Goal: Task Accomplishment & Management: Manage account settings

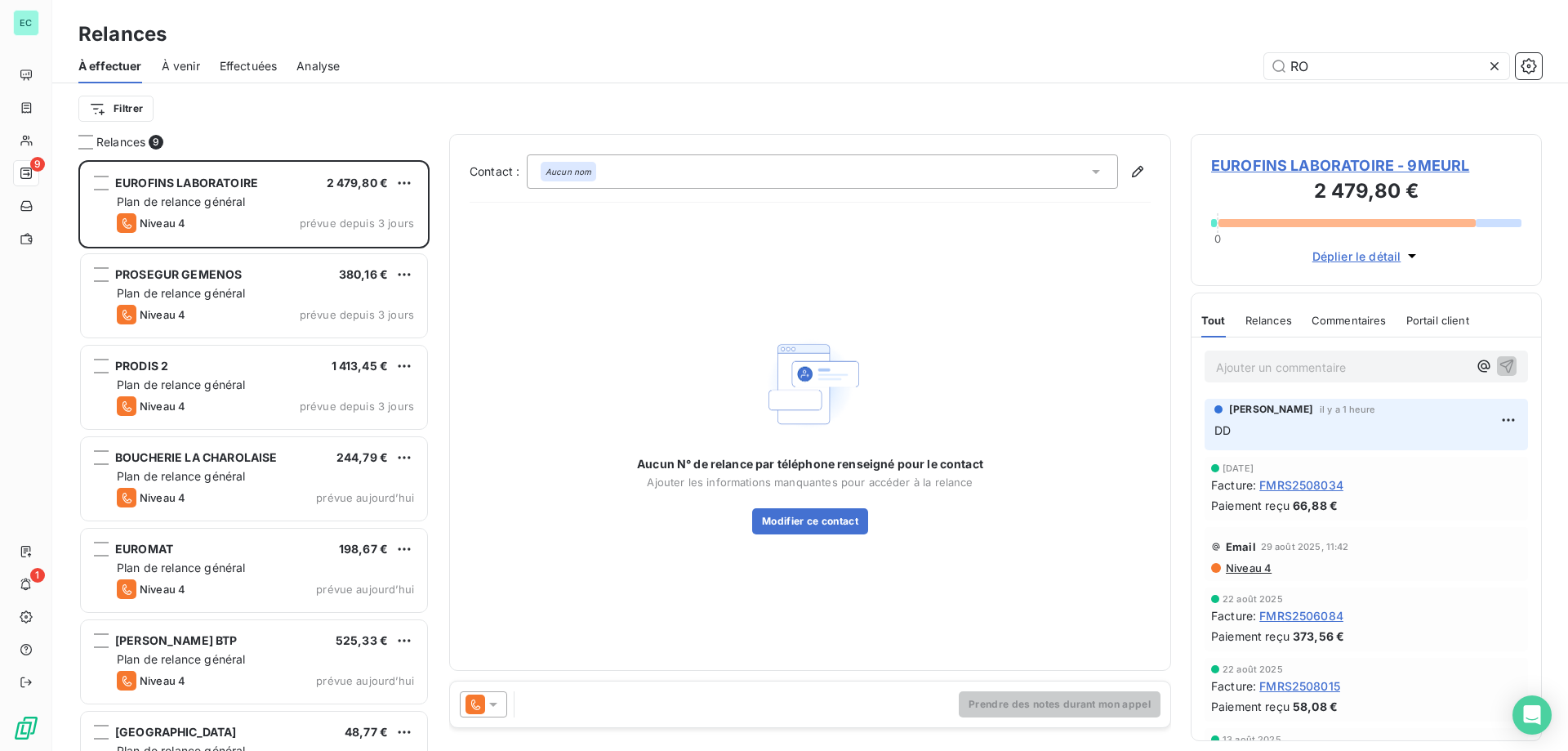
scroll to position [579, 339]
click at [1339, 57] on input "RO" at bounding box center [1386, 66] width 245 height 26
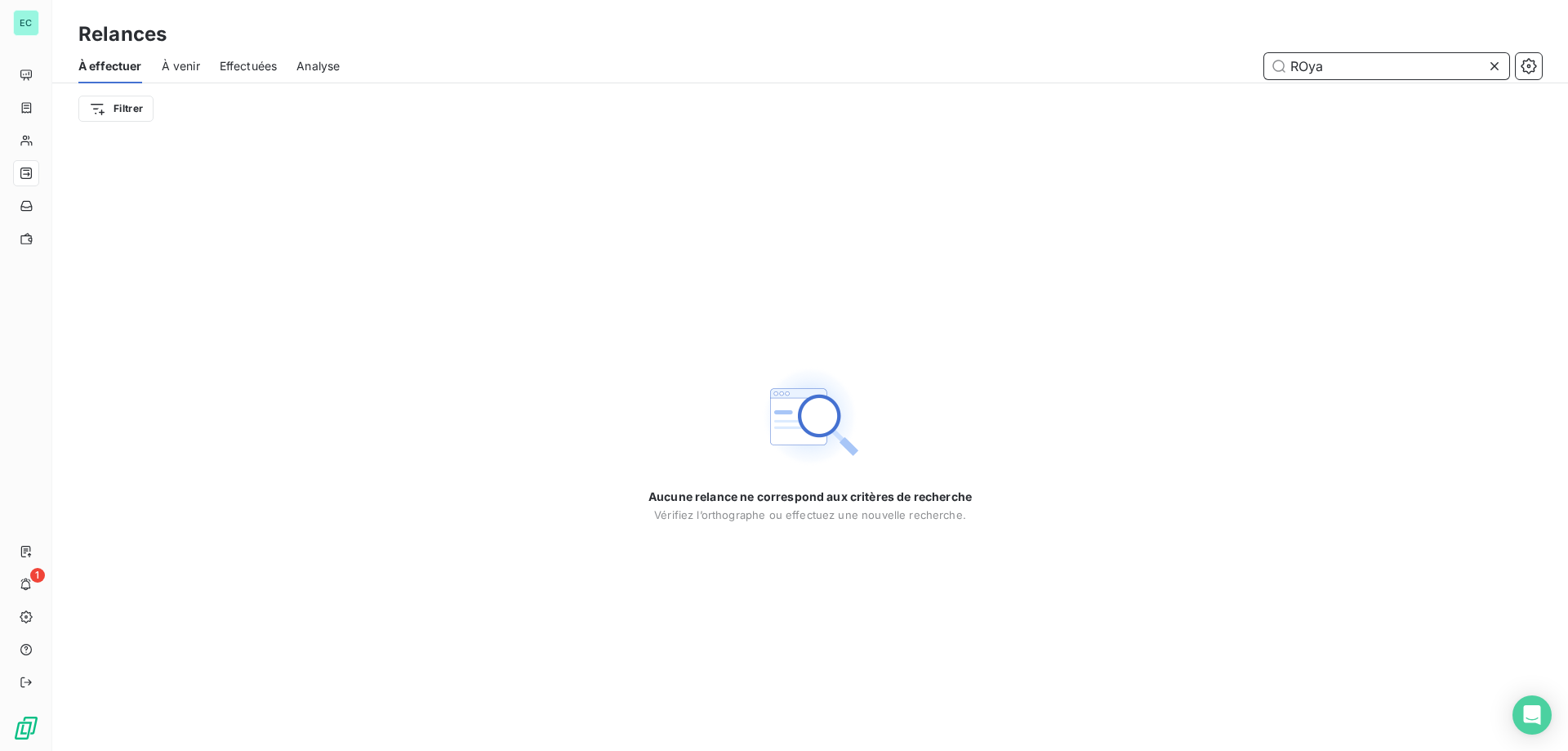
click at [267, 65] on span "Effectuées" at bounding box center [248, 67] width 58 height 17
type input "ROya"
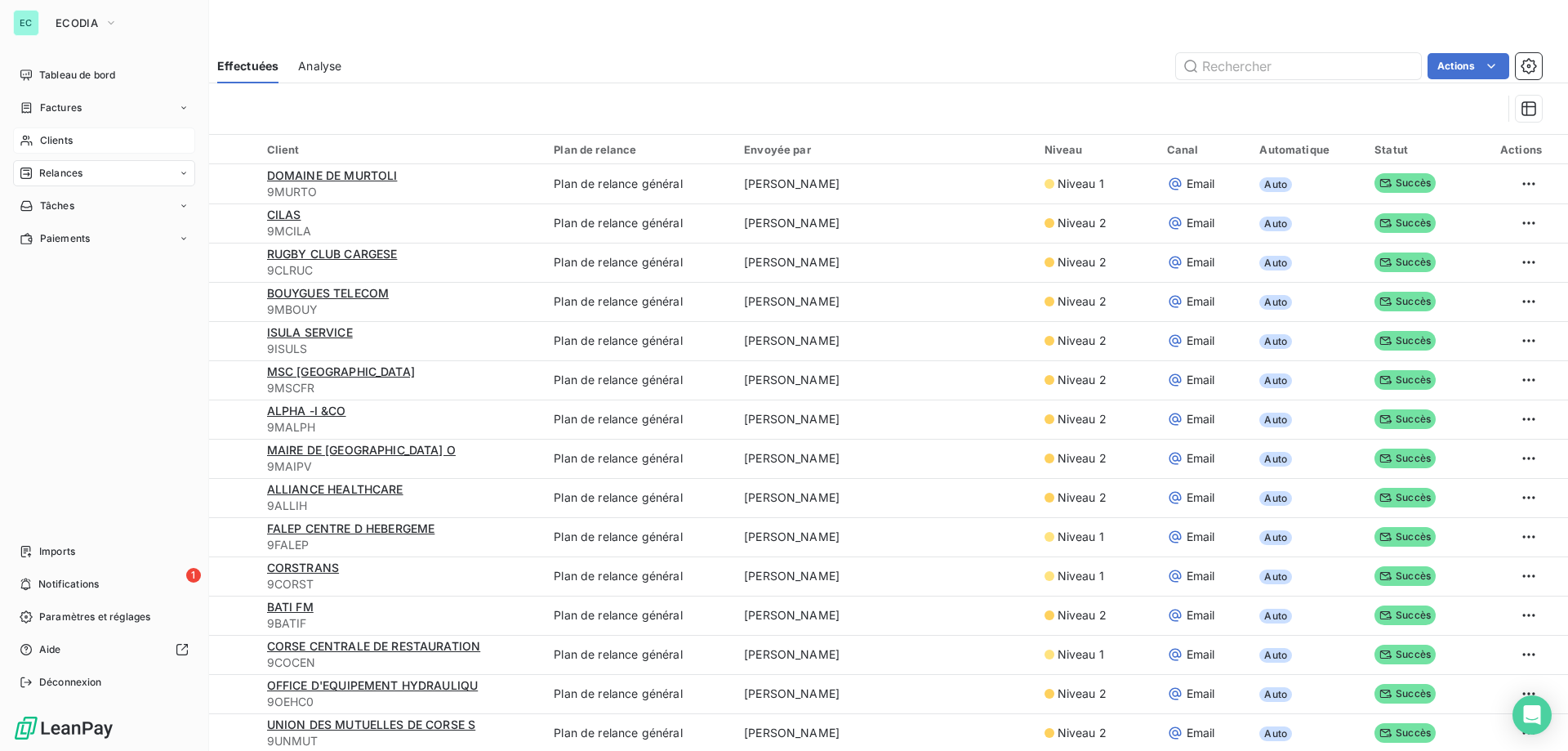
click at [65, 137] on span "Clients" at bounding box center [56, 141] width 32 height 15
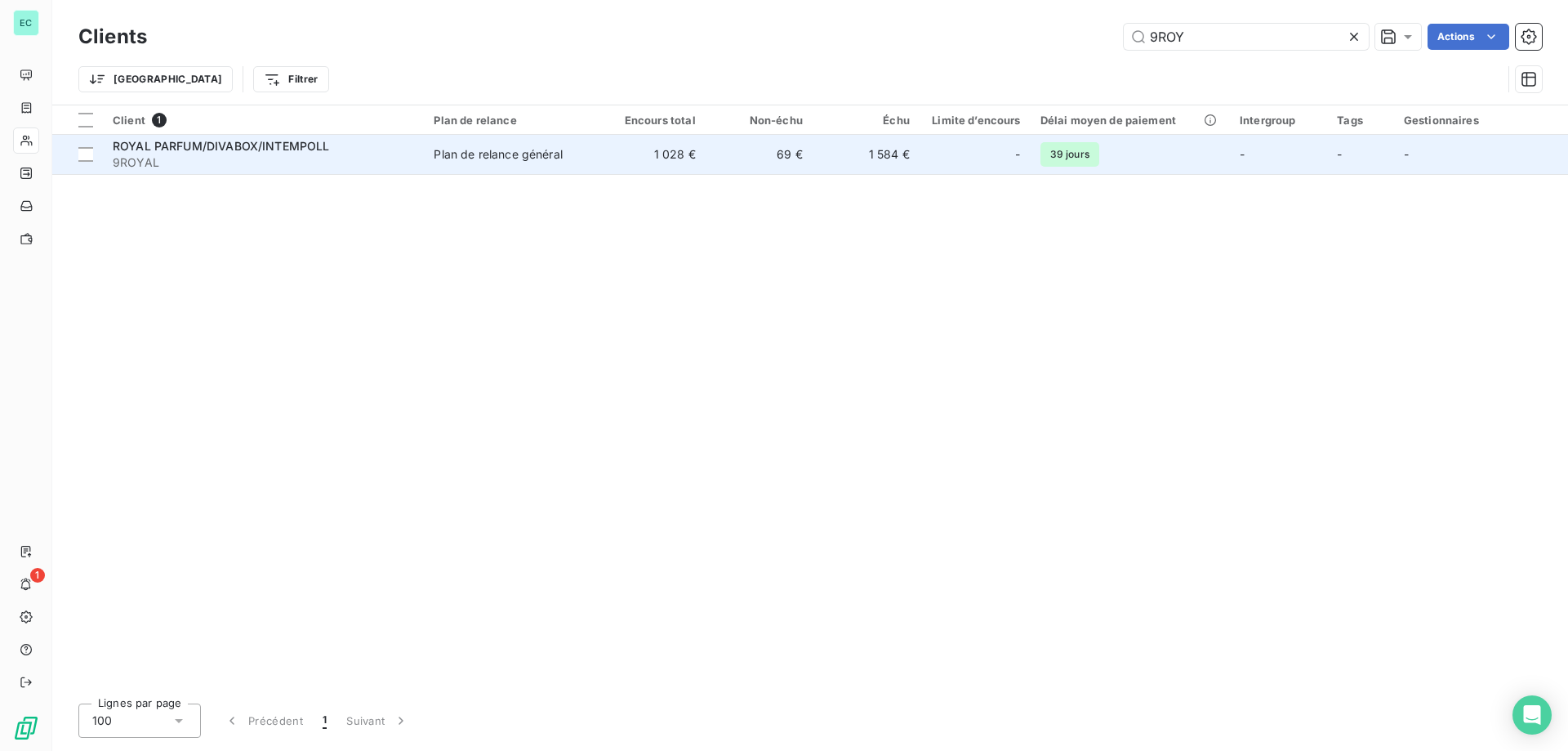
click at [774, 170] on td "69 €" at bounding box center [758, 154] width 107 height 39
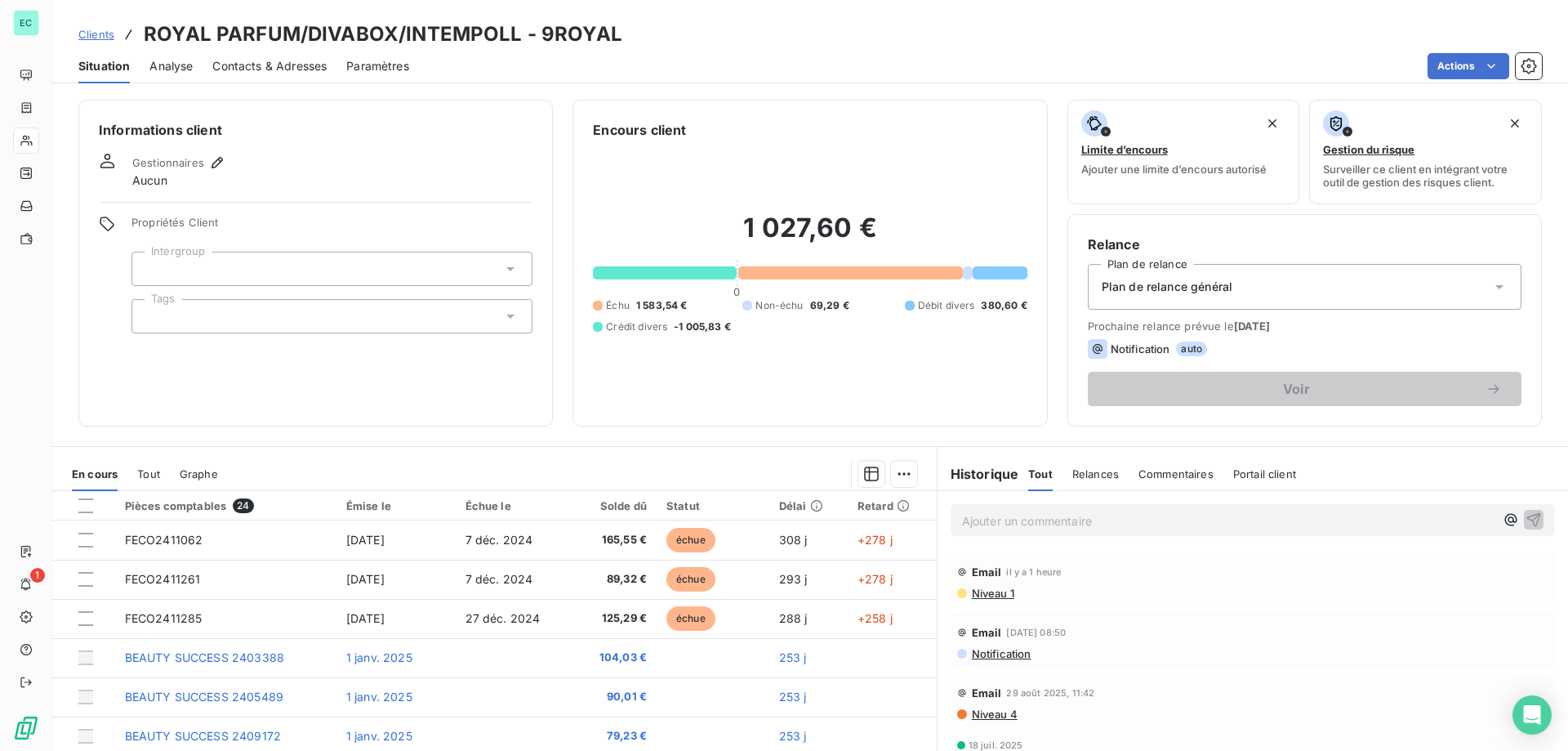
click at [1031, 524] on p "Ajouter un commentaire ﻿" at bounding box center [1228, 521] width 533 height 20
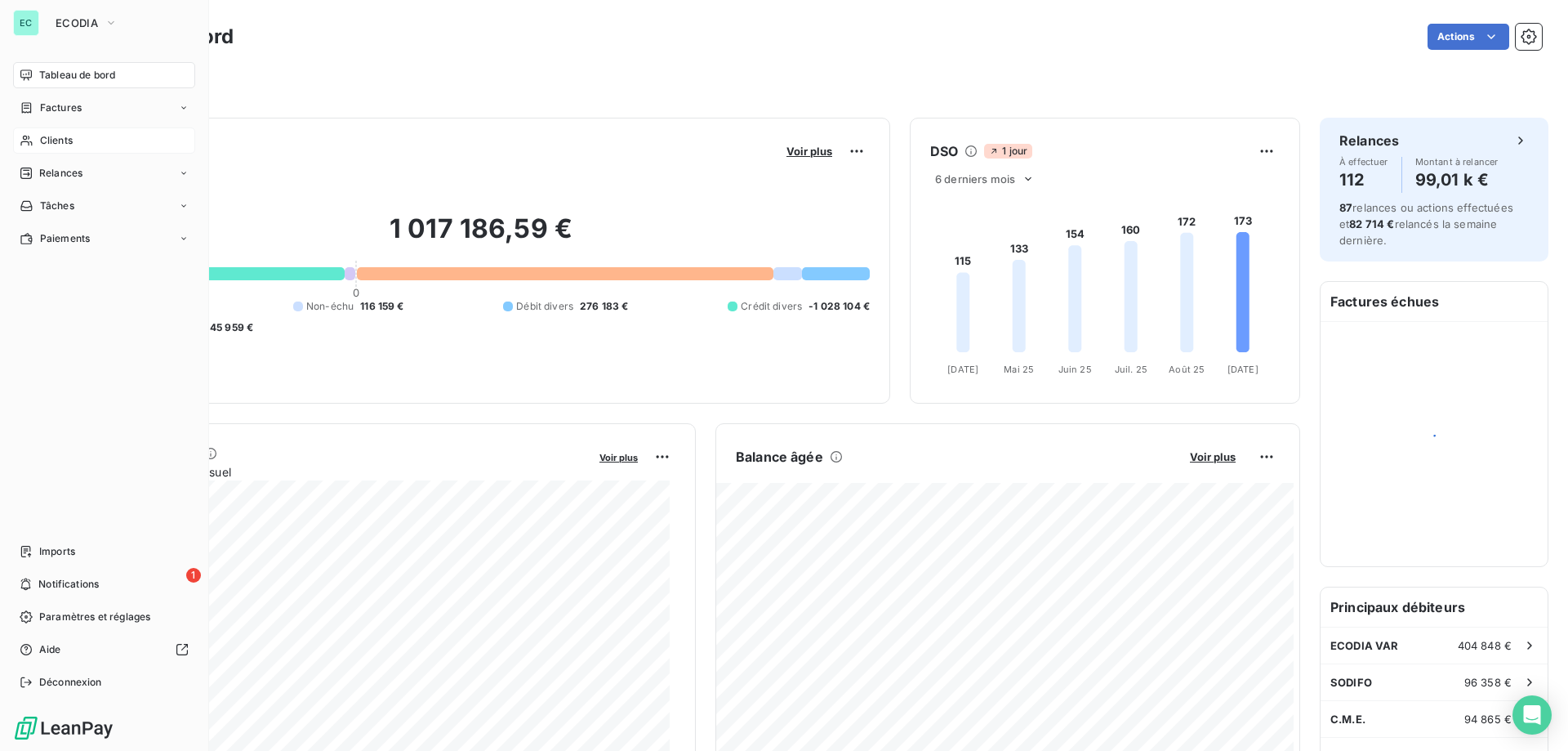
click at [74, 134] on div "Clients" at bounding box center [104, 140] width 183 height 26
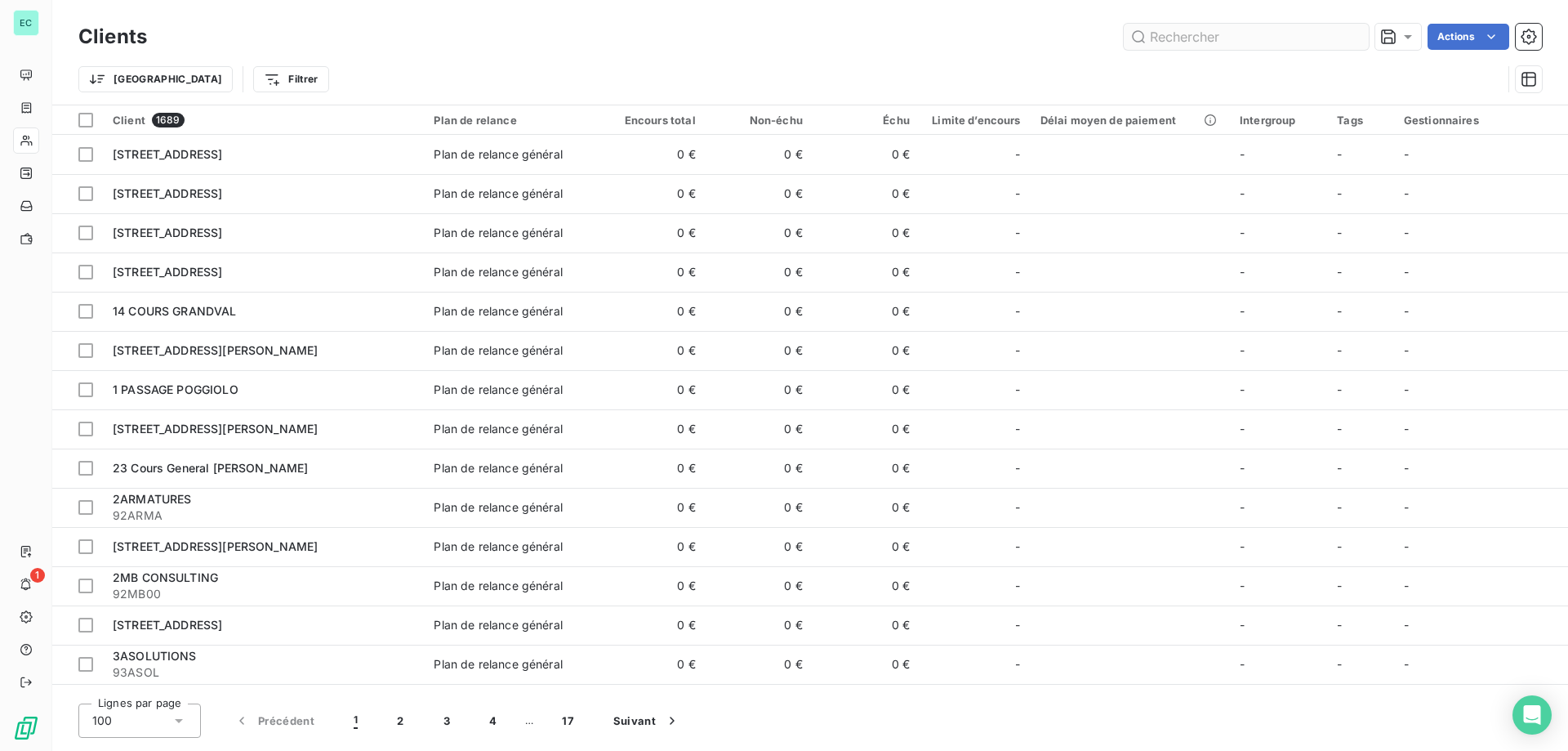
click at [1185, 35] on input "text" at bounding box center [1246, 37] width 245 height 26
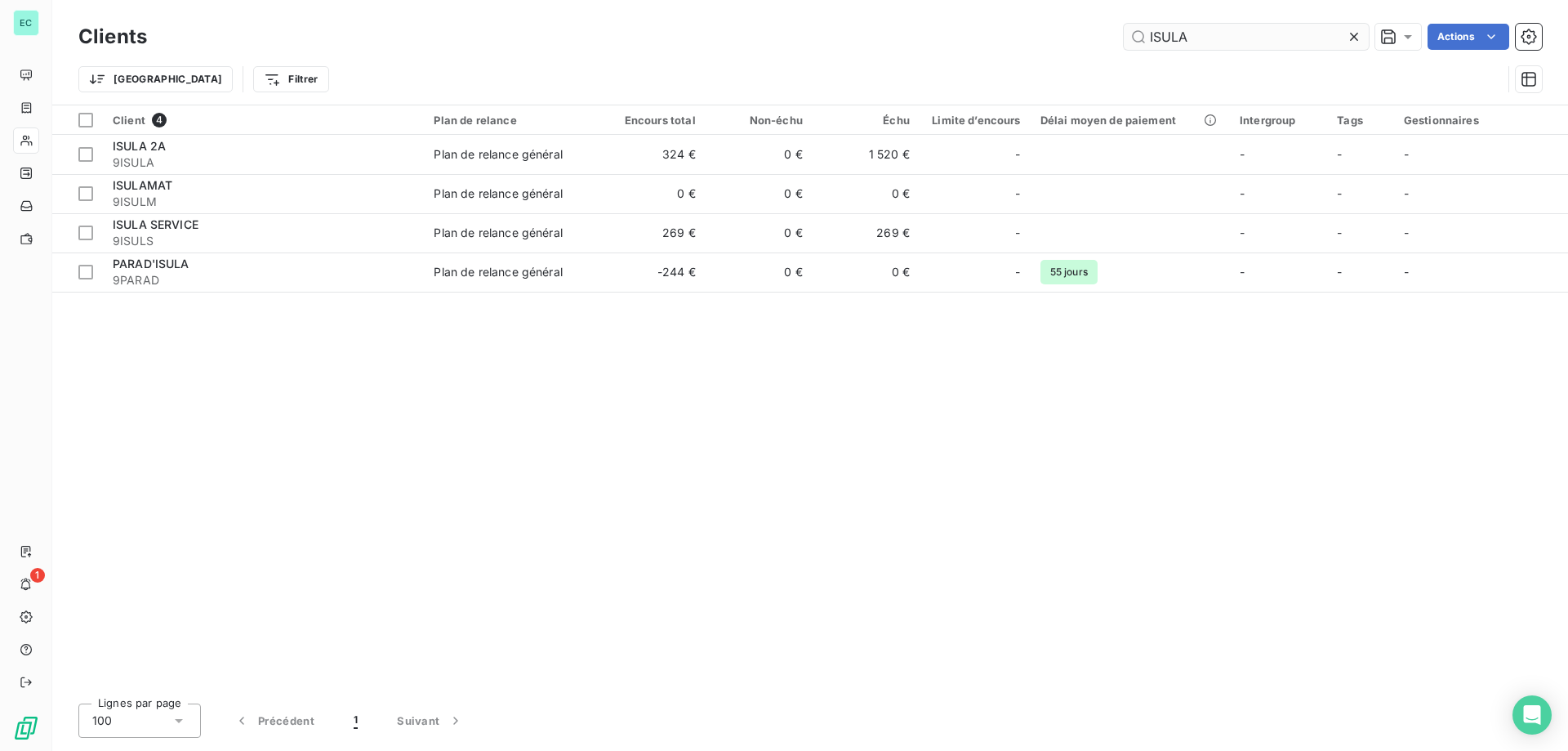
type input "ISULA"
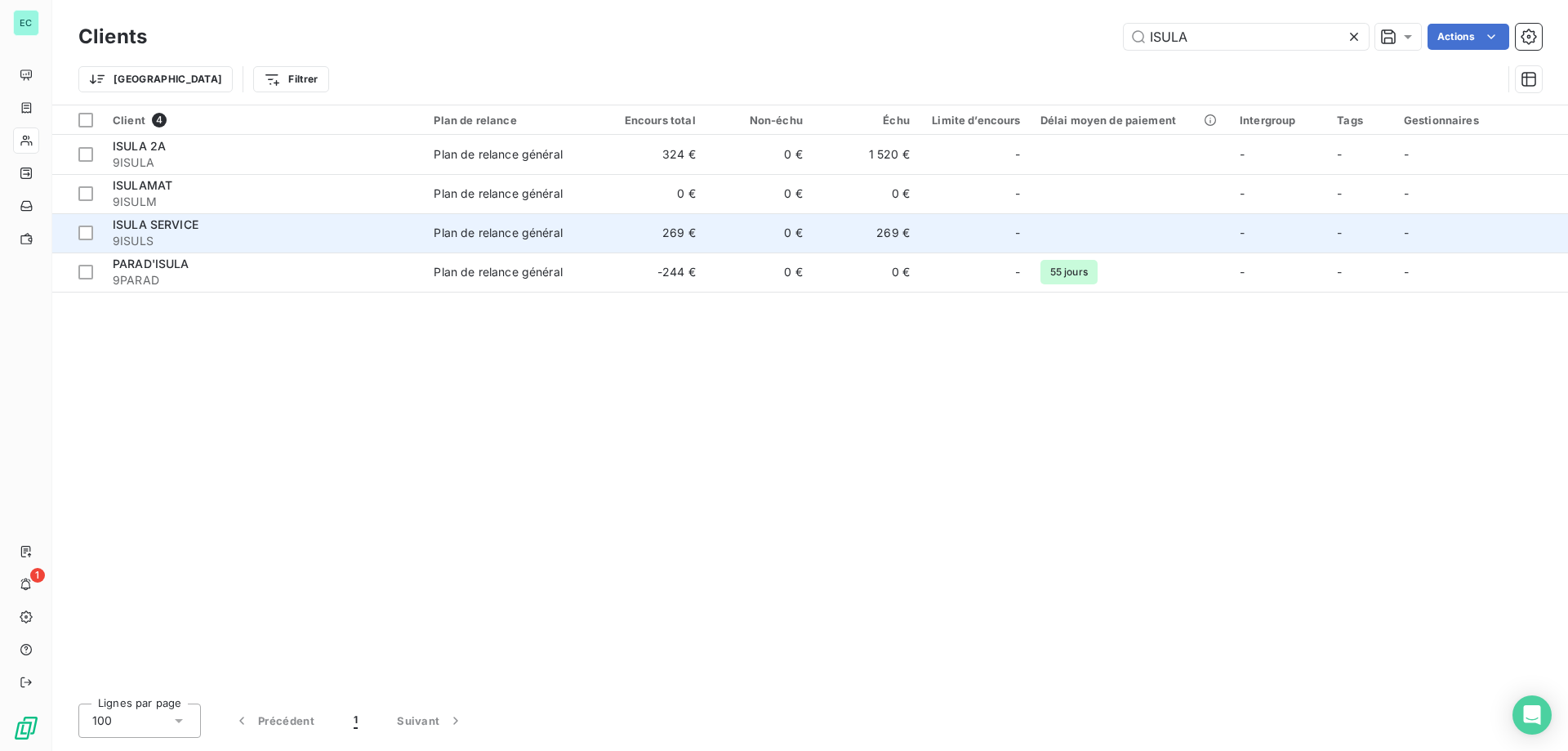
click at [572, 230] on span "Plan de relance général" at bounding box center [511, 233] width 155 height 17
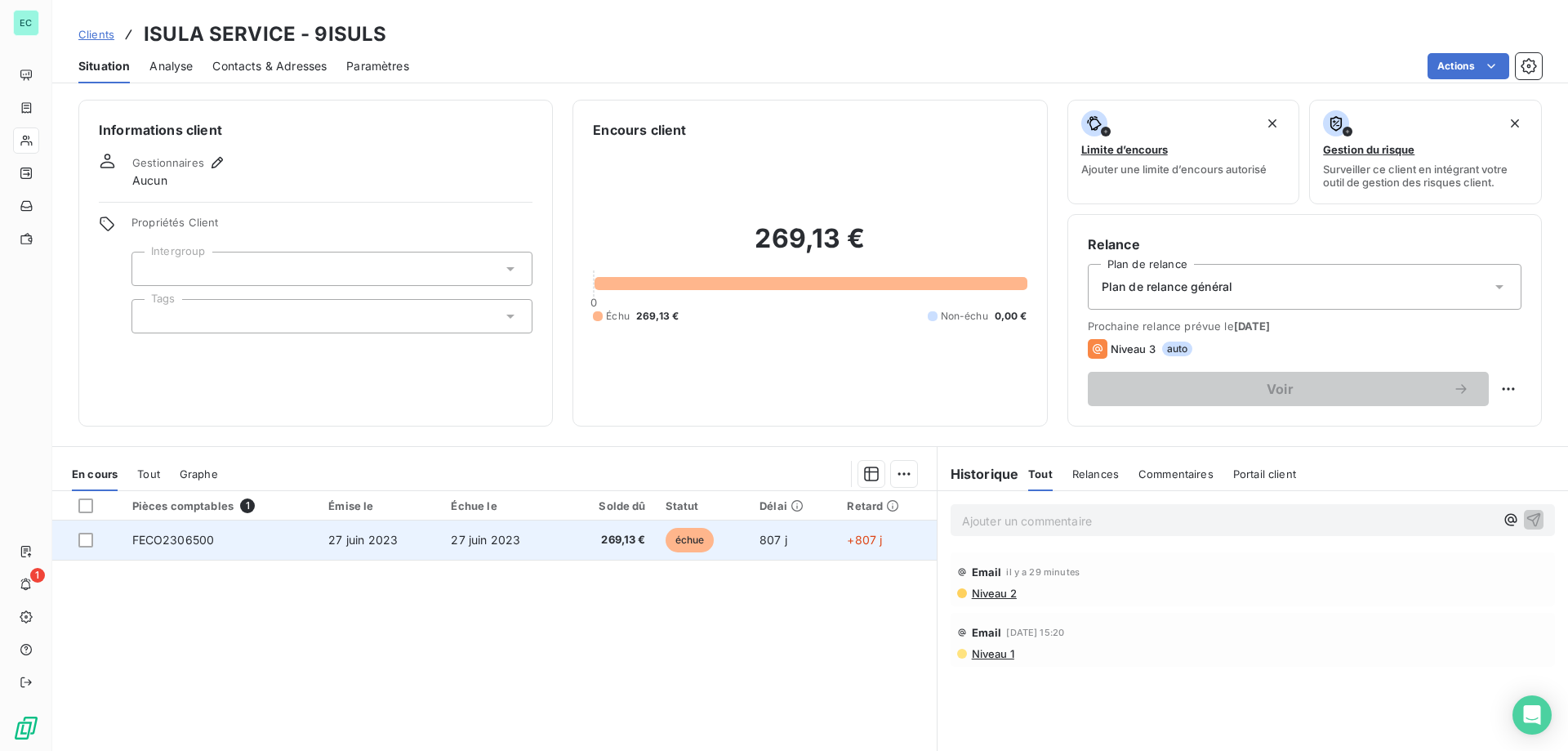
click at [341, 534] on span "27 juin 2023" at bounding box center [362, 540] width 70 height 14
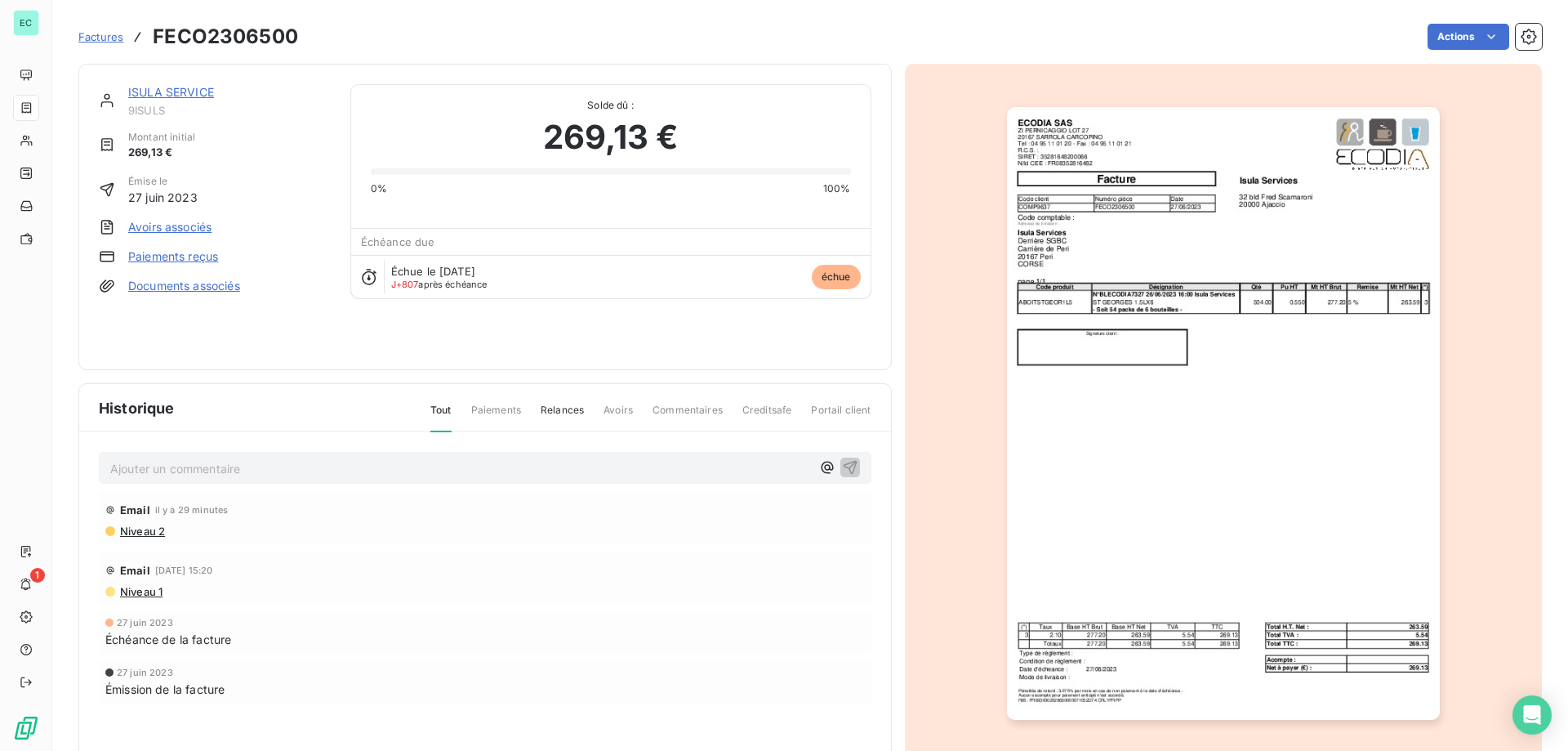
click at [170, 259] on link "Paiements reçus" at bounding box center [172, 257] width 90 height 17
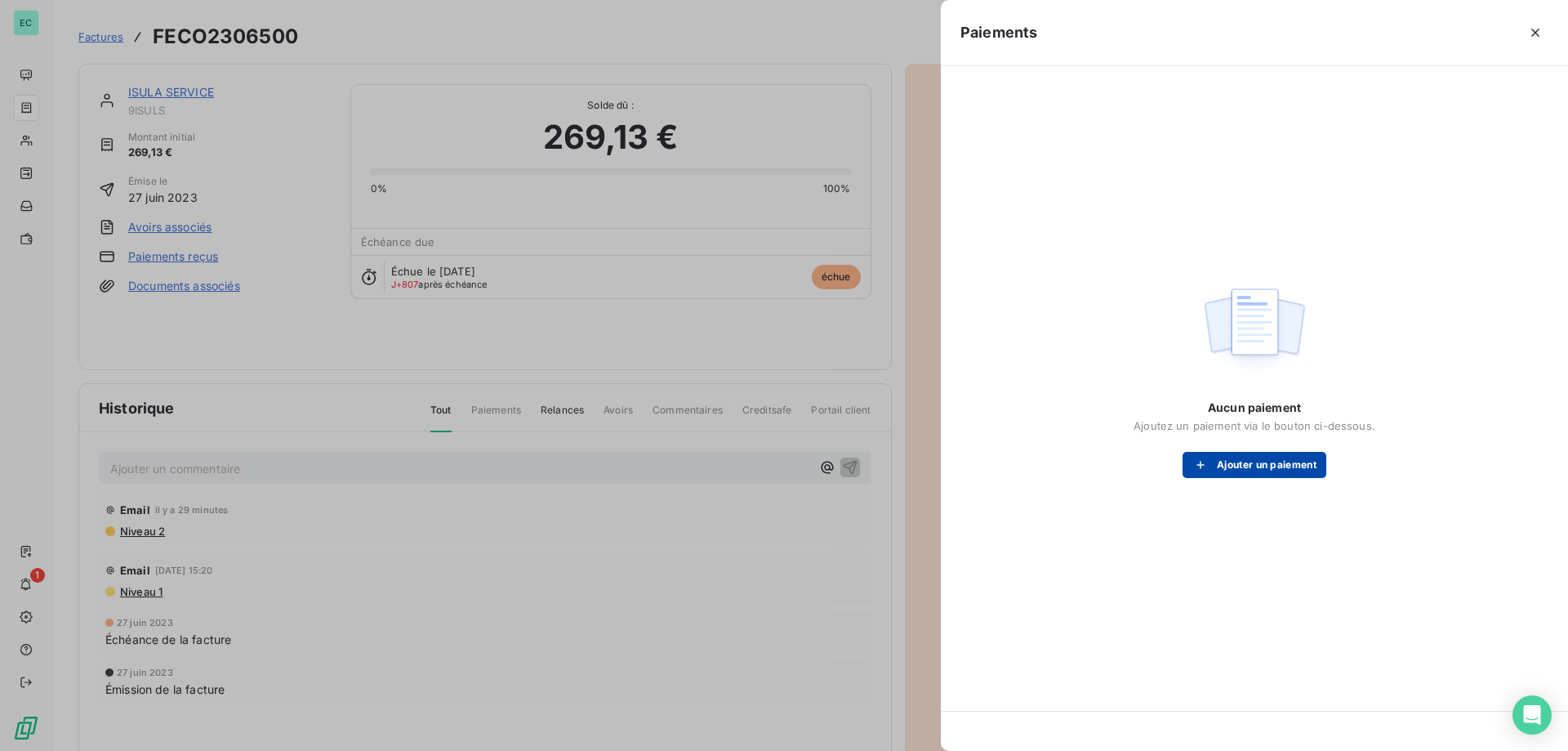
click at [1262, 461] on button "Ajouter un paiement" at bounding box center [1254, 465] width 144 height 26
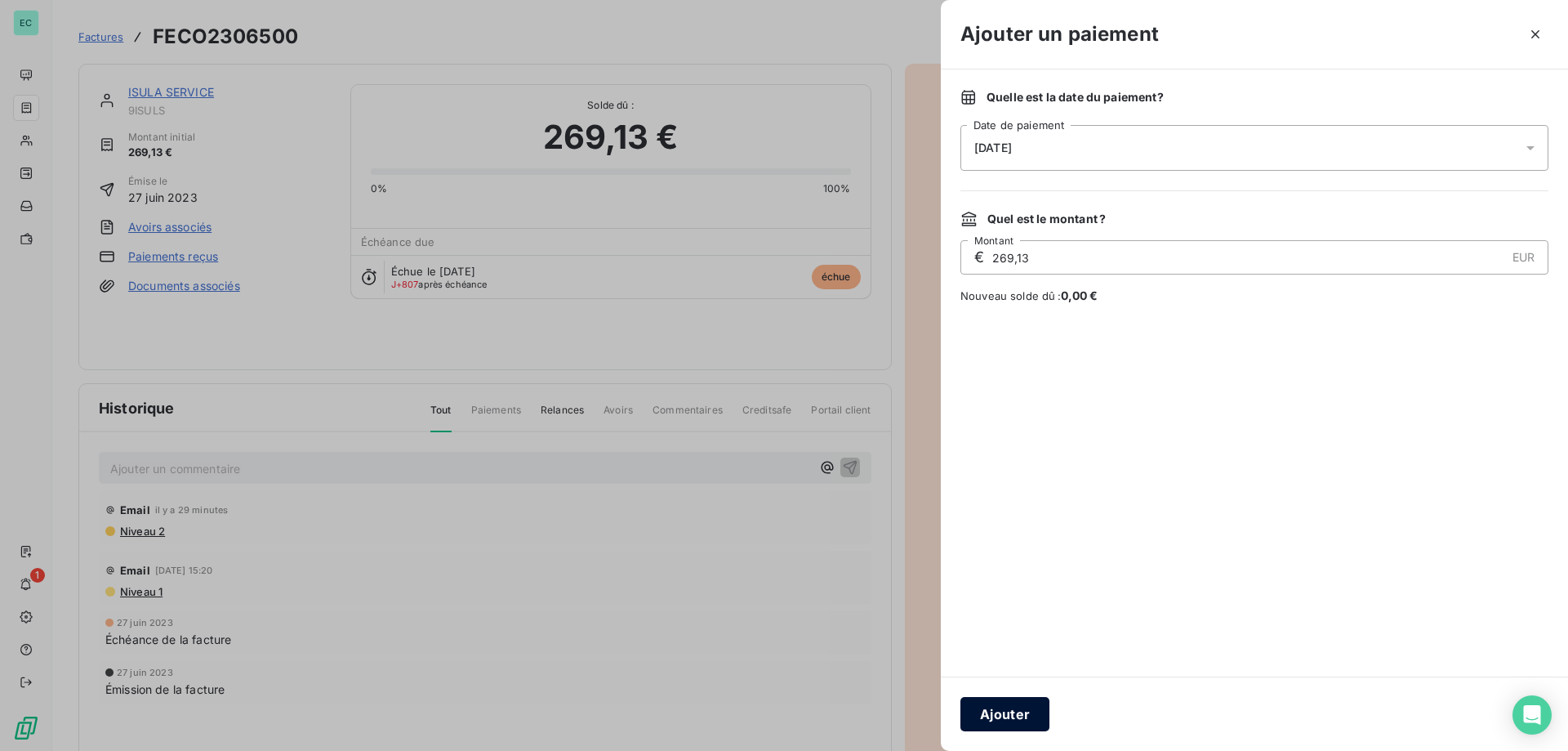
click at [1001, 706] on button "Ajouter" at bounding box center [1005, 714] width 89 height 34
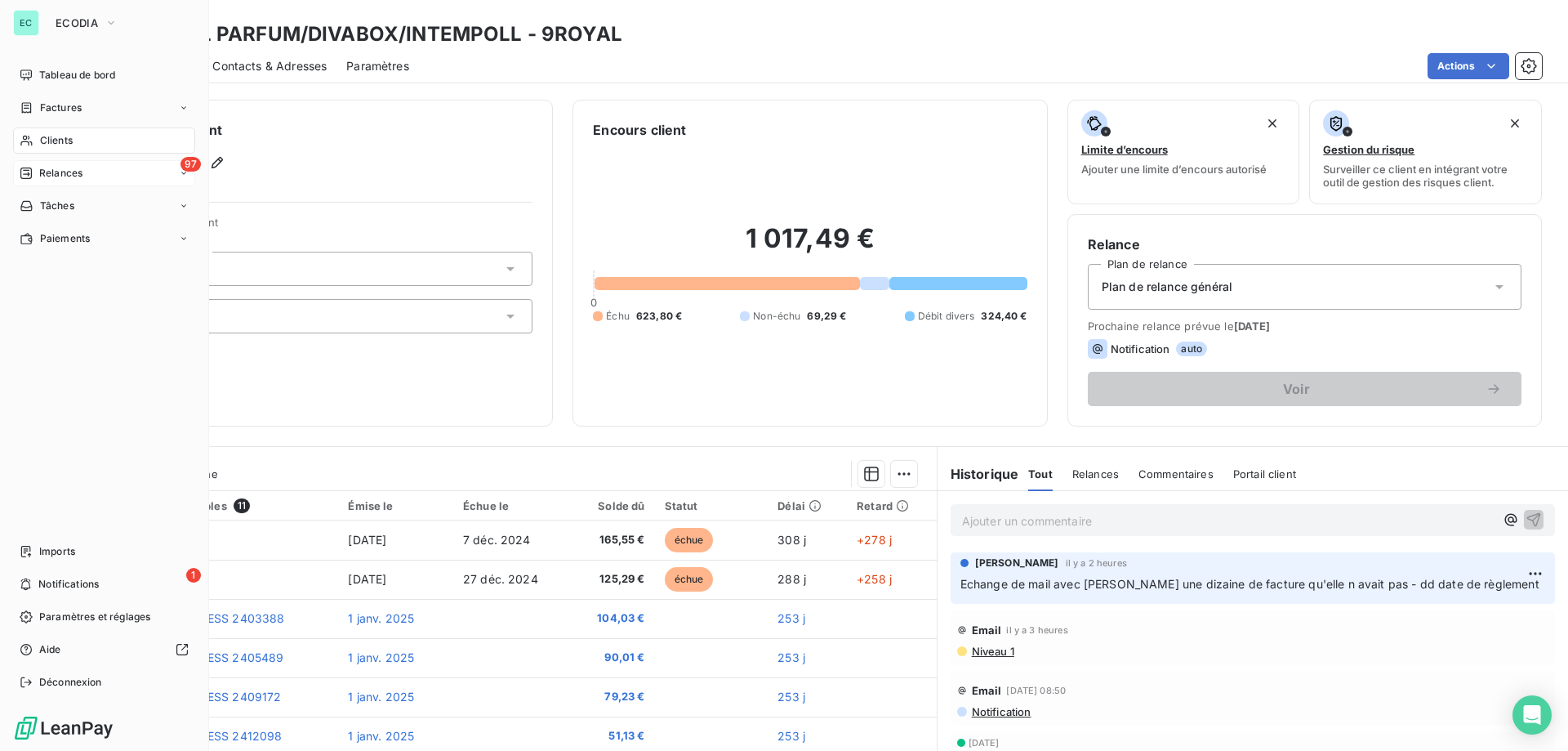
click at [44, 171] on span "Relances" at bounding box center [60, 173] width 44 height 15
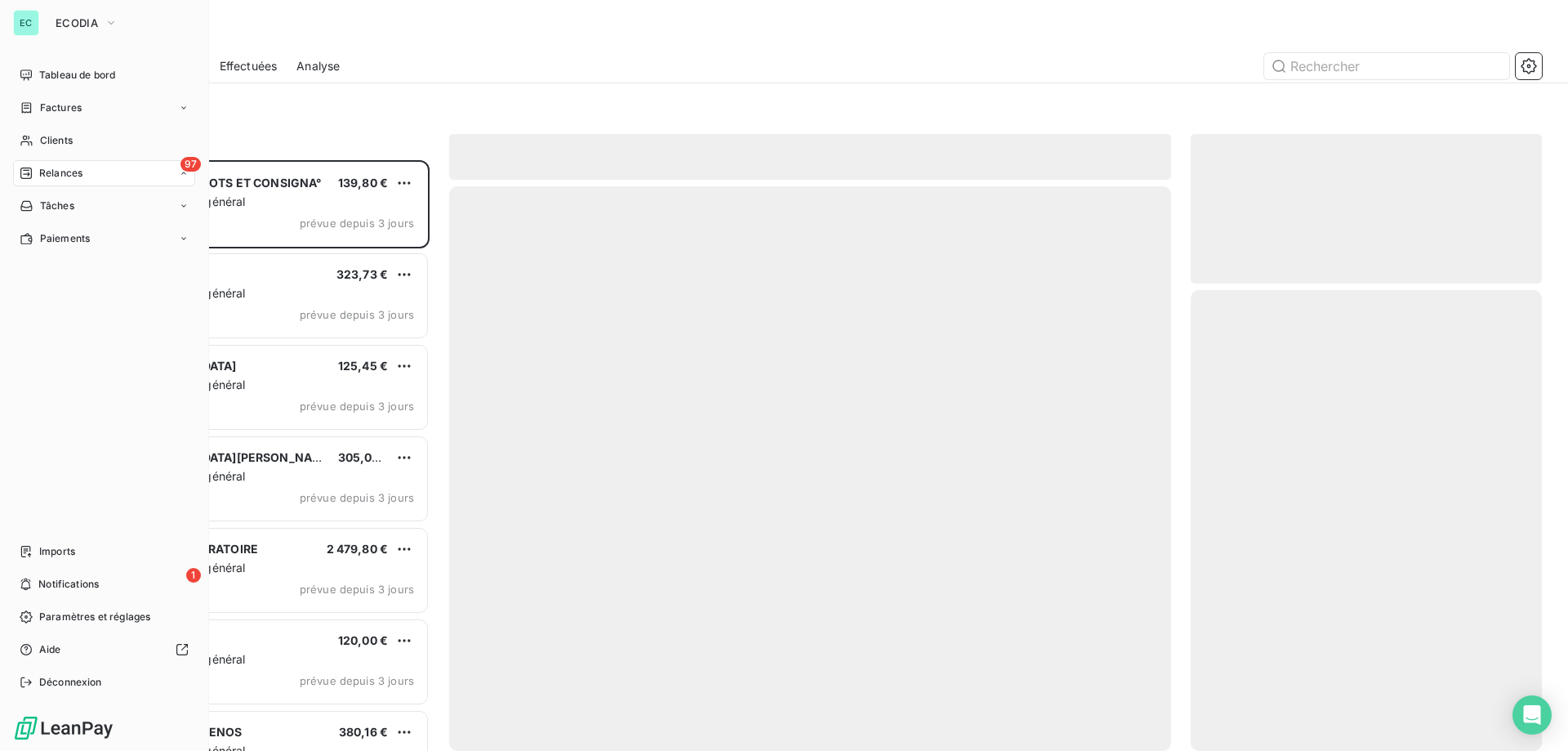
scroll to position [579, 339]
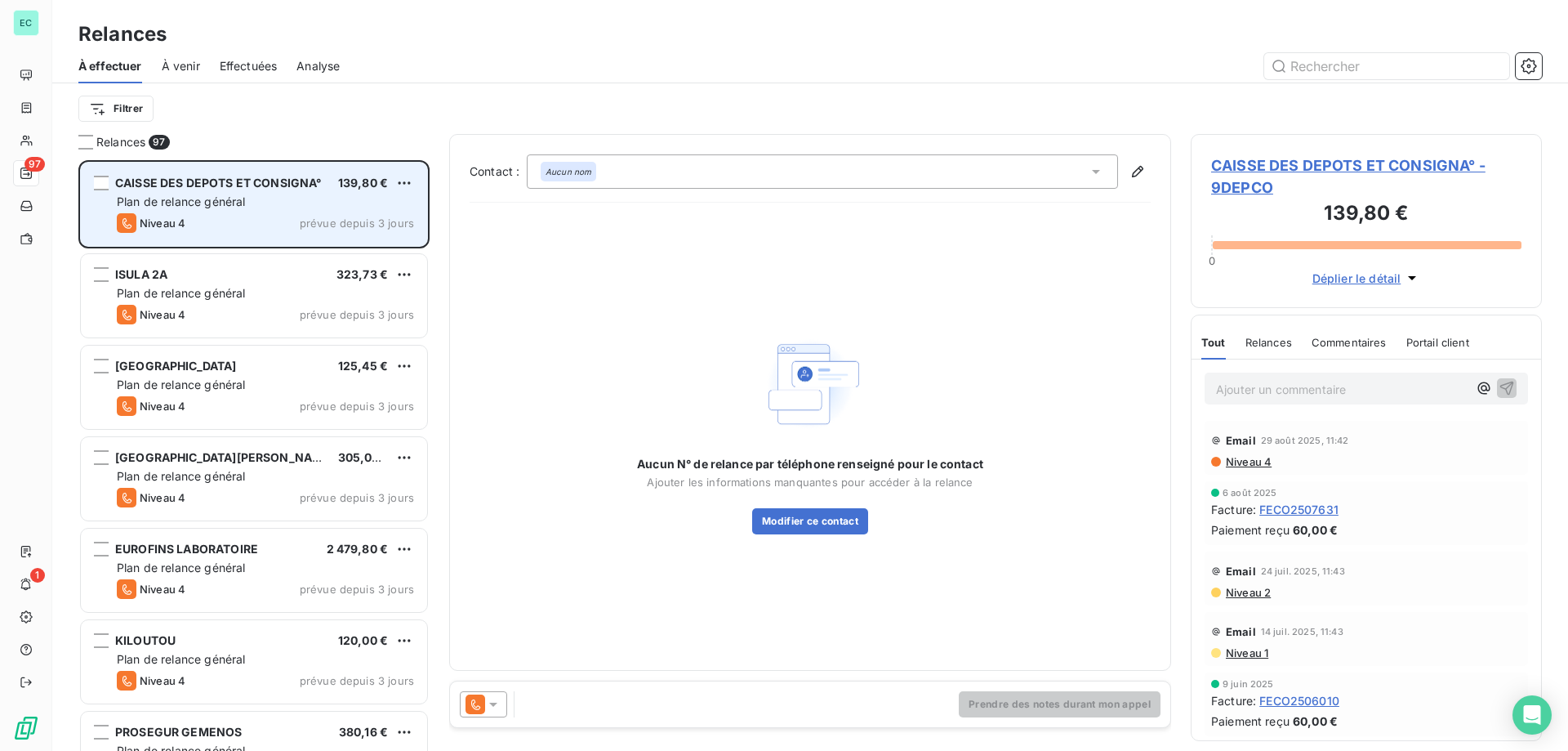
click at [364, 210] on div "CAISSE DES DEPOTS ET CONSIGNA° 139,80 € Plan de relance général [PERSON_NAME] 4…" at bounding box center [254, 204] width 347 height 83
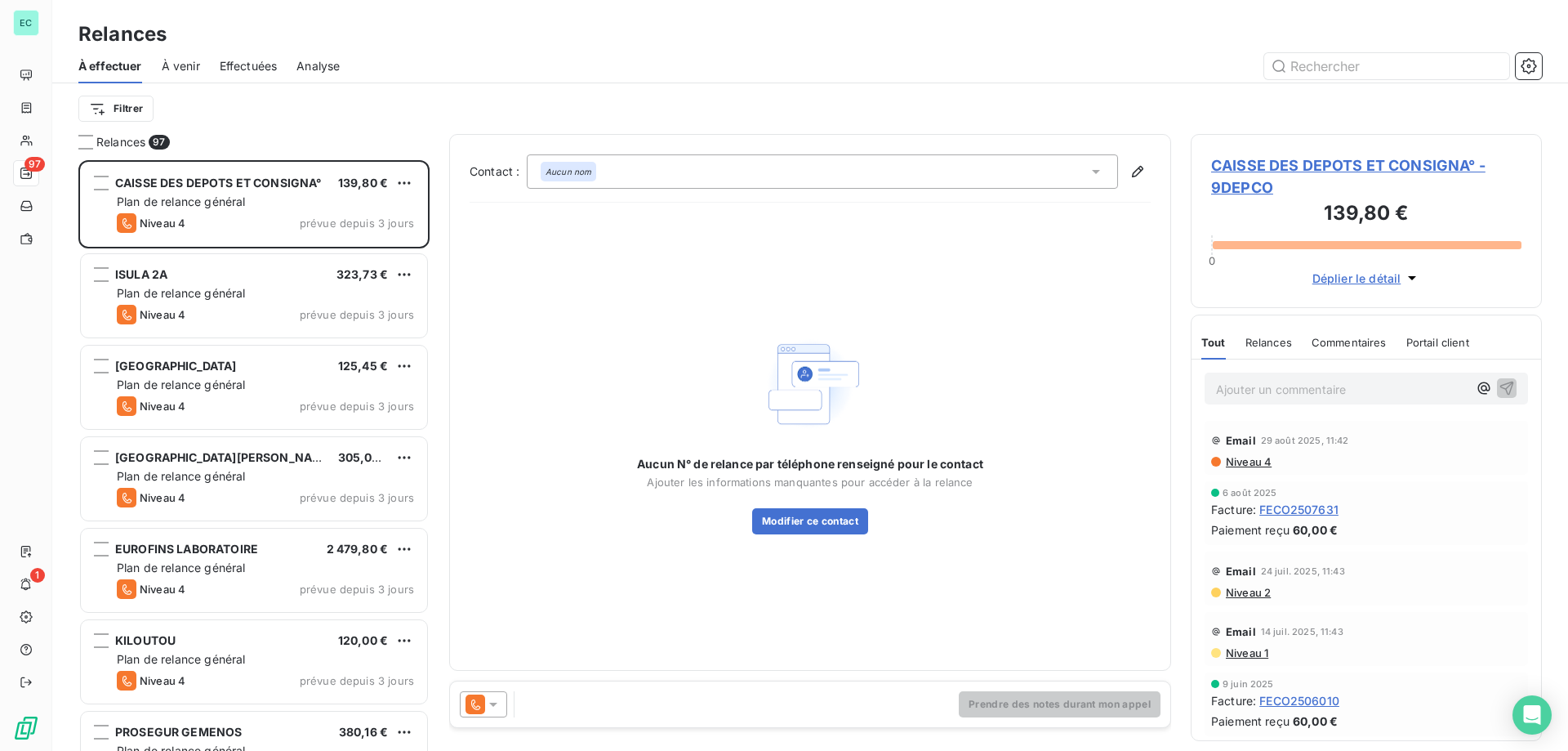
click at [484, 707] on icon at bounding box center [474, 704] width 19 height 19
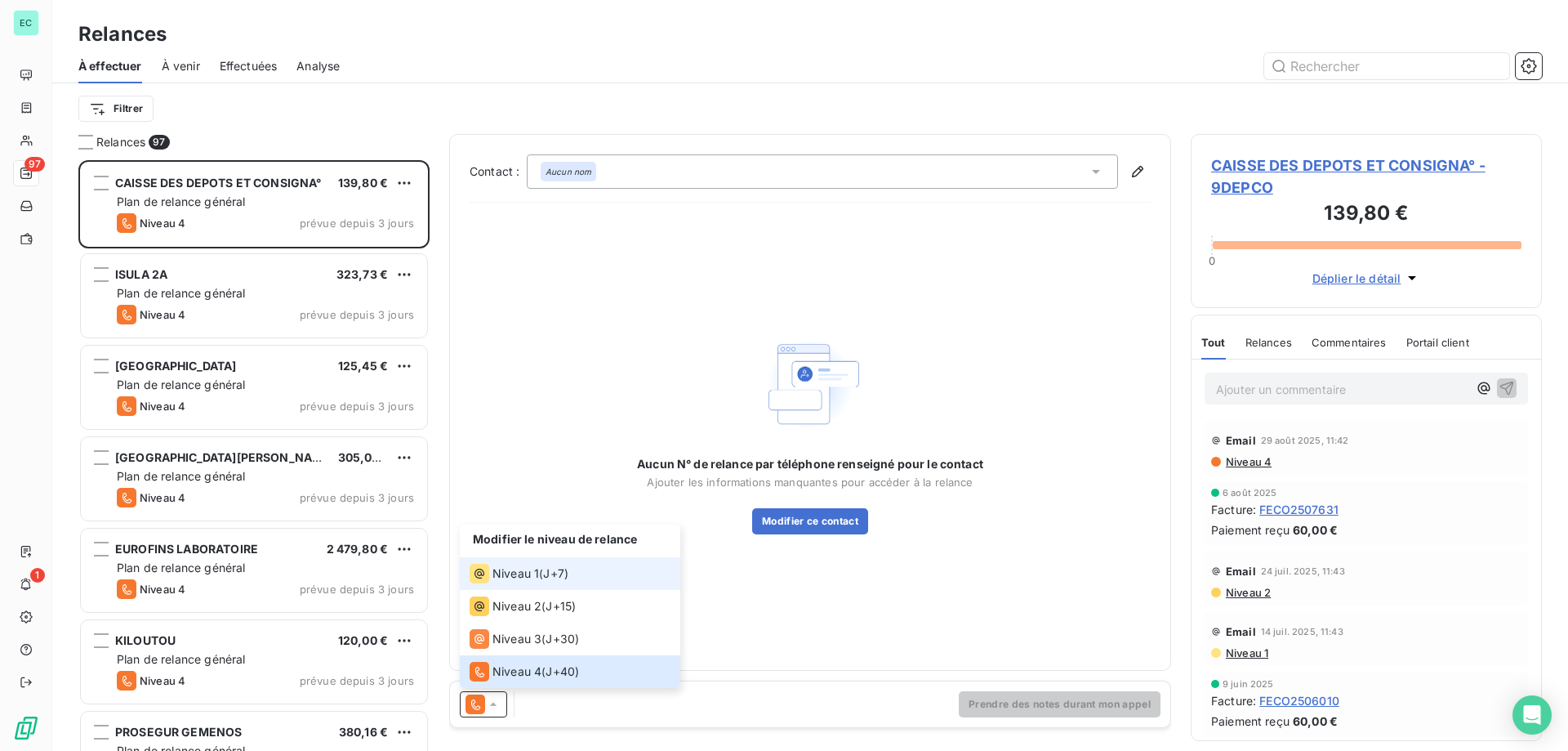
click at [535, 585] on li "Niveau 1 ( J+7 )" at bounding box center [570, 573] width 221 height 32
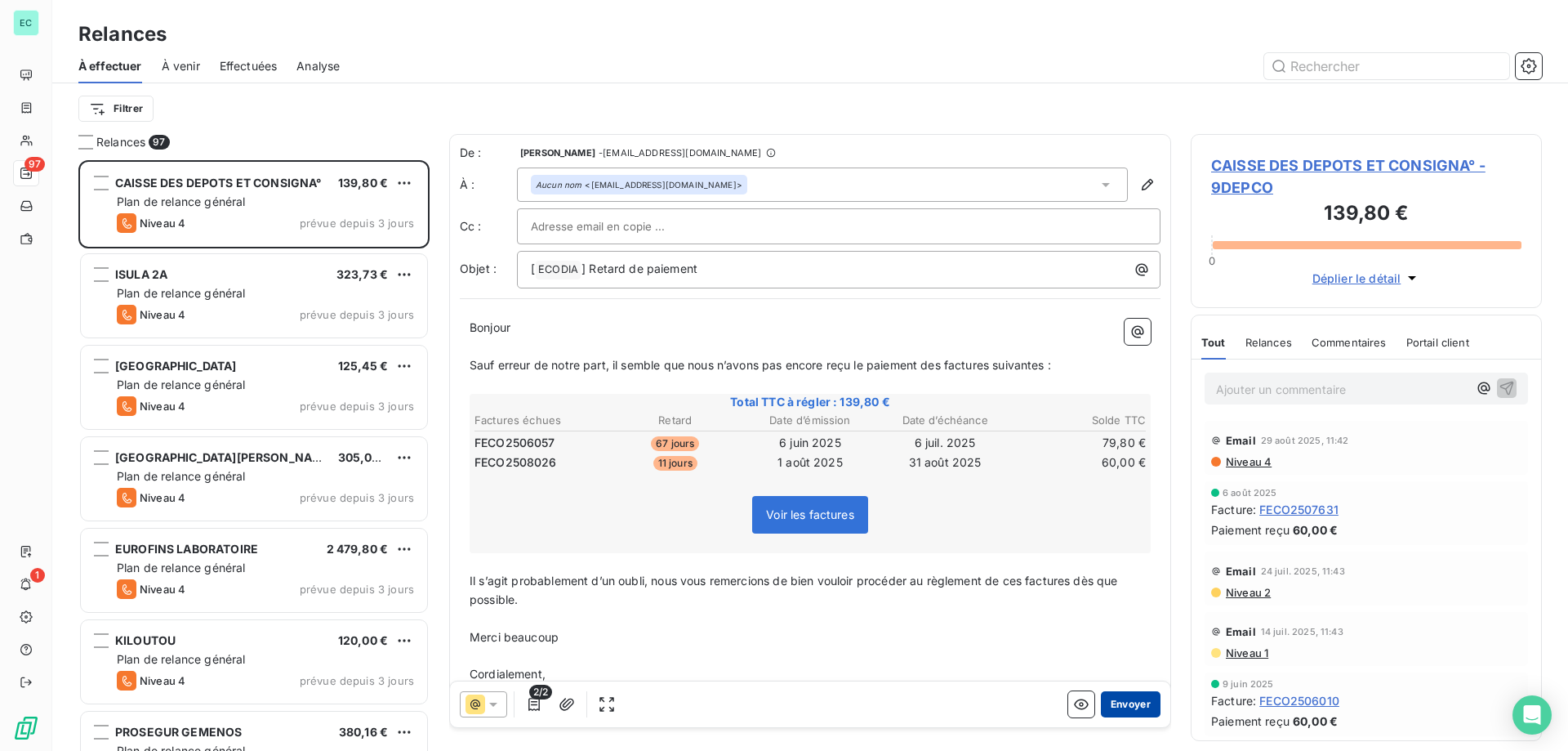
click at [1132, 708] on button "Envoyer" at bounding box center [1131, 705] width 59 height 26
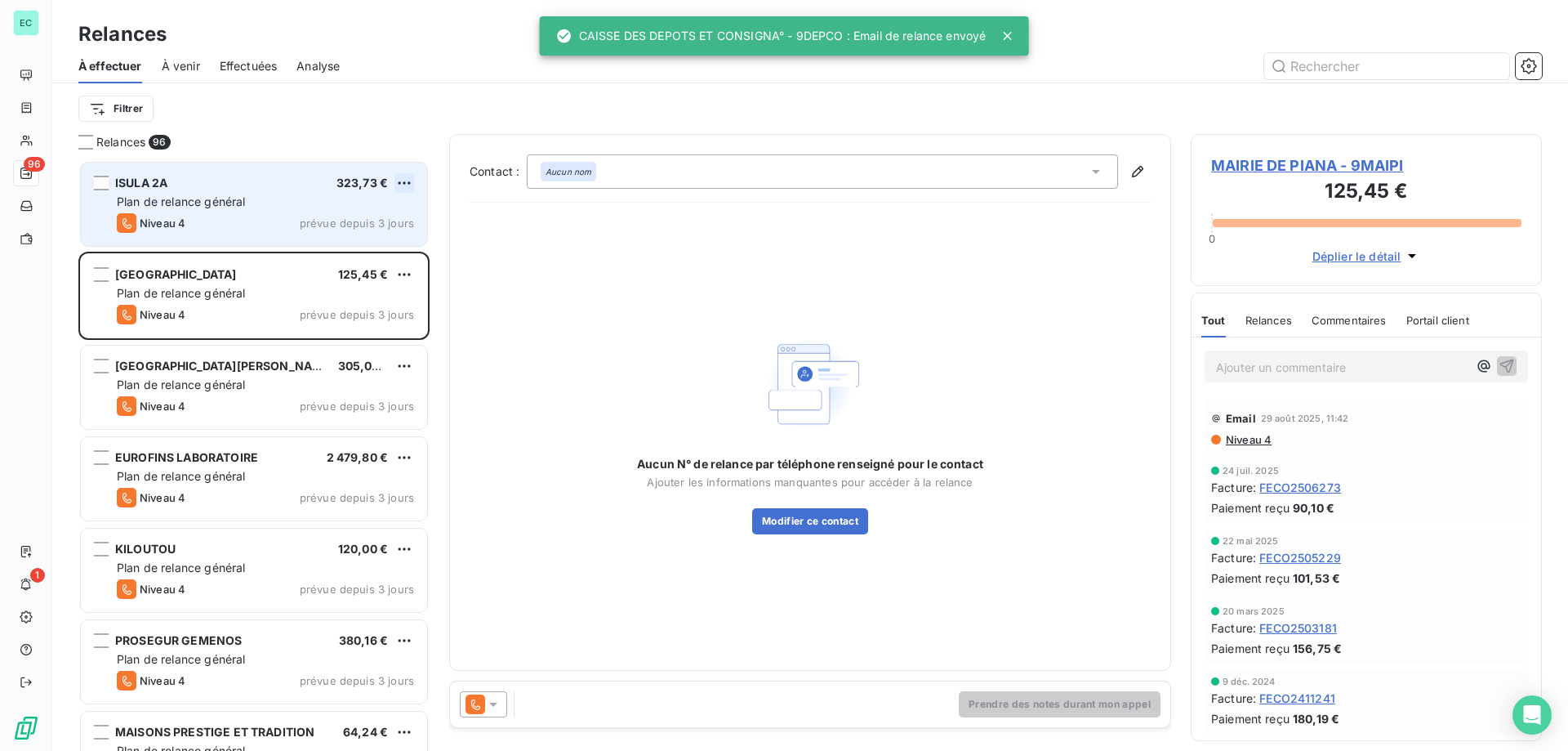
click at [410, 177] on html "EC 96 1 Relances À effectuer À venir Effectuées Analyse Filtrer Relances 96 ISU…" at bounding box center [784, 376] width 1568 height 751
click at [349, 239] on div "Passer cette action" at bounding box center [334, 245] width 146 height 26
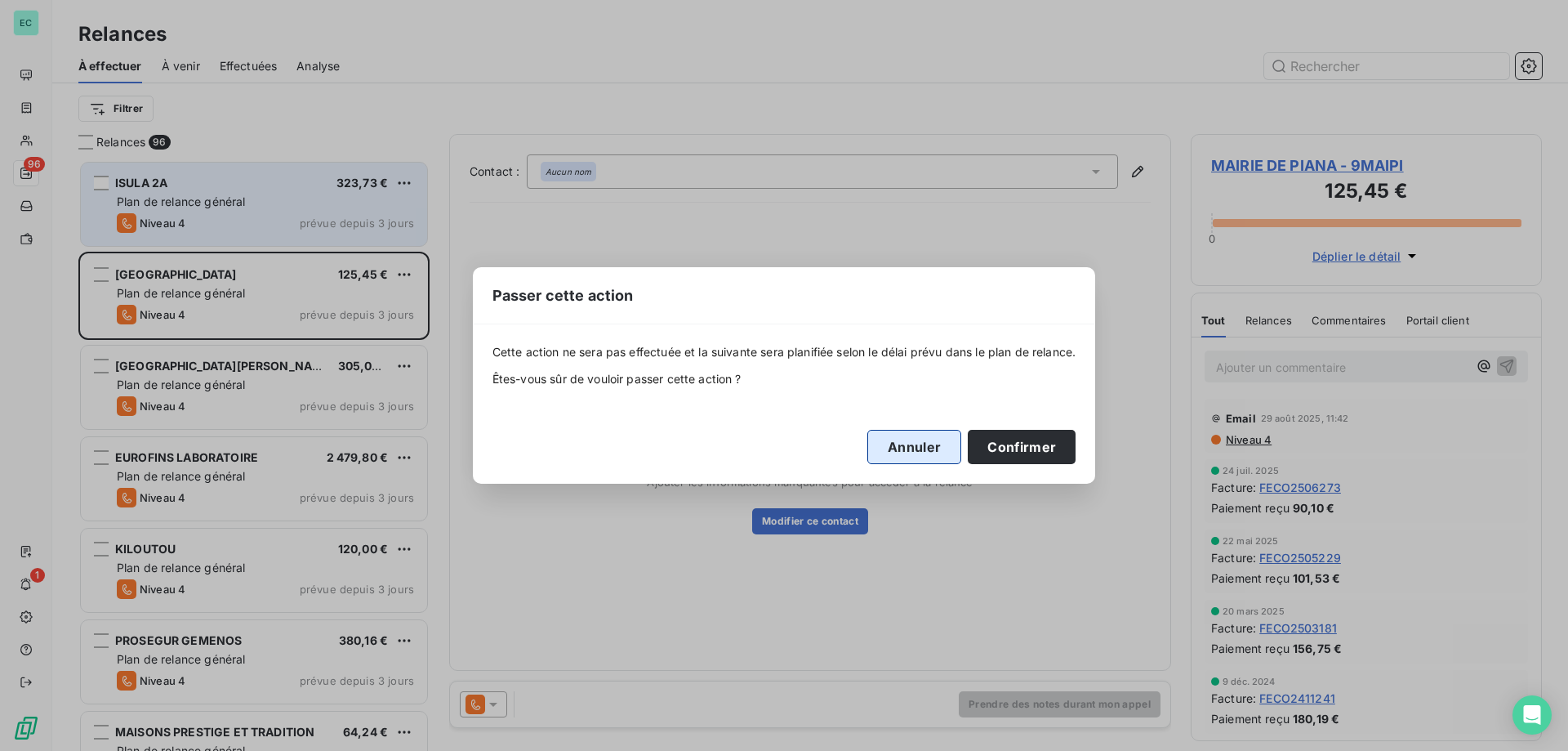
click at [923, 455] on button "Annuler" at bounding box center [914, 447] width 94 height 34
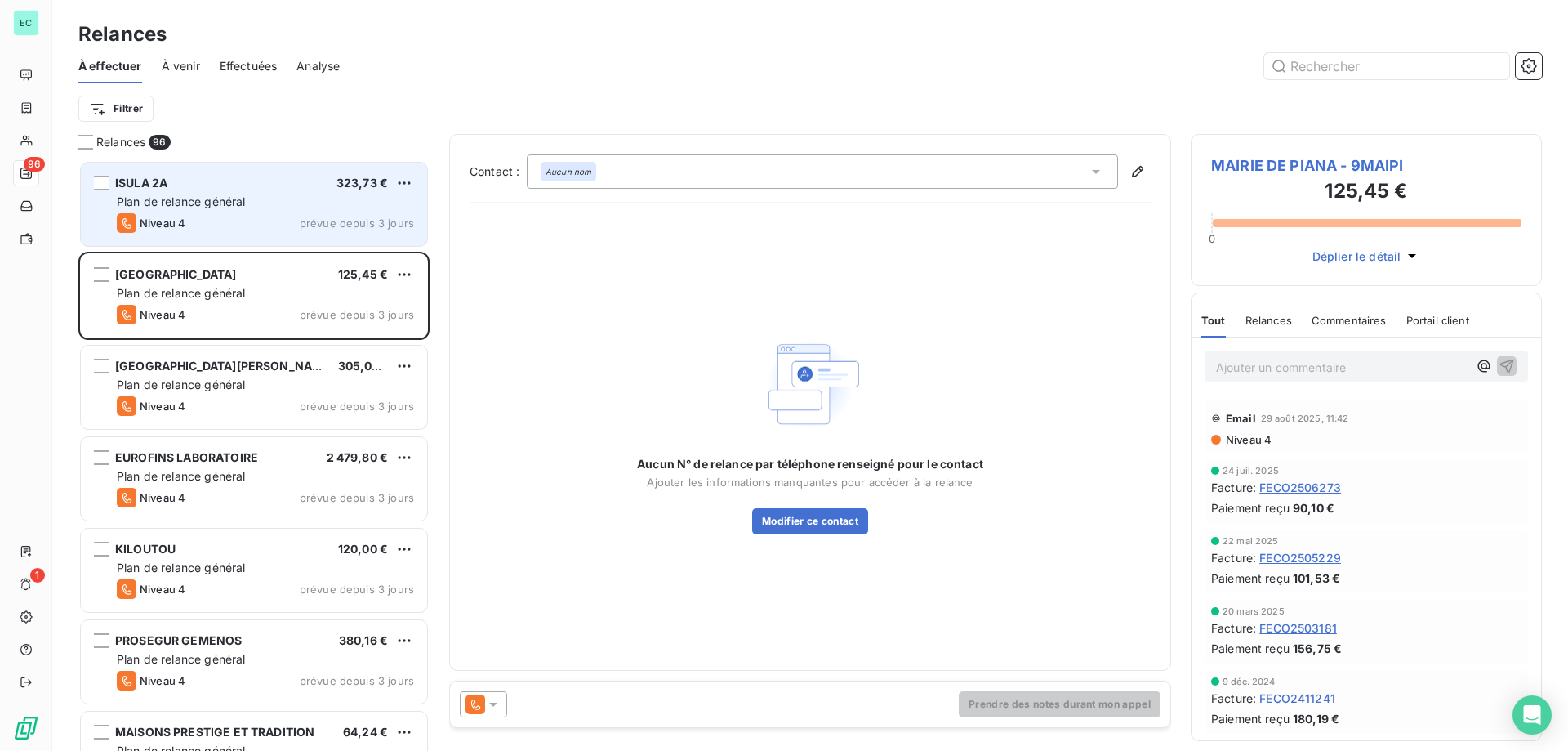
click at [272, 195] on div "Plan de relance général" at bounding box center [265, 202] width 297 height 17
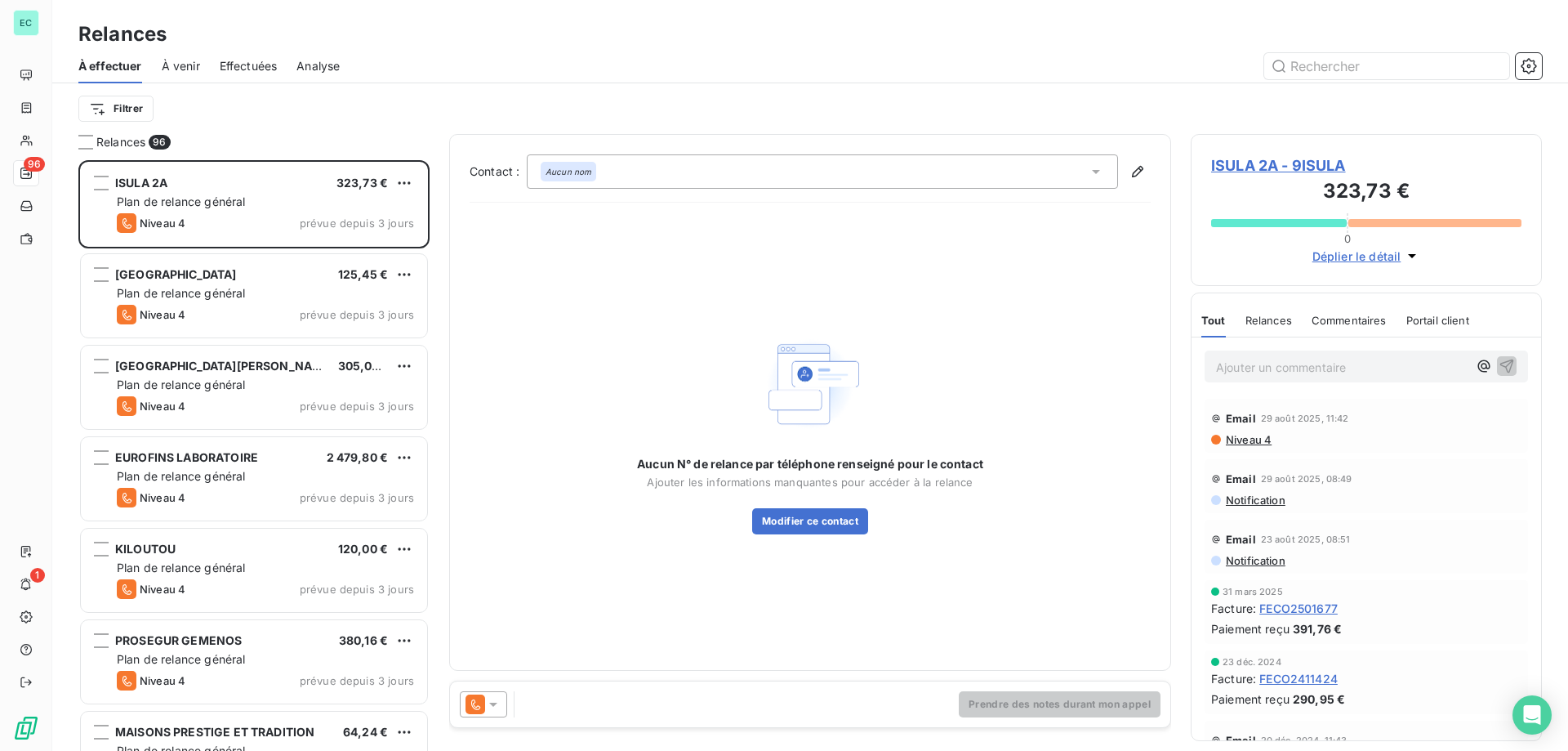
click at [496, 702] on icon at bounding box center [493, 705] width 17 height 17
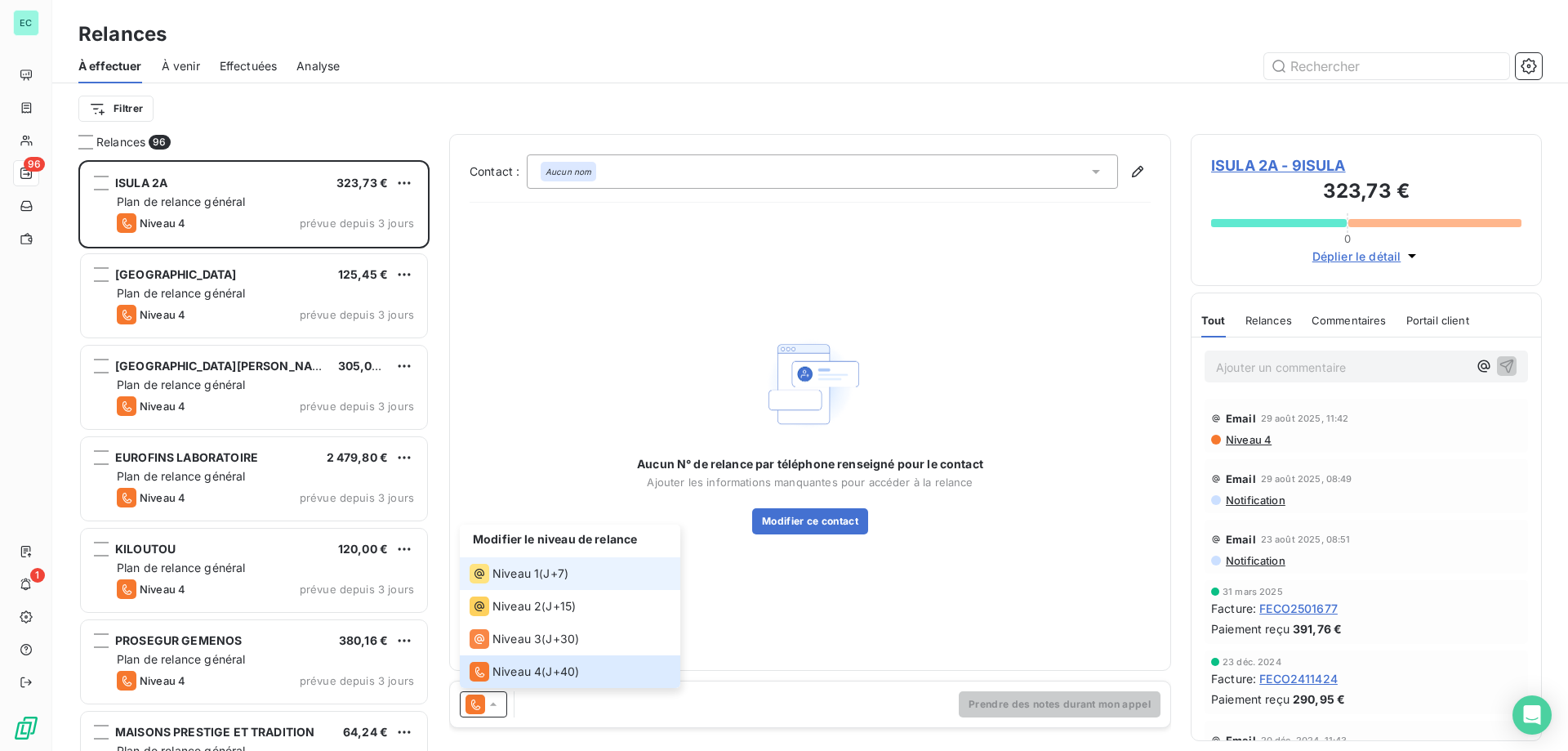
click at [504, 569] on span "Niveau 1" at bounding box center [515, 574] width 46 height 17
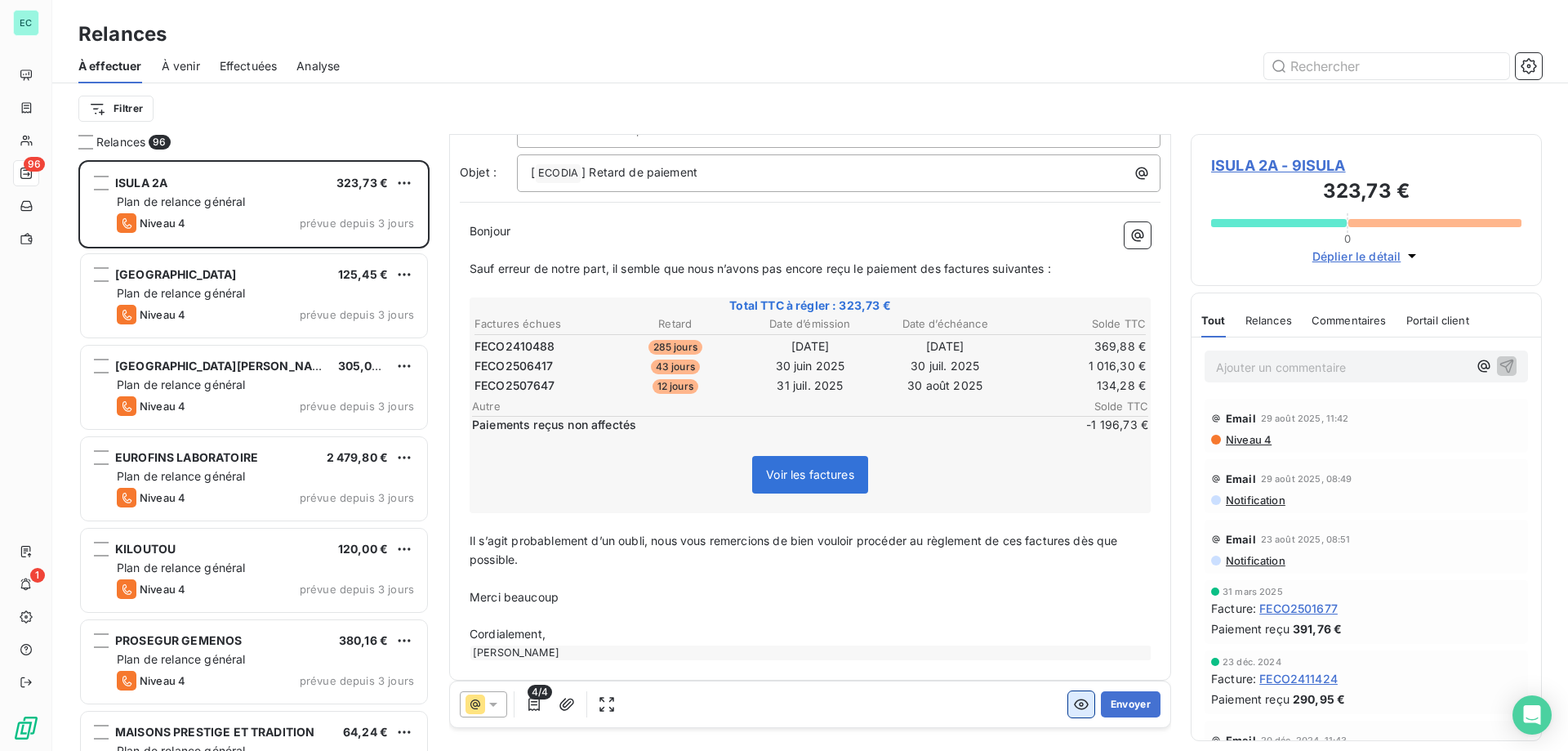
scroll to position [107, 0]
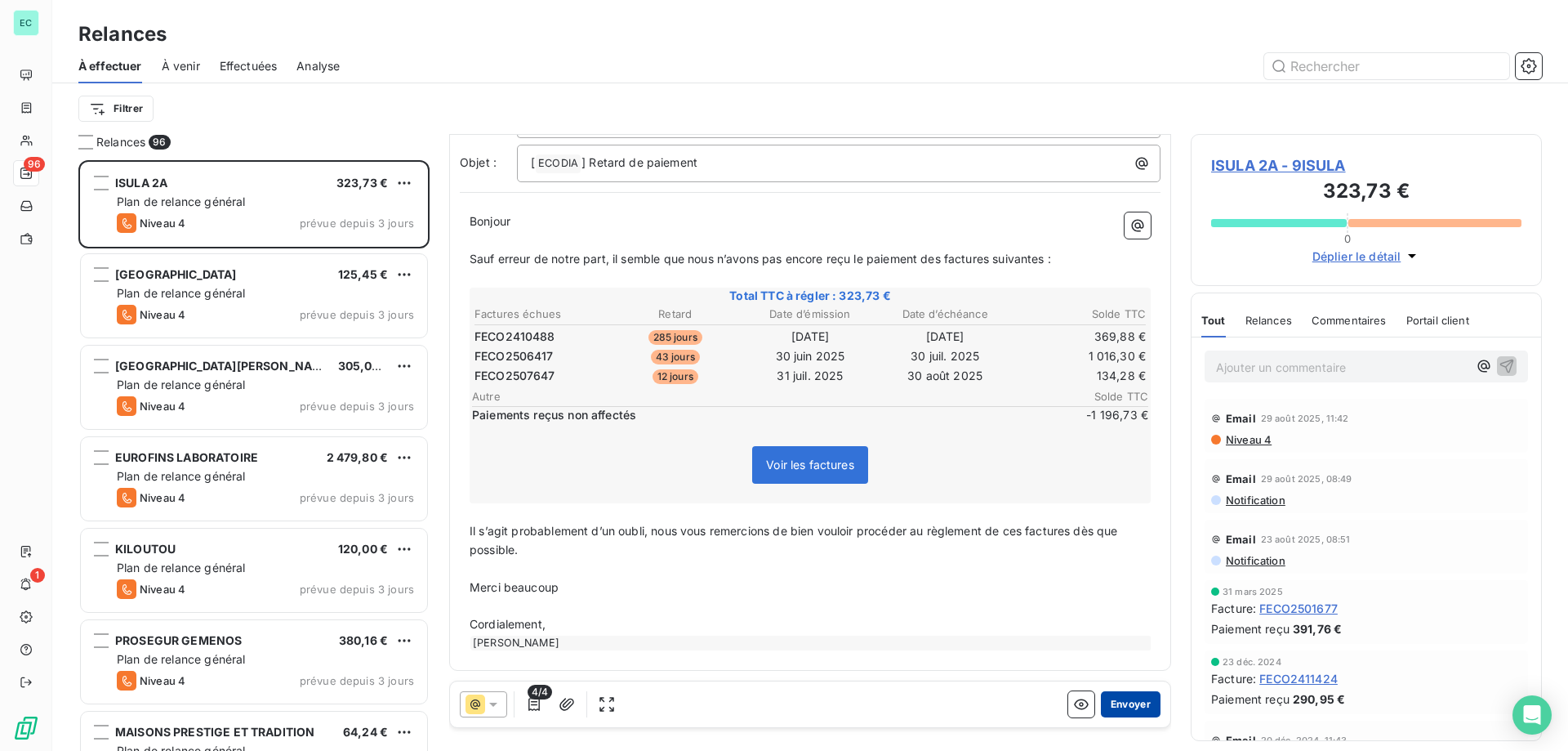
click at [1138, 708] on button "Envoyer" at bounding box center [1131, 705] width 59 height 26
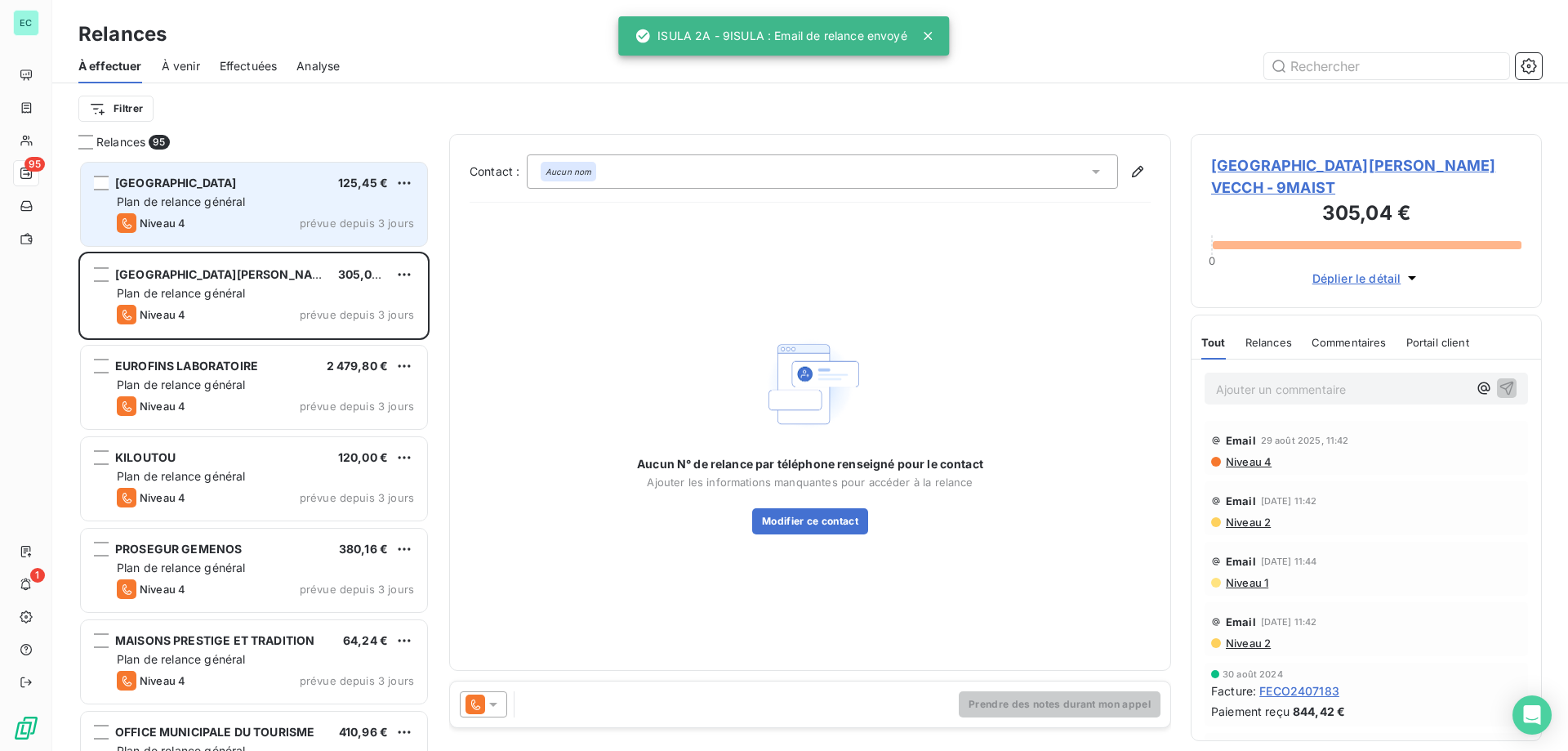
click at [334, 193] on div "[GEOGRAPHIC_DATA] 125,45 € Plan de relance général [PERSON_NAME] 4 prévue depui…" at bounding box center [254, 204] width 347 height 83
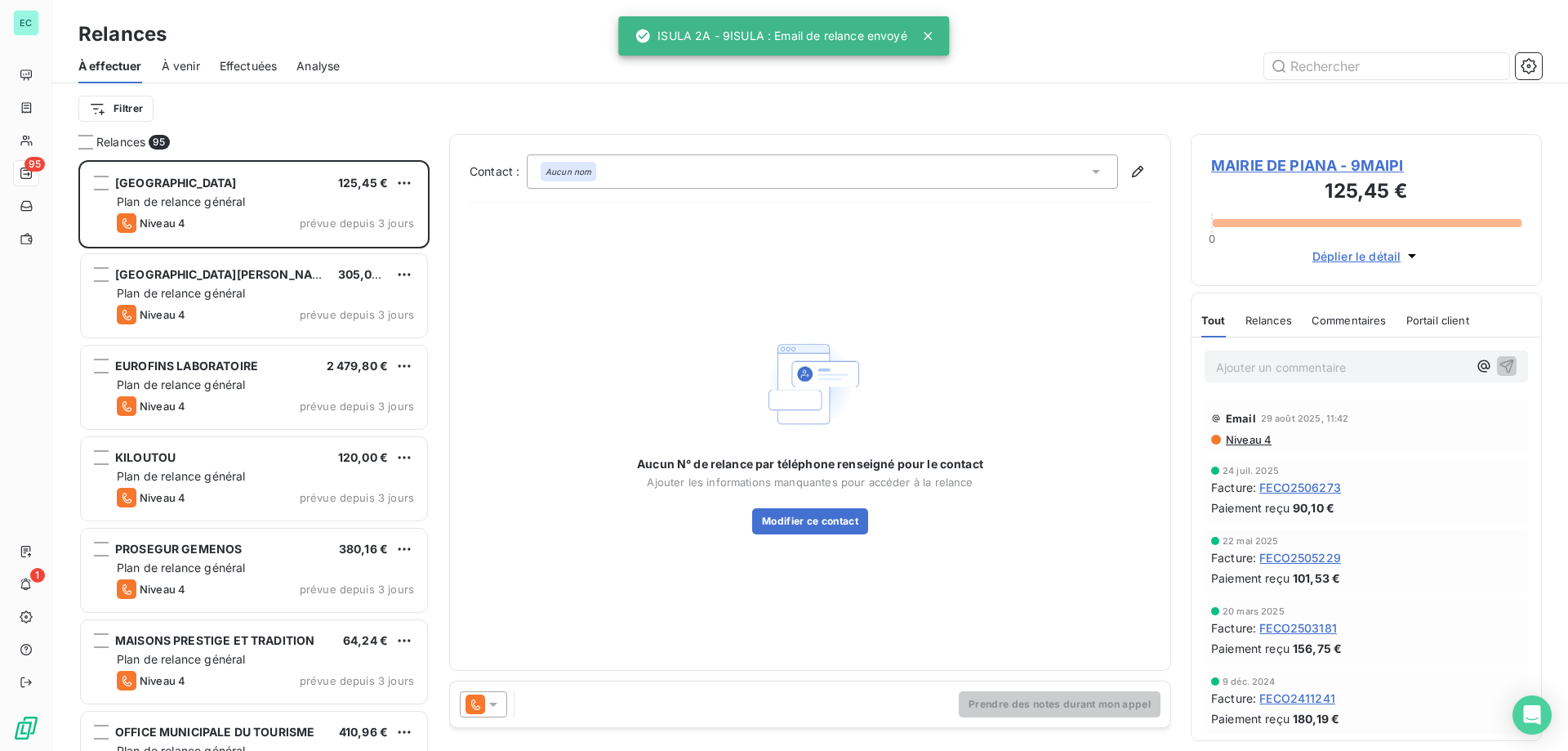
click at [494, 700] on icon at bounding box center [493, 705] width 17 height 17
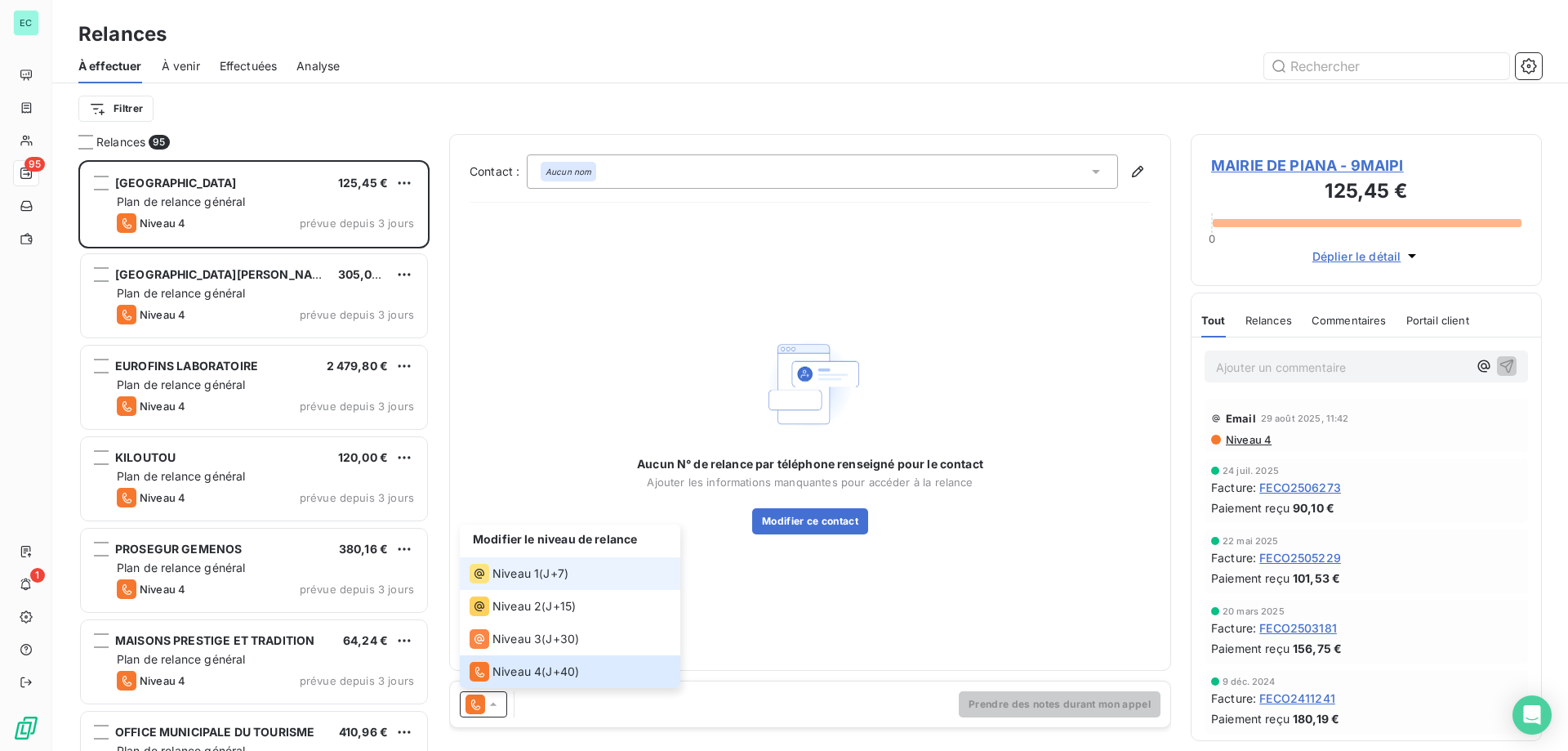
click at [540, 583] on li "Niveau 1 ( J+7 )" at bounding box center [570, 573] width 221 height 32
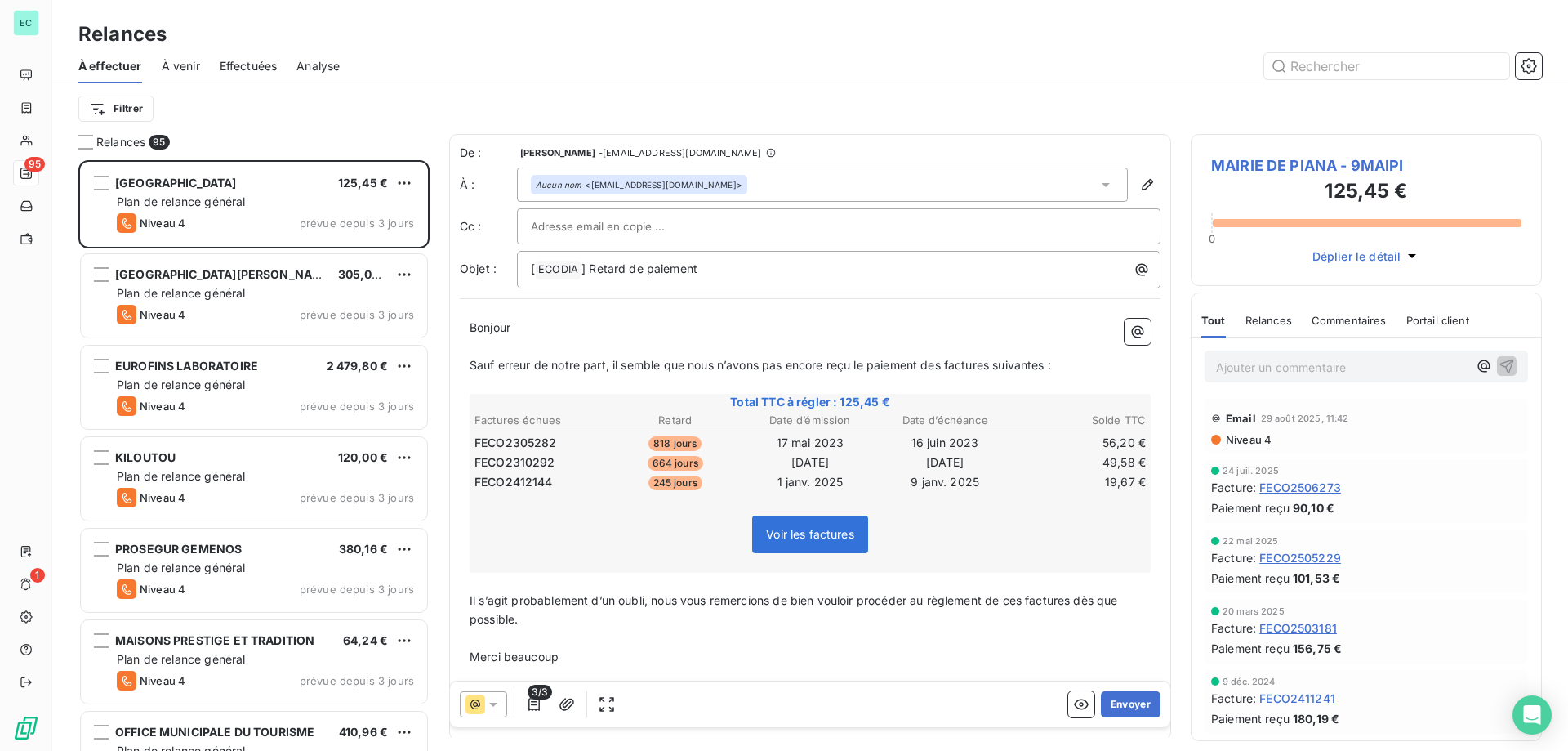
click at [471, 710] on icon at bounding box center [474, 704] width 19 height 19
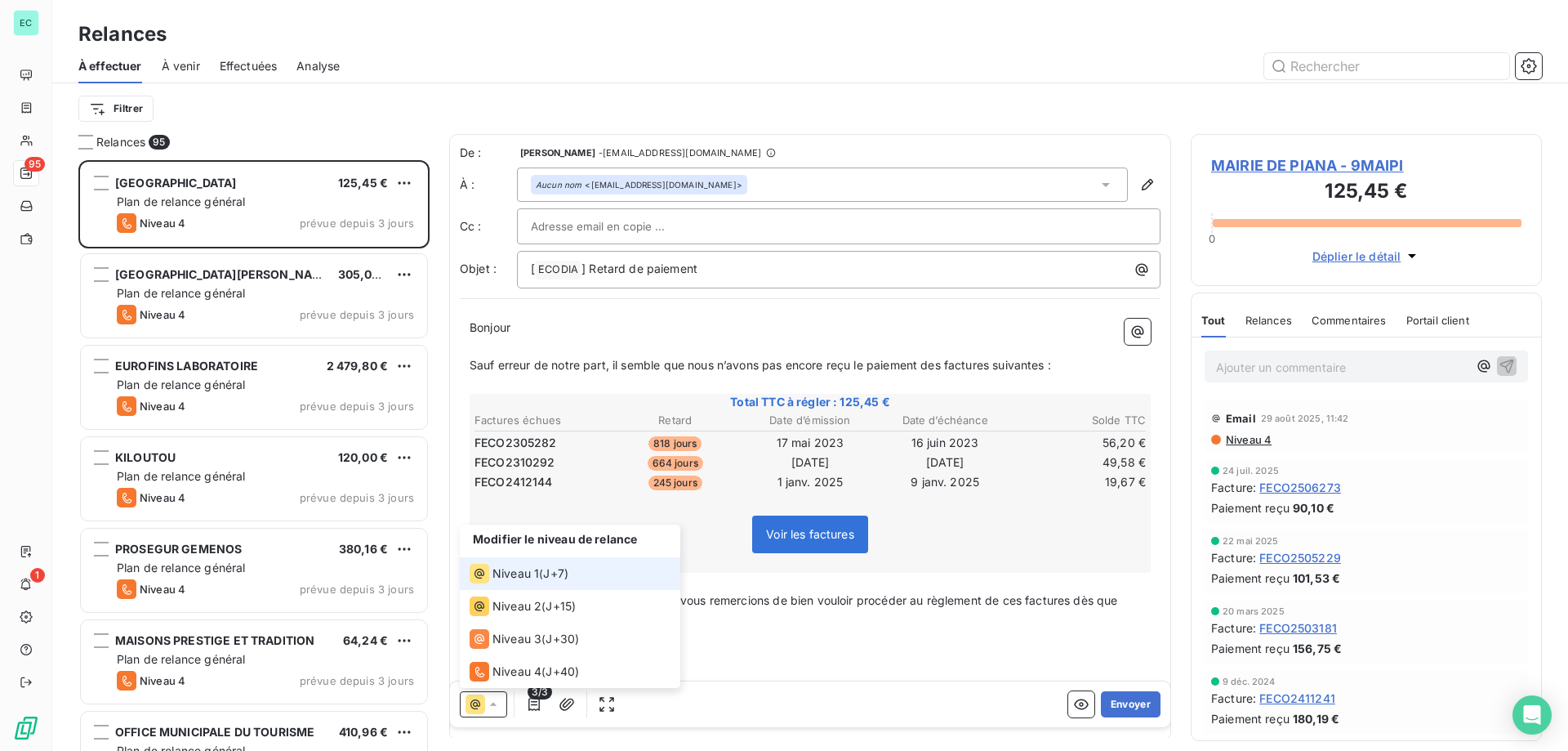
click at [508, 558] on li "Niveau 1 ( J+7 )" at bounding box center [570, 573] width 221 height 32
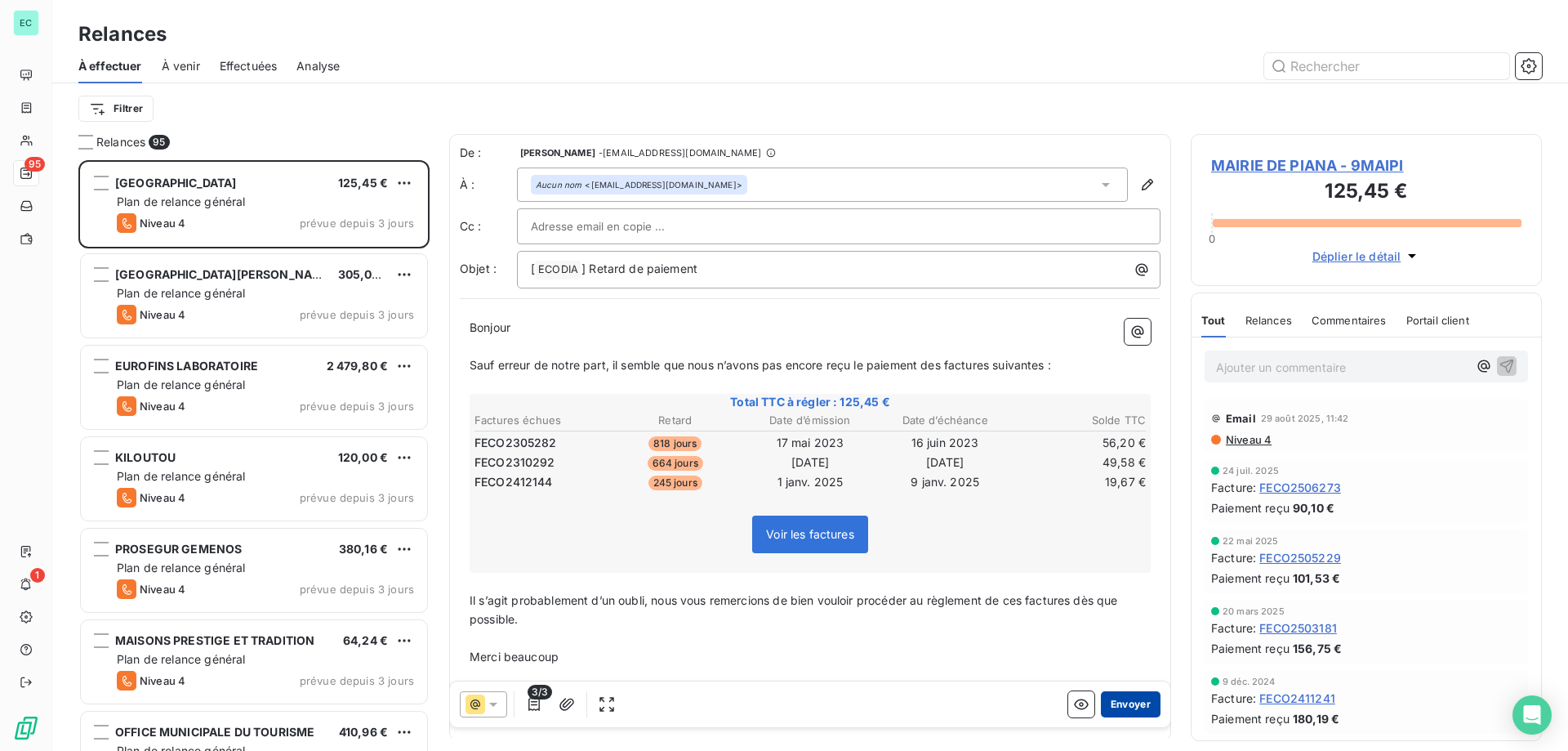
click at [1122, 709] on button "Envoyer" at bounding box center [1131, 705] width 59 height 26
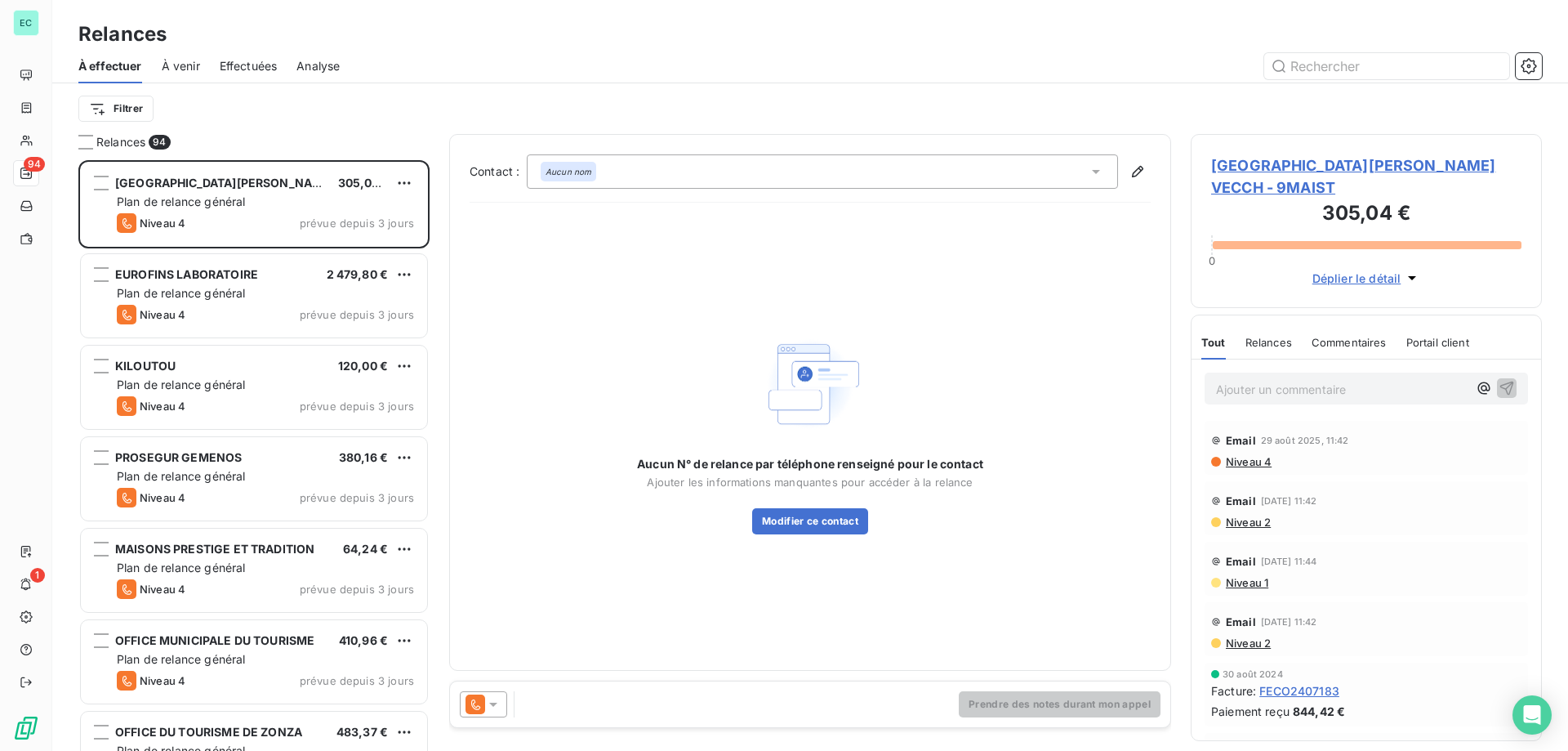
click at [315, 183] on span "[GEOGRAPHIC_DATA][PERSON_NAME]" at bounding box center [224, 182] width 220 height 14
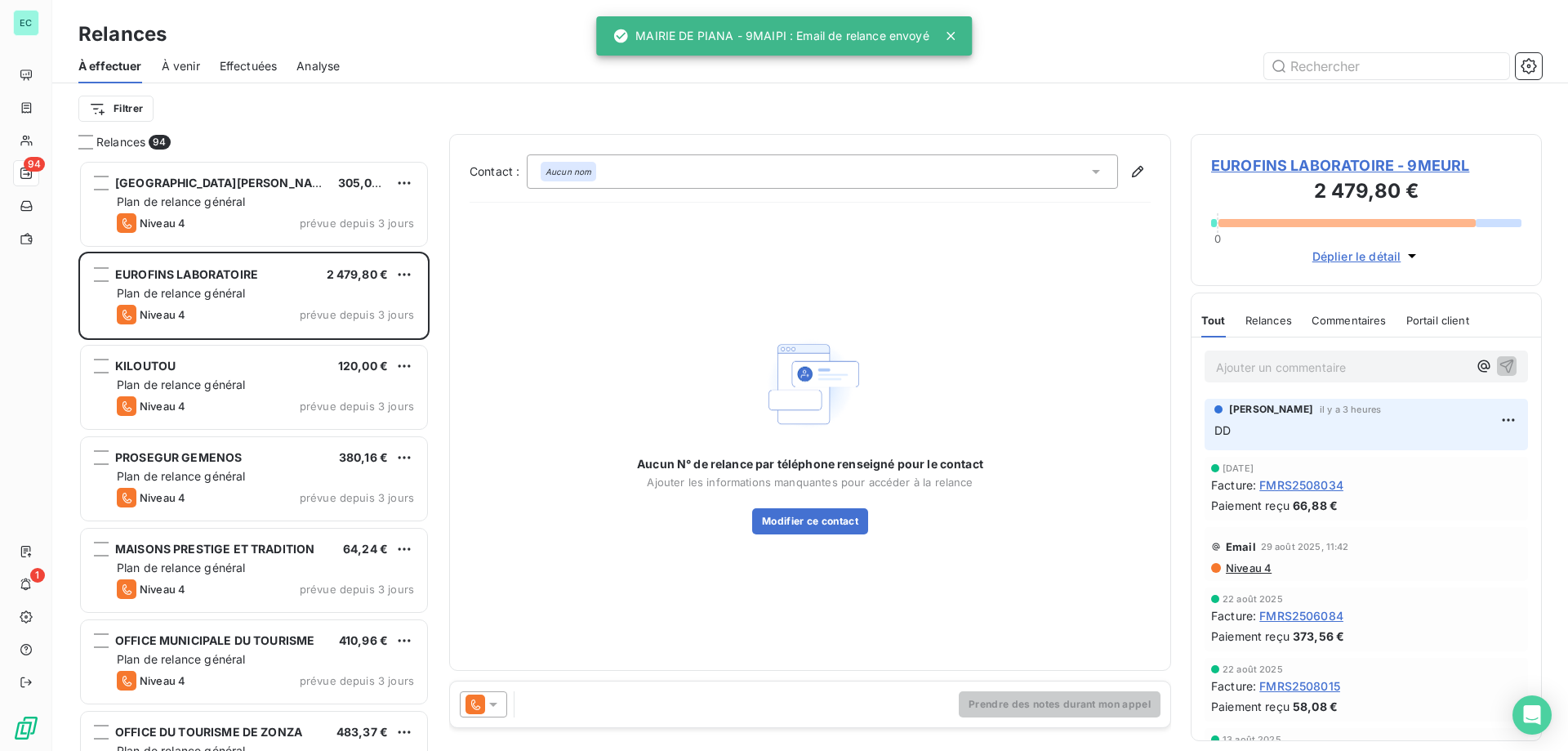
click at [499, 712] on div at bounding box center [483, 705] width 47 height 26
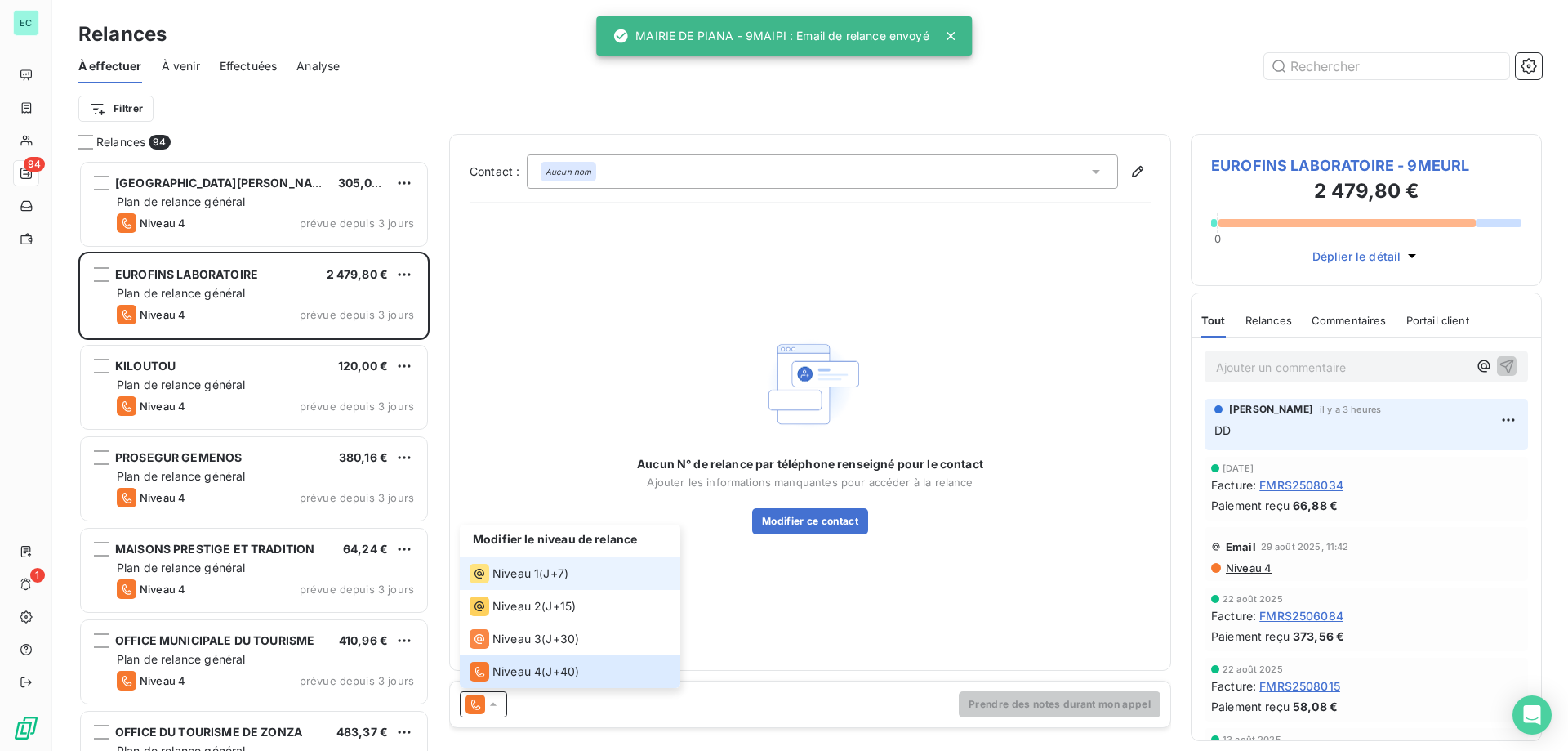
click at [520, 566] on span "Niveau 1" at bounding box center [515, 574] width 46 height 17
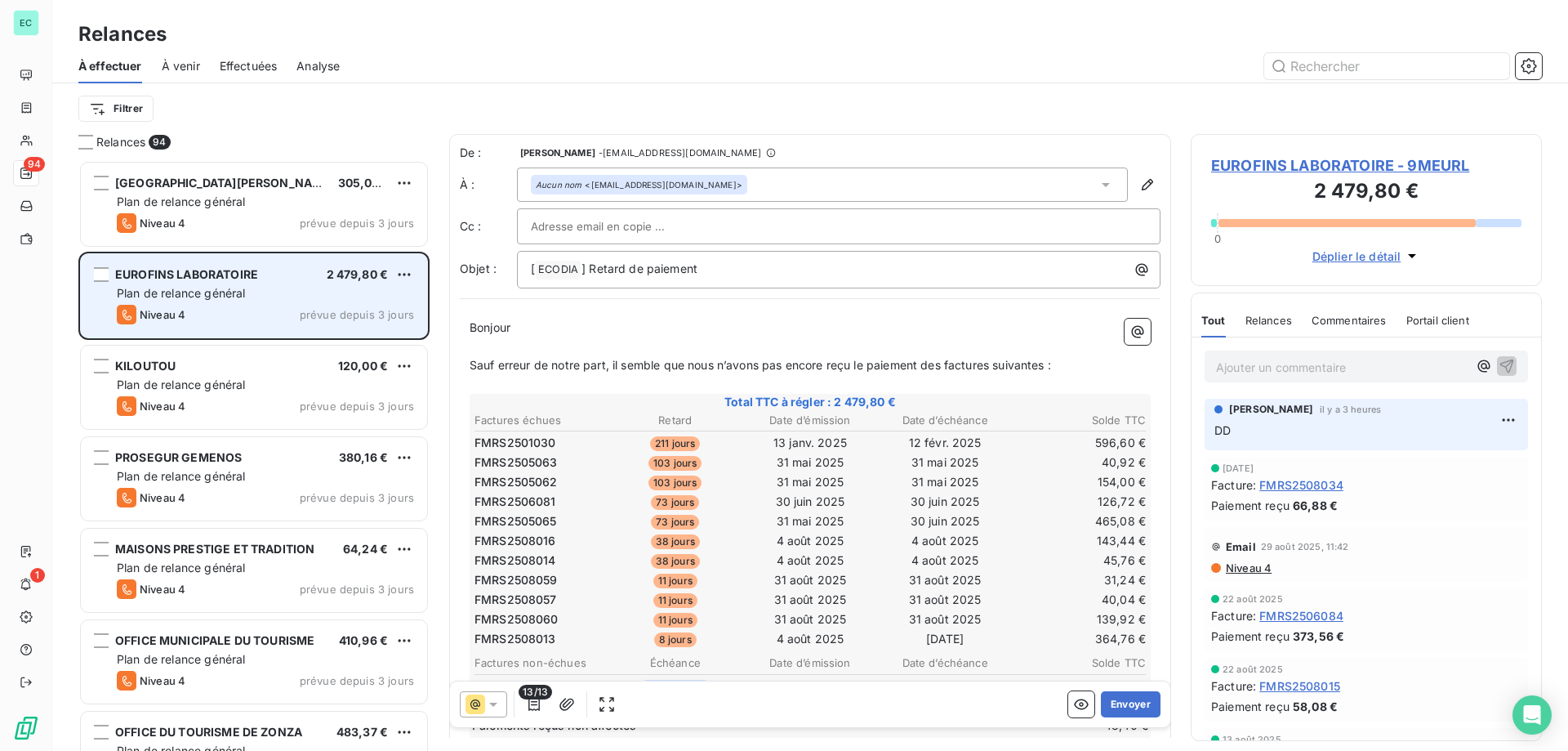
click at [286, 324] on div "Niveau 4 prévue depuis 3 jours" at bounding box center [265, 314] width 297 height 19
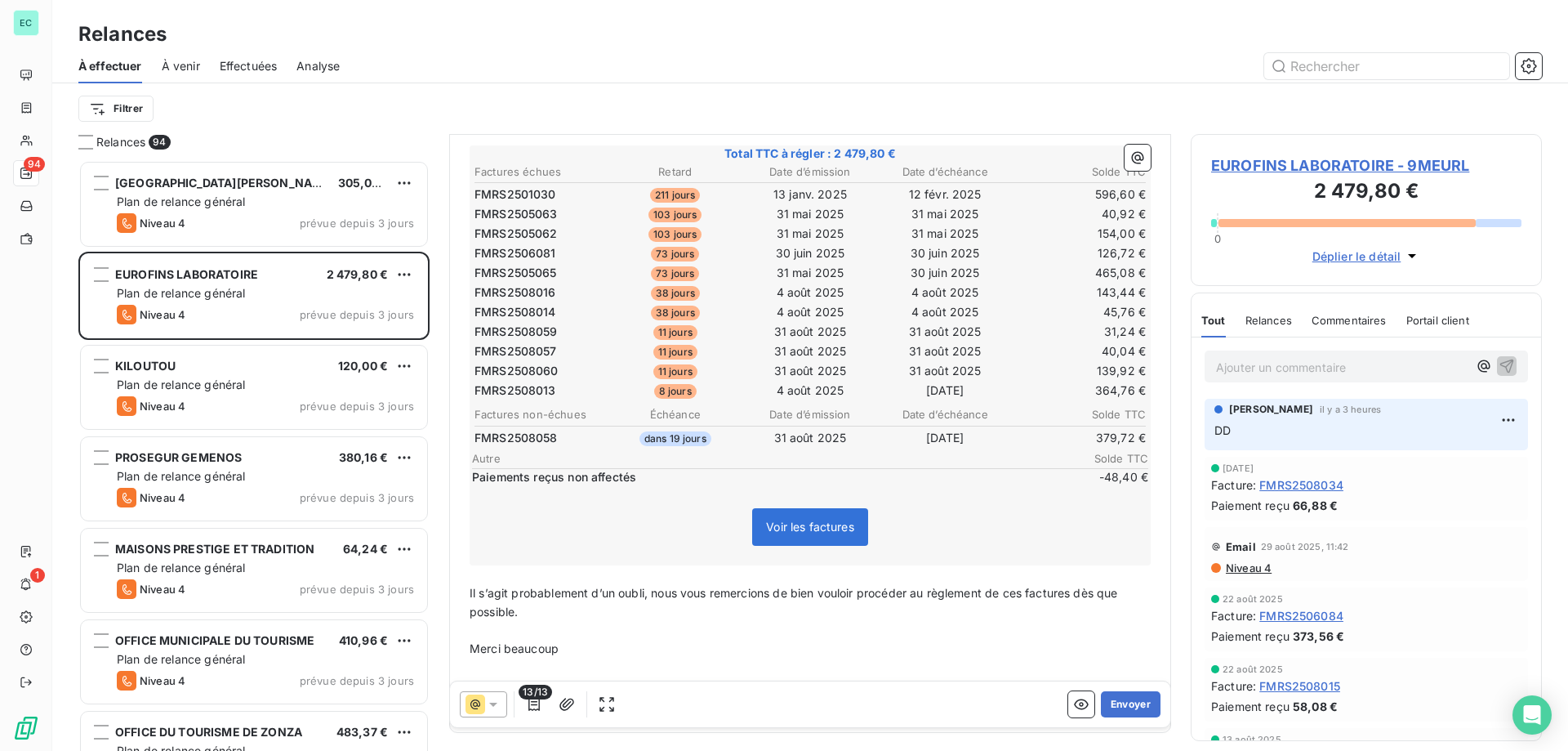
scroll to position [312, 0]
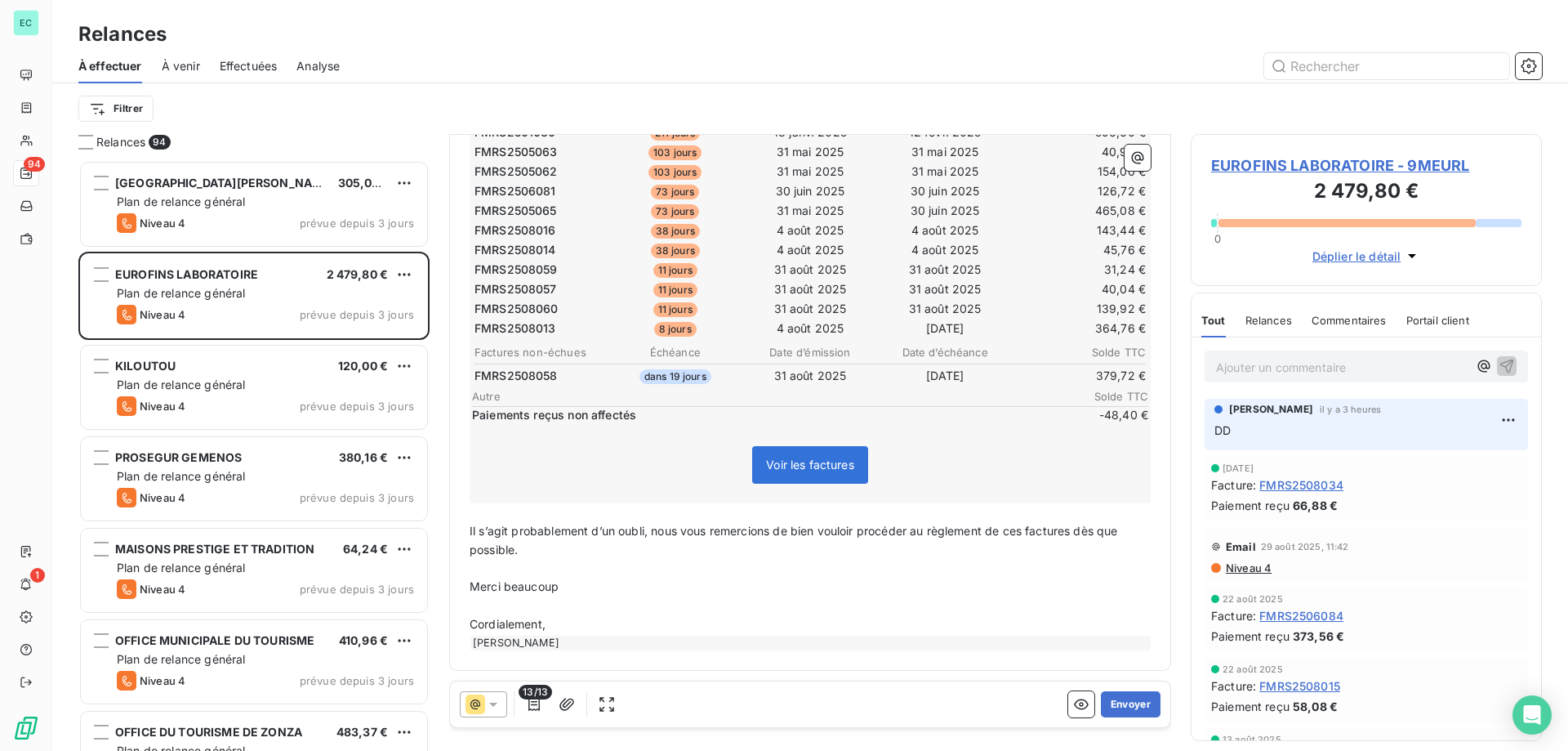
click at [493, 706] on icon at bounding box center [493, 705] width 8 height 4
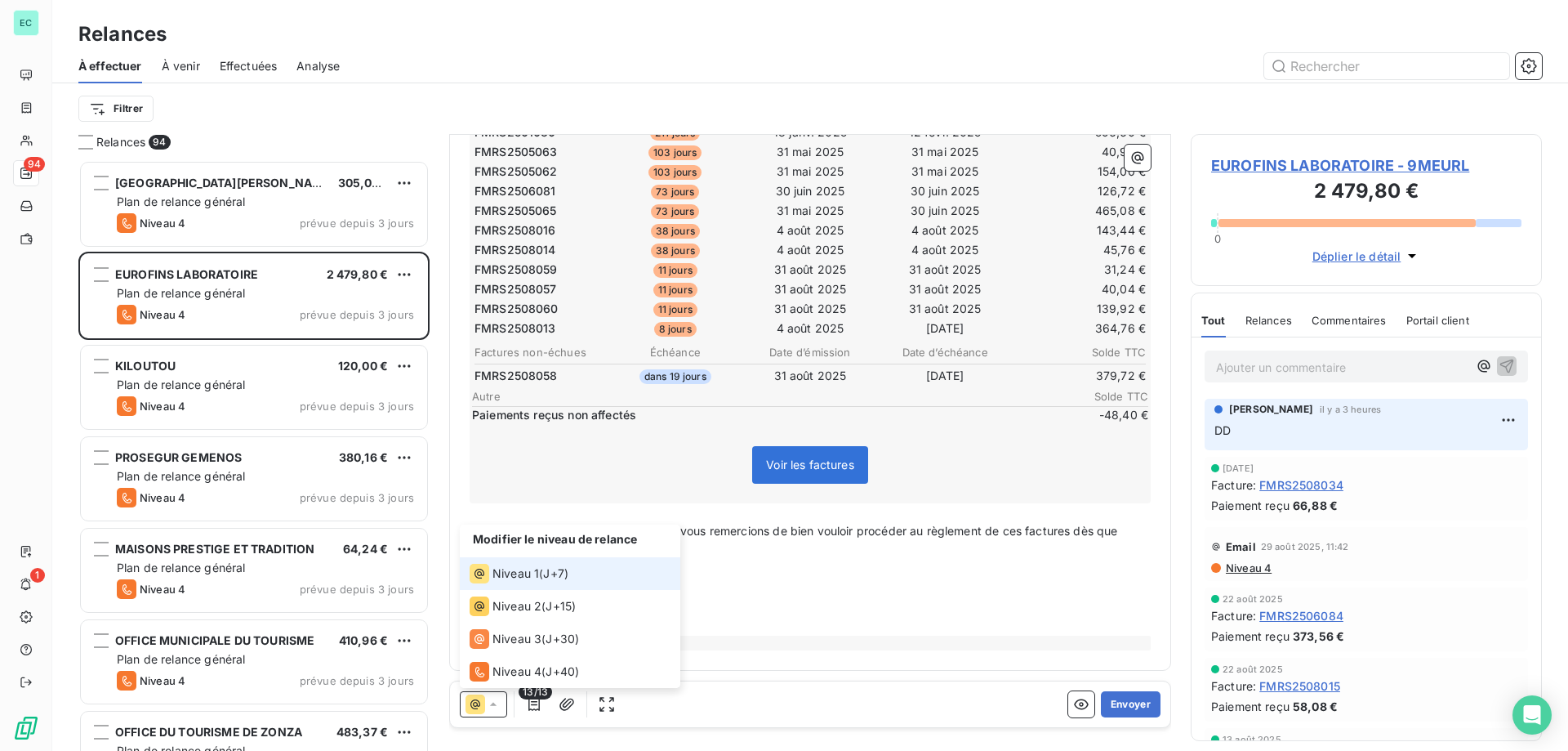
click at [511, 566] on span "Niveau 1" at bounding box center [515, 574] width 46 height 17
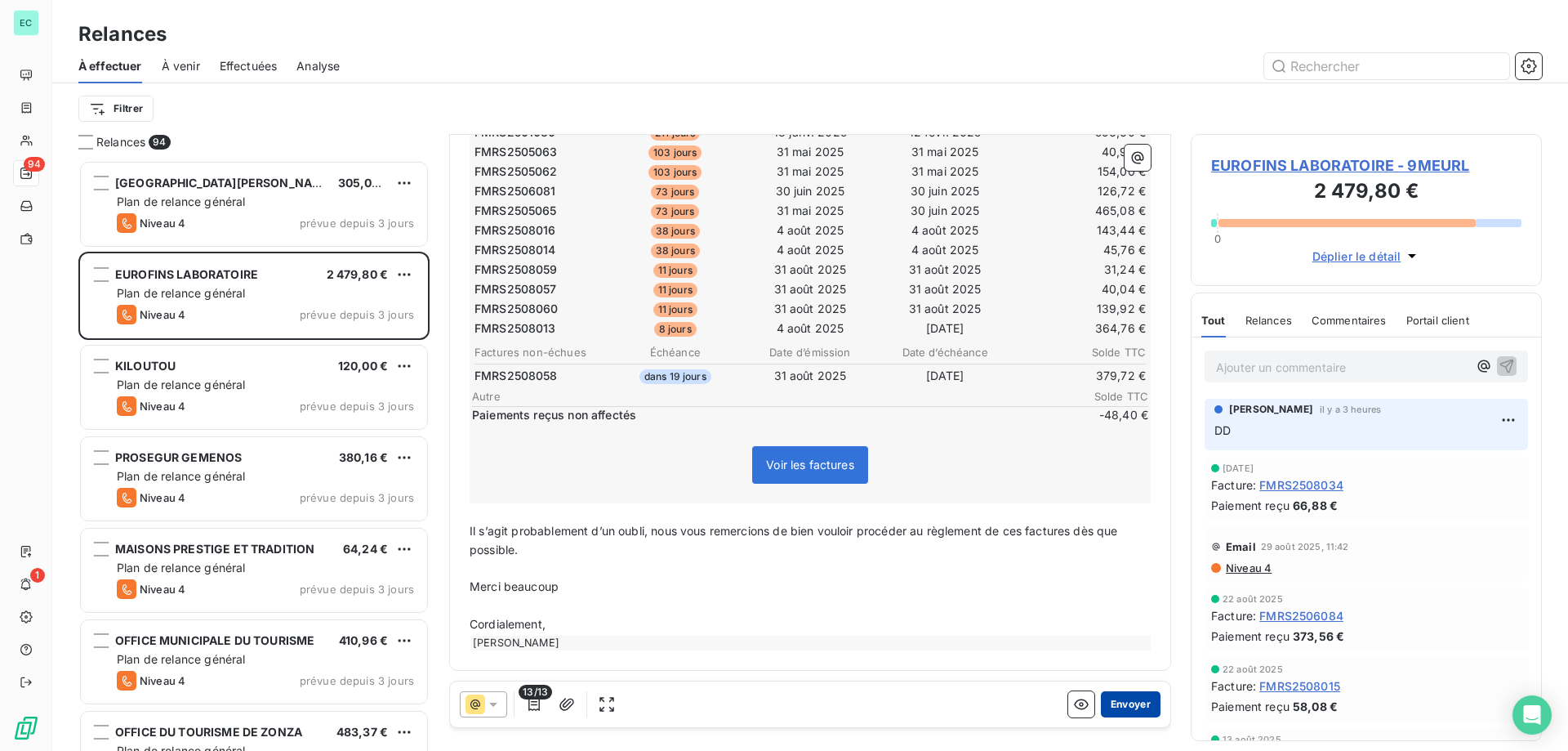
click at [1124, 698] on button "Envoyer" at bounding box center [1131, 705] width 59 height 26
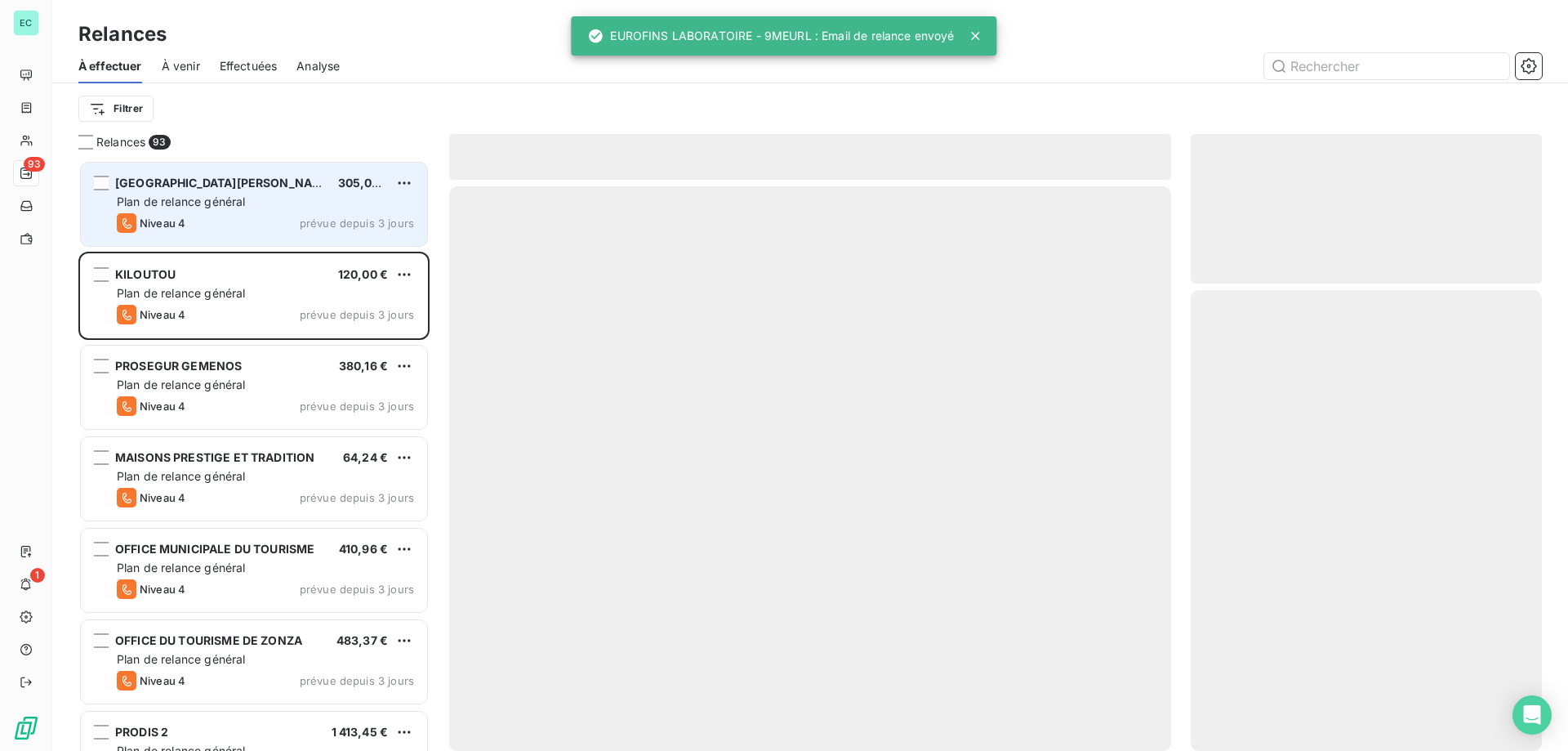
click at [307, 197] on div "Plan de relance général" at bounding box center [265, 202] width 297 height 17
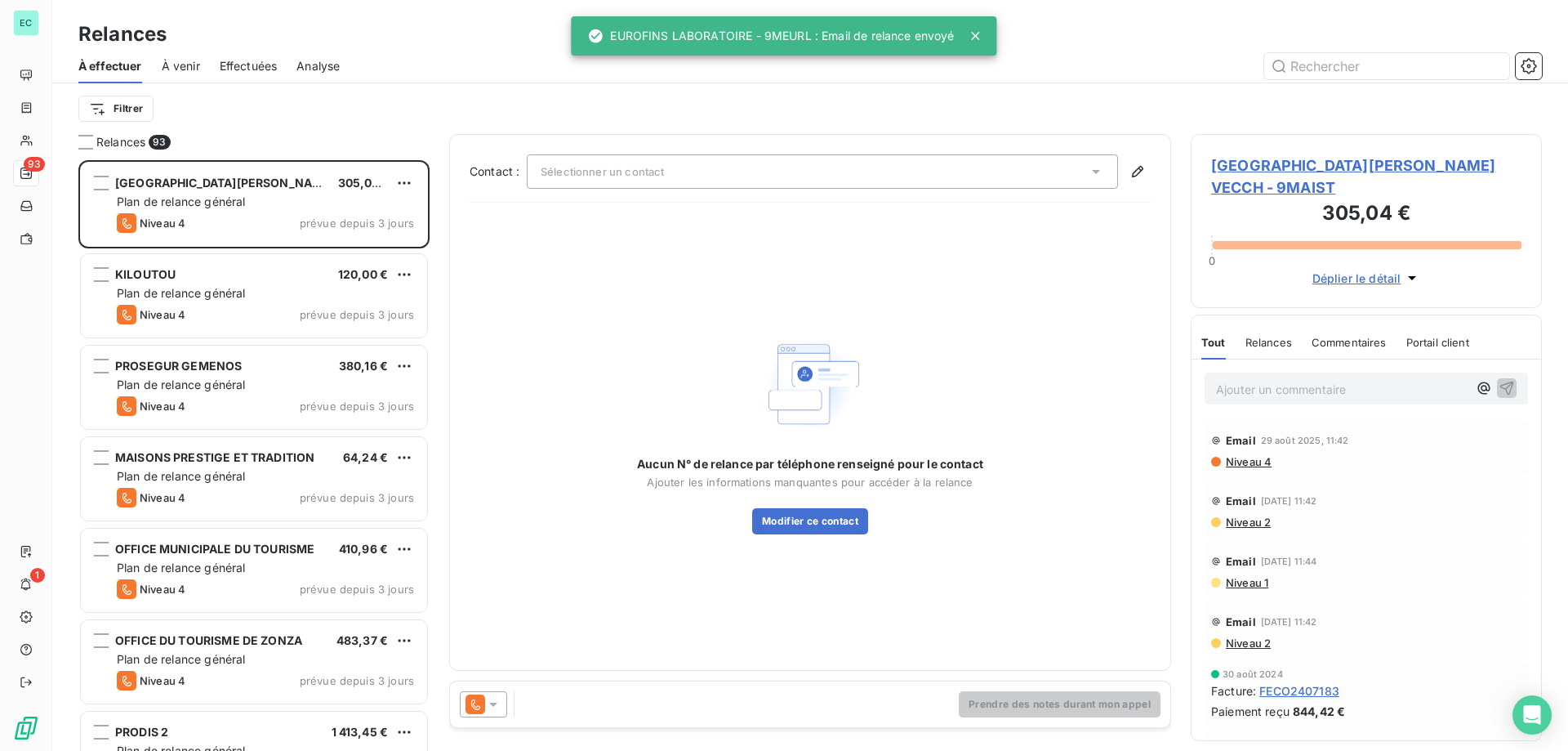
click at [505, 713] on div at bounding box center [483, 705] width 47 height 26
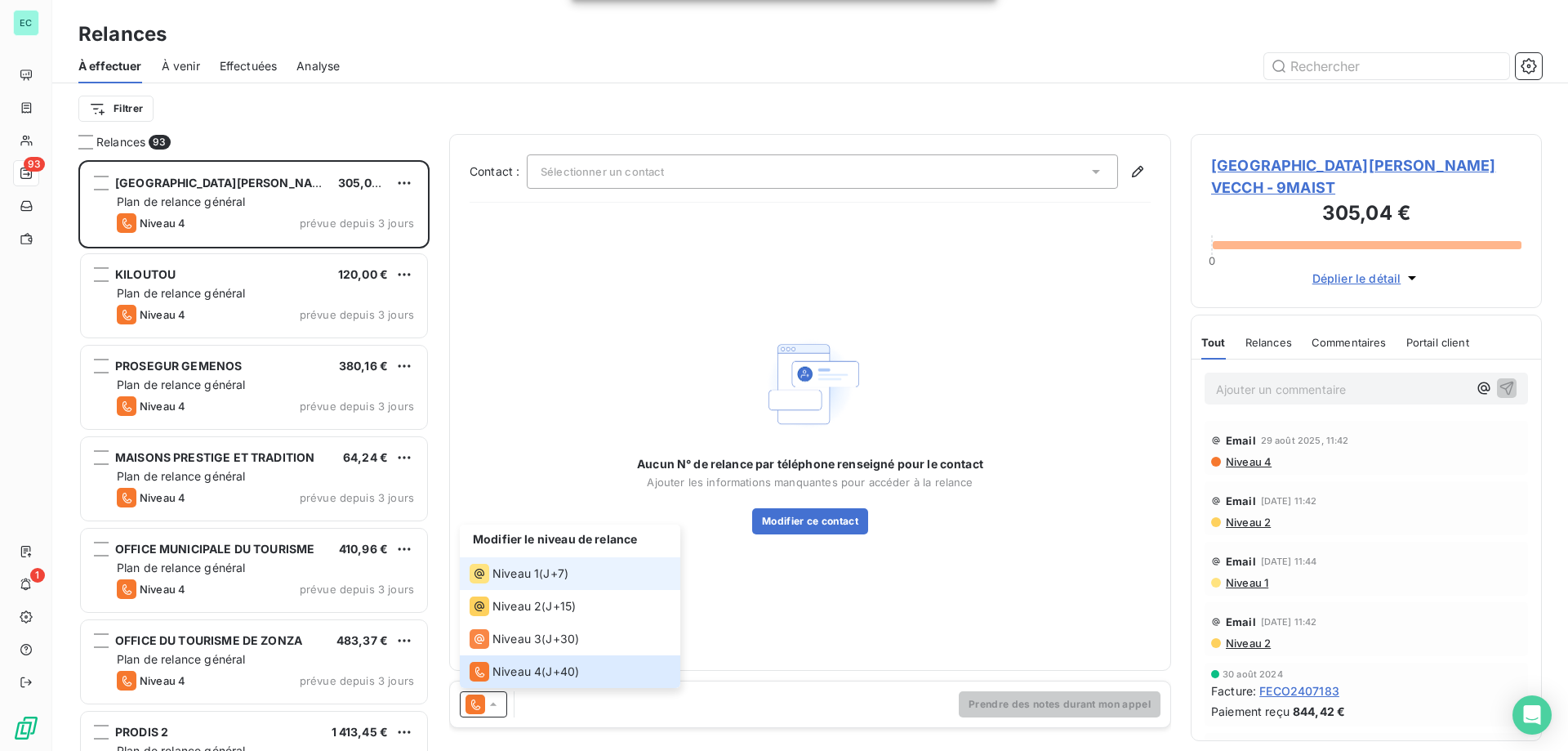
click at [550, 577] on span "J+7 )" at bounding box center [555, 574] width 25 height 17
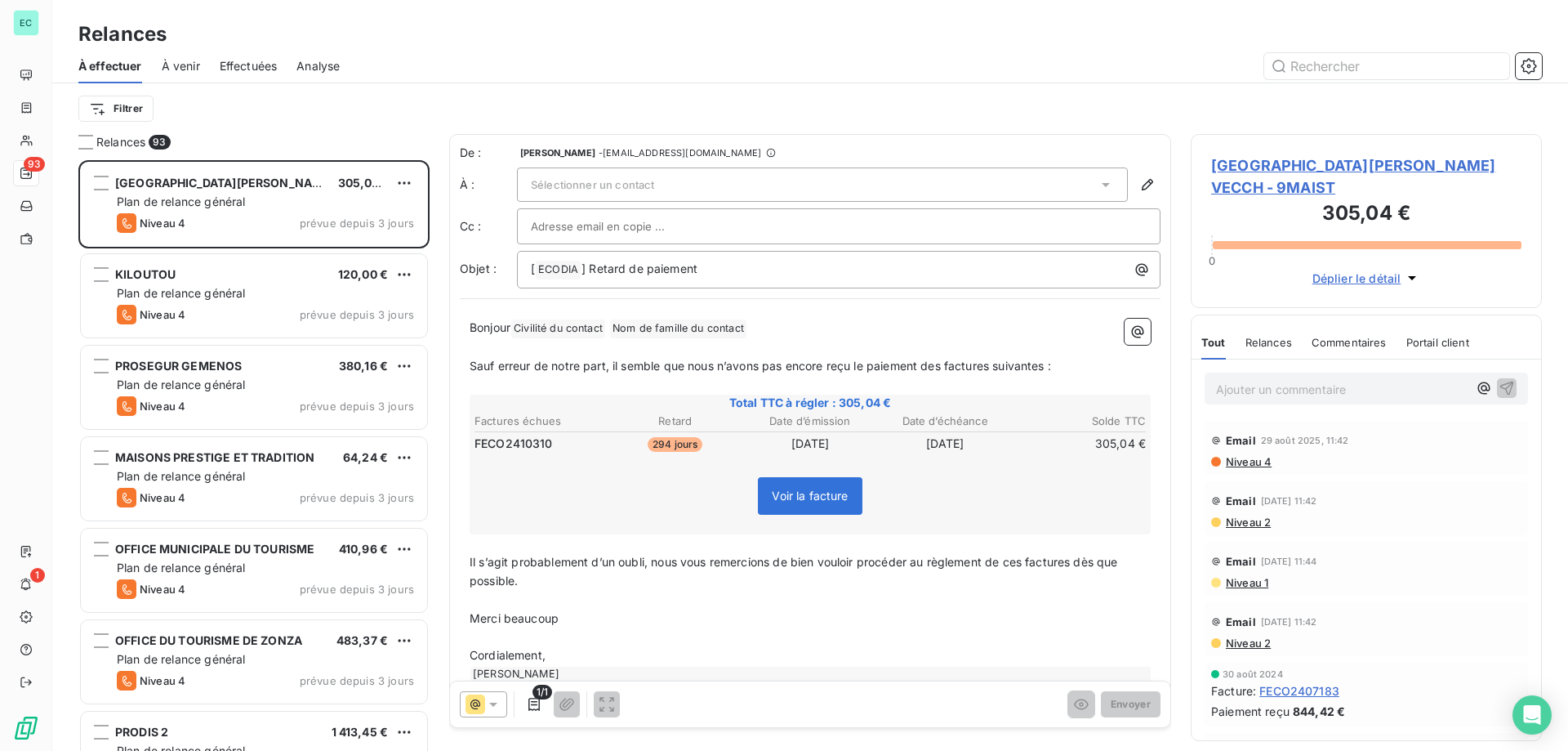
click at [590, 184] on span "Sélectionner un contact" at bounding box center [592, 185] width 123 height 13
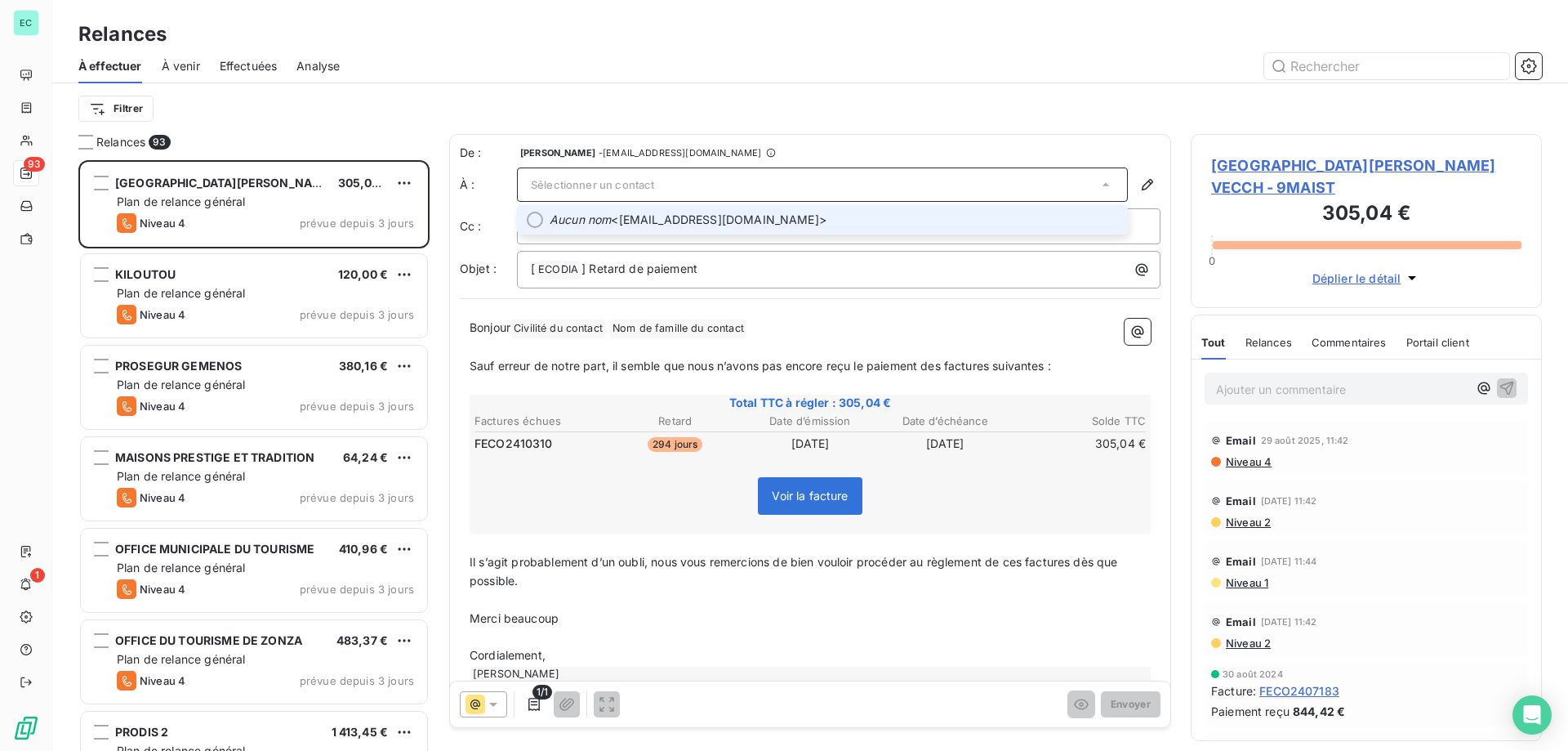
click at [654, 219] on span "Aucun nom <[EMAIL_ADDRESS][DOMAIN_NAME]>" at bounding box center [833, 220] width 568 height 17
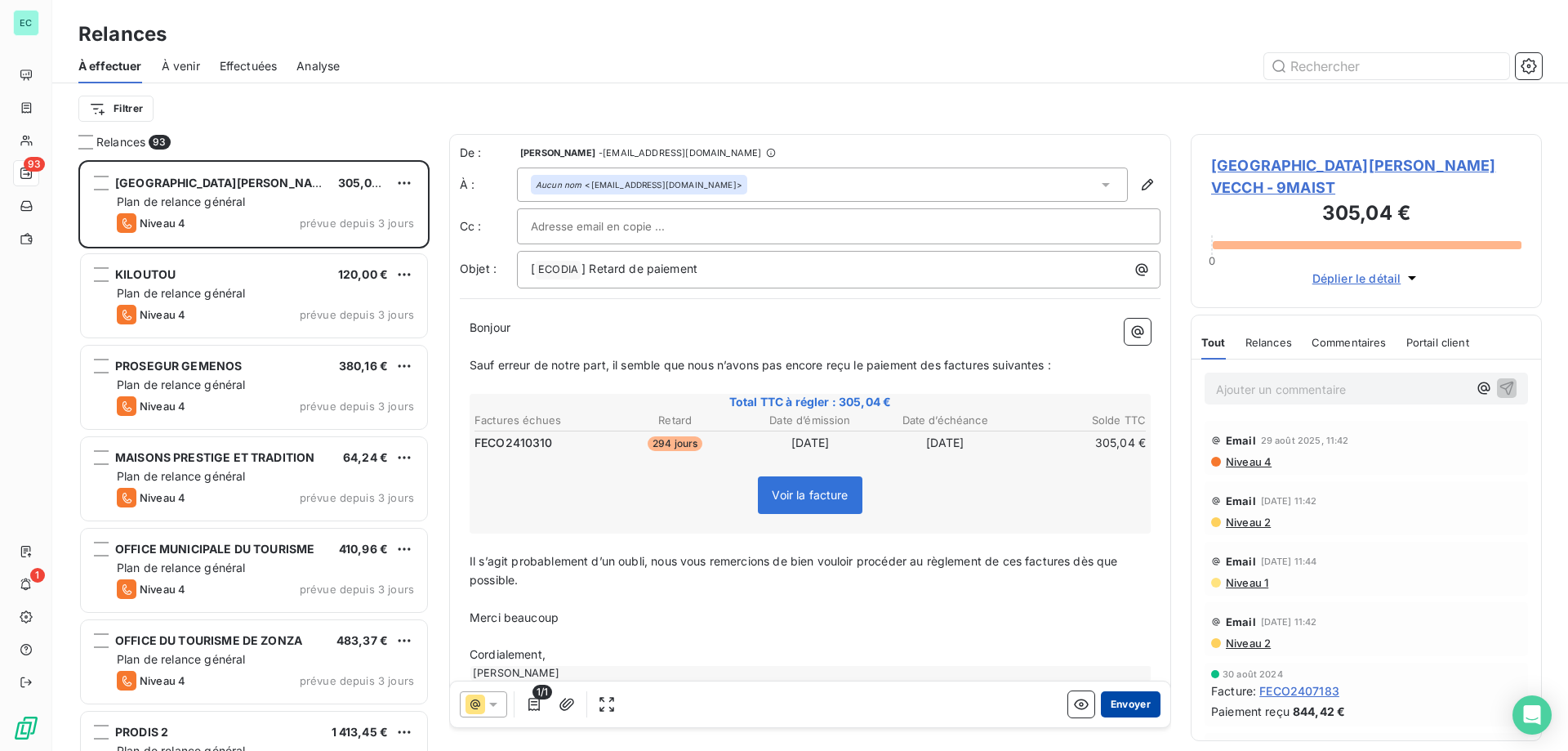
click at [1114, 701] on button "Envoyer" at bounding box center [1131, 705] width 59 height 26
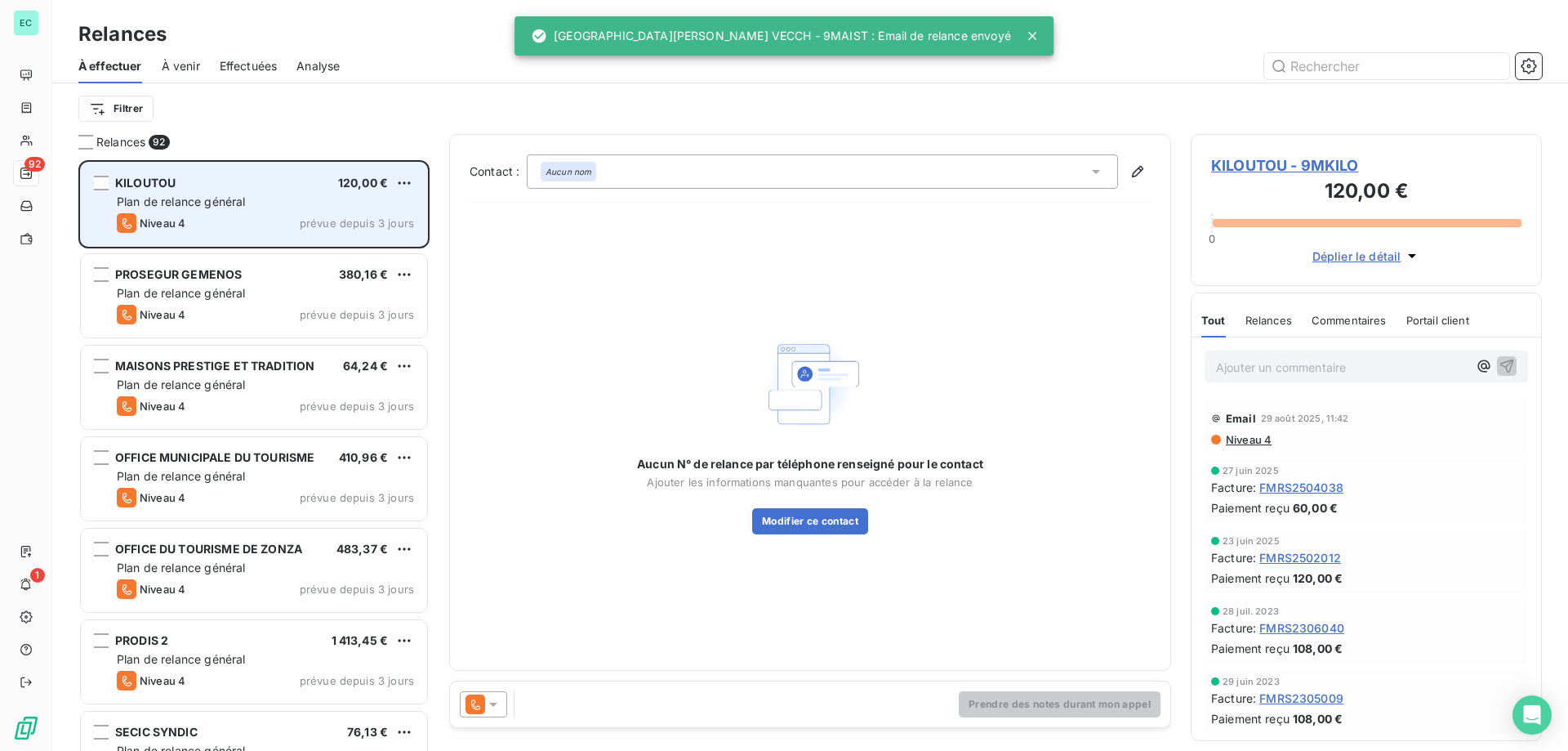
click at [322, 205] on div "Plan de relance général" at bounding box center [265, 202] width 297 height 17
click at [406, 176] on html "EC 92 1 Relances À effectuer À venir Effectuées Analyse Filtrer Relances 92 KIL…" at bounding box center [784, 376] width 1568 height 751
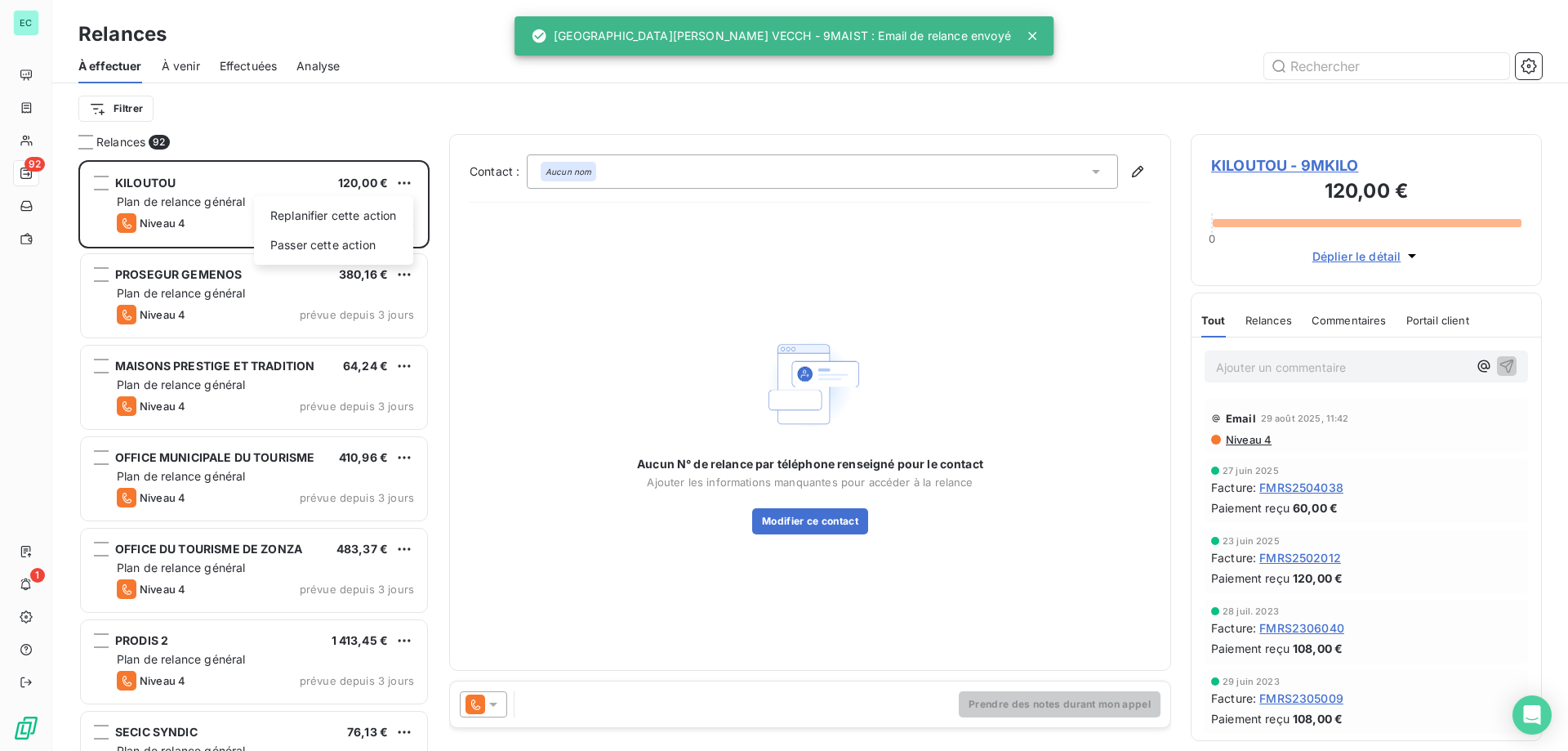
click at [536, 265] on html "EC 92 1 Relances À effectuer À venir Effectuées Analyse Filtrer Relances 92 KIL…" at bounding box center [784, 376] width 1568 height 751
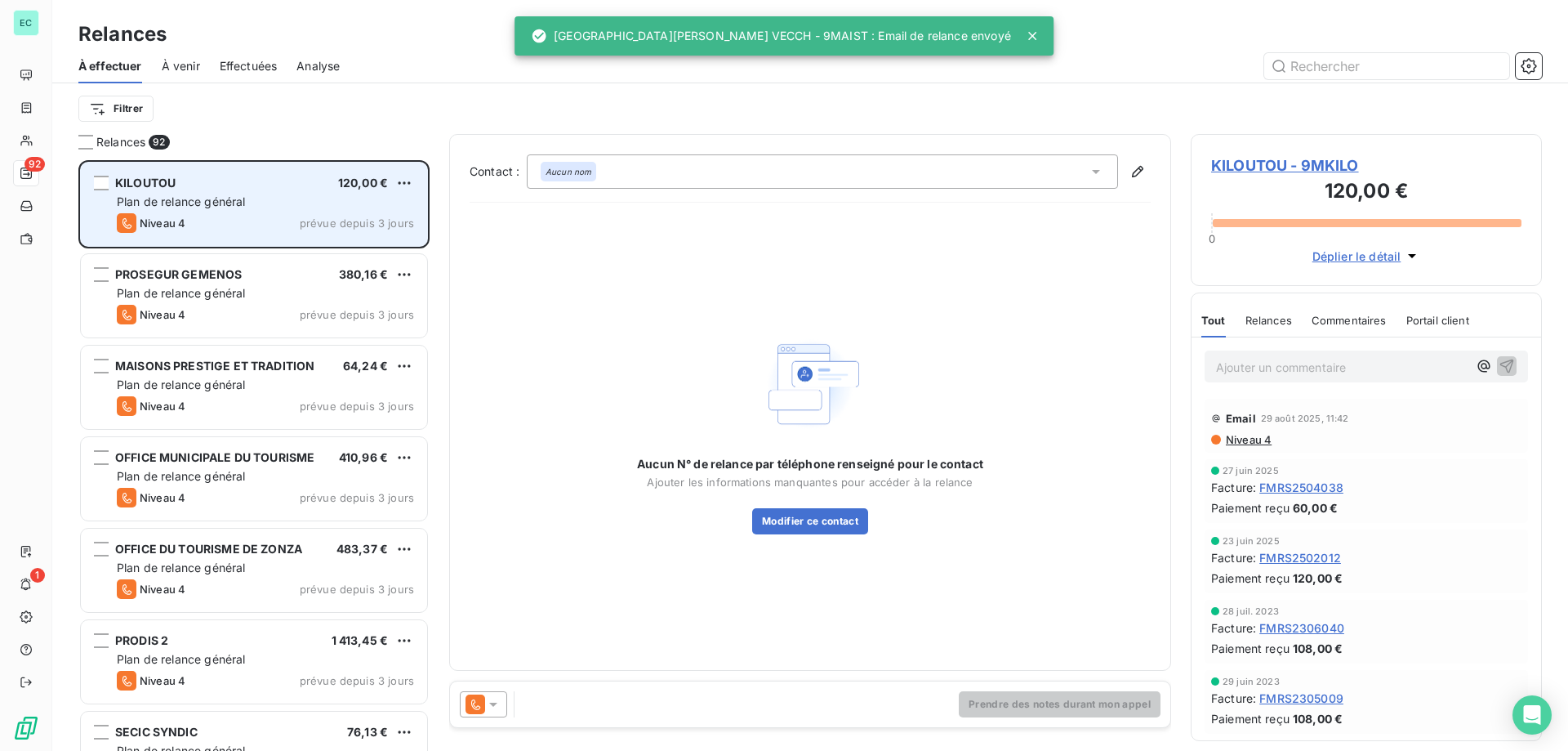
click at [418, 186] on div "KILOUTOU 120,00 € Plan de relance général [PERSON_NAME] 4 prévue depuis 3 jours" at bounding box center [254, 204] width 347 height 83
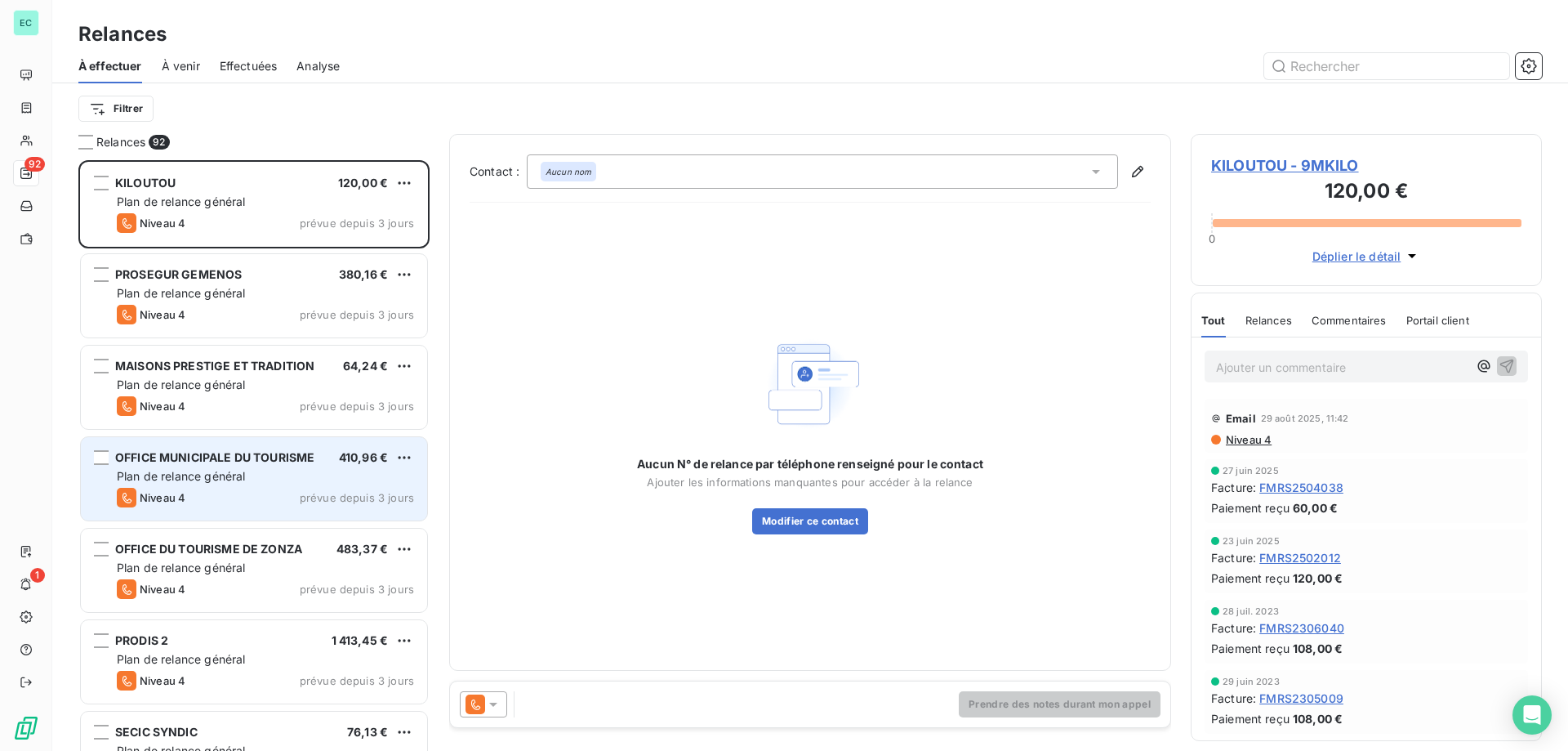
click at [330, 479] on div "Plan de relance général" at bounding box center [265, 477] width 297 height 17
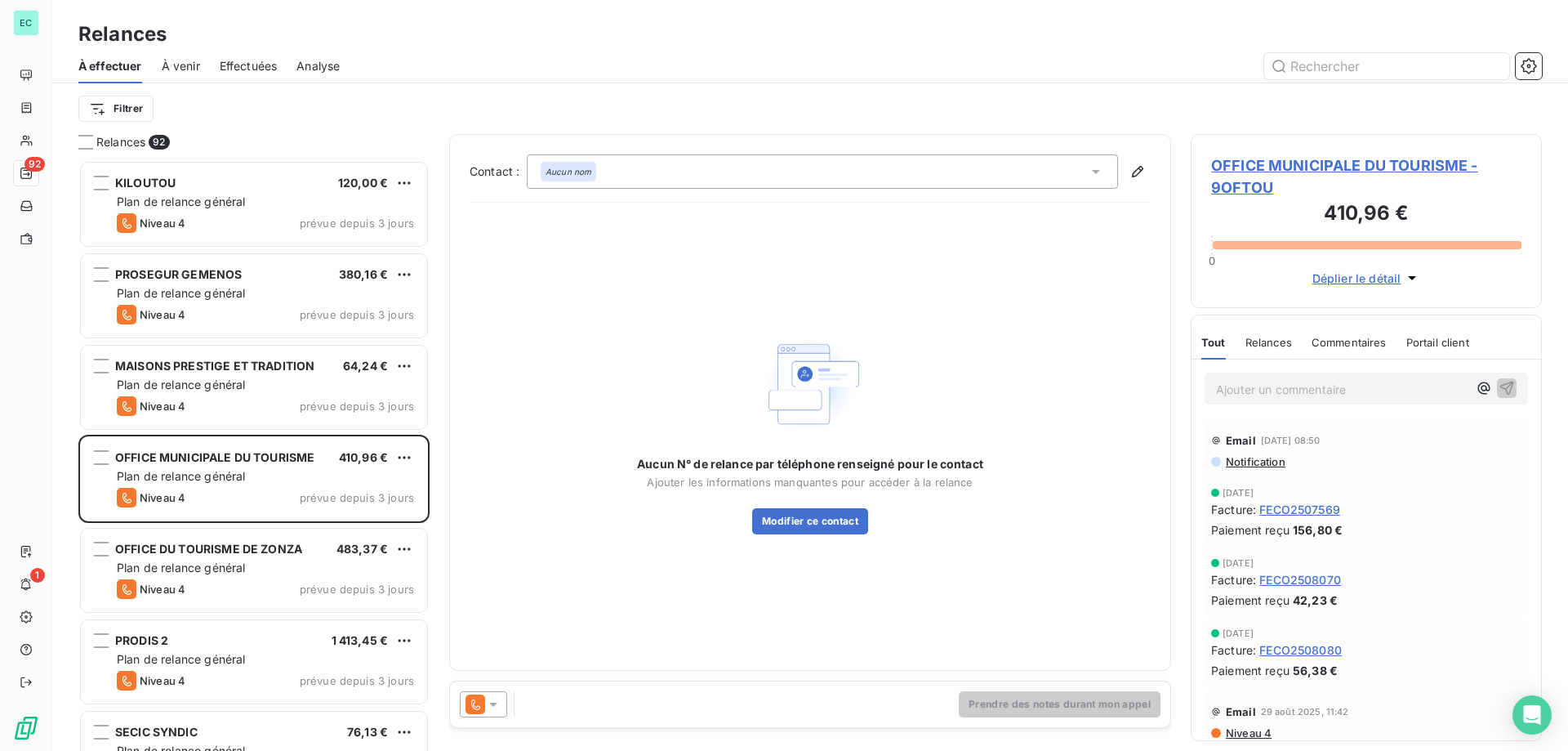
click at [490, 706] on icon at bounding box center [493, 705] width 17 height 17
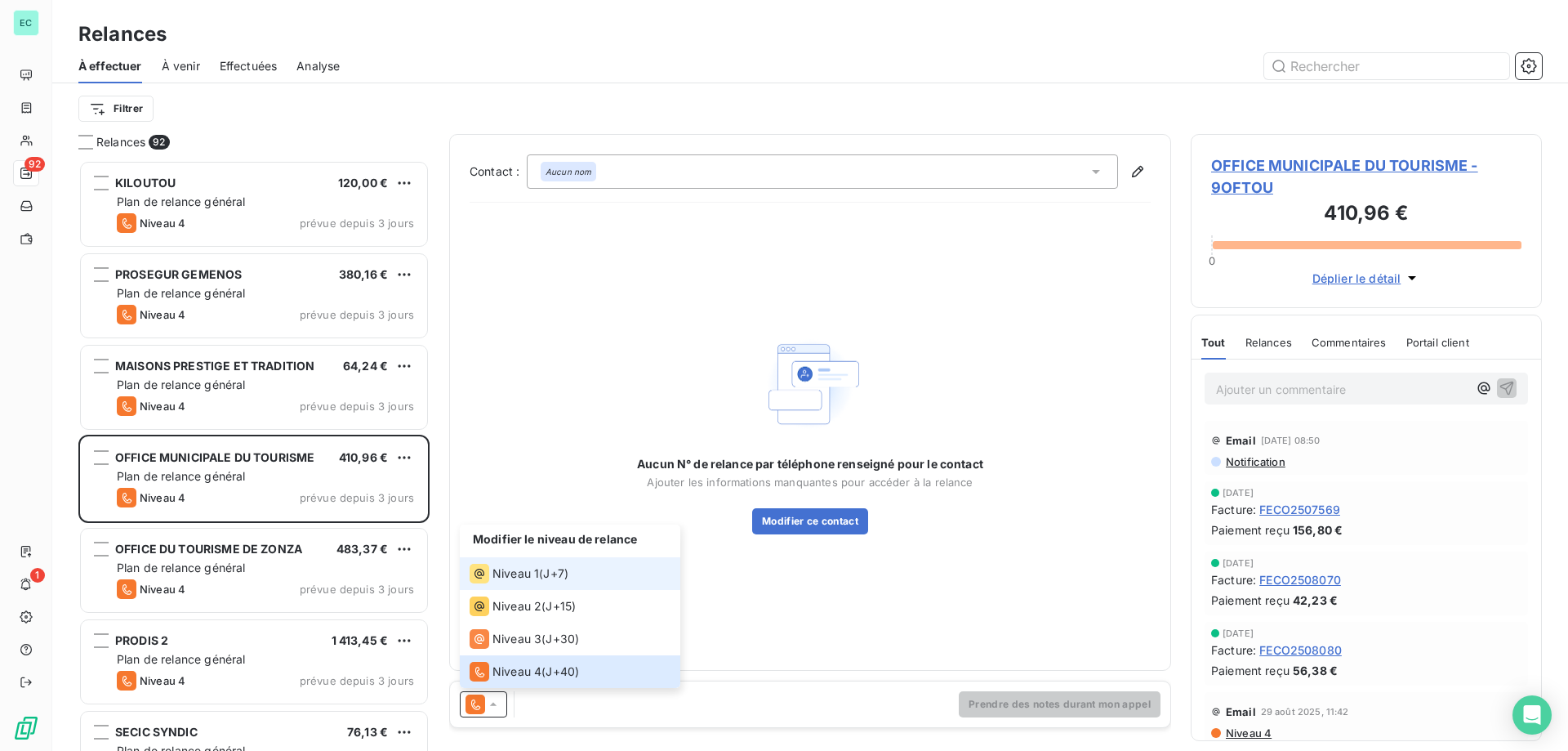
click at [534, 572] on span "Niveau 1" at bounding box center [515, 574] width 46 height 17
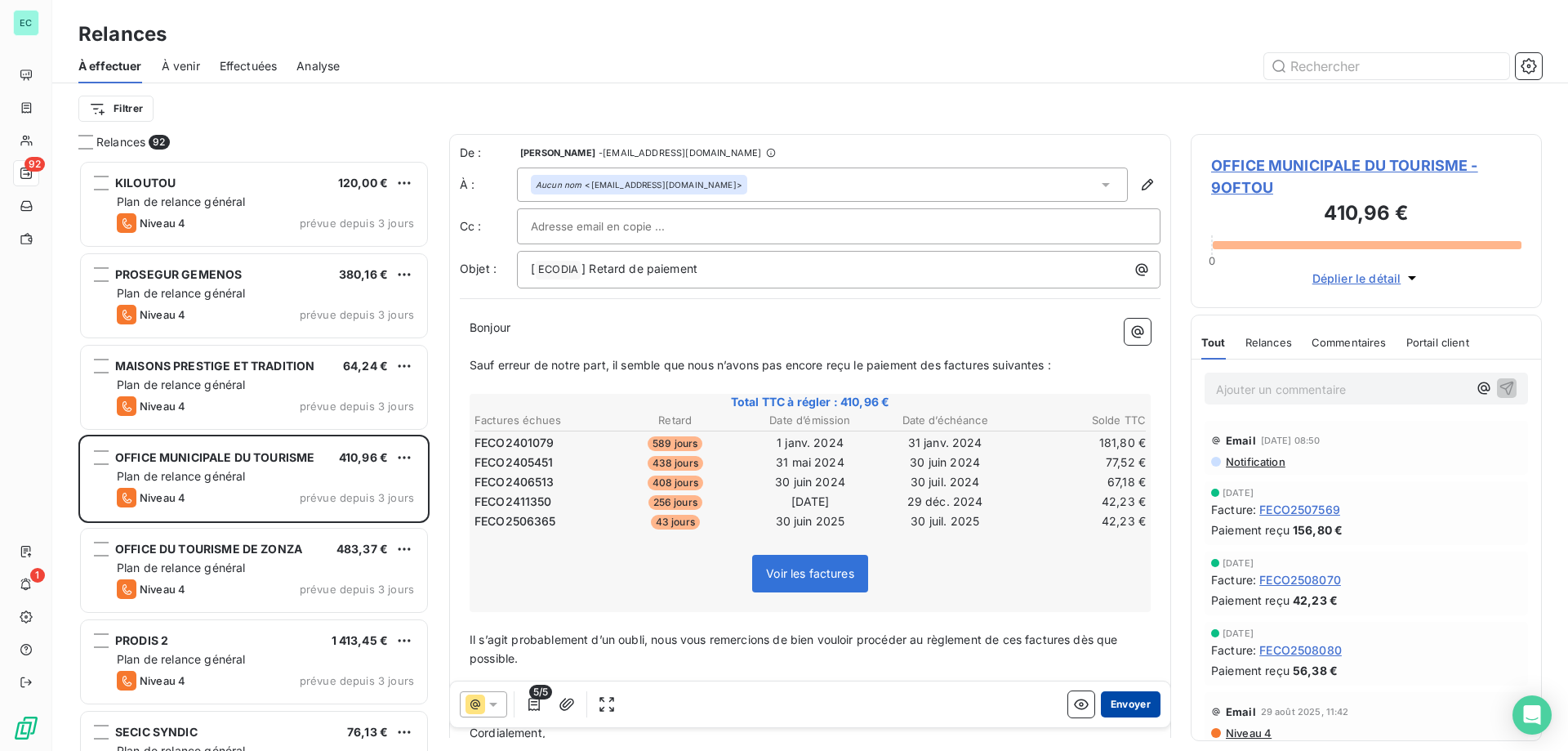
click at [1128, 703] on button "Envoyer" at bounding box center [1131, 705] width 59 height 26
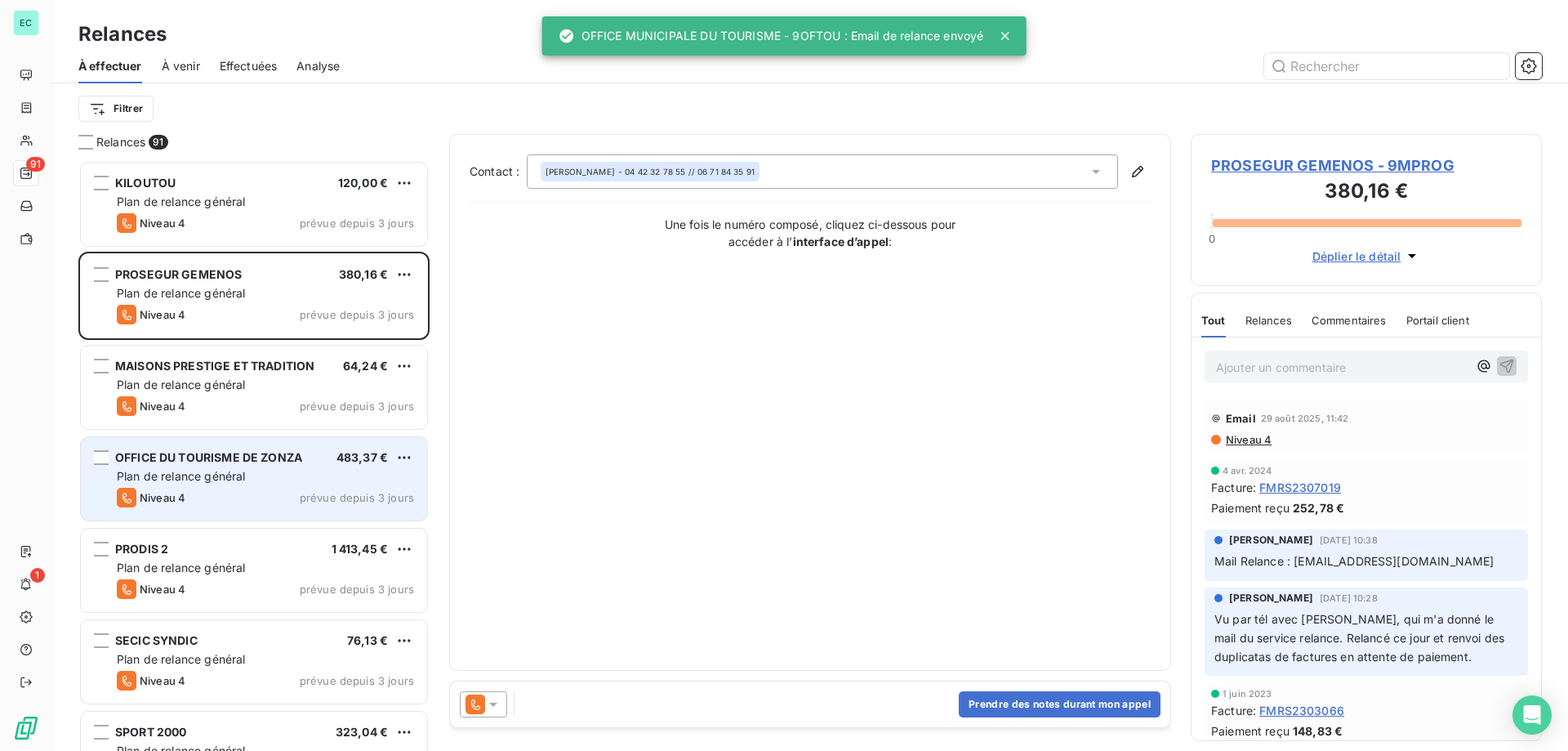
click at [373, 476] on div "Plan de relance général" at bounding box center [265, 477] width 297 height 17
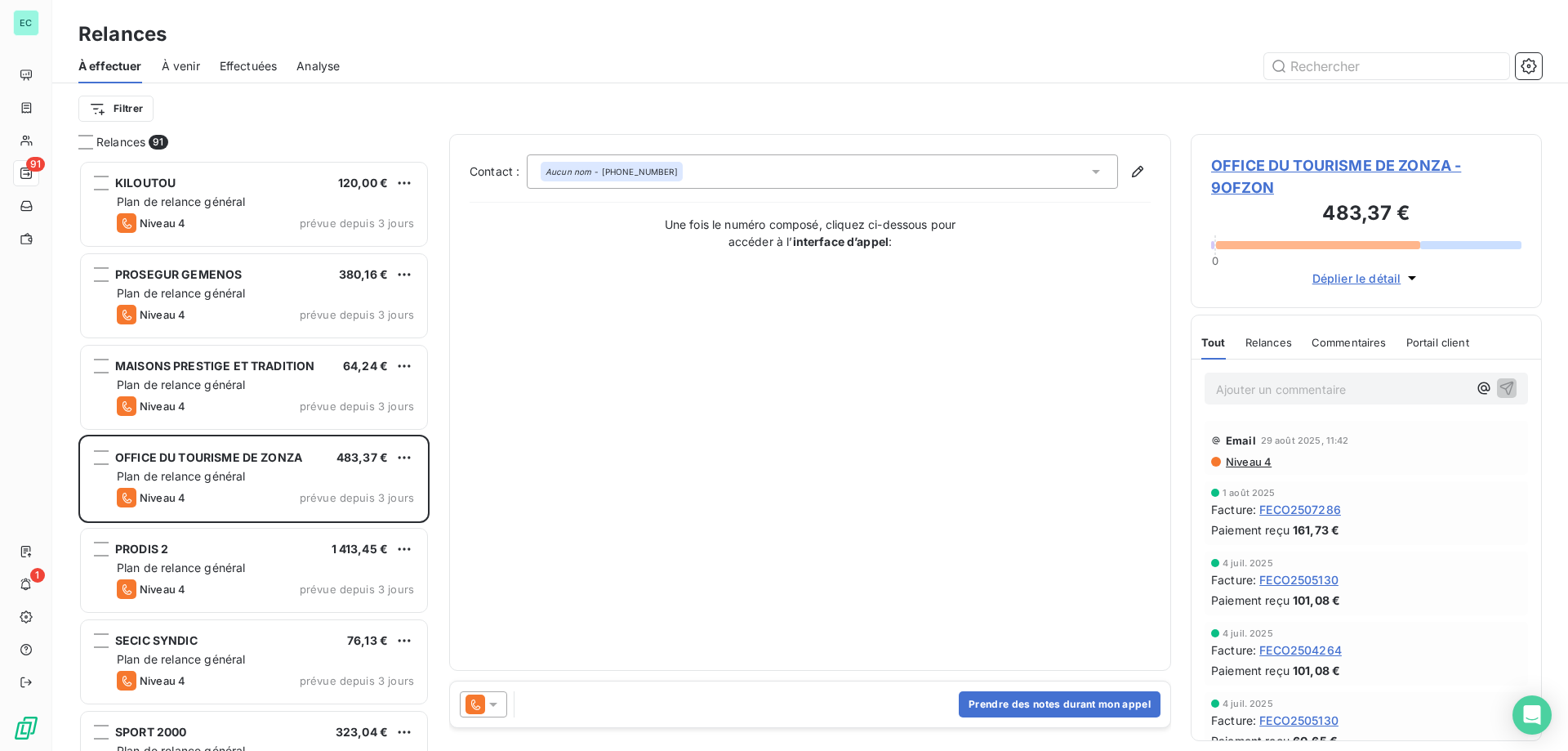
click at [492, 699] on icon at bounding box center [493, 705] width 17 height 17
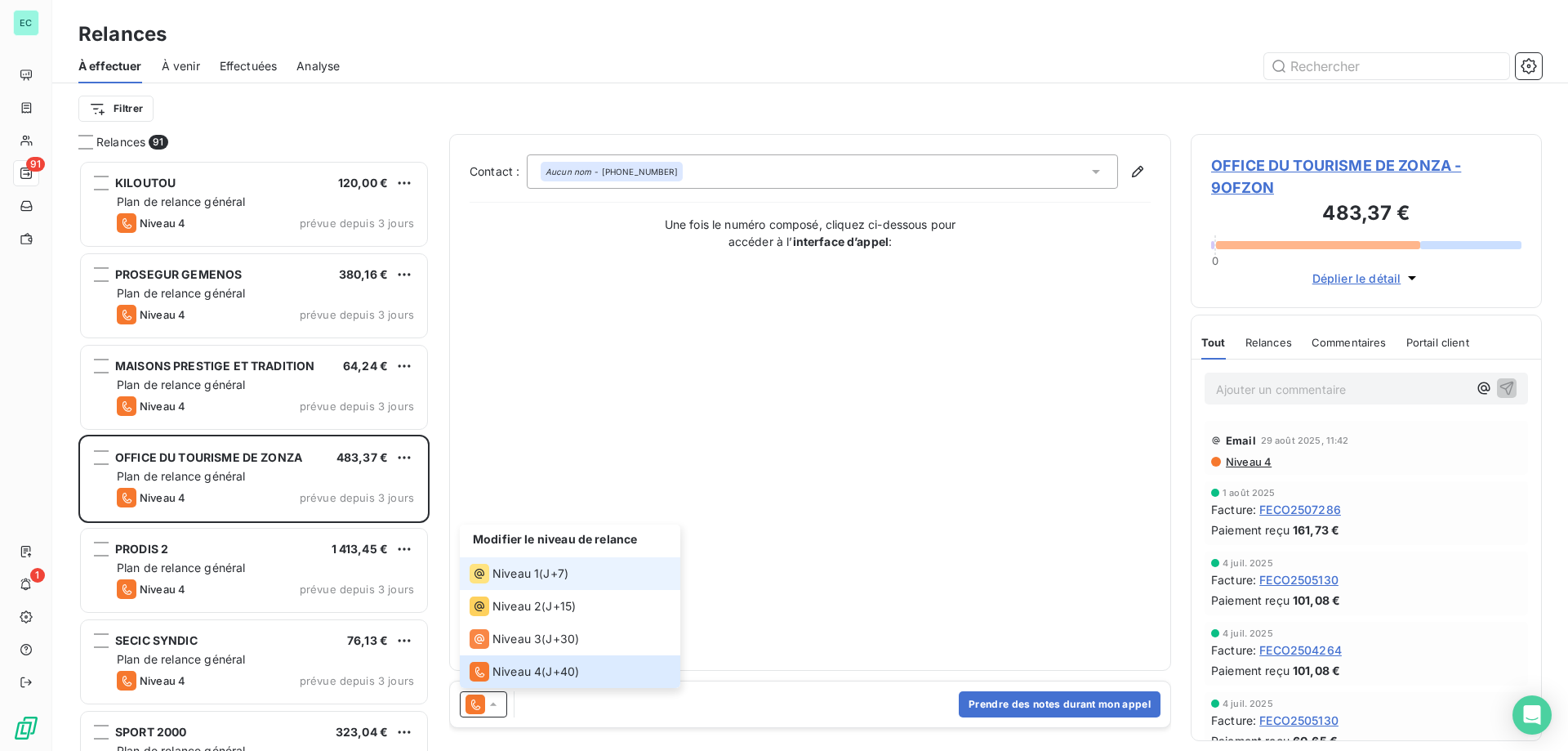
click at [523, 579] on span "Niveau 1" at bounding box center [515, 574] width 46 height 17
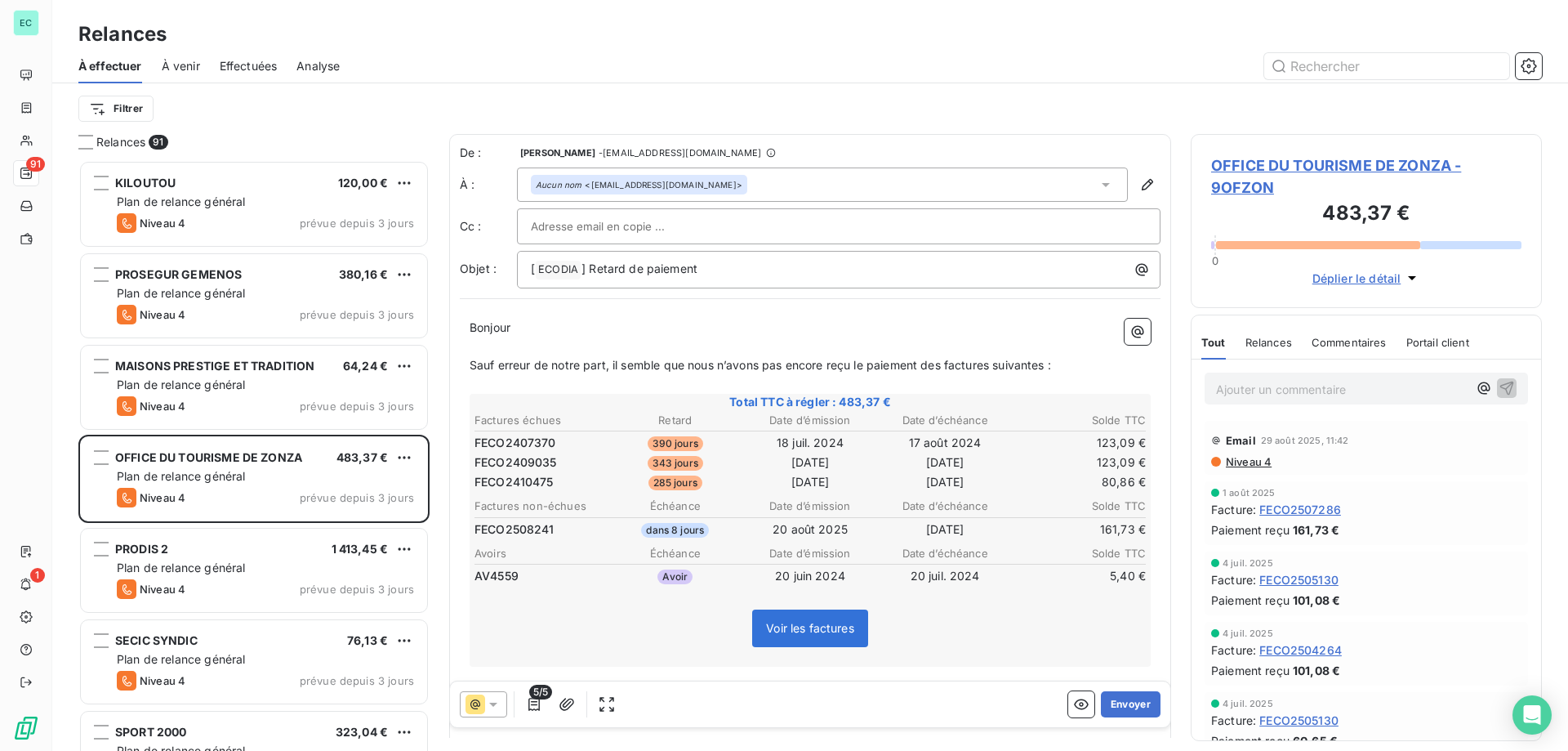
click at [499, 710] on icon at bounding box center [493, 705] width 17 height 17
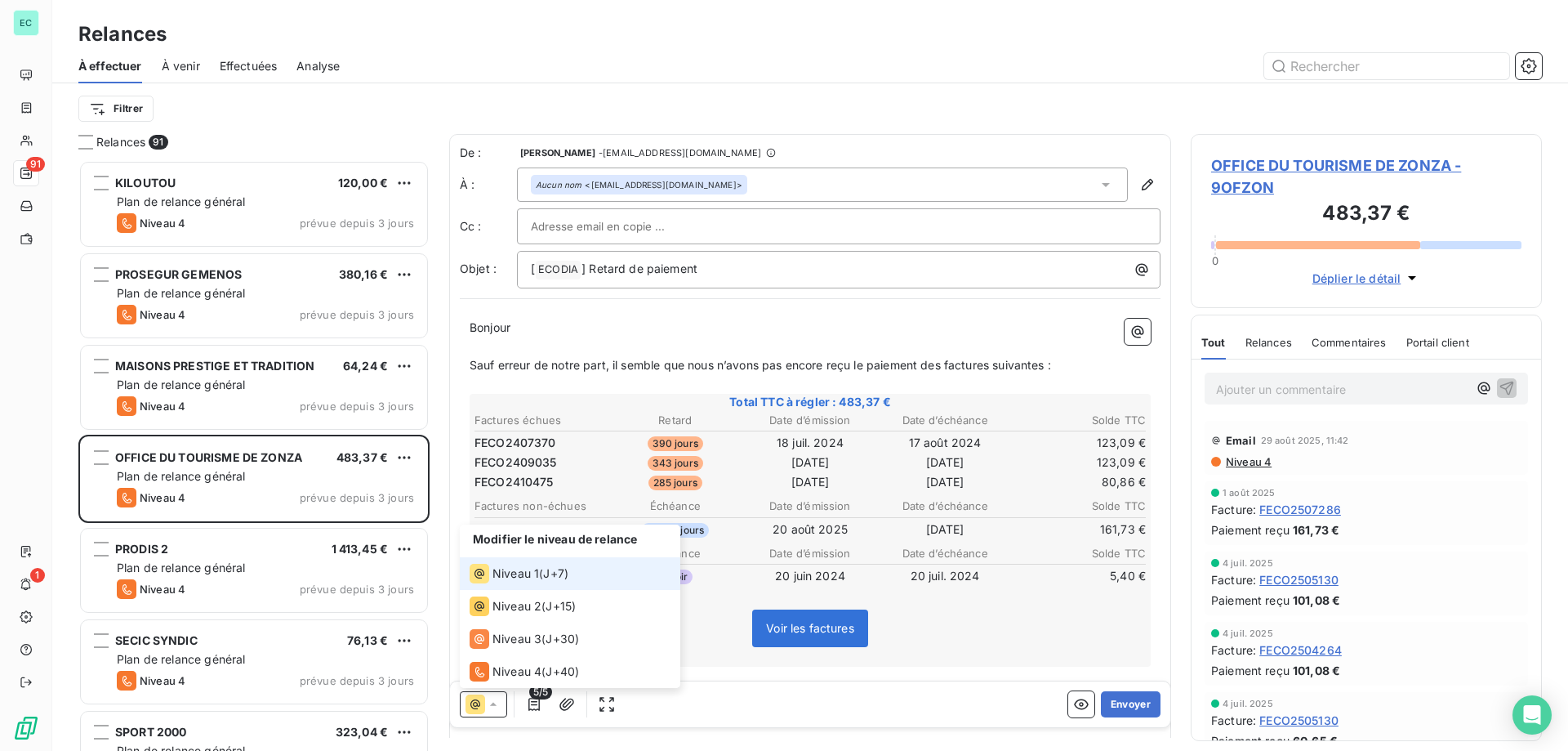
click at [514, 584] on li "Niveau 1 ( J+7 )" at bounding box center [570, 573] width 221 height 32
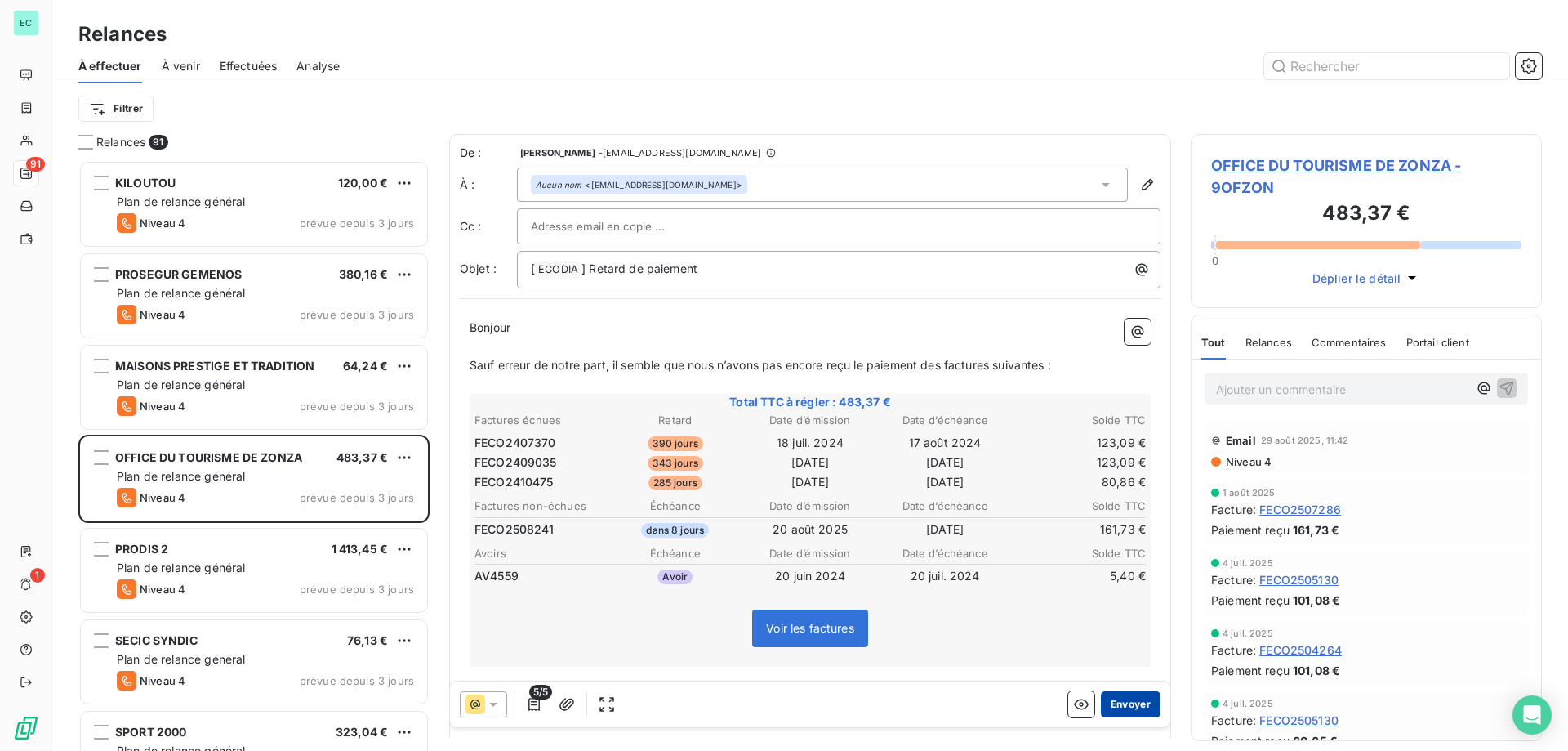
click at [1118, 699] on button "Envoyer" at bounding box center [1131, 705] width 59 height 26
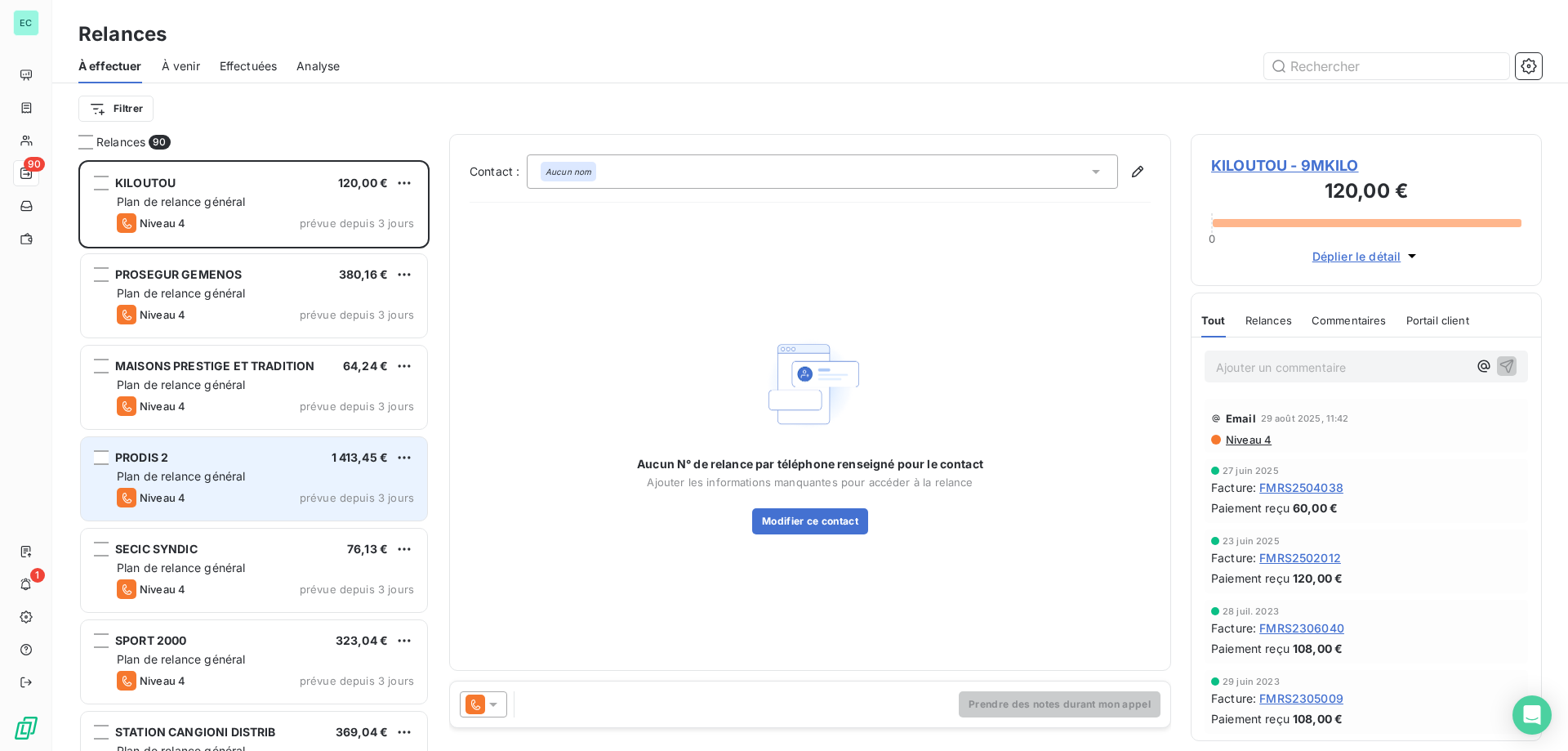
click at [178, 454] on div "PRODIS 2 1 413,45 €" at bounding box center [265, 458] width 297 height 15
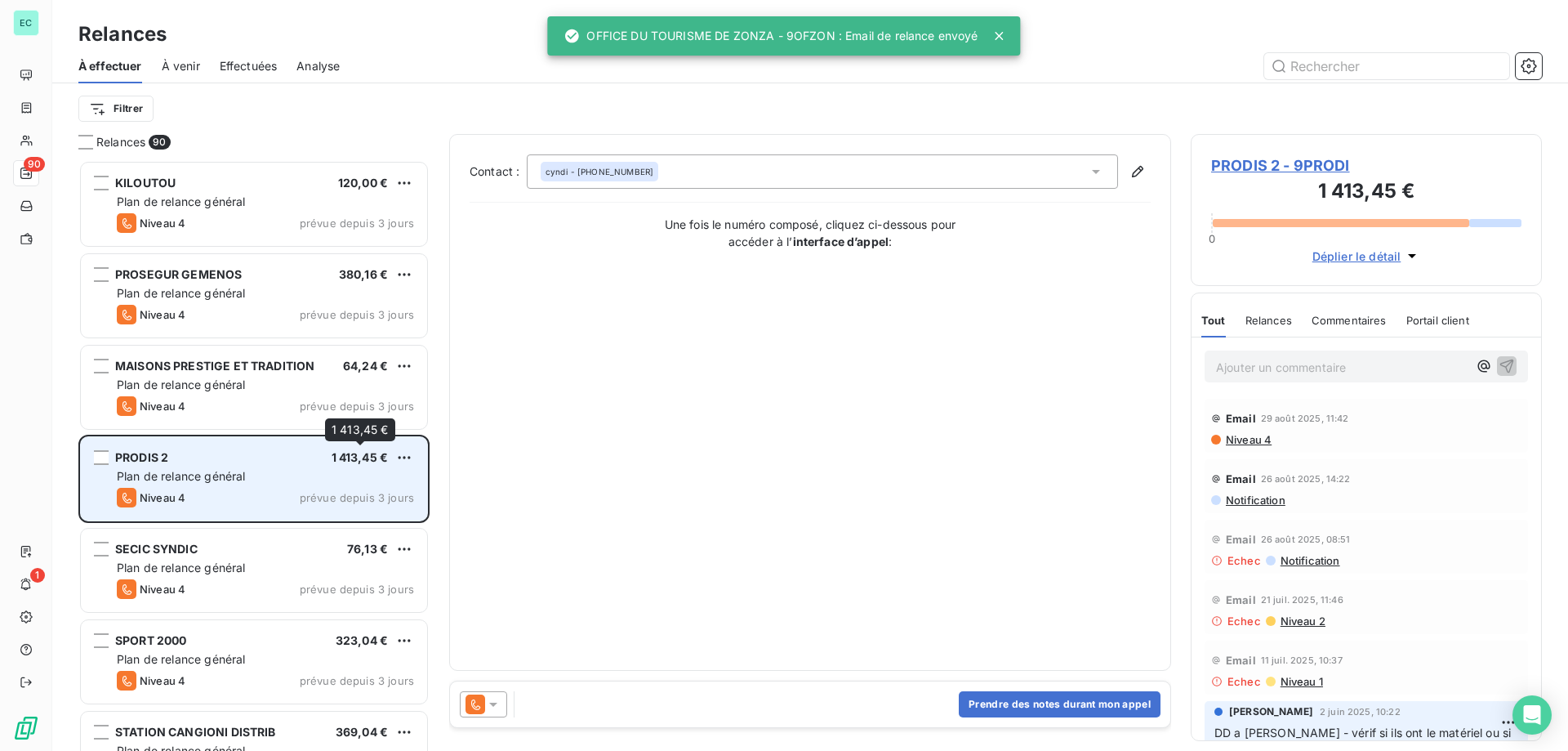
click at [386, 462] on span "1 413,45 €" at bounding box center [360, 457] width 57 height 14
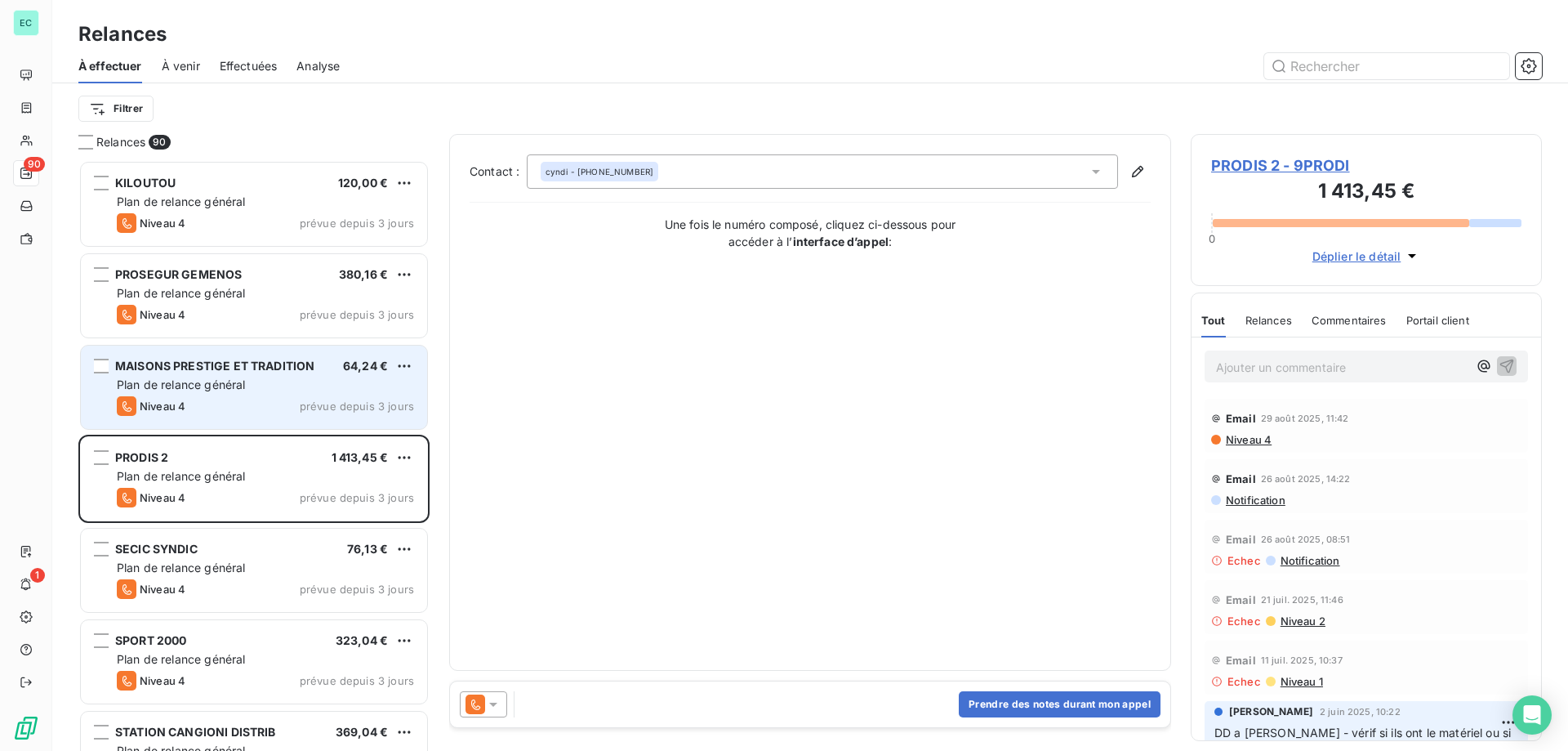
click at [270, 397] on div "Niveau 4 prévue depuis 3 jours" at bounding box center [265, 405] width 297 height 19
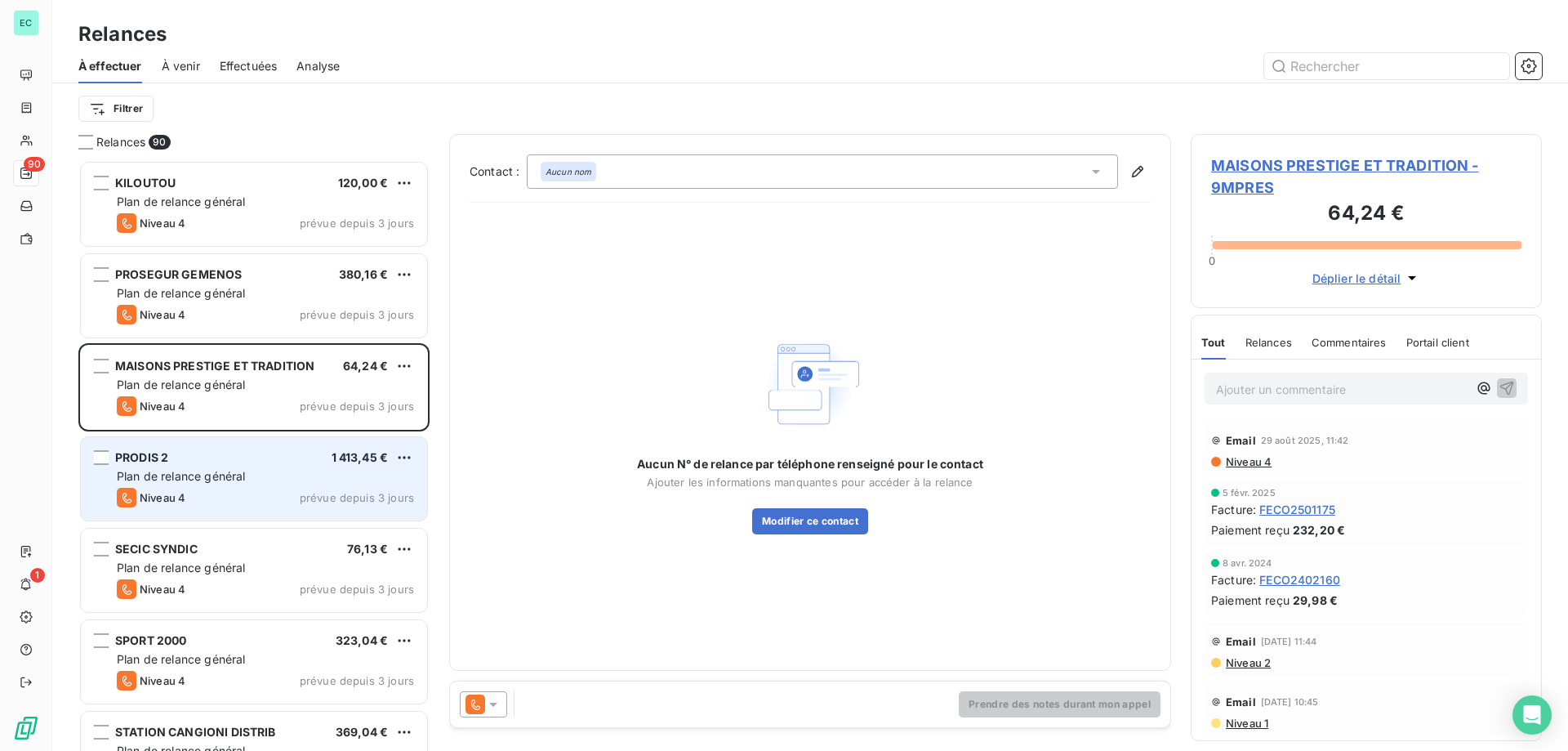
click at [269, 485] on div "PRODIS 2 1 413,45 € Plan de relance général [PERSON_NAME] 4 prévue depuis 3 jou…" at bounding box center [254, 478] width 347 height 83
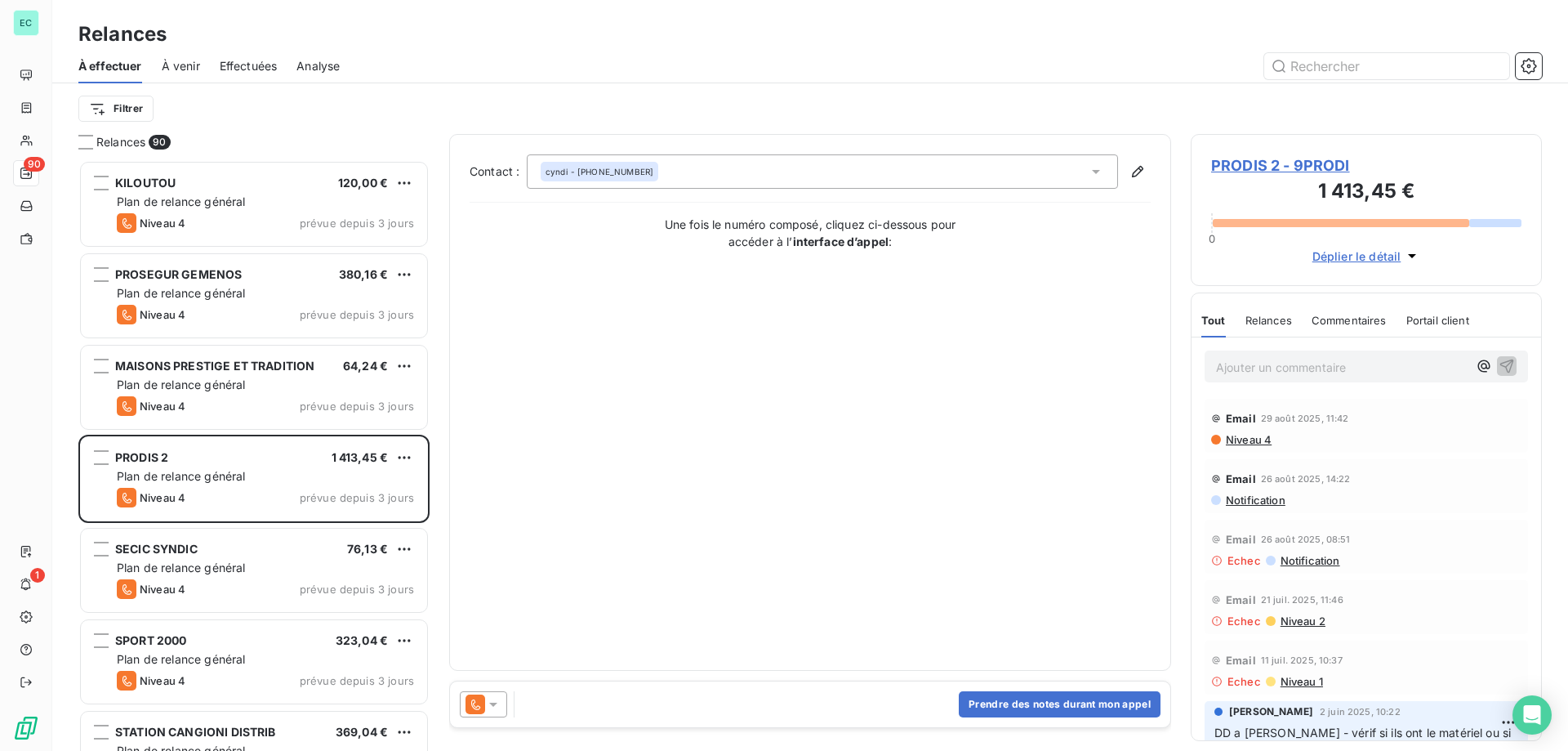
click at [1344, 314] on span "Commentaires" at bounding box center [1348, 320] width 75 height 13
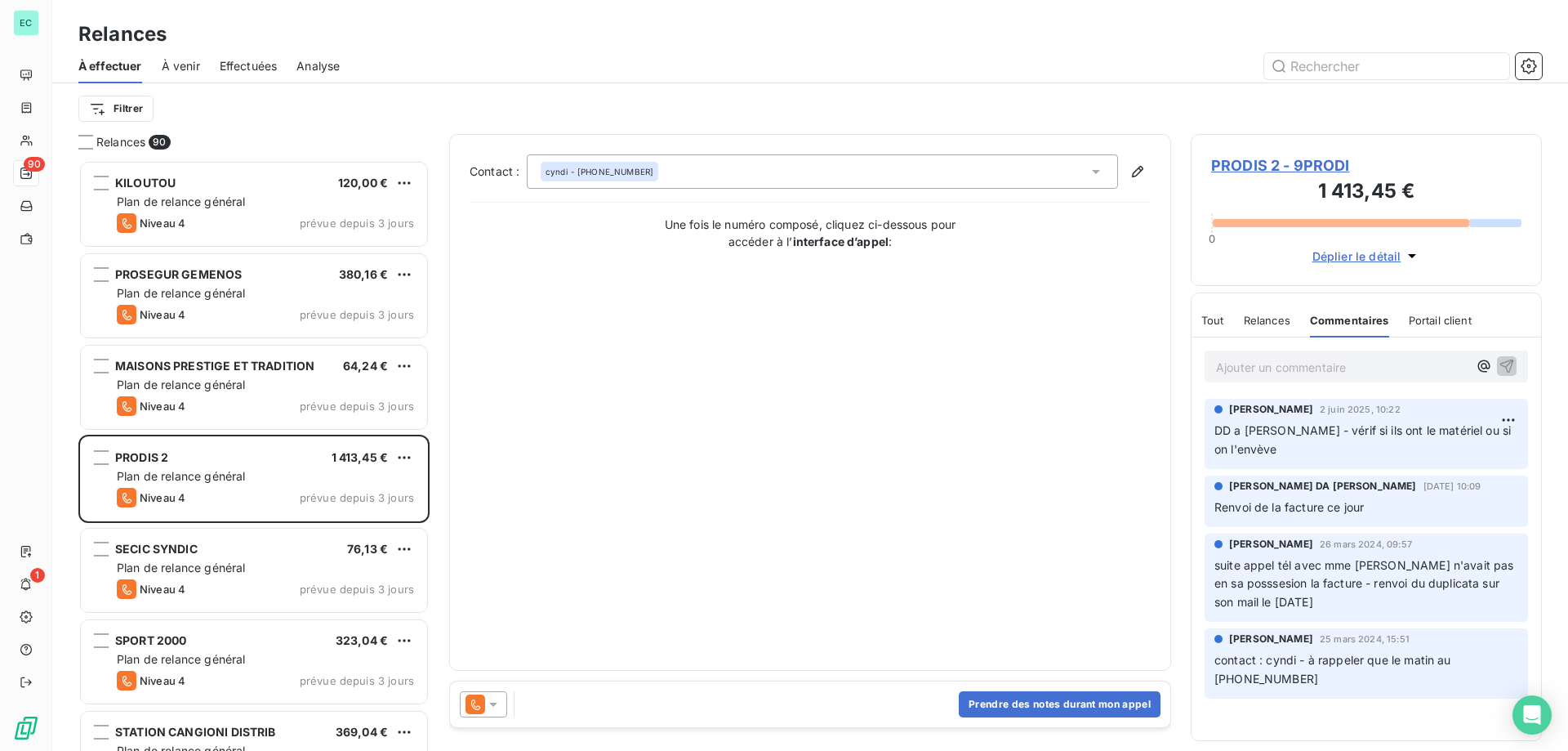
click at [1205, 324] on span "Tout" at bounding box center [1212, 320] width 23 height 13
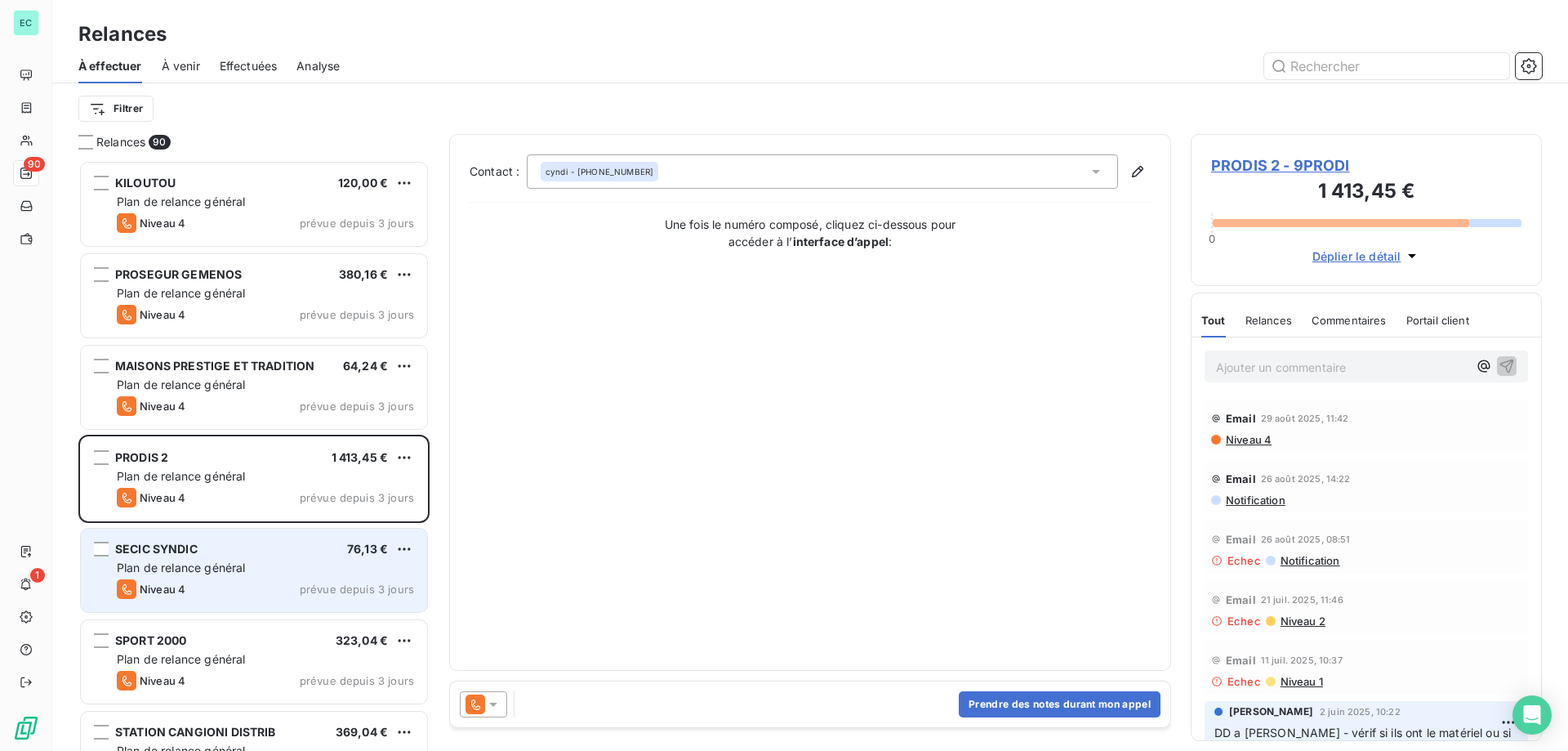
click at [306, 554] on div "SECIC SYNDIC 76,13 €" at bounding box center [265, 549] width 297 height 15
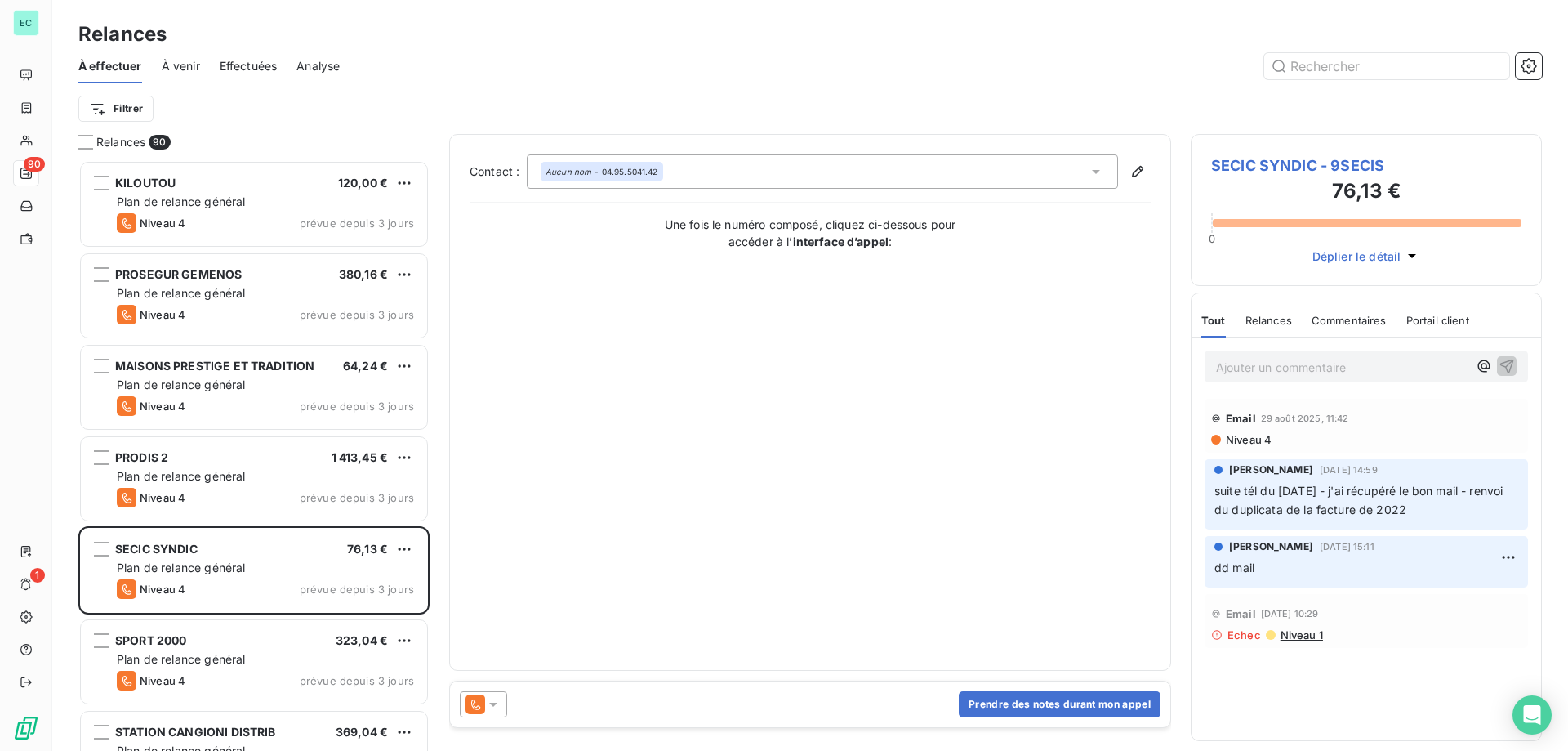
click at [494, 706] on icon at bounding box center [493, 705] width 8 height 4
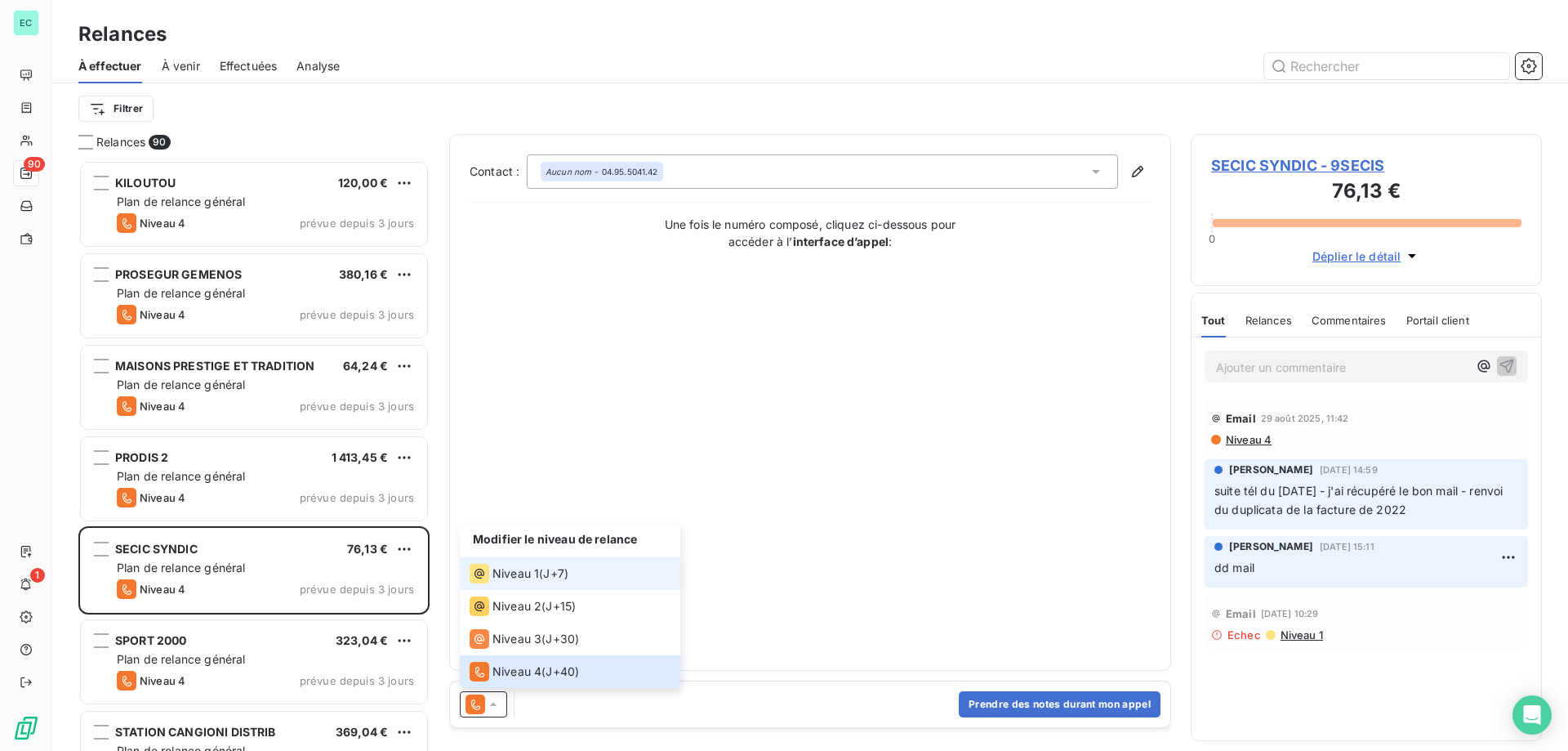
click at [540, 567] on div "Niveau 1 ( J+7 )" at bounding box center [519, 573] width 99 height 19
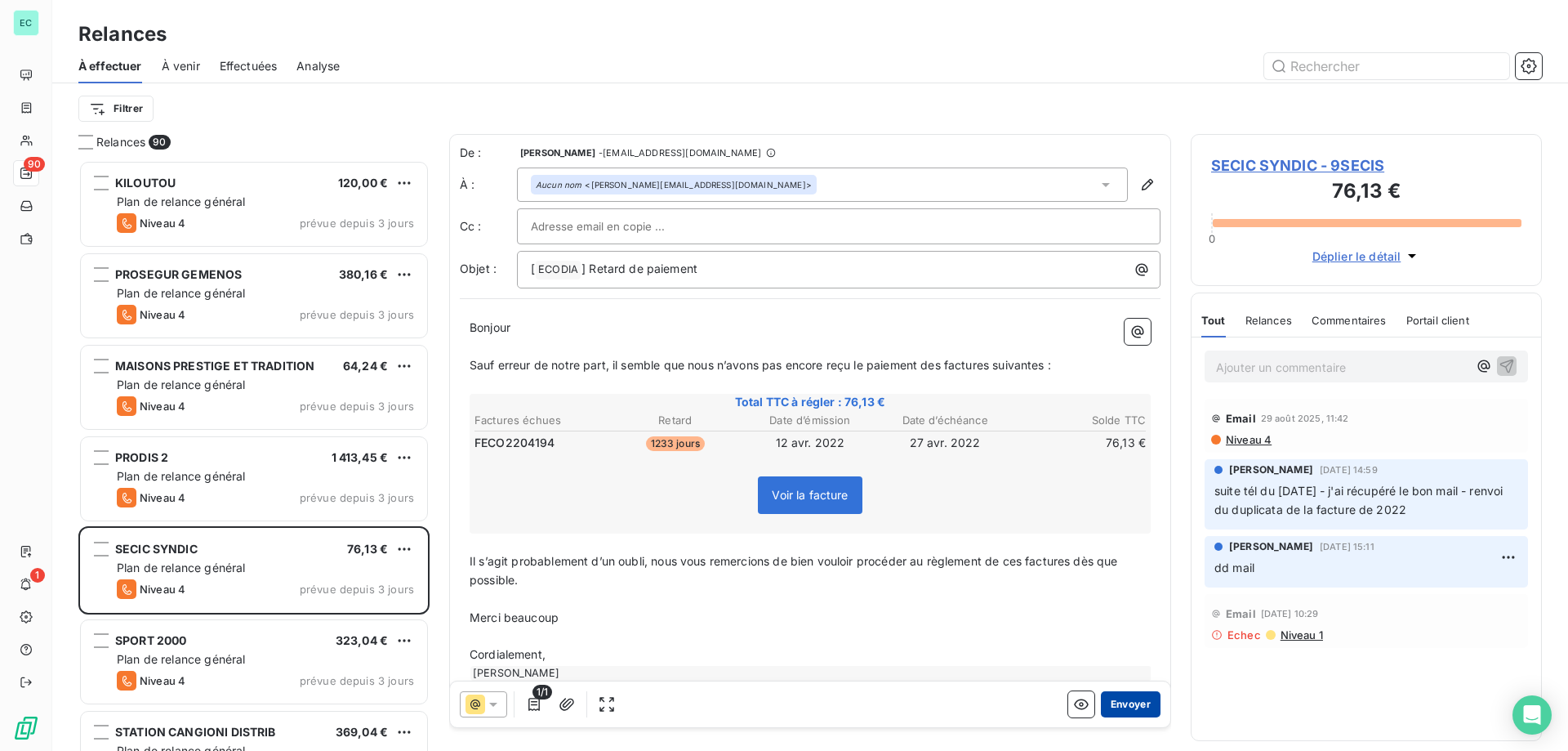
click at [1118, 698] on button "Envoyer" at bounding box center [1131, 705] width 59 height 26
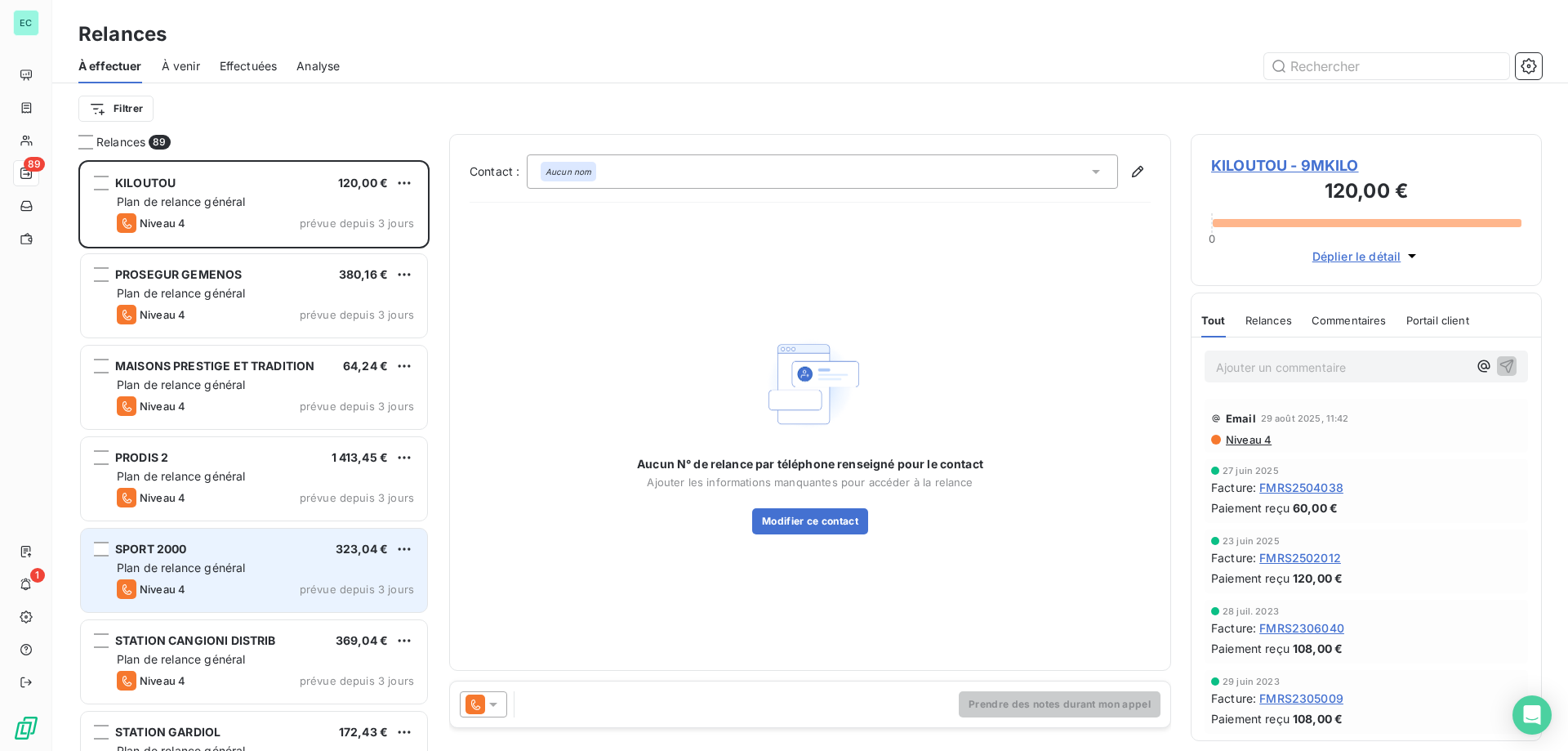
click at [396, 573] on div "Plan de relance général" at bounding box center [265, 568] width 297 height 17
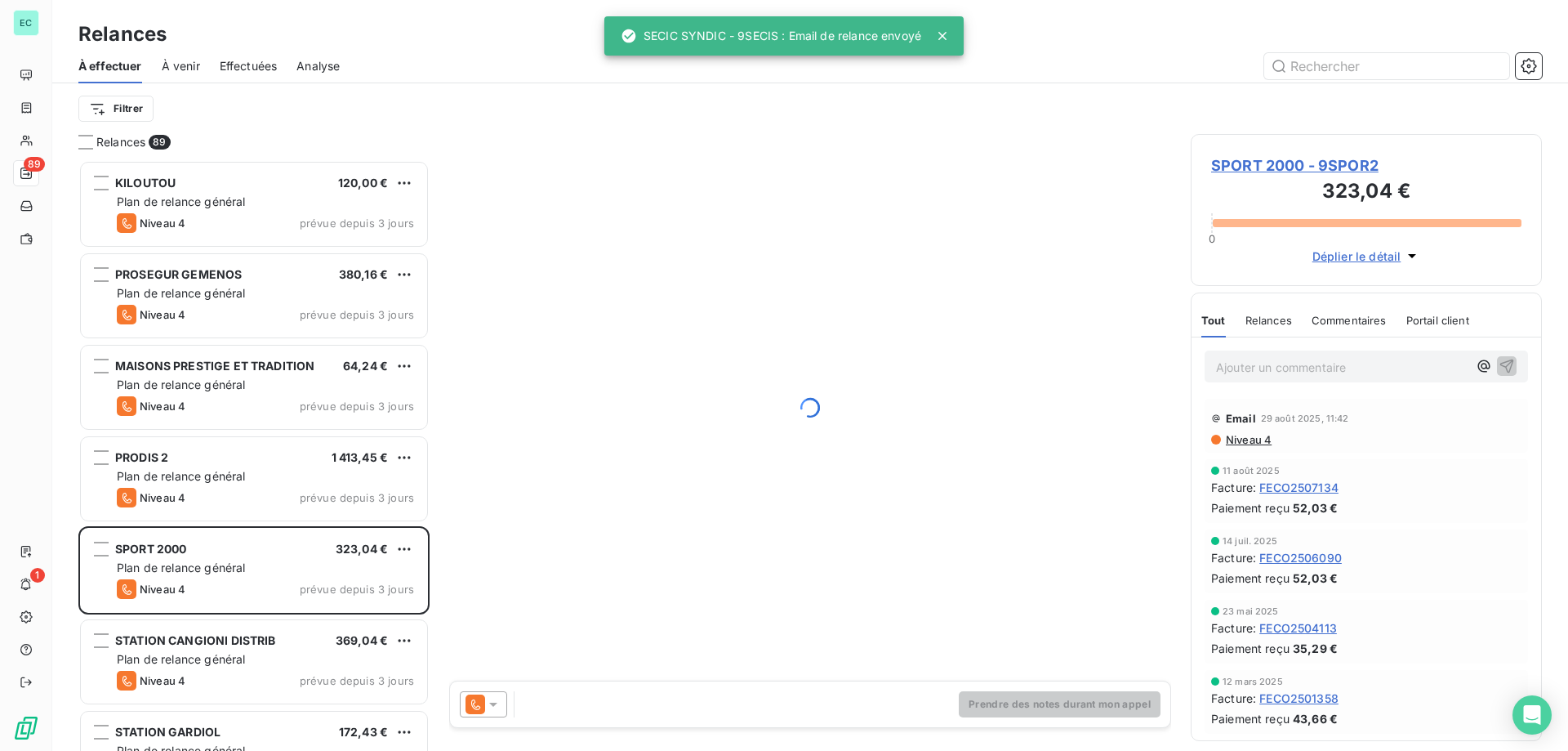
click at [493, 701] on icon at bounding box center [493, 705] width 17 height 17
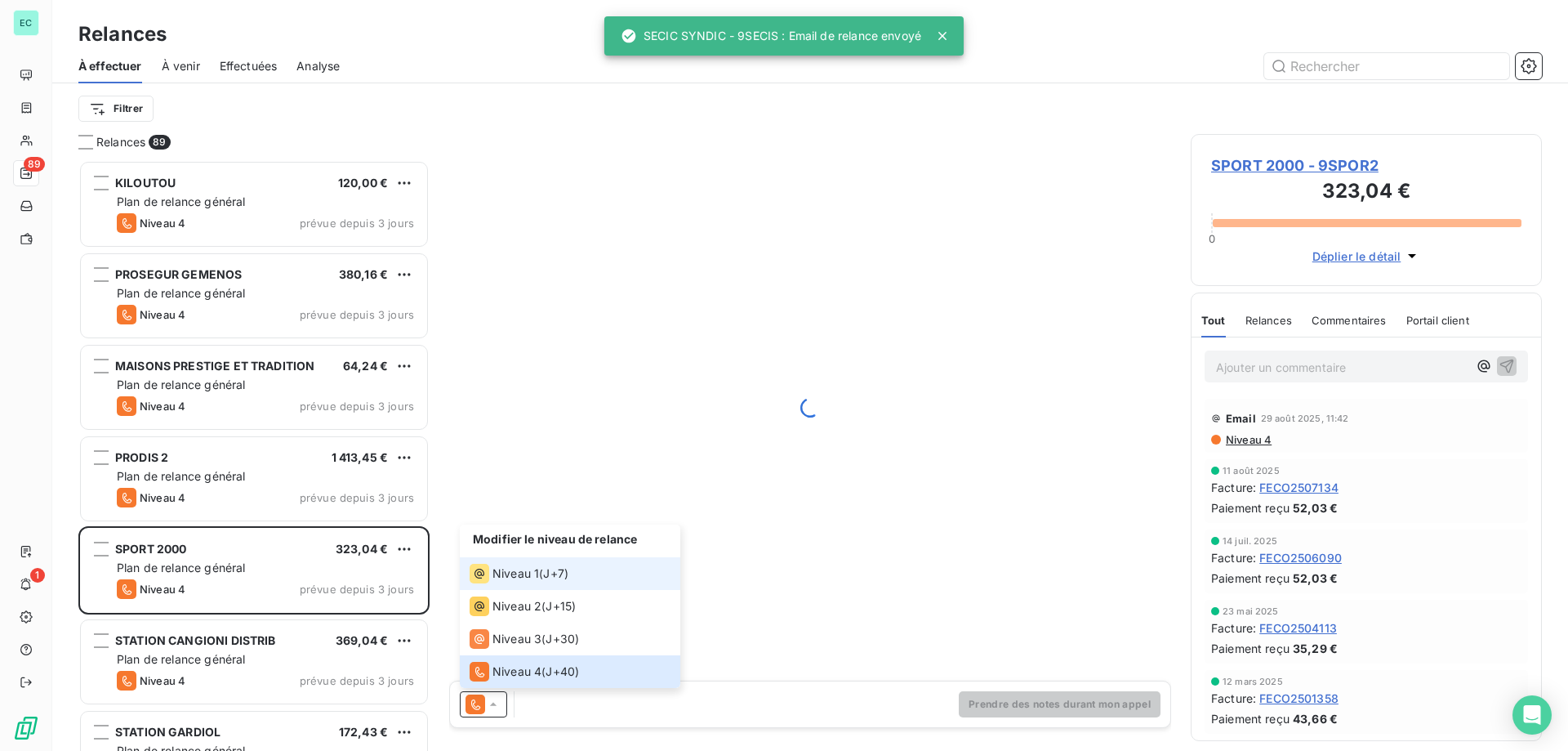
click at [514, 576] on span "Niveau 1" at bounding box center [515, 574] width 46 height 17
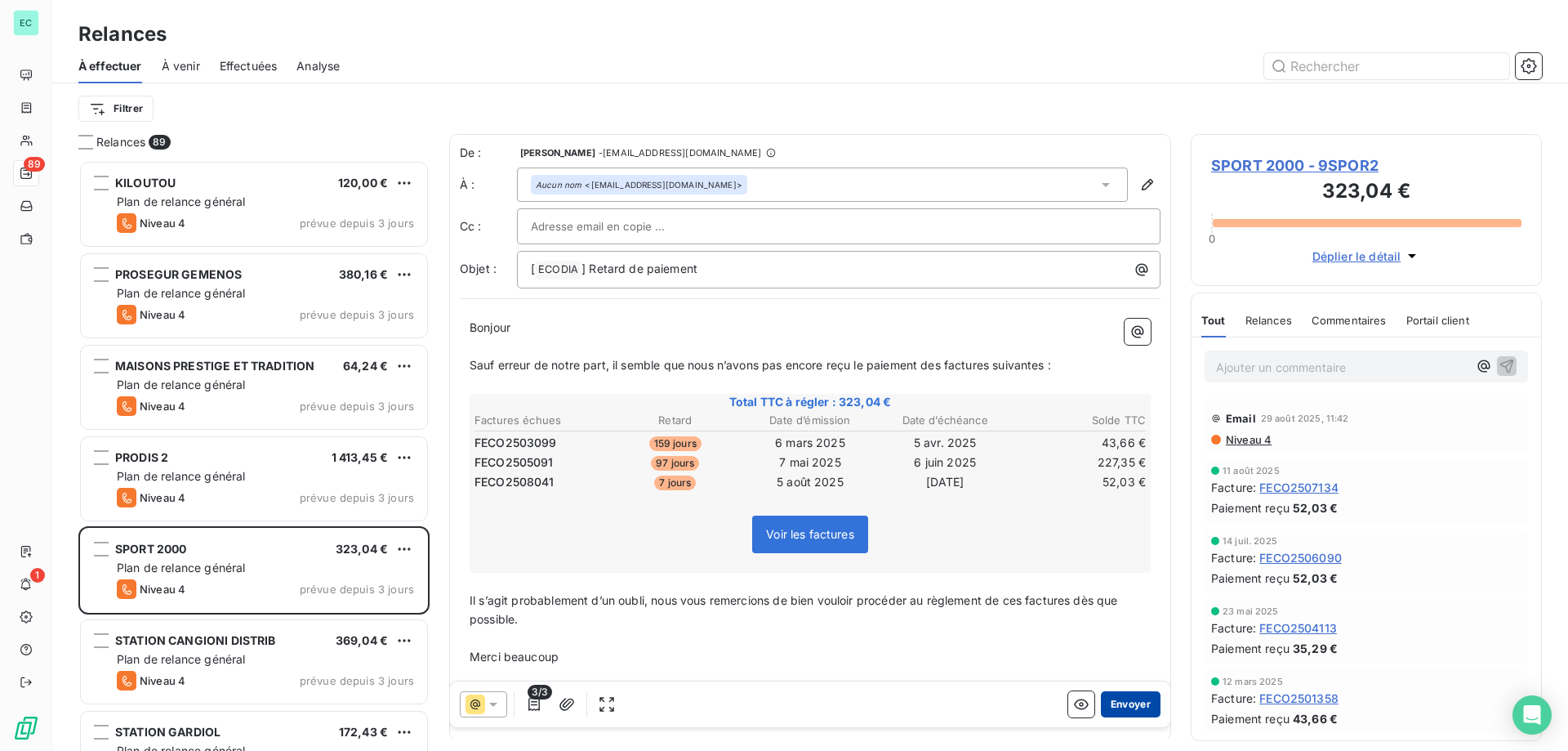
click at [1120, 704] on button "Envoyer" at bounding box center [1131, 705] width 59 height 26
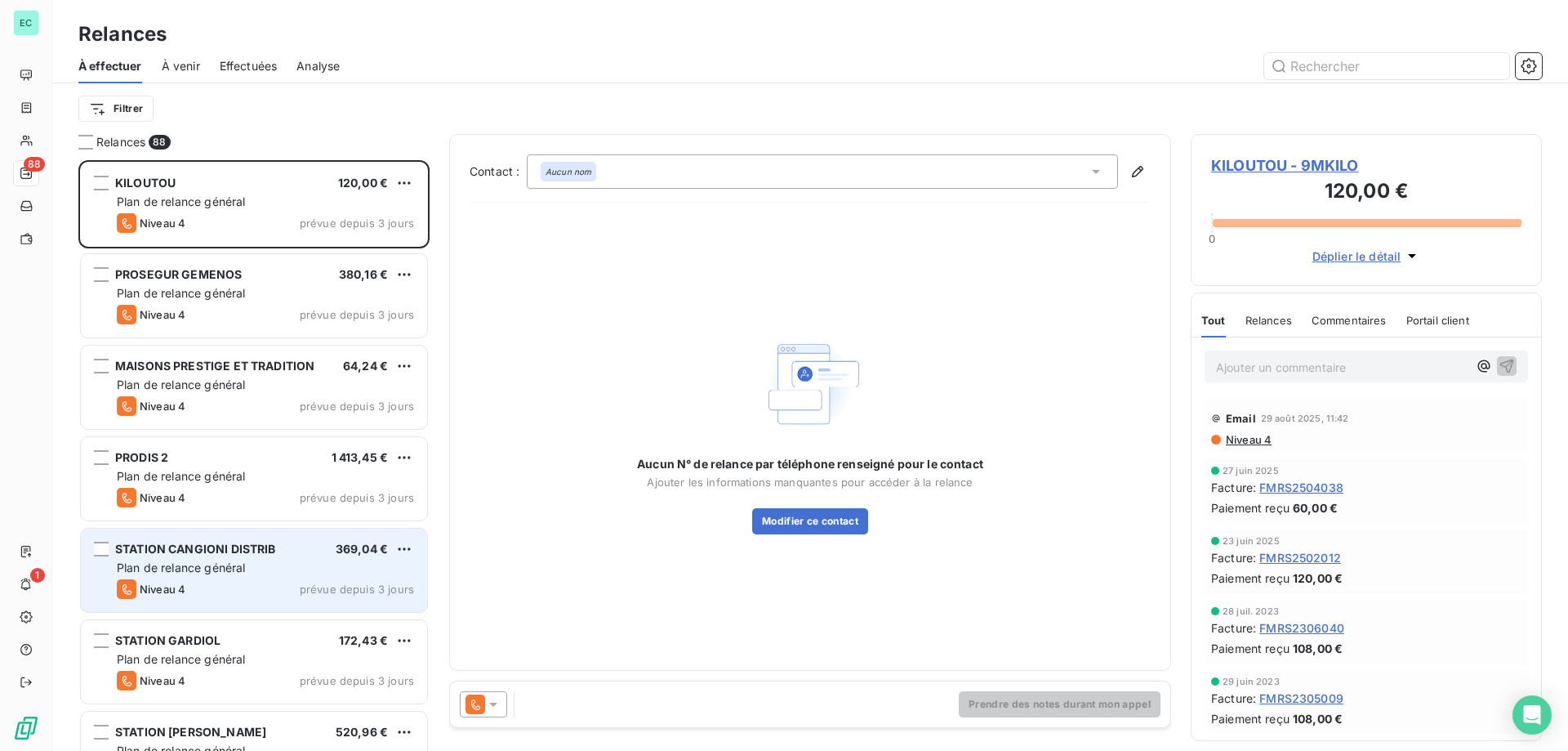
click at [204, 588] on div "Niveau 4 prévue depuis 3 jours" at bounding box center [265, 589] width 297 height 19
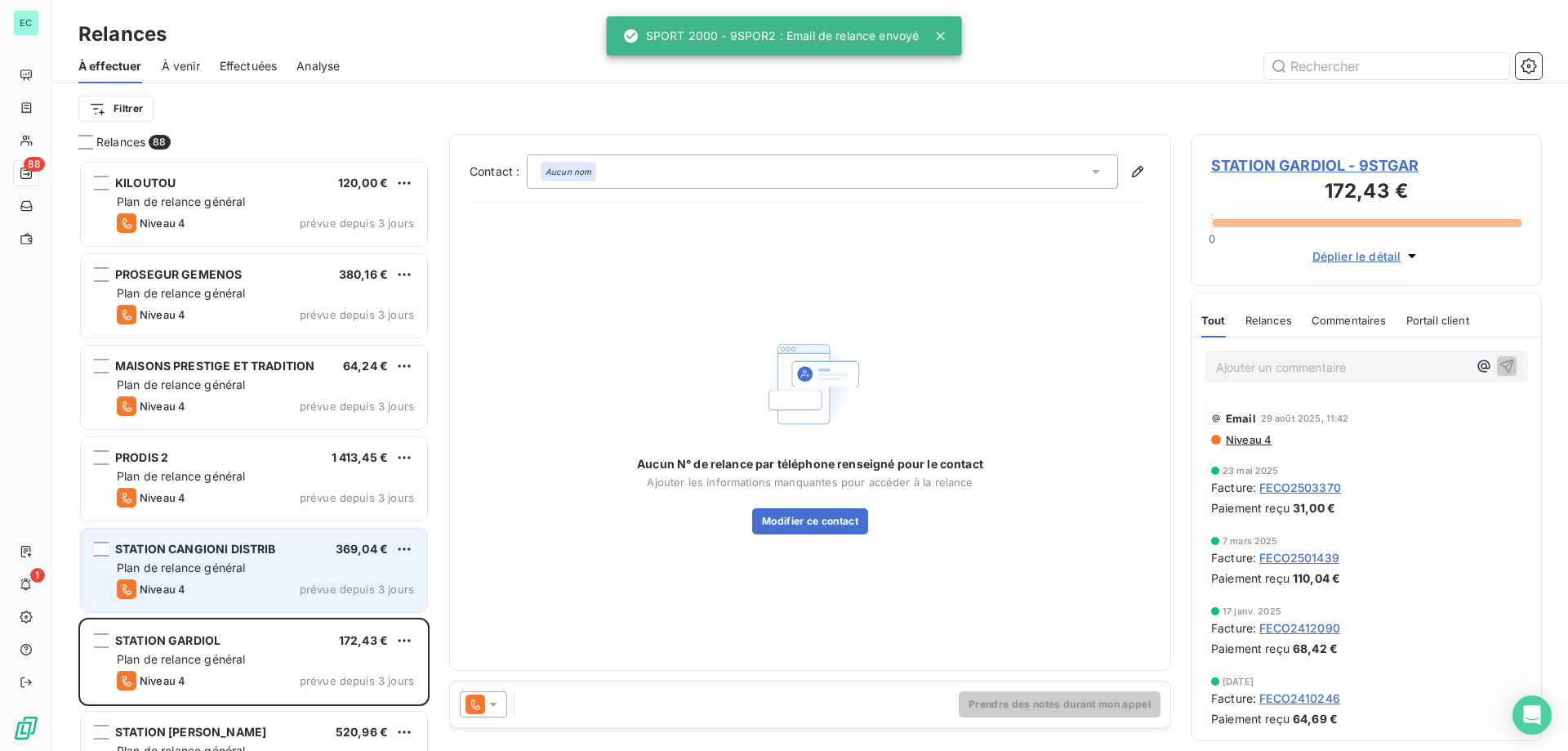
click at [372, 566] on div "Plan de relance général" at bounding box center [265, 568] width 297 height 17
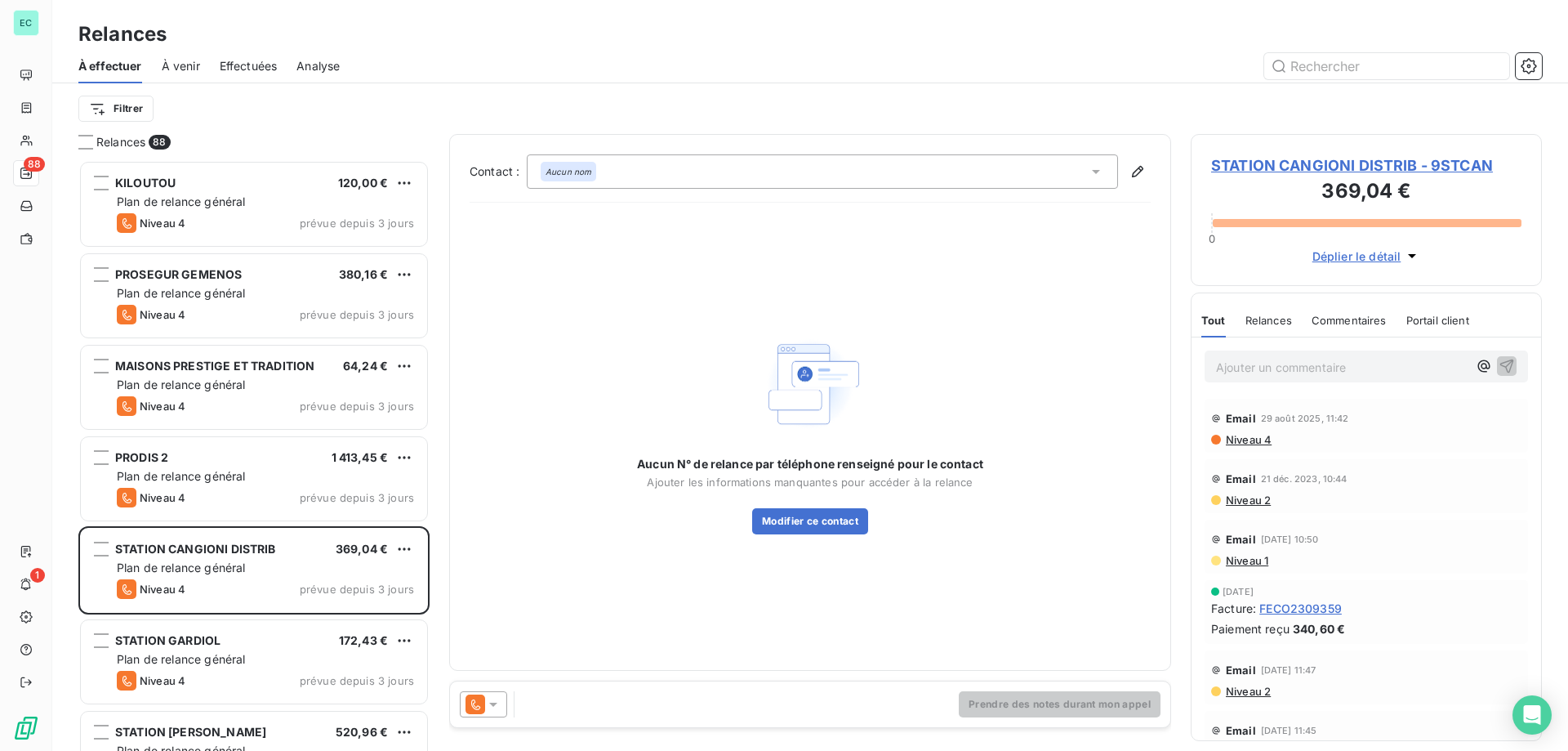
click at [498, 711] on icon at bounding box center [493, 705] width 17 height 17
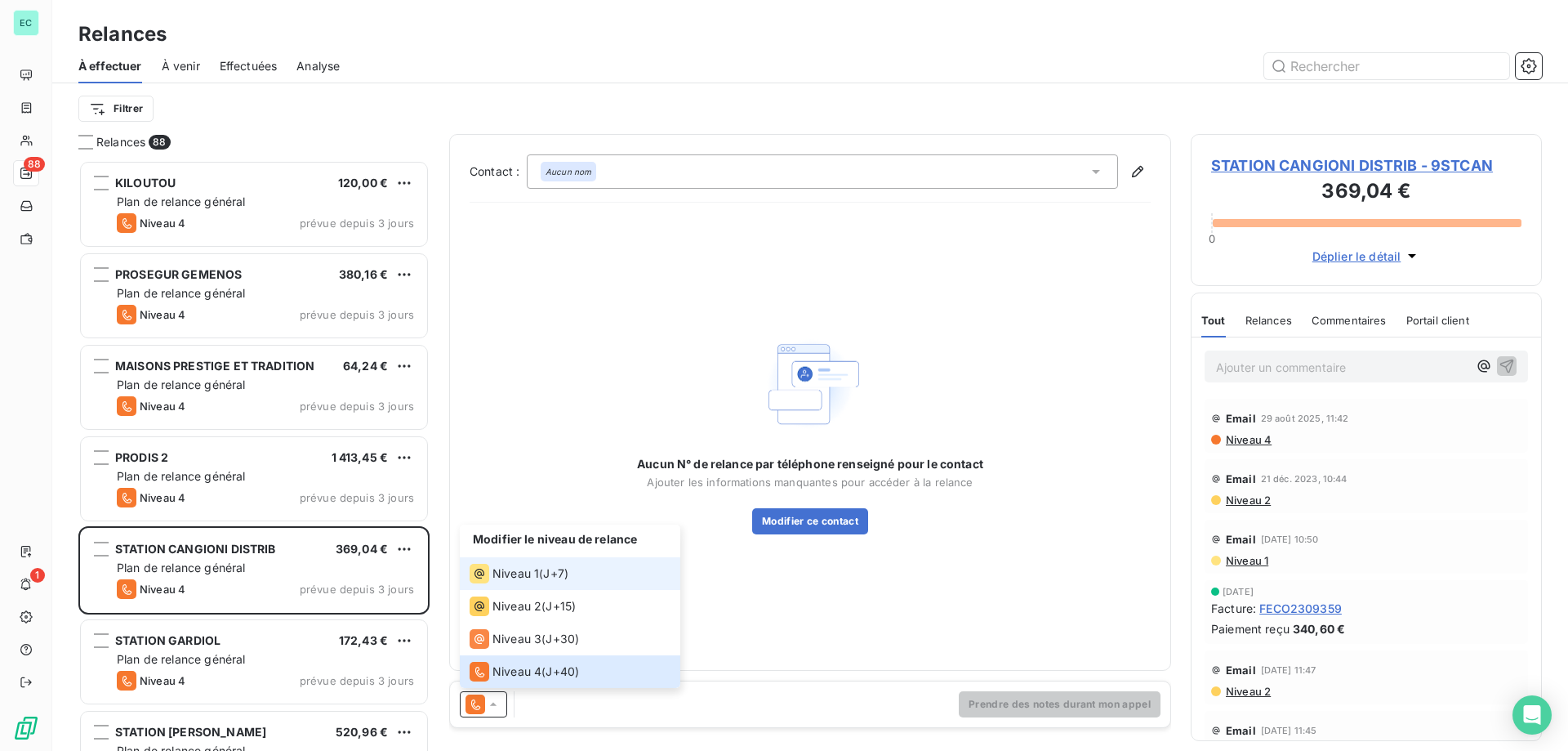
click at [539, 571] on div "Niveau 1 ( J+7 )" at bounding box center [519, 573] width 99 height 19
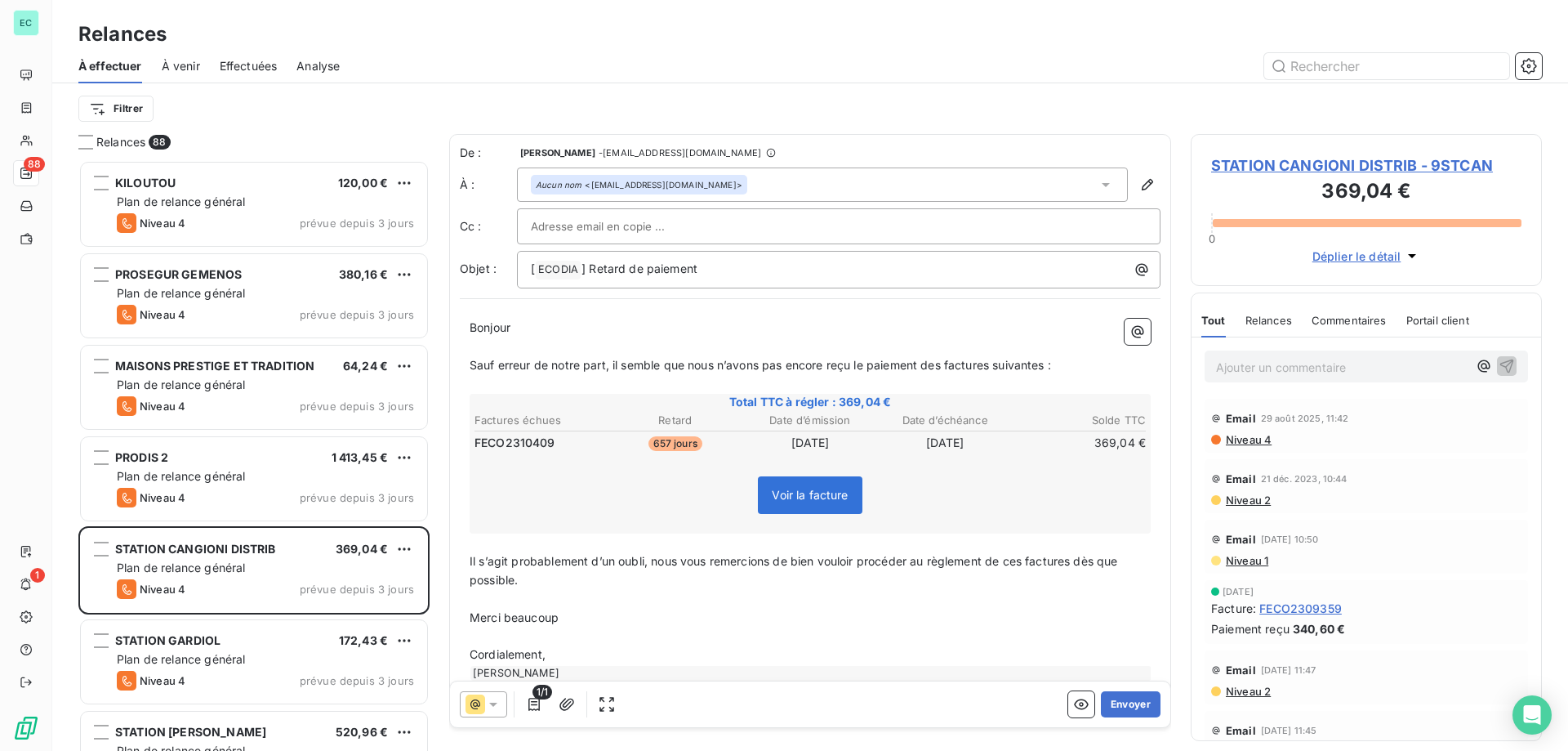
click at [1292, 363] on p "Ajouter un commentaire ﻿" at bounding box center [1341, 367] width 251 height 20
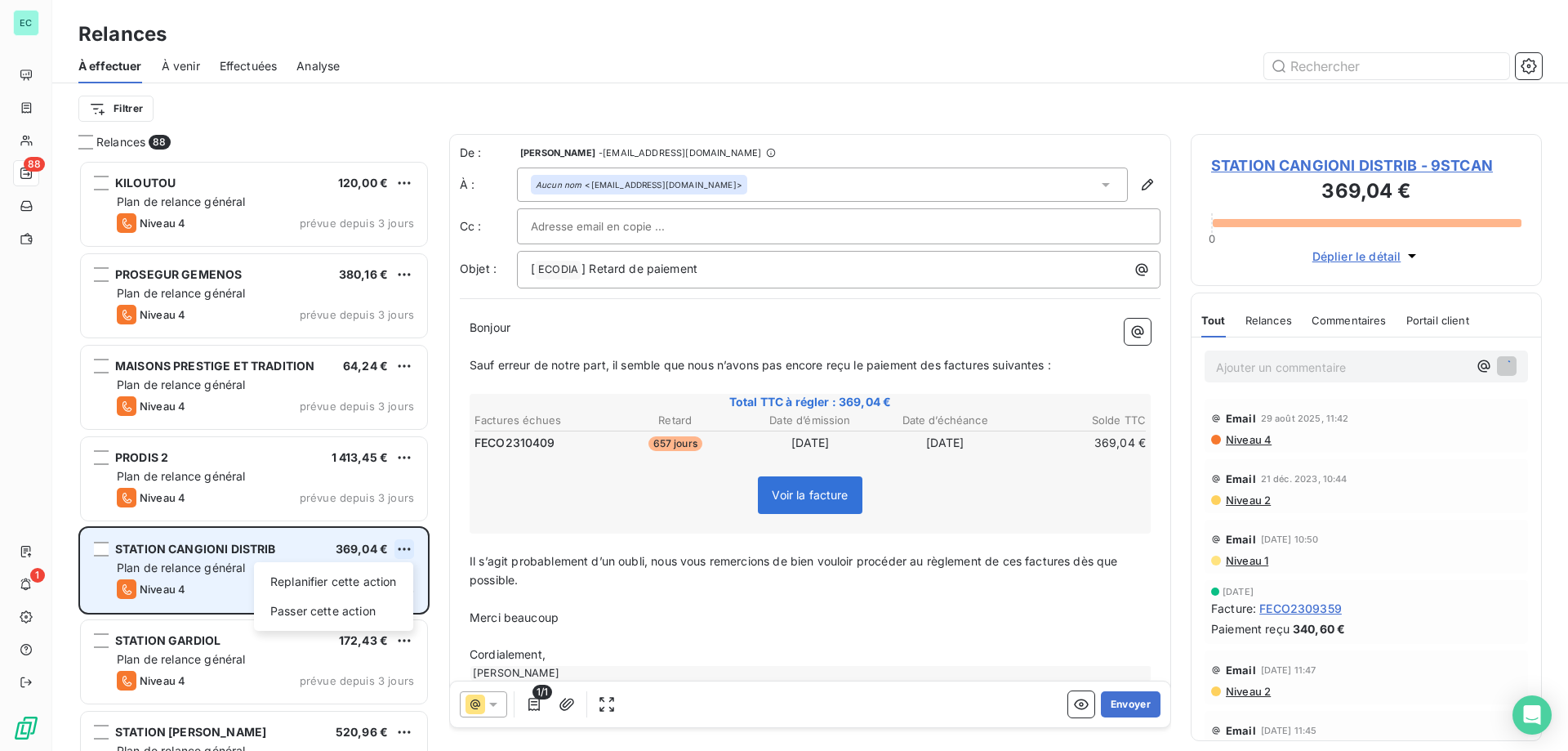
click at [399, 552] on html "EC 88 1 Relances À effectuer À venir Effectuées Analyse Filtrer Relances 88 KIL…" at bounding box center [784, 376] width 1568 height 751
click at [270, 609] on div "Passer cette action" at bounding box center [334, 611] width 146 height 26
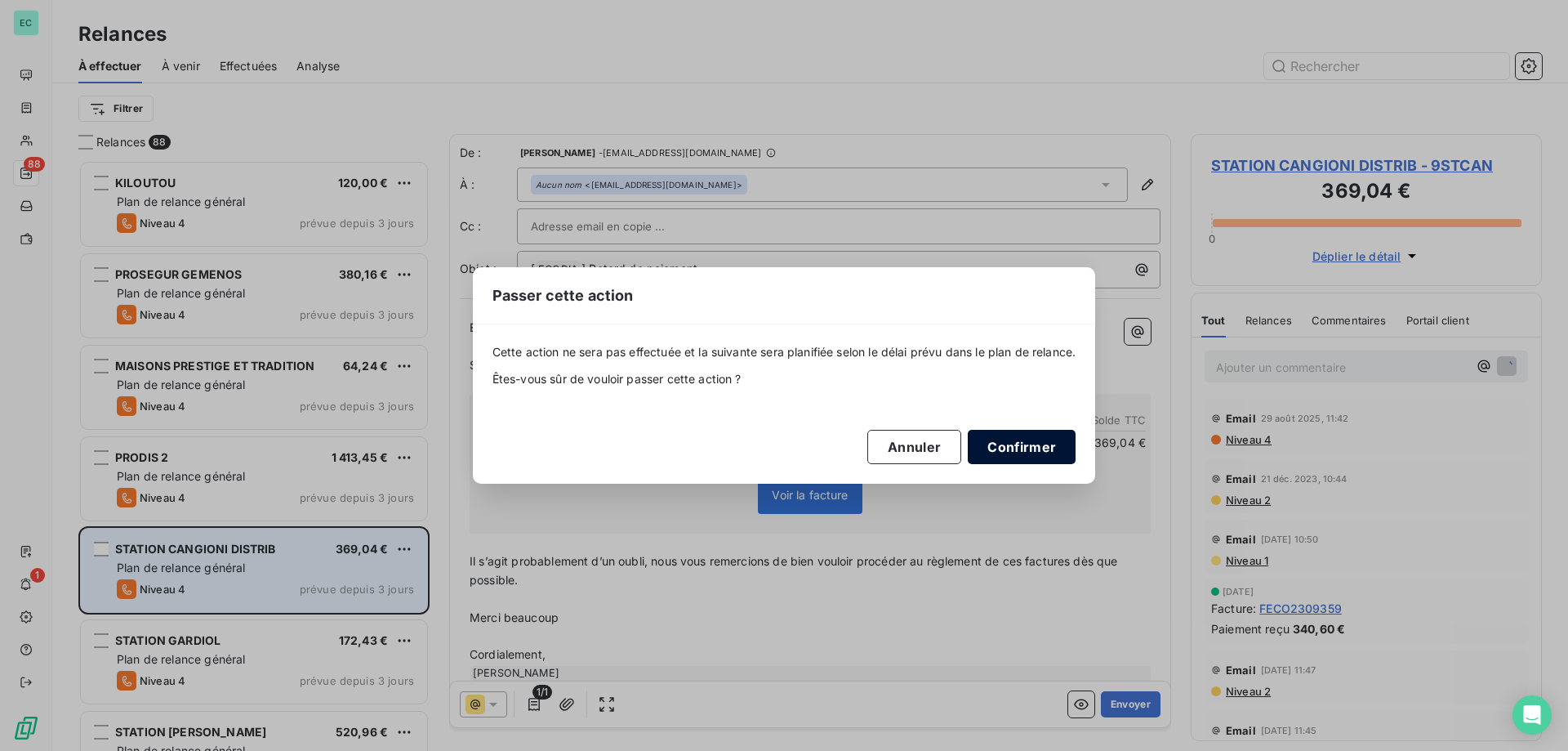
click at [1023, 433] on button "Confirmer" at bounding box center [1021, 447] width 107 height 34
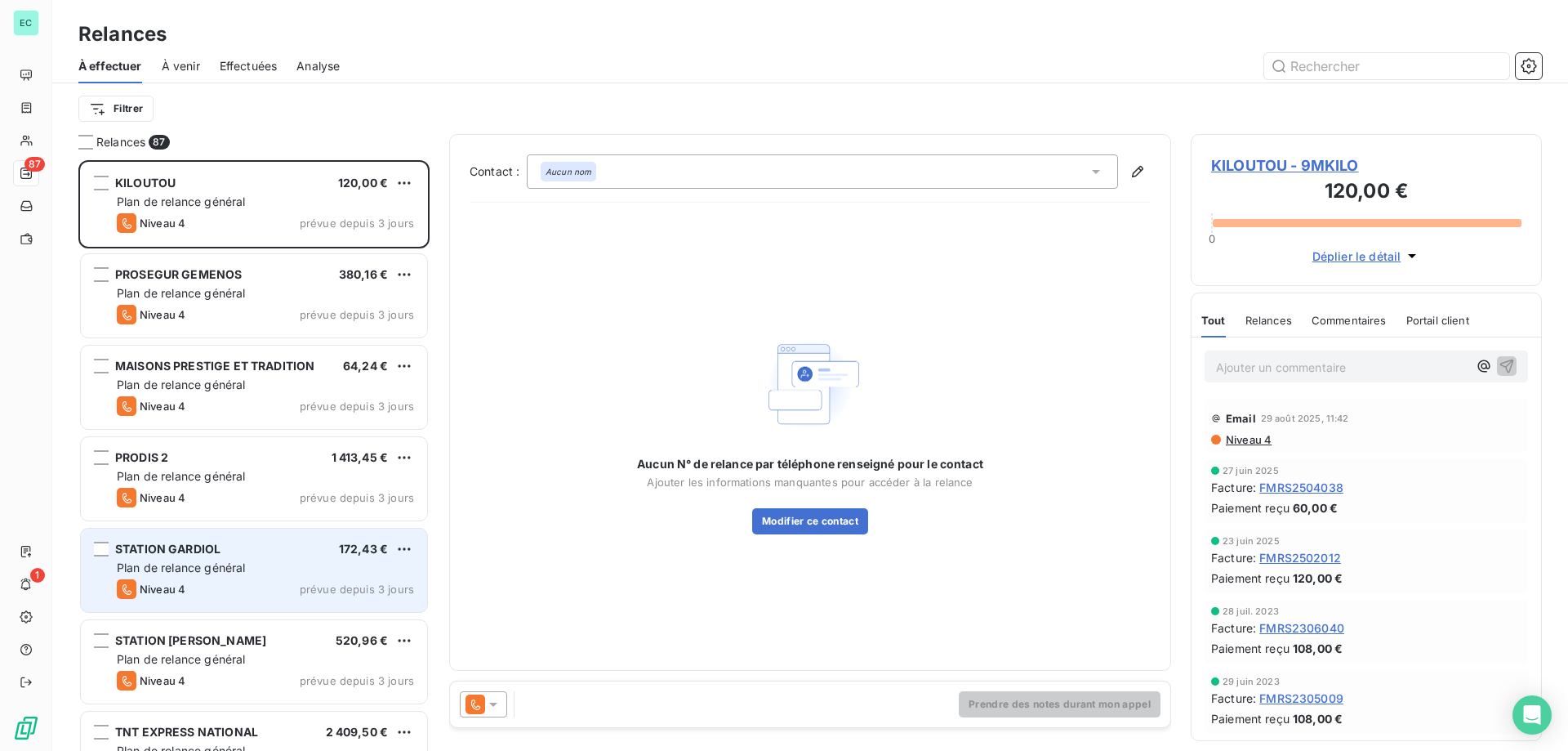
click at [215, 575] on div "Plan de relance général" at bounding box center [265, 568] width 297 height 17
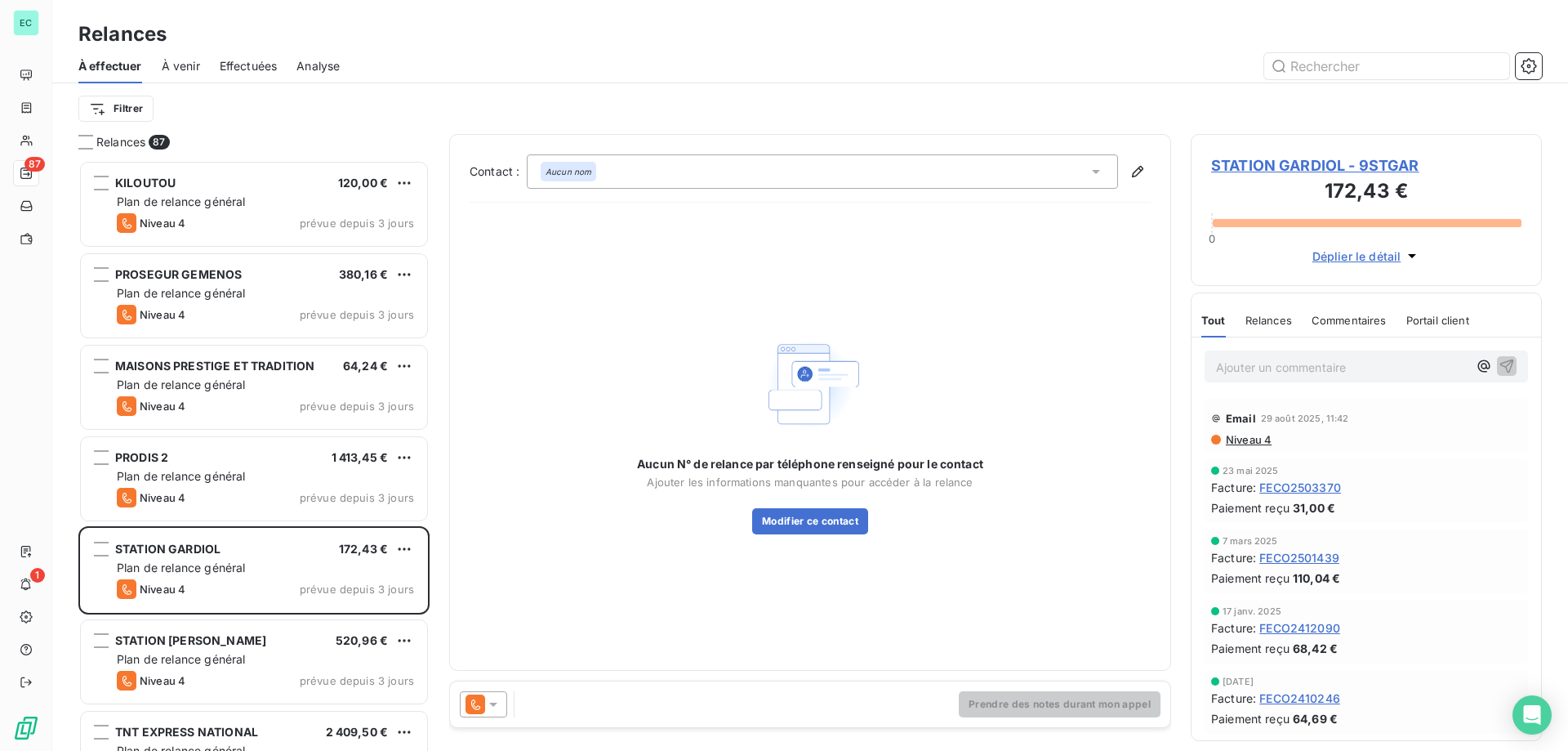
click at [494, 706] on icon at bounding box center [493, 705] width 8 height 4
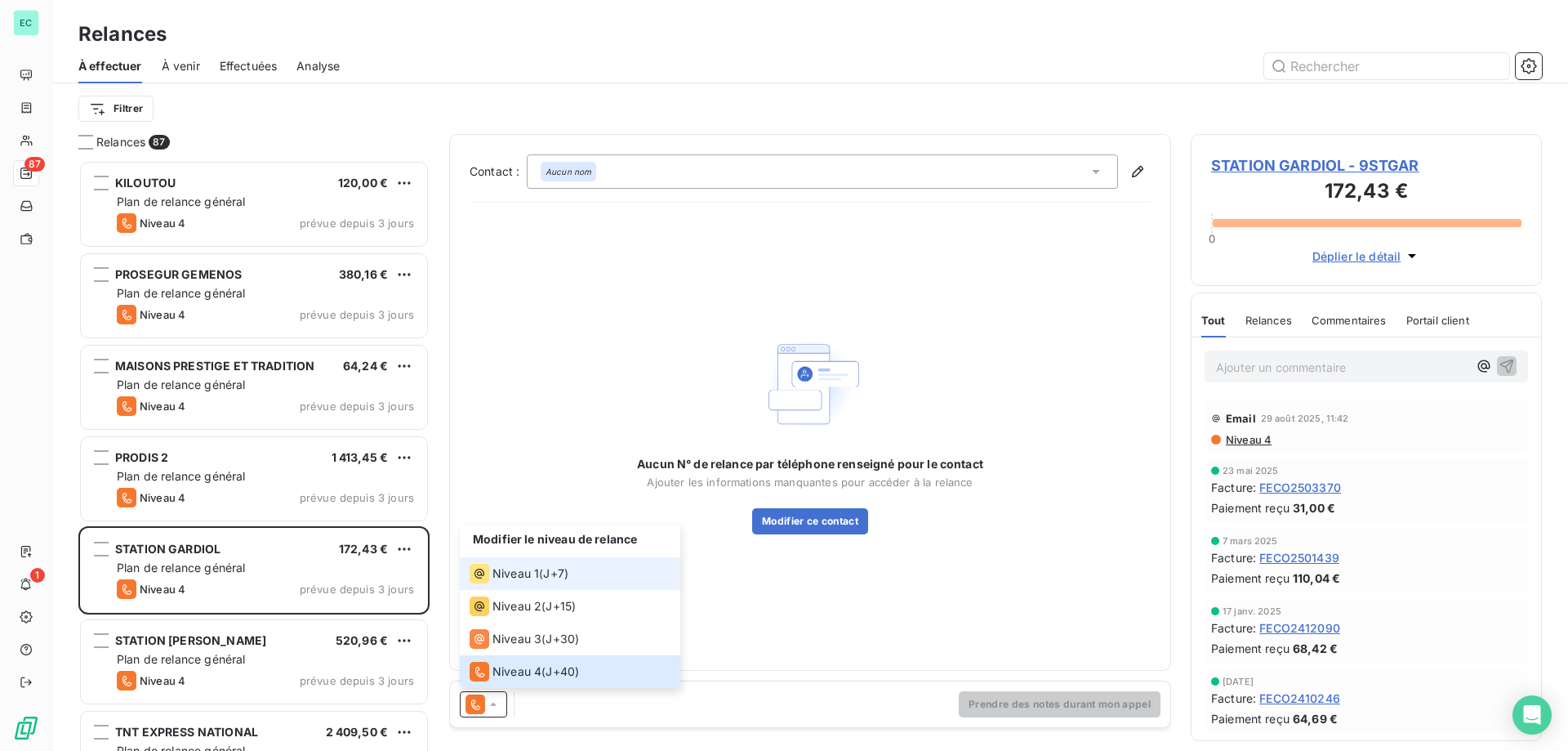
click at [532, 580] on span "Niveau 1" at bounding box center [515, 574] width 46 height 17
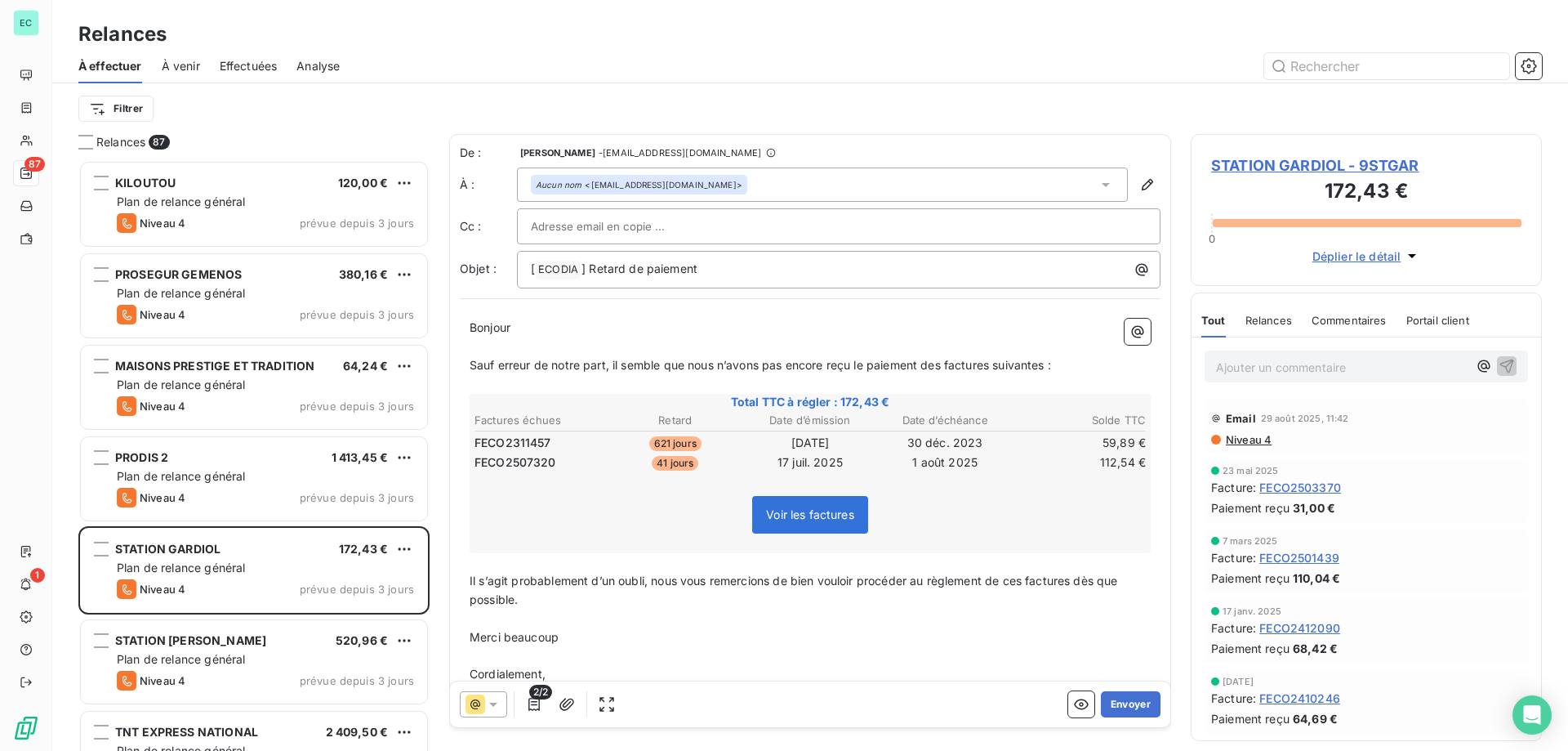
click at [494, 708] on icon at bounding box center [493, 705] width 17 height 17
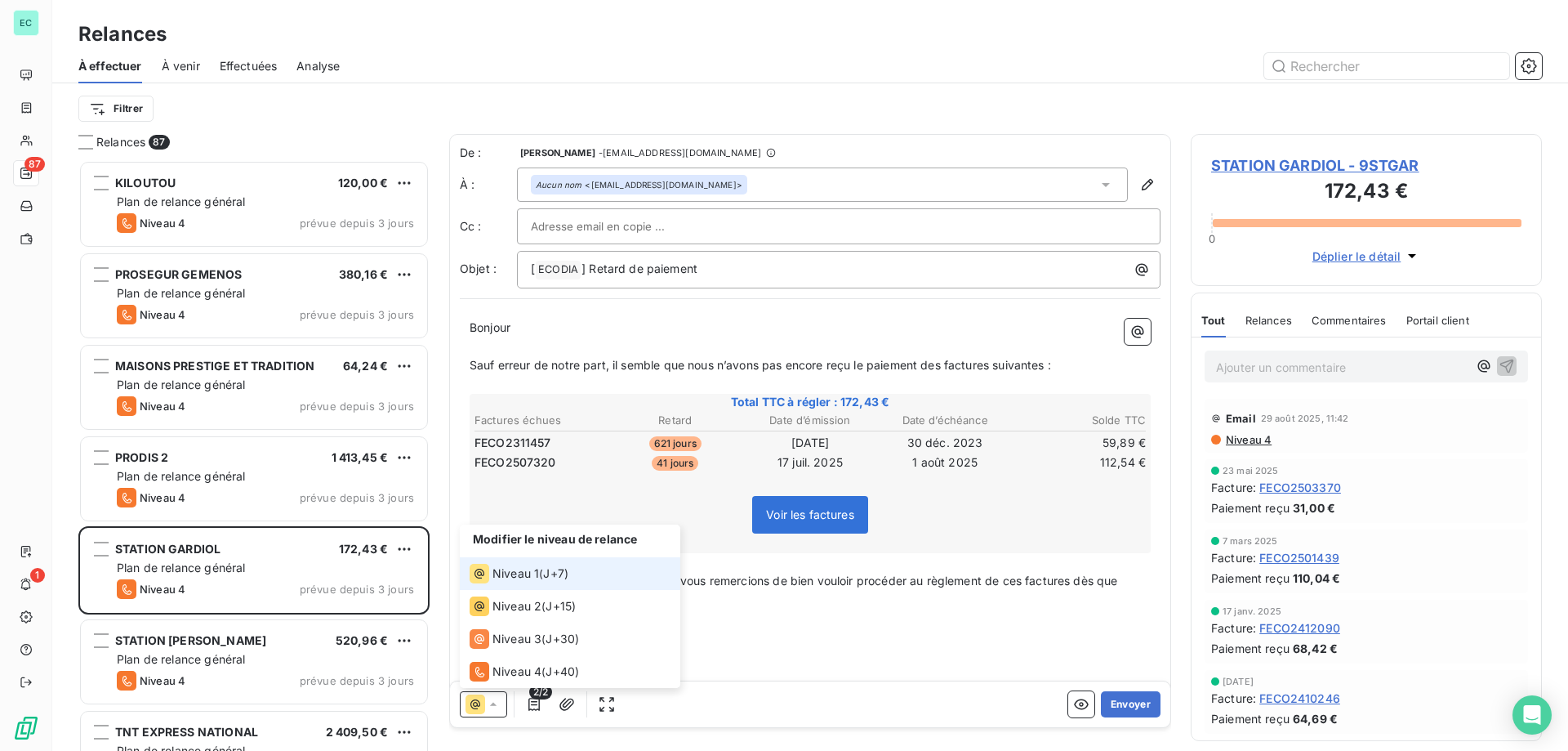
click at [519, 575] on span "Niveau 1" at bounding box center [515, 574] width 46 height 17
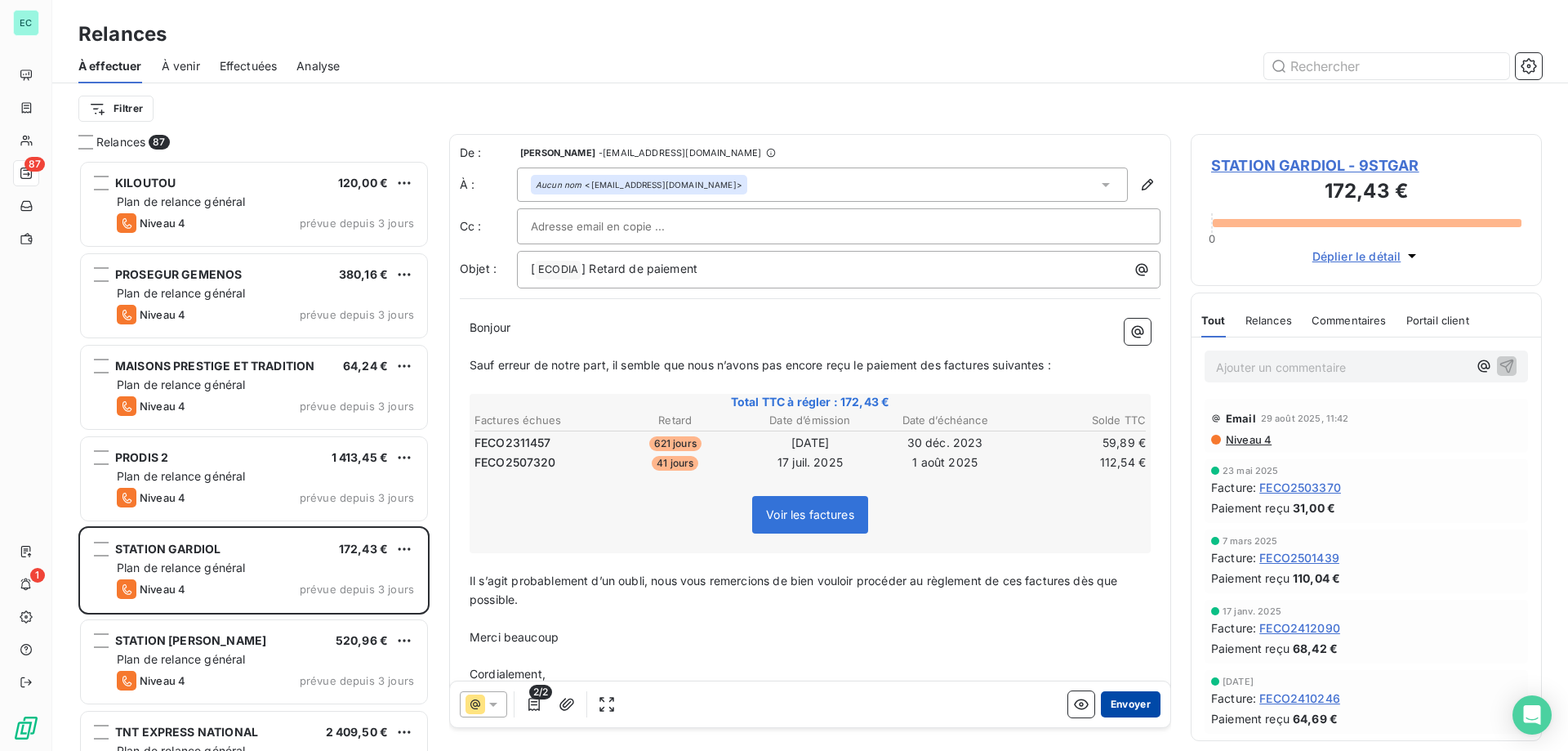
click at [1135, 709] on button "Envoyer" at bounding box center [1131, 705] width 59 height 26
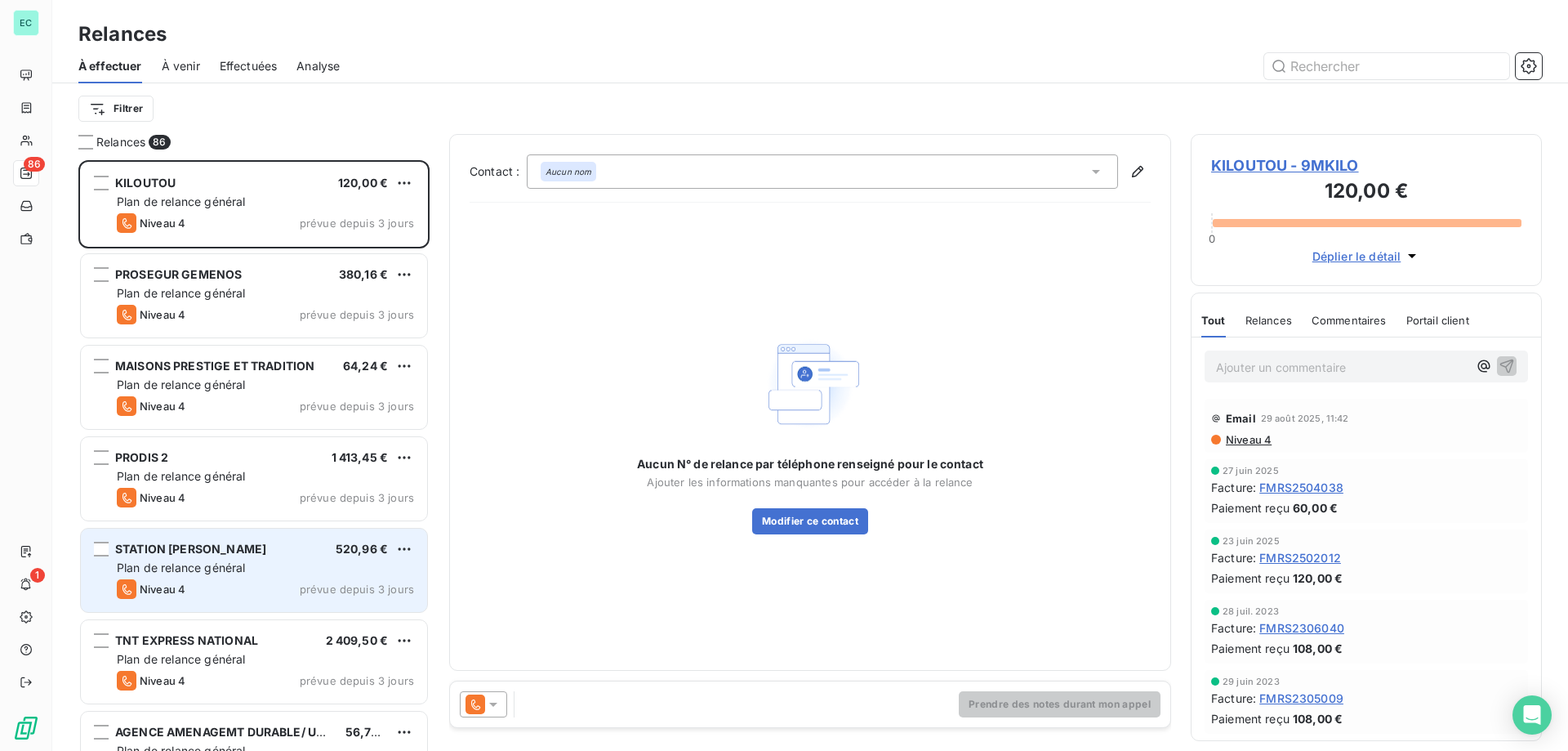
click at [263, 603] on div "STATION [PERSON_NAME] 520,96 € Plan de relance général [PERSON_NAME] 4 prévue d…" at bounding box center [254, 570] width 347 height 83
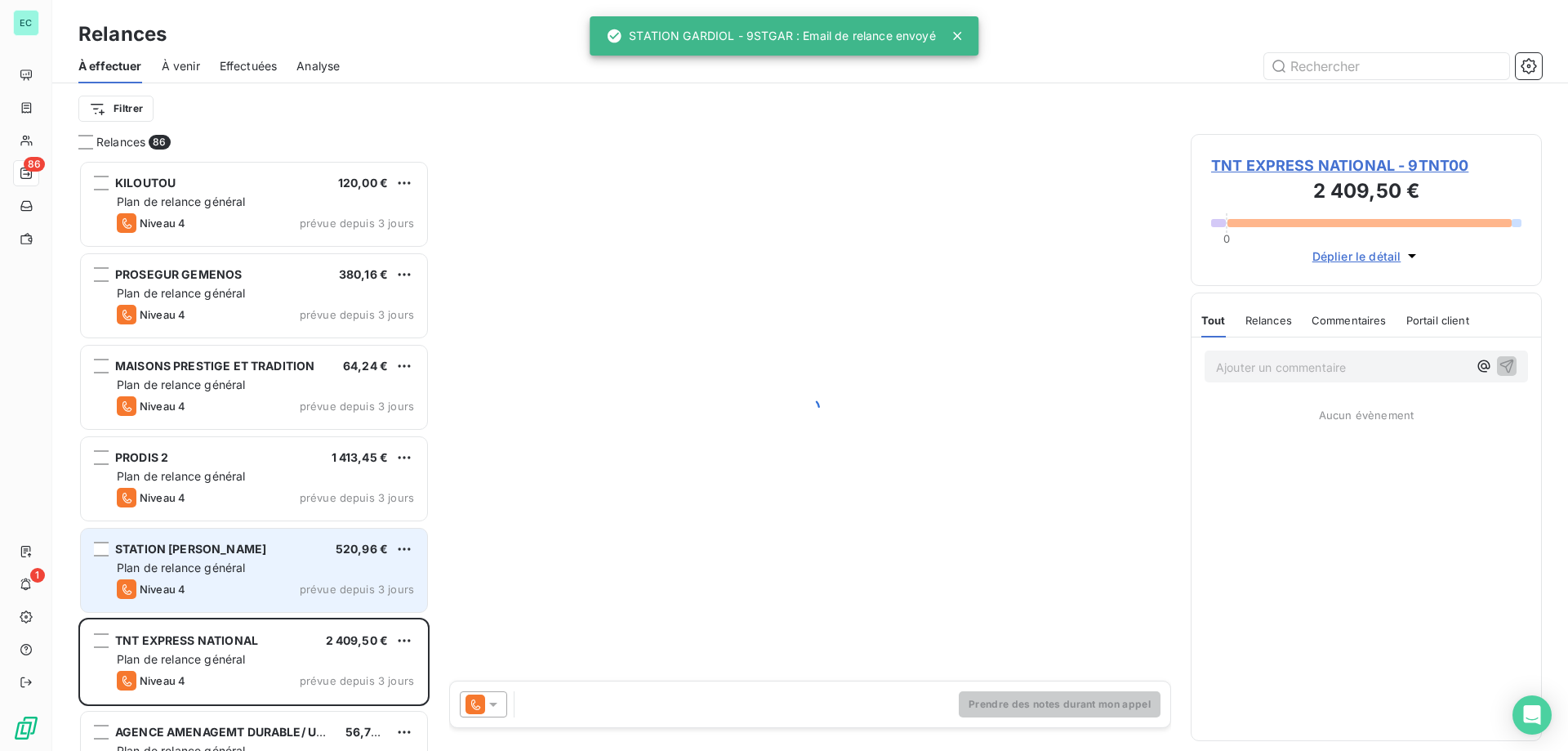
click at [322, 578] on div "STATION [PERSON_NAME] 520,96 € Plan de relance général [PERSON_NAME] 4 prévue d…" at bounding box center [254, 570] width 347 height 83
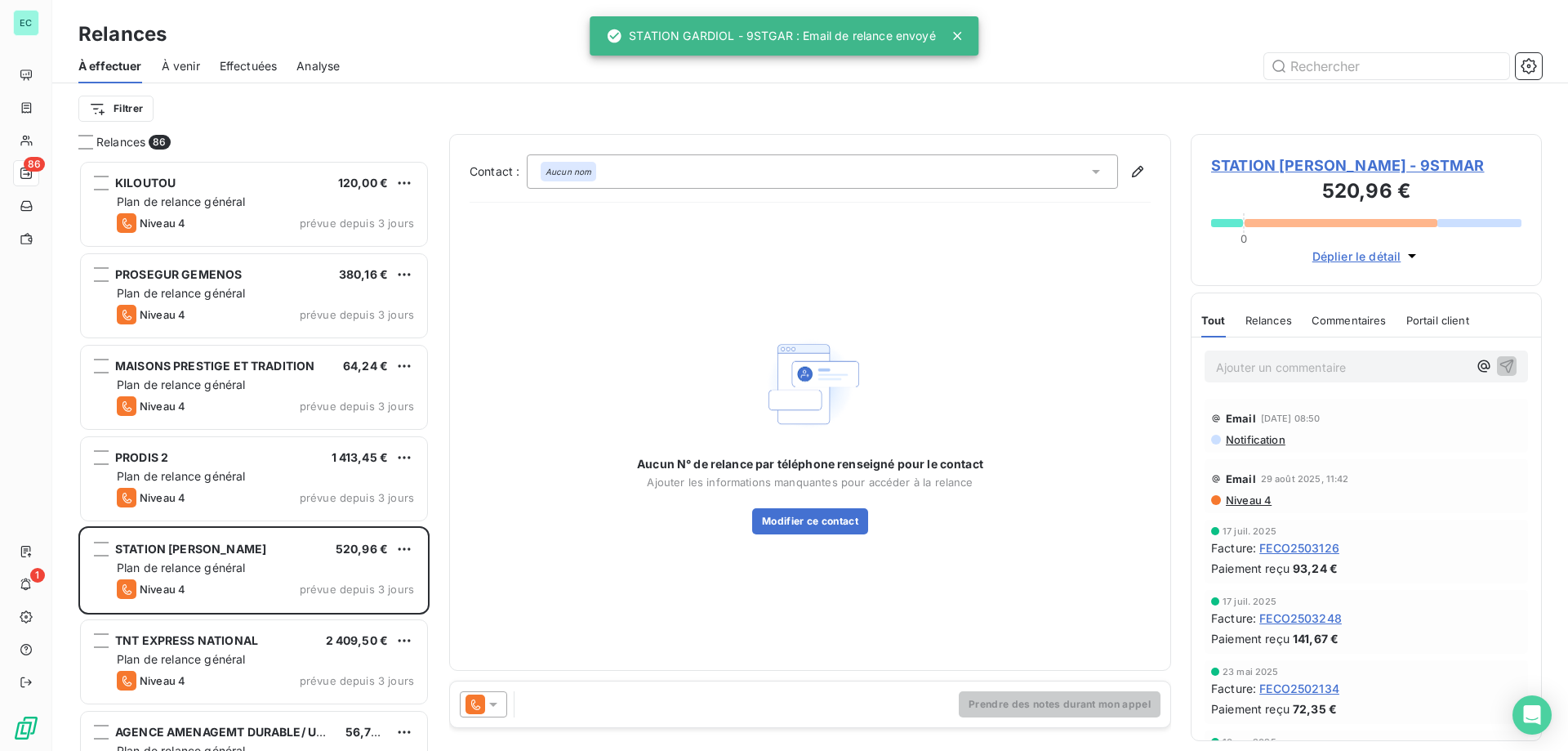
click at [491, 704] on icon at bounding box center [493, 705] width 8 height 4
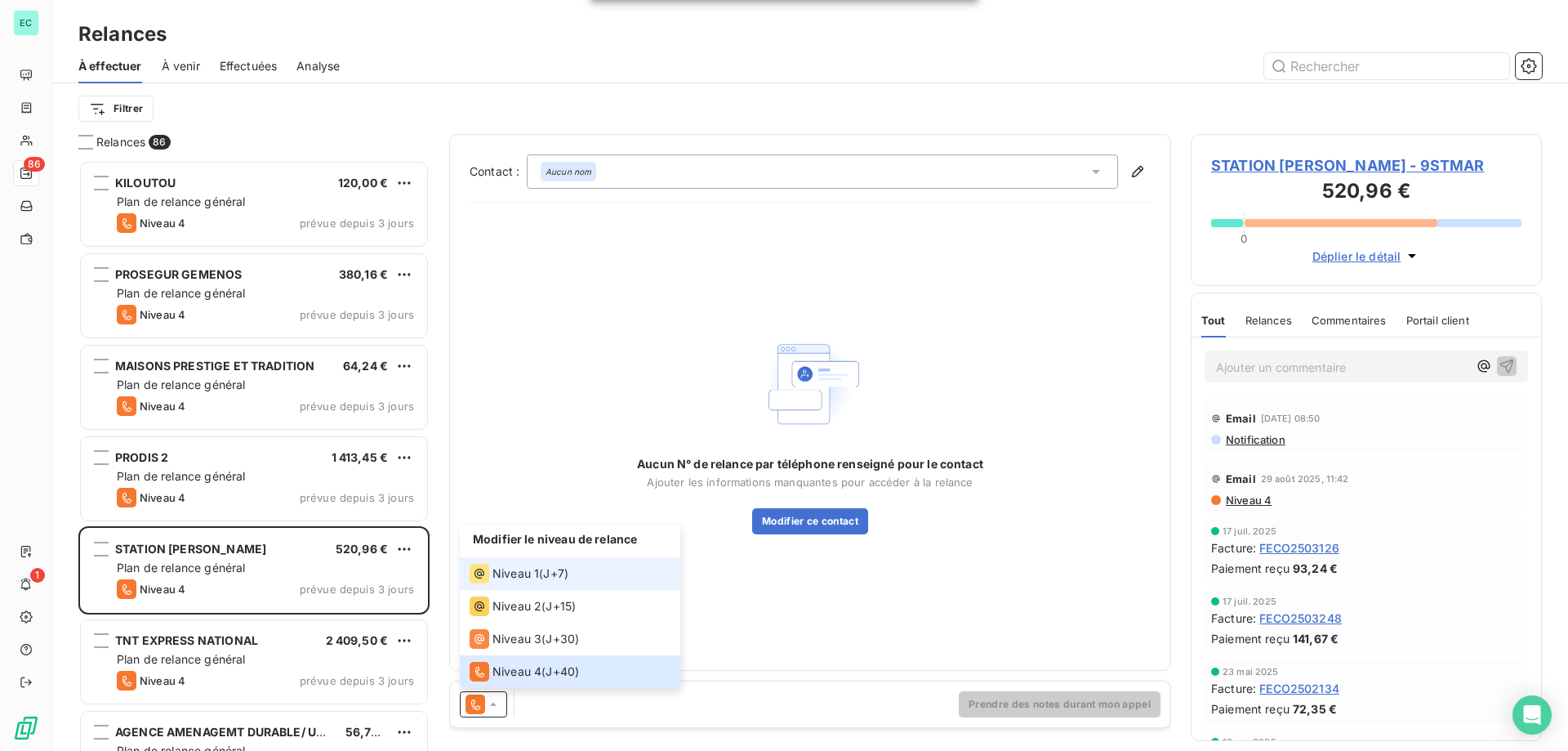
click at [515, 589] on li "Niveau 1 ( J+7 )" at bounding box center [570, 573] width 221 height 32
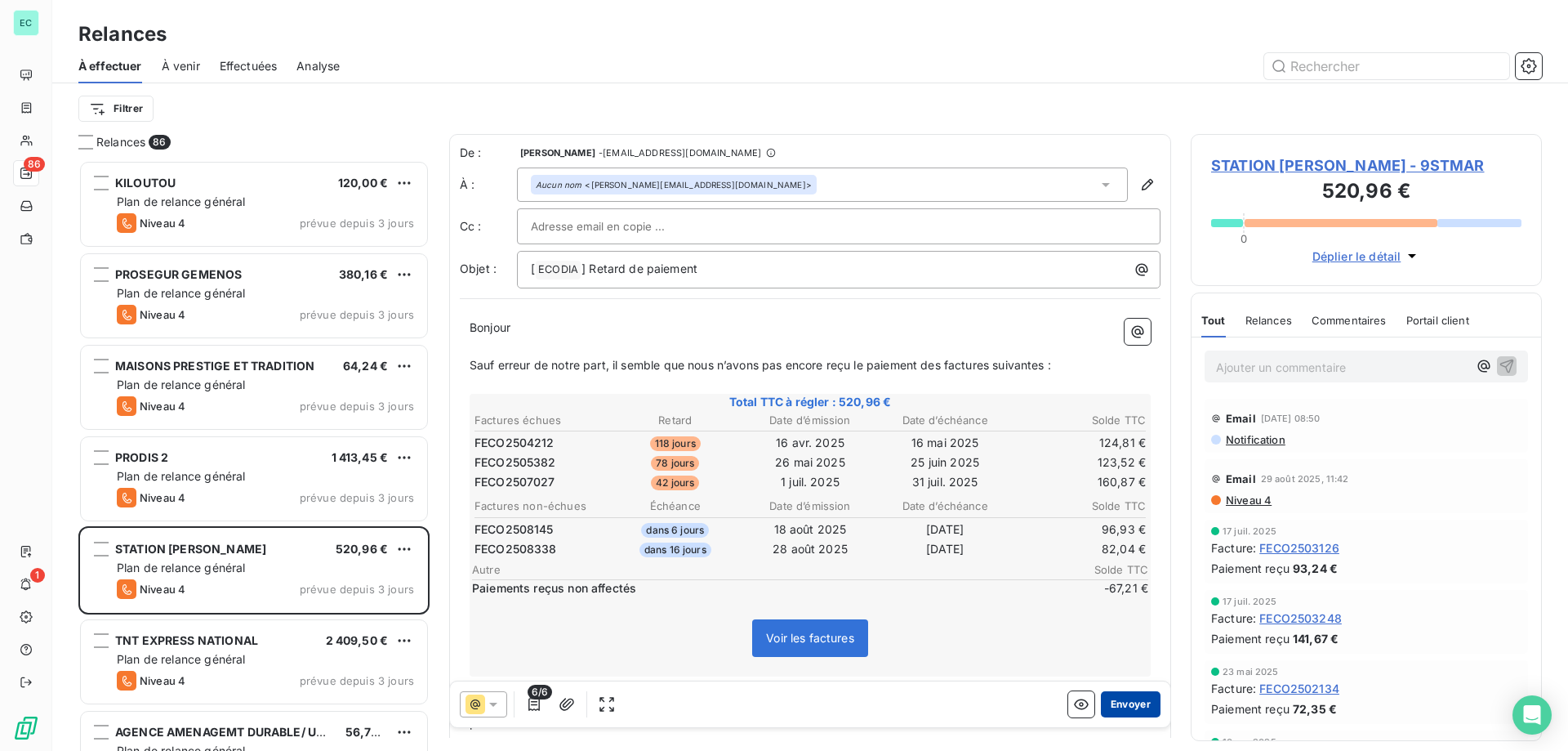
click at [1126, 701] on button "Envoyer" at bounding box center [1131, 705] width 59 height 26
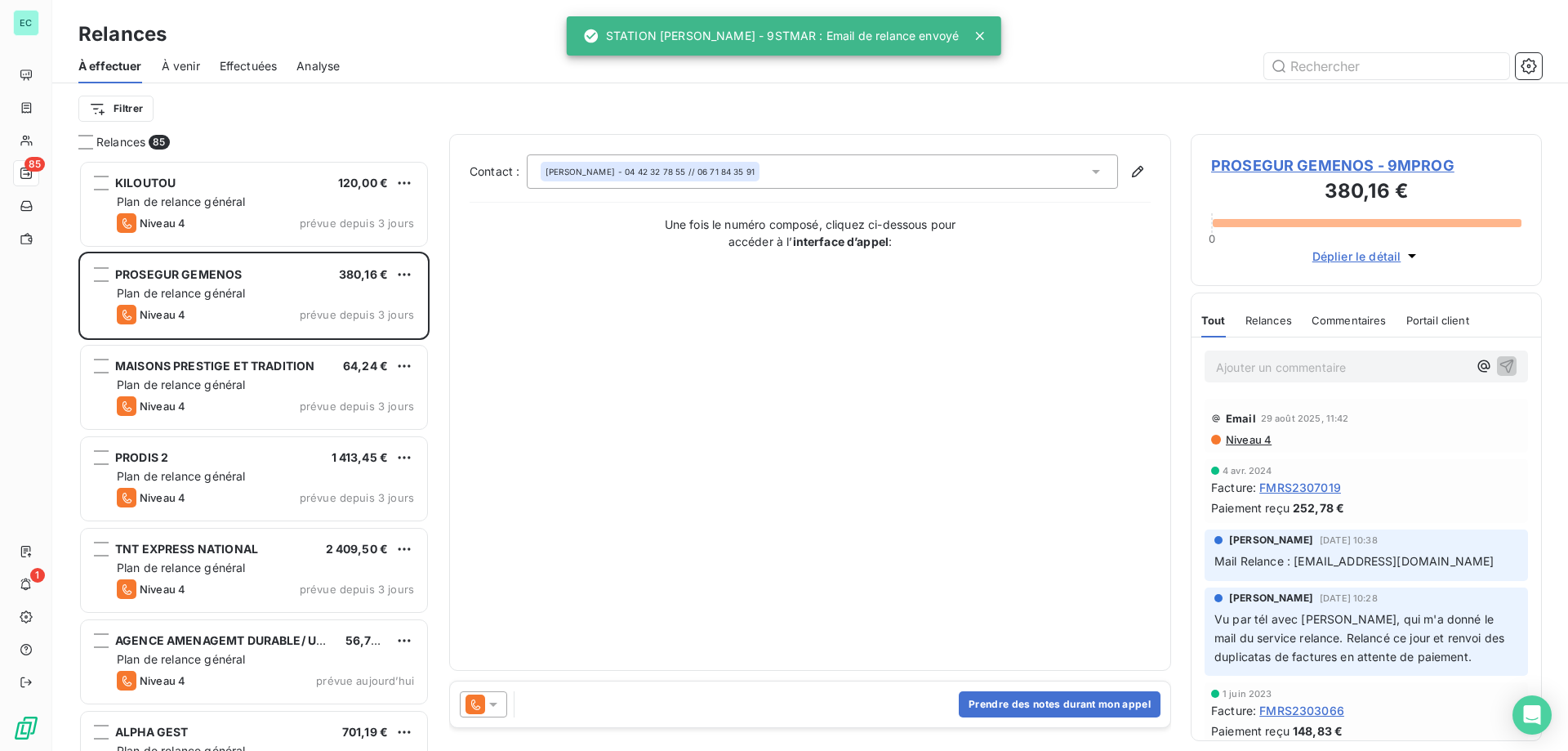
click at [320, 573] on div "Plan de relance général" at bounding box center [265, 568] width 297 height 17
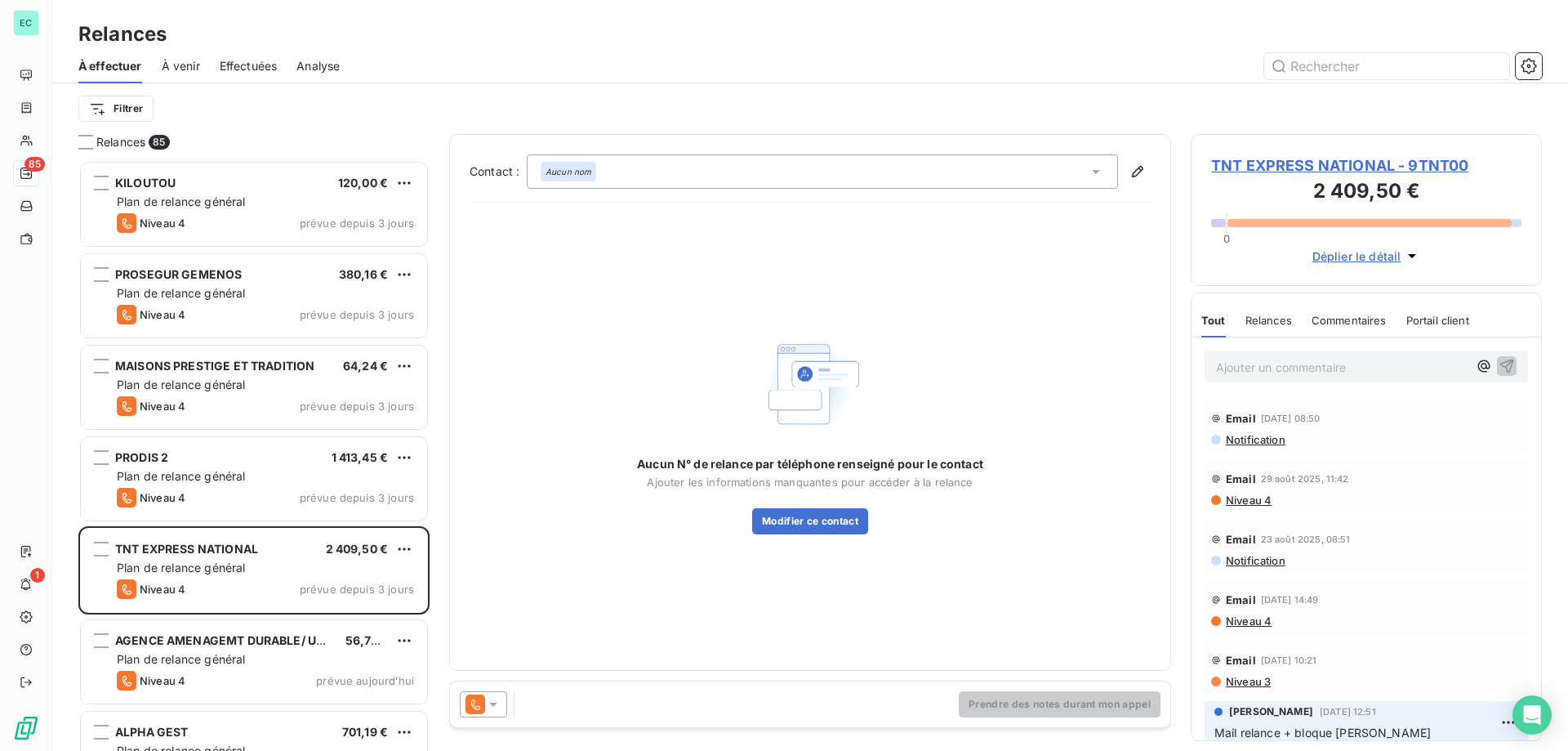
click at [492, 709] on icon at bounding box center [493, 705] width 17 height 17
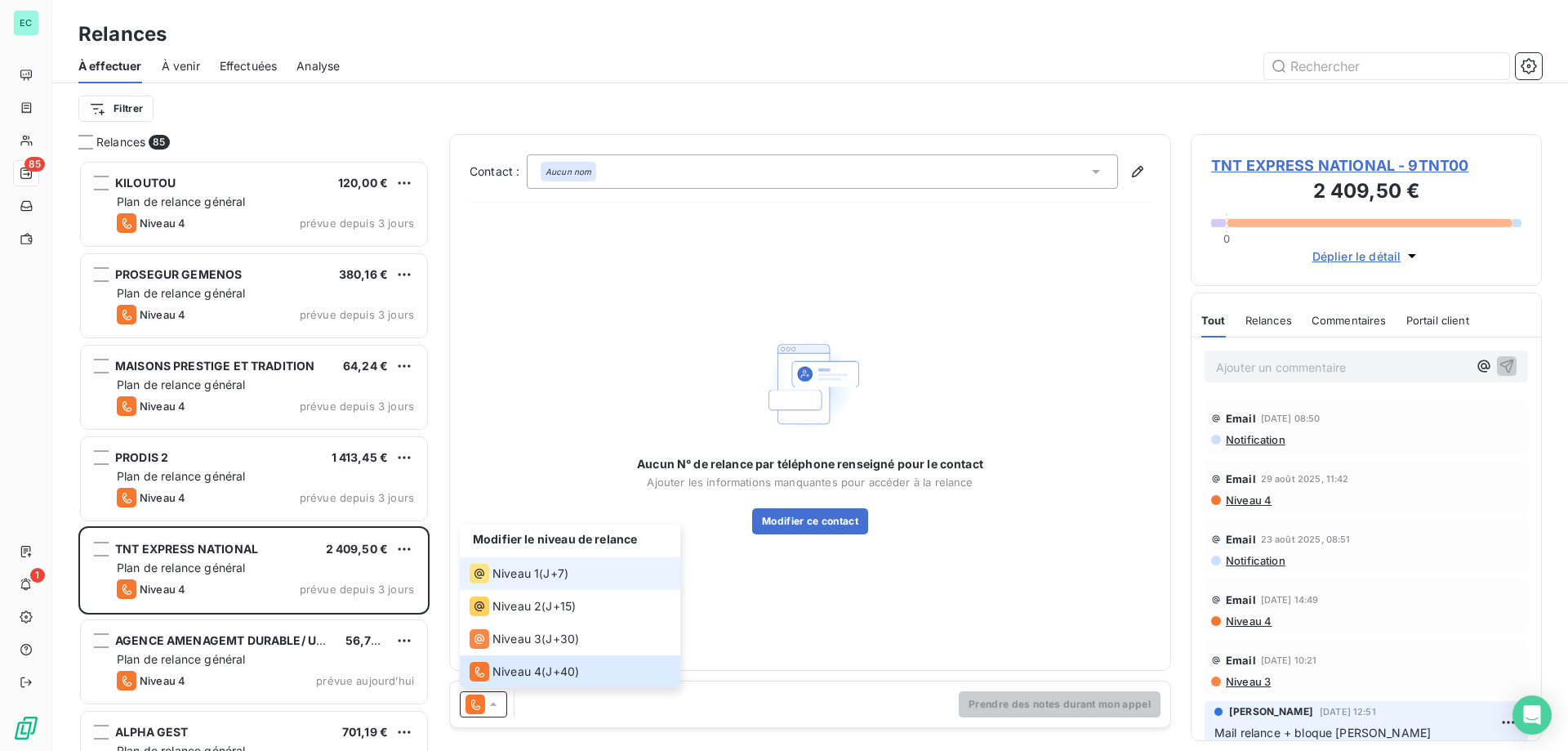
click at [533, 575] on span "Niveau 1" at bounding box center [515, 574] width 46 height 17
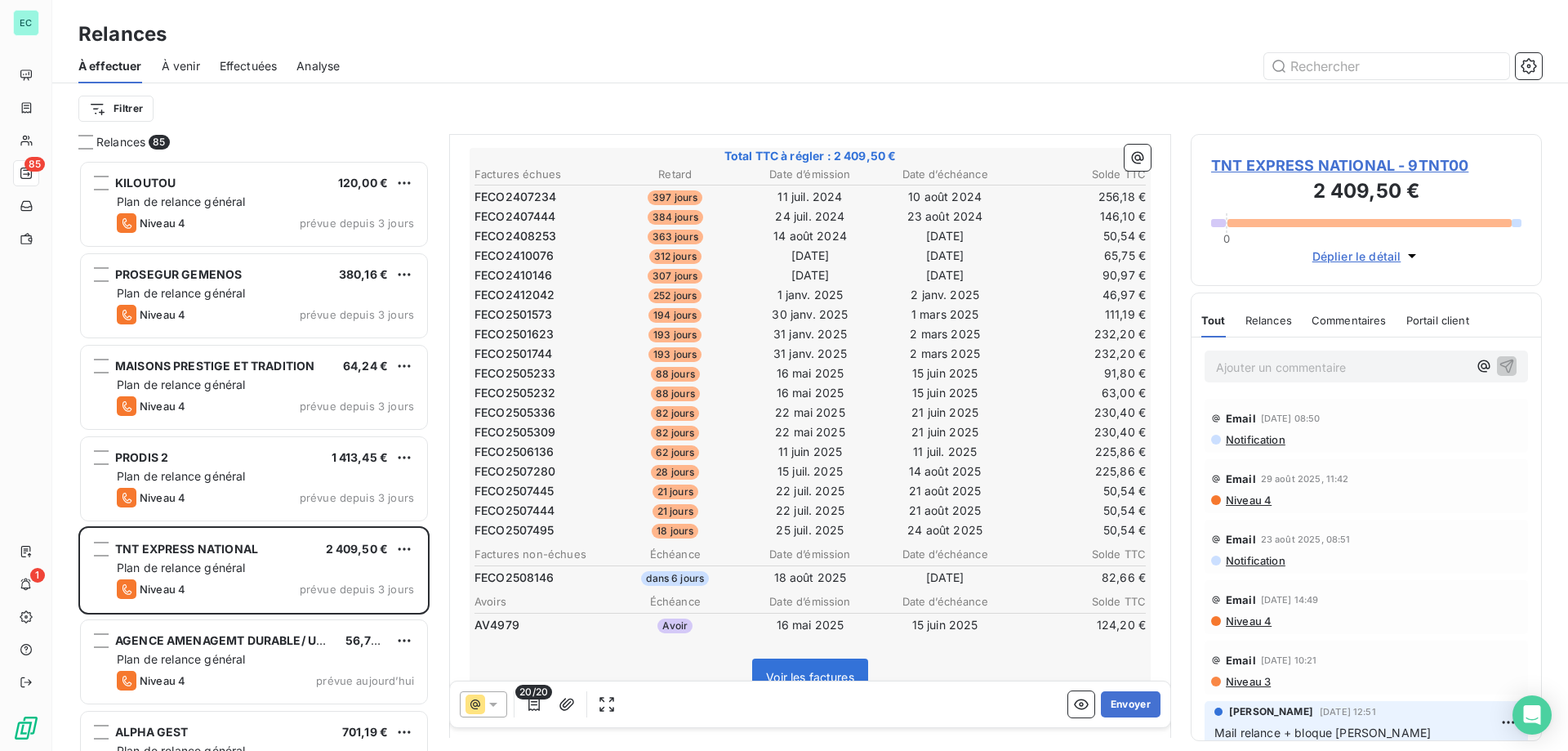
scroll to position [410, 0]
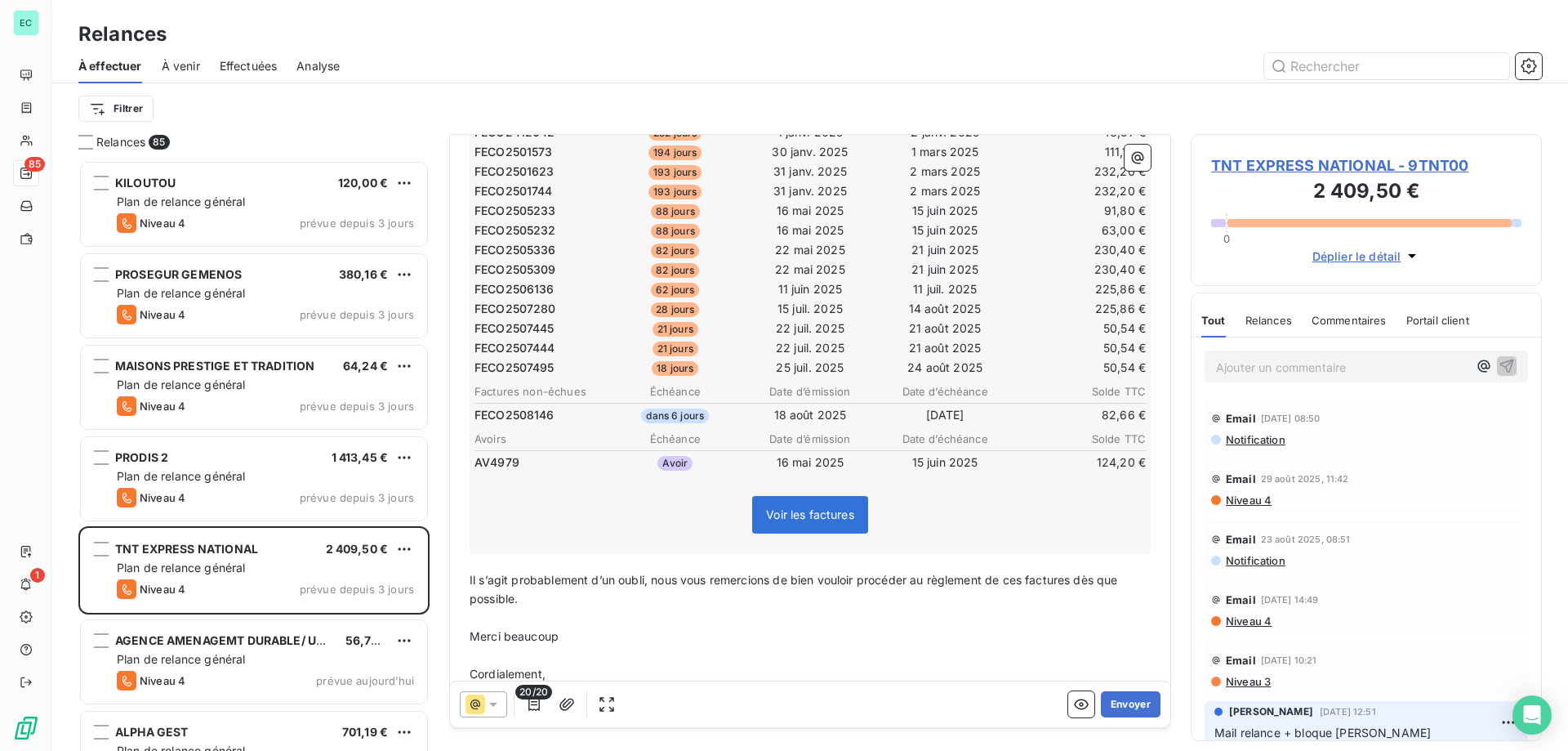
click at [499, 705] on icon at bounding box center [493, 705] width 17 height 17
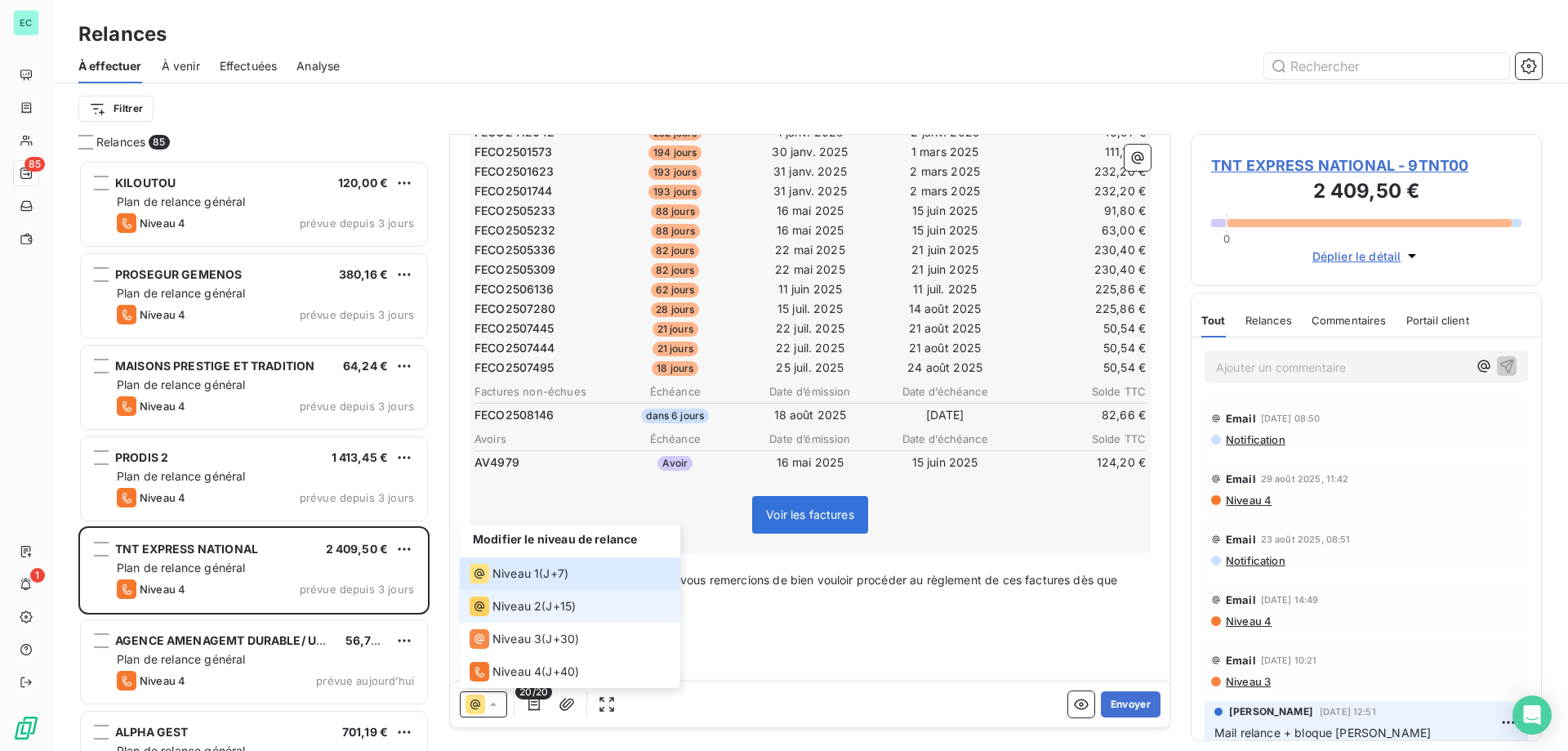
click at [509, 612] on span "Niveau 2" at bounding box center [516, 606] width 49 height 17
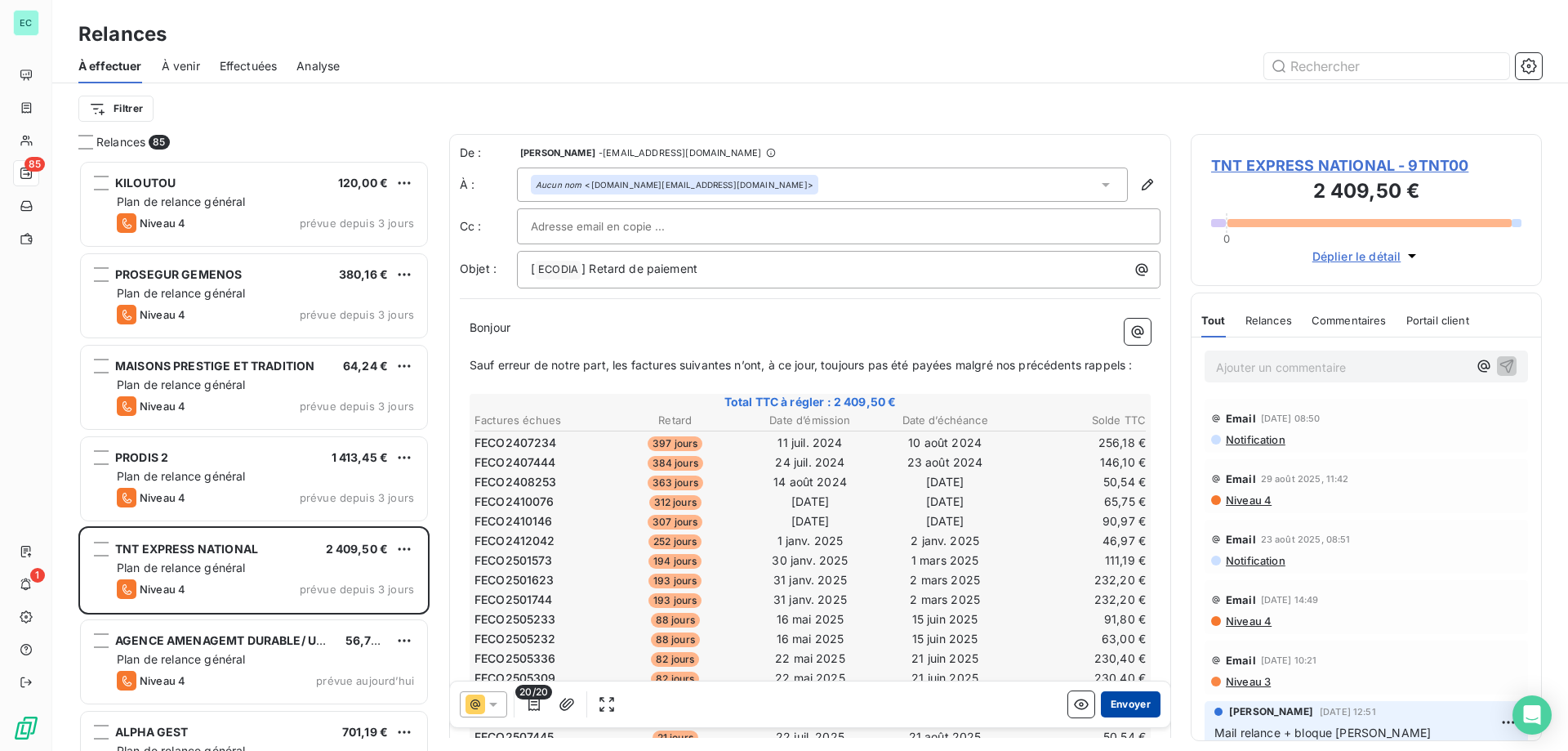
click at [1119, 706] on button "Envoyer" at bounding box center [1131, 705] width 59 height 26
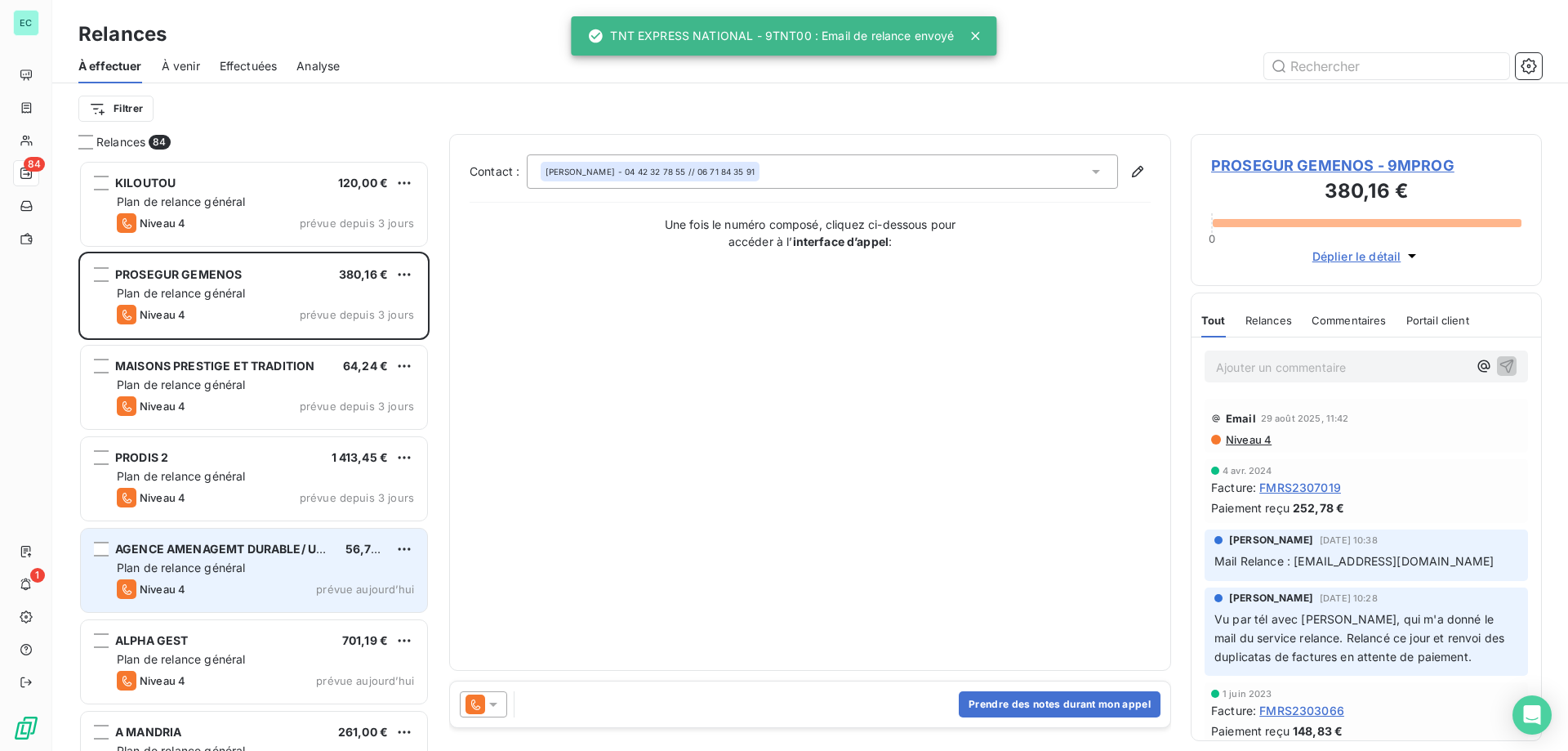
click at [285, 563] on div "Plan de relance général" at bounding box center [265, 568] width 297 height 17
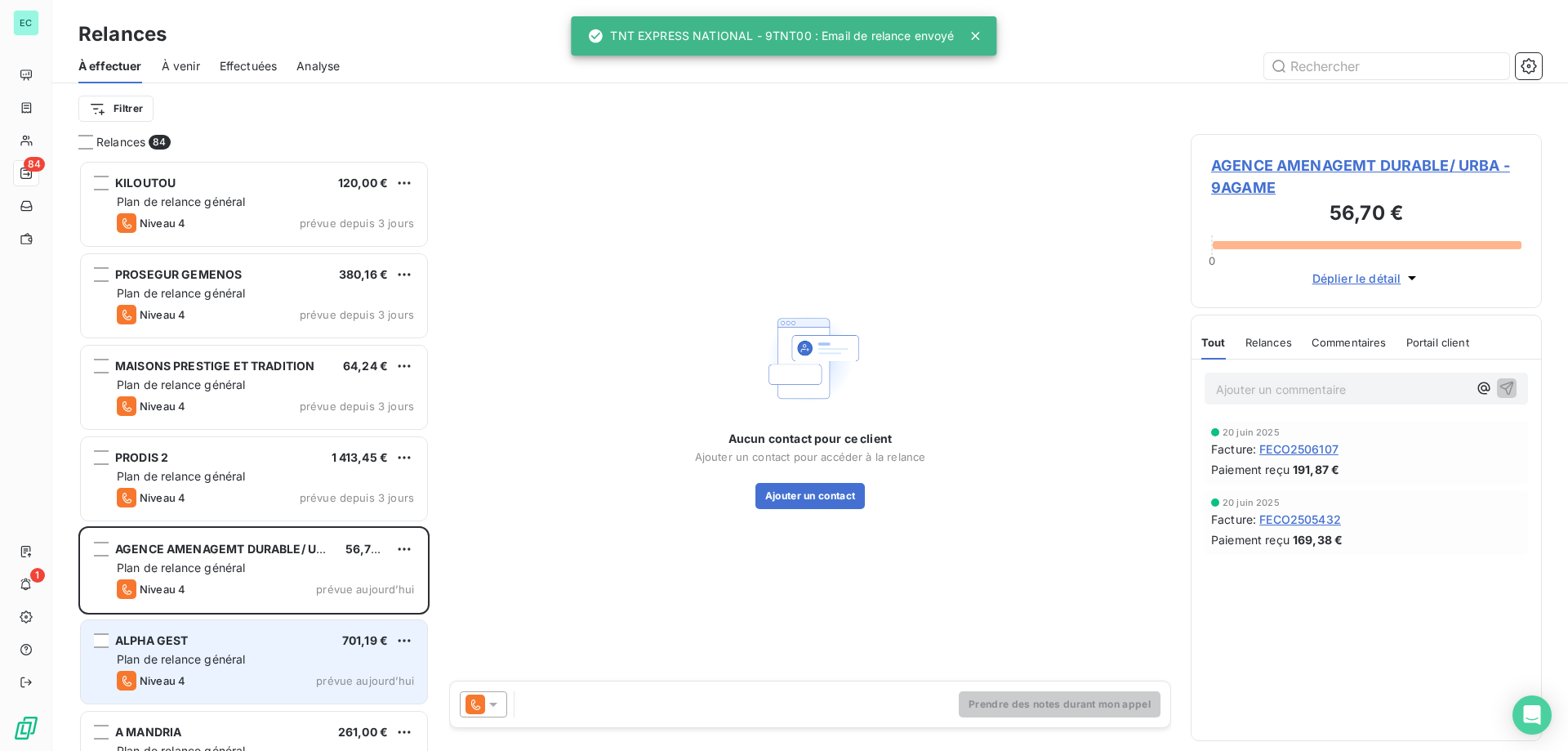
click at [171, 656] on span "Plan de relance général" at bounding box center [181, 658] width 128 height 14
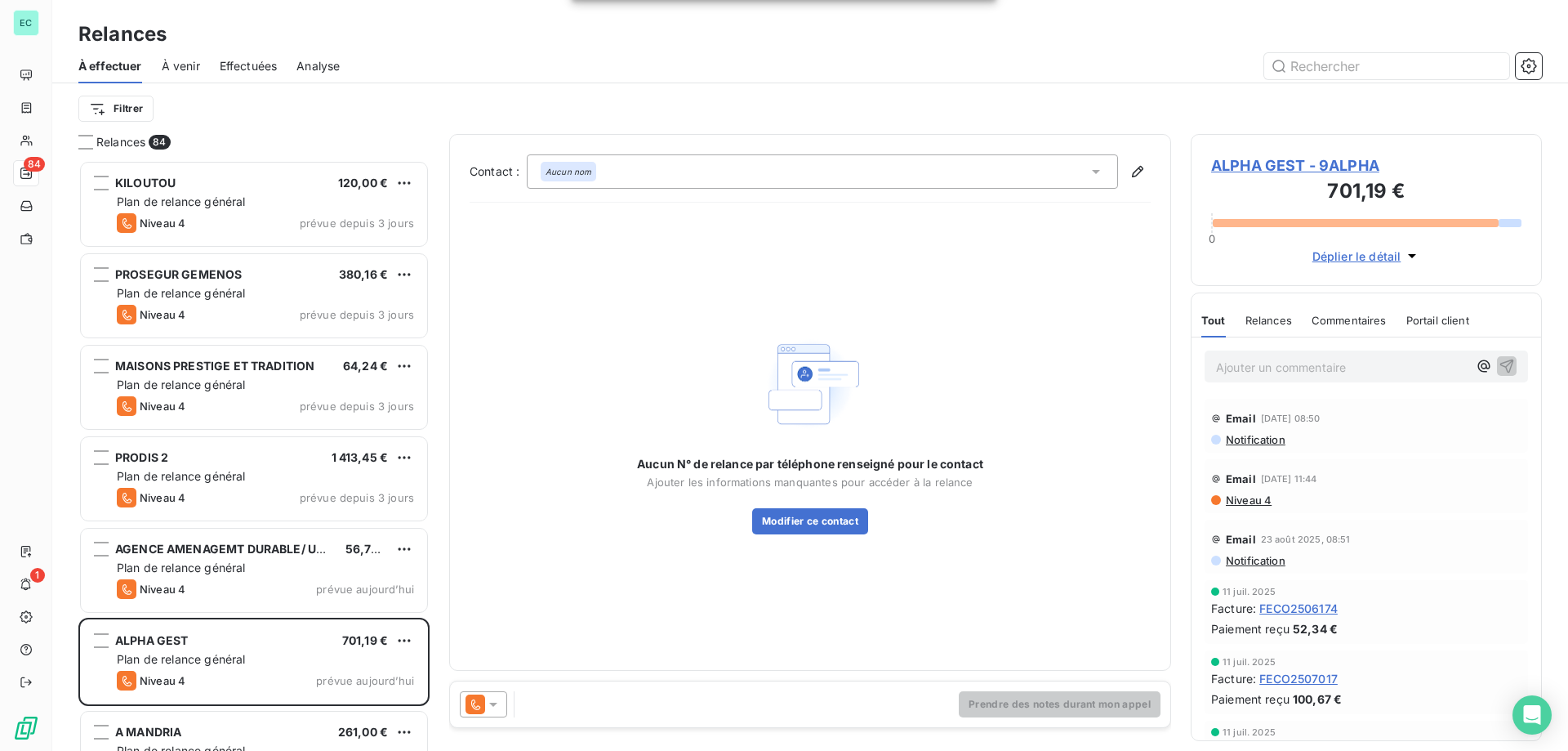
click at [498, 702] on icon at bounding box center [493, 705] width 17 height 17
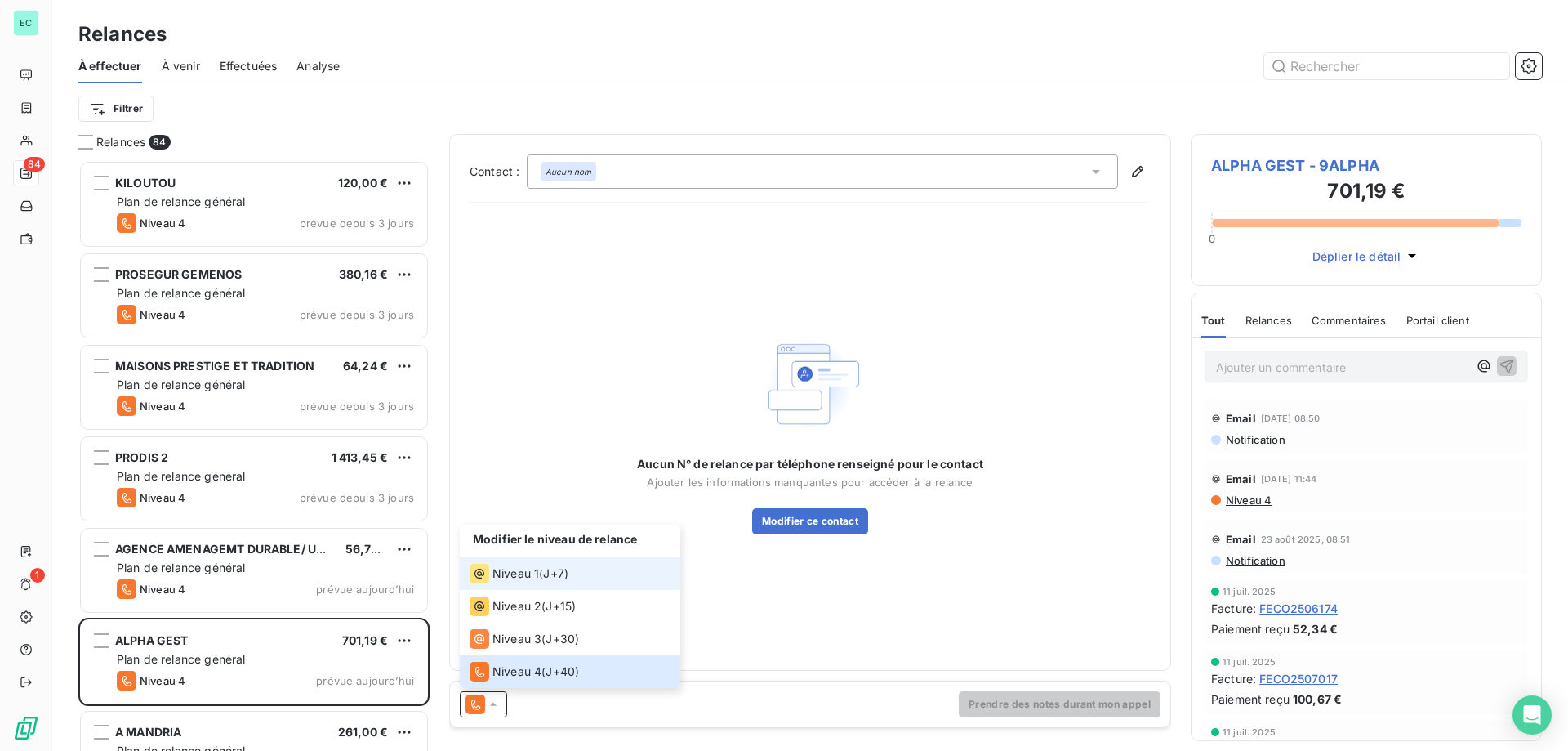
click at [531, 577] on span "Niveau 1" at bounding box center [515, 574] width 46 height 17
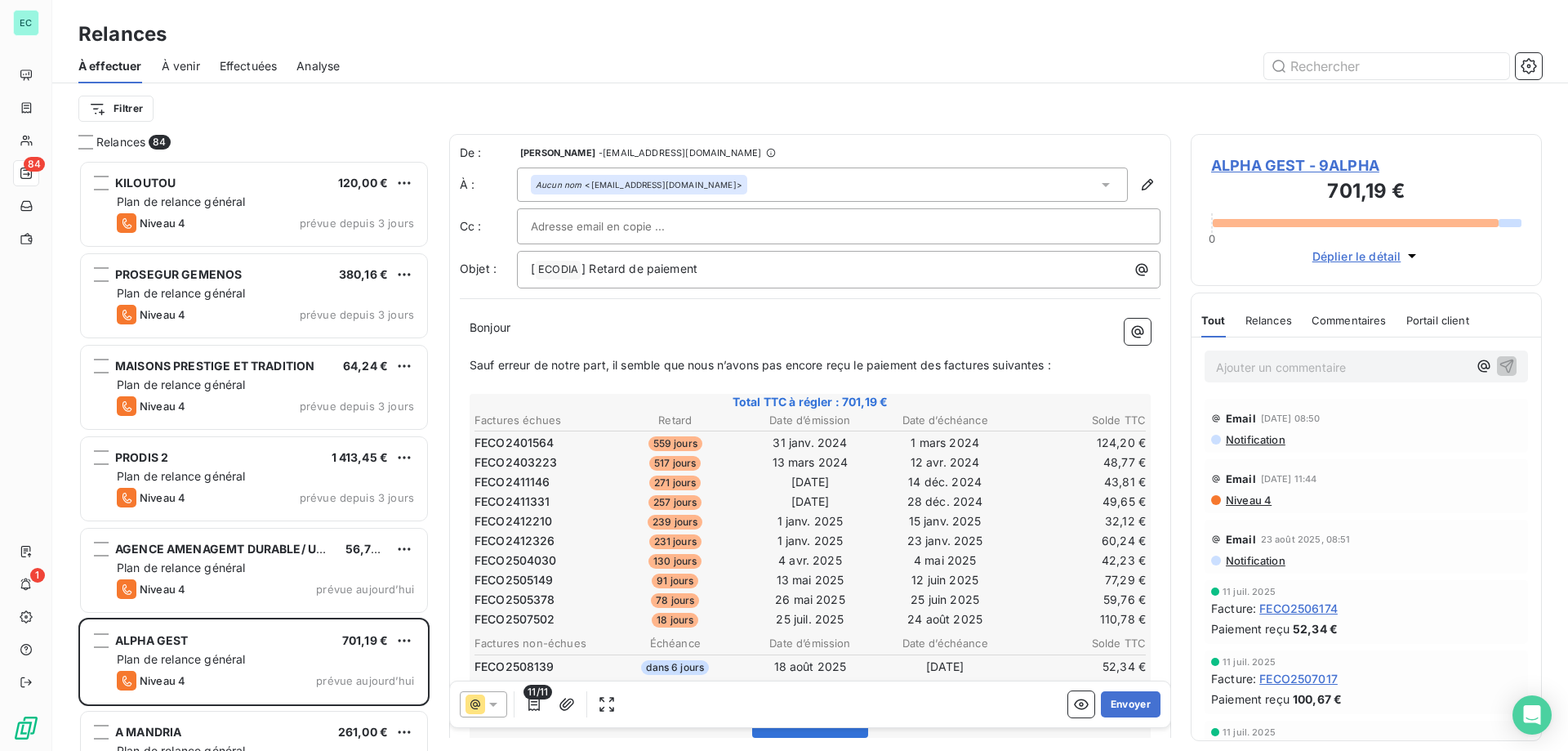
scroll to position [83, 0]
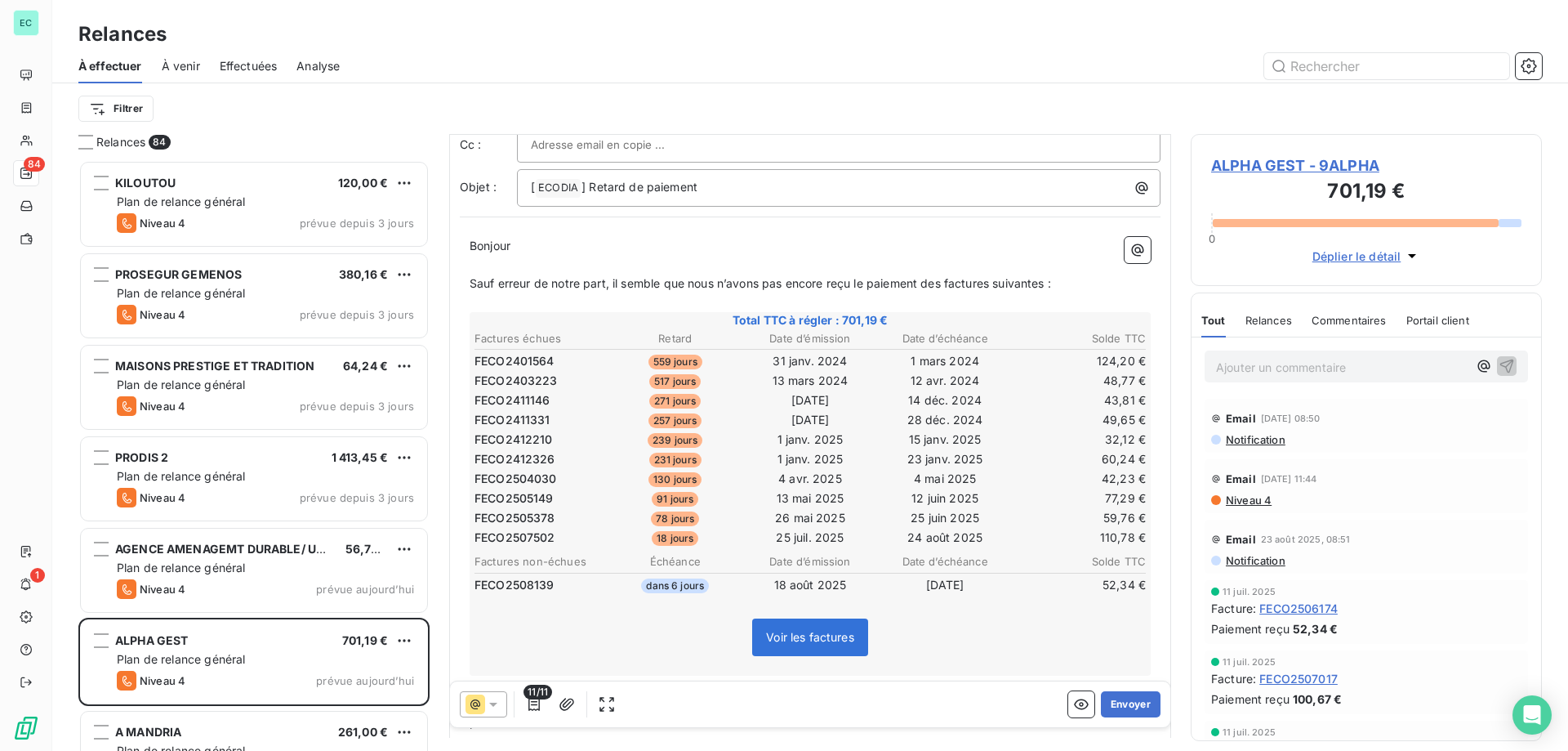
click at [495, 708] on icon at bounding box center [493, 705] width 17 height 17
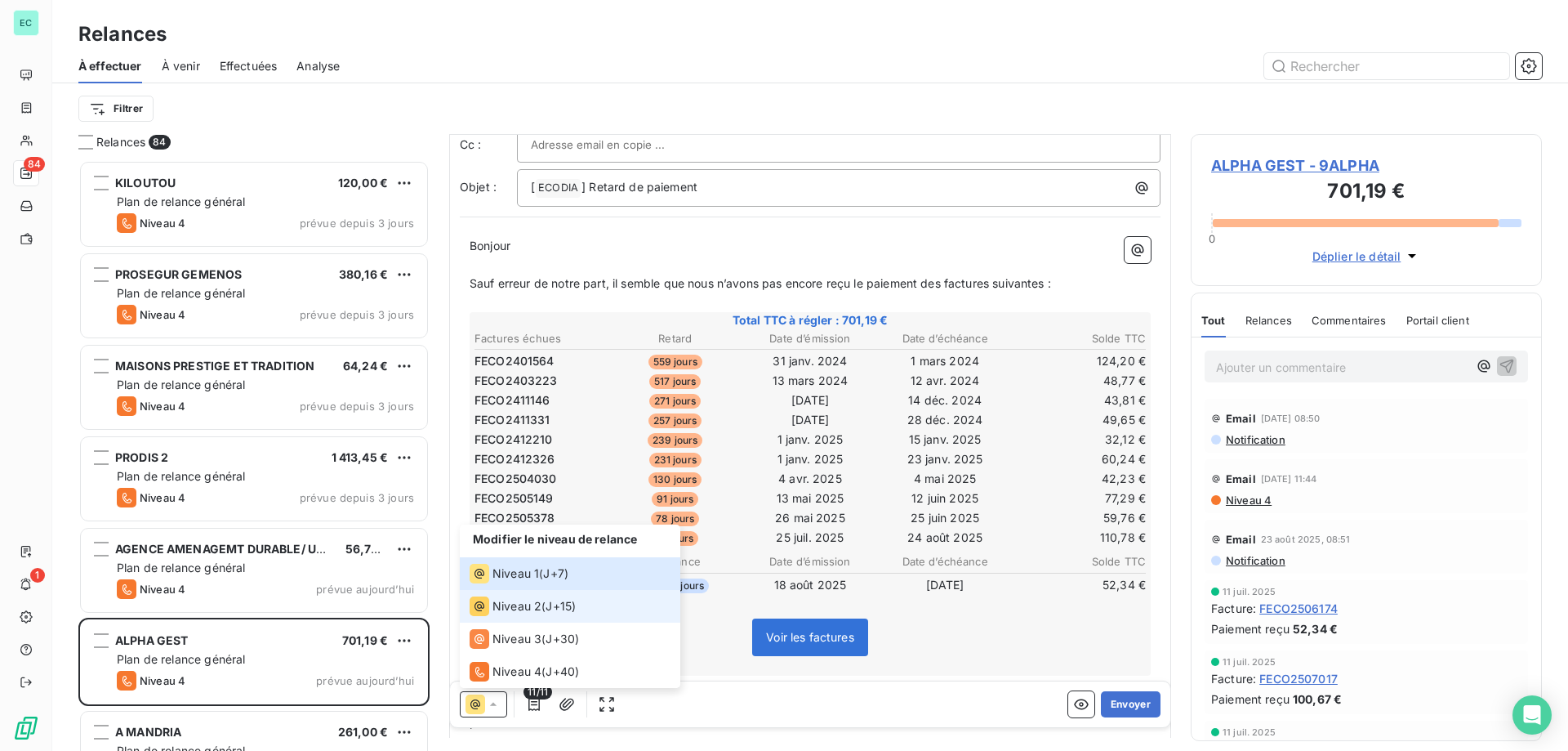
click at [534, 604] on span "Niveau 2" at bounding box center [516, 606] width 49 height 17
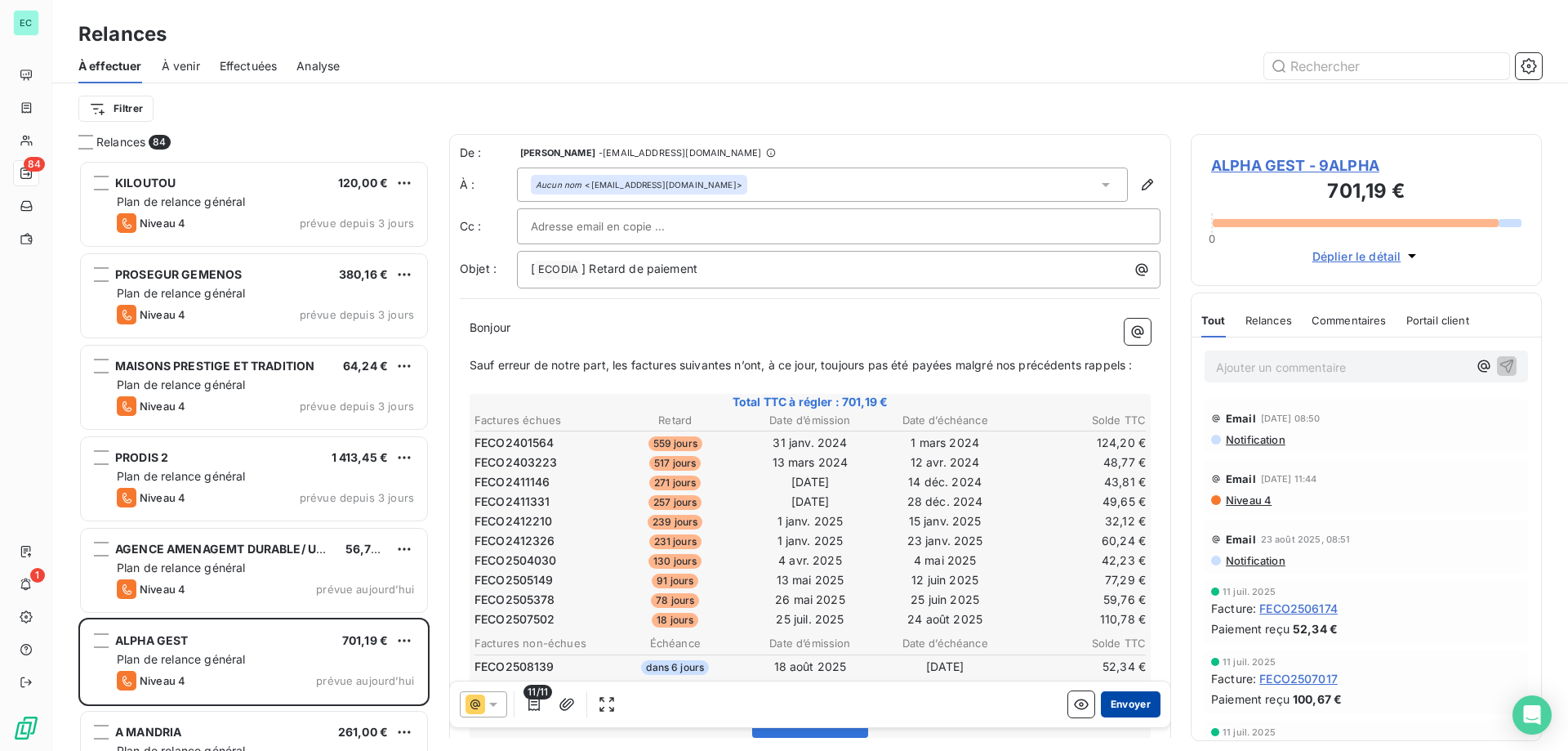
click at [1113, 706] on button "Envoyer" at bounding box center [1131, 705] width 59 height 26
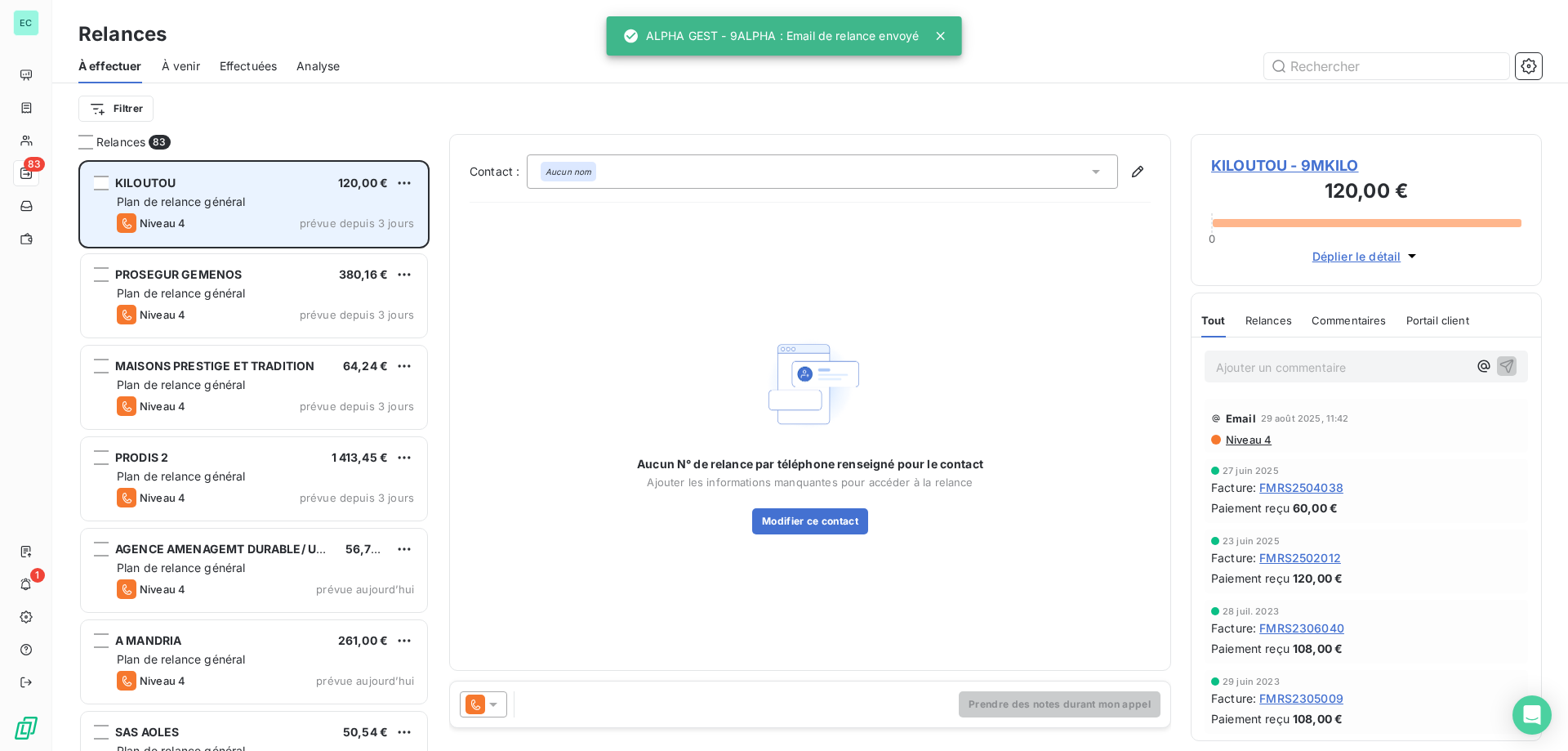
click at [358, 217] on span "prévue depuis 3 jours" at bounding box center [356, 223] width 114 height 13
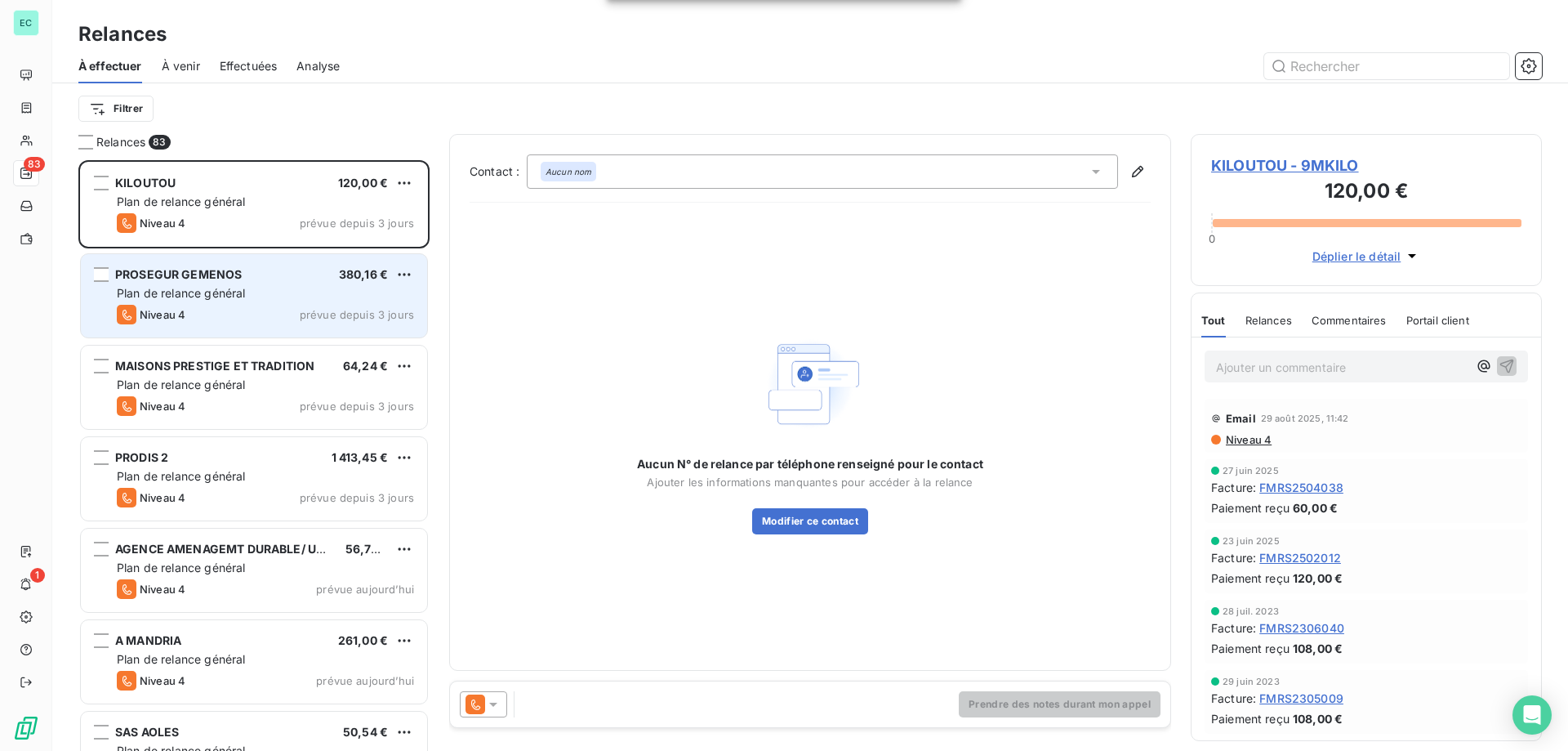
click at [300, 306] on div "Niveau 4 prévue depuis 3 jours" at bounding box center [265, 314] width 297 height 19
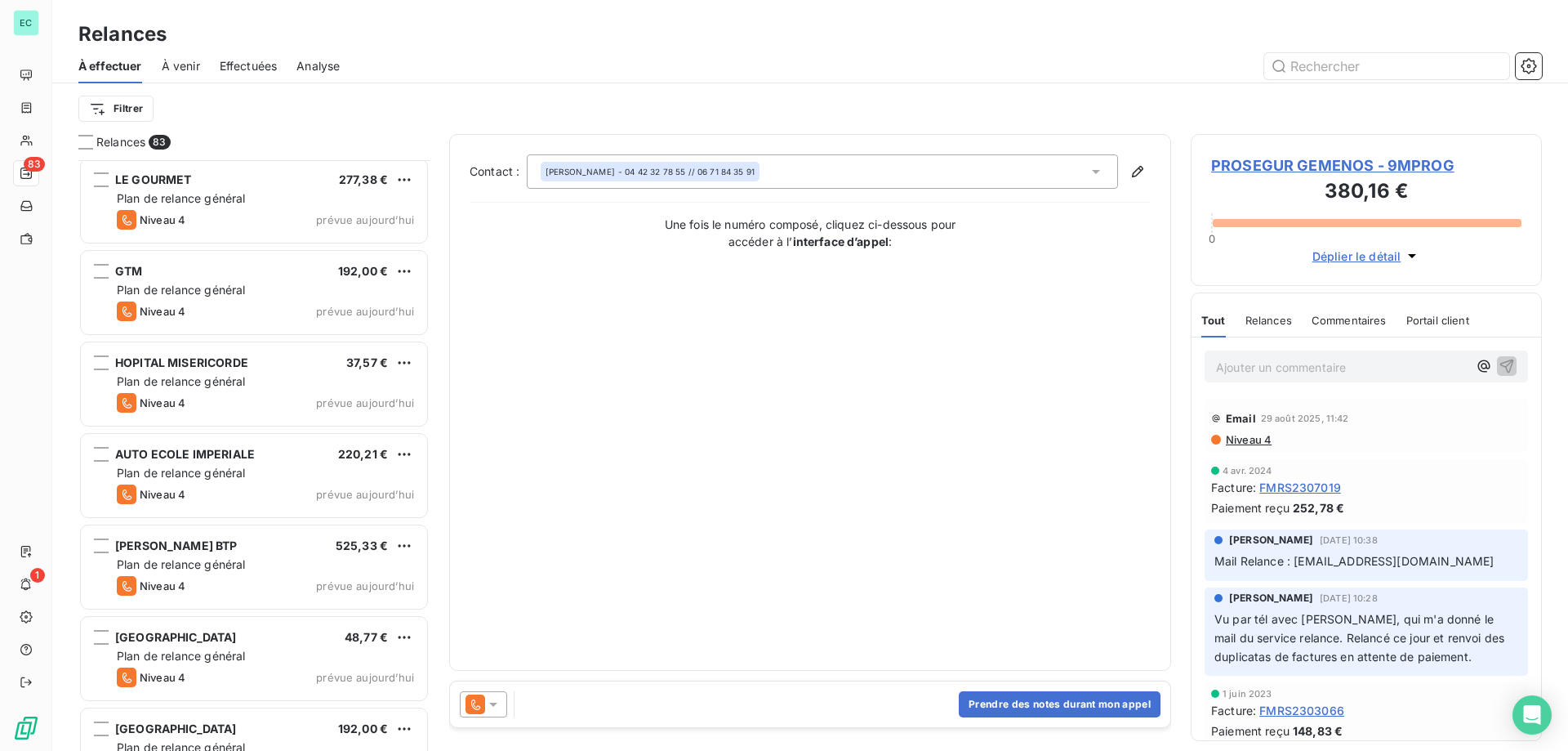
scroll to position [4004, 0]
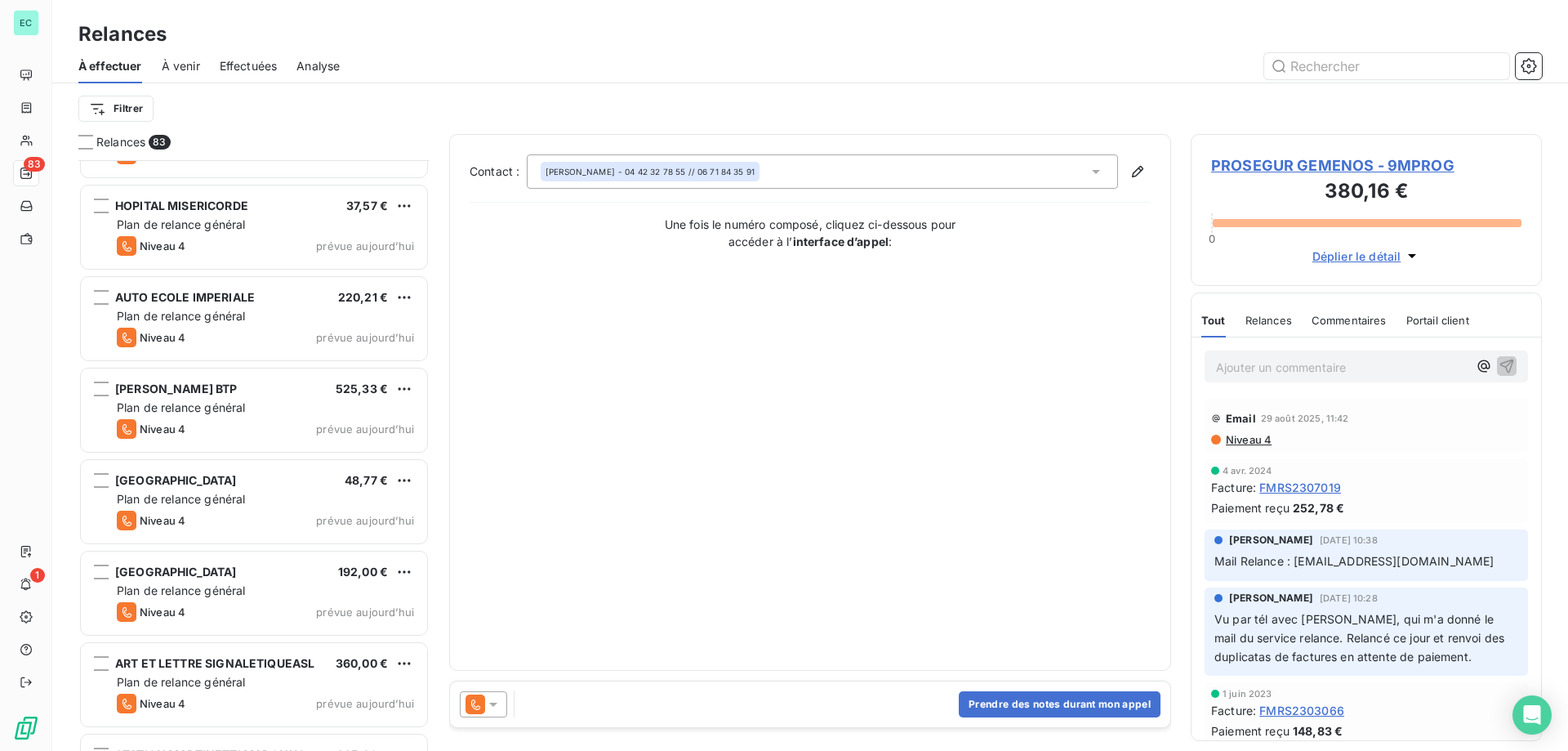
click at [183, 64] on span "À venir" at bounding box center [180, 67] width 38 height 17
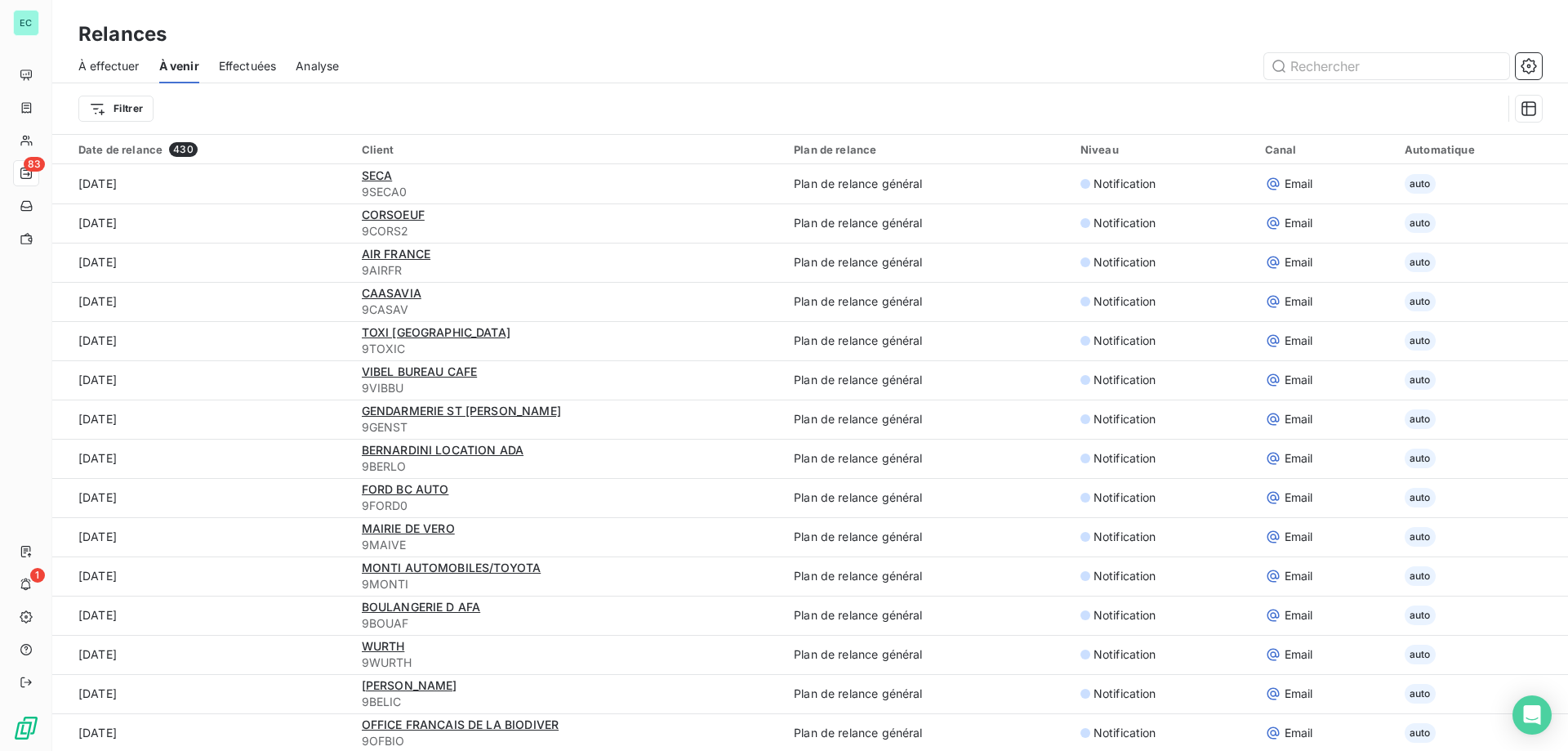
click at [255, 65] on span "Effectuées" at bounding box center [247, 67] width 58 height 17
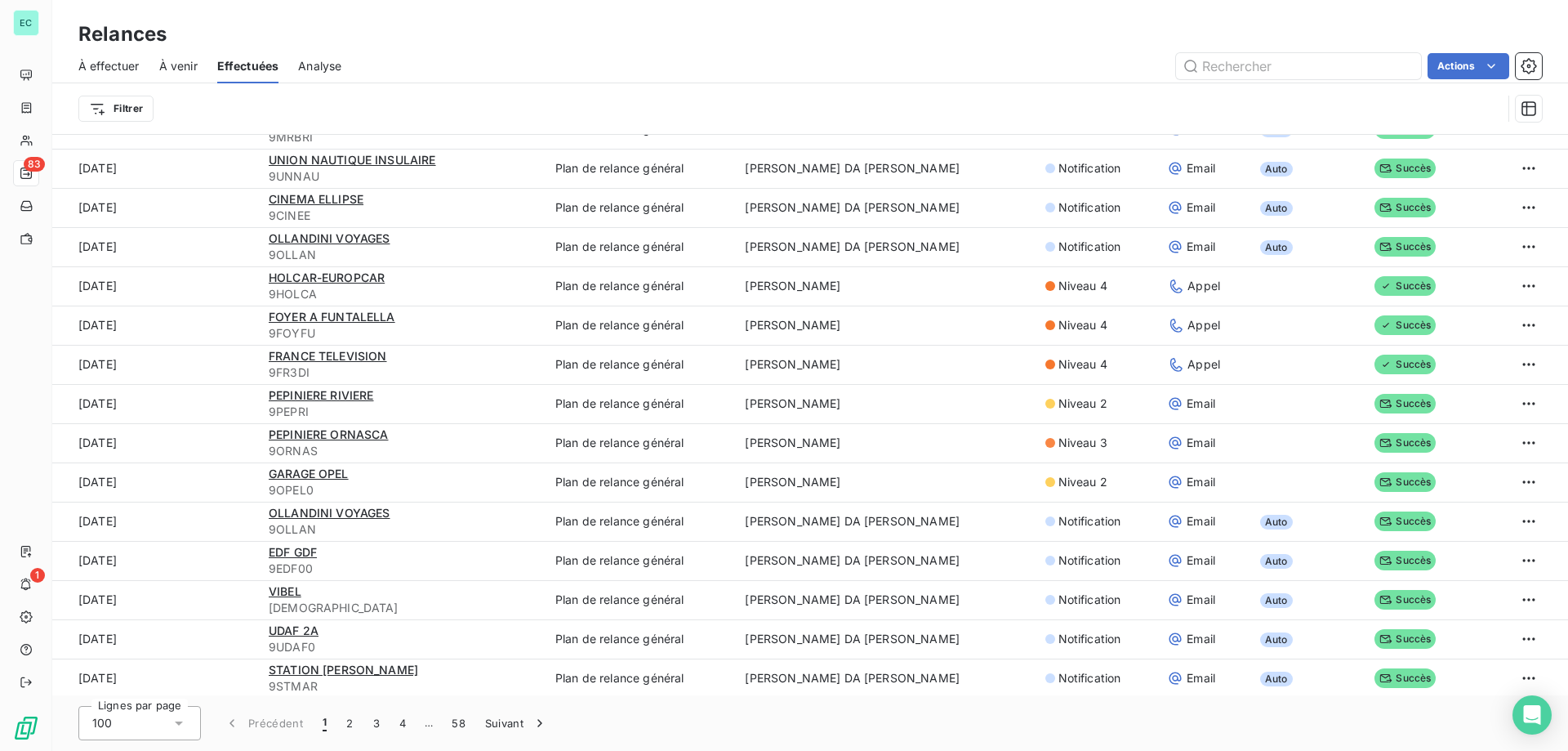
scroll to position [2192, 0]
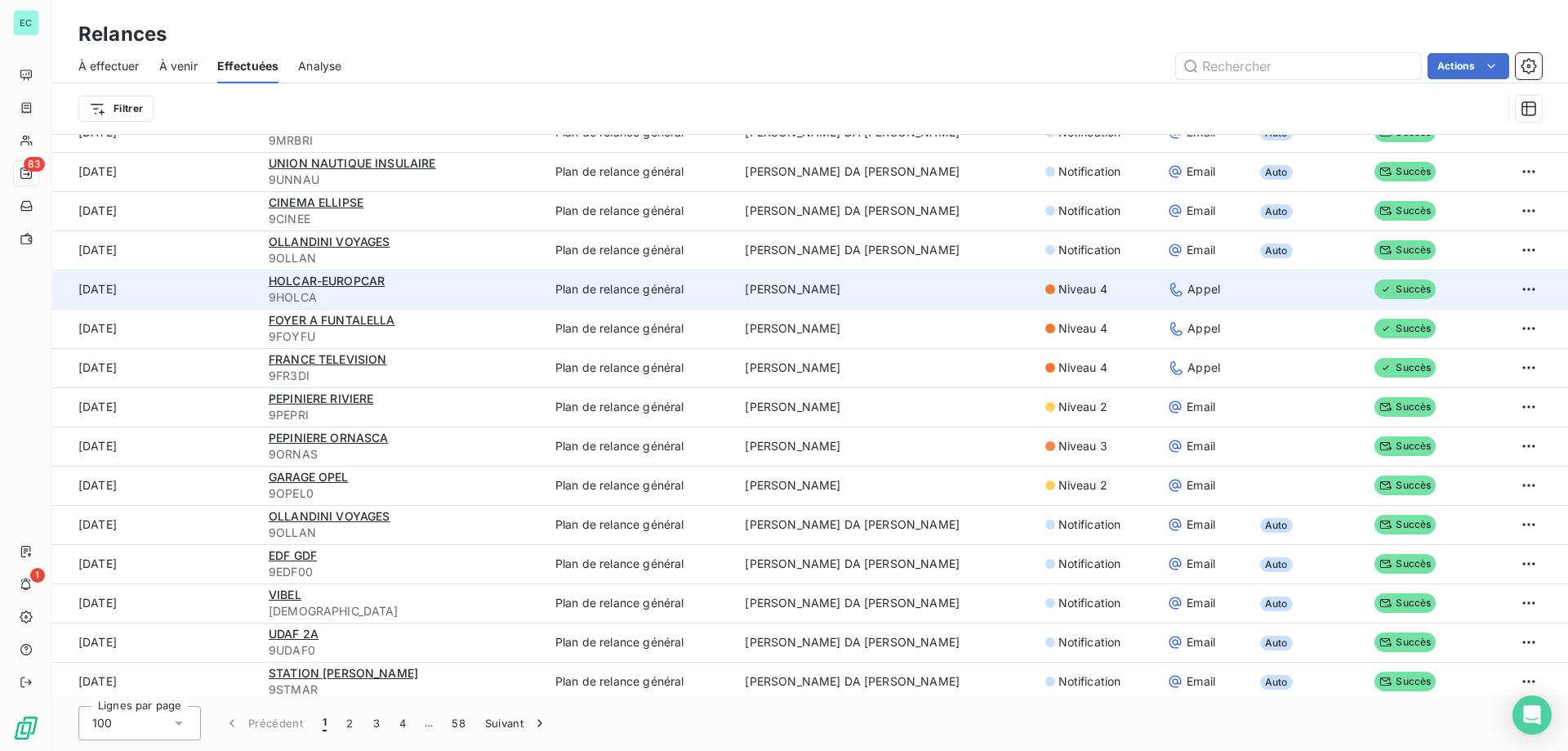
click at [989, 308] on td "[PERSON_NAME]" at bounding box center [884, 289] width 299 height 39
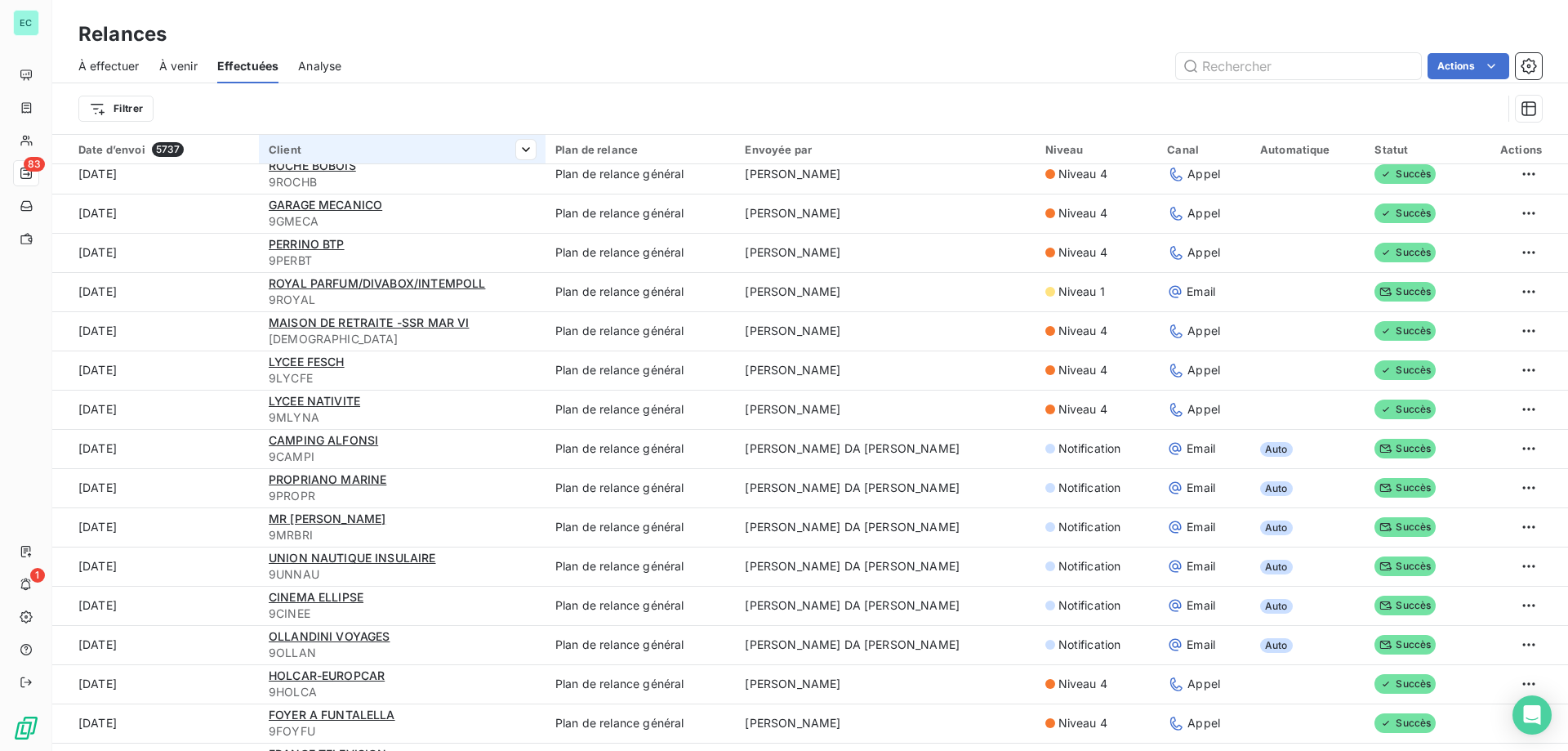
scroll to position [1716, 0]
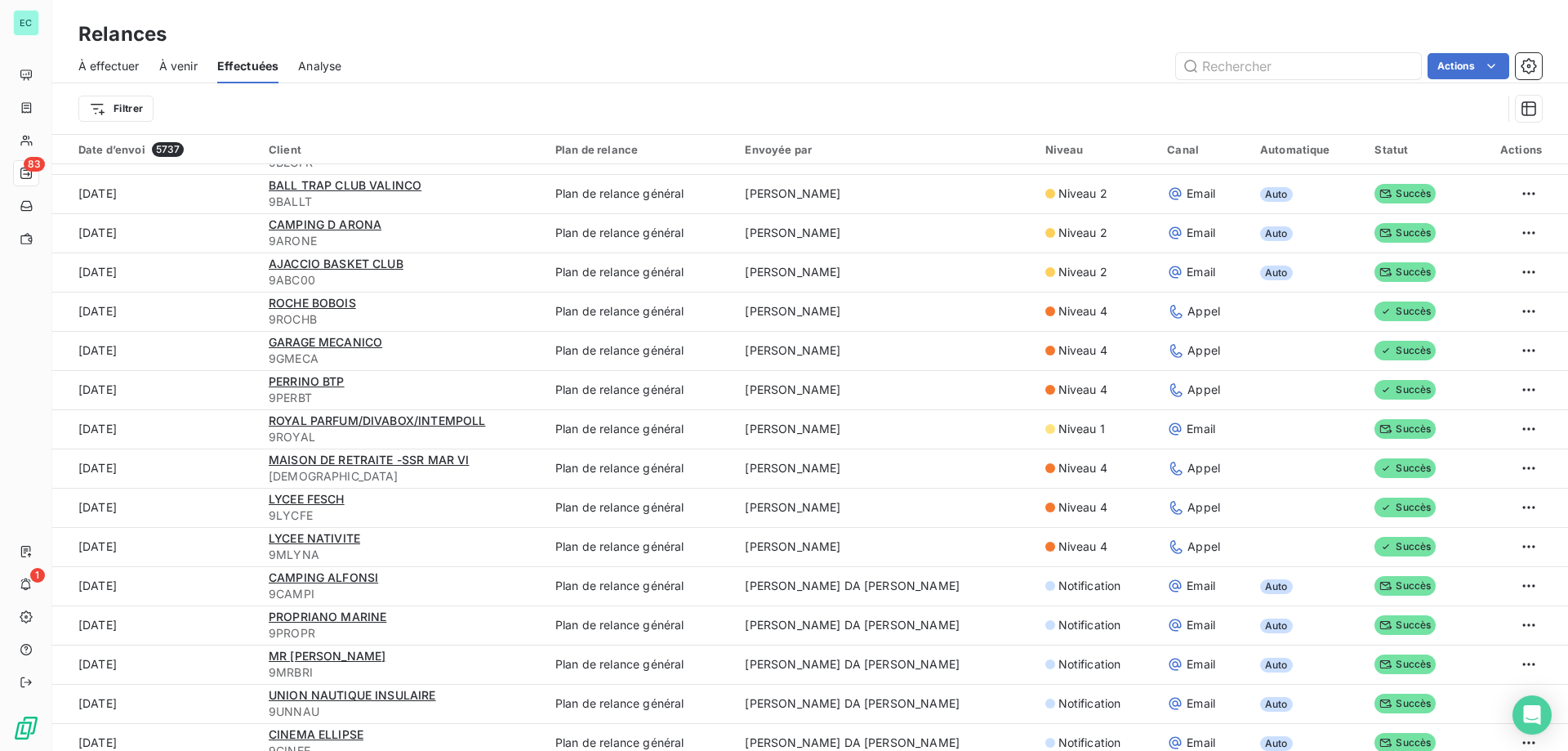
click at [101, 60] on span "À effectuer" at bounding box center [109, 67] width 61 height 17
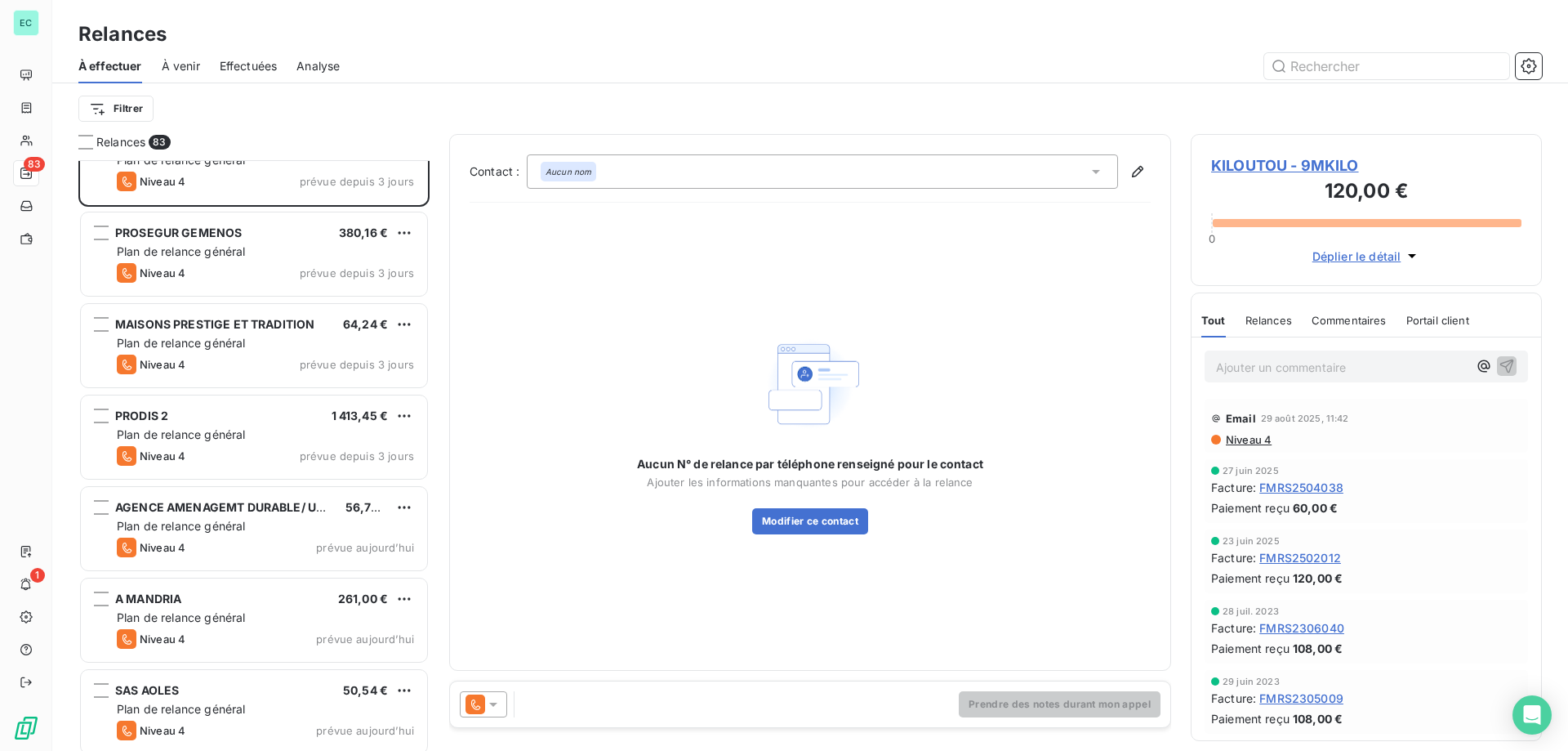
scroll to position [83, 0]
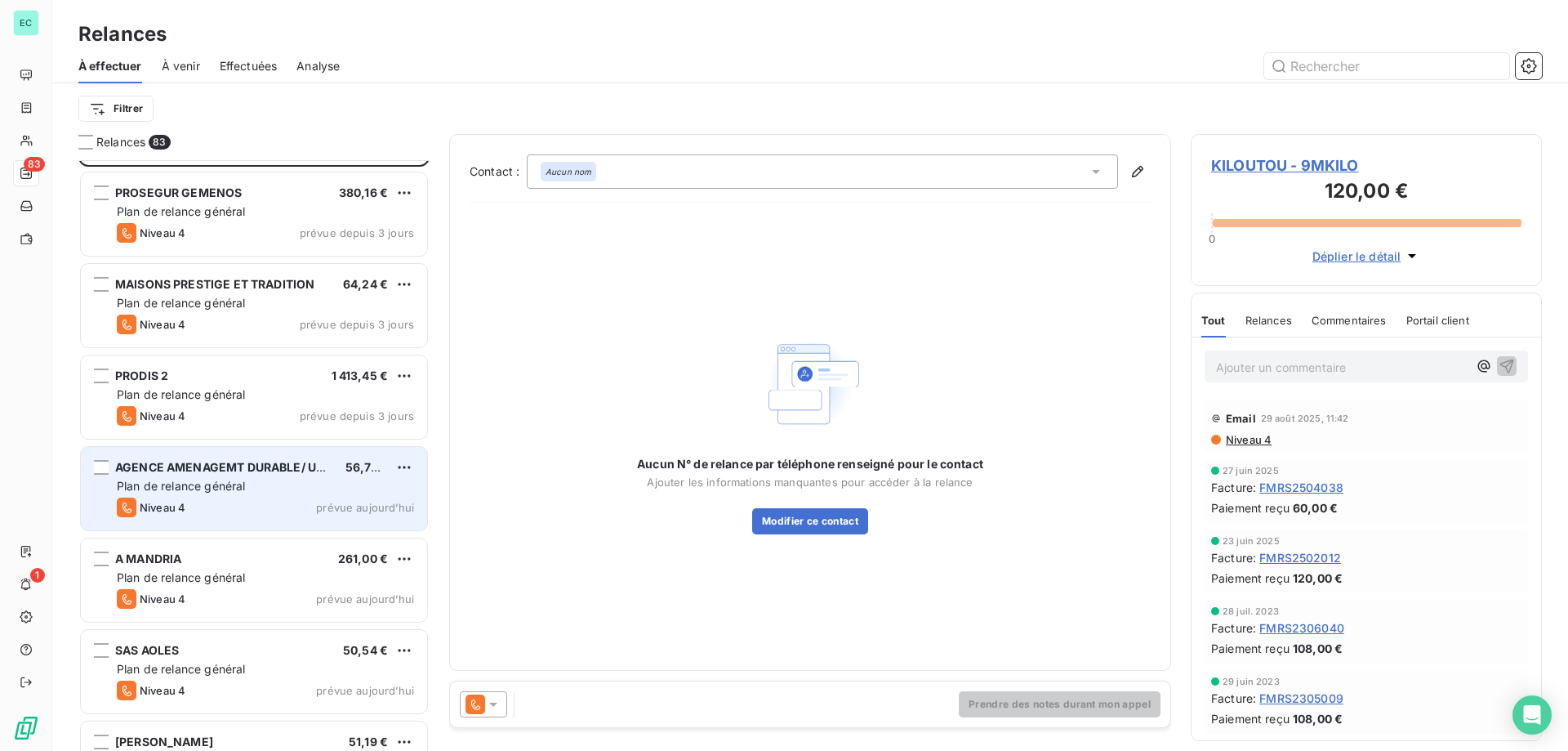
click at [291, 503] on div "Niveau 4 prévue aujourd’hui" at bounding box center [265, 507] width 297 height 19
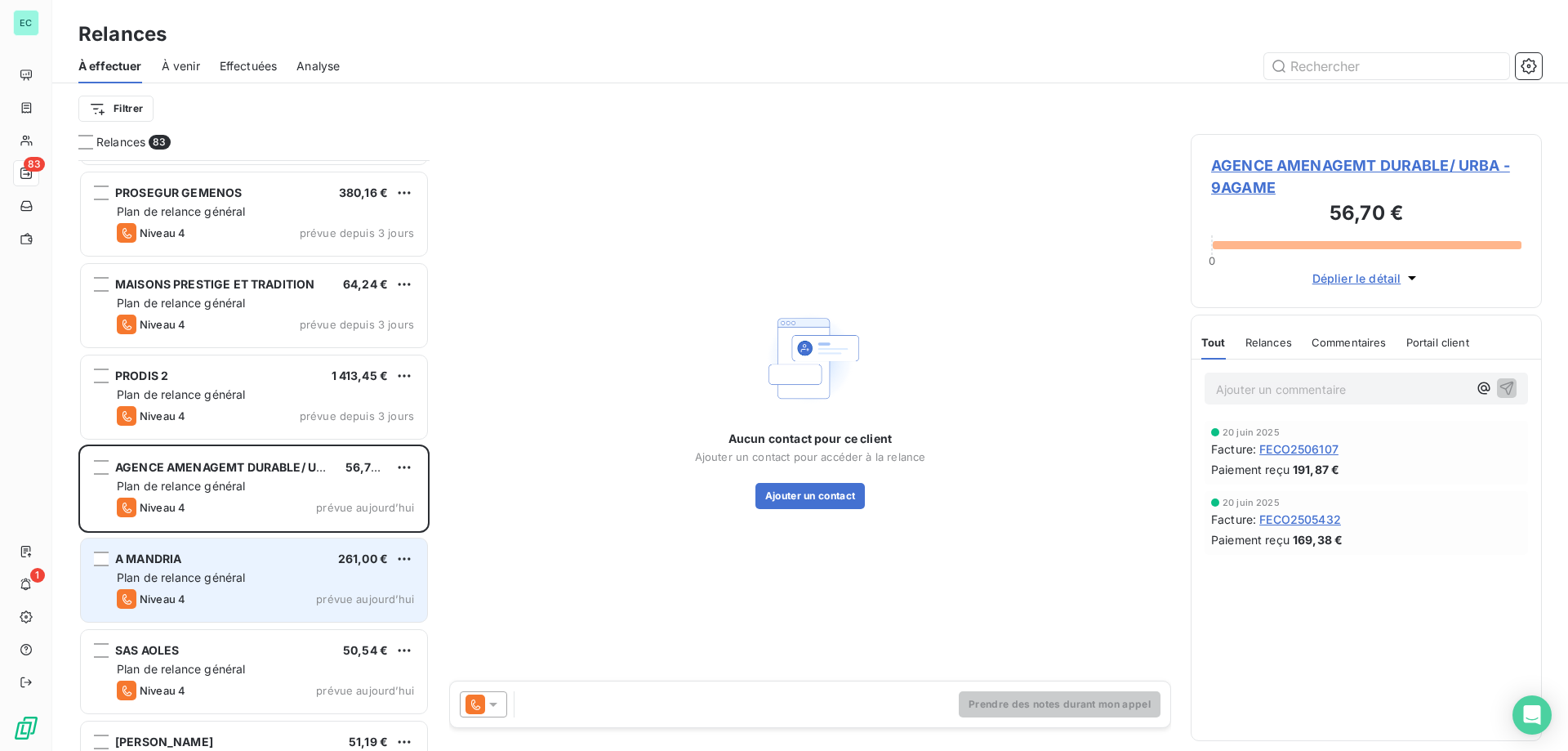
click at [334, 581] on div "Plan de relance général" at bounding box center [265, 578] width 297 height 17
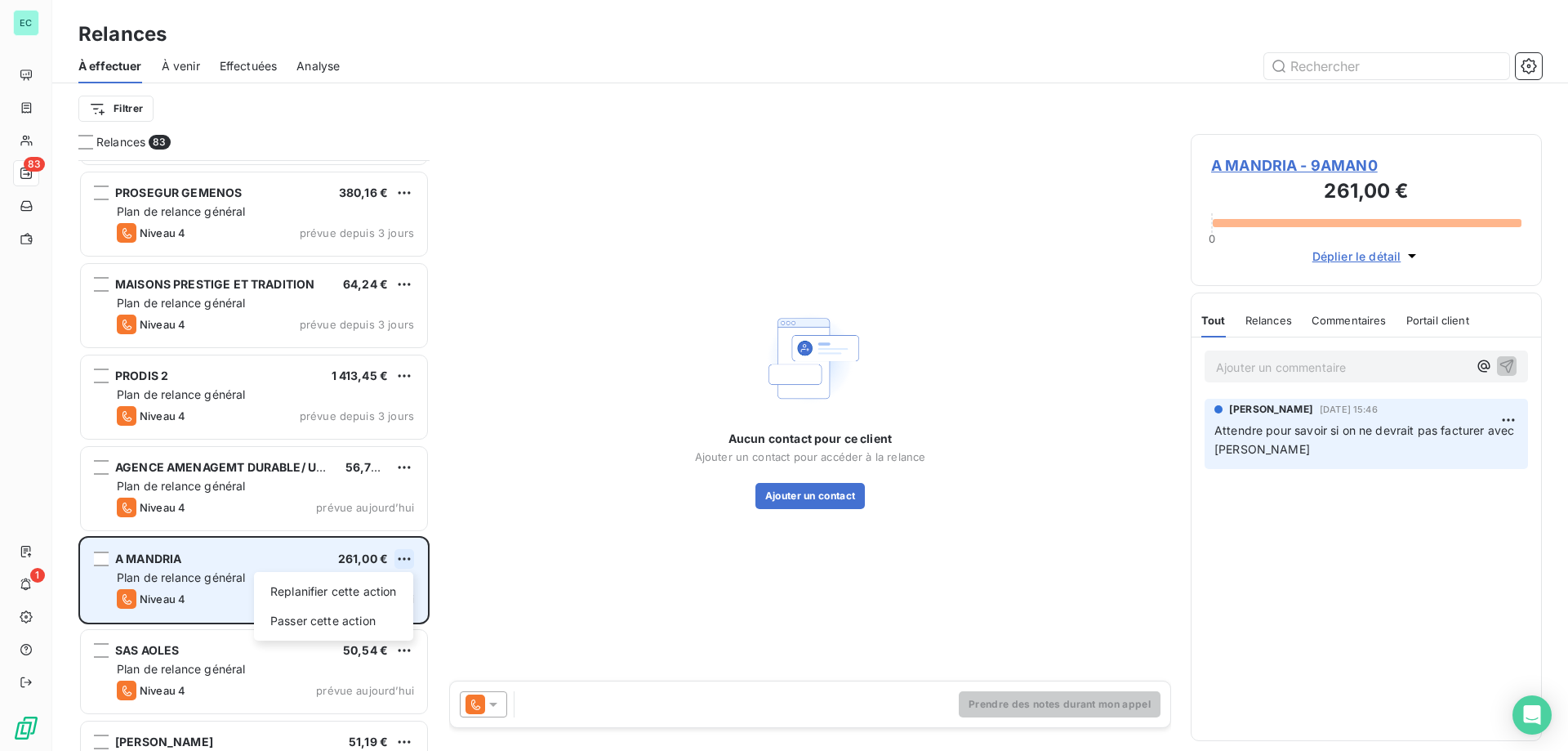
click at [413, 561] on html "EC 83 1 Relances À effectuer À venir Effectuées Analyse Filtrer Relances 83 KIL…" at bounding box center [784, 376] width 1568 height 751
click at [313, 620] on div "Passer cette action" at bounding box center [334, 621] width 146 height 26
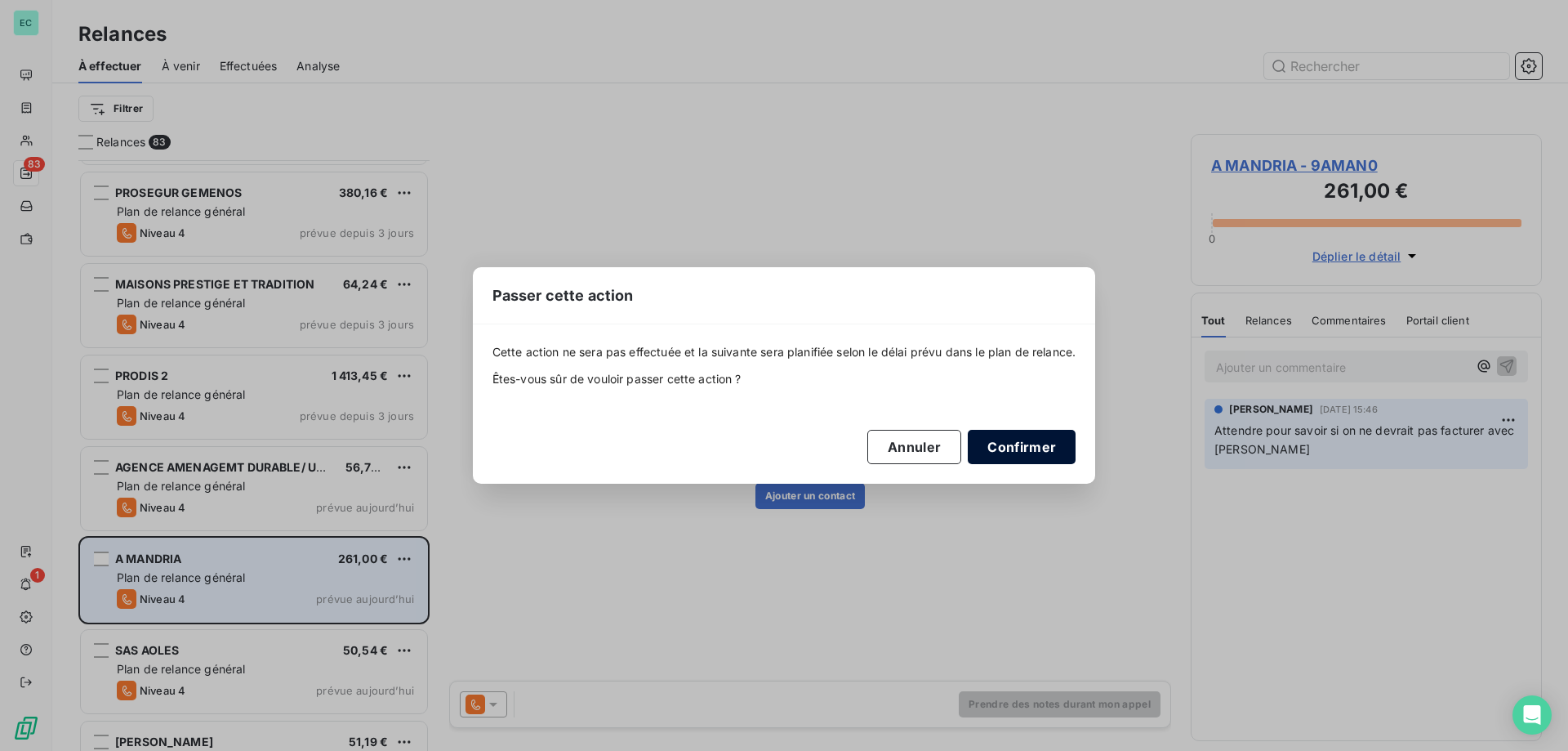
click at [1049, 435] on button "Confirmer" at bounding box center [1021, 447] width 107 height 34
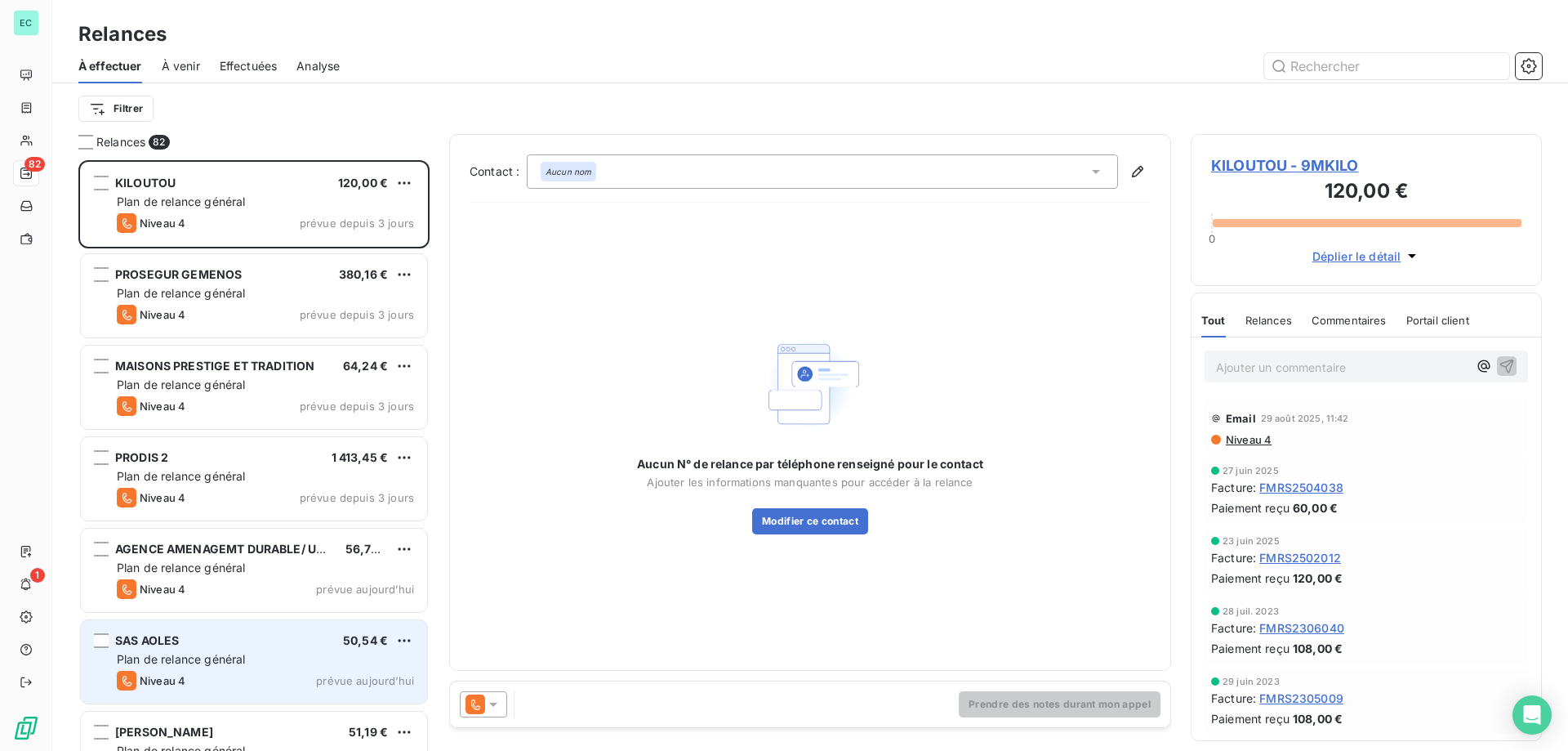
click at [313, 659] on div "Plan de relance général" at bounding box center [265, 659] width 297 height 17
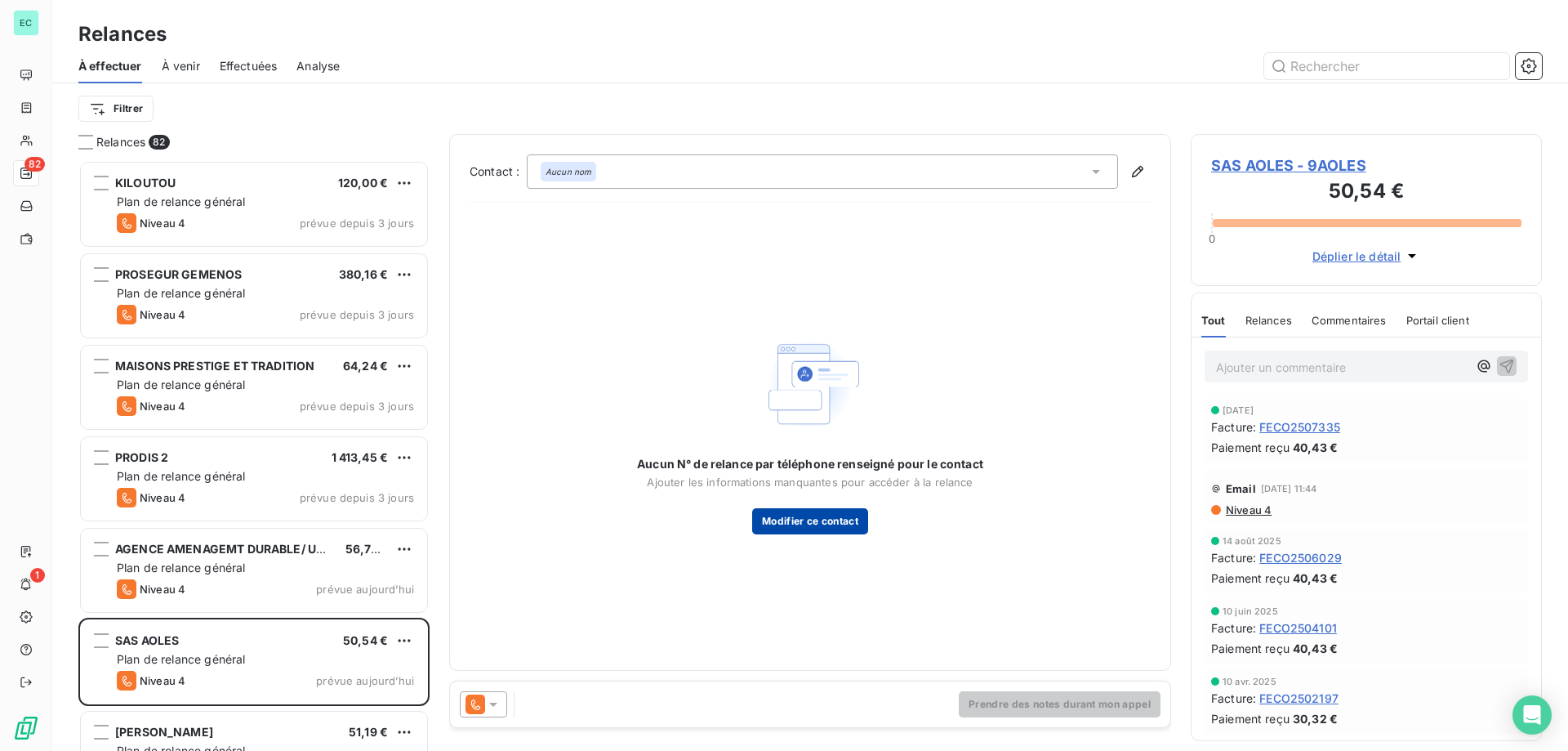
click at [787, 534] on button "Modifier ce contact" at bounding box center [810, 521] width 116 height 26
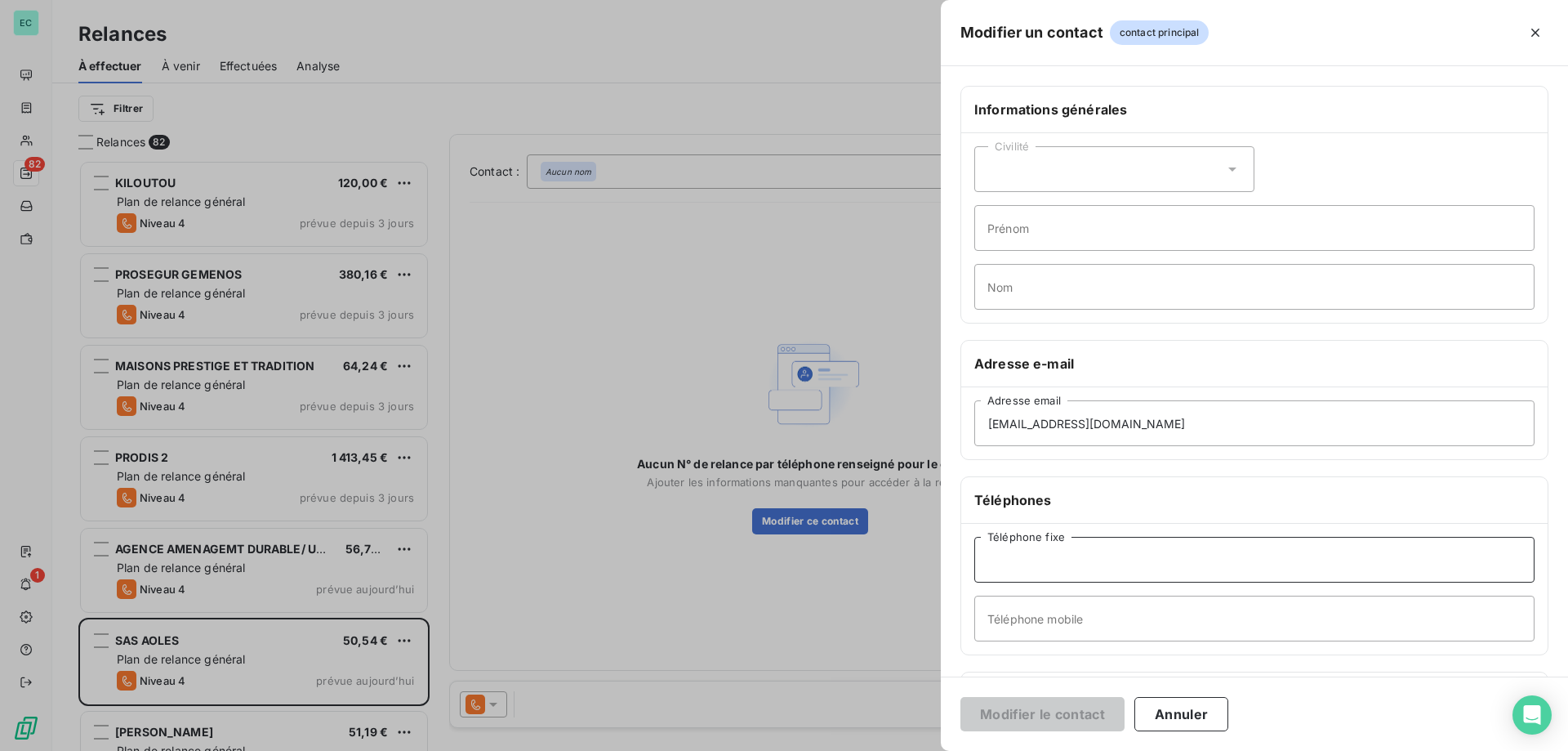
click at [1060, 555] on input "Téléphone fixe" at bounding box center [1254, 559] width 561 height 45
type input "1"
click at [1015, 719] on button "Modifier le contact" at bounding box center [1042, 714] width 164 height 34
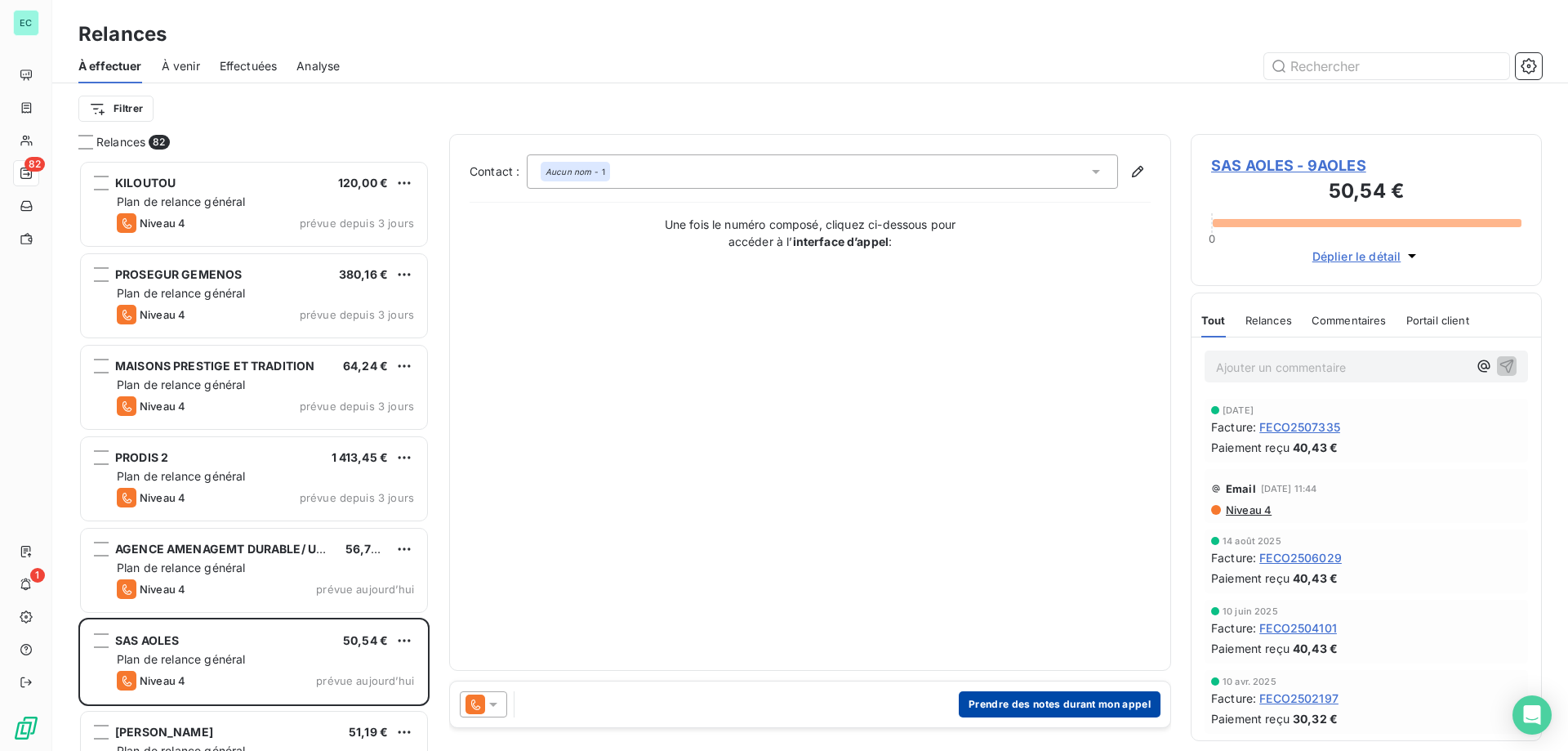
click at [1078, 710] on button "Prendre des notes durant mon appel" at bounding box center [1060, 705] width 202 height 26
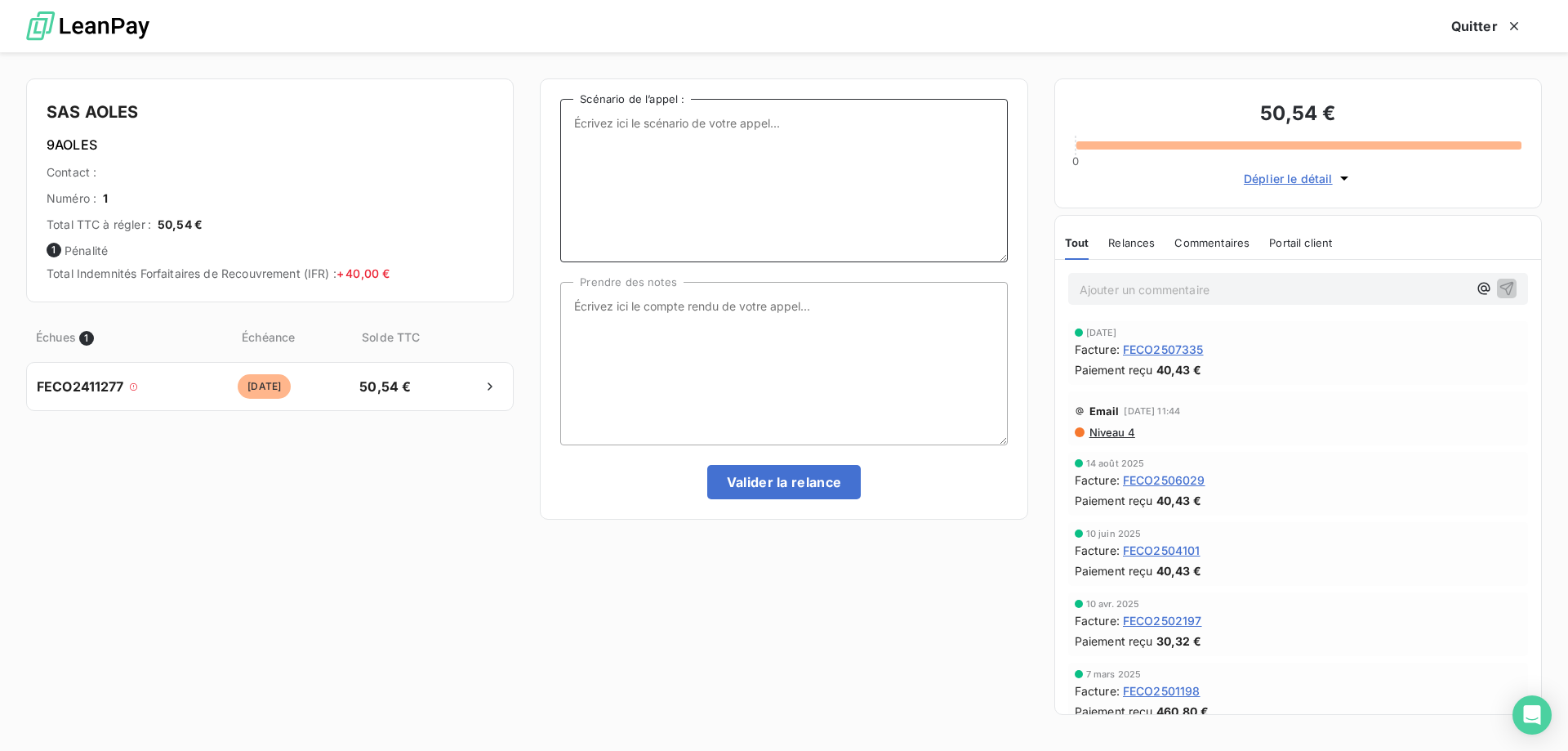
click at [714, 184] on textarea "Scénario de l’appel :" at bounding box center [784, 181] width 447 height 163
type textarea "fff"
click at [684, 371] on textarea "Prendre des notes" at bounding box center [784, 363] width 447 height 163
type textarea "gggg"
click at [793, 481] on button "Valider la relance" at bounding box center [784, 481] width 155 height 34
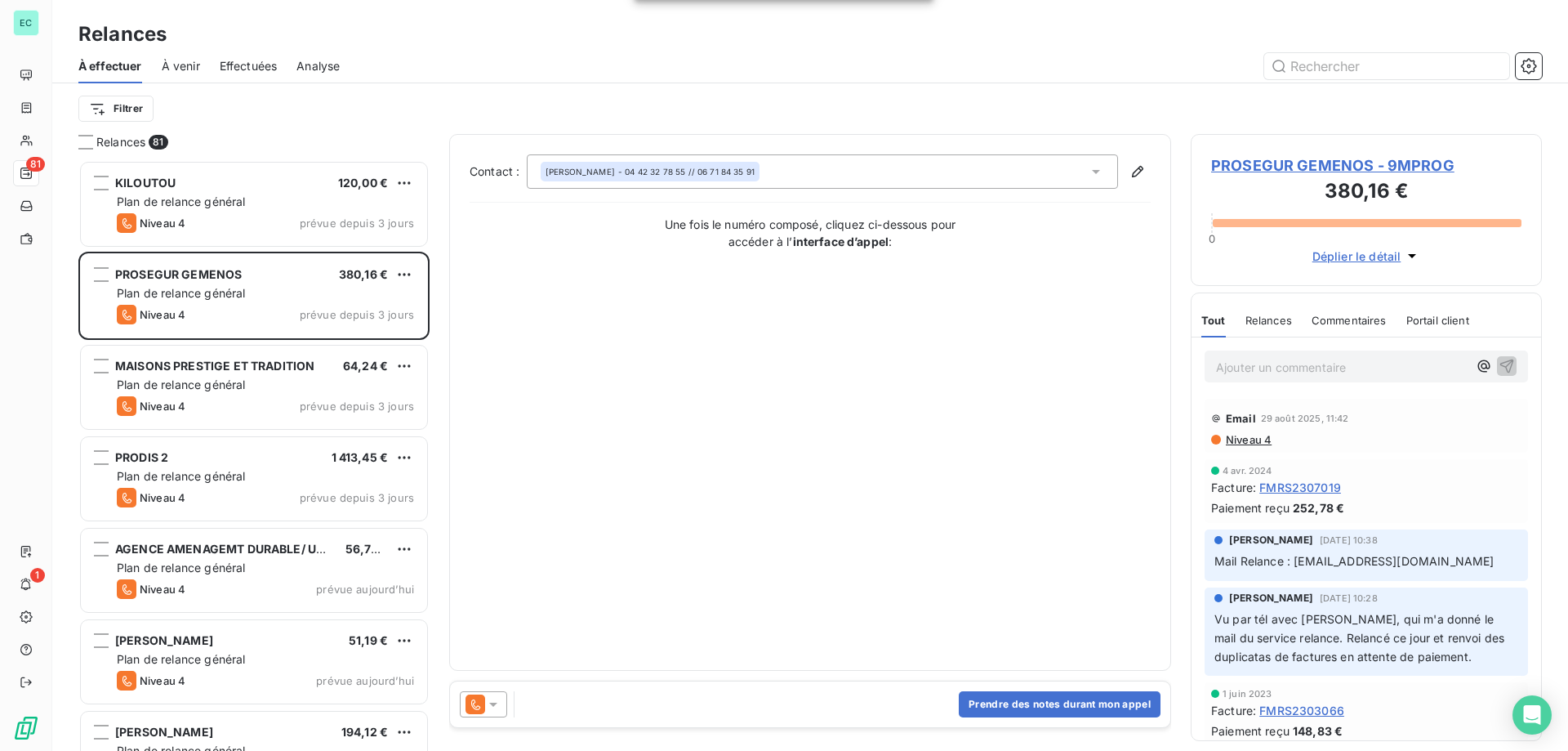
click at [231, 66] on span "Effectuées" at bounding box center [248, 67] width 58 height 17
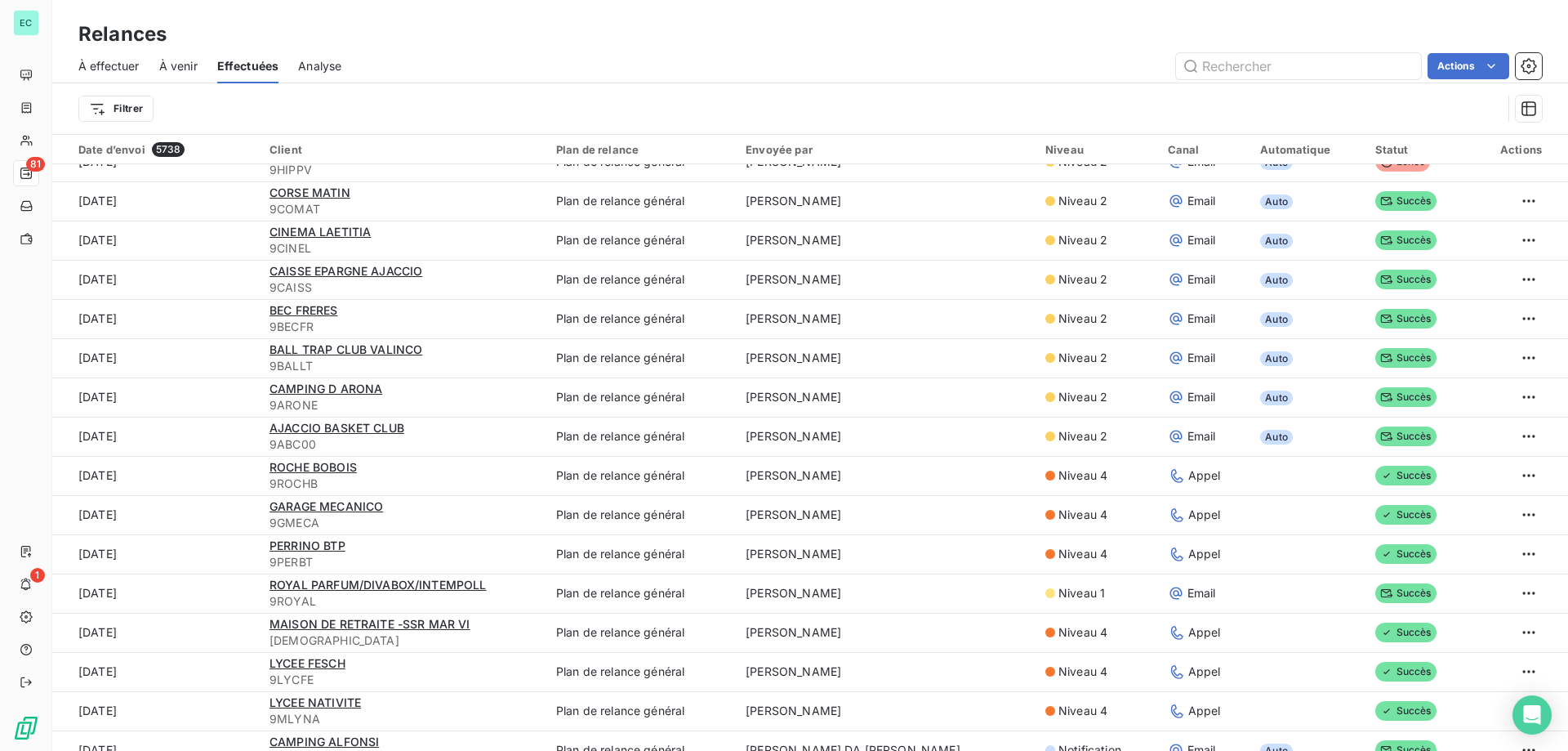
scroll to position [1634, 0]
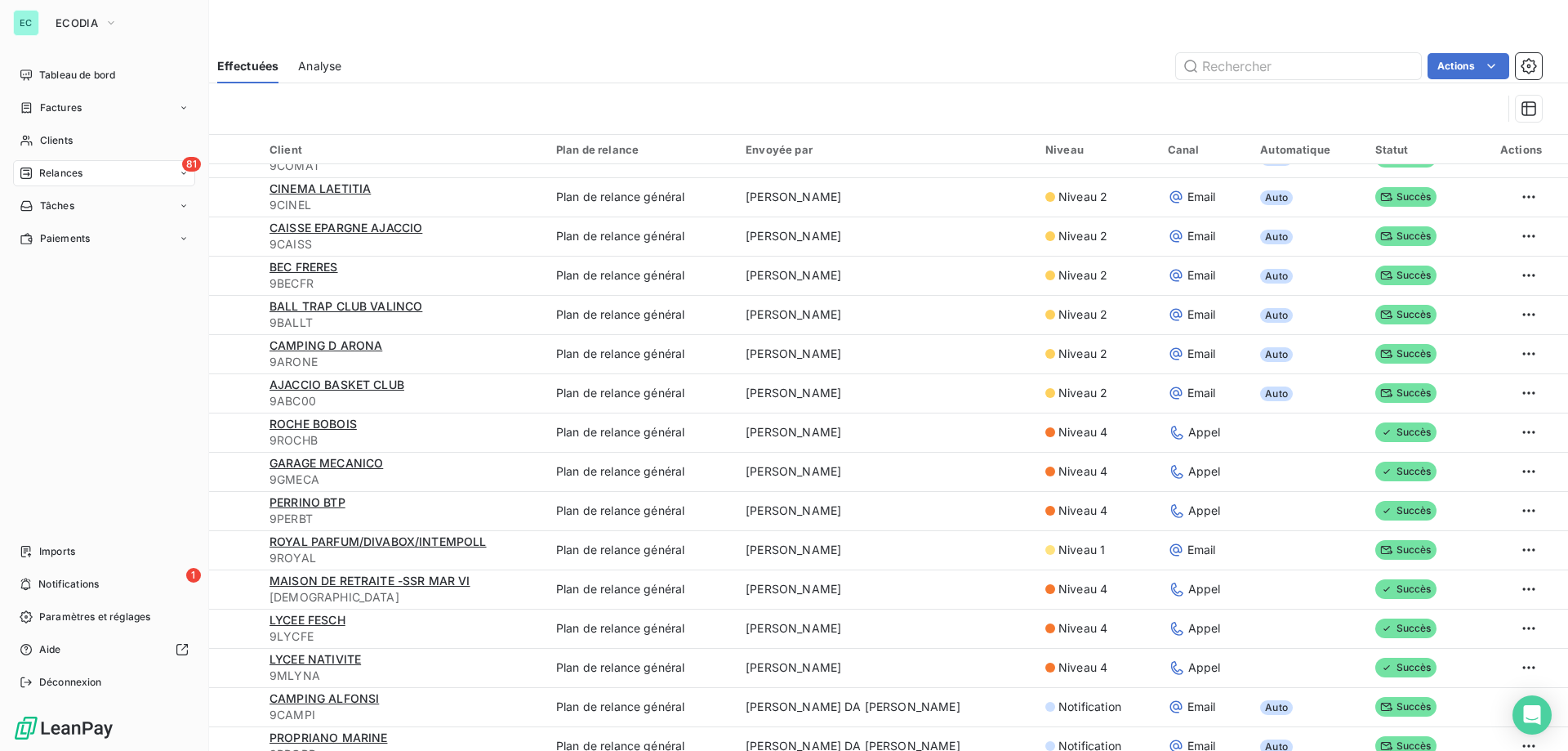
click at [38, 22] on div "EC" at bounding box center [26, 23] width 26 height 26
click at [65, 23] on span "ECODIA" at bounding box center [77, 23] width 43 height 13
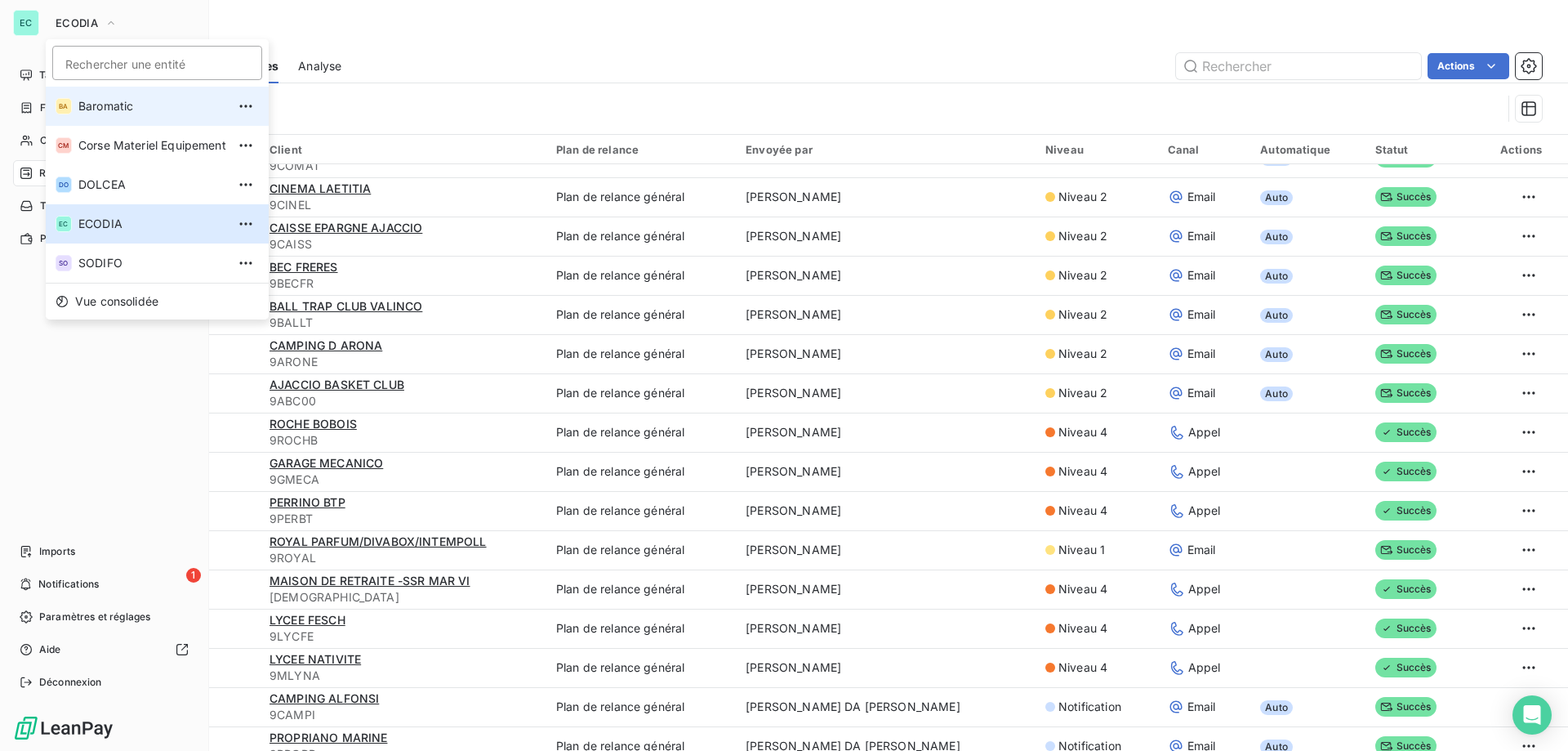
click at [107, 113] on span "Baromatic" at bounding box center [153, 107] width 148 height 17
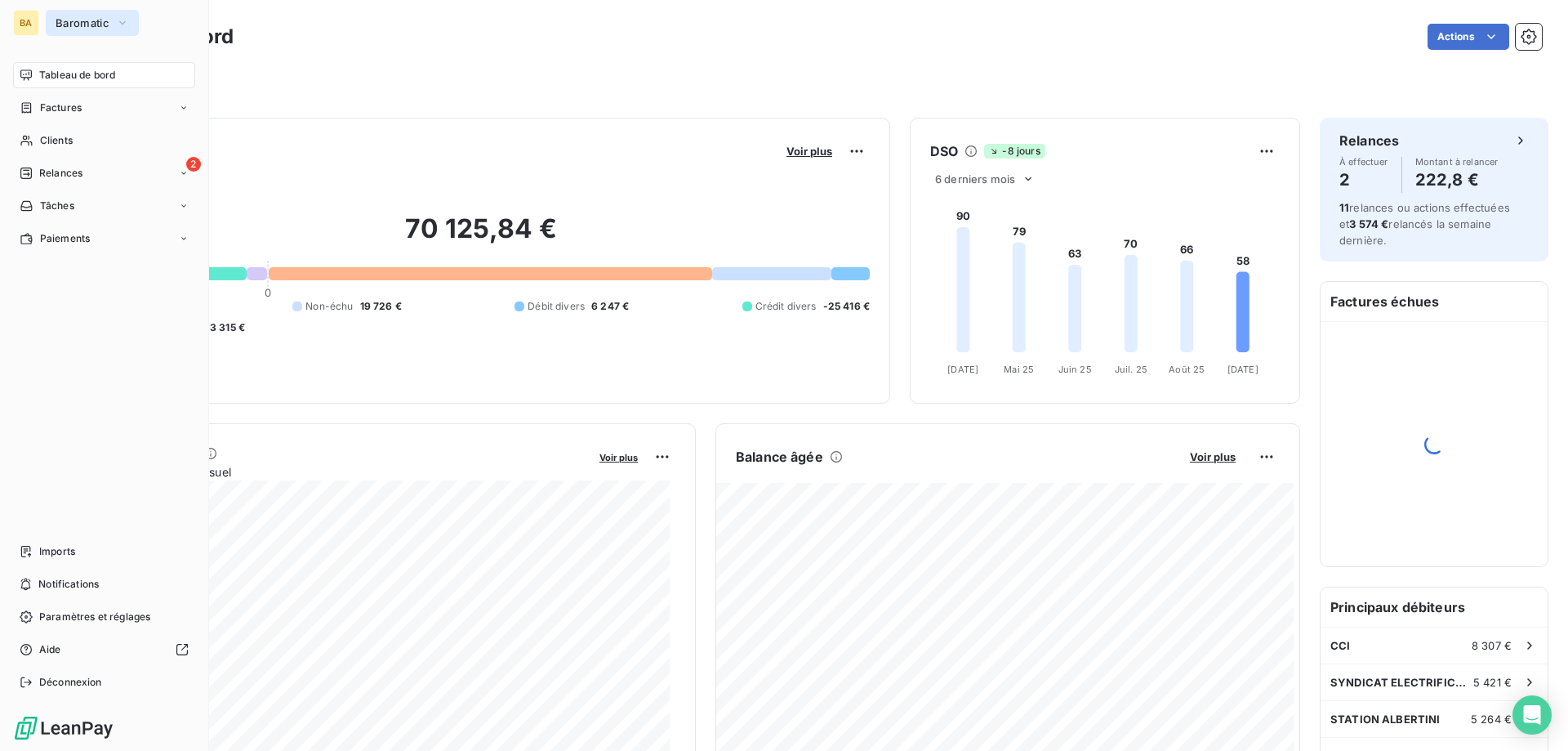
click at [78, 25] on span "Baromatic" at bounding box center [82, 23] width 54 height 13
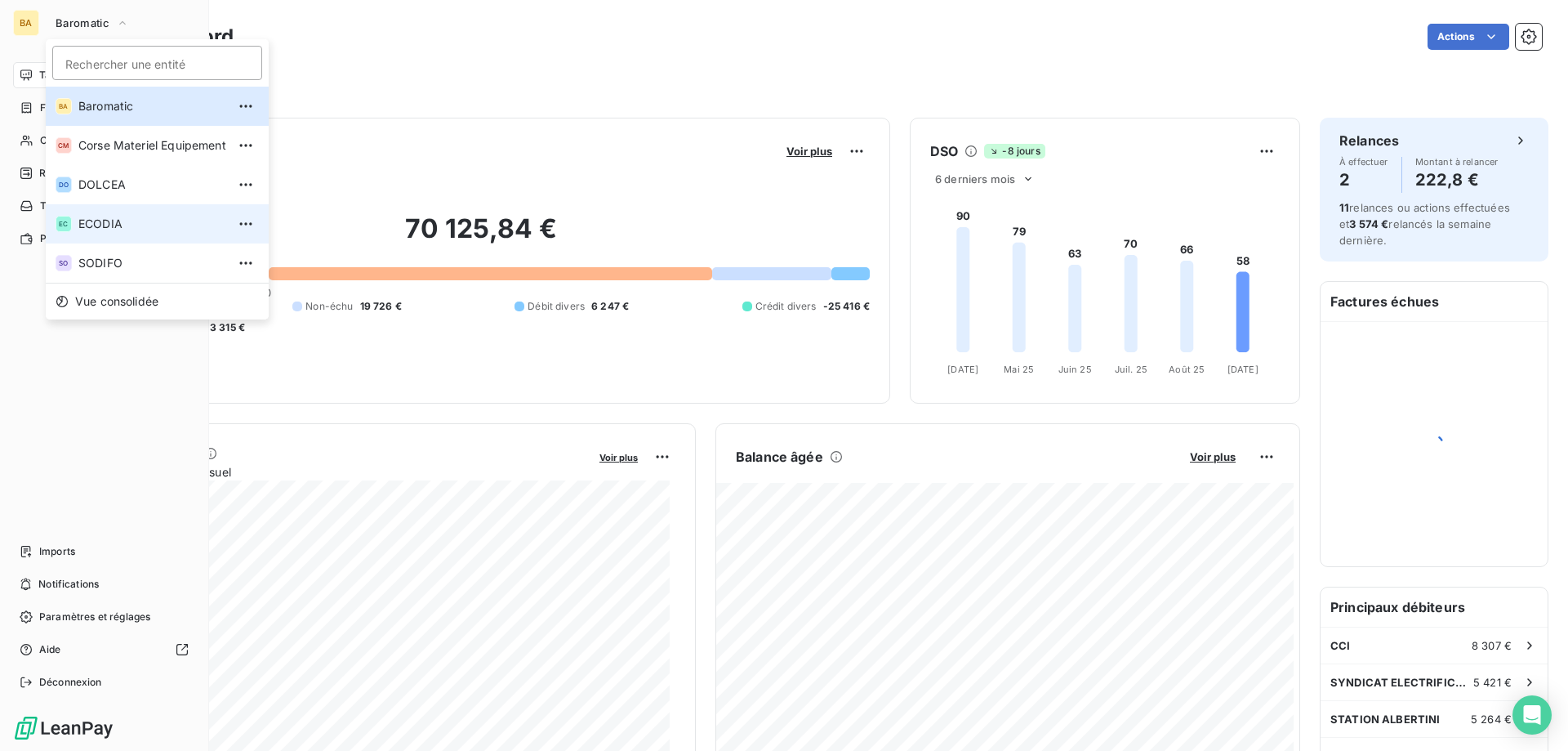
click at [108, 223] on span "ECODIA" at bounding box center [153, 224] width 148 height 17
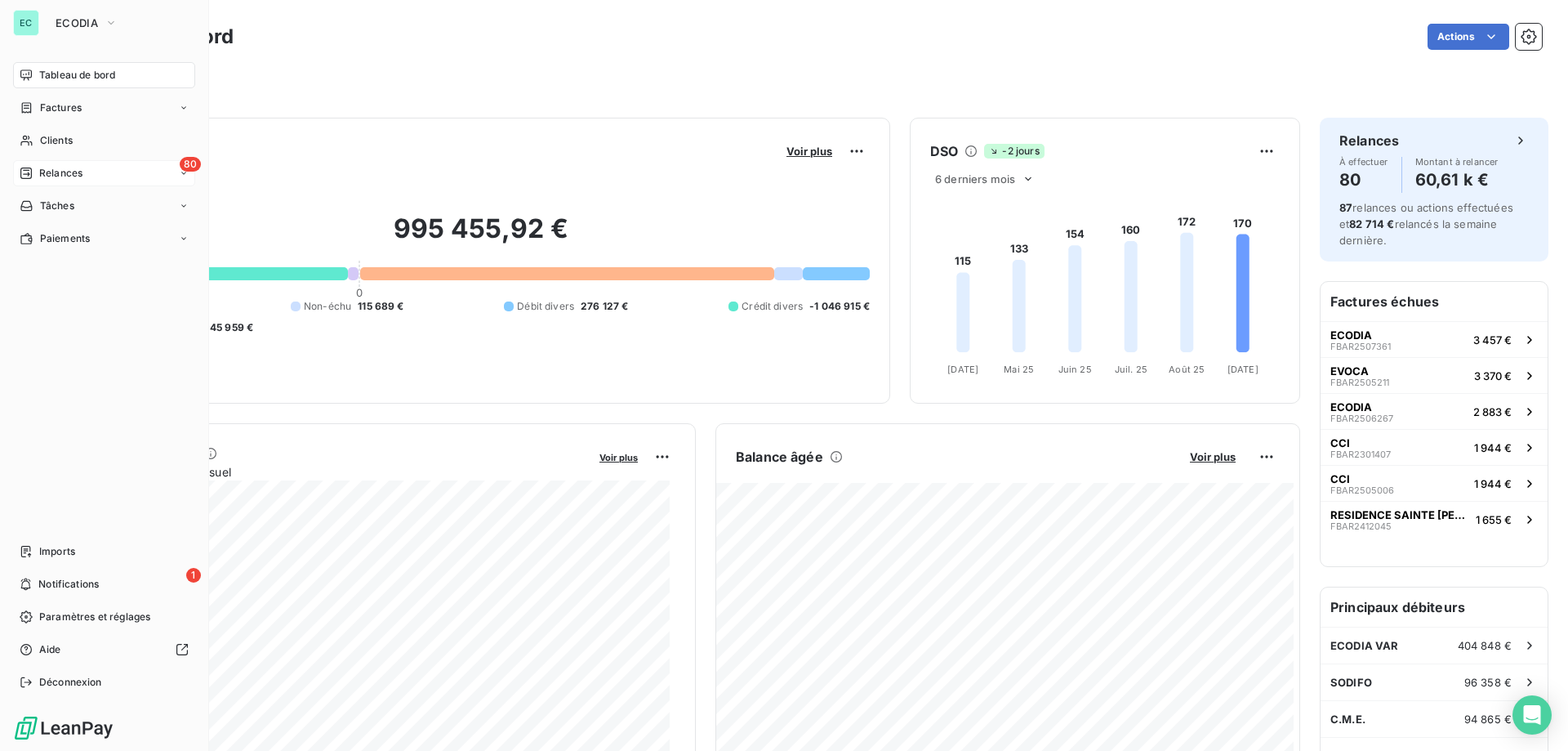
click at [139, 174] on div "80 Relances" at bounding box center [104, 173] width 183 height 26
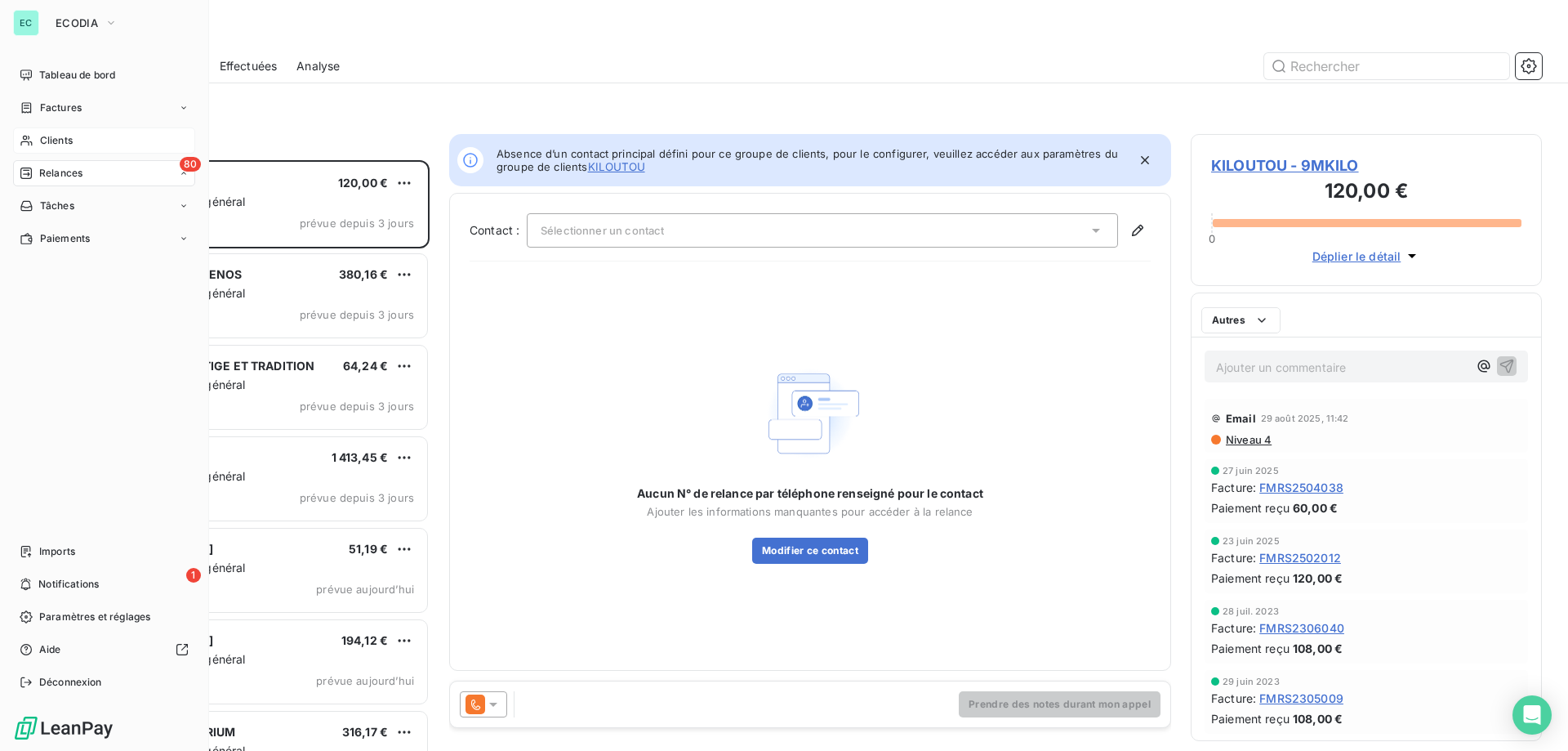
scroll to position [579, 339]
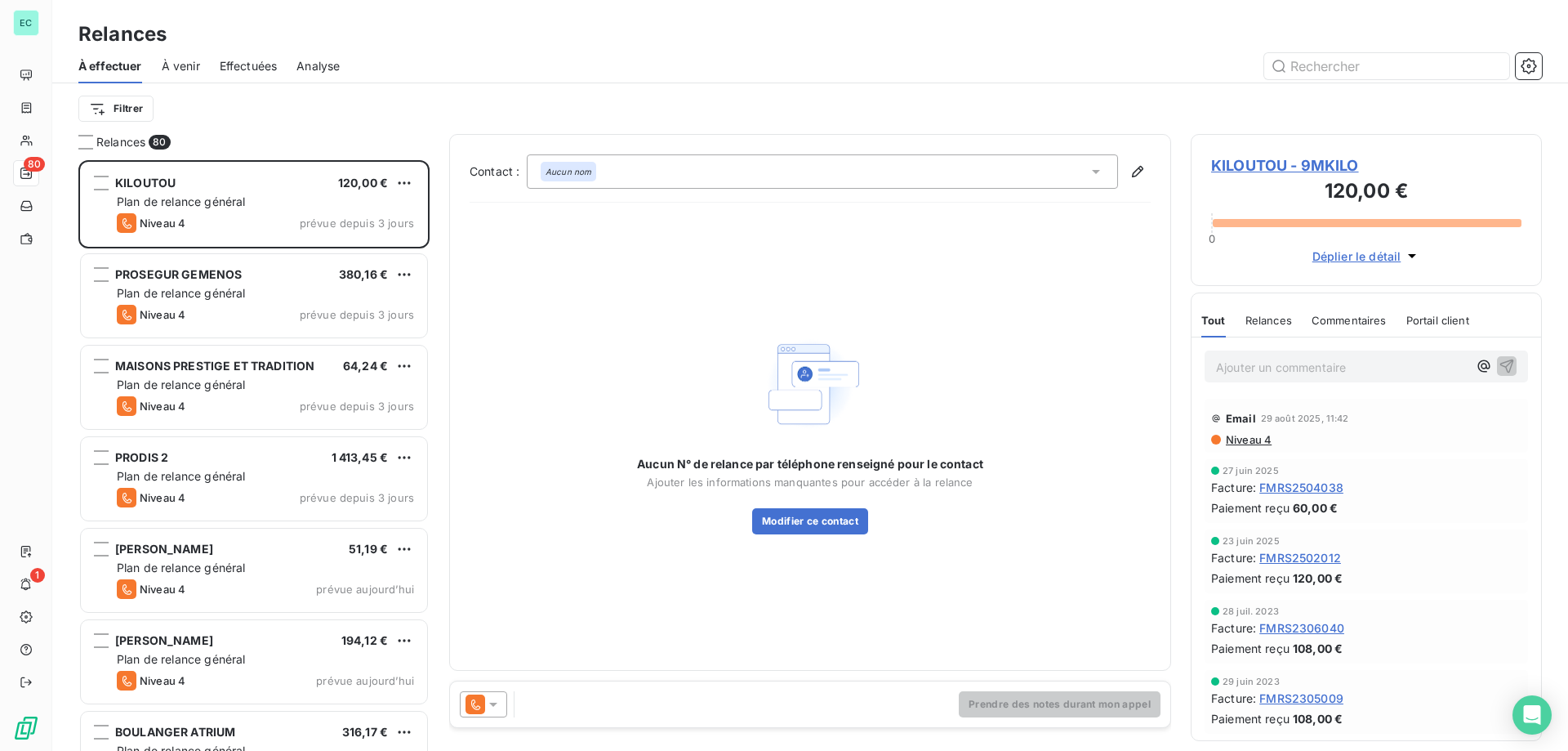
click at [266, 87] on div "Filtrer" at bounding box center [810, 108] width 1463 height 51
click at [259, 61] on span "Effectuées" at bounding box center [248, 67] width 58 height 17
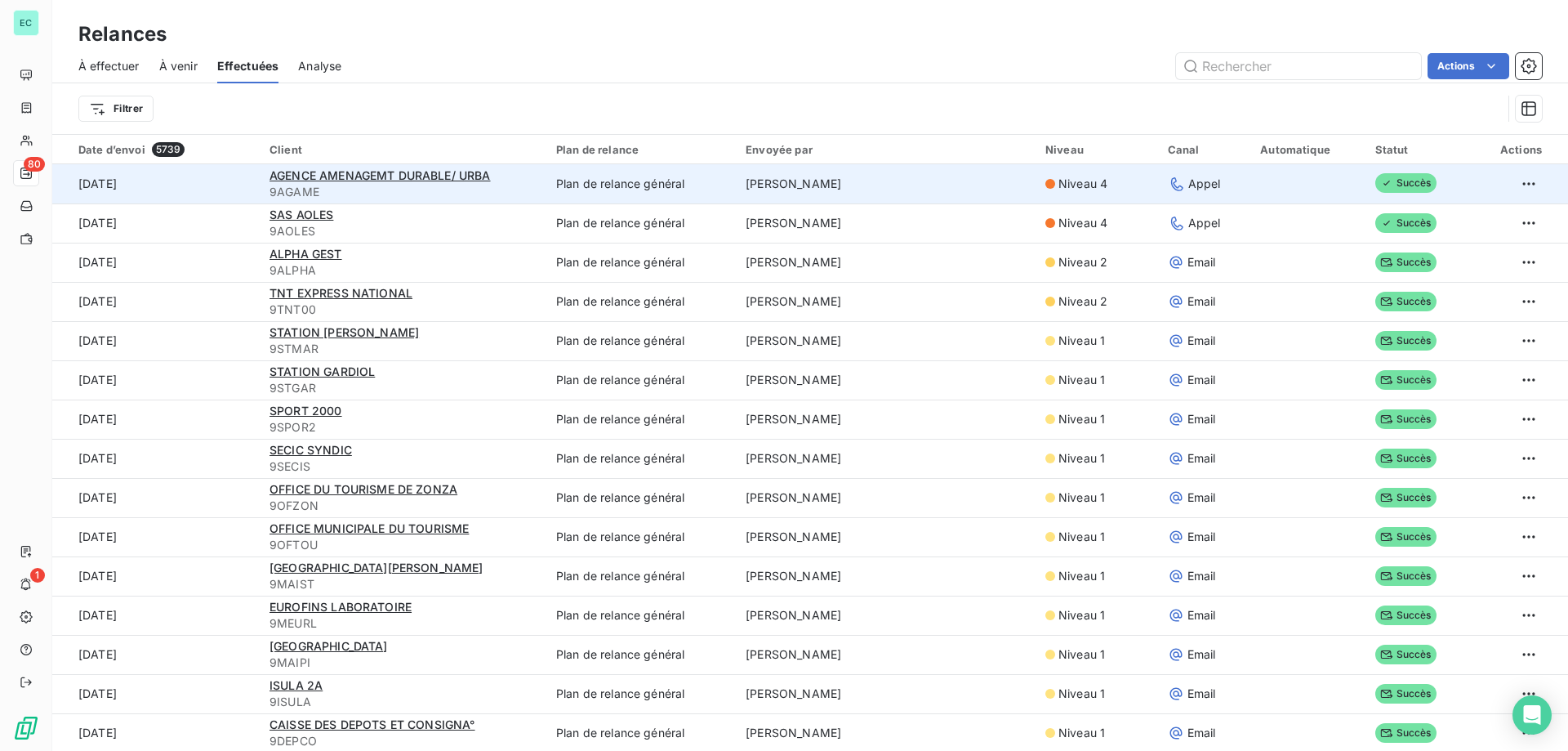
click at [959, 191] on td "[PERSON_NAME]" at bounding box center [885, 184] width 299 height 39
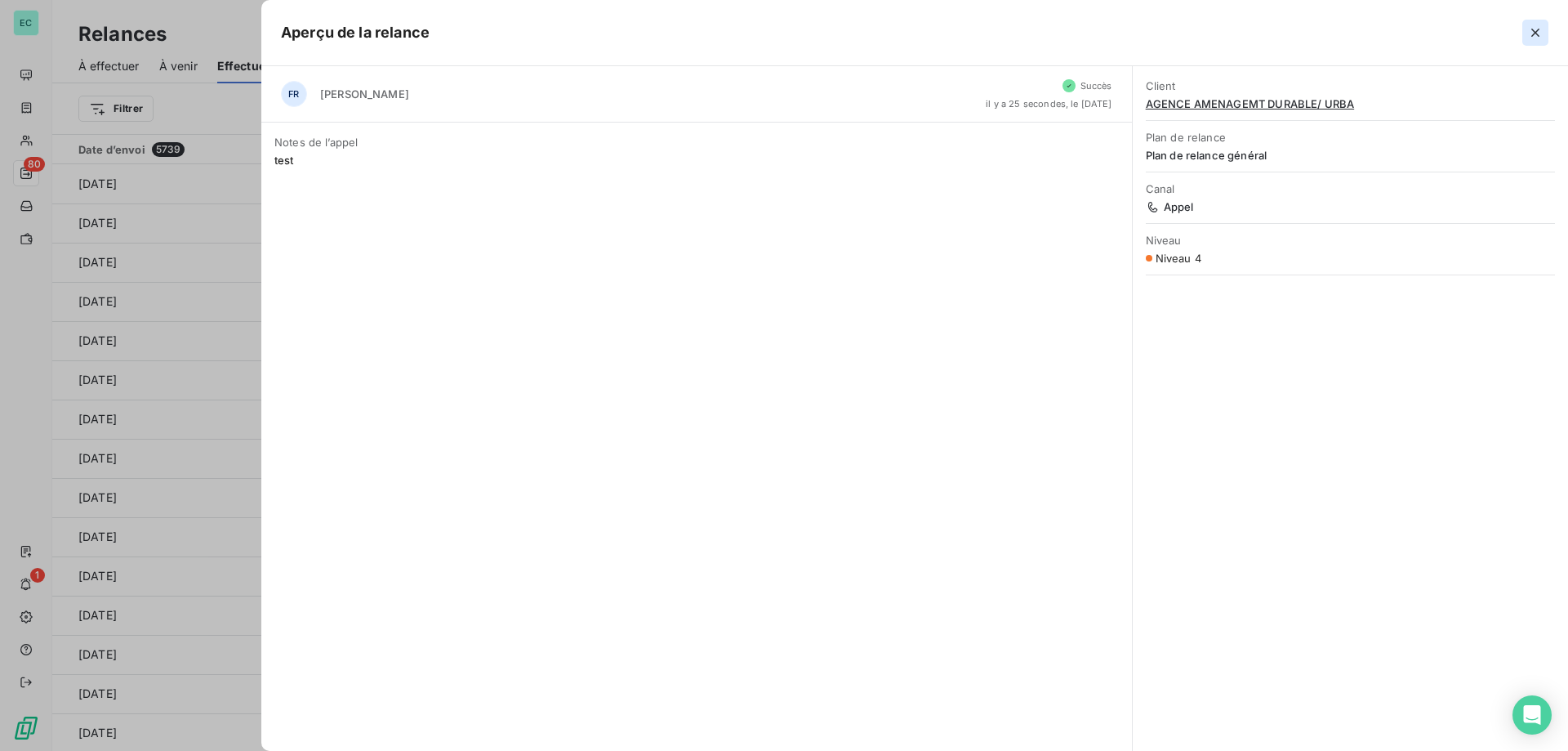
click at [1539, 32] on icon "button" at bounding box center [1536, 32] width 17 height 17
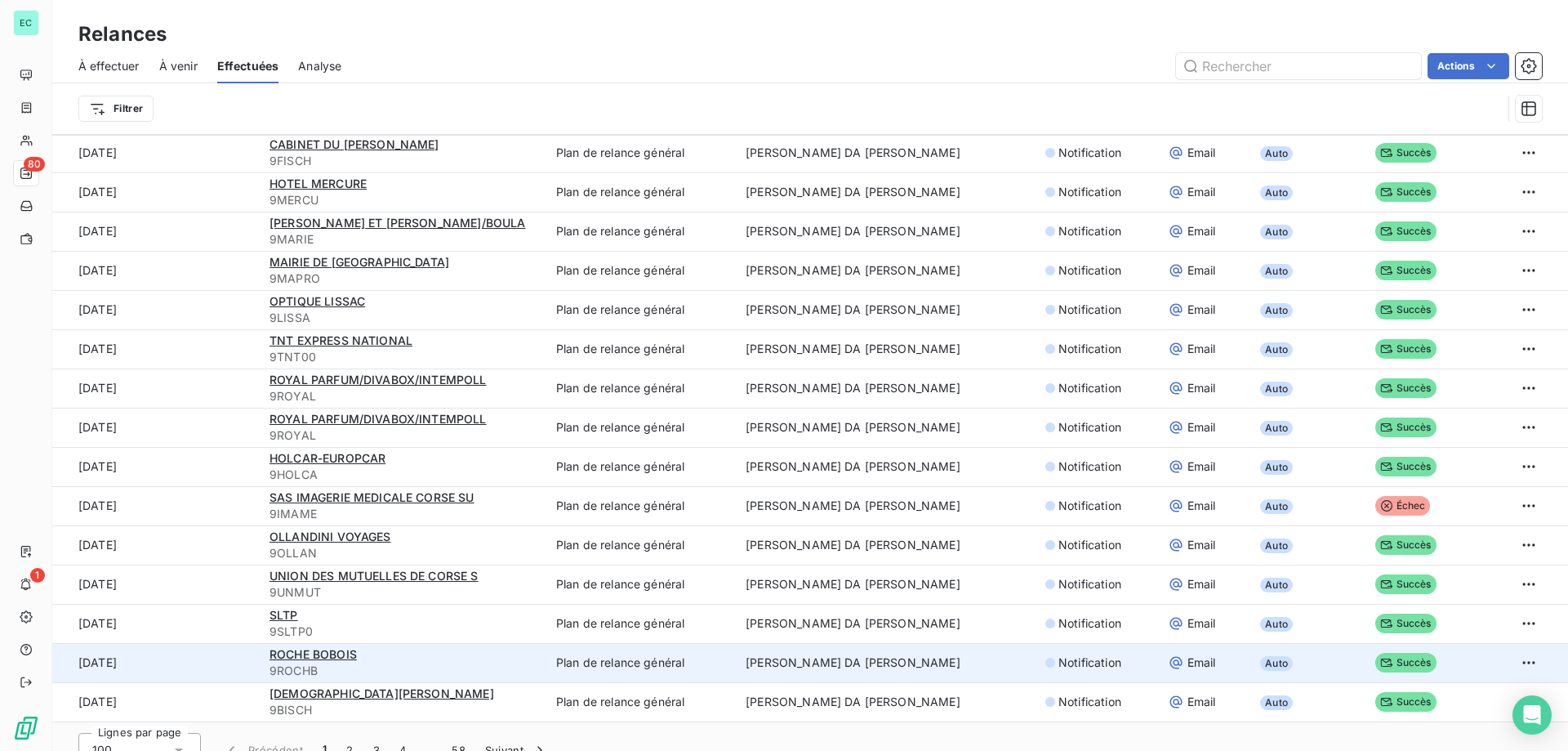
scroll to position [56, 0]
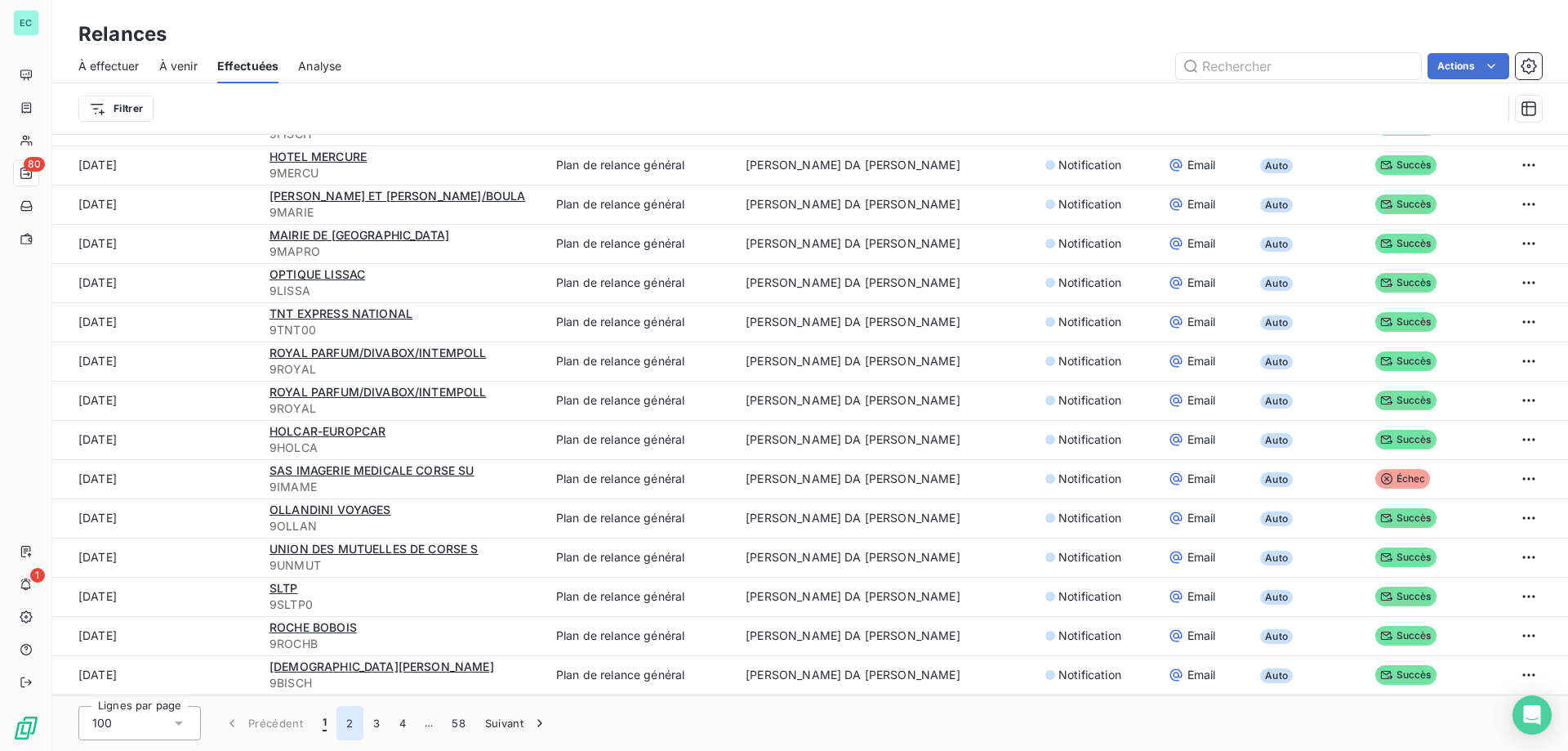
click at [346, 726] on button "2" at bounding box center [349, 722] width 26 height 34
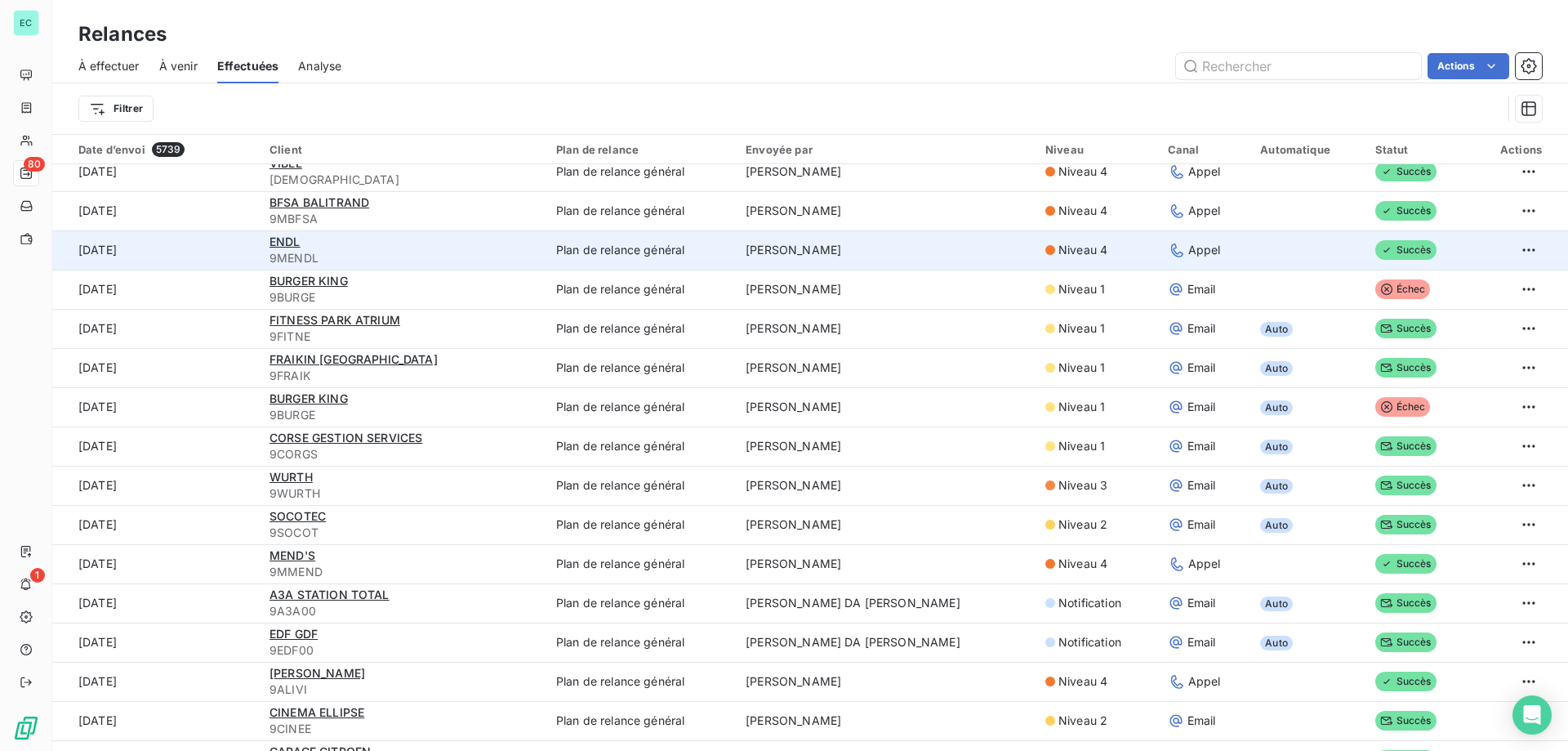
scroll to position [245, 0]
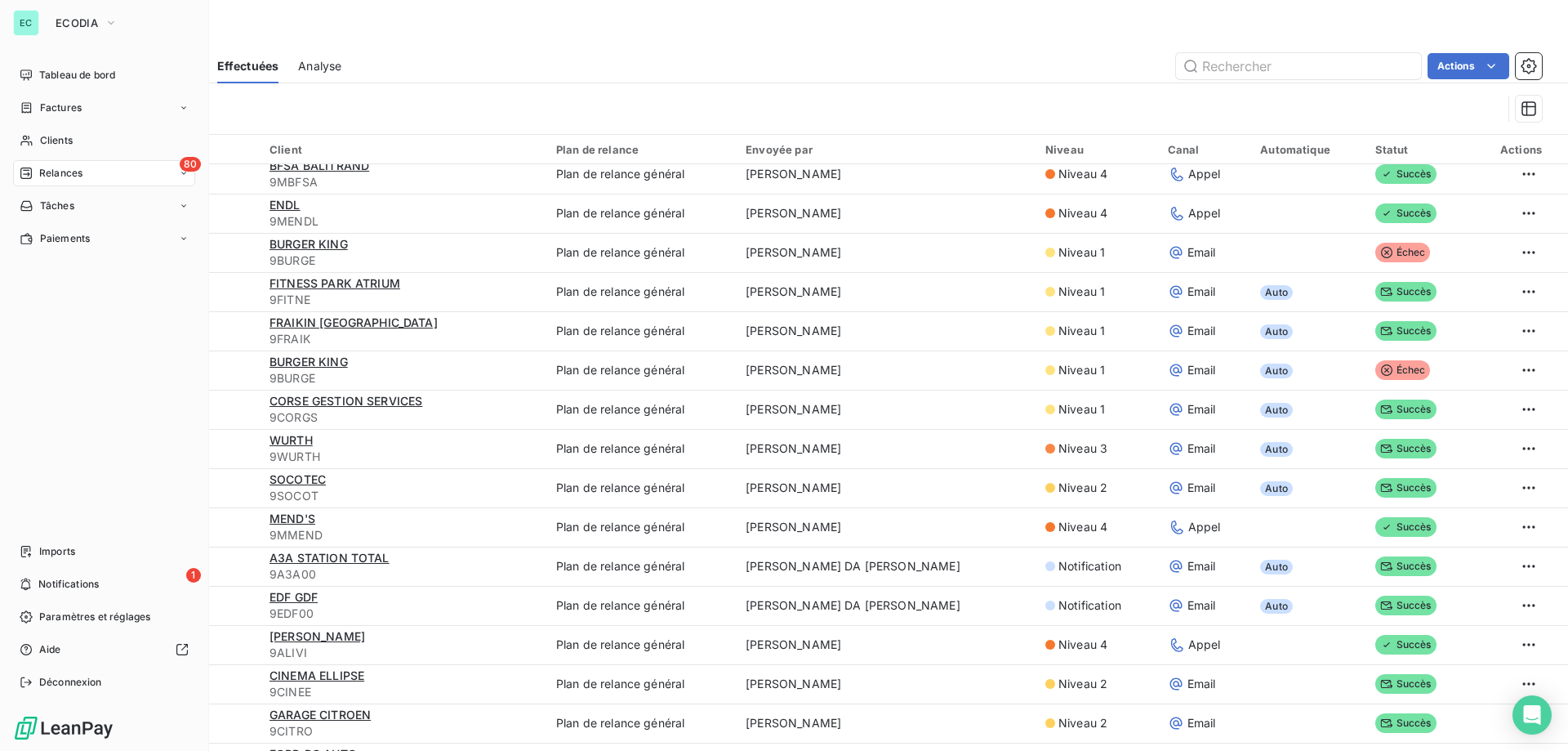
click at [70, 163] on div "80 Relances" at bounding box center [104, 173] width 183 height 26
click at [98, 218] on div "À effectuer" at bounding box center [113, 206] width 162 height 26
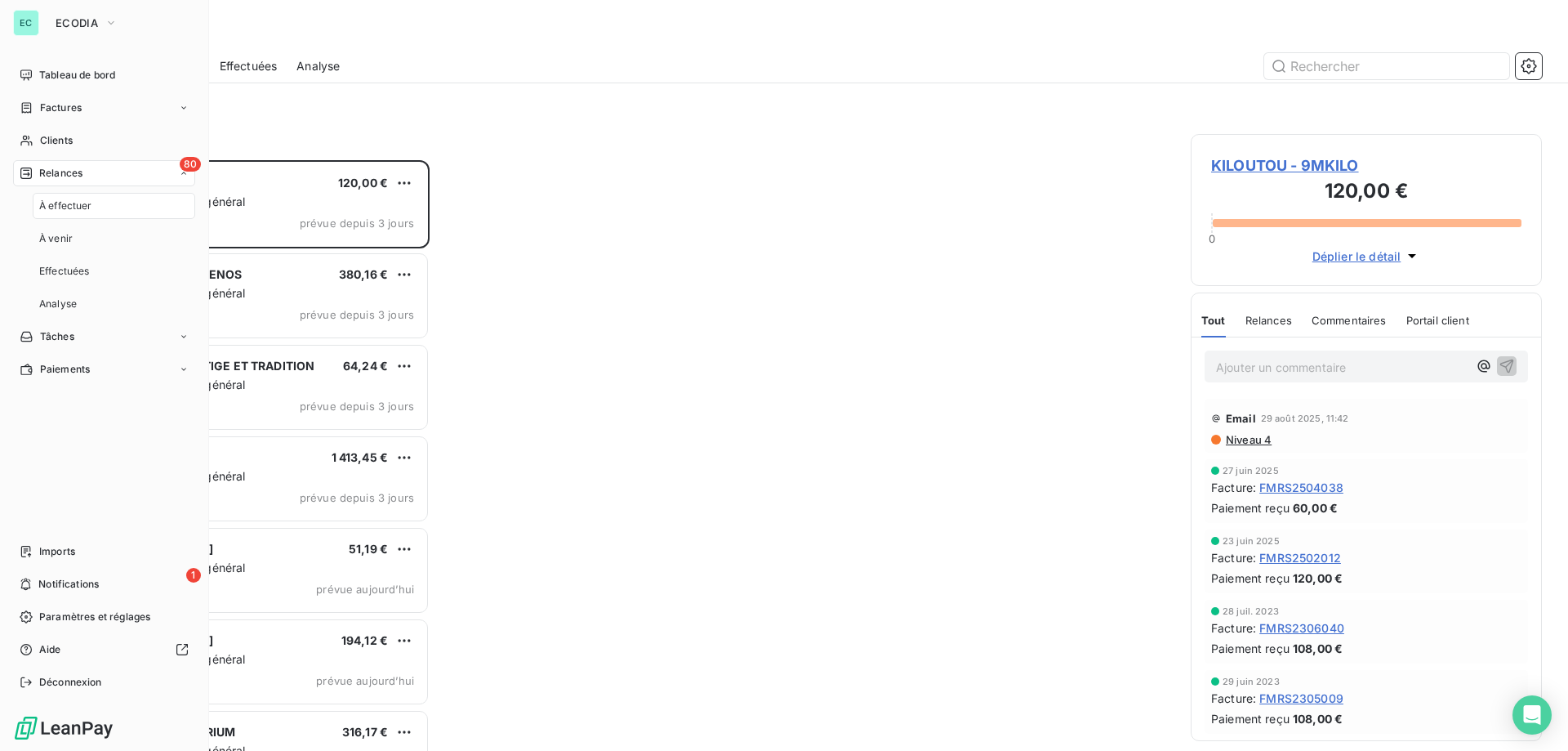
scroll to position [579, 339]
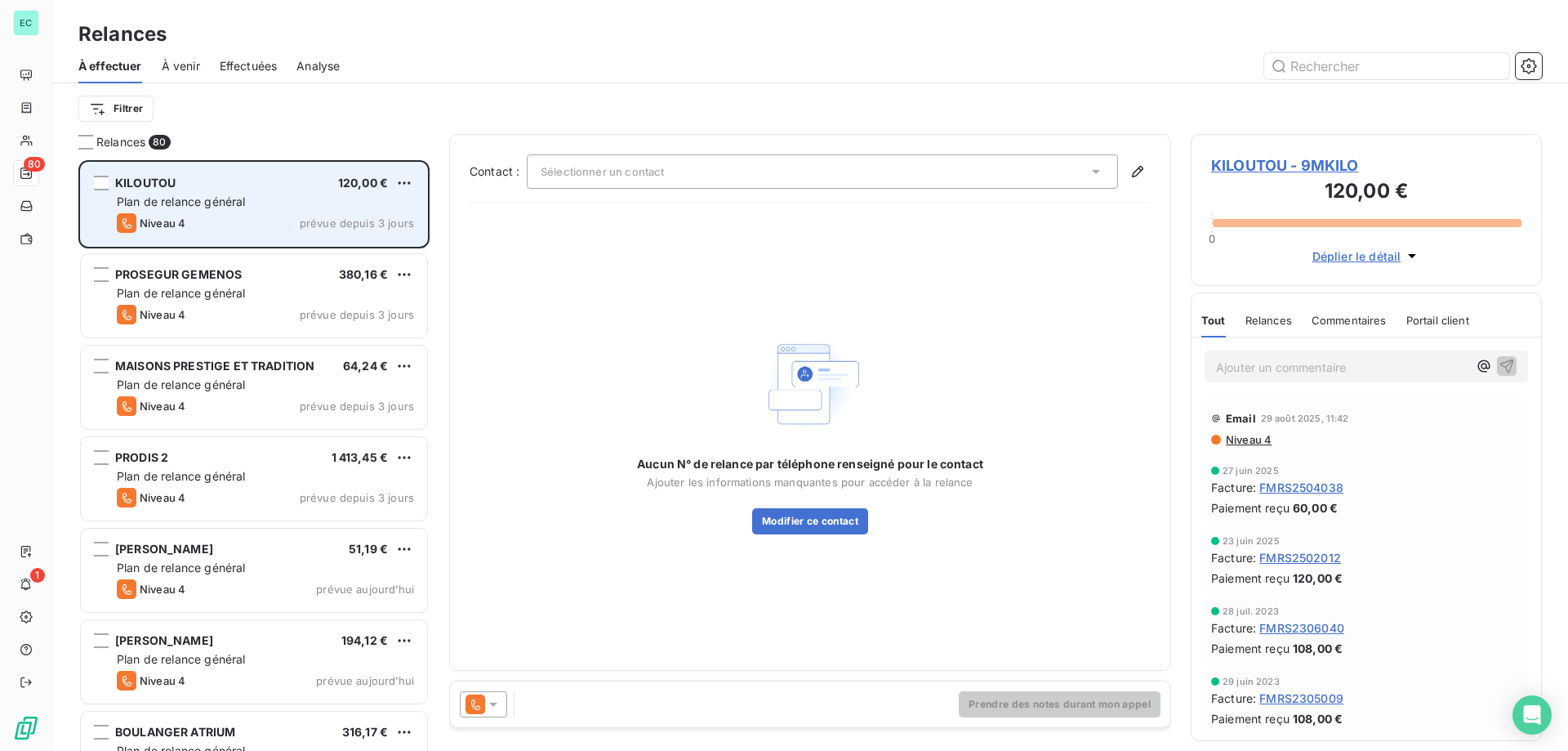
click at [284, 204] on div "Plan de relance général" at bounding box center [265, 202] width 297 height 17
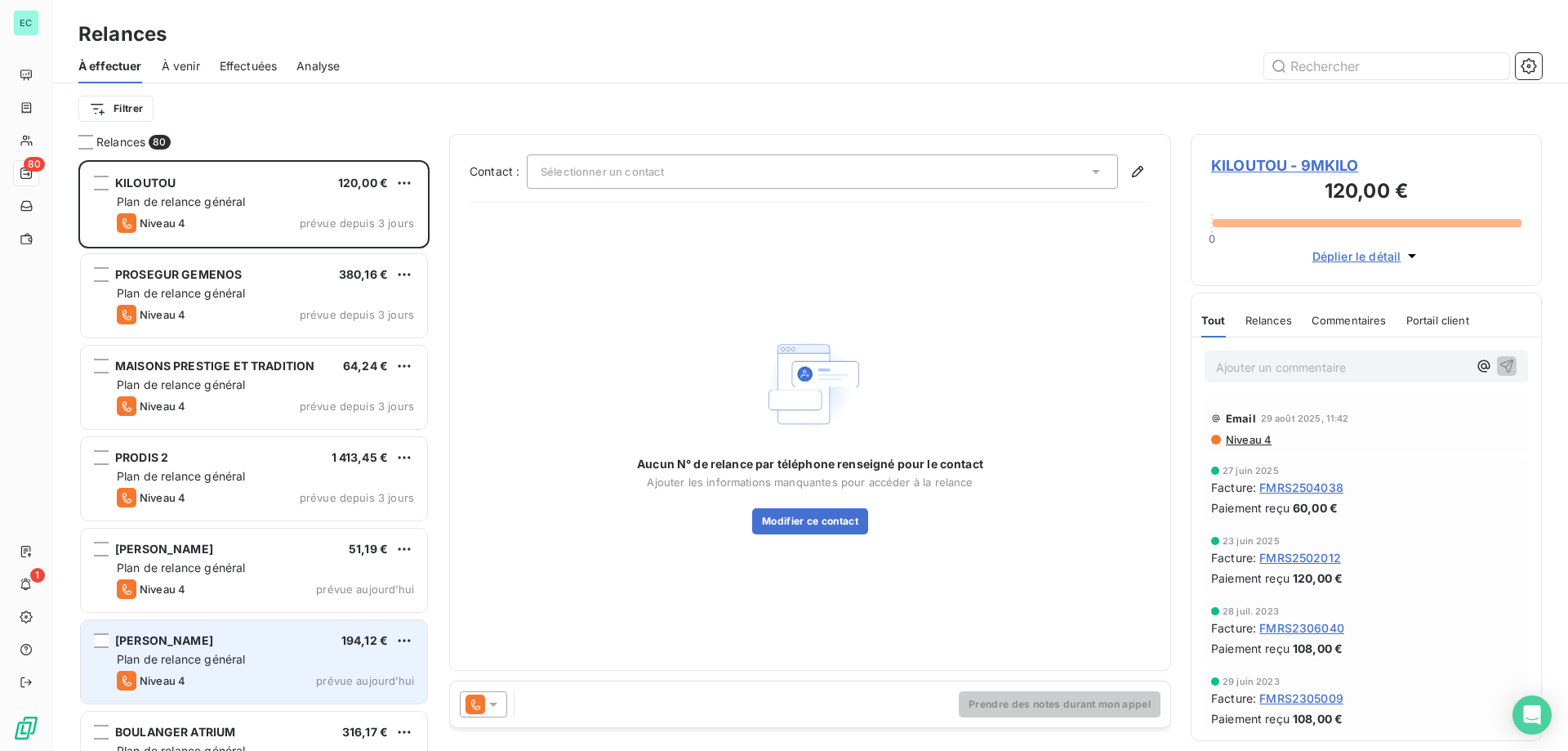
click at [371, 676] on span "prévue aujourd’hui" at bounding box center [365, 681] width 98 height 13
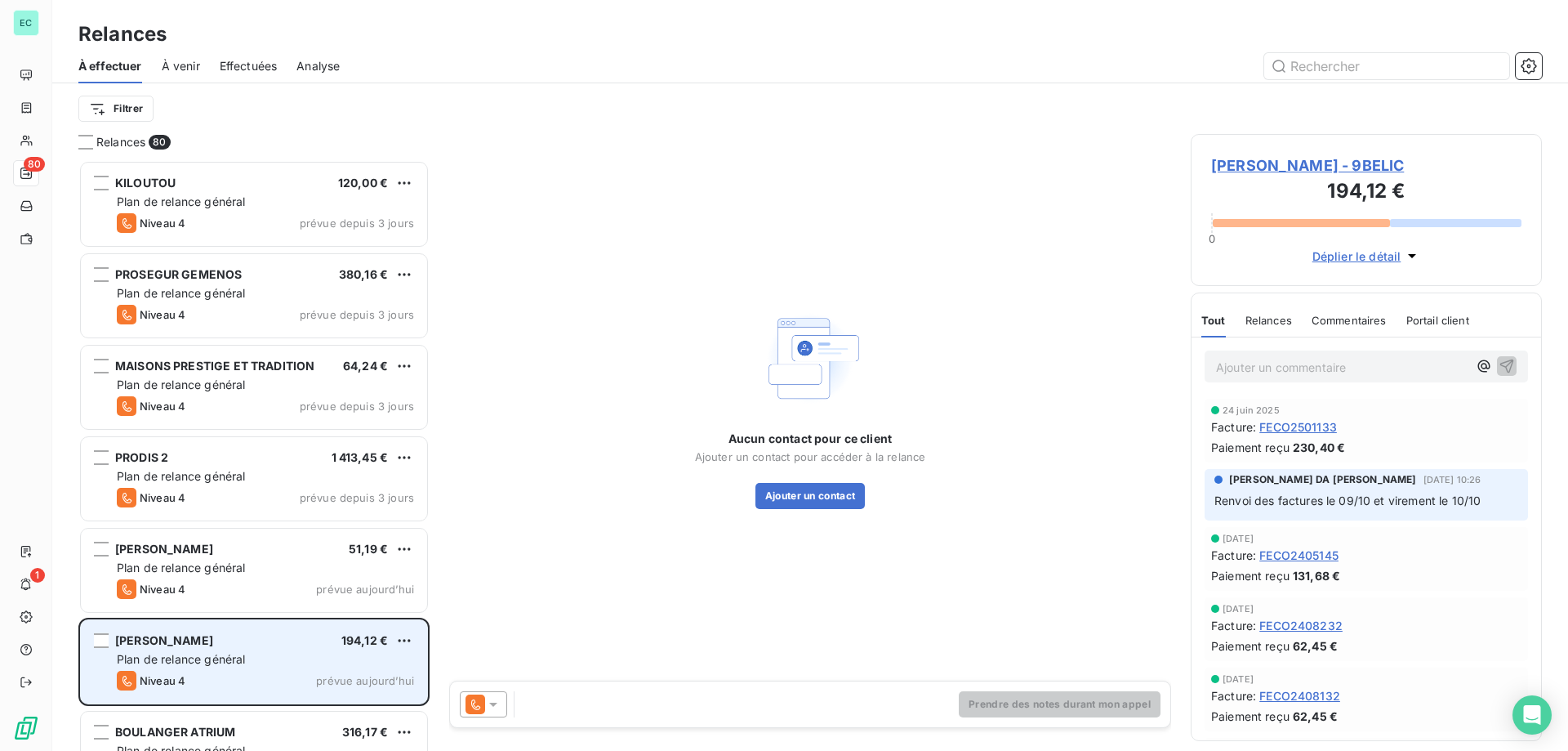
click at [388, 667] on div "Plan de relance général" at bounding box center [265, 659] width 297 height 17
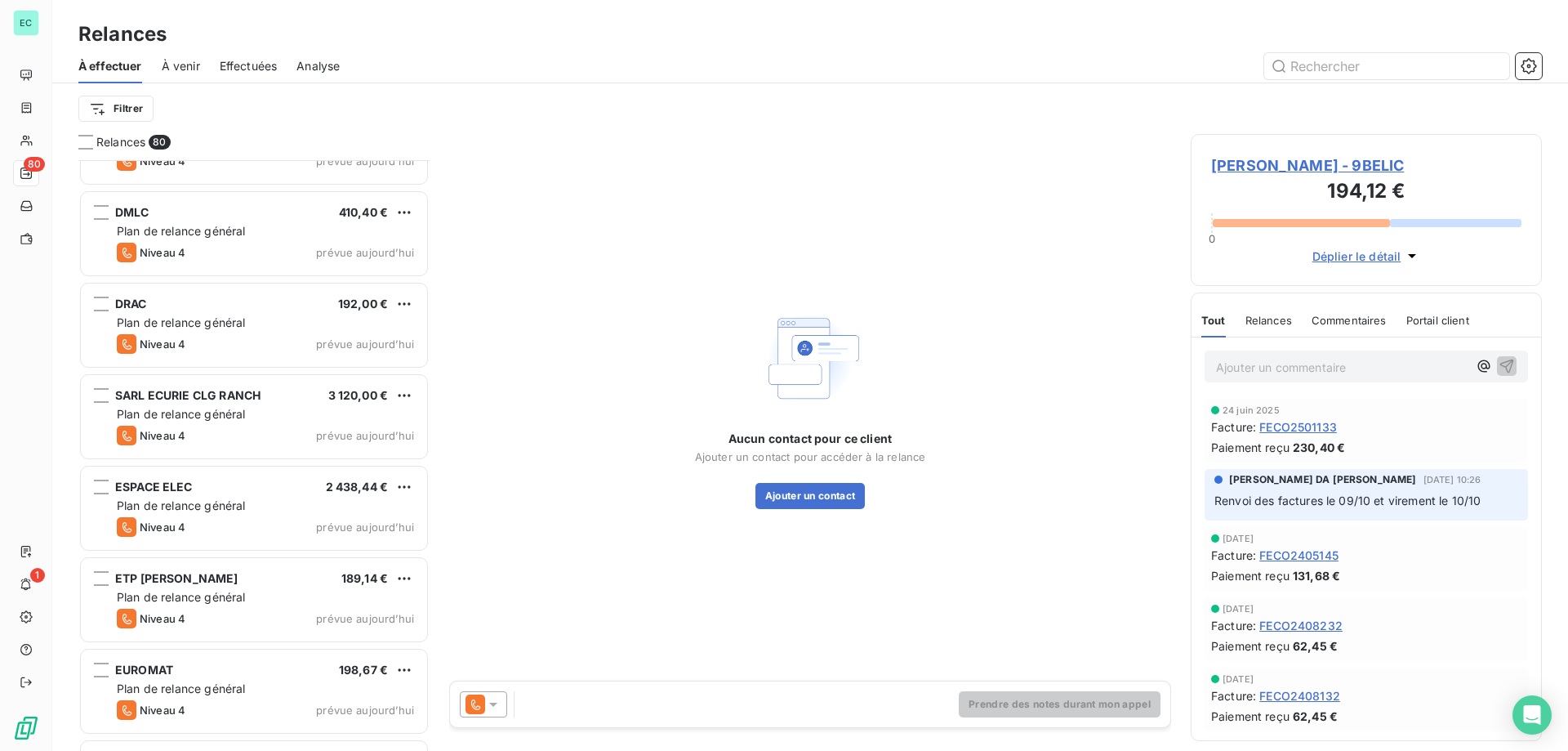
scroll to position [2616, 0]
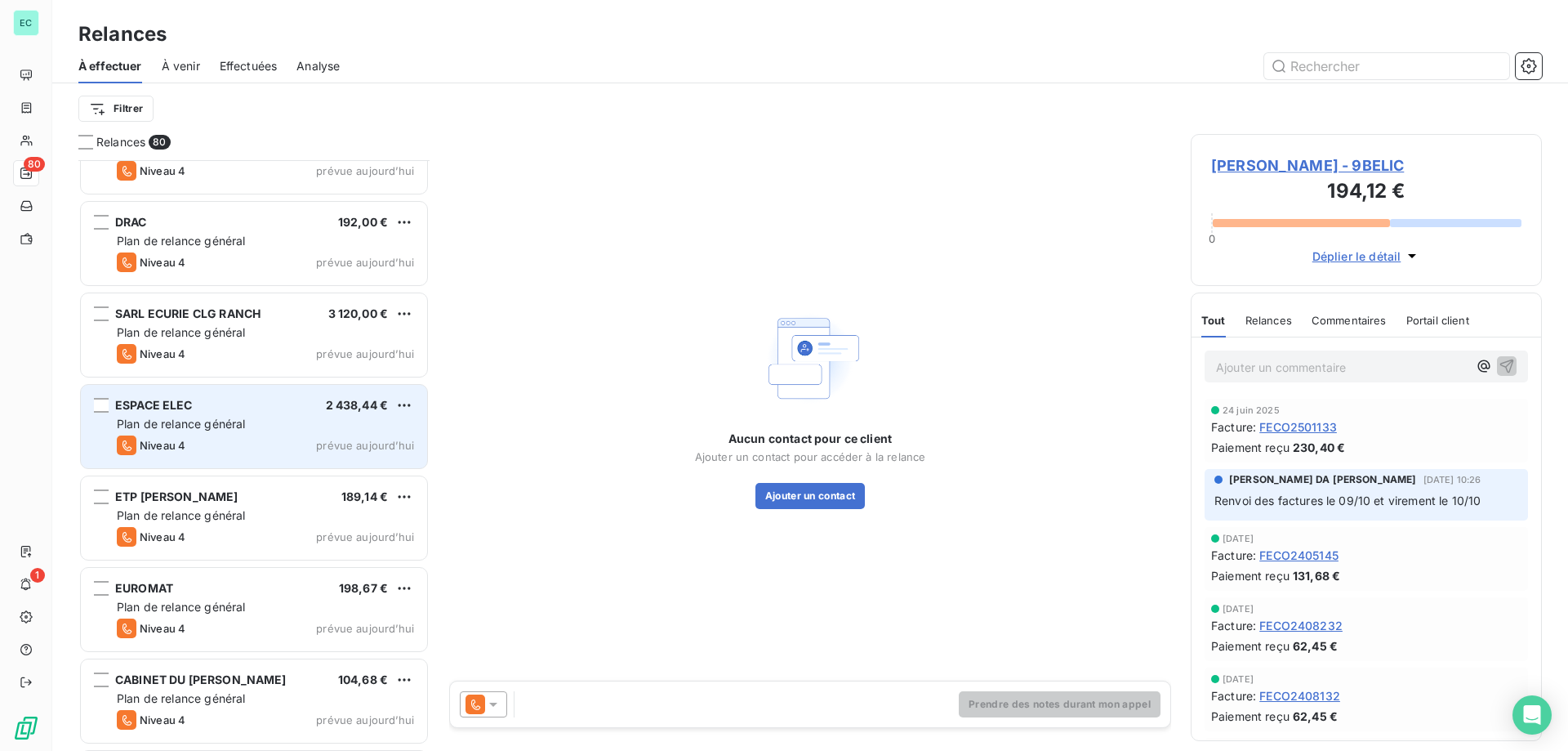
click at [291, 437] on div "Niveau 4 prévue aujourd’hui" at bounding box center [265, 445] width 297 height 19
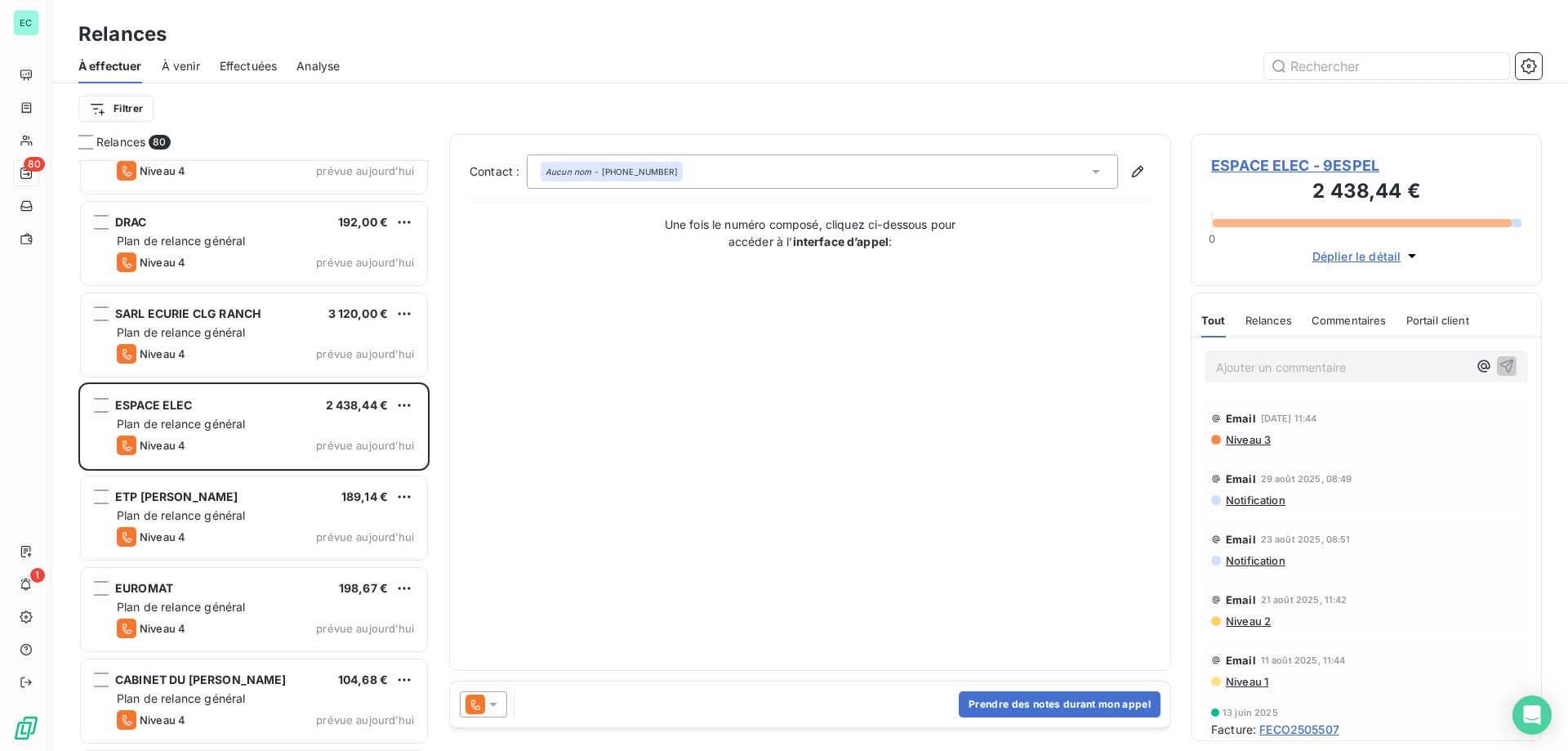
click at [503, 711] on div at bounding box center [483, 705] width 47 height 26
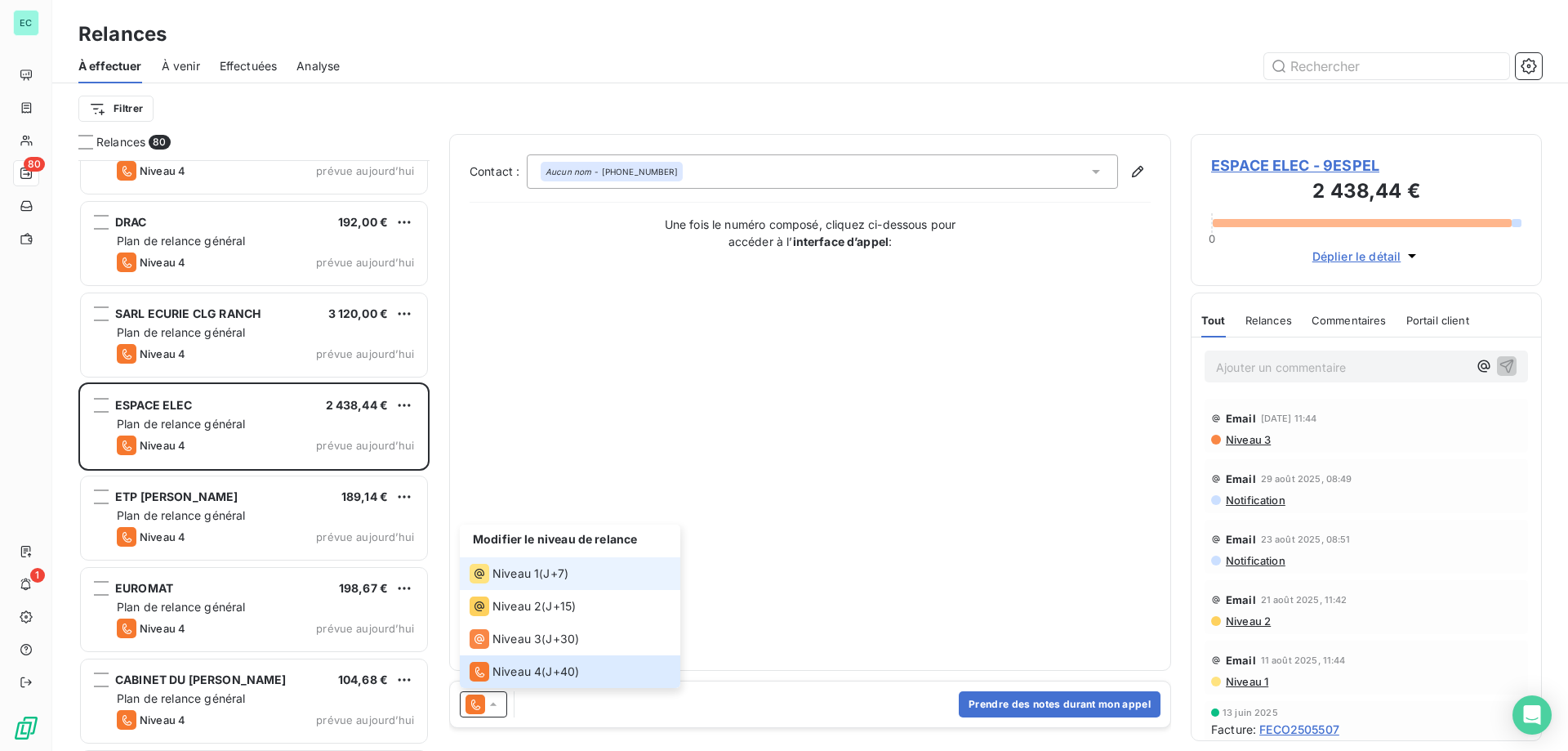
click at [509, 581] on div "Niveau 1" at bounding box center [504, 573] width 70 height 19
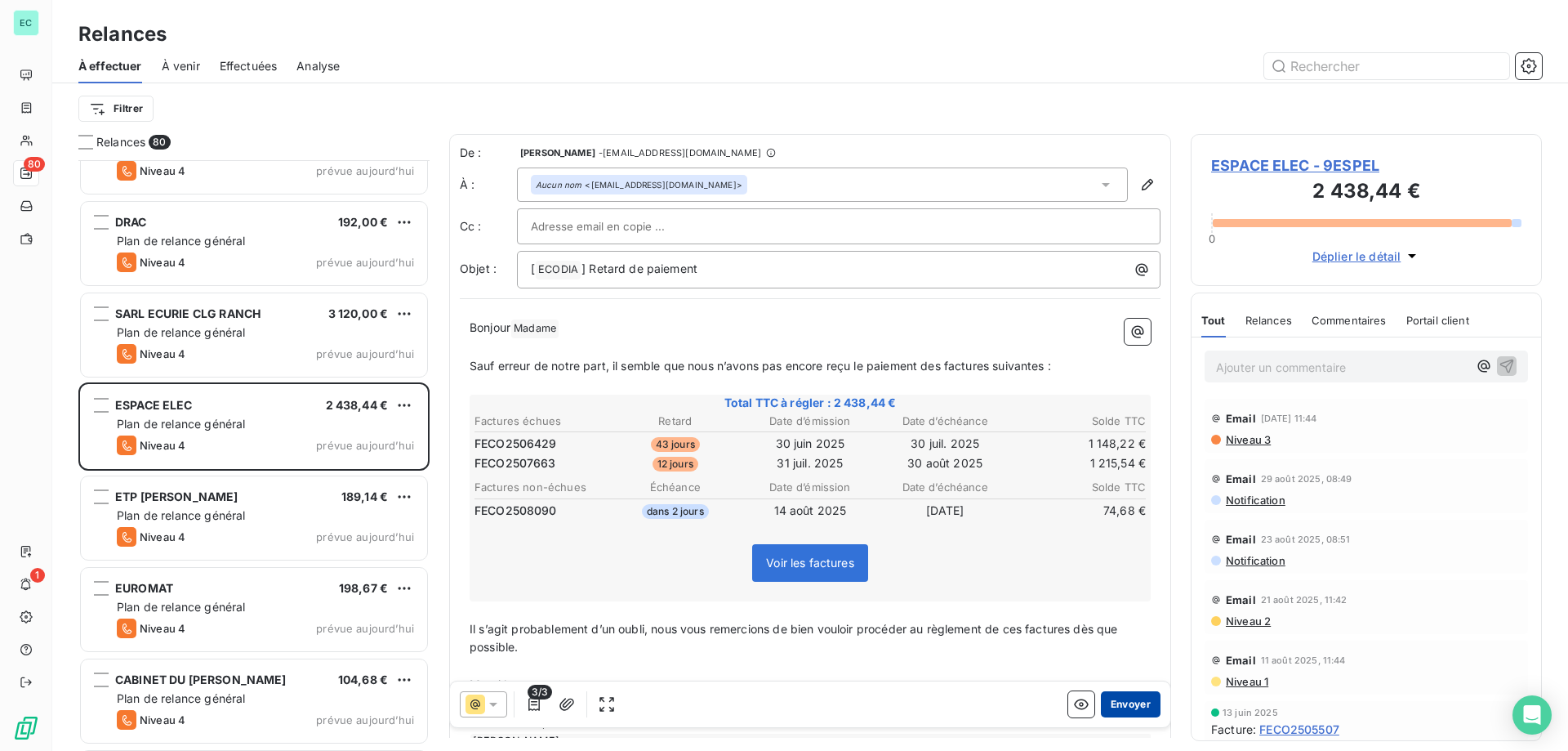
click at [1128, 702] on button "Envoyer" at bounding box center [1131, 705] width 59 height 26
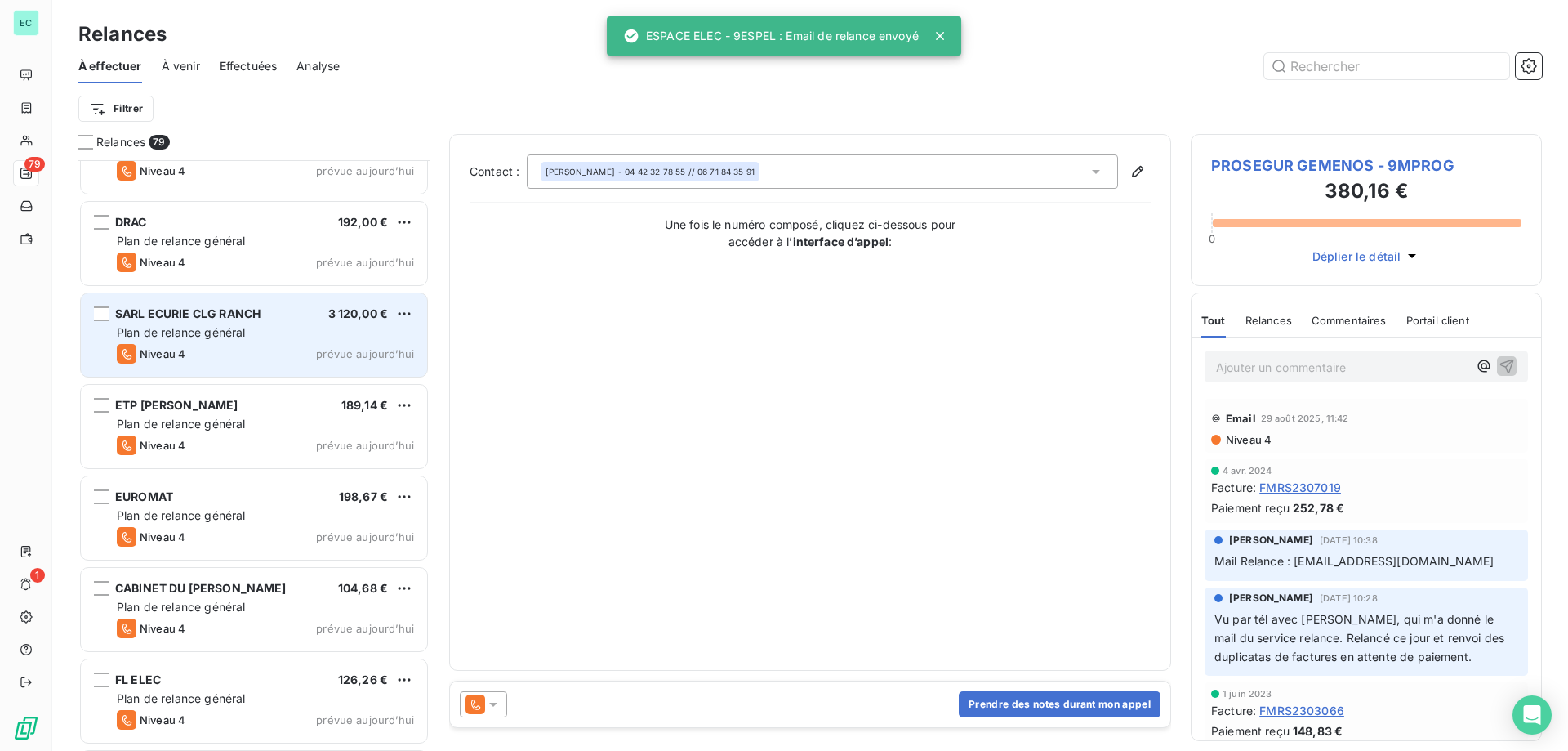
scroll to position [2534, 0]
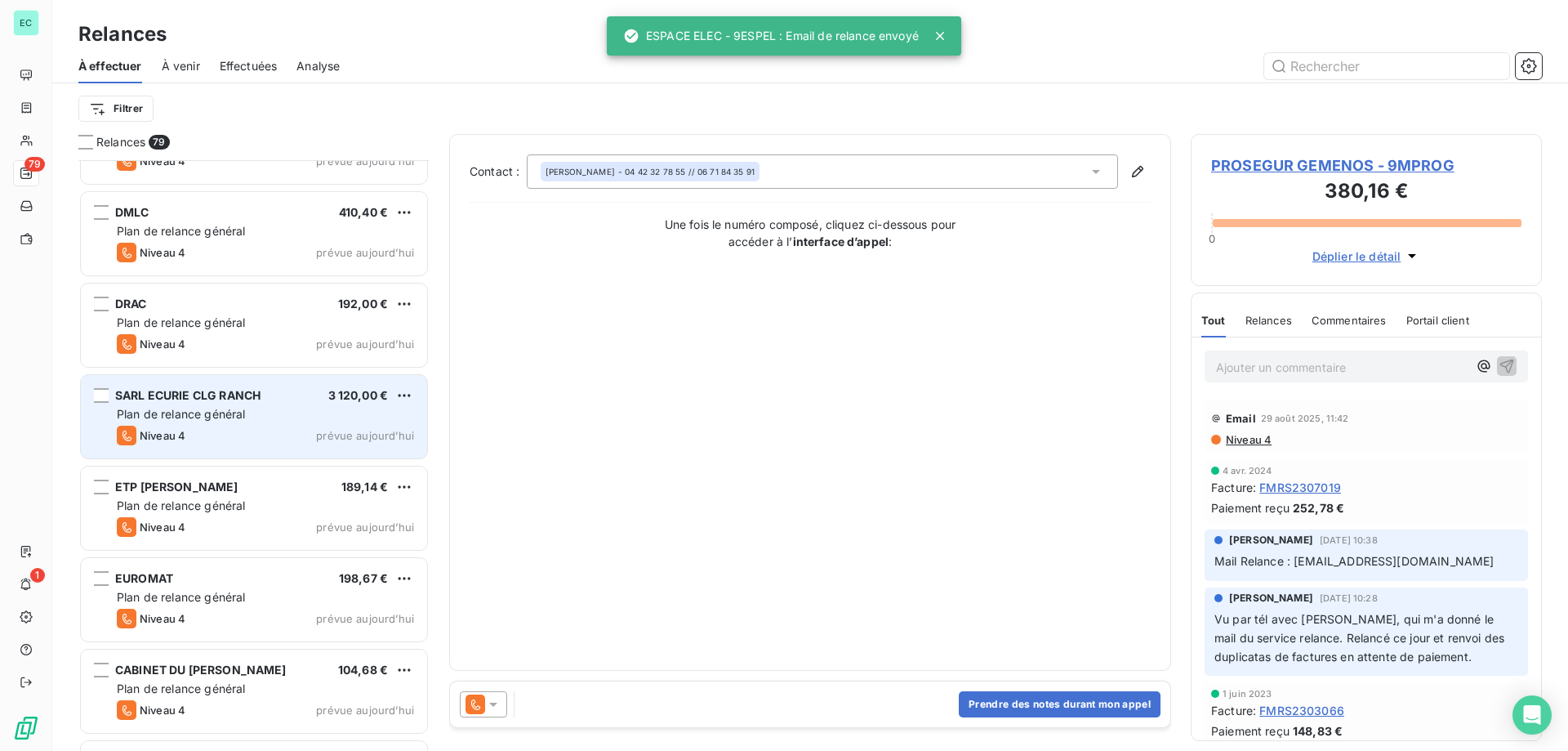
click at [304, 430] on div "Niveau 4 prévue aujourd’hui" at bounding box center [265, 435] width 297 height 19
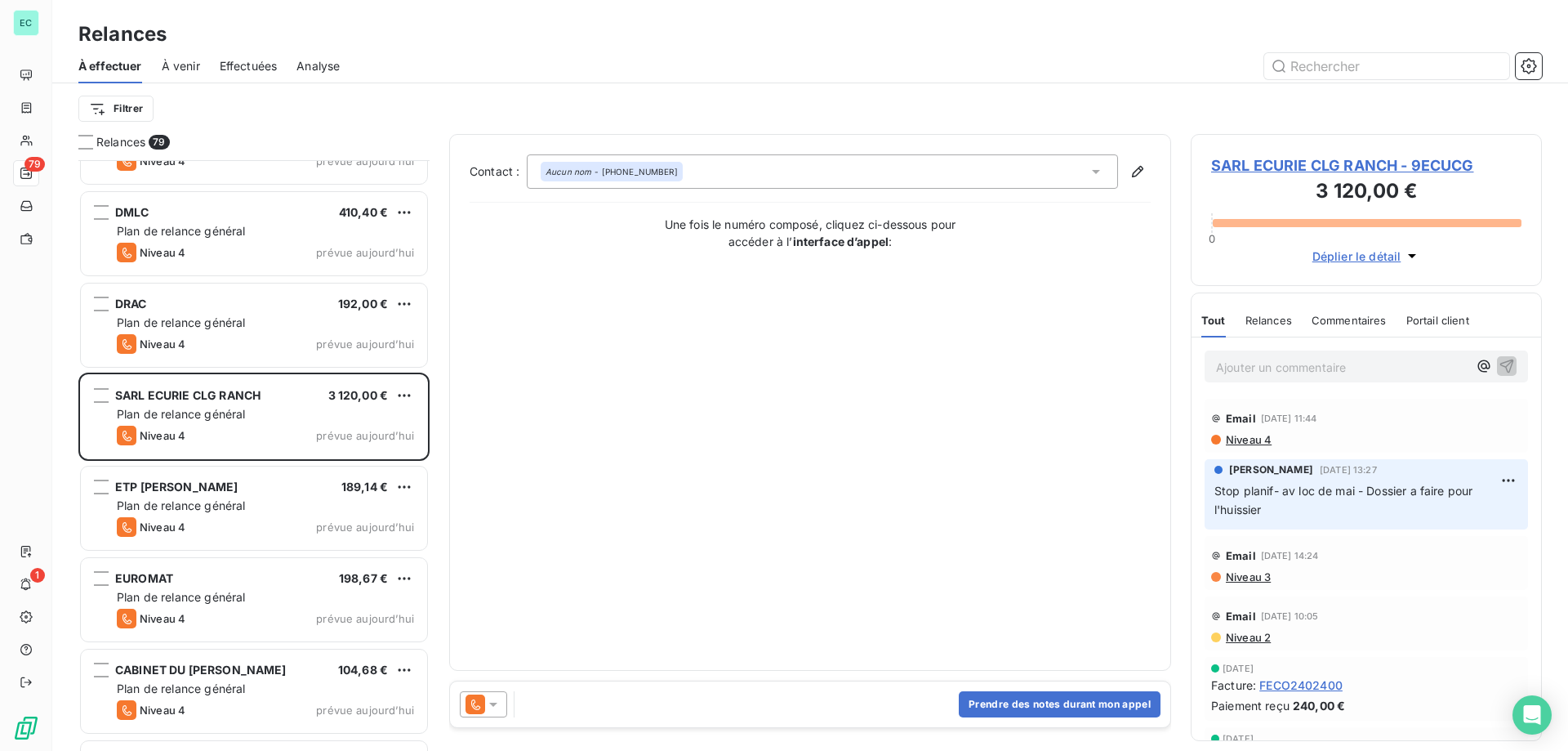
click at [495, 712] on icon at bounding box center [493, 705] width 17 height 17
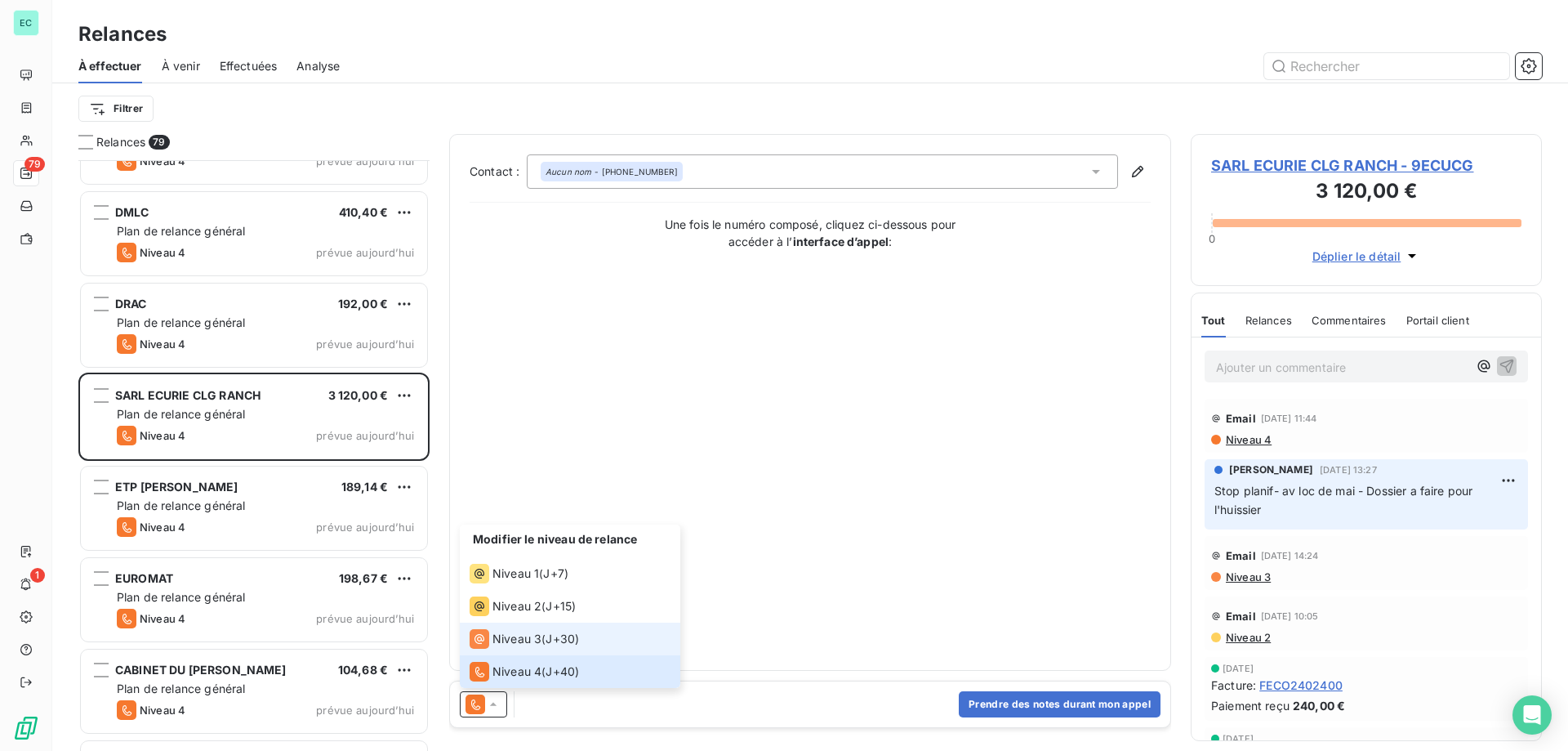
click at [536, 633] on span "Niveau 3" at bounding box center [516, 639] width 49 height 17
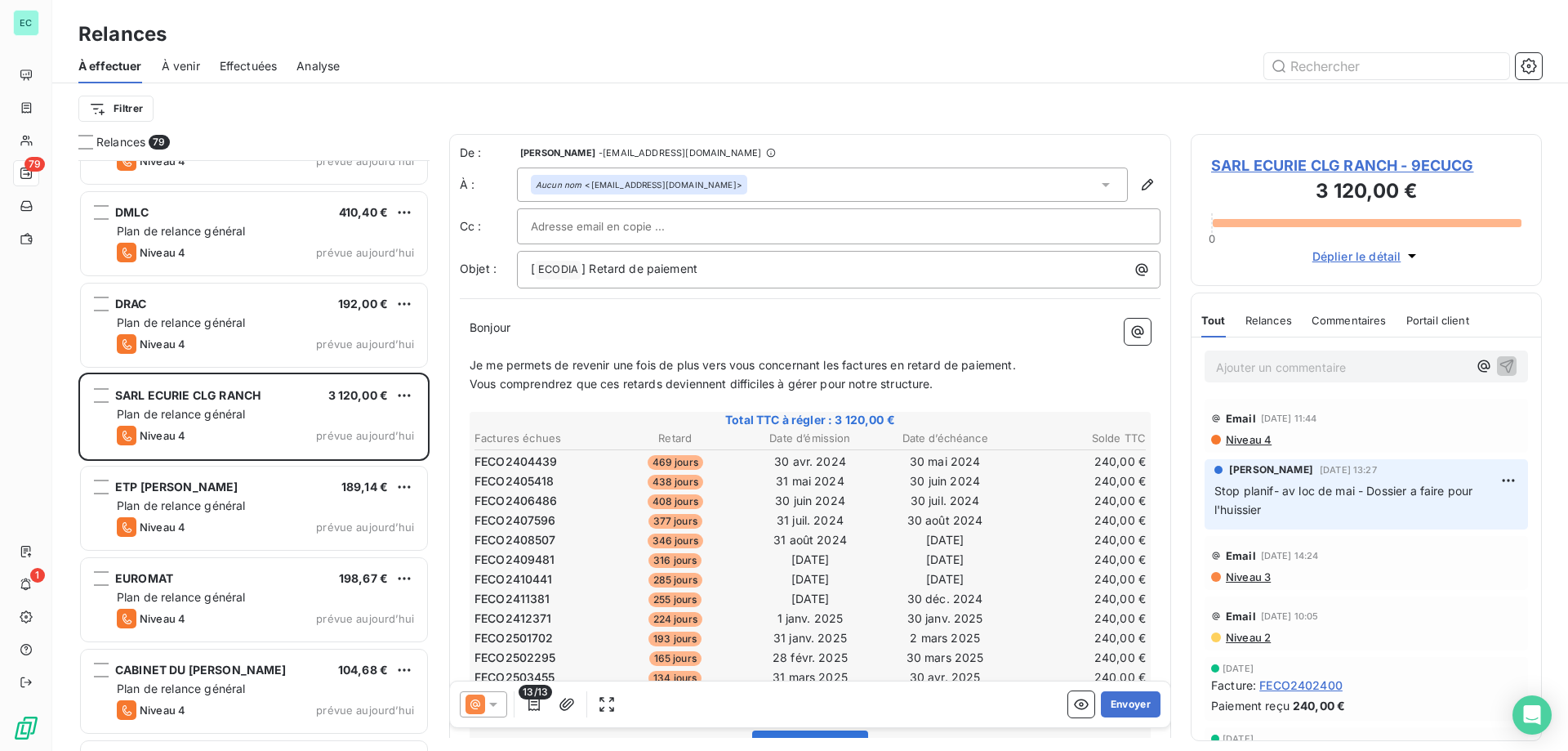
scroll to position [528, 0]
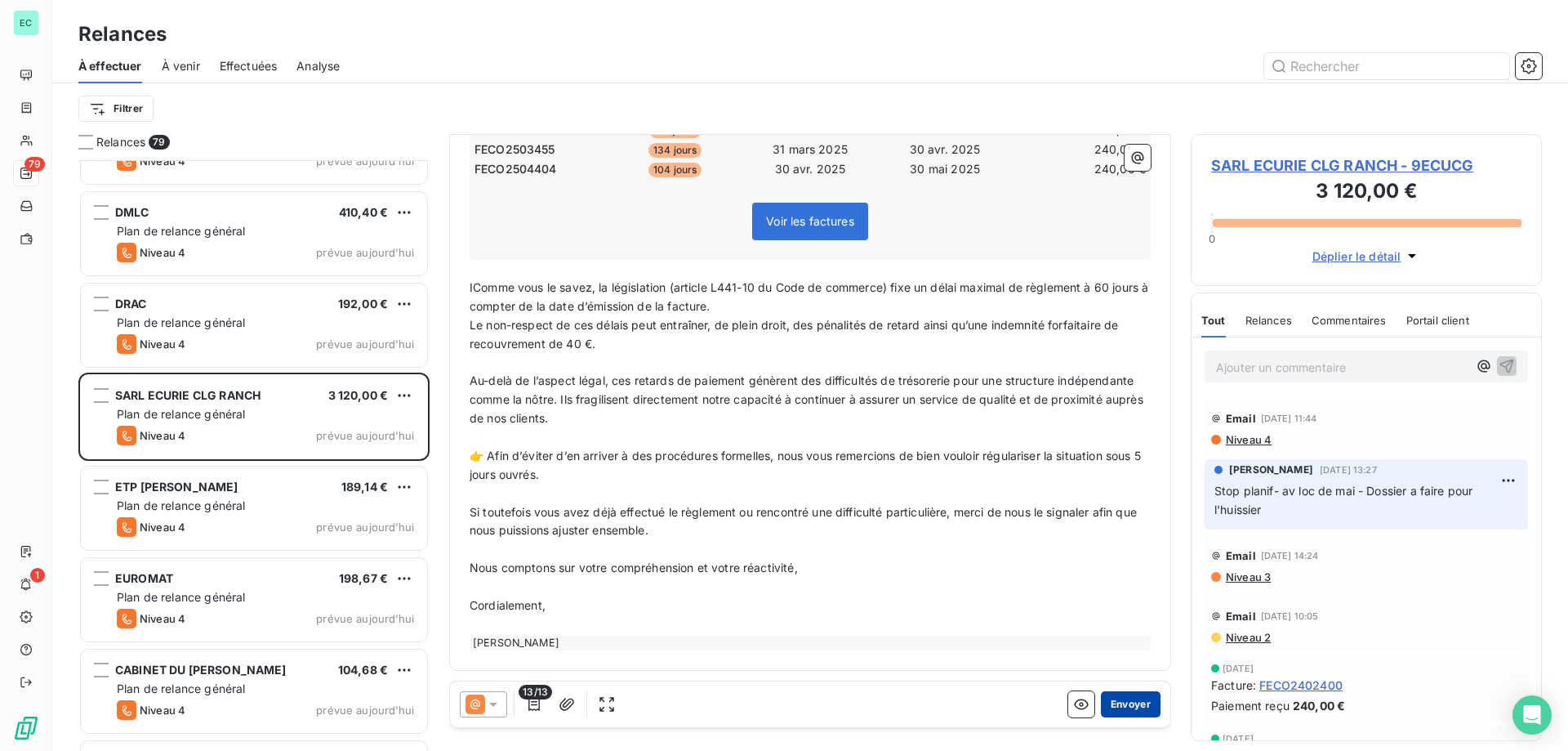
click at [1132, 704] on button "Envoyer" at bounding box center [1131, 705] width 59 height 26
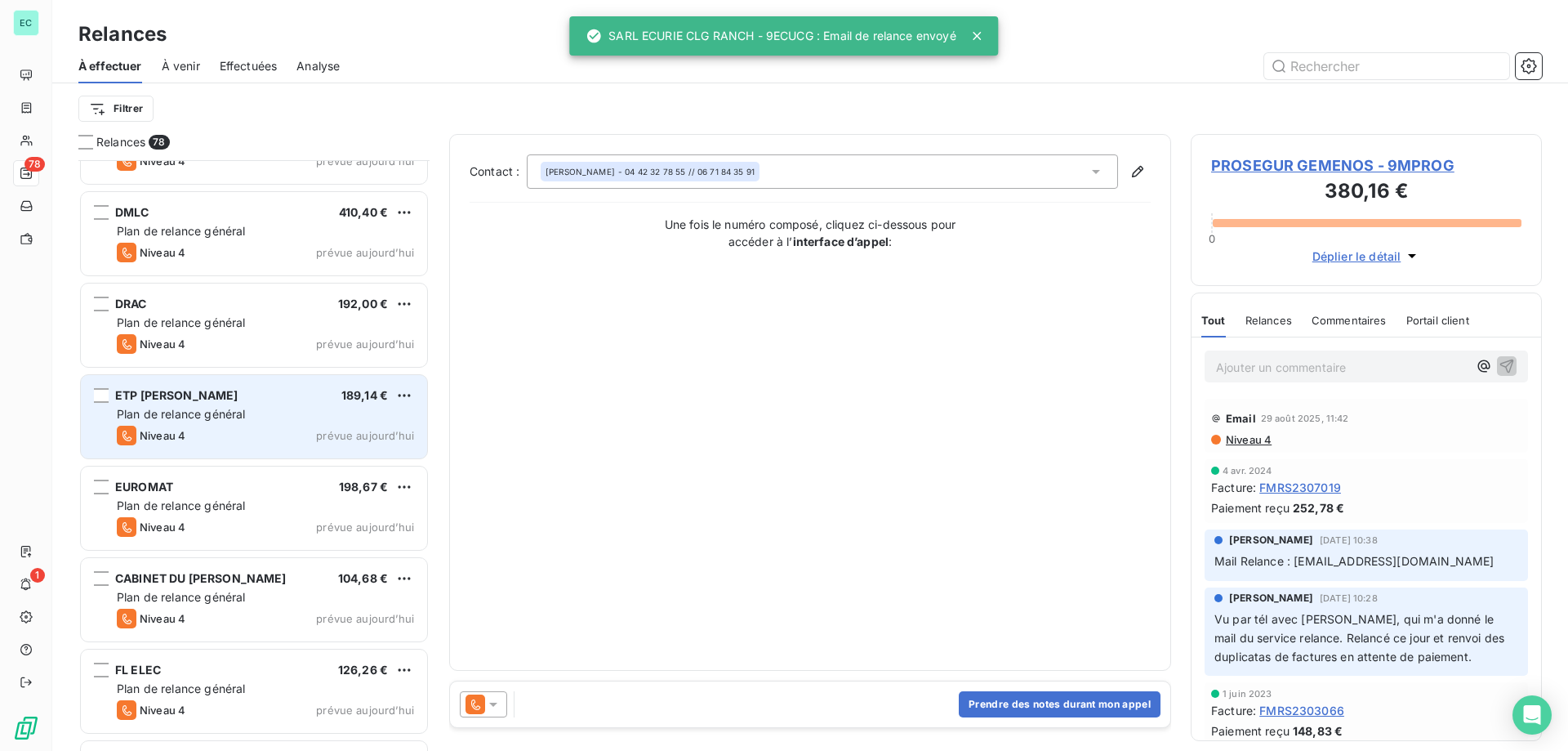
click at [317, 401] on div "ETP [PERSON_NAME] 189,14 €" at bounding box center [265, 396] width 297 height 15
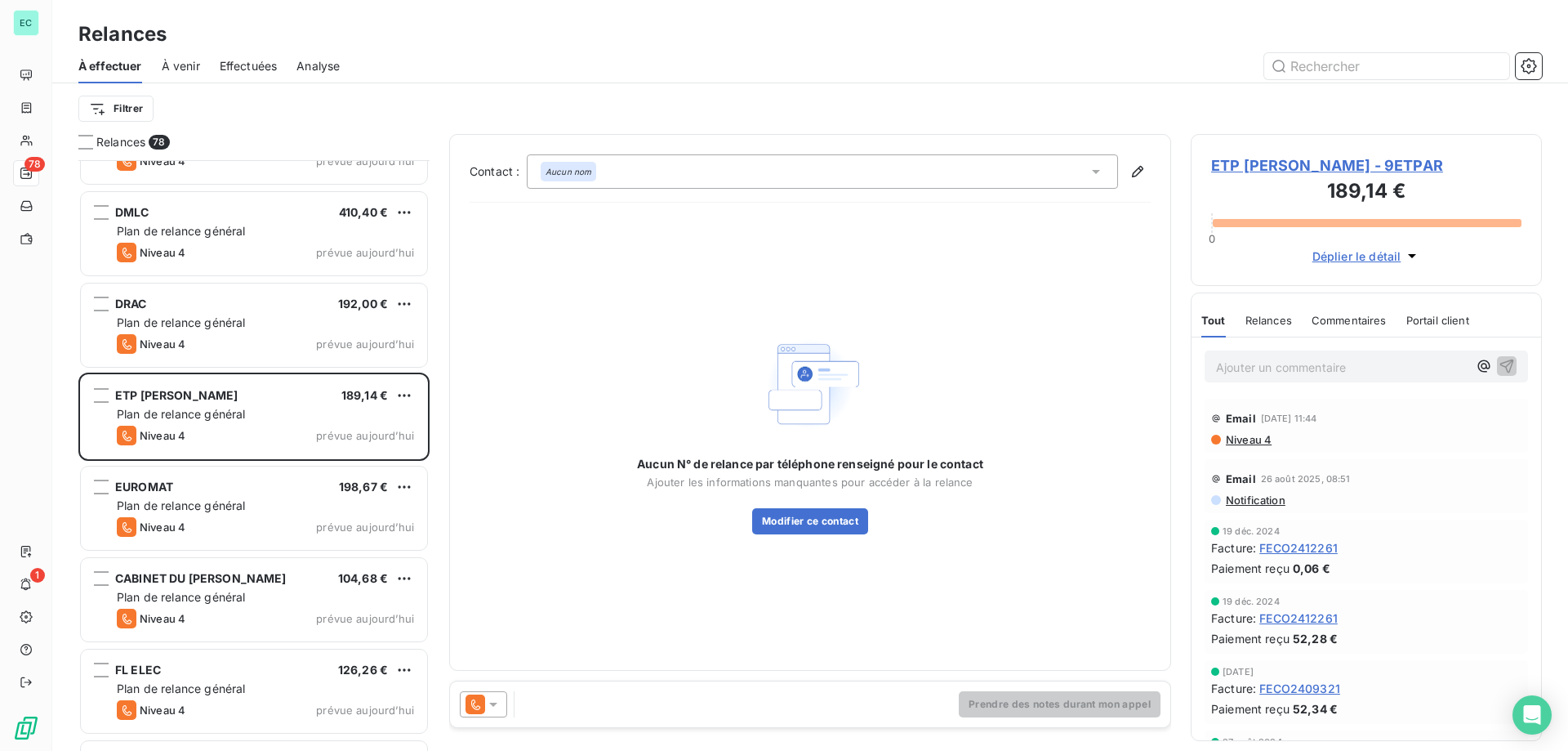
click at [499, 708] on icon at bounding box center [493, 705] width 17 height 17
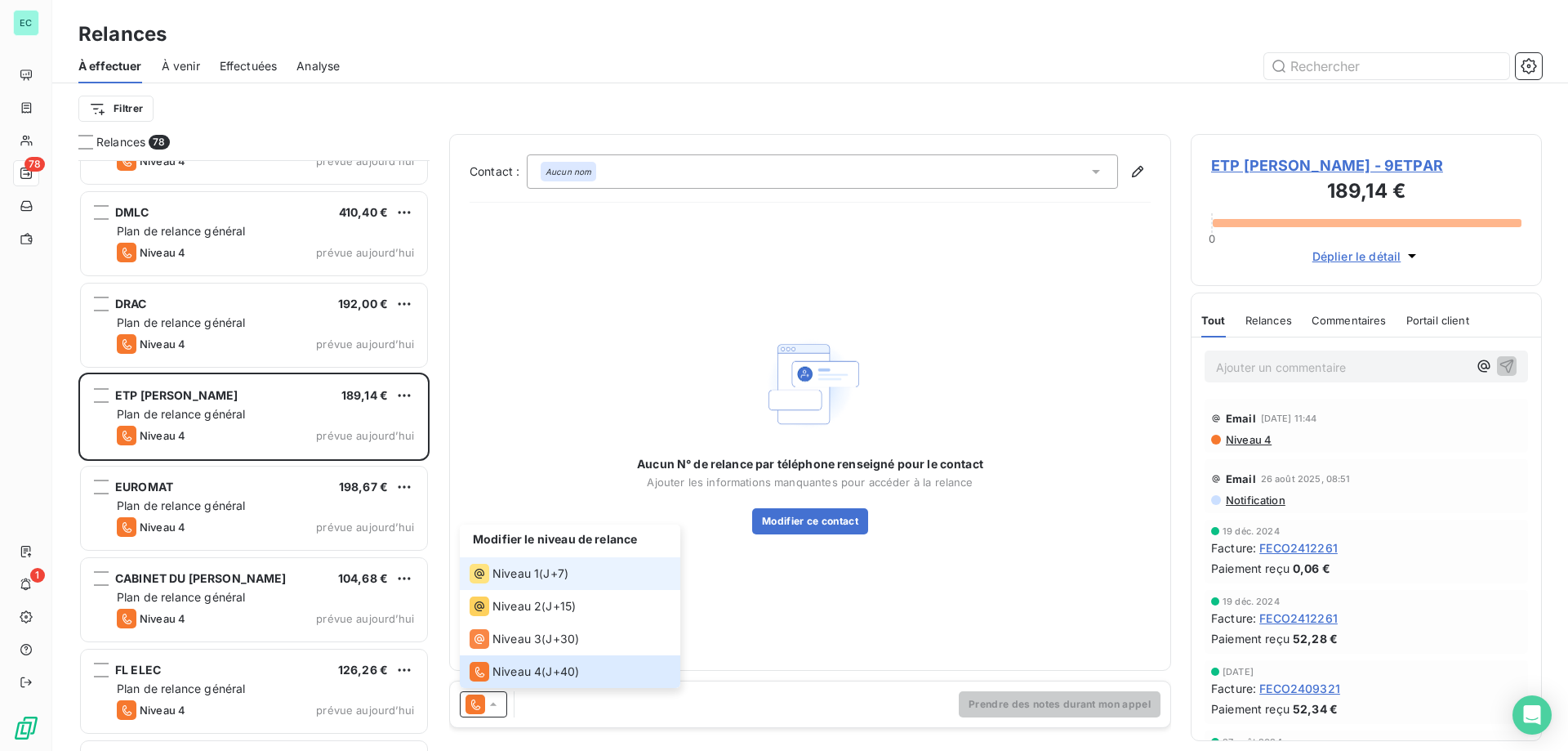
click at [543, 572] on div "Niveau 1 ( J+7 )" at bounding box center [519, 573] width 99 height 19
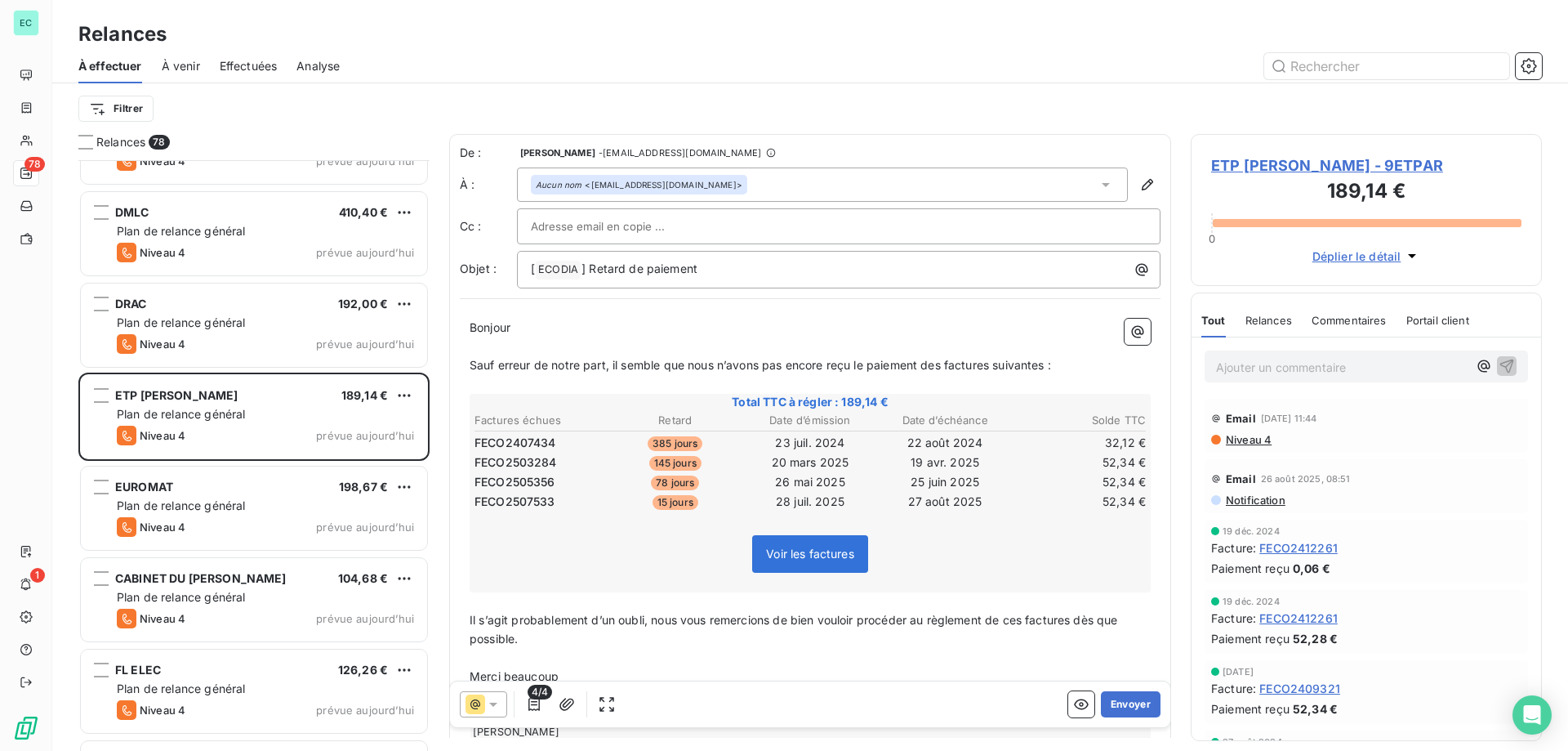
click at [496, 705] on icon at bounding box center [493, 705] width 8 height 4
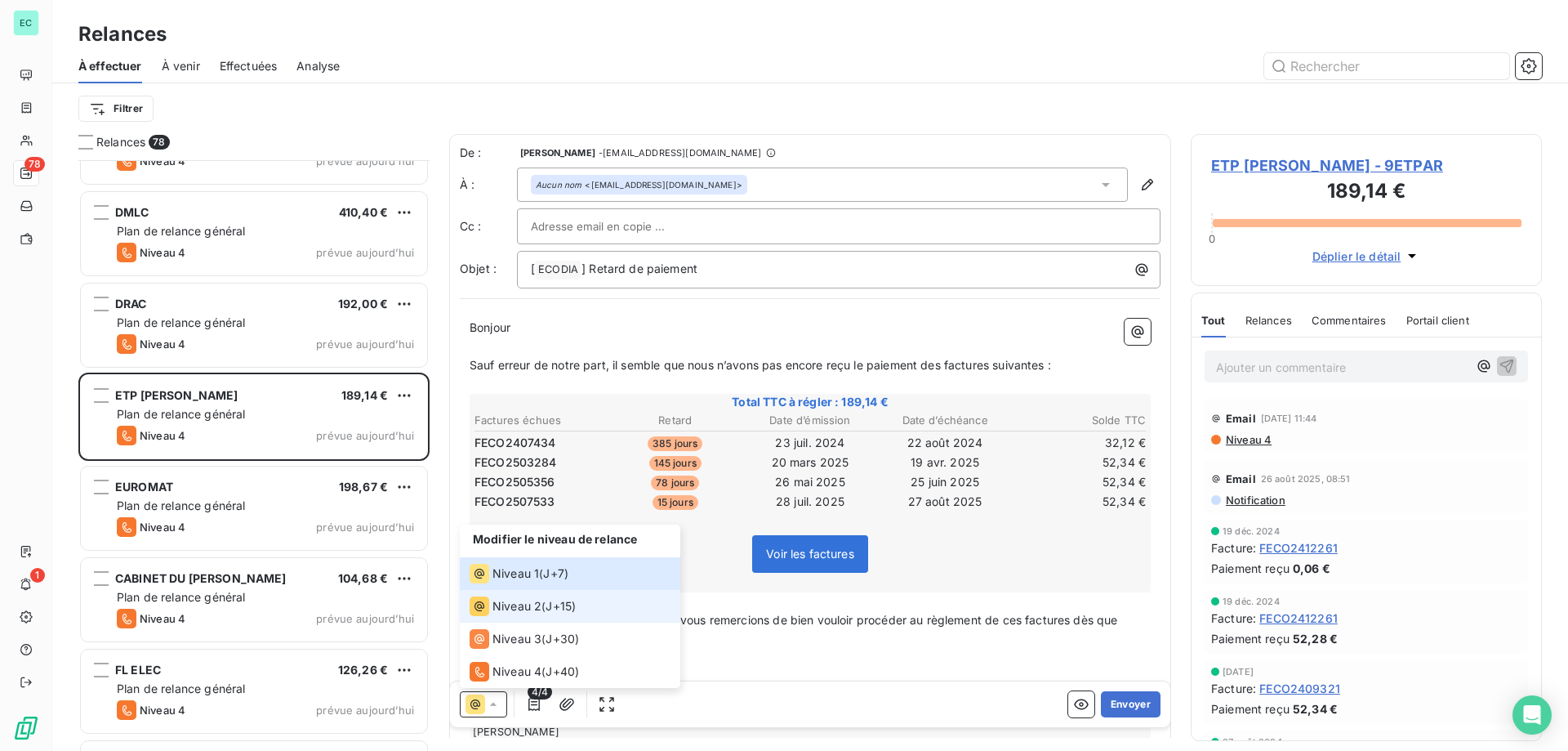
click at [532, 599] on span "Niveau 2" at bounding box center [516, 606] width 49 height 17
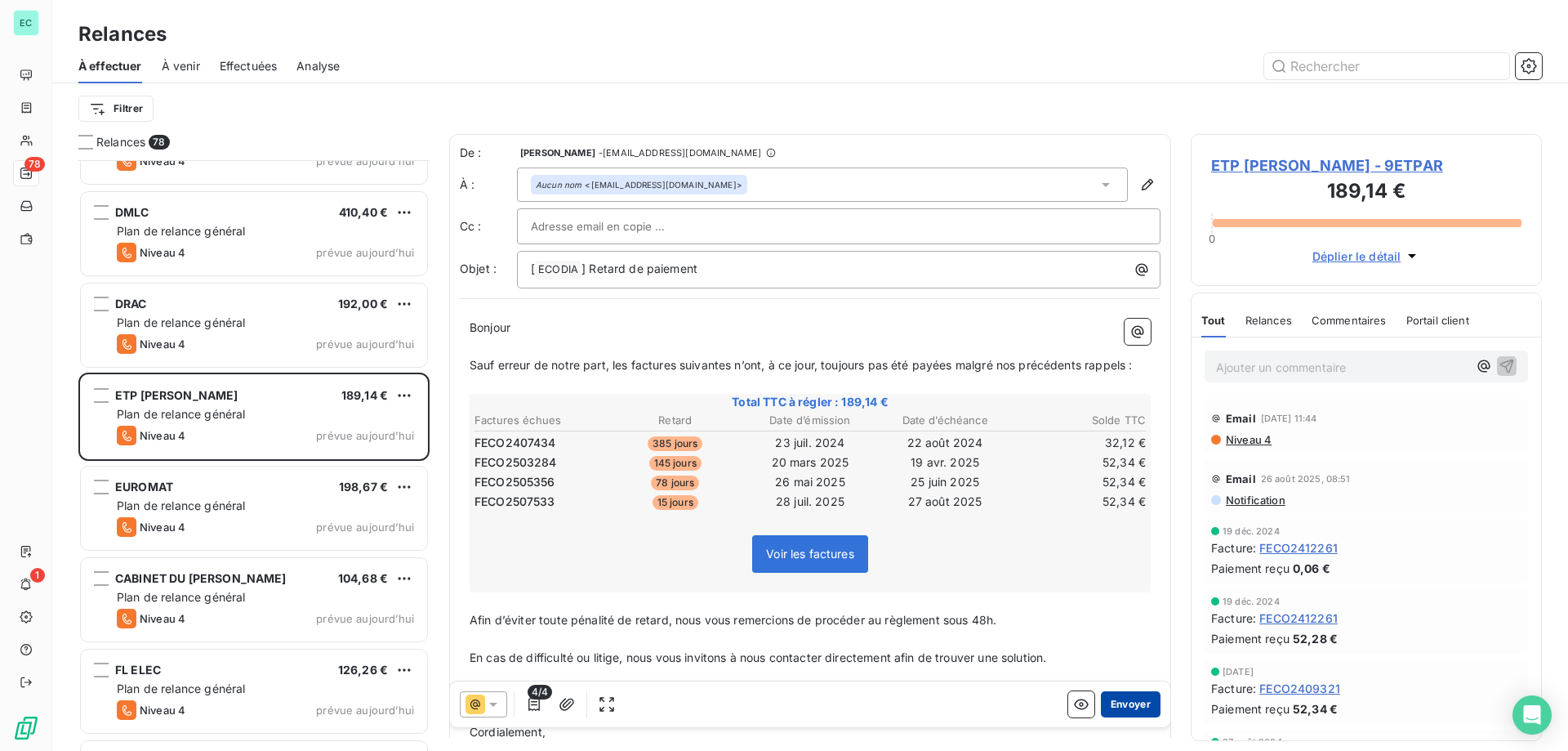
click at [1110, 710] on button "Envoyer" at bounding box center [1131, 705] width 59 height 26
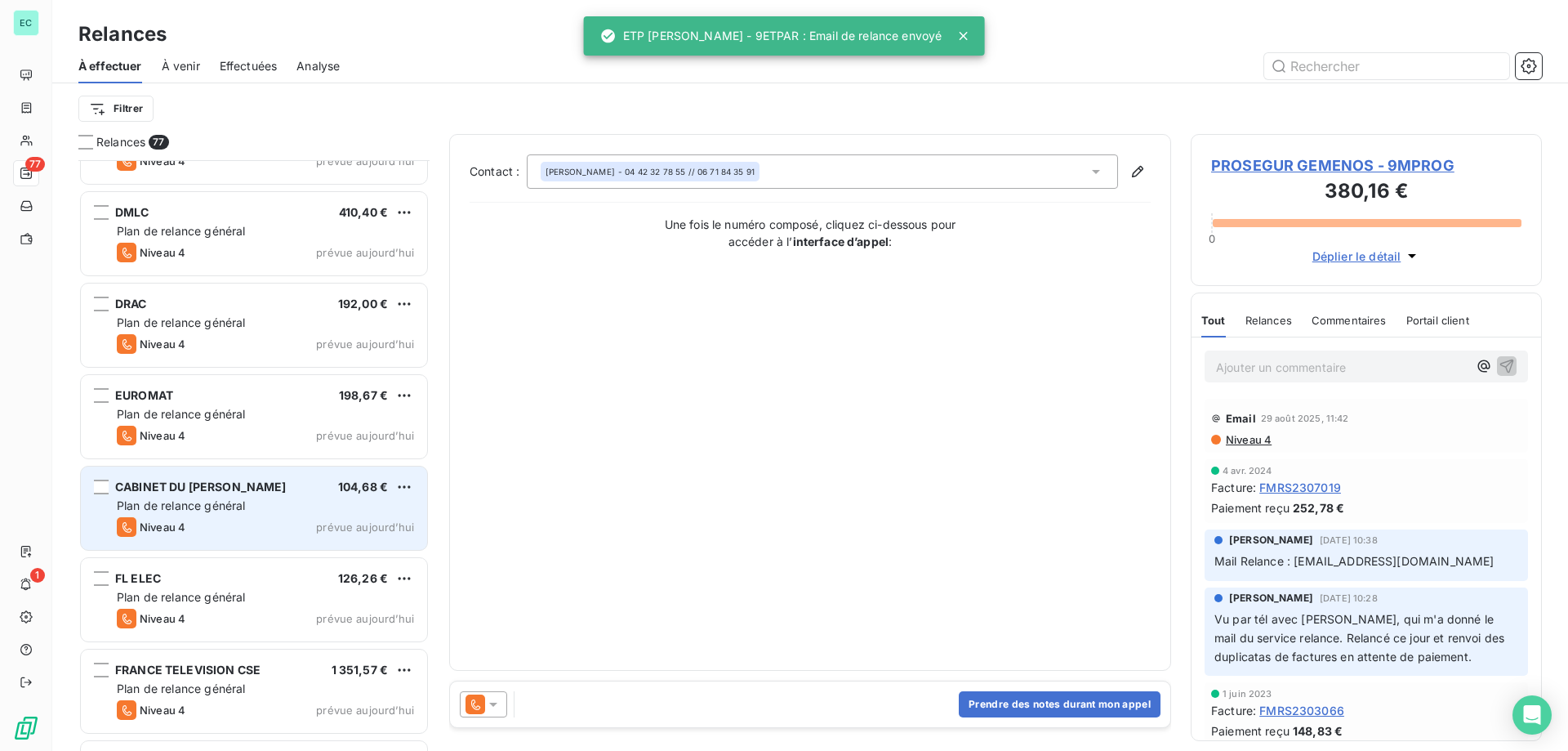
click at [273, 502] on div "Plan de relance général" at bounding box center [265, 506] width 297 height 17
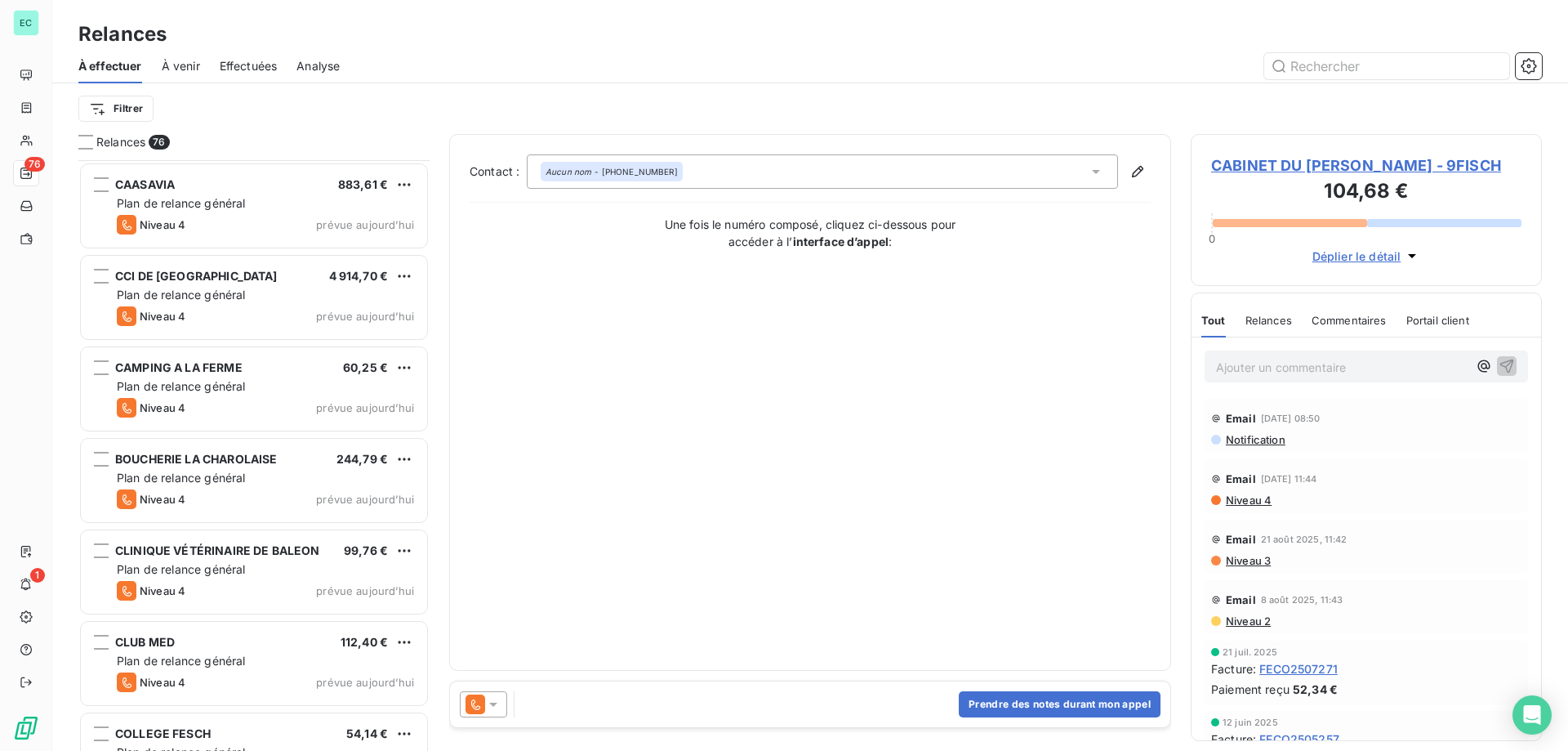
scroll to position [736, 0]
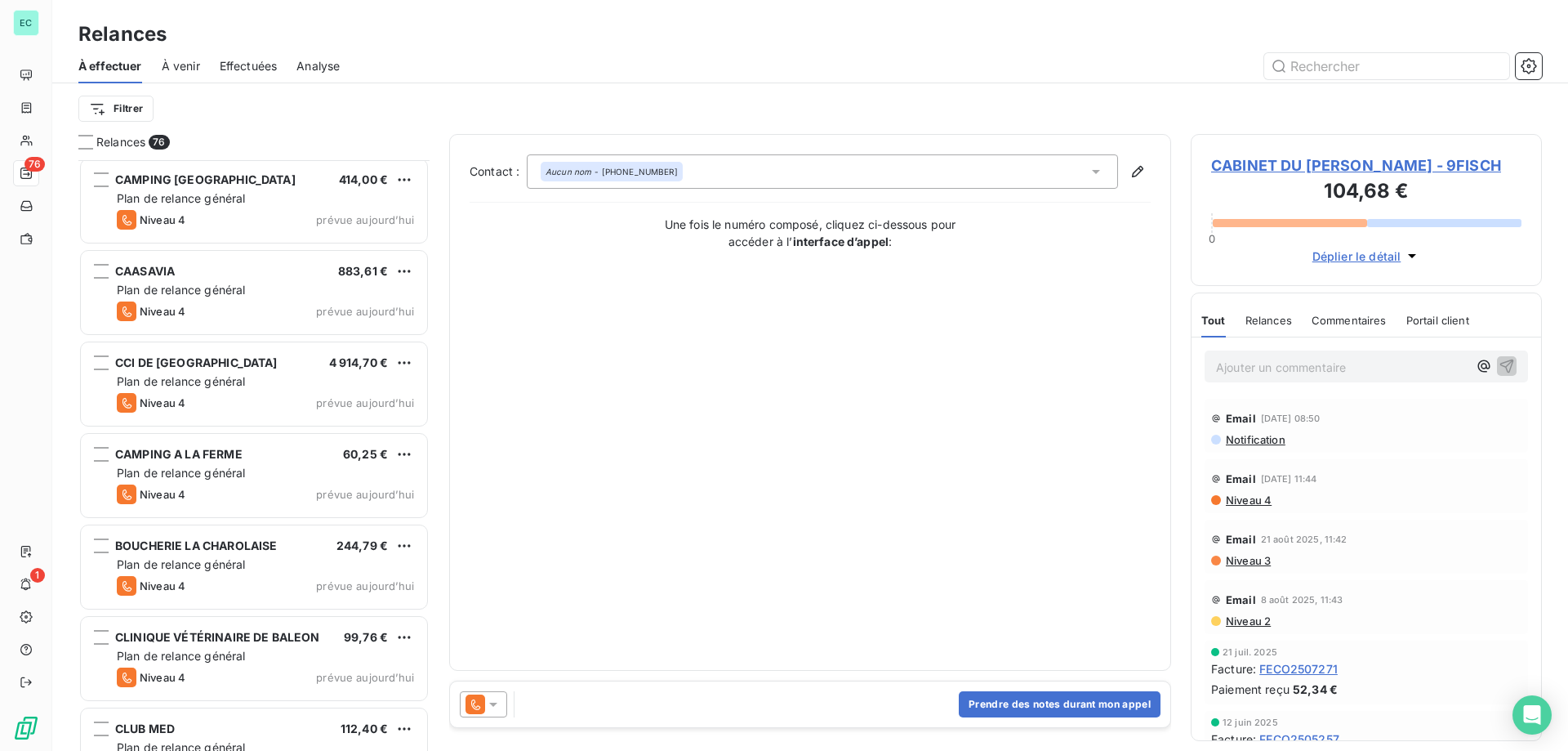
click at [178, 65] on span "À venir" at bounding box center [180, 67] width 38 height 17
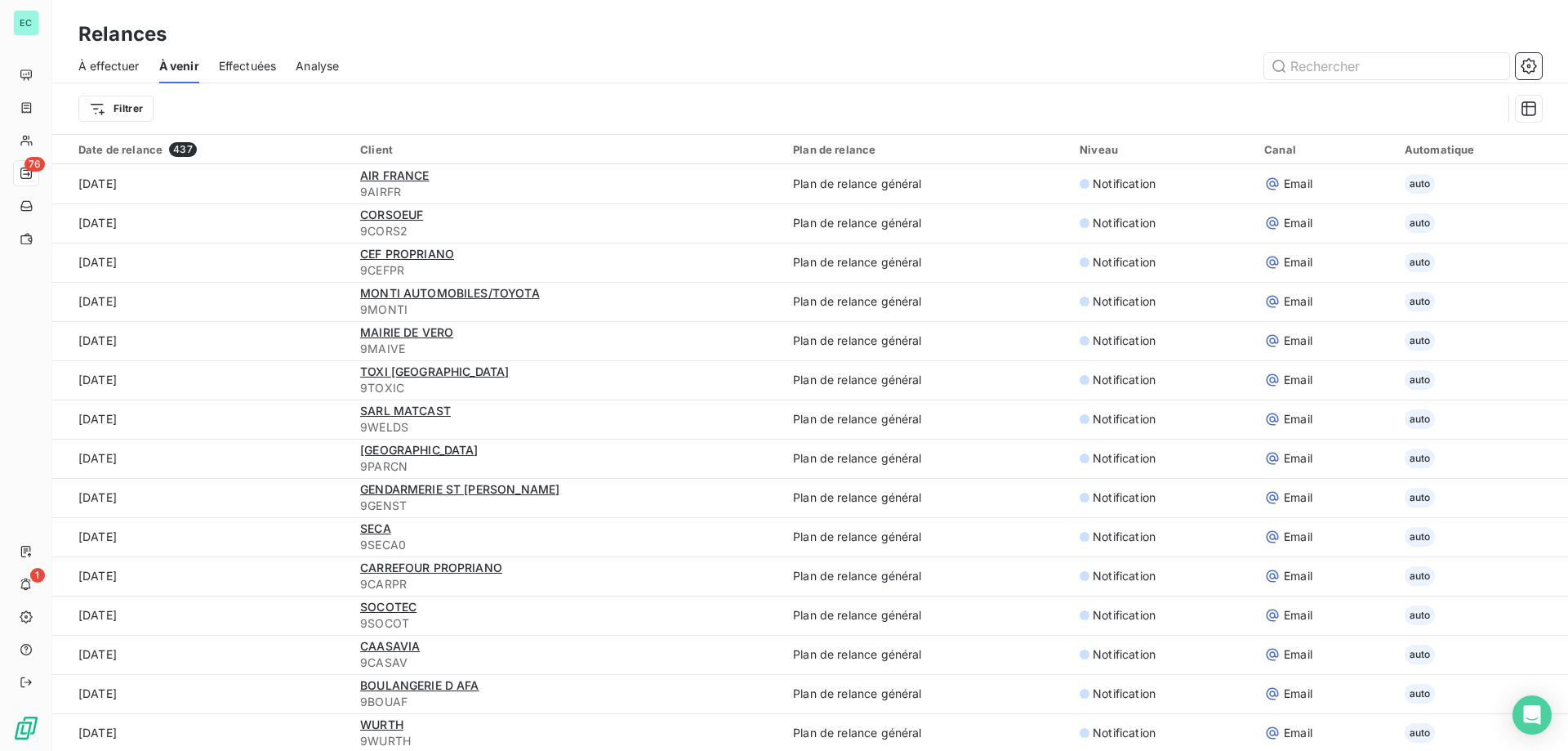
click at [267, 66] on span "Effectuées" at bounding box center [247, 67] width 58 height 17
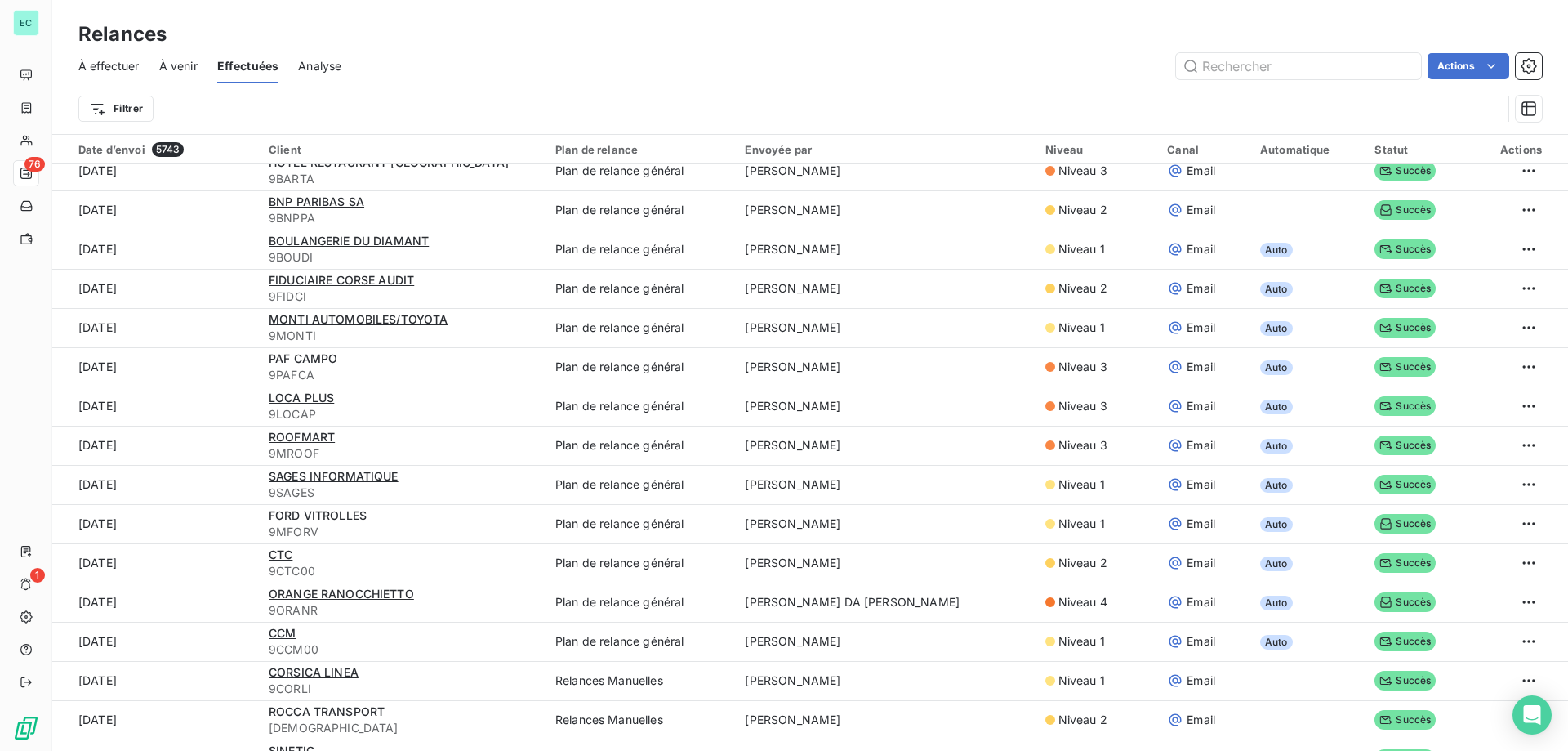
scroll to position [56, 0]
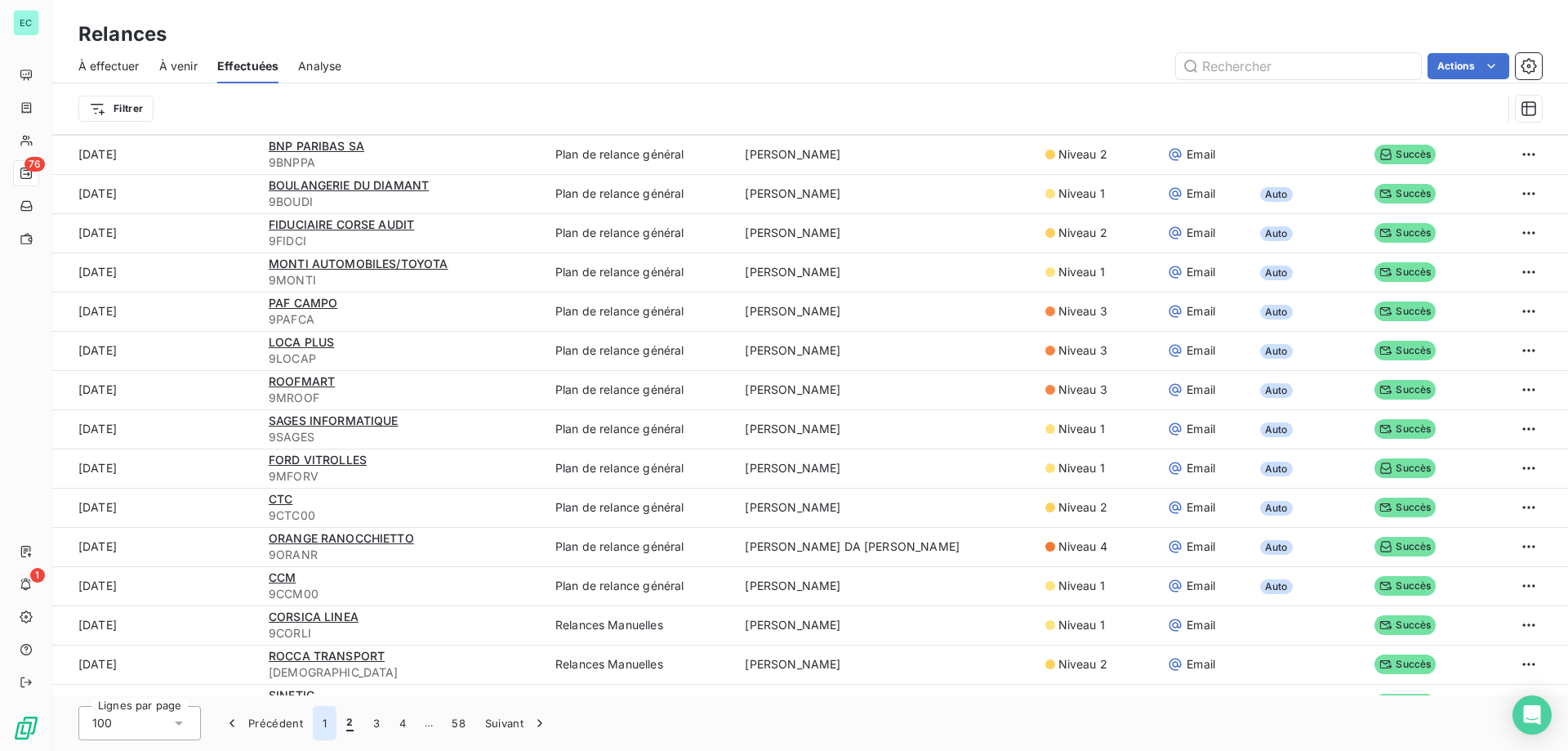
click at [322, 726] on button "1" at bounding box center [325, 722] width 24 height 34
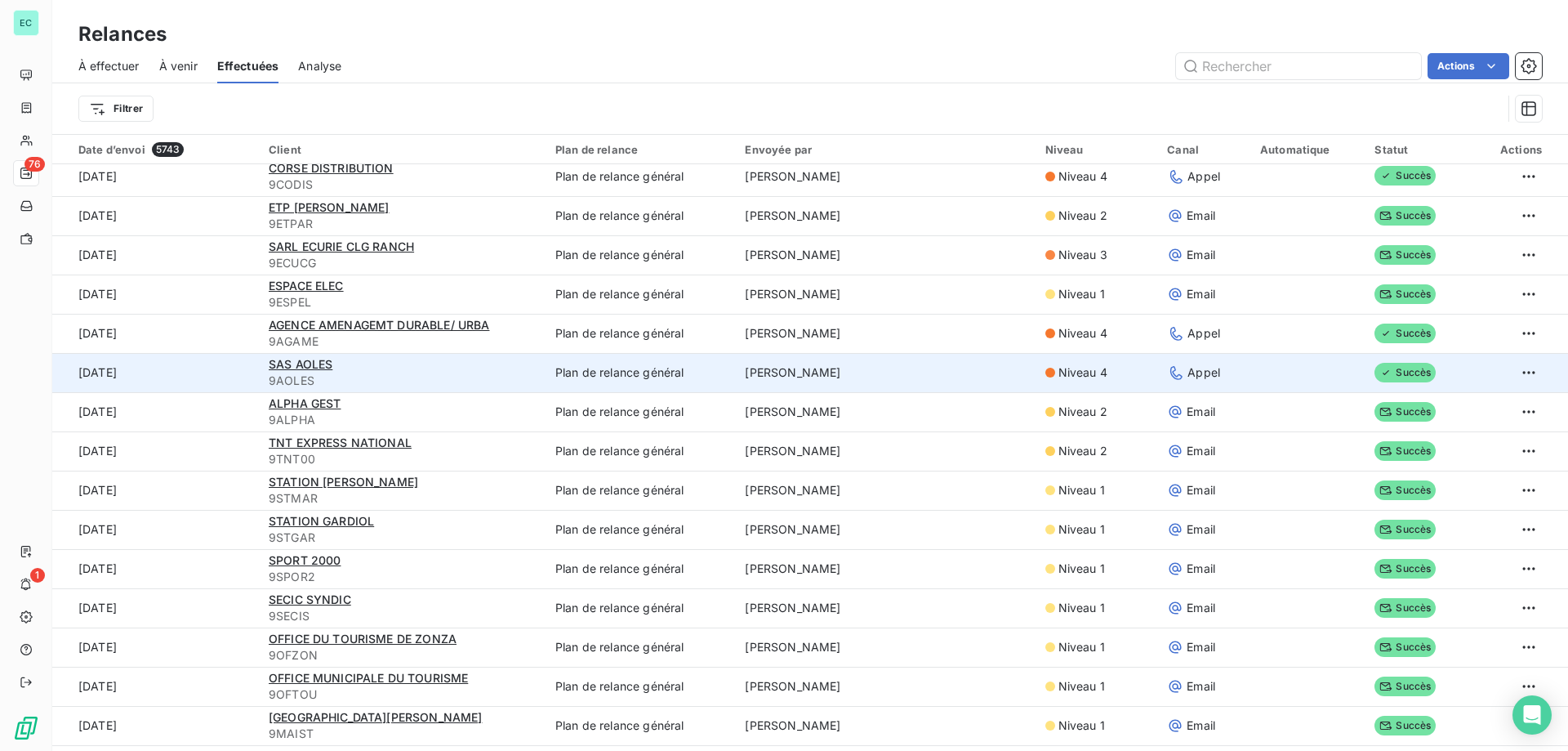
scroll to position [0, 0]
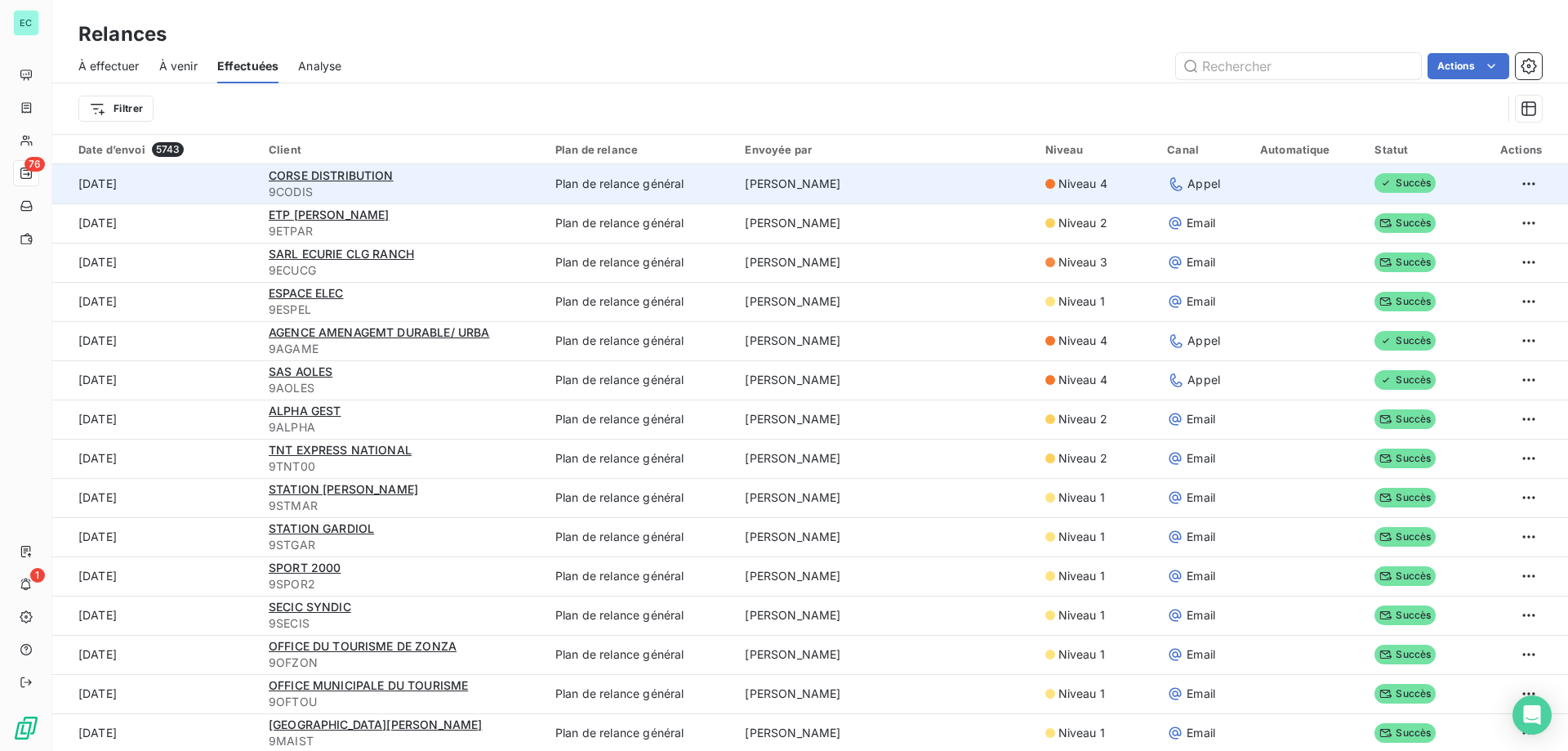
click at [848, 182] on td "[PERSON_NAME]" at bounding box center [884, 184] width 299 height 39
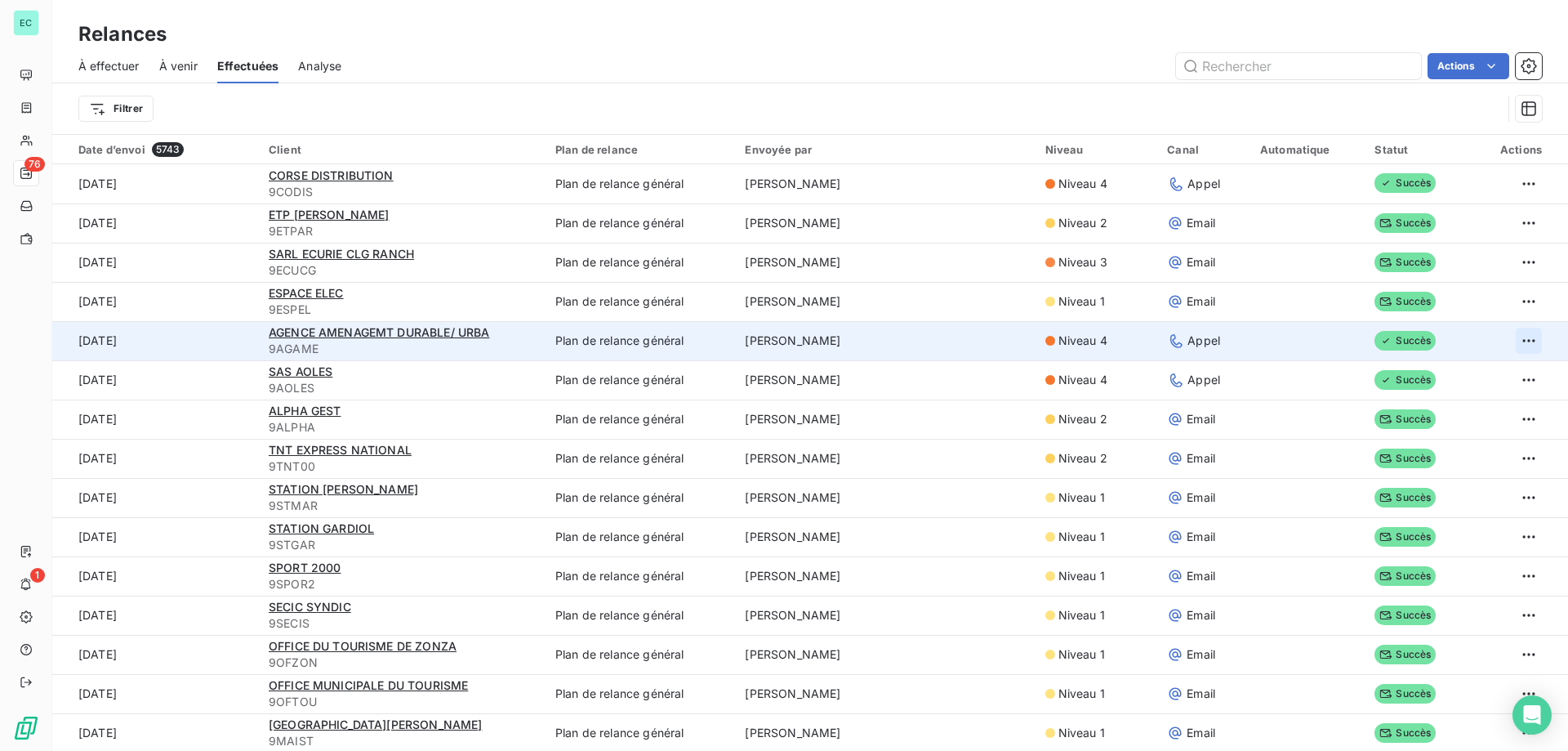
click at [1506, 337] on html "EC 76 1 Relances À effectuer À venir Effectuées Analyse Actions Filtrer Date d’…" at bounding box center [784, 376] width 1568 height 751
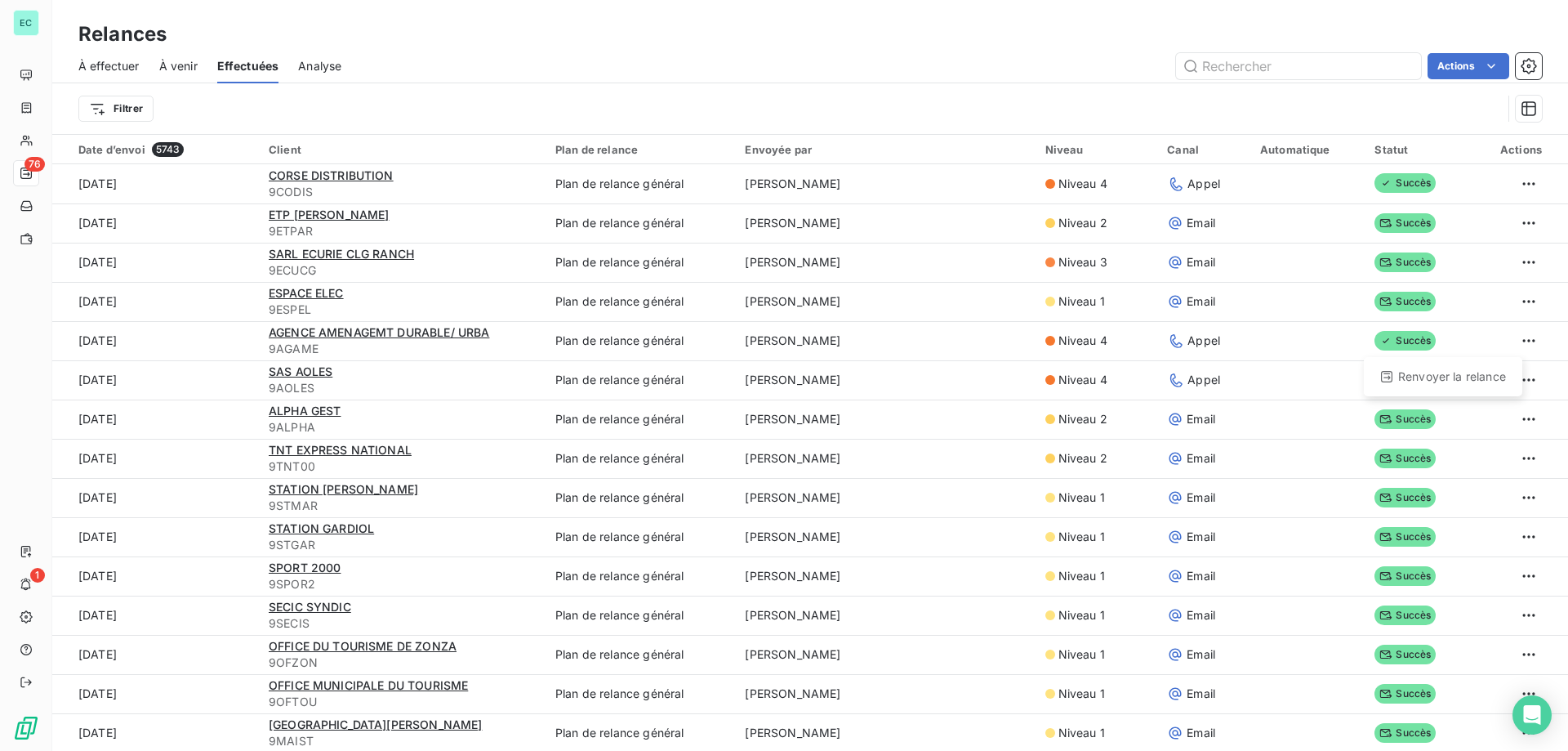
click at [1459, 331] on html "EC 76 1 Relances À effectuer À venir Effectuées Analyse Actions Filtrer Date d’…" at bounding box center [784, 376] width 1568 height 751
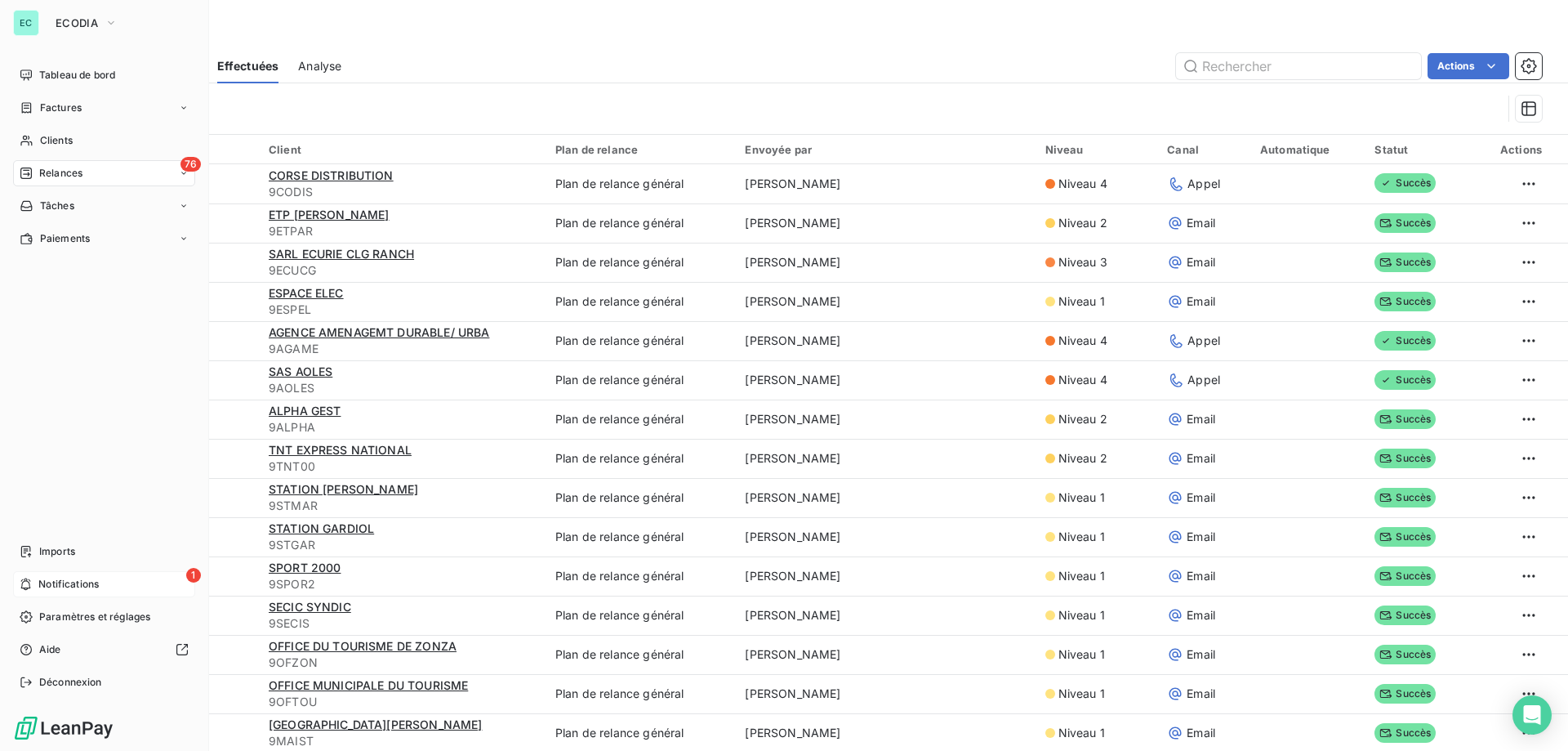
click at [77, 584] on span "Notifications" at bounding box center [68, 584] width 60 height 15
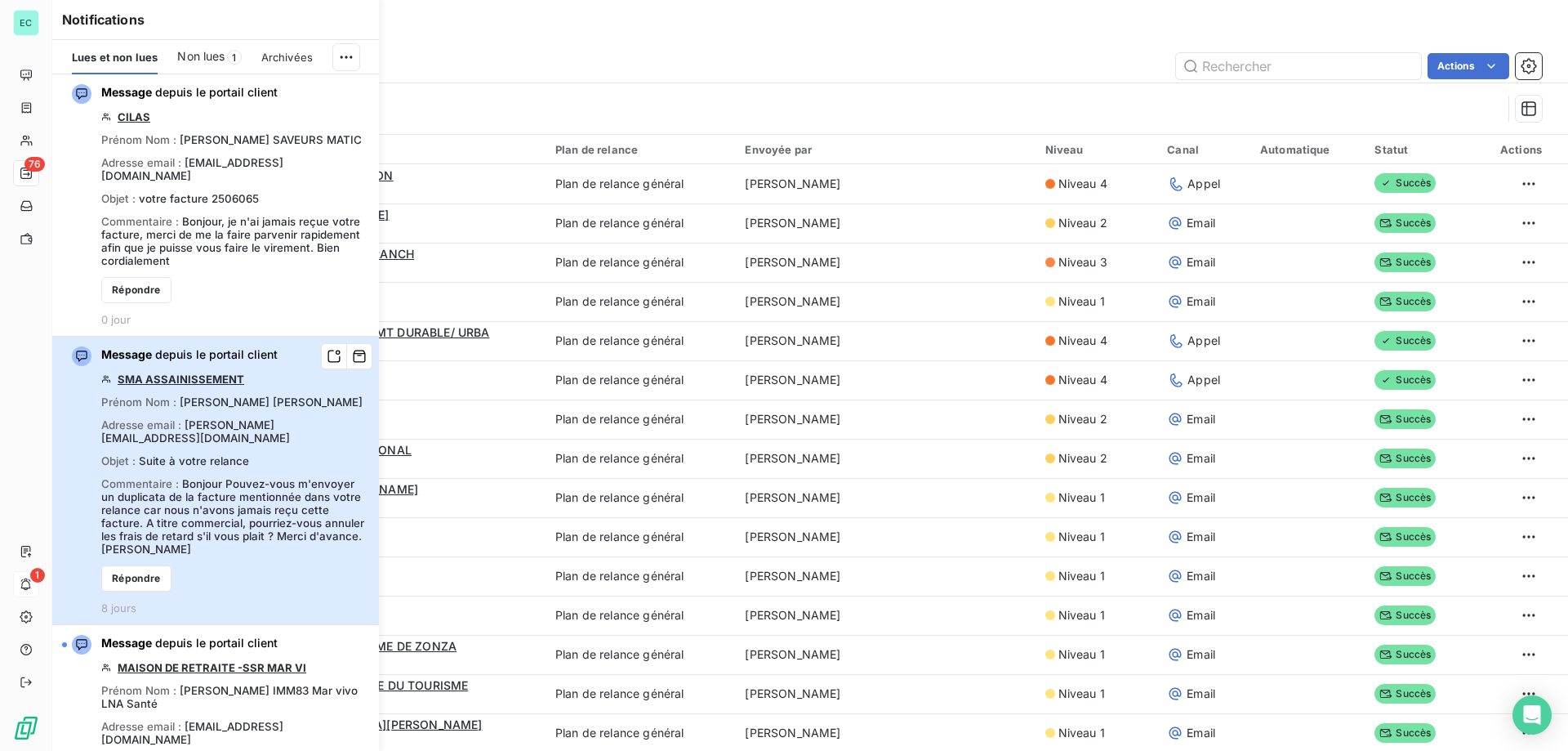
click at [295, 418] on div "Adresse email : [PERSON_NAME][EMAIL_ADDRESS][DOMAIN_NAME]" at bounding box center [234, 431] width 268 height 26
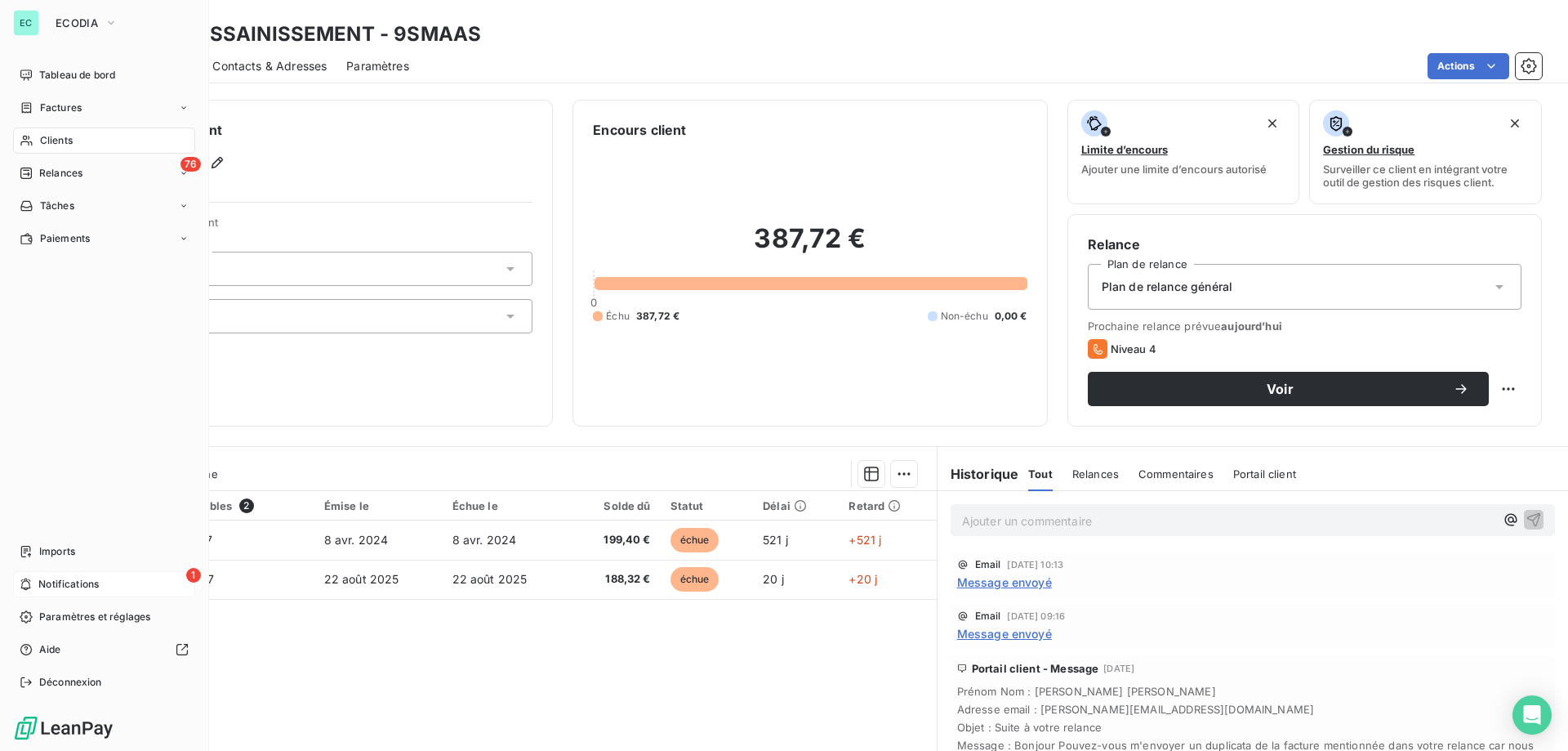
click at [92, 579] on span "Notifications" at bounding box center [68, 584] width 60 height 15
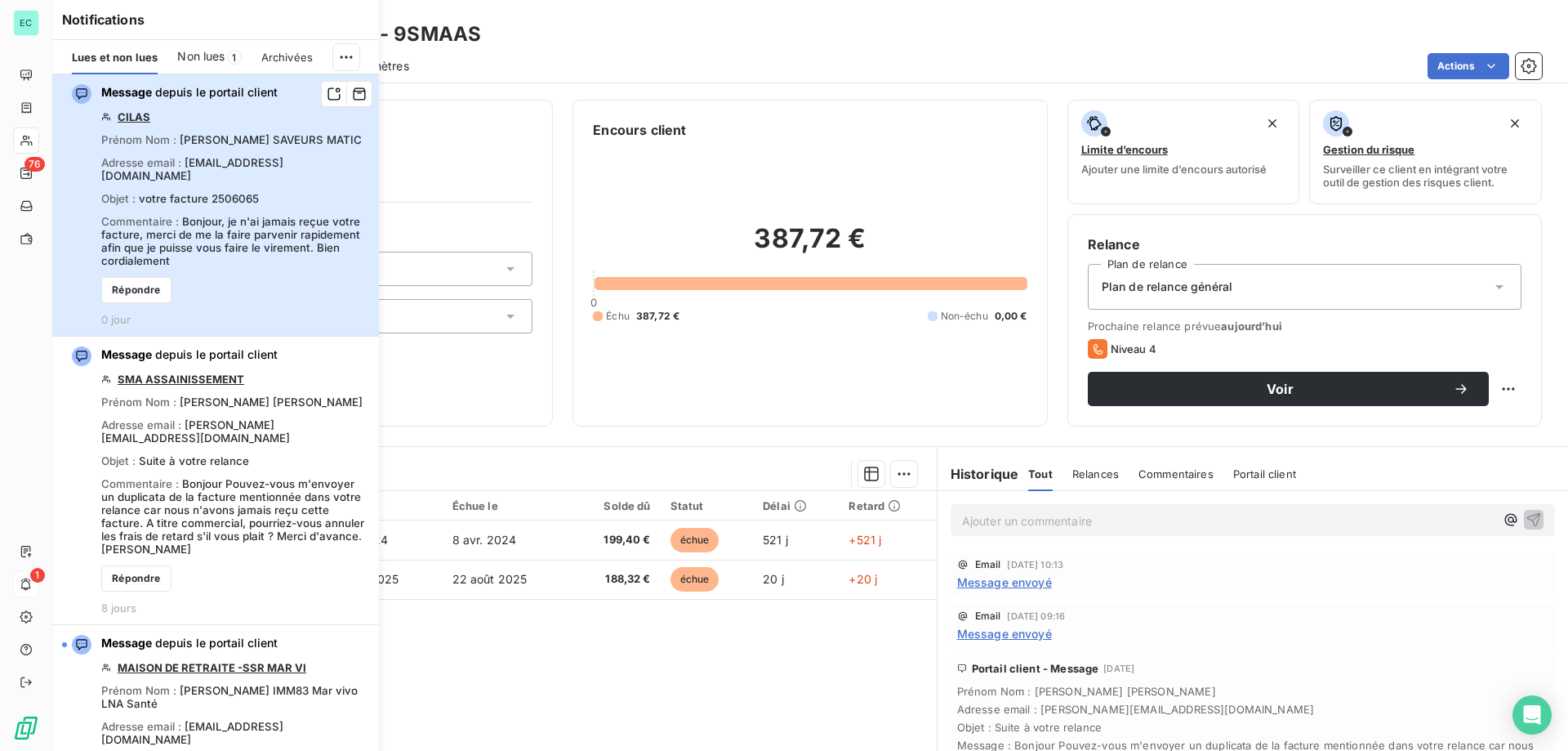
click at [221, 258] on div "Message depuis le portail client CILAS Prénom Nom : [PERSON_NAME] SAVEURS MATIC…" at bounding box center [234, 205] width 268 height 242
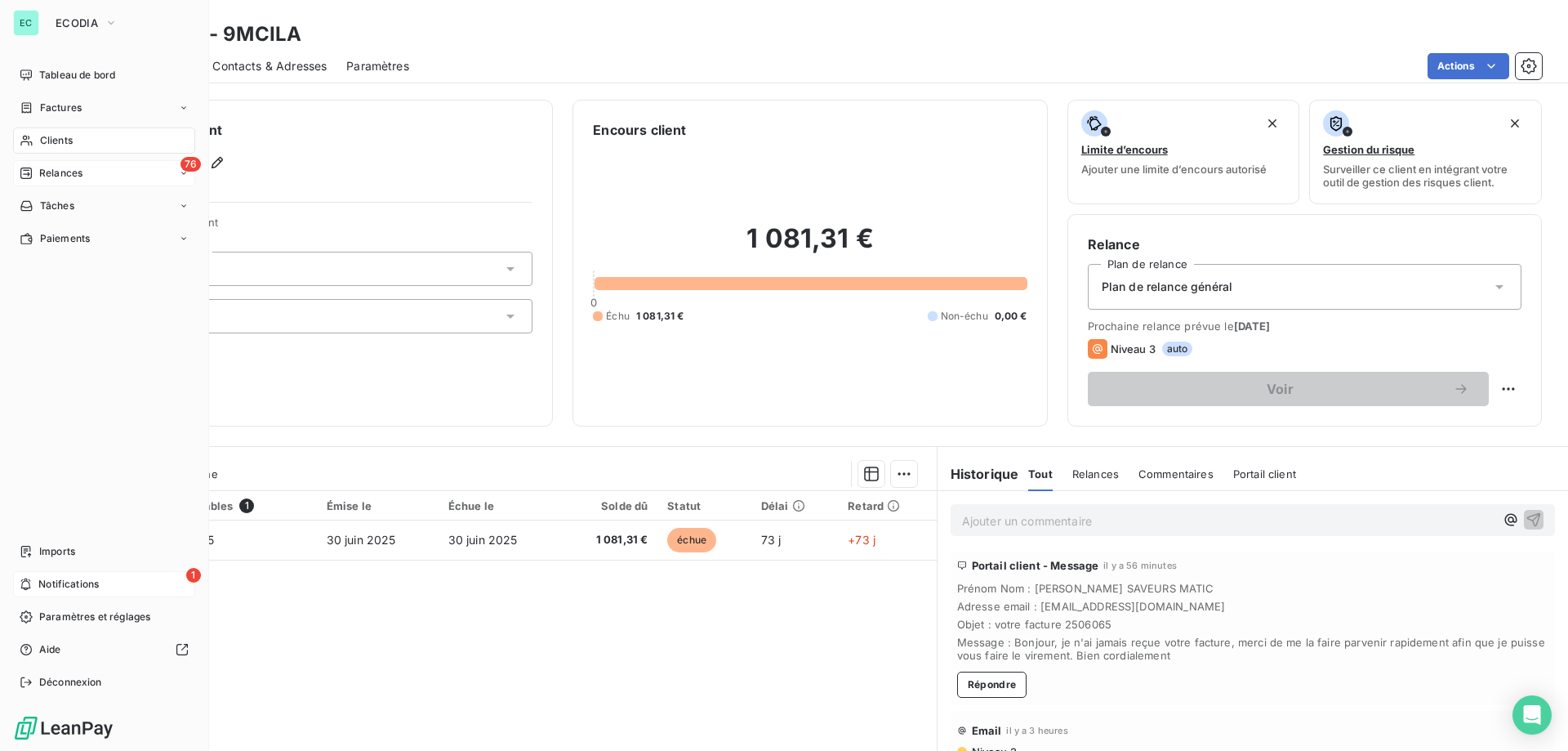
click at [83, 175] on div "76 Relances" at bounding box center [104, 173] width 183 height 26
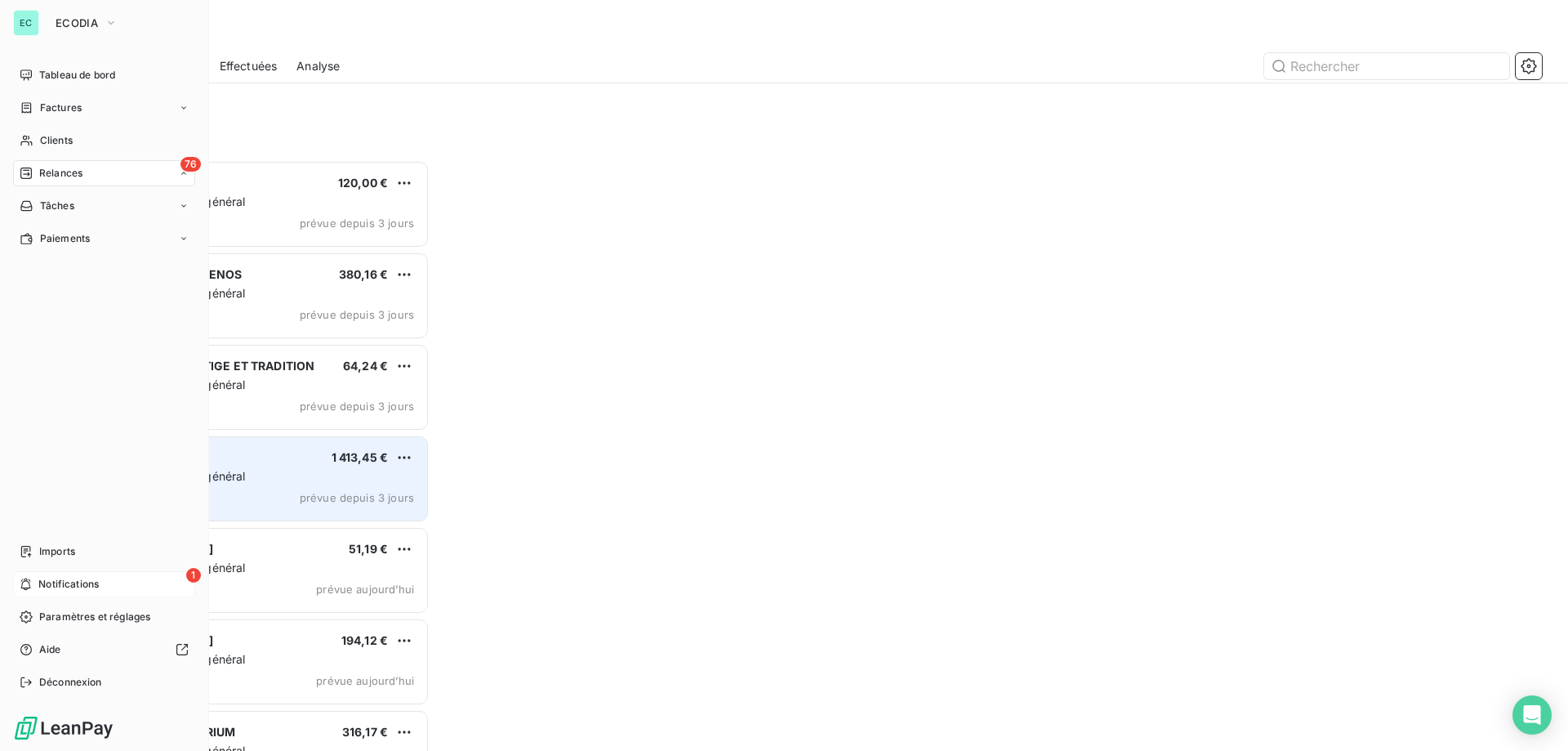
scroll to position [579, 339]
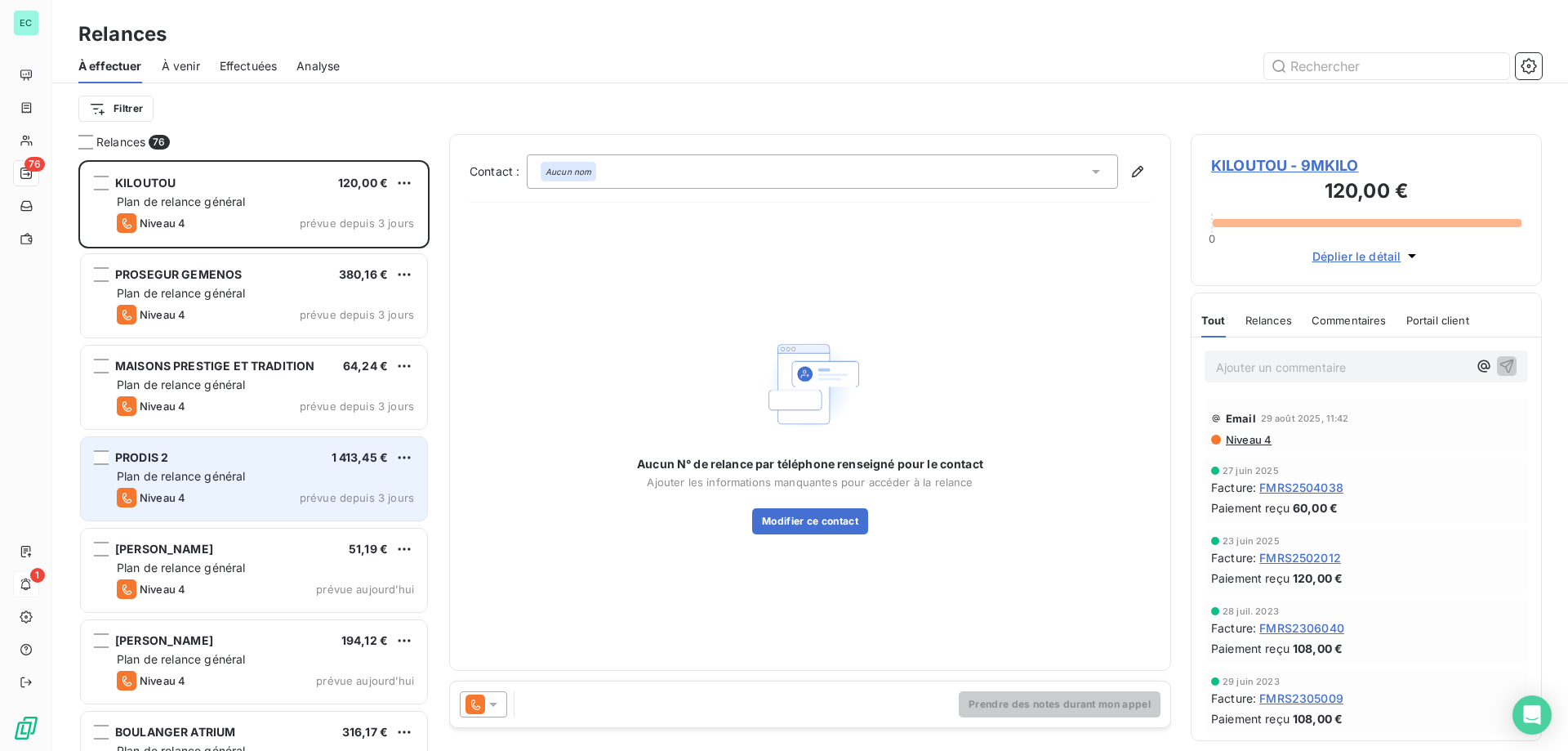
click at [345, 498] on span "prévue depuis 3 jours" at bounding box center [356, 498] width 114 height 13
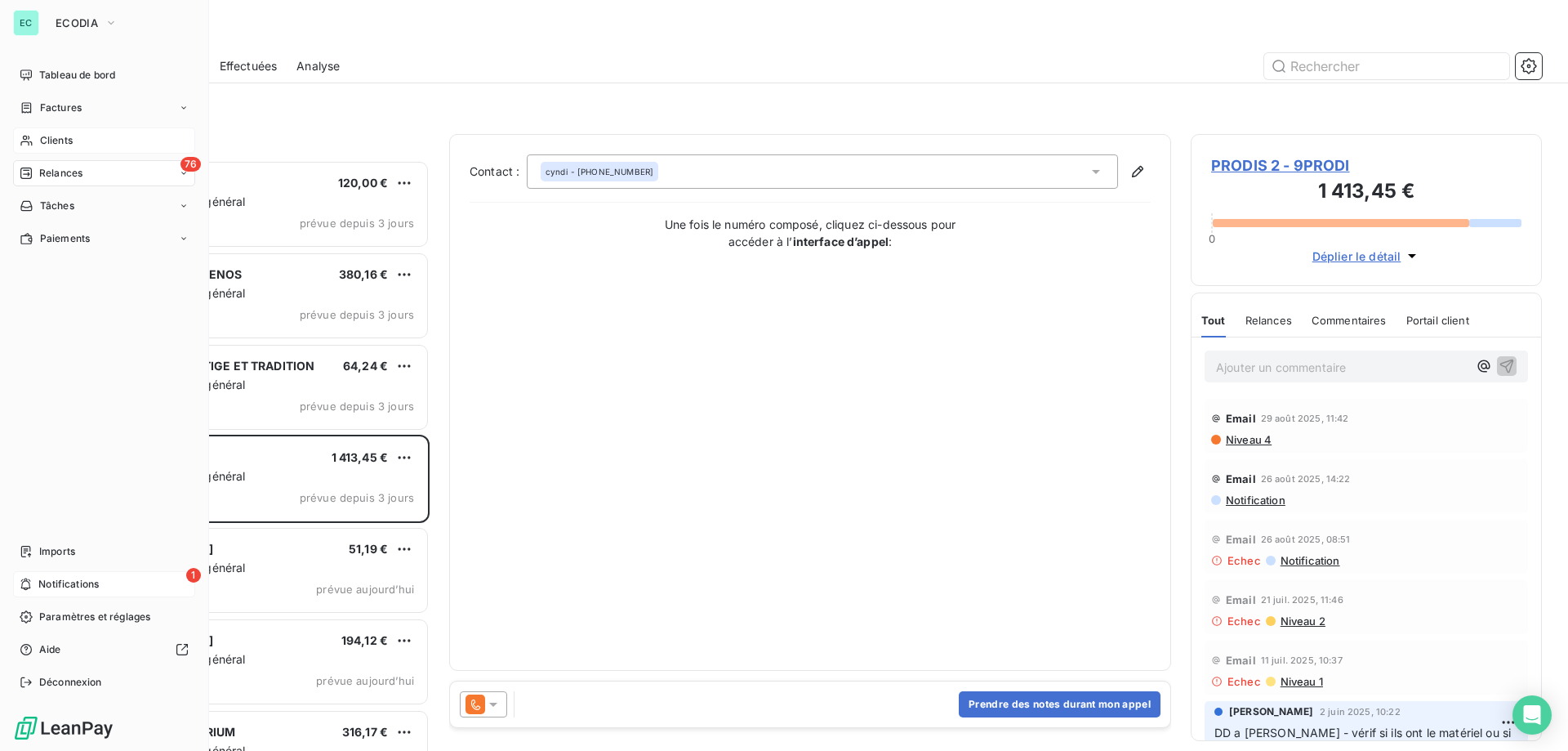
click at [56, 146] on span "Clients" at bounding box center [56, 141] width 32 height 15
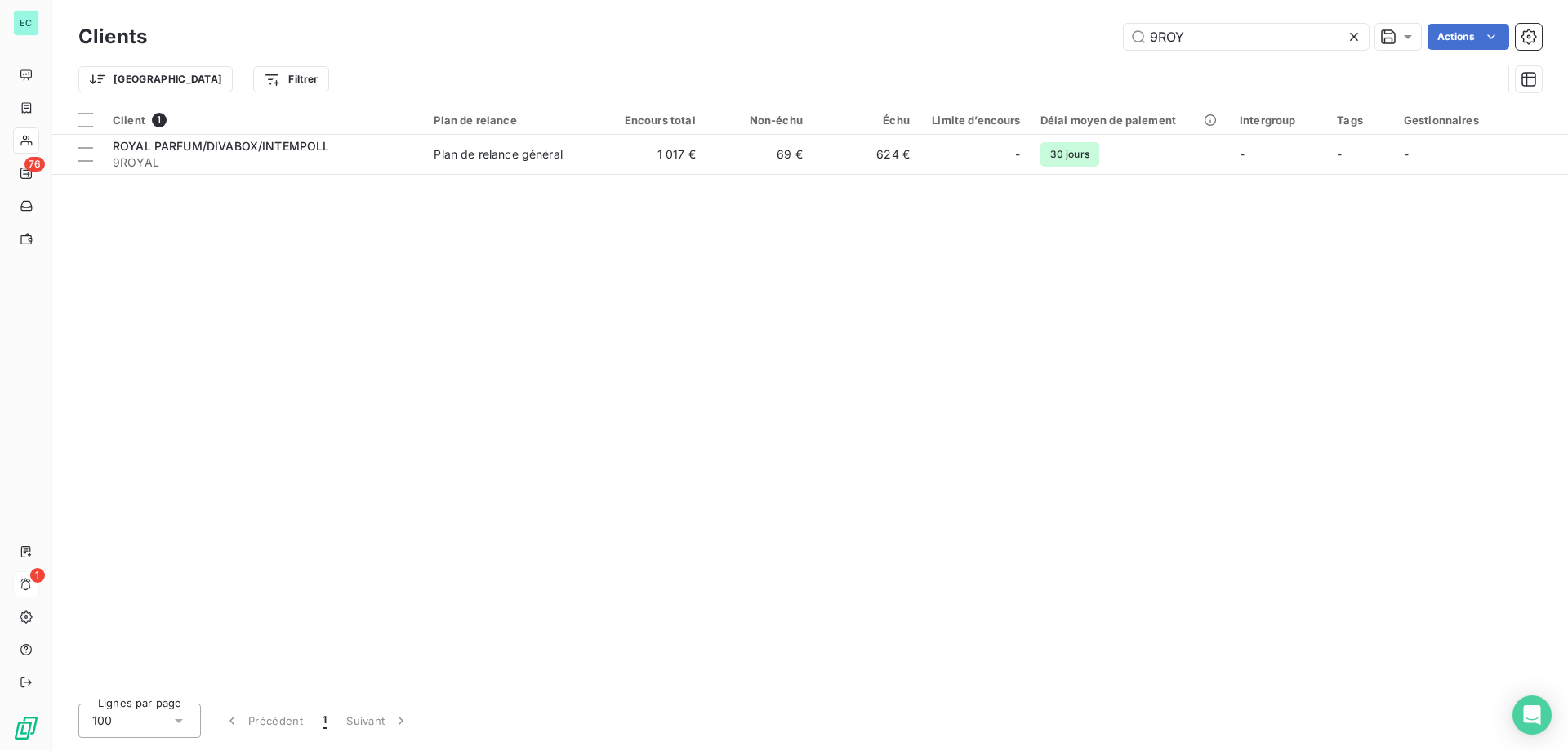
drag, startPoint x: 1193, startPoint y: 42, endPoint x: 50, endPoint y: 33, distance: 1143.0
click at [116, 33] on div "Clients 9ROY Actions" at bounding box center [810, 36] width 1463 height 34
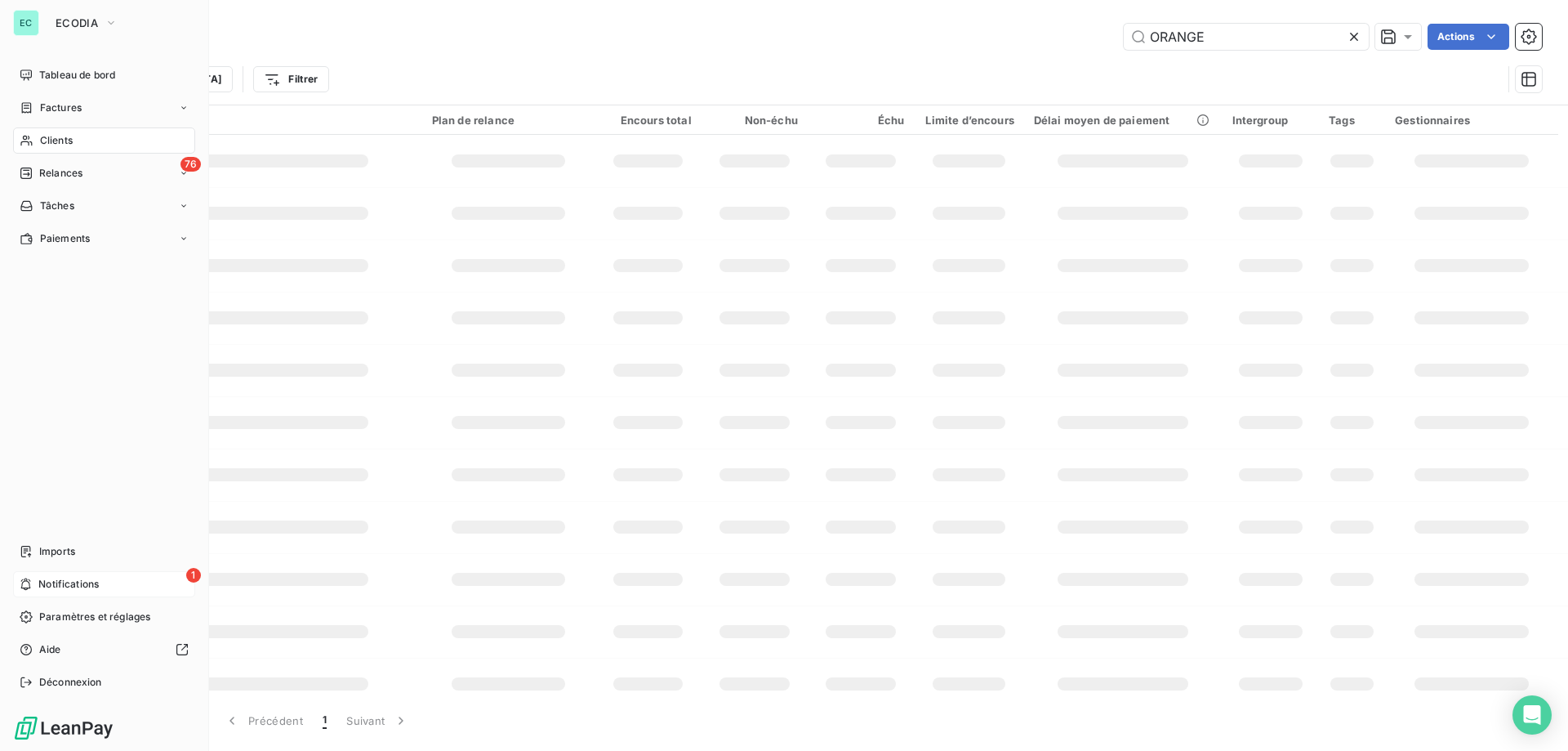
type input "ORANGE"
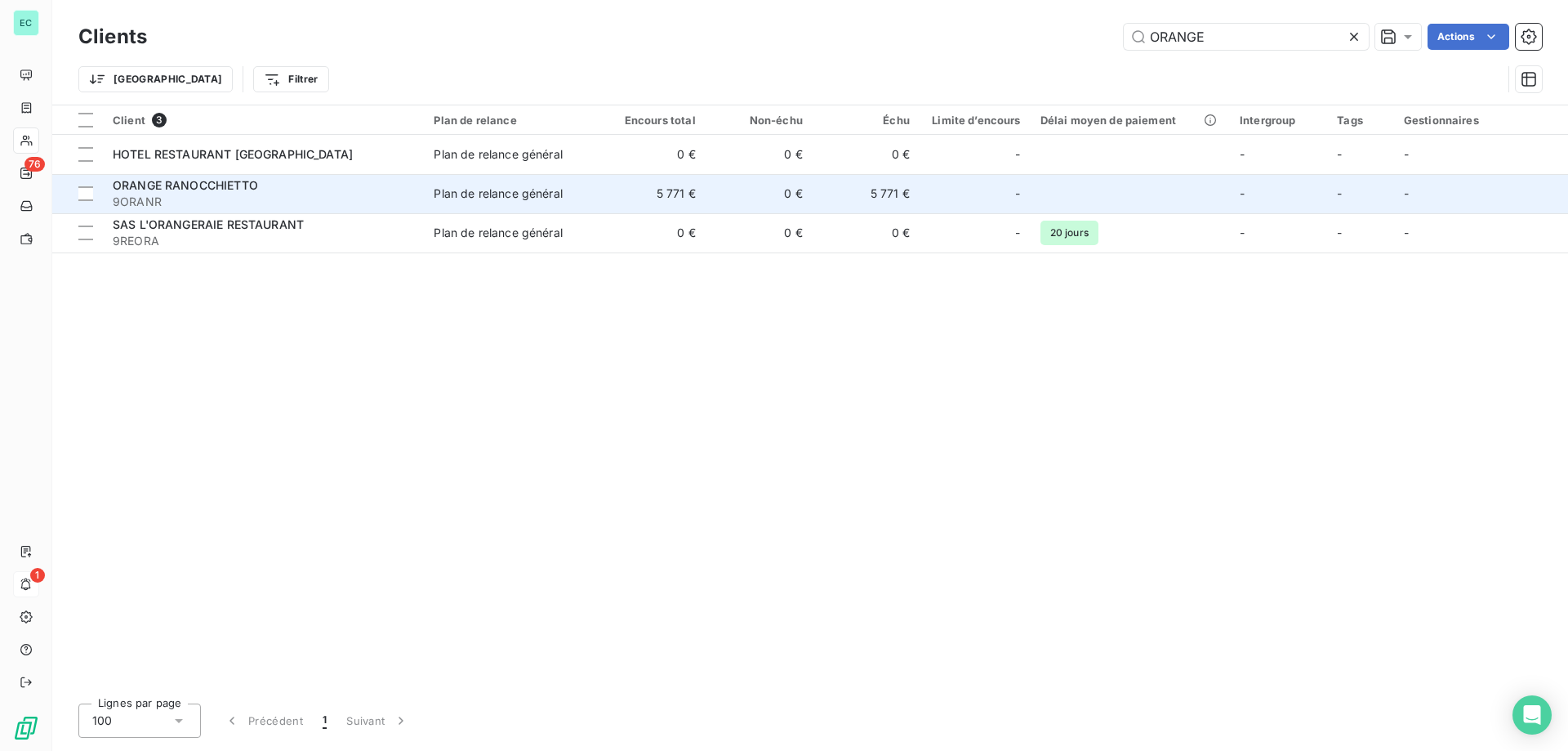
click at [685, 187] on td "5 771 €" at bounding box center [651, 194] width 107 height 39
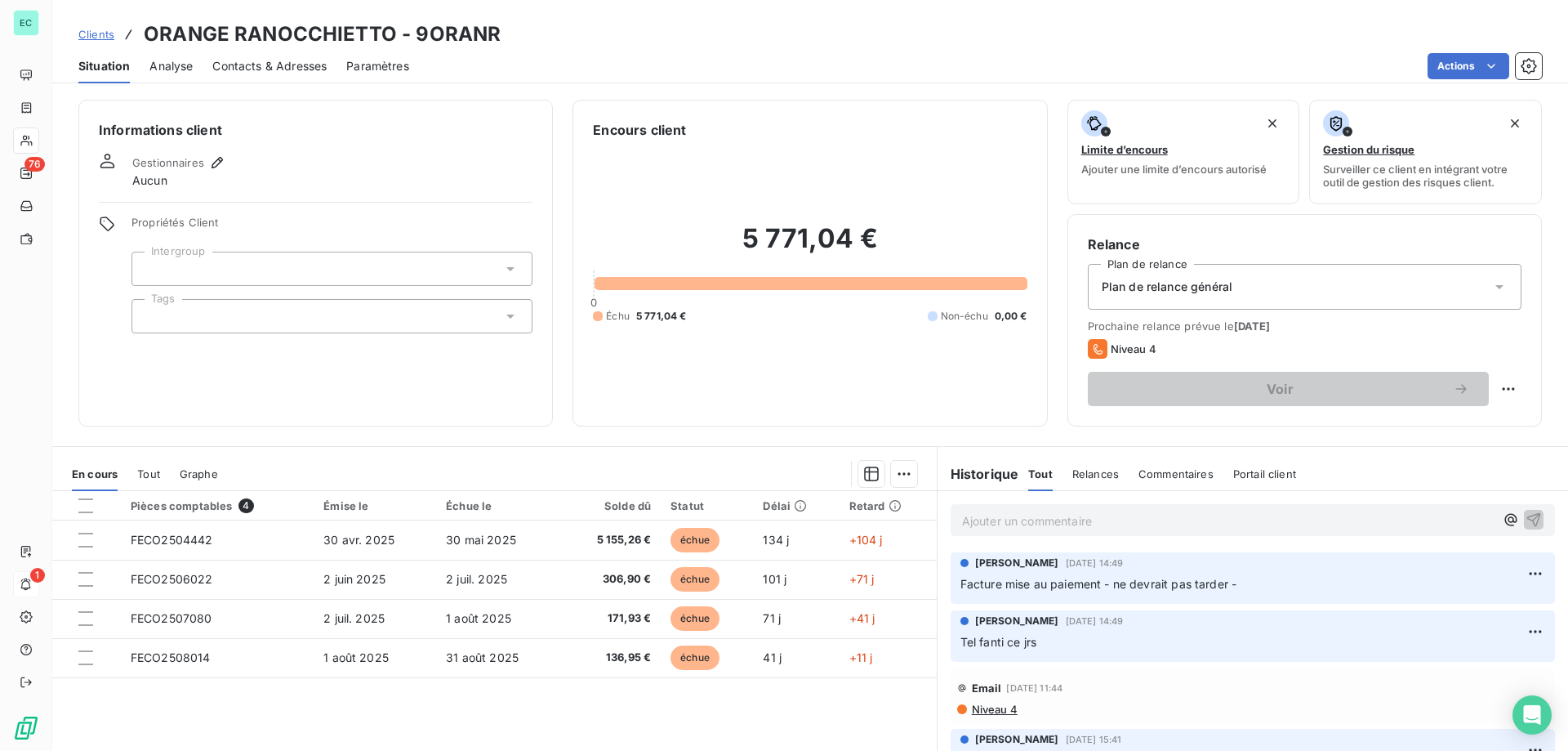
click at [1182, 530] on p "Ajouter un commentaire ﻿" at bounding box center [1228, 521] width 533 height 20
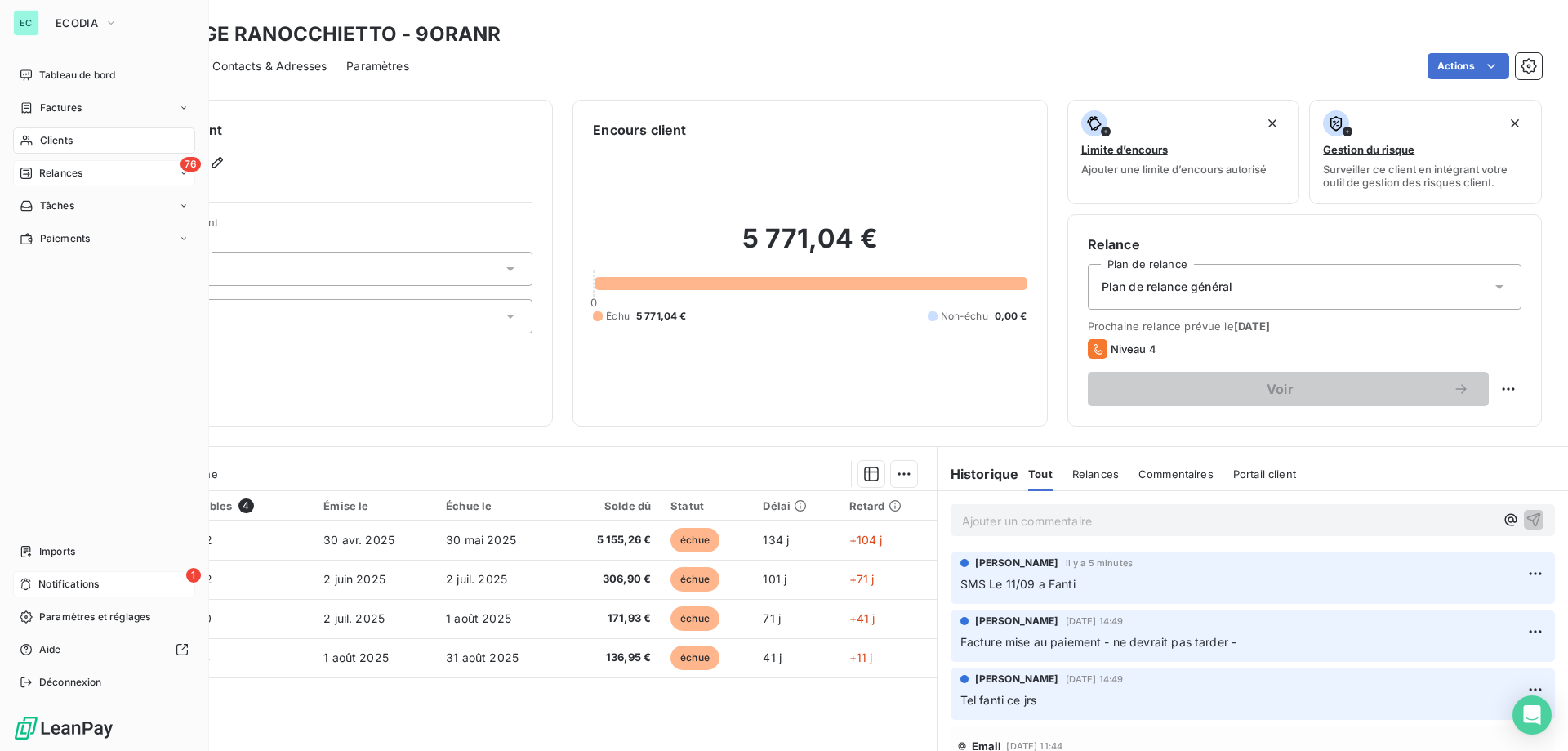
click at [65, 178] on span "Relances" at bounding box center [60, 173] width 44 height 15
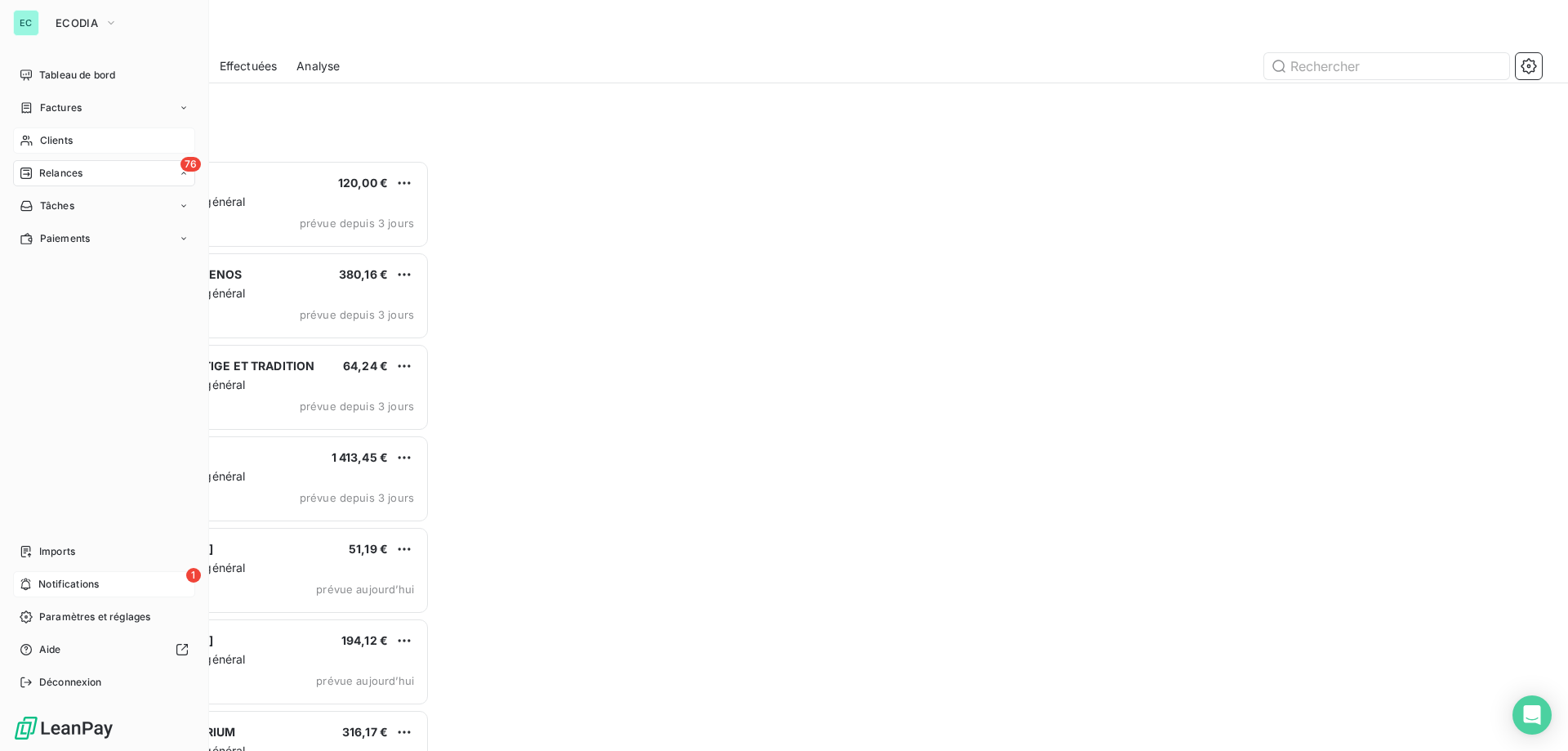
scroll to position [579, 339]
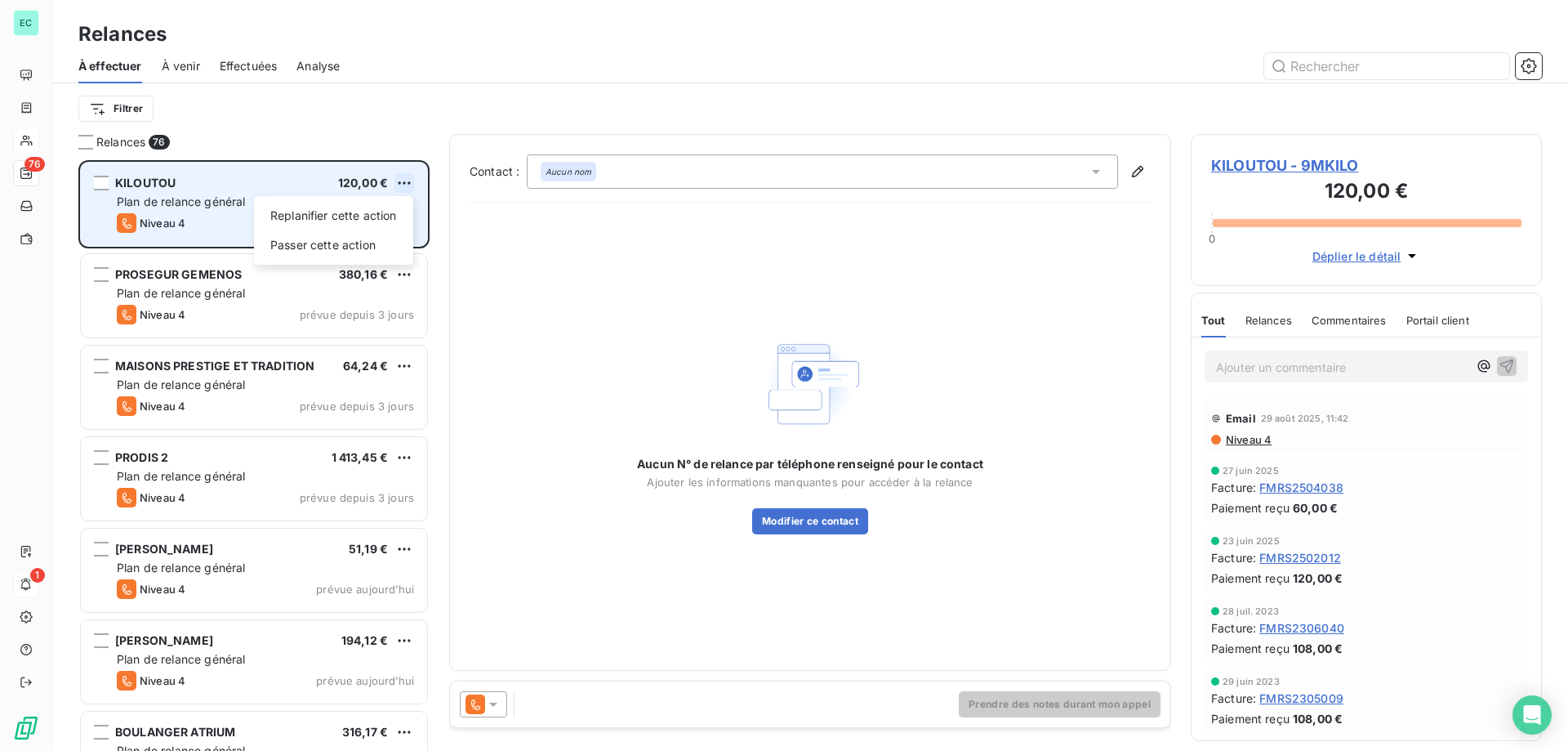
click at [403, 185] on html "EC 76 1 Relances À effectuer À venir Effectuées Analyse Filtrer Relances 76 KIL…" at bounding box center [784, 376] width 1568 height 751
click at [356, 247] on div "Passer cette action" at bounding box center [334, 245] width 146 height 26
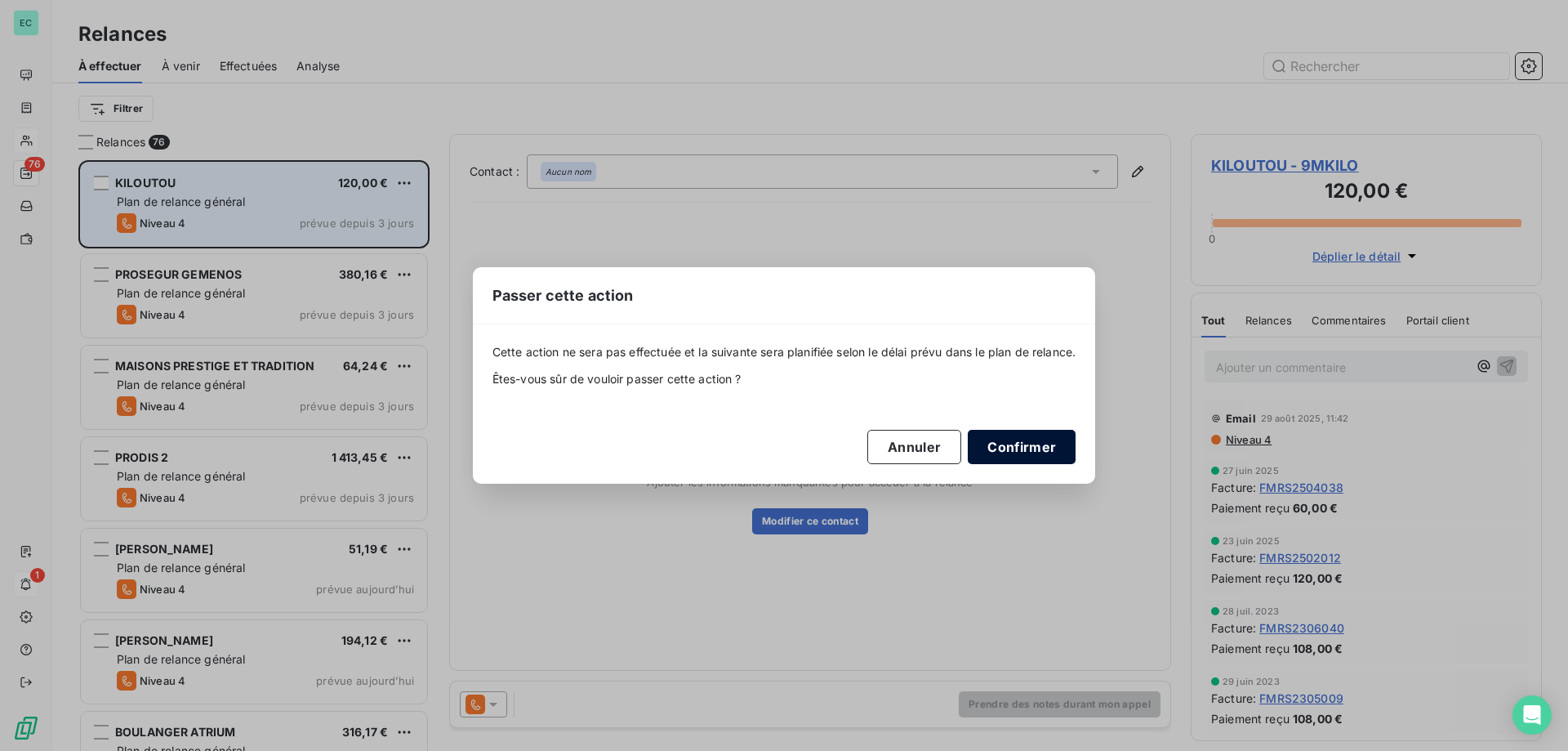
click at [1023, 452] on button "Confirmer" at bounding box center [1021, 447] width 107 height 34
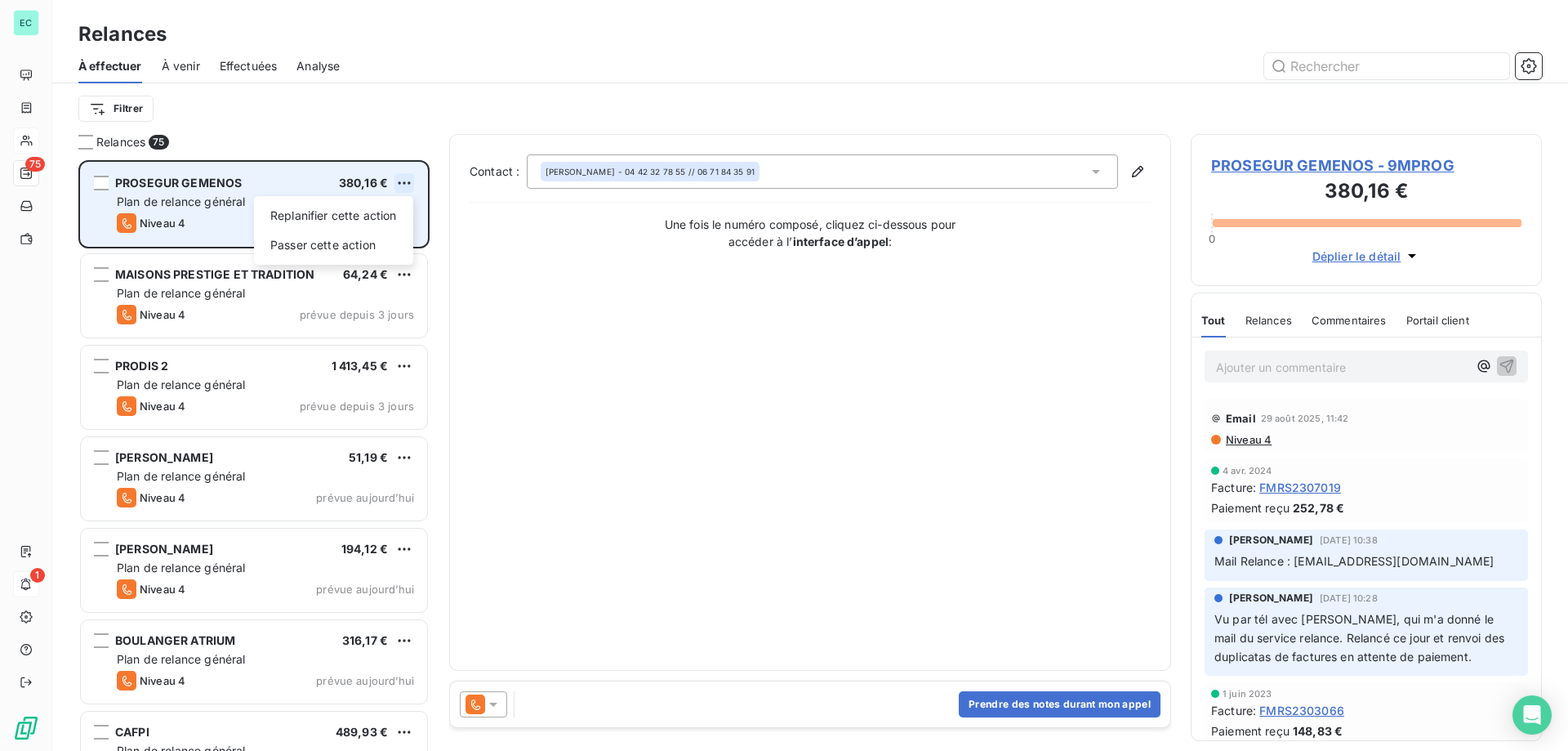
click at [408, 180] on html "EC 75 1 Relances À effectuer À venir Effectuées Analyse Filtrer Relances 75 PRO…" at bounding box center [784, 376] width 1568 height 751
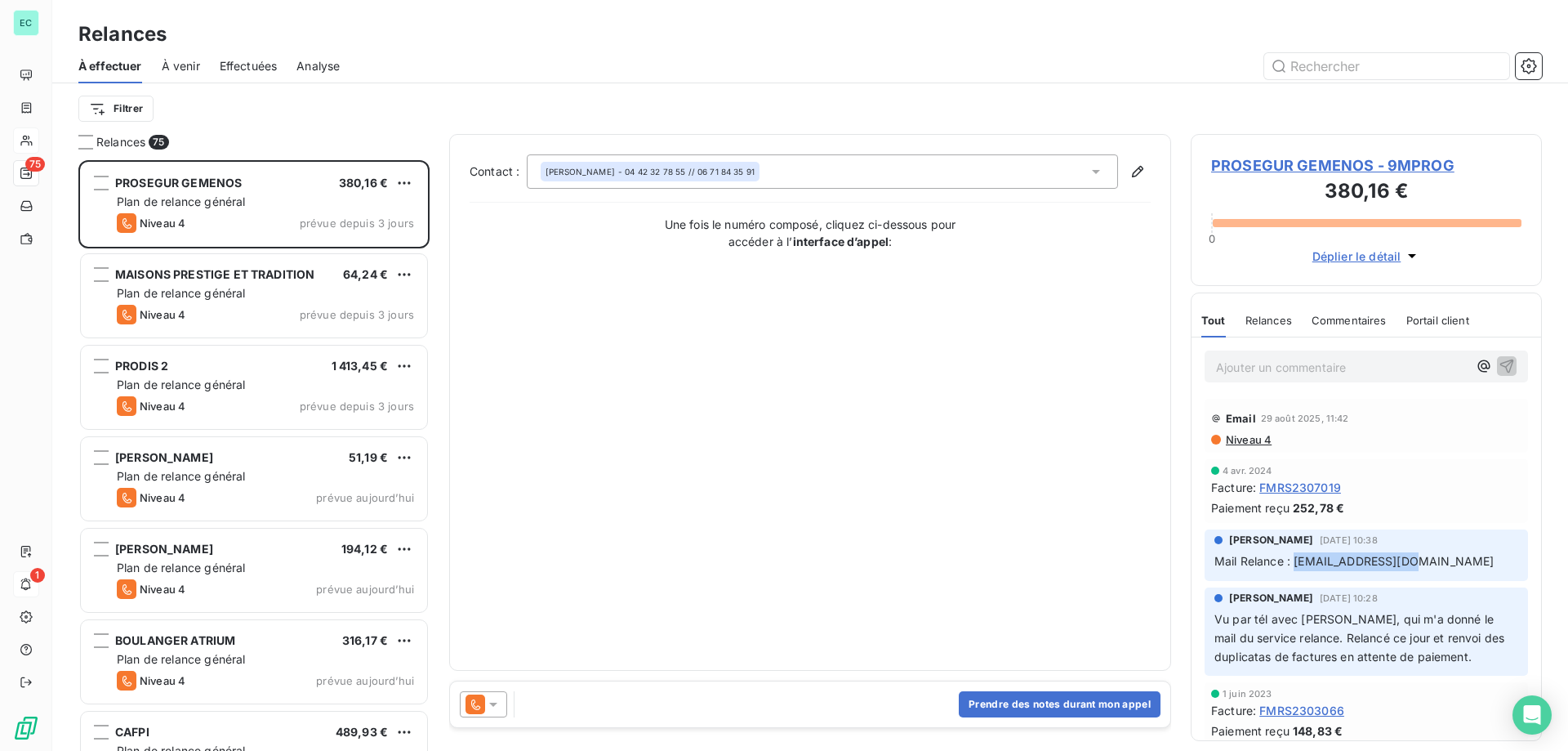
drag, startPoint x: 1294, startPoint y: 562, endPoint x: 1398, endPoint y: 567, distance: 104.1
click at [1398, 567] on html "EC 75 1 Relances À effectuer À venir Effectuées Analyse Filtrer Relances 75 PRO…" at bounding box center [784, 376] width 1568 height 751
copy span "[EMAIL_ADDRESS][DOMAIN_NAME]"
click at [492, 706] on icon at bounding box center [493, 705] width 17 height 17
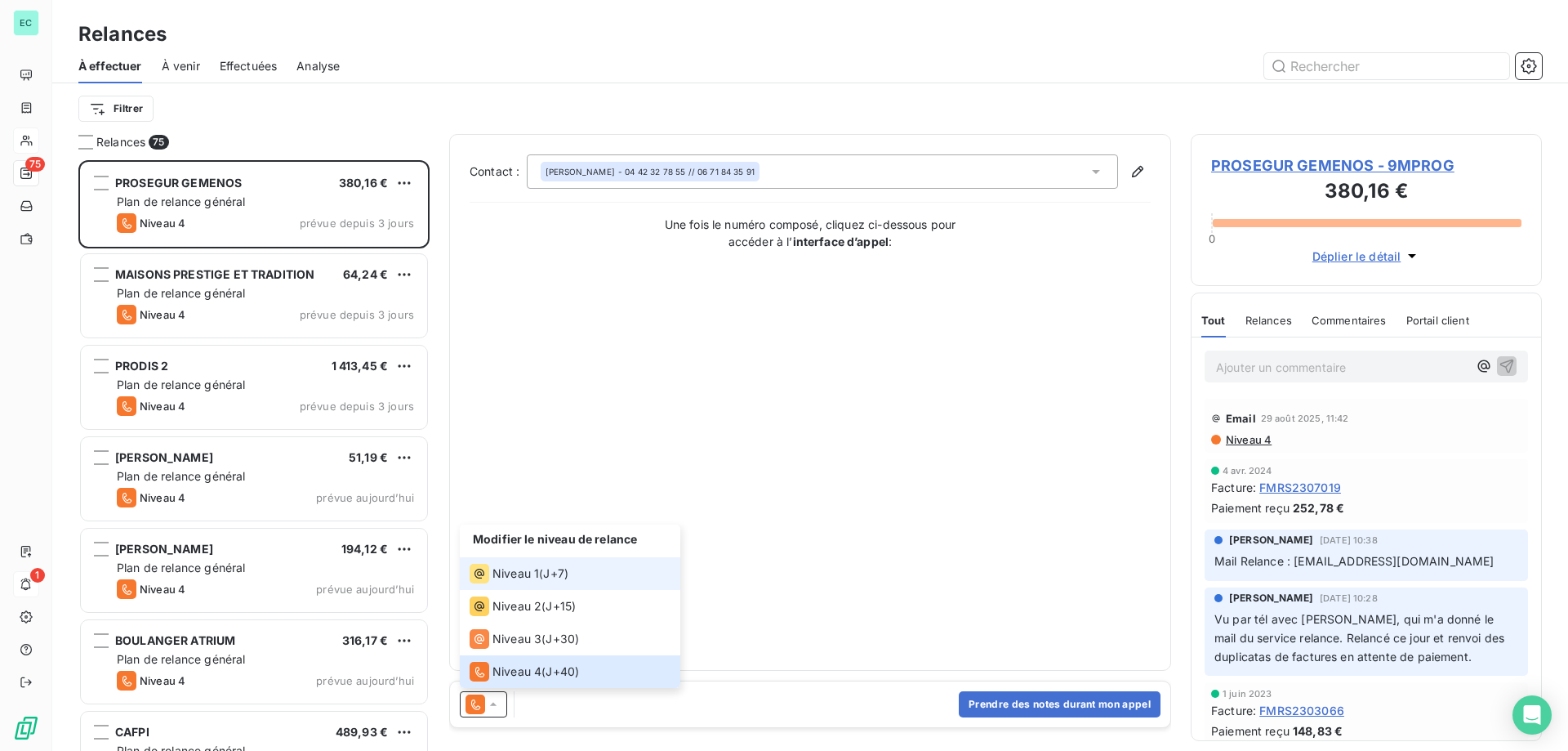
click at [475, 571] on icon at bounding box center [479, 573] width 10 height 10
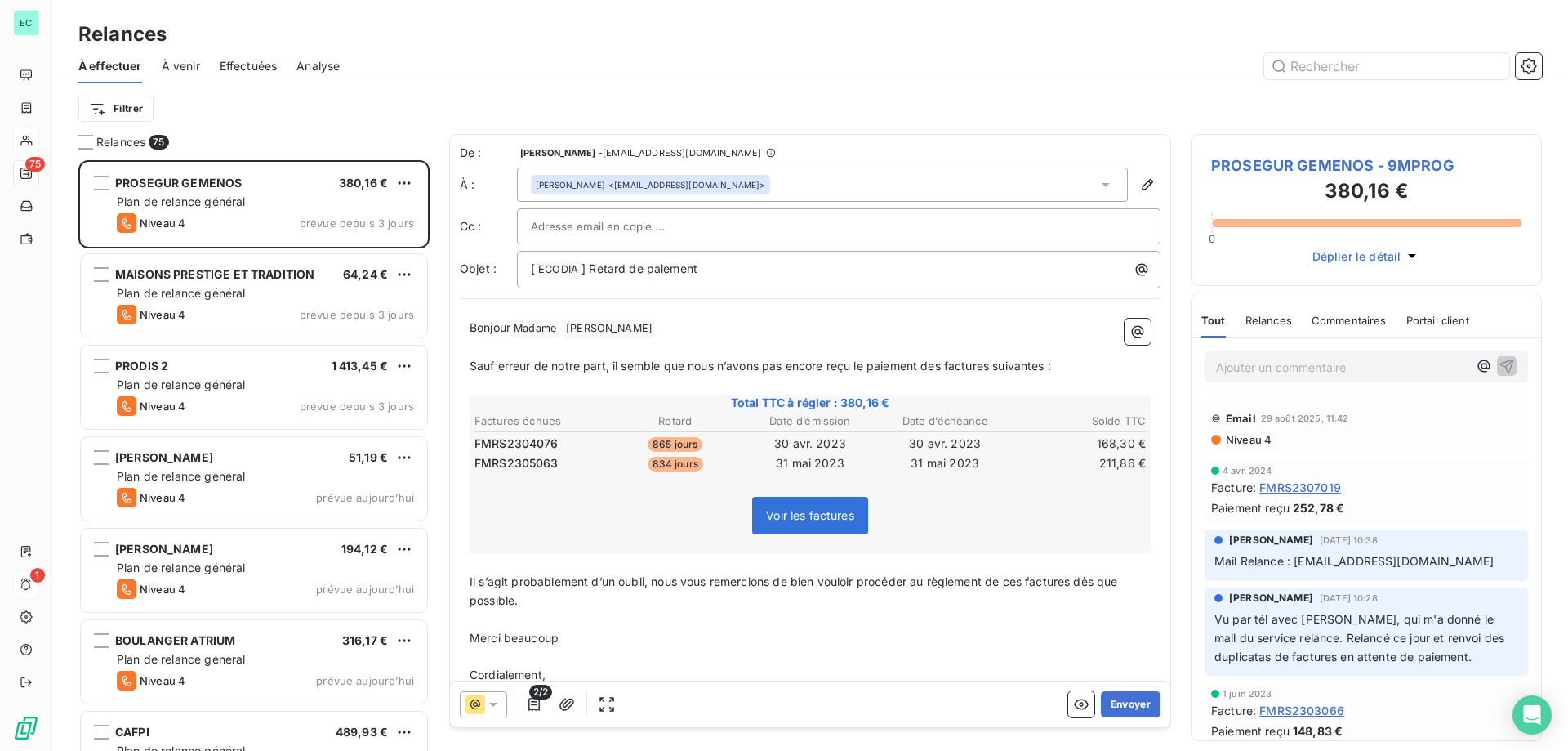
drag, startPoint x: 809, startPoint y: 188, endPoint x: 458, endPoint y: 147, distance: 353.4
click at [458, 147] on div "De : [PERSON_NAME] - [EMAIL_ADDRESS][DOMAIN_NAME] À : [PERSON_NAME] <[EMAIL_ADD…" at bounding box center [810, 428] width 722 height 588
click at [710, 201] on div "[PERSON_NAME] <[EMAIL_ADDRESS][DOMAIN_NAME]>" at bounding box center [822, 185] width 611 height 34
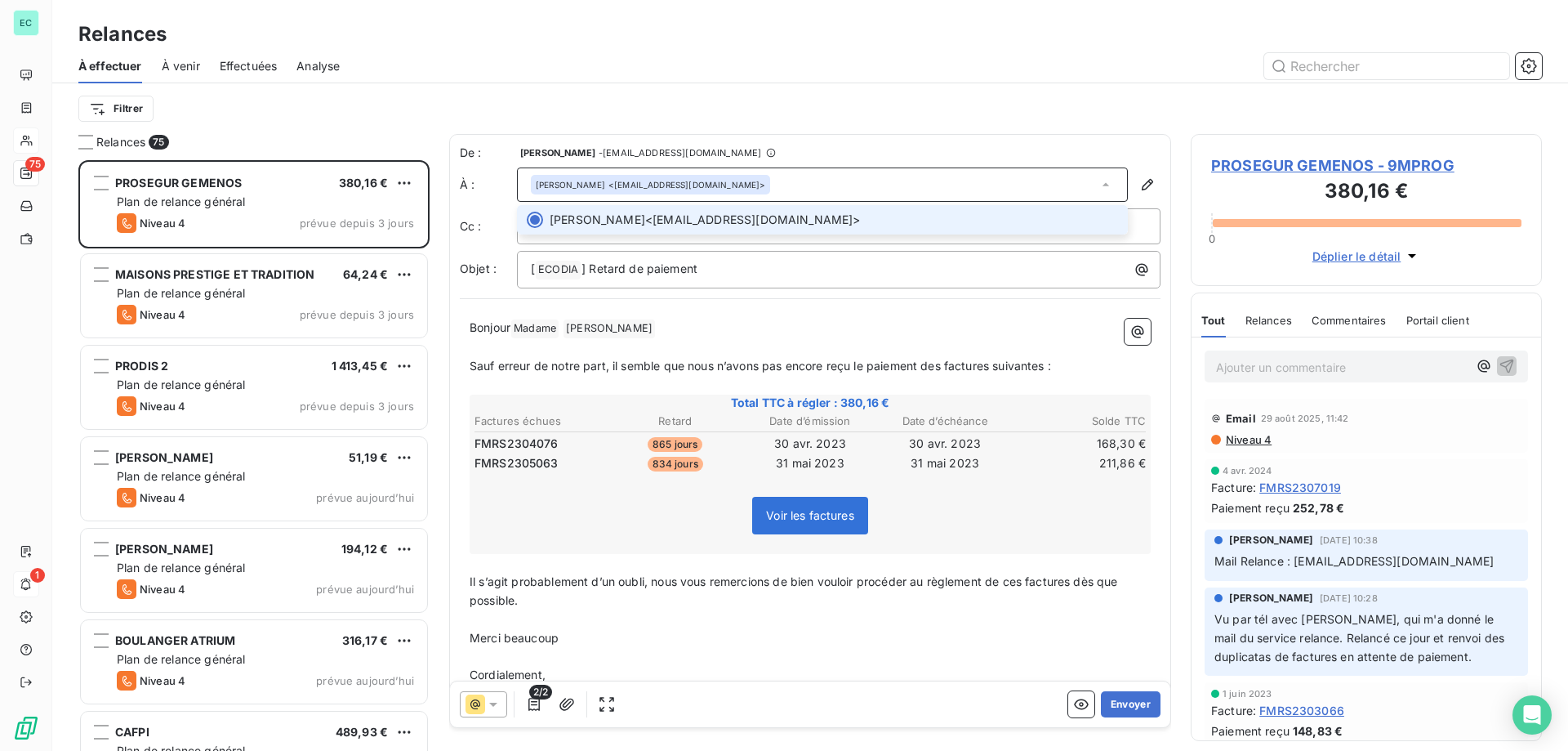
drag, startPoint x: 771, startPoint y: 196, endPoint x: 781, endPoint y: 183, distance: 16.4
click at [740, 194] on div "[PERSON_NAME] <[EMAIL_ADDRESS][DOMAIN_NAME]>" at bounding box center [822, 185] width 611 height 34
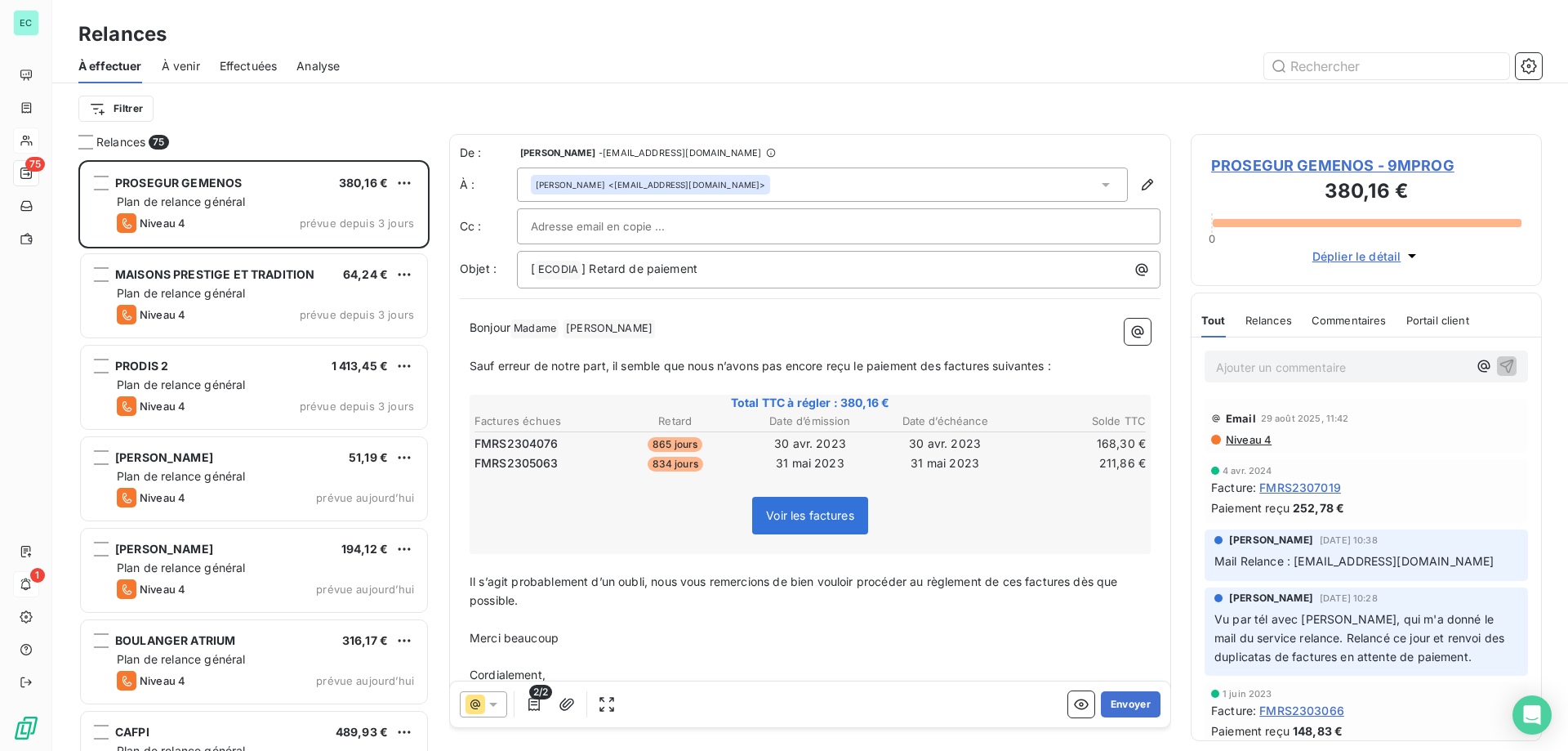
drag, startPoint x: 783, startPoint y: 183, endPoint x: 479, endPoint y: 186, distance: 304.0
click at [479, 186] on div "À : [PERSON_NAME] <[EMAIL_ADDRESS][DOMAIN_NAME]>" at bounding box center [810, 185] width 701 height 34
click at [801, 206] on div "De : [PERSON_NAME] - [EMAIL_ADDRESS][DOMAIN_NAME] À : [PERSON_NAME] <[EMAIL_ADD…" at bounding box center [810, 216] width 701 height 144
drag, startPoint x: 752, startPoint y: 188, endPoint x: 492, endPoint y: 190, distance: 260.0
click at [492, 190] on div "À : [PERSON_NAME] <[EMAIL_ADDRESS][DOMAIN_NAME]>" at bounding box center [810, 185] width 701 height 34
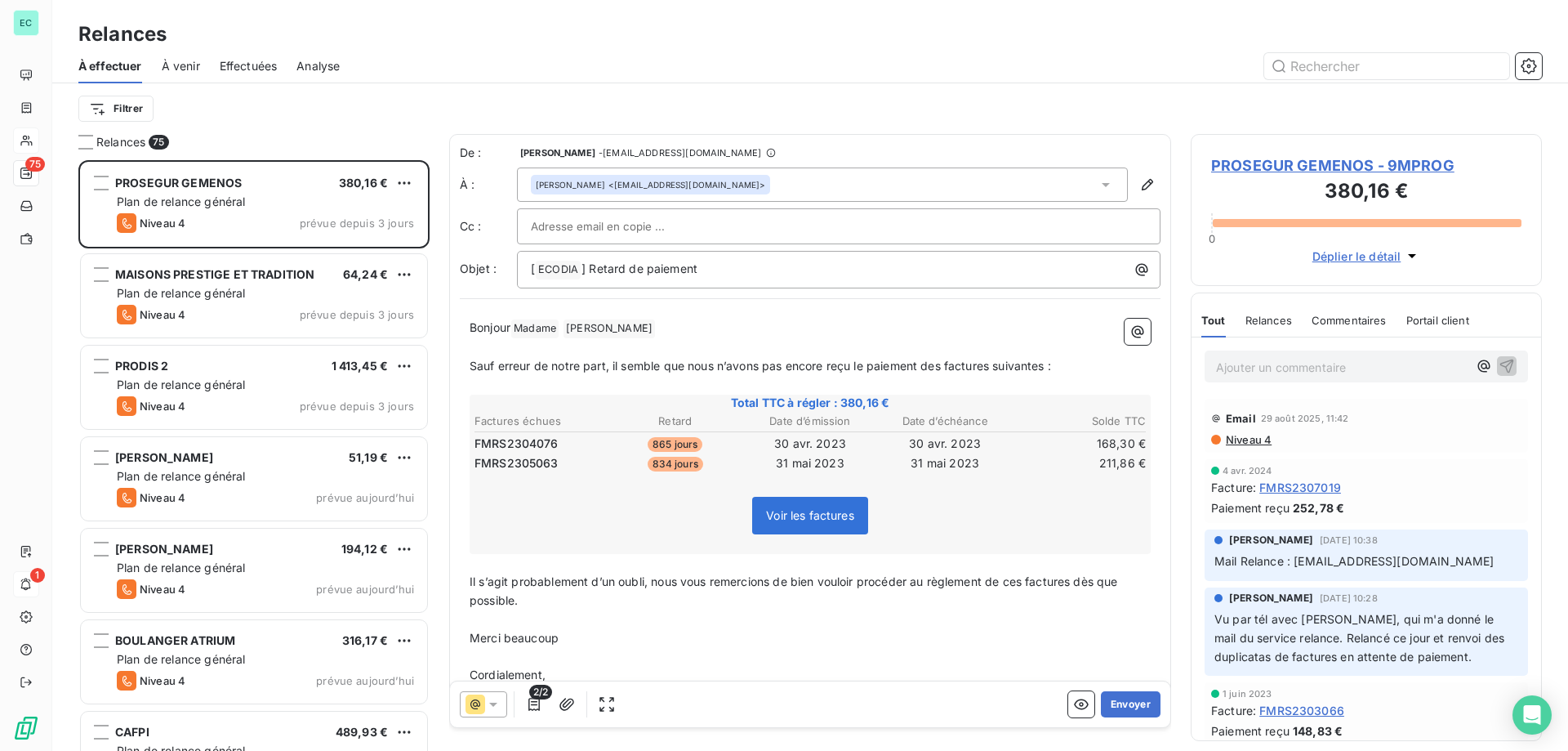
click at [702, 230] on div at bounding box center [839, 226] width 615 height 24
paste input "[EMAIL_ADDRESS][DOMAIN_NAME]"
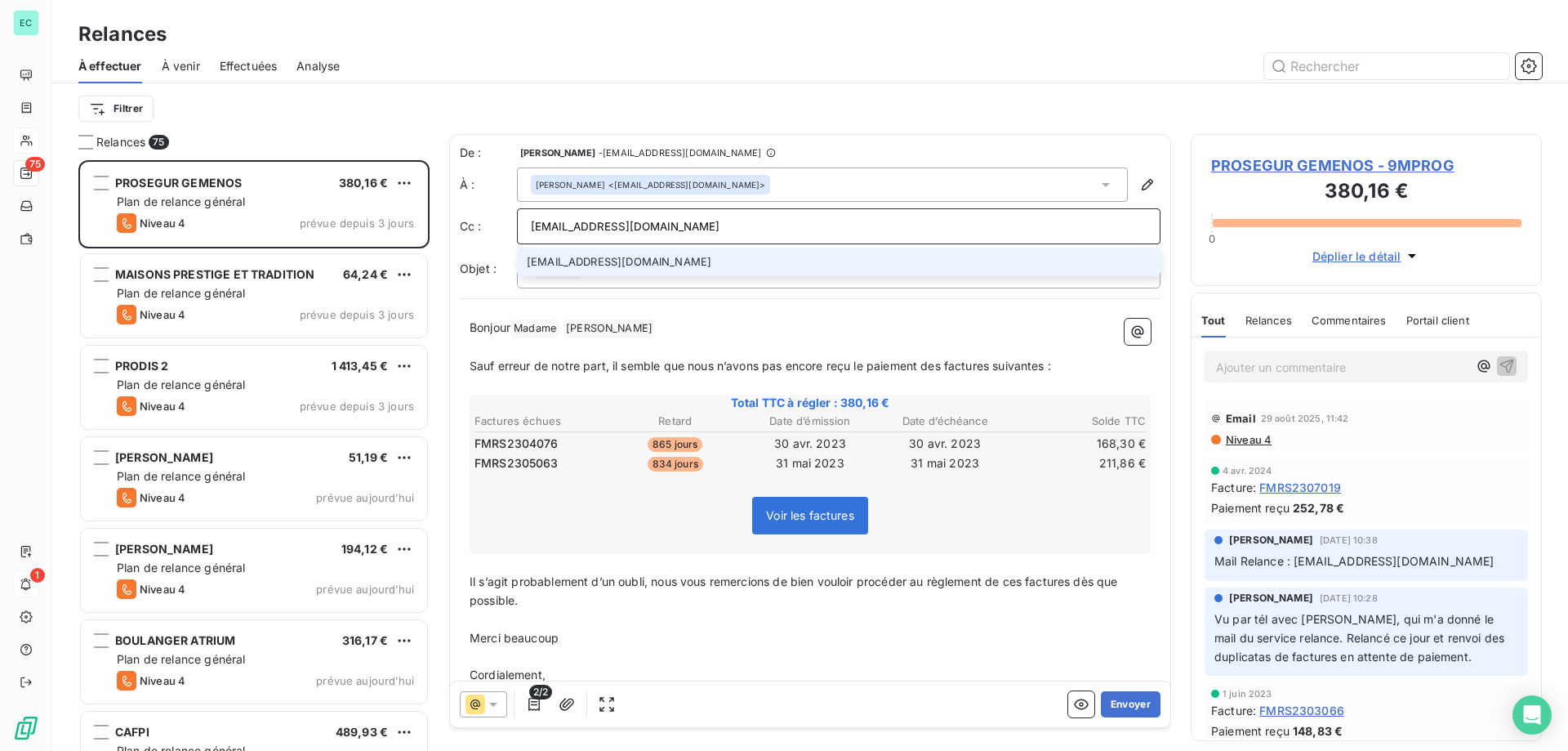
click at [707, 238] on div "[EMAIL_ADDRESS][DOMAIN_NAME]" at bounding box center [839, 226] width 643 height 36
type input "[EMAIL_ADDRESS][DOMAIN_NAME]"
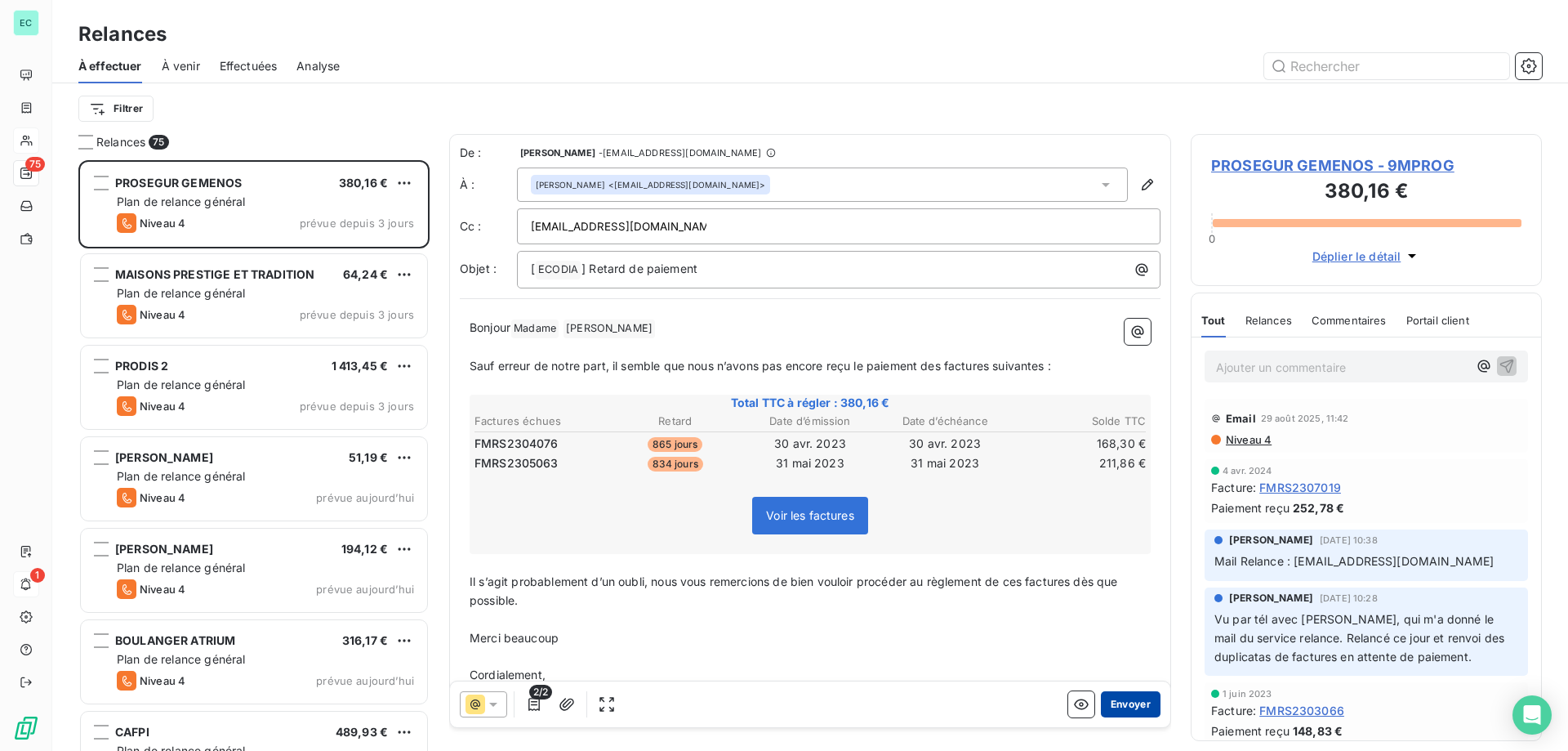
click at [1114, 711] on button "Envoyer" at bounding box center [1131, 705] width 59 height 26
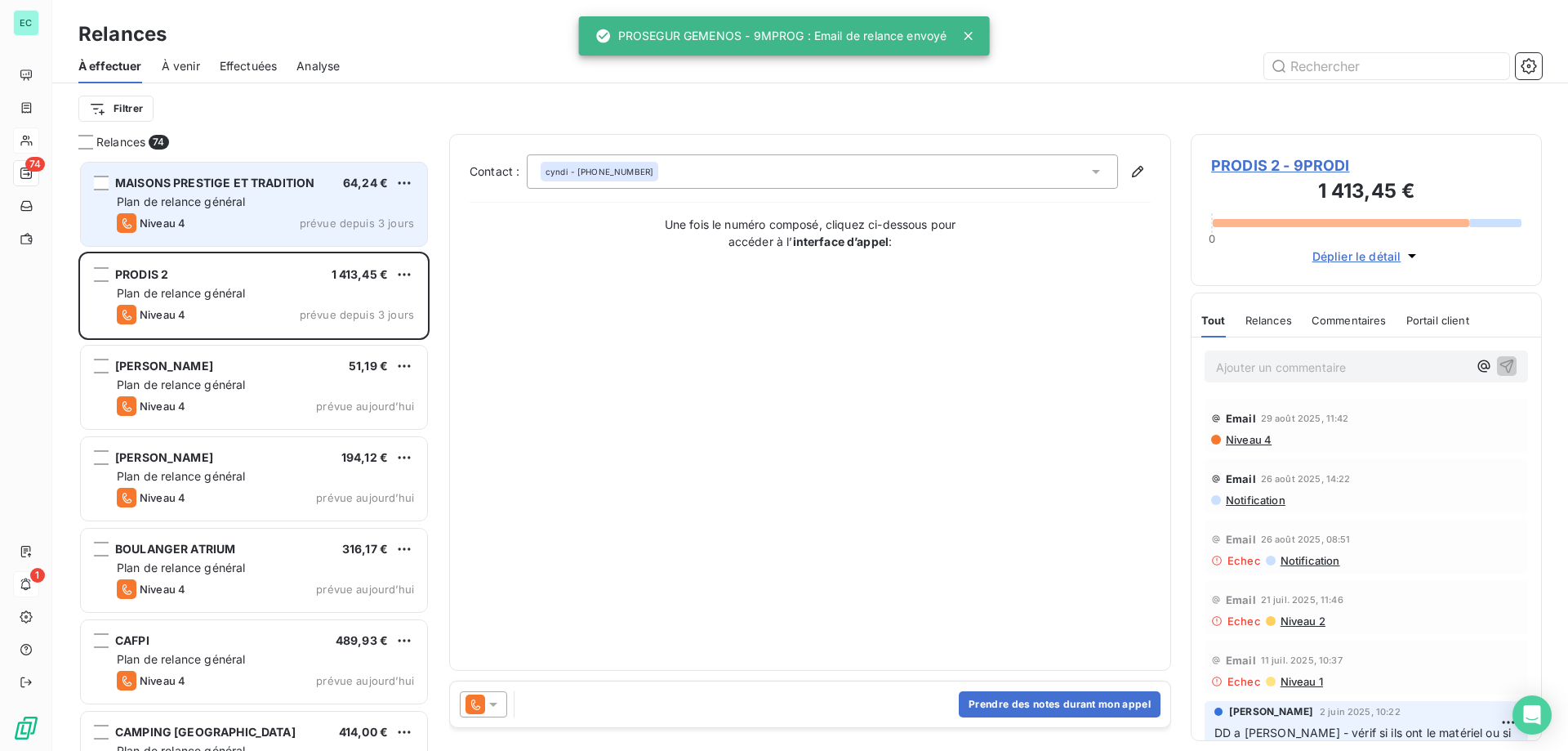
click at [320, 217] on span "prévue depuis 3 jours" at bounding box center [356, 223] width 114 height 13
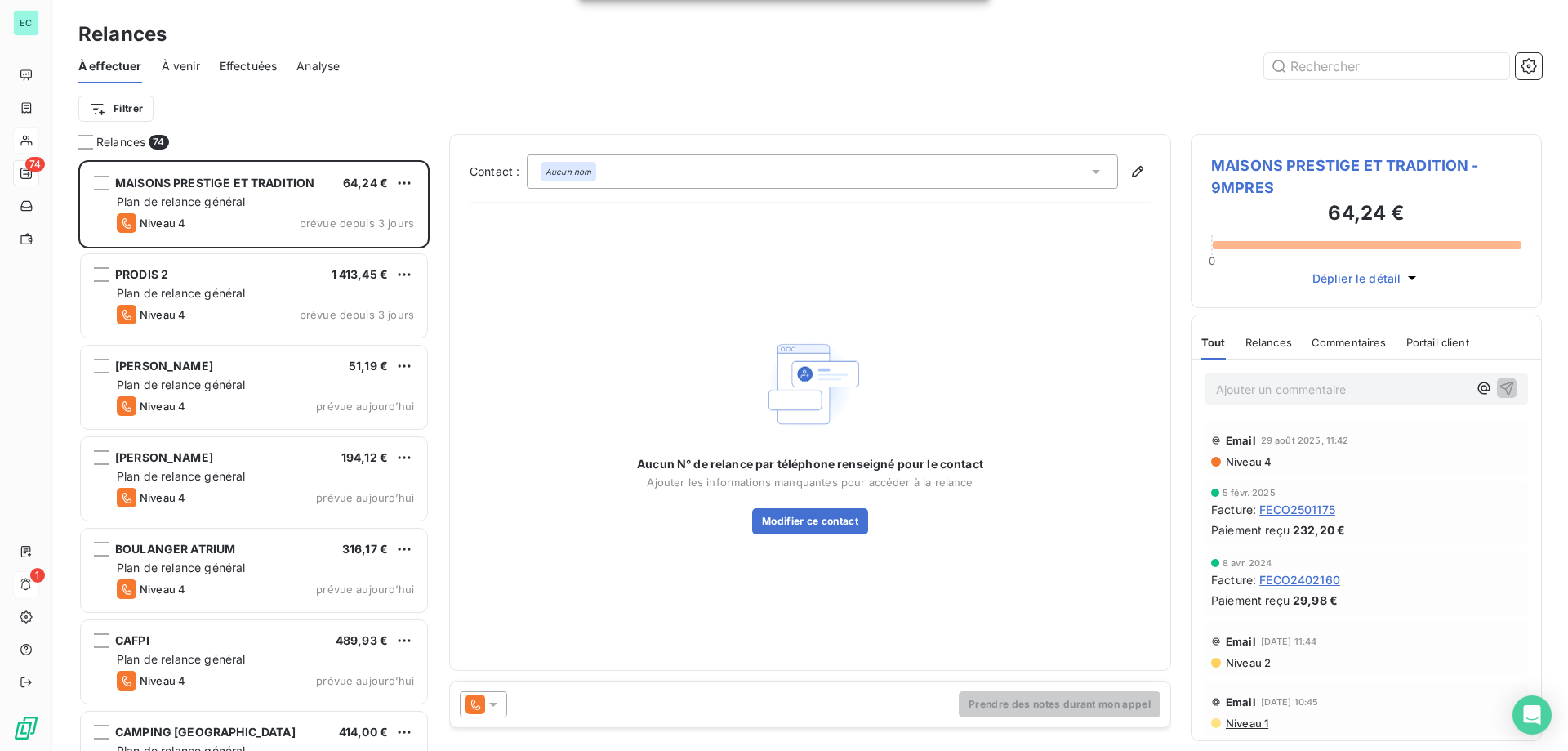
click at [492, 712] on icon at bounding box center [493, 705] width 17 height 17
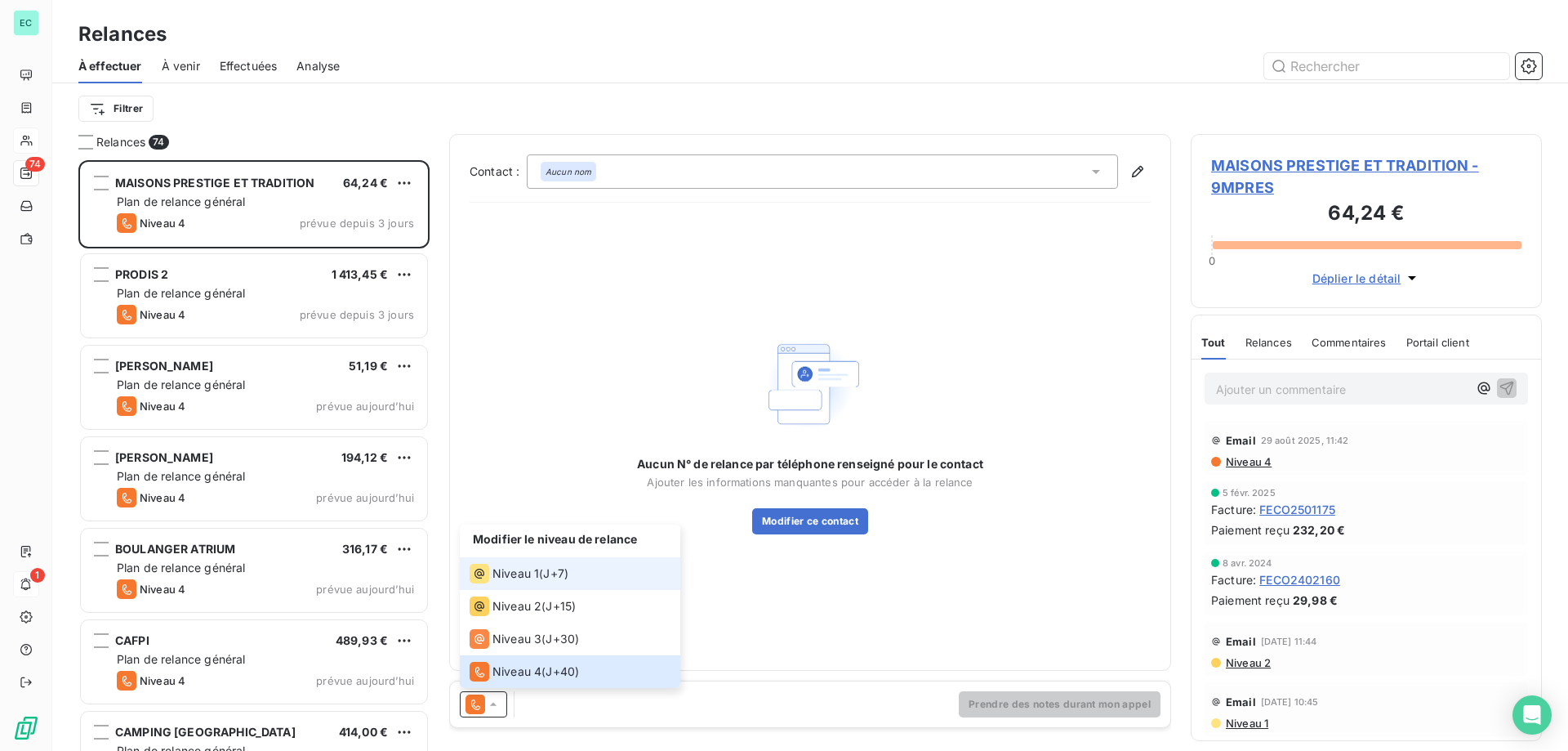
click at [517, 580] on span "Niveau 1" at bounding box center [515, 574] width 46 height 17
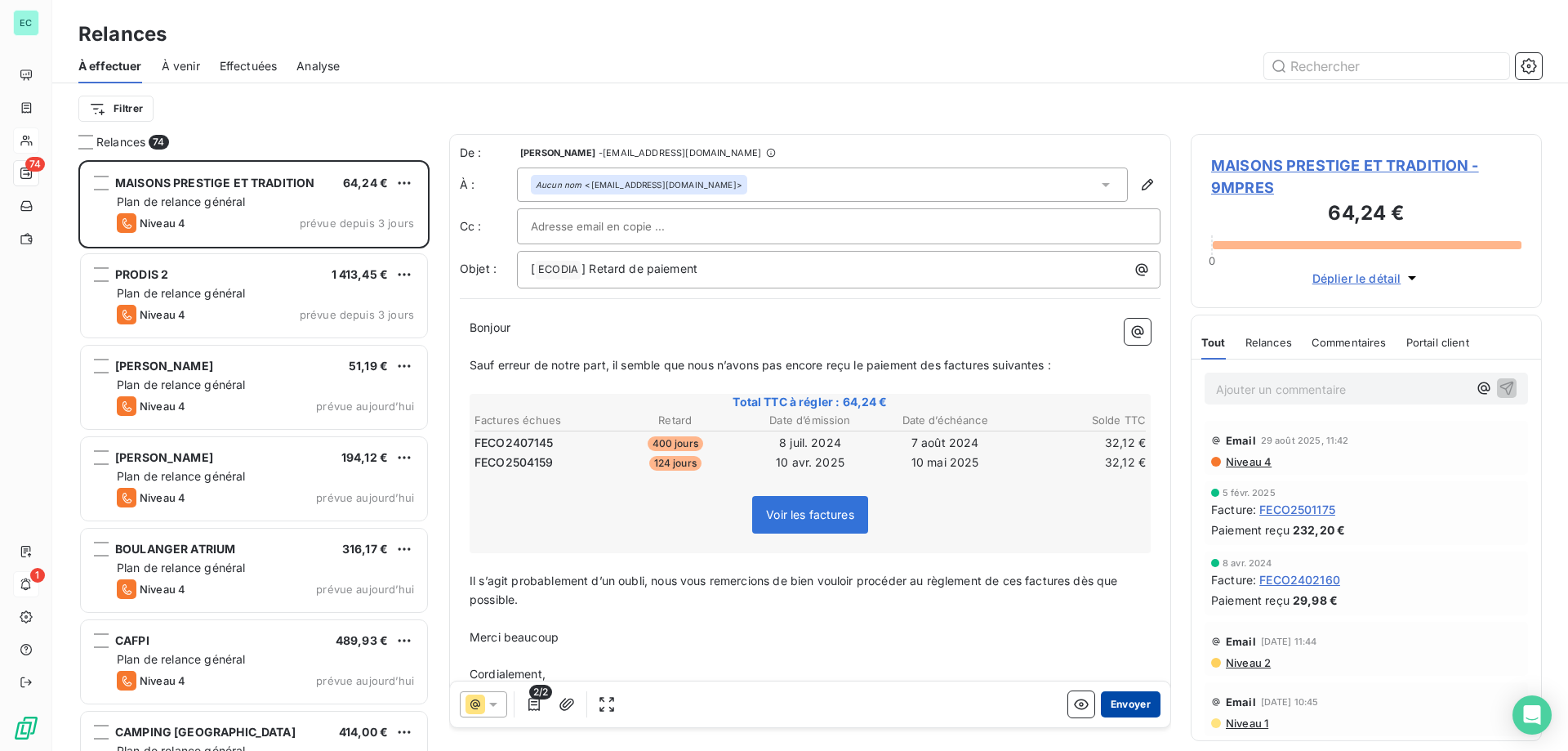
click at [1122, 699] on button "Envoyer" at bounding box center [1131, 705] width 59 height 26
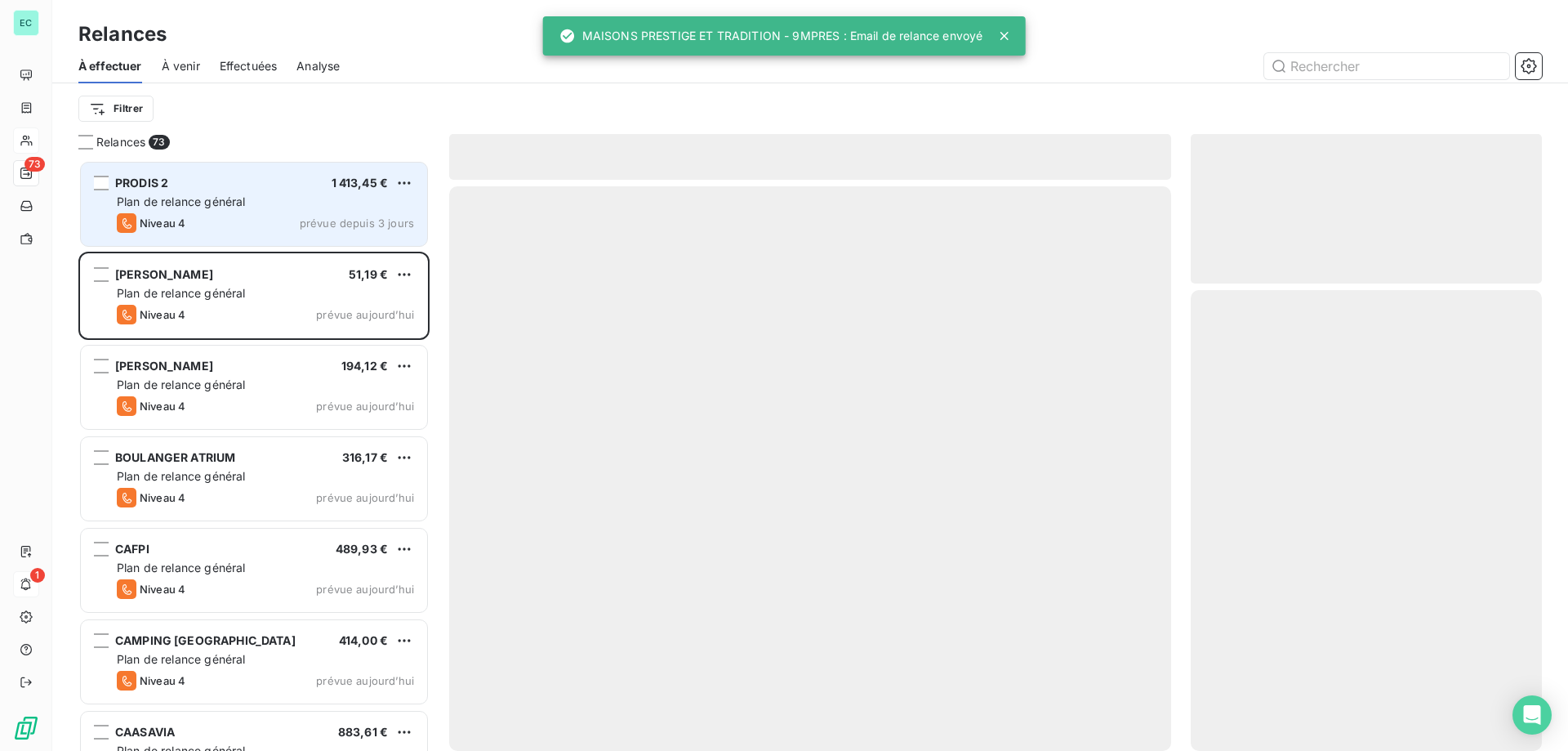
click at [398, 195] on div "Plan de relance général" at bounding box center [265, 202] width 297 height 17
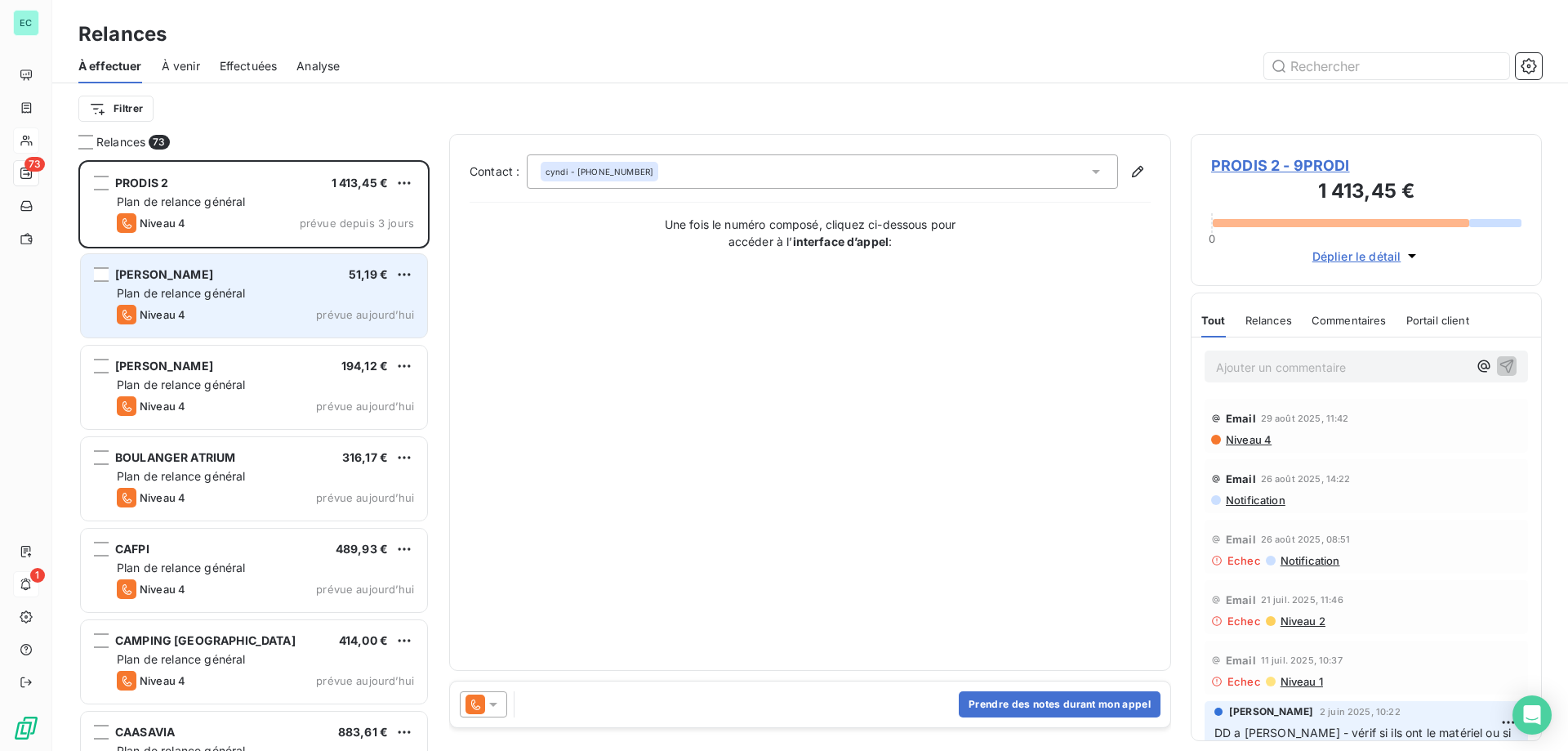
click at [292, 312] on div "Niveau 4 prévue aujourd’hui" at bounding box center [265, 314] width 297 height 19
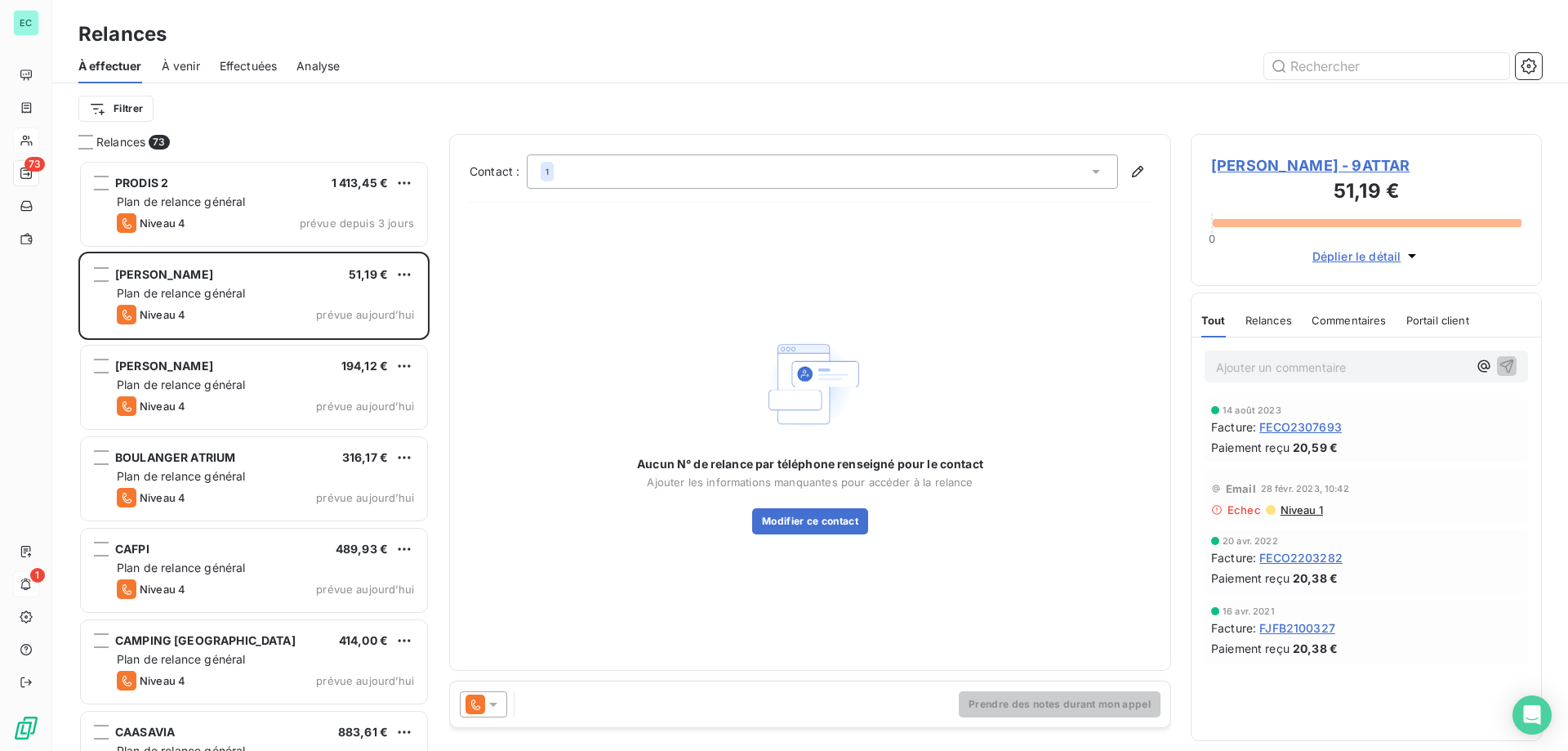
click at [493, 708] on icon at bounding box center [493, 705] width 17 height 17
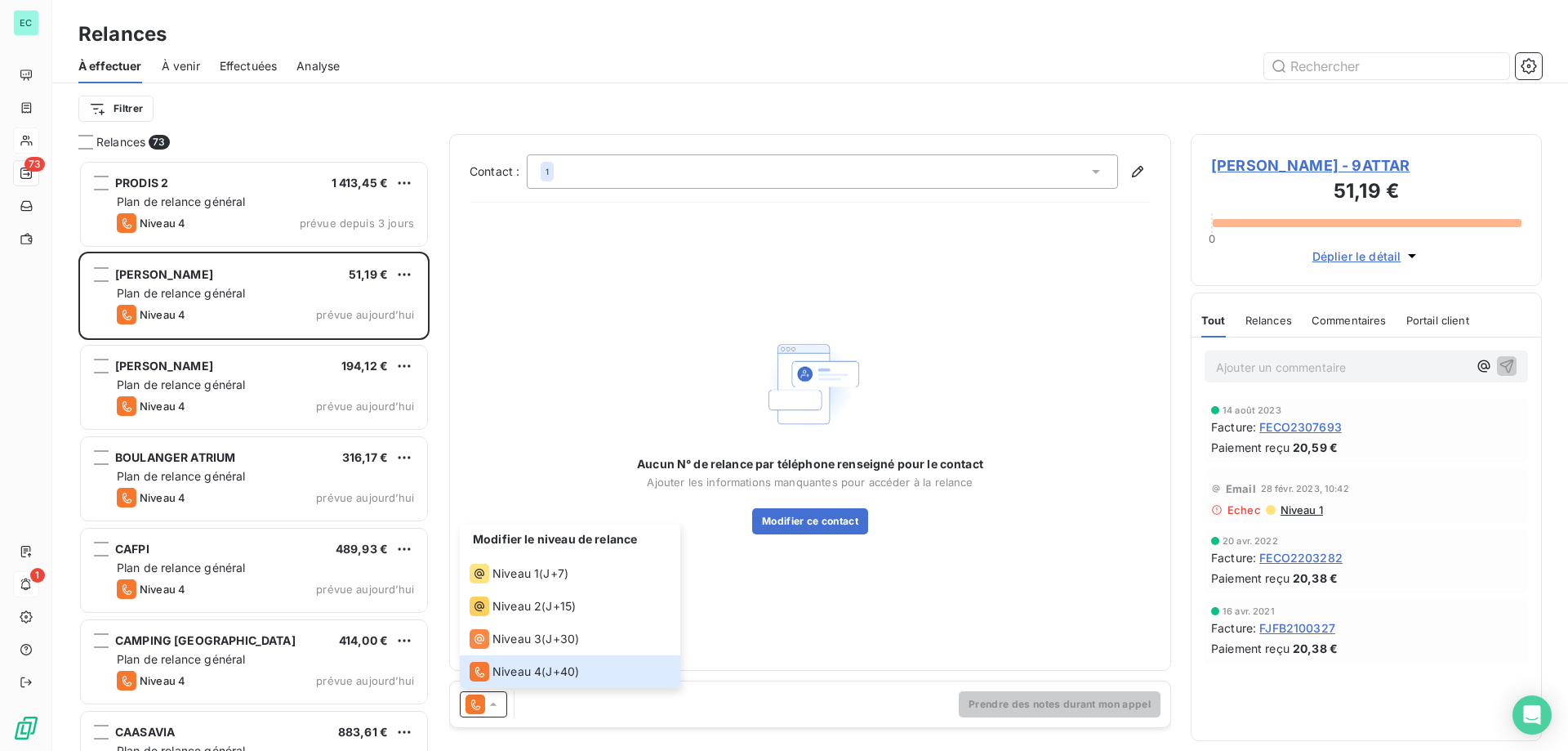
click at [836, 620] on div "Aucun N° de relance par téléphone renseigné pour le contact Ajouter les informa…" at bounding box center [810, 433] width 681 height 435
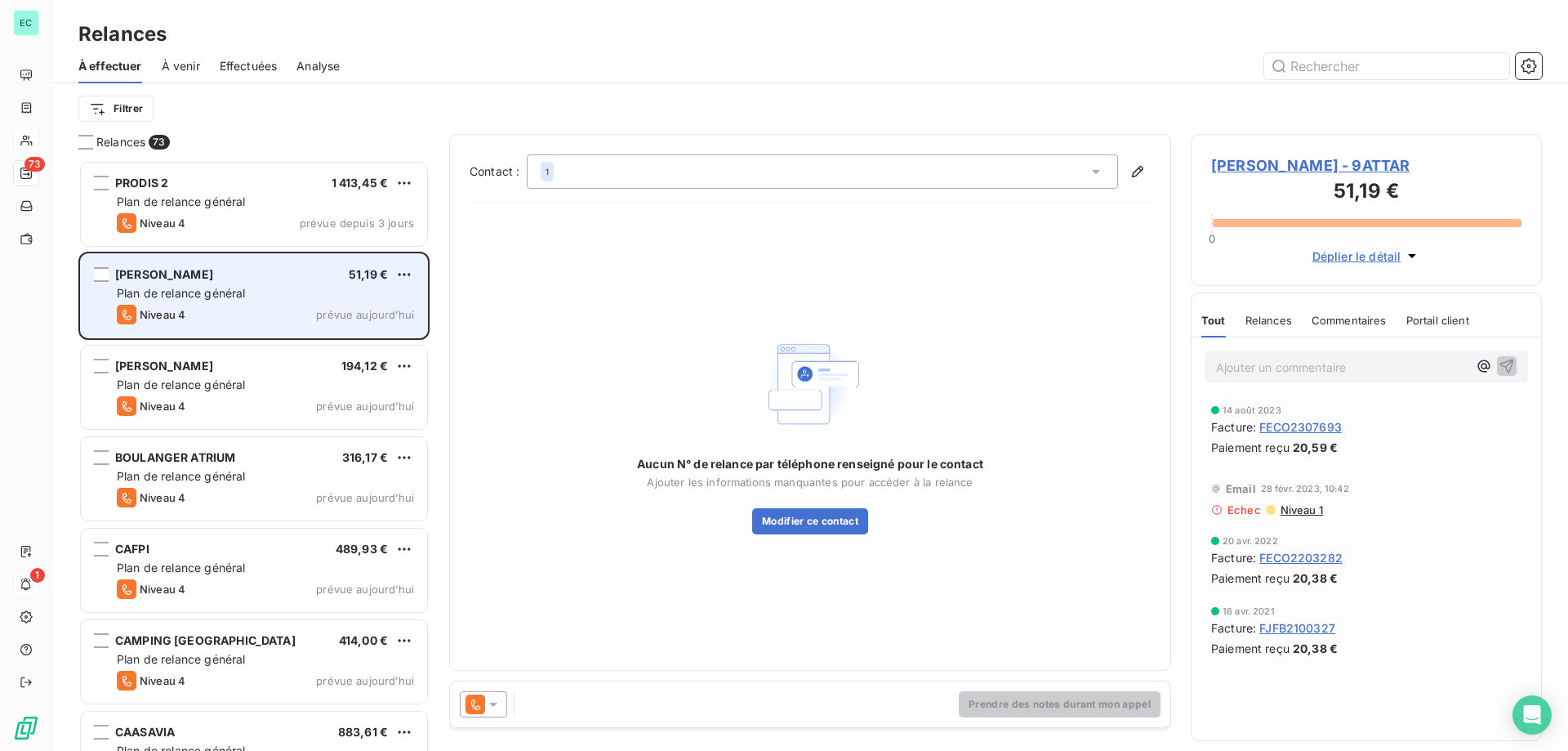
click at [282, 298] on div "Plan de relance général" at bounding box center [265, 294] width 297 height 17
click at [410, 277] on html "EC 73 1 Relances À effectuer À venir Effectuées Analyse Filtrer Relances 73 PRO…" at bounding box center [784, 376] width 1568 height 751
click at [353, 345] on div "Passer cette action" at bounding box center [334, 337] width 146 height 26
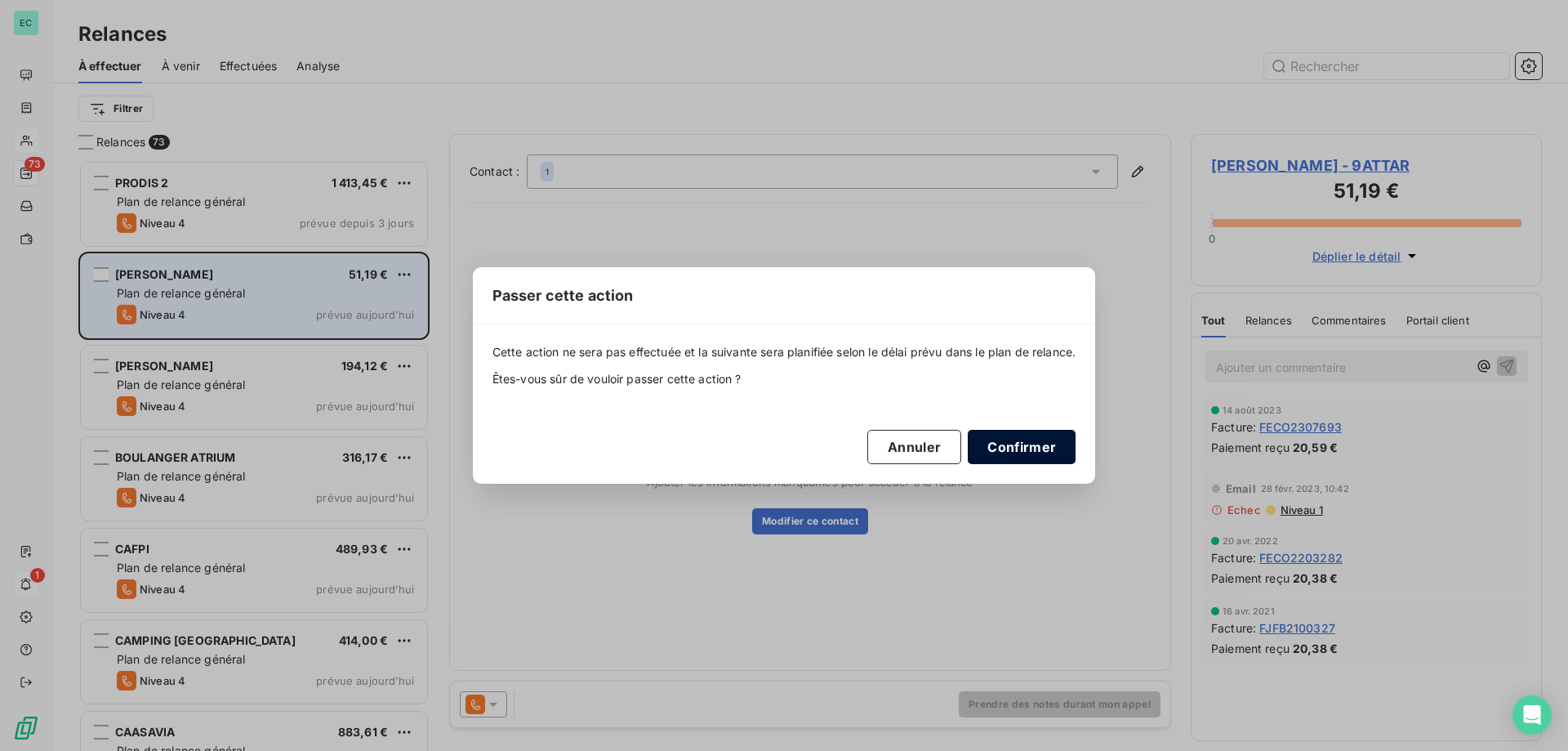
click at [1030, 446] on button "Confirmer" at bounding box center [1021, 447] width 107 height 34
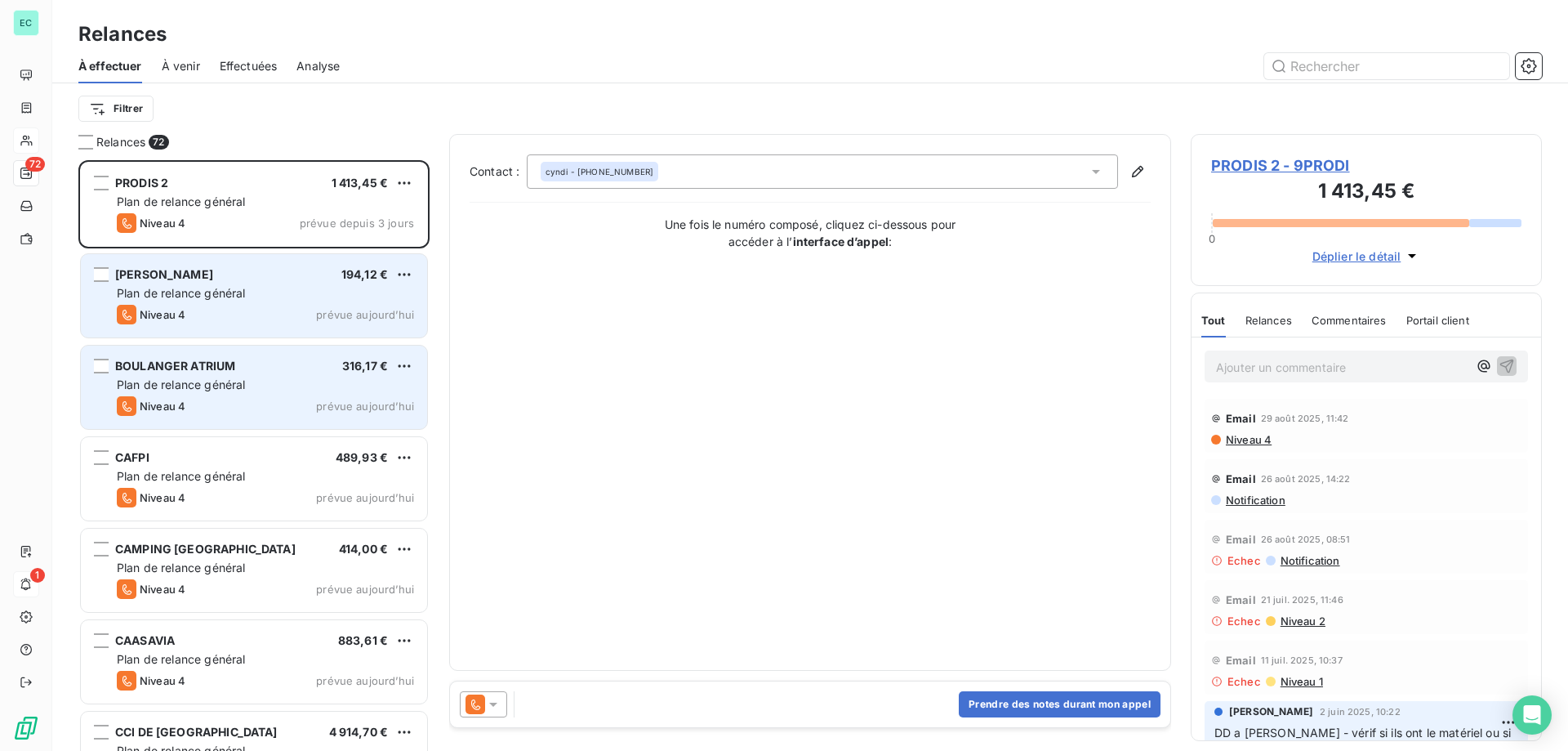
click at [303, 410] on div "Niveau 4 prévue aujourd’hui" at bounding box center [265, 405] width 297 height 19
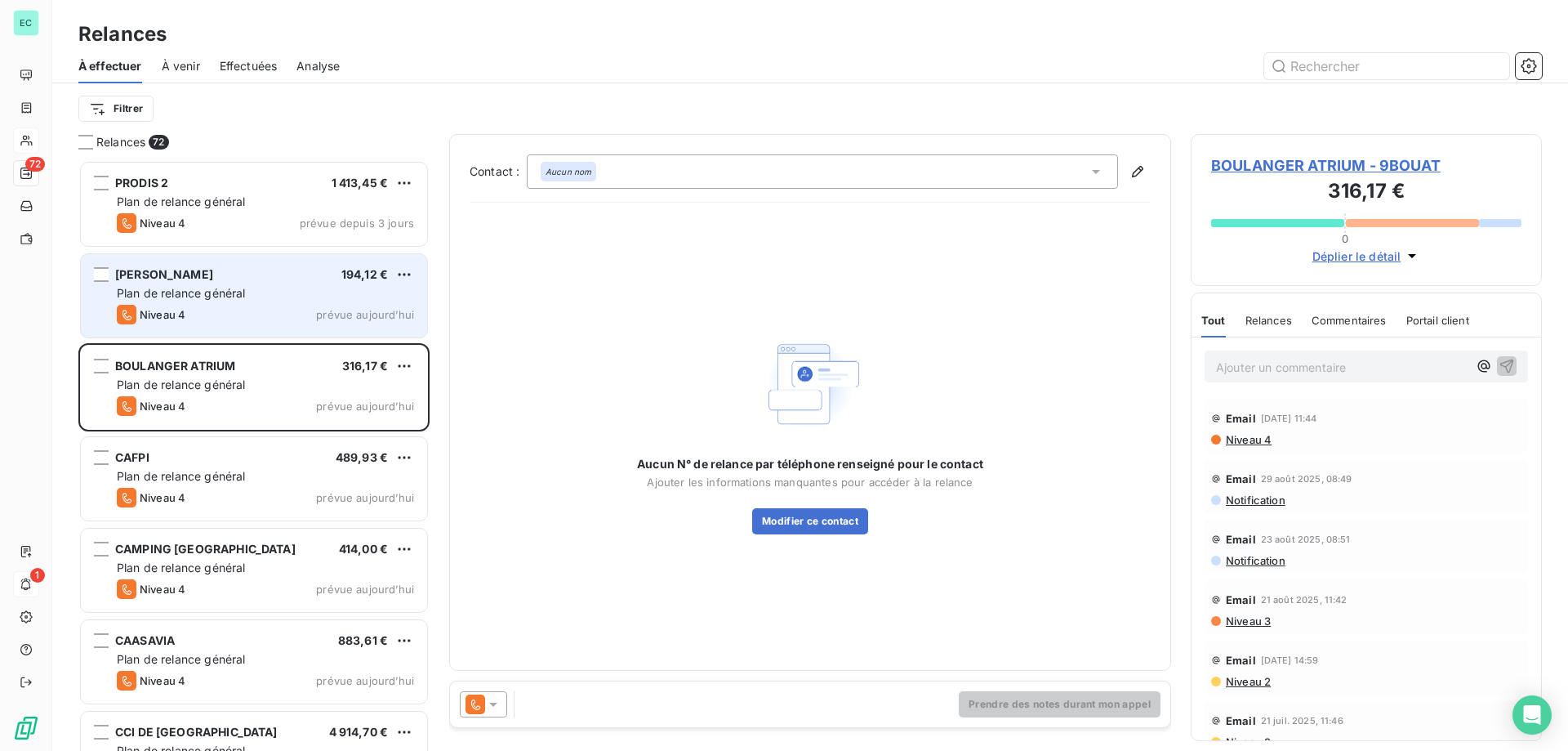
click at [492, 700] on icon at bounding box center [493, 705] width 17 height 17
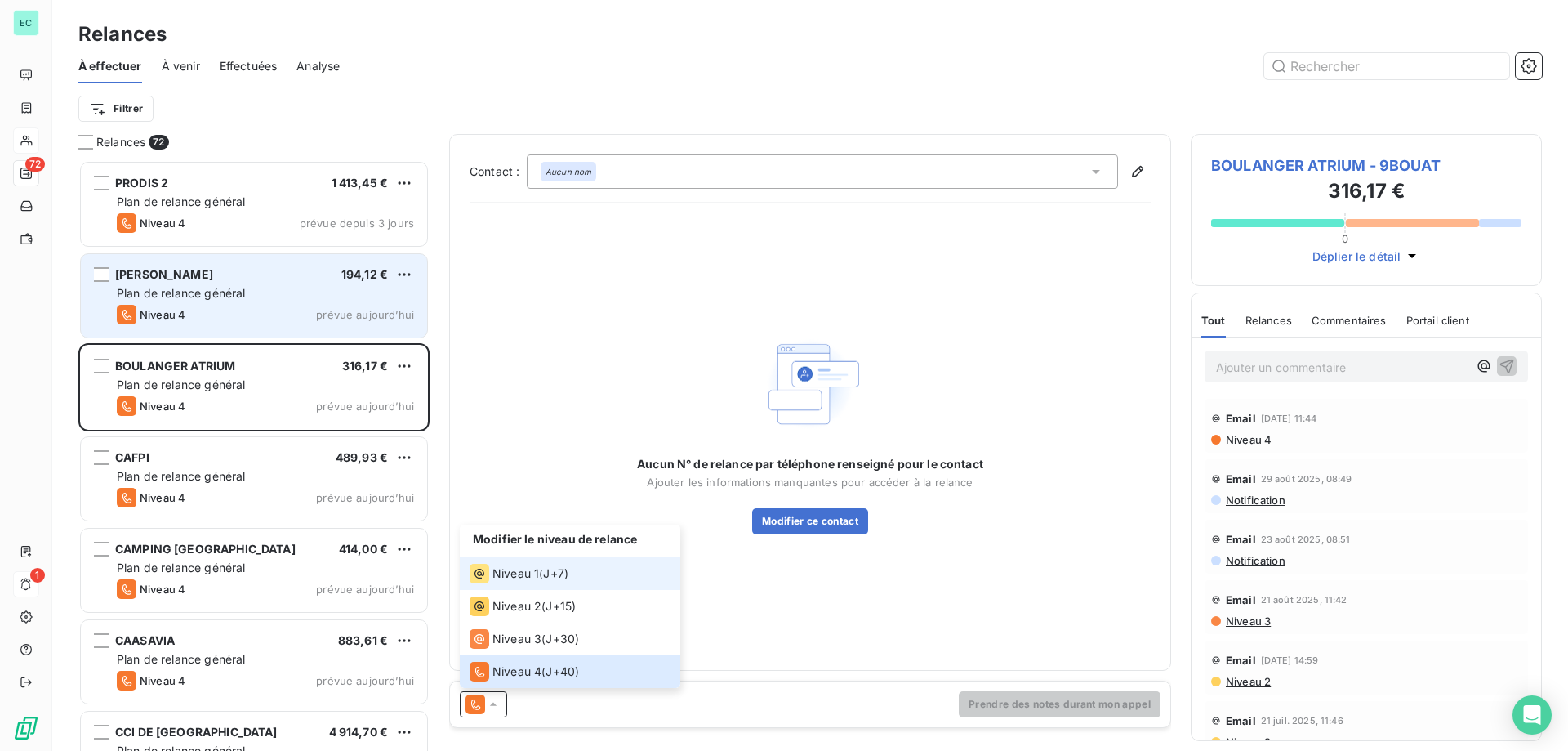
click at [528, 566] on span "Niveau 1" at bounding box center [515, 574] width 46 height 17
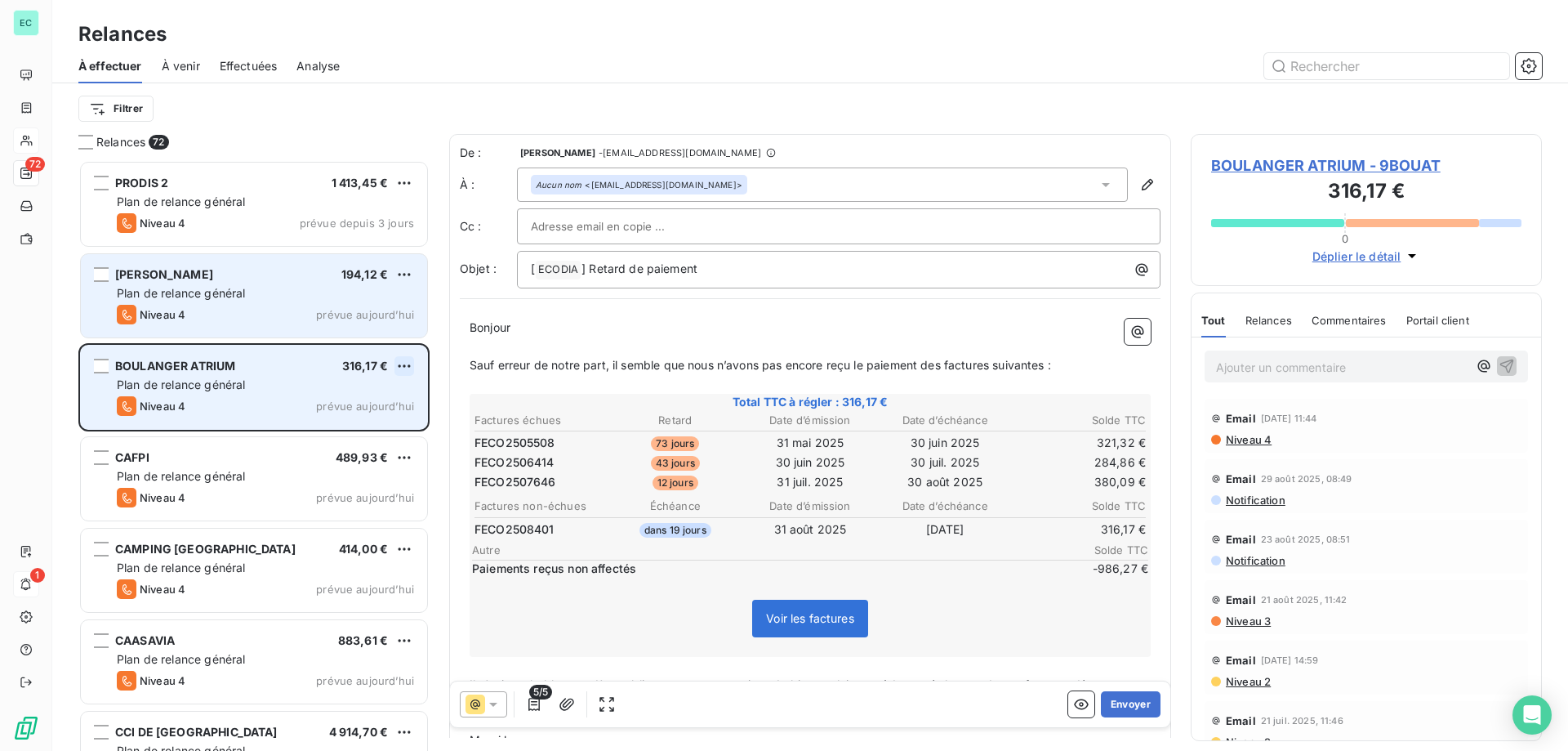
click at [397, 365] on div "BOULANGER ATRIUM 316,17 €" at bounding box center [265, 366] width 297 height 15
click at [405, 375] on html "EC 72 1 Relances À effectuer À venir Effectuées Analyse Filtrer Relances 72 PRO…" at bounding box center [784, 376] width 1568 height 751
click at [351, 435] on div "Passer cette action" at bounding box center [334, 428] width 146 height 26
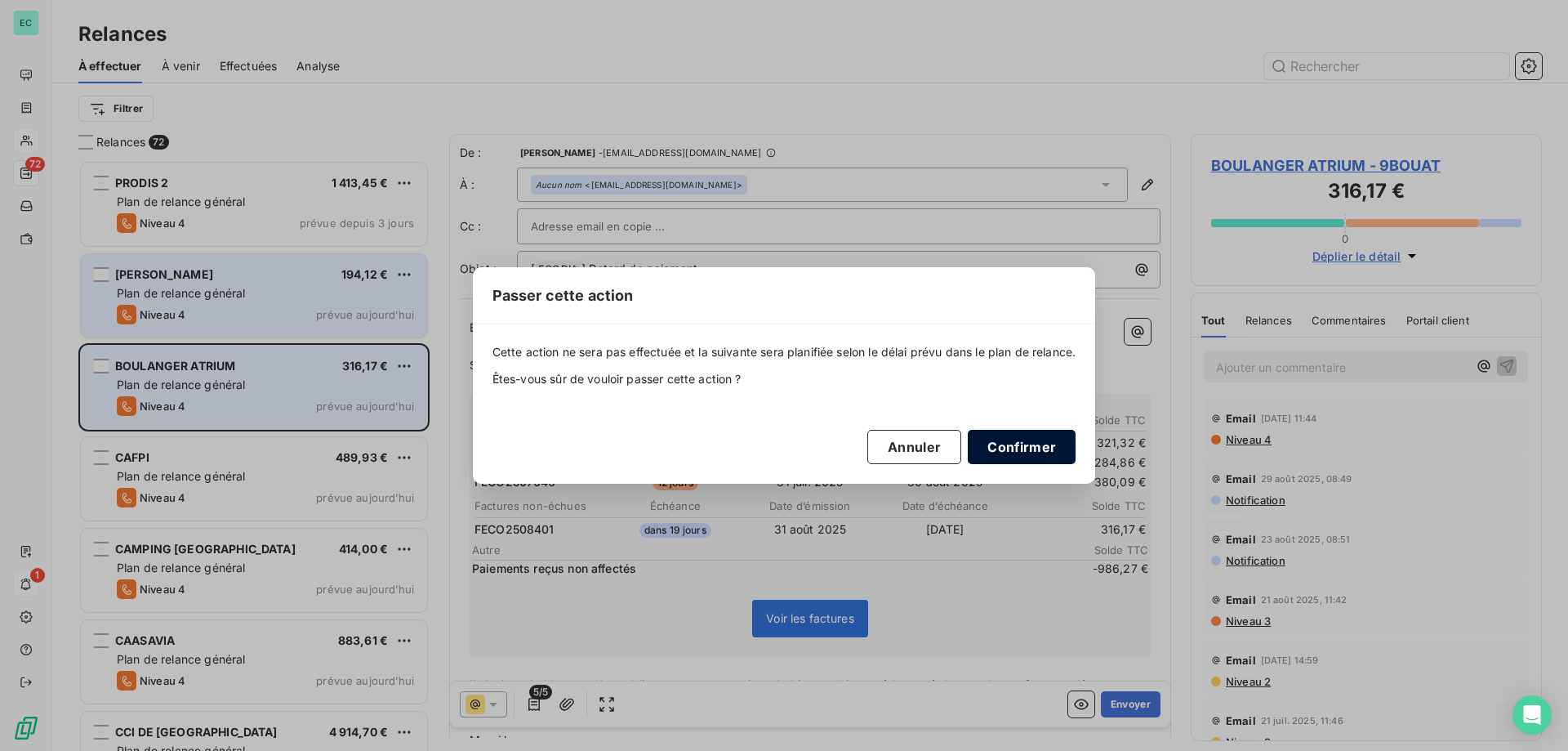
click at [1027, 452] on button "Confirmer" at bounding box center [1021, 447] width 107 height 34
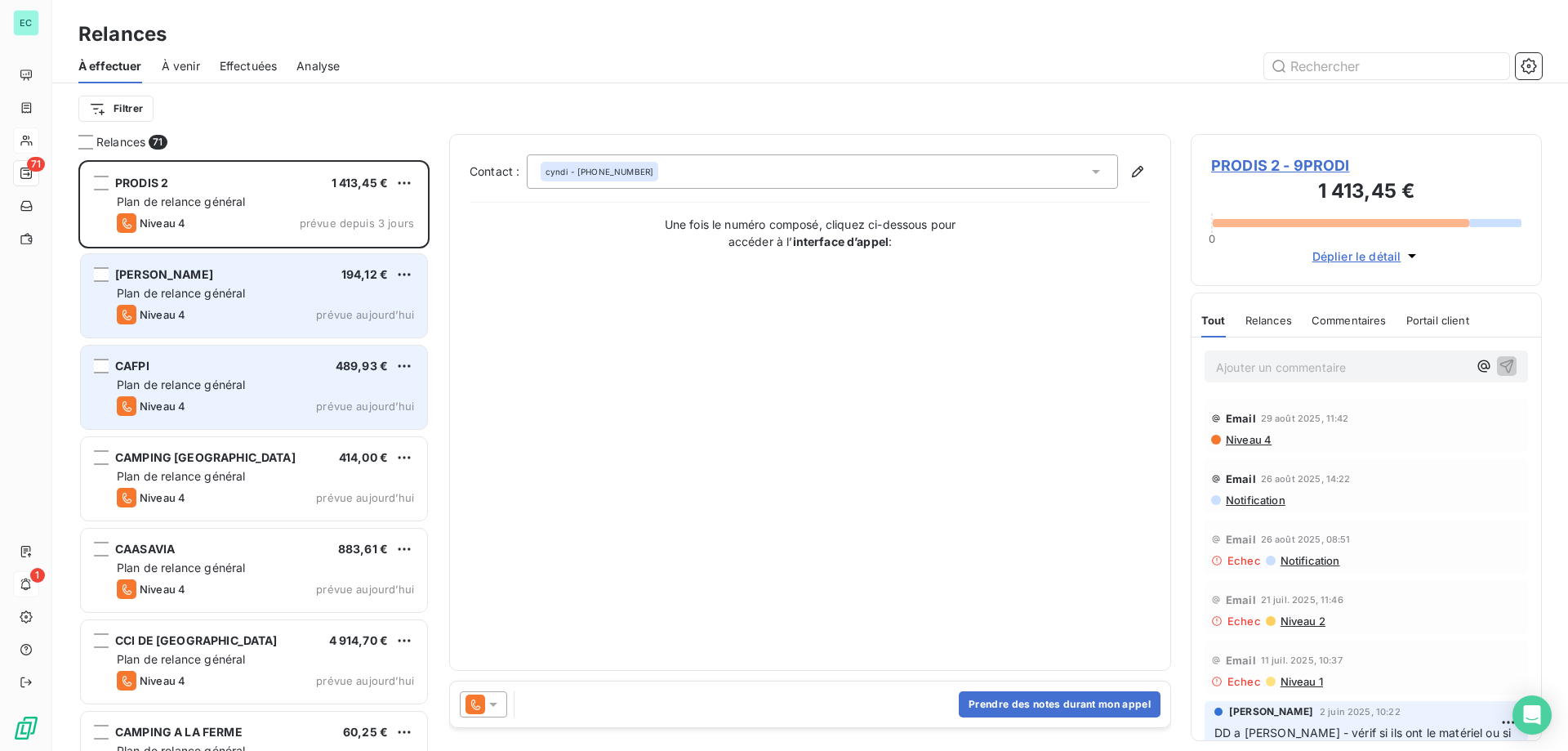
click at [310, 371] on div "CAFPI 489,93 €" at bounding box center [265, 366] width 297 height 15
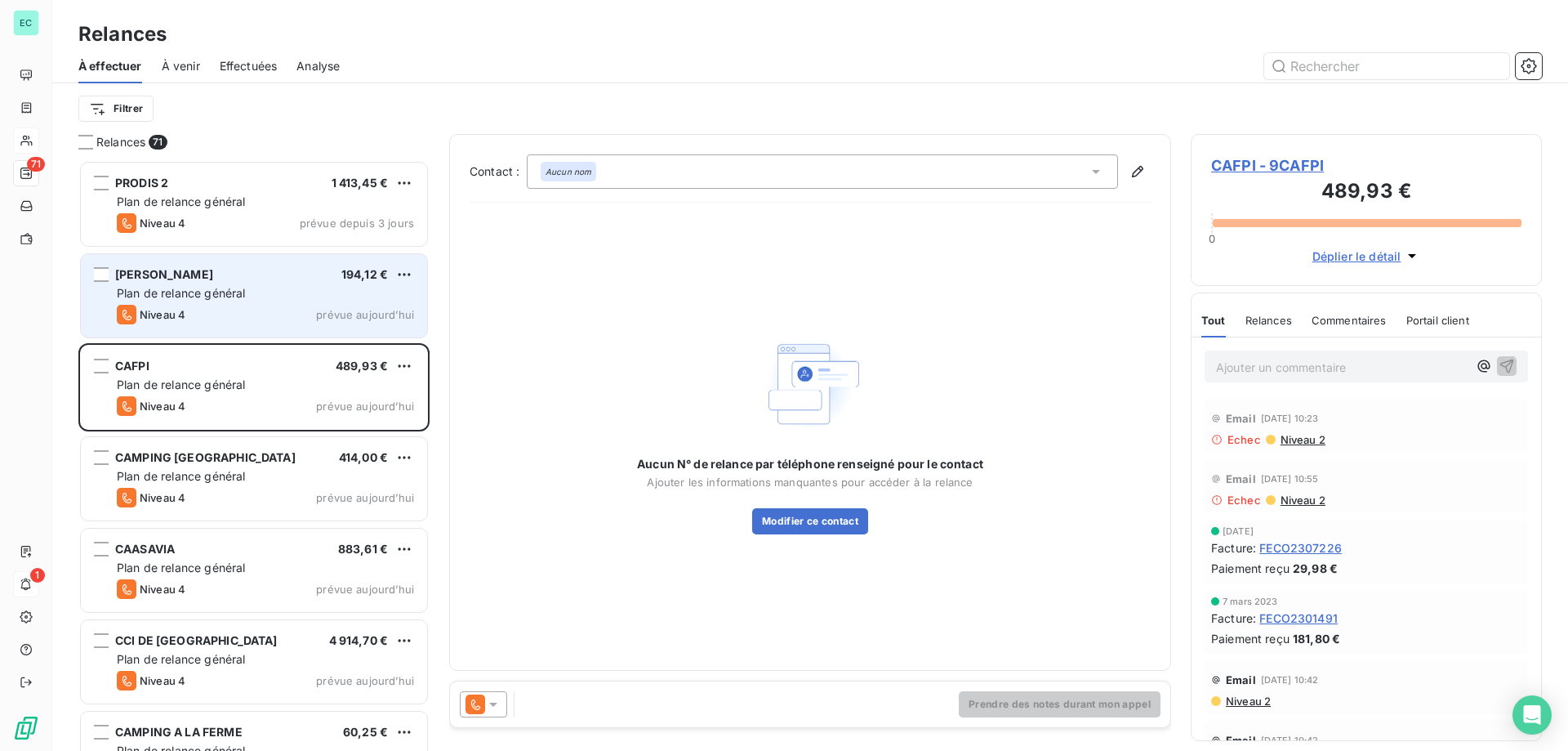
click at [286, 287] on div "Plan de relance général" at bounding box center [265, 294] width 297 height 17
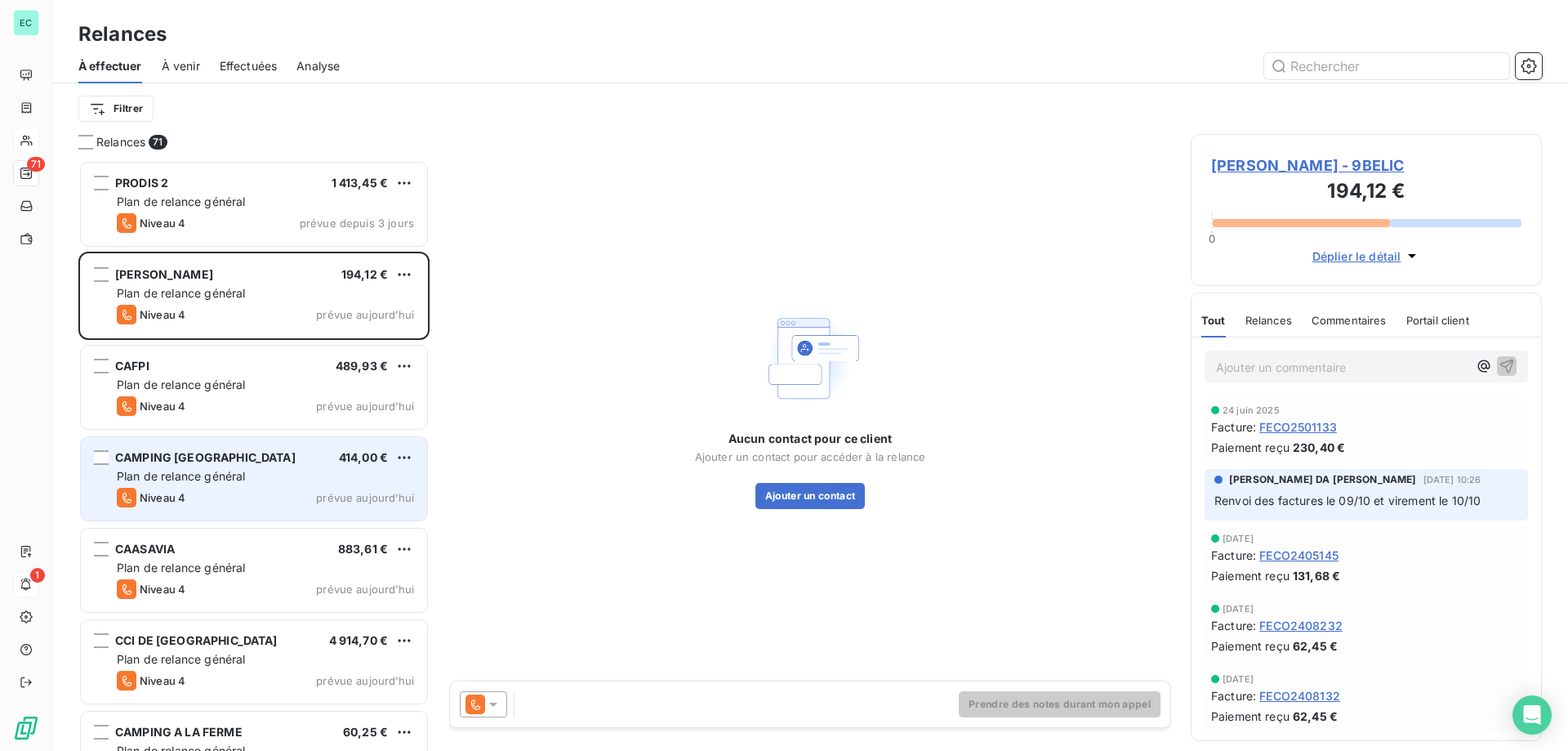
click at [290, 473] on div "Plan de relance général" at bounding box center [265, 477] width 297 height 17
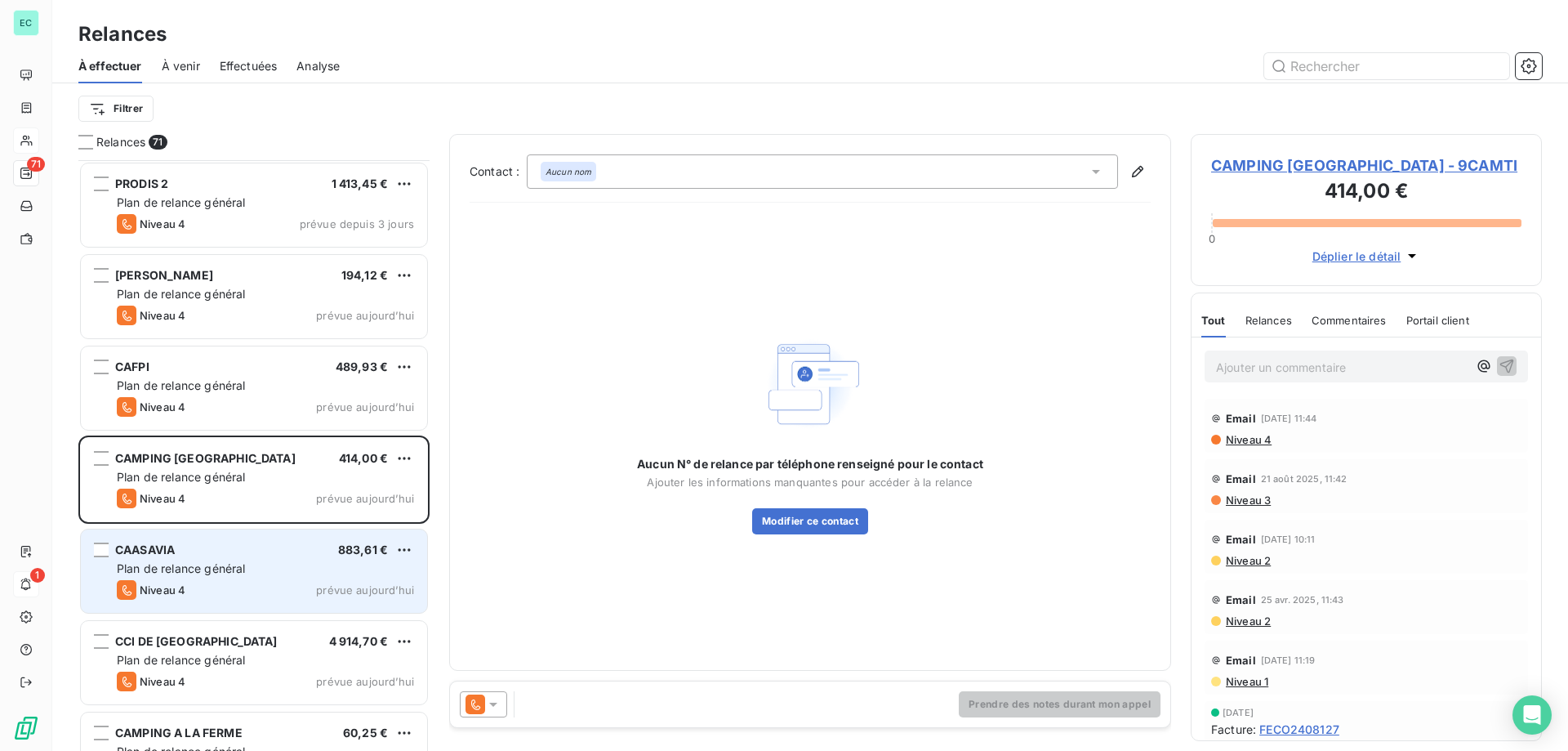
scroll to position [83, 0]
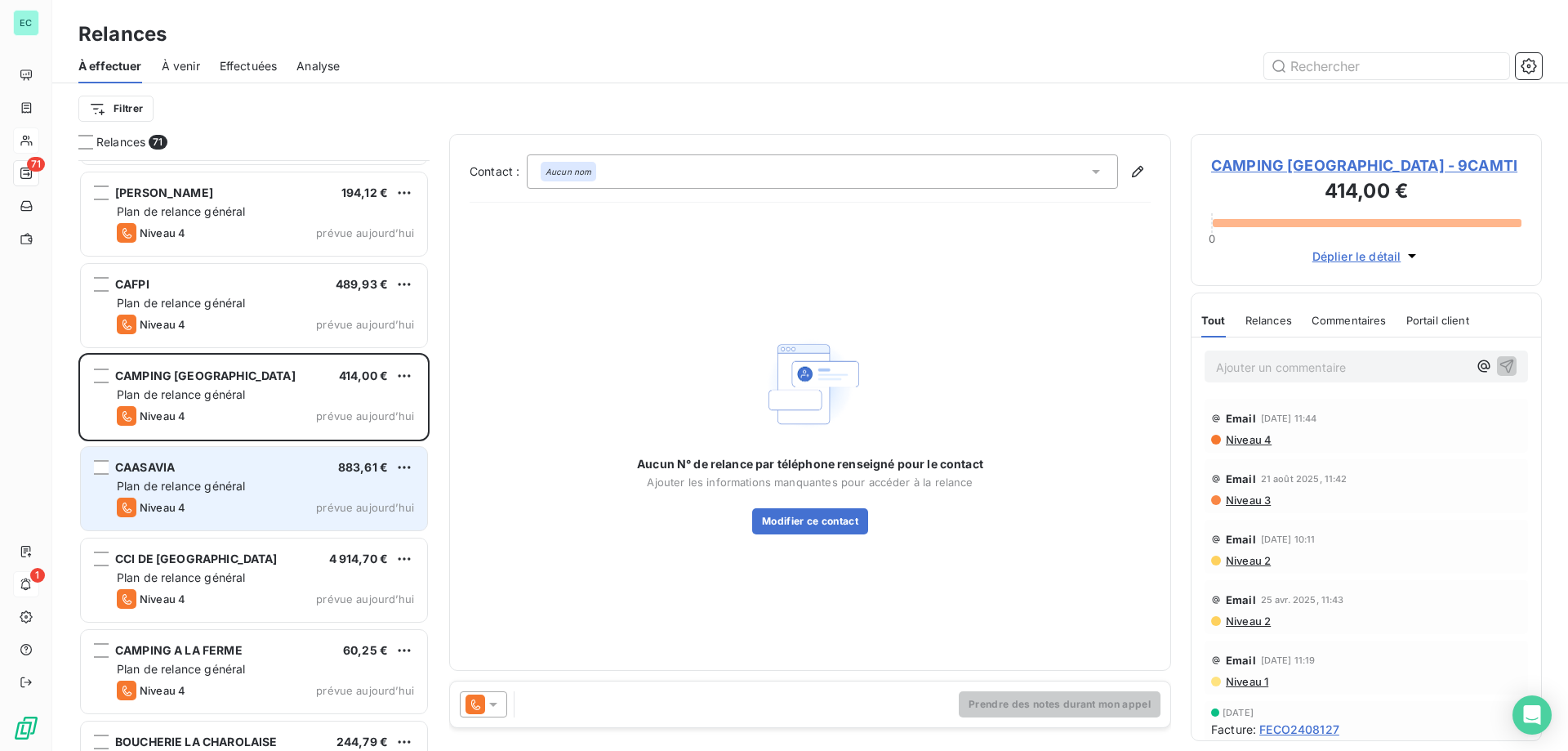
click at [273, 505] on div "Niveau 4 prévue aujourd’hui" at bounding box center [265, 507] width 297 height 19
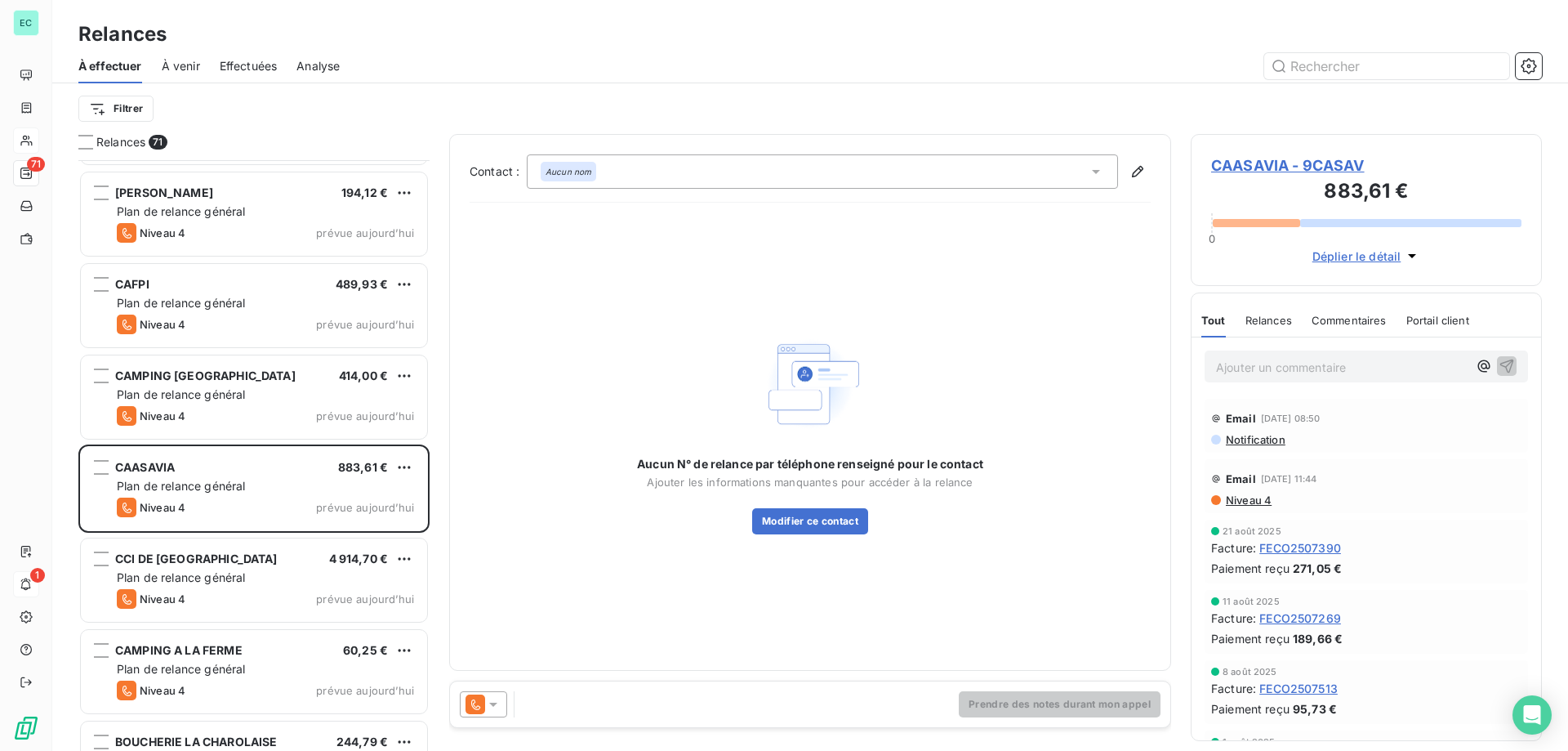
click at [486, 706] on icon at bounding box center [493, 705] width 17 height 17
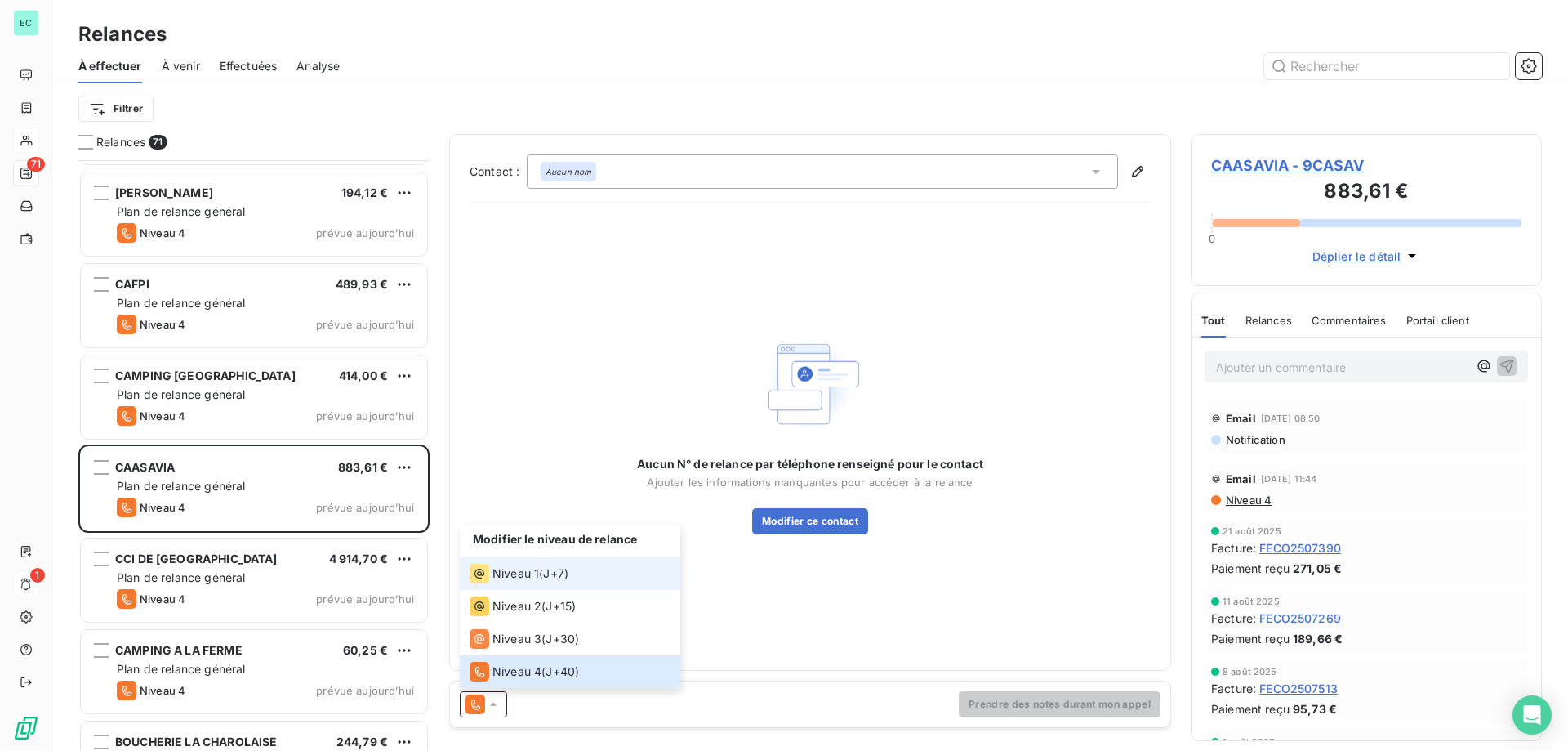
click at [504, 579] on span "Niveau 1" at bounding box center [515, 574] width 46 height 17
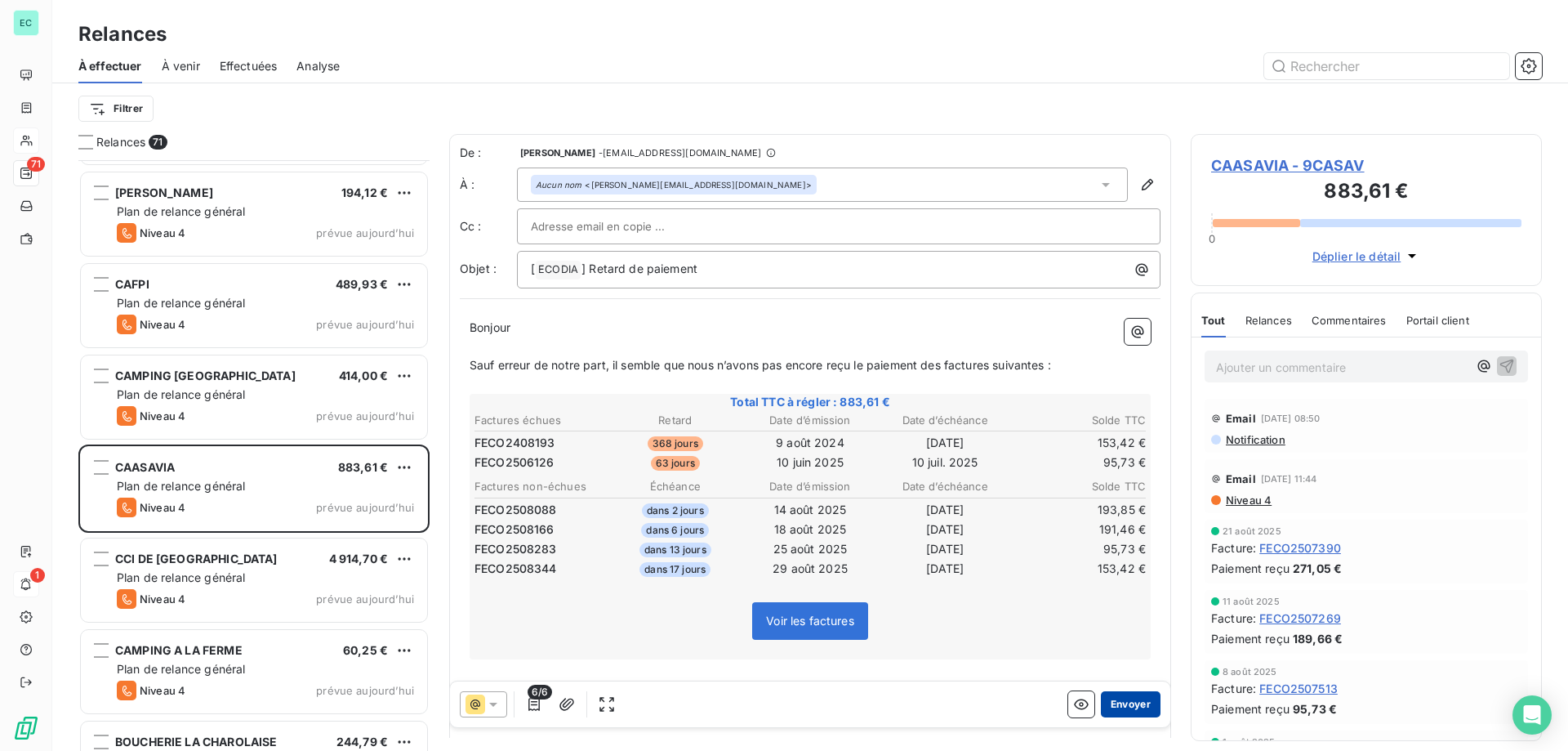
click at [1118, 712] on button "Envoyer" at bounding box center [1131, 705] width 59 height 26
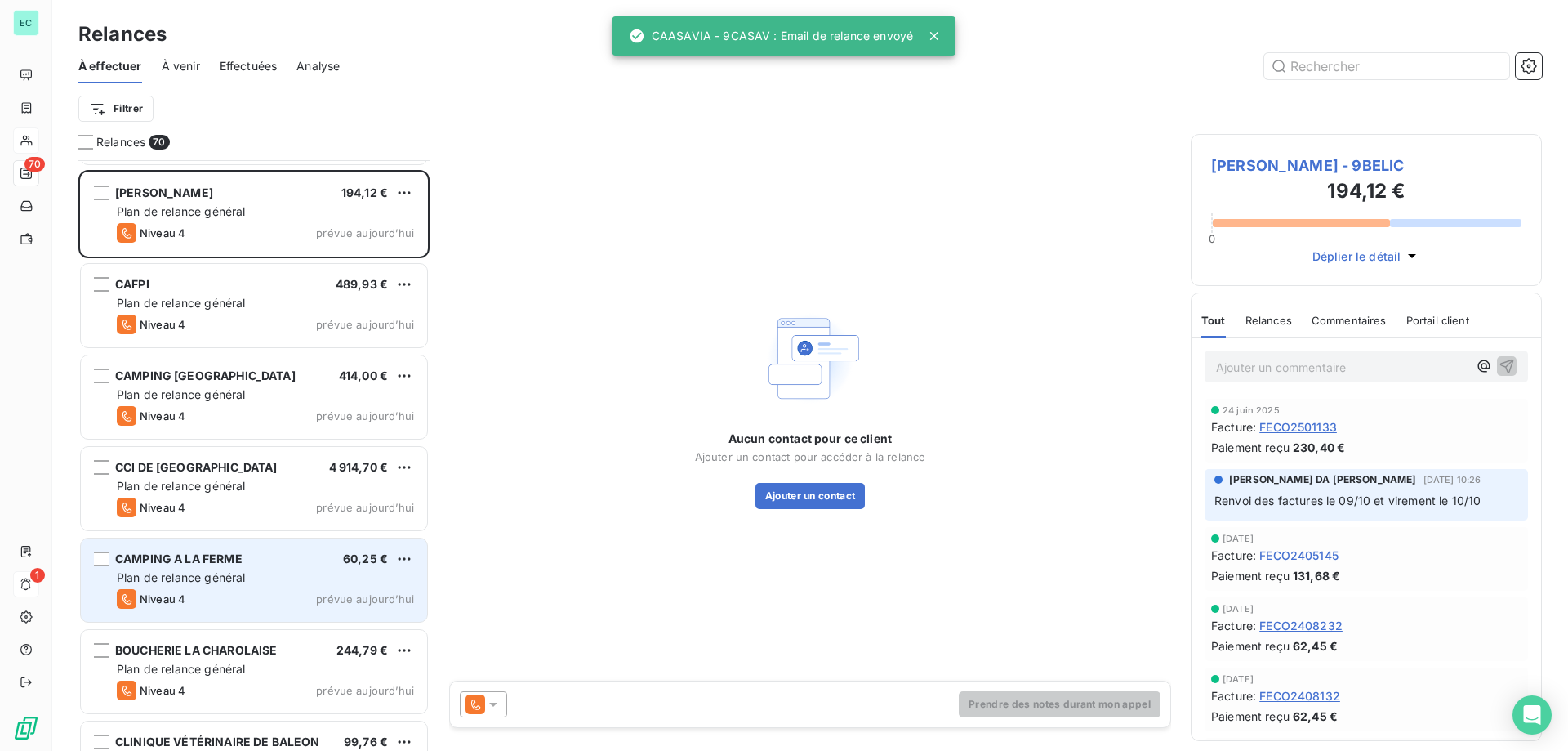
click at [272, 588] on div "CAMPING A LA FERME 60,25 € Plan de relance général [PERSON_NAME] 4 prévue [DATE]" at bounding box center [254, 580] width 347 height 83
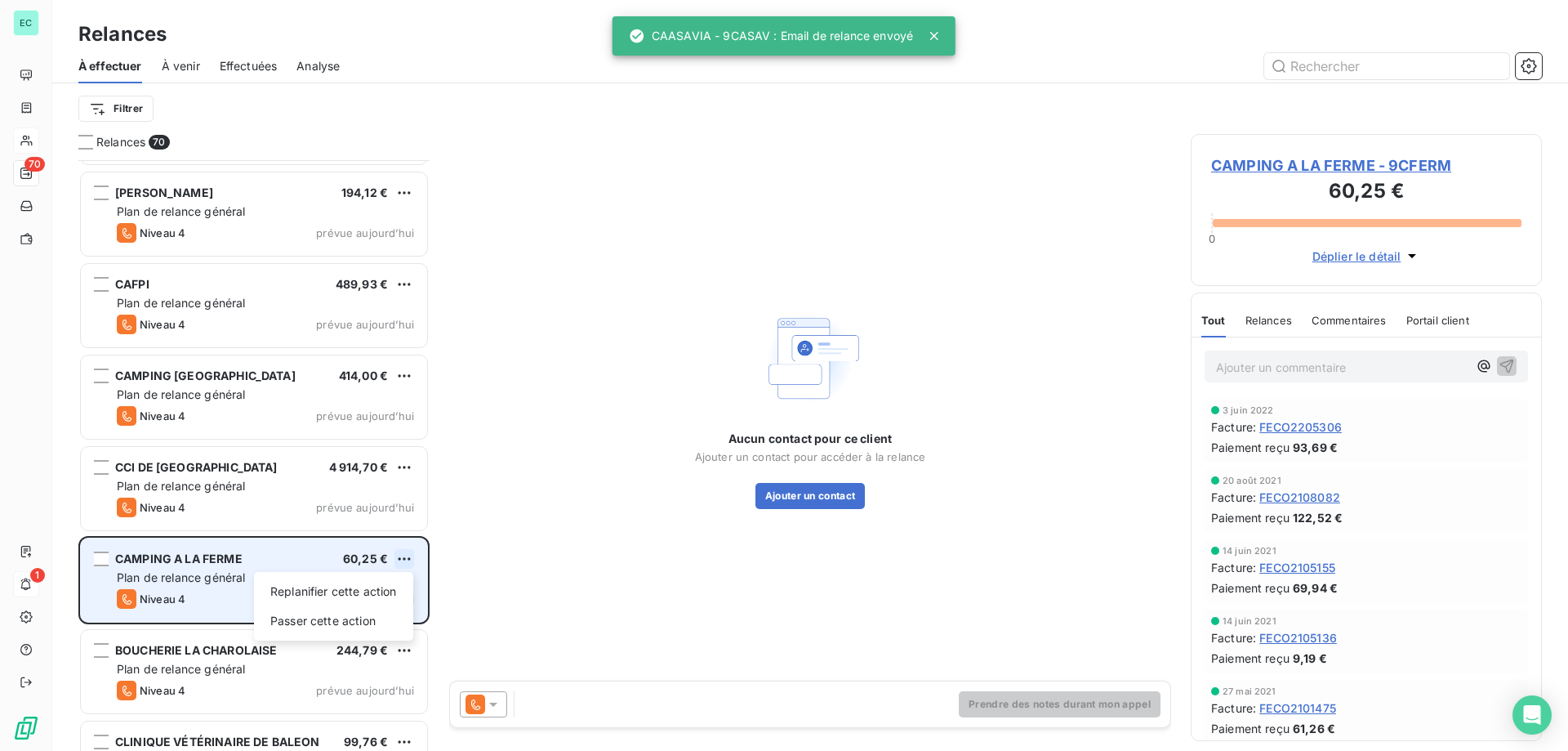
click at [398, 551] on html "EC 70 1 Relances À effectuer À venir Effectuées Analyse Filtrer Relances 70 PRO…" at bounding box center [784, 376] width 1568 height 751
click at [309, 638] on div "Replanifier cette action Passer cette action" at bounding box center [334, 606] width 159 height 69
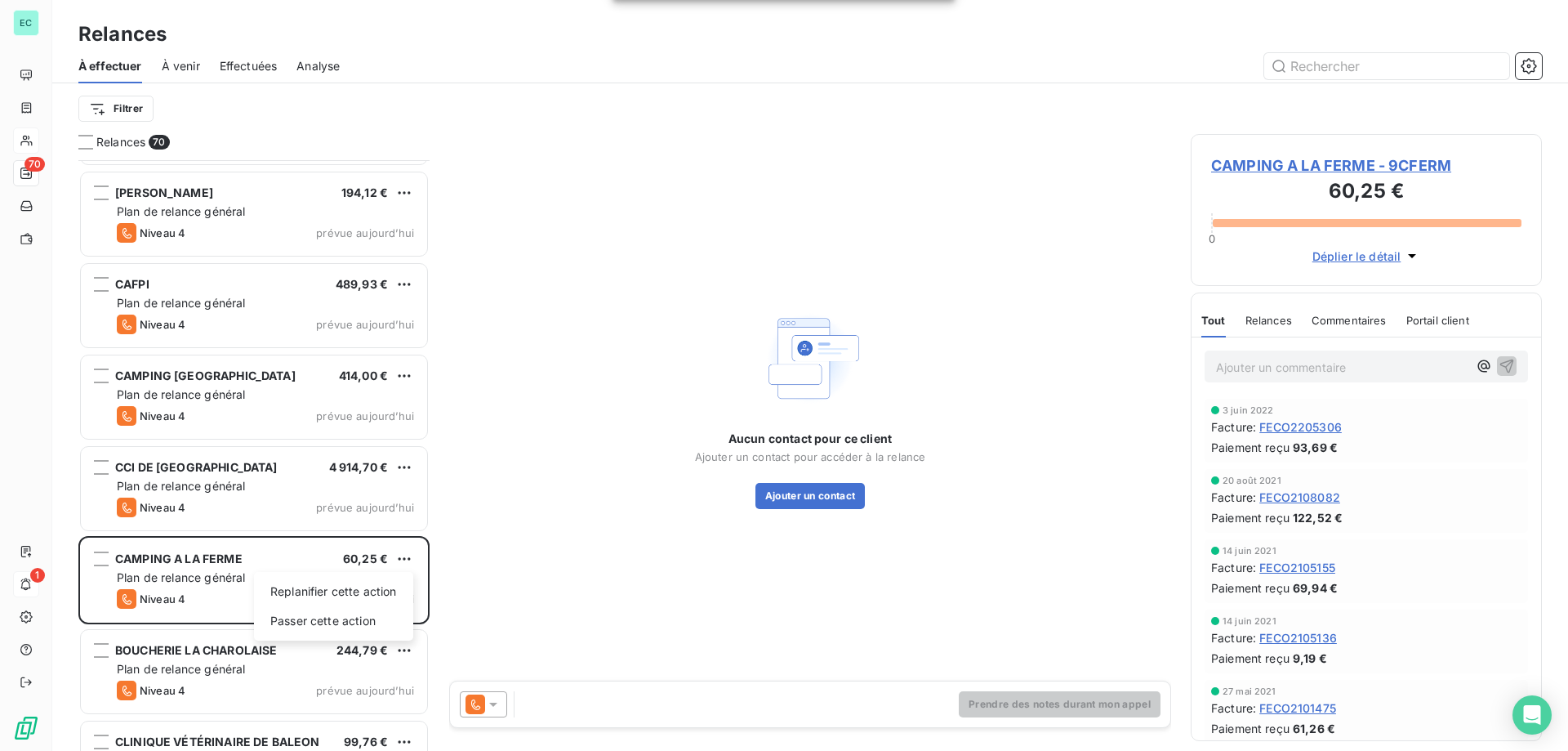
click at [1303, 362] on html "EC 70 1 Relances À effectuer À venir Effectuées Analyse Filtrer Relances 70 PRO…" at bounding box center [784, 376] width 1568 height 751
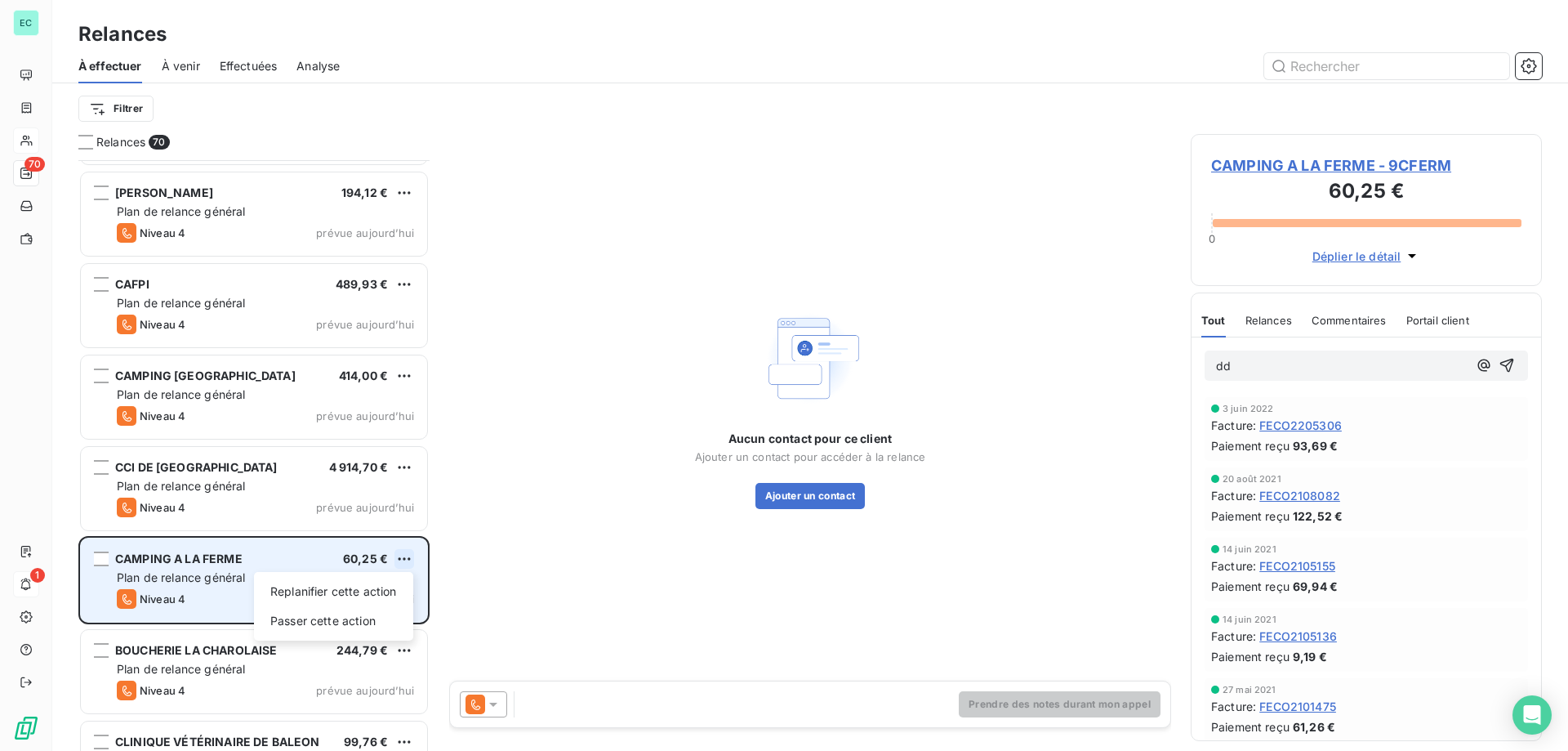
click at [402, 556] on html "EC 70 1 Relances À effectuer À venir Effectuées Analyse Filtrer Relances 70 PRO…" at bounding box center [784, 376] width 1568 height 751
click at [315, 616] on div "Passer cette action" at bounding box center [334, 621] width 146 height 26
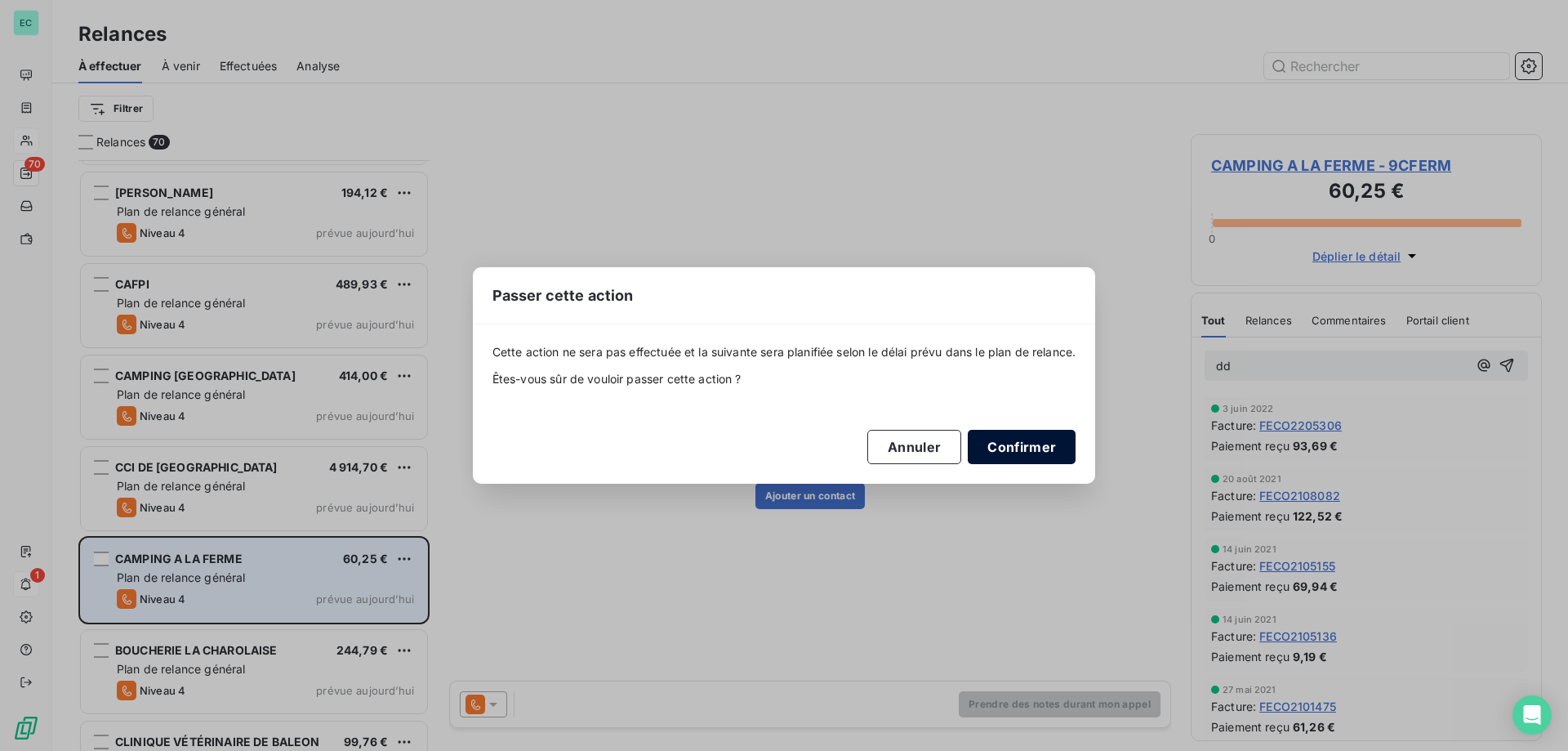
click at [986, 454] on button "Confirmer" at bounding box center [1021, 447] width 107 height 34
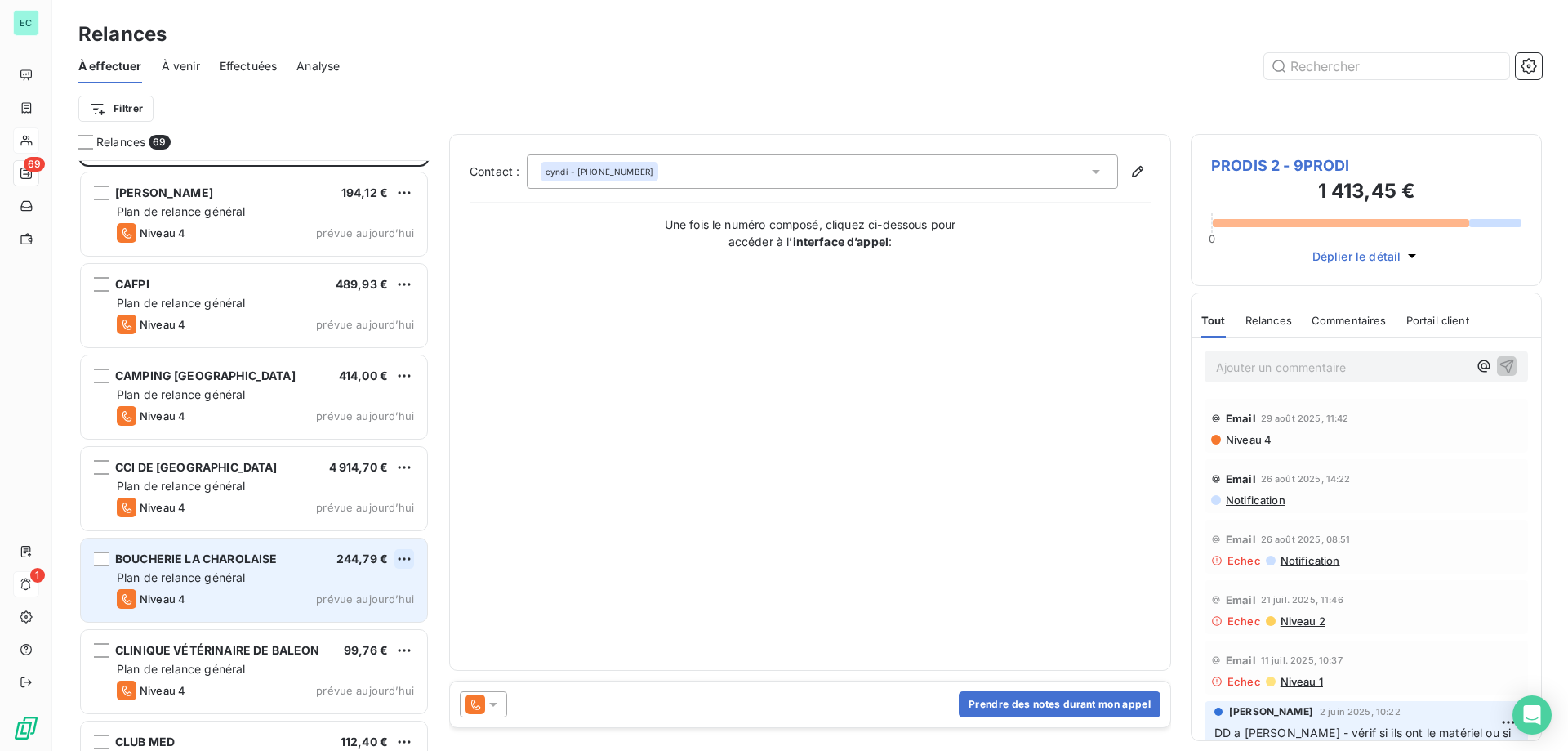
click at [411, 565] on html "EC 69 1 Relances À effectuer À venir Effectuées Analyse Filtrer Relances 69 PRO…" at bounding box center [784, 376] width 1568 height 751
click at [336, 608] on div "Passer cette action" at bounding box center [334, 621] width 146 height 26
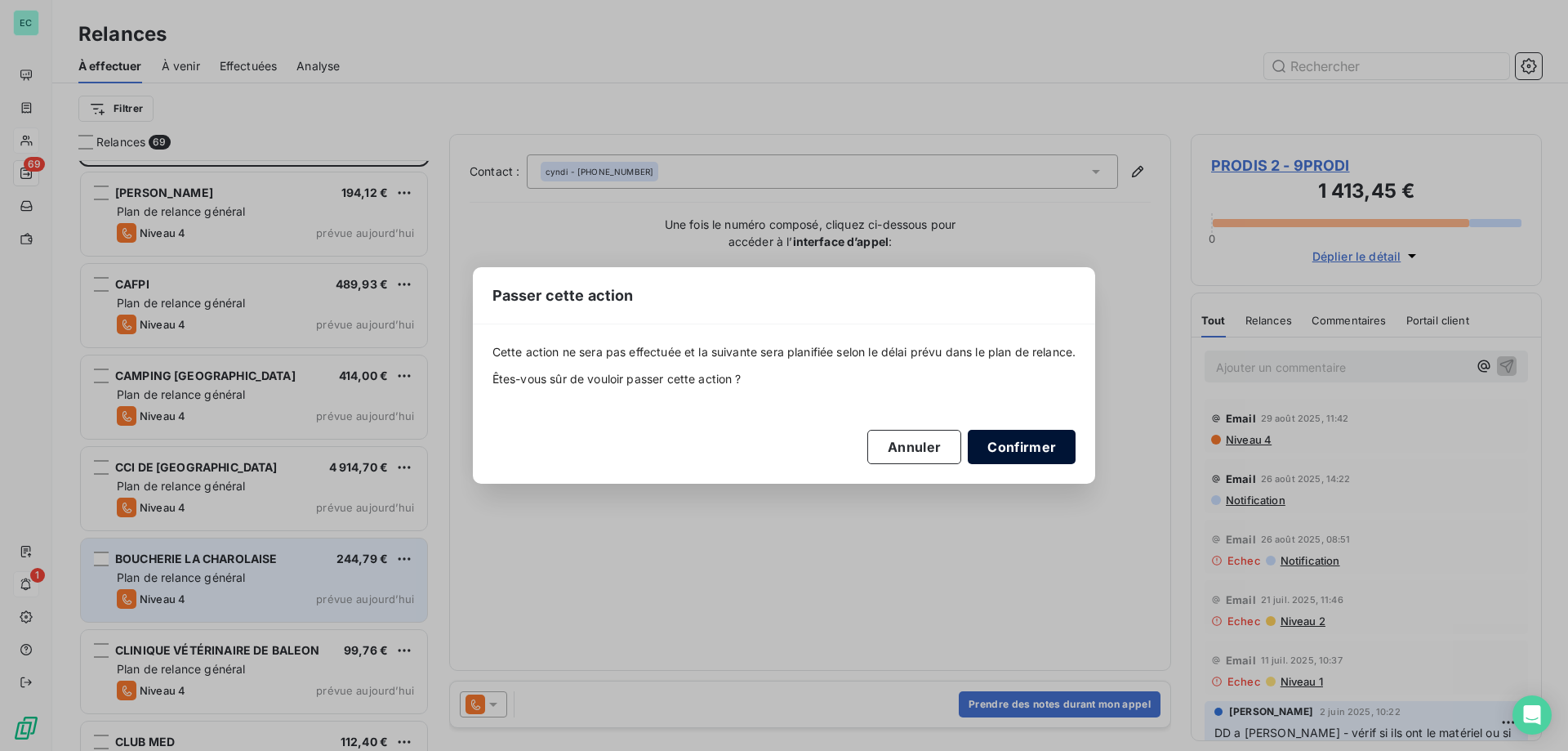
click at [1027, 442] on button "Confirmer" at bounding box center [1021, 447] width 107 height 34
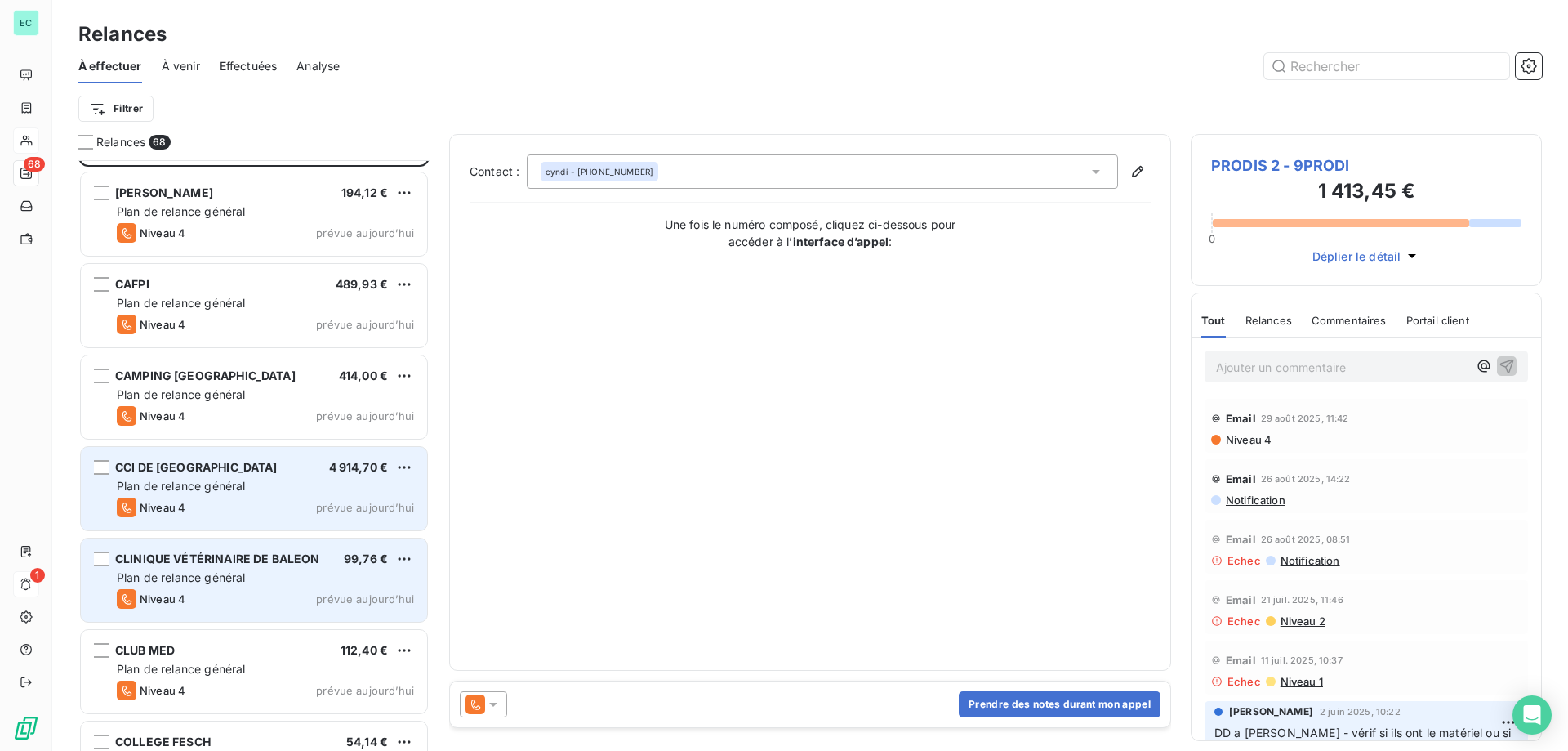
click at [181, 487] on span "Plan de relance général" at bounding box center [181, 485] width 128 height 14
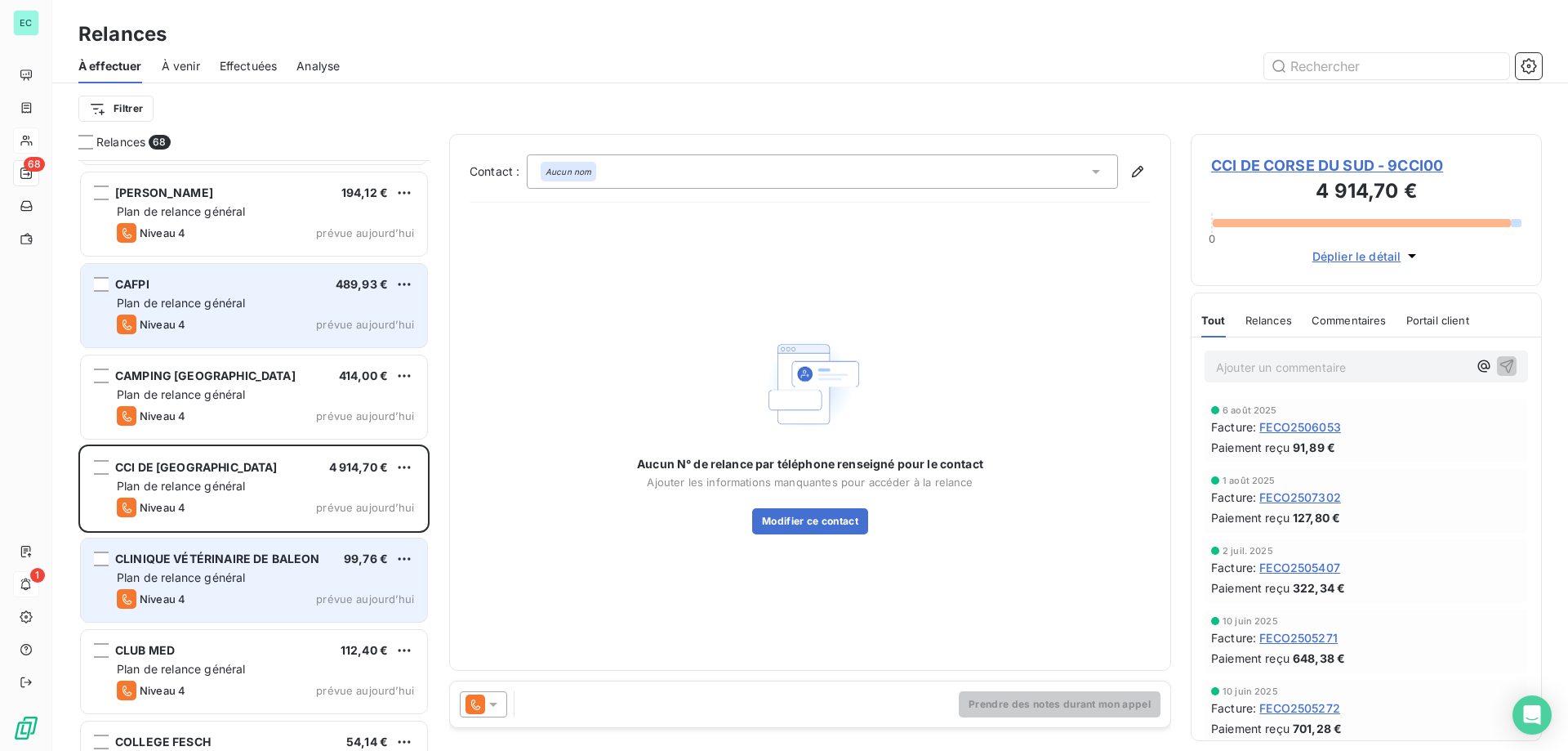
click at [345, 325] on span "prévue aujourd’hui" at bounding box center [365, 325] width 98 height 13
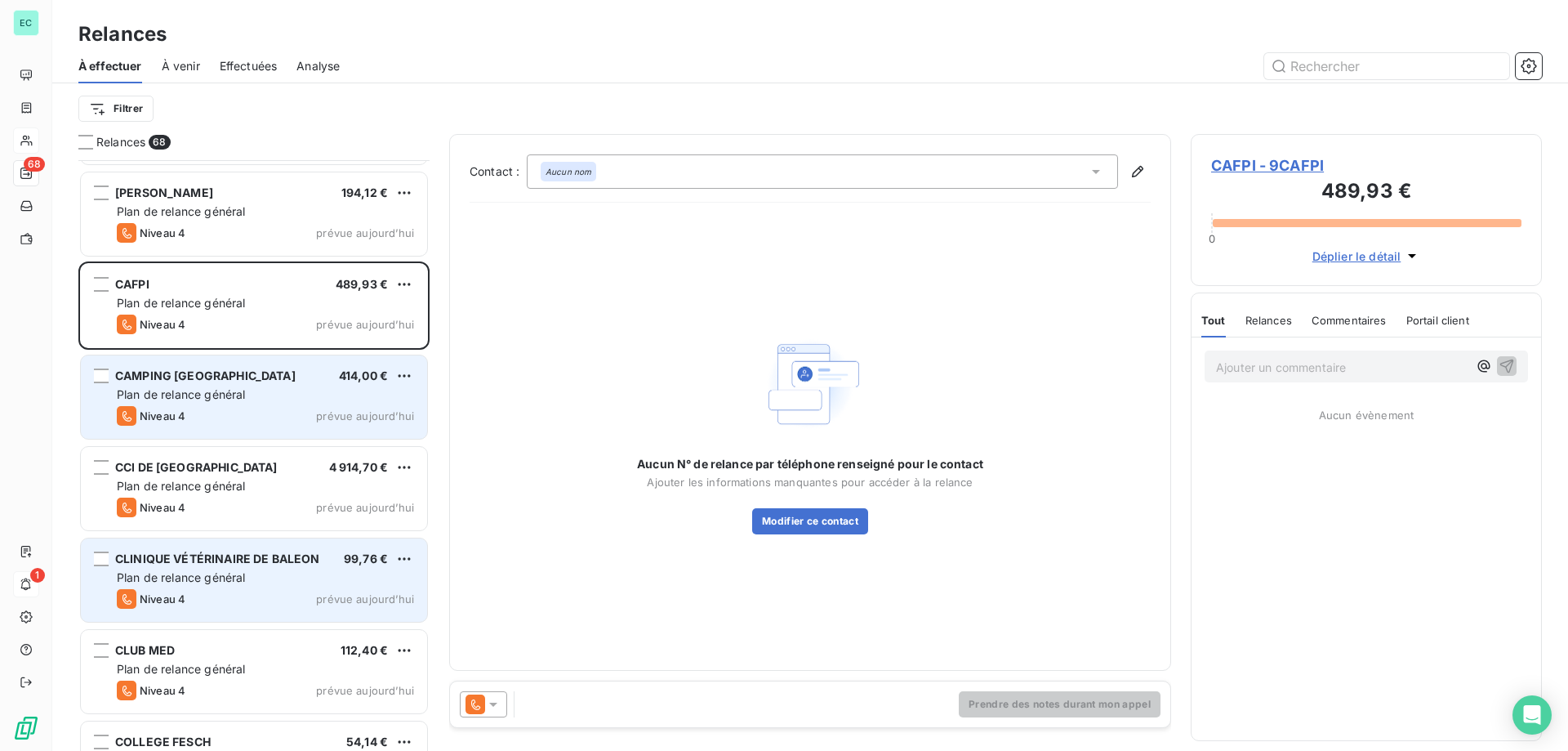
click at [322, 382] on div "CAMPING TIZZANO 414,00 €" at bounding box center [265, 376] width 297 height 15
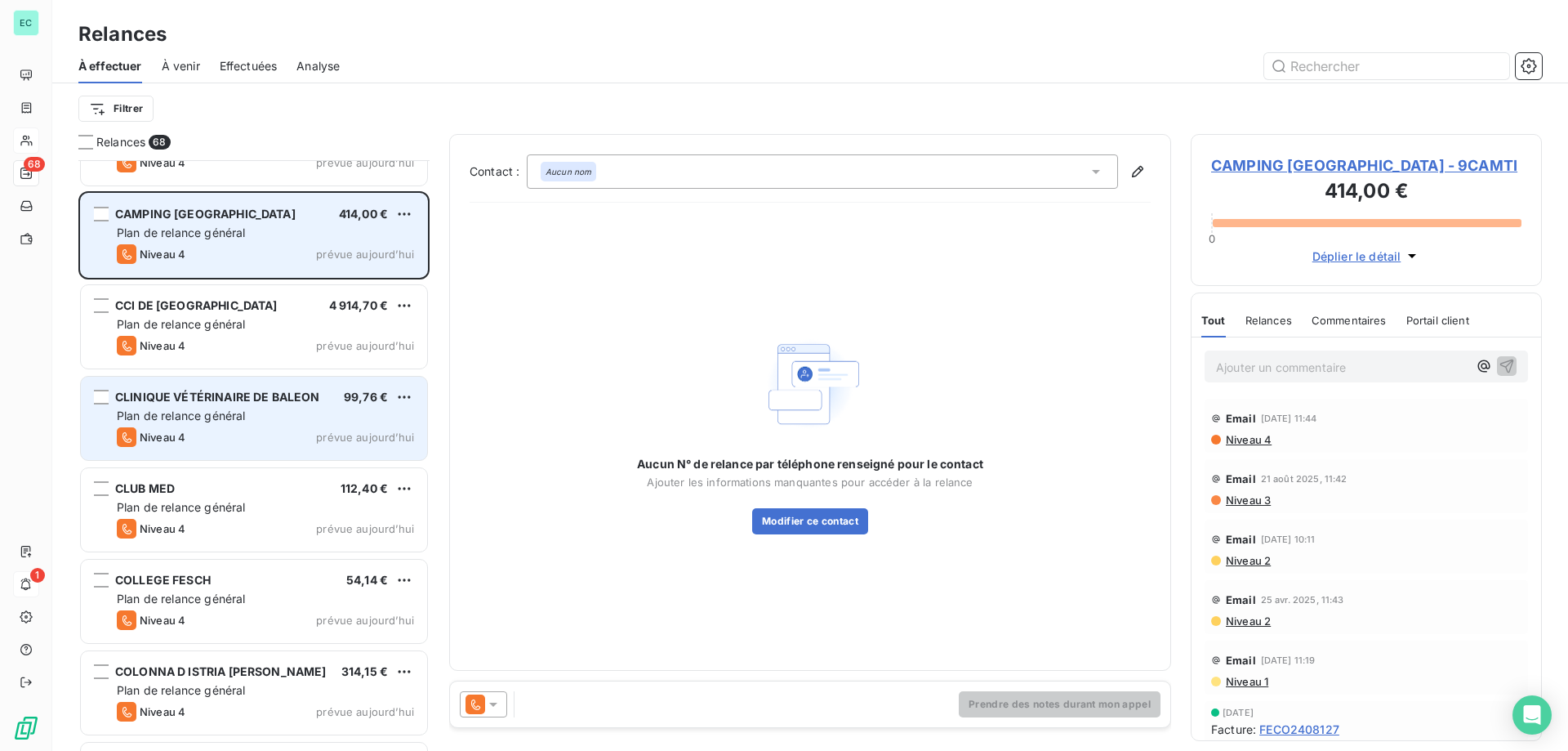
scroll to position [246, 0]
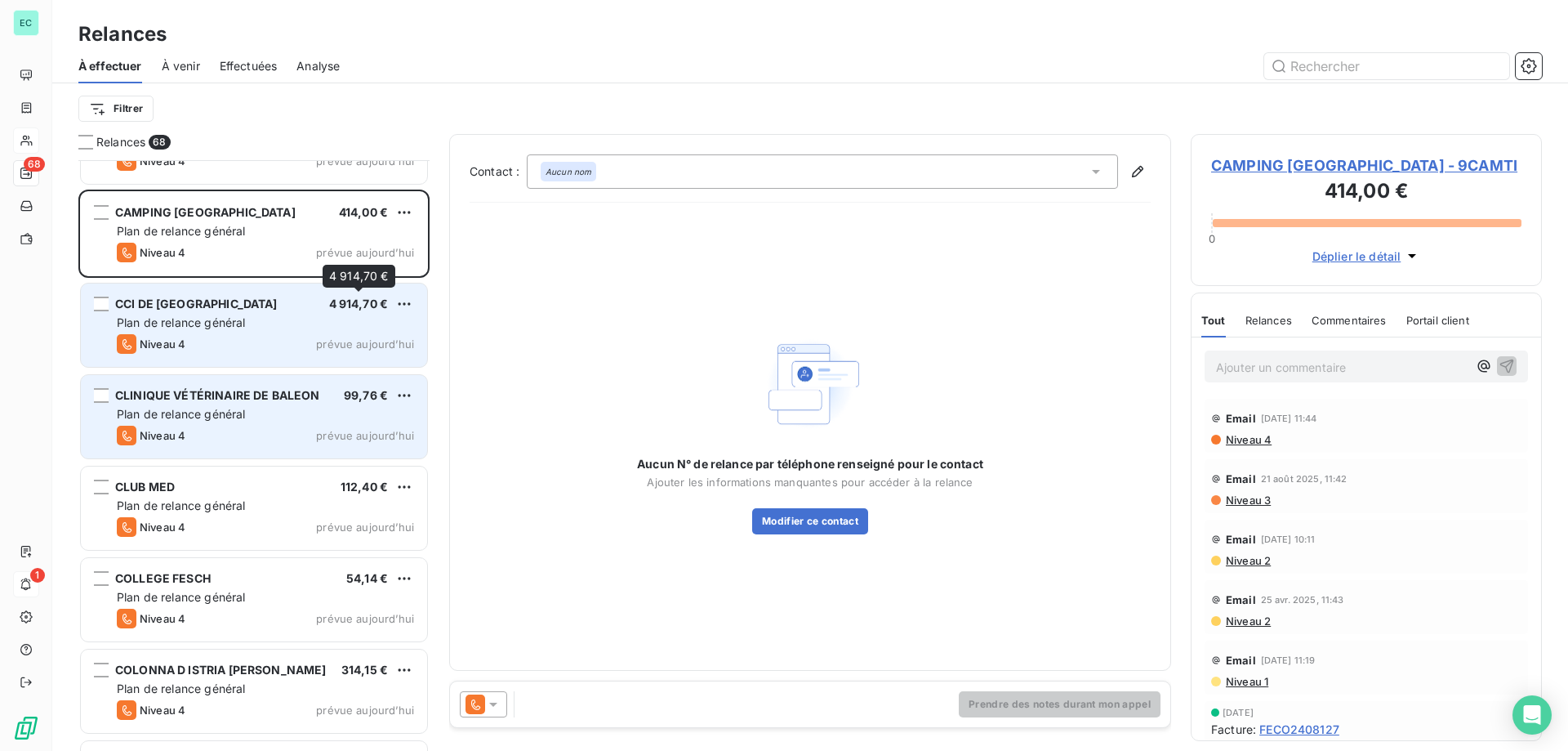
click at [351, 301] on span "4 914,70 €" at bounding box center [359, 303] width 59 height 14
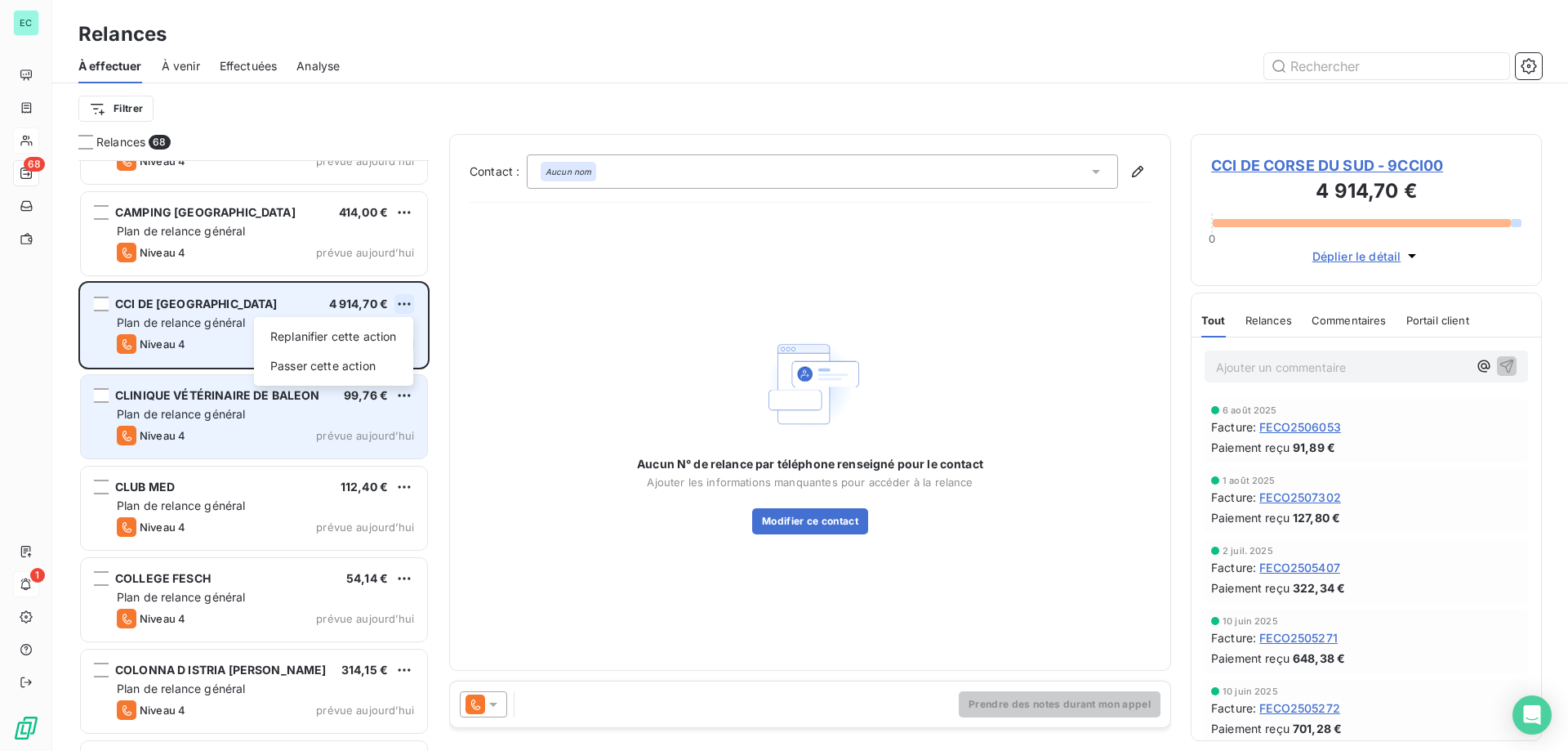
click at [402, 296] on html "EC 68 1 Relances À effectuer À venir Effectuées Analyse Filtrer Relances 68 [PE…" at bounding box center [784, 376] width 1568 height 751
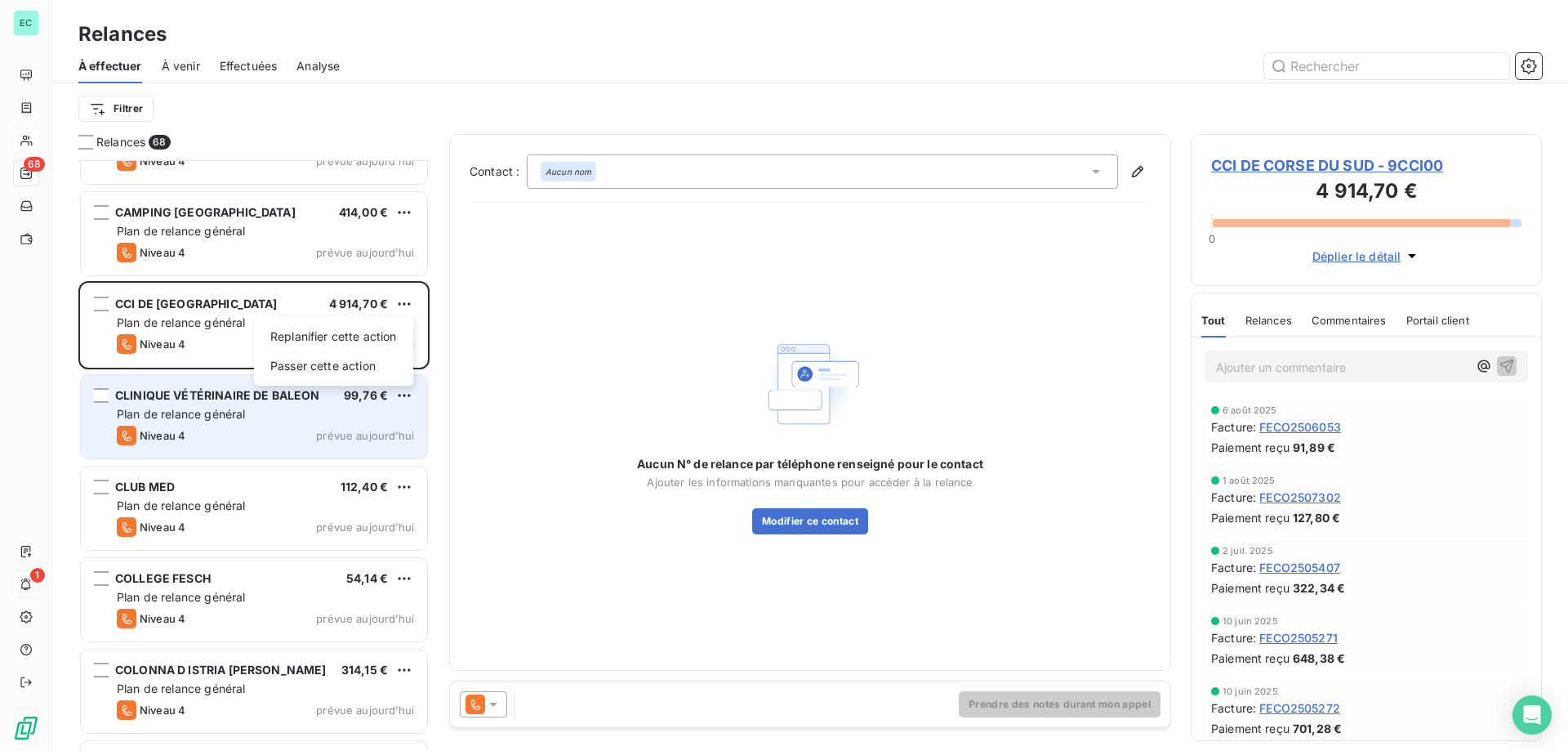
click at [1224, 367] on html "EC 68 1 Relances À effectuer À venir Effectuées Analyse Filtrer Relances 68 [PE…" at bounding box center [784, 376] width 1568 height 751
click at [1248, 365] on p "Ajouter un commentaire ﻿" at bounding box center [1341, 367] width 251 height 20
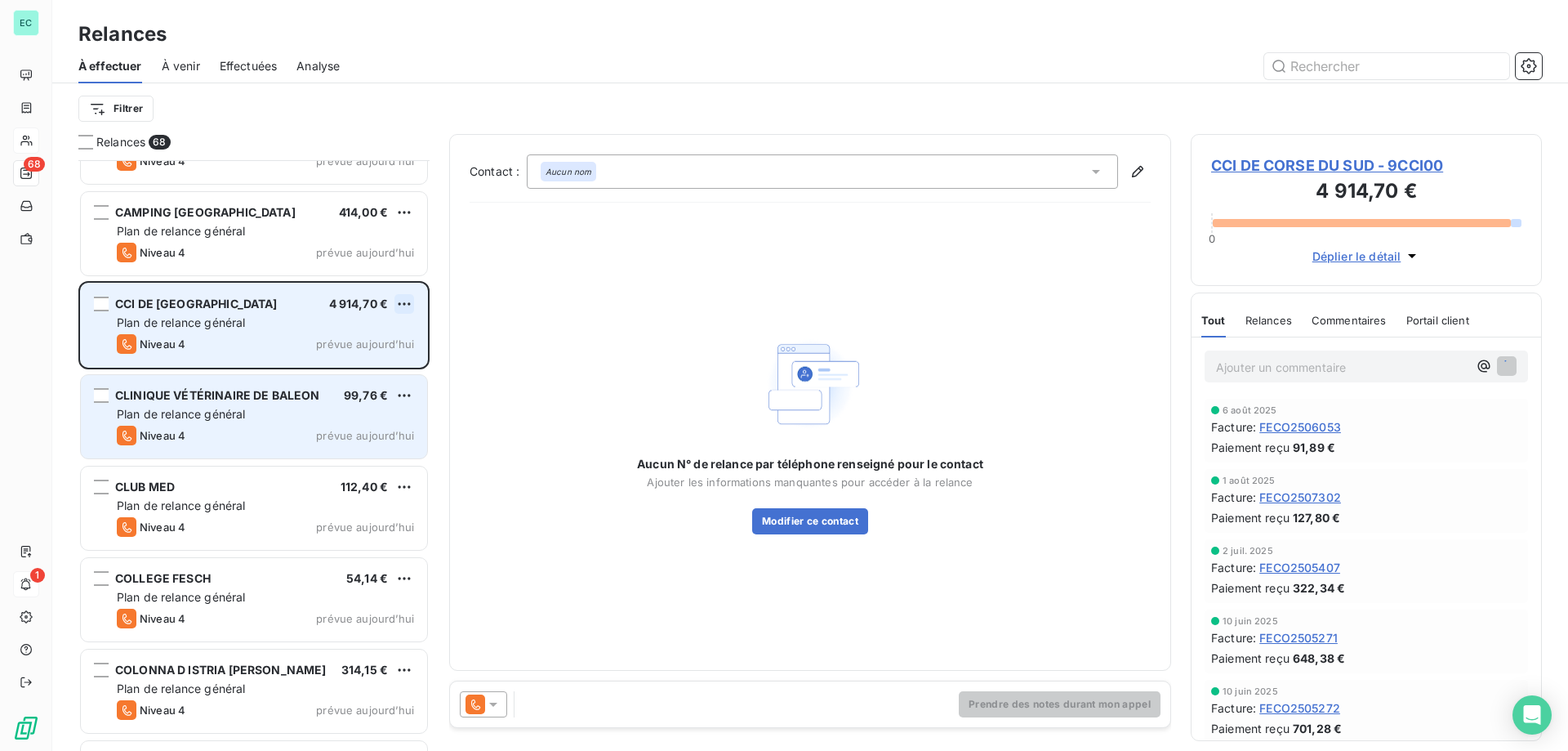
click at [398, 310] on html "EC 68 1 Relances À effectuer À venir Effectuées Analyse Filtrer Relances 68 [PE…" at bounding box center [784, 376] width 1568 height 751
click at [364, 320] on div "Replanifier cette action Passer cette action" at bounding box center [334, 351] width 159 height 69
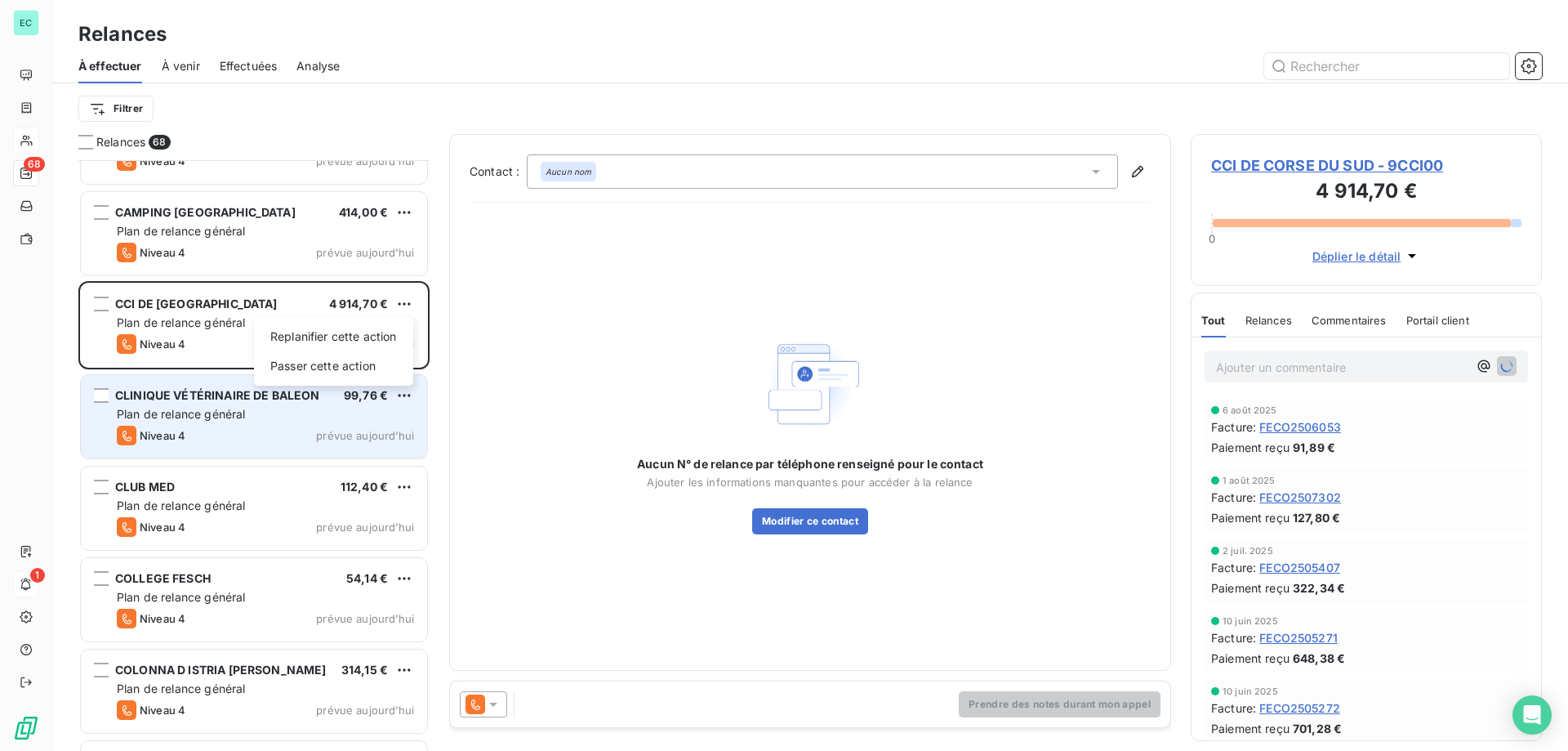
click at [196, 337] on html "EC 68 1 Relances À effectuer À venir Effectuées Analyse Filtrer Relances 68 [PE…" at bounding box center [784, 376] width 1568 height 751
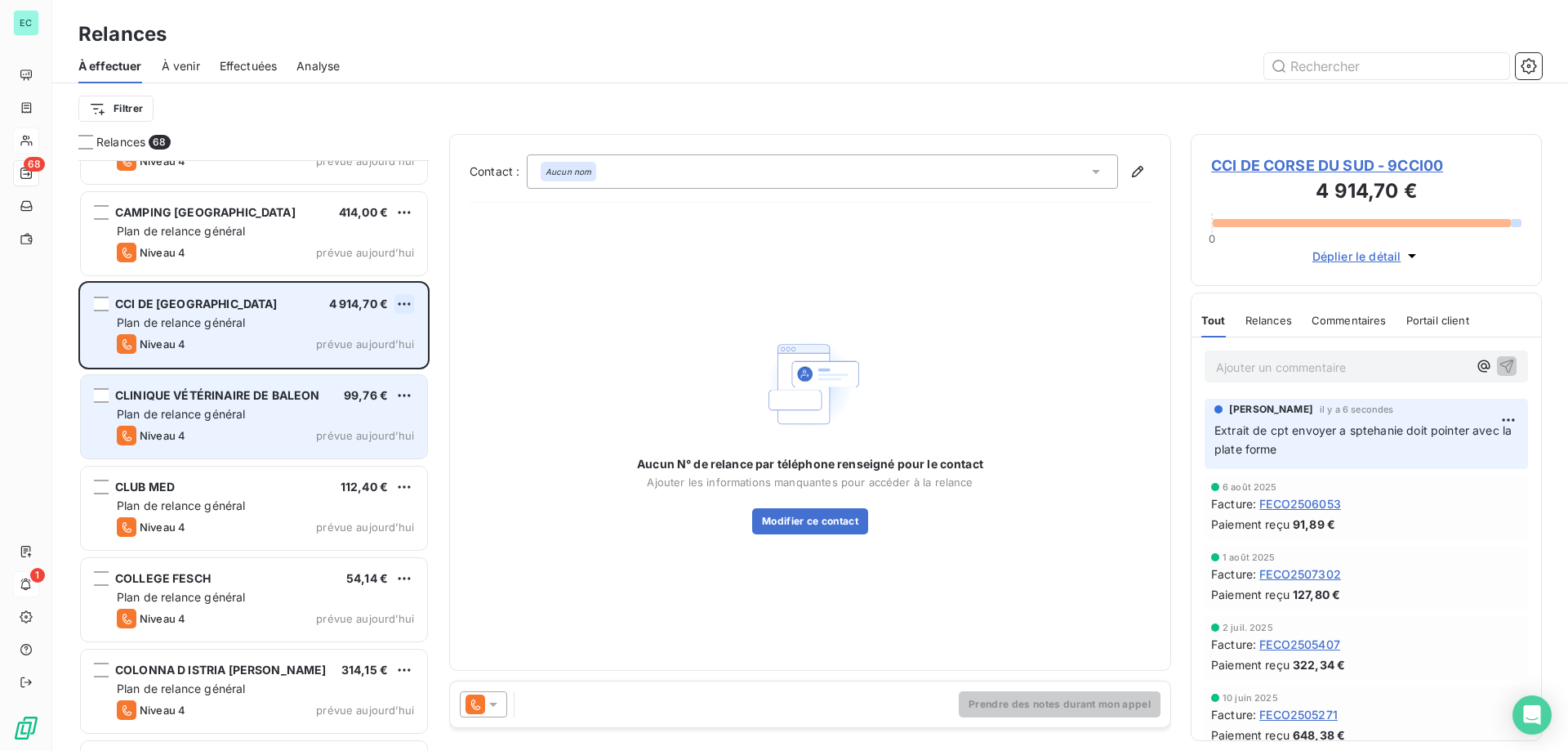
click at [396, 300] on html "EC 68 1 Relances À effectuer À venir Effectuées Analyse Filtrer Relances 68 [PE…" at bounding box center [784, 376] width 1568 height 751
click at [375, 364] on div "Passer cette action" at bounding box center [334, 366] width 146 height 26
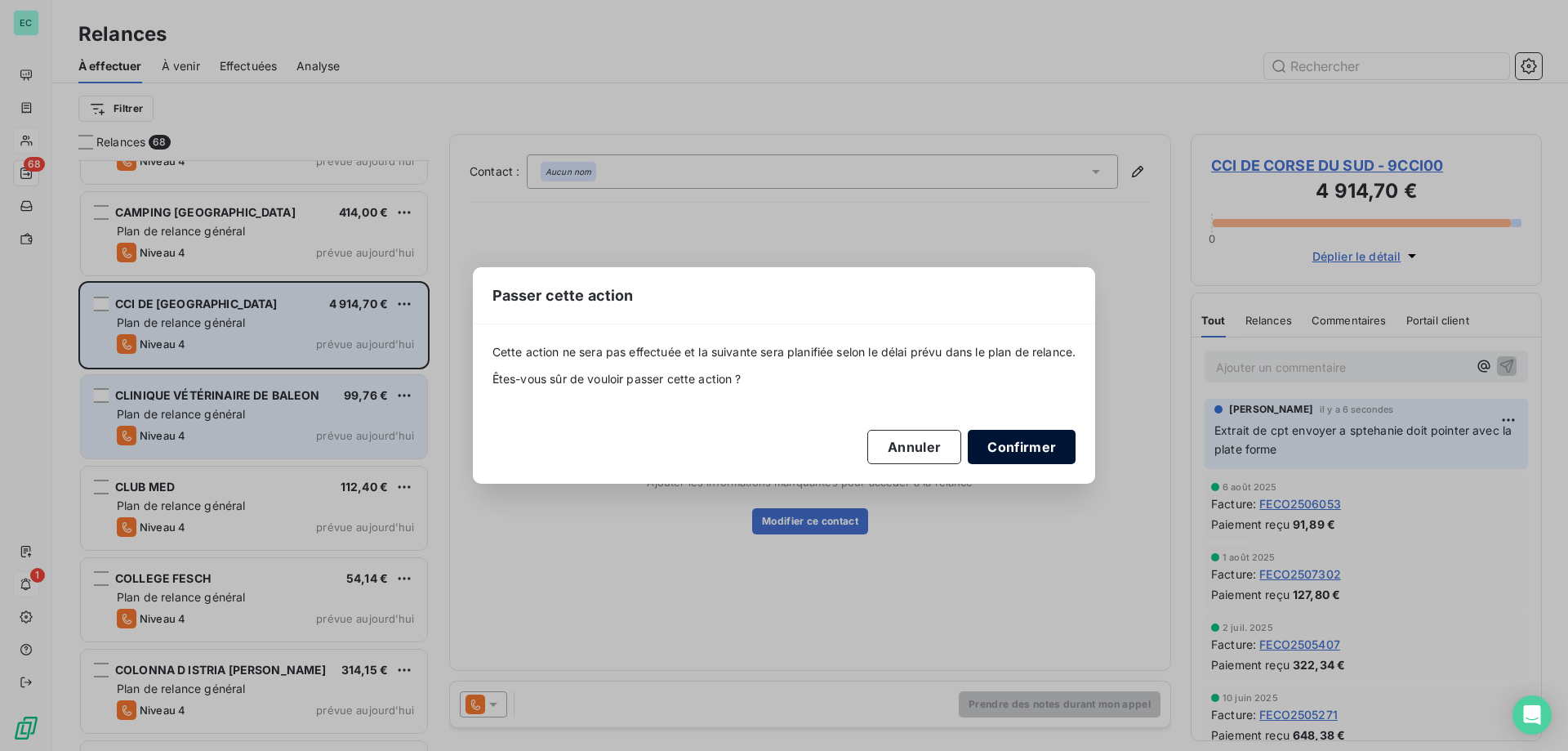
click at [1026, 450] on button "Confirmer" at bounding box center [1021, 447] width 107 height 34
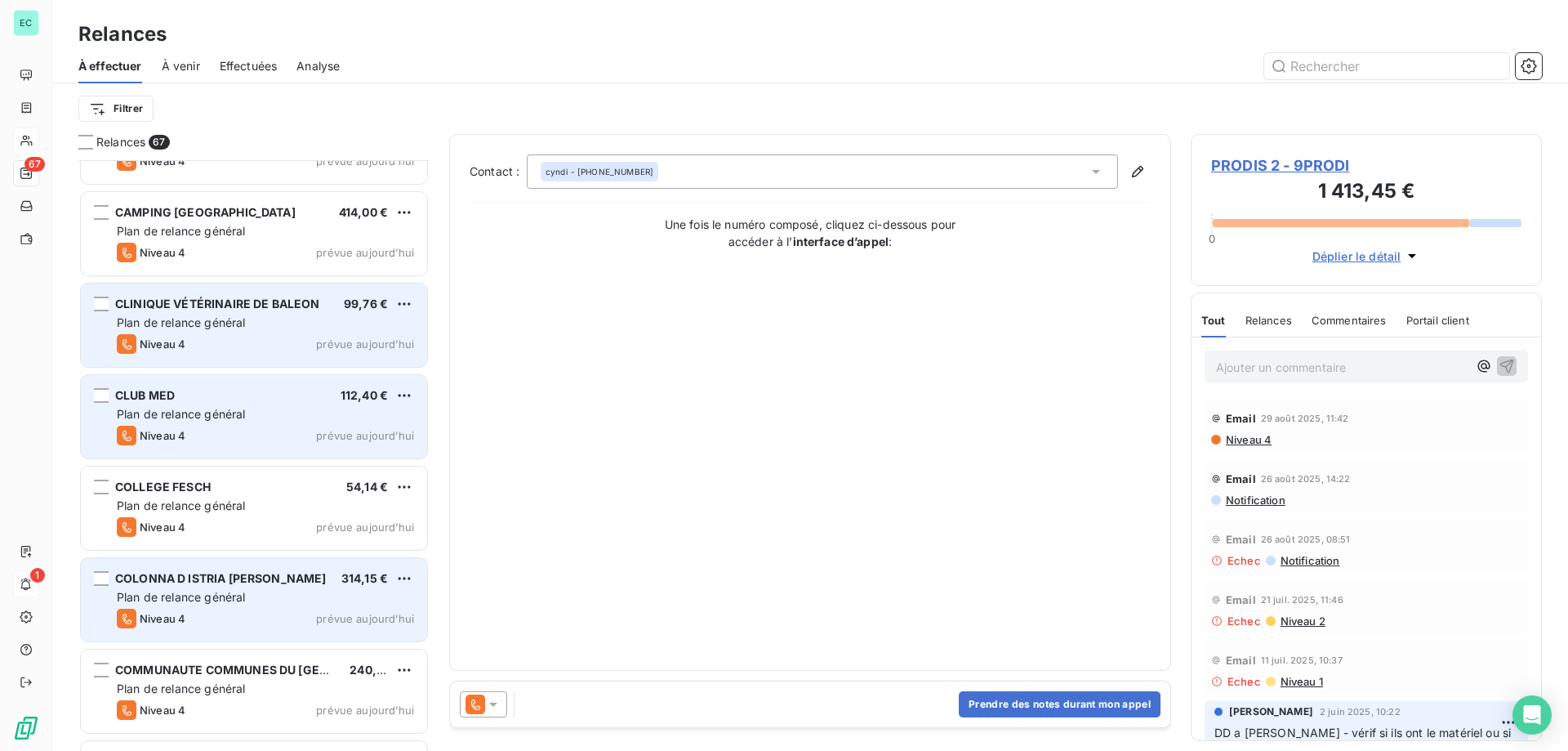
click at [296, 605] on div "Plan de relance général" at bounding box center [265, 597] width 297 height 17
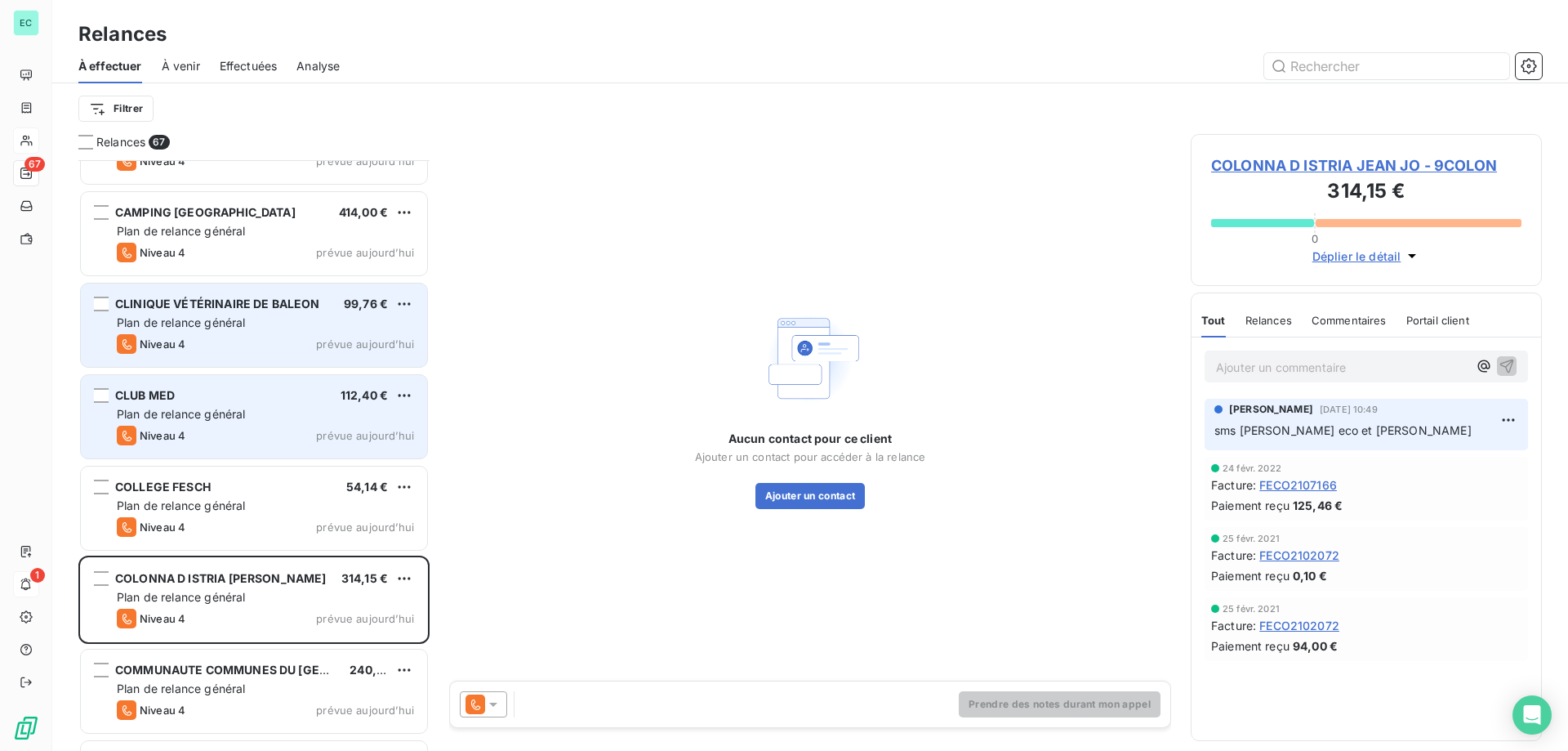
click at [349, 325] on div "Plan de relance général" at bounding box center [265, 323] width 297 height 17
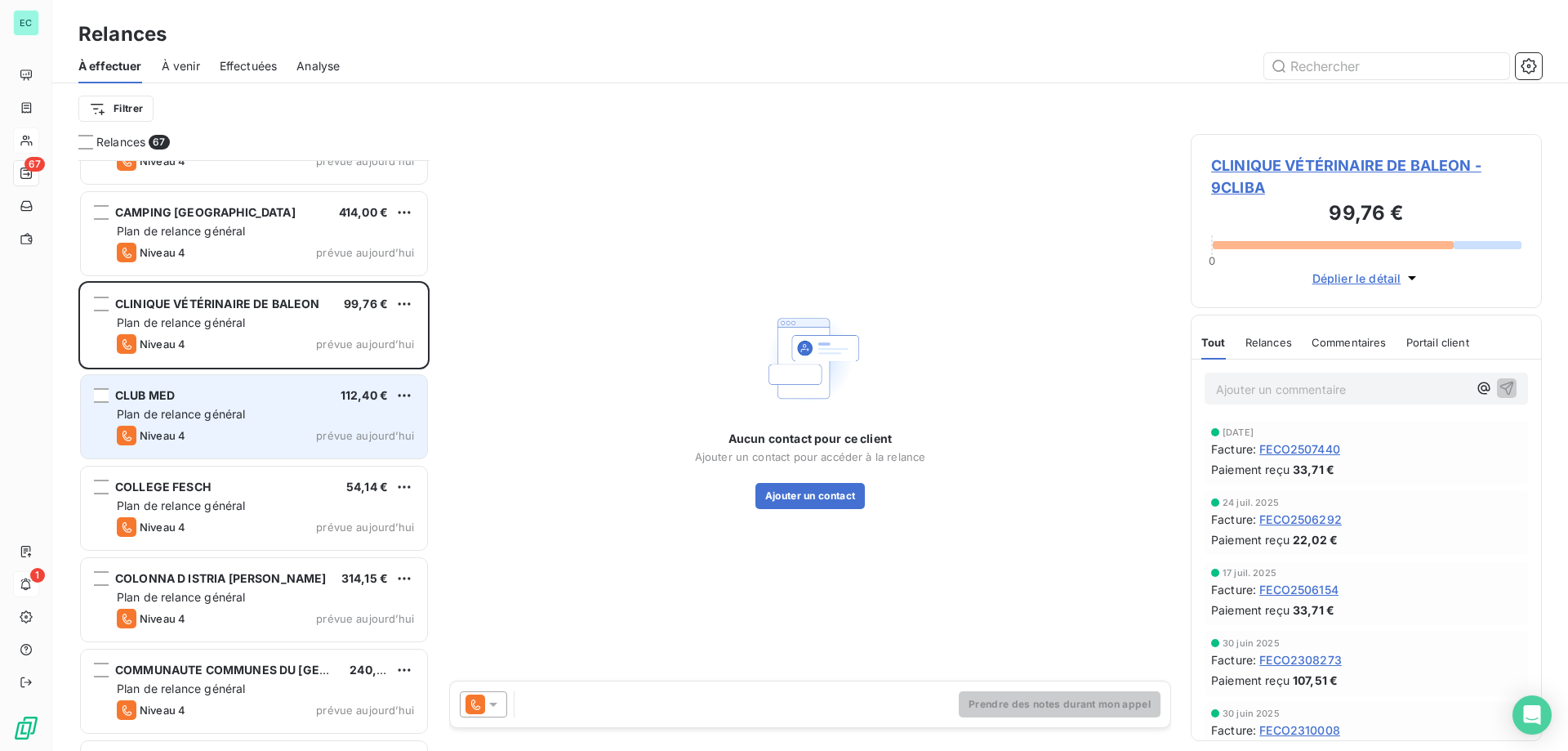
click at [497, 703] on icon at bounding box center [493, 705] width 8 height 4
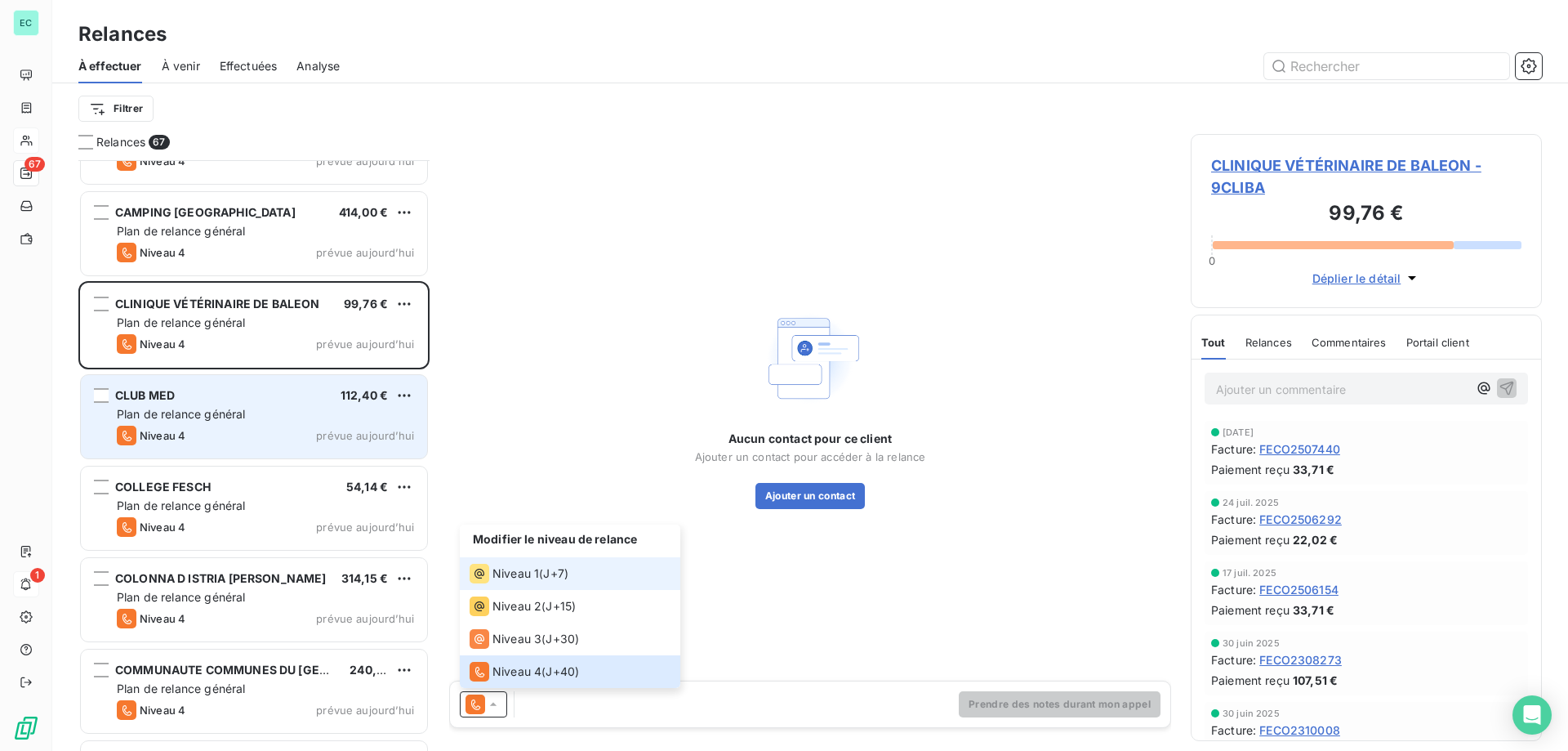
click at [542, 575] on div "Niveau 1 ( J+7 )" at bounding box center [519, 573] width 99 height 19
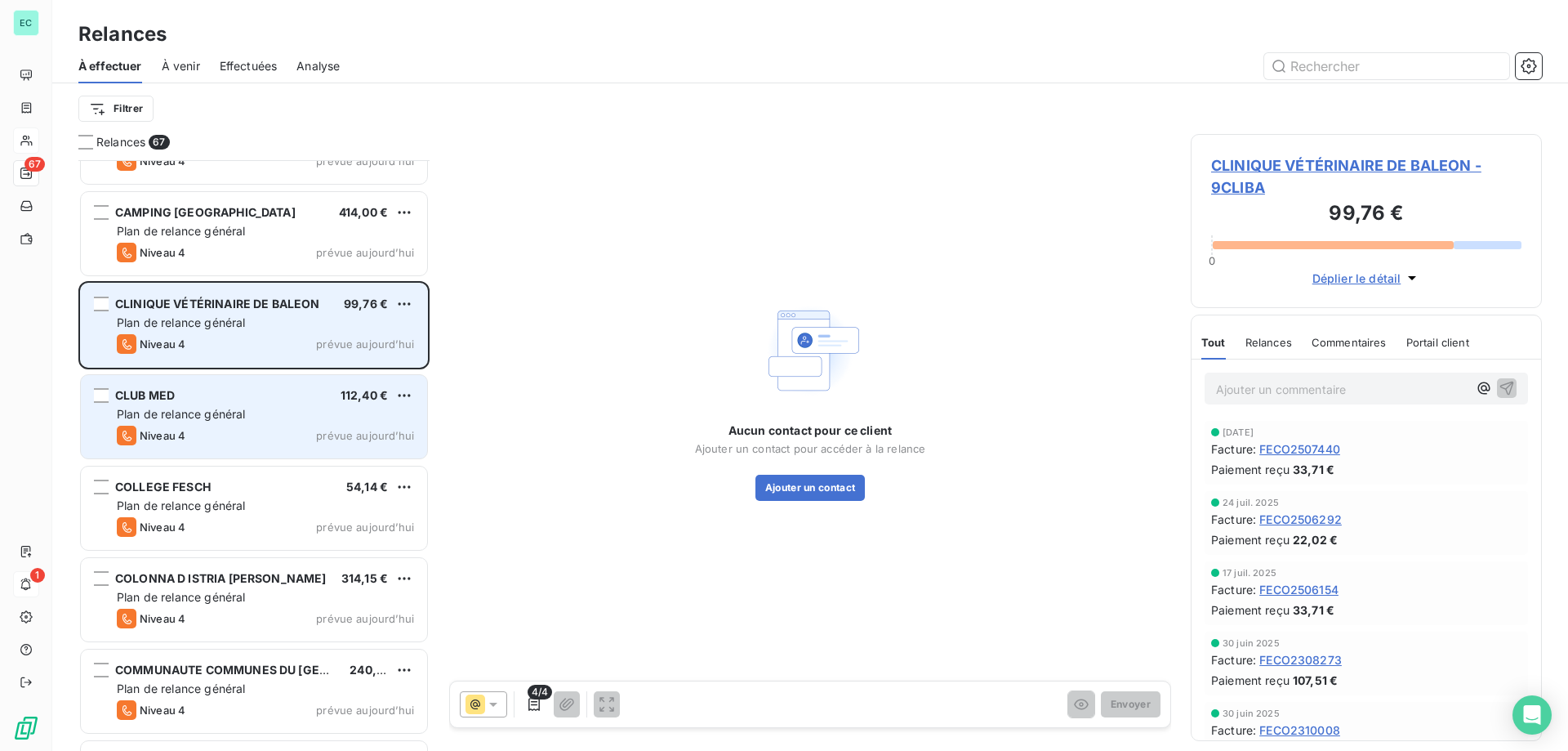
click at [335, 338] on span "prévue aujourd’hui" at bounding box center [365, 344] width 98 height 13
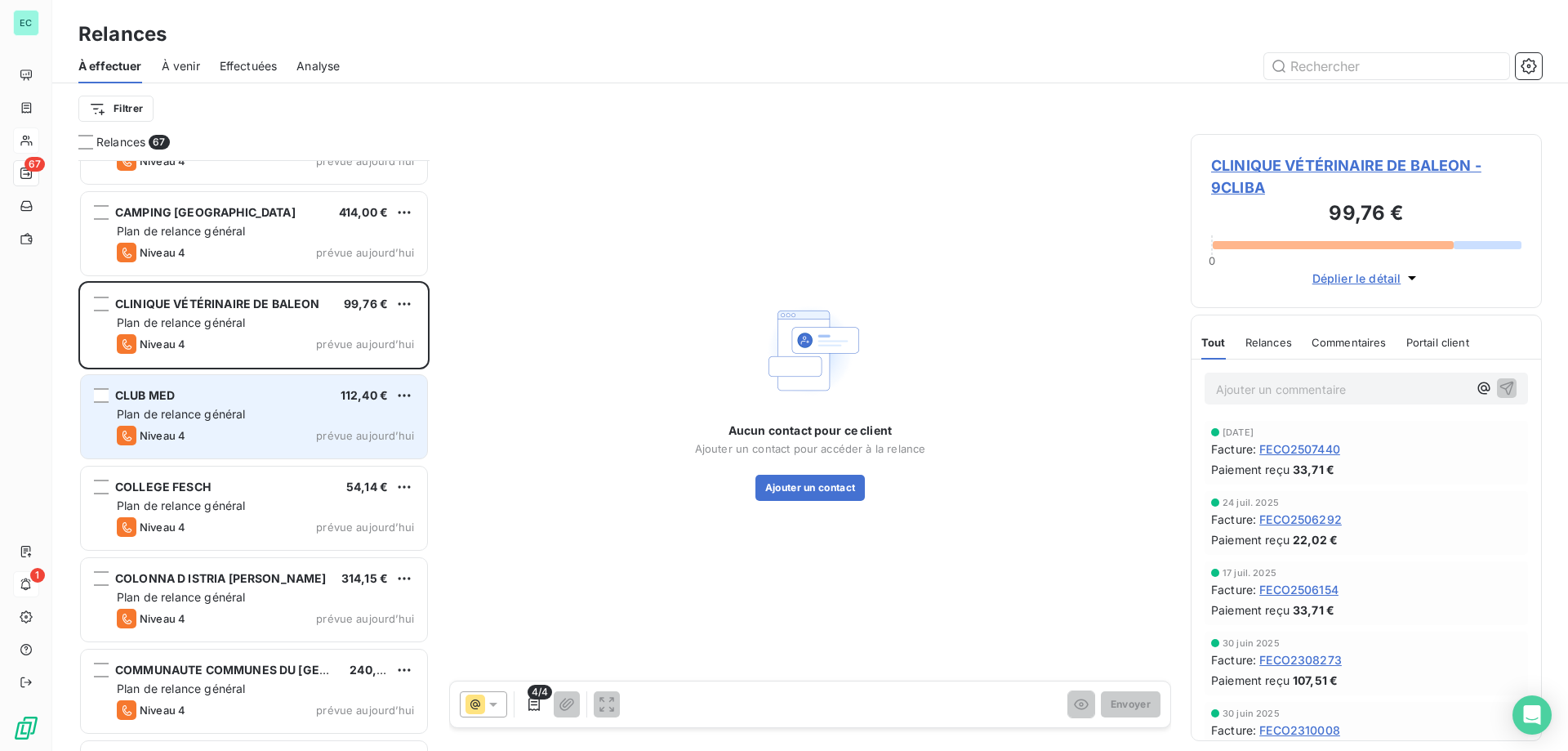
click at [823, 472] on div "Aucun contact pour ce client Ajouter un contact pour accéder à la relance Ajout…" at bounding box center [810, 462] width 231 height 79
click at [808, 488] on button "Ajouter un contact" at bounding box center [810, 488] width 110 height 26
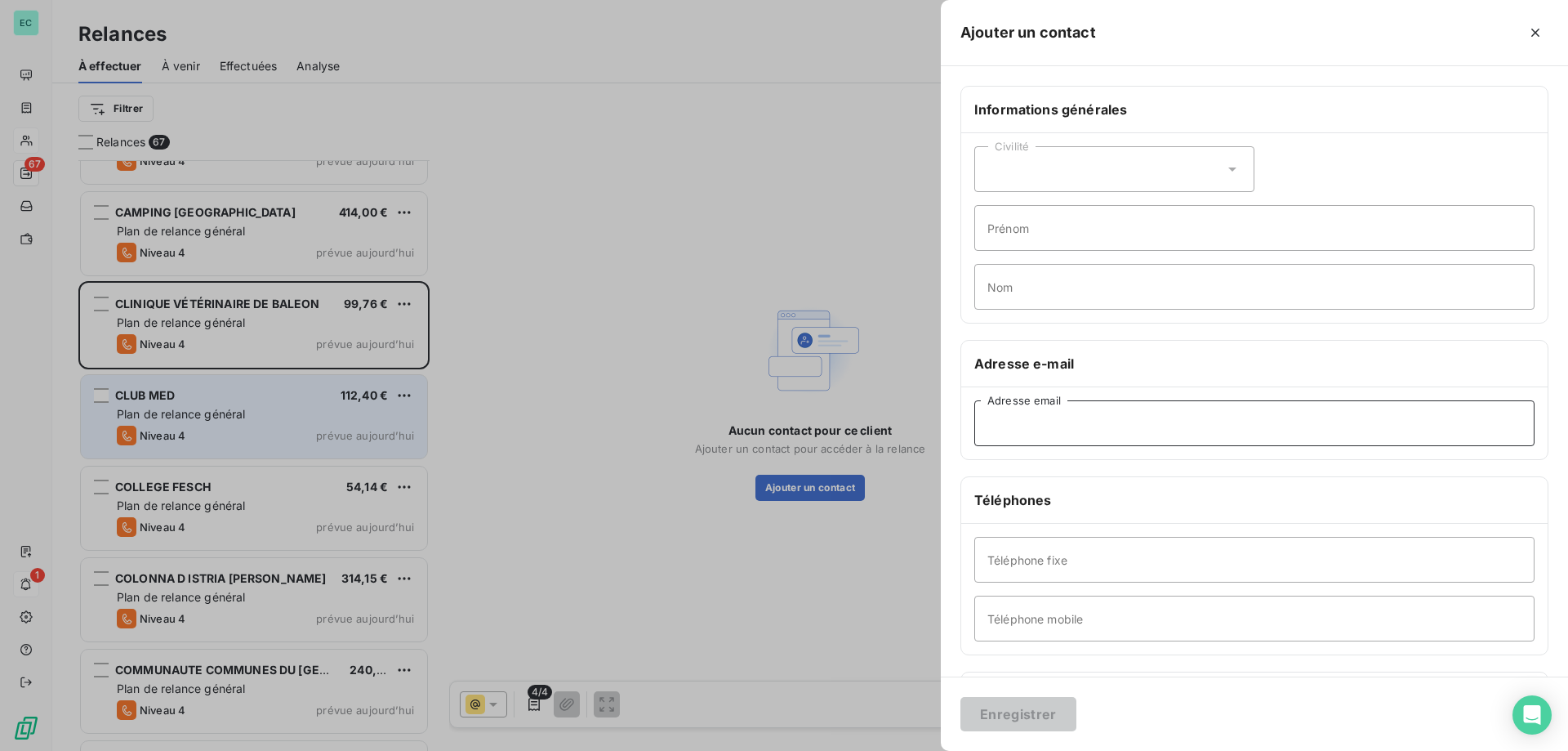
click at [1099, 421] on input "Adresse email" at bounding box center [1254, 423] width 561 height 45
paste input "[EMAIL_ADDRESS][DOMAIN_NAME]"
type input "[EMAIL_ADDRESS][DOMAIN_NAME]"
click at [1038, 713] on button "Enregistrer" at bounding box center [1018, 714] width 116 height 34
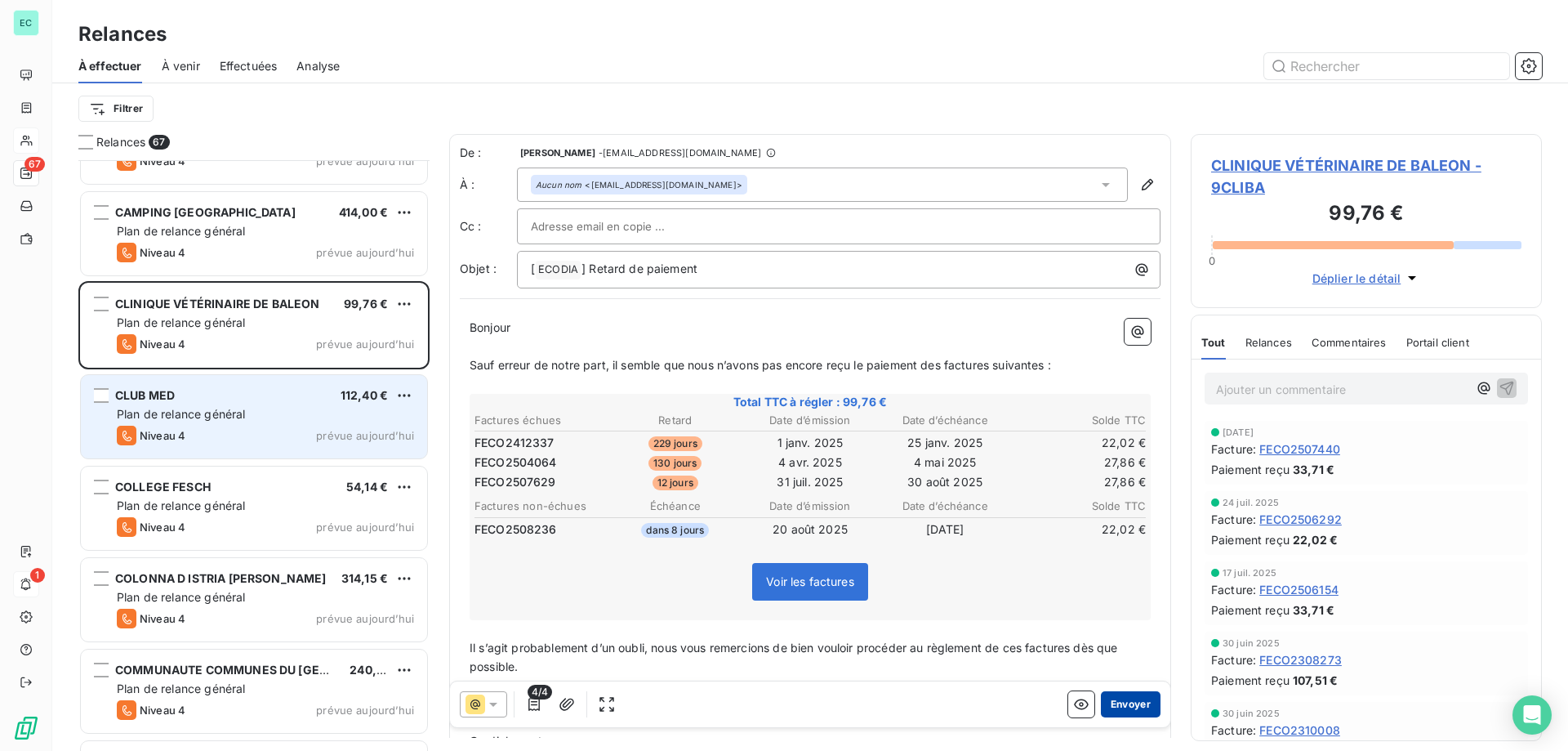
click at [1117, 703] on button "Envoyer" at bounding box center [1131, 705] width 59 height 26
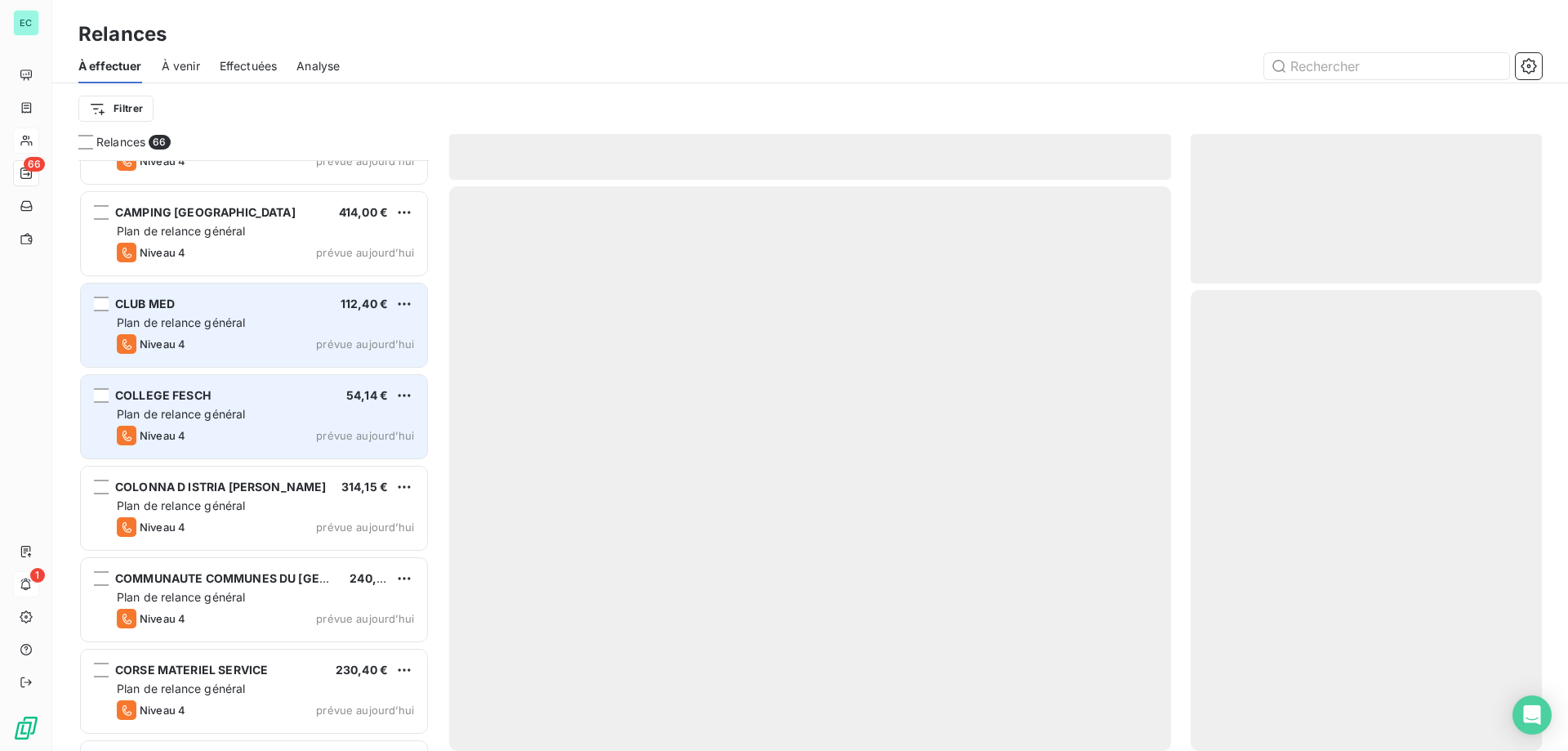
click at [302, 331] on div "CLUB MED 112,40 € Plan de relance général [PERSON_NAME] 4 prévue [DATE]" at bounding box center [254, 325] width 347 height 83
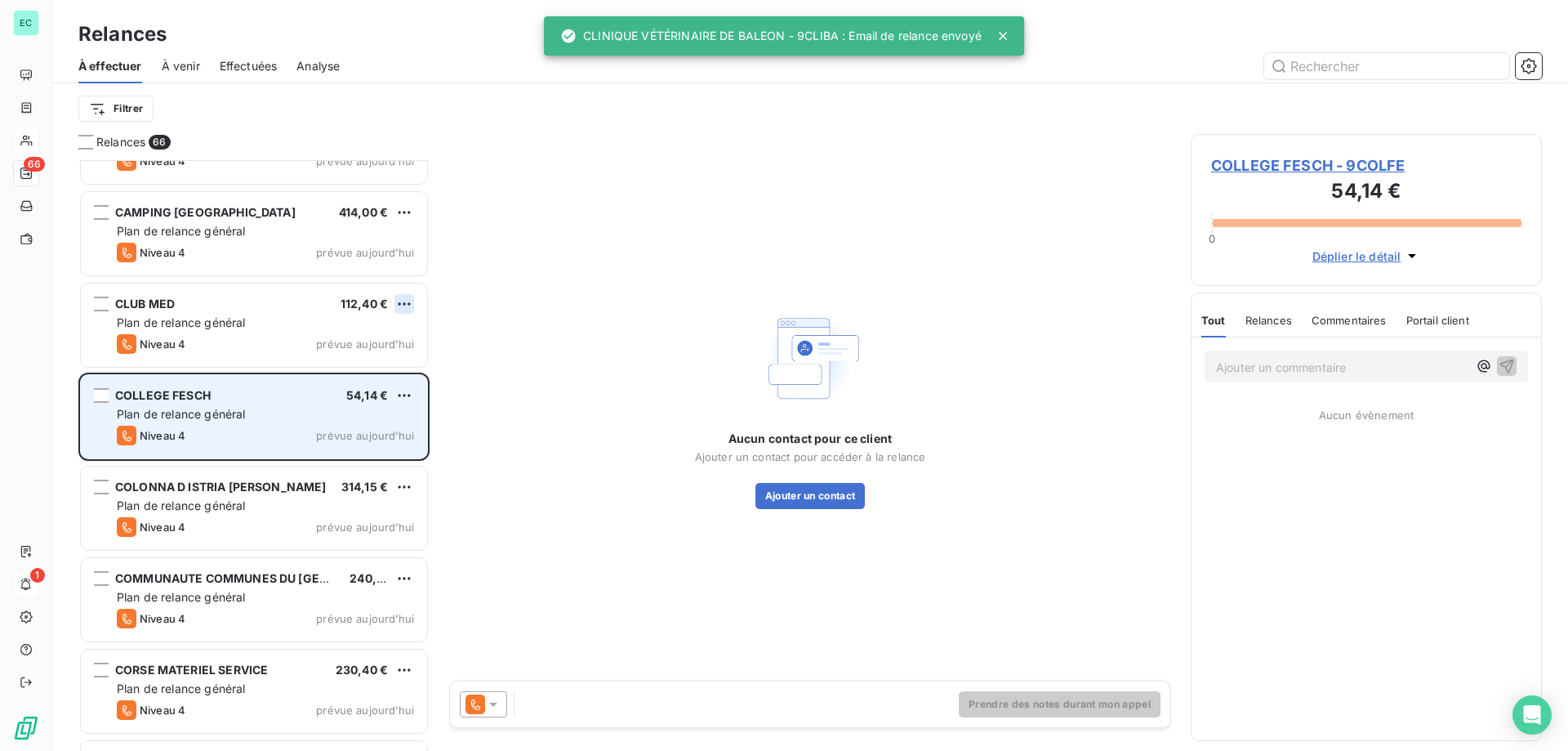
click at [402, 305] on html "EC 66 1 Relances À effectuer À venir Effectuées Analyse Filtrer Relances 66 [PE…" at bounding box center [784, 376] width 1568 height 751
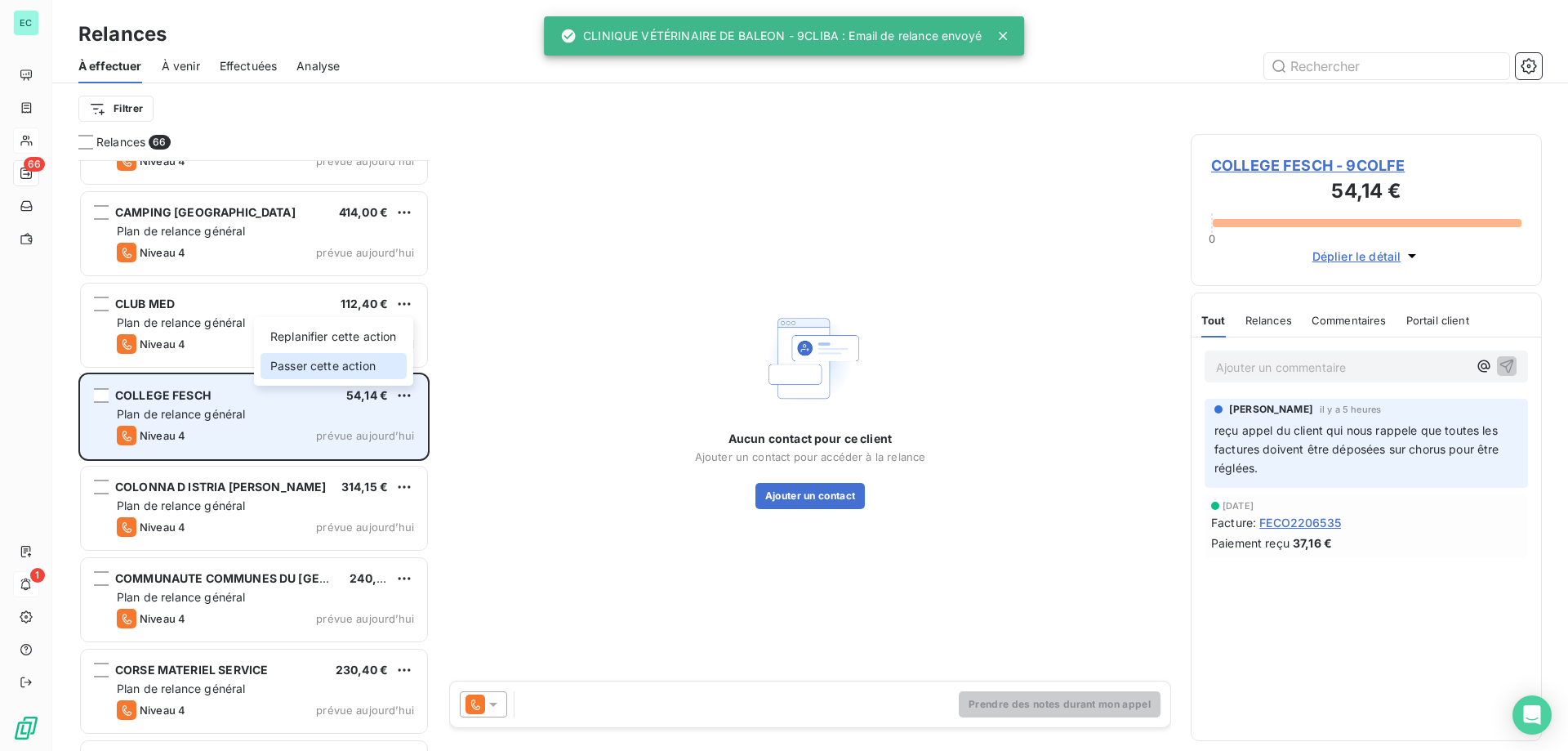
click at [328, 368] on div "Passer cette action" at bounding box center [334, 366] width 146 height 26
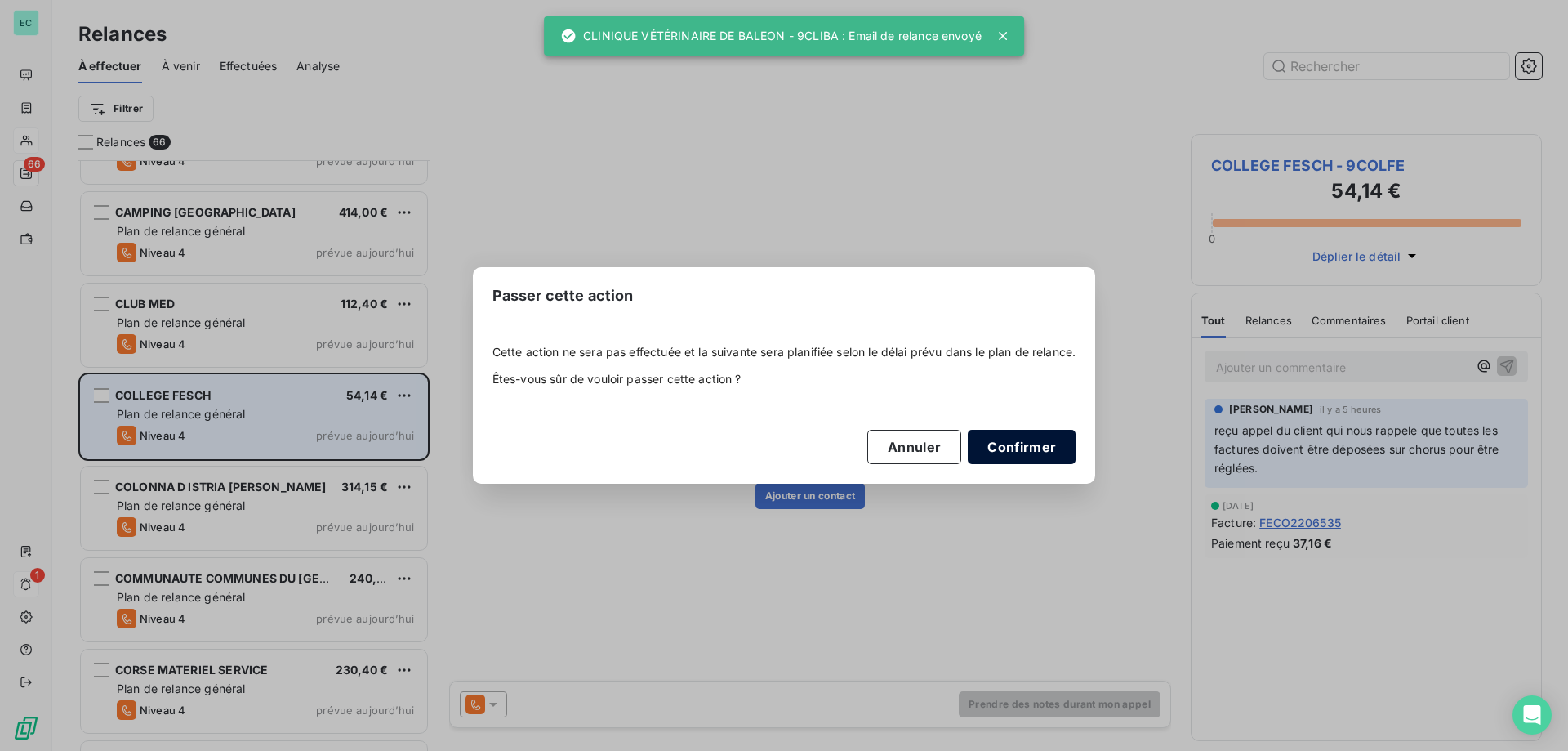
click at [1035, 444] on button "Confirmer" at bounding box center [1021, 447] width 107 height 34
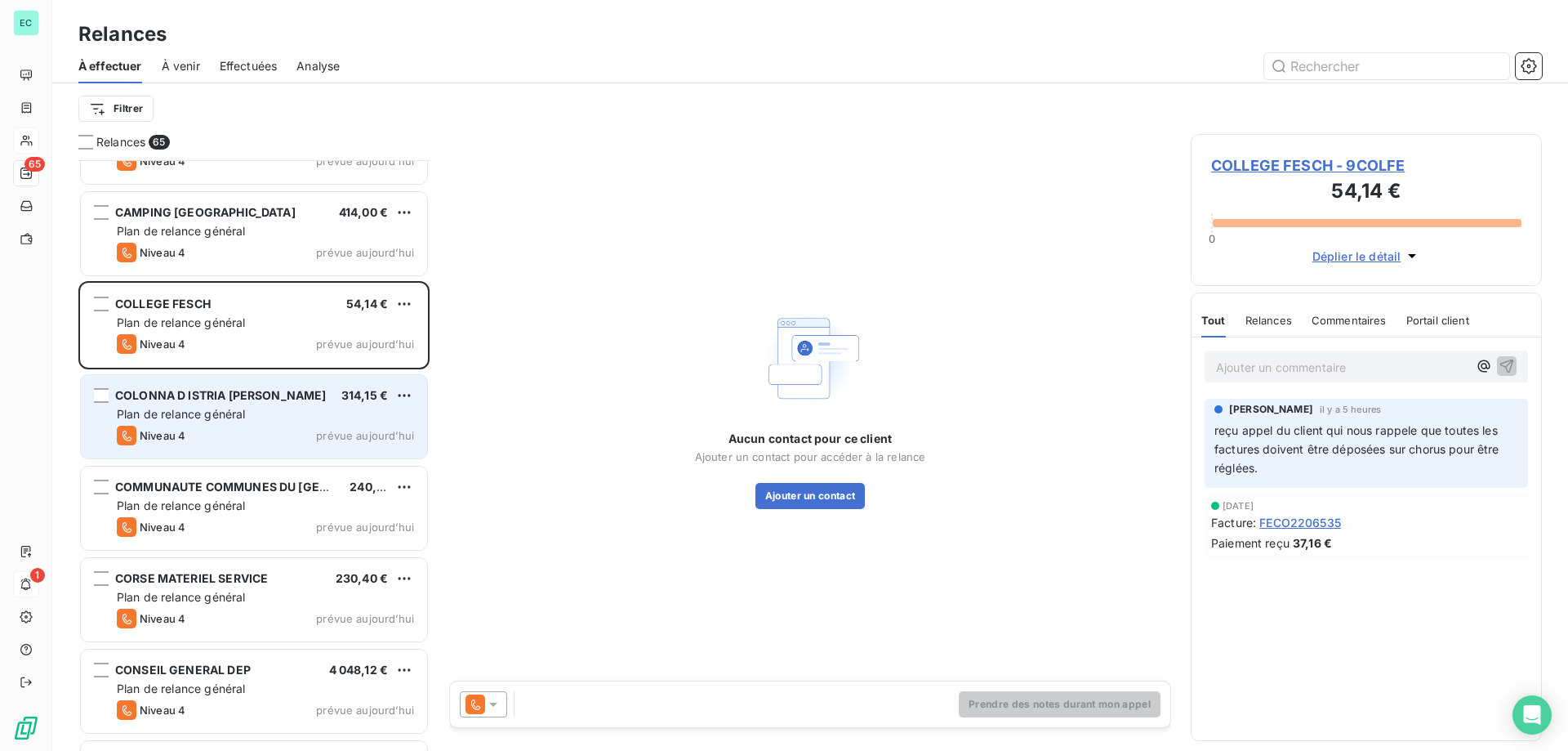
click at [279, 406] on div "Plan de relance général" at bounding box center [265, 414] width 297 height 17
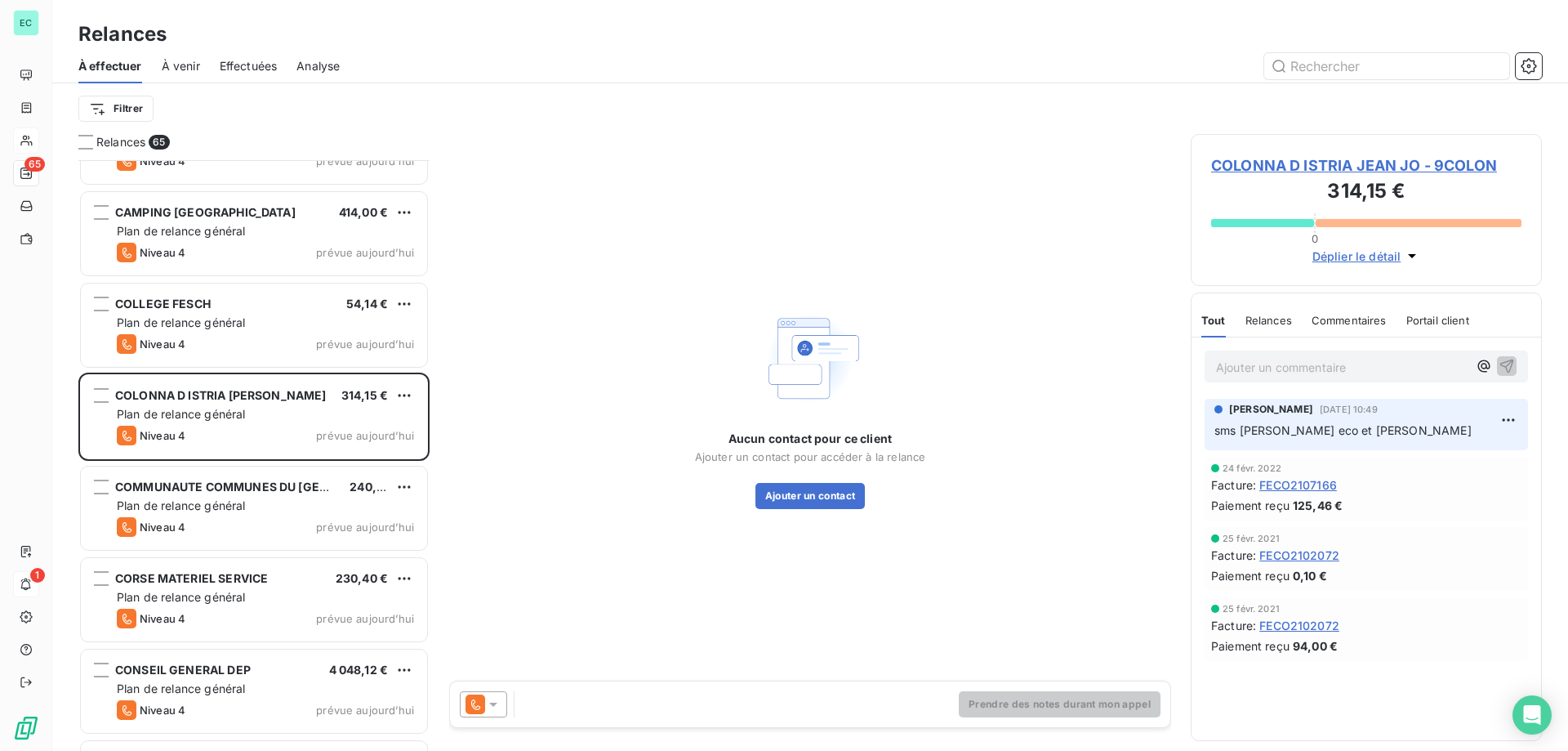
click at [478, 708] on icon at bounding box center [474, 704] width 19 height 19
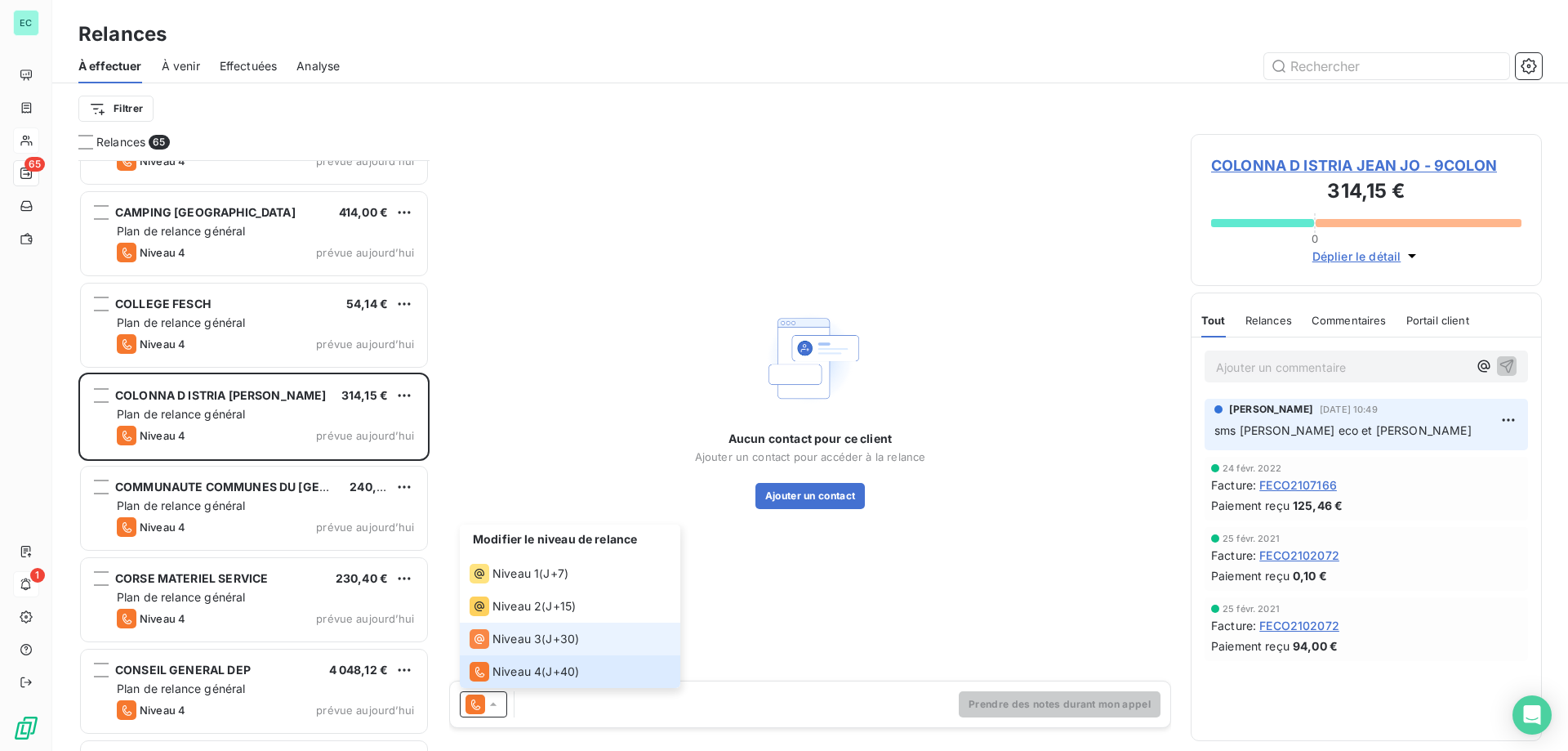
click at [496, 625] on li "Niveau 3 ( J+30 )" at bounding box center [570, 639] width 221 height 32
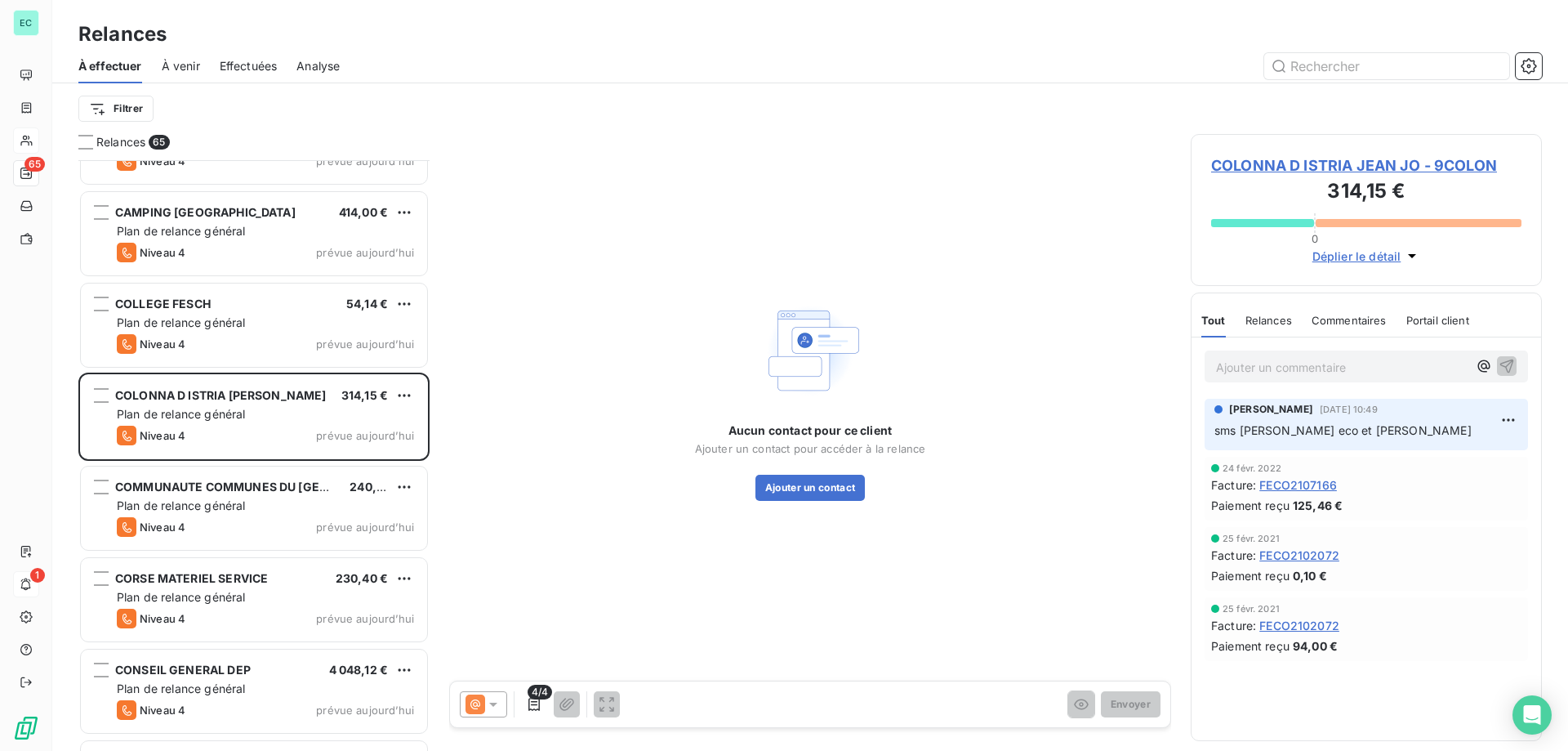
click at [499, 707] on icon at bounding box center [493, 705] width 17 height 17
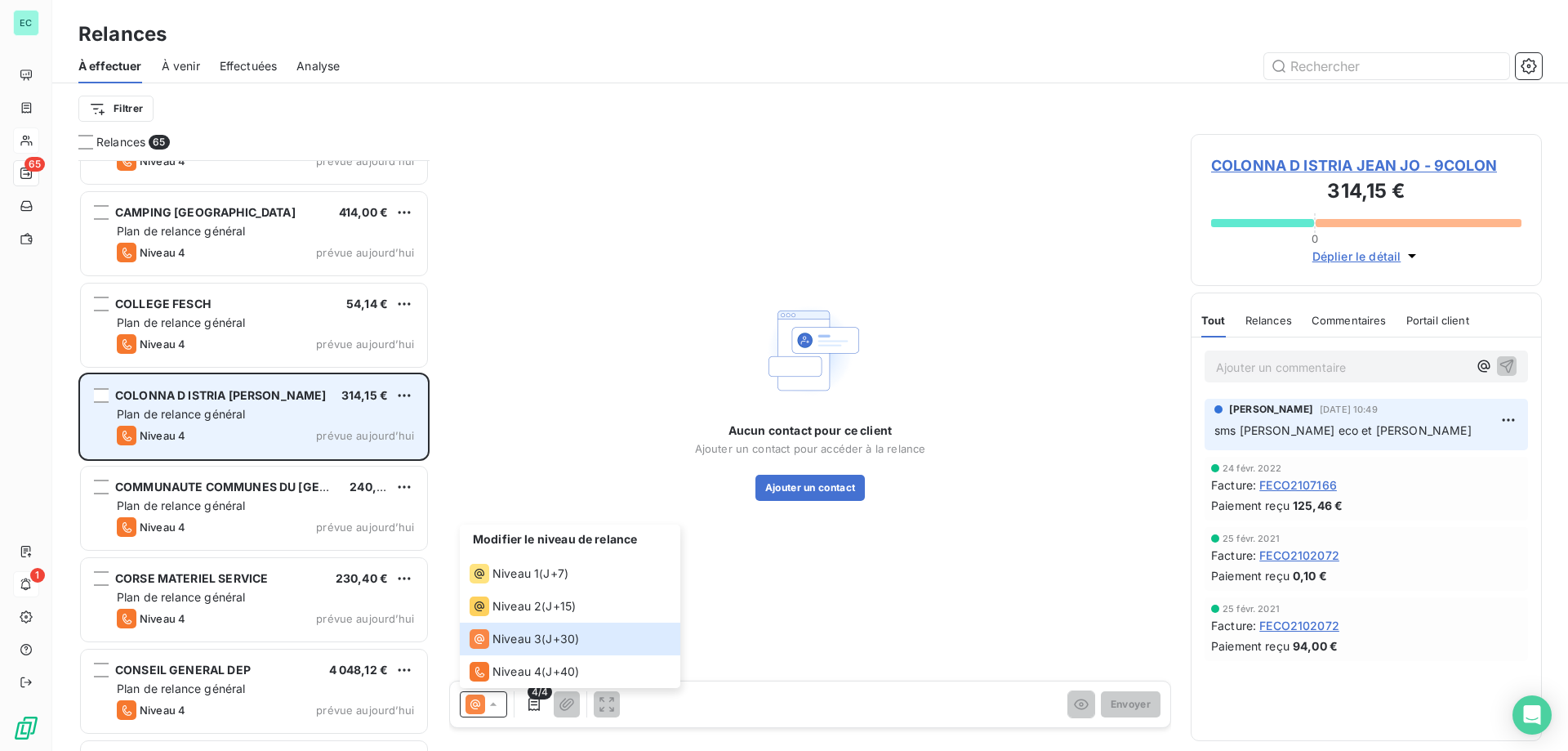
click at [373, 425] on div "COLONNA D ISTRIA [PERSON_NAME] 314,15 € Plan de relance général [PERSON_NAME] 4…" at bounding box center [254, 416] width 347 height 83
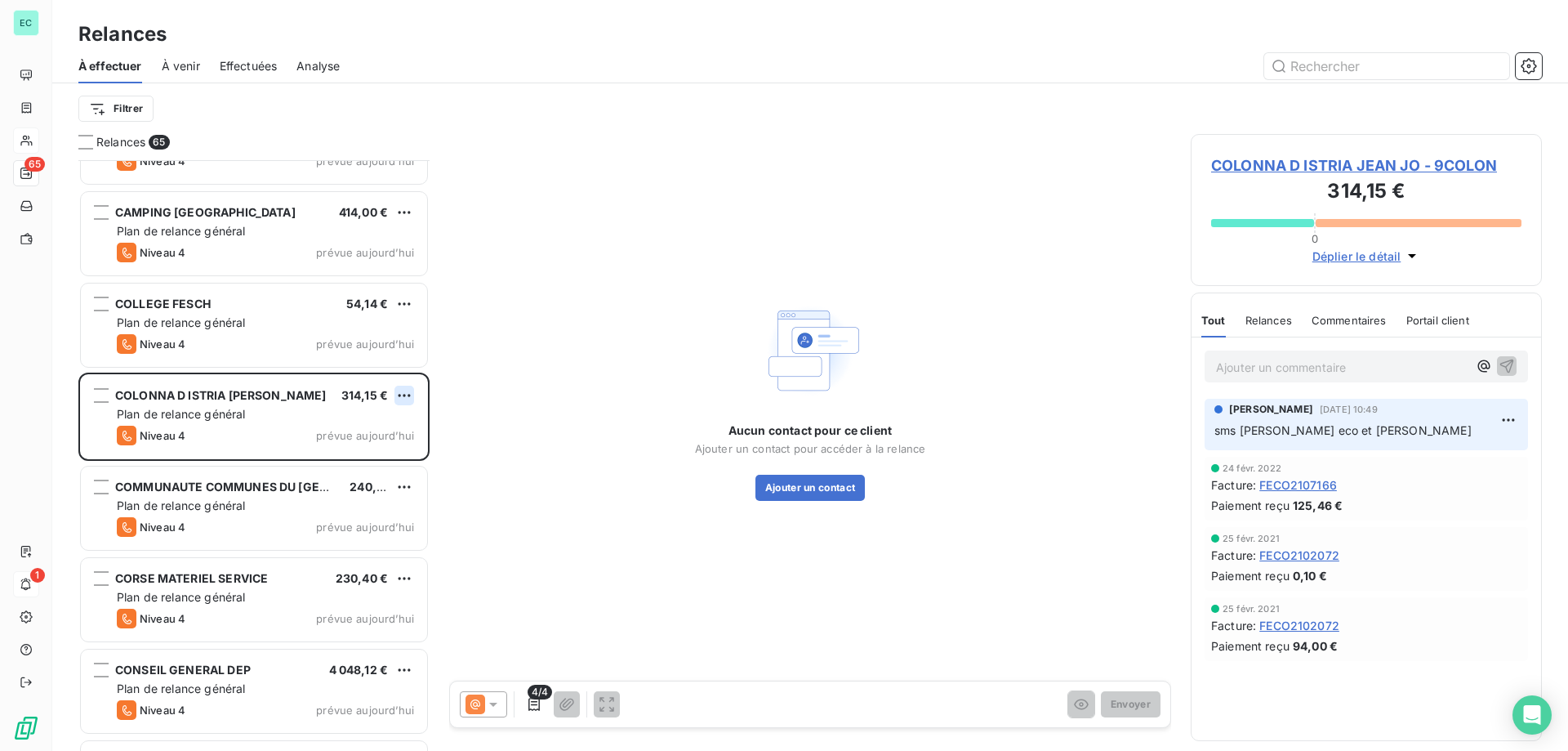
click at [403, 396] on html "EC 65 1 Relances À effectuer À venir Effectuées Analyse Filtrer Relances 65 [PE…" at bounding box center [784, 376] width 1568 height 751
click at [388, 460] on div "Passer cette action" at bounding box center [334, 457] width 146 height 26
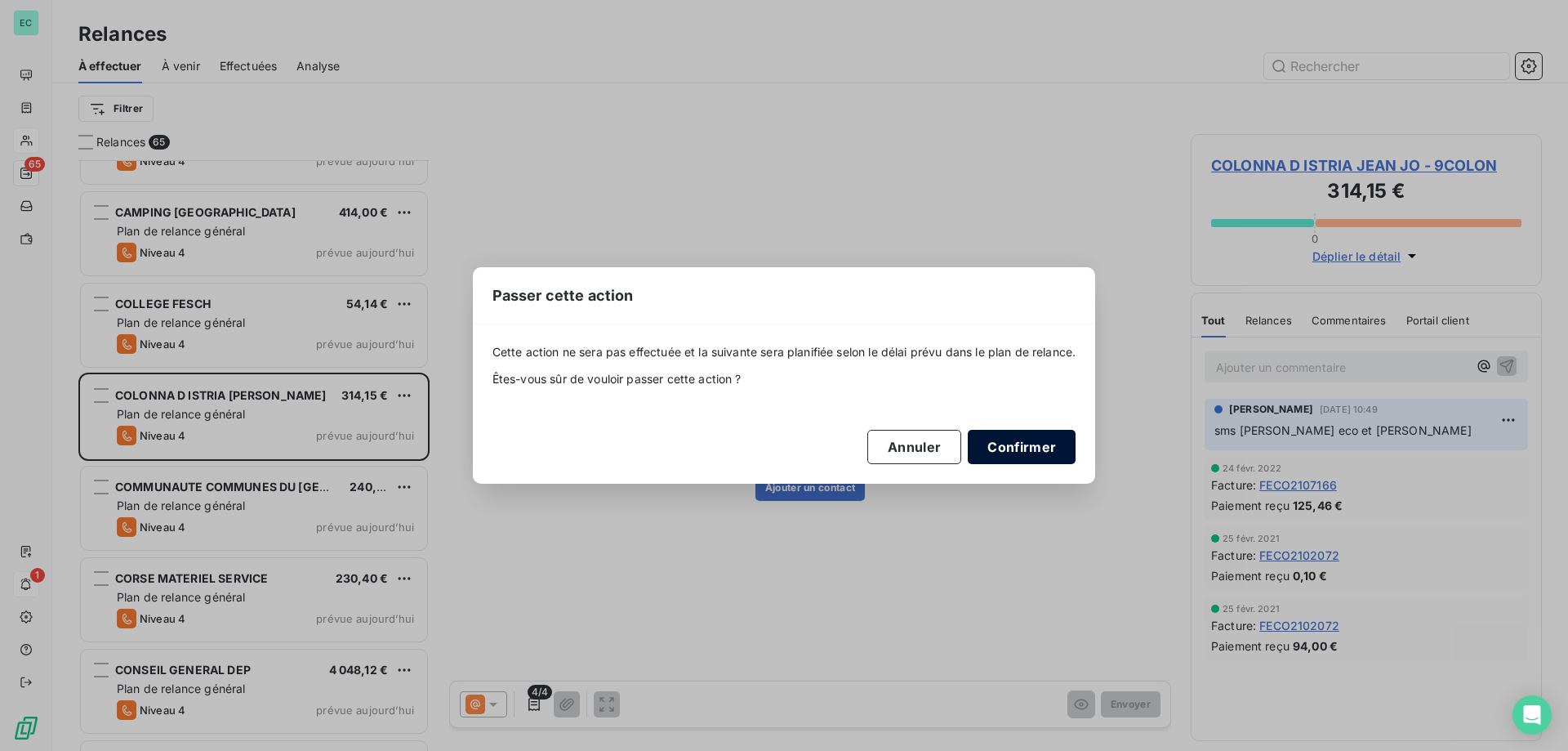
click at [1056, 457] on button "Confirmer" at bounding box center [1021, 447] width 107 height 34
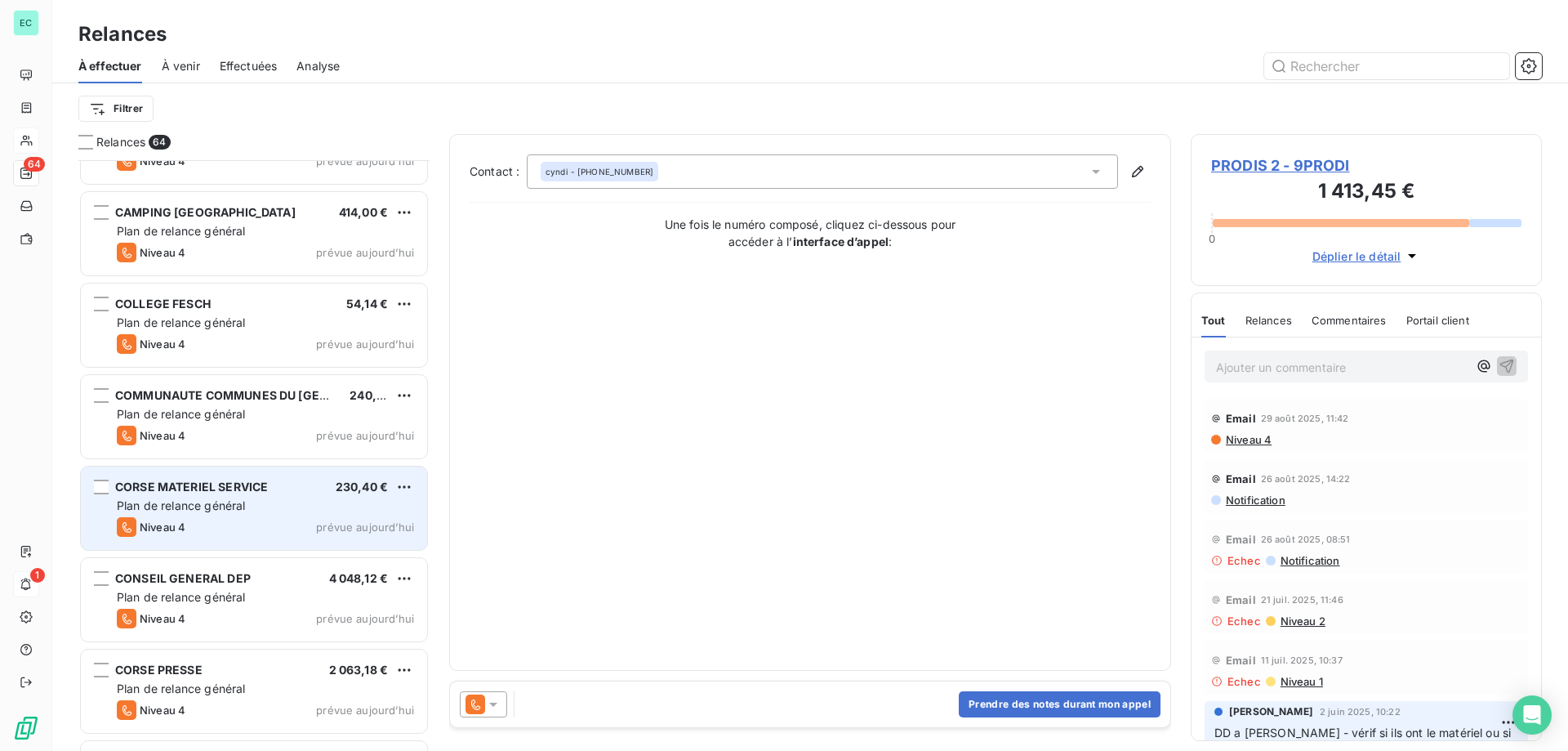
click at [266, 533] on div "Niveau 4 prévue aujourd’hui" at bounding box center [265, 527] width 297 height 19
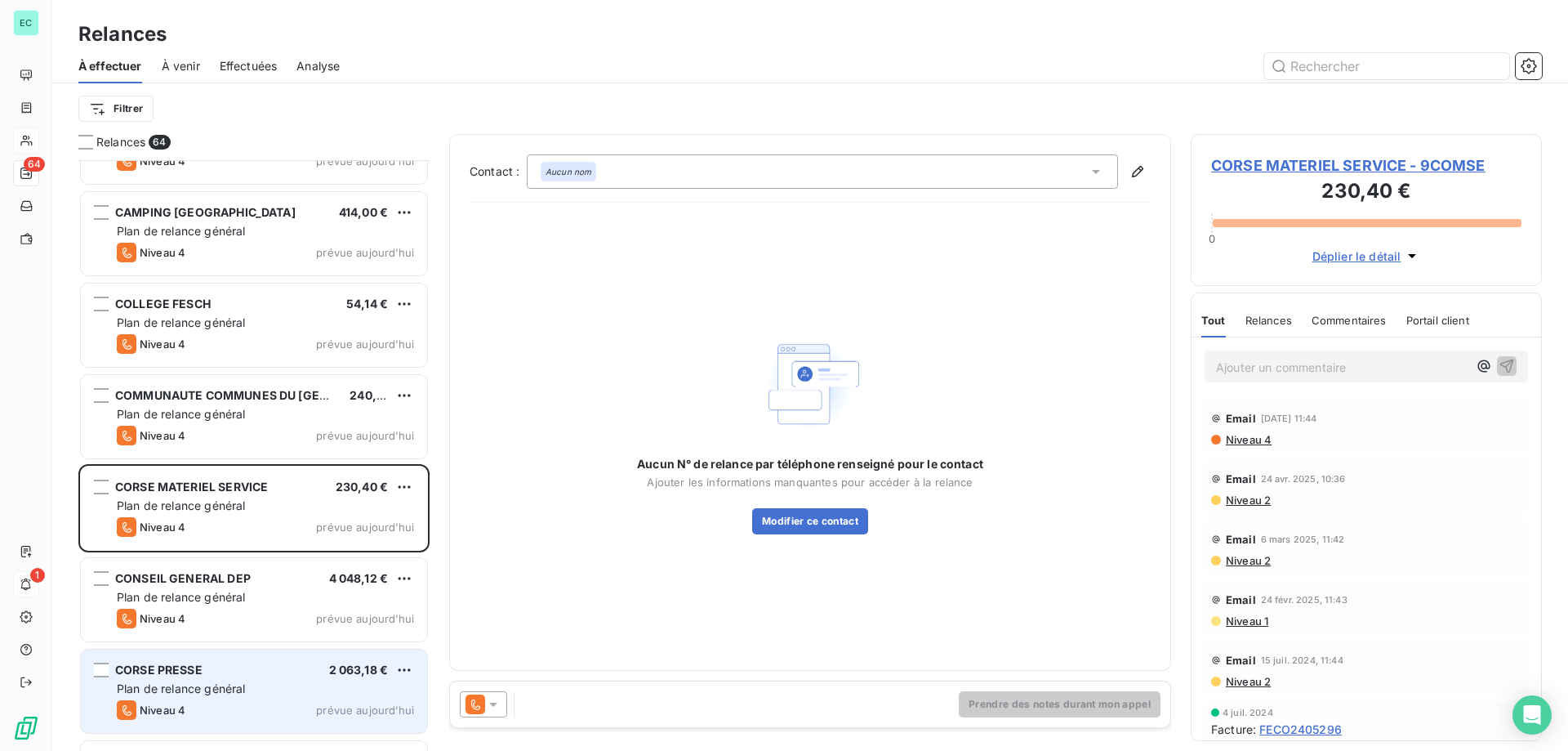
click at [344, 678] on div "2 063,18 €" at bounding box center [359, 670] width 59 height 17
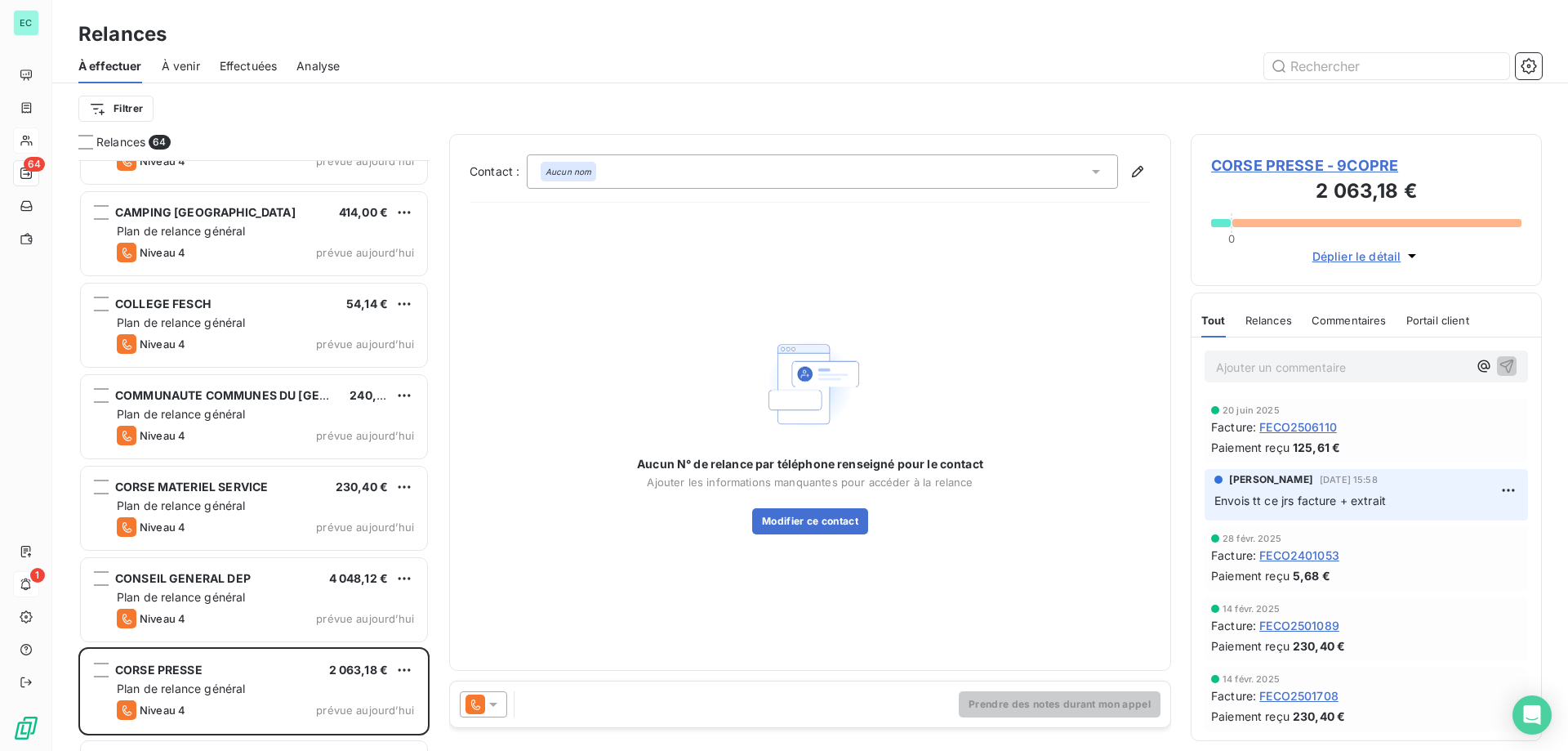
click at [487, 711] on icon at bounding box center [493, 705] width 17 height 17
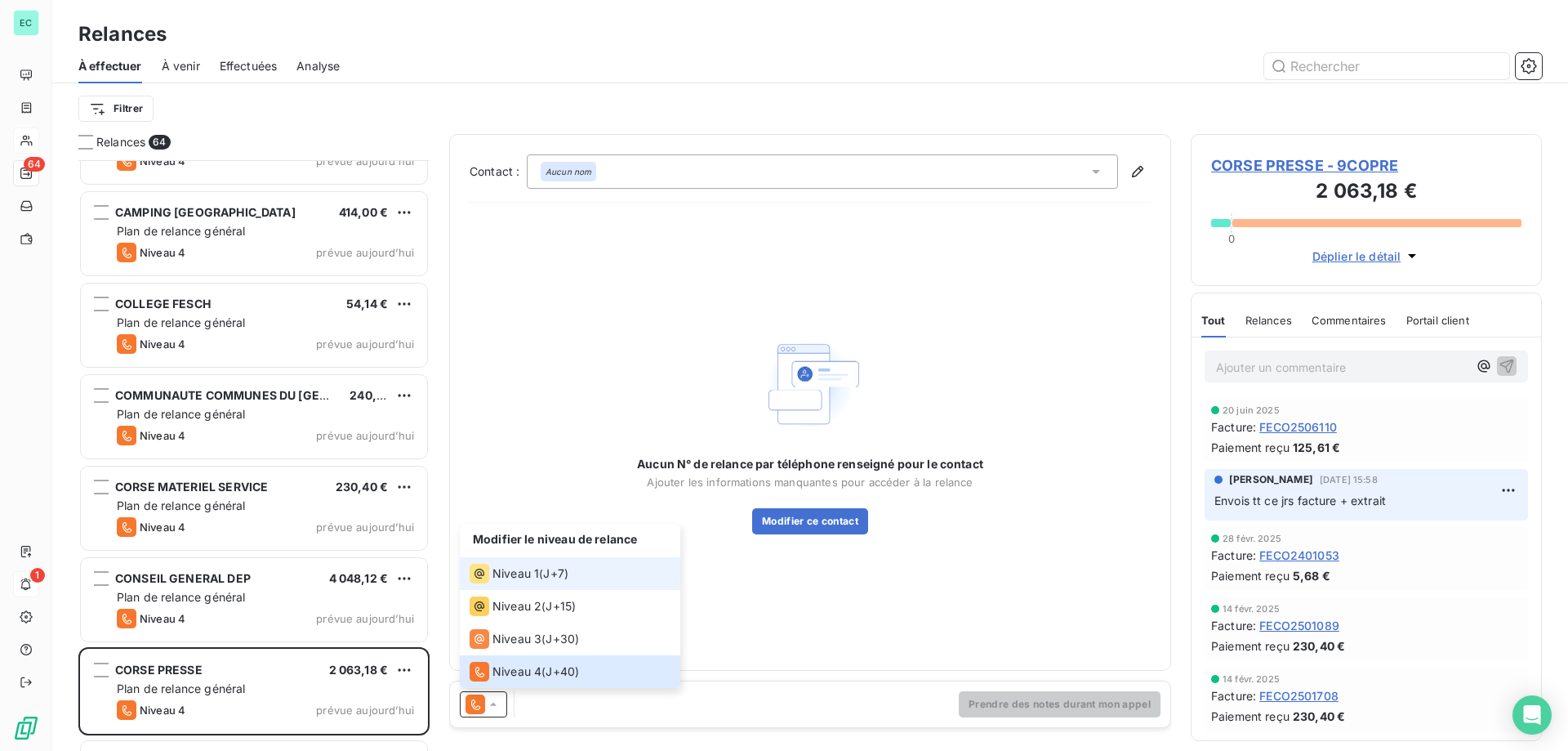
click at [510, 568] on span "Niveau 1" at bounding box center [515, 574] width 46 height 17
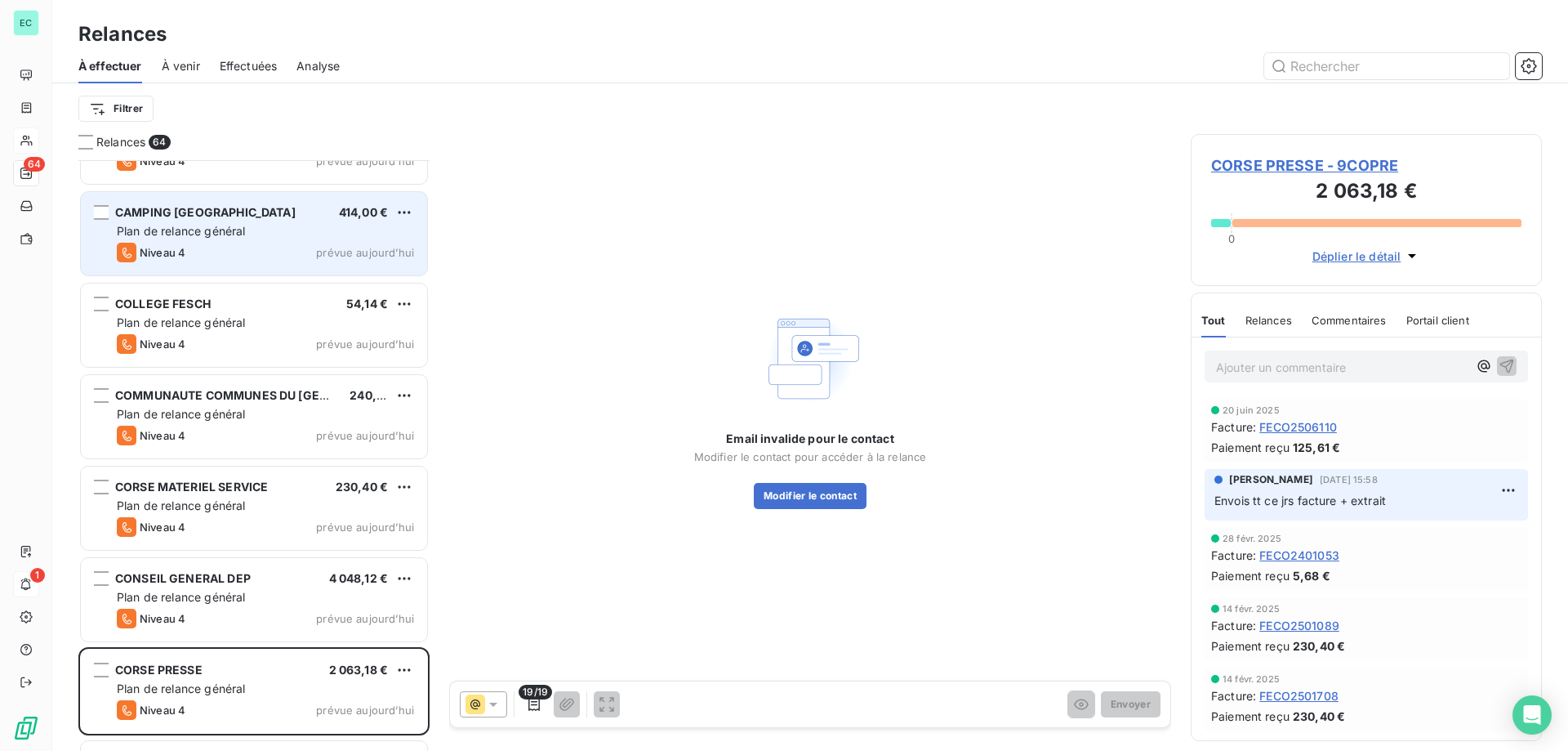
click at [312, 250] on div "Niveau 4 prévue aujourd’hui" at bounding box center [265, 252] width 297 height 19
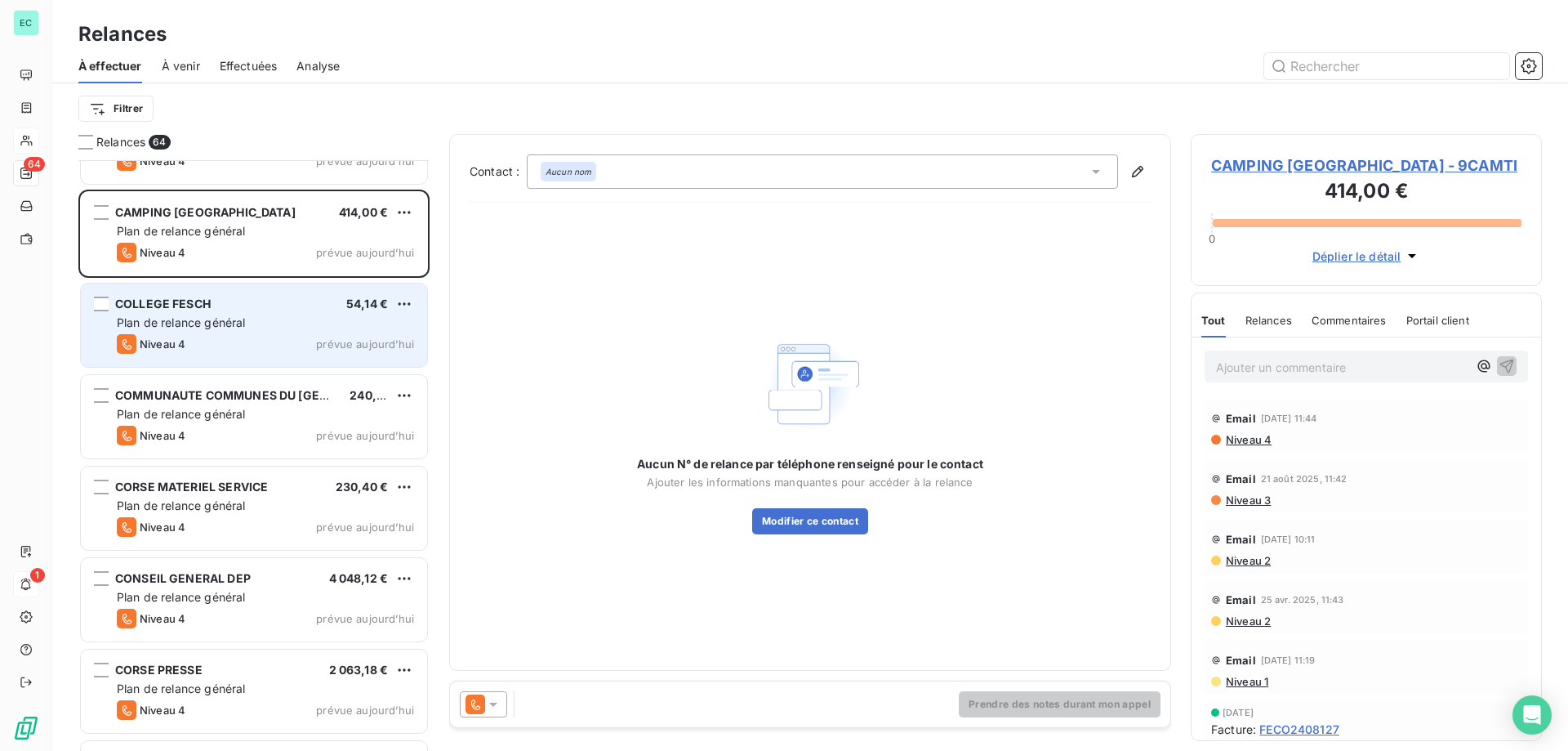
click at [271, 334] on div "Niveau 4 prévue aujourd’hui" at bounding box center [265, 343] width 297 height 19
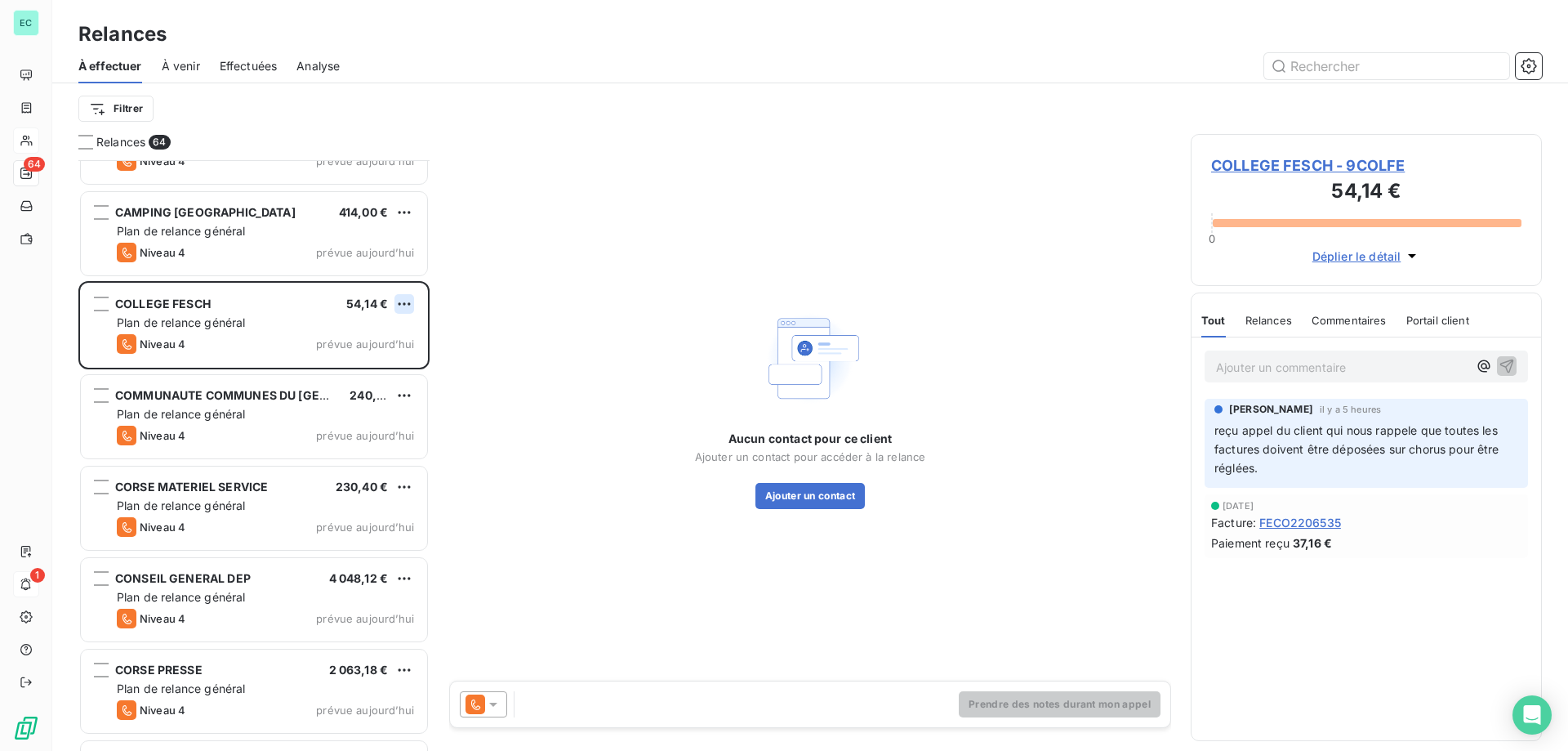
click at [402, 302] on html "EC 64 1 Relances À effectuer À venir Effectuées Analyse Filtrer Relances 64 BEL…" at bounding box center [784, 376] width 1568 height 751
click at [384, 358] on div "Passer cette action" at bounding box center [334, 366] width 146 height 26
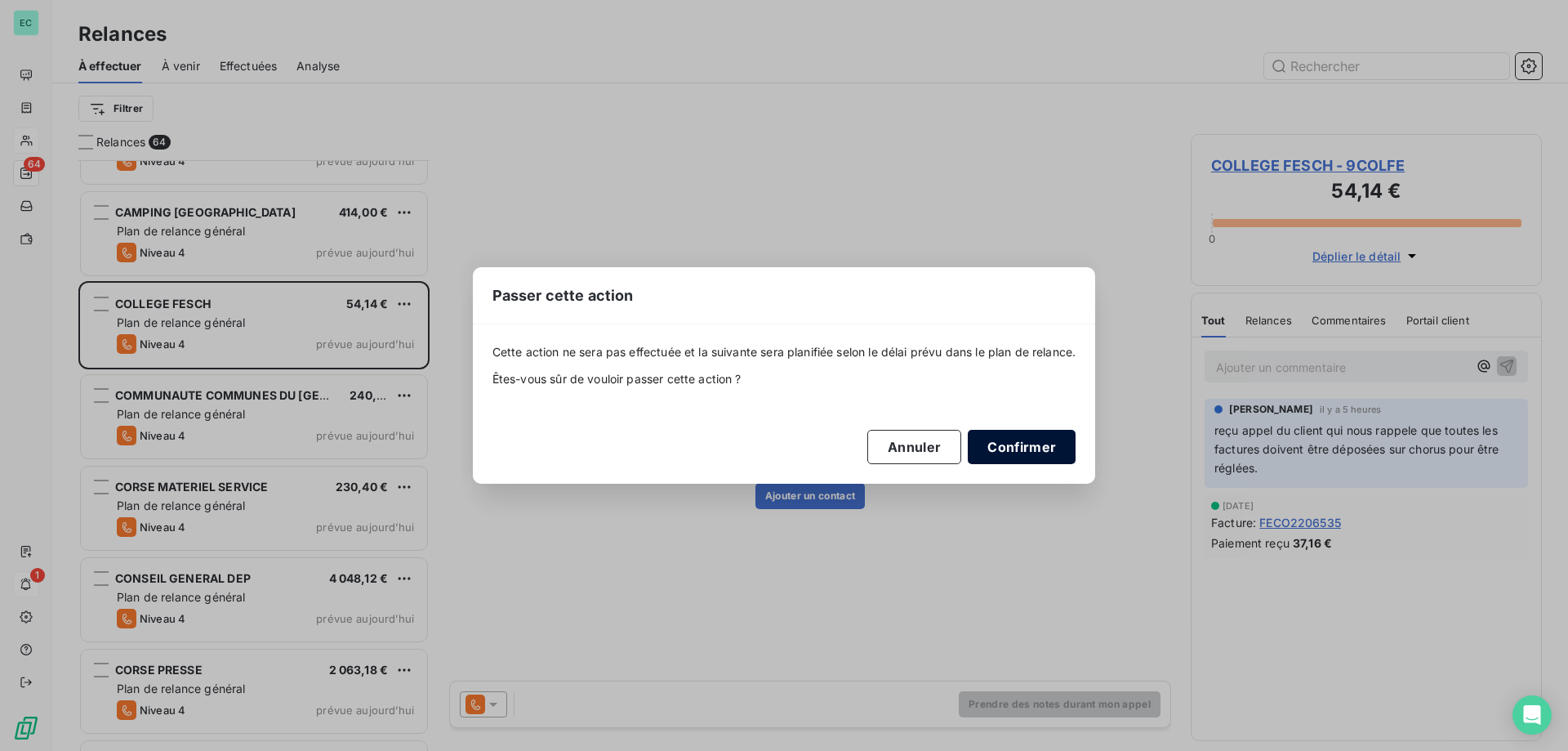
click at [1029, 460] on button "Confirmer" at bounding box center [1021, 447] width 107 height 34
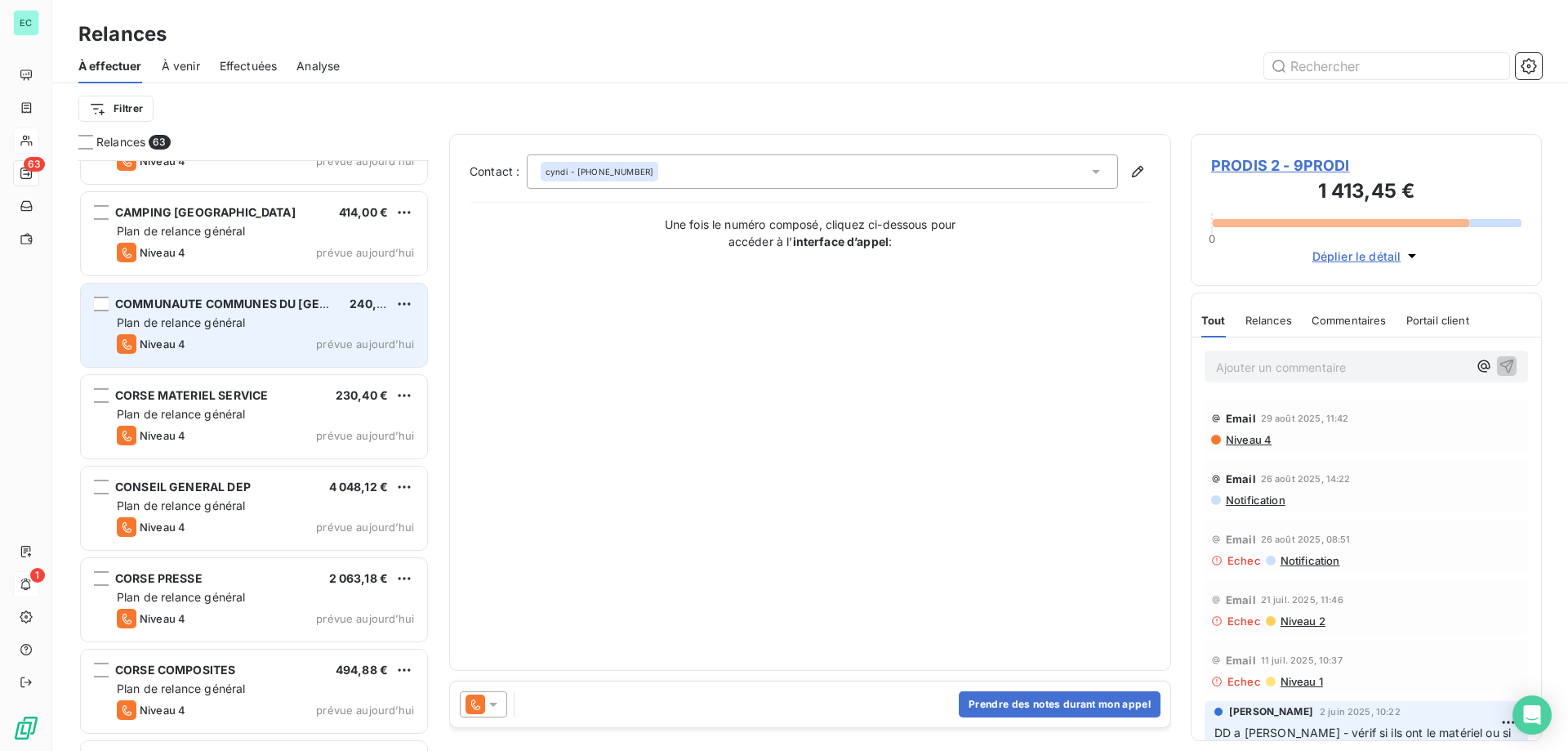
click at [265, 322] on div "Plan de relance général" at bounding box center [265, 323] width 297 height 17
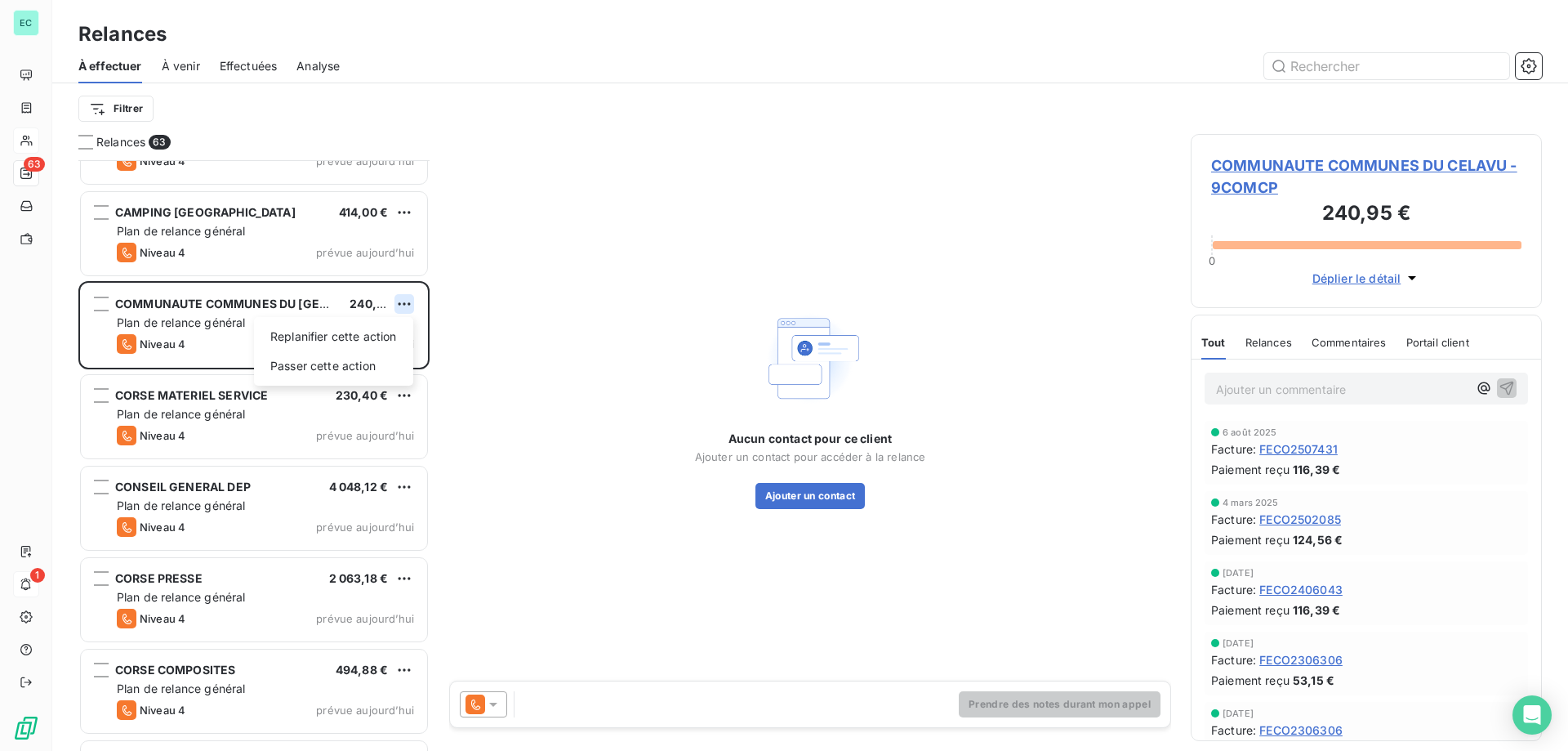
click at [404, 299] on html "EC 63 1 Relances À effectuer À venir Effectuées Analyse Filtrer Relances 63 [PE…" at bounding box center [784, 376] width 1568 height 751
click at [364, 365] on div "Passer cette action" at bounding box center [334, 366] width 146 height 26
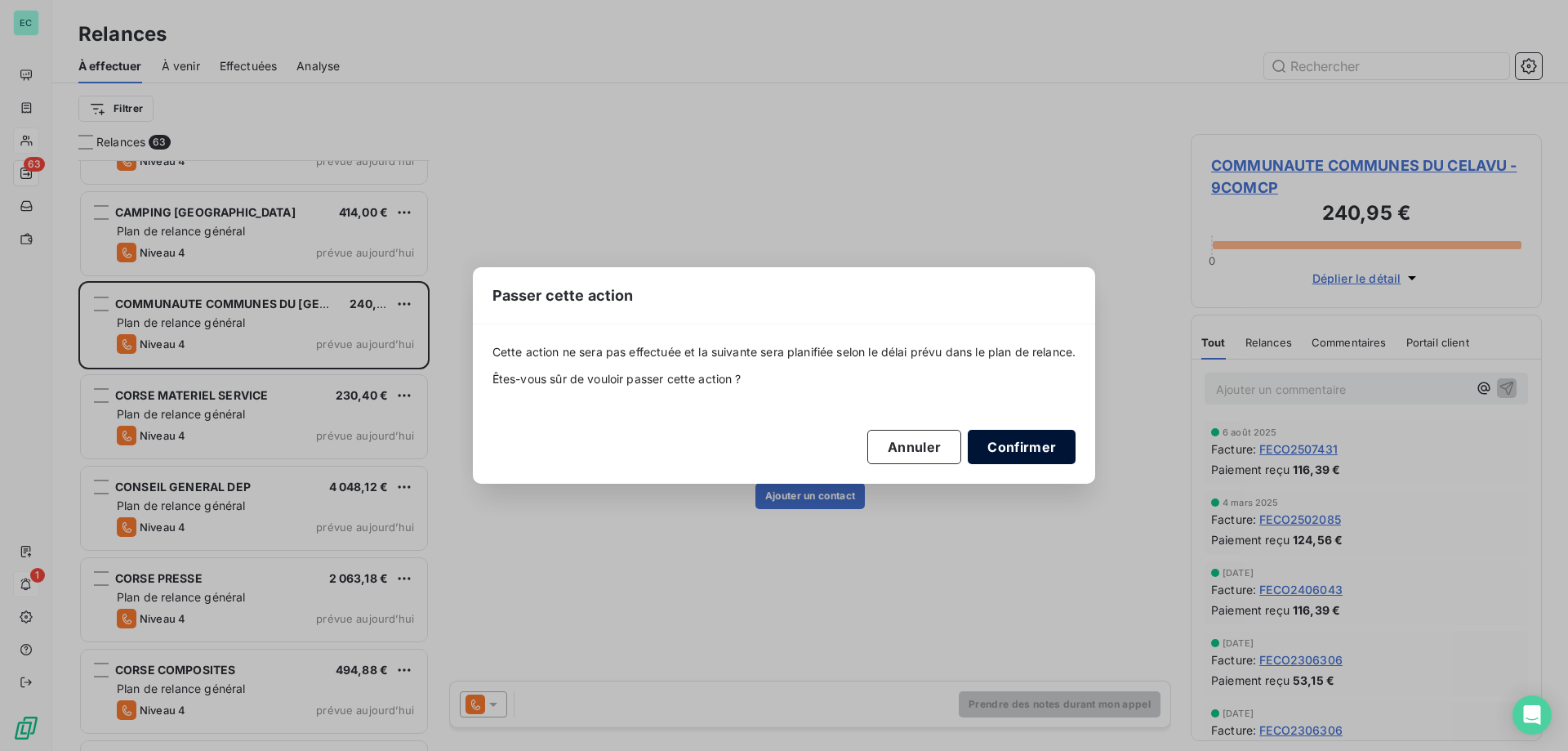
click at [1044, 448] on button "Confirmer" at bounding box center [1021, 447] width 107 height 34
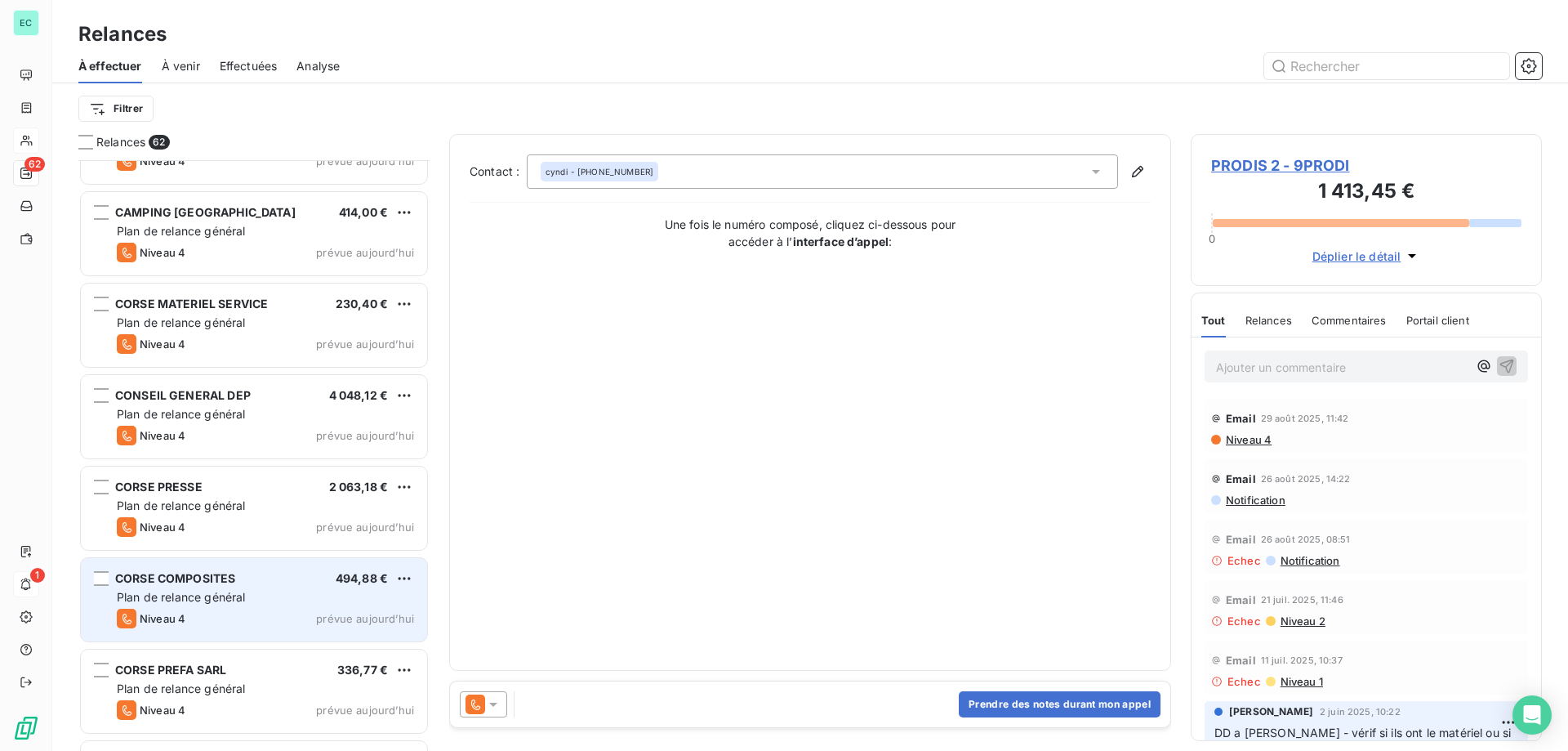
click at [255, 596] on div "Plan de relance général" at bounding box center [265, 597] width 297 height 17
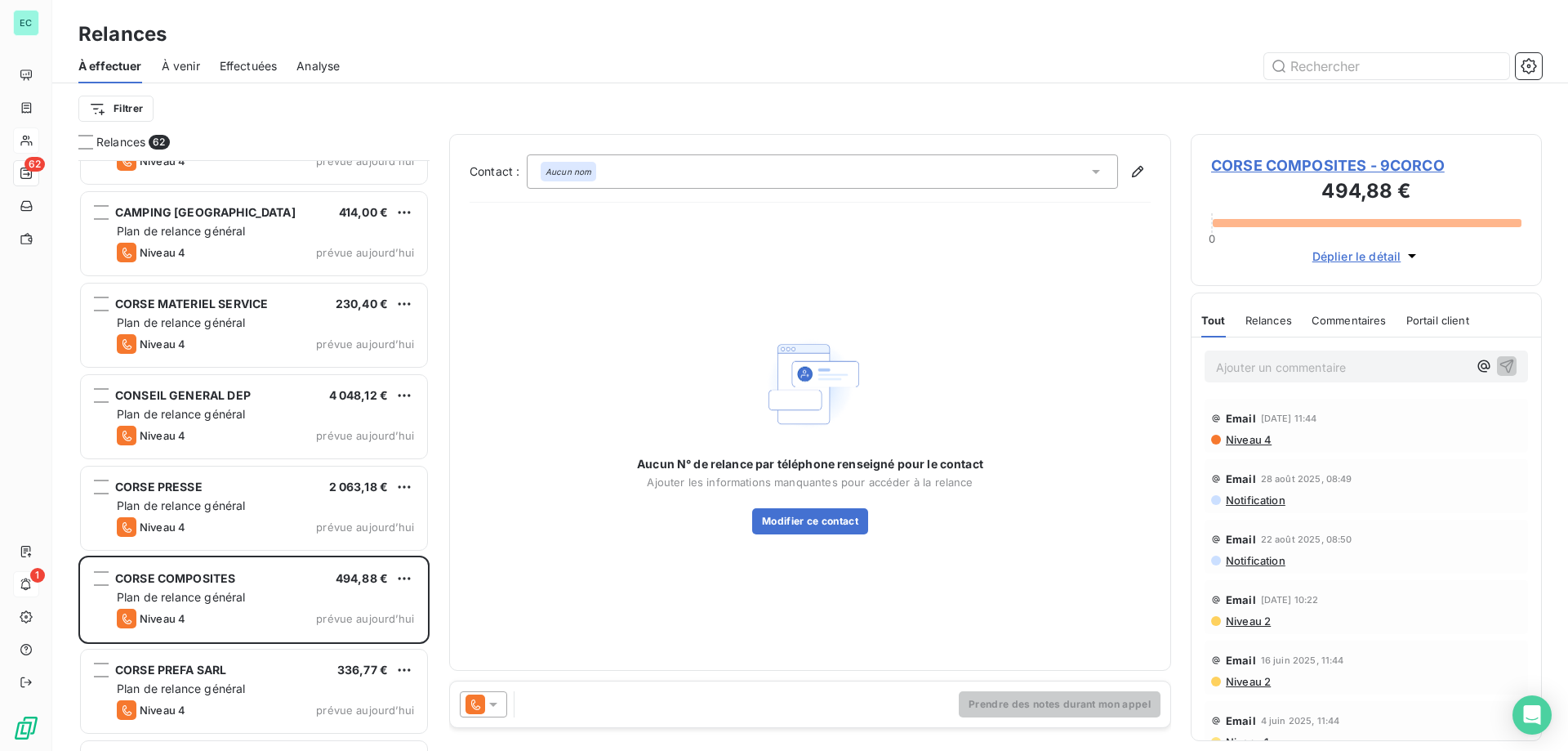
click at [490, 713] on div at bounding box center [483, 705] width 47 height 26
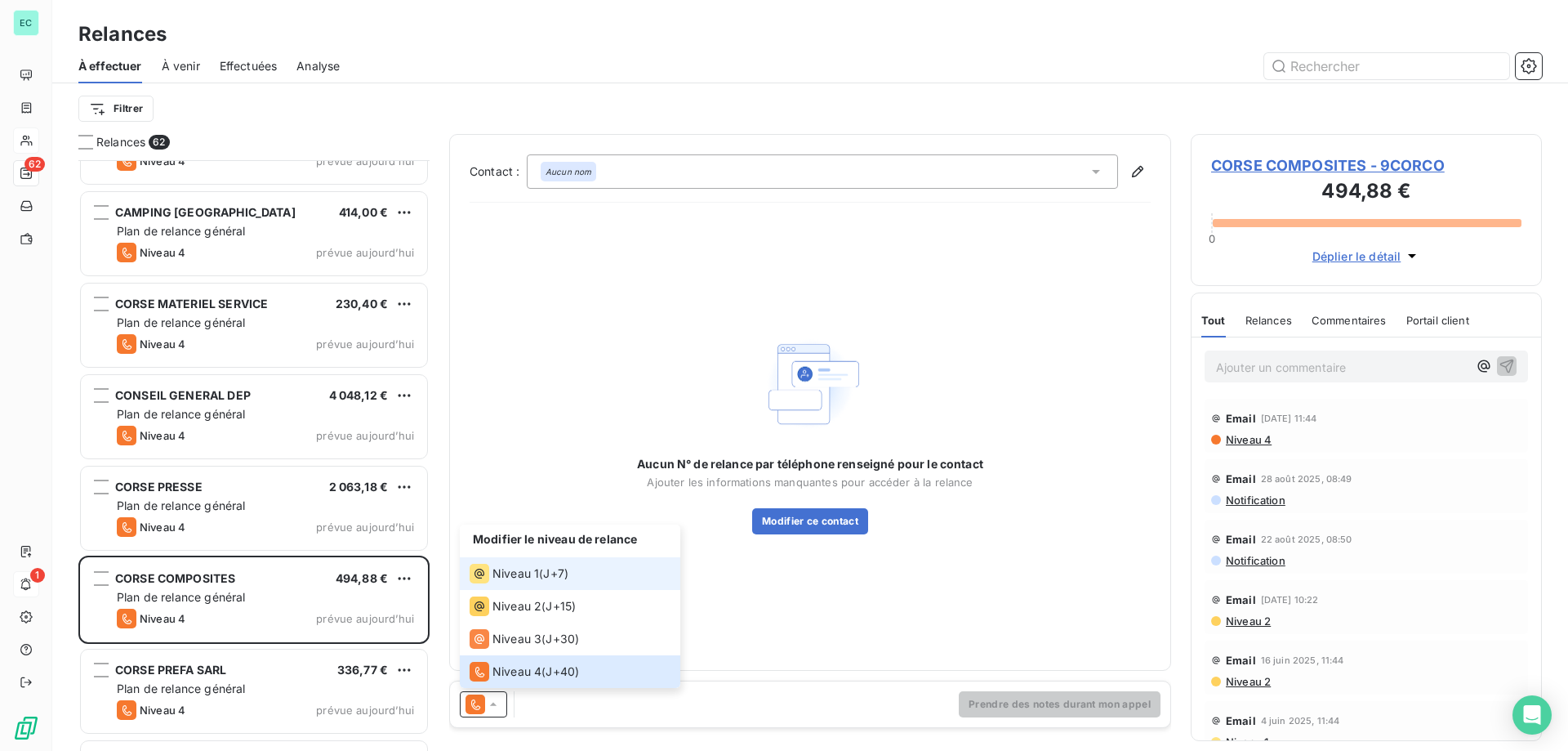
click at [509, 568] on span "Niveau 1" at bounding box center [515, 574] width 46 height 17
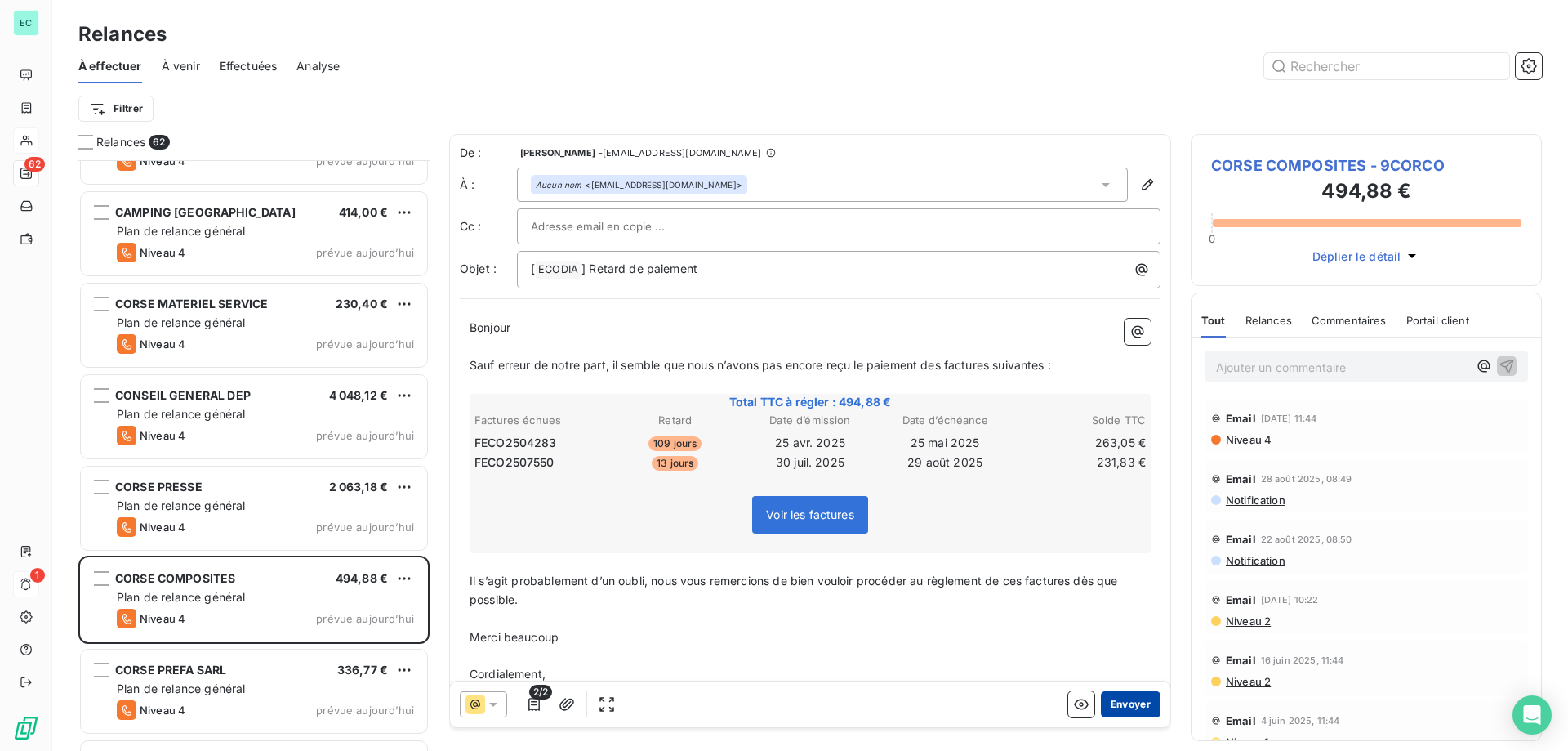
click at [1122, 705] on button "Envoyer" at bounding box center [1131, 705] width 59 height 26
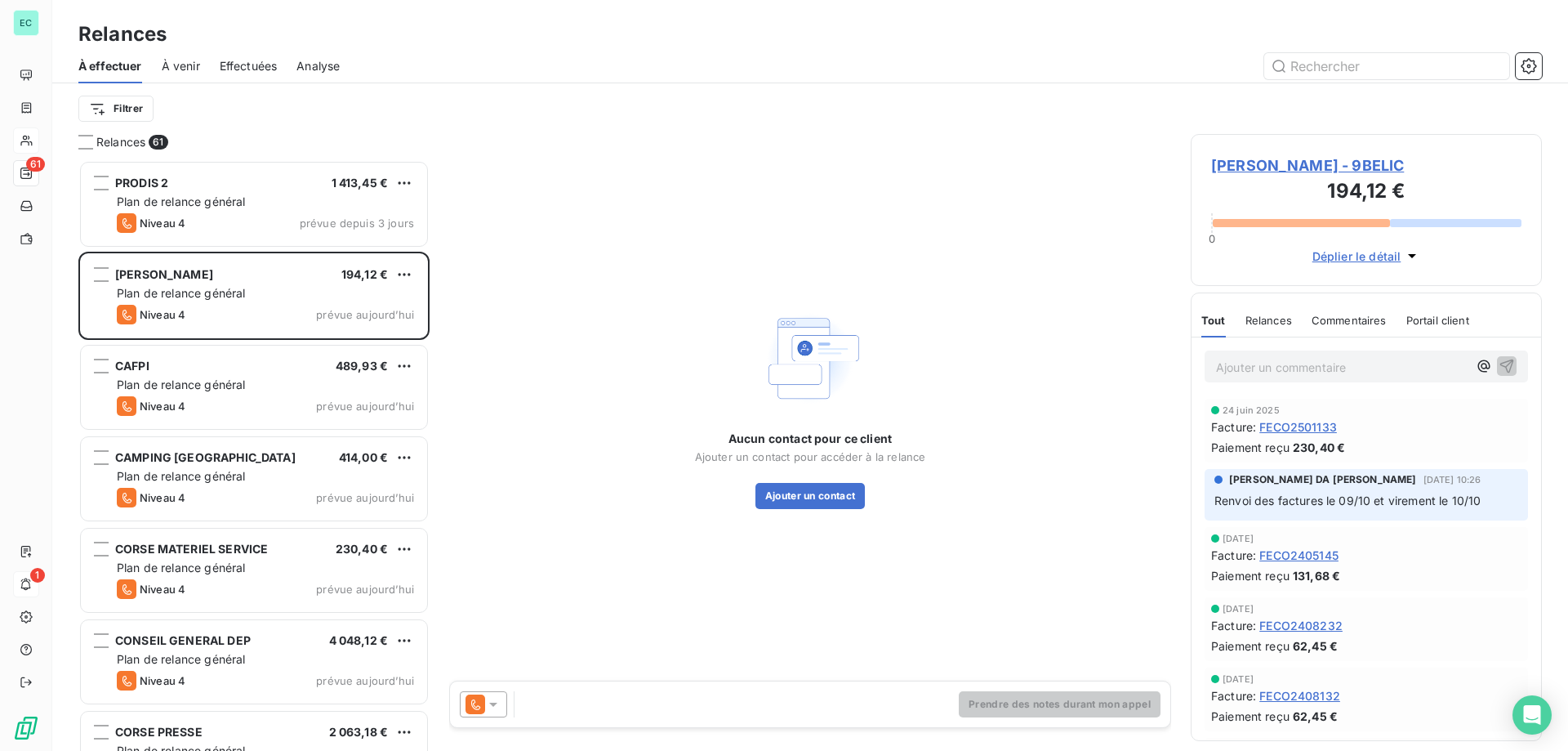
click at [243, 70] on span "Effectuées" at bounding box center [248, 67] width 58 height 17
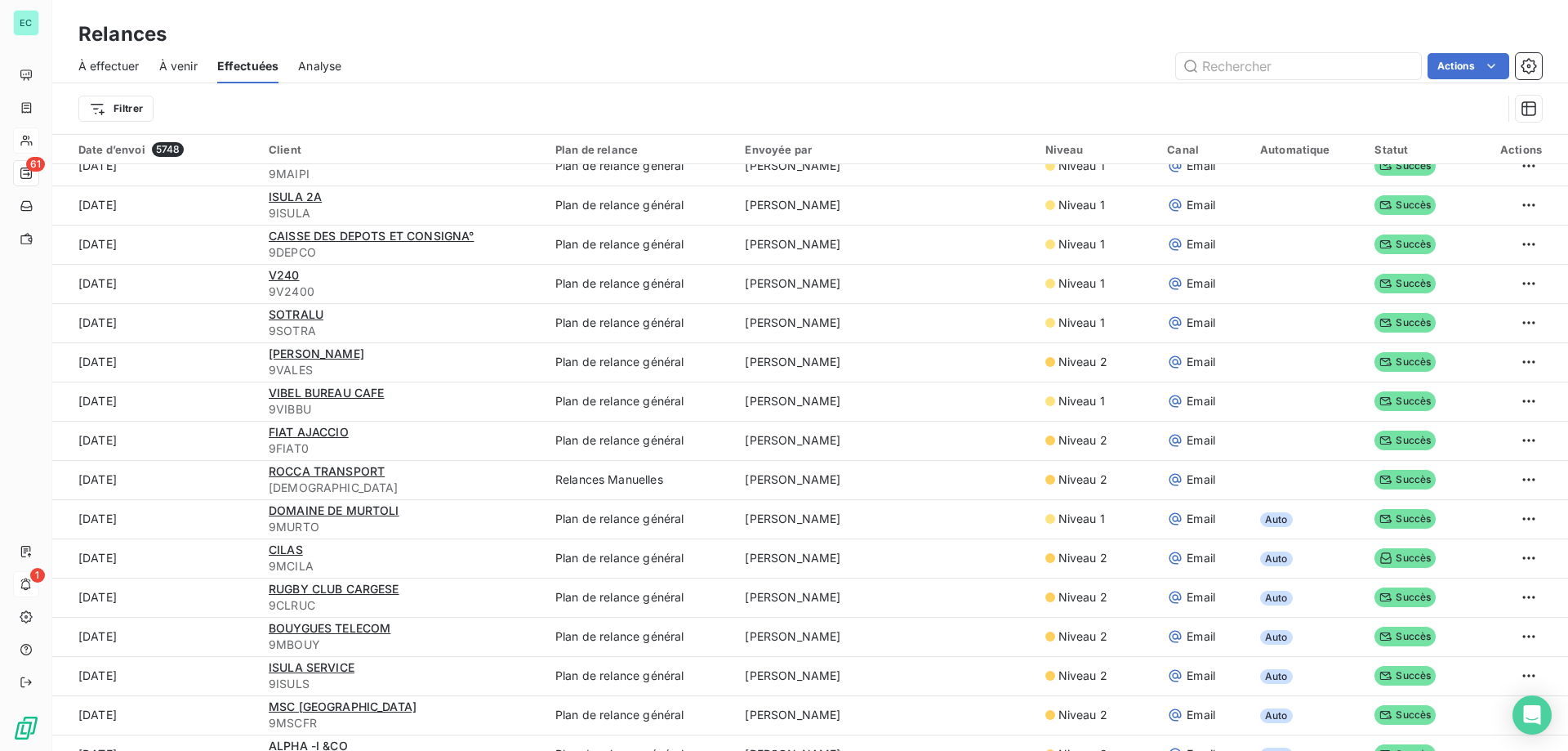
scroll to position [898, 0]
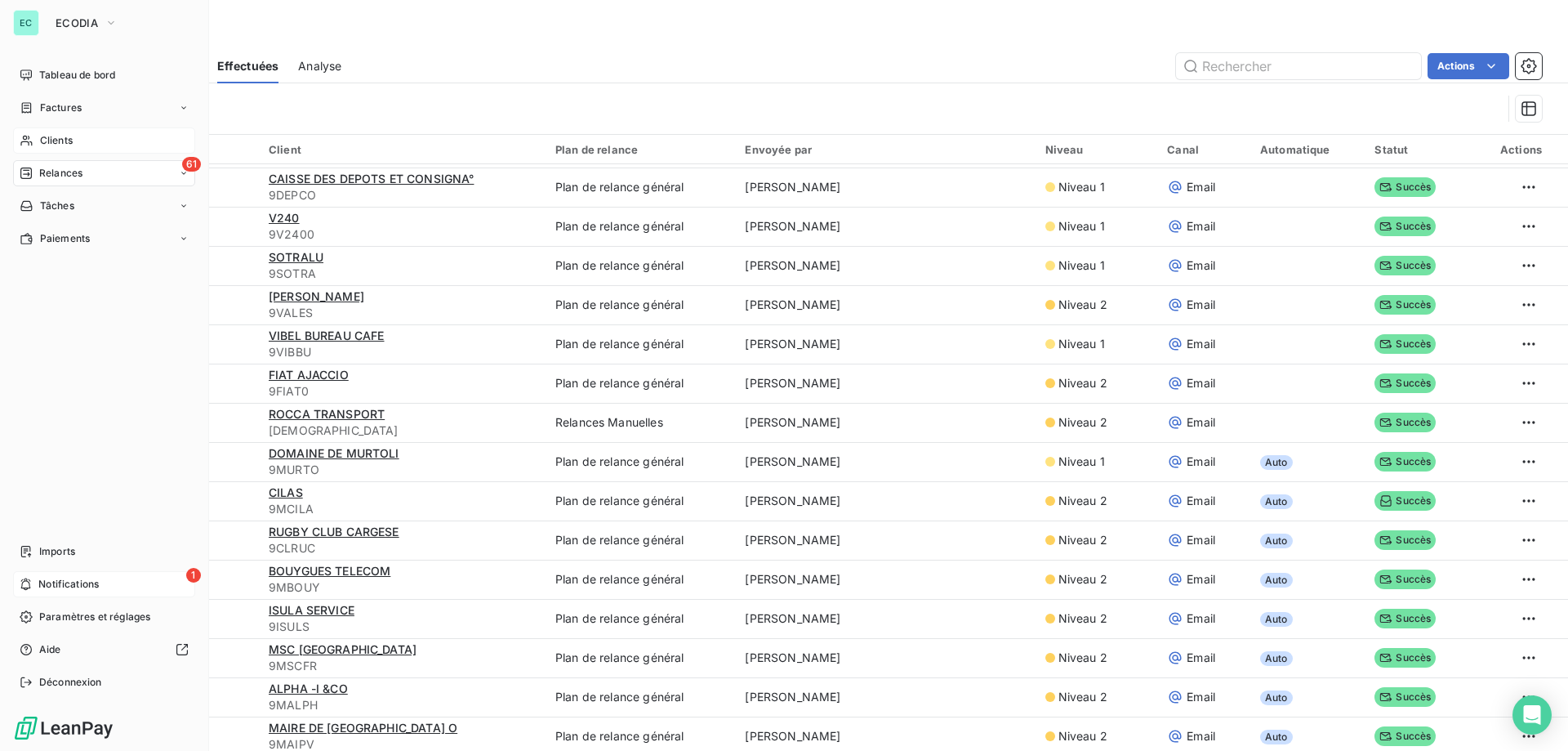
click at [95, 183] on div "61 Relances" at bounding box center [104, 173] width 183 height 26
click at [72, 203] on span "À effectuer" at bounding box center [65, 206] width 53 height 15
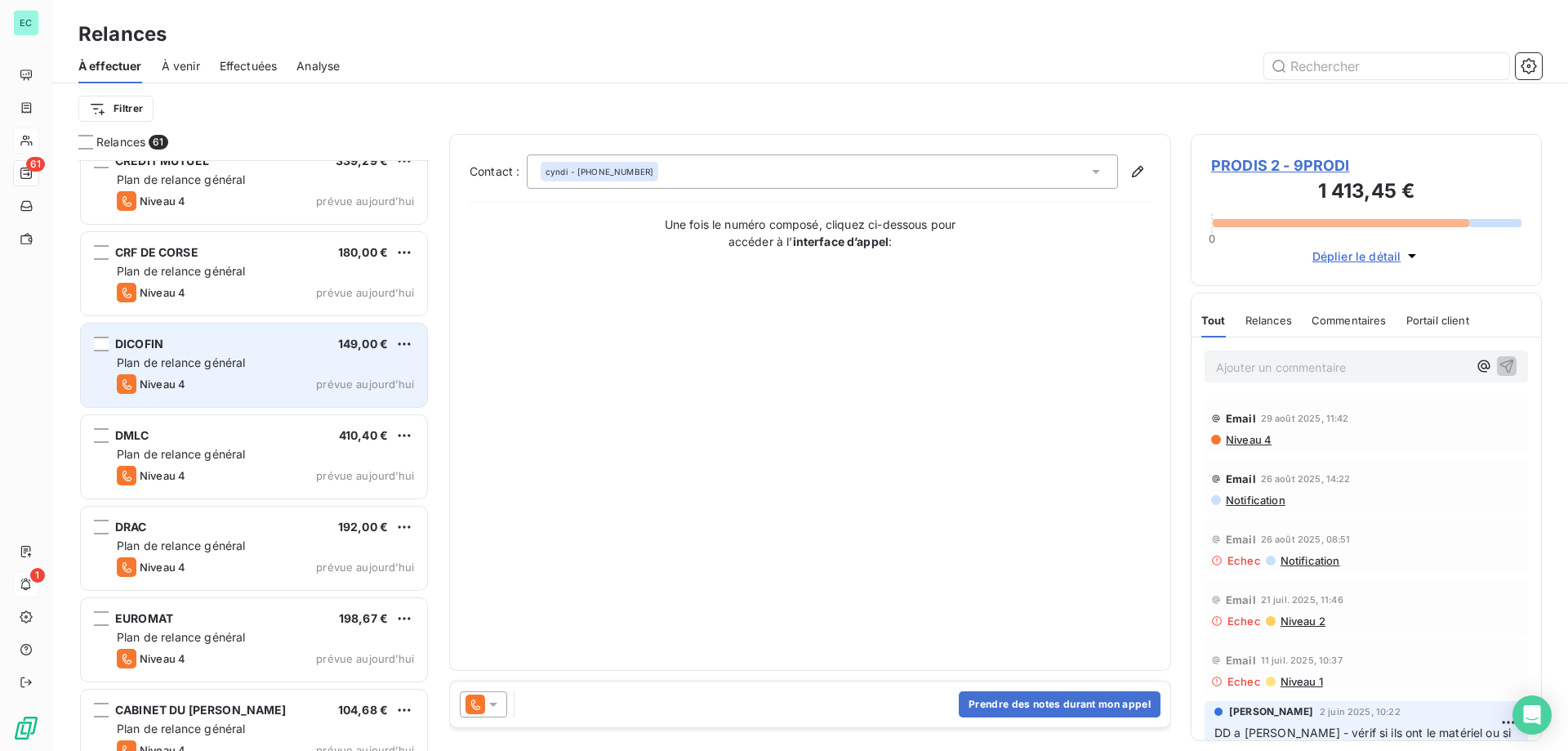
scroll to position [1471, 0]
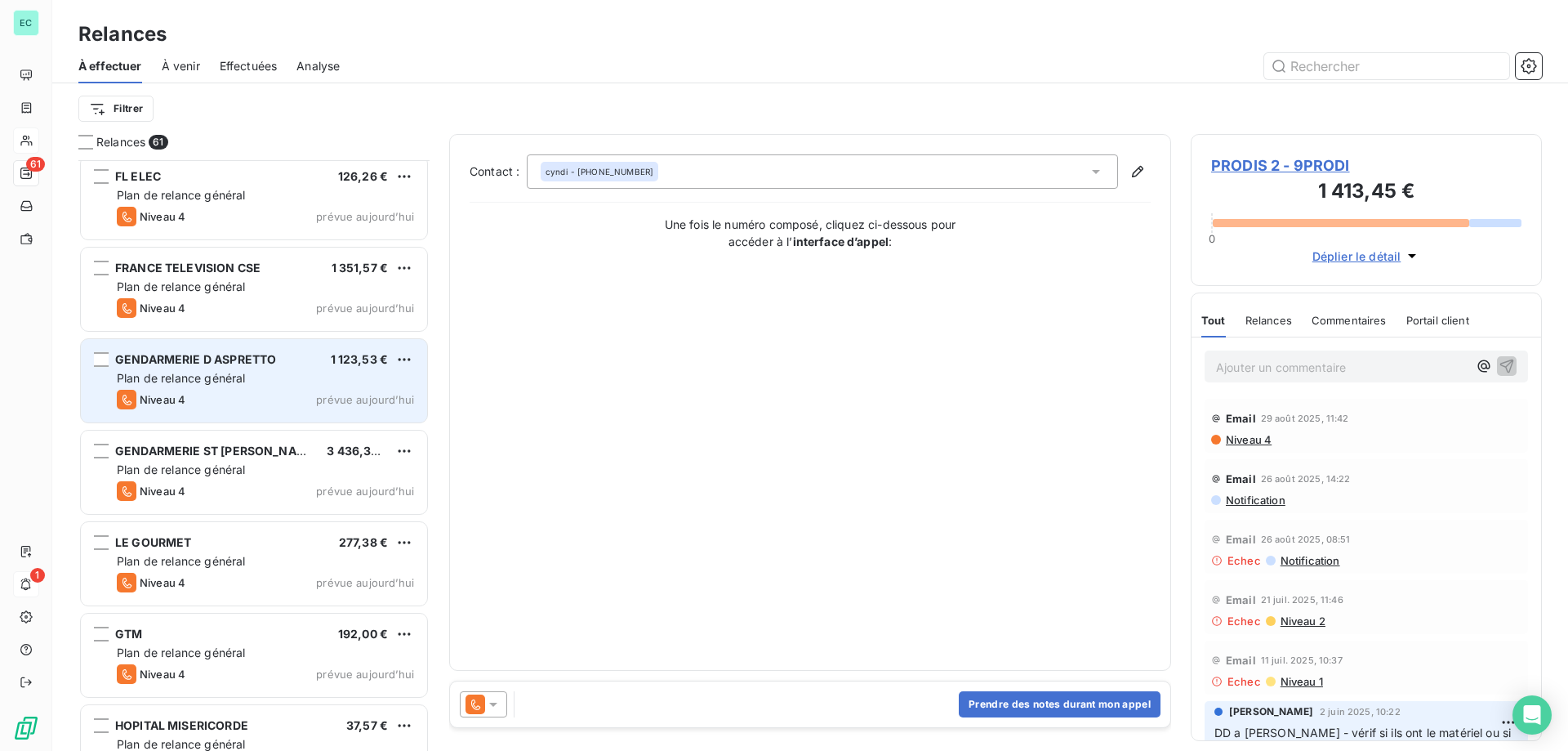
click at [298, 394] on div "Niveau 4 prévue aujourd’hui" at bounding box center [265, 399] width 297 height 19
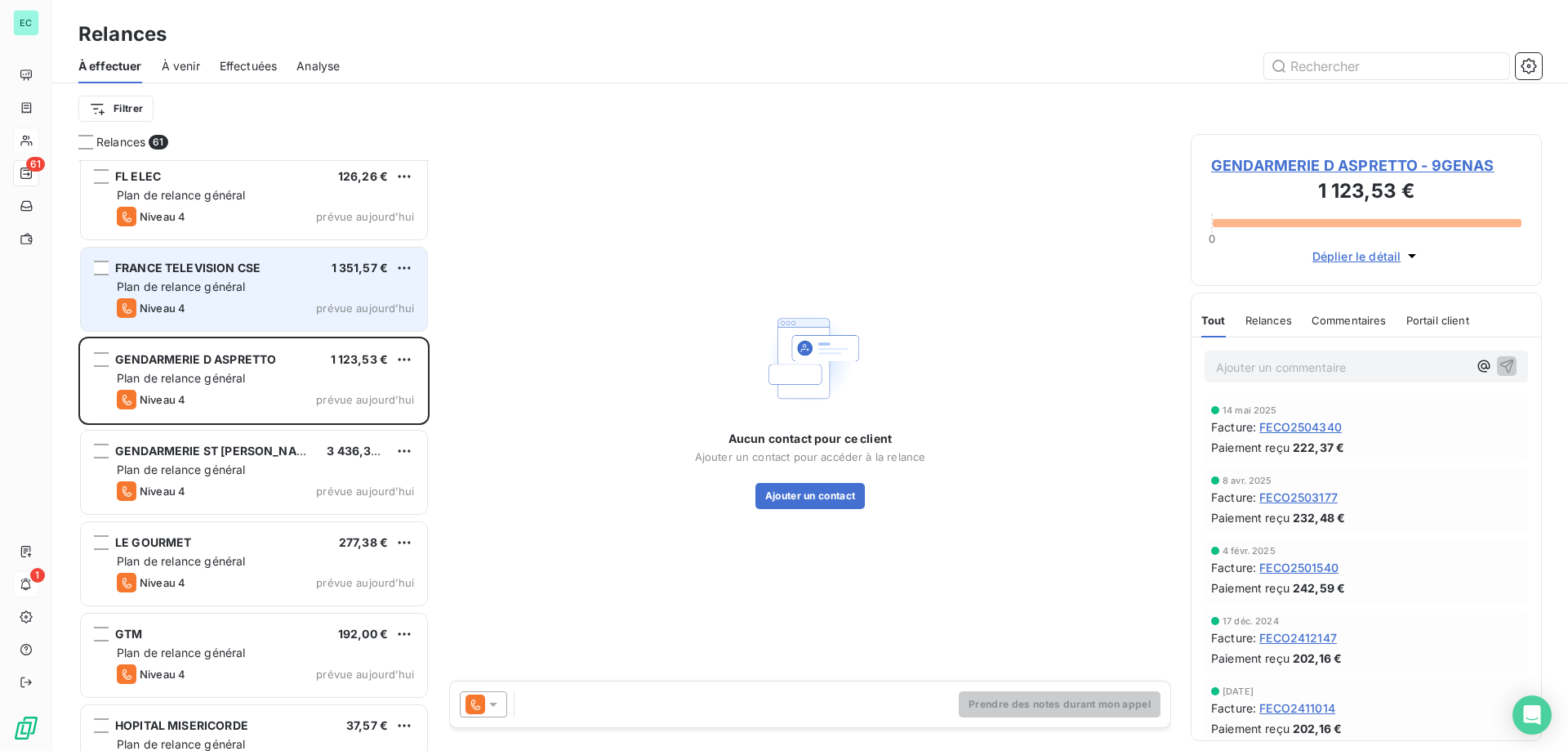
click at [299, 299] on div "Niveau 4 prévue aujourd’hui" at bounding box center [265, 308] width 297 height 19
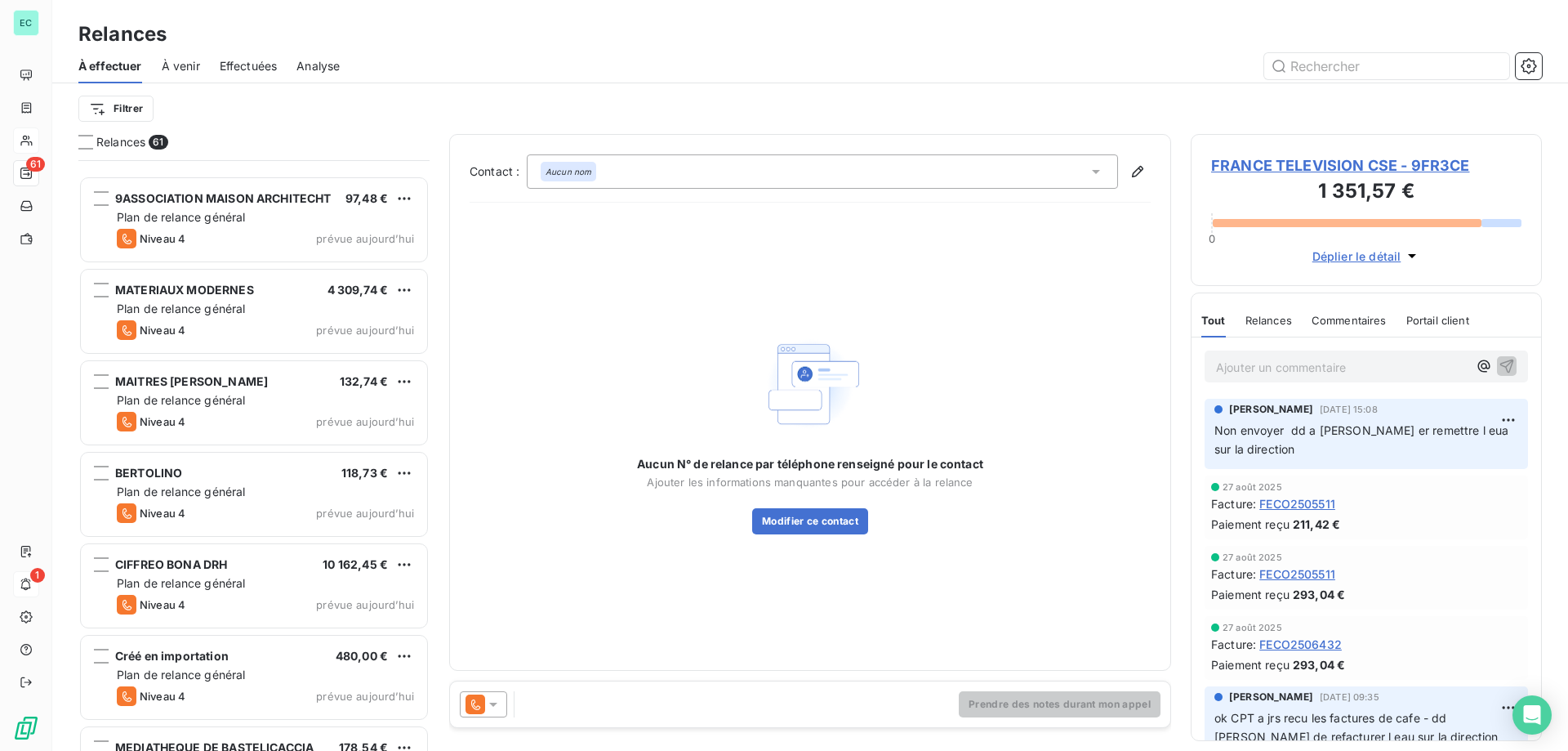
scroll to position [2779, 0]
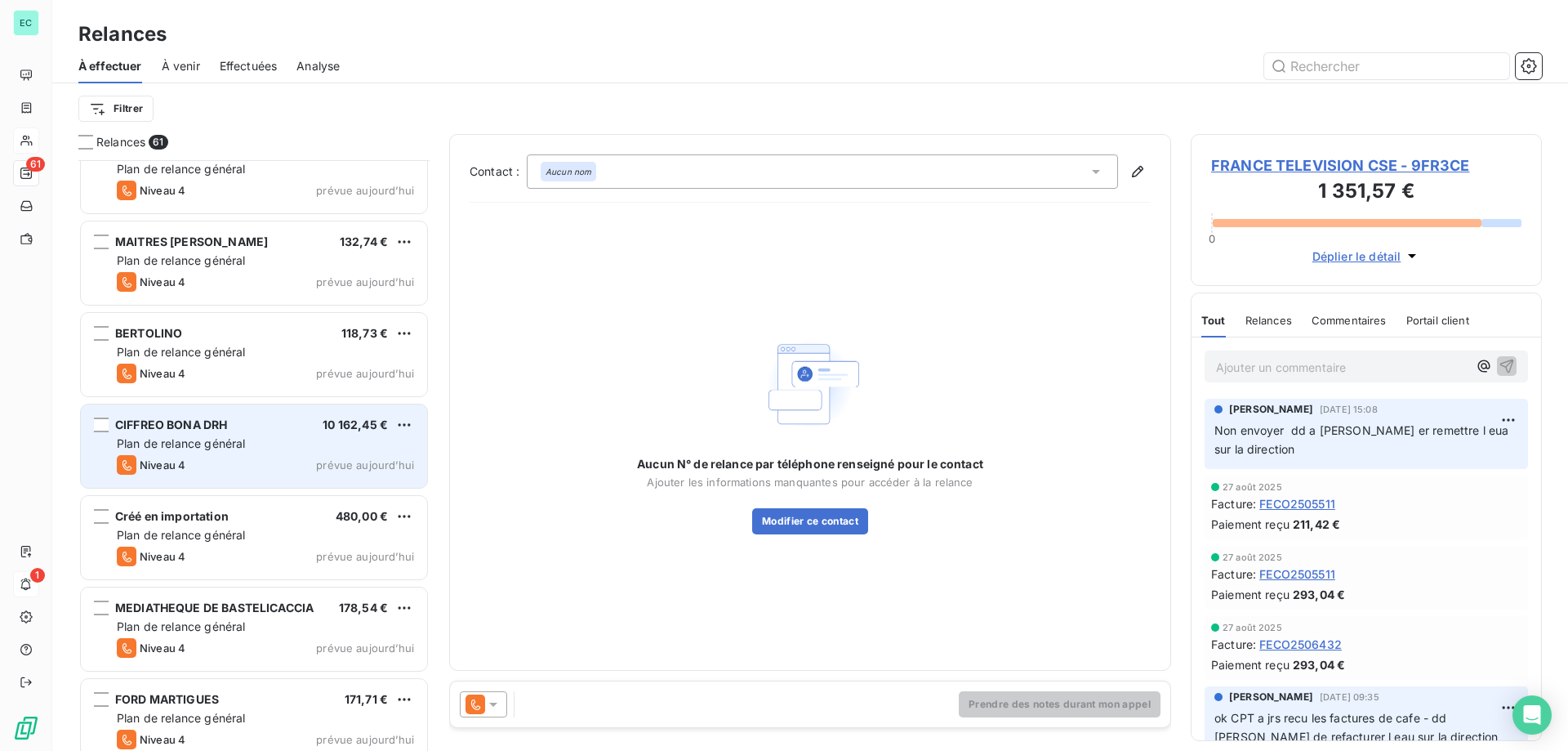
click at [299, 442] on div "Plan de relance général" at bounding box center [265, 444] width 297 height 17
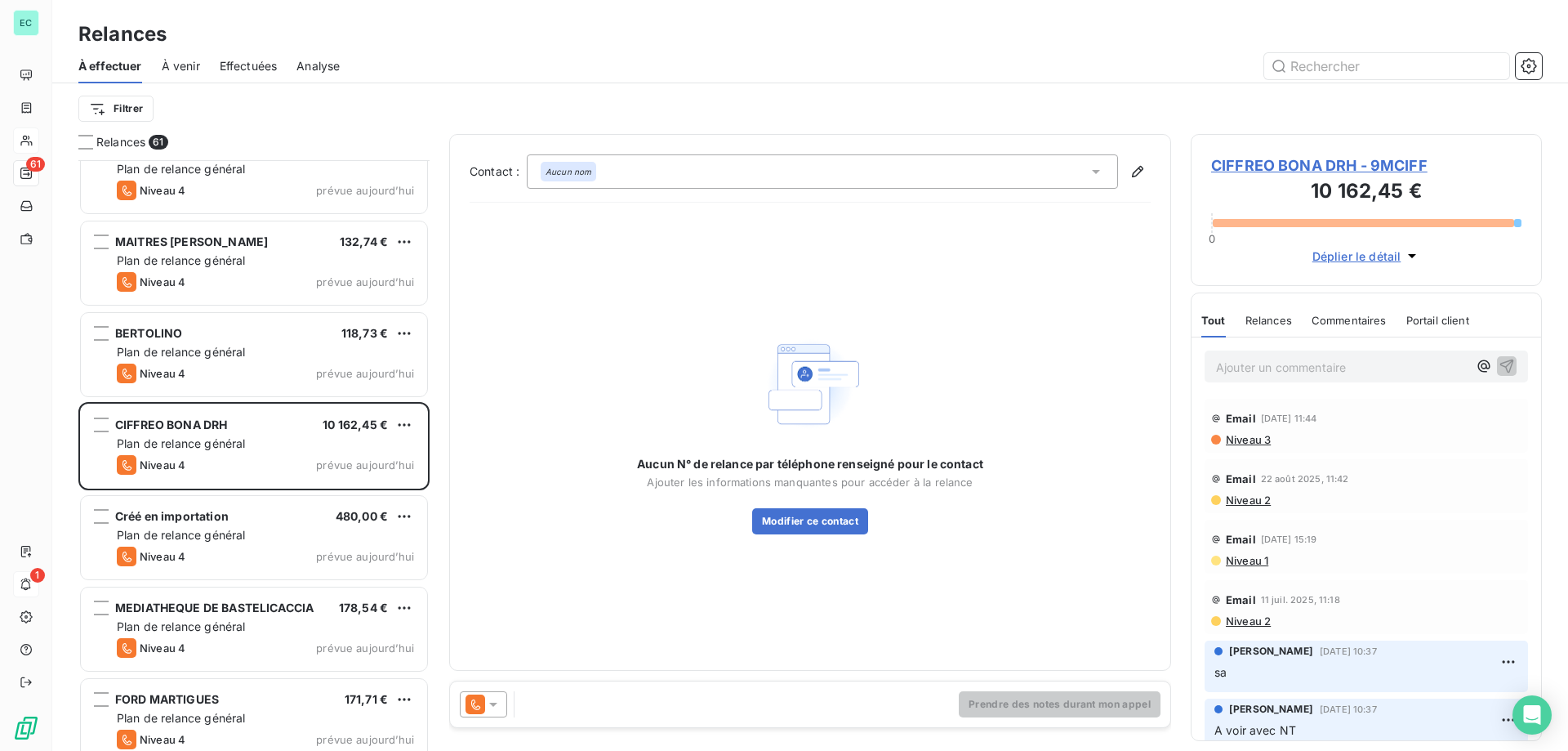
click at [495, 698] on icon at bounding box center [493, 705] width 17 height 17
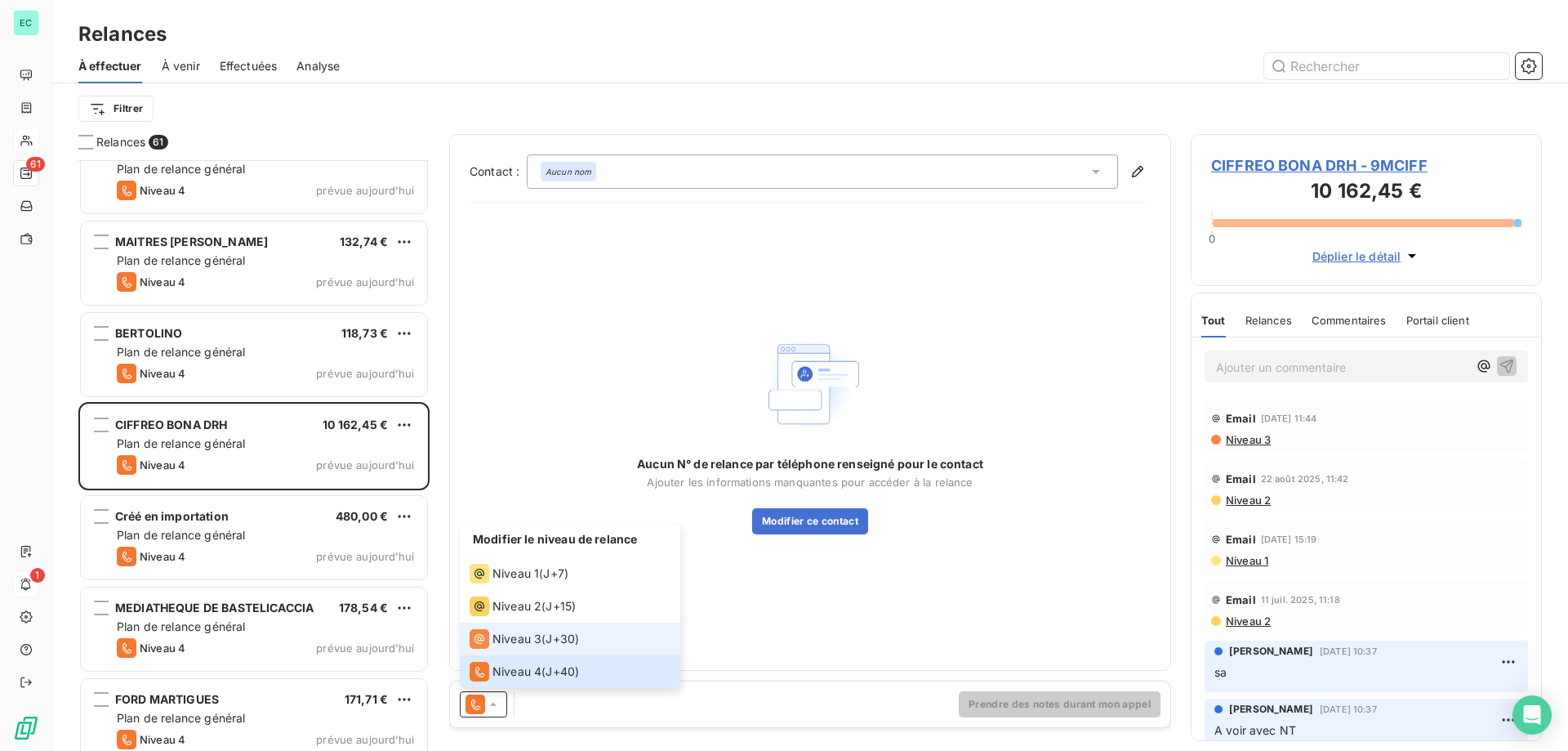
click at [525, 636] on span "Niveau 3" at bounding box center [516, 639] width 49 height 17
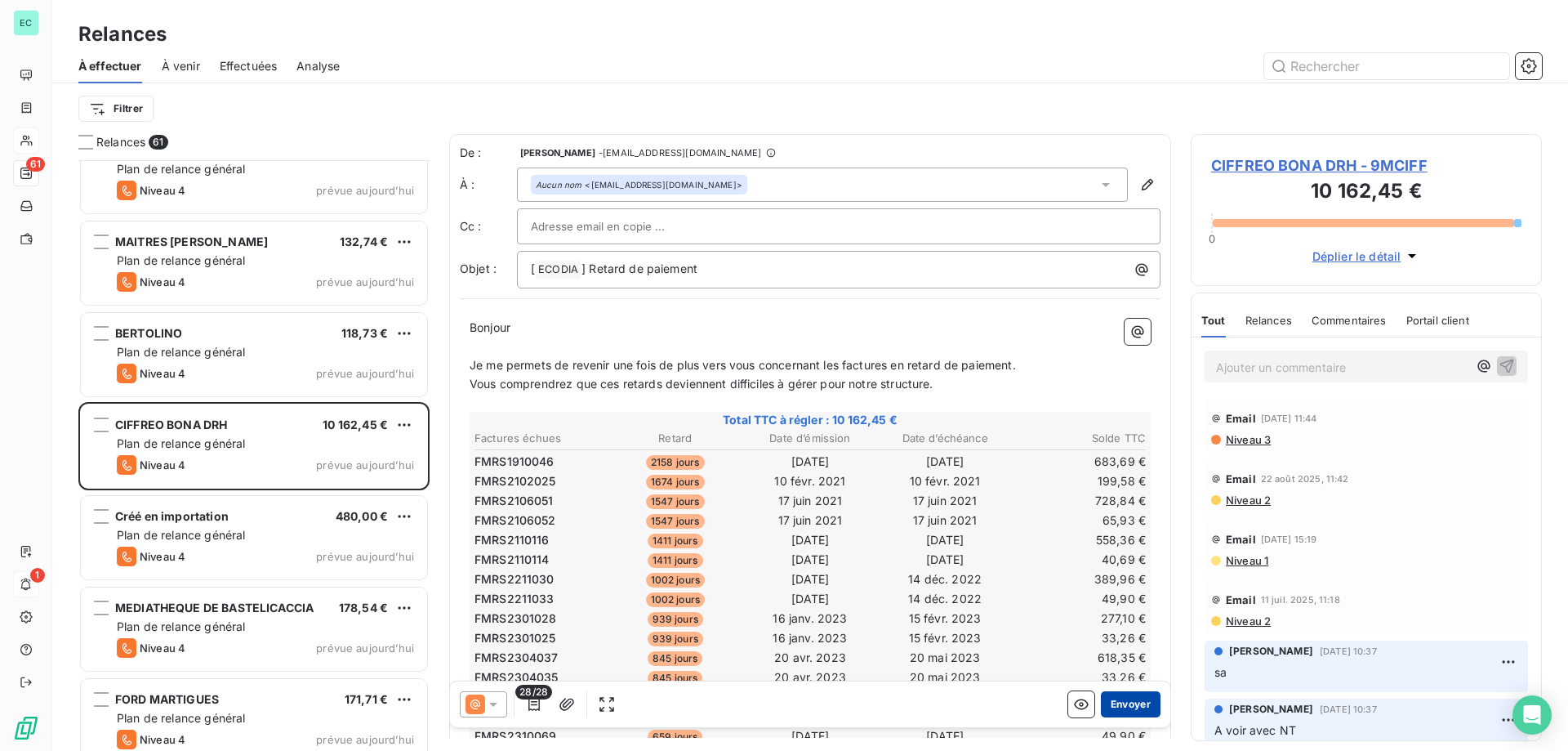
click at [1107, 703] on button "Envoyer" at bounding box center [1131, 705] width 59 height 26
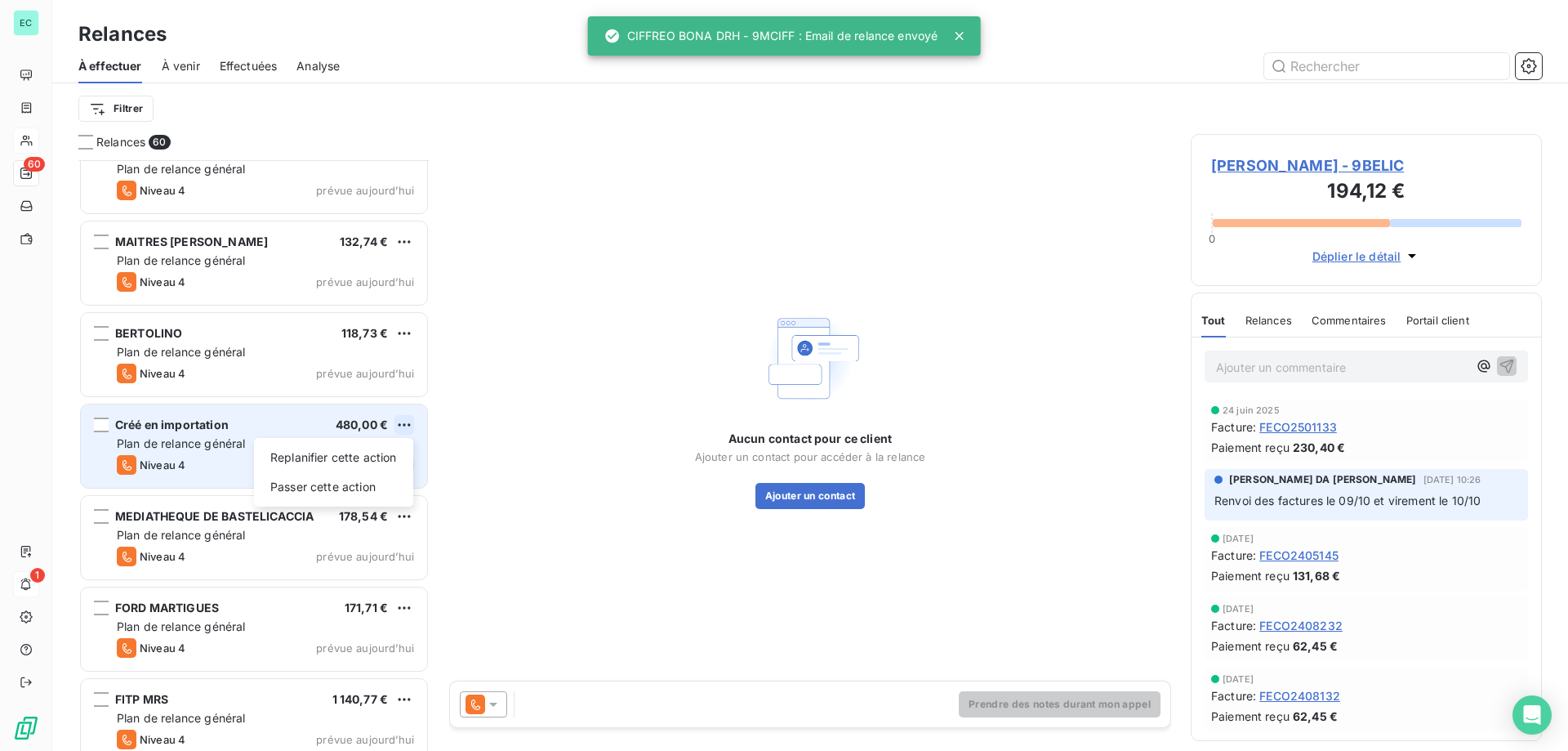
click at [404, 428] on html "EC 60 1 Relances À effectuer À venir Effectuées Analyse Filtrer Relances 60 9AS…" at bounding box center [784, 376] width 1568 height 751
click at [325, 491] on div "Passer cette action" at bounding box center [334, 487] width 146 height 26
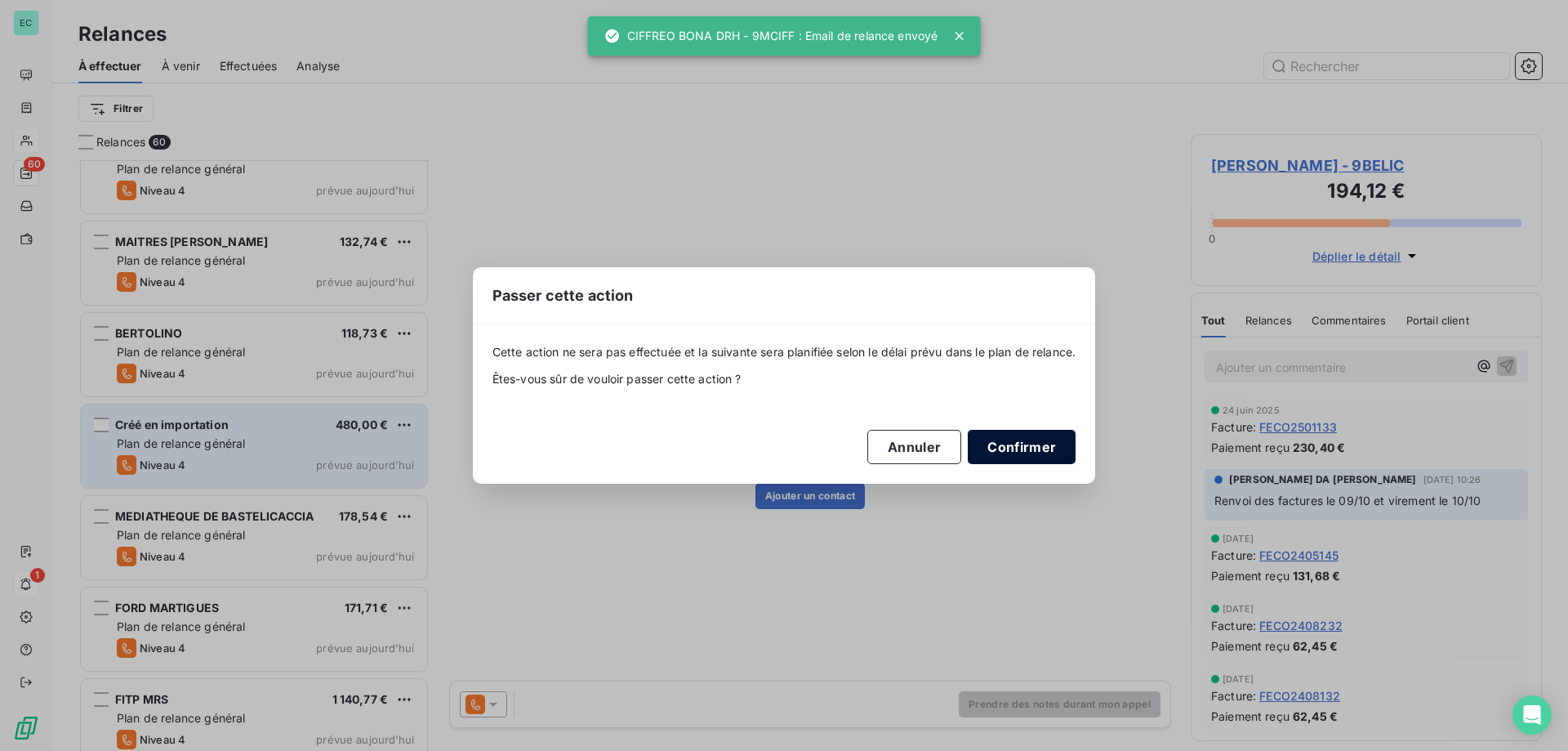
click at [1018, 443] on button "Confirmer" at bounding box center [1021, 447] width 107 height 34
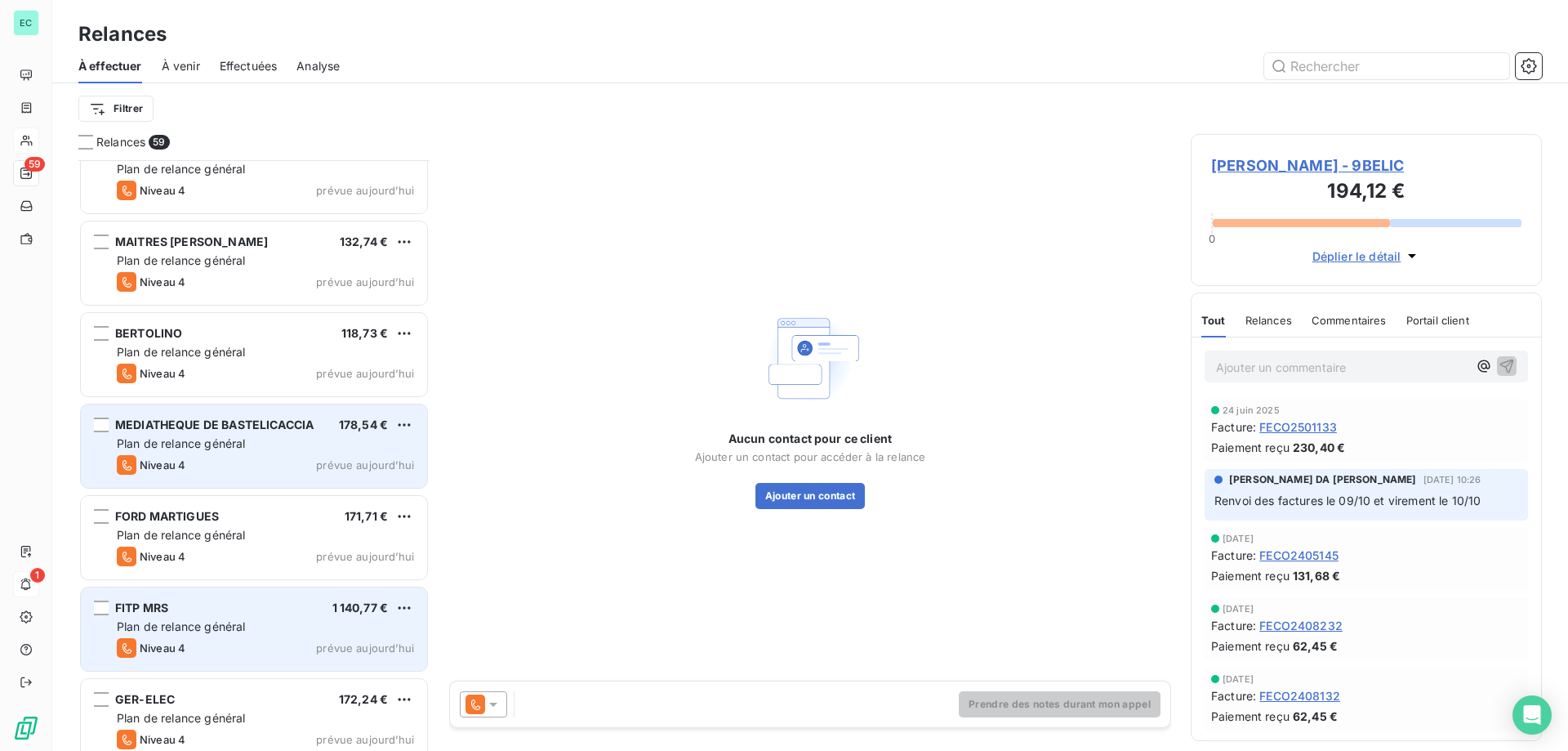
click at [285, 624] on div "Plan de relance général" at bounding box center [265, 627] width 297 height 17
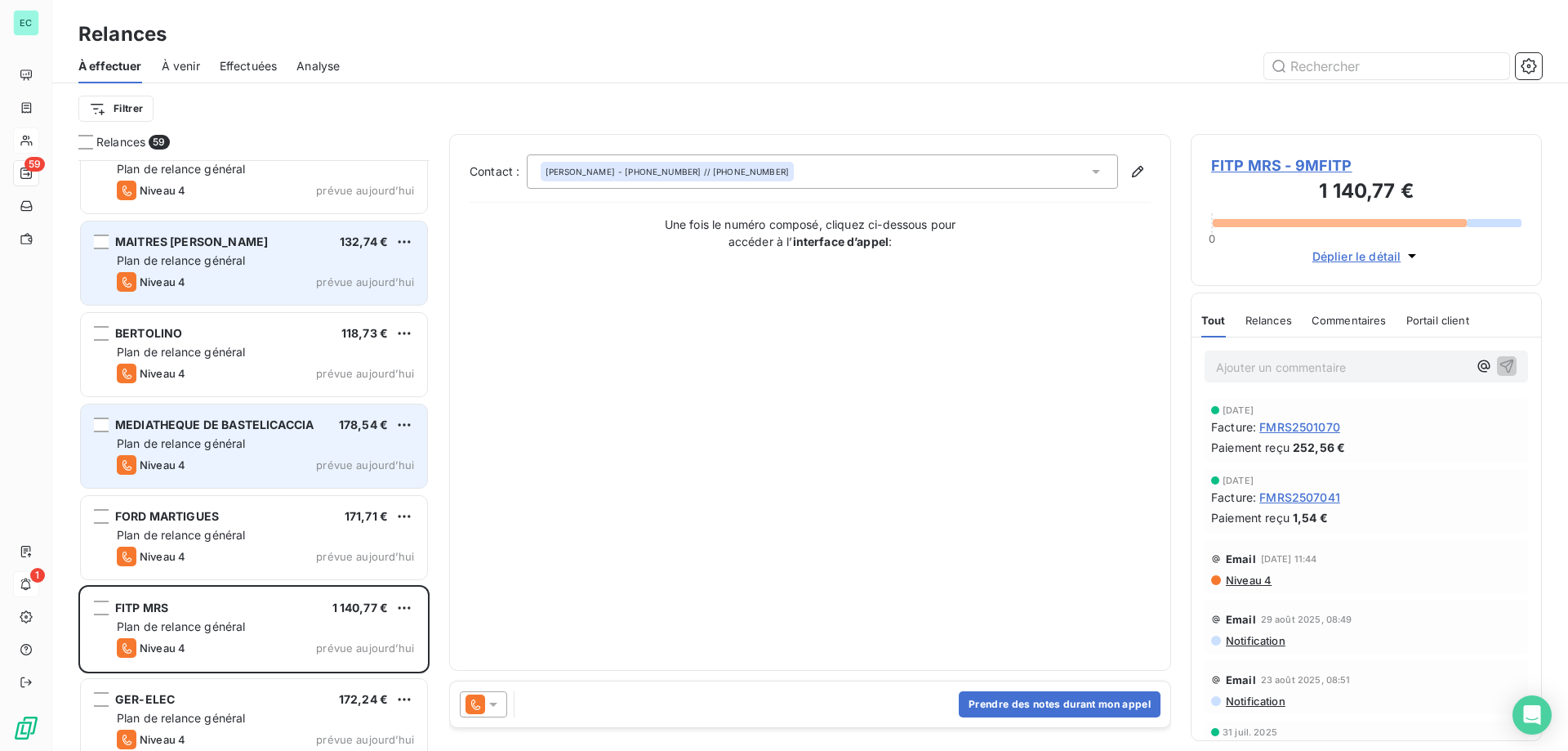
click at [330, 266] on div "Plan de relance général" at bounding box center [265, 261] width 297 height 17
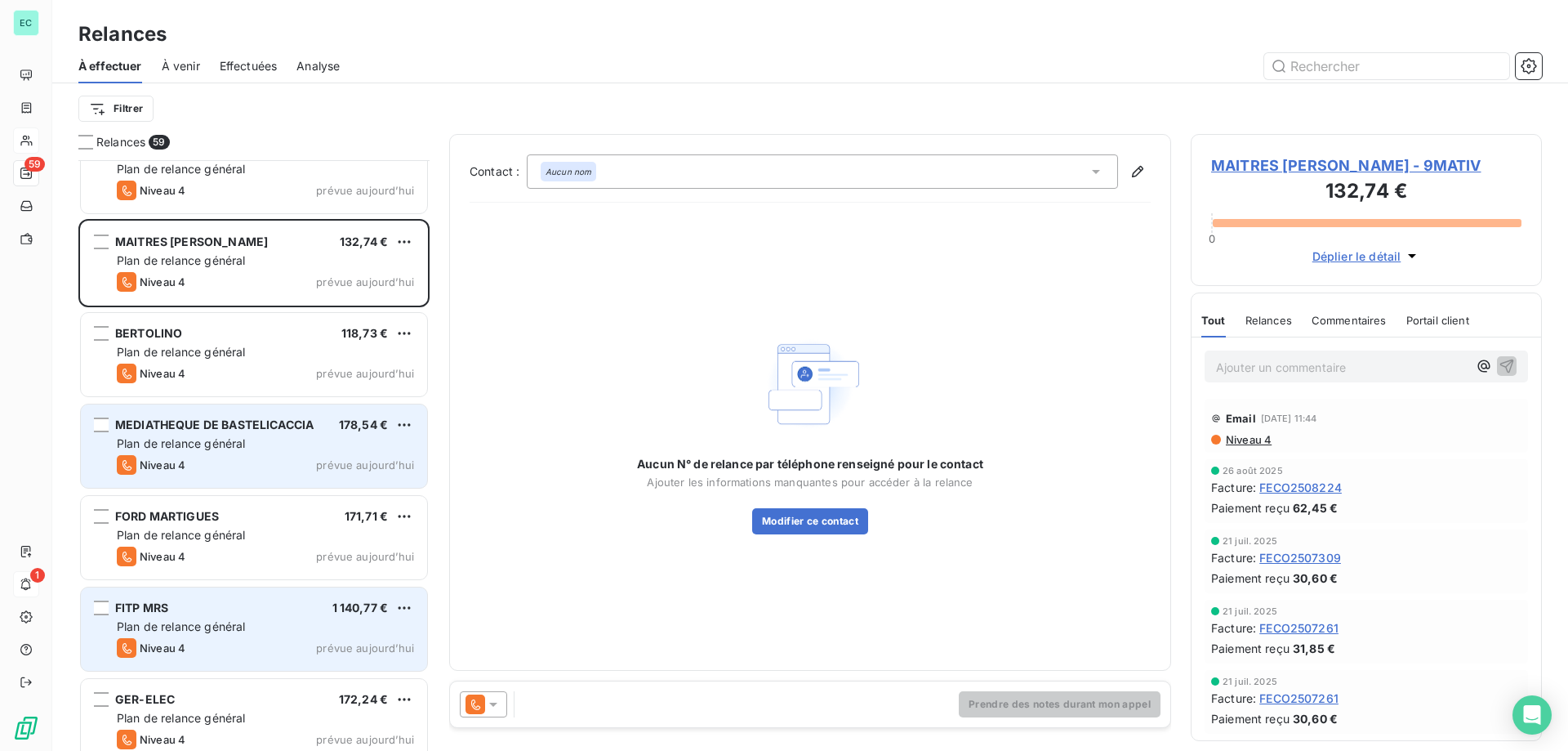
click at [303, 630] on div "Plan de relance général" at bounding box center [265, 627] width 297 height 17
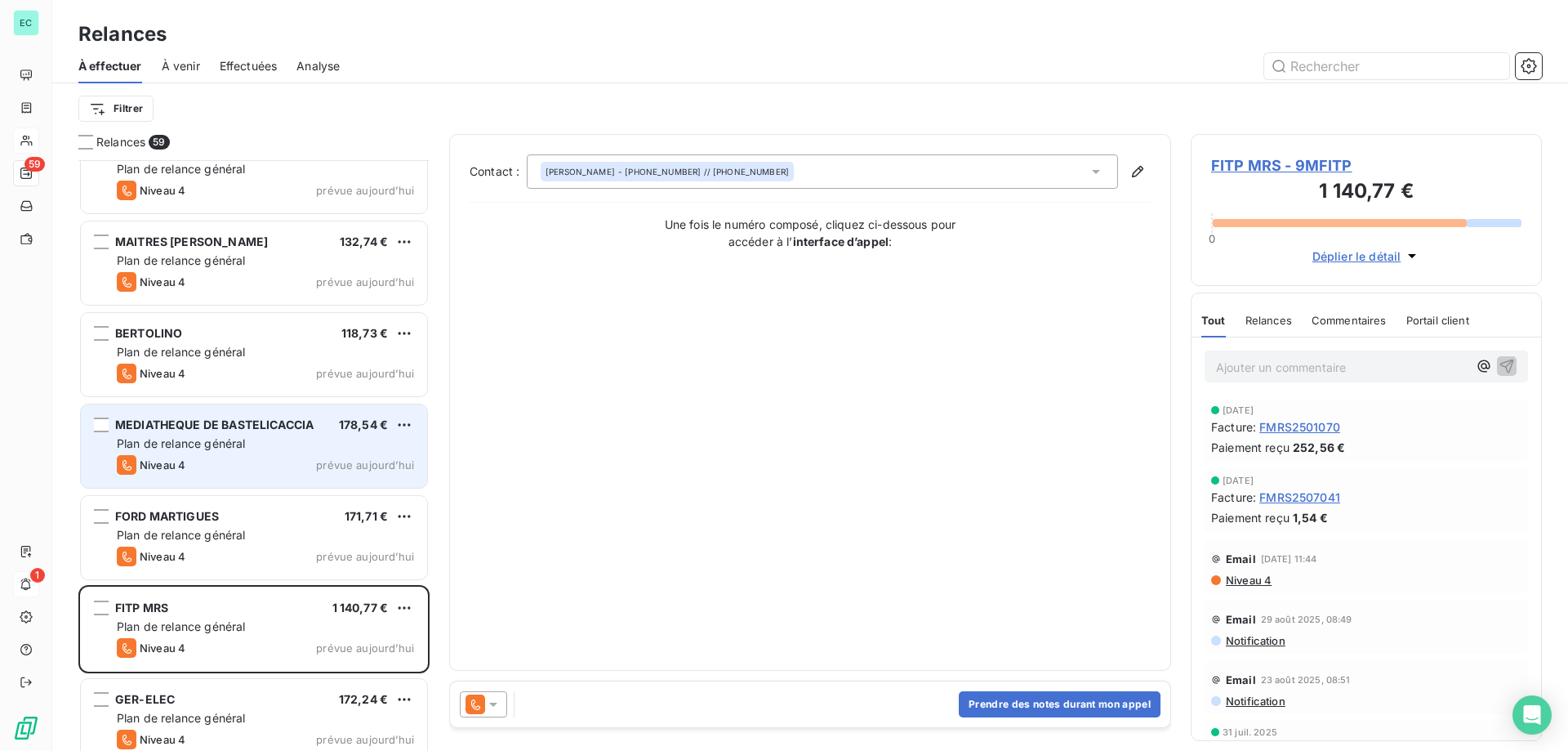
click at [493, 705] on icon at bounding box center [493, 705] width 8 height 4
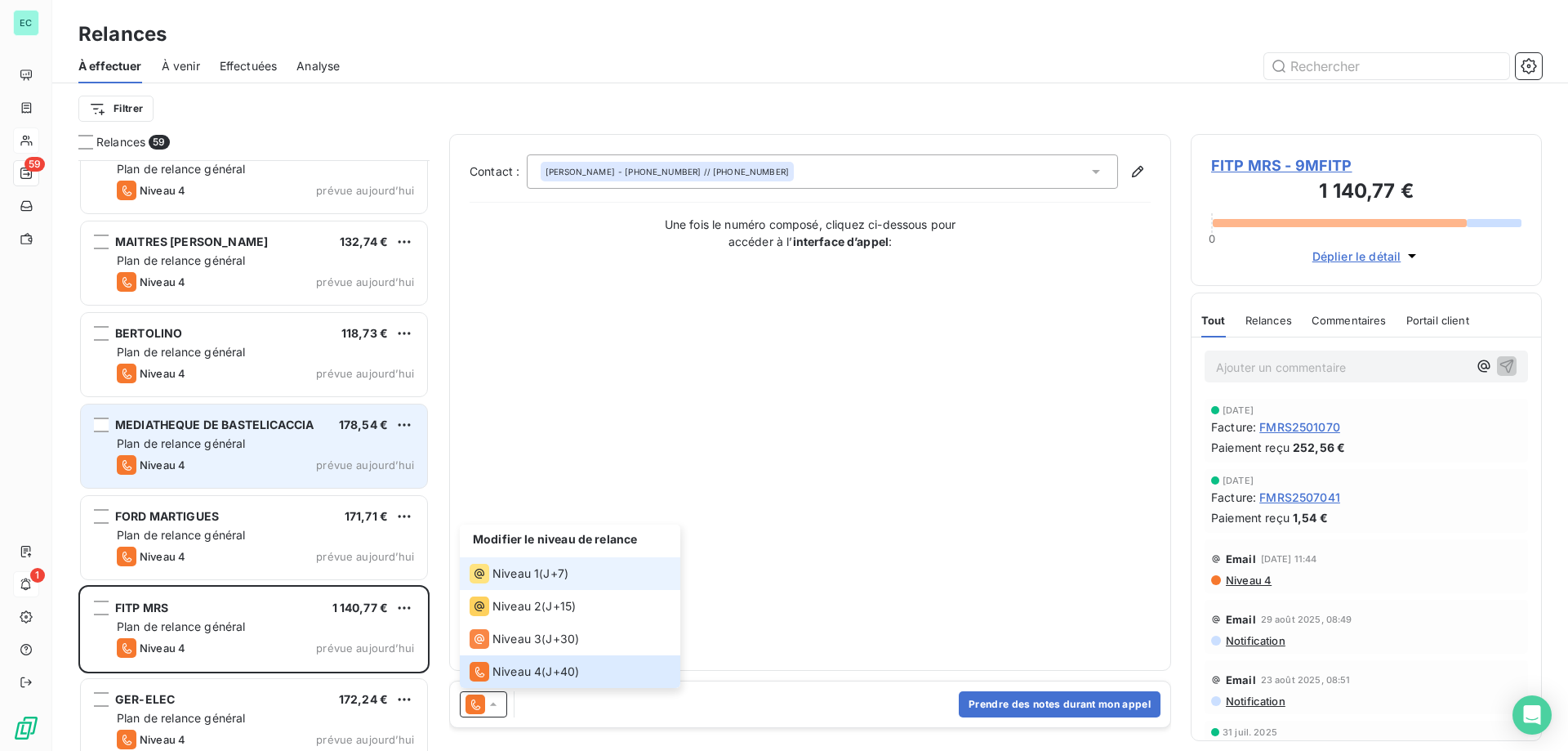
click at [516, 579] on span "Niveau 1" at bounding box center [515, 574] width 46 height 17
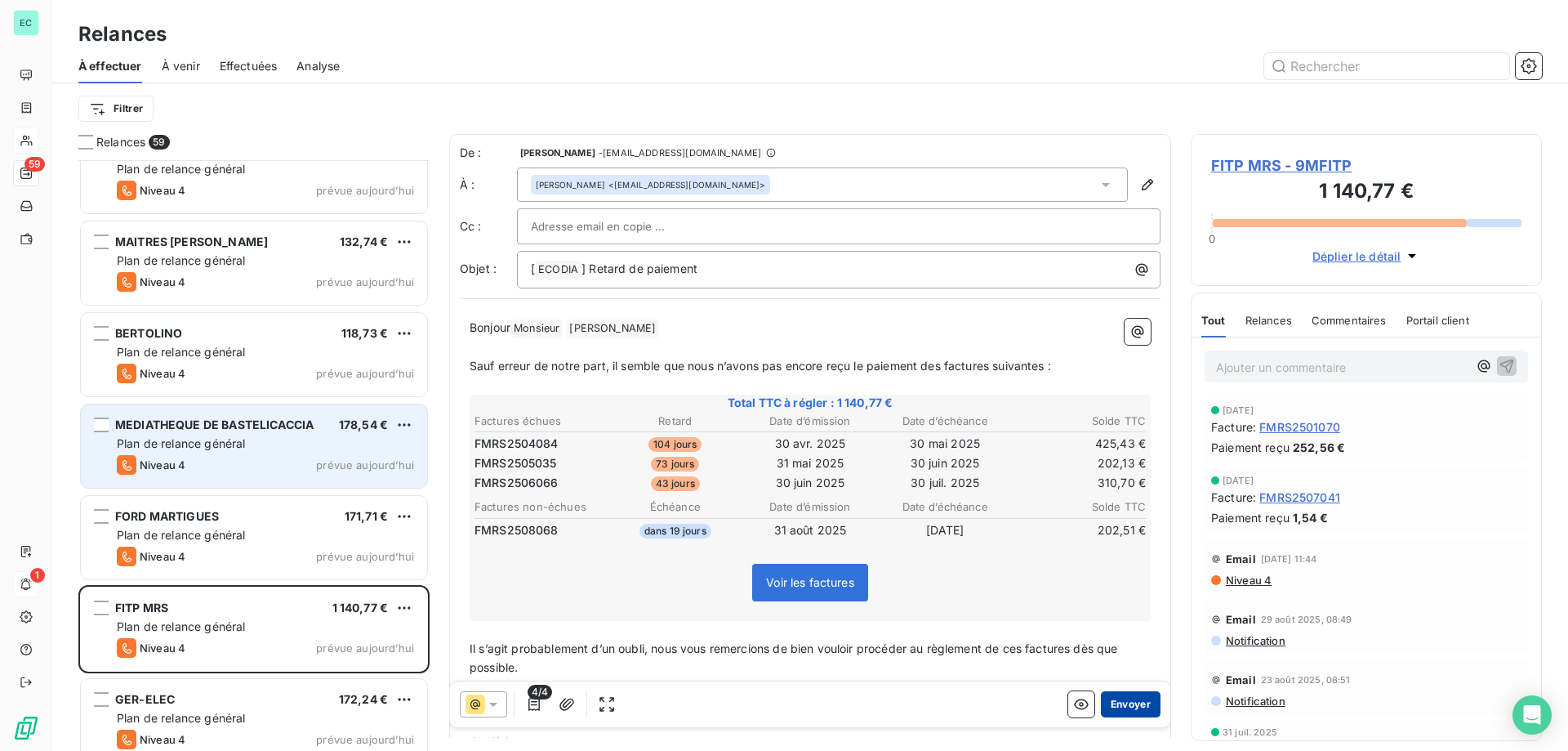
click at [1112, 706] on button "Envoyer" at bounding box center [1131, 705] width 59 height 26
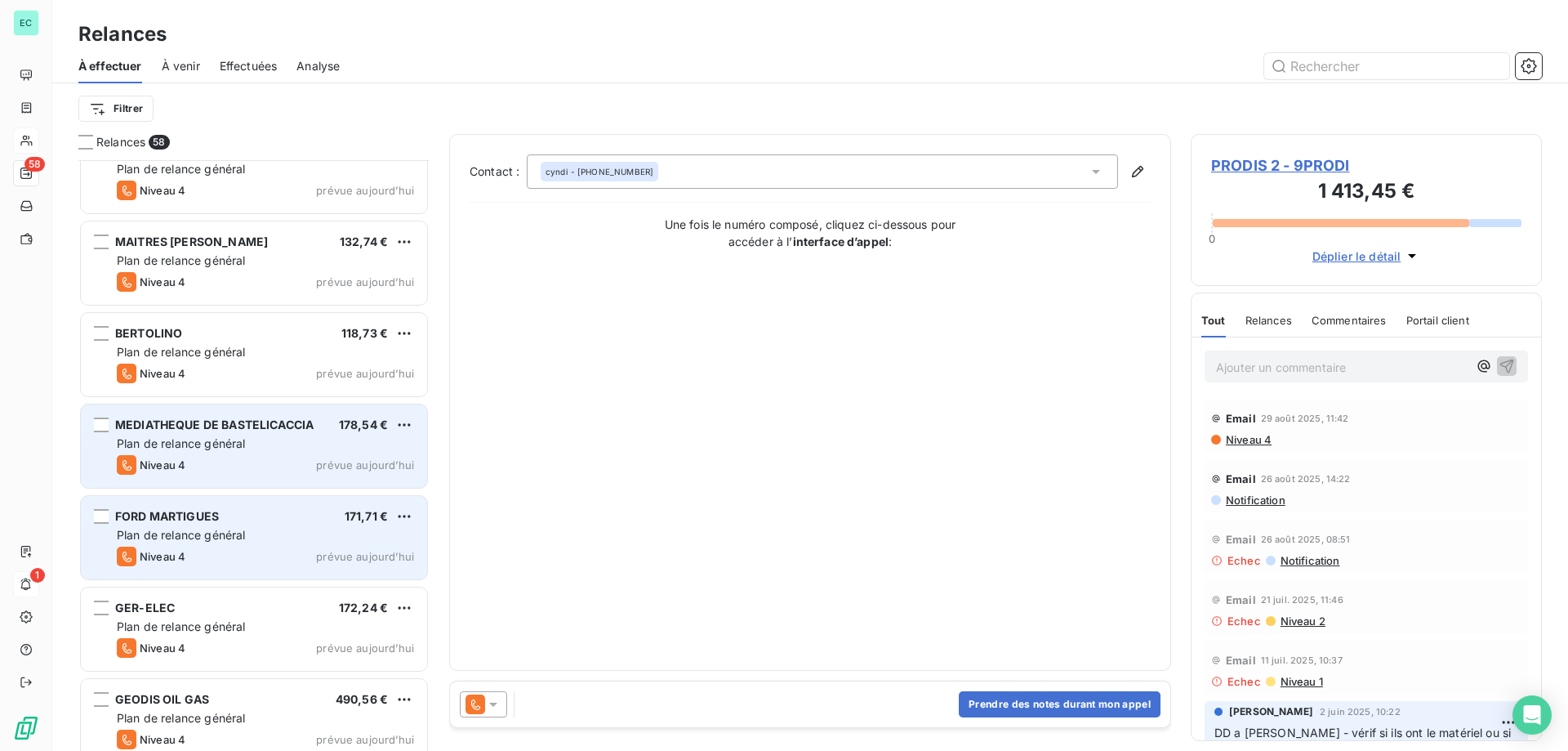
click at [356, 551] on span "prévue aujourd’hui" at bounding box center [365, 556] width 98 height 13
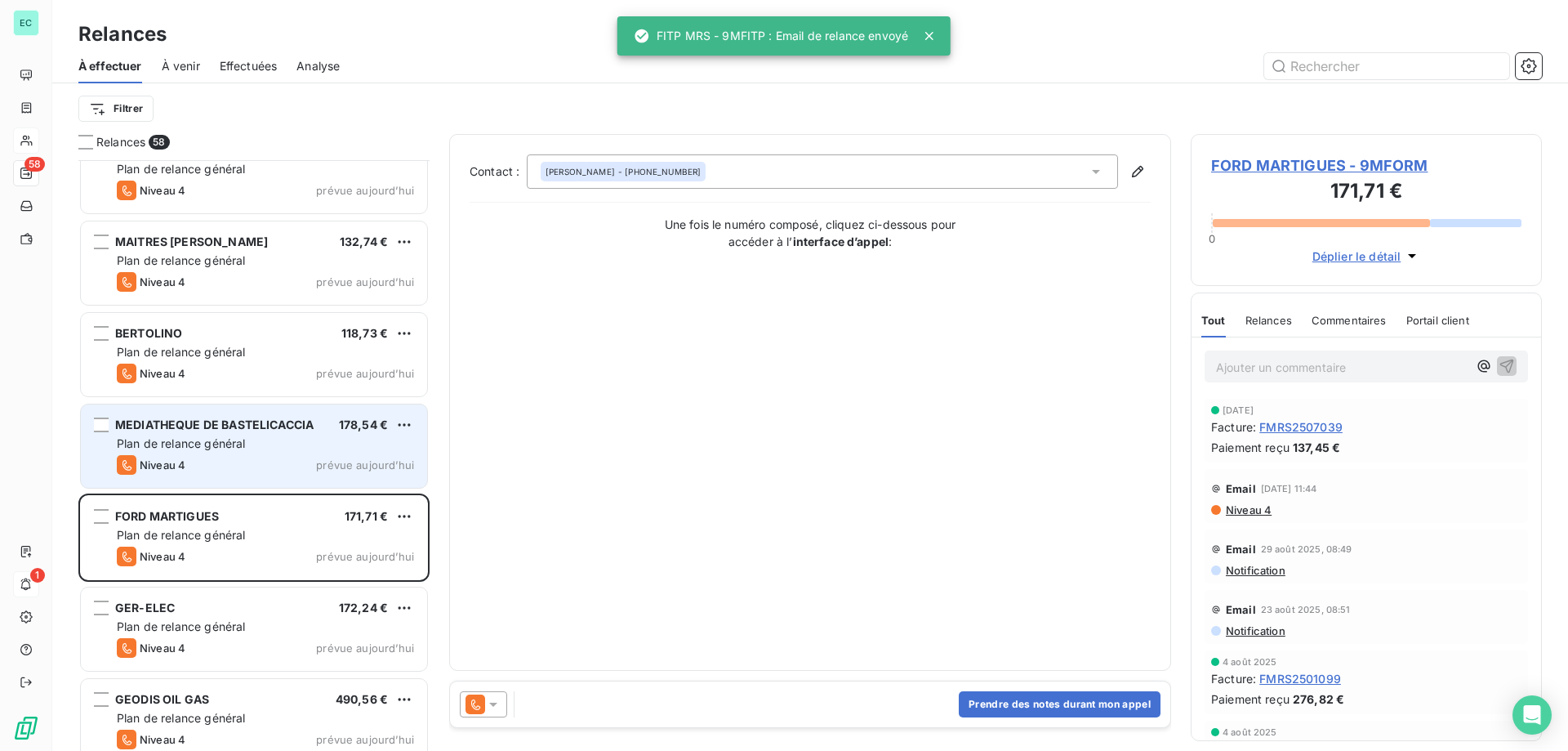
click at [346, 439] on div "Plan de relance général" at bounding box center [265, 444] width 297 height 17
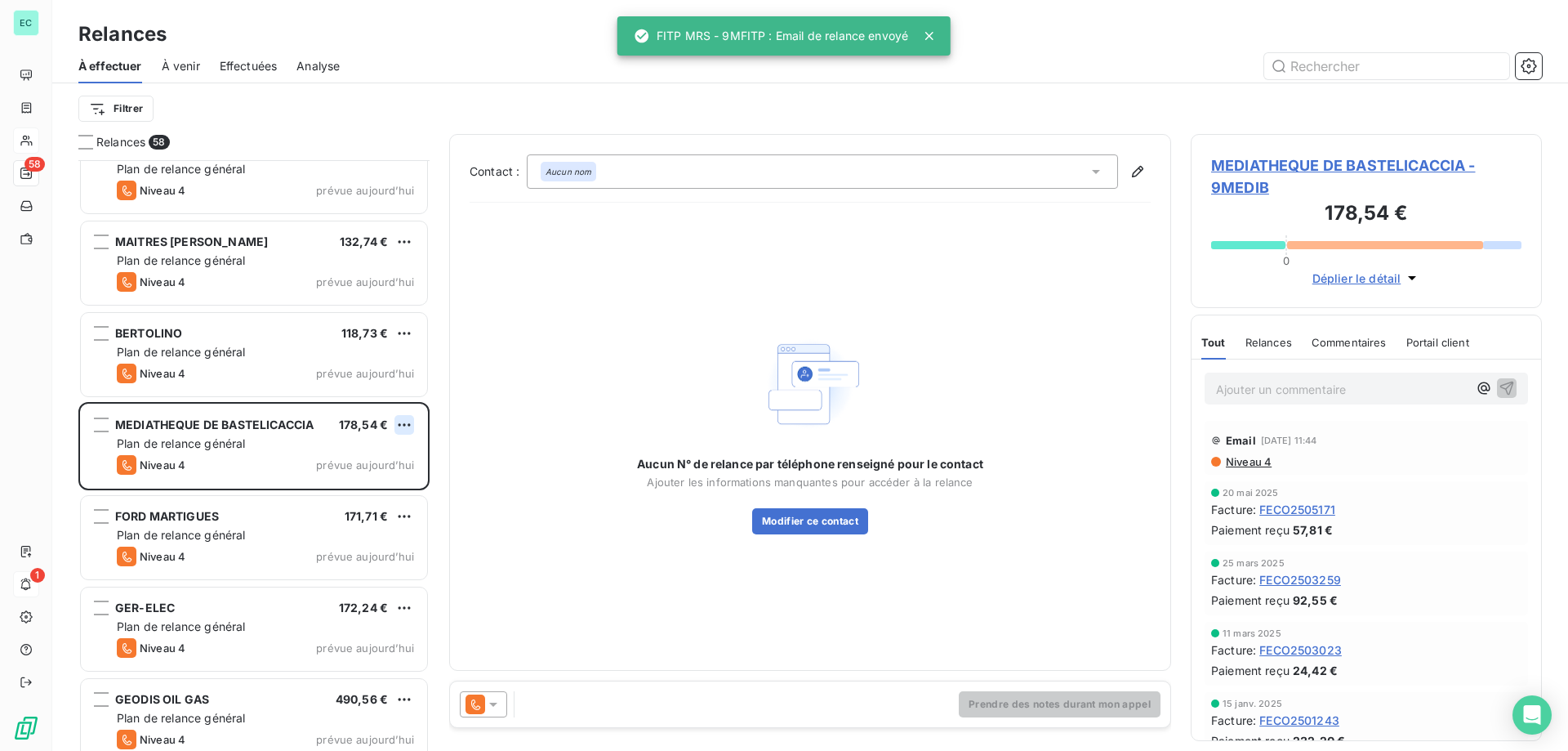
click at [406, 428] on html "EC 58 1 Relances À effectuer À venir Effectuées Analyse Filtrer Relances 58 9AS…" at bounding box center [784, 376] width 1568 height 751
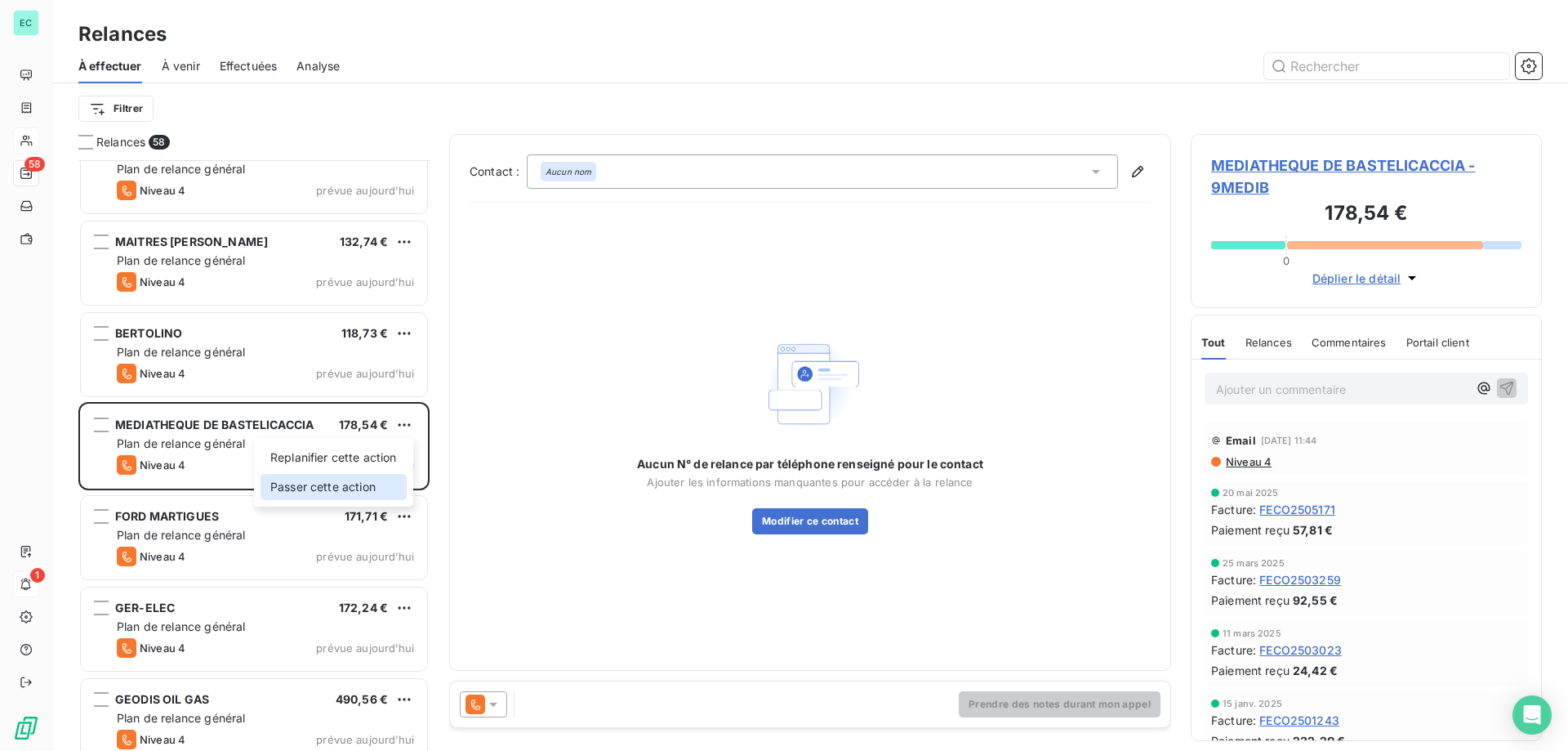
click at [380, 485] on div "Passer cette action" at bounding box center [334, 487] width 146 height 26
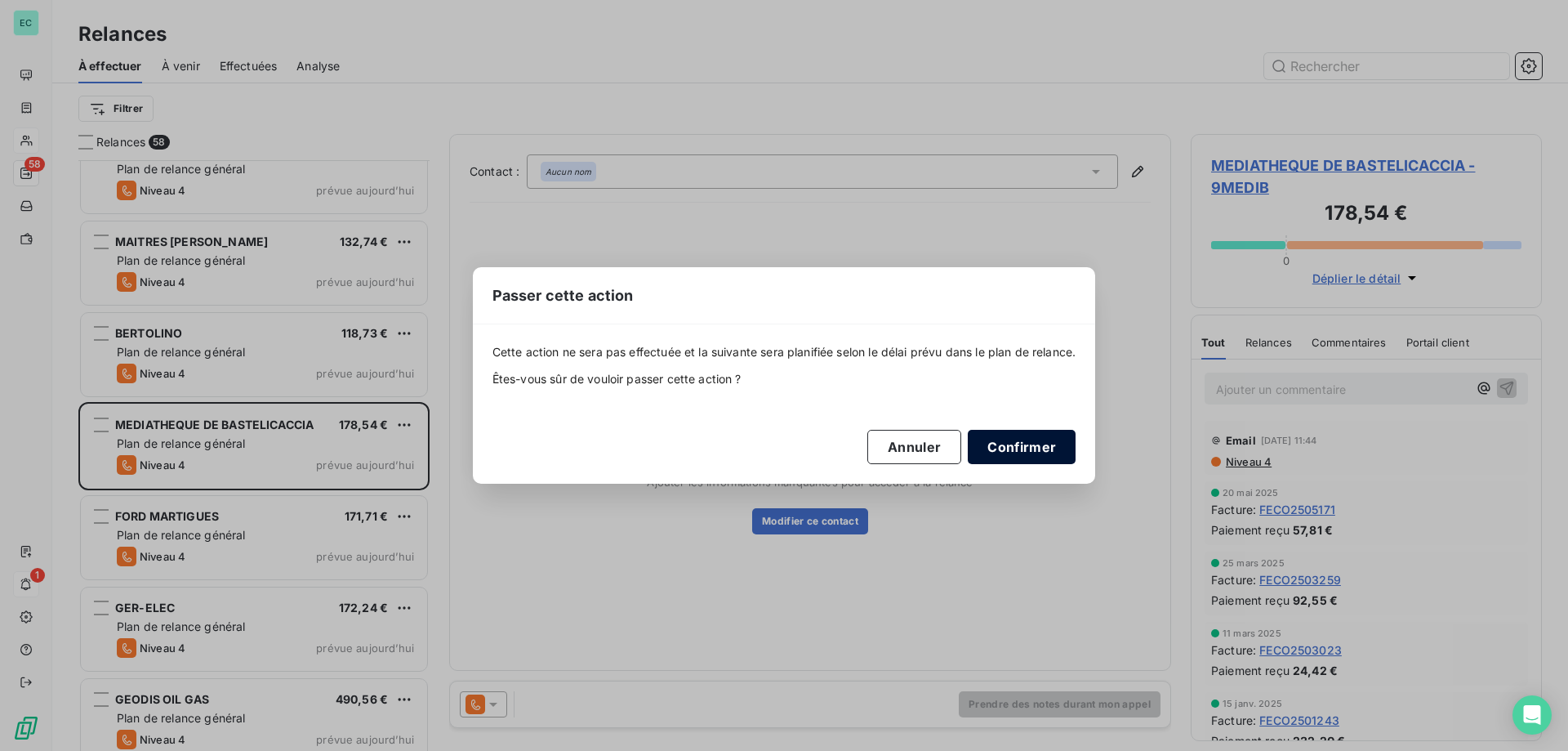
click at [1037, 436] on button "Confirmer" at bounding box center [1021, 447] width 107 height 34
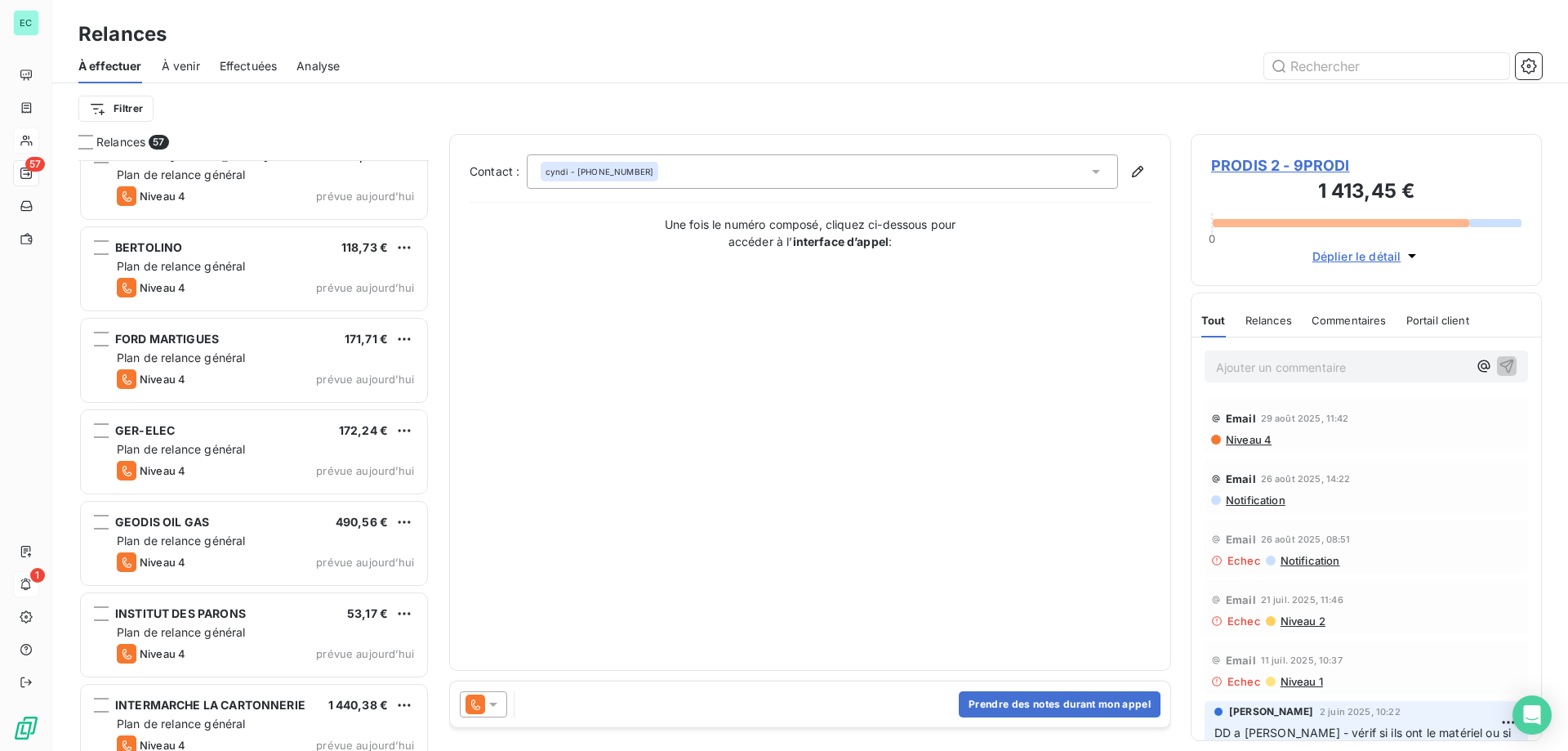
scroll to position [3106, 0]
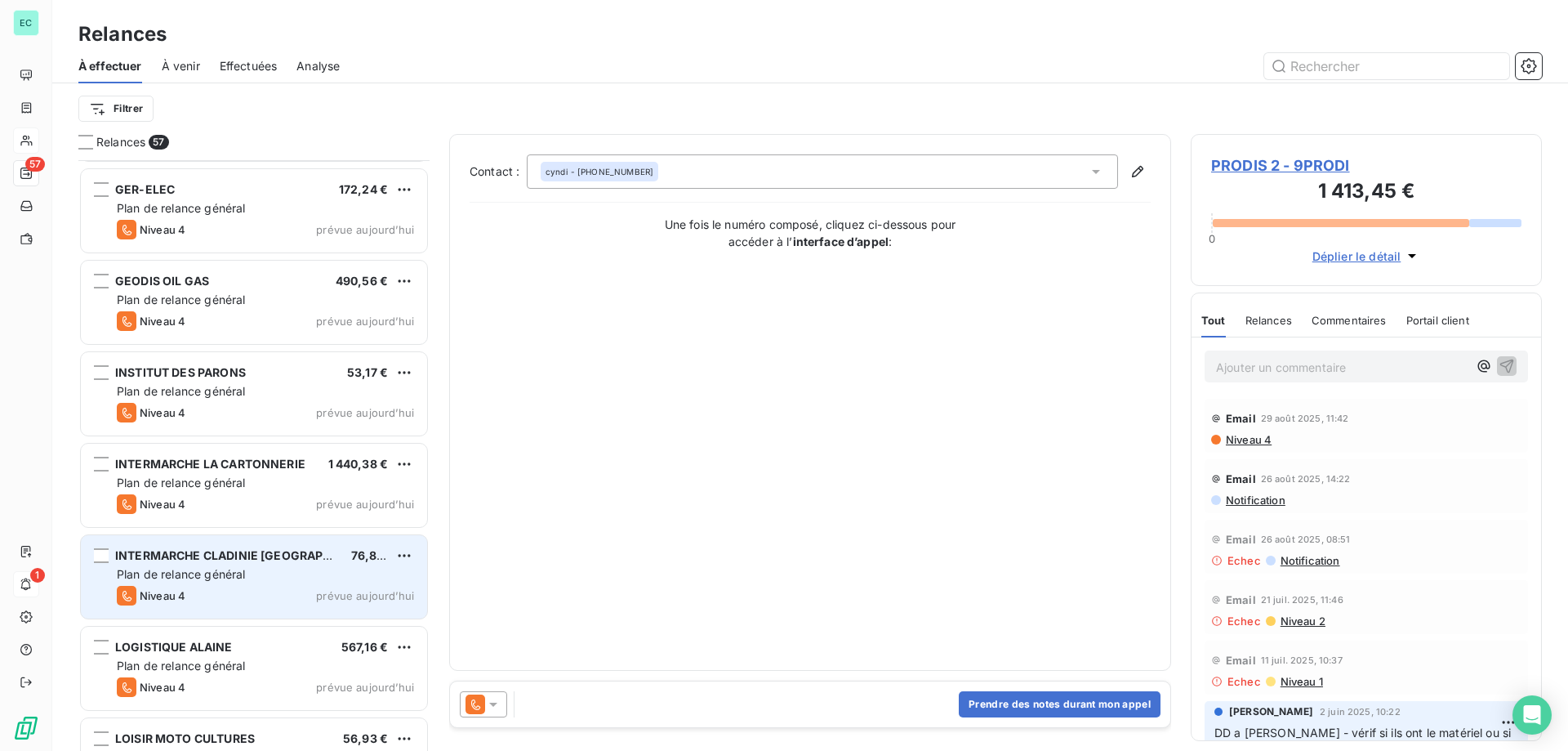
click at [308, 581] on div "Plan de relance général" at bounding box center [265, 575] width 297 height 17
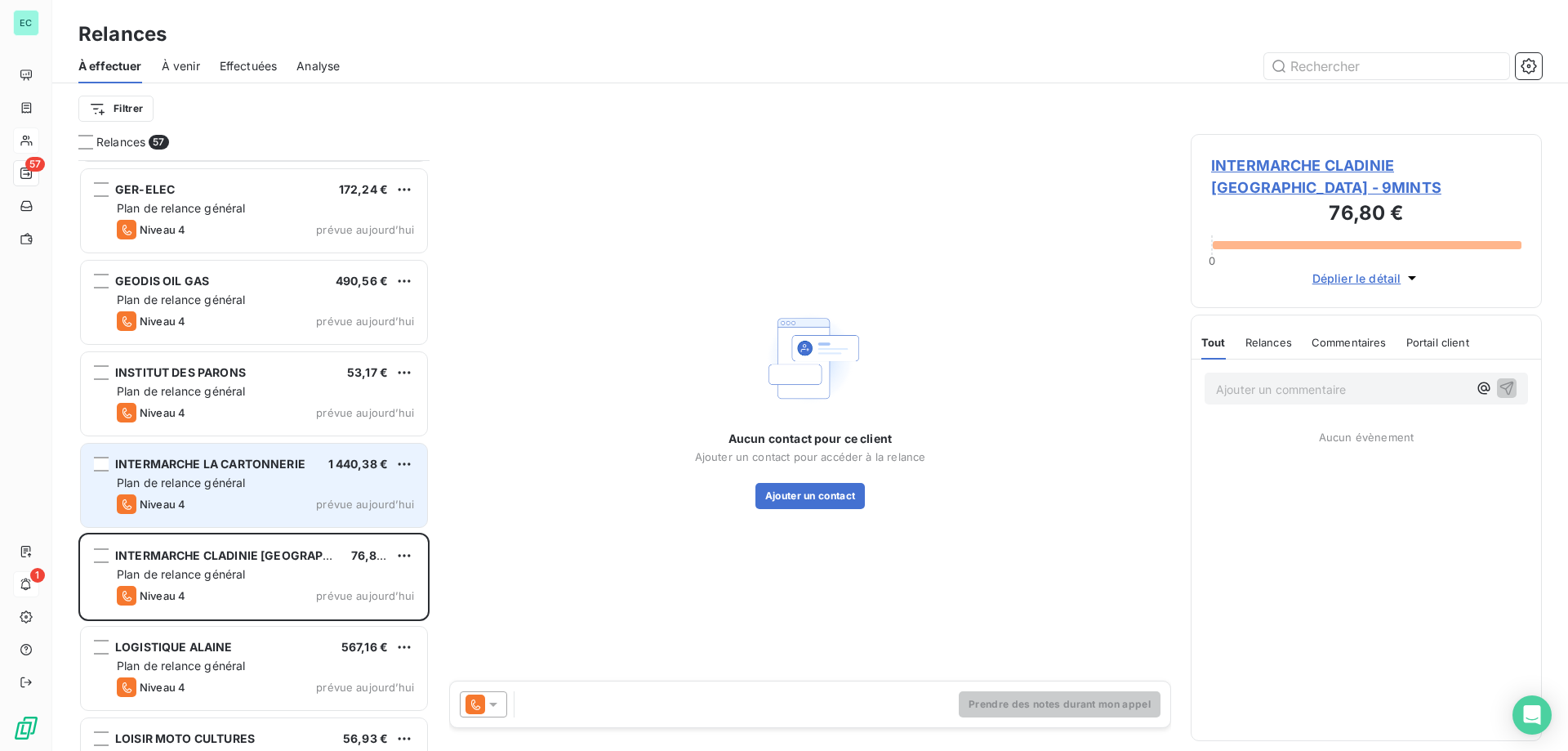
click at [366, 465] on span "1 440,38 €" at bounding box center [358, 464] width 60 height 14
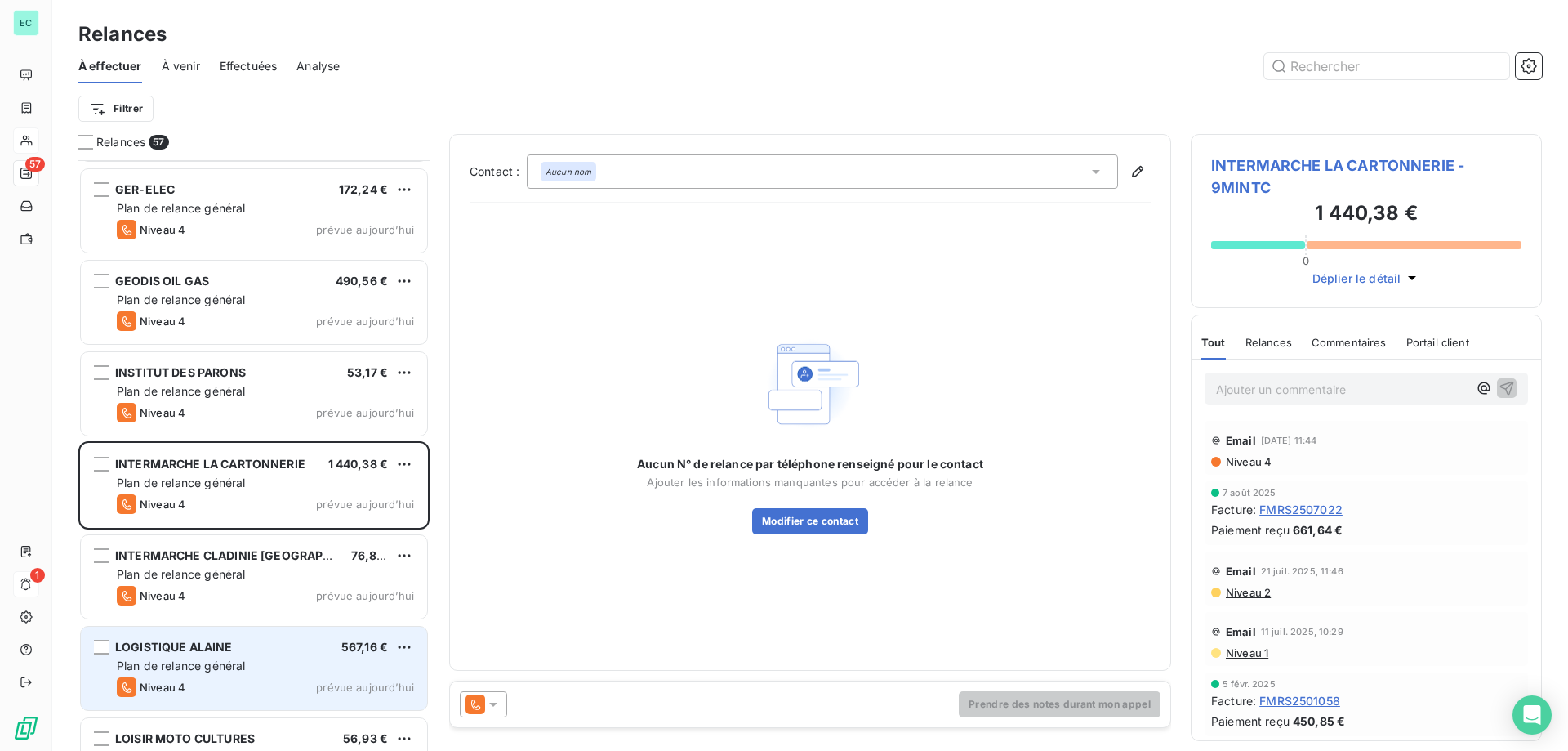
click at [326, 659] on div "Plan de relance général" at bounding box center [265, 666] width 297 height 17
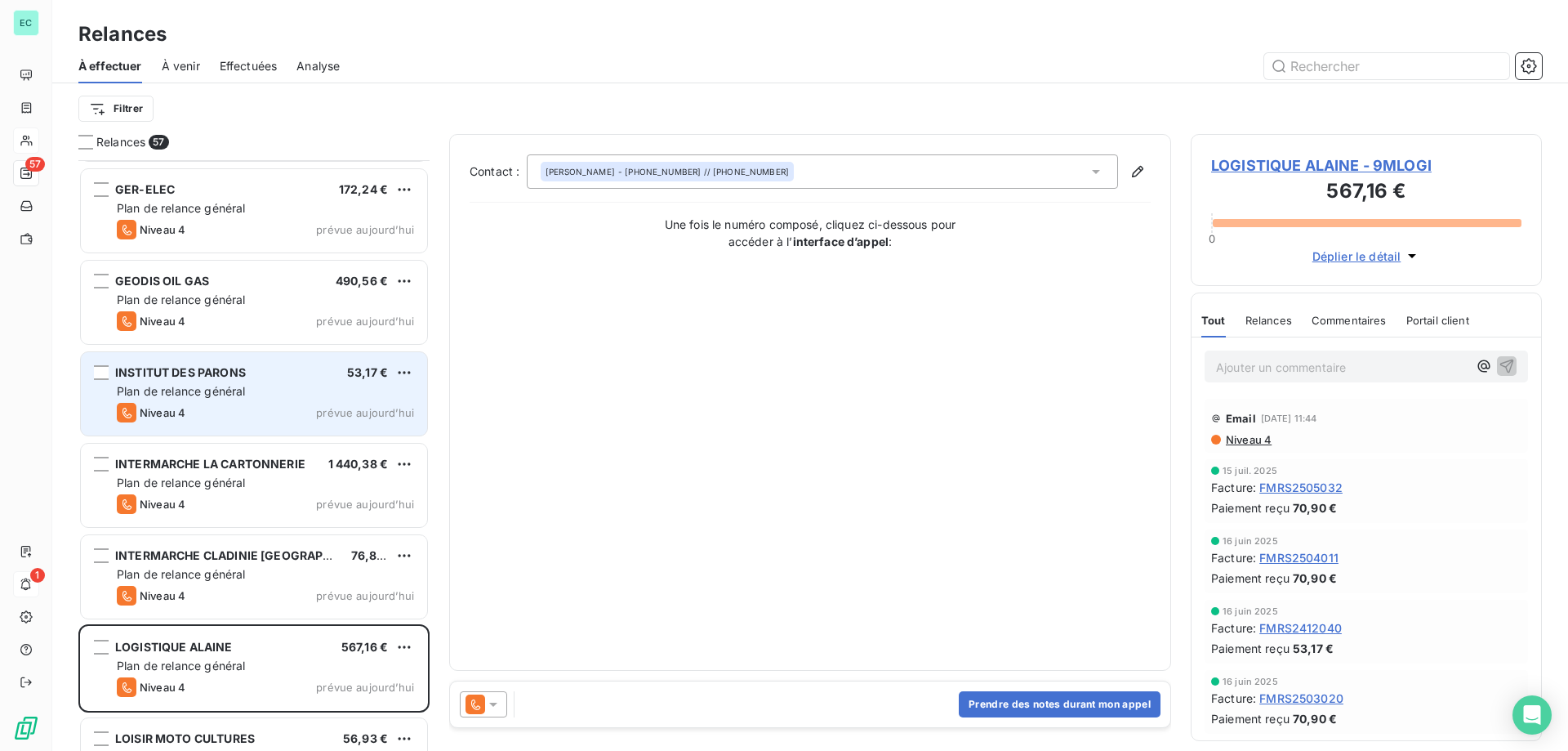
click at [354, 372] on span "53,17 €" at bounding box center [368, 372] width 41 height 14
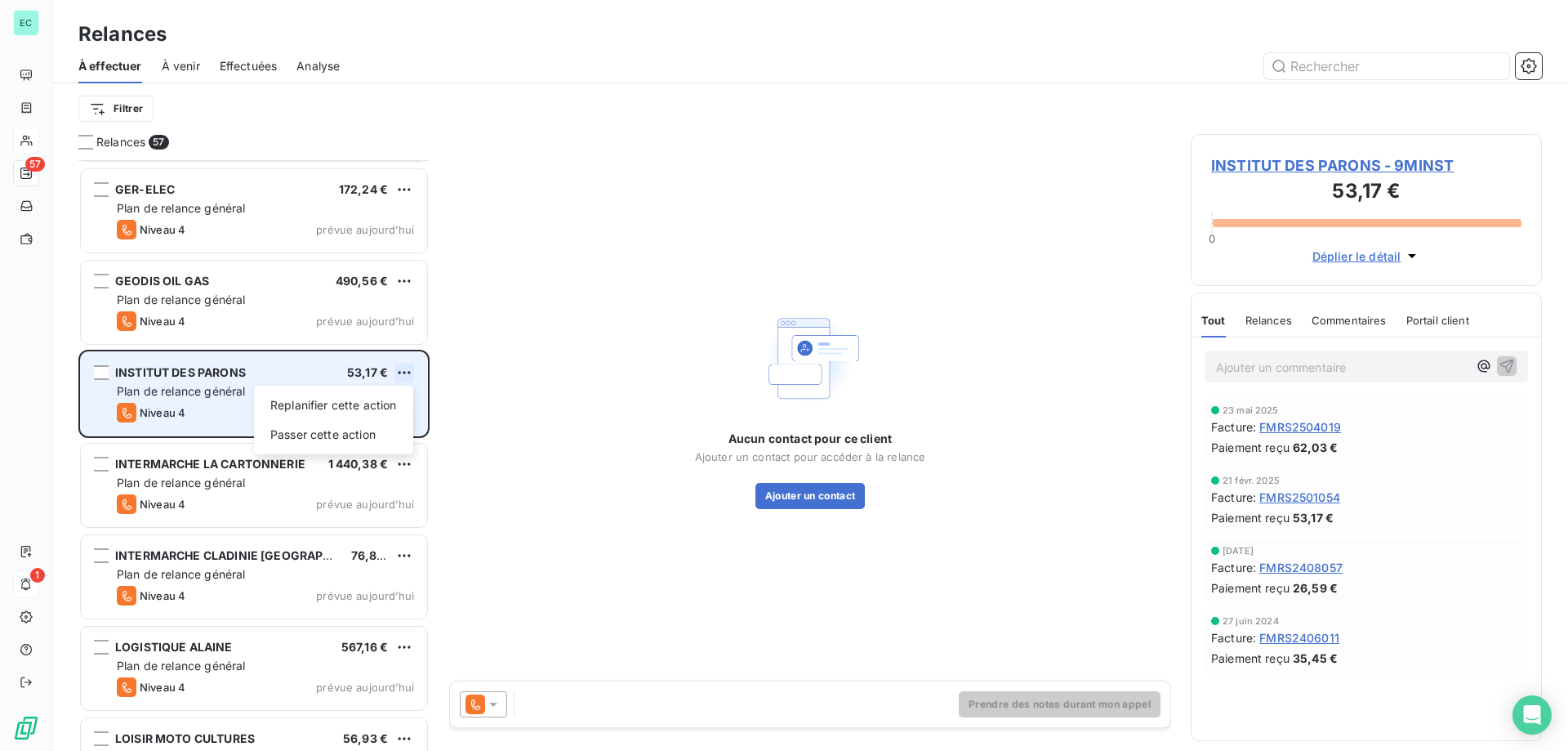
click at [405, 375] on html "EC 57 1 Relances À effectuer À venir Effectuées Analyse Filtrer Relances 57 BER…" at bounding box center [784, 376] width 1568 height 751
click at [367, 438] on div "Passer cette action" at bounding box center [334, 435] width 146 height 26
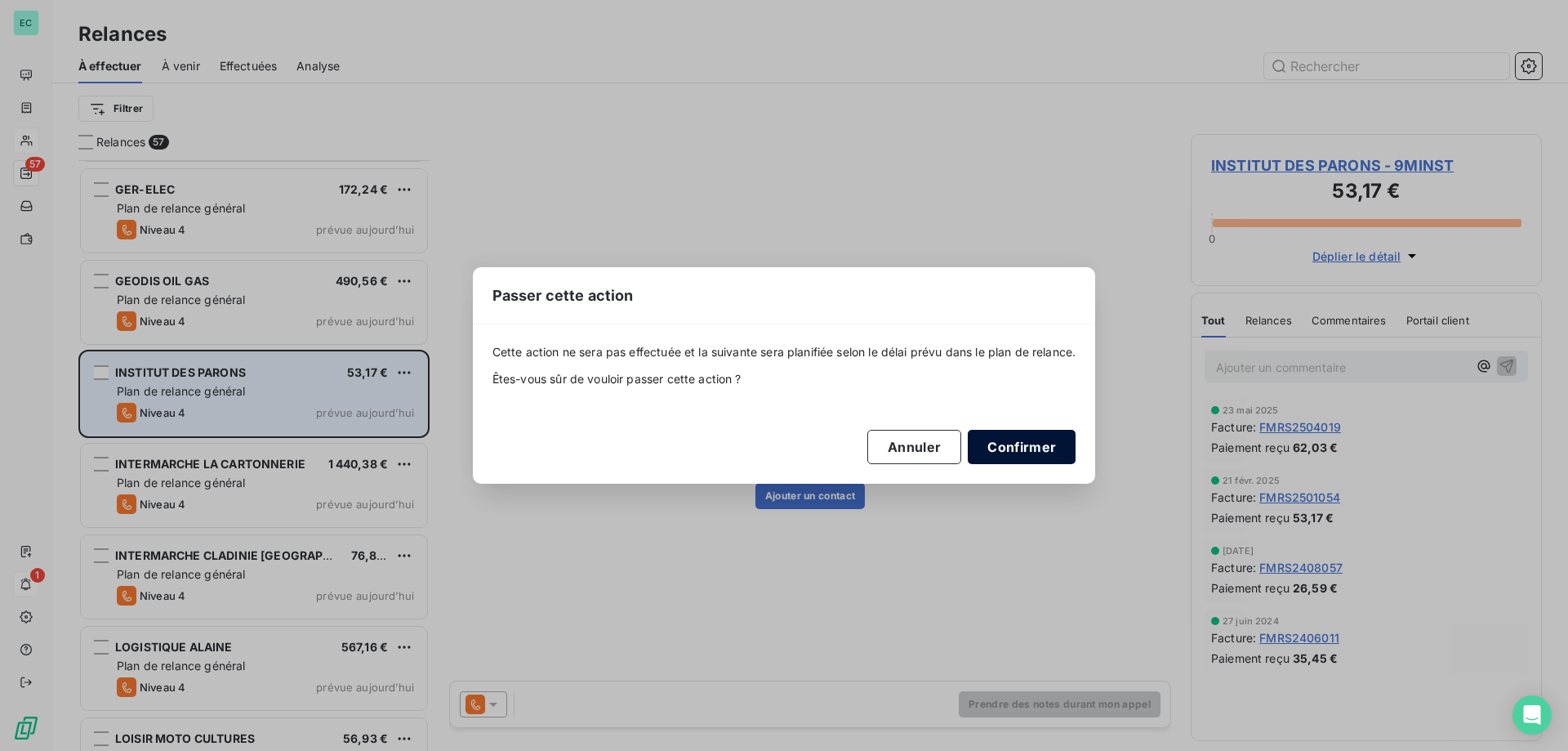
click at [1059, 453] on button "Confirmer" at bounding box center [1021, 447] width 107 height 34
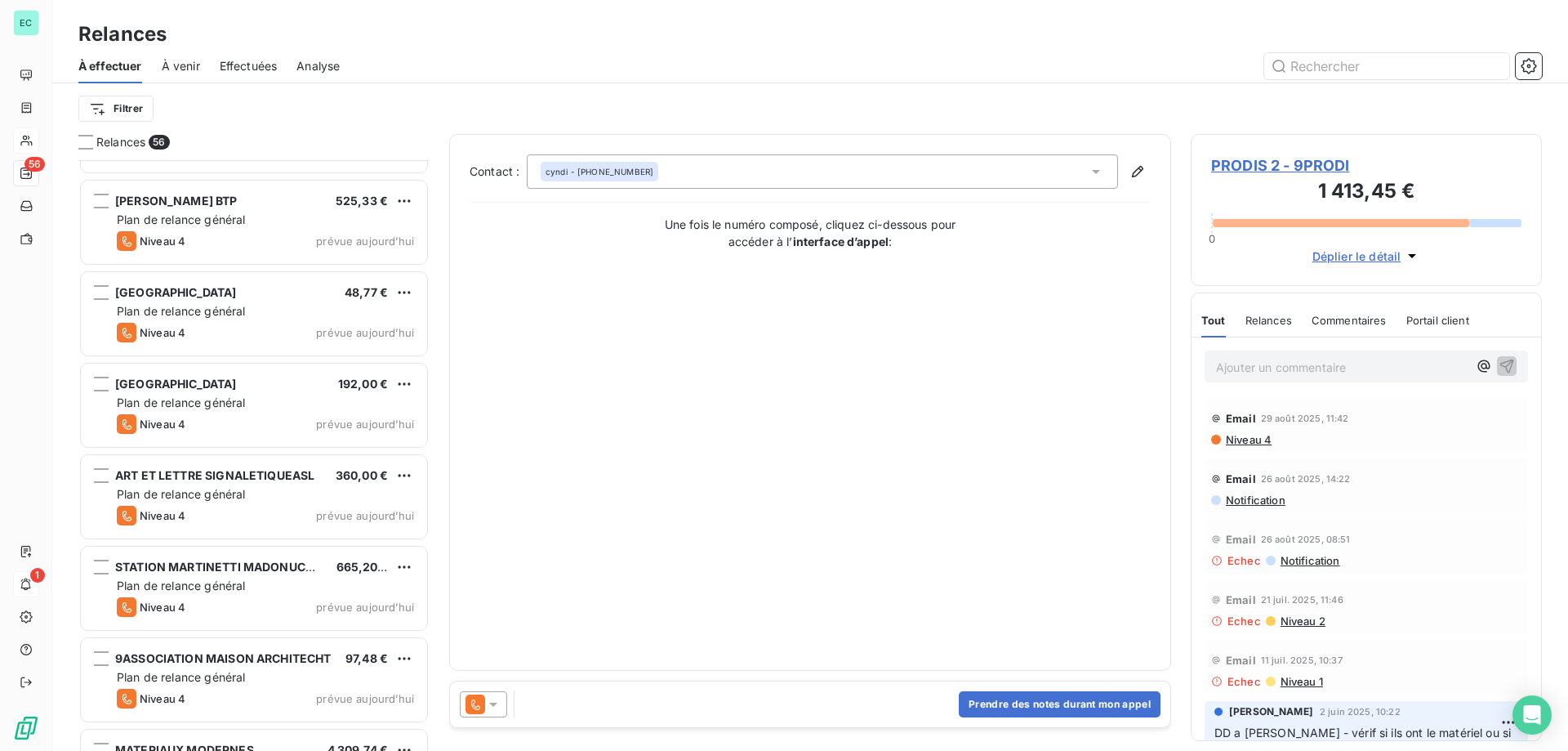
scroll to position [2043, 0]
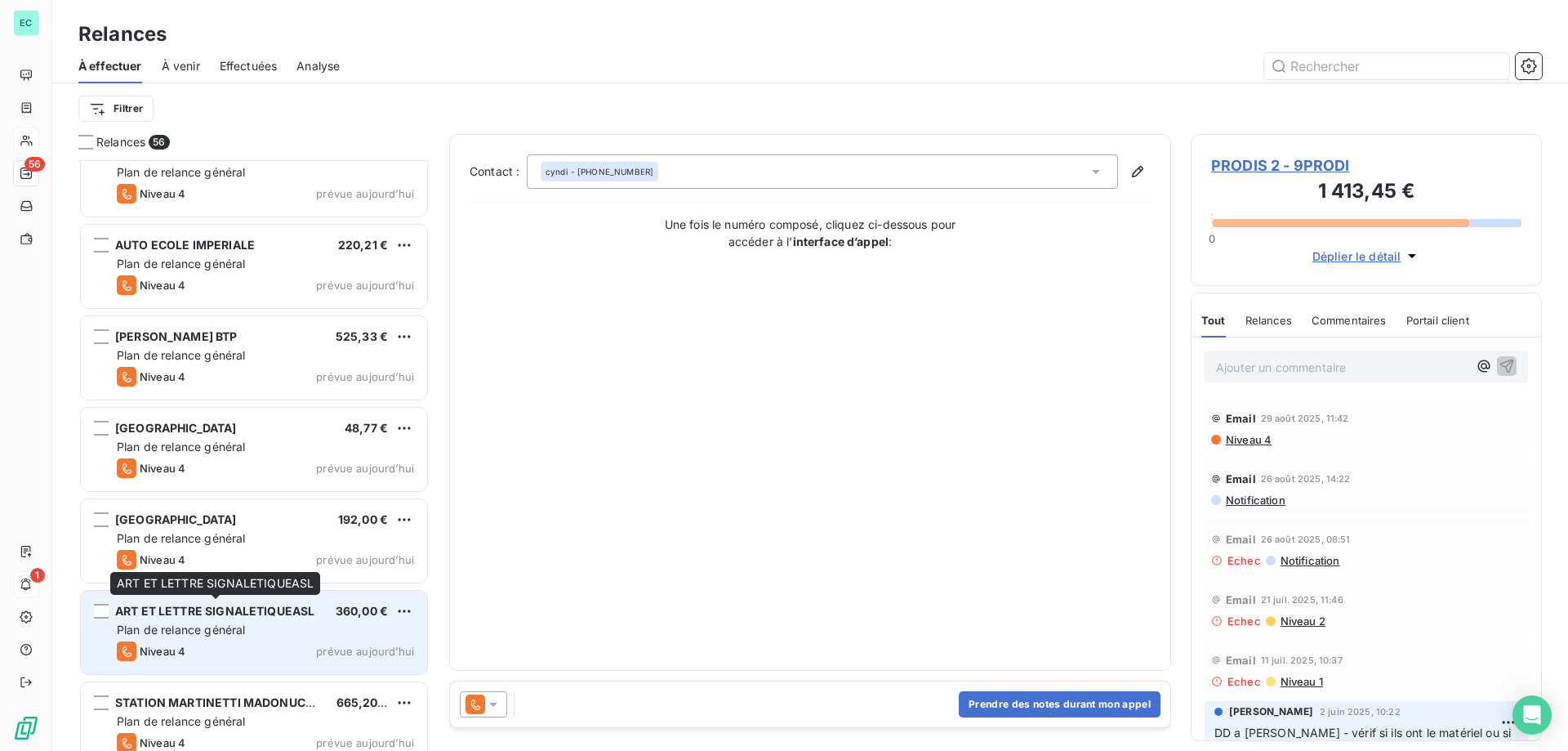
click at [286, 617] on span "ART ET LETTRE SIGNALETIQUEASL" at bounding box center [214, 610] width 199 height 14
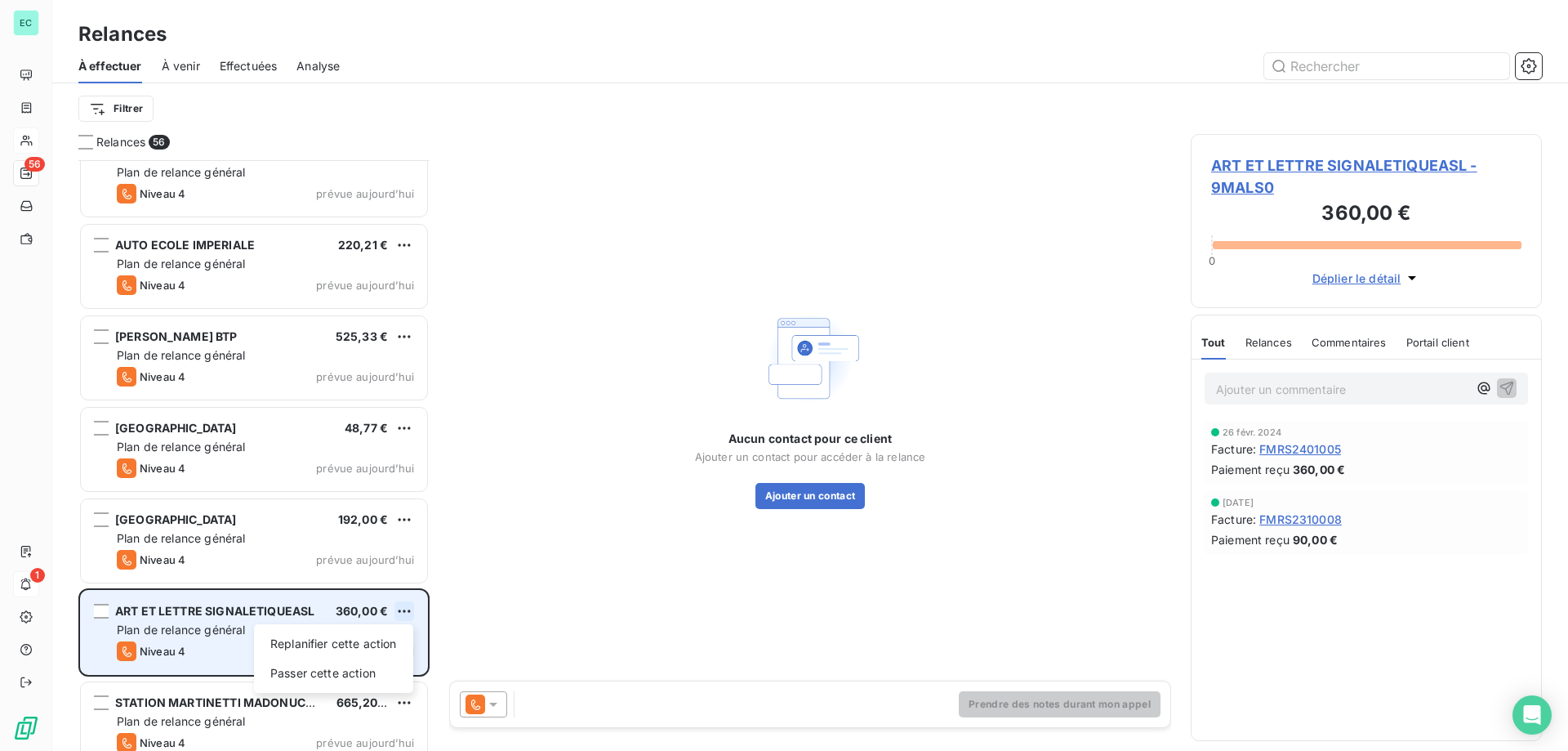
click at [405, 609] on html "EC 56 1 Relances À effectuer À venir Effectuées Analyse Filtrer Relances 56 DML…" at bounding box center [784, 376] width 1568 height 751
click at [347, 679] on div "Passer cette action" at bounding box center [334, 673] width 146 height 26
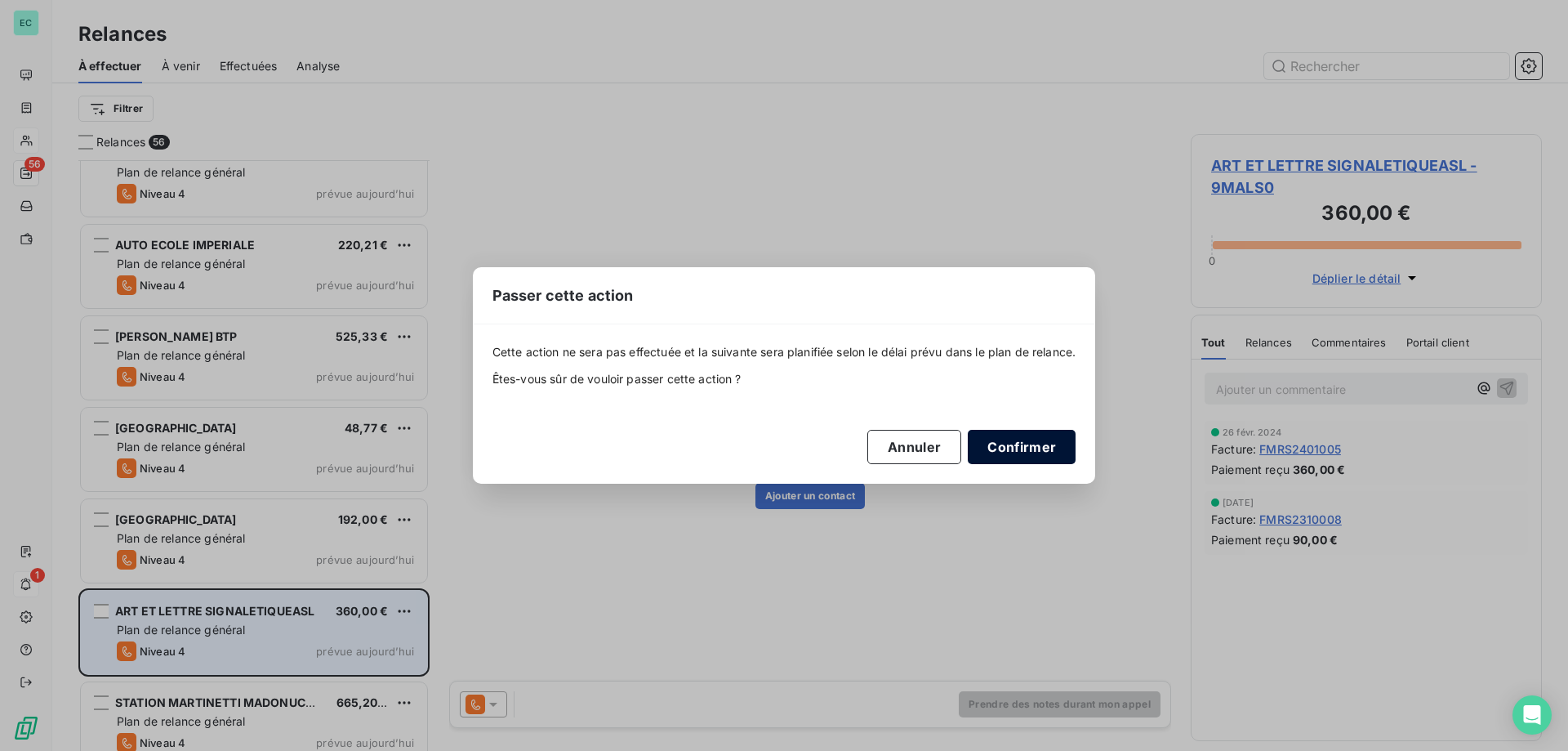
click at [1042, 445] on button "Confirmer" at bounding box center [1021, 447] width 107 height 34
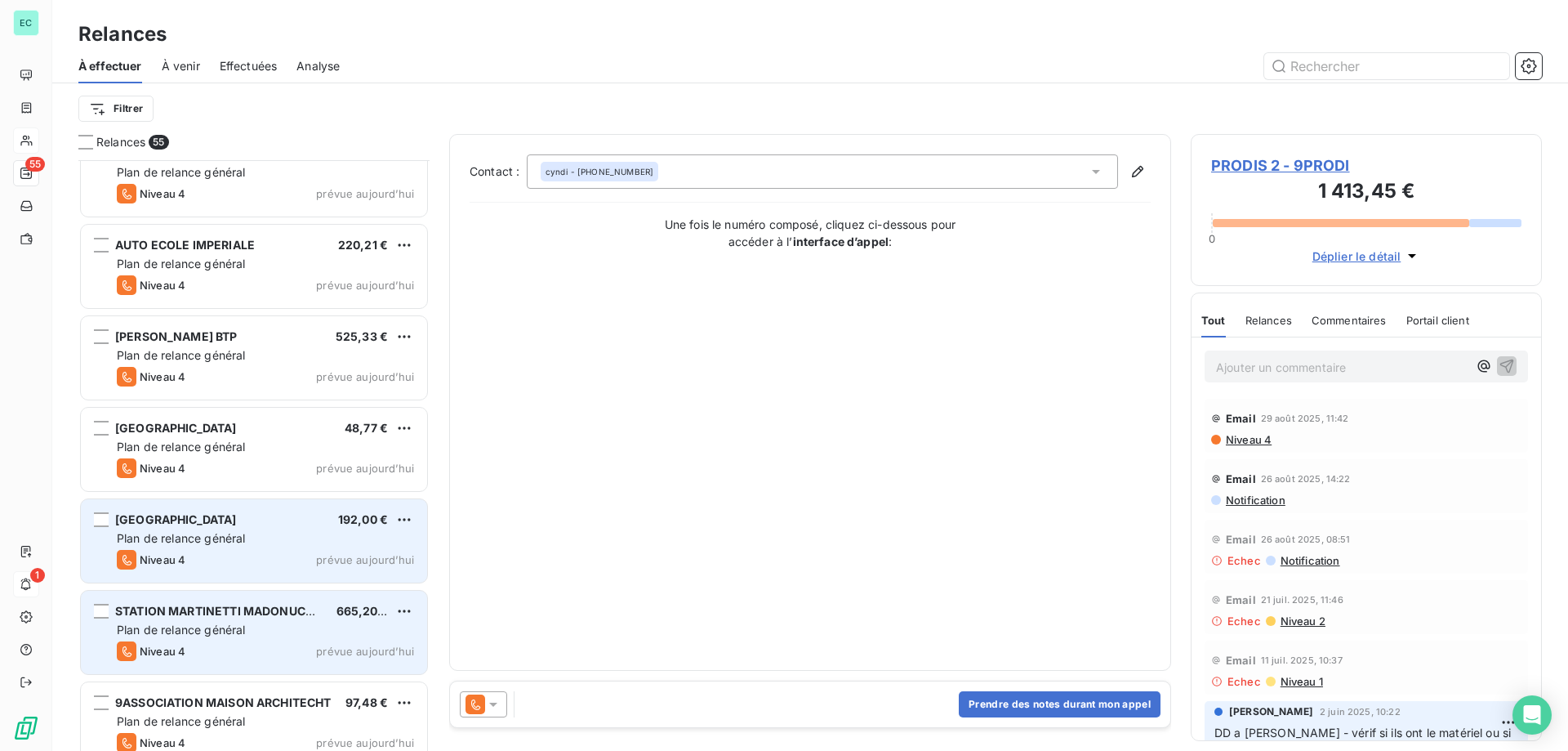
click at [360, 550] on div "Niveau 4 prévue aujourd’hui" at bounding box center [265, 559] width 297 height 19
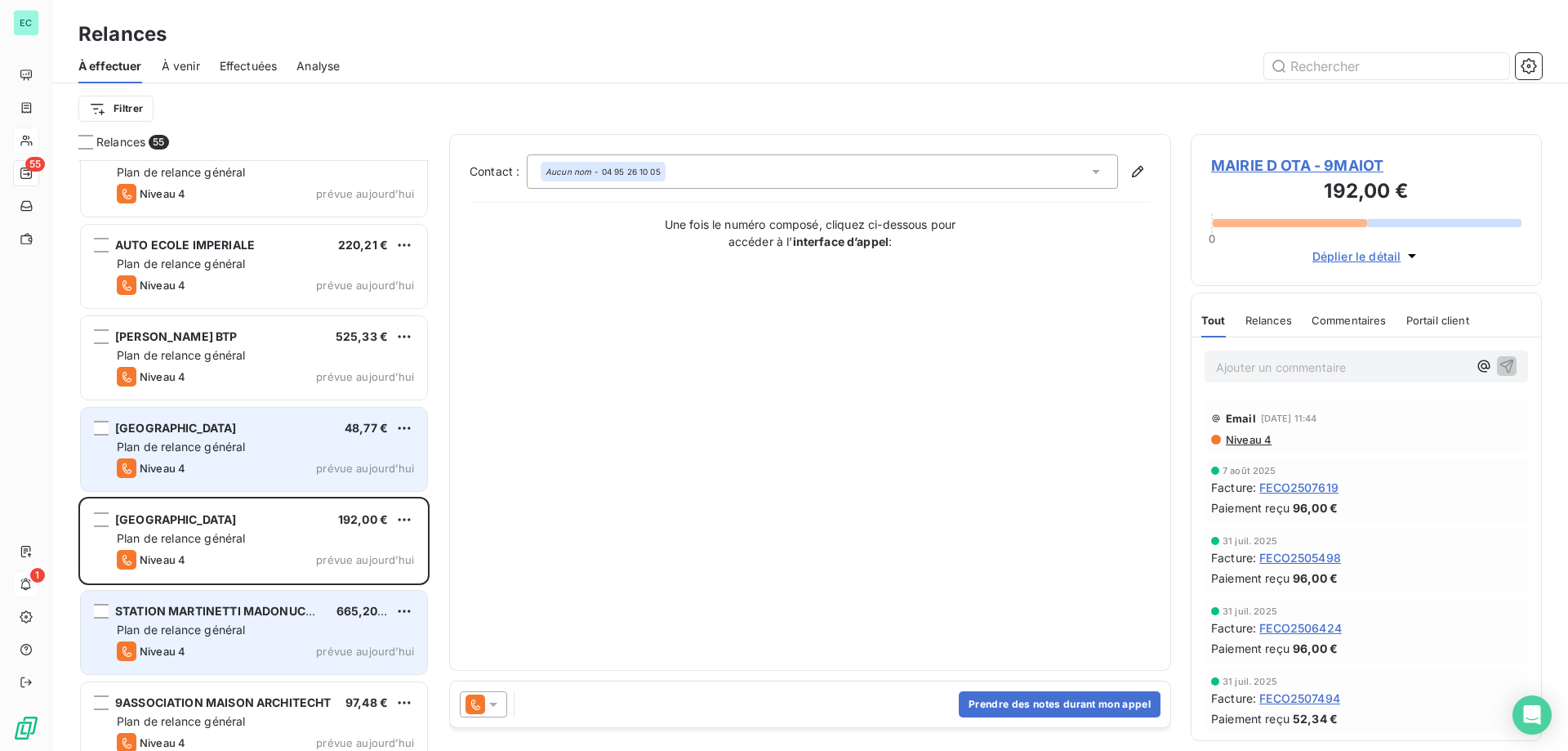
click at [322, 454] on div "Plan de relance général" at bounding box center [265, 447] width 297 height 17
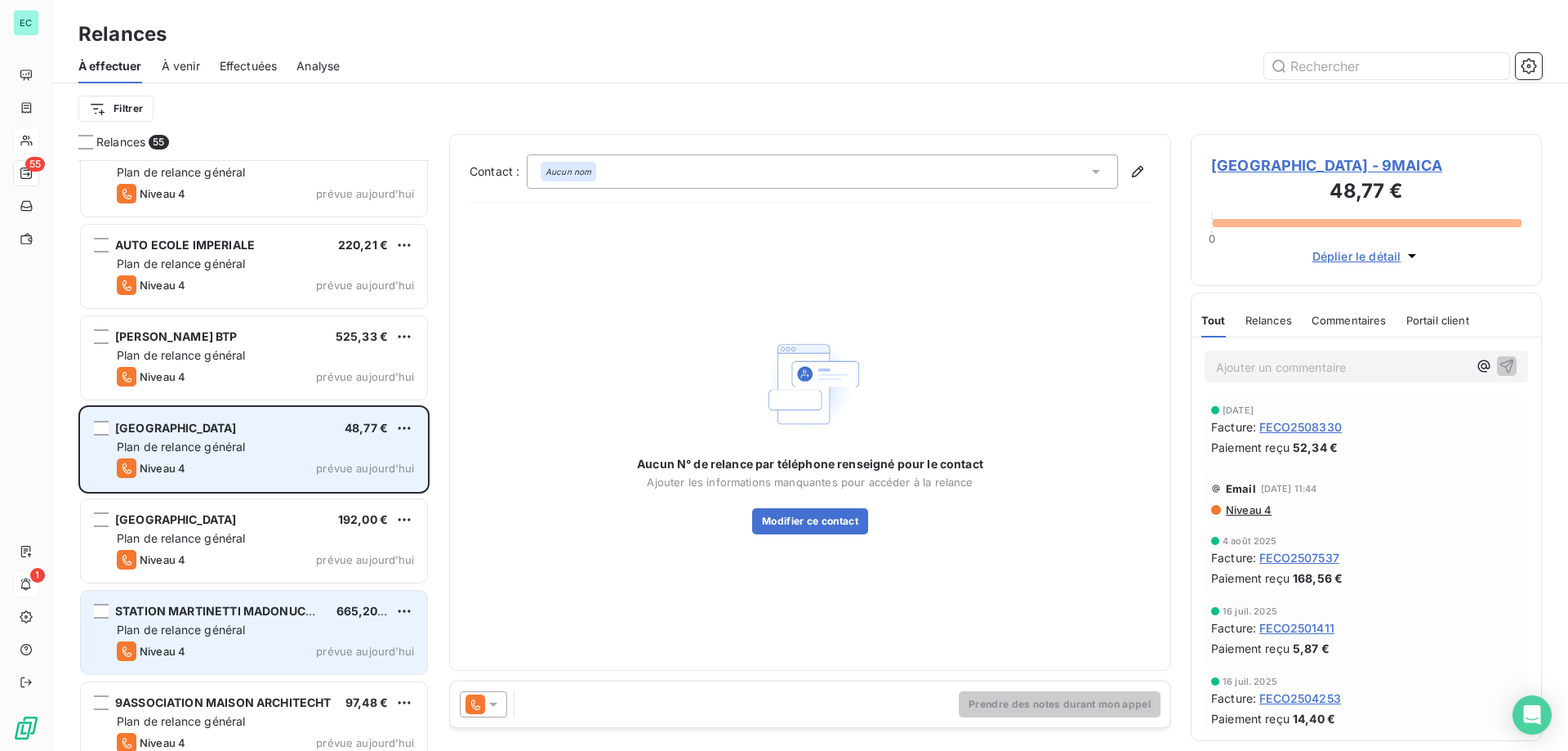
click at [394, 429] on div "[GEOGRAPHIC_DATA] 48,77 €" at bounding box center [265, 428] width 297 height 15
click at [406, 432] on html "EC 55 1 Relances À effectuer À venir Effectuées Analyse Filtrer Relances 55 DML…" at bounding box center [784, 376] width 1568 height 751
click at [286, 503] on div "Replanifier cette action Passer cette action" at bounding box center [334, 476] width 159 height 69
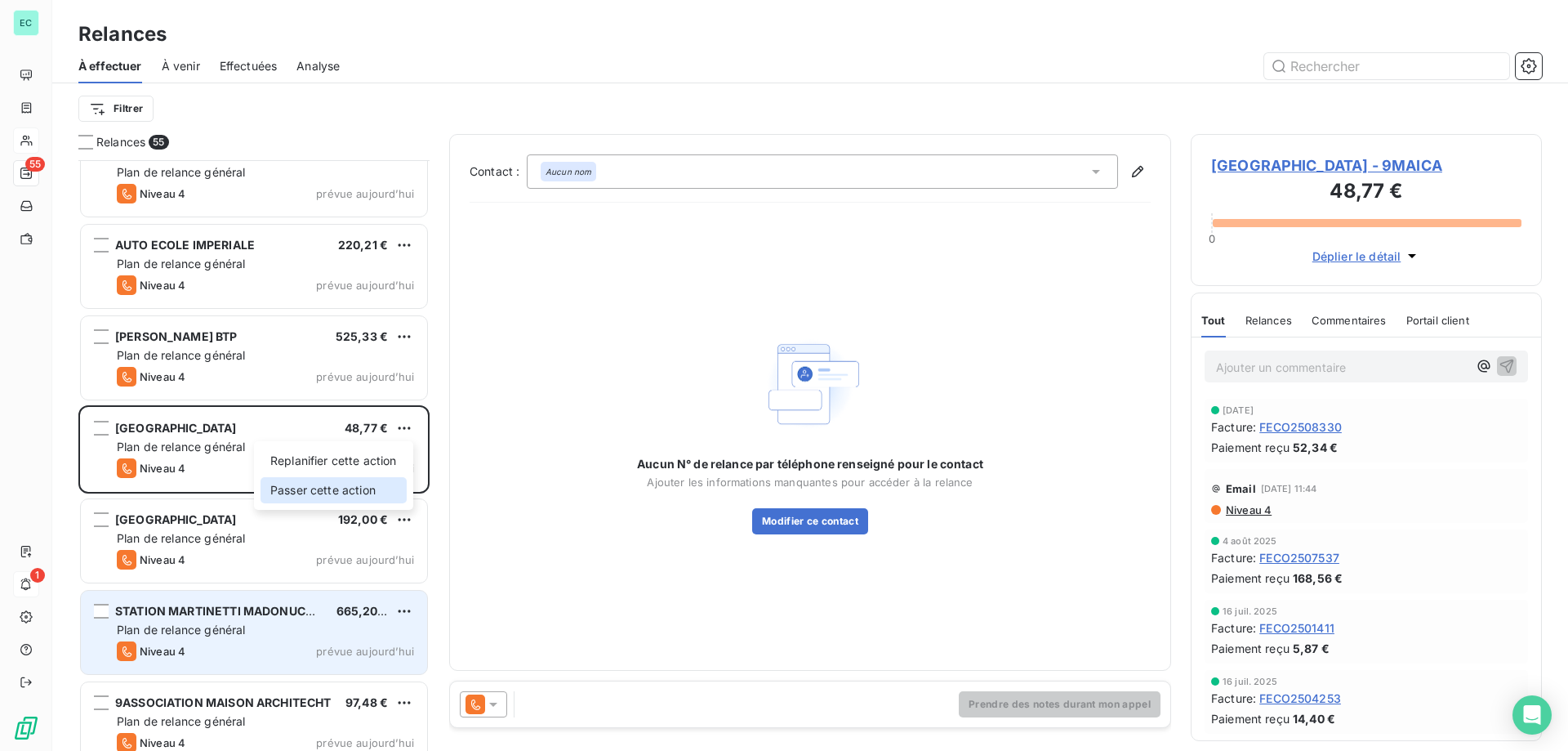
drag, startPoint x: 299, startPoint y: 501, endPoint x: 334, endPoint y: 496, distance: 35.4
click at [299, 501] on div "Passer cette action" at bounding box center [334, 490] width 146 height 26
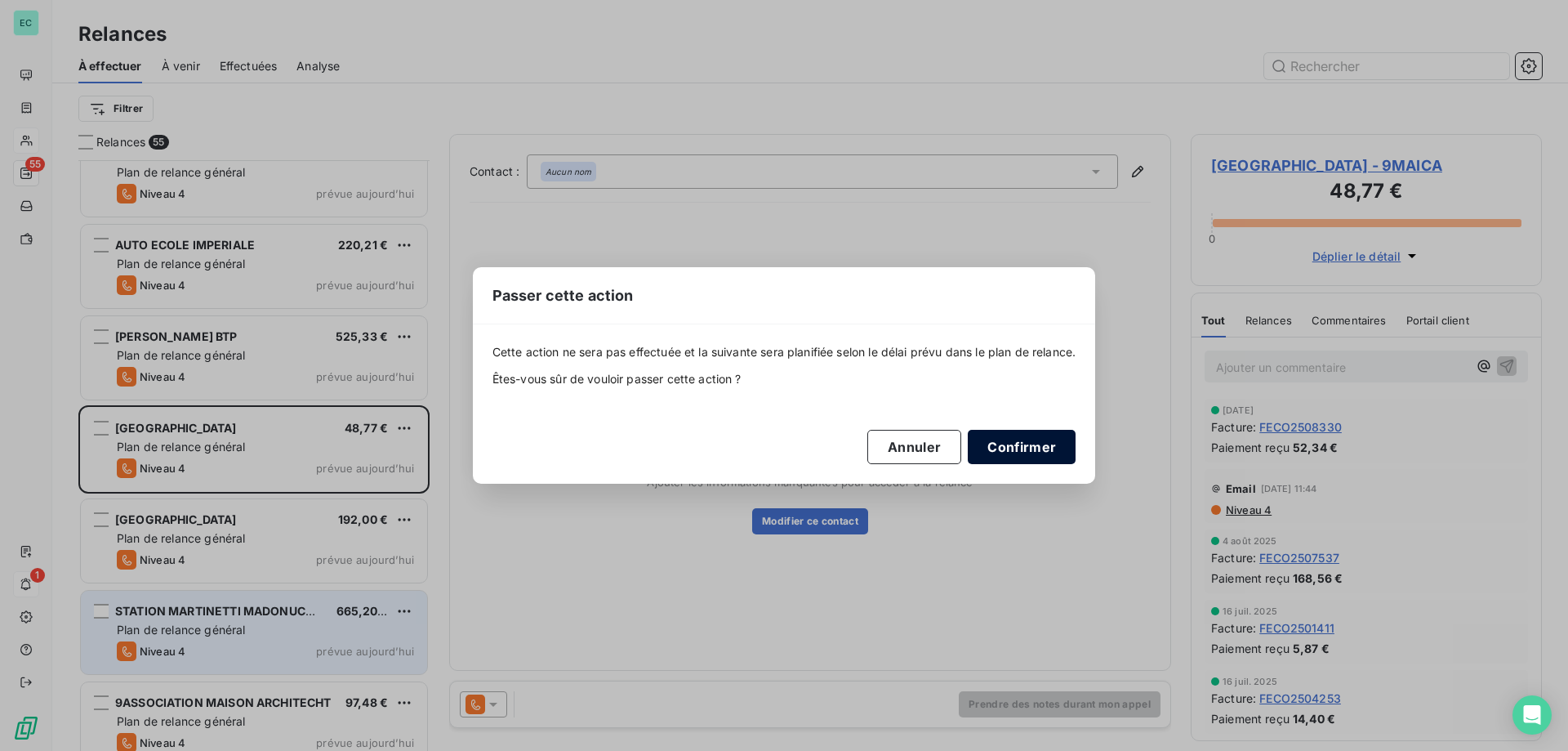
click at [1037, 445] on button "Confirmer" at bounding box center [1021, 447] width 107 height 34
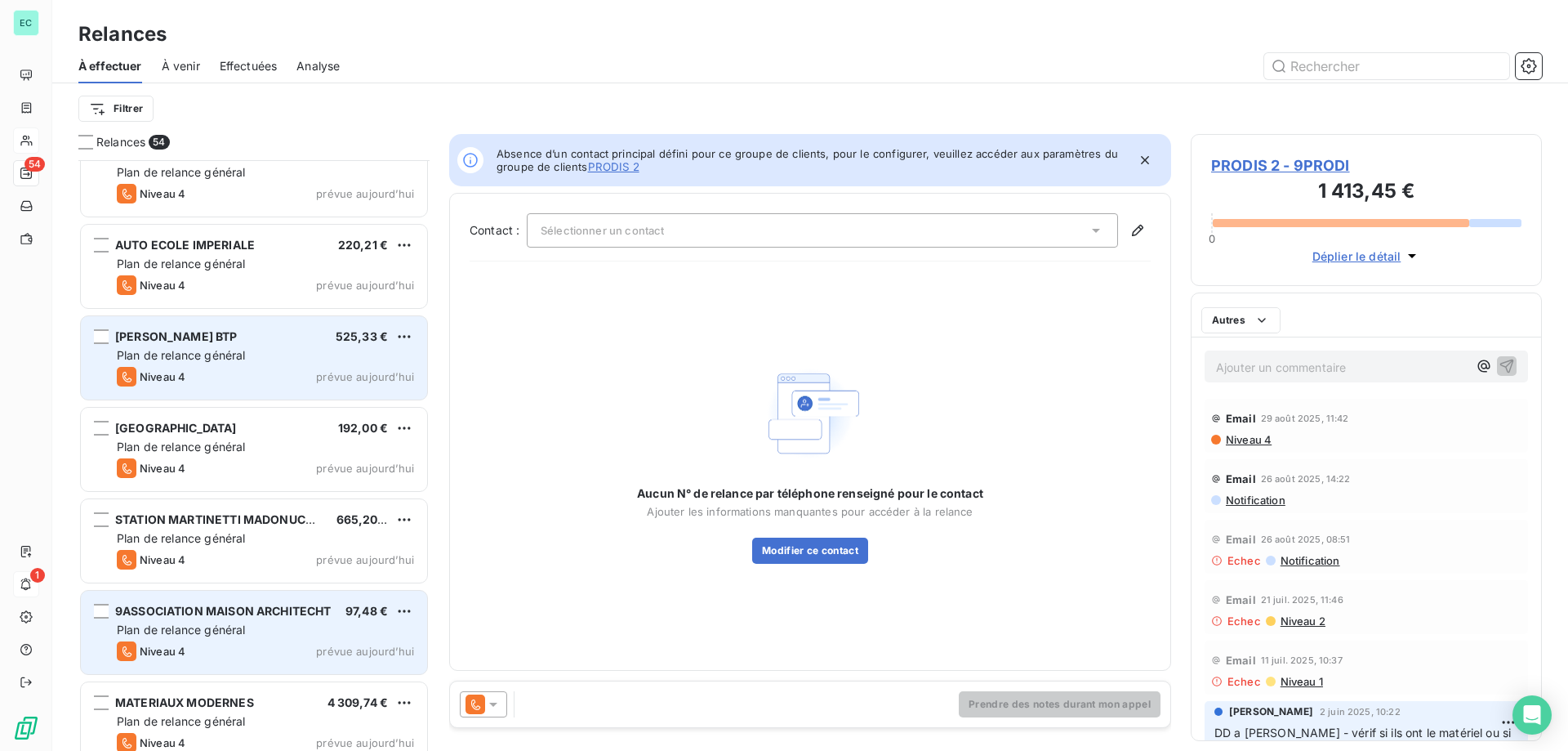
click at [360, 359] on div "Plan de relance général" at bounding box center [265, 356] width 297 height 17
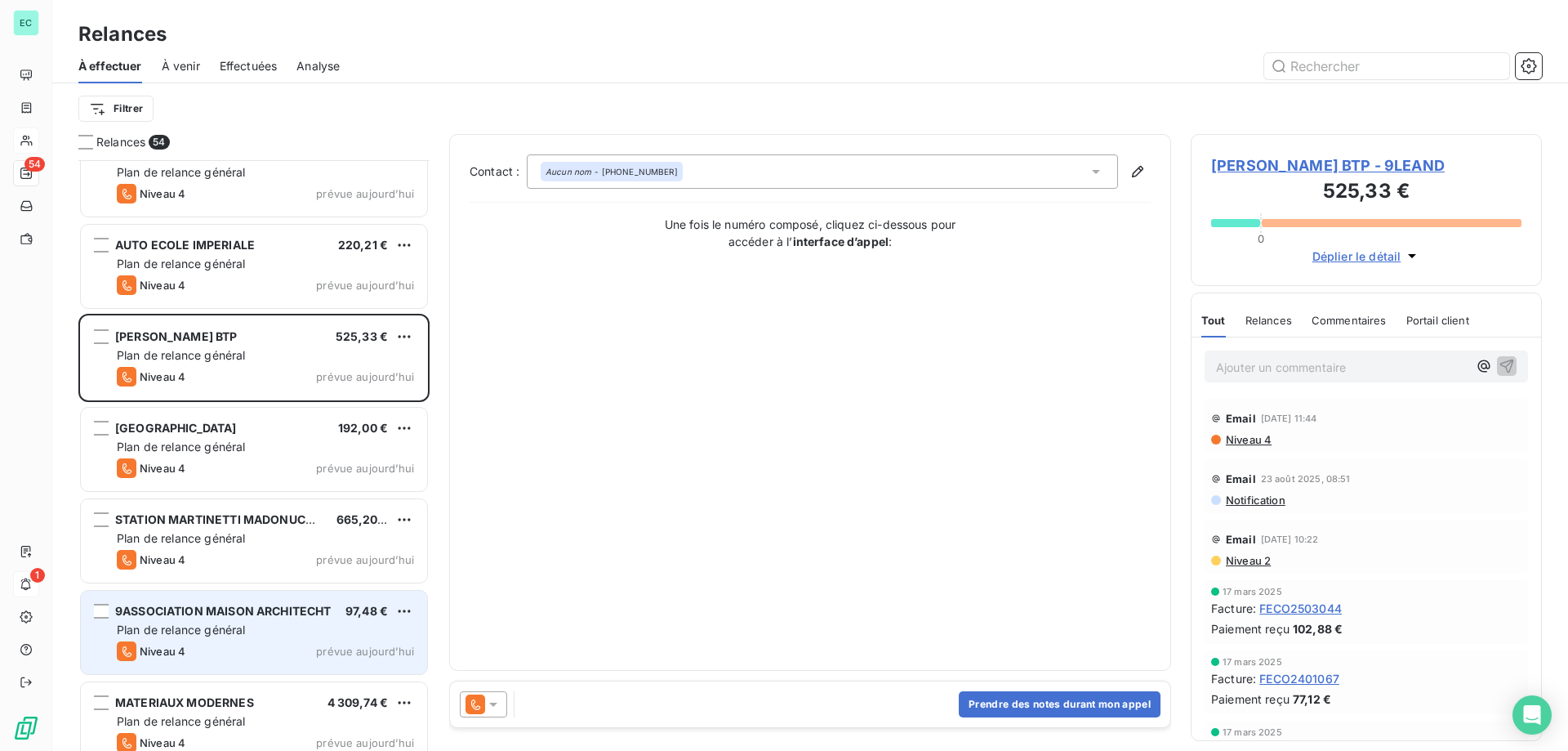
click at [485, 706] on icon at bounding box center [474, 704] width 19 height 19
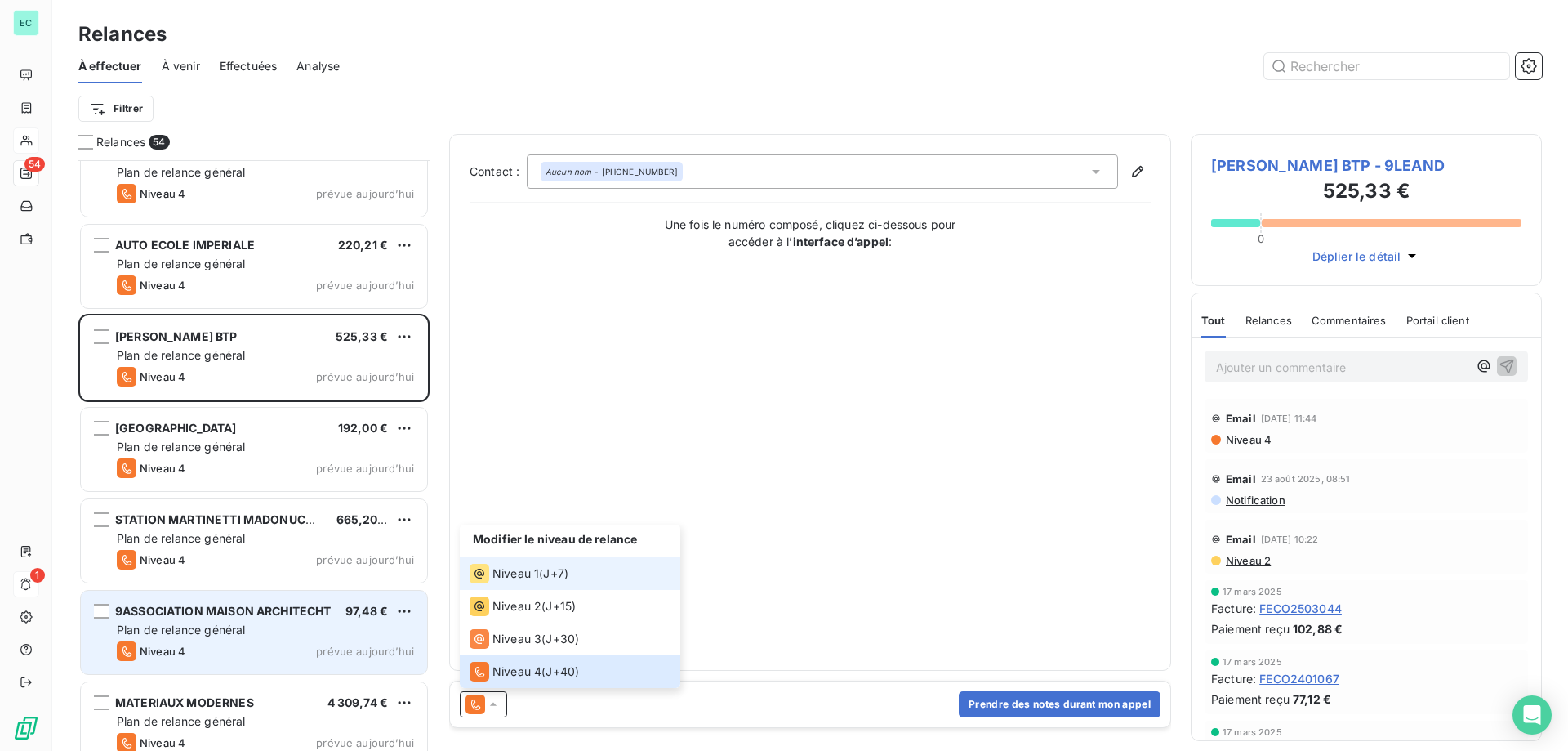
click at [509, 576] on span "Niveau 1" at bounding box center [515, 574] width 46 height 17
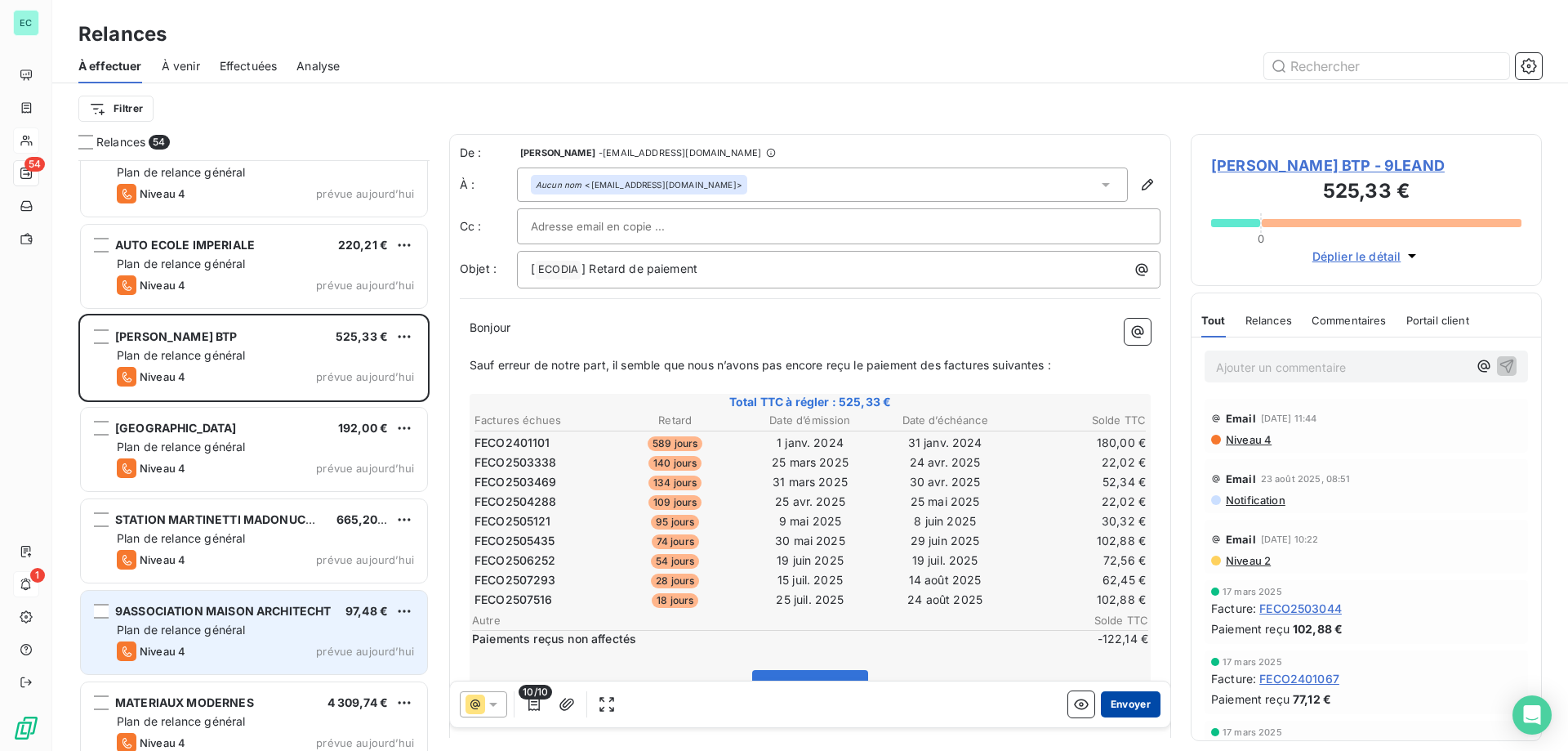
click at [1124, 705] on button "Envoyer" at bounding box center [1131, 705] width 59 height 26
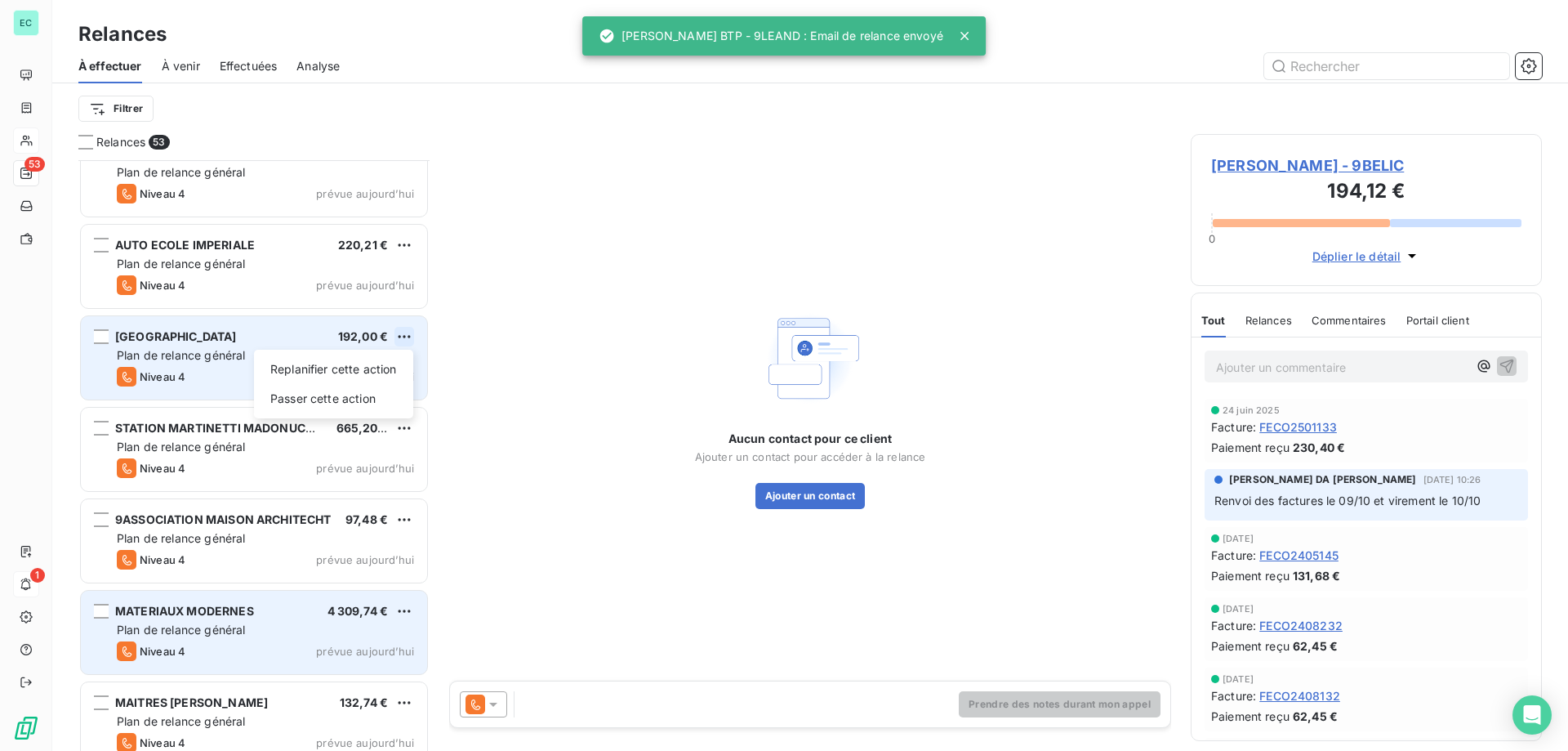
click at [397, 337] on html "EC 53 1 Relances À effectuer À venir Effectuées Analyse Filtrer Relances 53 DML…" at bounding box center [784, 376] width 1568 height 751
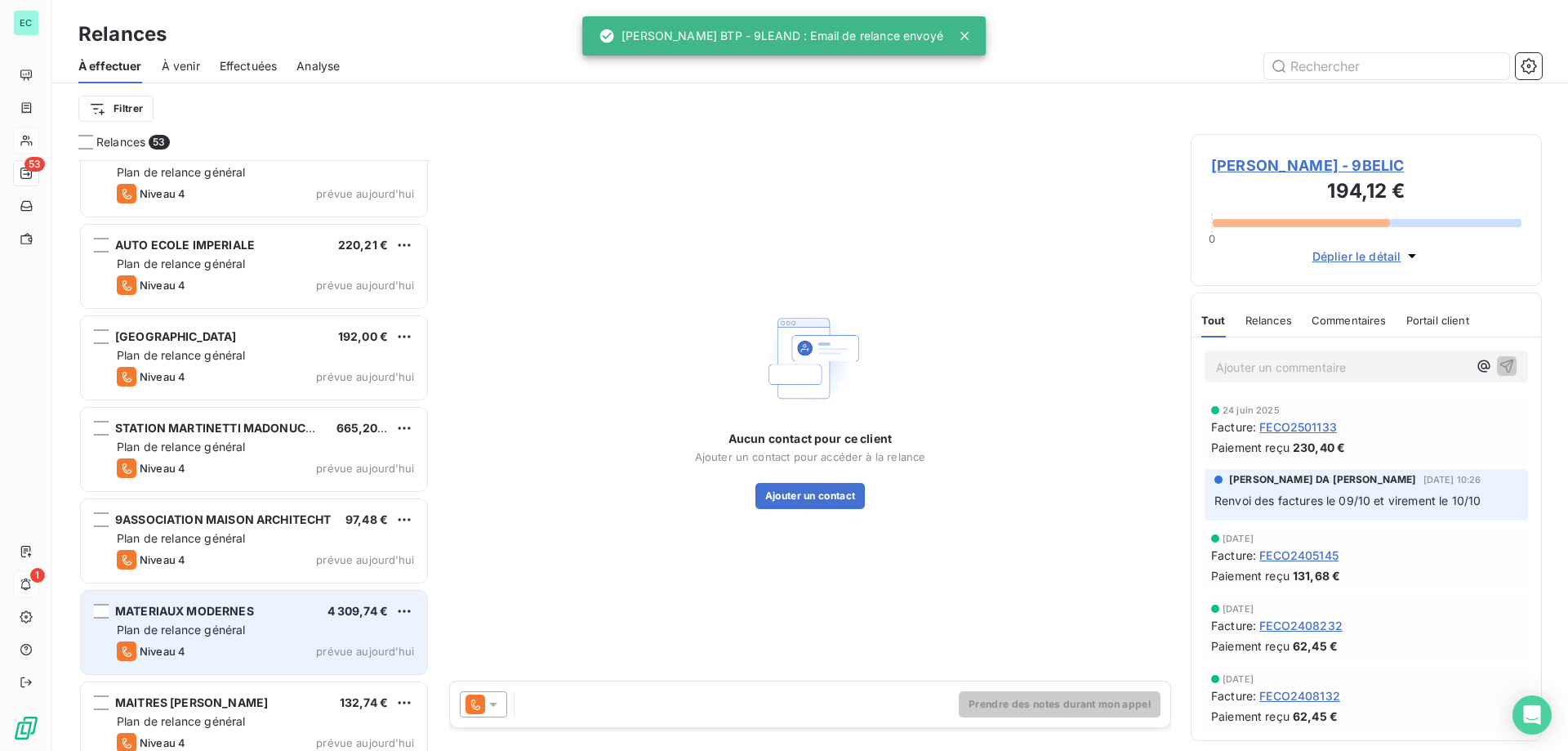
click at [399, 336] on html "EC 53 1 Relances À effectuer À venir Effectuées Analyse Filtrer Relances 53 DML…" at bounding box center [784, 376] width 1568 height 751
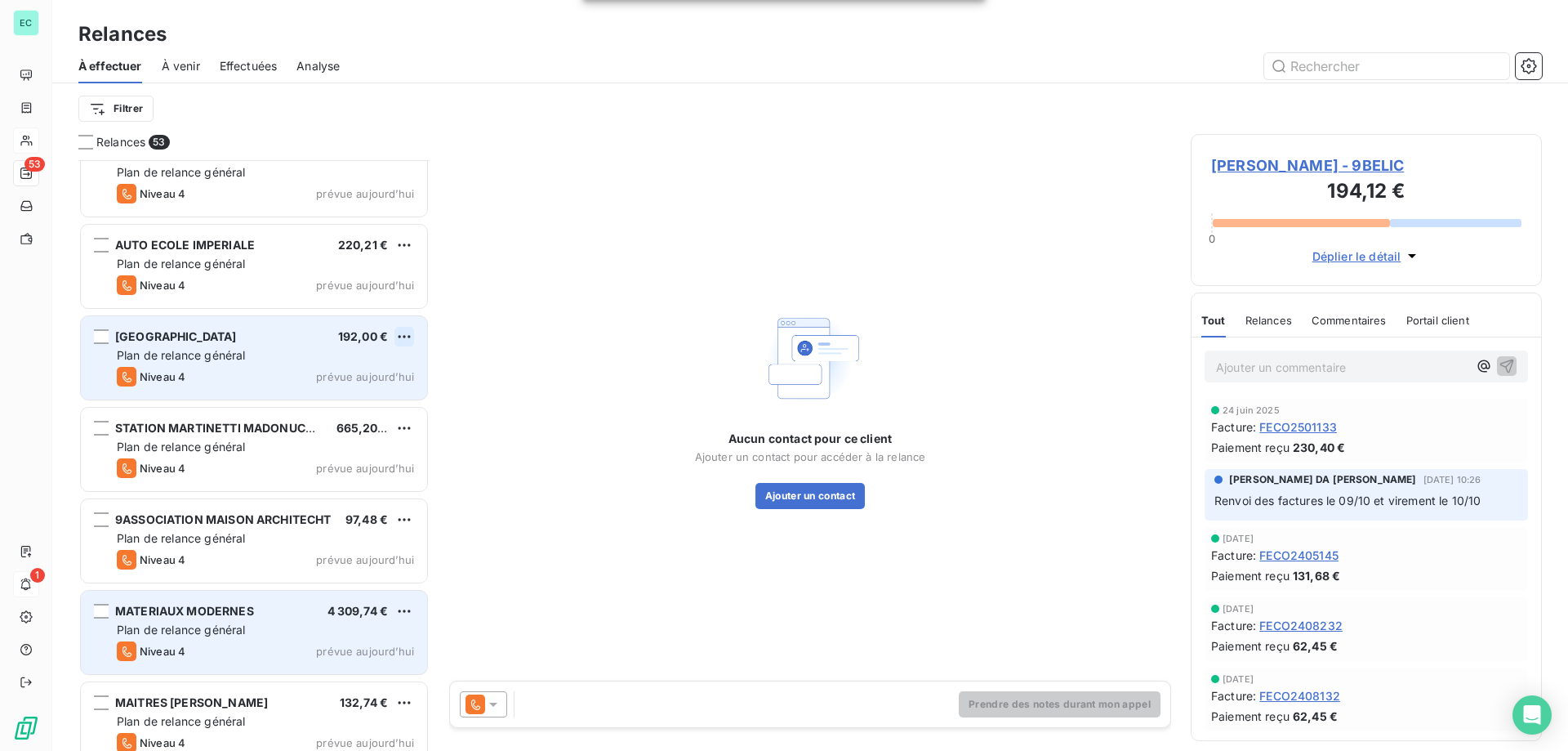
click at [398, 339] on html "EC 53 1 Relances À effectuer À venir Effectuées Analyse Filtrer Relances 53 DML…" at bounding box center [784, 376] width 1568 height 751
click at [335, 394] on div "Passer cette action" at bounding box center [334, 399] width 146 height 26
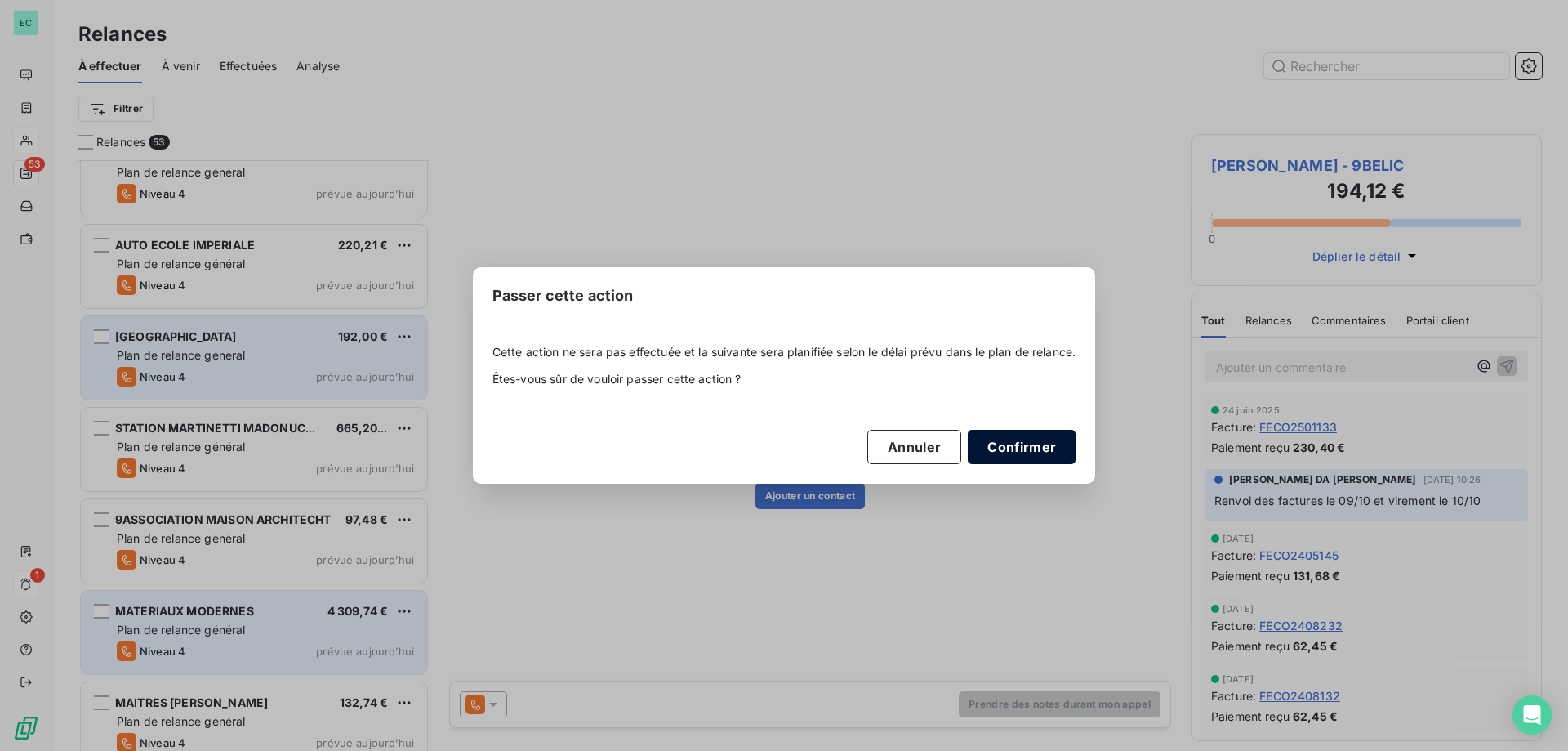
click at [1004, 436] on button "Confirmer" at bounding box center [1021, 447] width 107 height 34
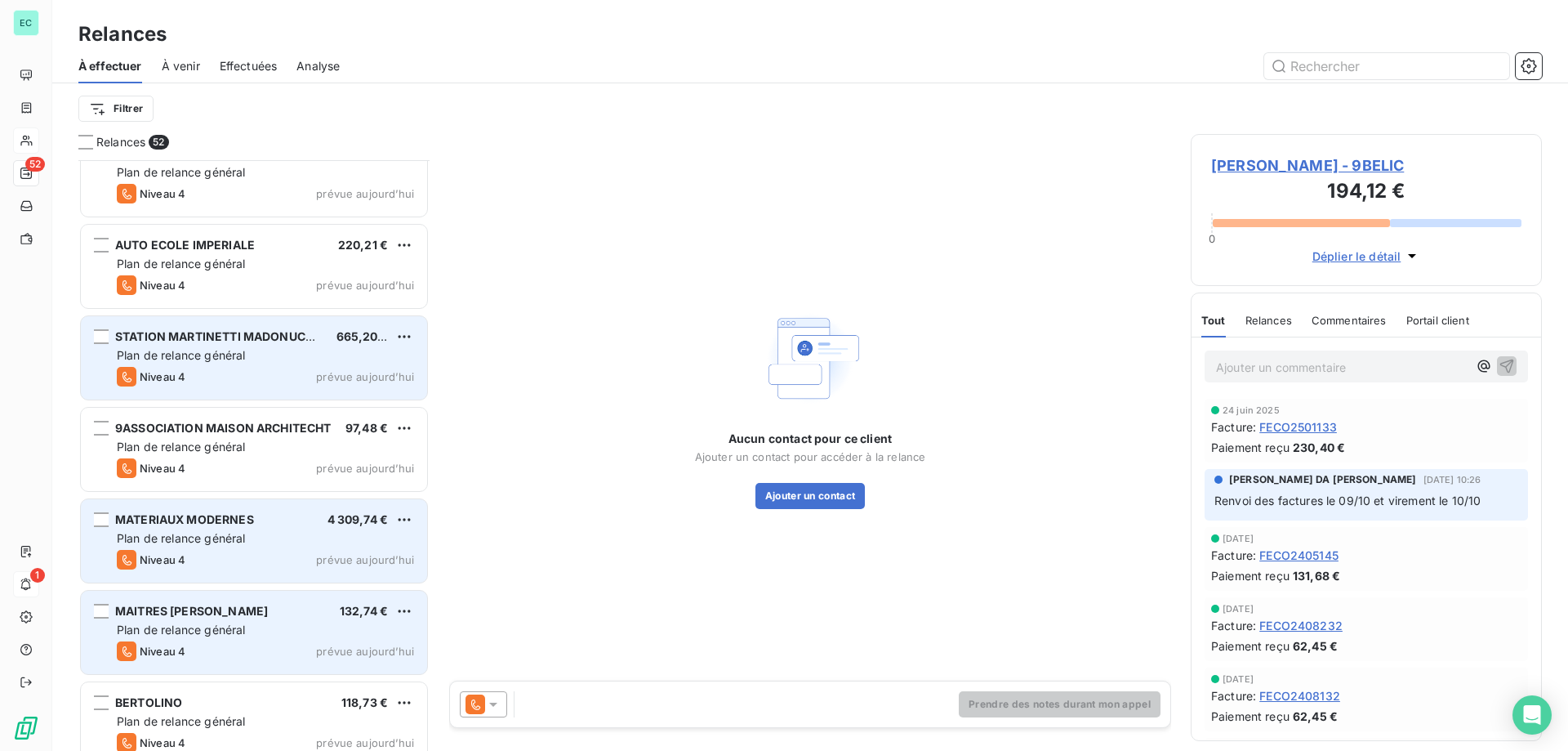
click at [375, 556] on span "prévue aujourd’hui" at bounding box center [365, 560] width 98 height 13
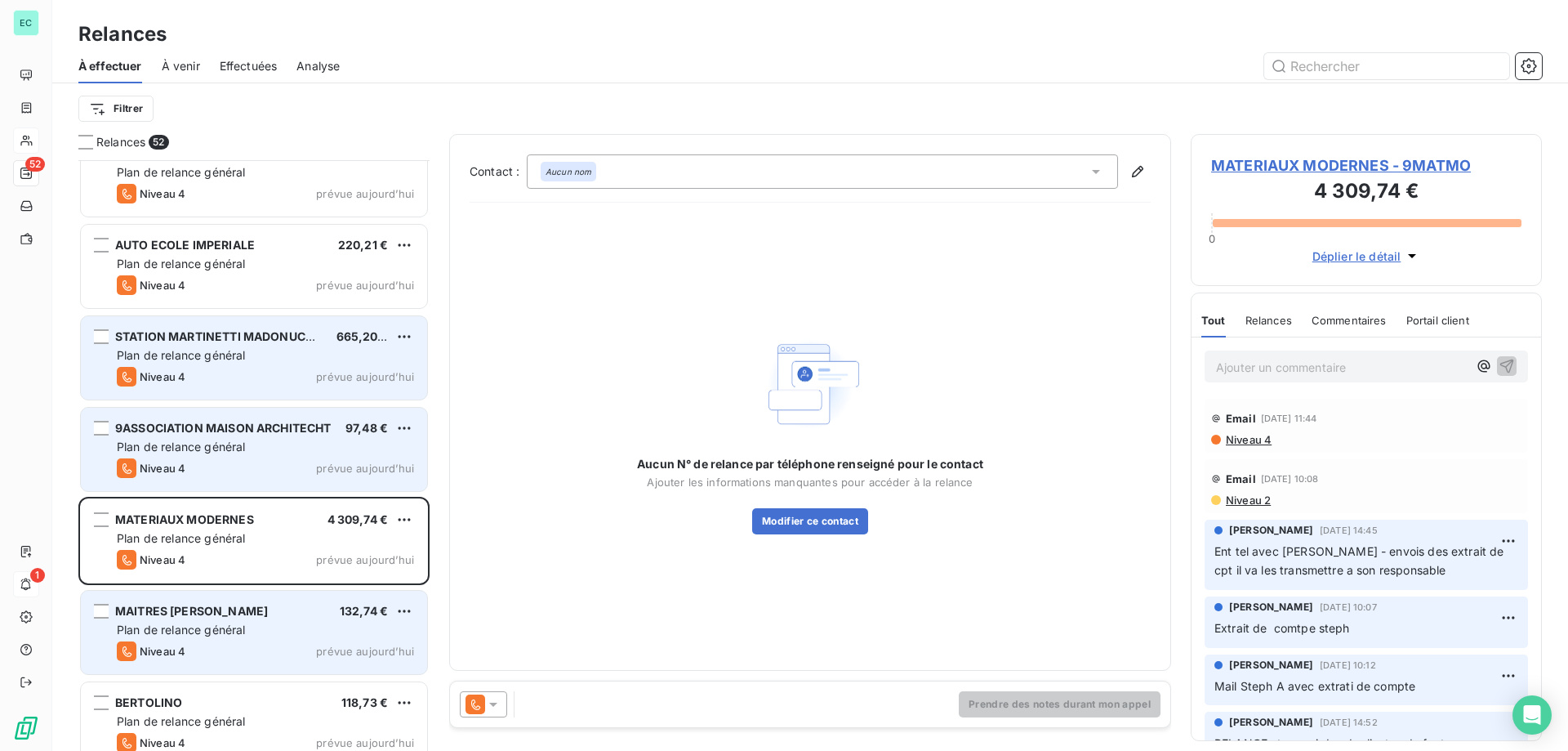
click at [351, 444] on div "Plan de relance général" at bounding box center [265, 447] width 297 height 17
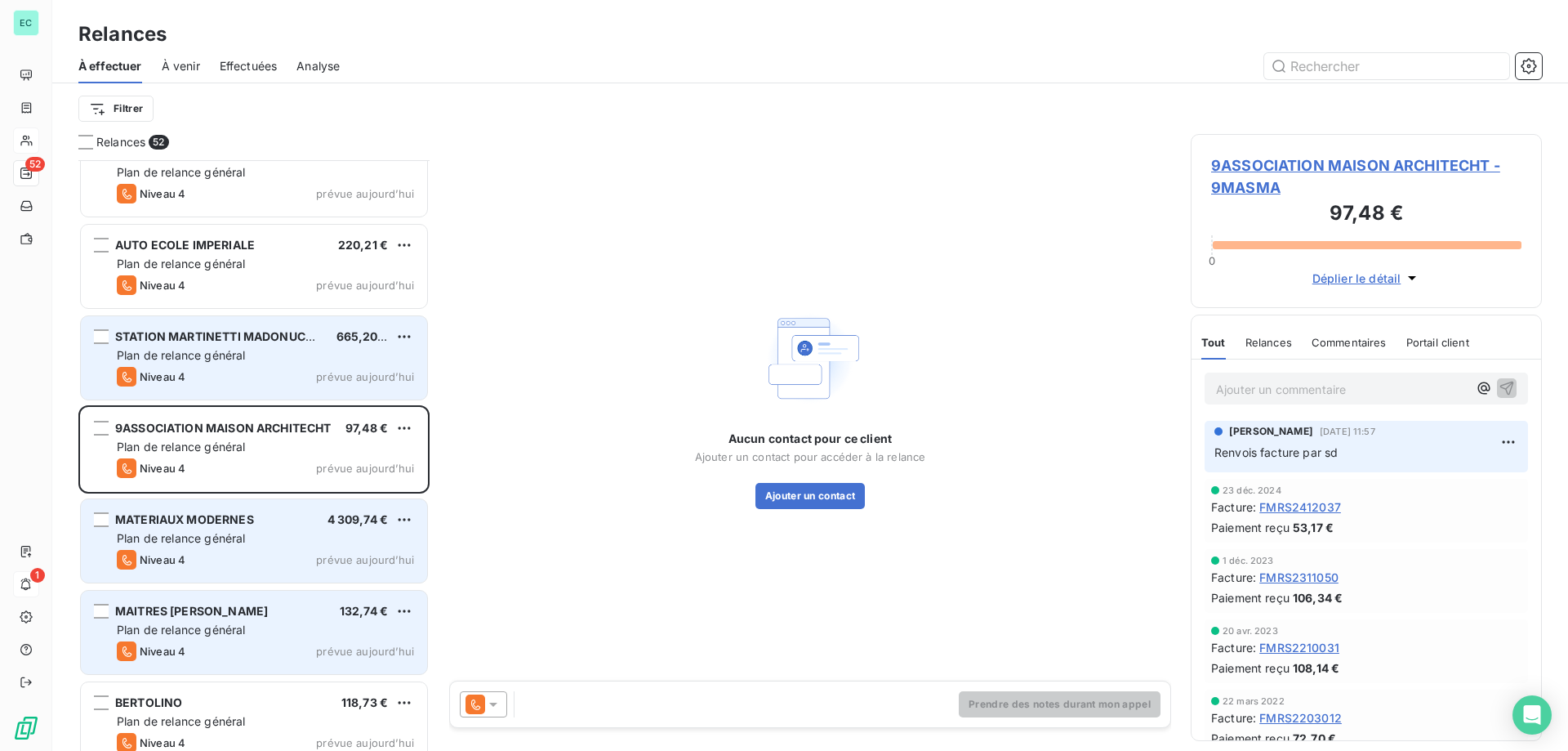
click at [285, 561] on div "Niveau 4 prévue aujourd’hui" at bounding box center [265, 559] width 297 height 19
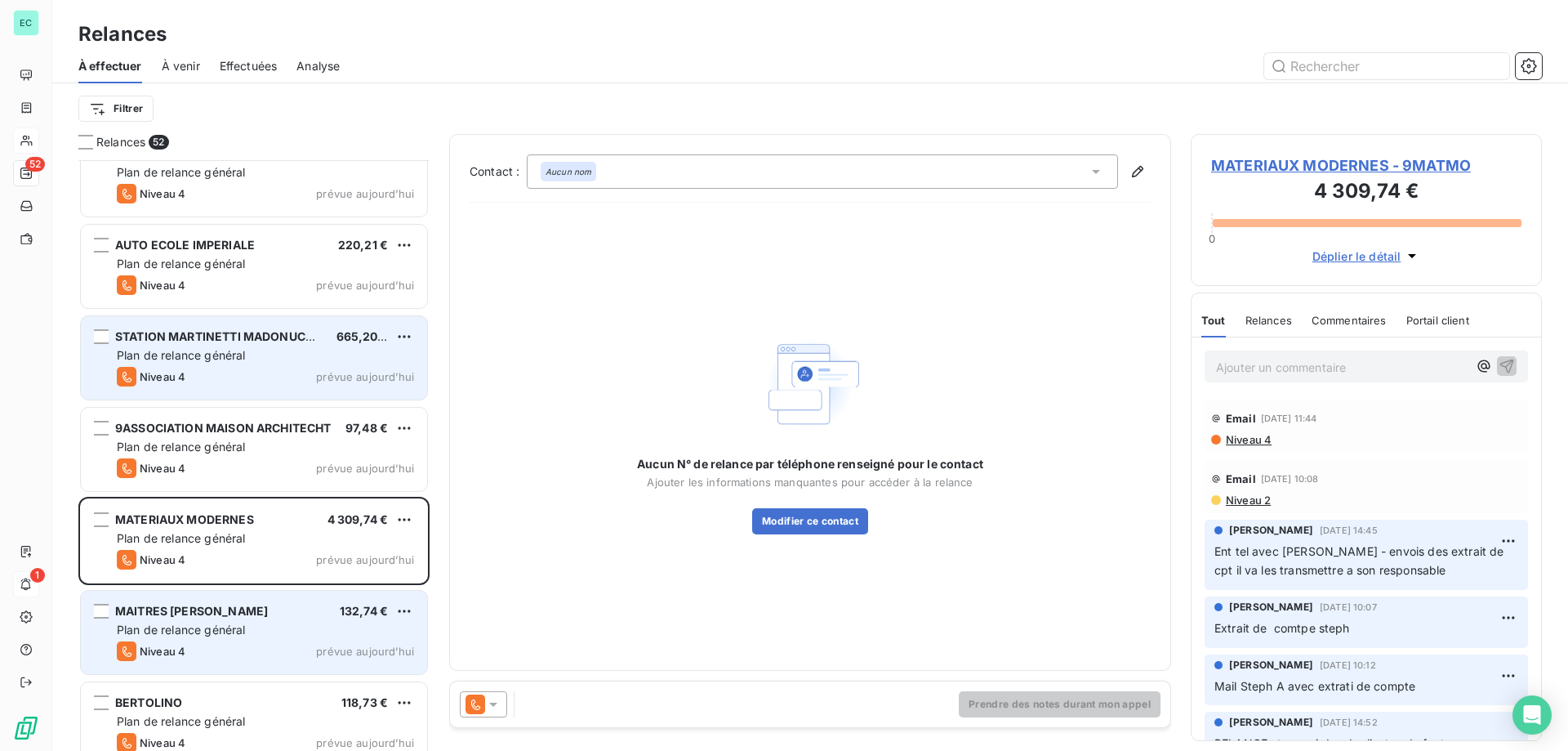
click at [489, 696] on icon at bounding box center [493, 705] width 17 height 17
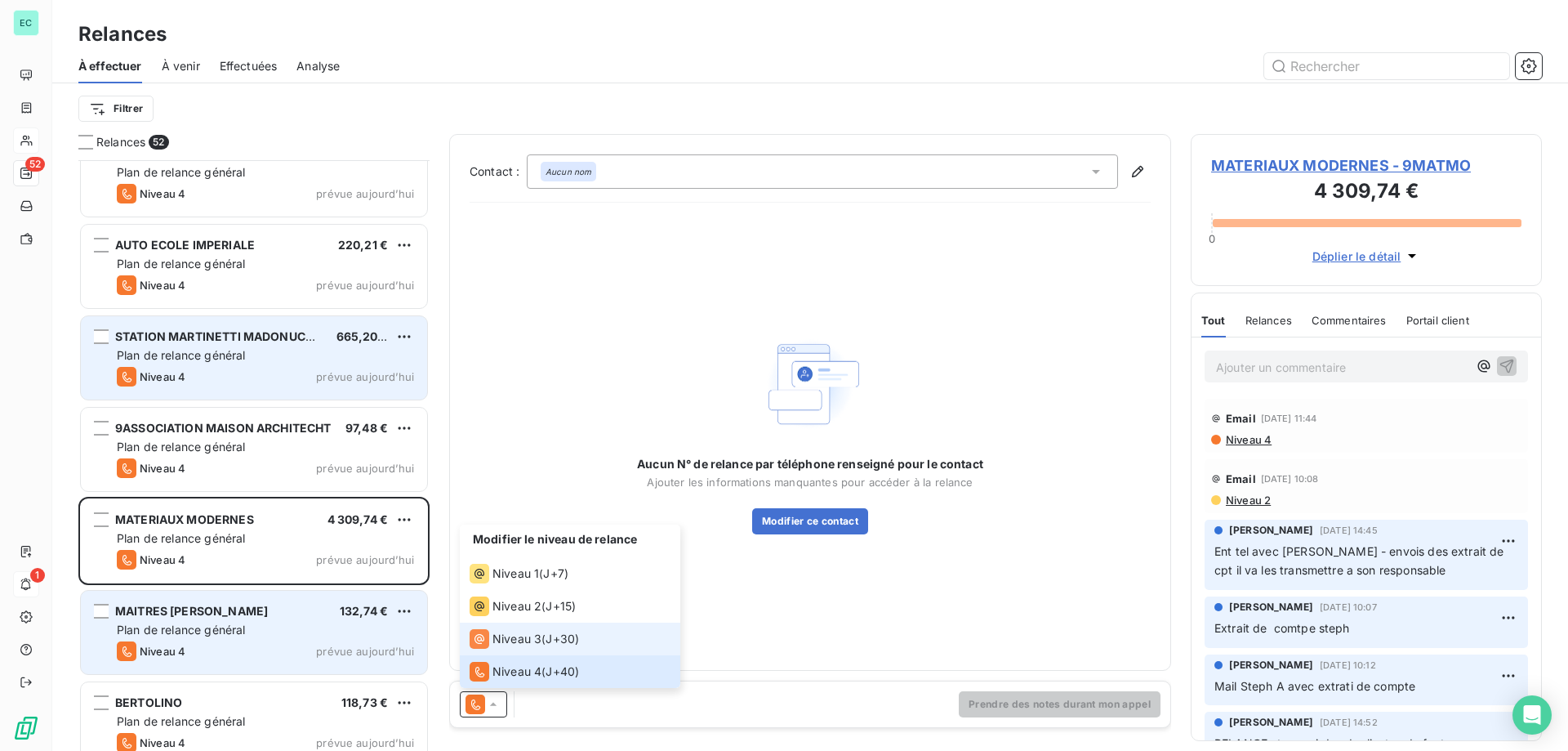
click at [515, 648] on div "Niveau 3" at bounding box center [506, 639] width 72 height 19
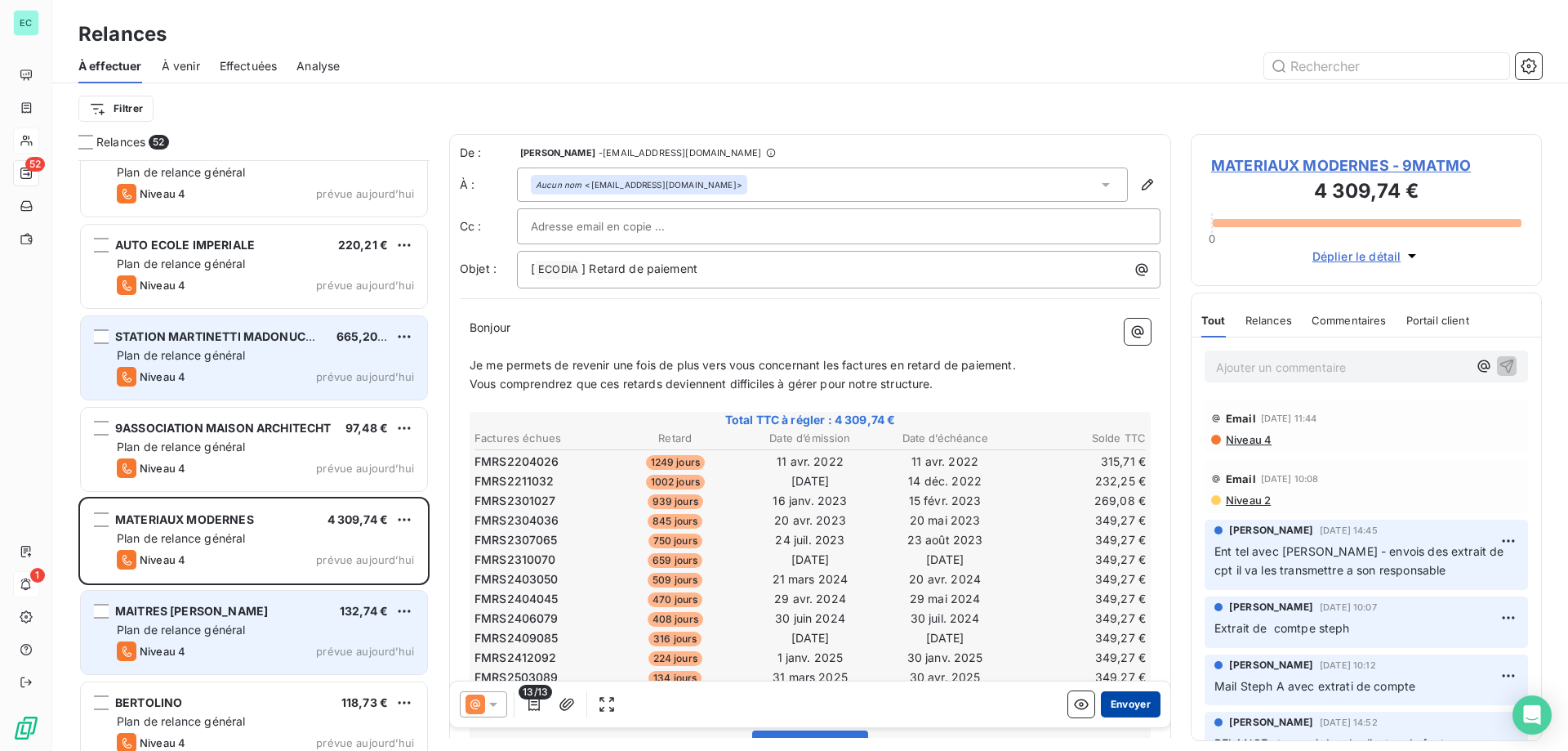
click at [1124, 704] on button "Envoyer" at bounding box center [1131, 705] width 59 height 26
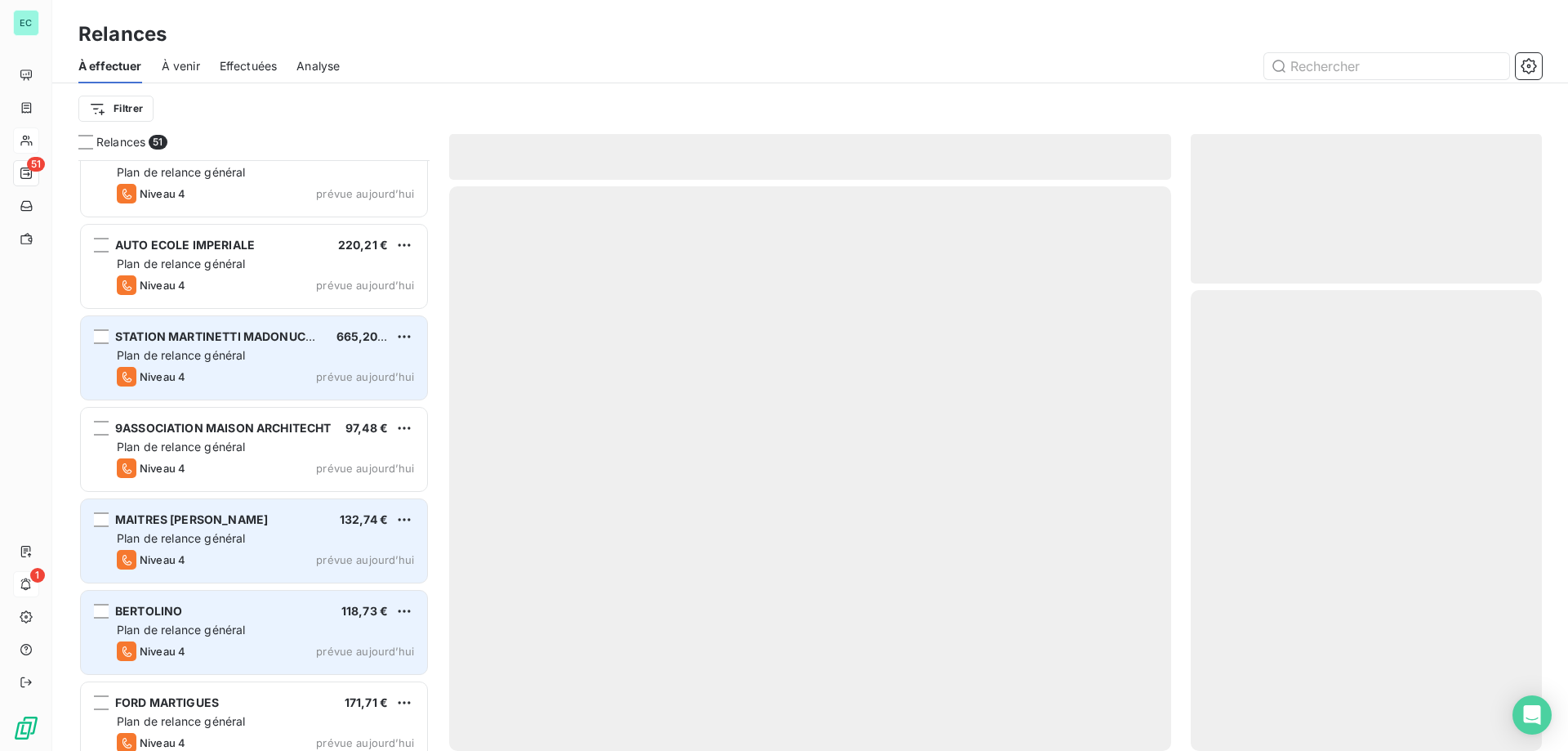
click at [263, 542] on div "Plan de relance général" at bounding box center [265, 539] width 297 height 17
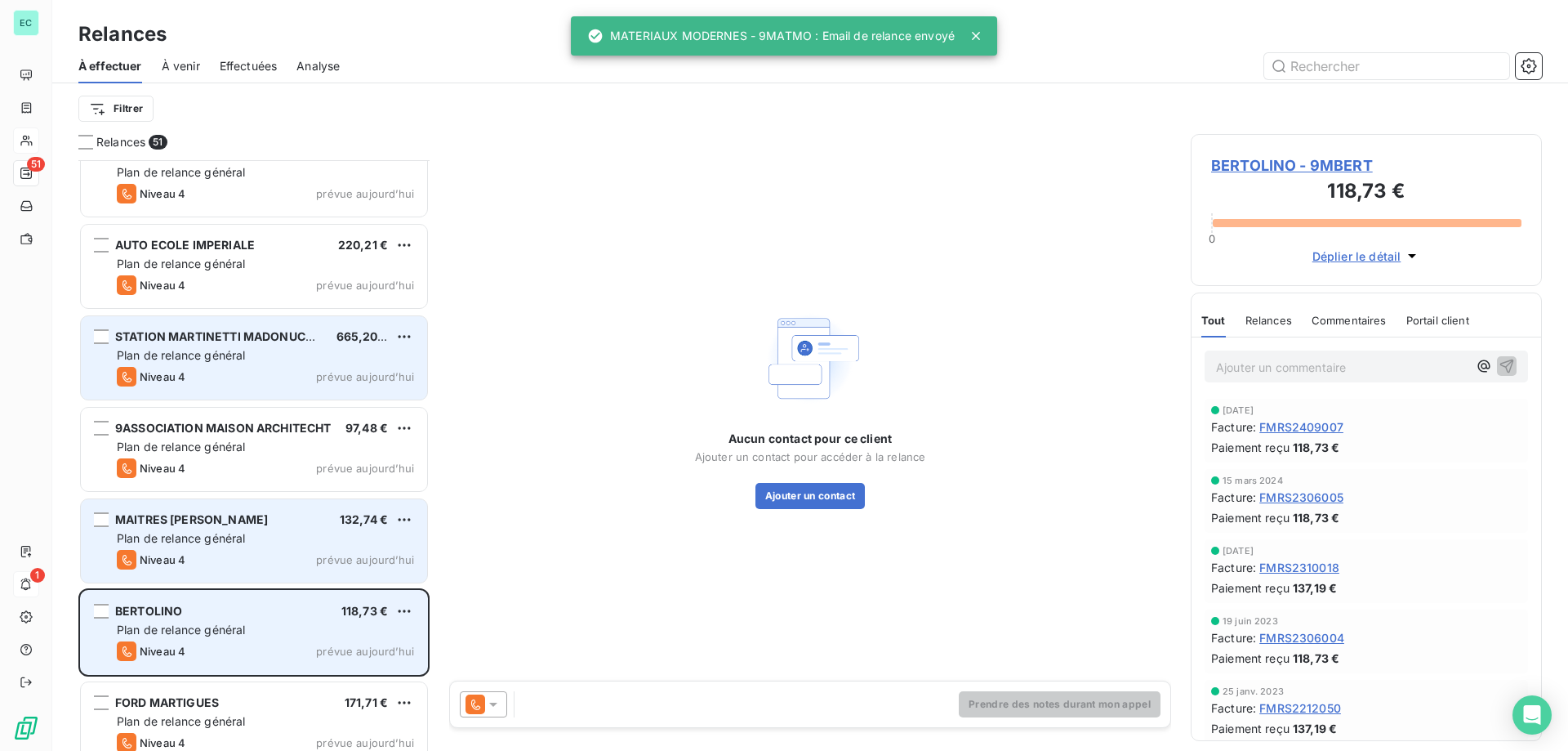
click at [393, 518] on div "MAITRES [PERSON_NAME] 132,74 €" at bounding box center [265, 520] width 297 height 15
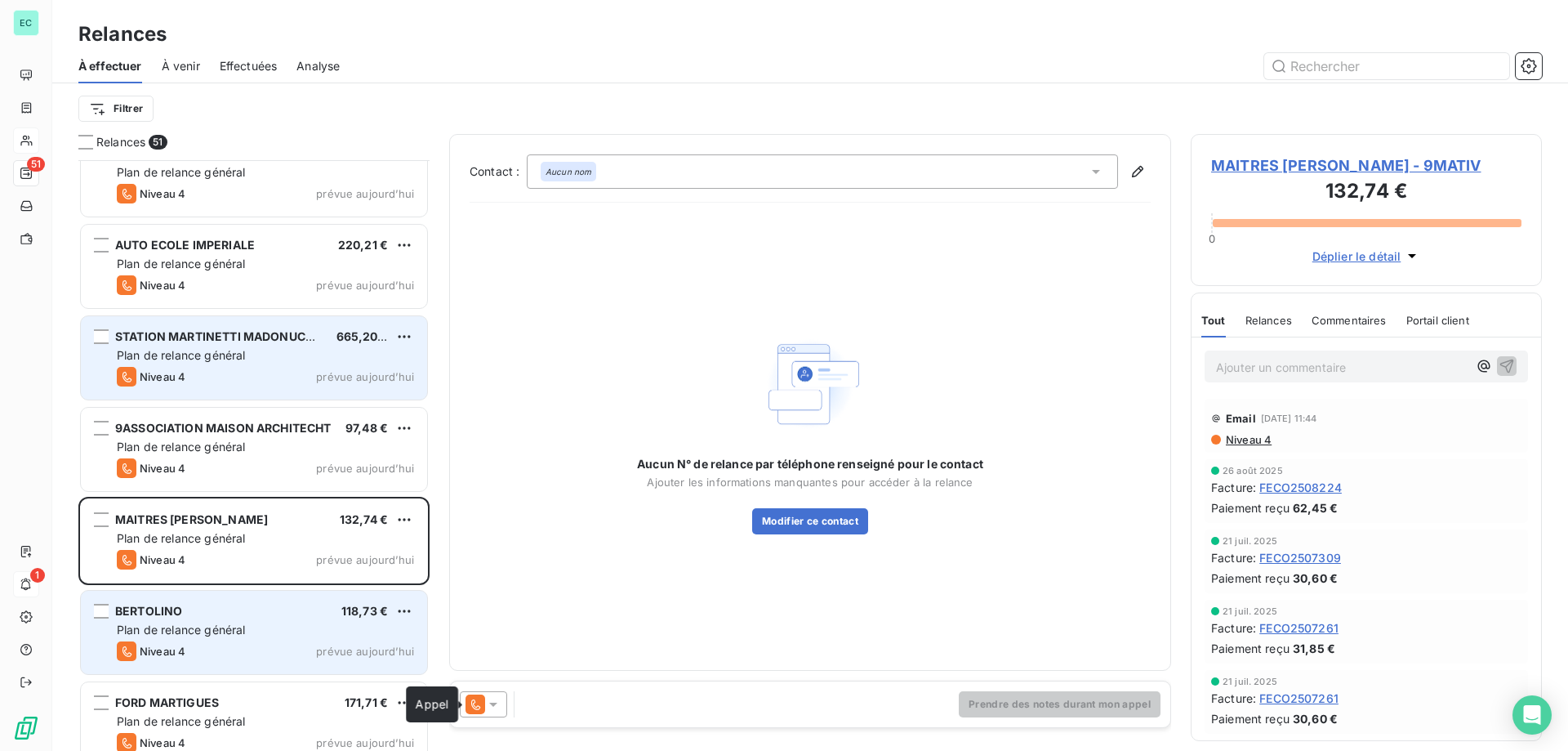
click at [483, 706] on icon at bounding box center [474, 704] width 19 height 19
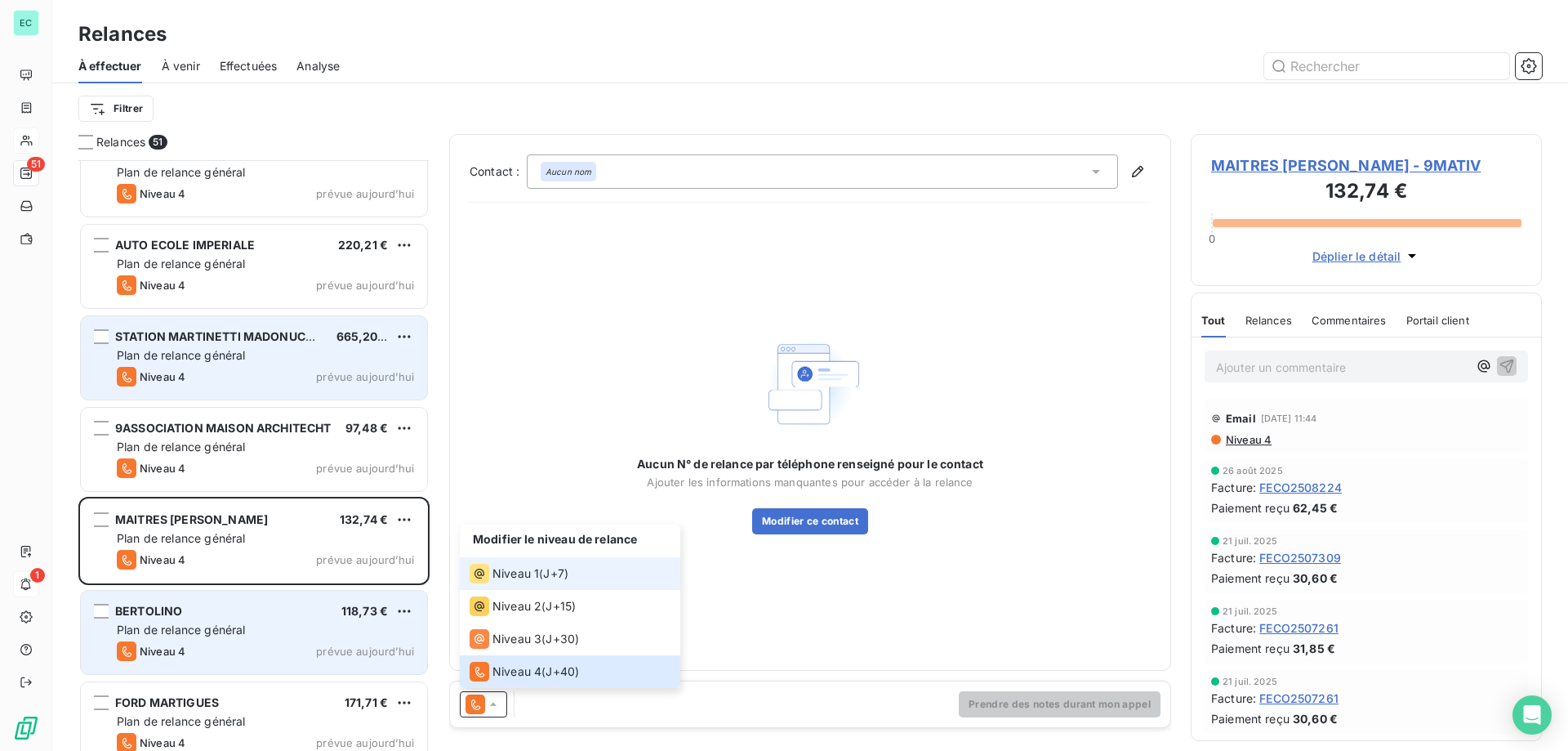
click at [517, 579] on span "Niveau 1" at bounding box center [515, 574] width 46 height 17
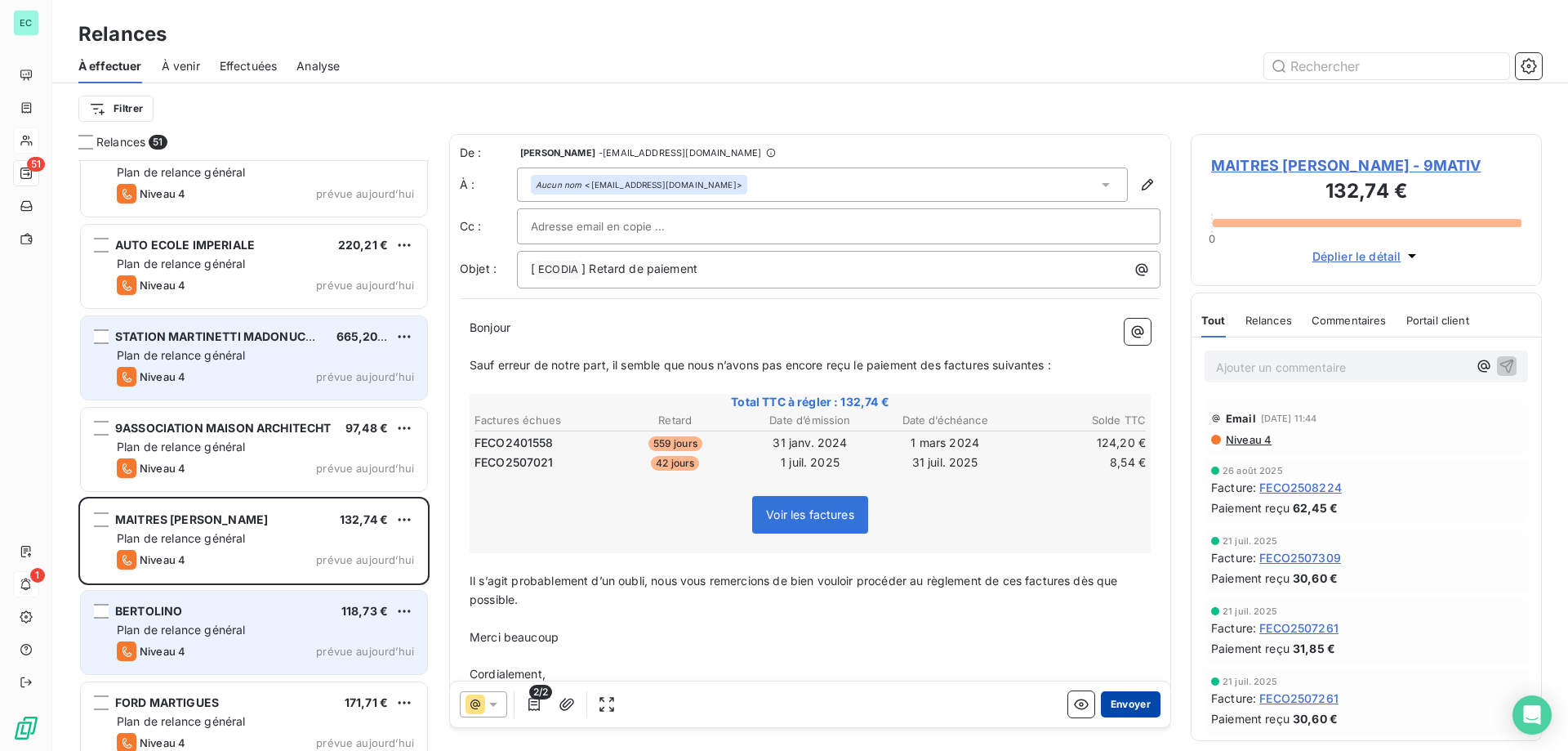
click at [1126, 703] on button "Envoyer" at bounding box center [1131, 705] width 59 height 26
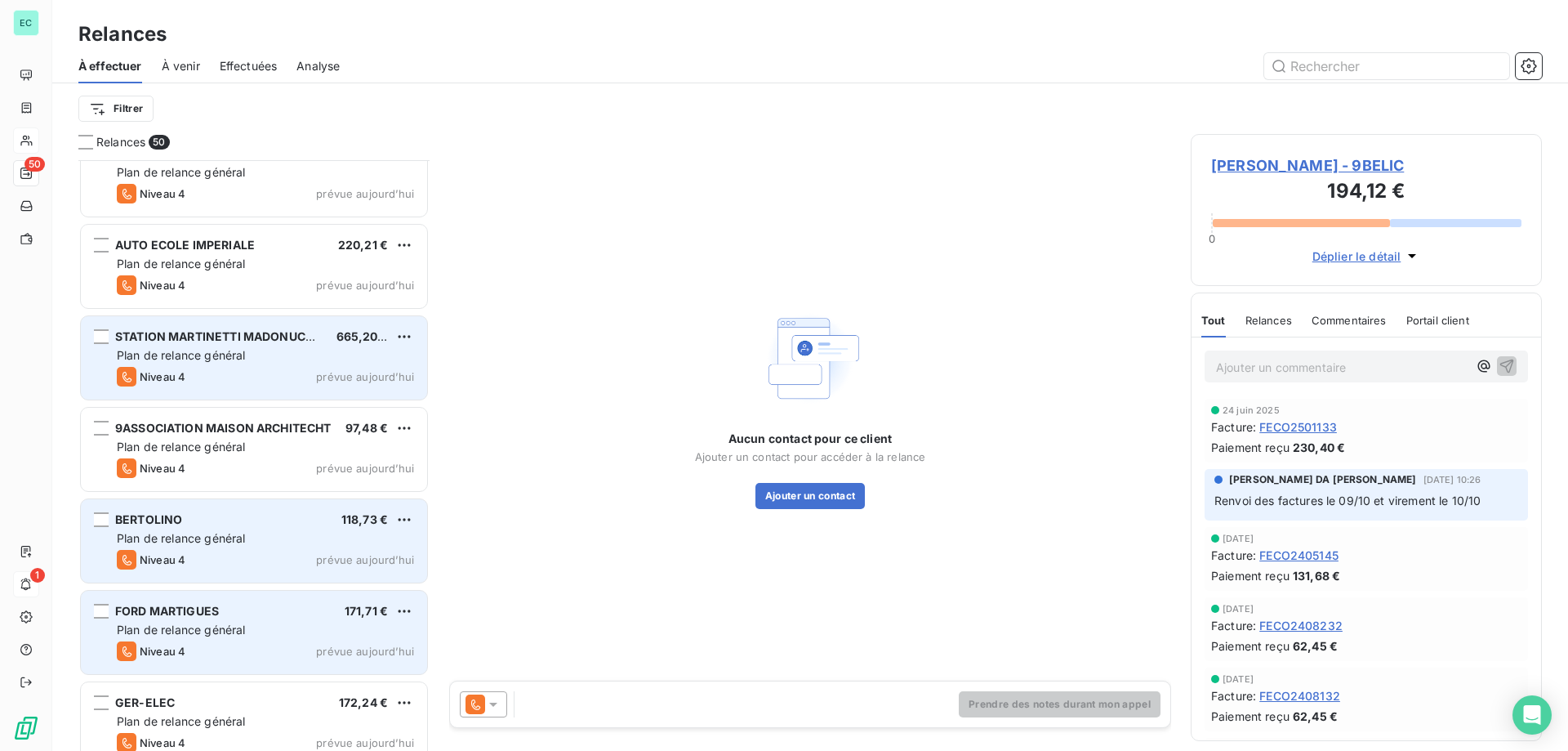
click at [236, 531] on span "Plan de relance général" at bounding box center [181, 538] width 128 height 14
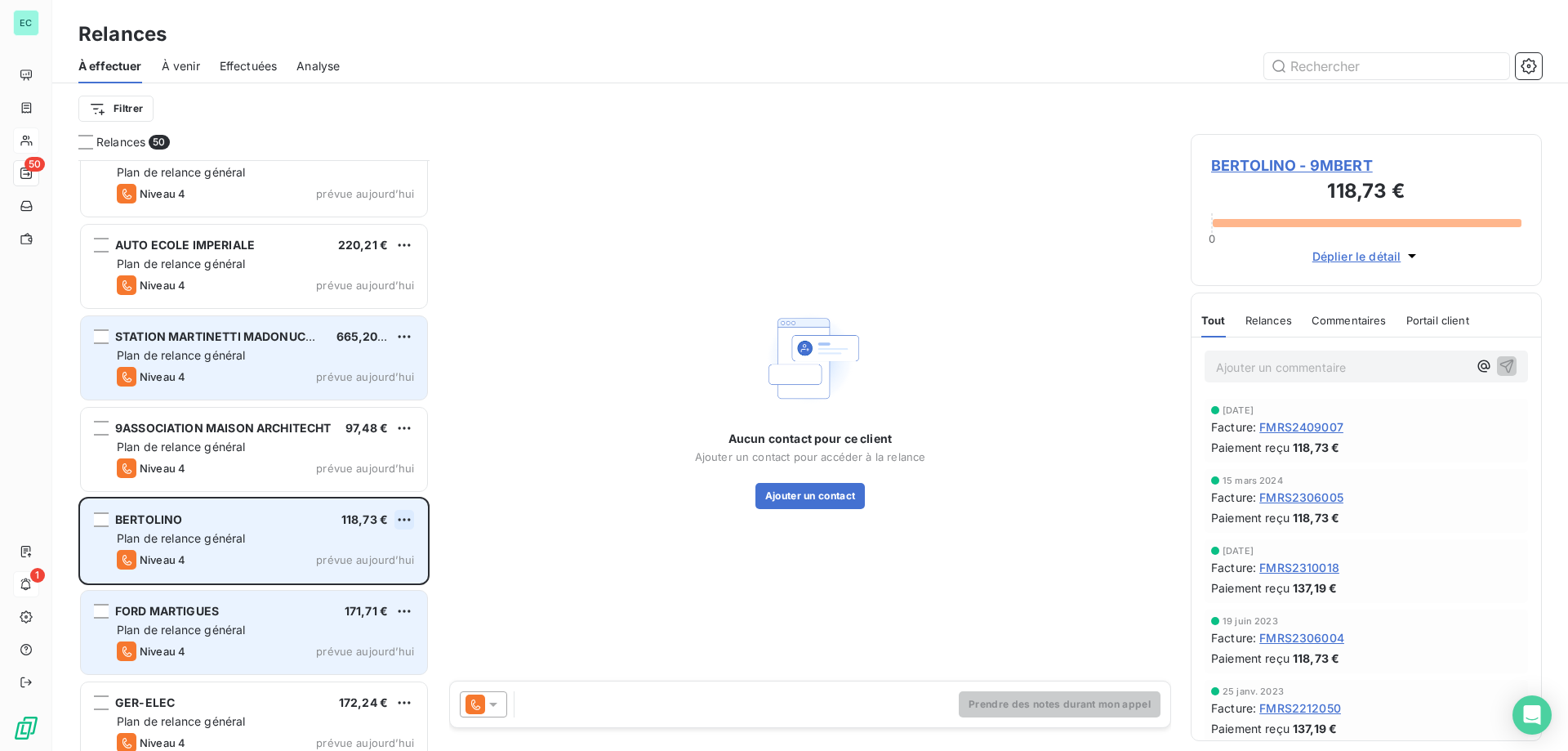
click at [409, 521] on html "EC 50 1 Relances À effectuer À venir Effectuées Analyse Filtrer Relances 50 DML…" at bounding box center [784, 376] width 1568 height 751
click at [360, 580] on div "Passer cette action" at bounding box center [334, 581] width 146 height 26
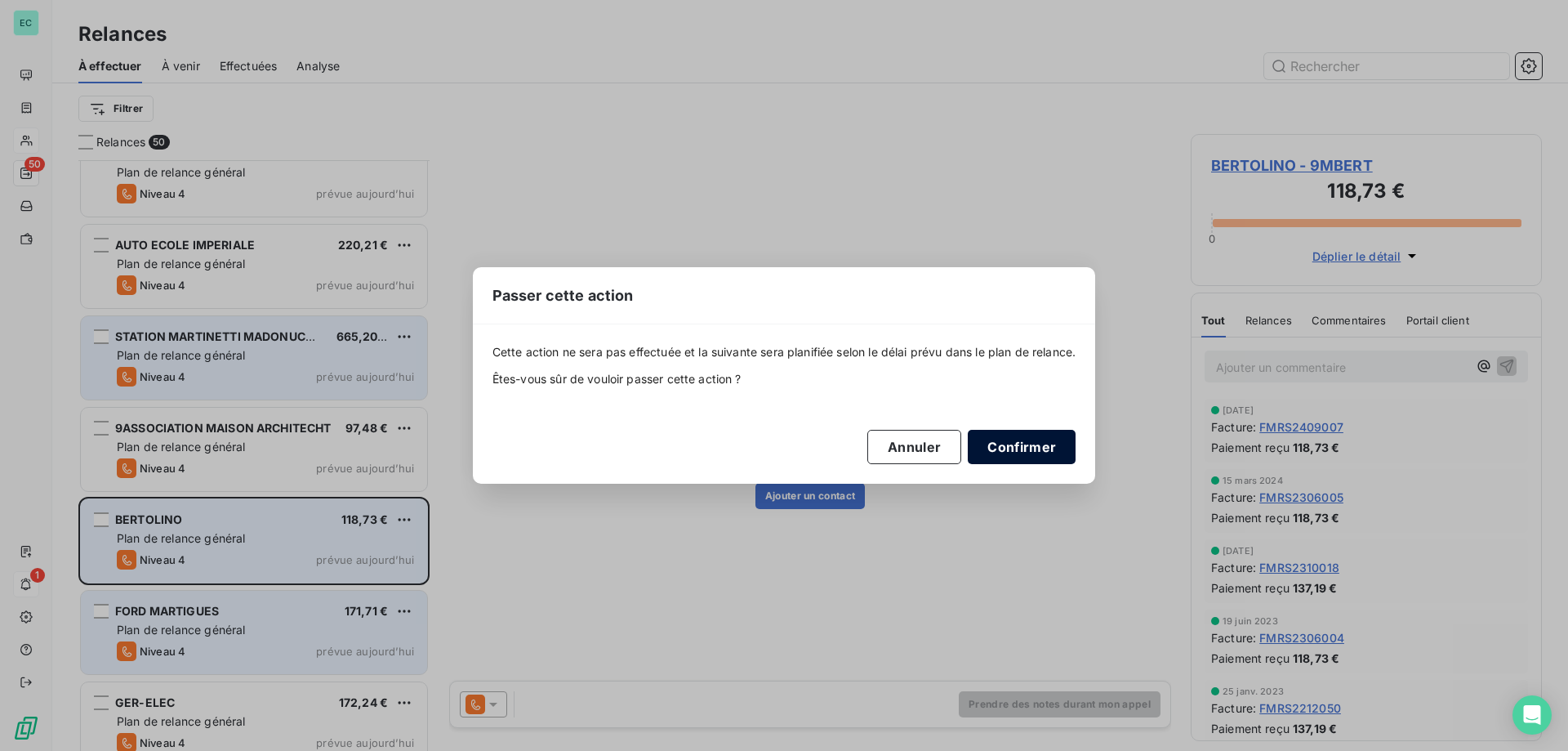
click at [1055, 438] on button "Confirmer" at bounding box center [1021, 447] width 107 height 34
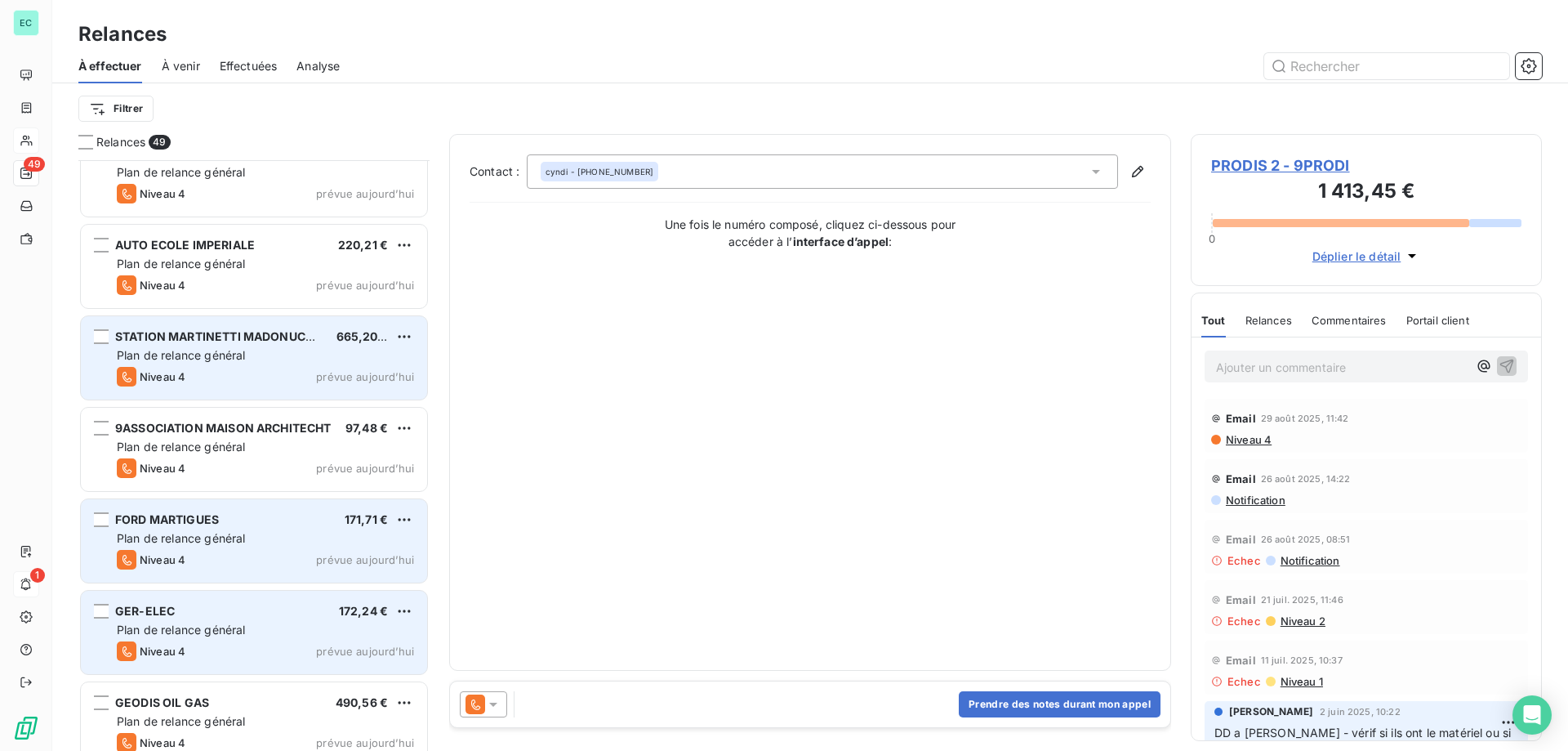
click at [336, 548] on div "FORD MARTIGUES 171,71 € Plan de relance général [PERSON_NAME] 4 prévue [DATE]" at bounding box center [254, 541] width 347 height 83
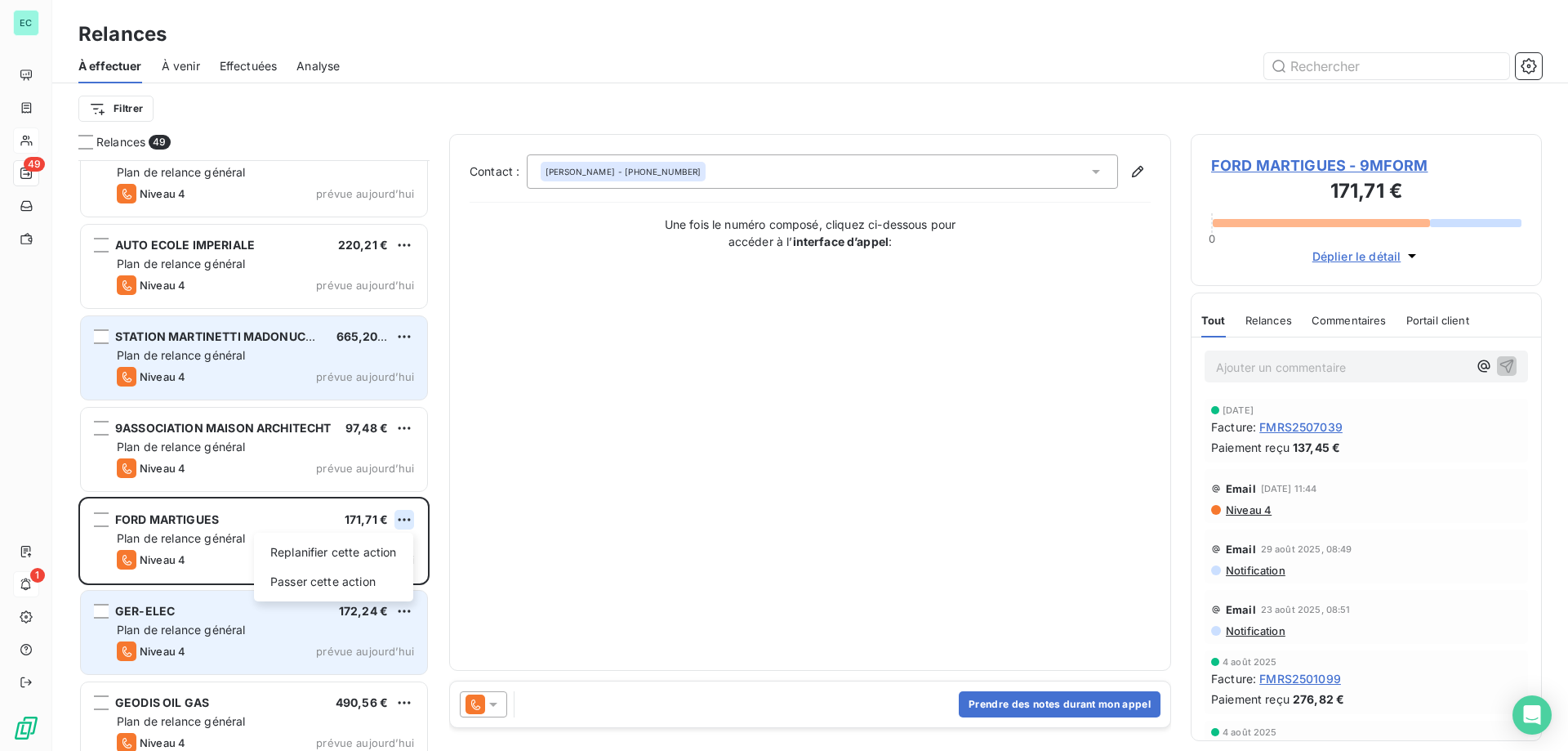
click at [399, 516] on html "EC 49 1 Relances À effectuer À venir Effectuées Analyse Filtrer Relances 49 DML…" at bounding box center [784, 376] width 1568 height 751
click at [358, 572] on div "Passer cette action" at bounding box center [334, 581] width 146 height 26
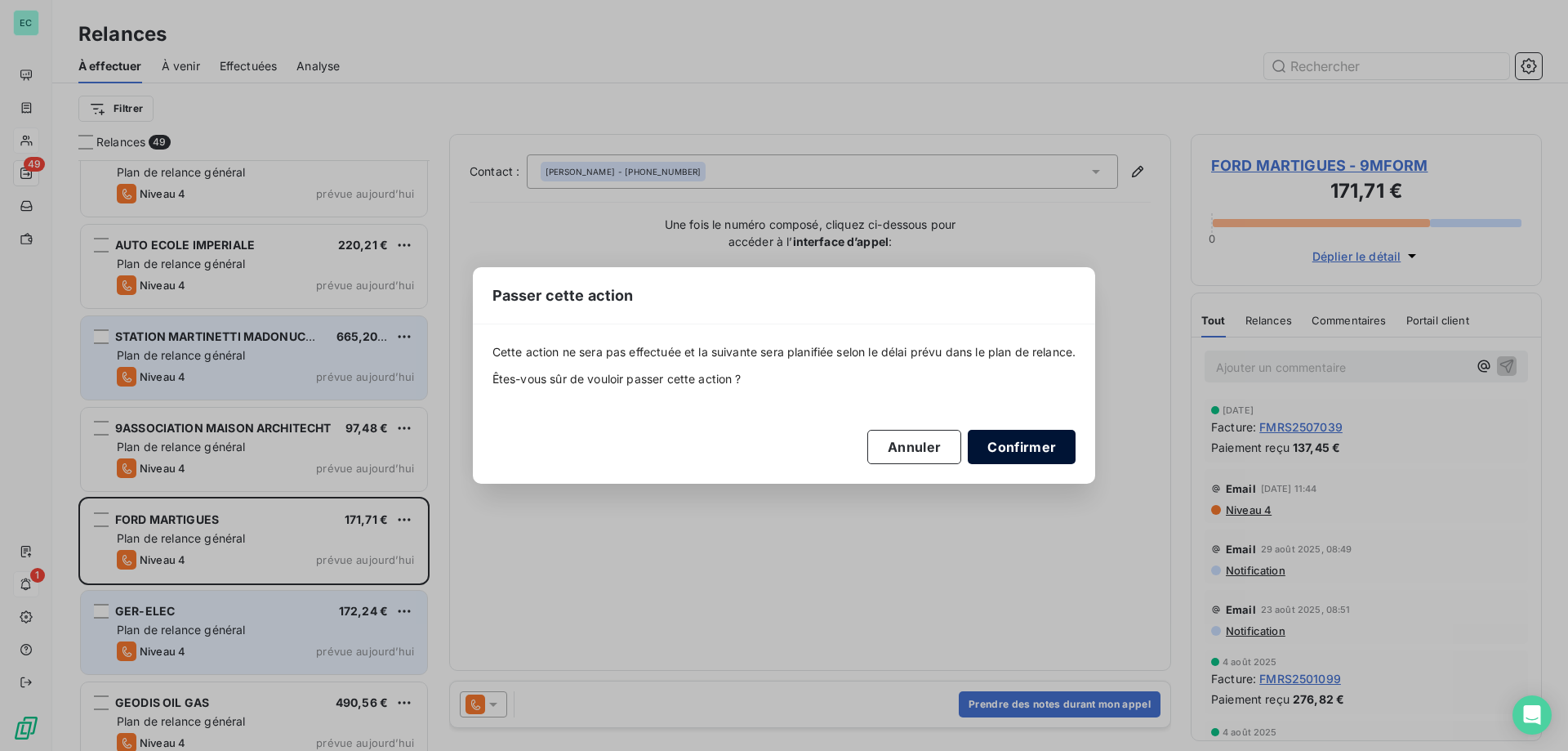
click at [1028, 449] on button "Confirmer" at bounding box center [1021, 447] width 107 height 34
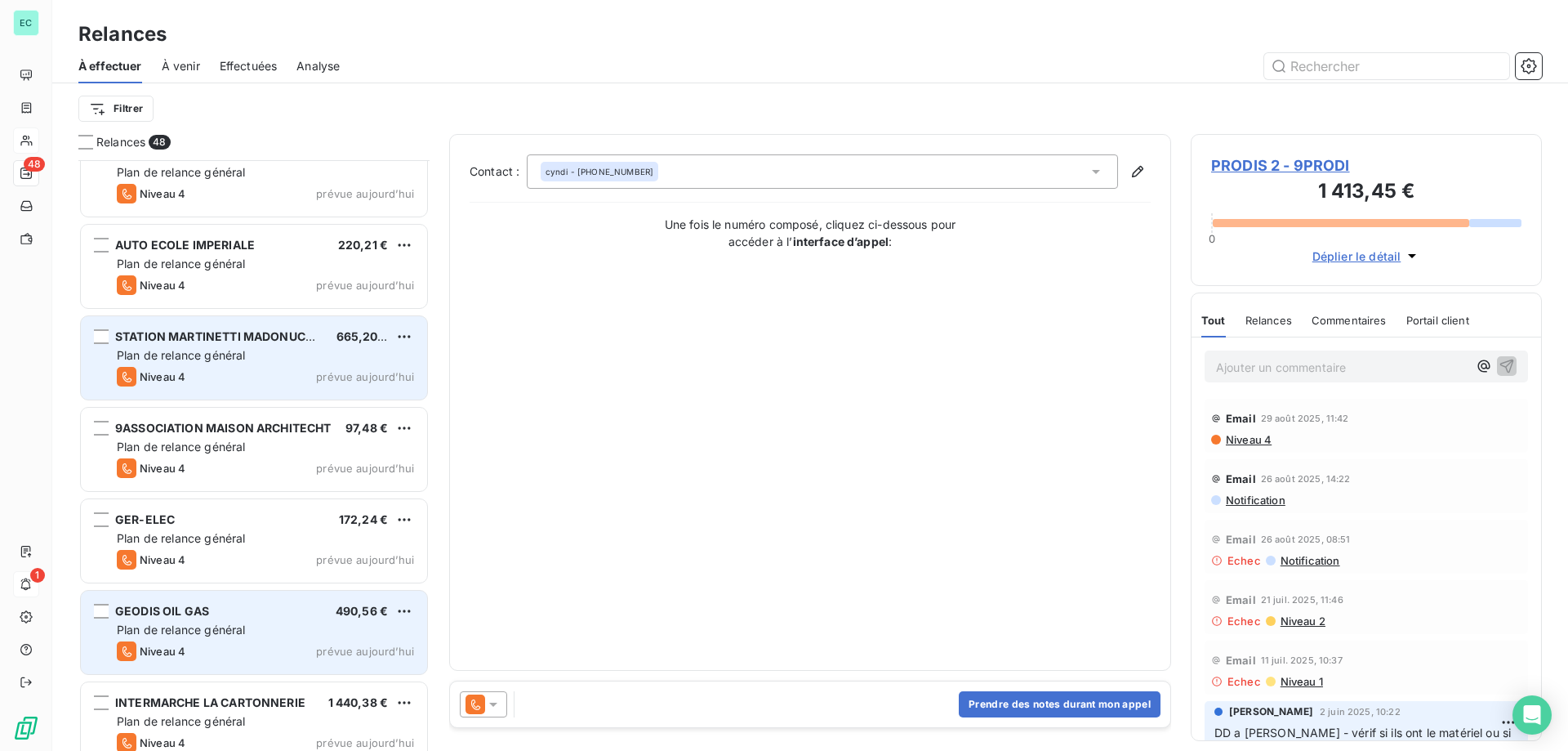
click at [176, 655] on span "Niveau 4" at bounding box center [162, 651] width 45 height 13
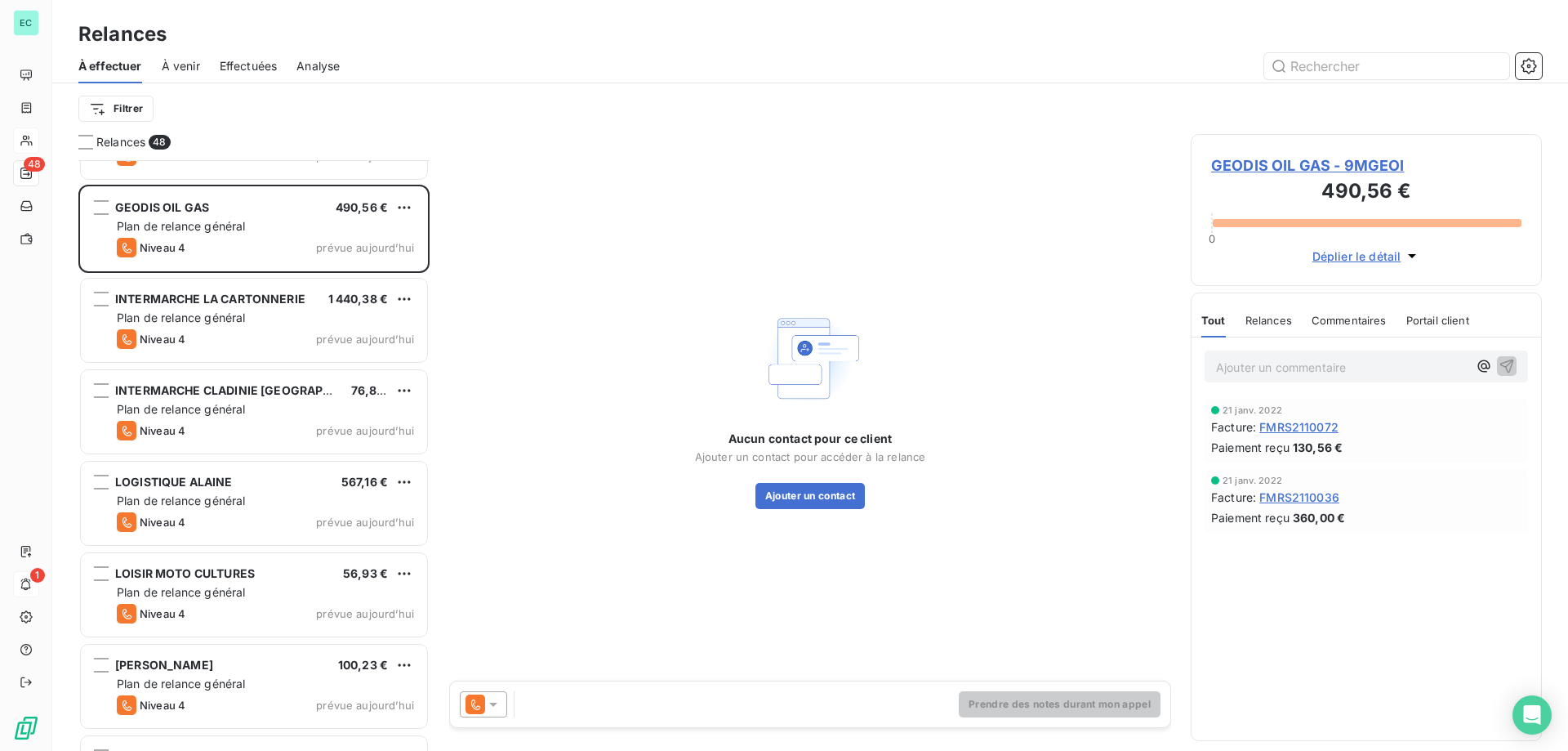
scroll to position [2452, 0]
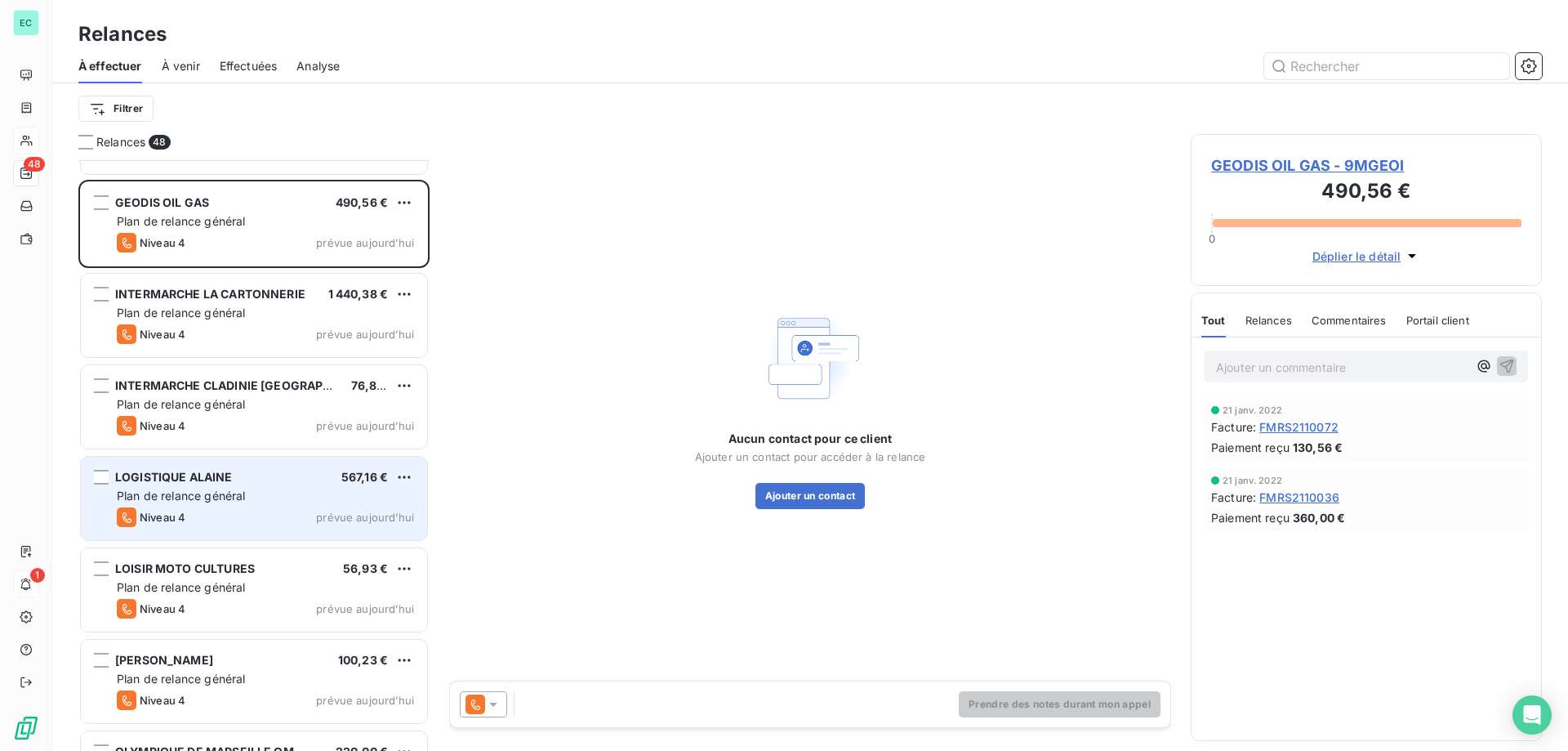
click at [307, 498] on div "Plan de relance général" at bounding box center [265, 496] width 297 height 17
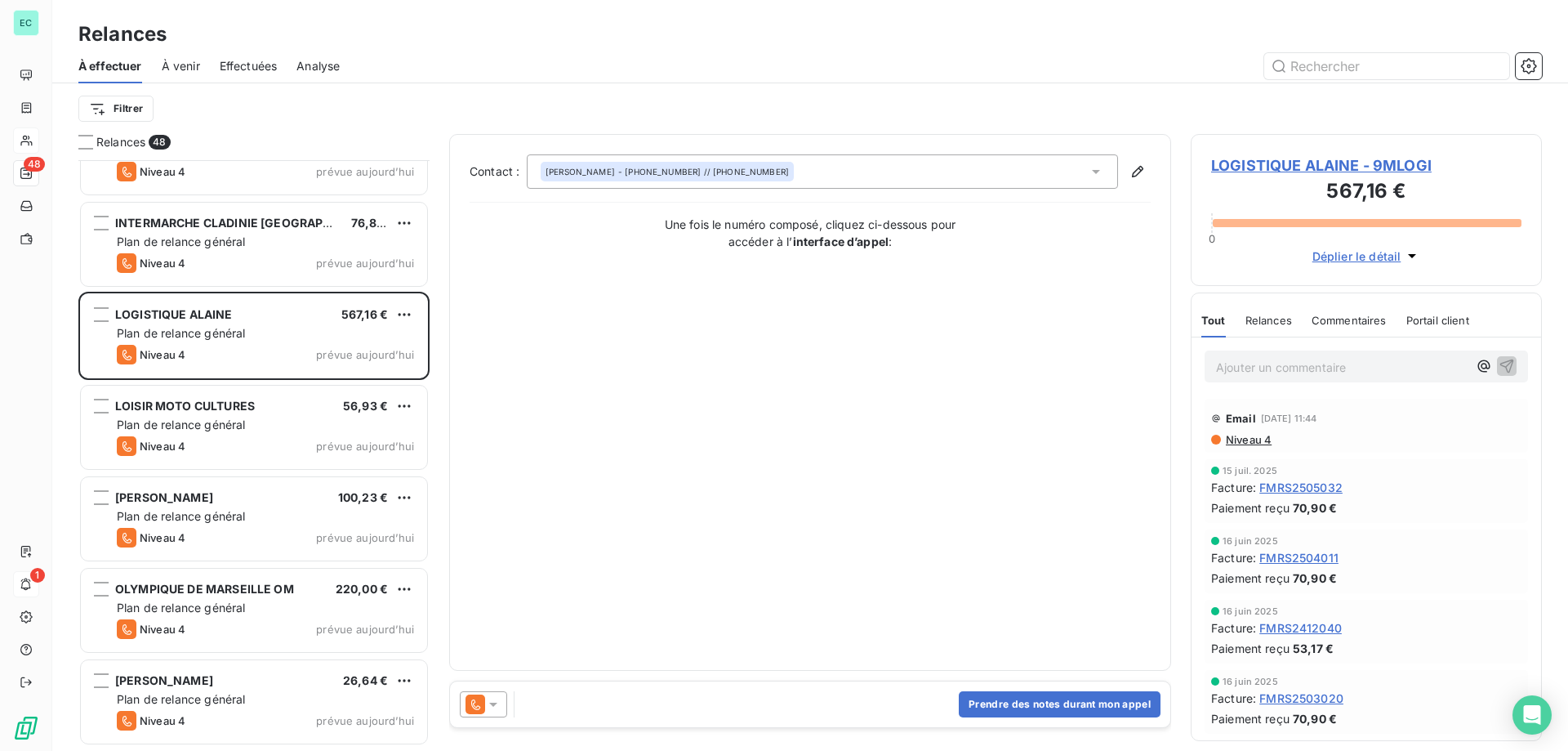
scroll to position [2616, 0]
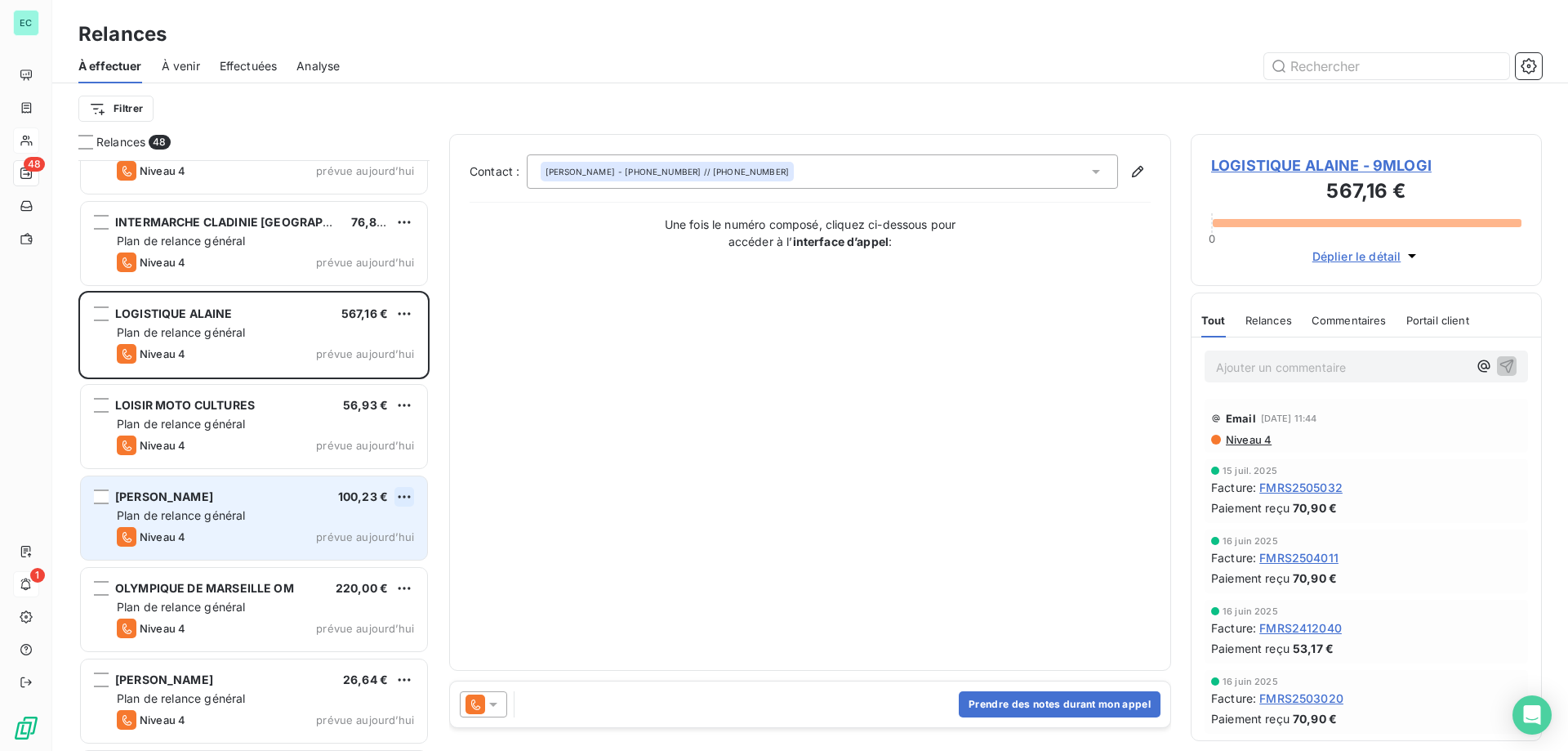
click at [407, 502] on html "EC 48 1 Relances À effectuer À venir Effectuées Analyse Filtrer Relances 48 GEO…" at bounding box center [784, 376] width 1568 height 751
click at [329, 562] on div "Passer cette action" at bounding box center [334, 559] width 146 height 26
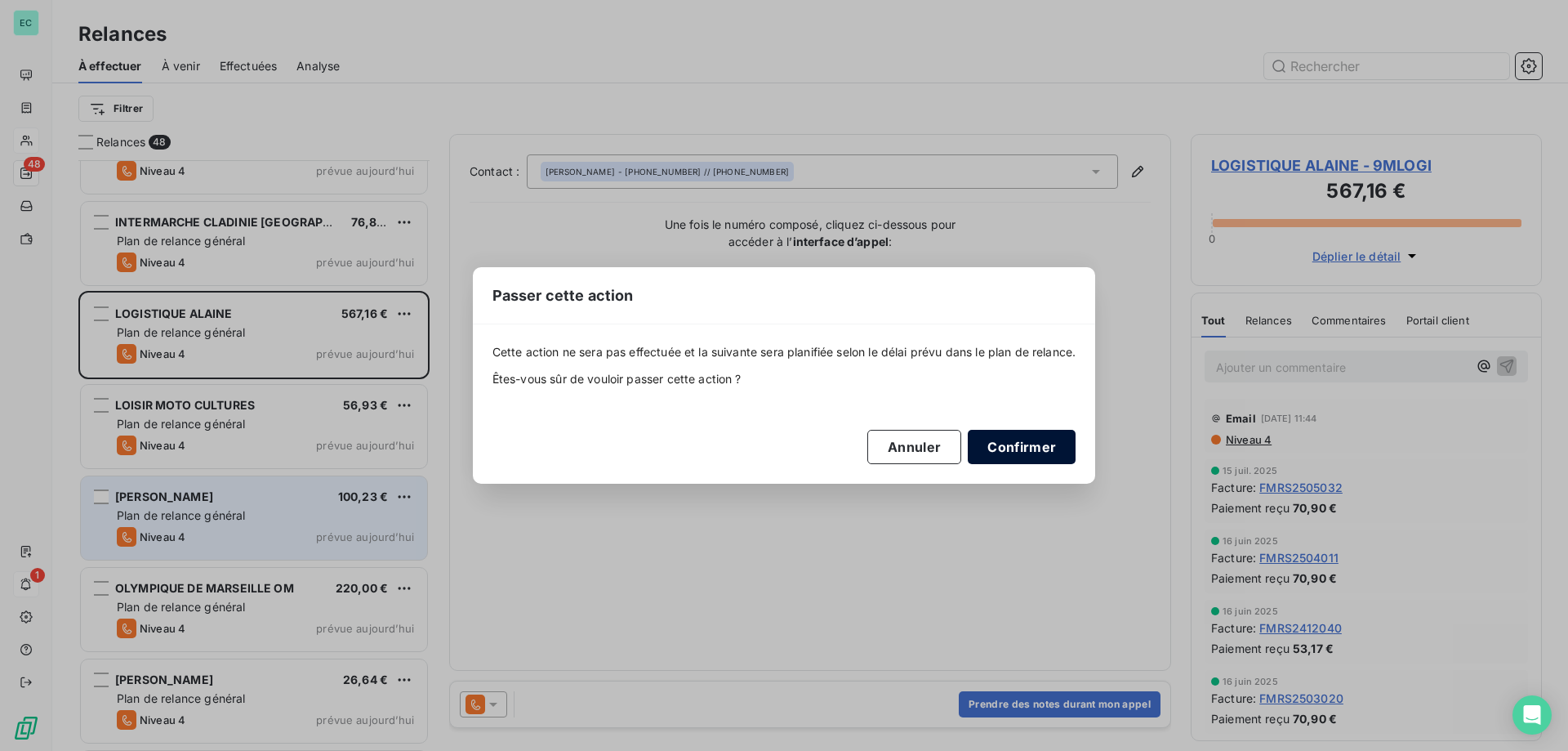
click at [1009, 444] on button "Confirmer" at bounding box center [1021, 447] width 107 height 34
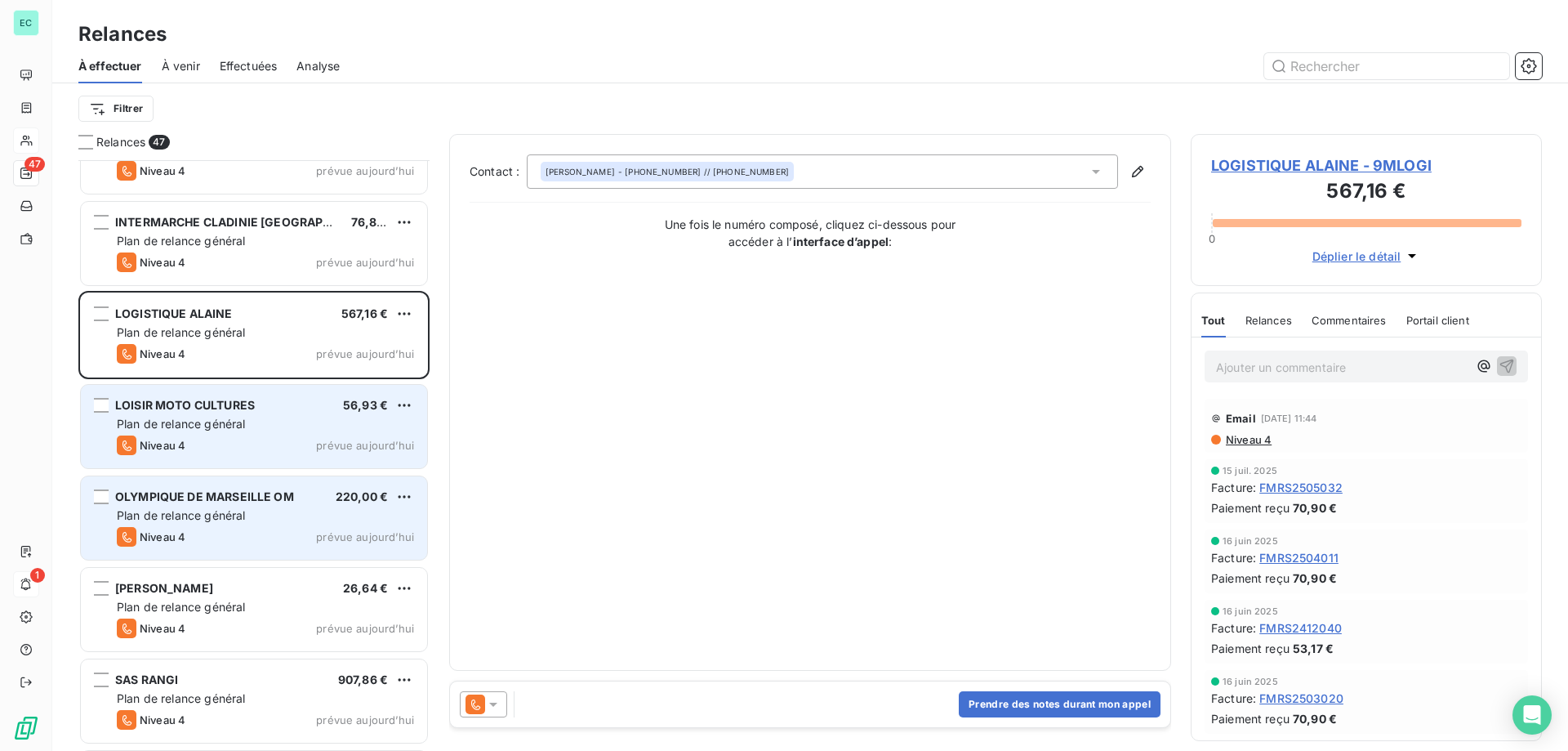
click at [326, 434] on div "LOISIR MOTO CULTURES 56,93 € Plan de relance général [PERSON_NAME] 4 prévue [DA…" at bounding box center [254, 426] width 347 height 83
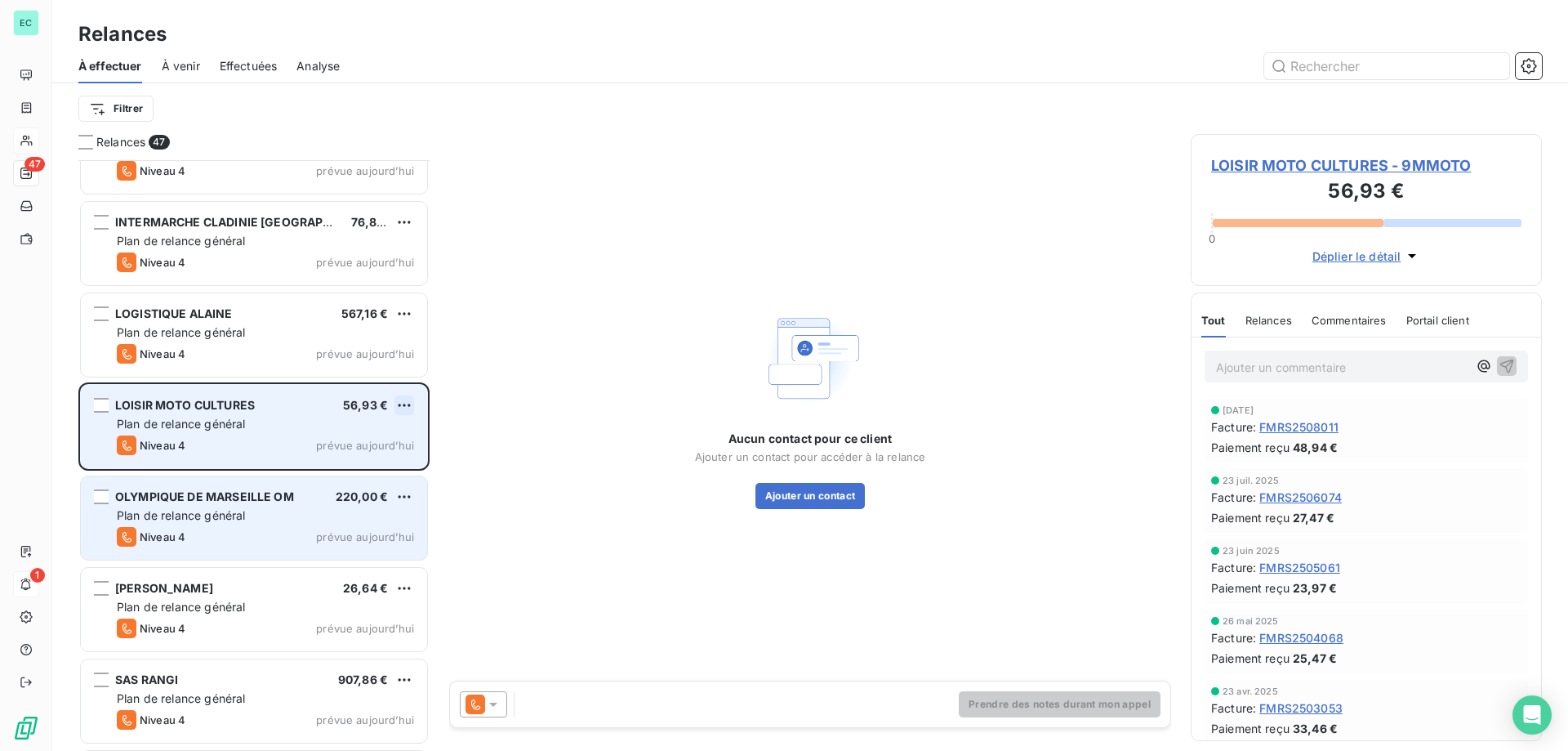
click at [407, 406] on html "EC 47 1 Relances À effectuer À venir Effectuées Analyse Filtrer Relances 47 GEO…" at bounding box center [784, 376] width 1568 height 751
click at [348, 469] on div "Passer cette action" at bounding box center [334, 467] width 146 height 26
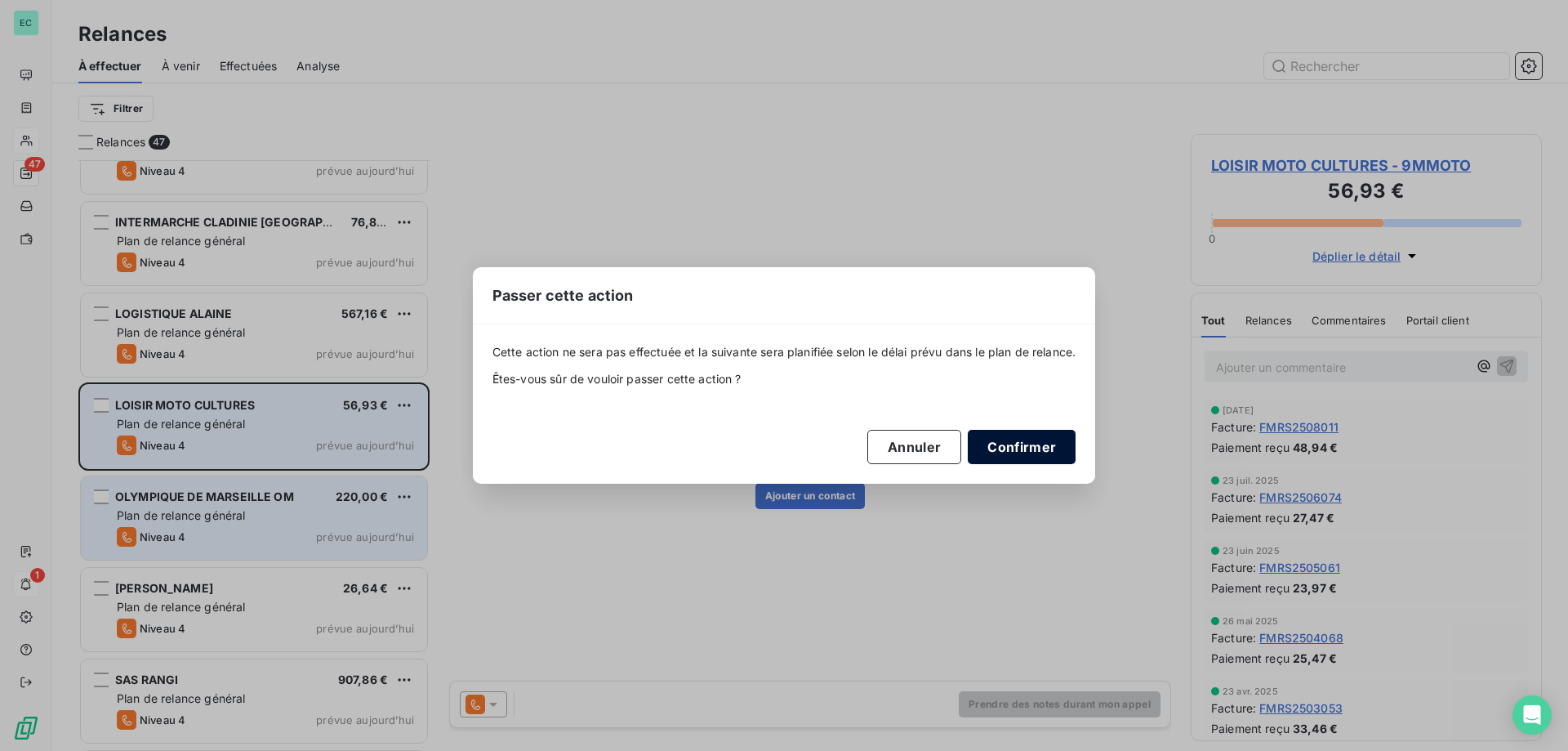
click at [1044, 438] on button "Confirmer" at bounding box center [1021, 447] width 107 height 34
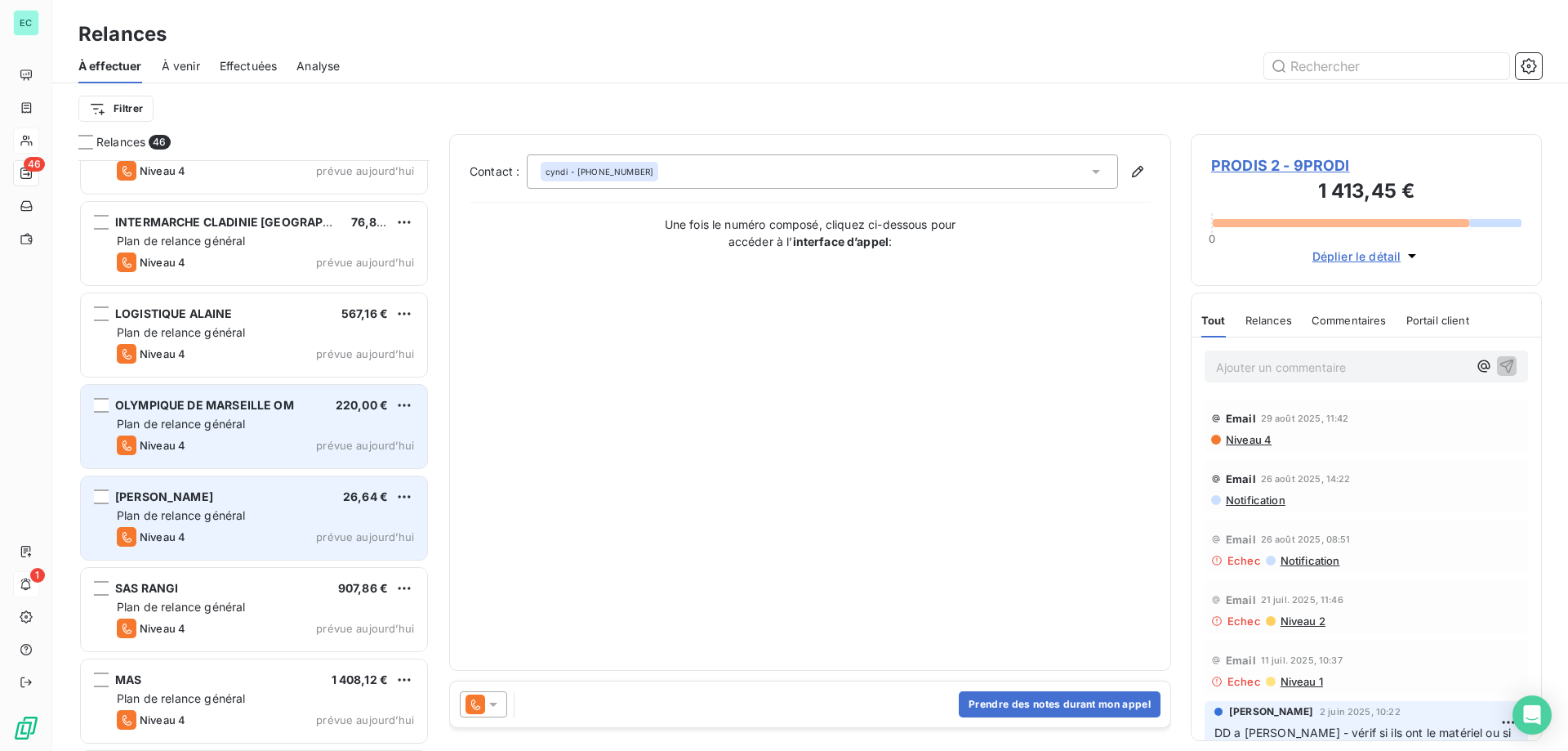
click at [258, 532] on div "Niveau 4 prévue aujourd’hui" at bounding box center [265, 536] width 297 height 19
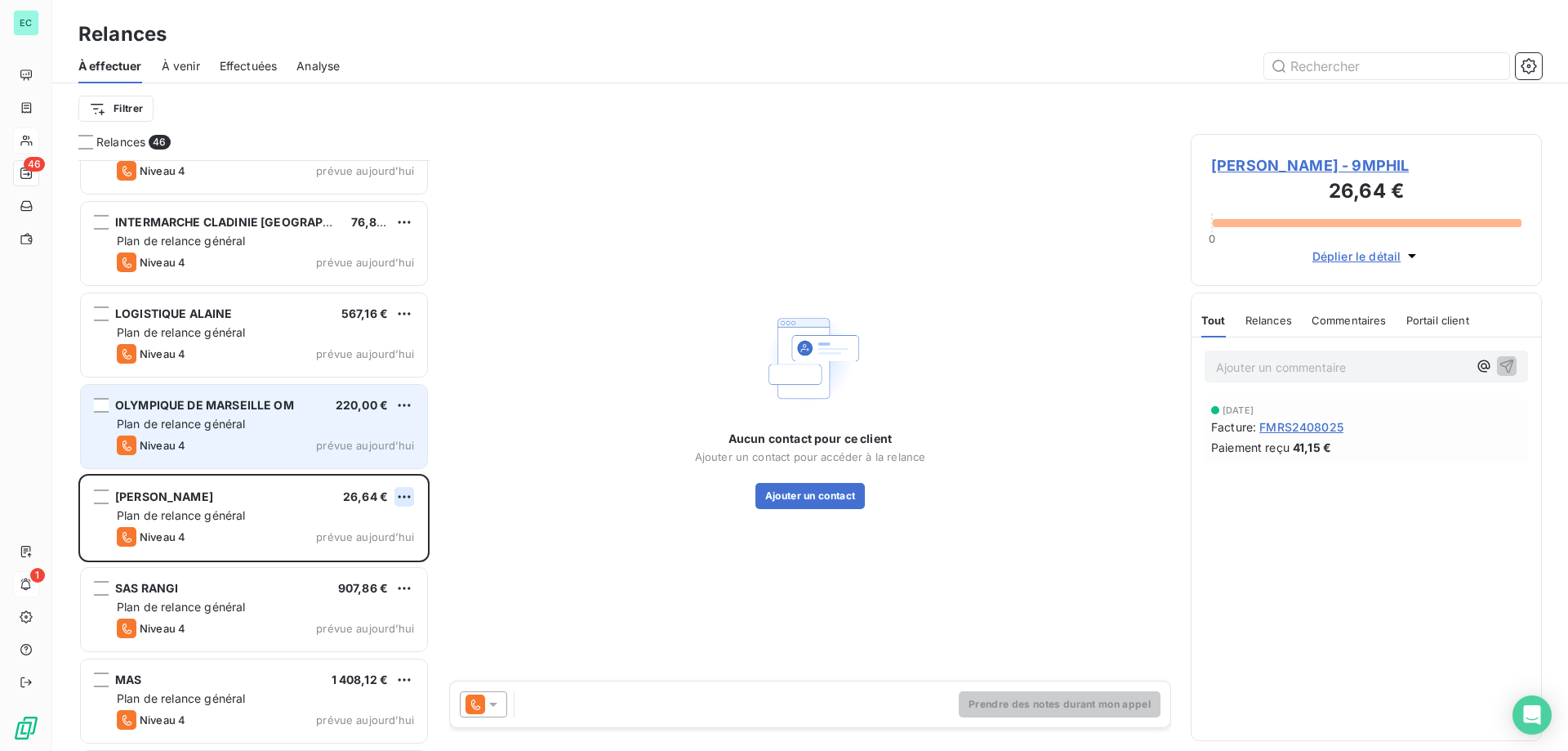
click at [409, 497] on html "EC 46 1 Relances À effectuer À venir Effectuées Analyse Filtrer Relances 46 GEO…" at bounding box center [784, 376] width 1568 height 751
click at [334, 556] on div "Passer cette action" at bounding box center [334, 559] width 146 height 26
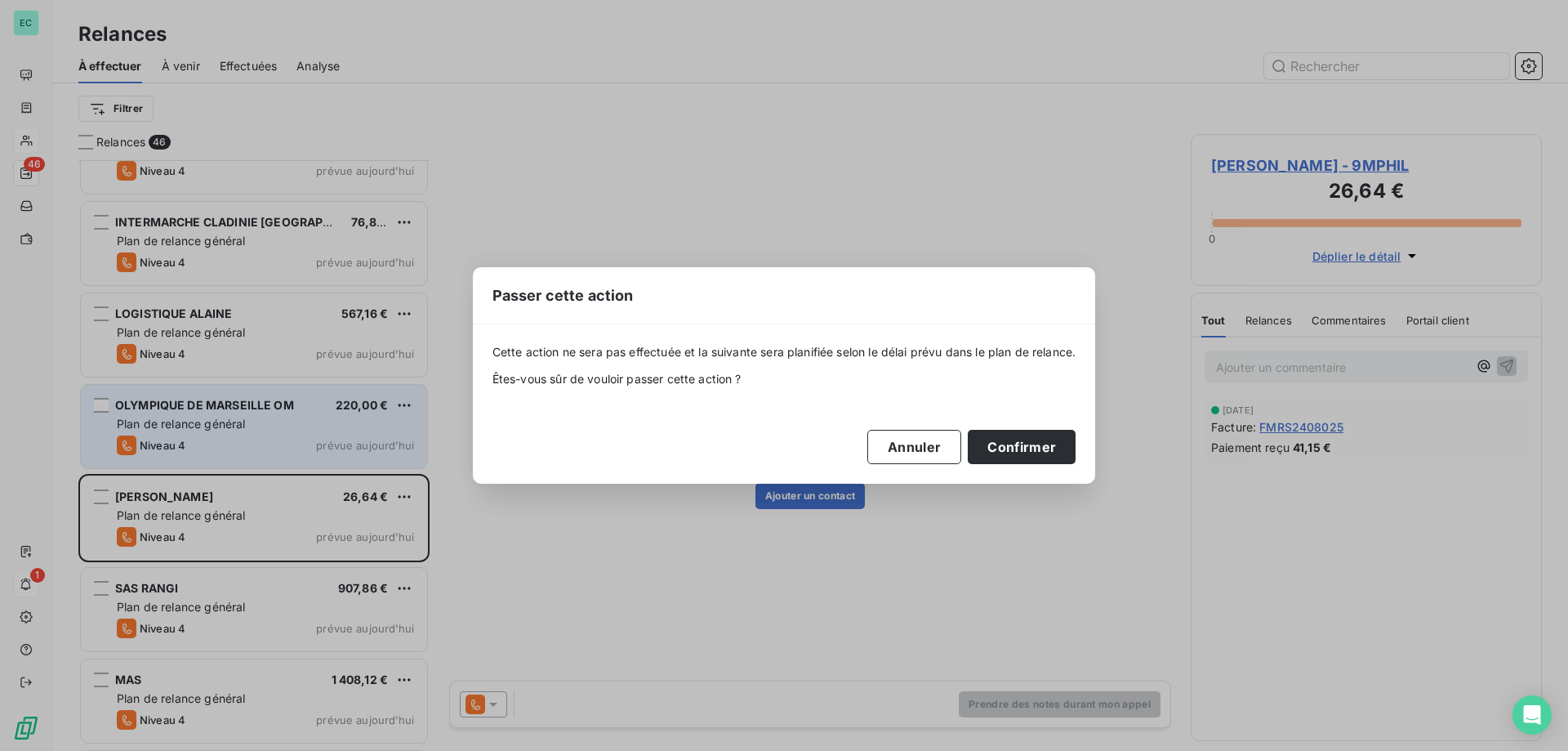
click at [1018, 465] on div "Cette action ne sera pas effectuée et la suivante sera planifiée selon le délai…" at bounding box center [784, 403] width 623 height 159
click at [1016, 445] on button "Confirmer" at bounding box center [1021, 447] width 107 height 34
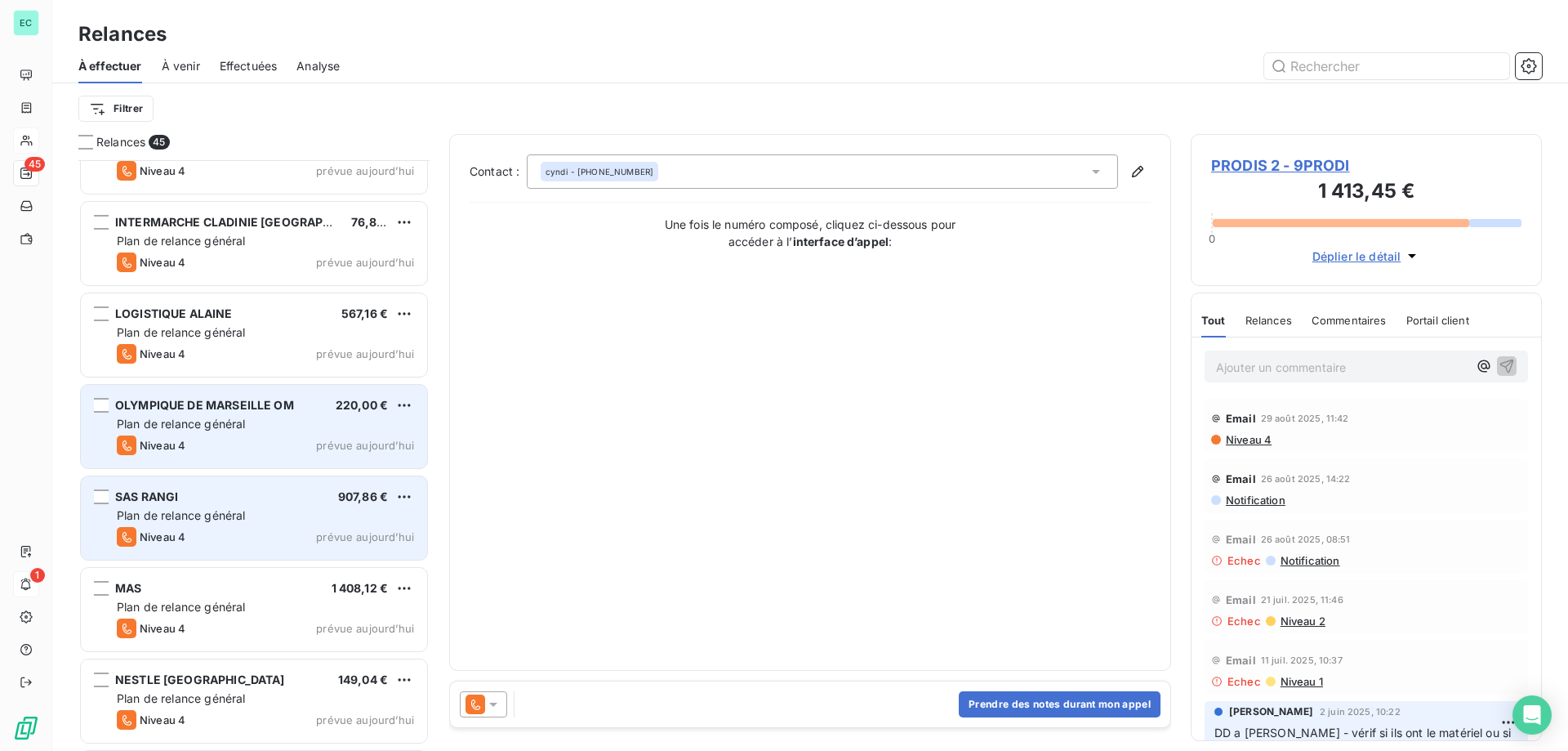
click at [218, 513] on span "Plan de relance général" at bounding box center [181, 515] width 128 height 14
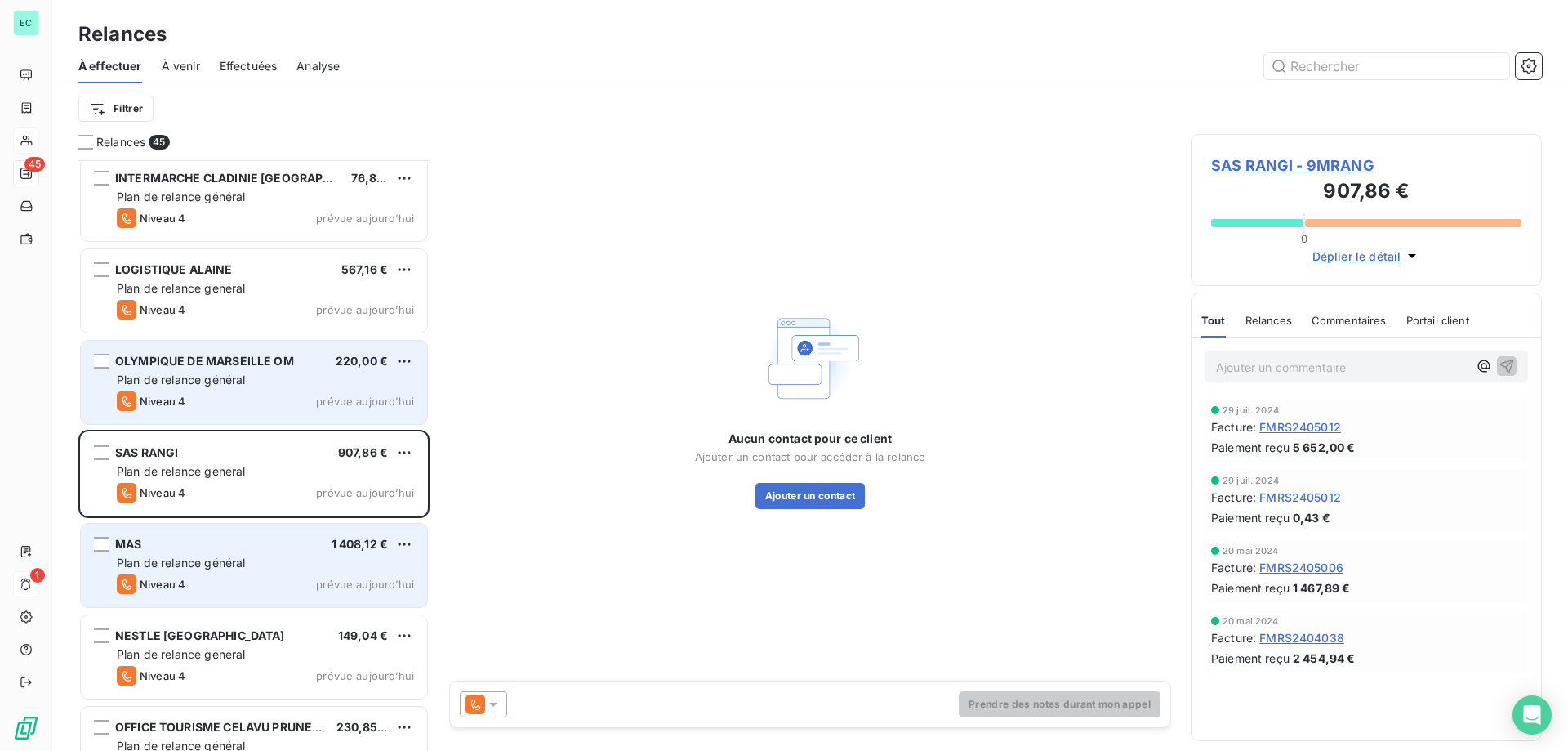
scroll to position [2697, 0]
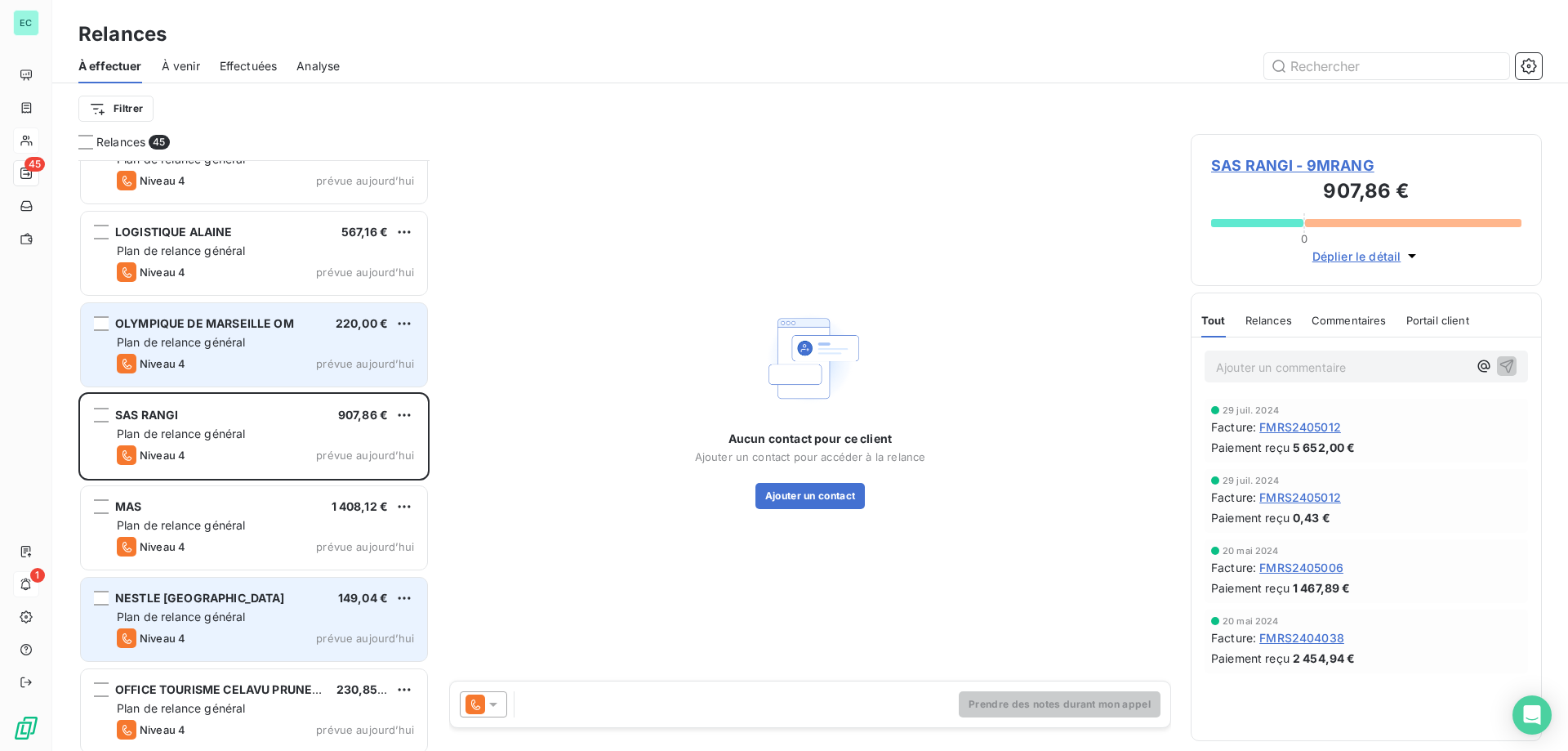
click at [287, 623] on div "Plan de relance général" at bounding box center [265, 617] width 297 height 17
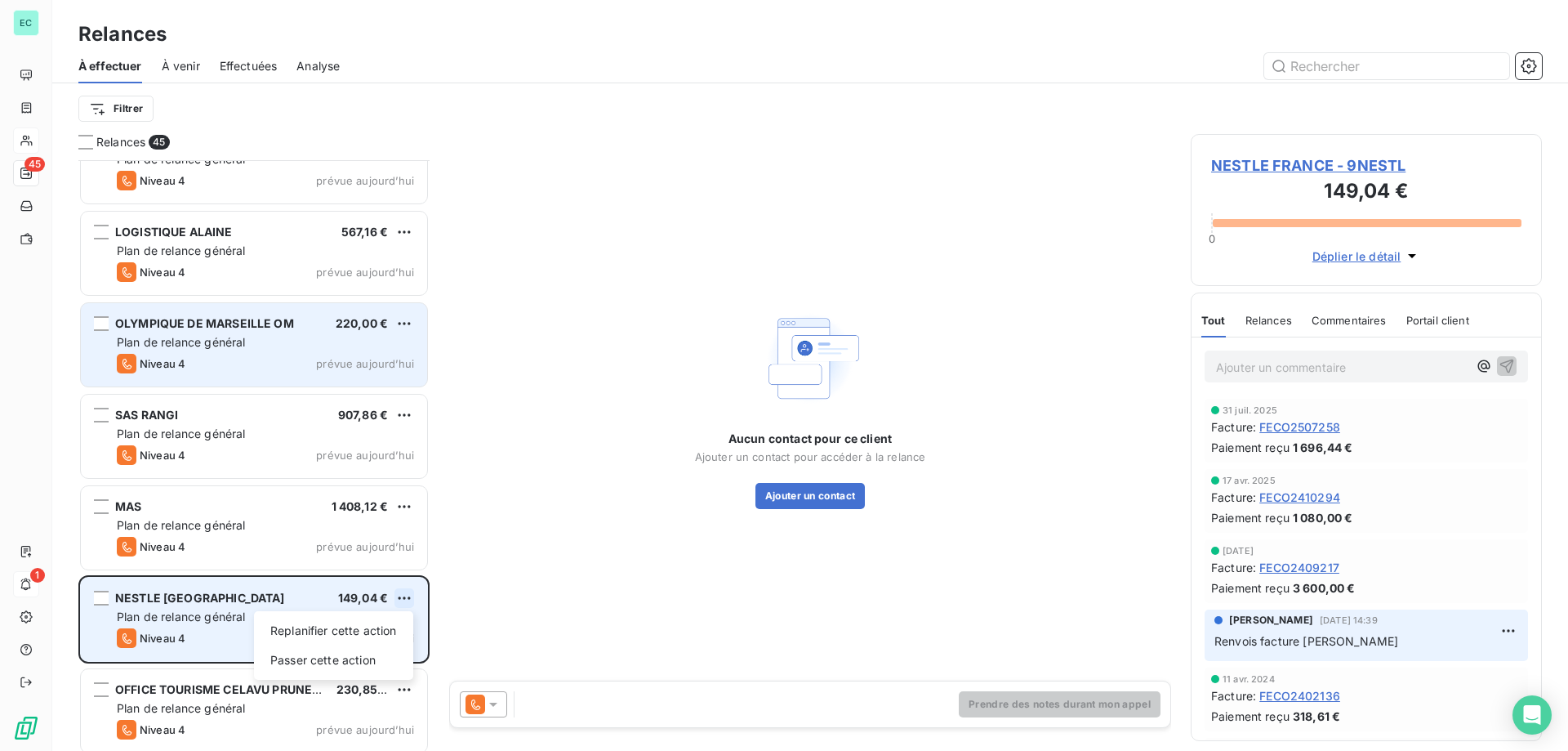
click at [399, 596] on html "EC 45 1 Relances À effectuer À venir Effectuées Analyse Filtrer Relances 45 INT…" at bounding box center [784, 376] width 1568 height 751
click at [333, 650] on div "Passer cette action" at bounding box center [334, 660] width 146 height 26
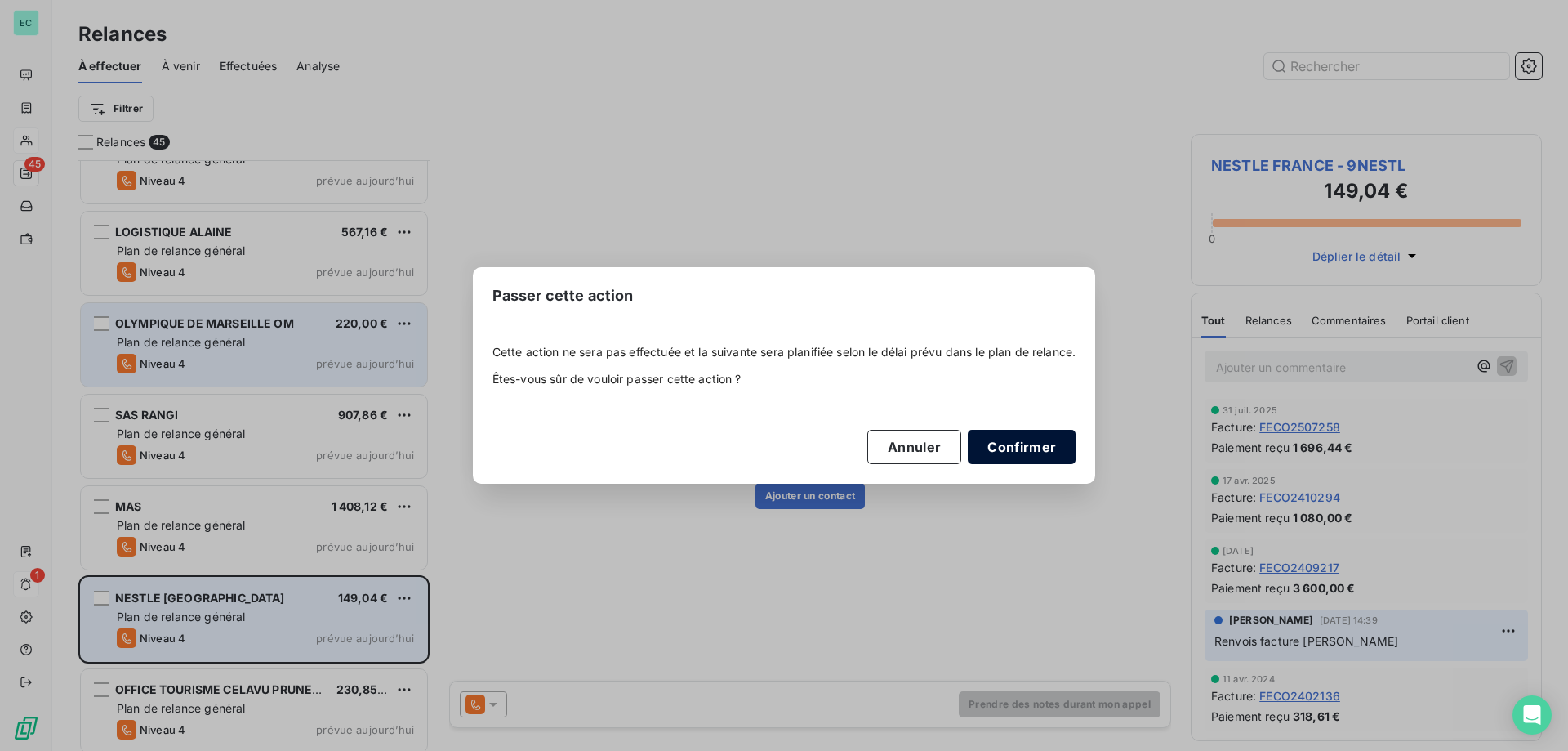
click at [1022, 458] on button "Confirmer" at bounding box center [1021, 447] width 107 height 34
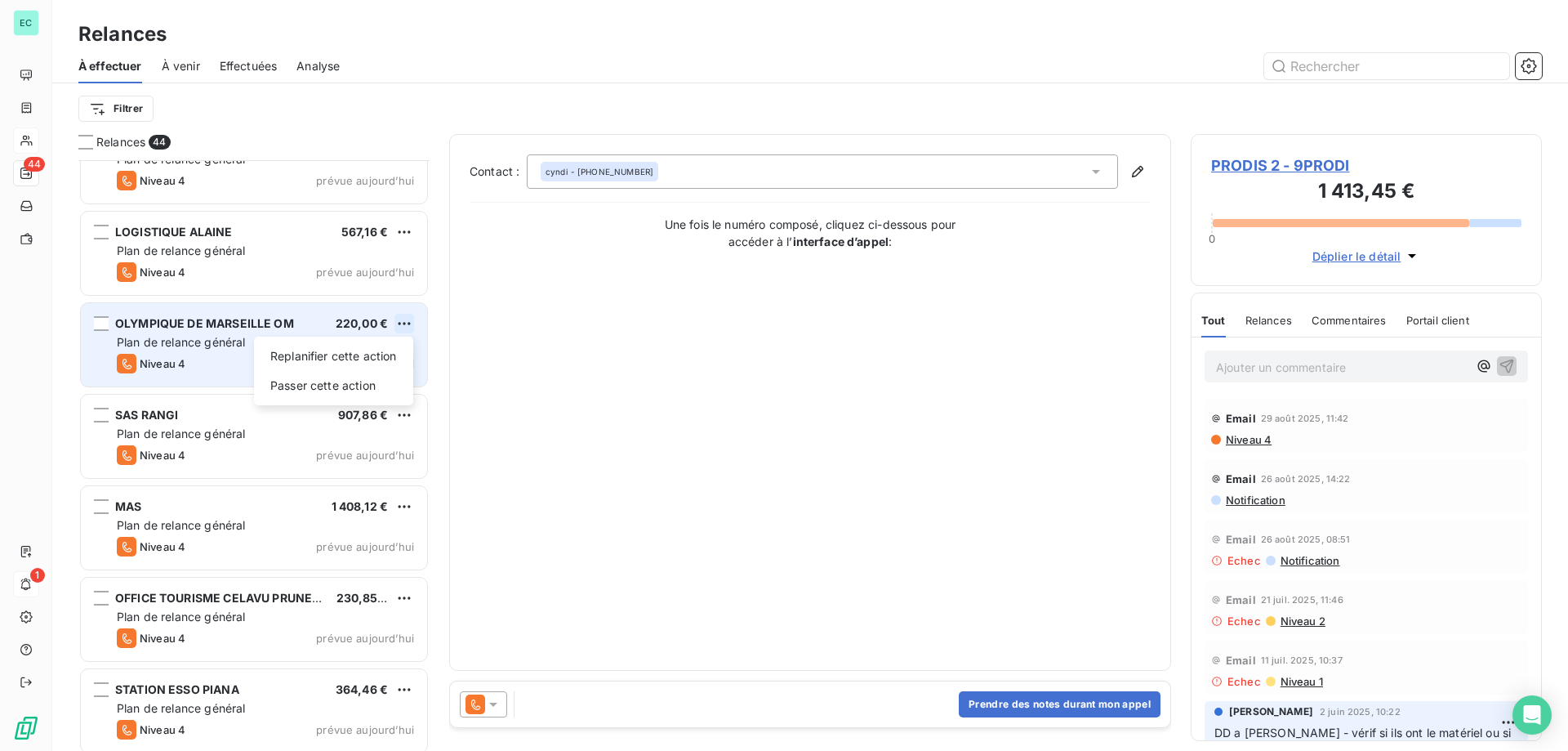
click at [406, 328] on html "EC 44 1 Relances À effectuer À venir Effectuées Analyse Filtrer Relances 44 INT…" at bounding box center [784, 376] width 1568 height 751
click at [348, 388] on div "Passer cette action" at bounding box center [334, 386] width 146 height 26
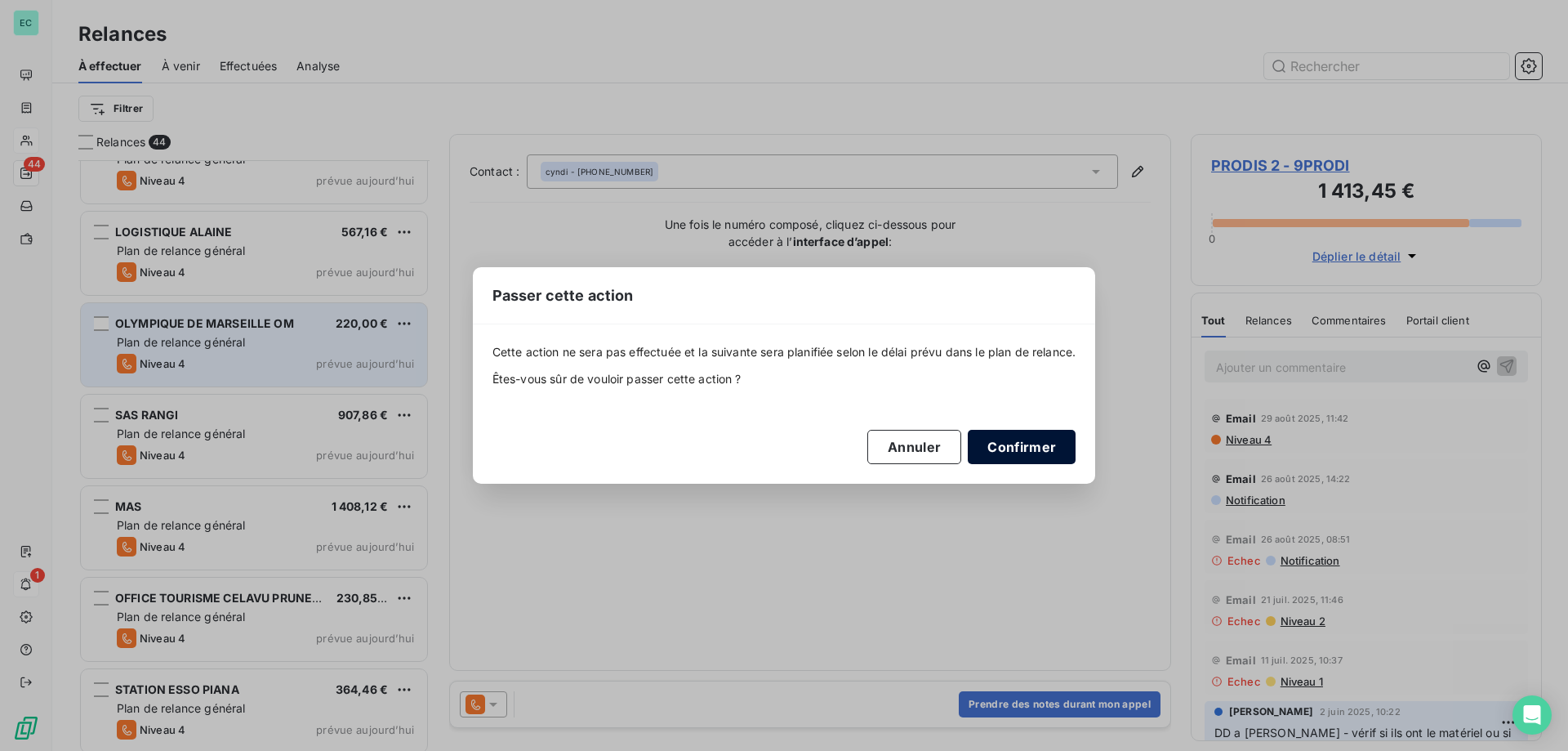
click at [1017, 452] on button "Confirmer" at bounding box center [1021, 447] width 107 height 34
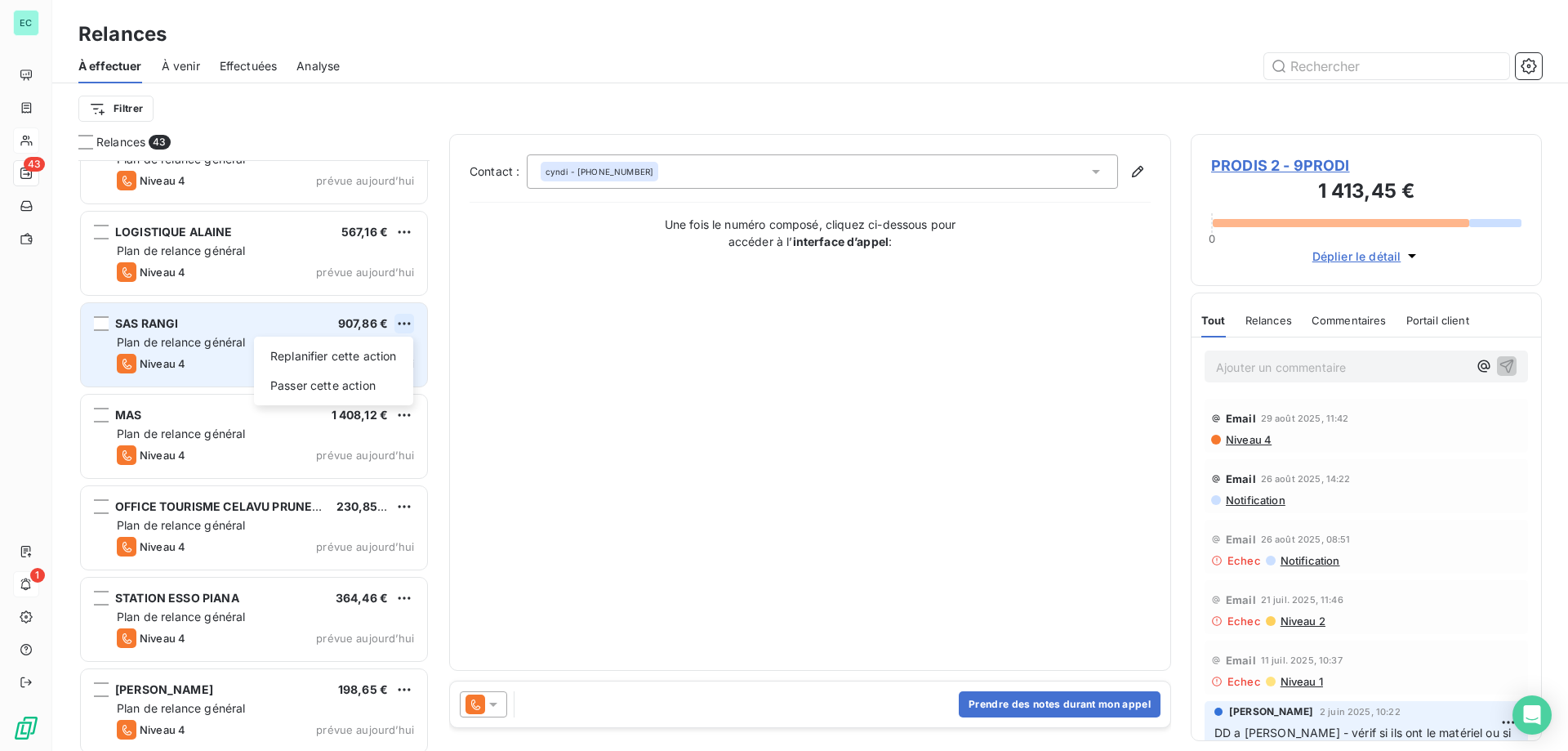
click at [408, 323] on html "EC 43 1 Relances À effectuer À venir Effectuées Analyse Filtrer Relances 43 INT…" at bounding box center [784, 376] width 1568 height 751
click at [326, 381] on div "Passer cette action" at bounding box center [334, 386] width 146 height 26
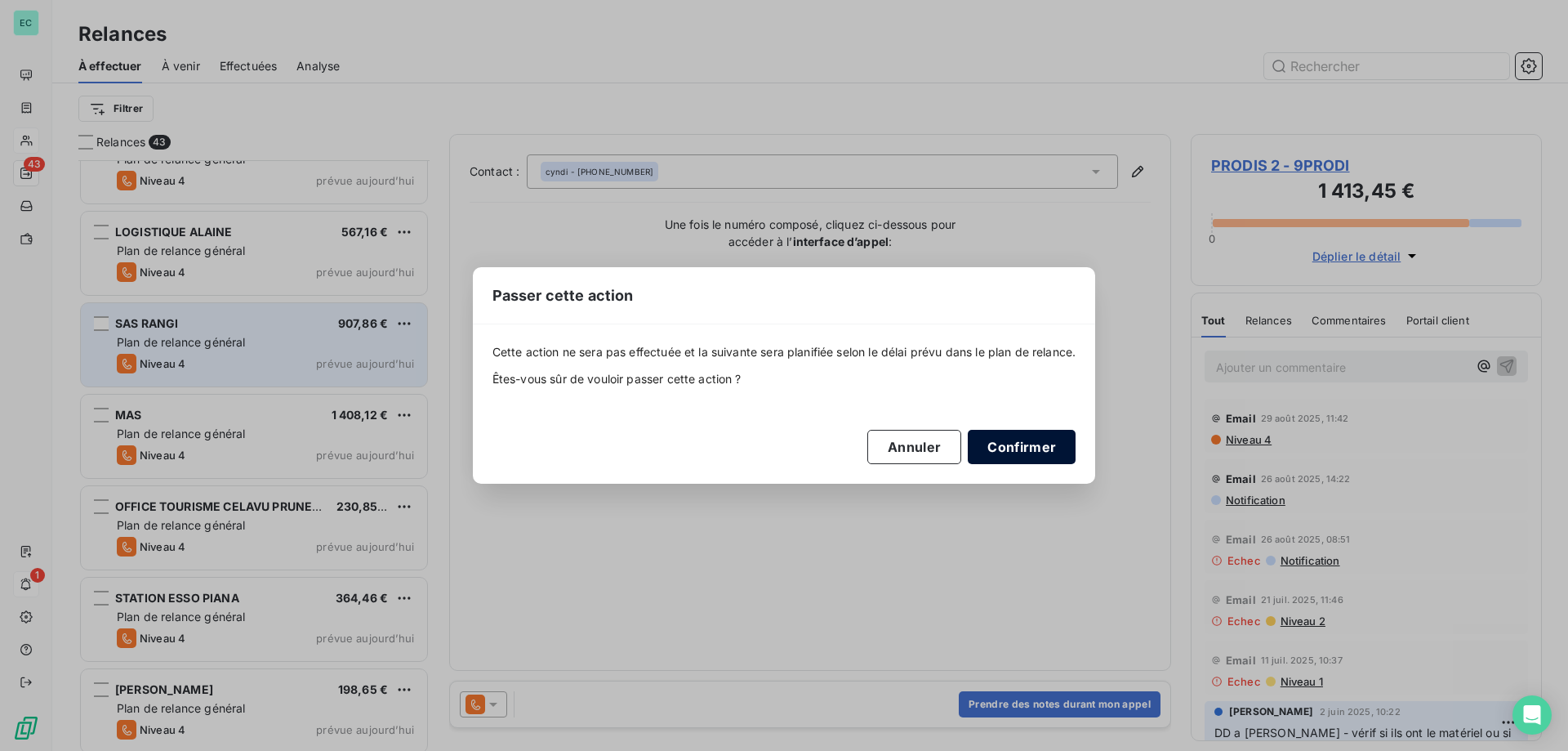
click at [1007, 449] on button "Confirmer" at bounding box center [1021, 447] width 107 height 34
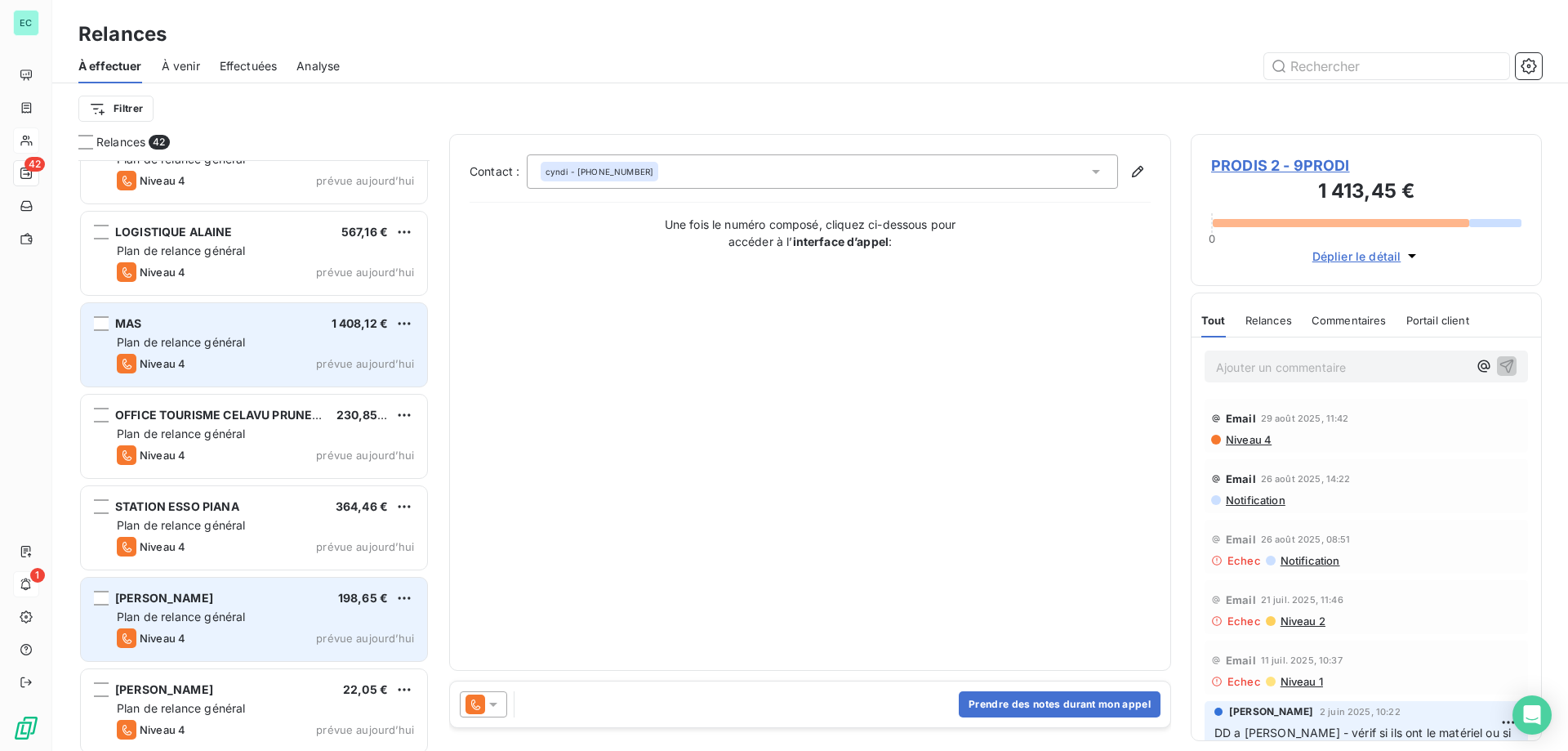
click at [228, 611] on span "Plan de relance général" at bounding box center [181, 616] width 128 height 14
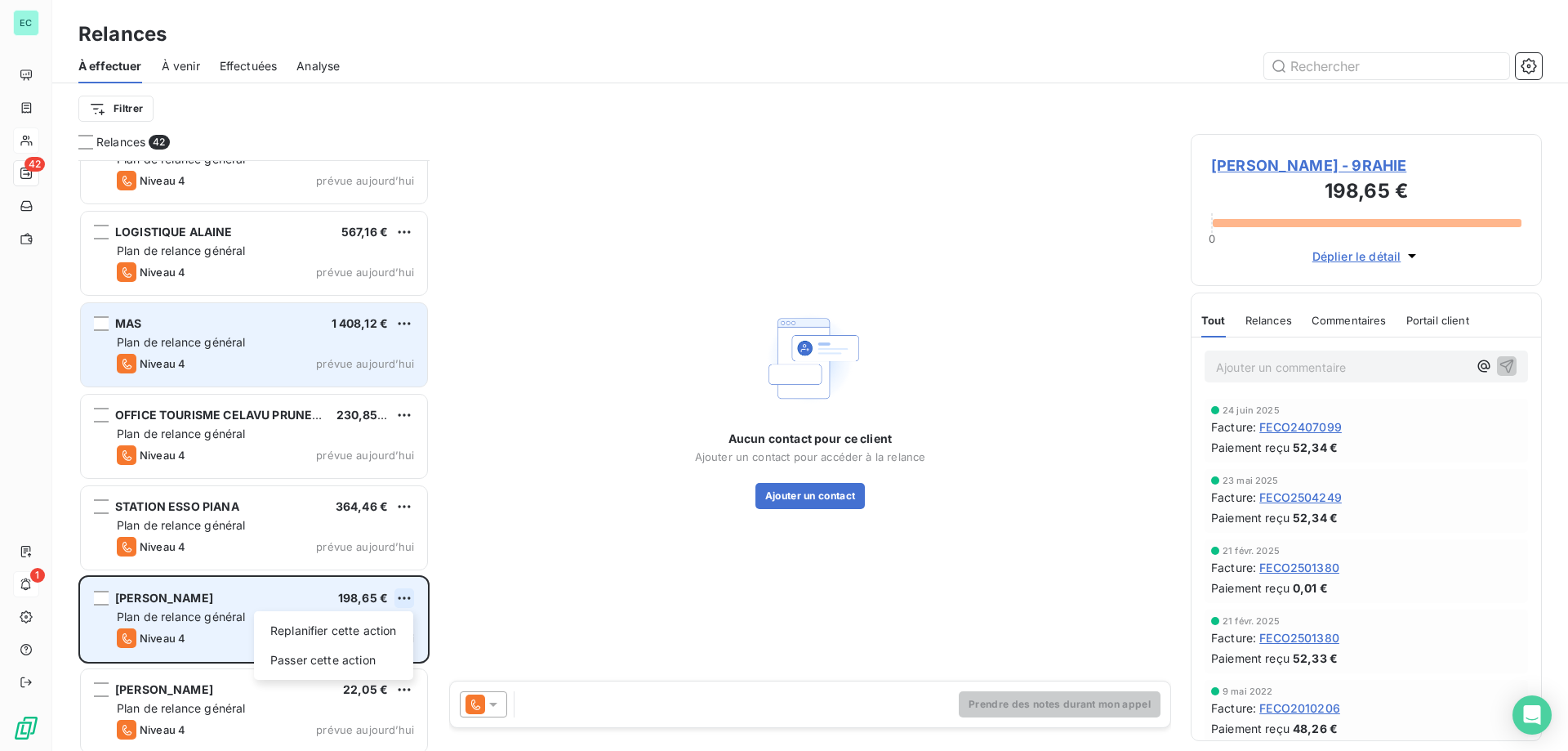
click at [411, 600] on html "EC 42 1 Relances À effectuer À venir Effectuées Analyse Filtrer Relances 42 INT…" at bounding box center [784, 376] width 1568 height 751
click at [362, 667] on div "Passer cette action" at bounding box center [334, 660] width 146 height 26
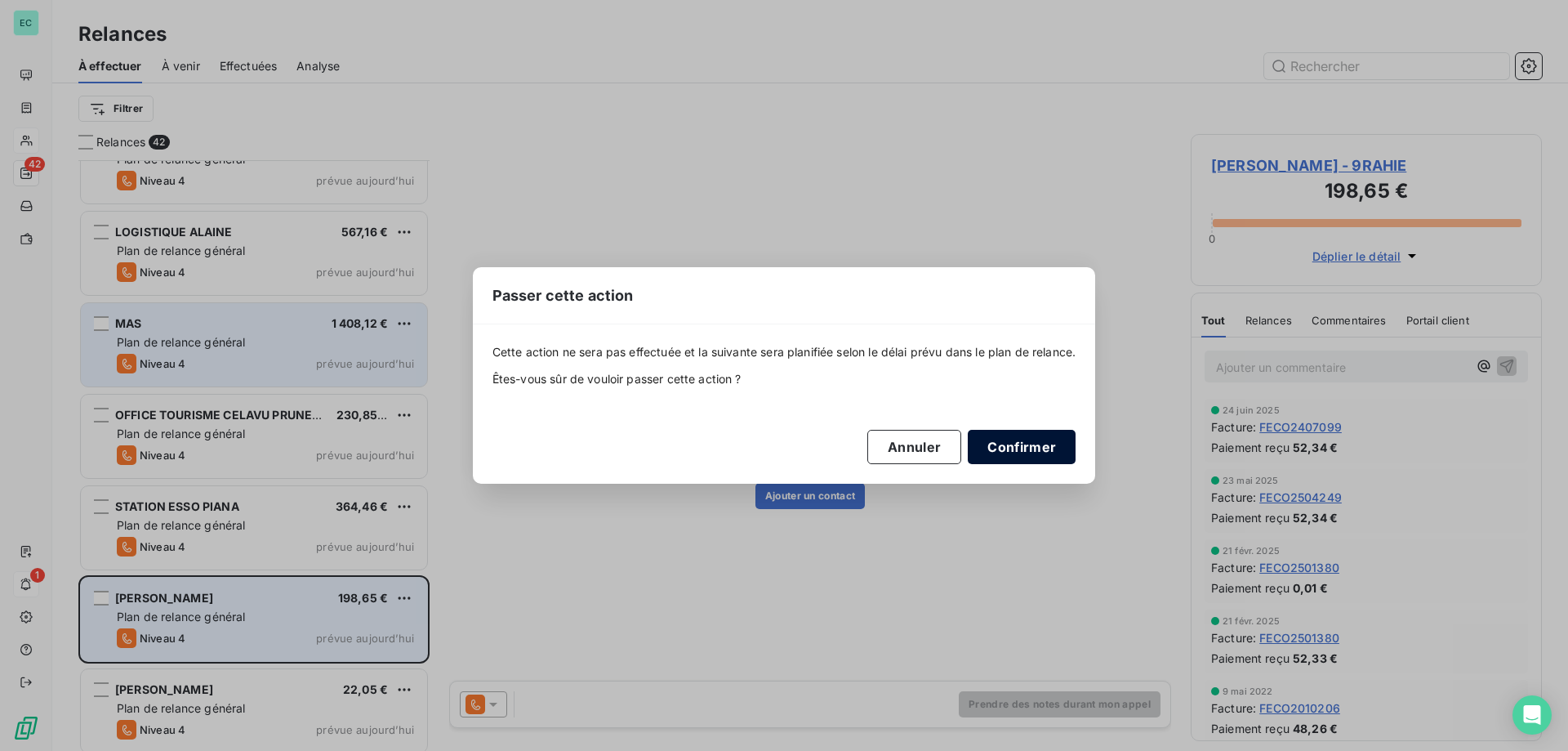
click at [1032, 444] on button "Confirmer" at bounding box center [1021, 447] width 107 height 34
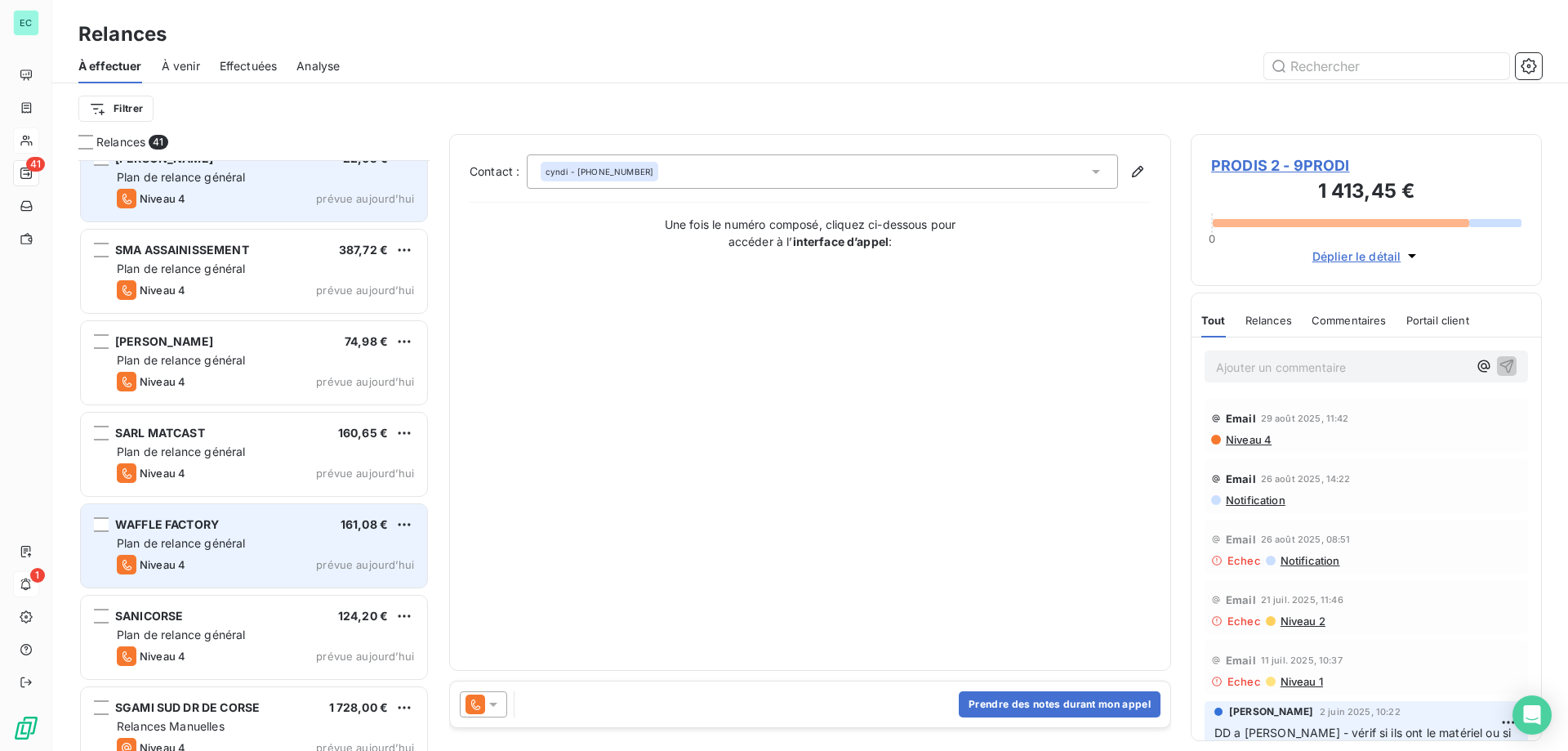
scroll to position [3162, 0]
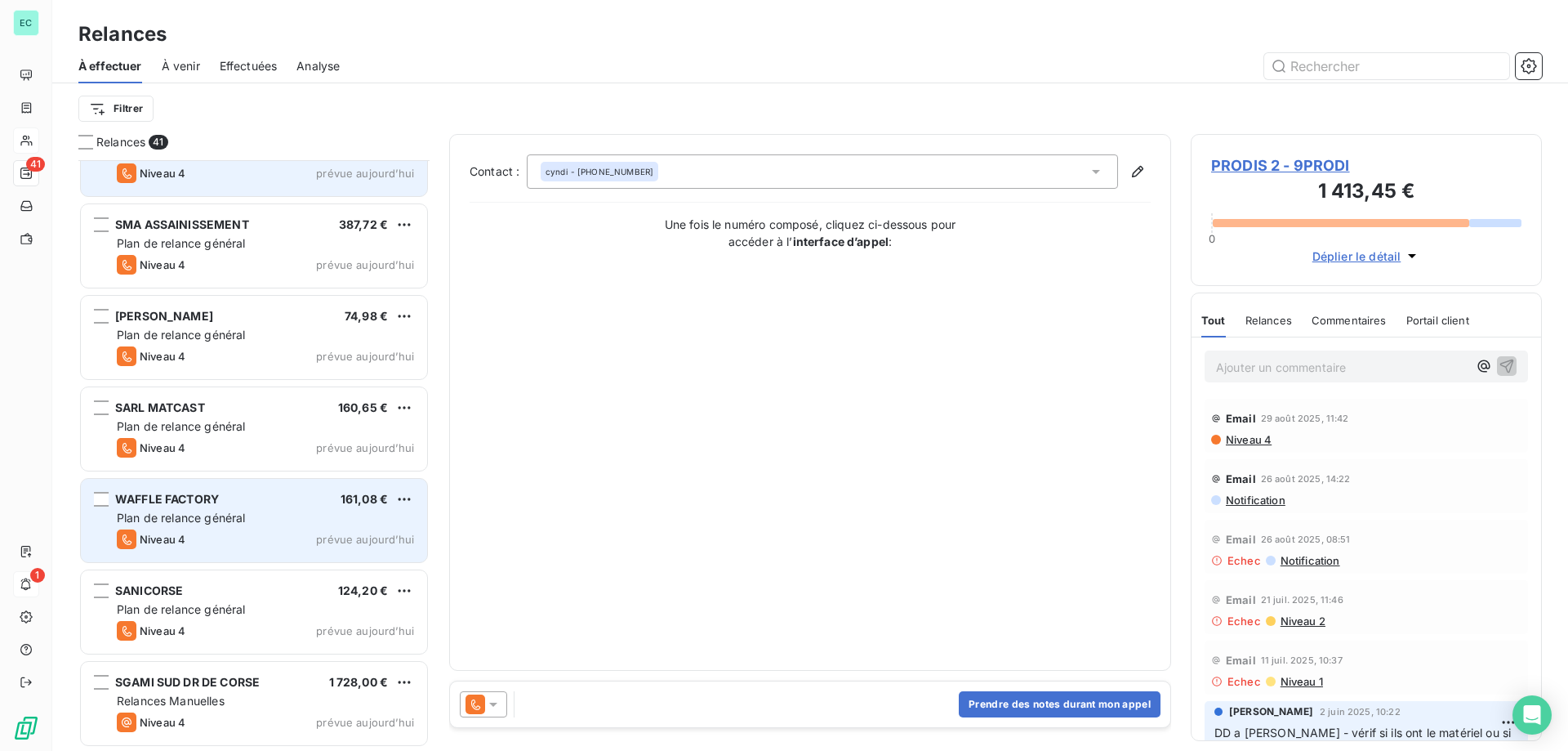
click at [247, 537] on div "Niveau 4 prévue aujourd’hui" at bounding box center [265, 539] width 297 height 19
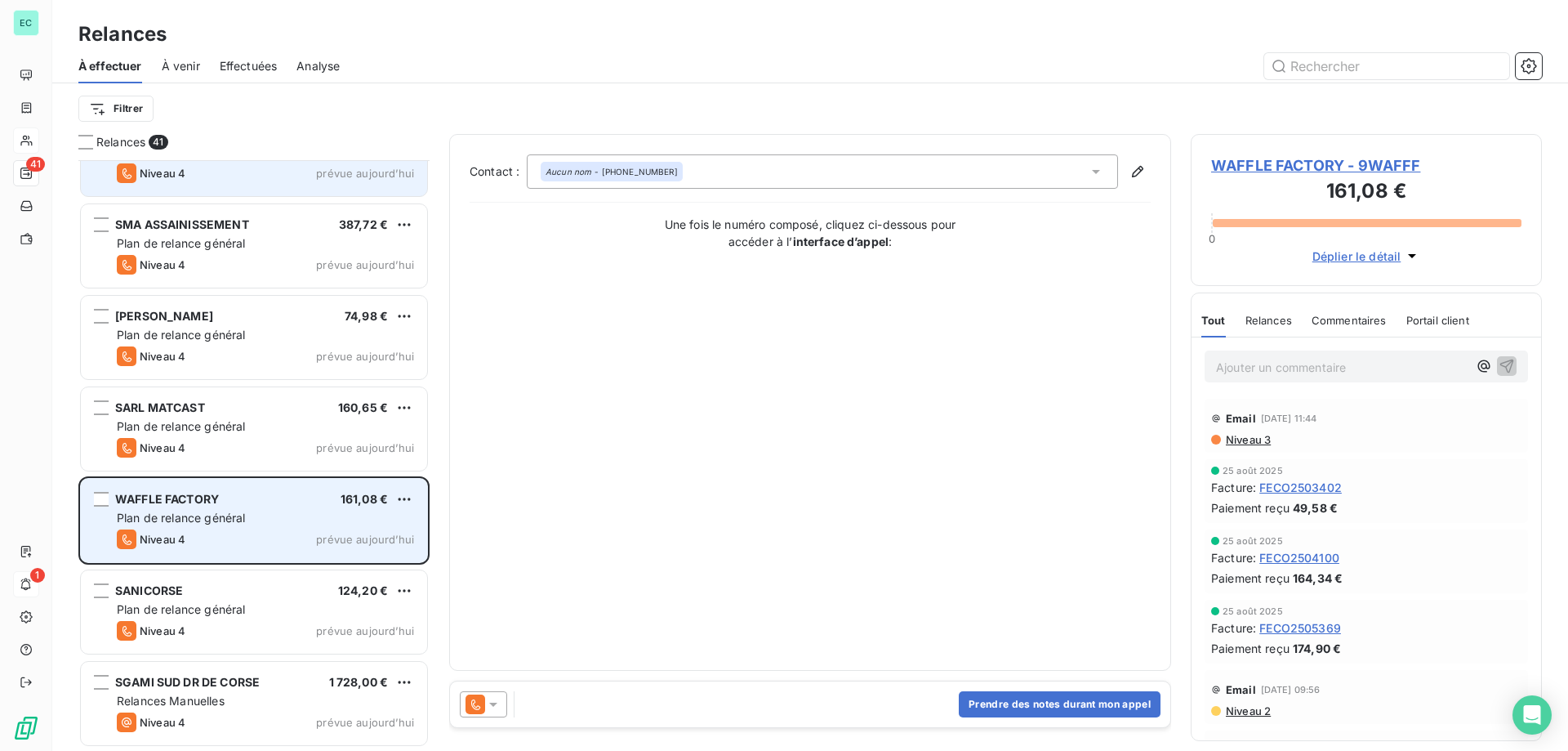
click at [322, 520] on div "Plan de relance général" at bounding box center [265, 518] width 297 height 17
click at [295, 512] on div "Plan de relance général" at bounding box center [265, 518] width 297 height 17
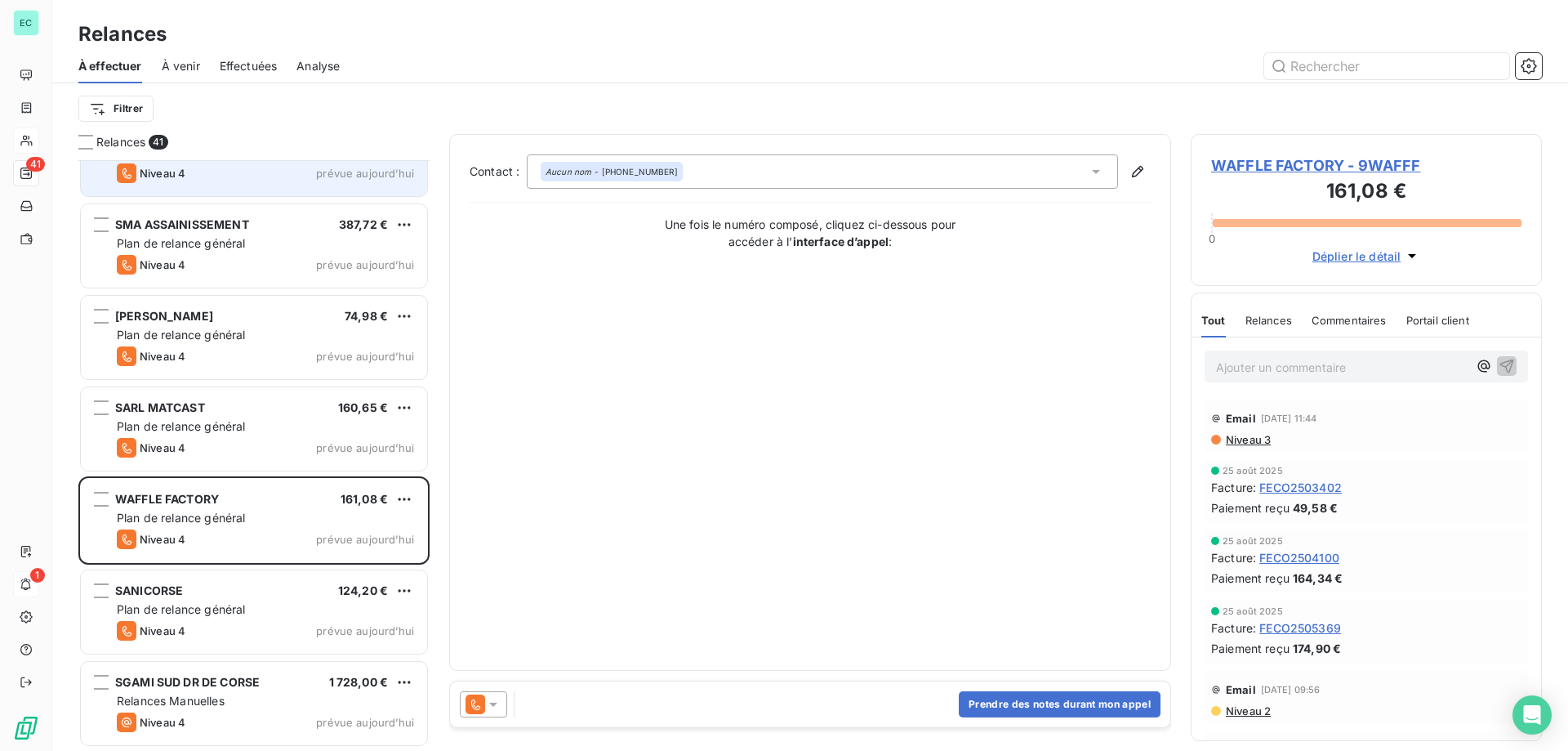
click at [494, 706] on icon at bounding box center [493, 705] width 8 height 4
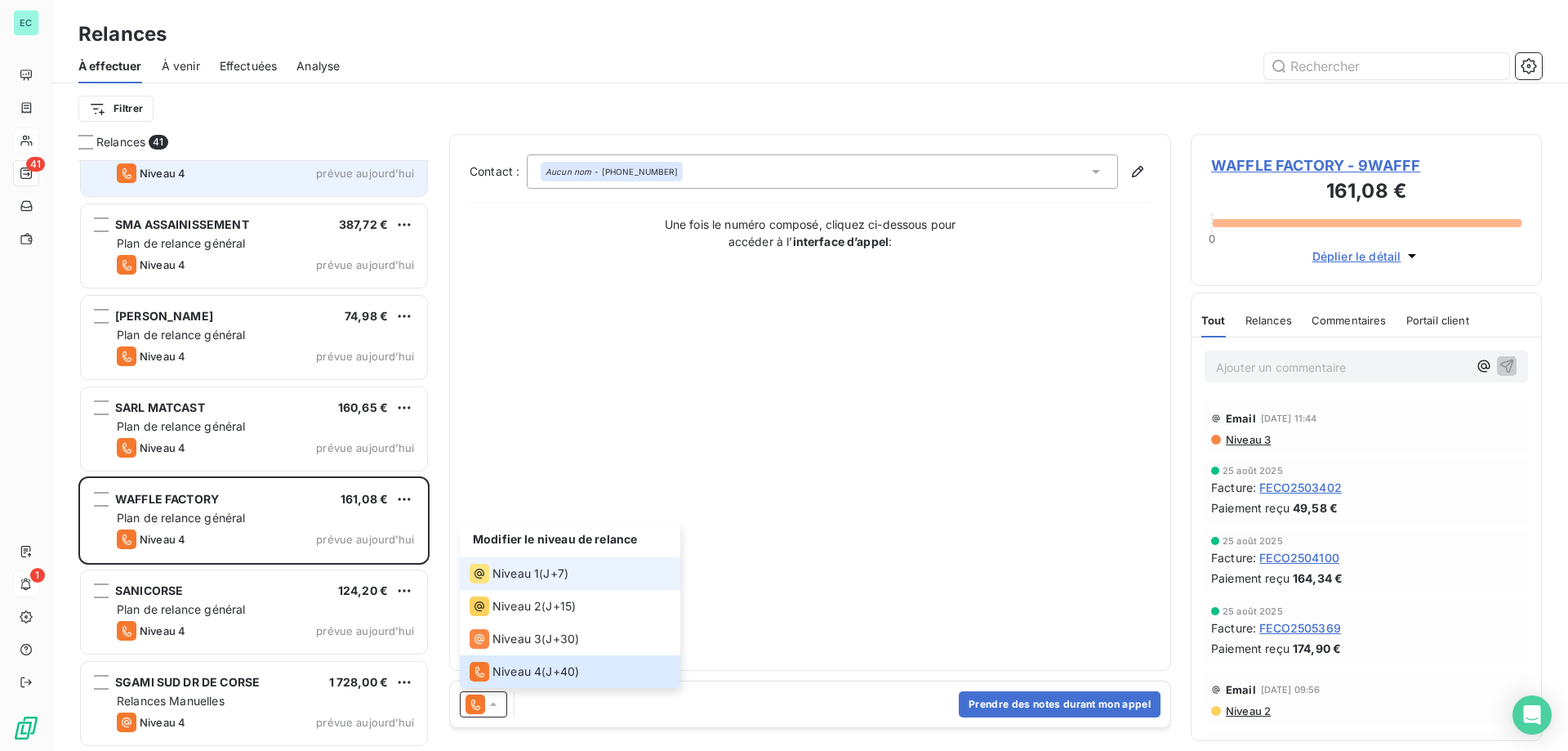
click at [526, 581] on div "Niveau 1" at bounding box center [504, 573] width 70 height 19
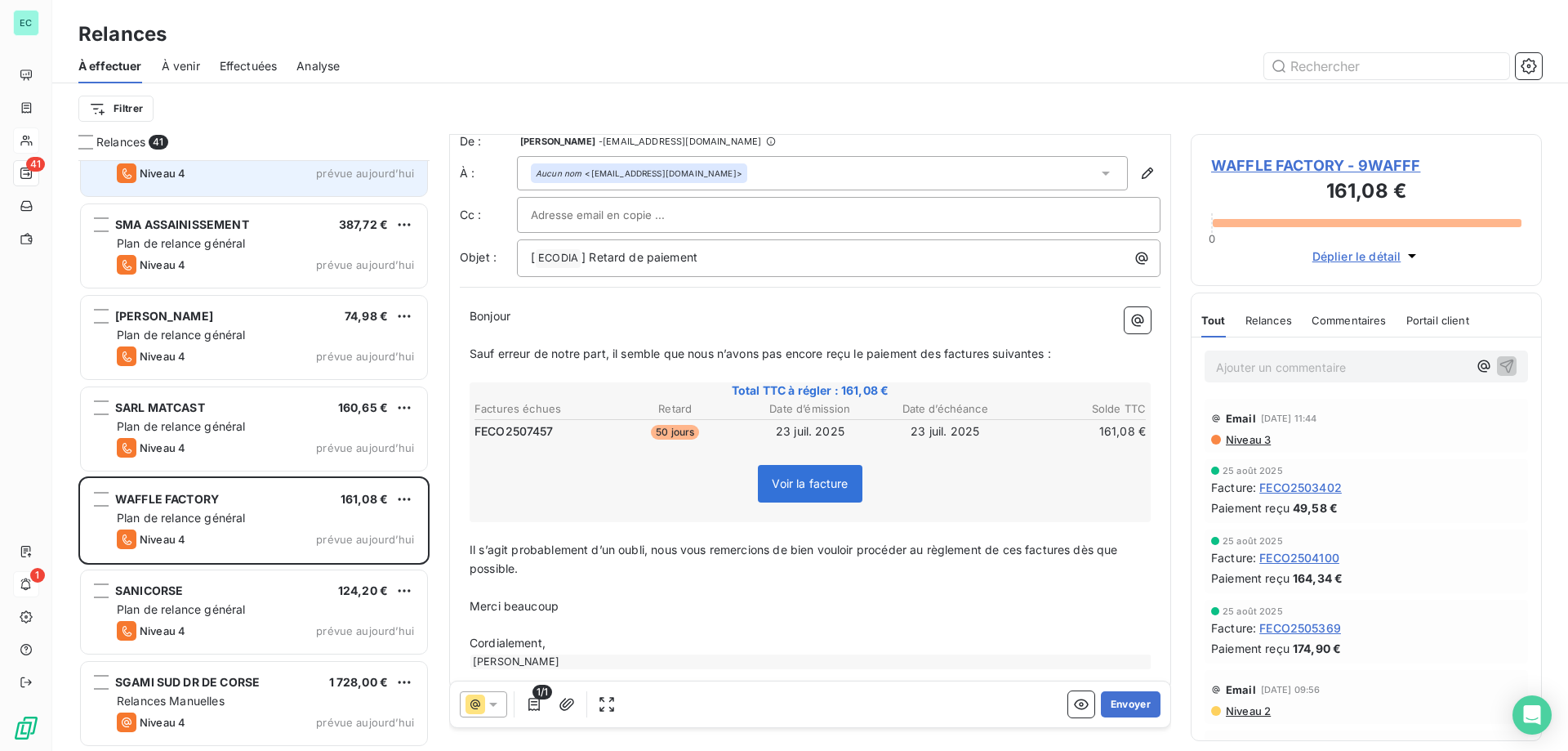
scroll to position [31, 0]
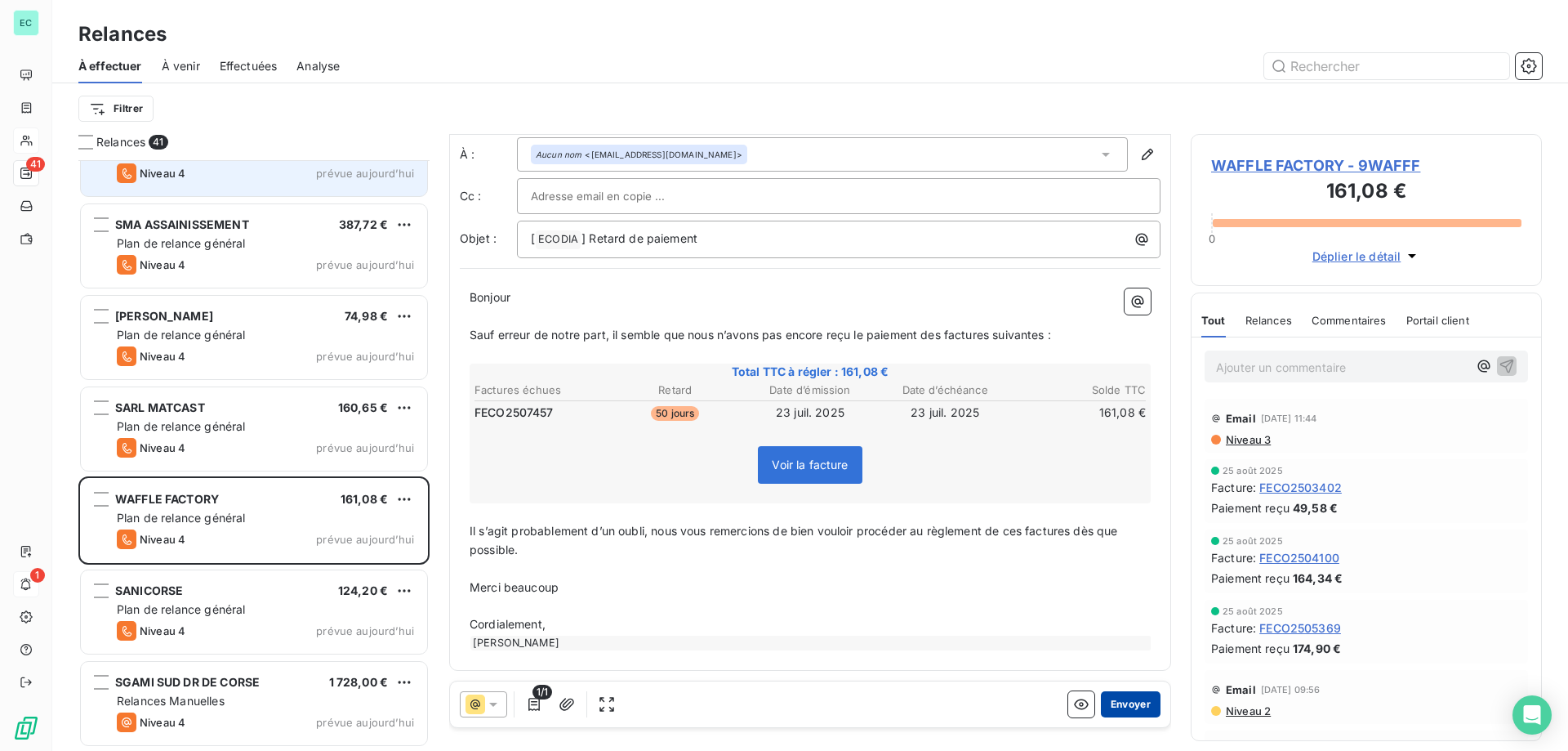
click at [1115, 703] on button "Envoyer" at bounding box center [1131, 705] width 59 height 26
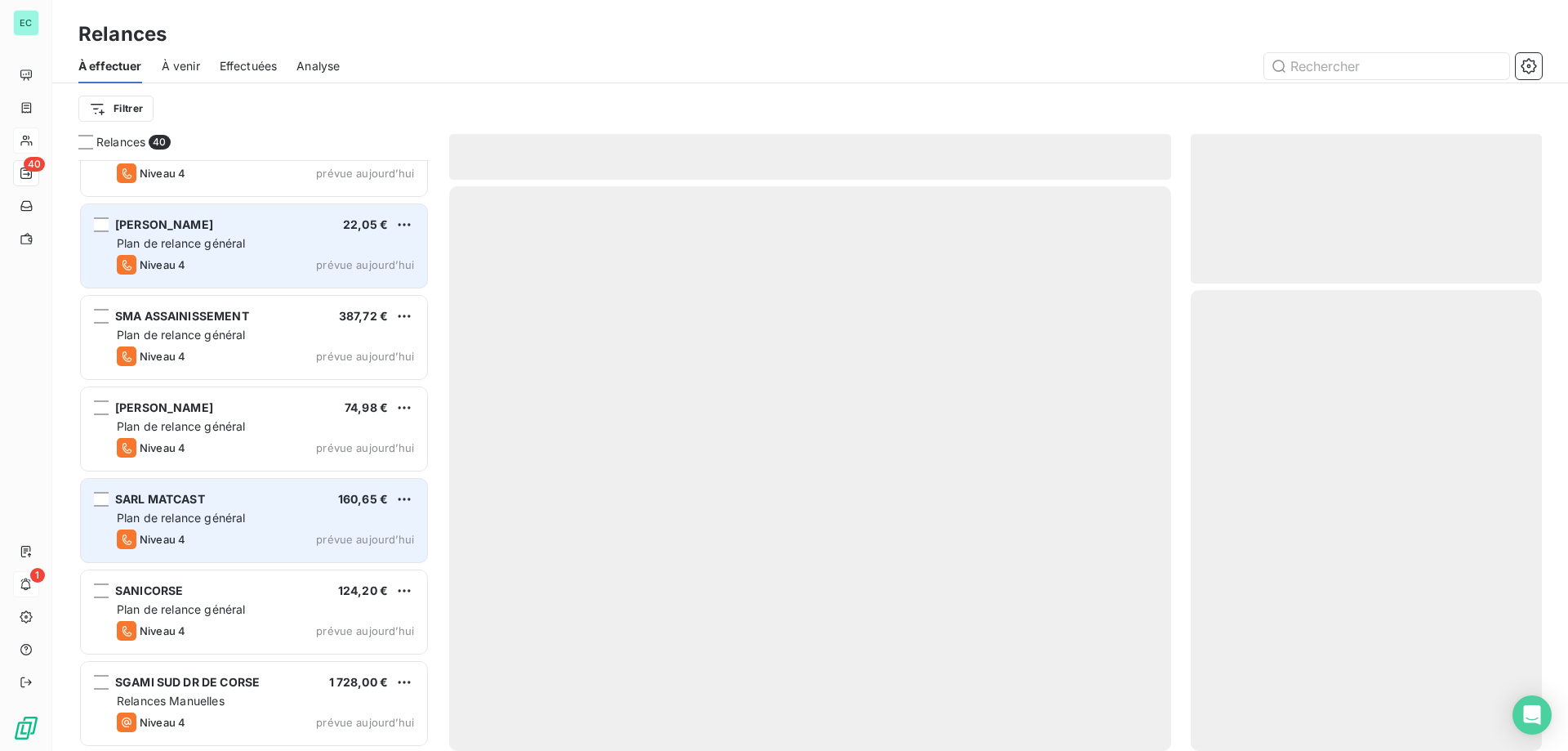
scroll to position [3070, 0]
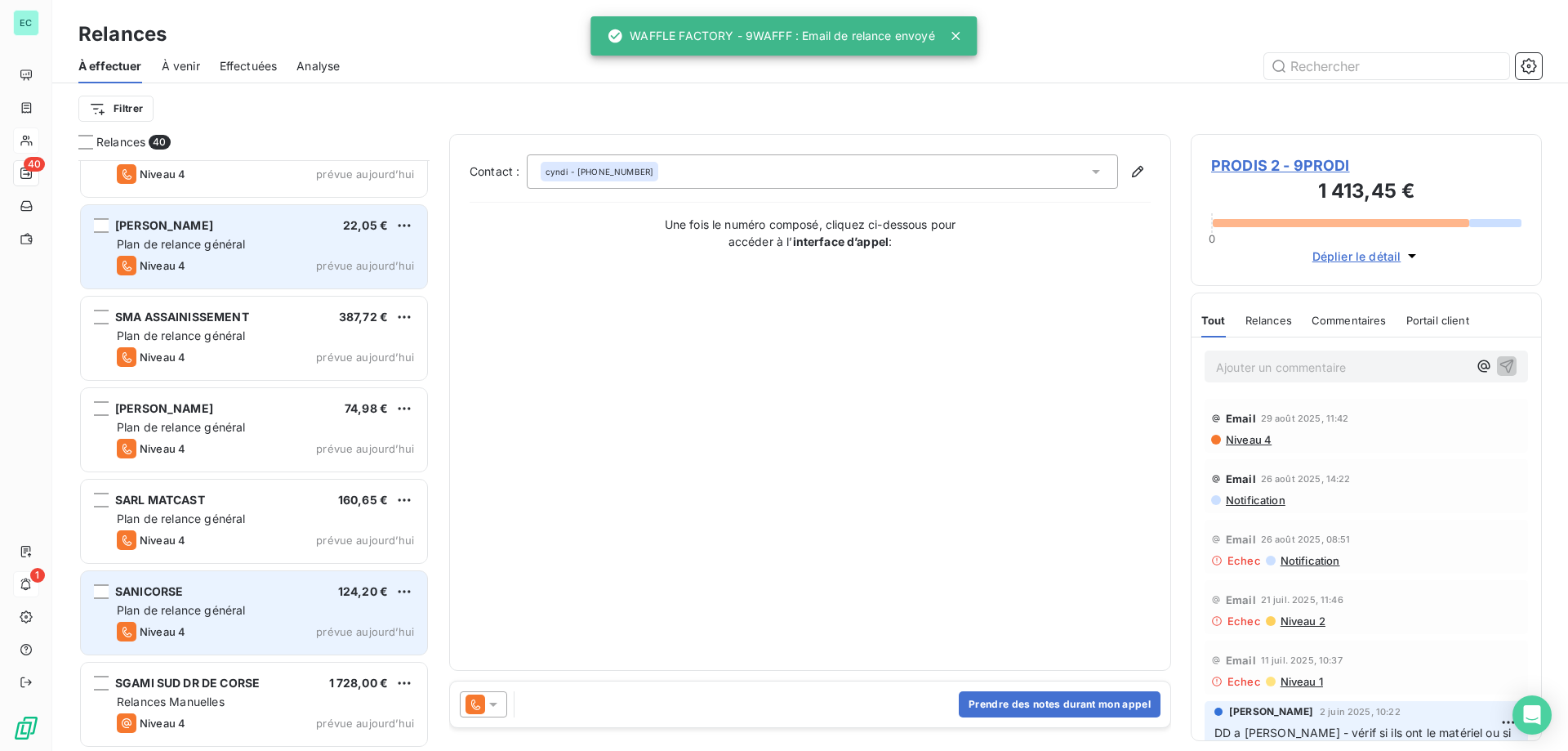
click at [252, 595] on div "SANICORSE 124,20 €" at bounding box center [265, 592] width 297 height 15
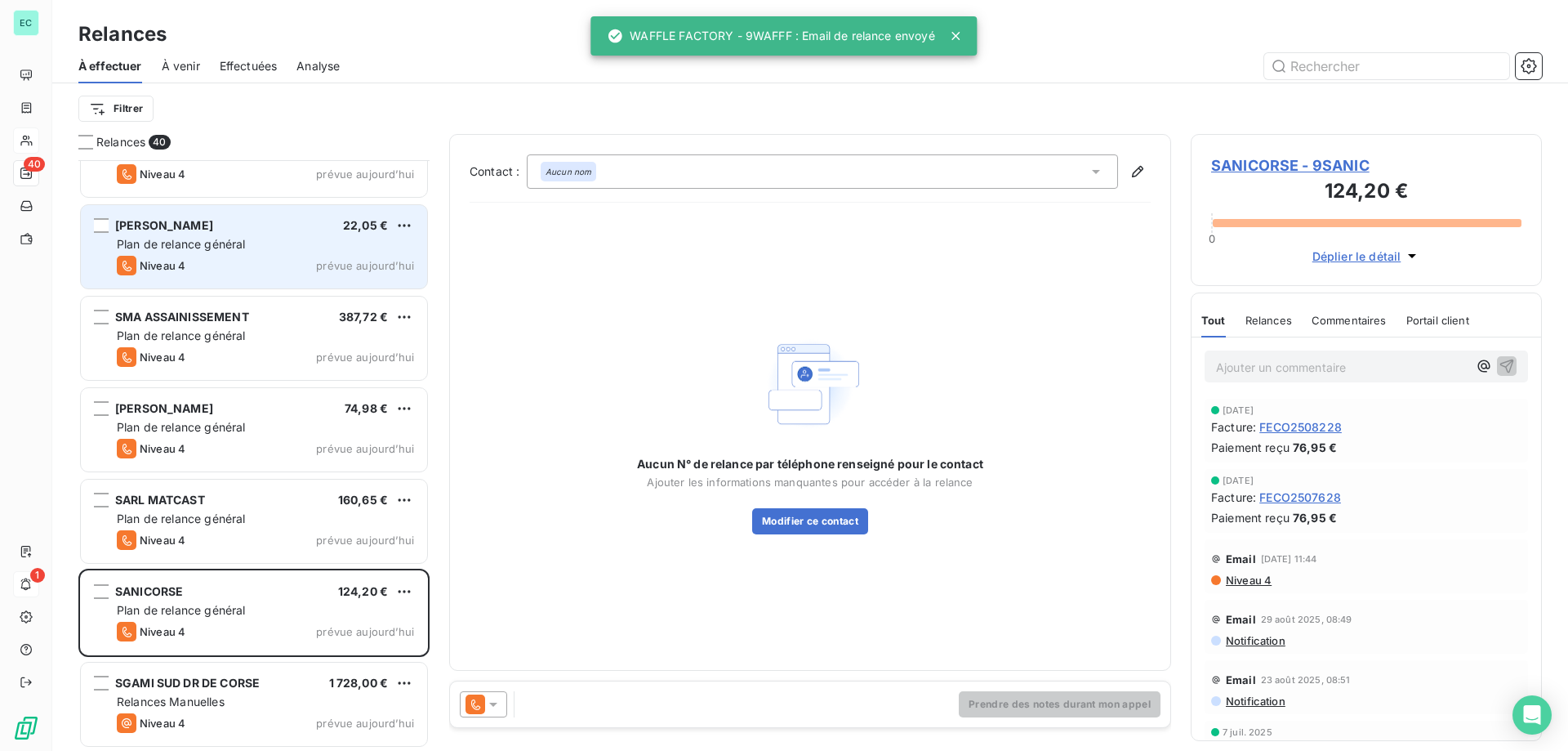
click at [500, 707] on icon at bounding box center [493, 705] width 17 height 17
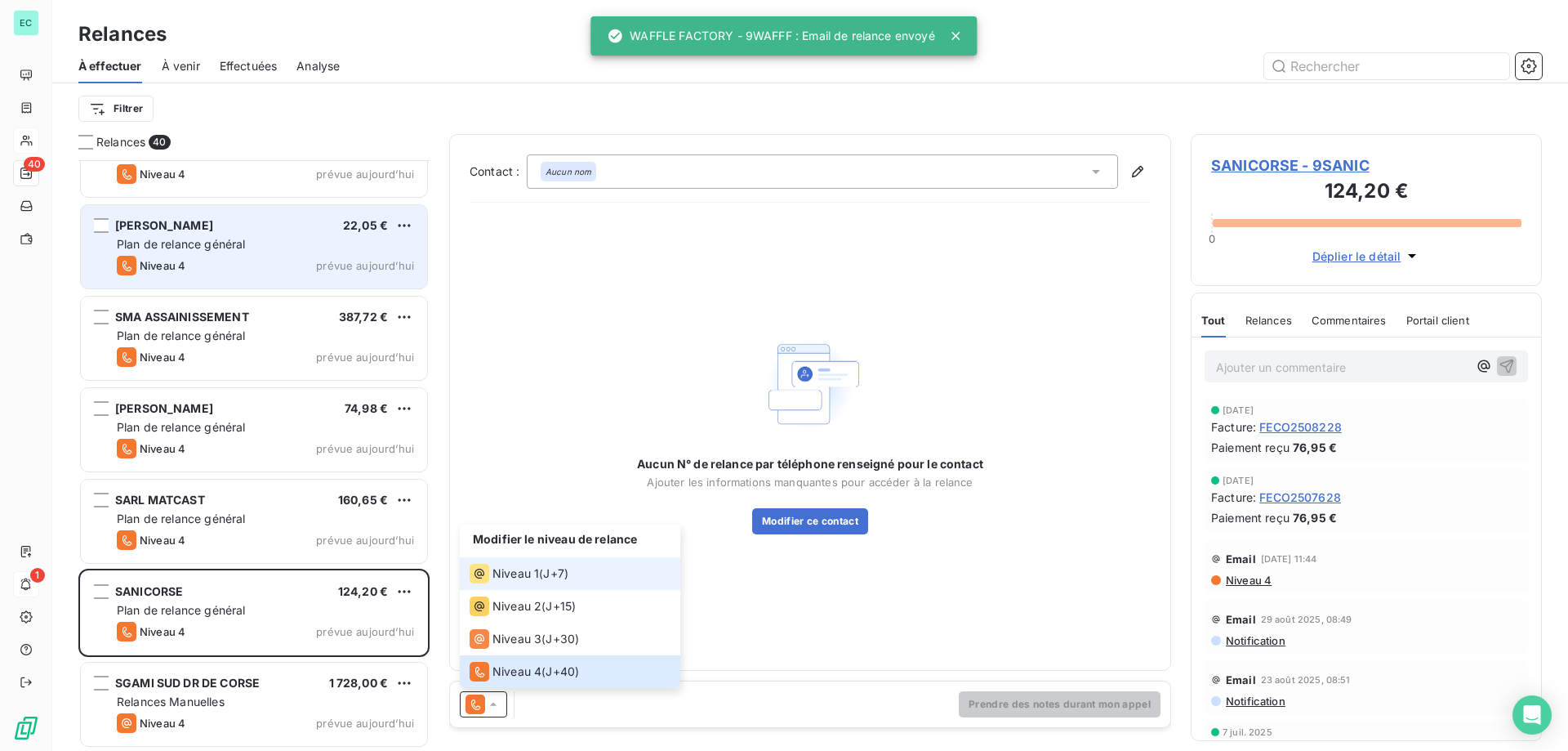
click at [531, 557] on li "Niveau 1 ( J+7 )" at bounding box center [570, 573] width 221 height 32
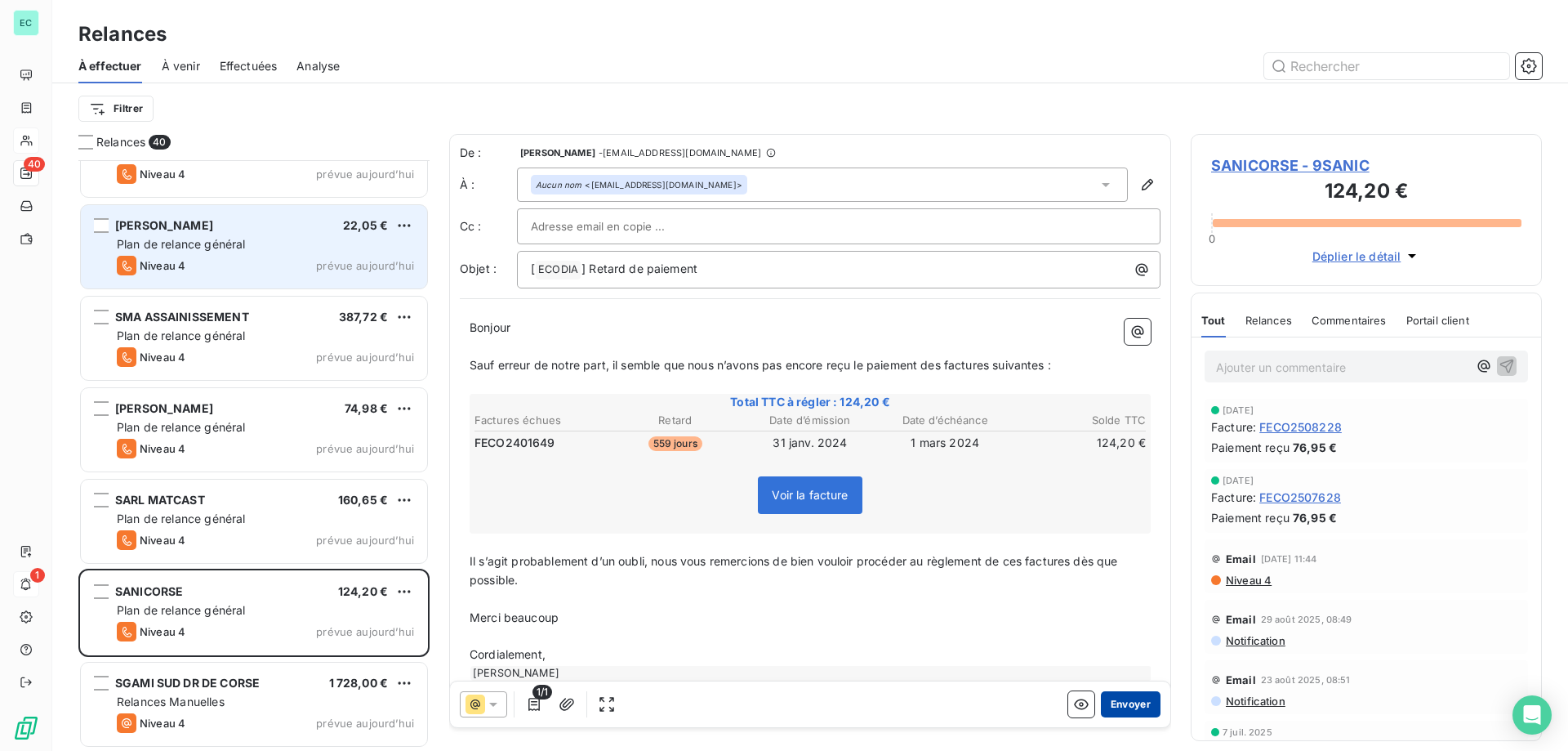
click at [1138, 702] on button "Envoyer" at bounding box center [1131, 705] width 59 height 26
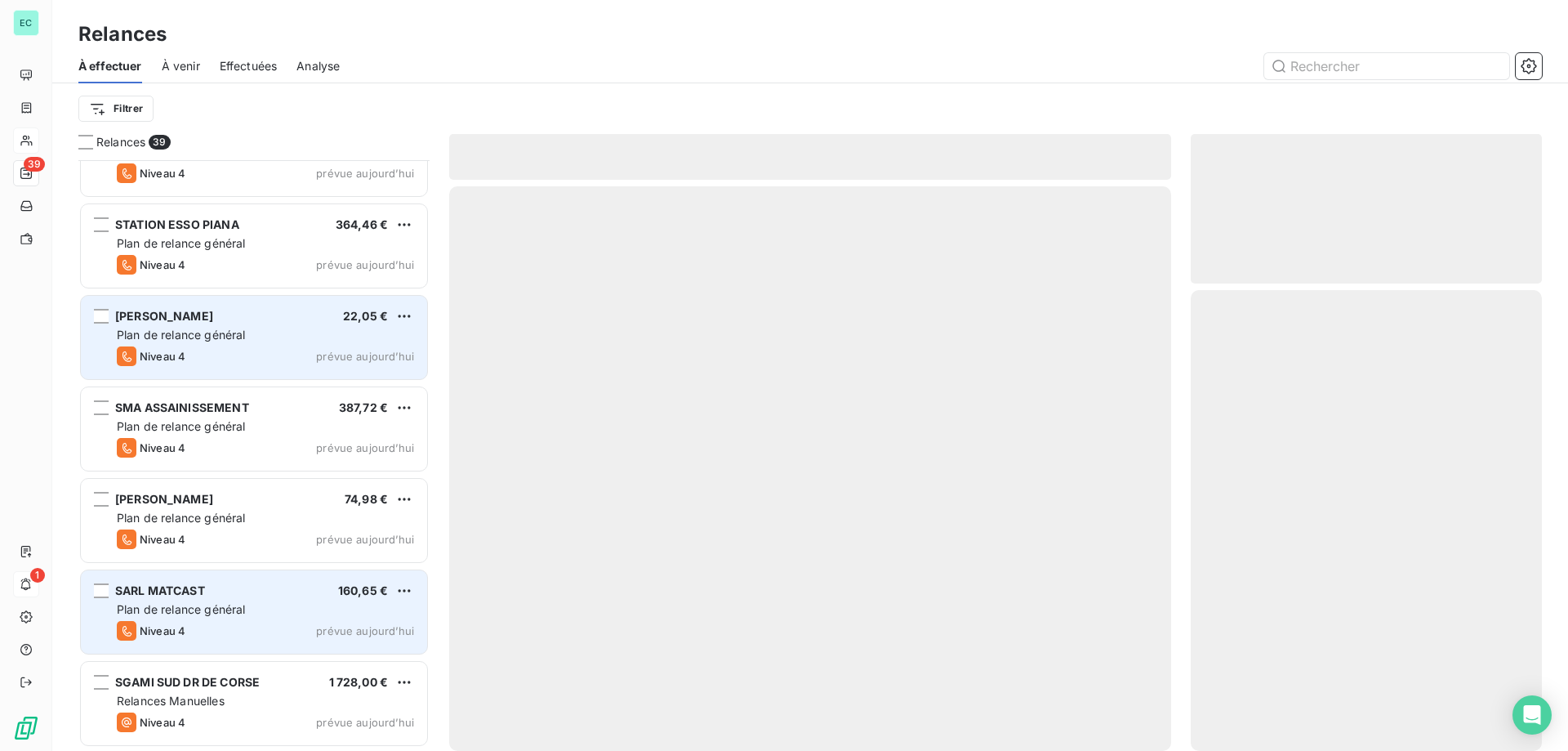
scroll to position [2978, 0]
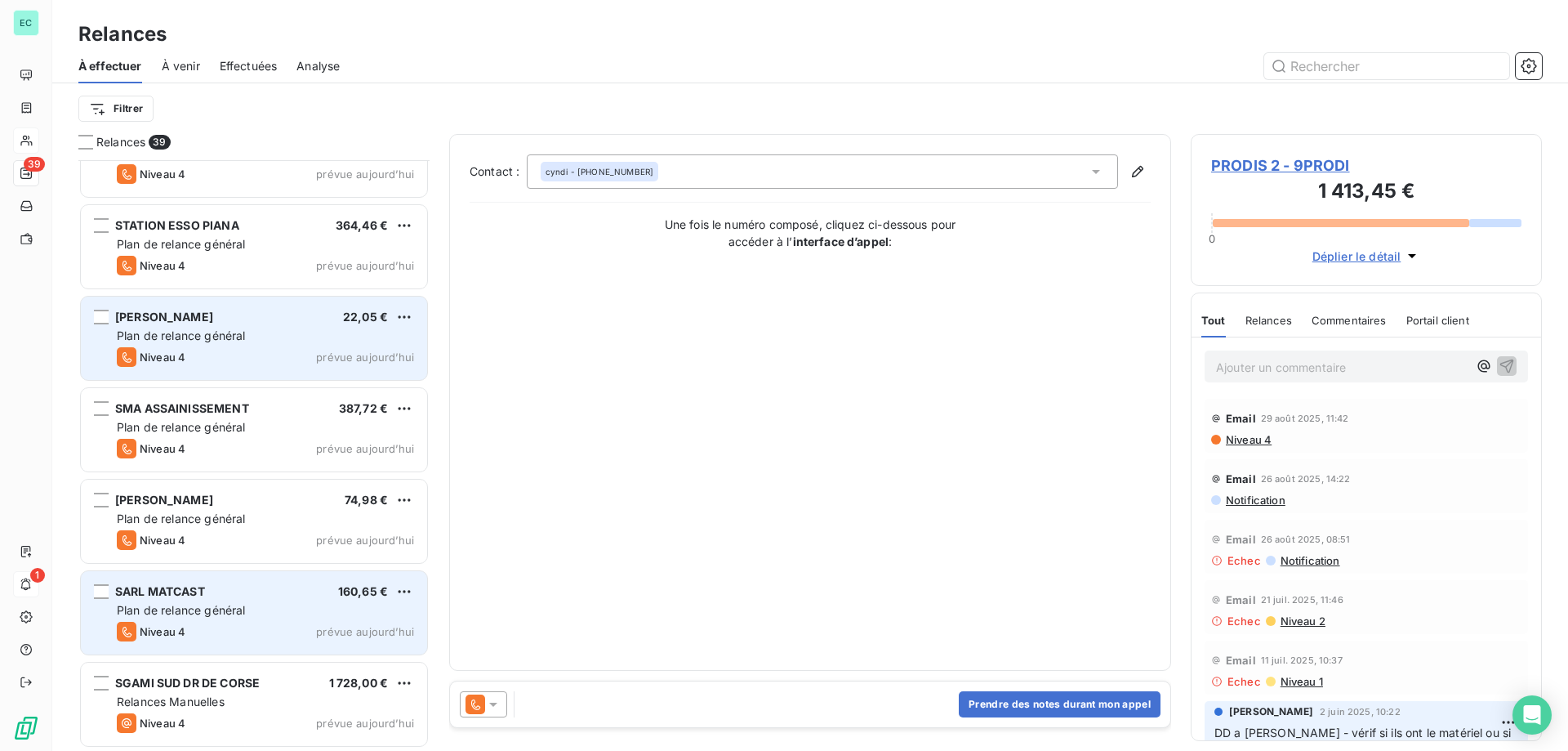
click at [328, 623] on div "Niveau 4 prévue aujourd’hui" at bounding box center [265, 631] width 297 height 19
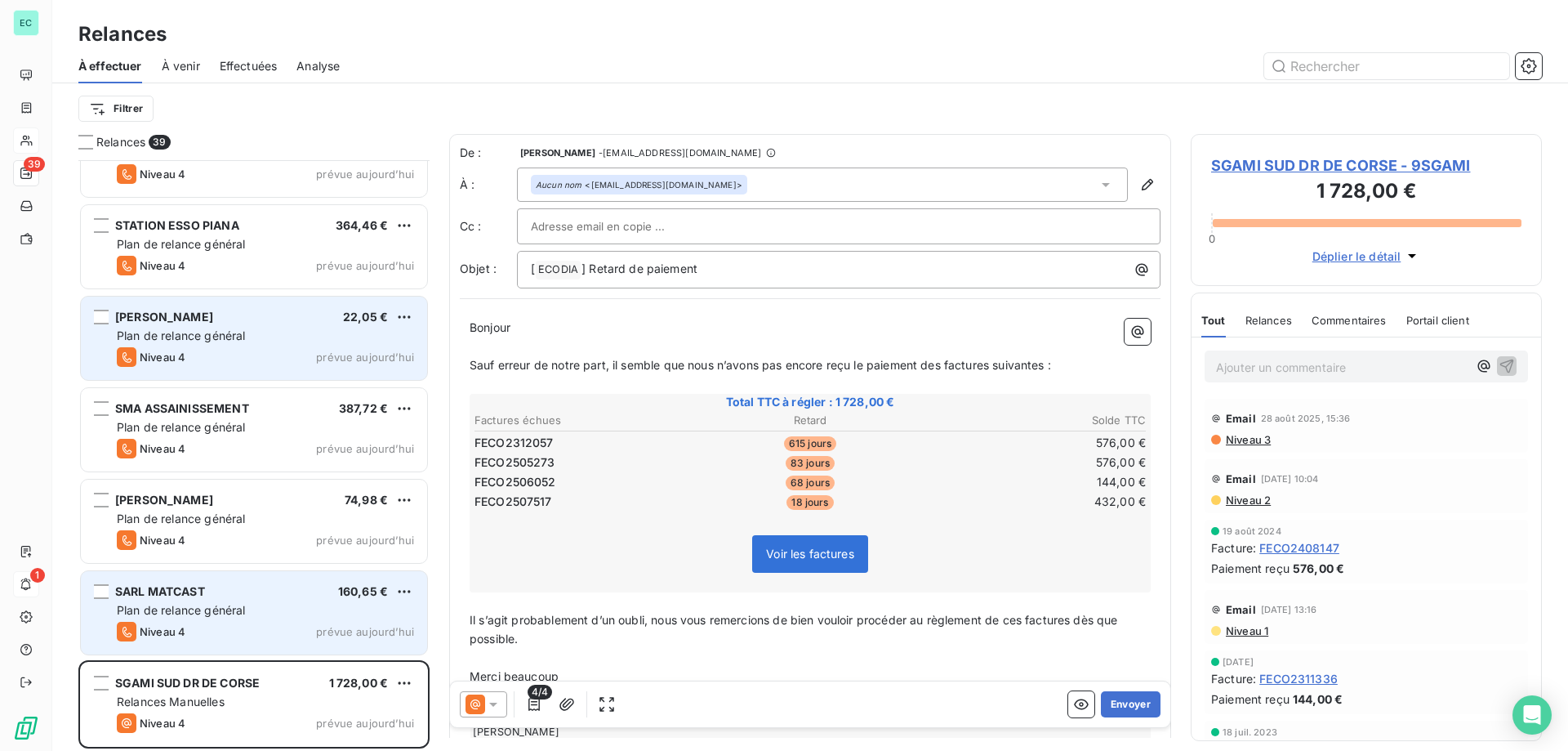
click at [242, 602] on div "Plan de relance général" at bounding box center [265, 610] width 297 height 17
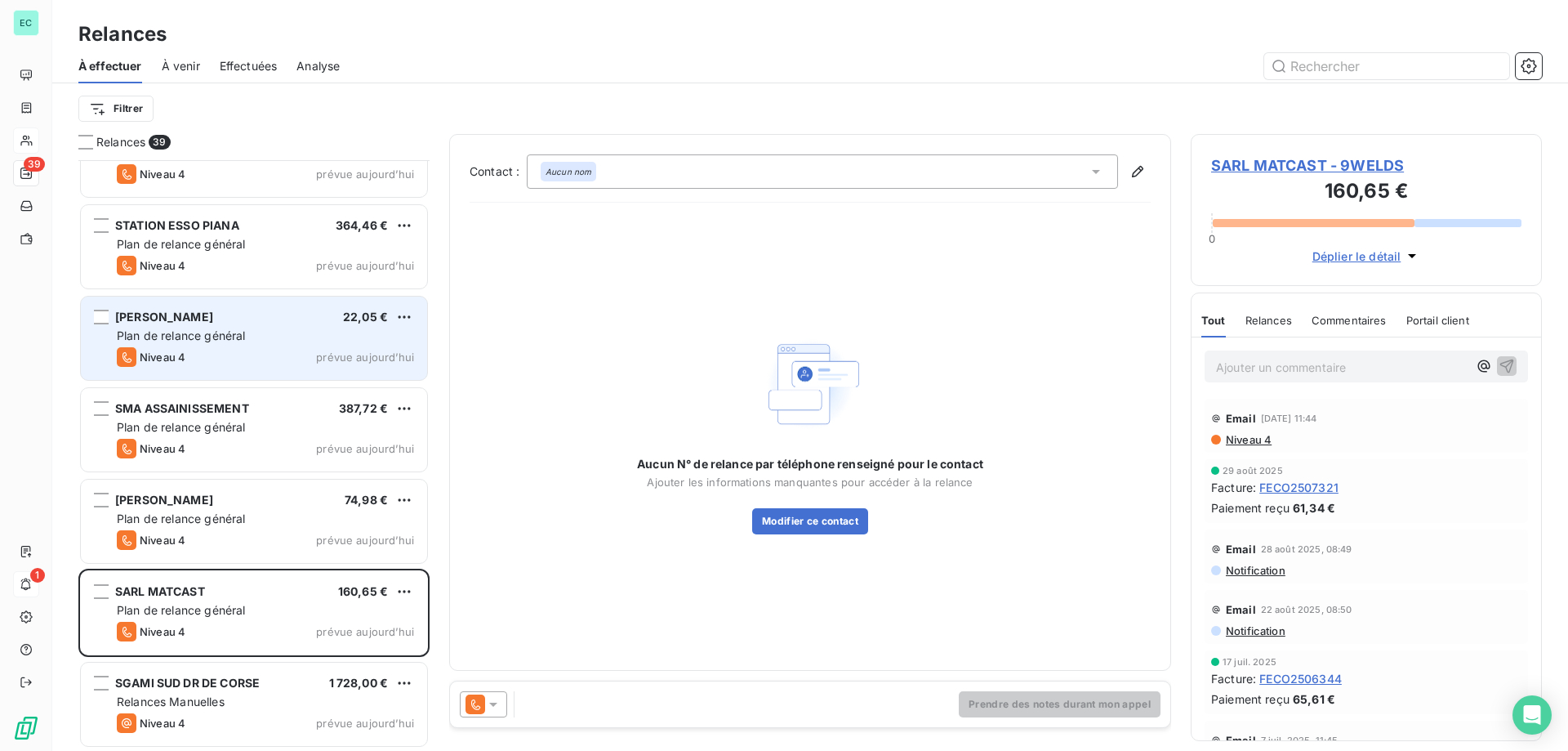
click at [498, 712] on div at bounding box center [483, 705] width 47 height 26
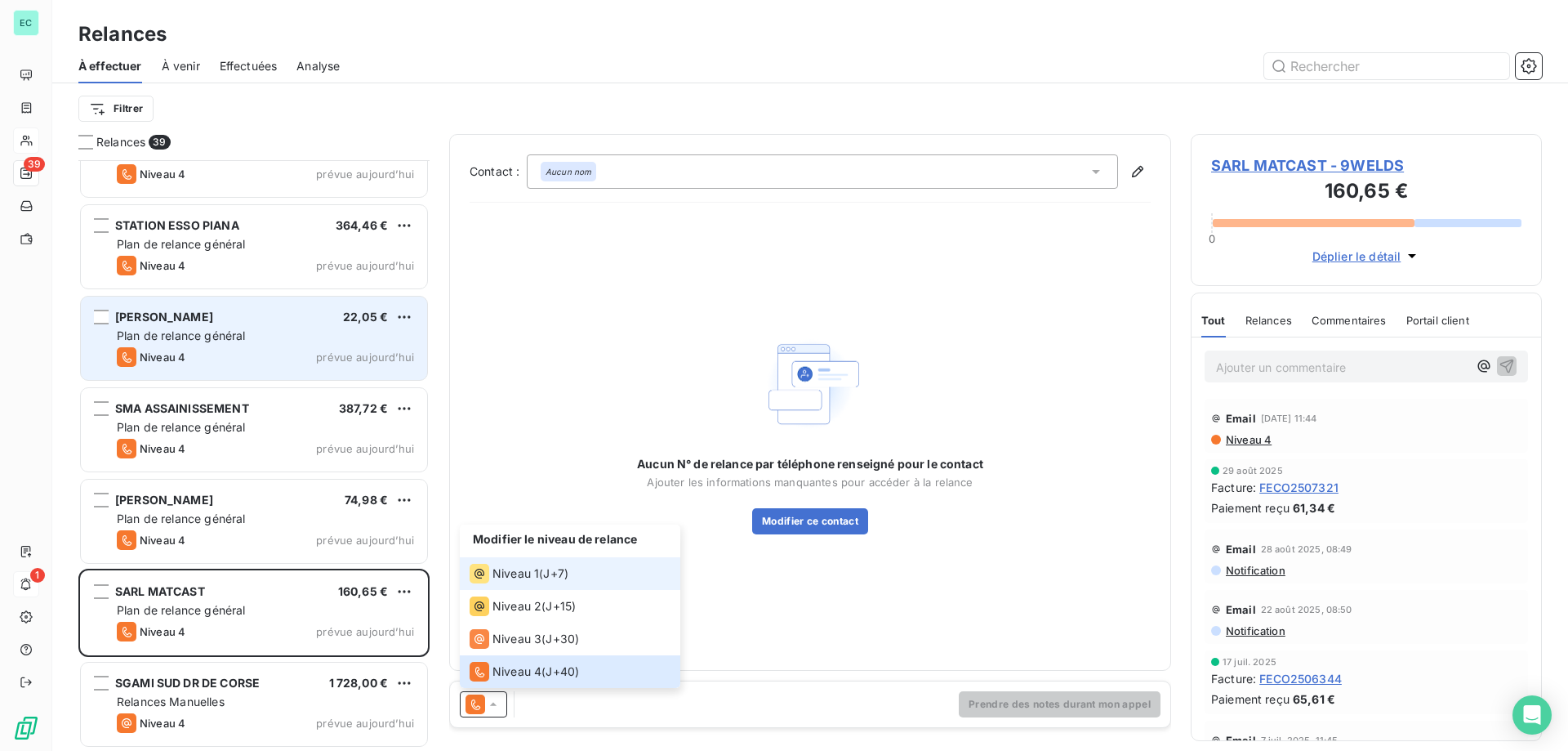
click at [519, 581] on span "Niveau 1" at bounding box center [515, 574] width 46 height 17
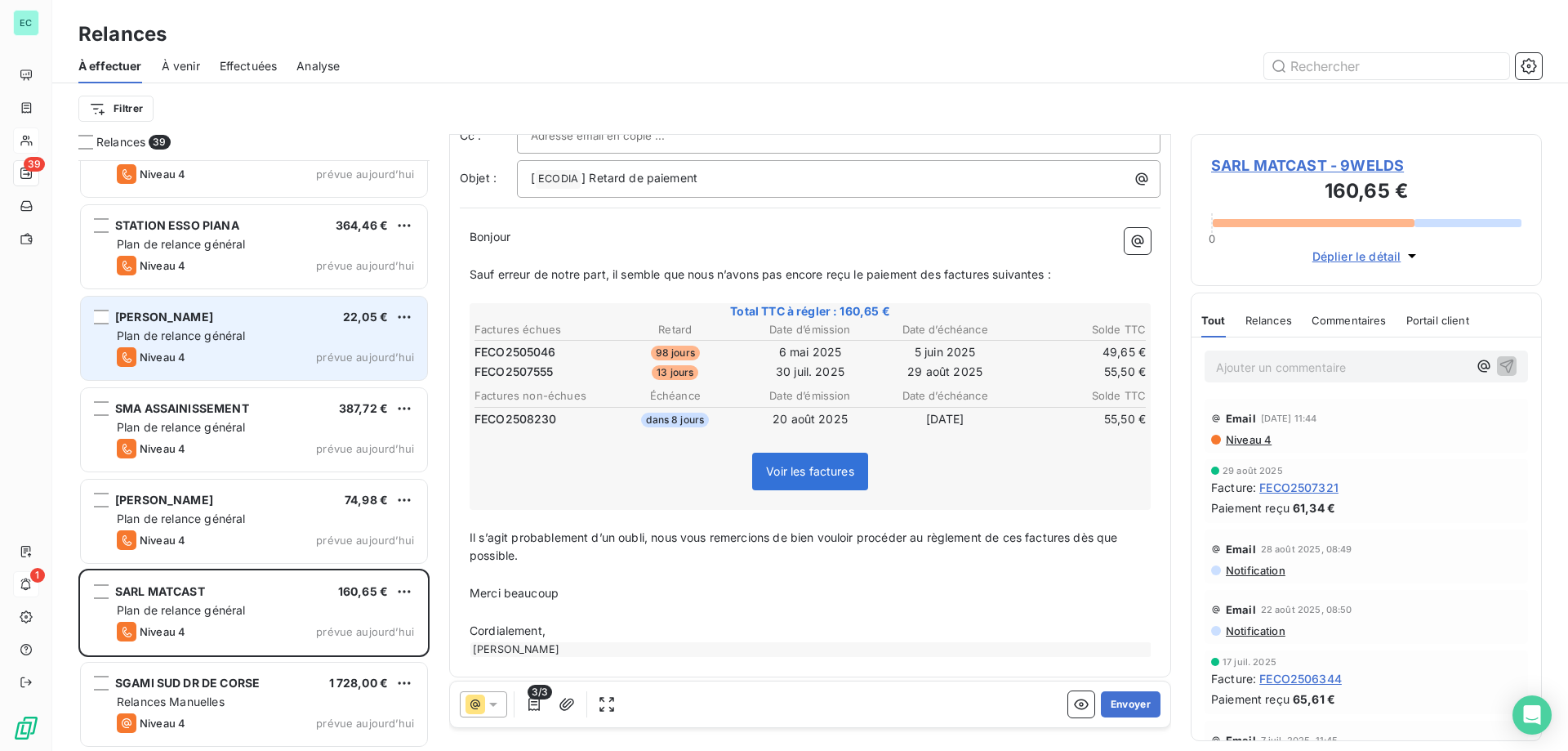
scroll to position [98, 0]
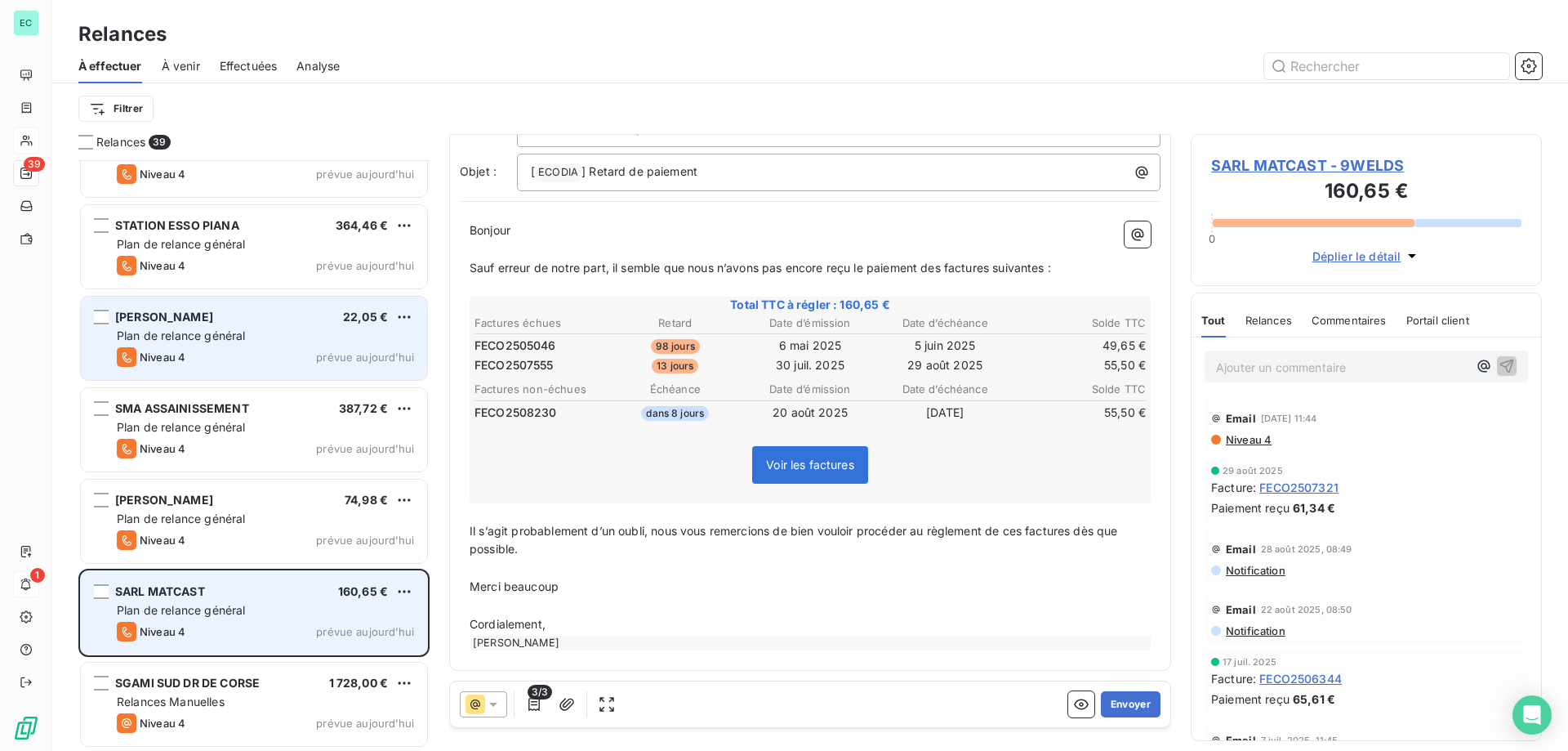
click at [257, 631] on div "Niveau 4 prévue aujourd’hui" at bounding box center [265, 631] width 297 height 19
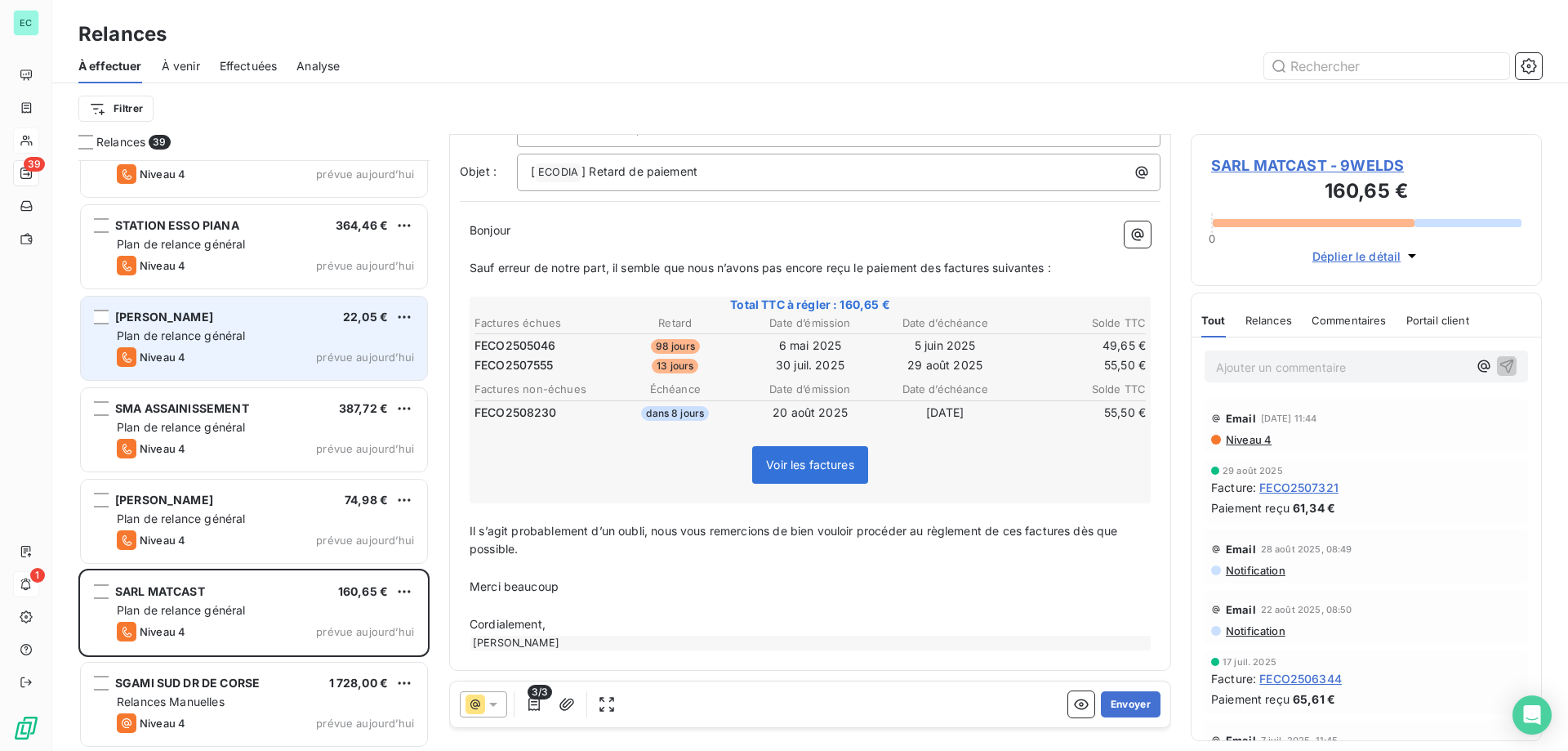
click at [499, 700] on icon at bounding box center [493, 705] width 17 height 17
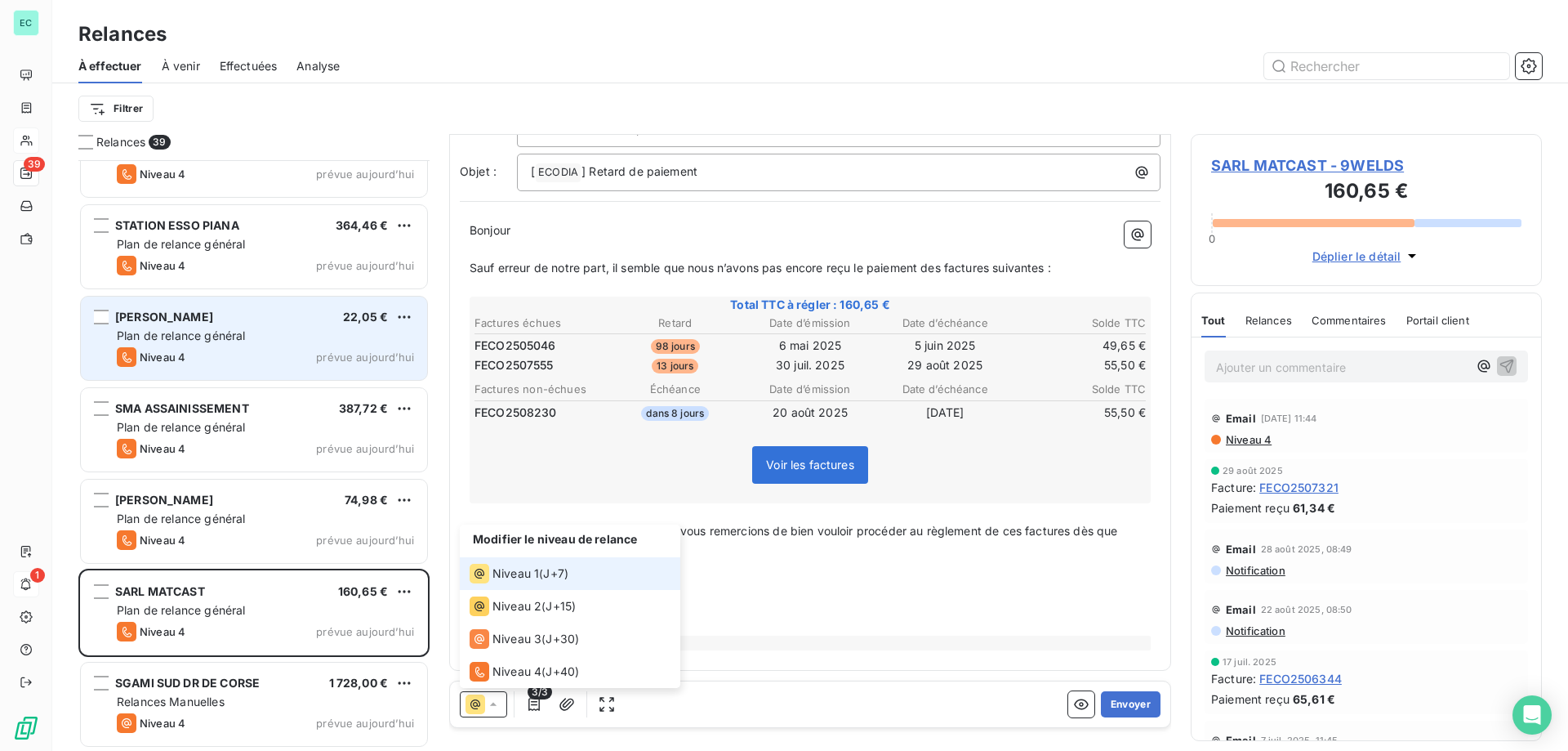
click at [515, 571] on span "Niveau 1" at bounding box center [515, 574] width 46 height 17
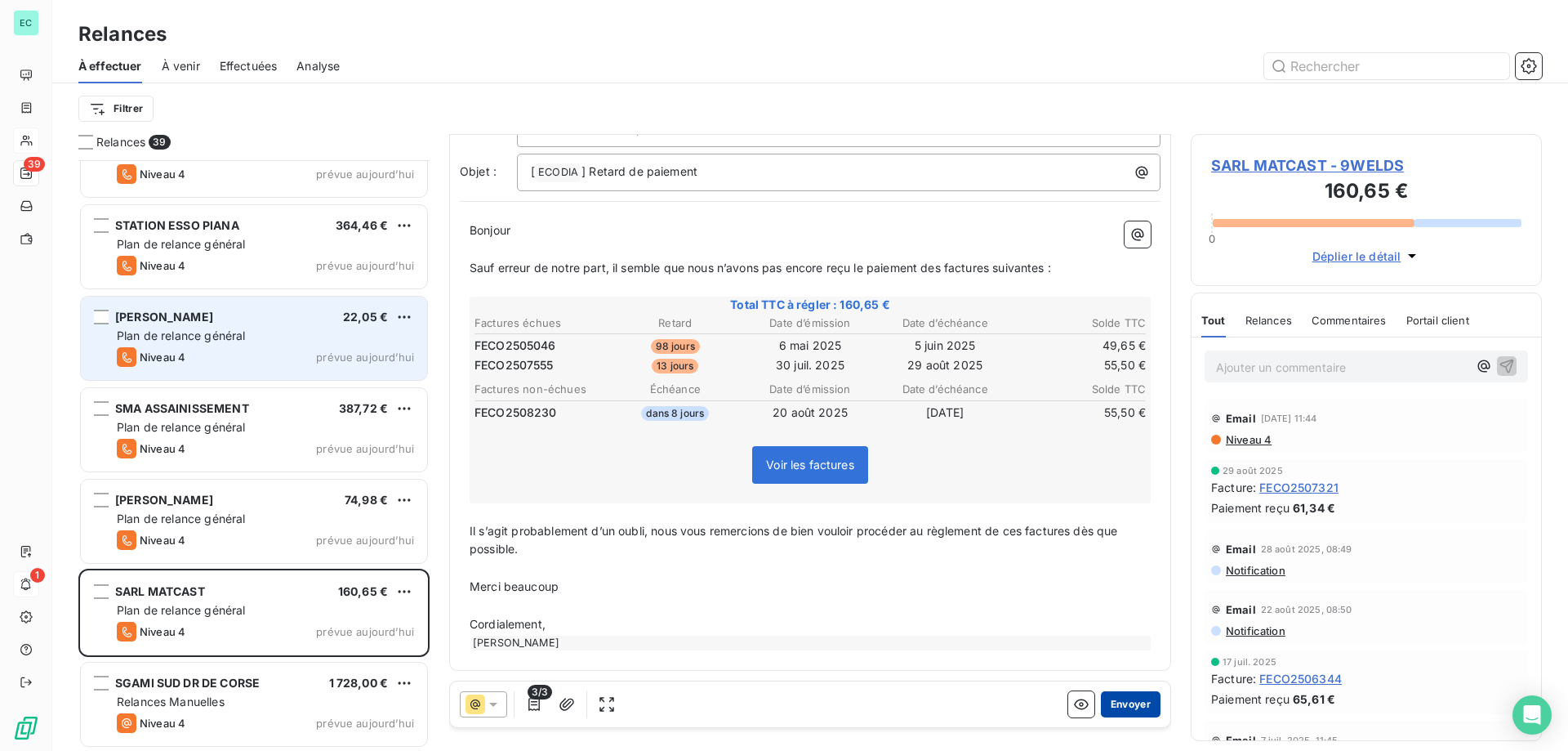
click at [1134, 717] on button "Envoyer" at bounding box center [1131, 705] width 59 height 26
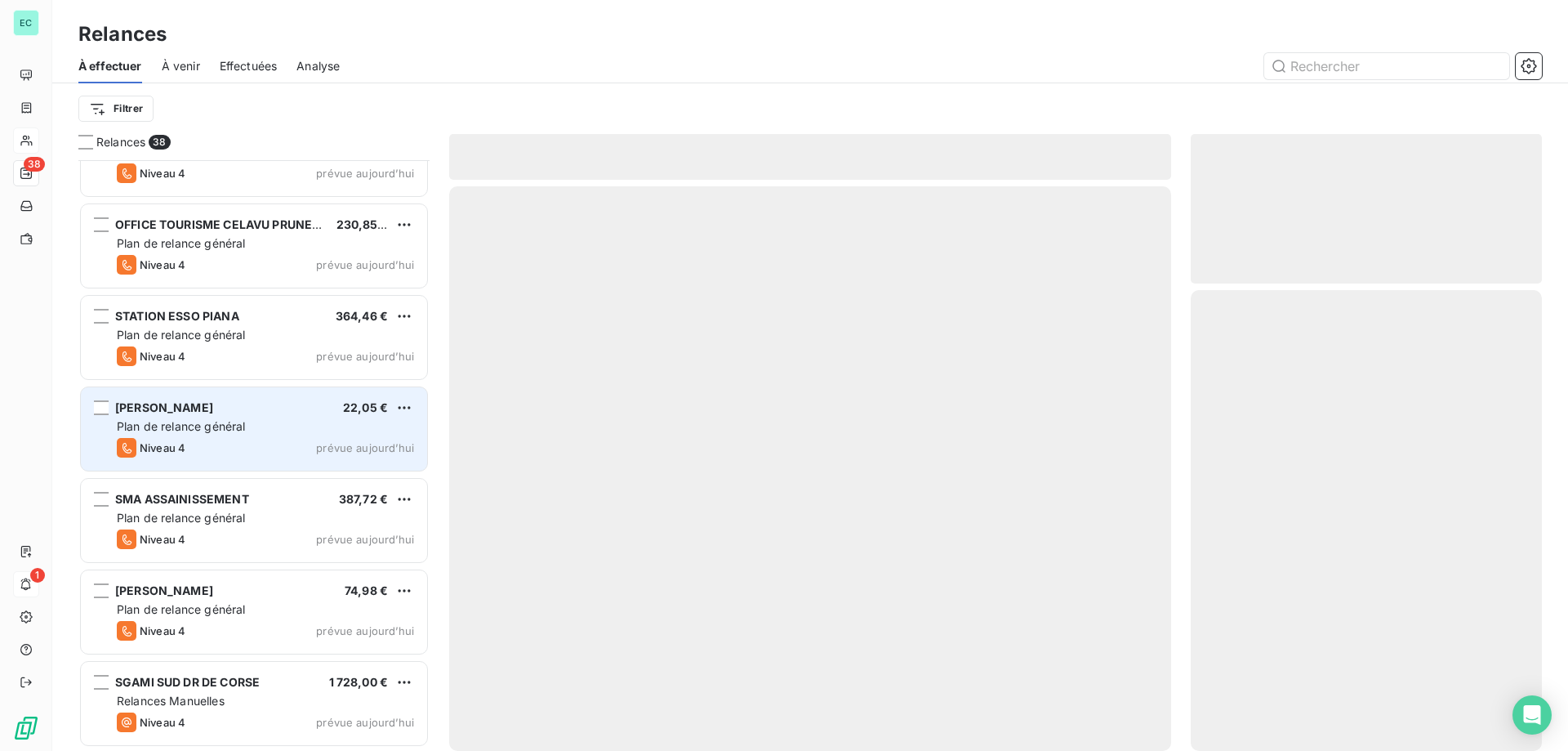
scroll to position [2886, 0]
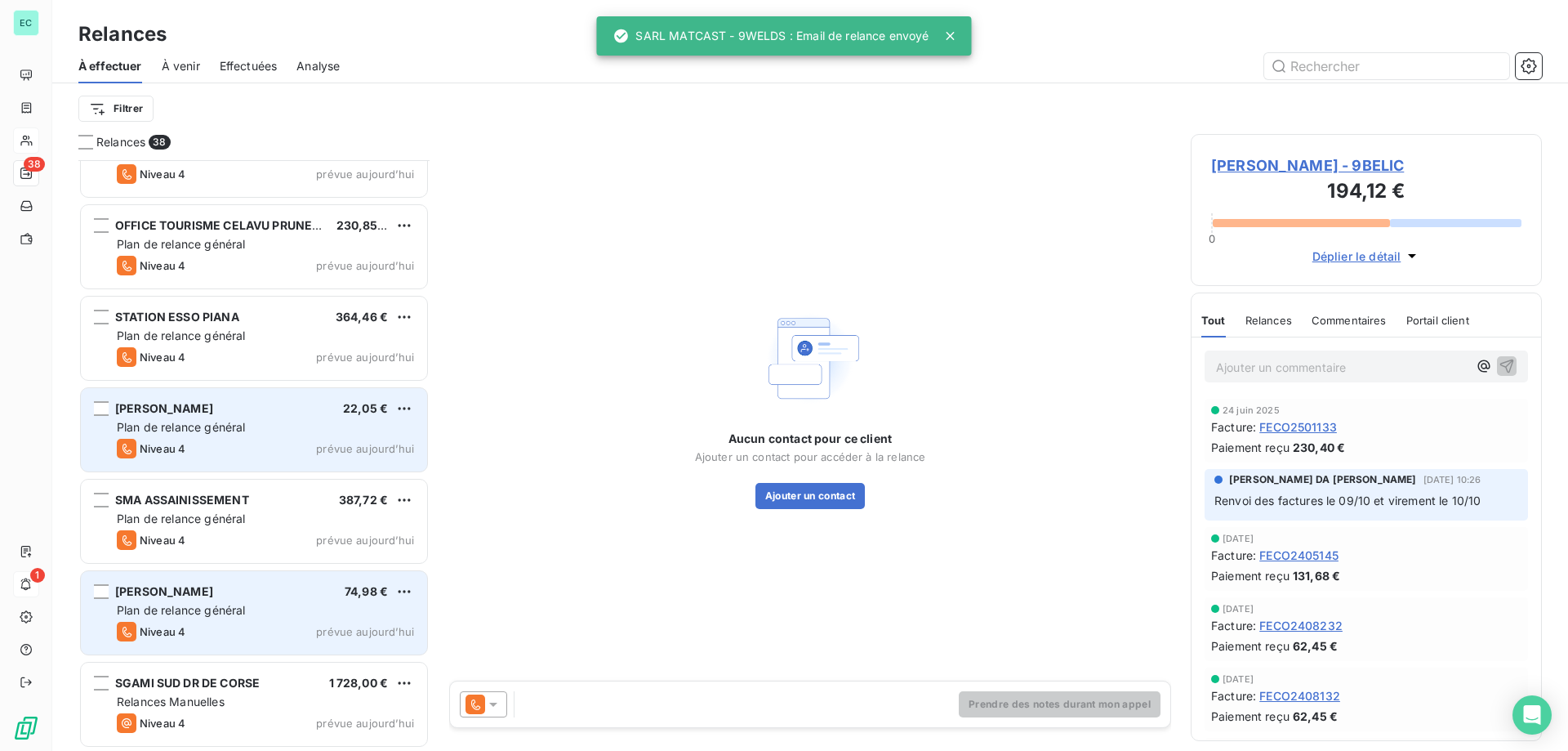
click at [291, 620] on div "[PERSON_NAME] 74,98 € Plan de relance général [PERSON_NAME] 4 prévue [DATE]" at bounding box center [254, 613] width 347 height 83
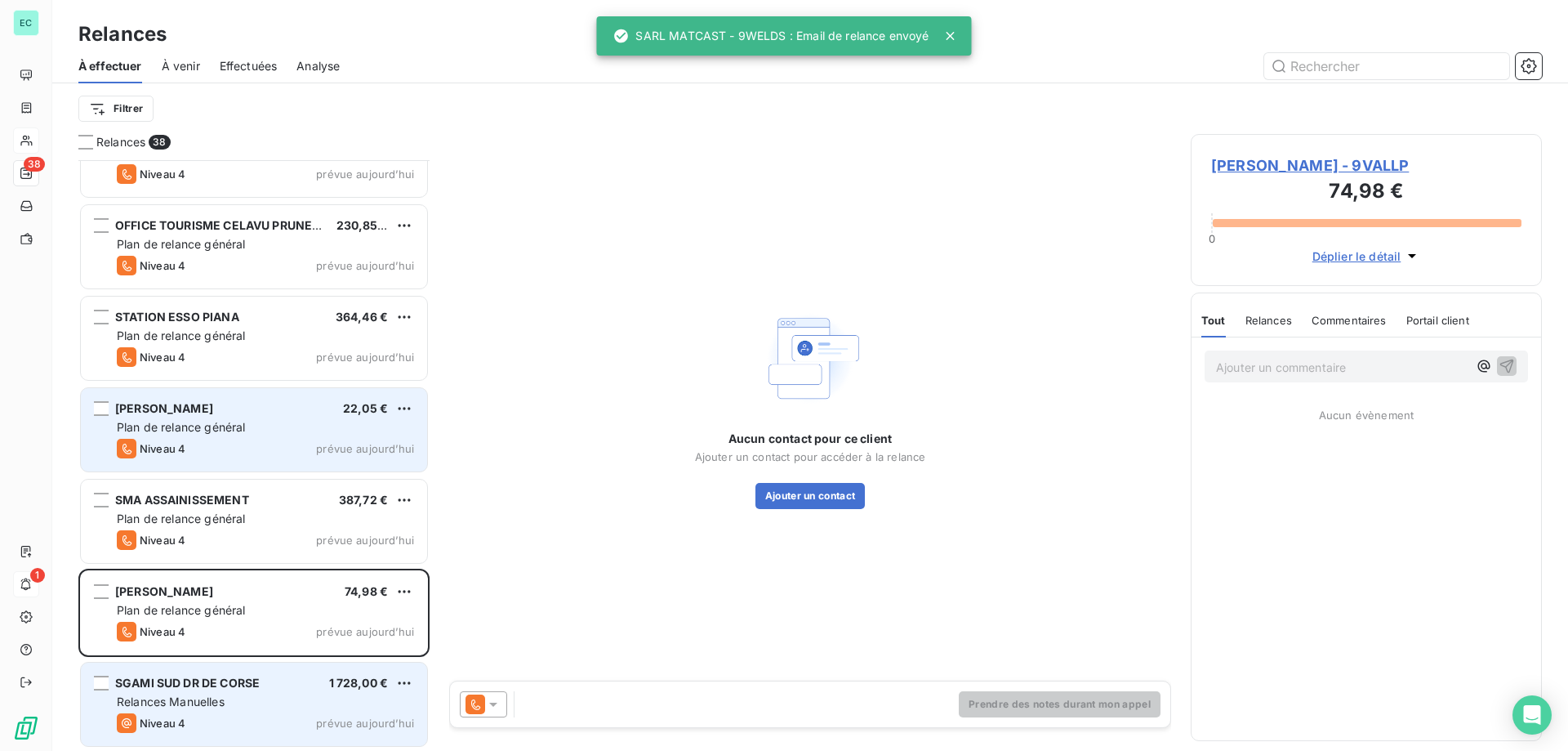
click at [373, 696] on div "Relances Manuelles" at bounding box center [265, 702] width 297 height 17
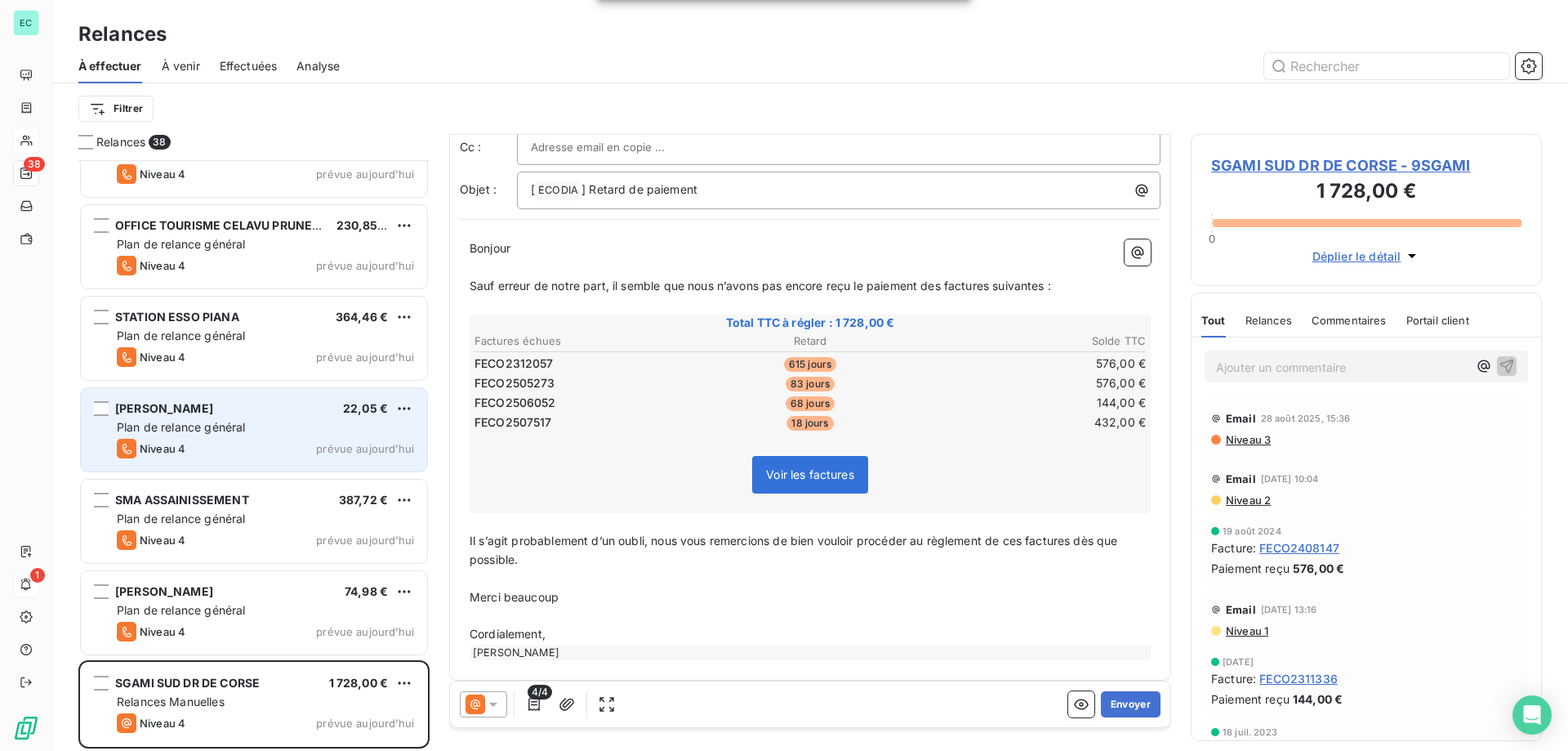
scroll to position [90, 0]
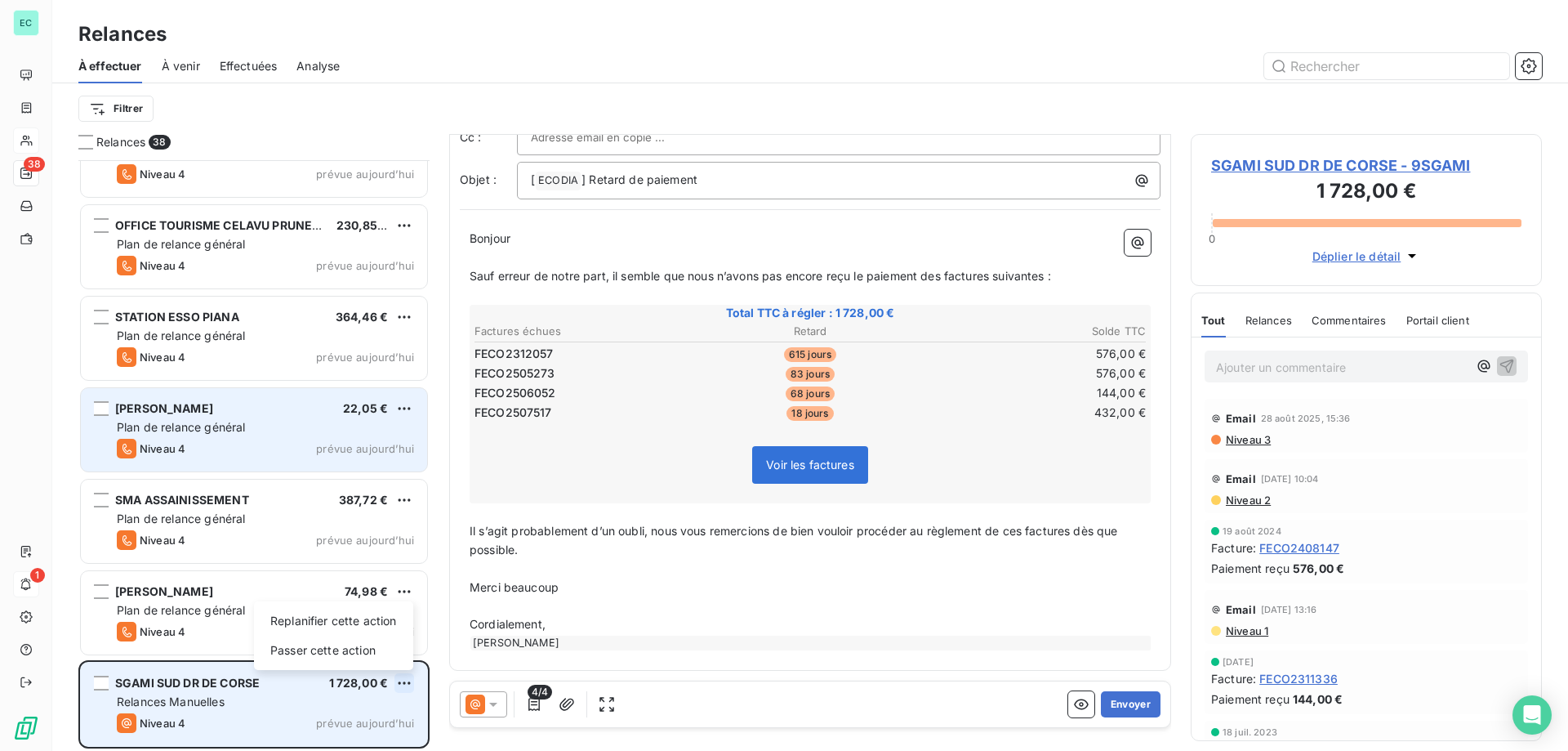
click at [402, 685] on html "EC 38 1 Relances À effectuer À venir Effectuées Analyse Filtrer Relances 38 GTM…" at bounding box center [784, 376] width 1568 height 751
click at [342, 652] on div "Passer cette action" at bounding box center [334, 650] width 146 height 26
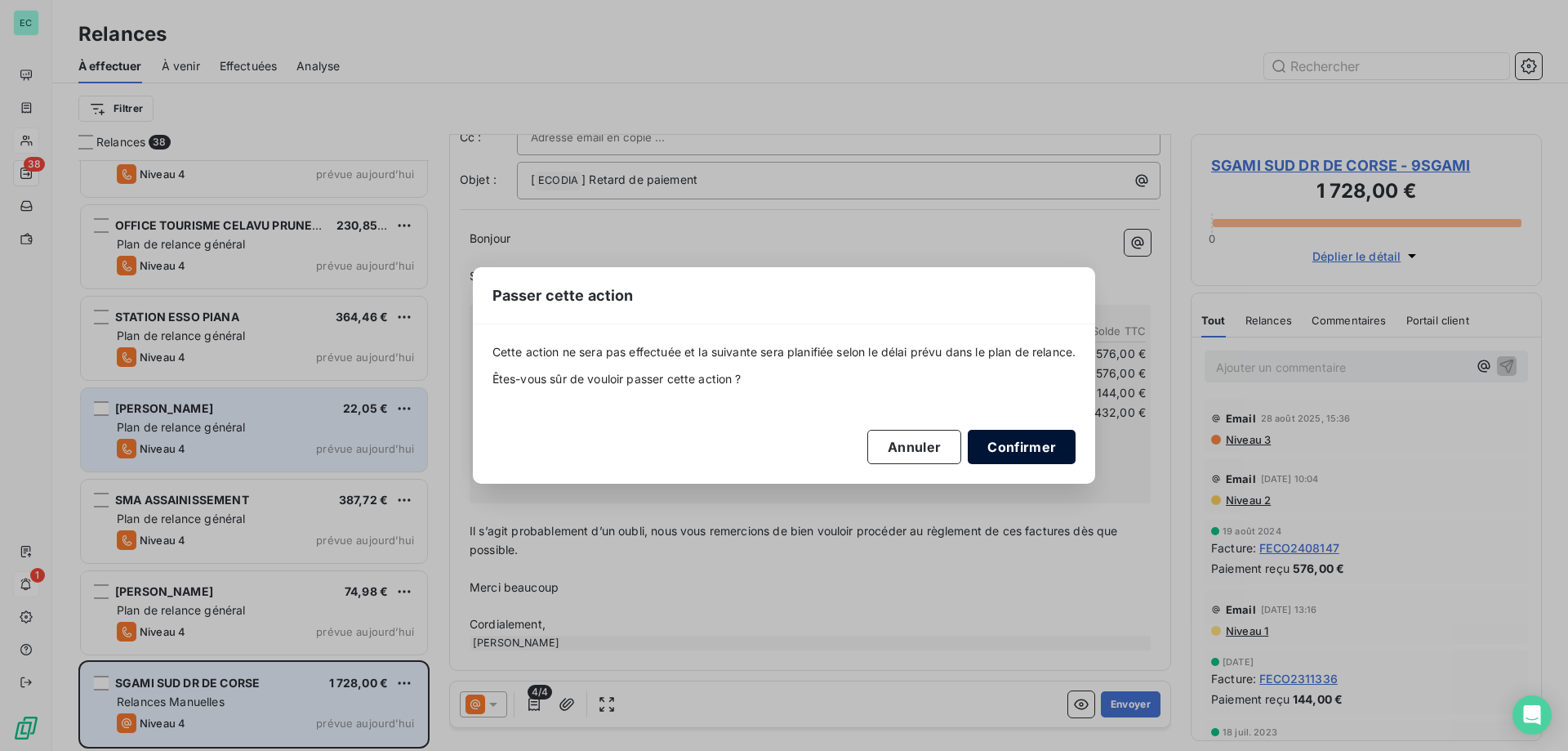
click at [1011, 440] on button "Confirmer" at bounding box center [1021, 447] width 107 height 34
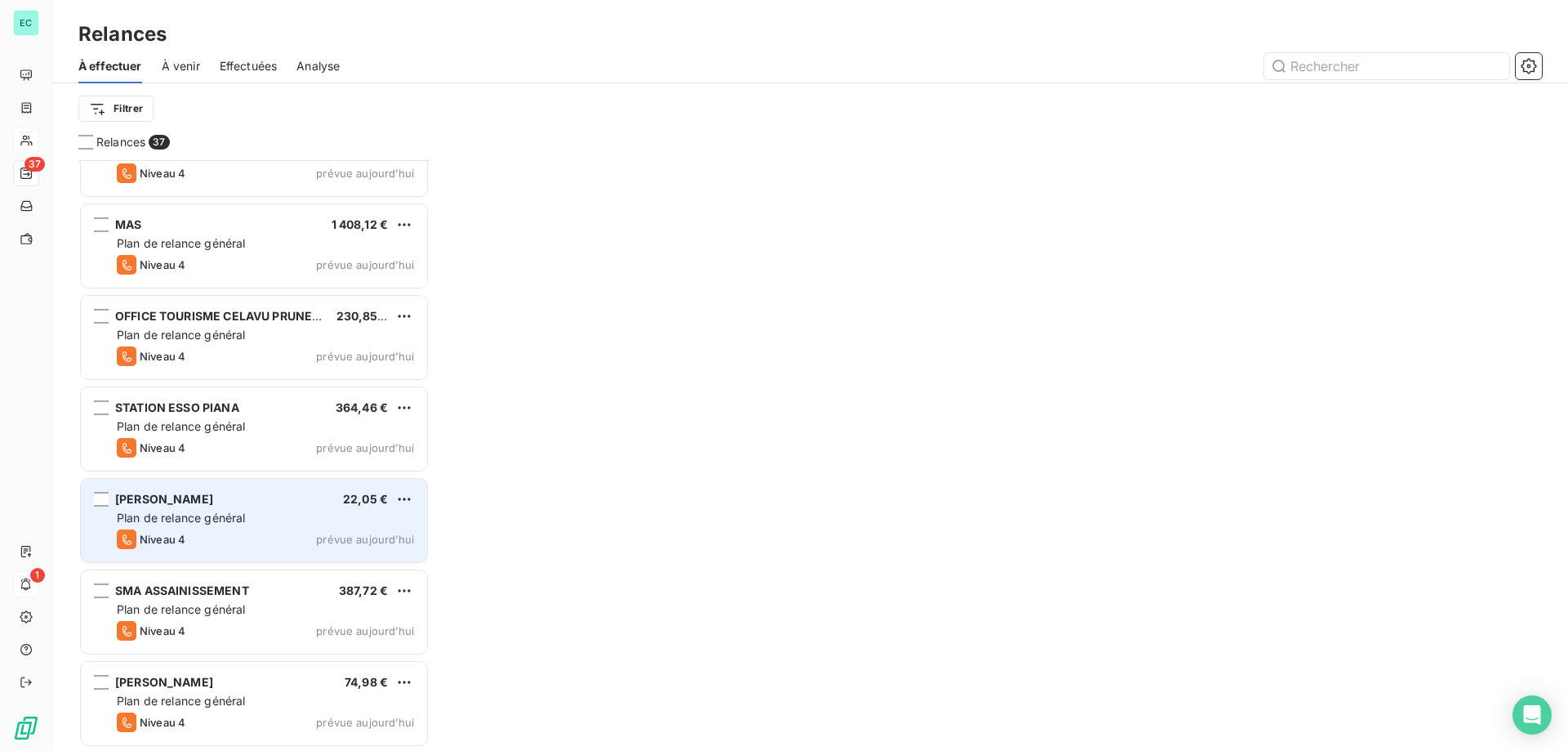
scroll to position [2795, 0]
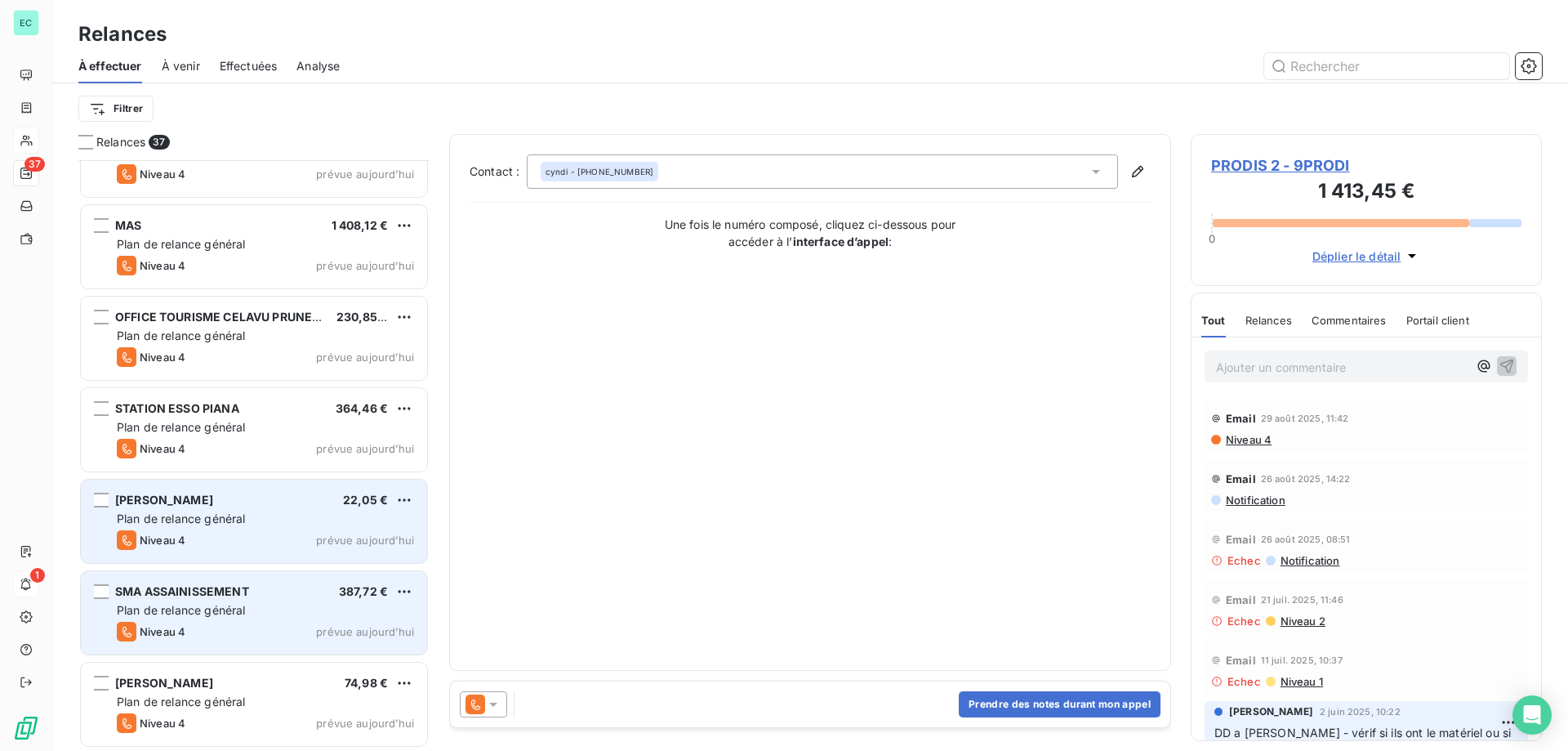
click at [293, 593] on div "SMA ASSAINISSEMENT 387,72 €" at bounding box center [265, 592] width 297 height 15
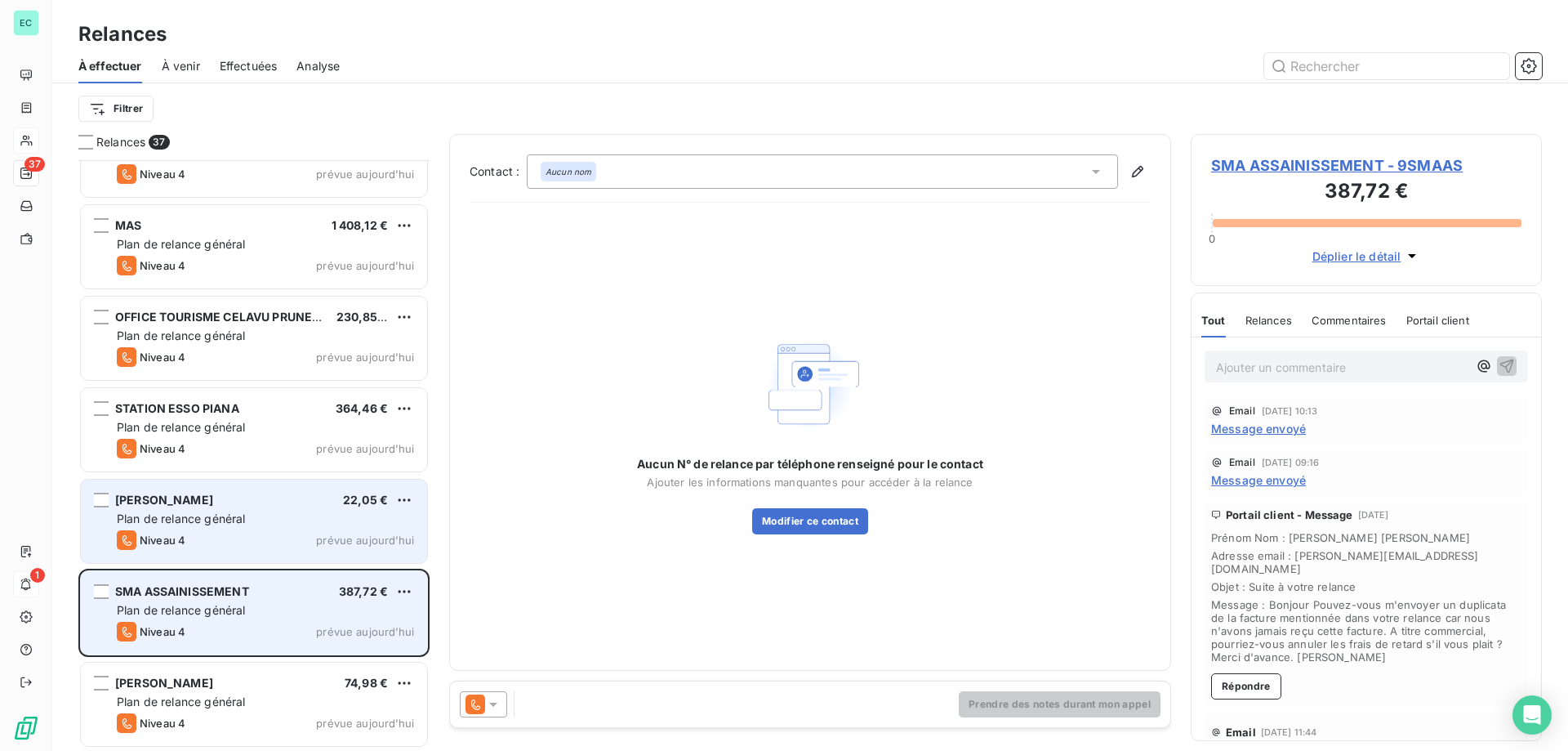
scroll to position [2796, 0]
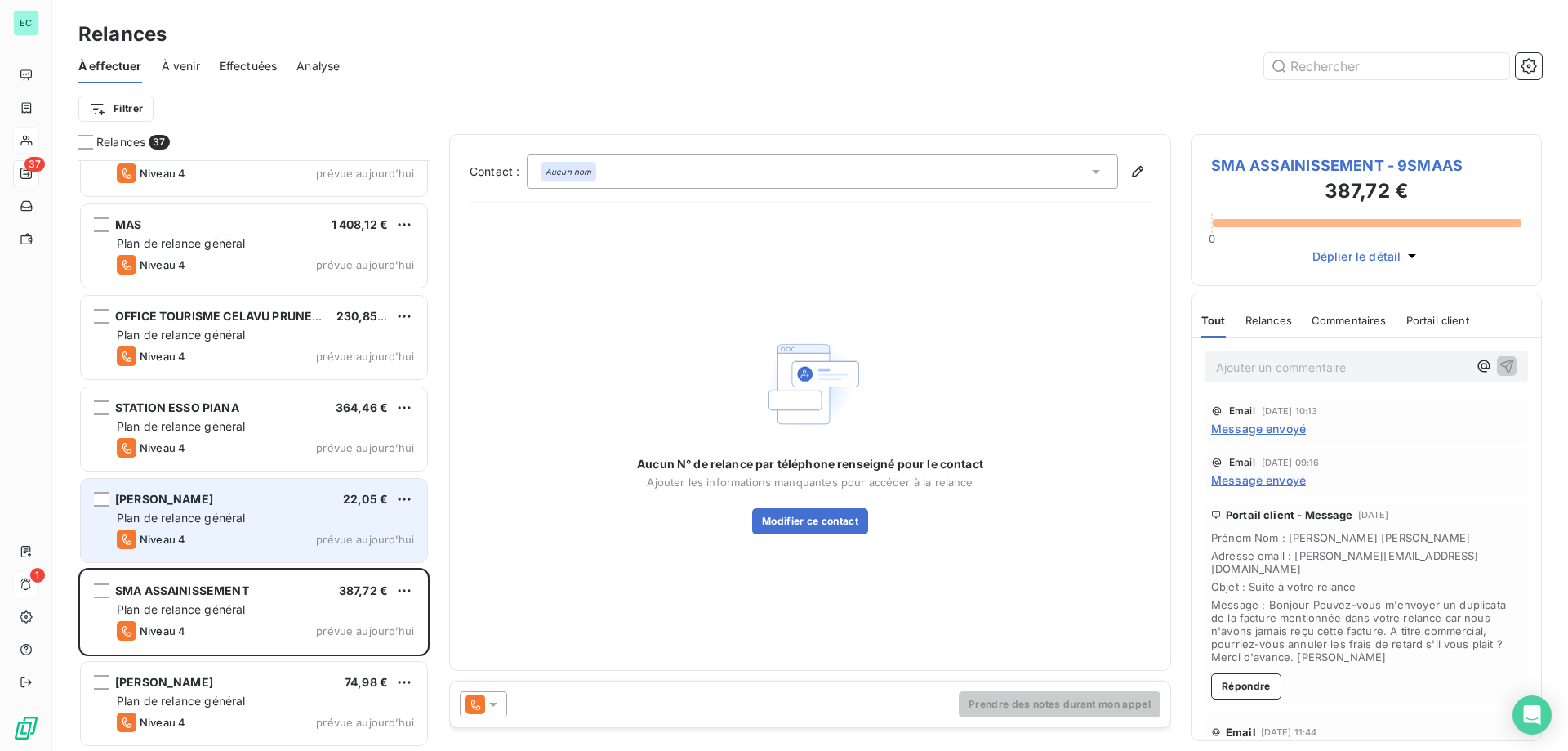
click at [291, 522] on div "Plan de relance général" at bounding box center [265, 518] width 297 height 17
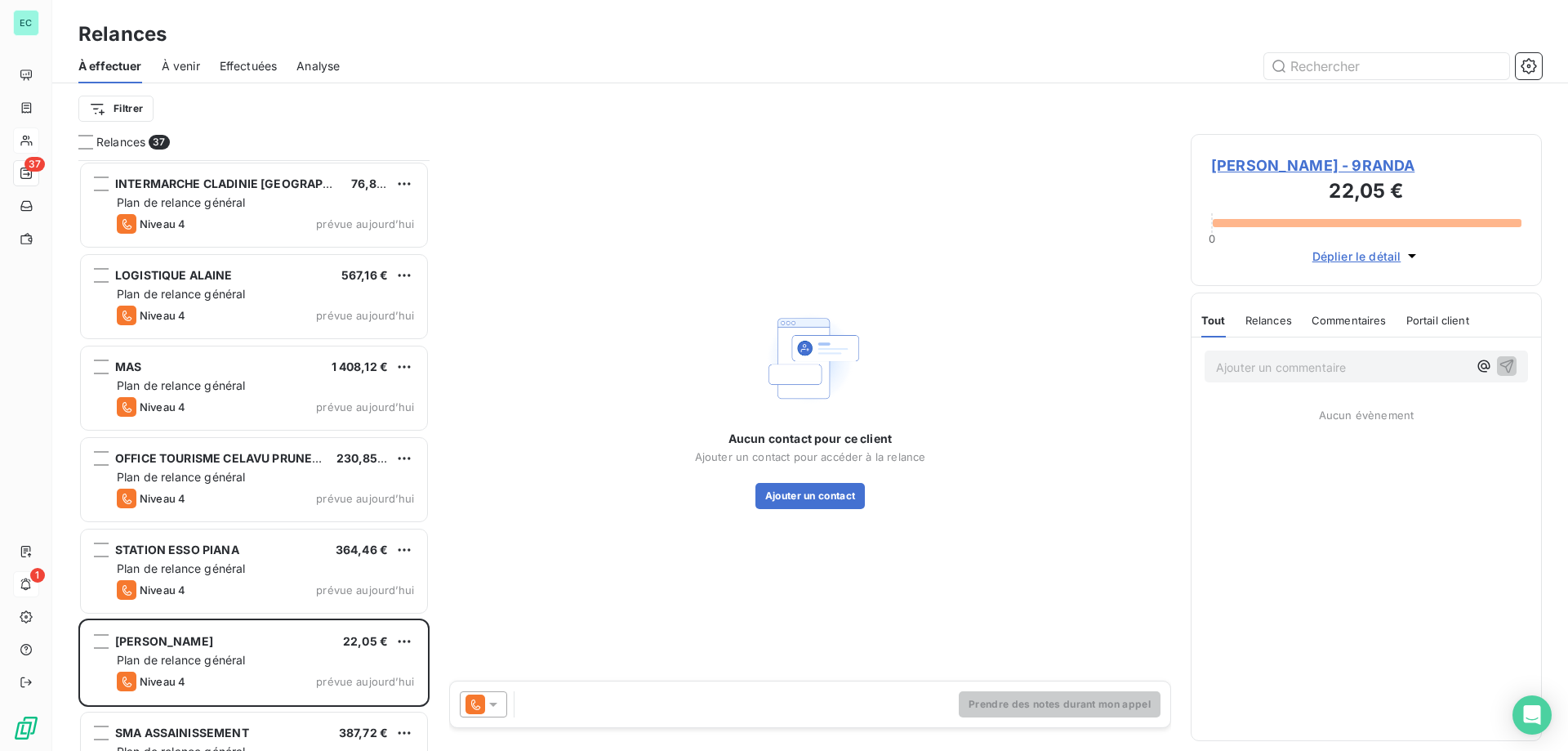
scroll to position [2632, 0]
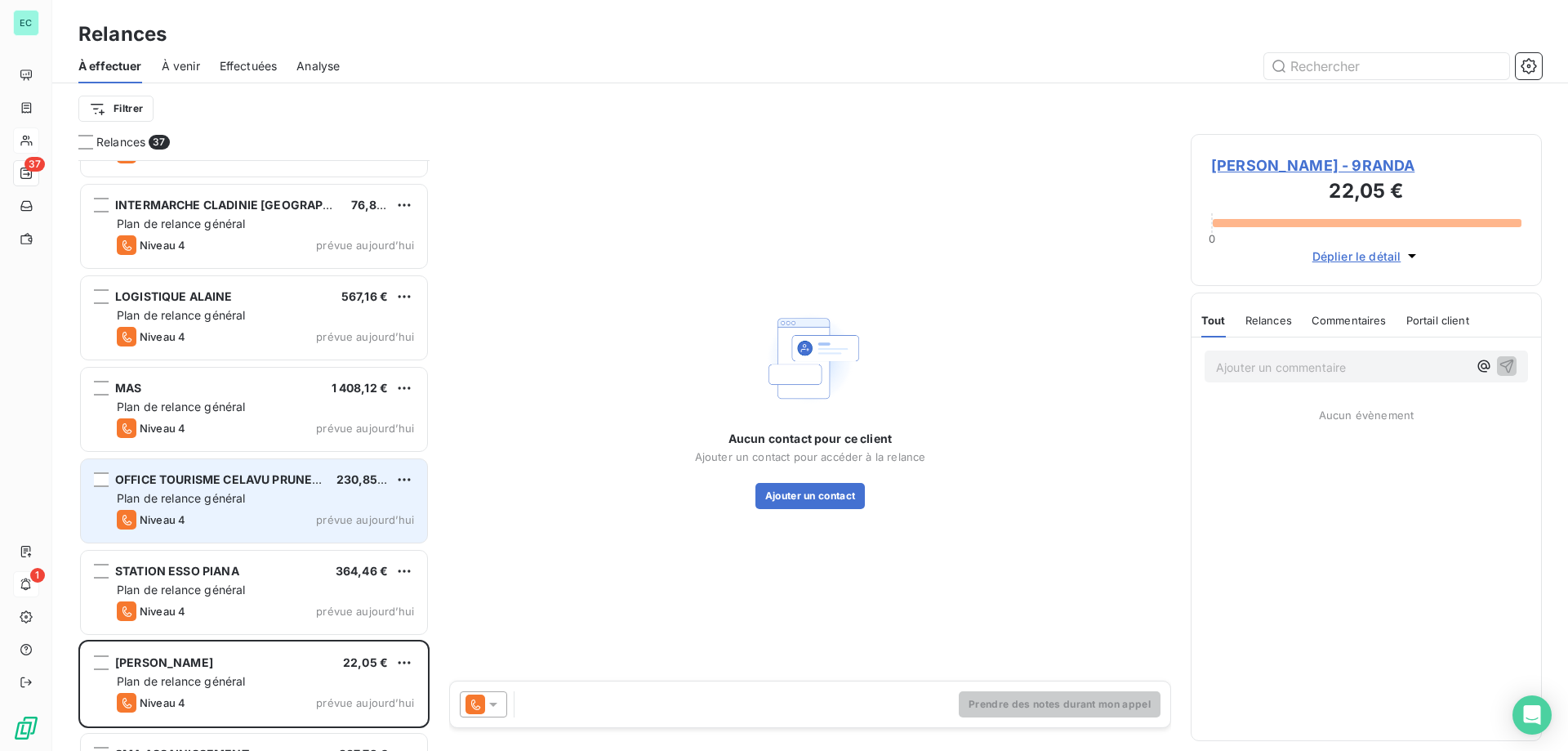
click at [332, 500] on div "Plan de relance général" at bounding box center [265, 499] width 297 height 17
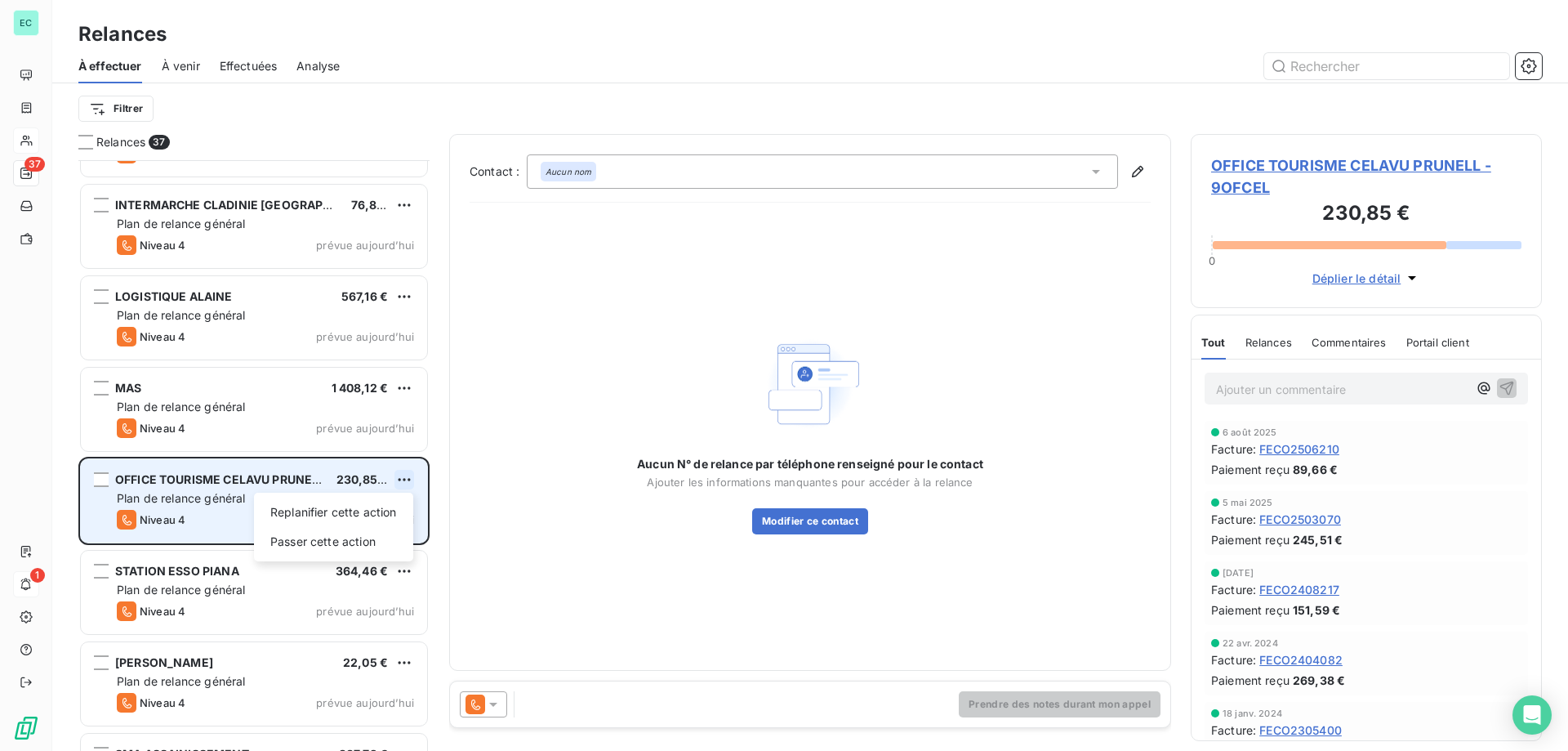
click at [405, 480] on html "EC 37 1 Relances À effectuer À venir Effectuées Analyse Filtrer Relances 37 GEN…" at bounding box center [784, 376] width 1568 height 751
click at [310, 535] on div "Passer cette action" at bounding box center [334, 541] width 146 height 26
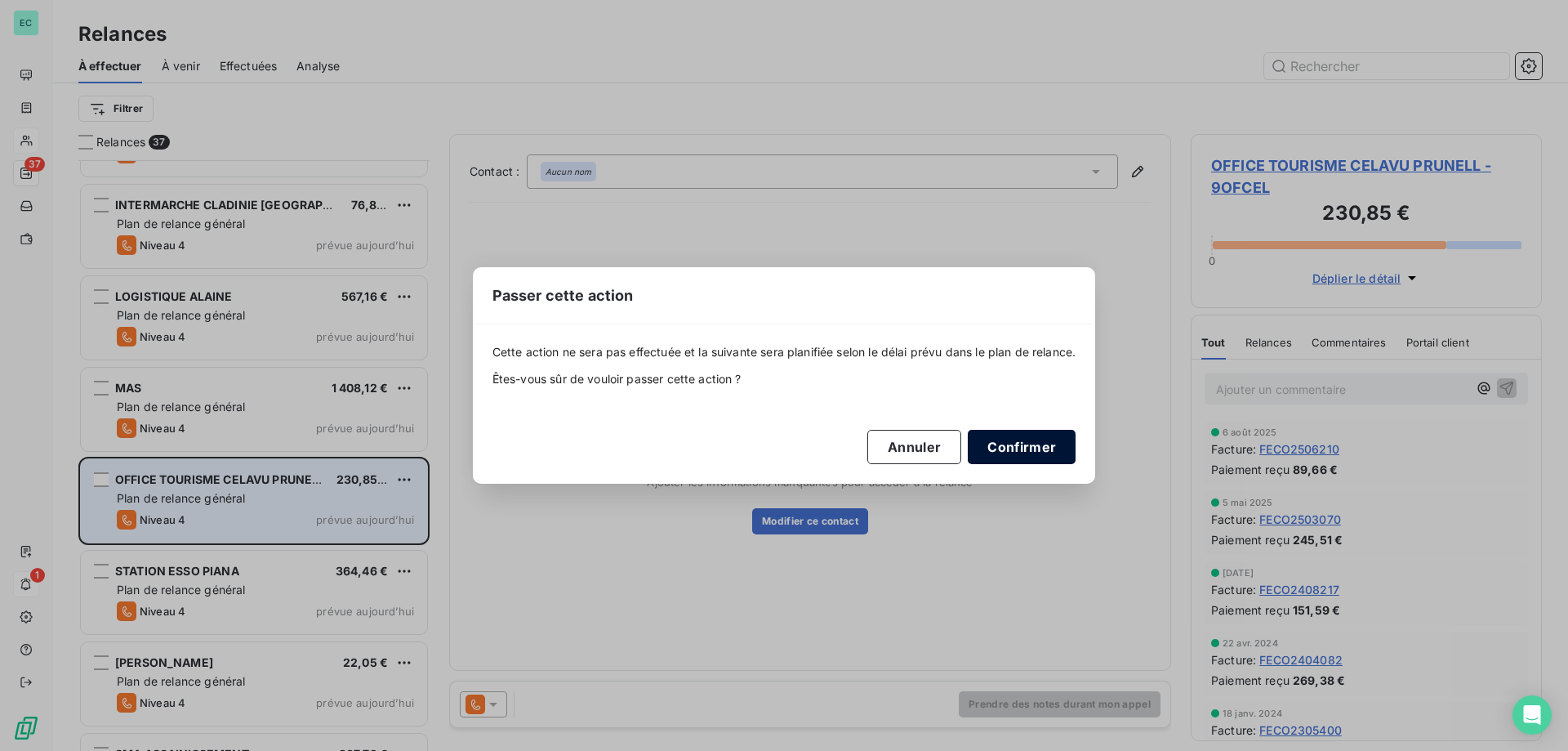
click at [1005, 456] on button "Confirmer" at bounding box center [1021, 447] width 107 height 34
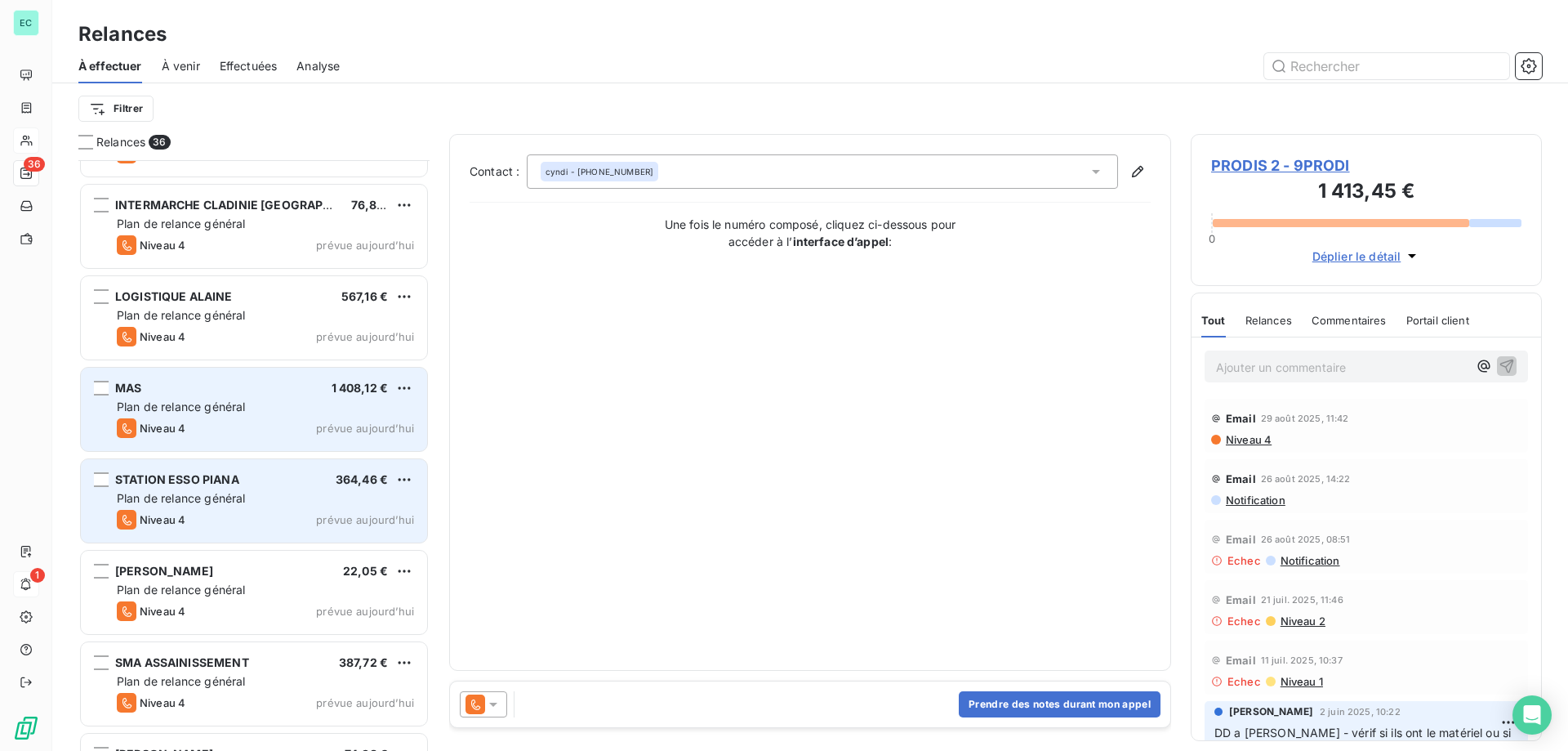
click at [239, 404] on span "Plan de relance général" at bounding box center [181, 406] width 128 height 14
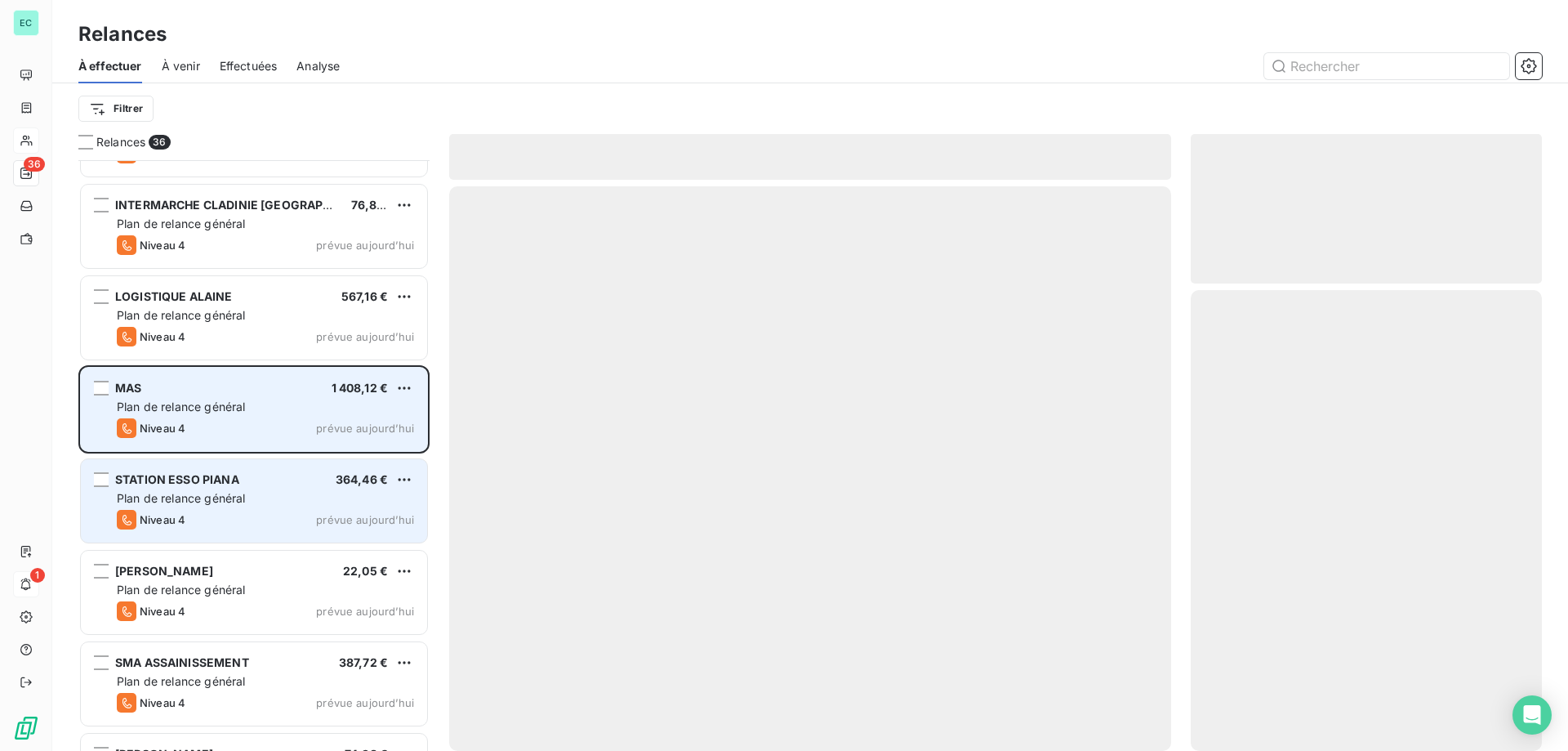
scroll to position [2551, 0]
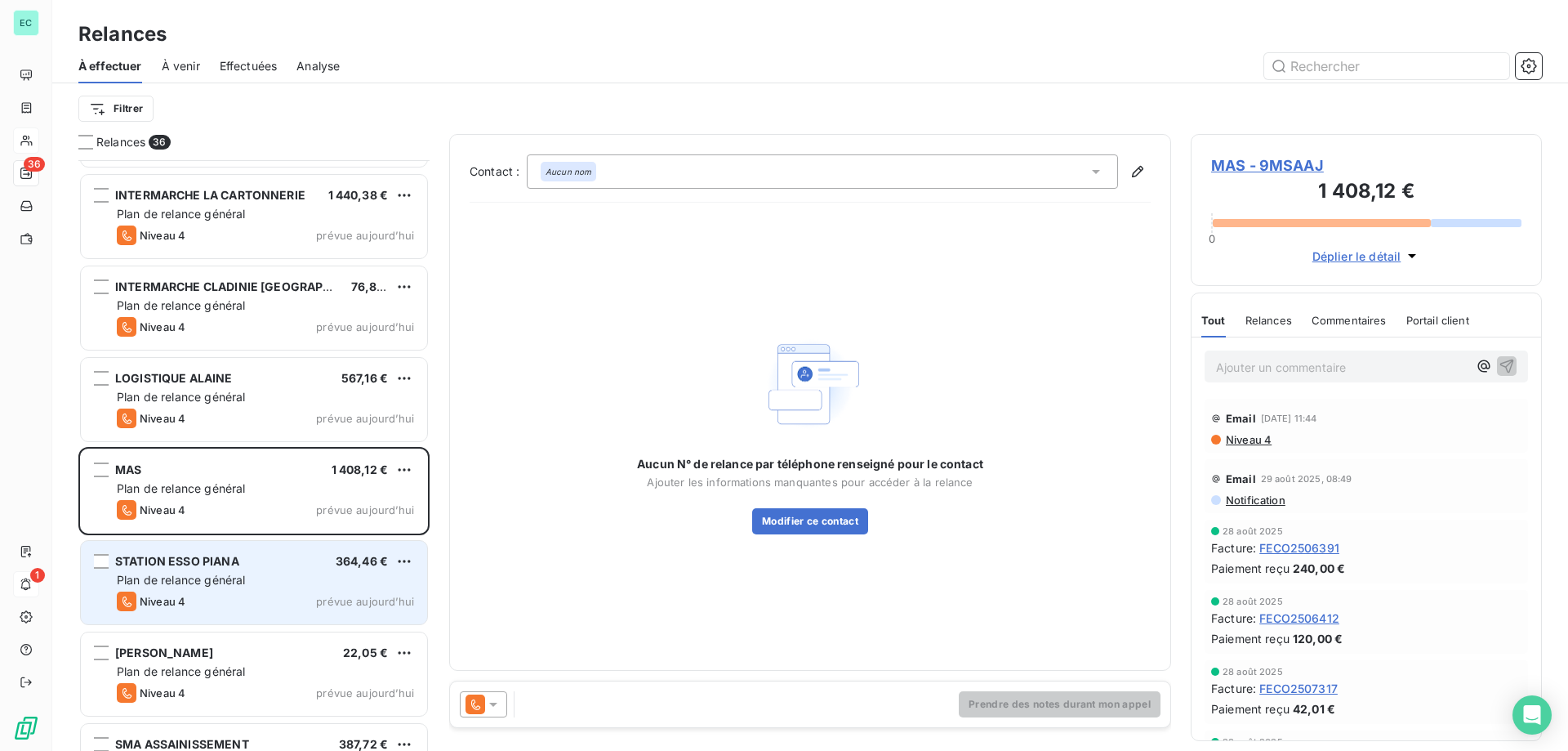
click at [487, 706] on icon at bounding box center [493, 705] width 17 height 17
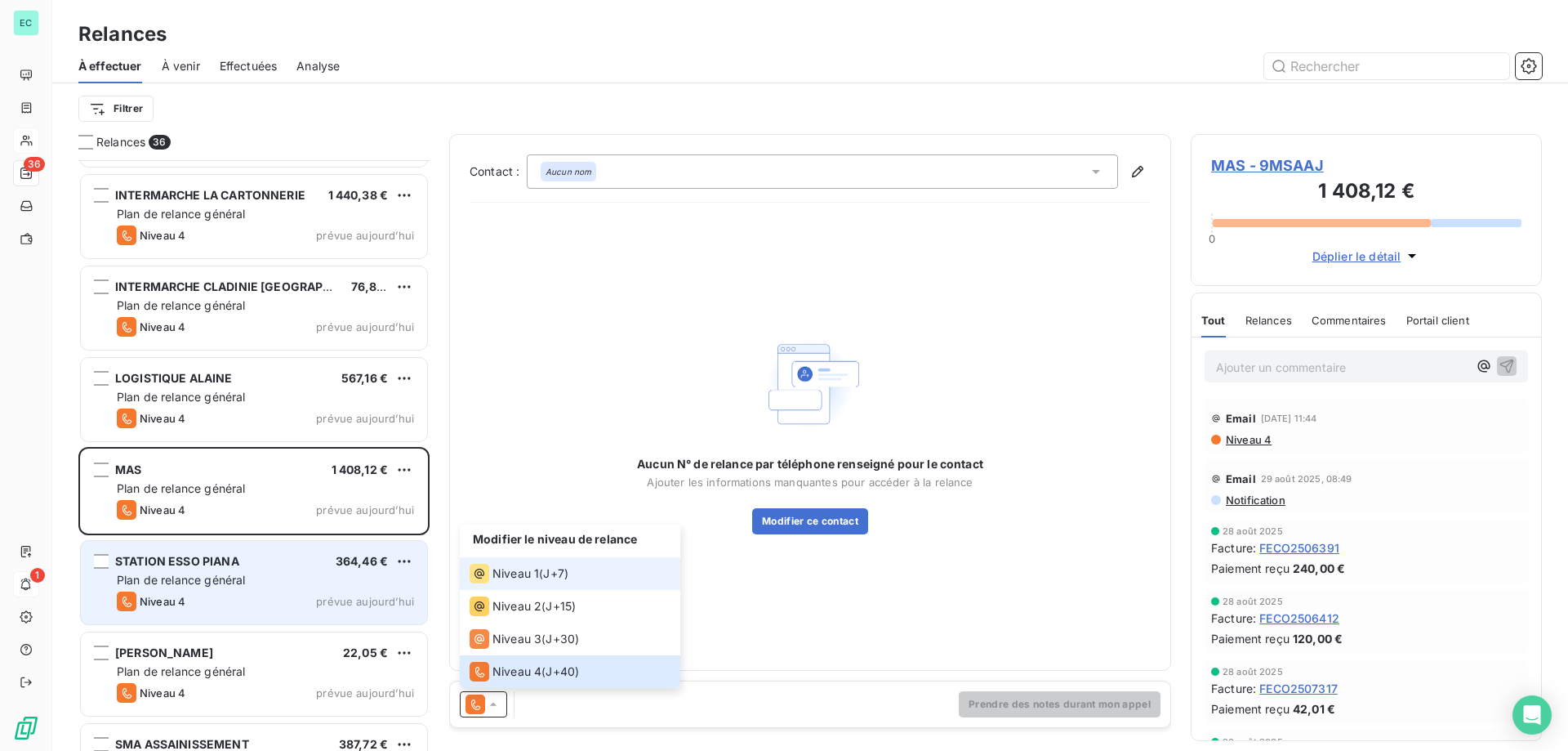
click at [491, 583] on li "Niveau 1 ( J+7 )" at bounding box center [570, 573] width 221 height 32
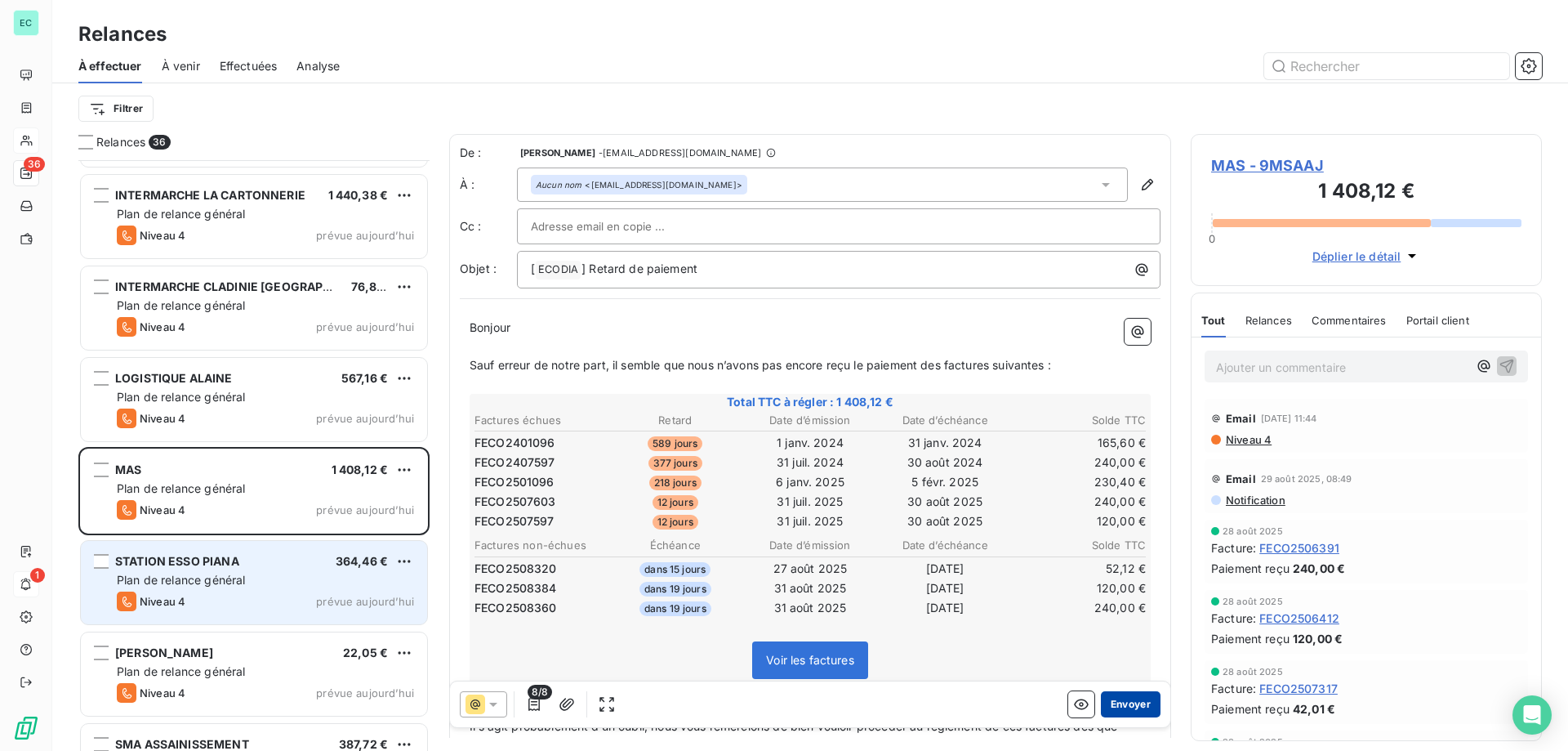
click at [1121, 706] on button "Envoyer" at bounding box center [1131, 705] width 59 height 26
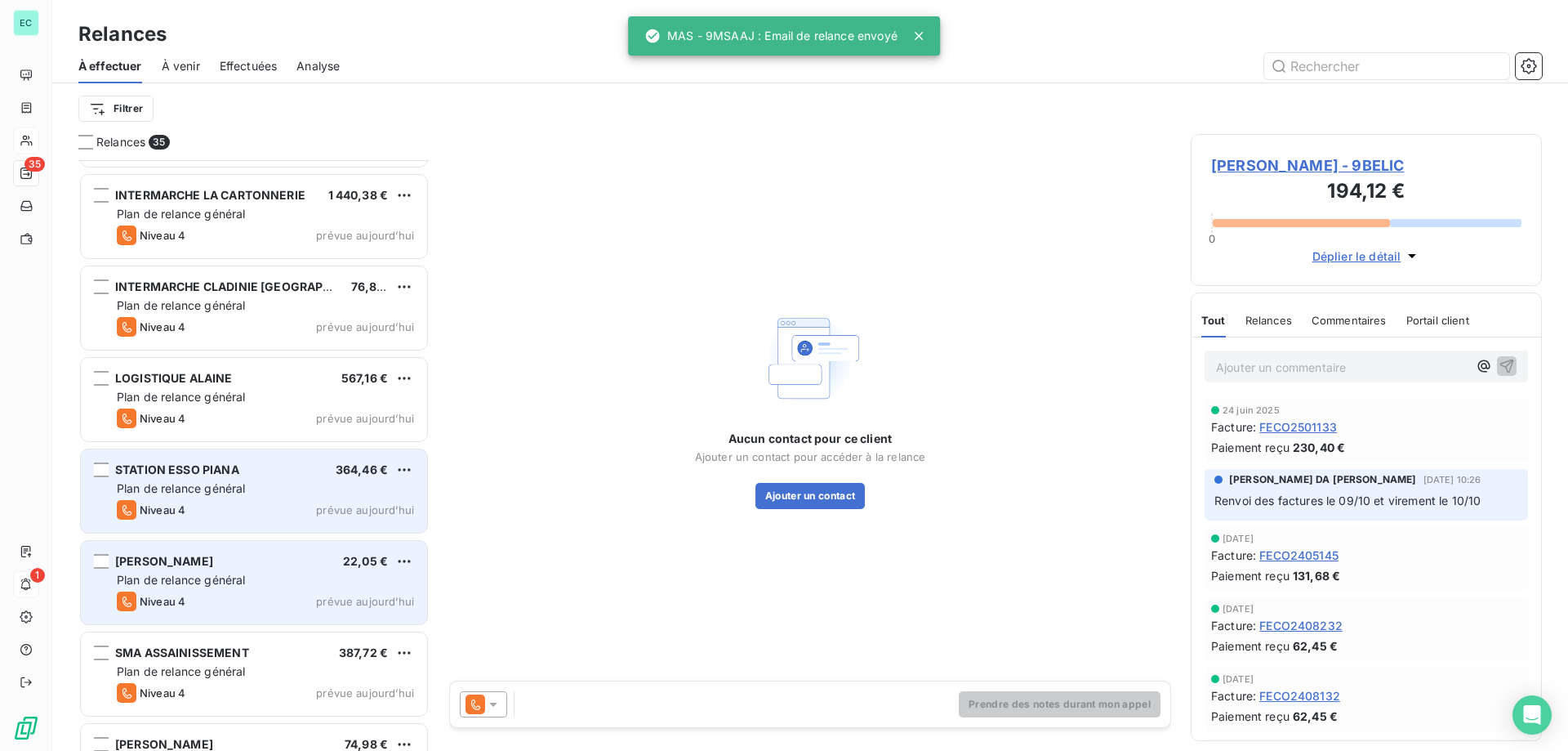
click at [338, 481] on div "Plan de relance général" at bounding box center [265, 489] width 297 height 17
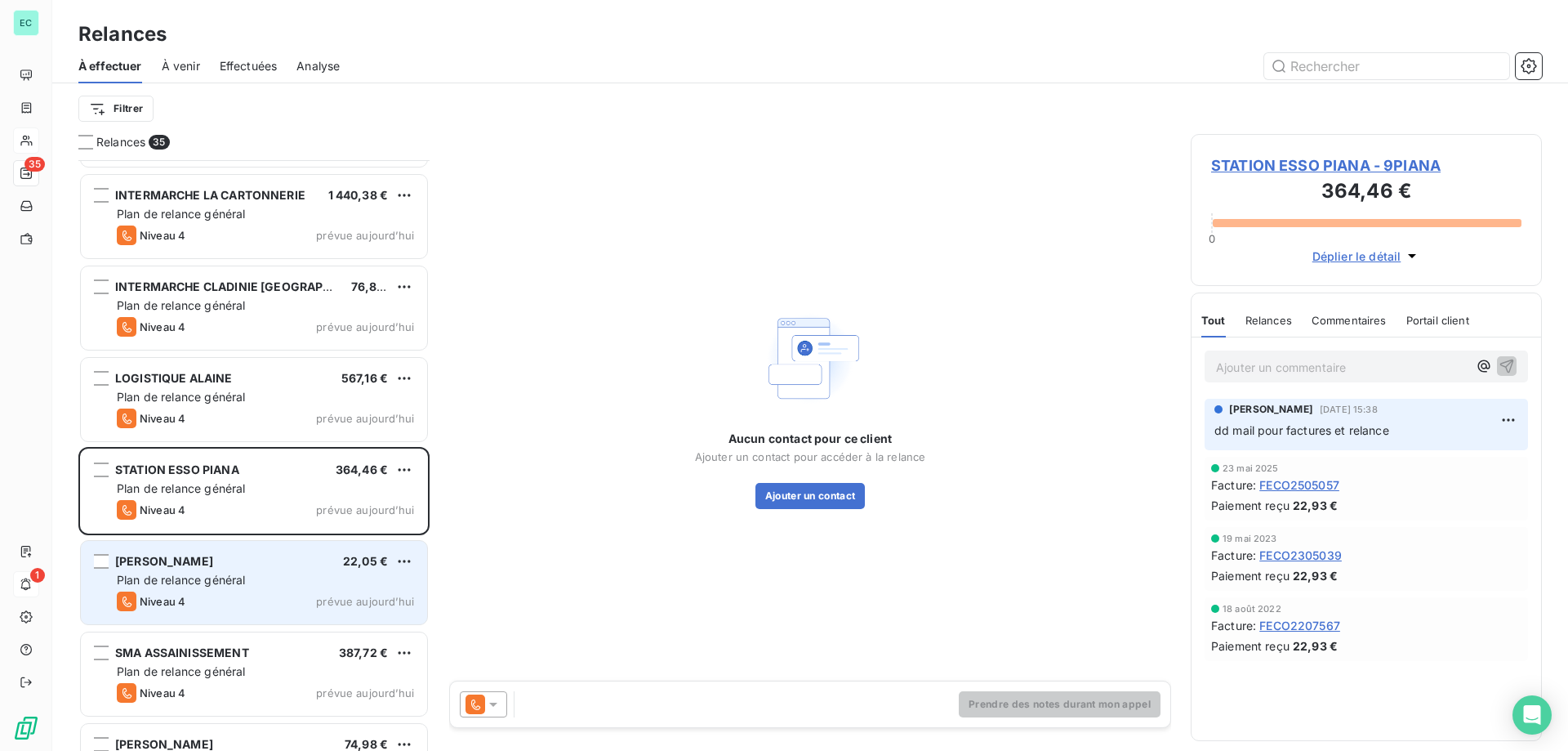
click at [492, 706] on icon at bounding box center [493, 705] width 17 height 17
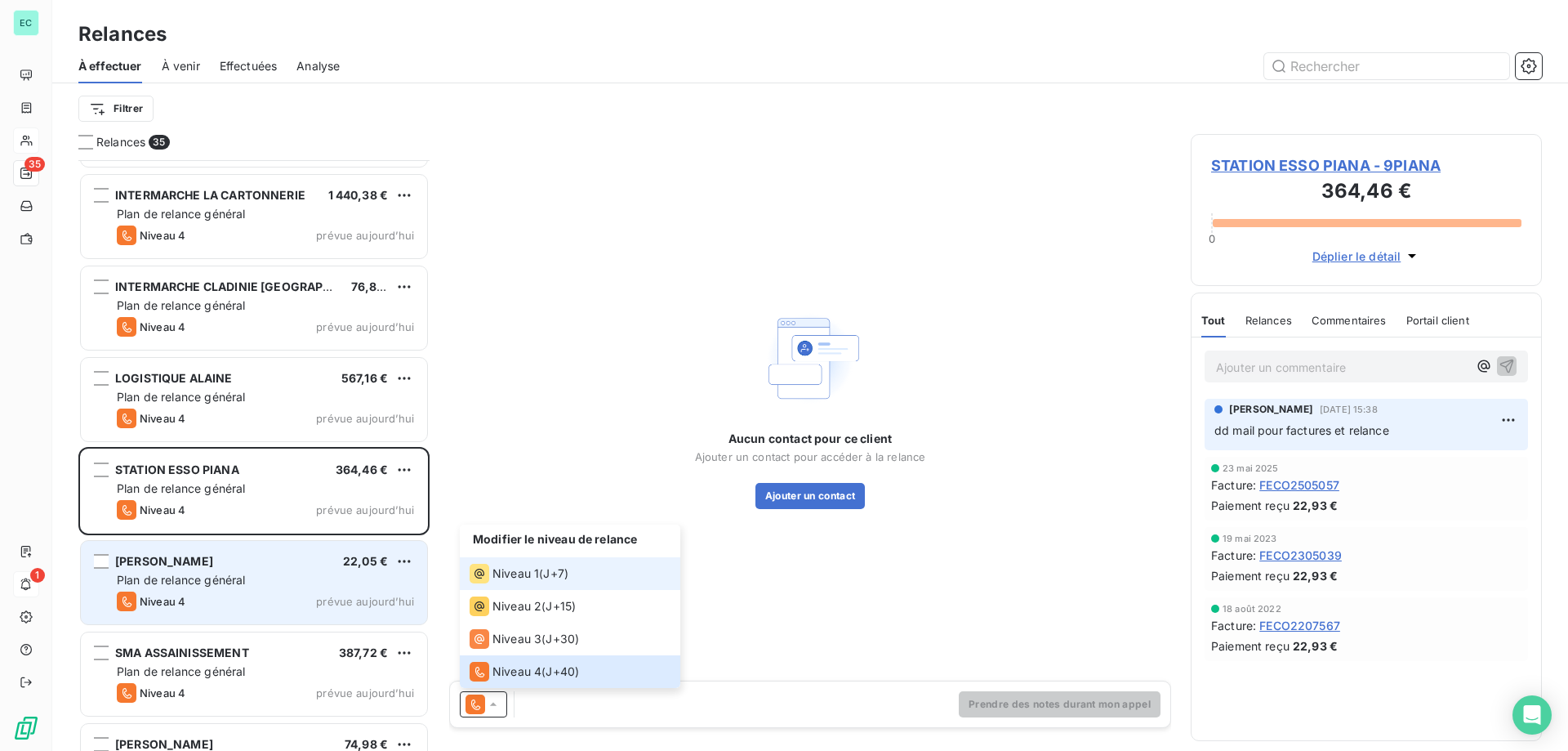
click at [530, 559] on li "Niveau 1 ( J+7 )" at bounding box center [570, 573] width 221 height 32
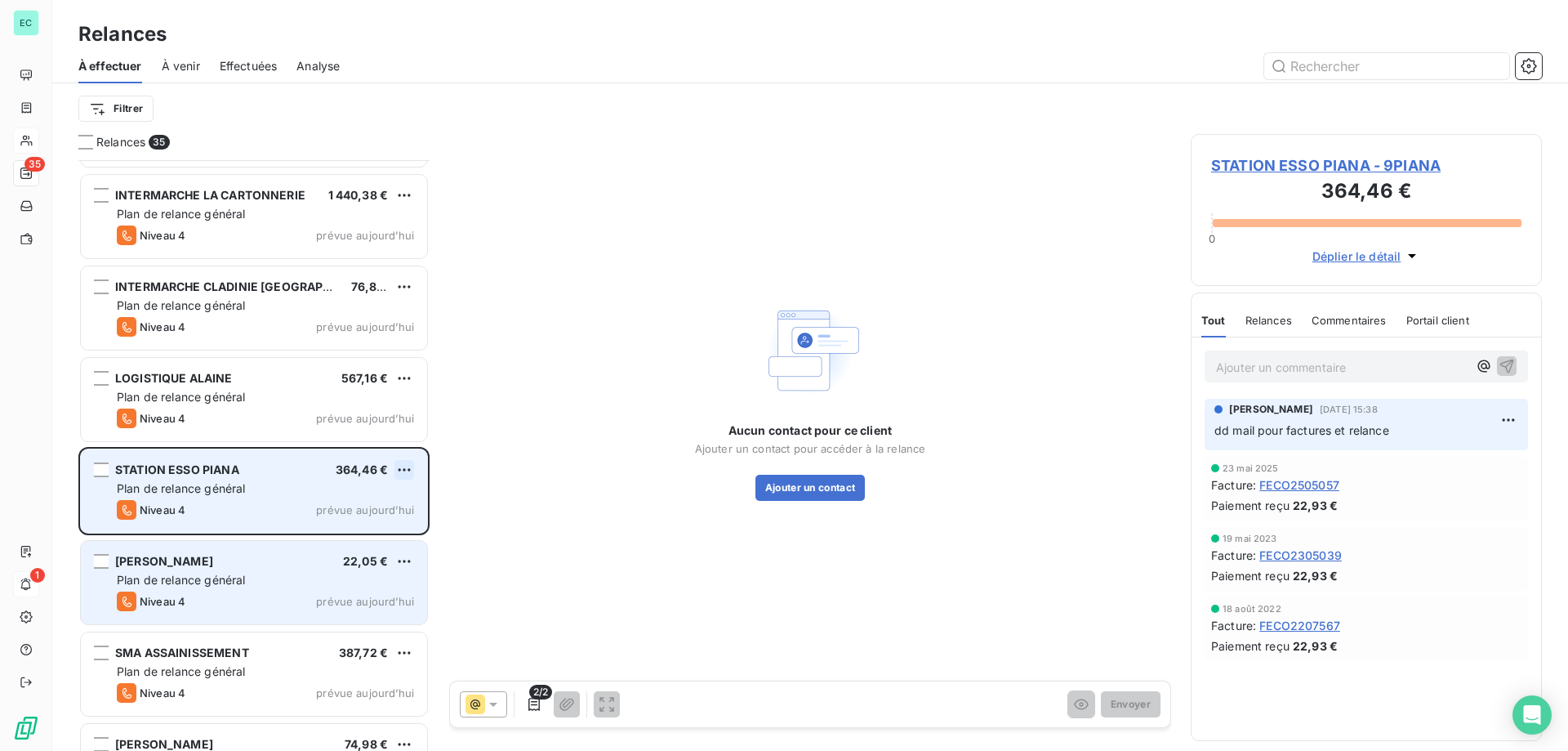
click at [409, 466] on html "EC 35 1 Relances À effectuer À venir Effectuées Analyse Filtrer Relances 35 FRA…" at bounding box center [784, 376] width 1568 height 751
click at [365, 535] on div "Passer cette action" at bounding box center [334, 532] width 146 height 26
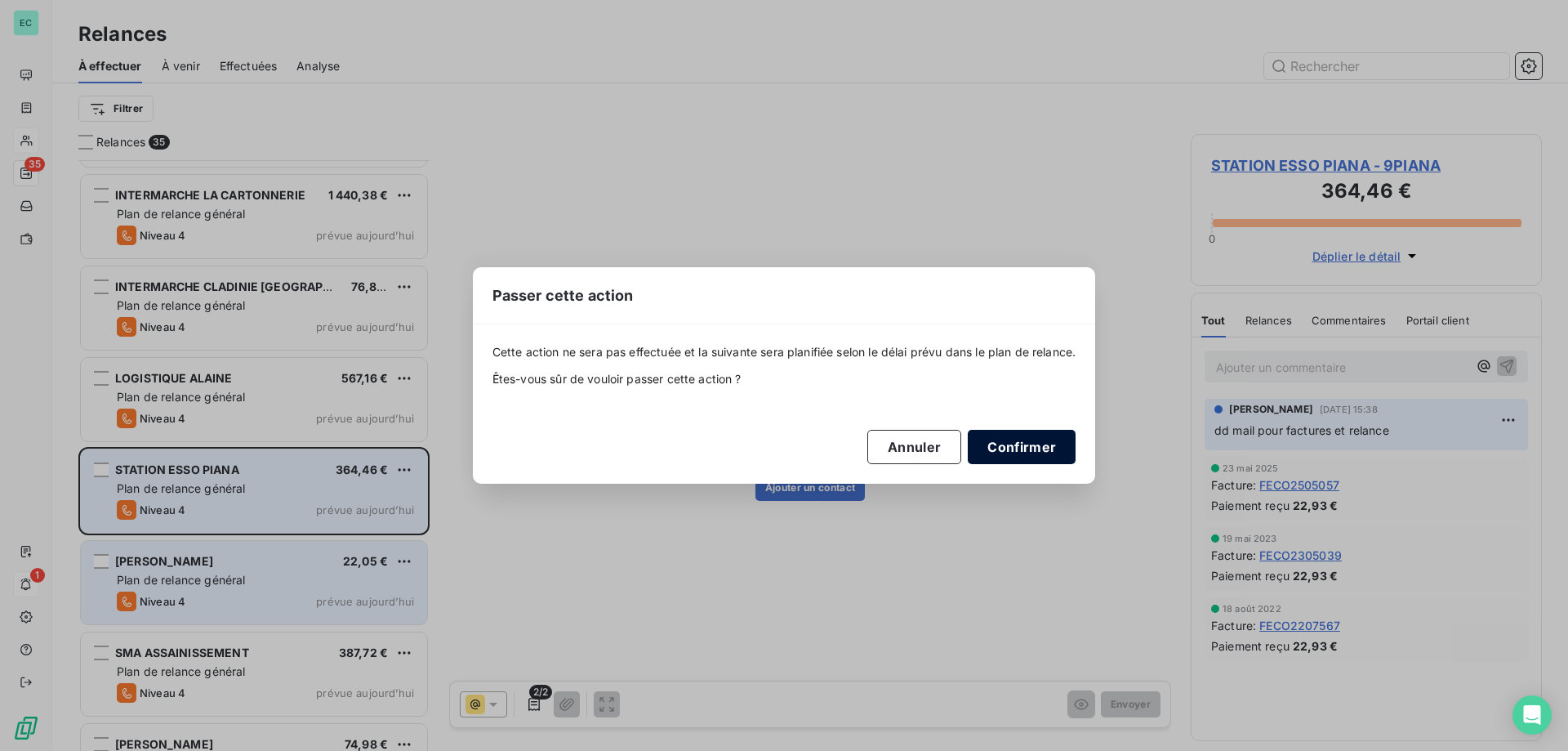
click at [1046, 448] on button "Confirmer" at bounding box center [1021, 447] width 107 height 34
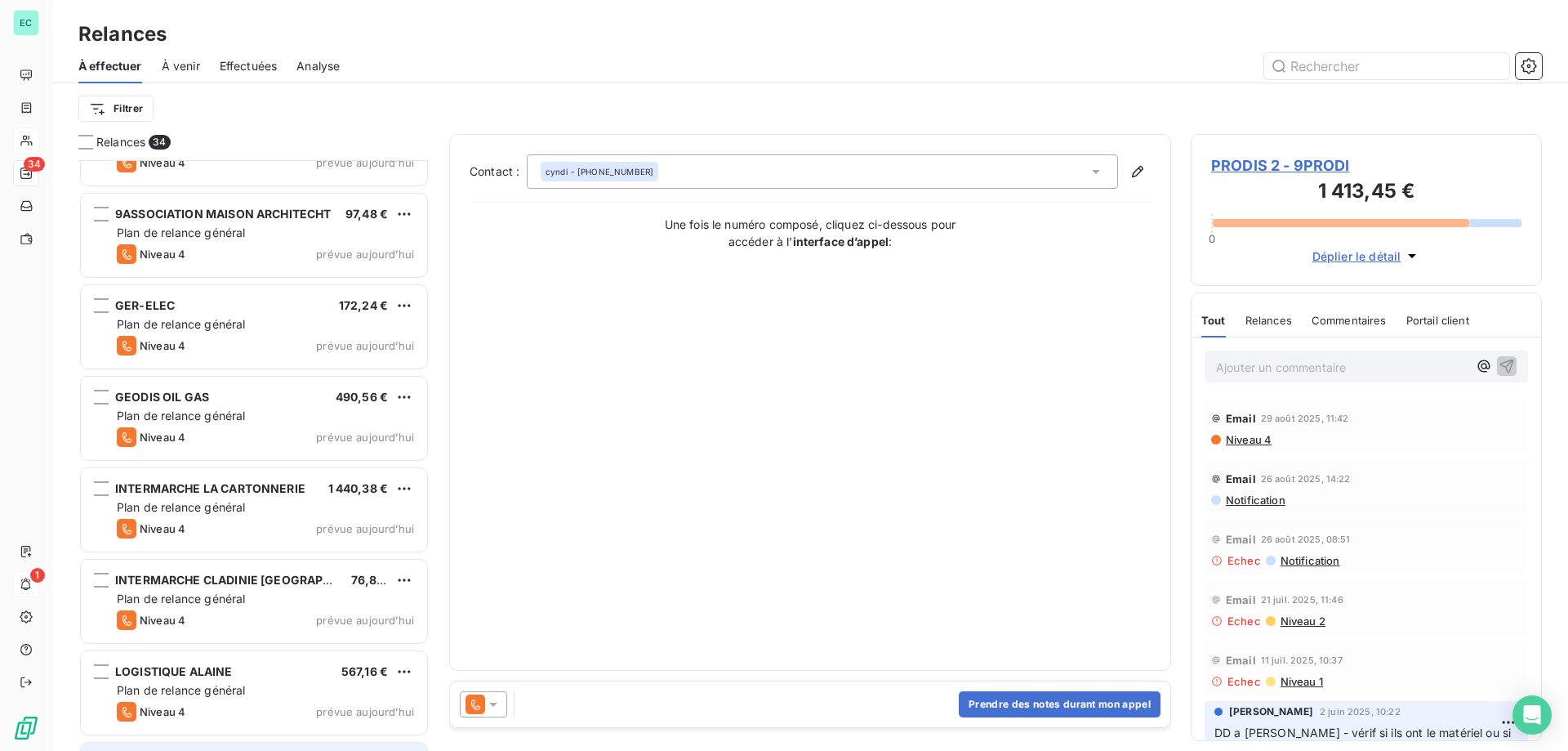
scroll to position [2113, 0]
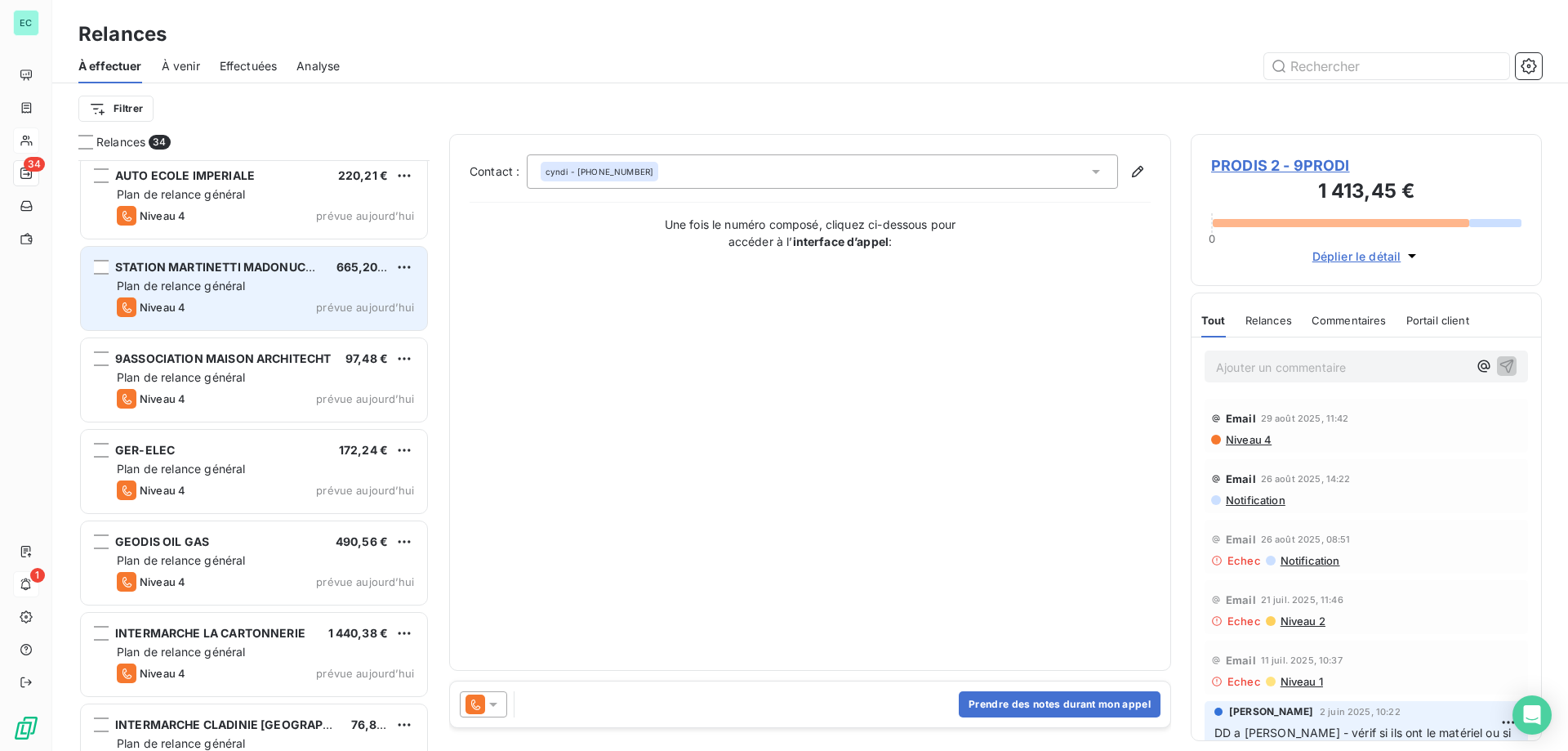
click at [285, 275] on div "STATION MARTINETTI MADONUCCIA" at bounding box center [219, 267] width 209 height 17
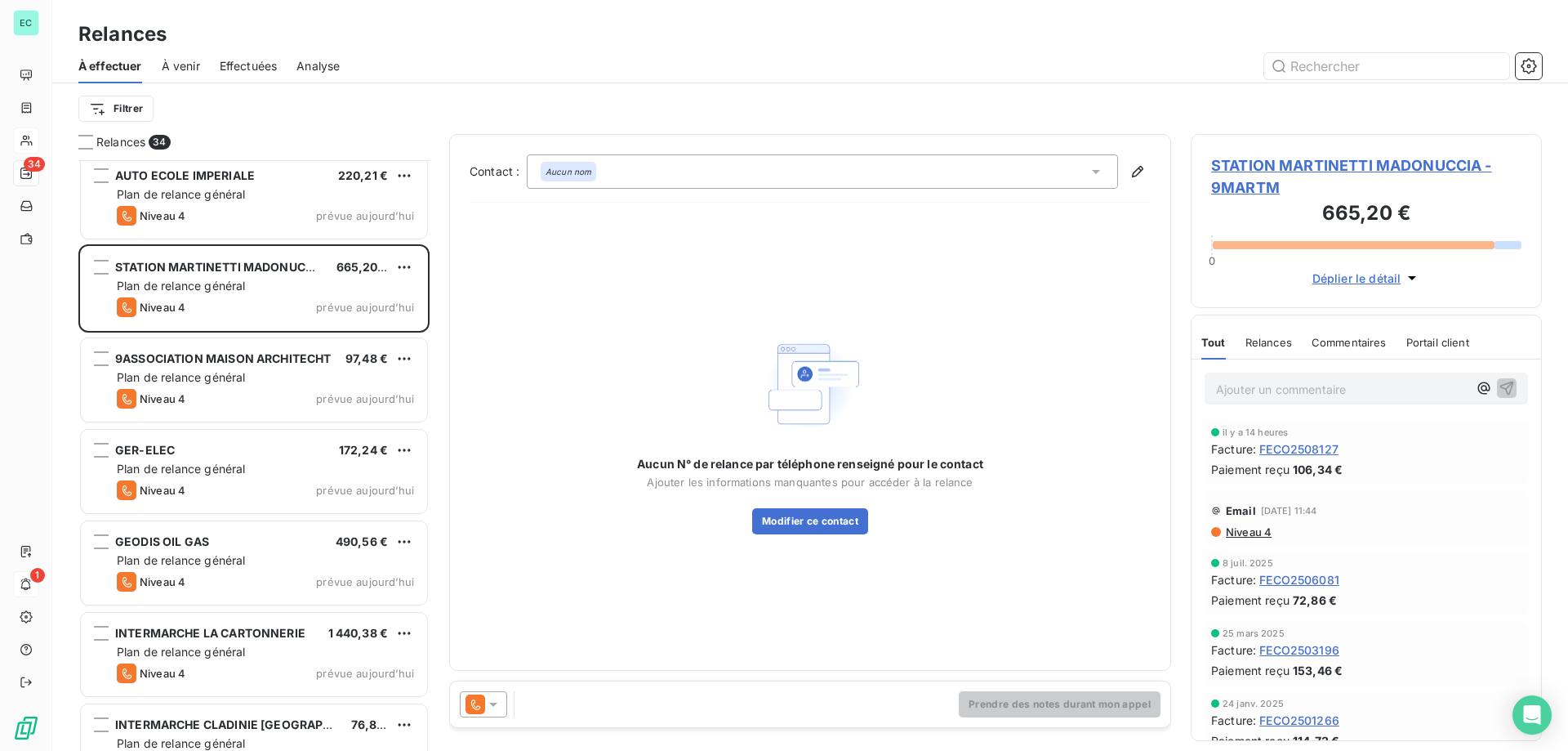
click at [493, 705] on icon at bounding box center [493, 705] width 8 height 4
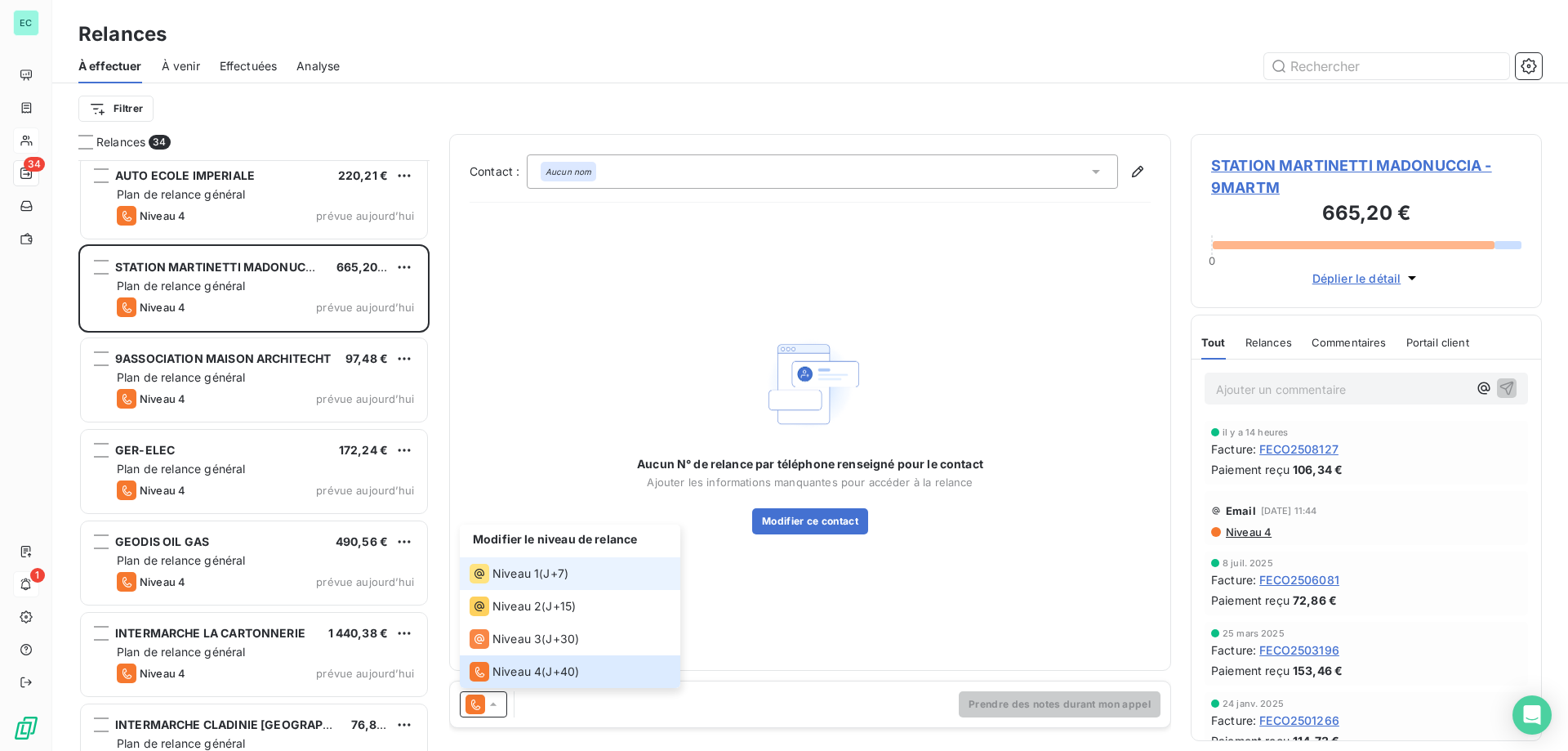
click at [521, 577] on span "Niveau 1" at bounding box center [515, 574] width 46 height 17
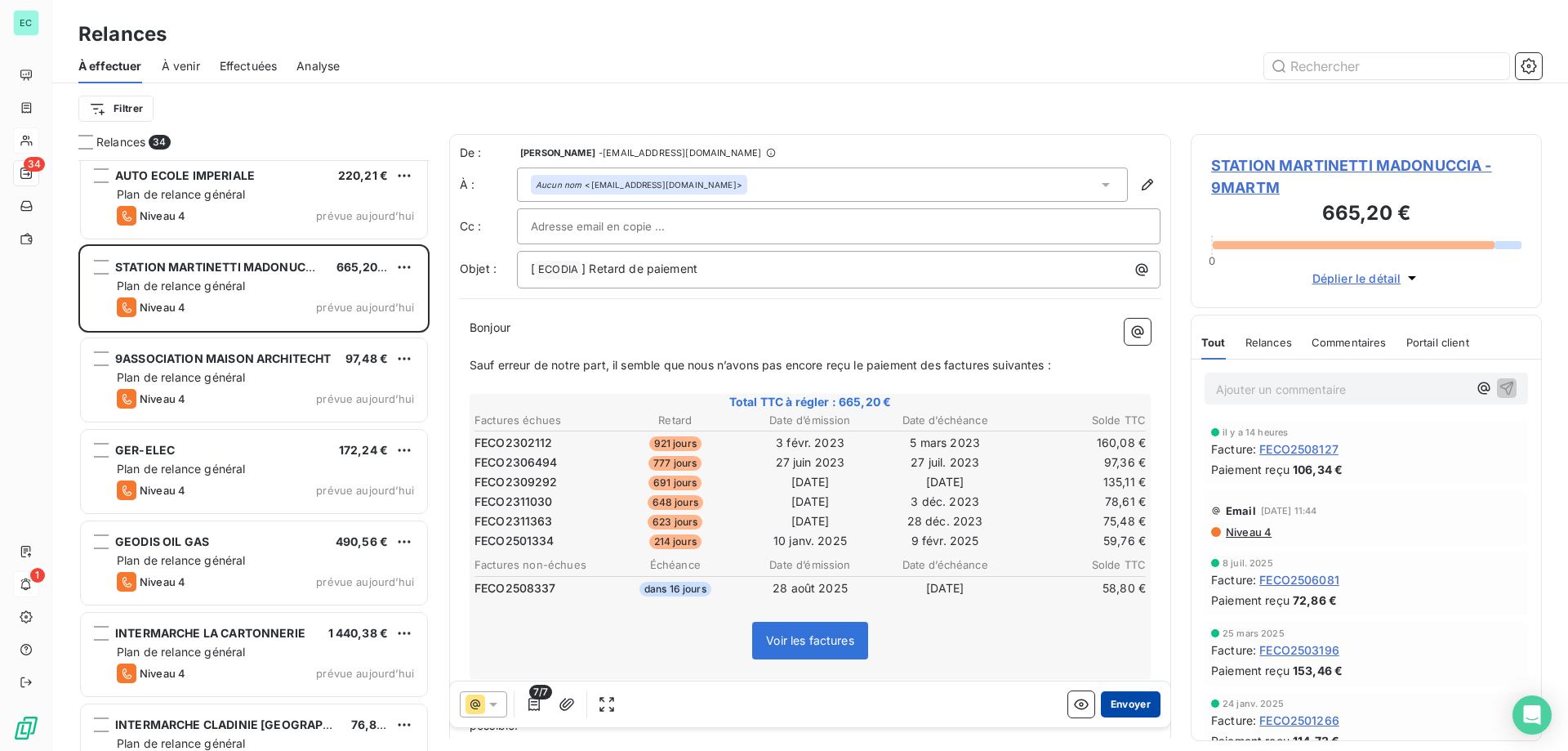
click at [1118, 703] on button "Envoyer" at bounding box center [1131, 705] width 59 height 26
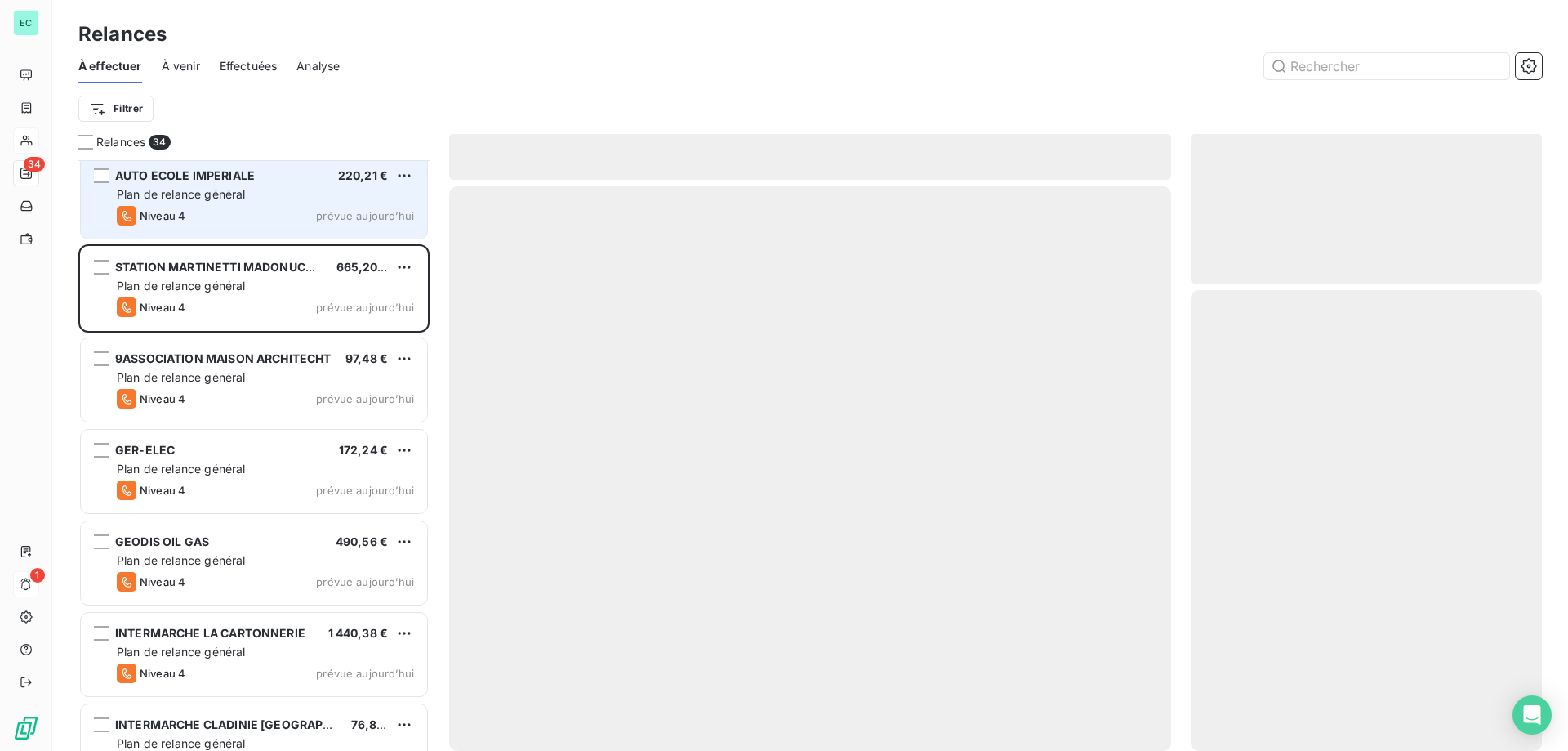
click at [244, 212] on div "Niveau 4 prévue aujourd’hui" at bounding box center [265, 215] width 297 height 19
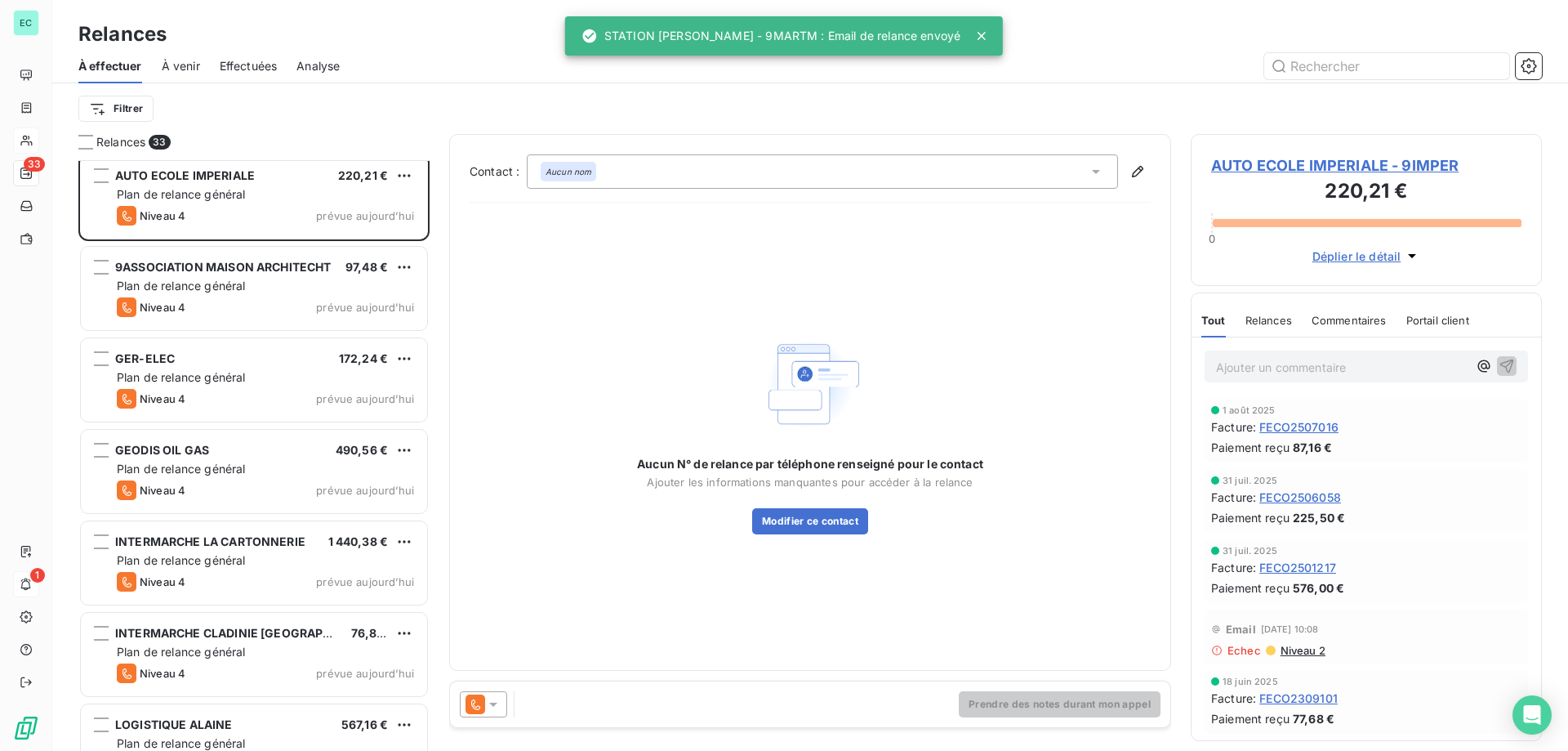
click at [493, 707] on icon at bounding box center [493, 705] width 17 height 17
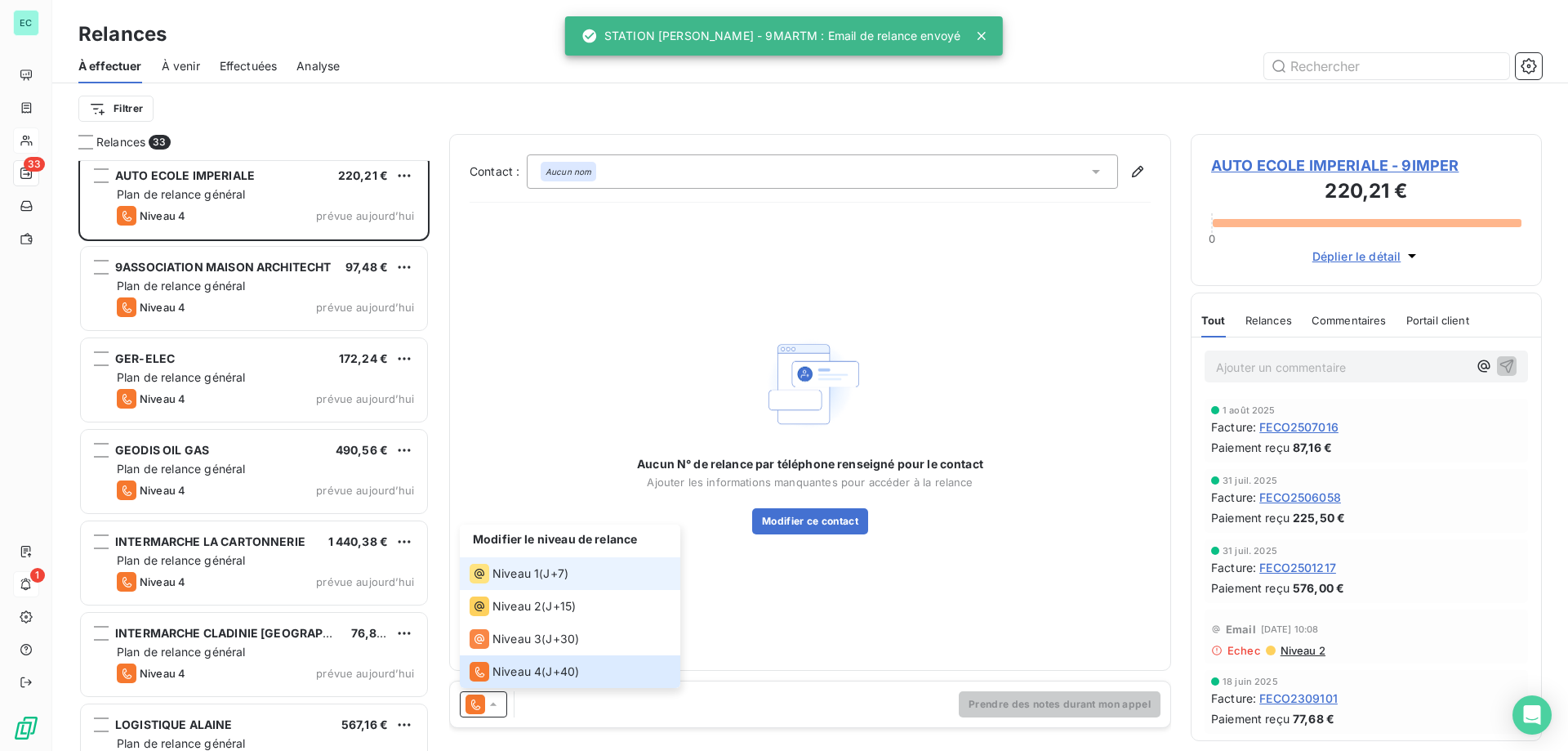
click at [505, 575] on span "Niveau 1" at bounding box center [515, 574] width 46 height 17
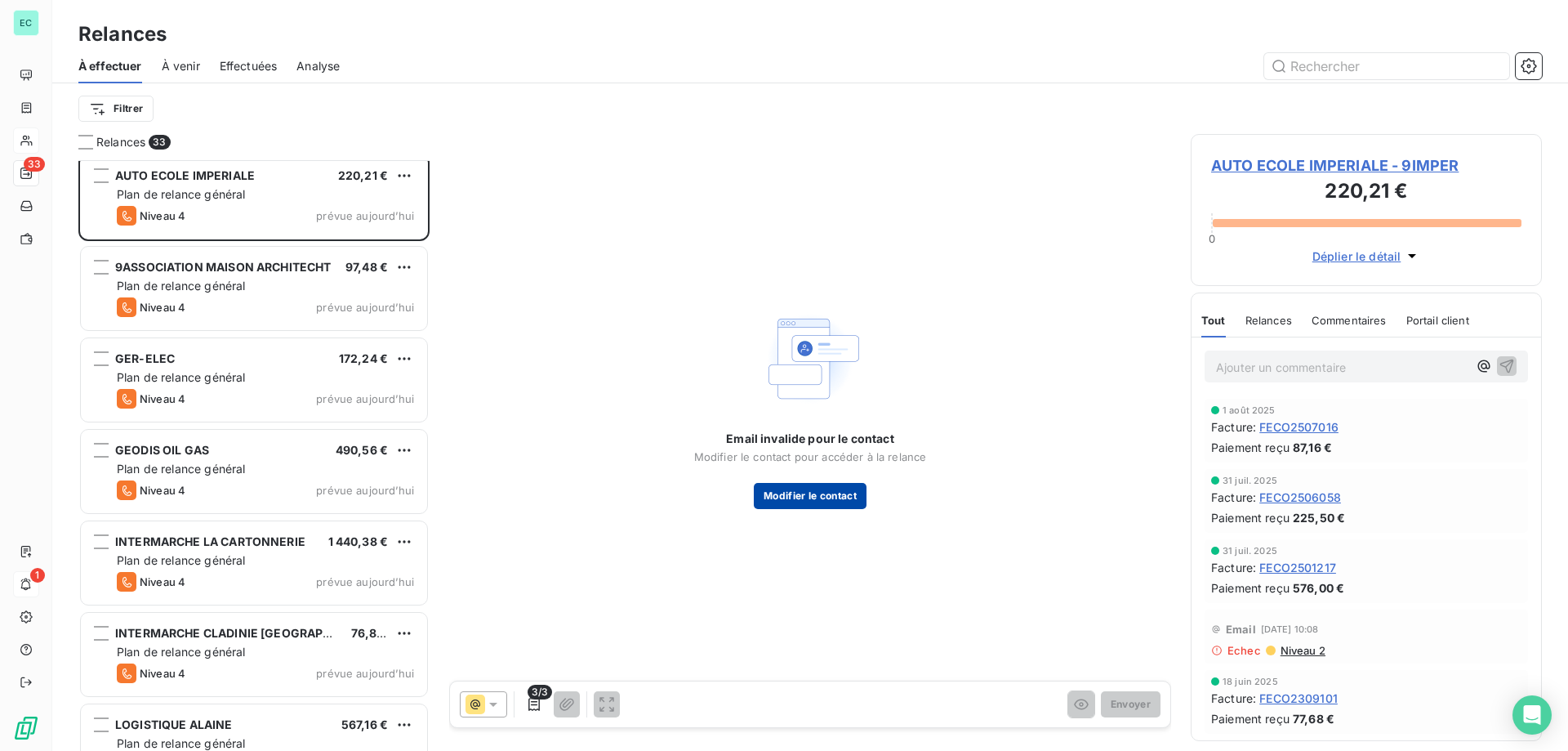
click at [823, 496] on button "Modifier le contact" at bounding box center [810, 496] width 113 height 26
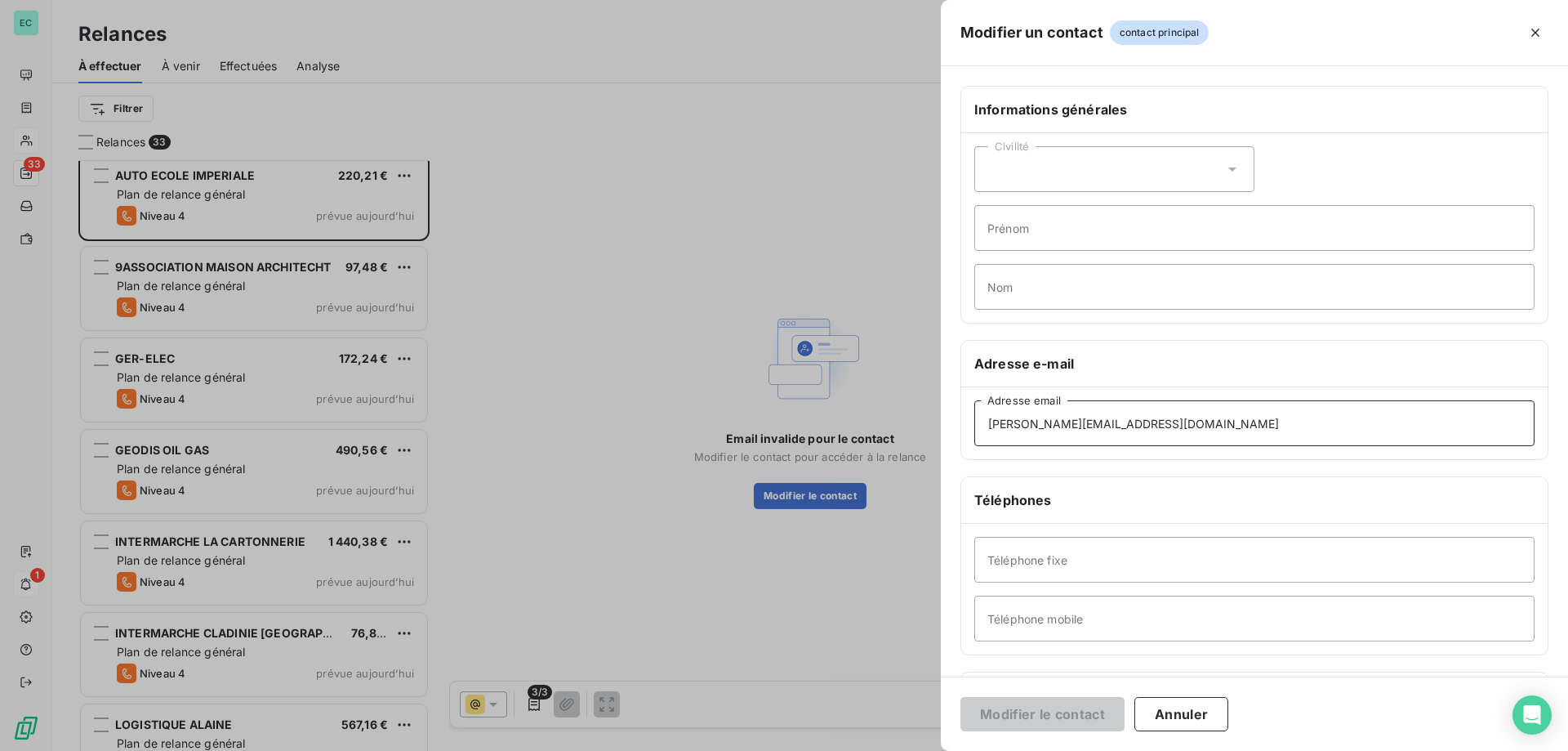
drag, startPoint x: 1159, startPoint y: 418, endPoint x: 386, endPoint y: 413, distance: 773.0
click at [380, 750] on div "Modifier un contact contact principal Informations générales Civilité Prénom No…" at bounding box center [784, 751] width 1568 height 0
paste input "jb.rutily"
type input "[EMAIL_ADDRESS][DOMAIN_NAME]"
click at [1071, 709] on button "Modifier le contact" at bounding box center [1042, 714] width 164 height 34
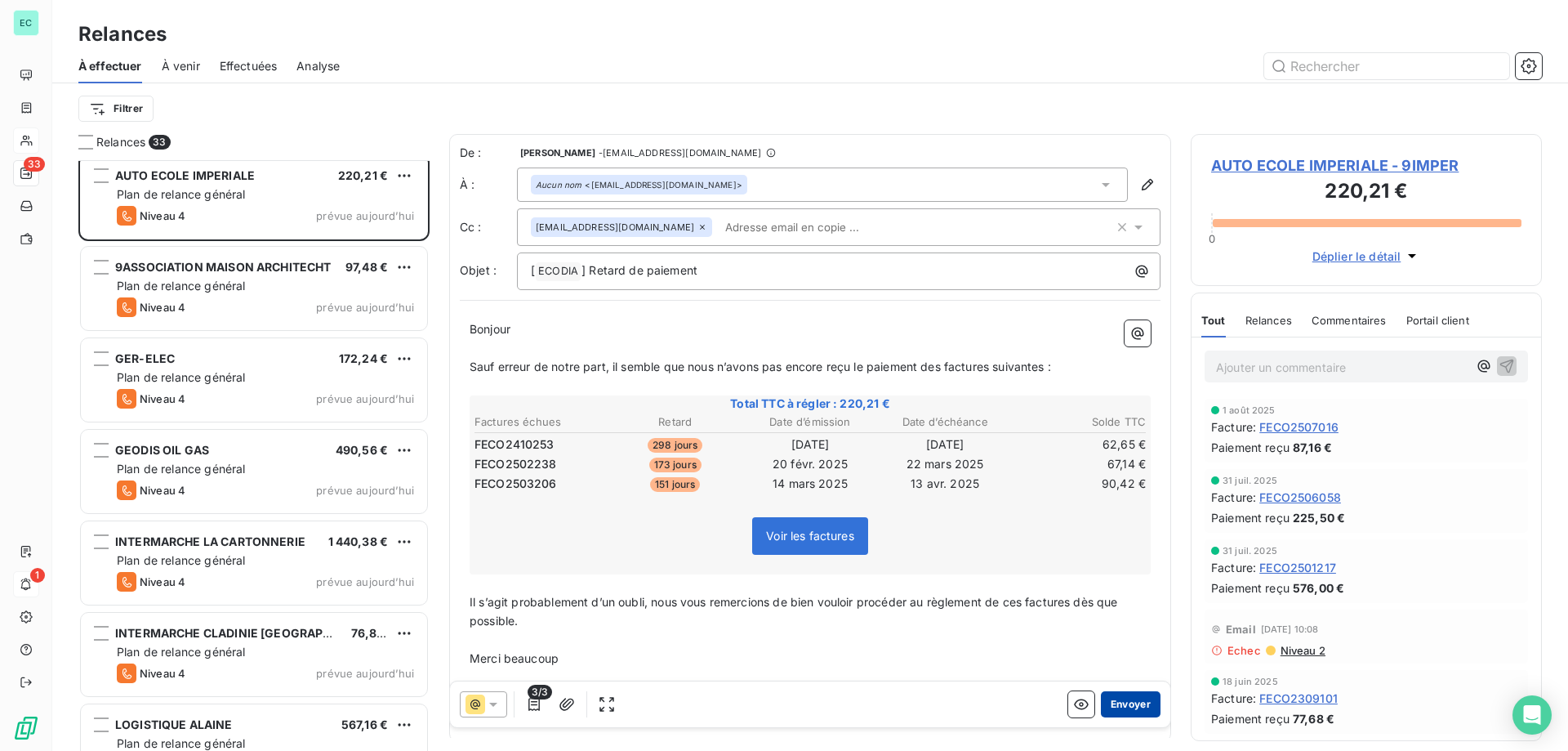
click at [1123, 707] on button "Envoyer" at bounding box center [1131, 705] width 59 height 26
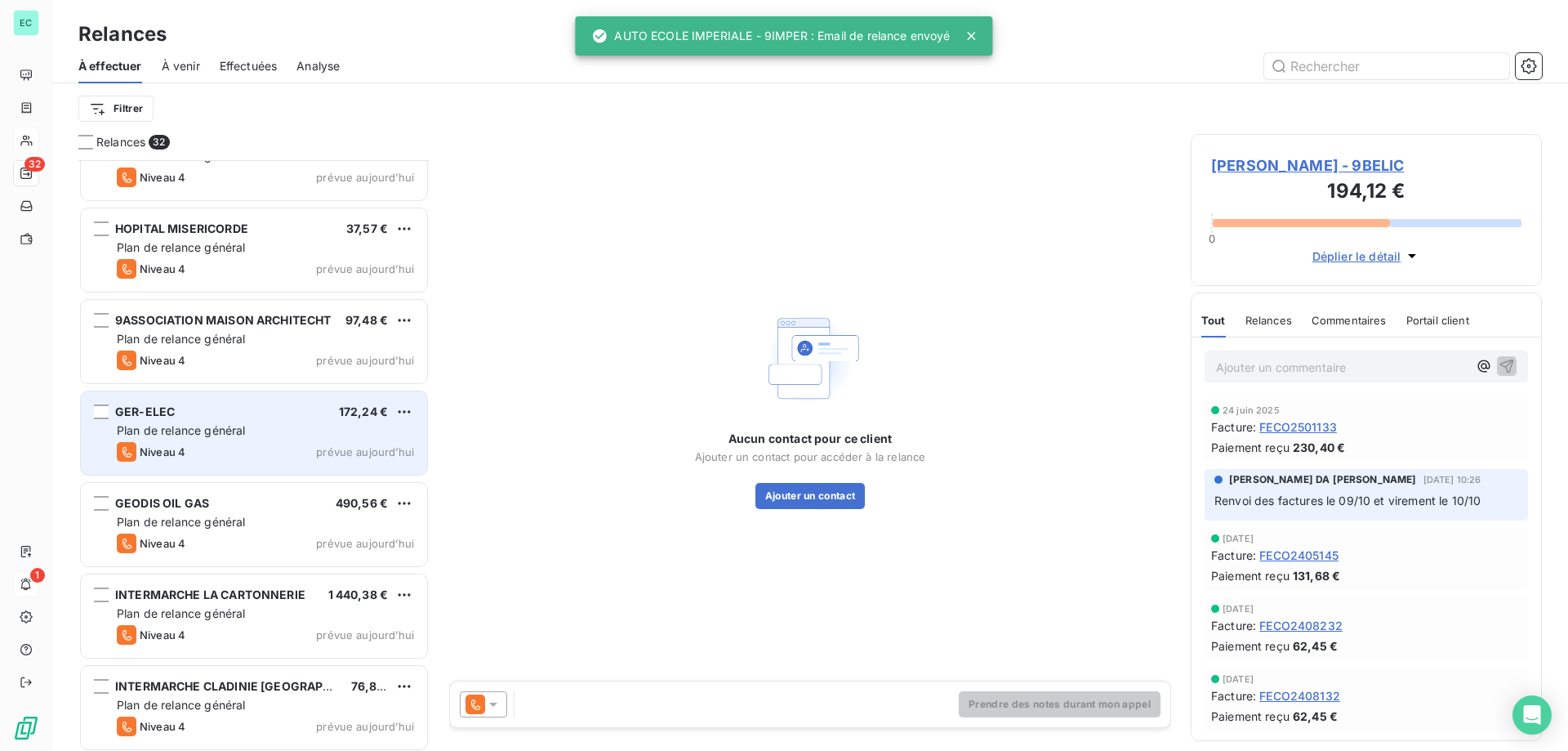
scroll to position [1786, 0]
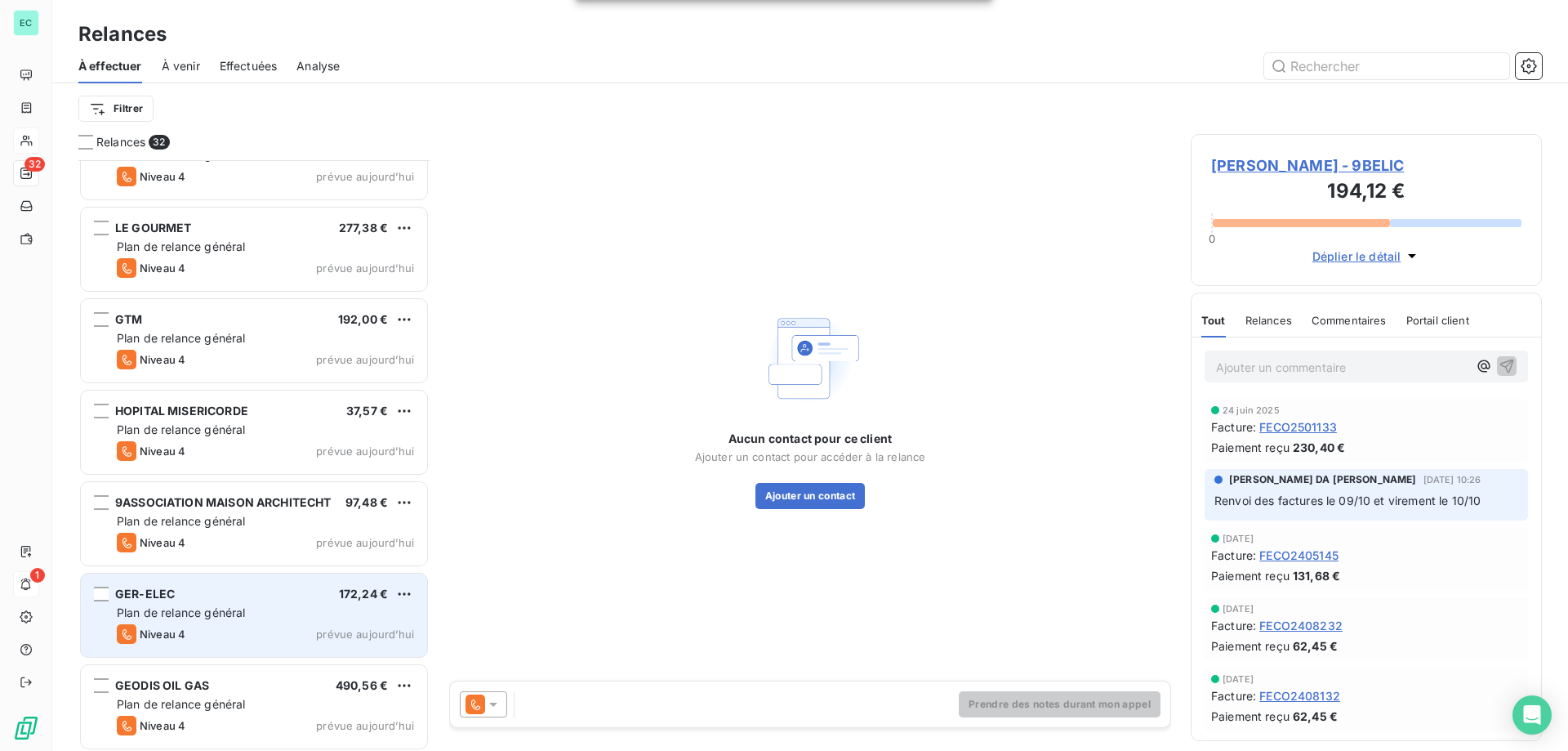
click at [164, 633] on span "Niveau 4" at bounding box center [162, 634] width 45 height 13
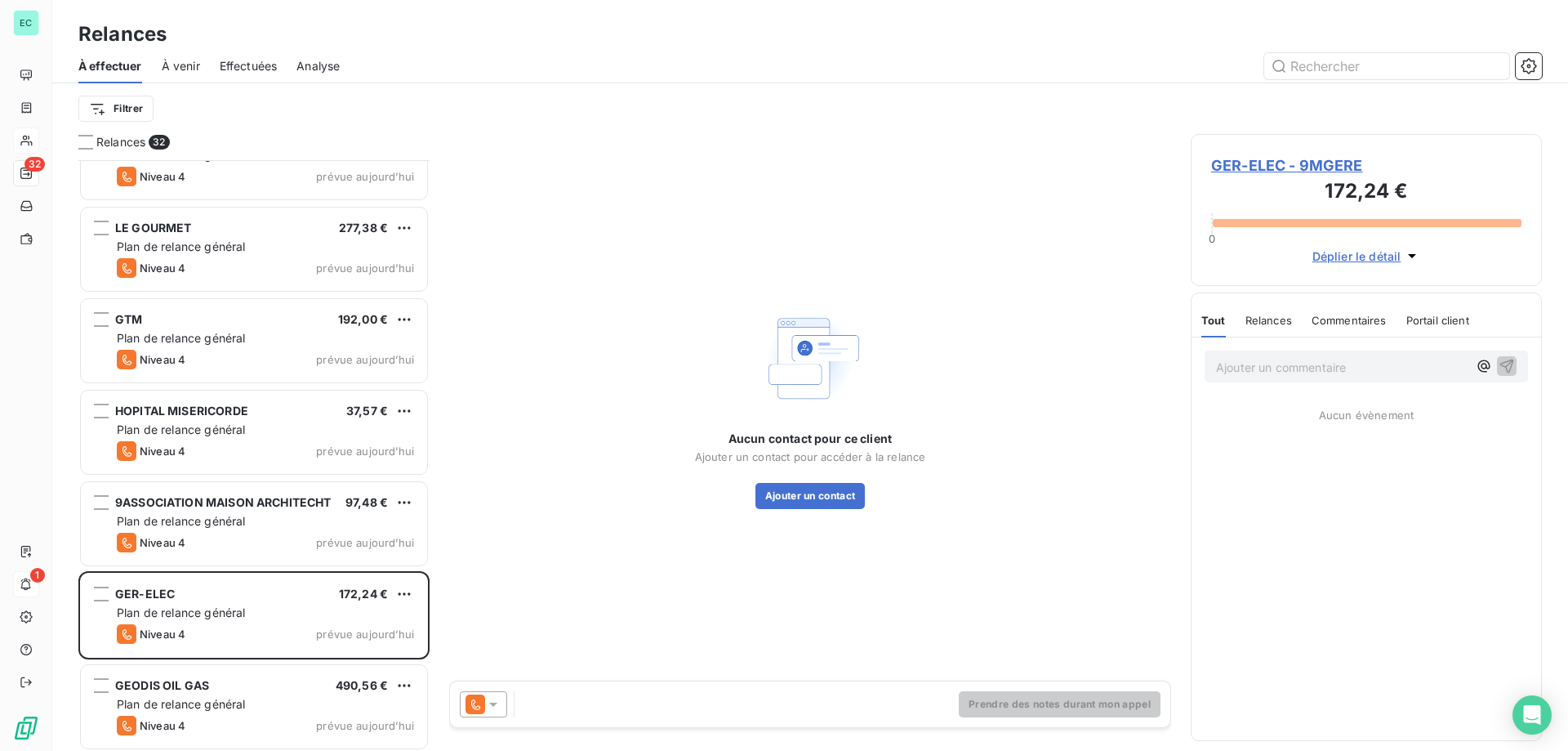
click at [495, 708] on icon at bounding box center [493, 705] width 17 height 17
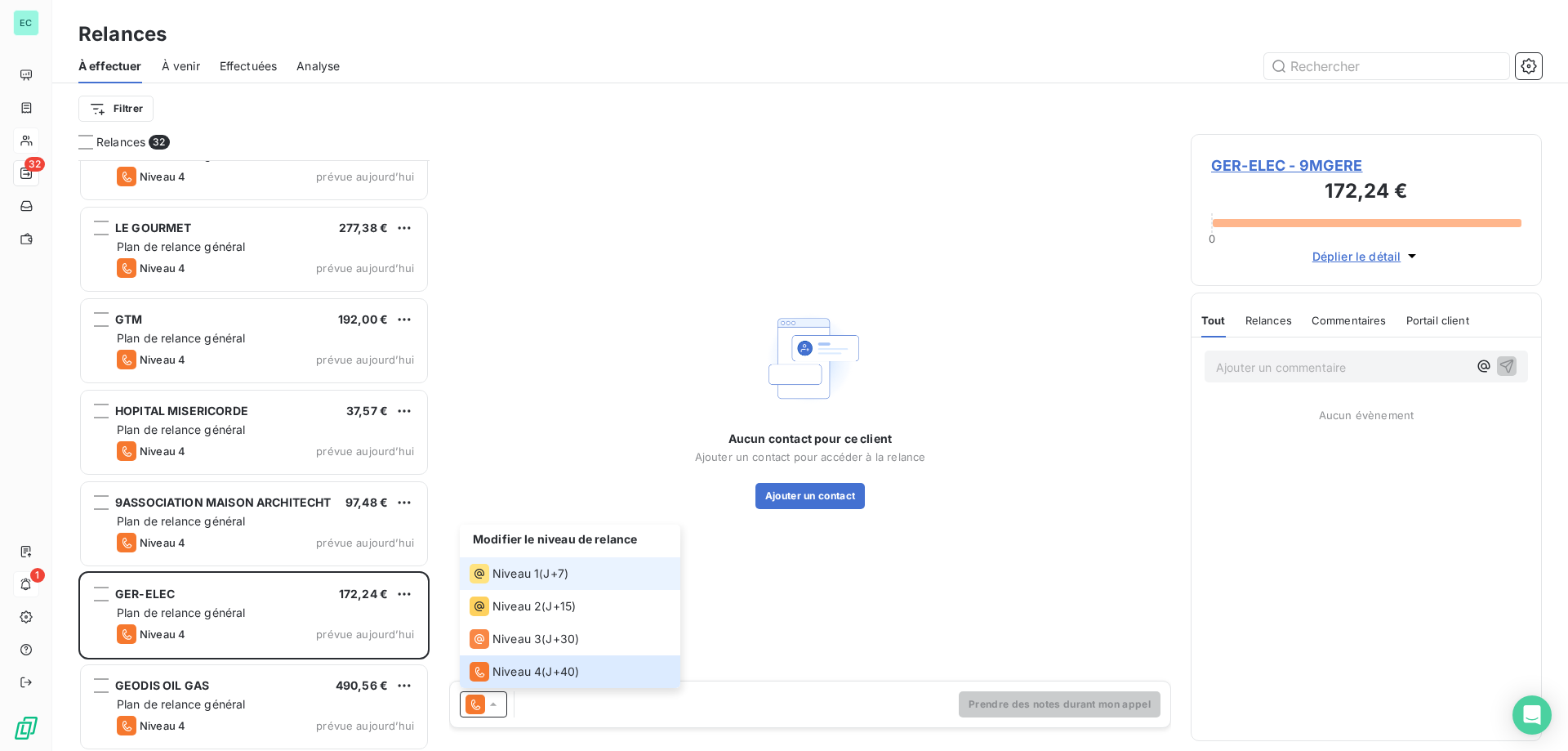
click at [514, 581] on div "Niveau 1" at bounding box center [504, 573] width 70 height 19
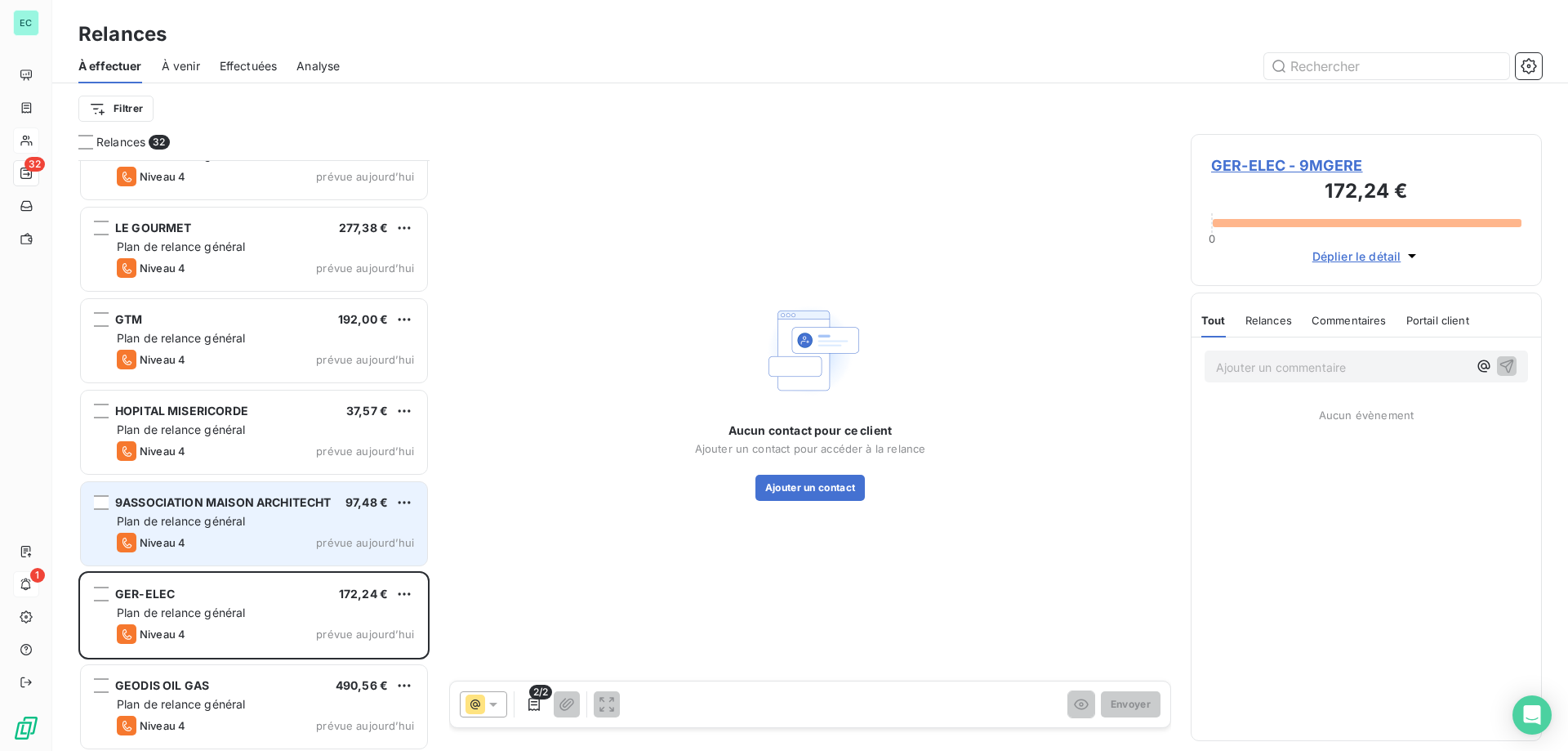
click at [223, 547] on div "Niveau 4 prévue aujourd’hui" at bounding box center [265, 542] width 297 height 19
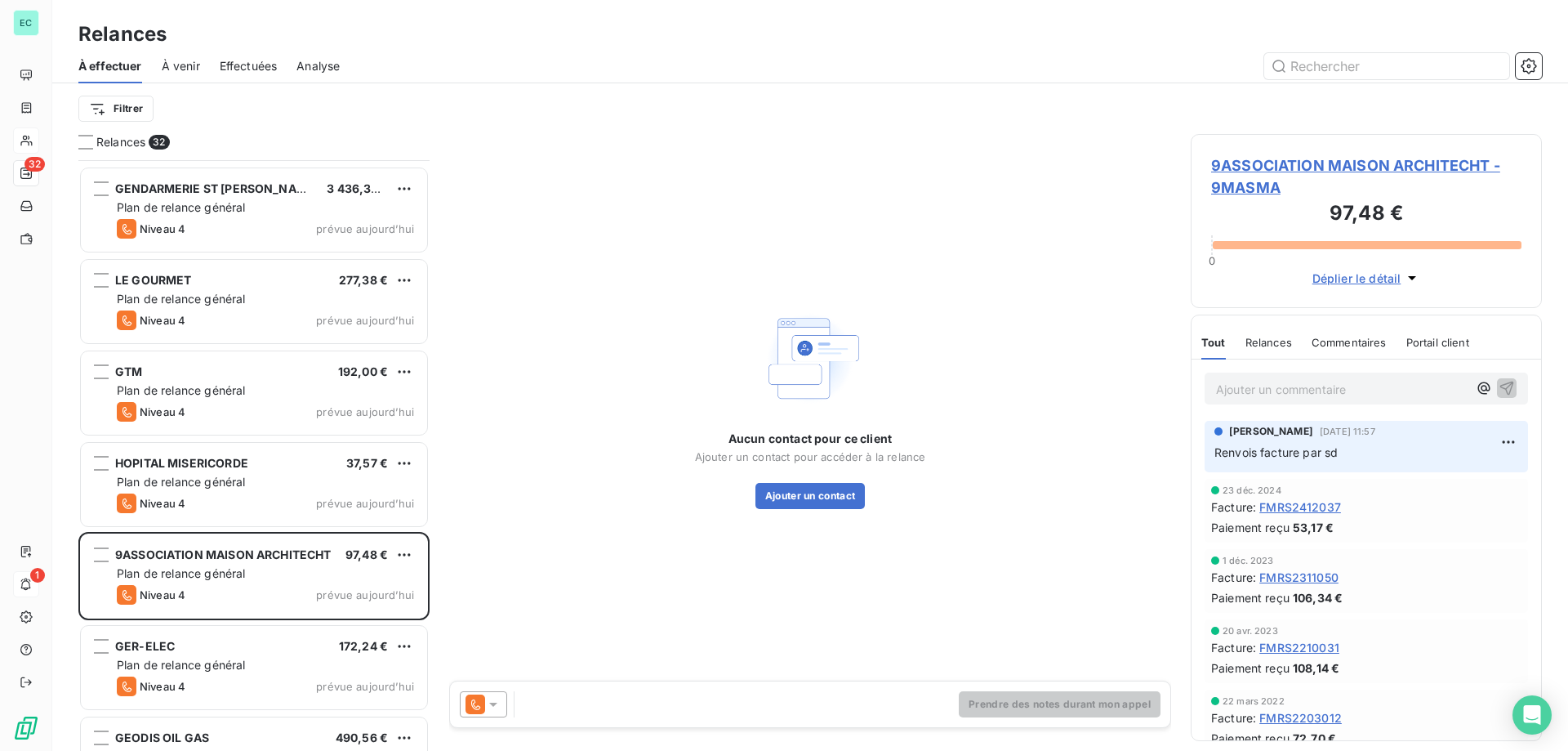
scroll to position [1704, 0]
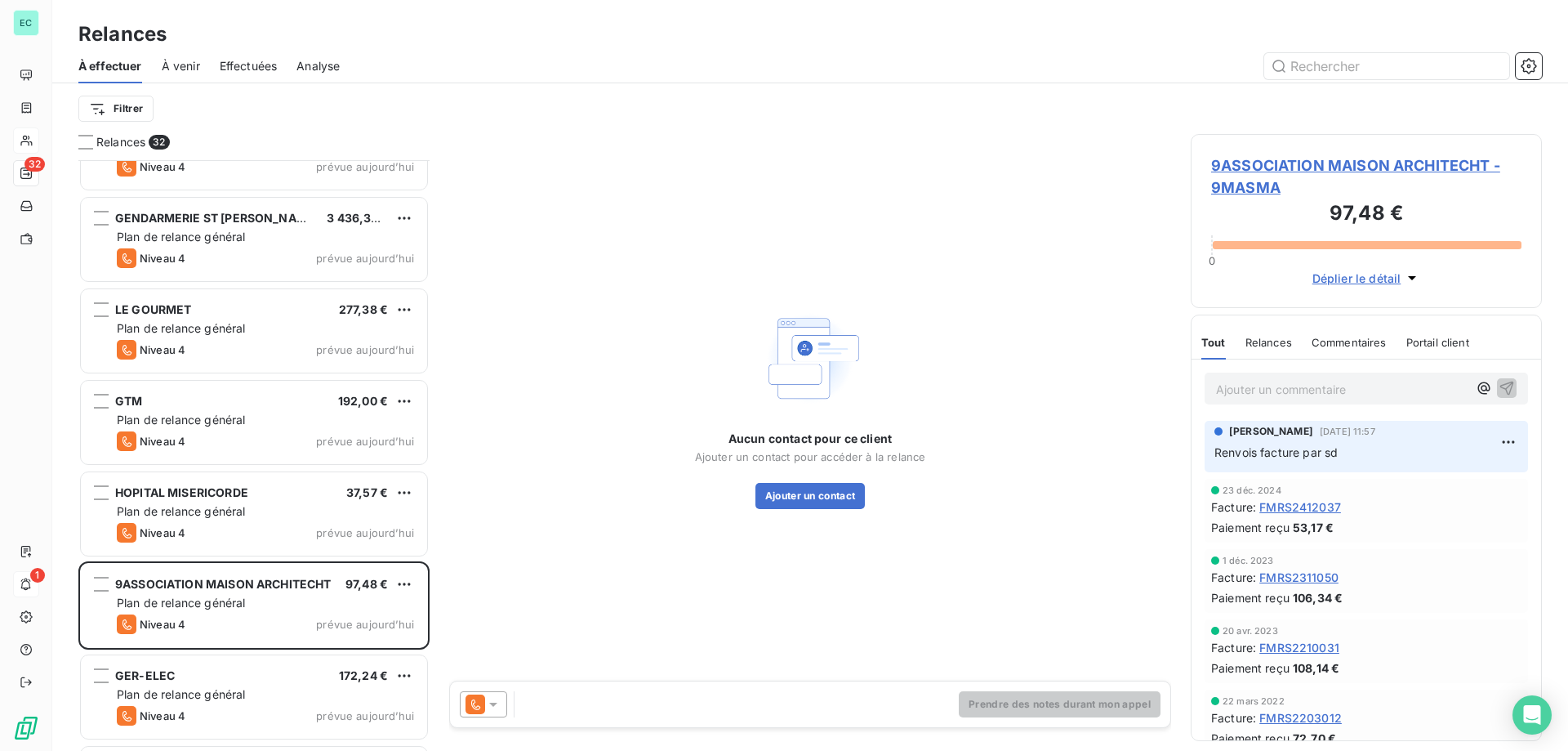
click at [499, 712] on icon at bounding box center [493, 705] width 17 height 17
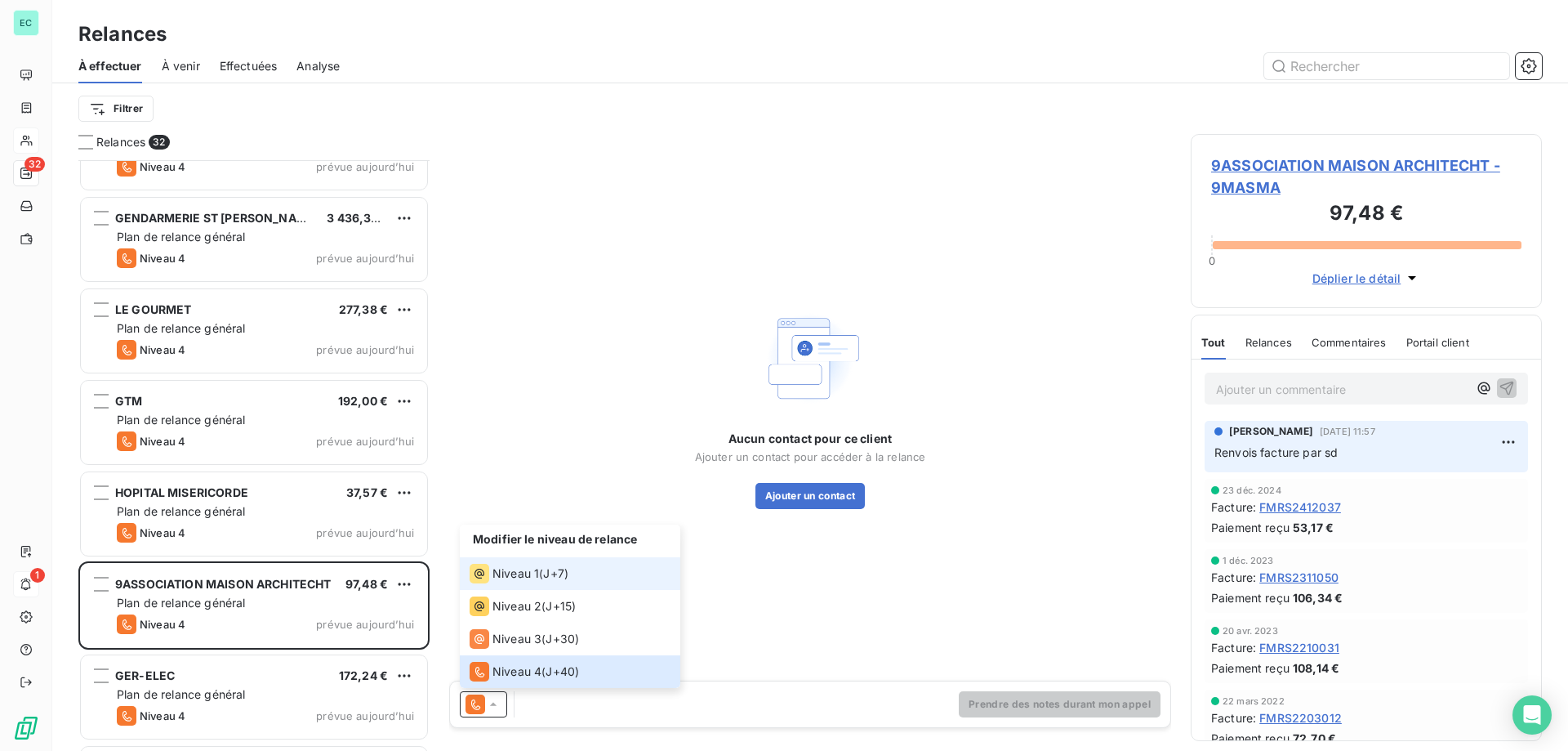
click at [519, 567] on span "Niveau 1" at bounding box center [515, 574] width 46 height 17
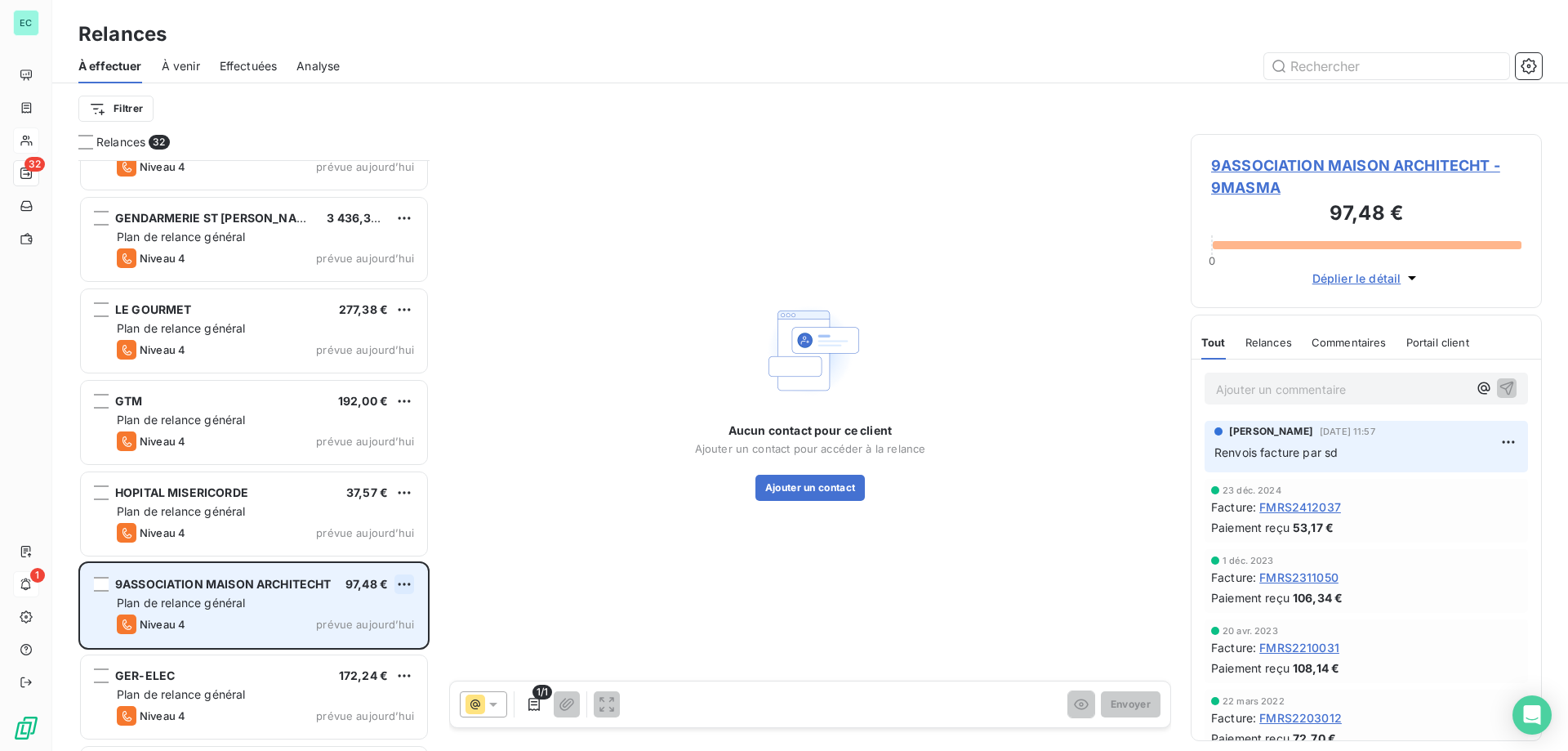
click at [405, 589] on html "EC 32 1 Relances À effectuer À venir Effectuées Analyse Filtrer Relances 32 LE …" at bounding box center [784, 376] width 1568 height 751
click at [361, 651] on div "Passer cette action" at bounding box center [334, 646] width 146 height 26
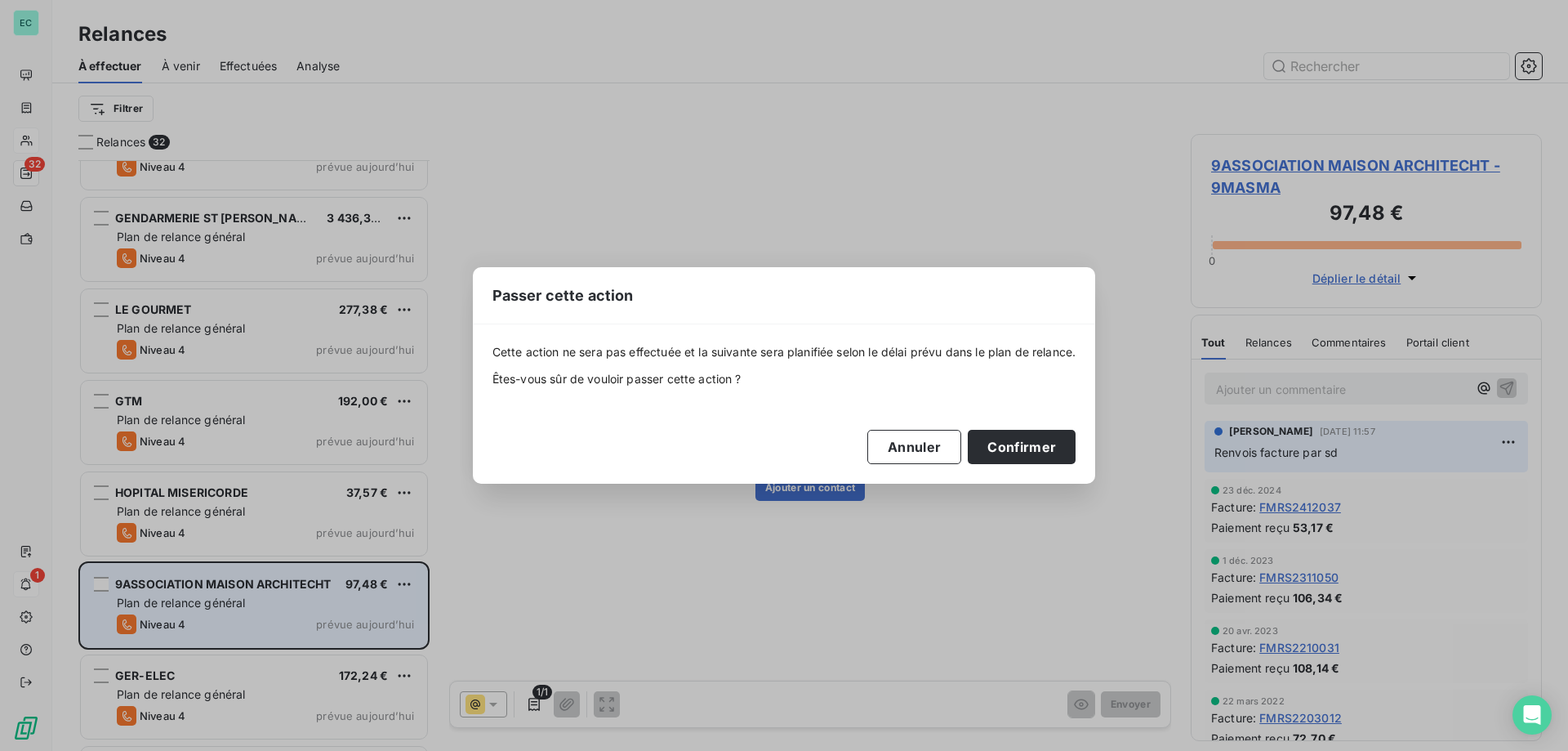
drag, startPoint x: 1079, startPoint y: 457, endPoint x: 742, endPoint y: 457, distance: 337.0
click at [1056, 457] on div "Cette action ne sera pas effectuée et la suivante sera planifiée selon le délai…" at bounding box center [784, 403] width 623 height 159
click at [1021, 442] on button "Confirmer" at bounding box center [1021, 447] width 107 height 34
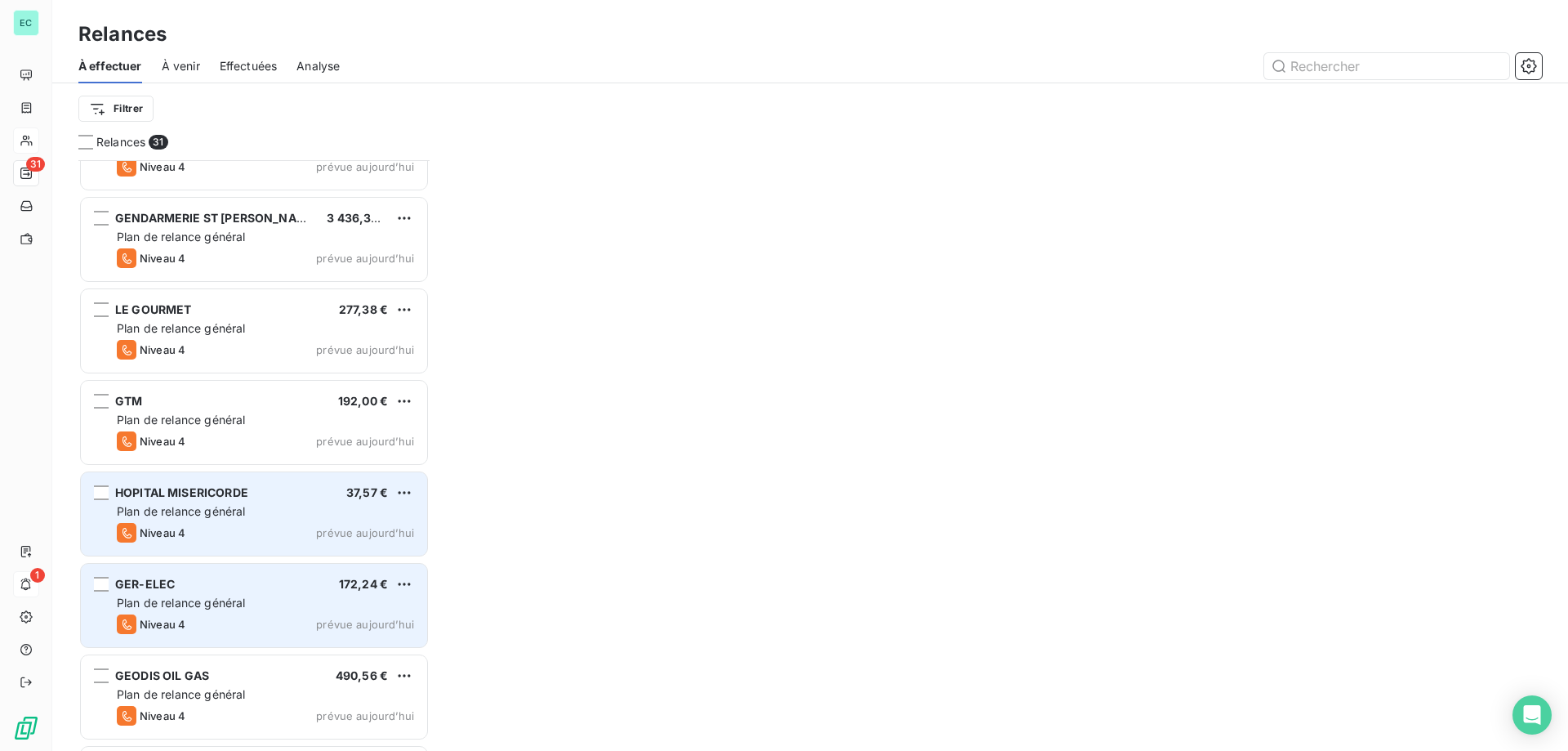
click at [221, 499] on span "HOPITAL MISERICORDE" at bounding box center [182, 491] width 133 height 14
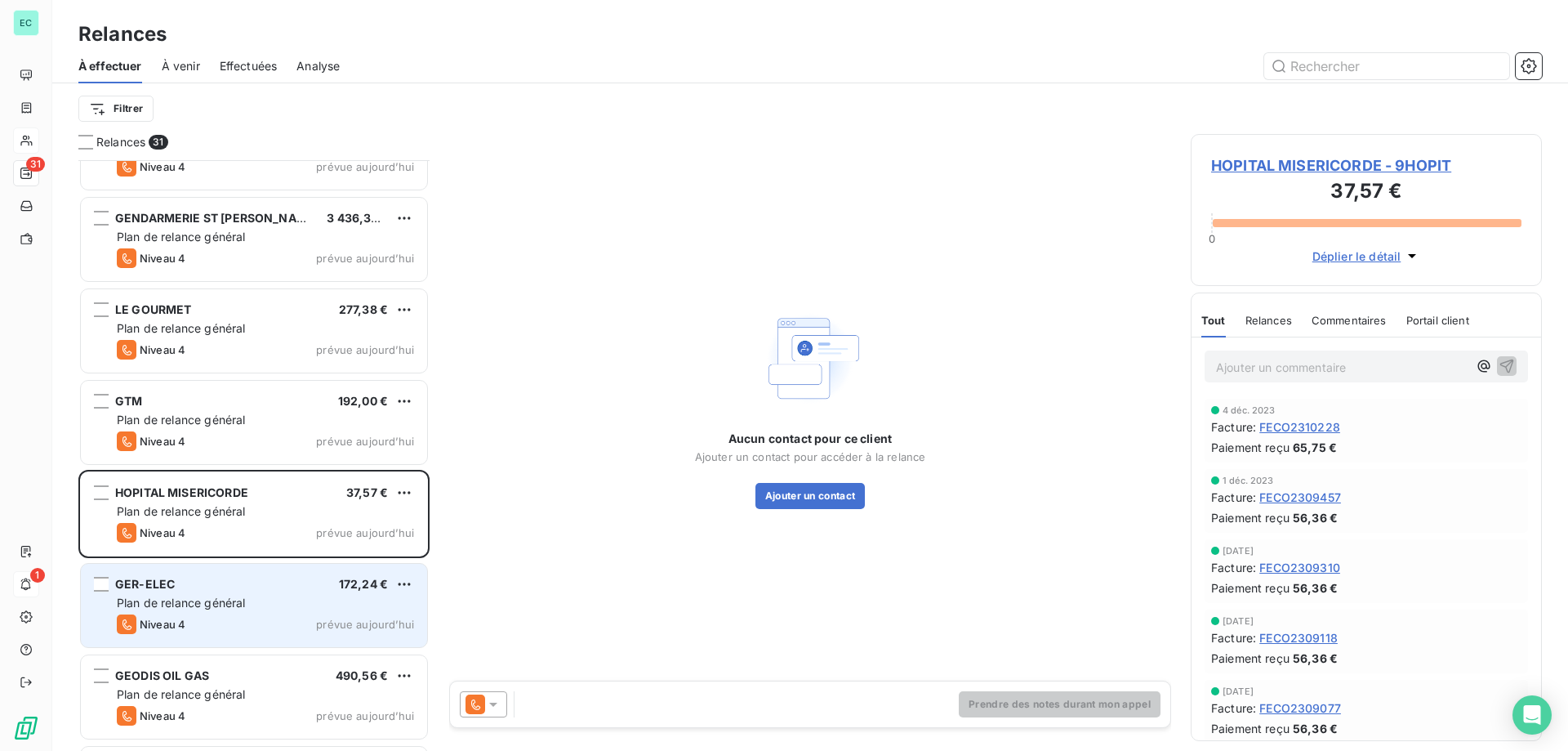
click at [483, 702] on icon at bounding box center [474, 704] width 19 height 19
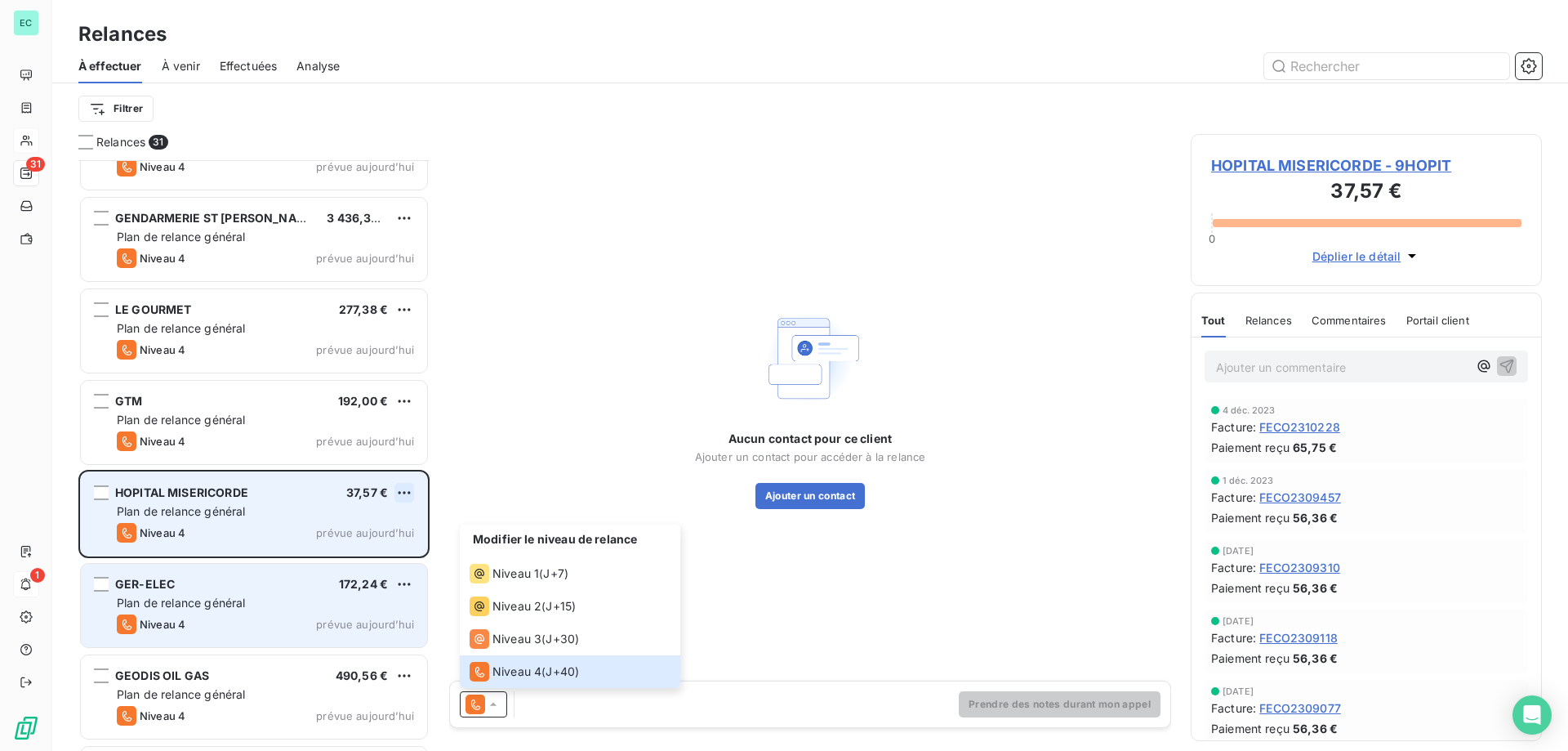
click at [399, 489] on html "EC 31 1 Relances À effectuer À venir Effectuées Analyse Filtrer Relances 31 LE …" at bounding box center [784, 376] width 1568 height 751
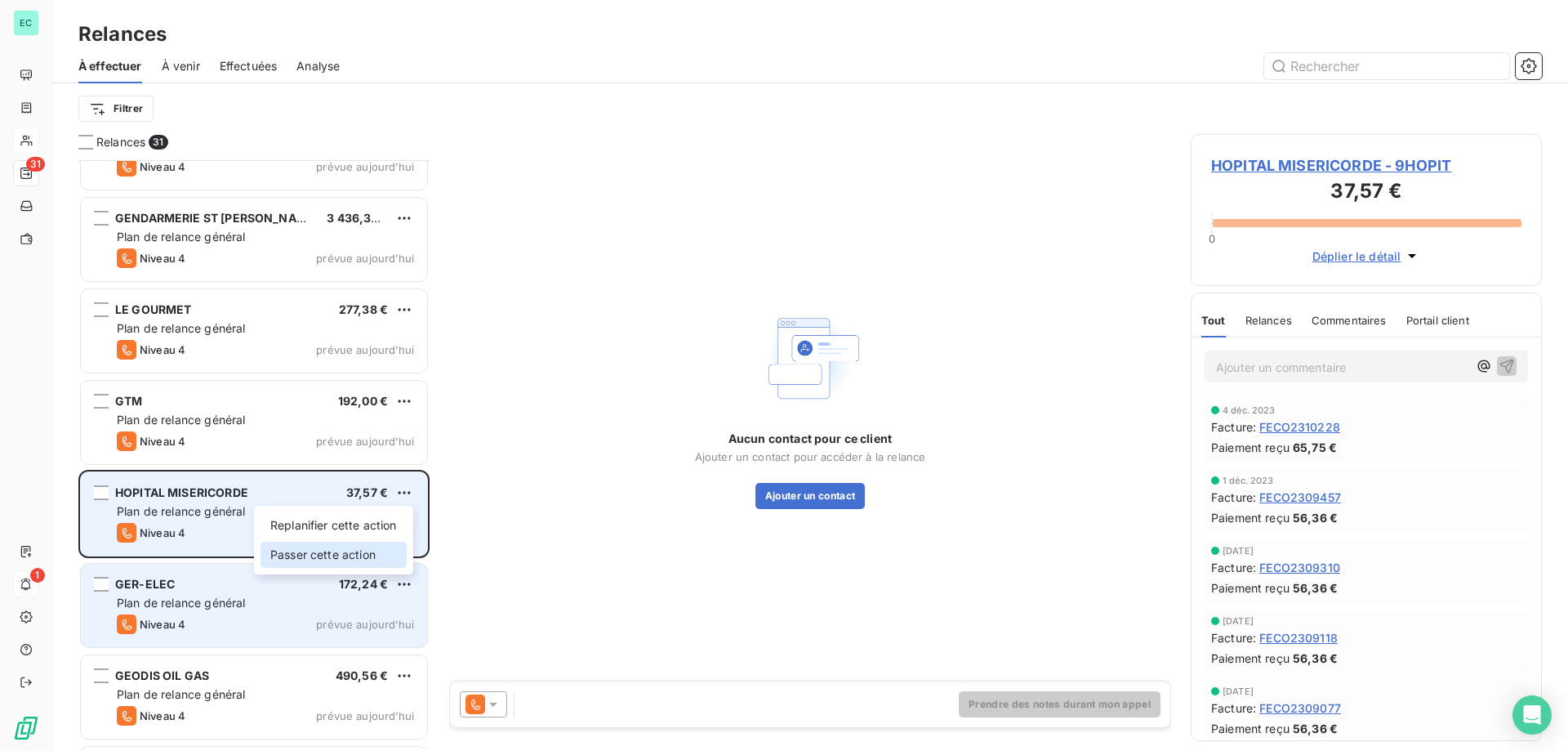
click at [355, 559] on div "Passer cette action" at bounding box center [334, 554] width 146 height 26
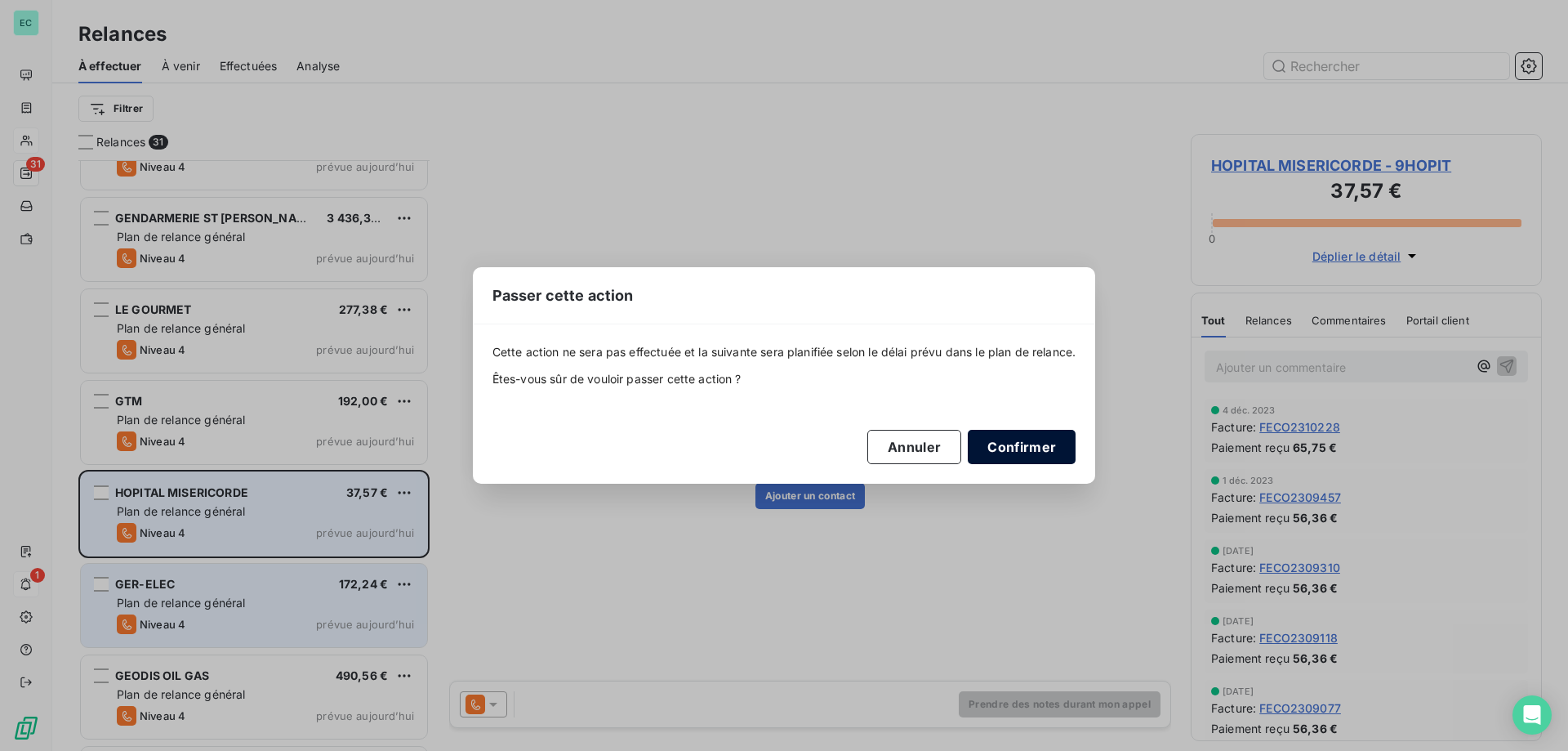
click at [1035, 446] on button "Confirmer" at bounding box center [1021, 447] width 107 height 34
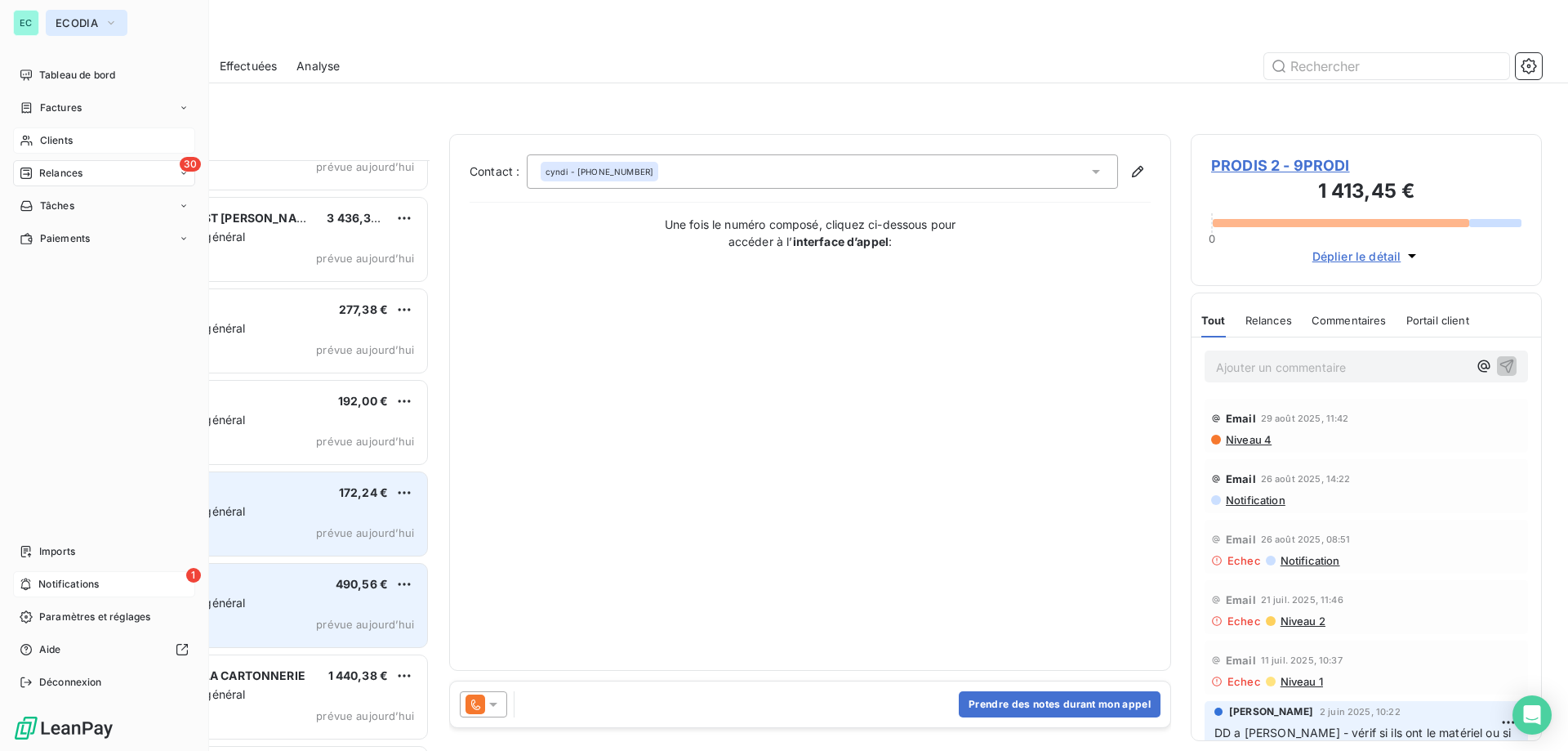
click at [61, 26] on span "ECODIA" at bounding box center [77, 23] width 43 height 13
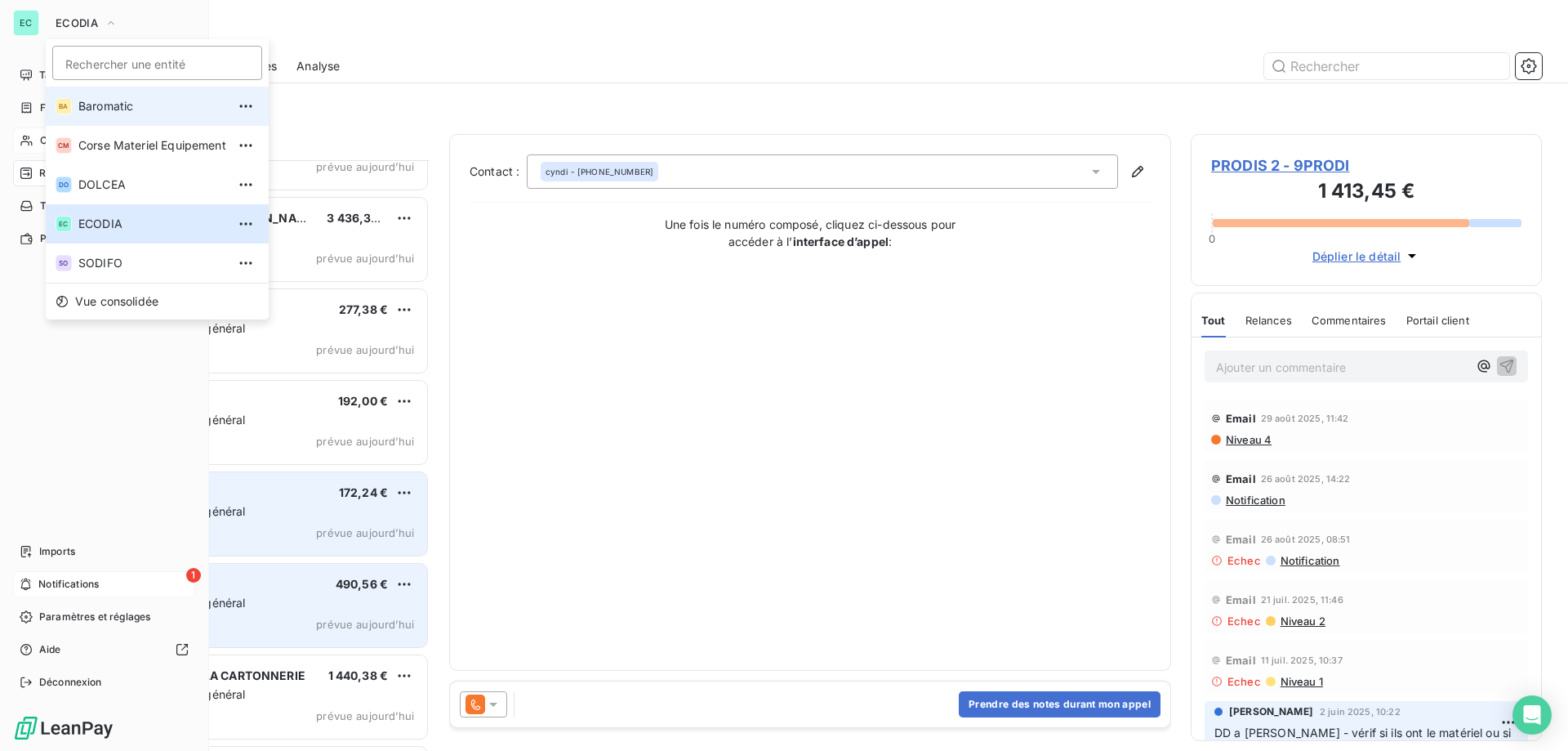
click at [120, 103] on span "Baromatic" at bounding box center [153, 107] width 148 height 17
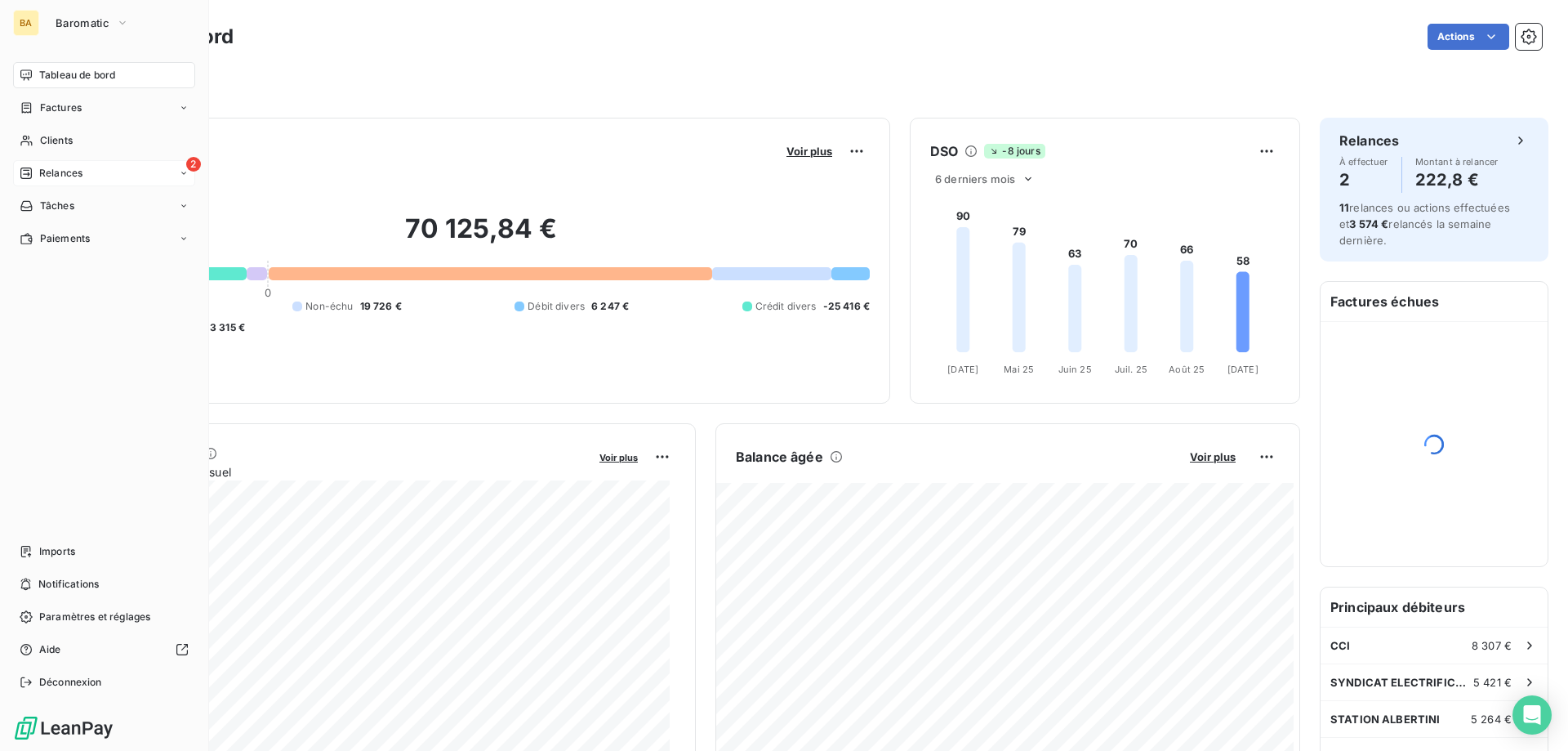
click at [133, 167] on div "2 Relances" at bounding box center [104, 173] width 183 height 26
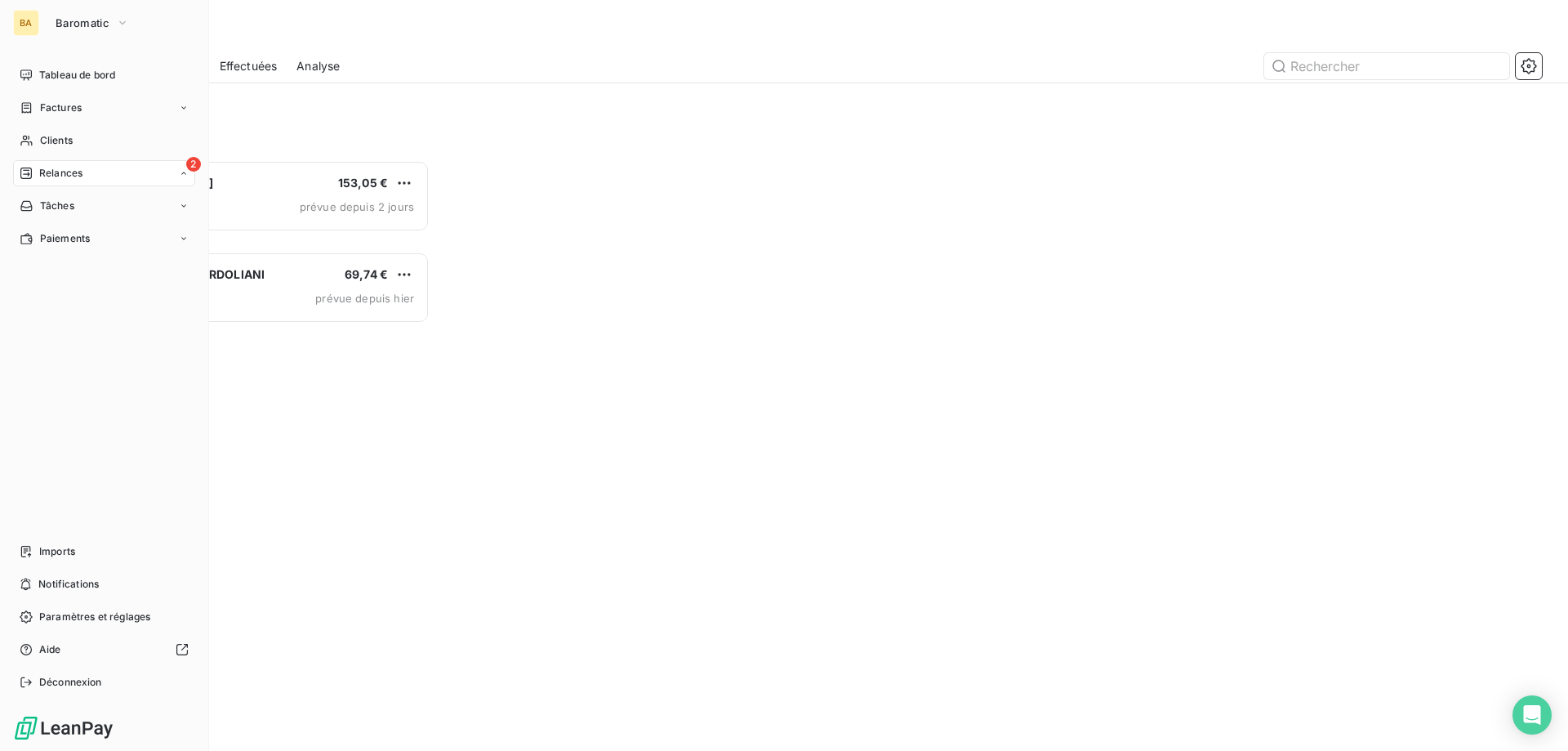
scroll to position [579, 339]
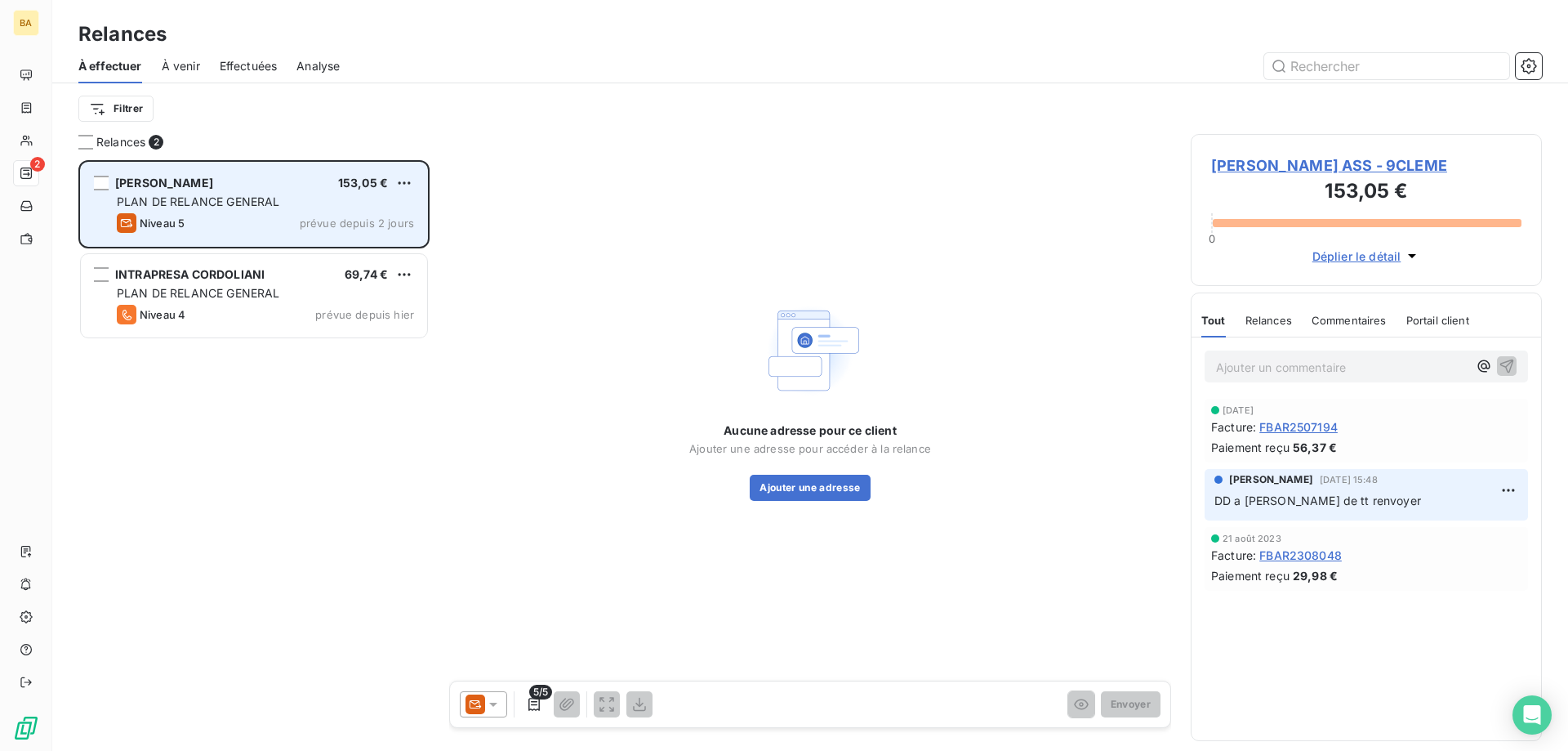
click at [297, 223] on div "Niveau 5 prévue depuis 2 jours" at bounding box center [265, 223] width 297 height 19
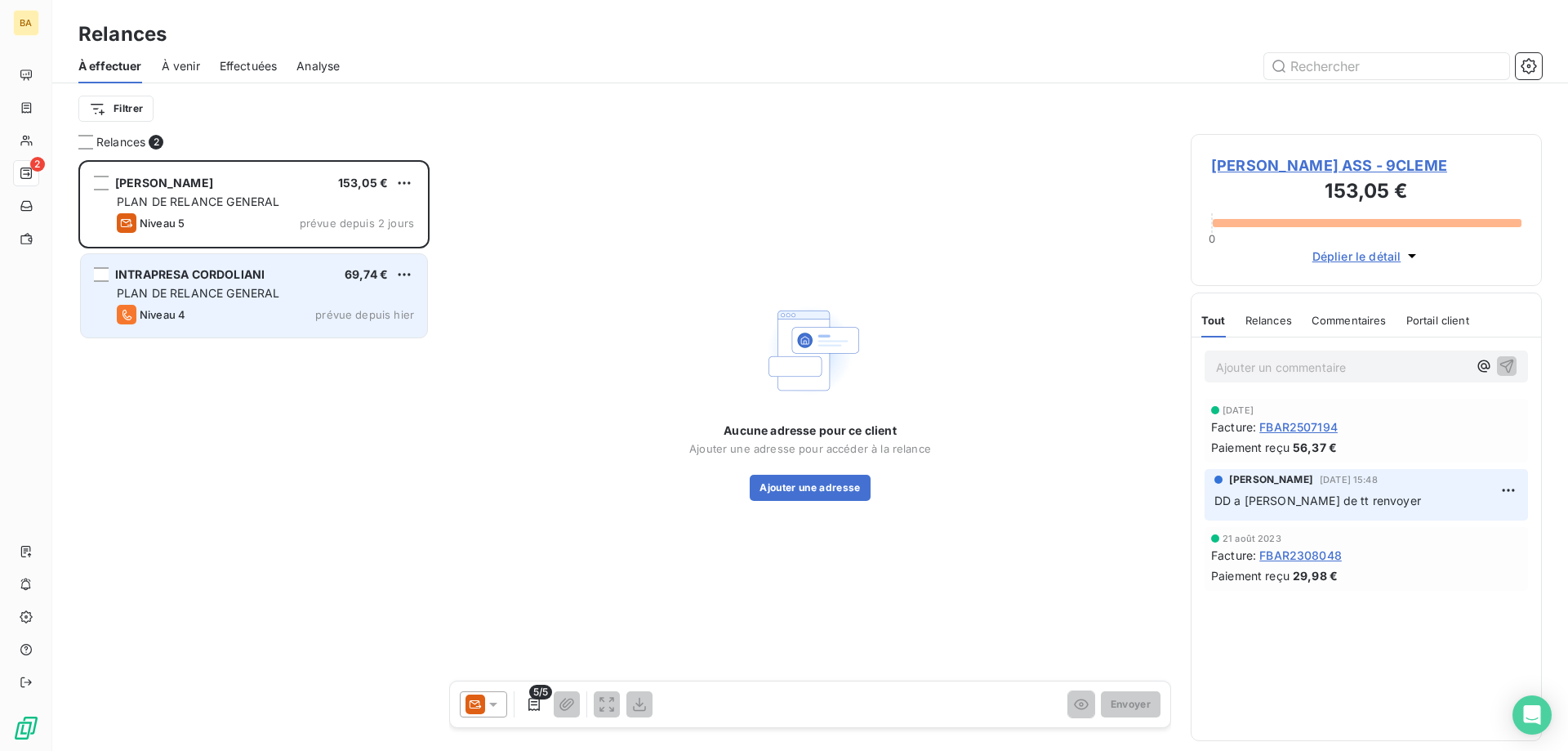
click at [254, 295] on span "PLAN DE RELANCE GENERAL" at bounding box center [197, 292] width 162 height 14
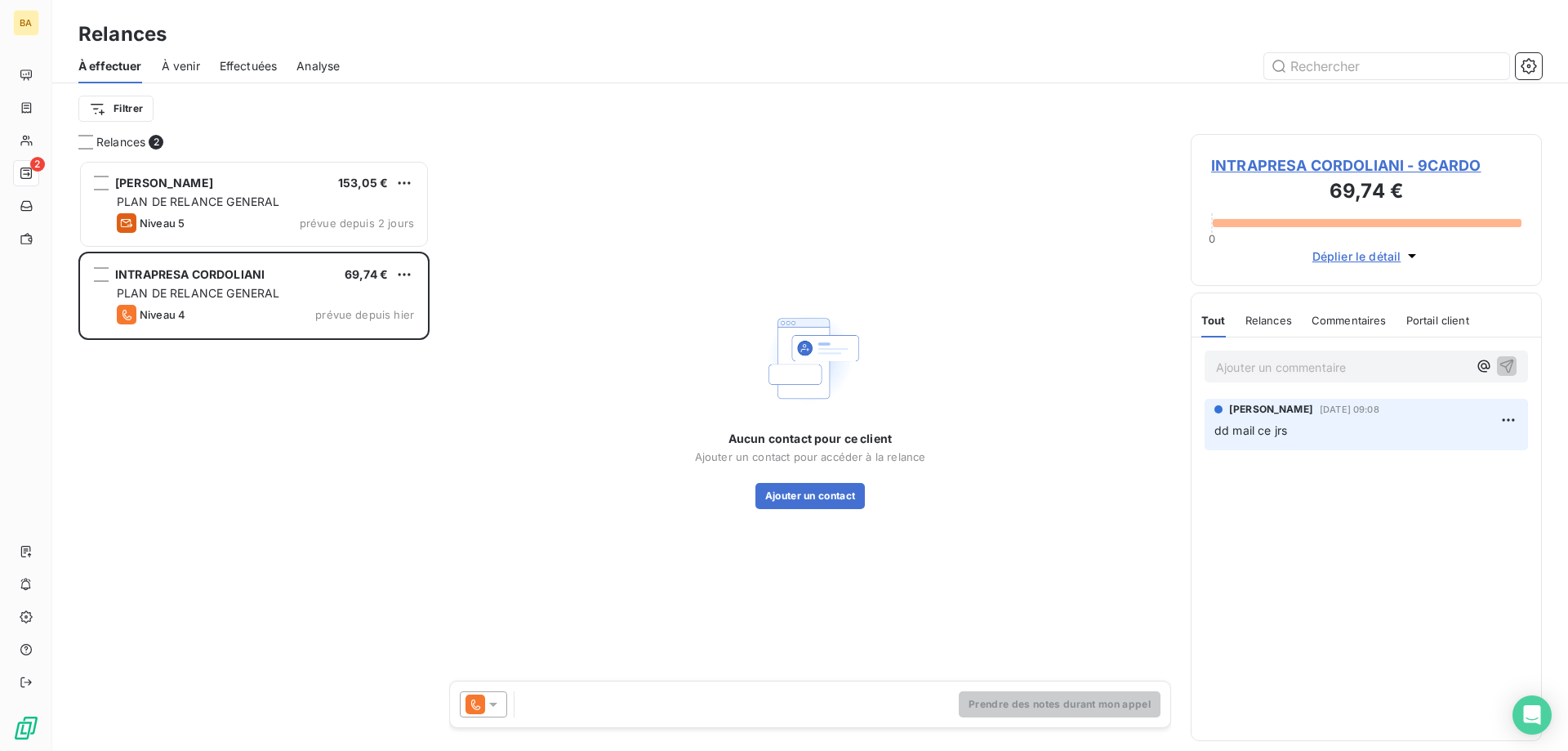
click at [1377, 368] on p "Ajouter un commentaire ﻿" at bounding box center [1341, 367] width 251 height 20
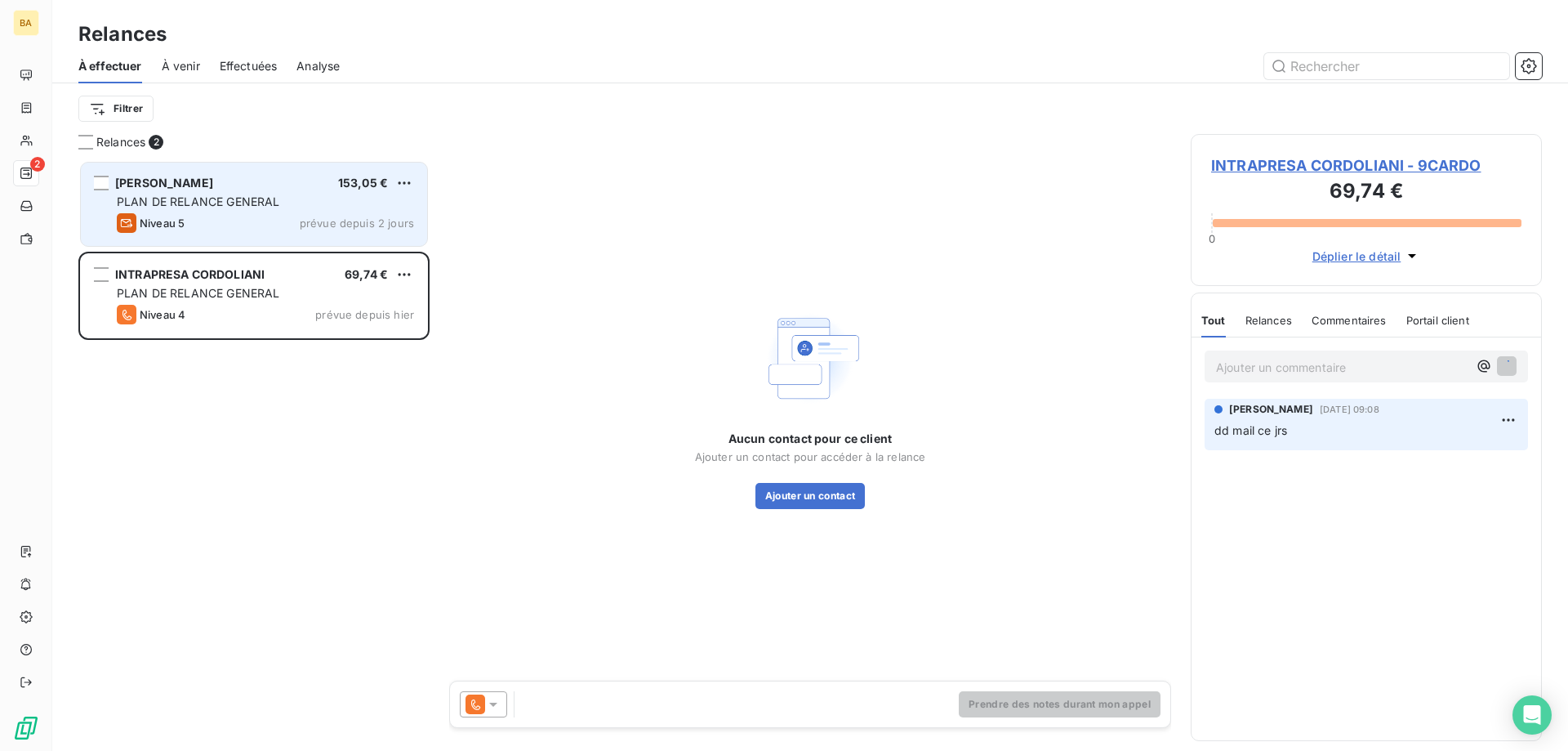
click at [217, 203] on span "PLAN DE RELANCE GENERAL" at bounding box center [197, 201] width 162 height 14
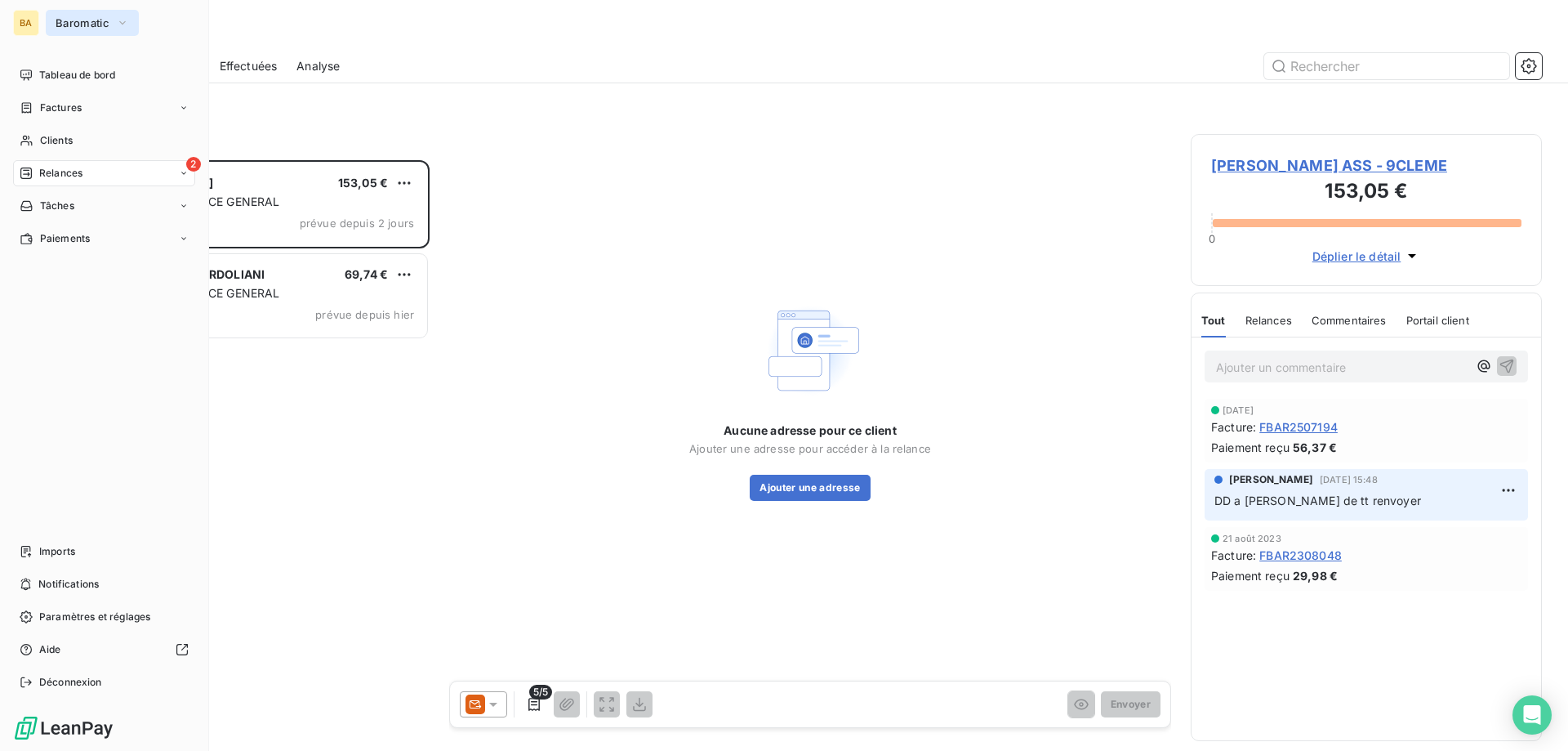
click at [98, 25] on span "Baromatic" at bounding box center [82, 23] width 54 height 13
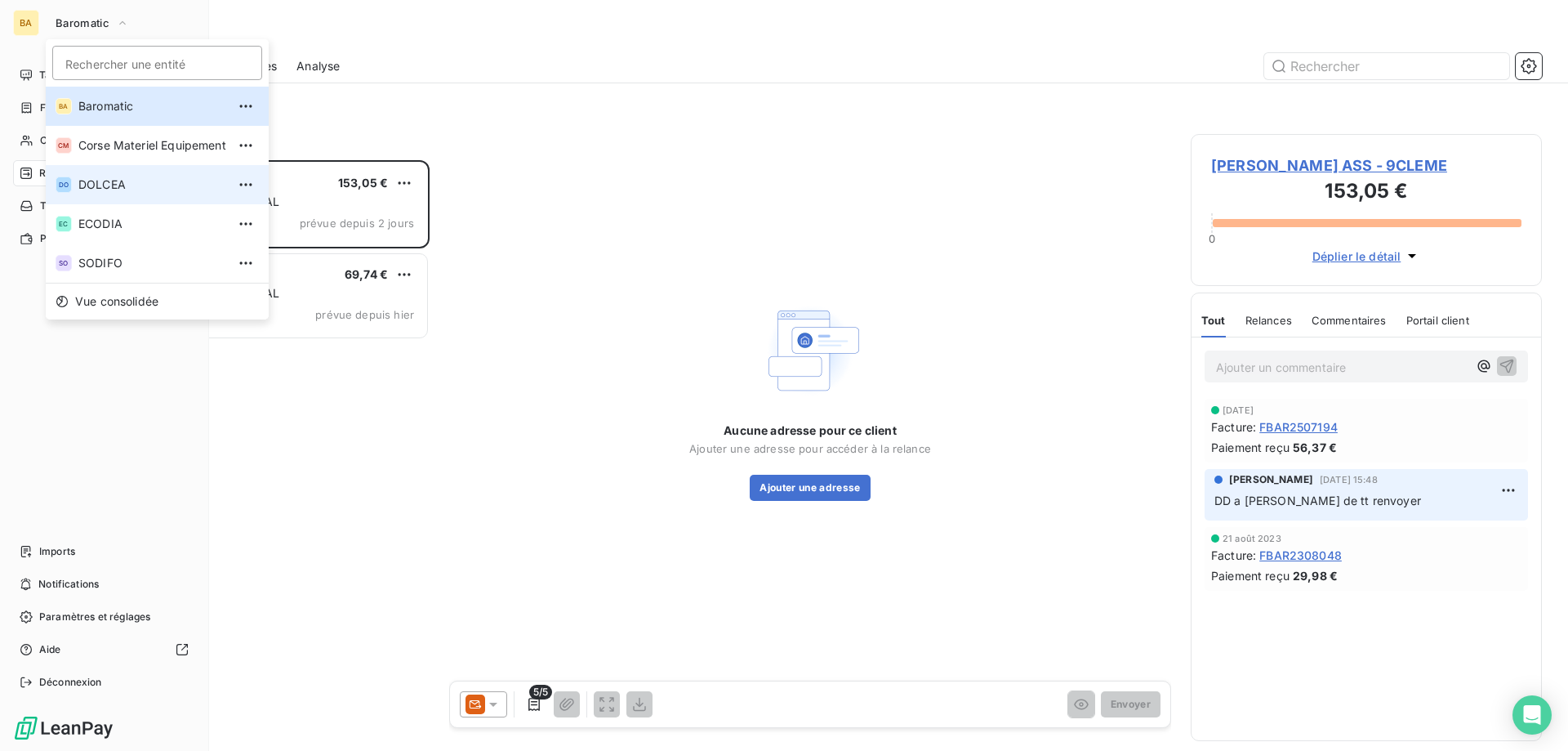
click at [155, 191] on span "DOLCEA" at bounding box center [153, 185] width 148 height 17
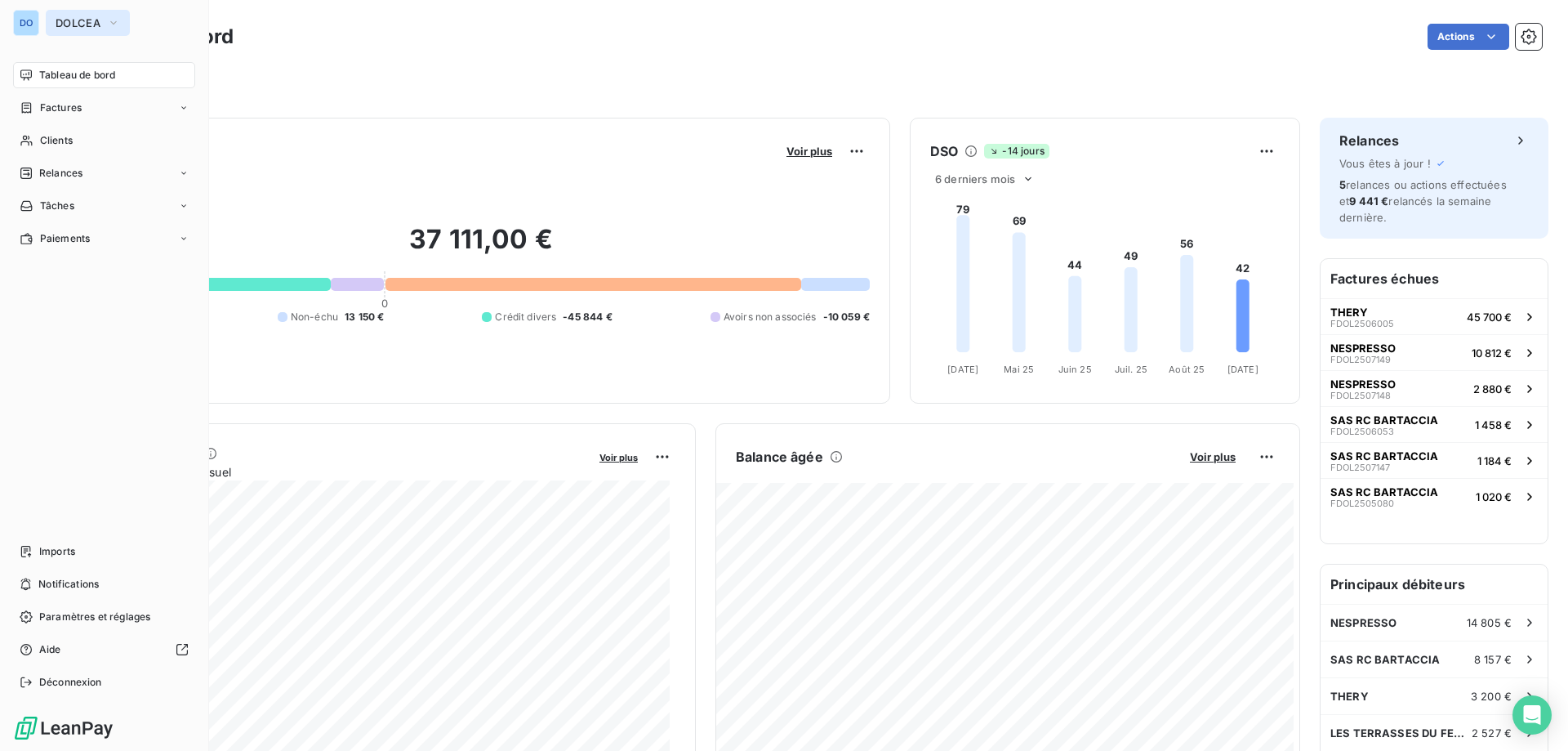
click at [46, 22] on button "DOLCEA" at bounding box center [87, 23] width 84 height 26
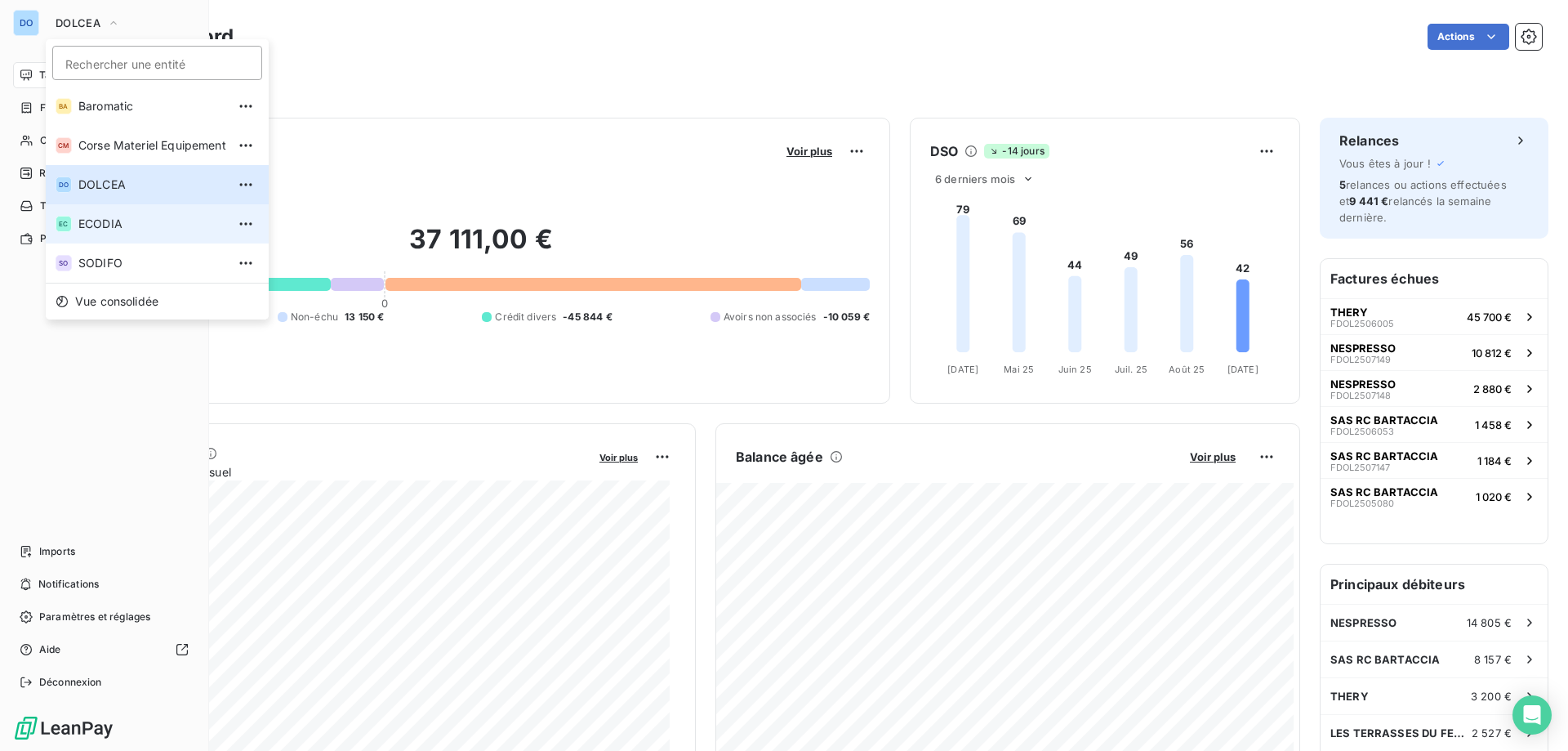
click at [116, 238] on li "EC ECODIA" at bounding box center [157, 223] width 223 height 39
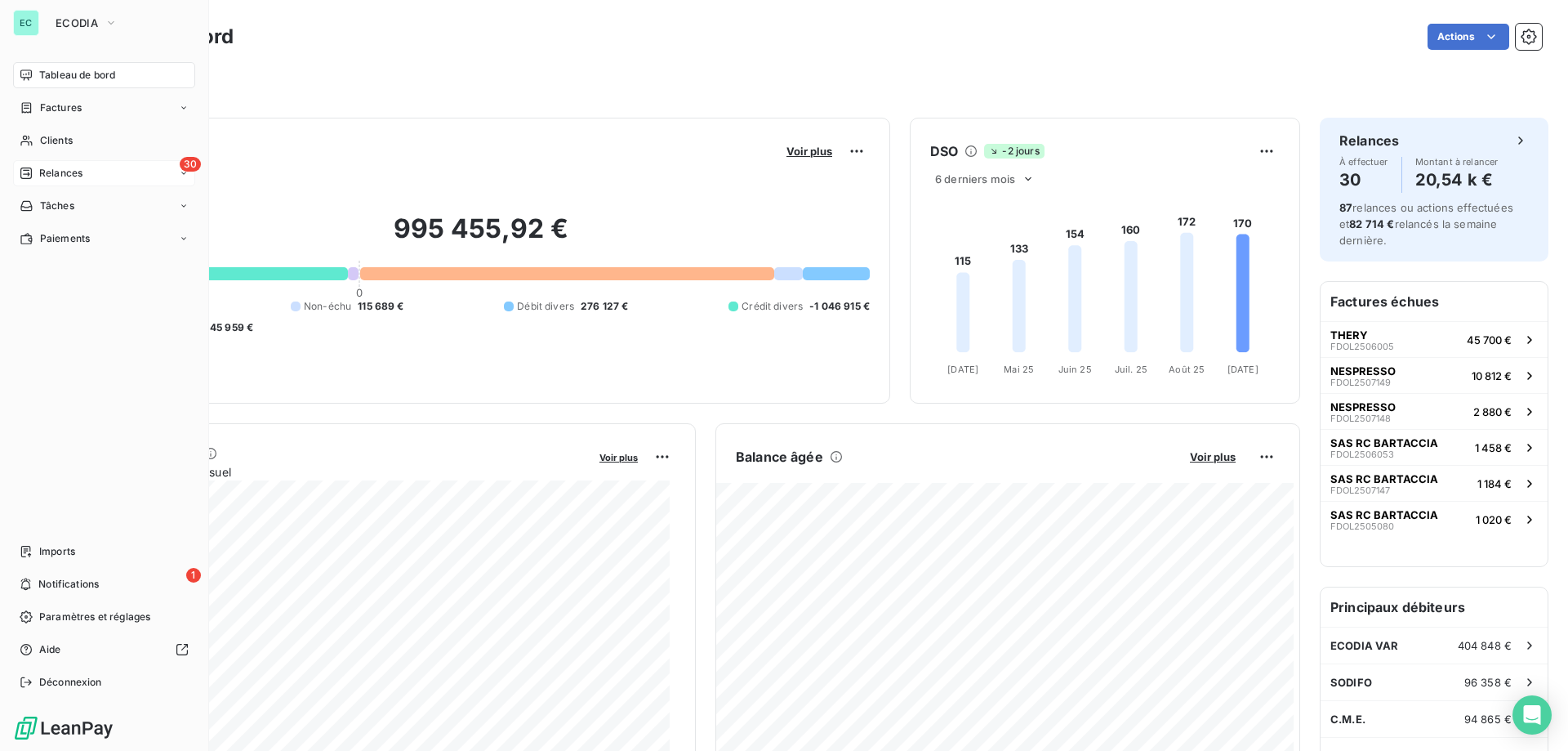
click at [39, 175] on span "Relances" at bounding box center [60, 173] width 44 height 15
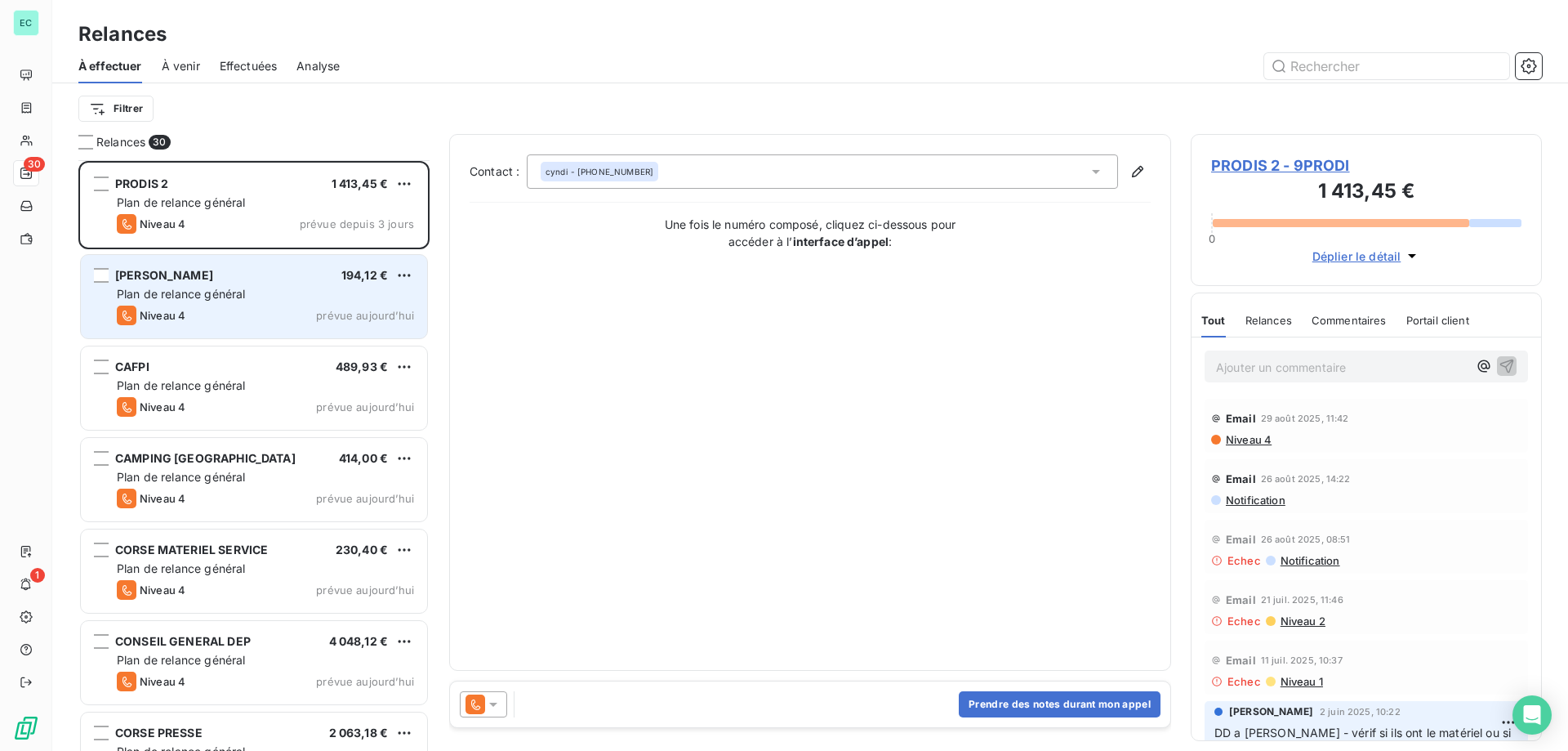
scroll to position [83, 0]
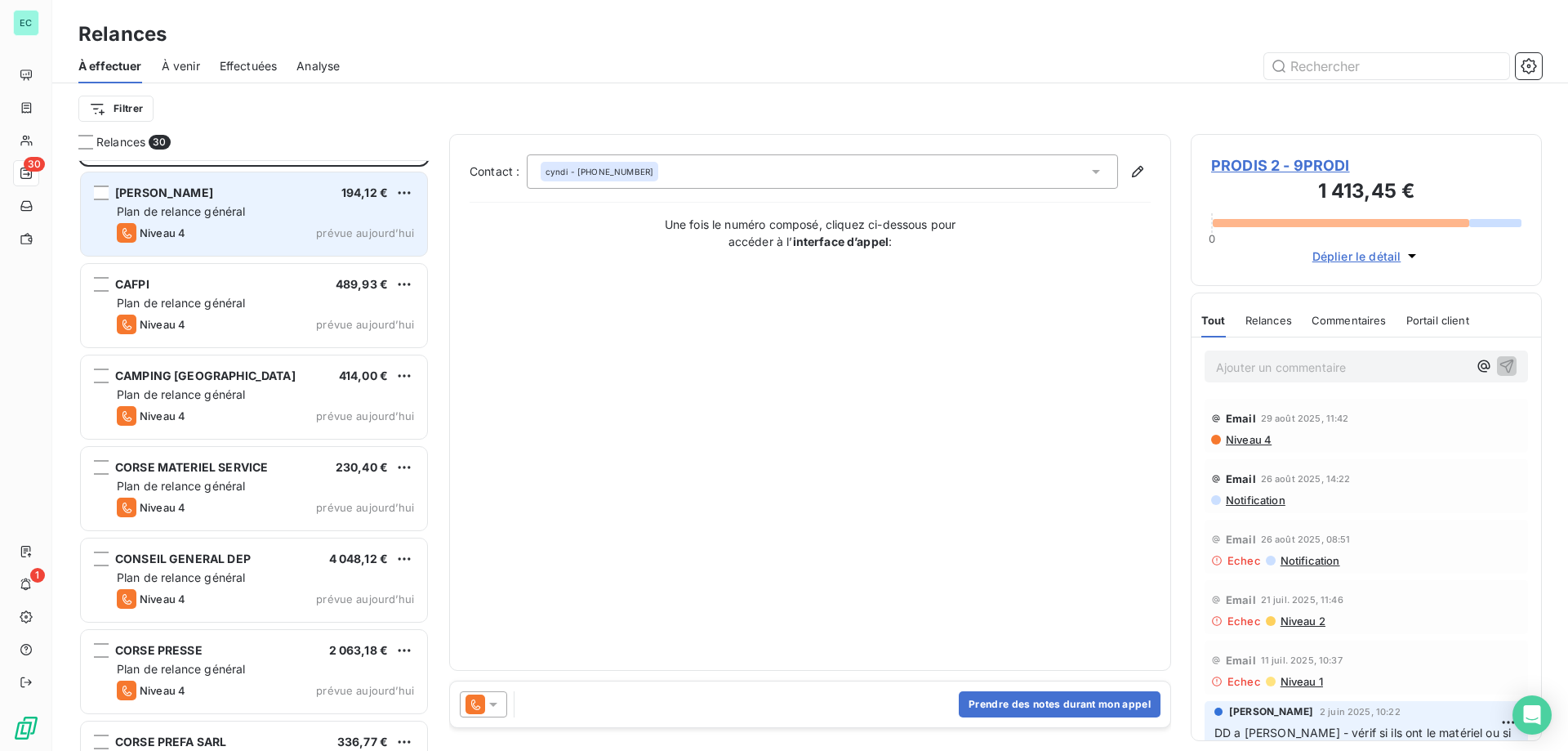
click at [334, 221] on div "[PERSON_NAME] 194,12 € Plan de relance général [PERSON_NAME] 4 prévue [DATE]" at bounding box center [254, 214] width 347 height 83
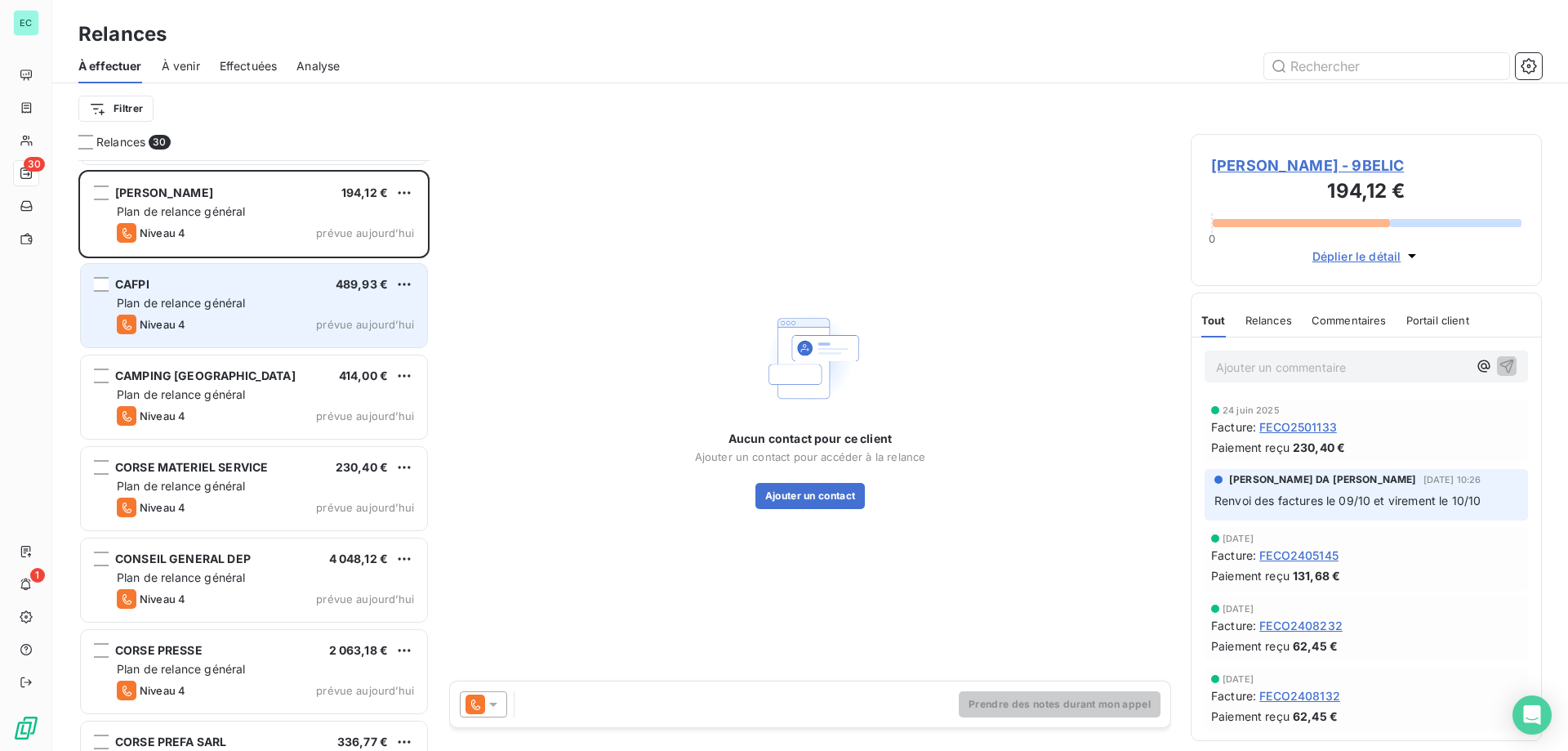
click at [312, 305] on div "Plan de relance général" at bounding box center [265, 303] width 297 height 17
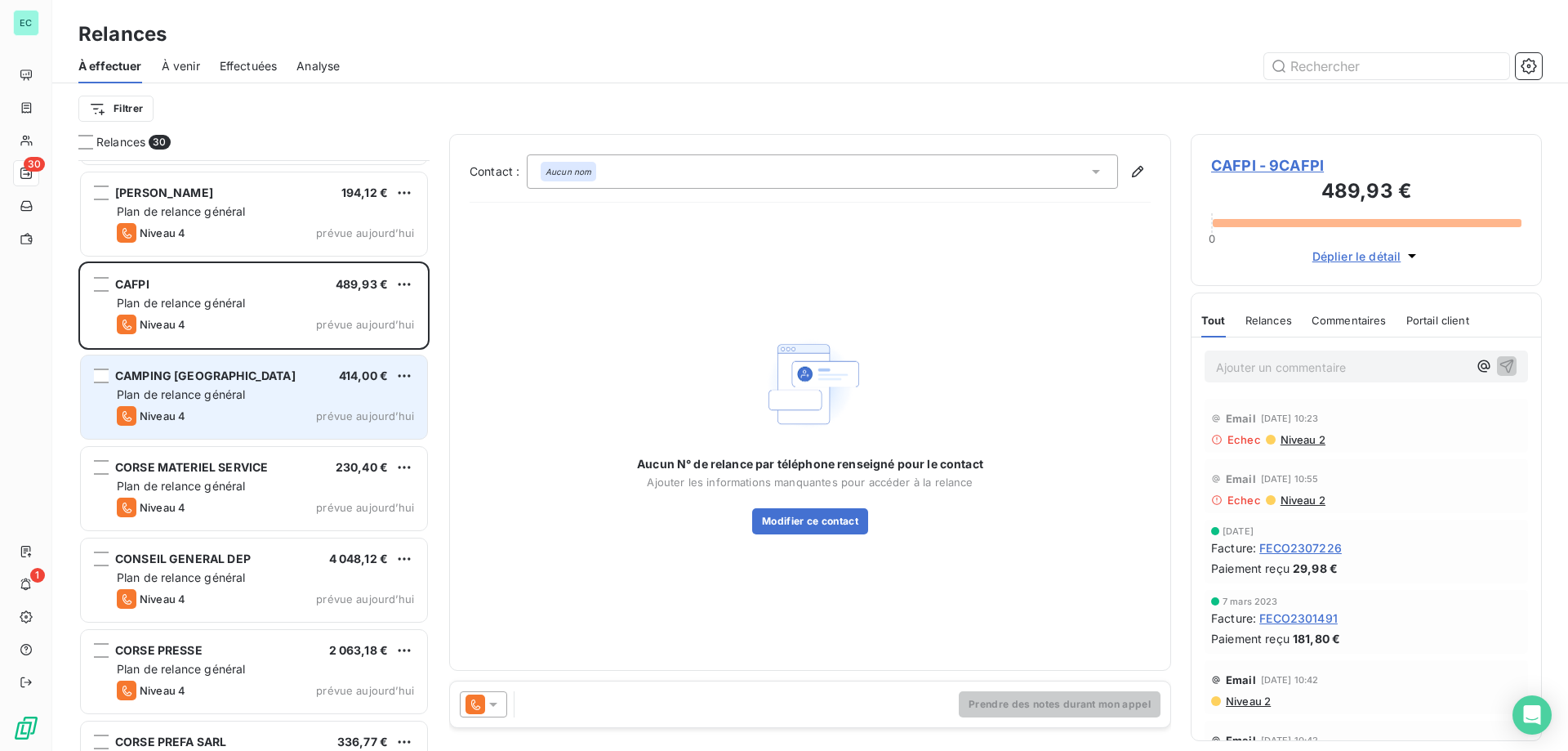
click at [275, 389] on div "Plan de relance général" at bounding box center [265, 395] width 297 height 17
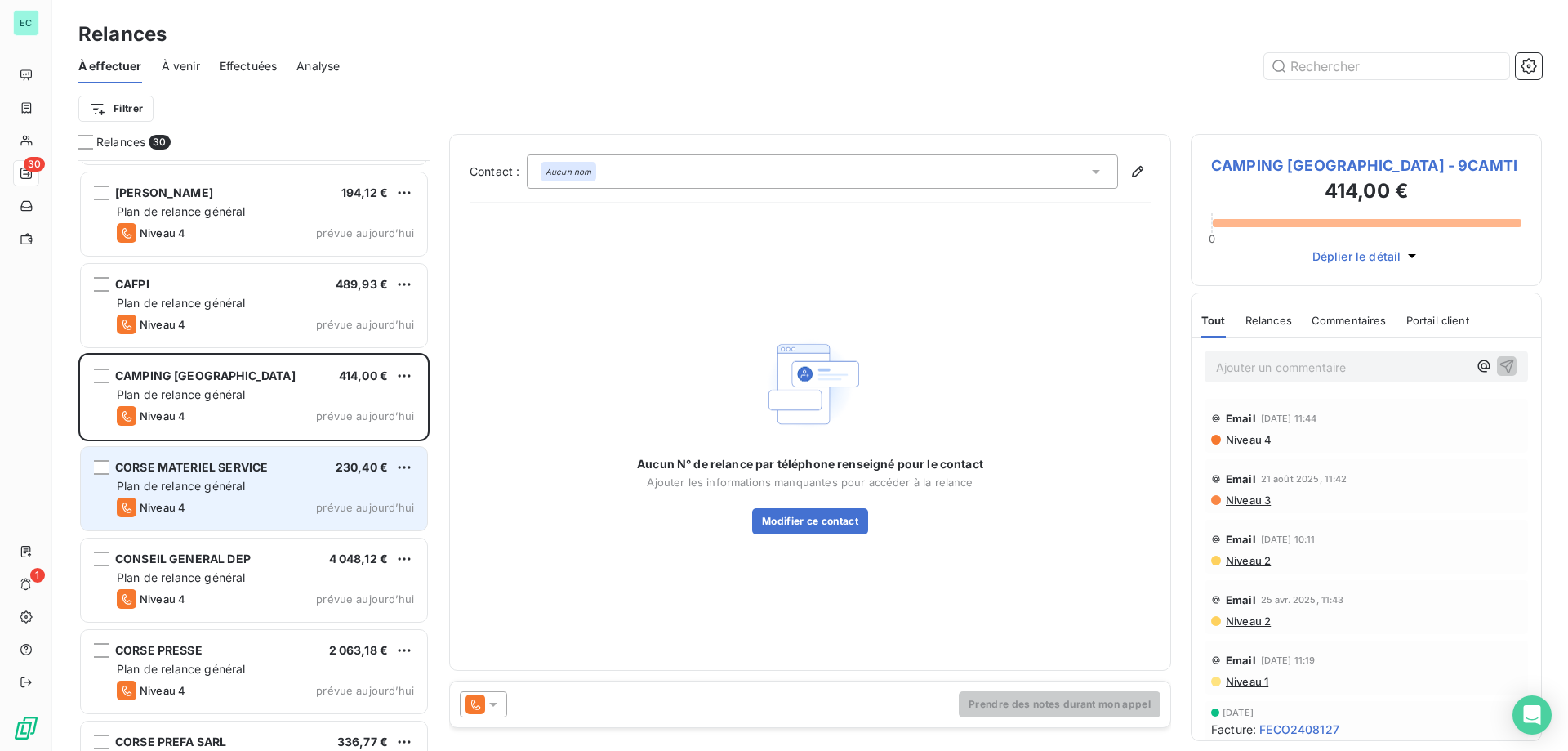
scroll to position [164, 0]
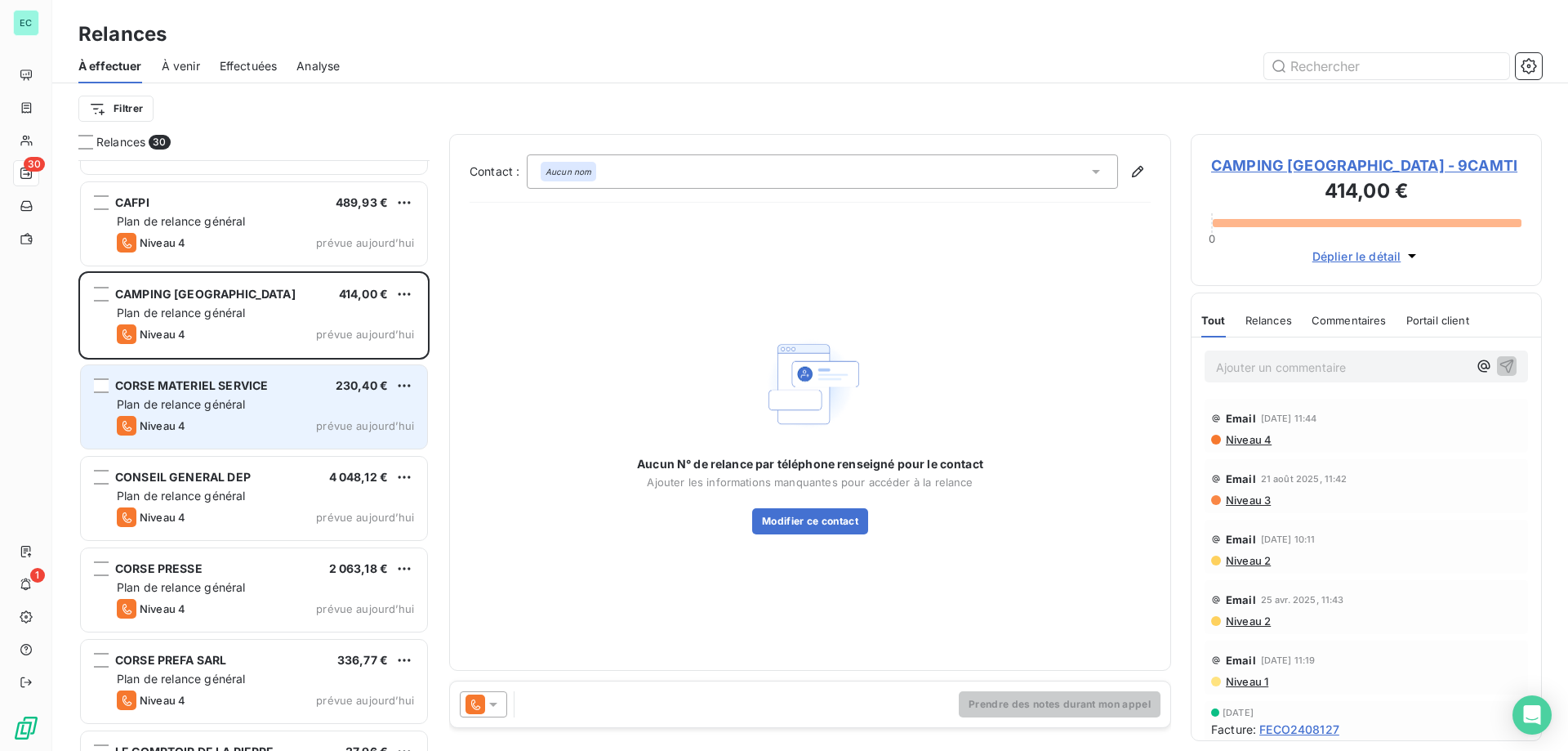
click at [279, 414] on div "CORSE MATERIEL SERVICE 230,40 € Plan de relance général [PERSON_NAME] 4 prévue …" at bounding box center [254, 407] width 347 height 83
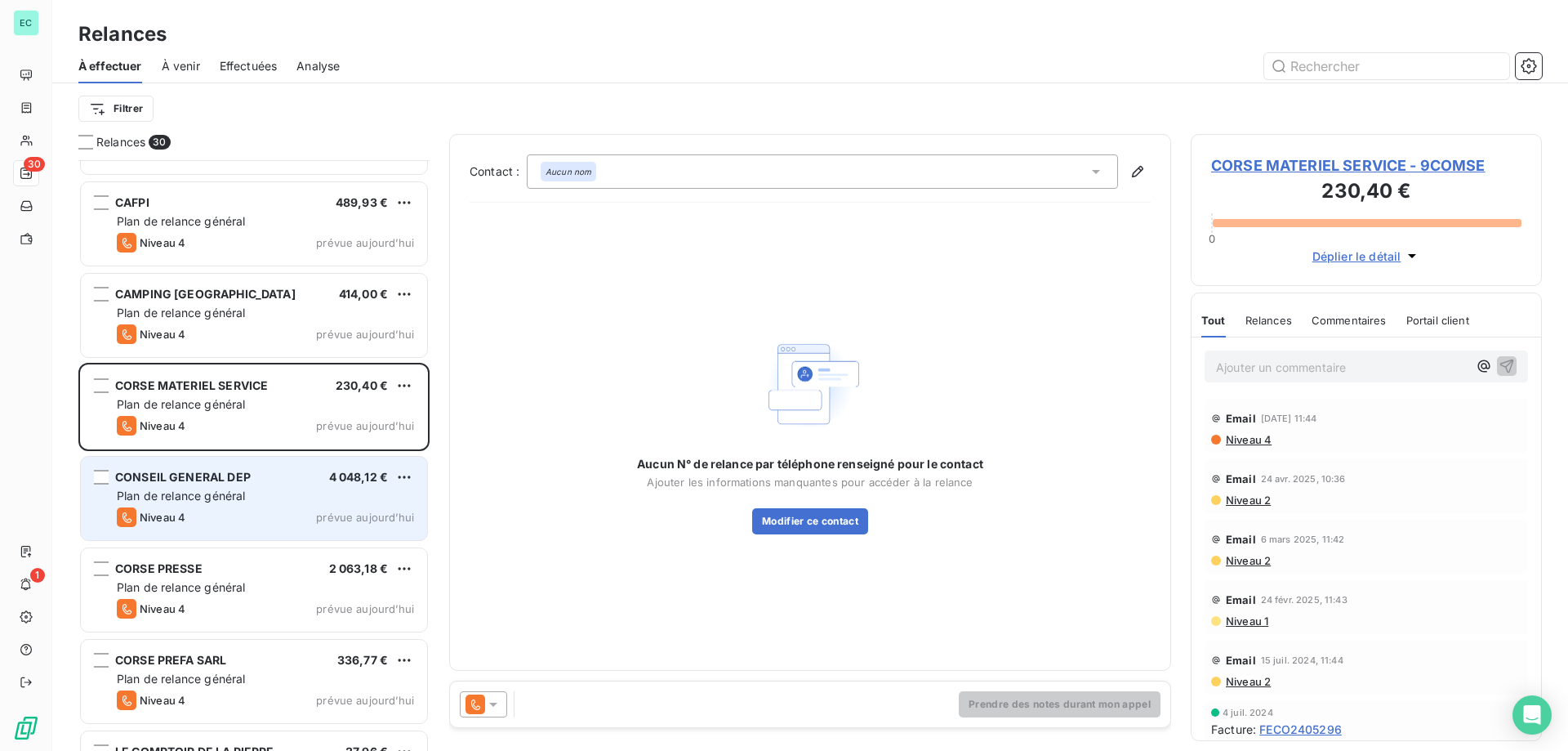
click at [230, 489] on span "Plan de relance général" at bounding box center [181, 495] width 128 height 14
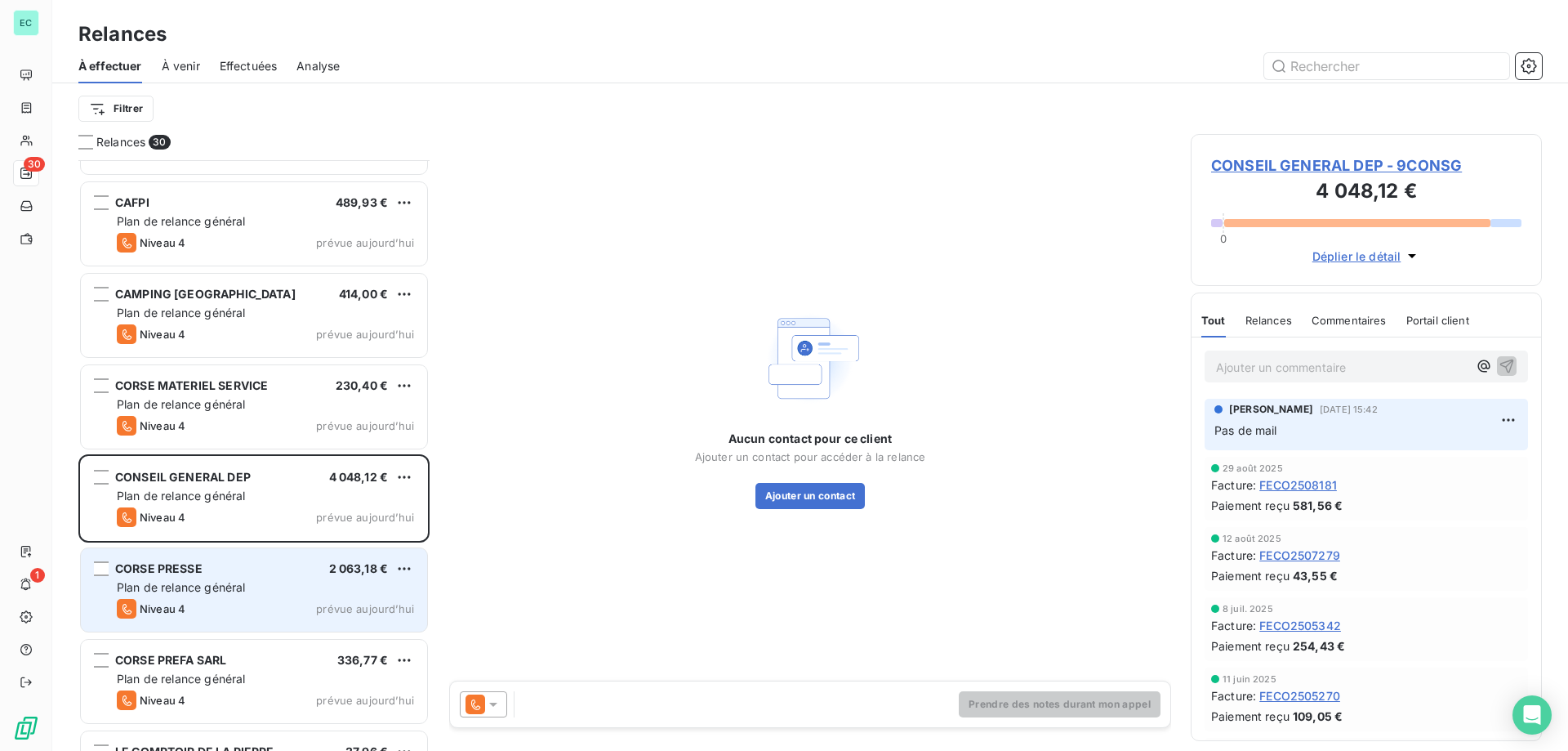
click at [221, 597] on div "CORSE PRESSE 2 063,18 € Plan de relance général [PERSON_NAME] 4 prévue [DATE]" at bounding box center [254, 590] width 347 height 83
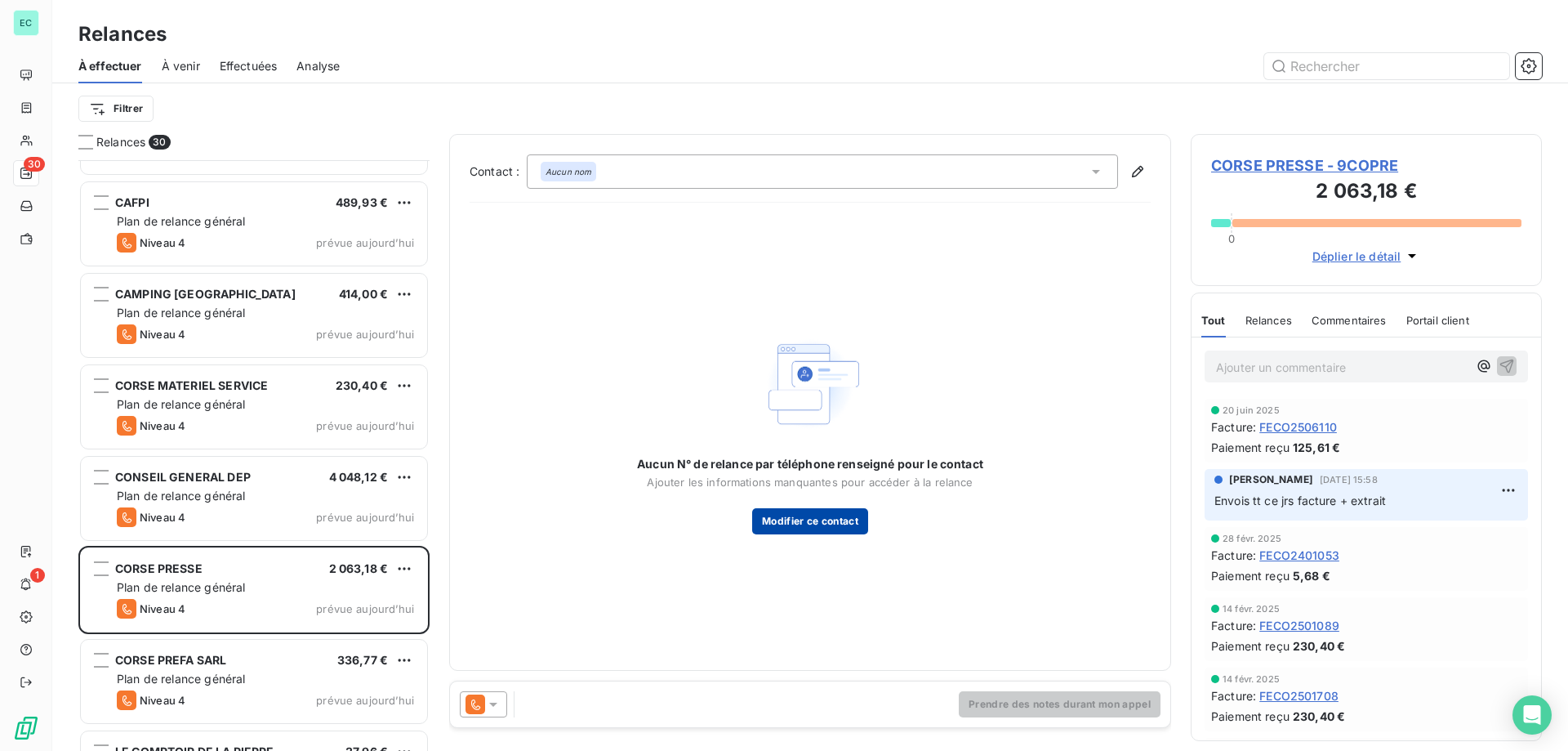
click at [839, 525] on button "Modifier ce contact" at bounding box center [810, 521] width 116 height 26
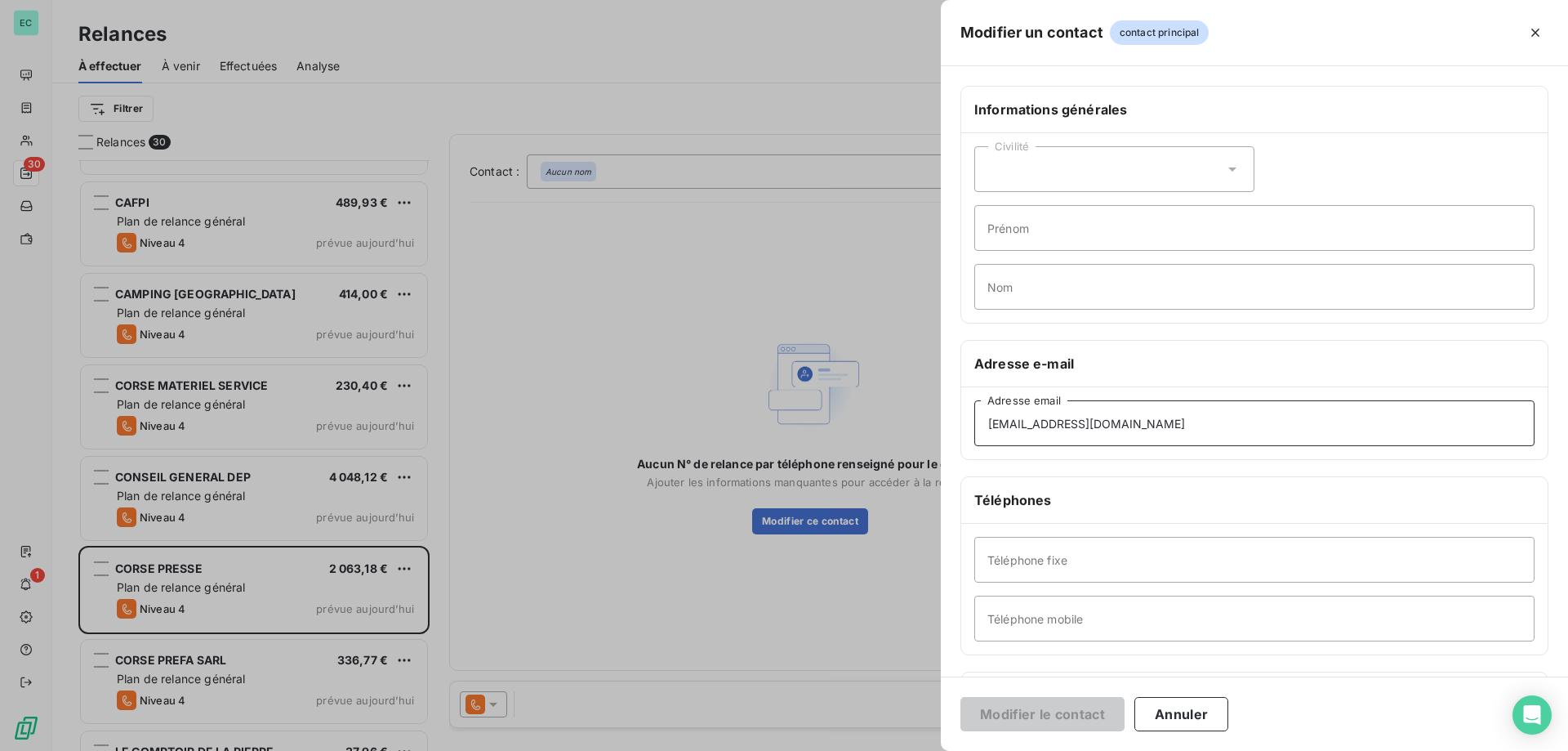
drag, startPoint x: 1220, startPoint y: 421, endPoint x: 373, endPoint y: 421, distance: 847.0
click at [373, 750] on div "Modifier un contact contact principal Informations générales Civilité Prénom No…" at bounding box center [784, 751] width 1568 height 0
paste input "KMonnier@laprovence"
type input "[EMAIL_ADDRESS][DOMAIN_NAME]"
click at [1028, 708] on button "Modifier le contact" at bounding box center [1042, 714] width 164 height 34
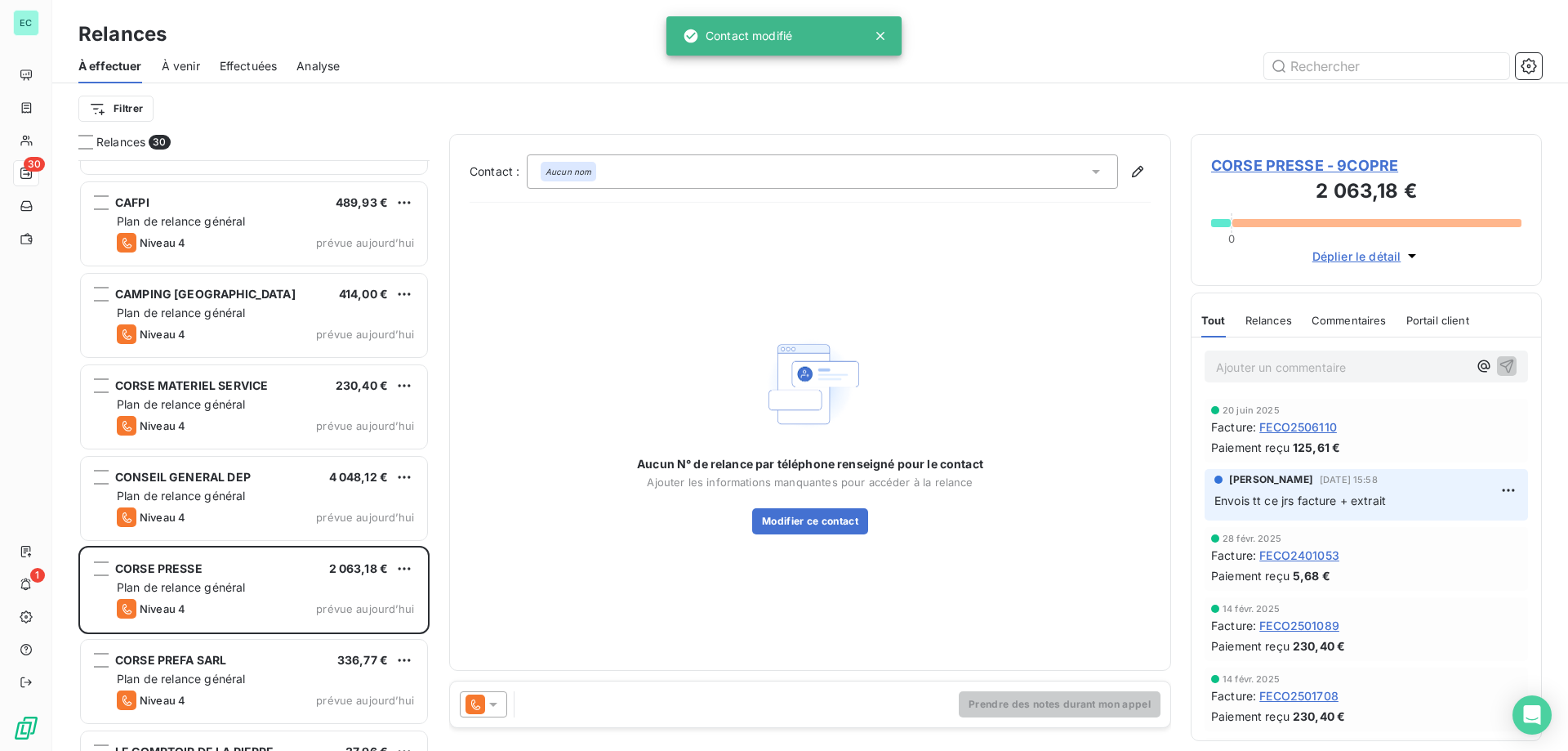
click at [499, 706] on icon at bounding box center [493, 705] width 17 height 17
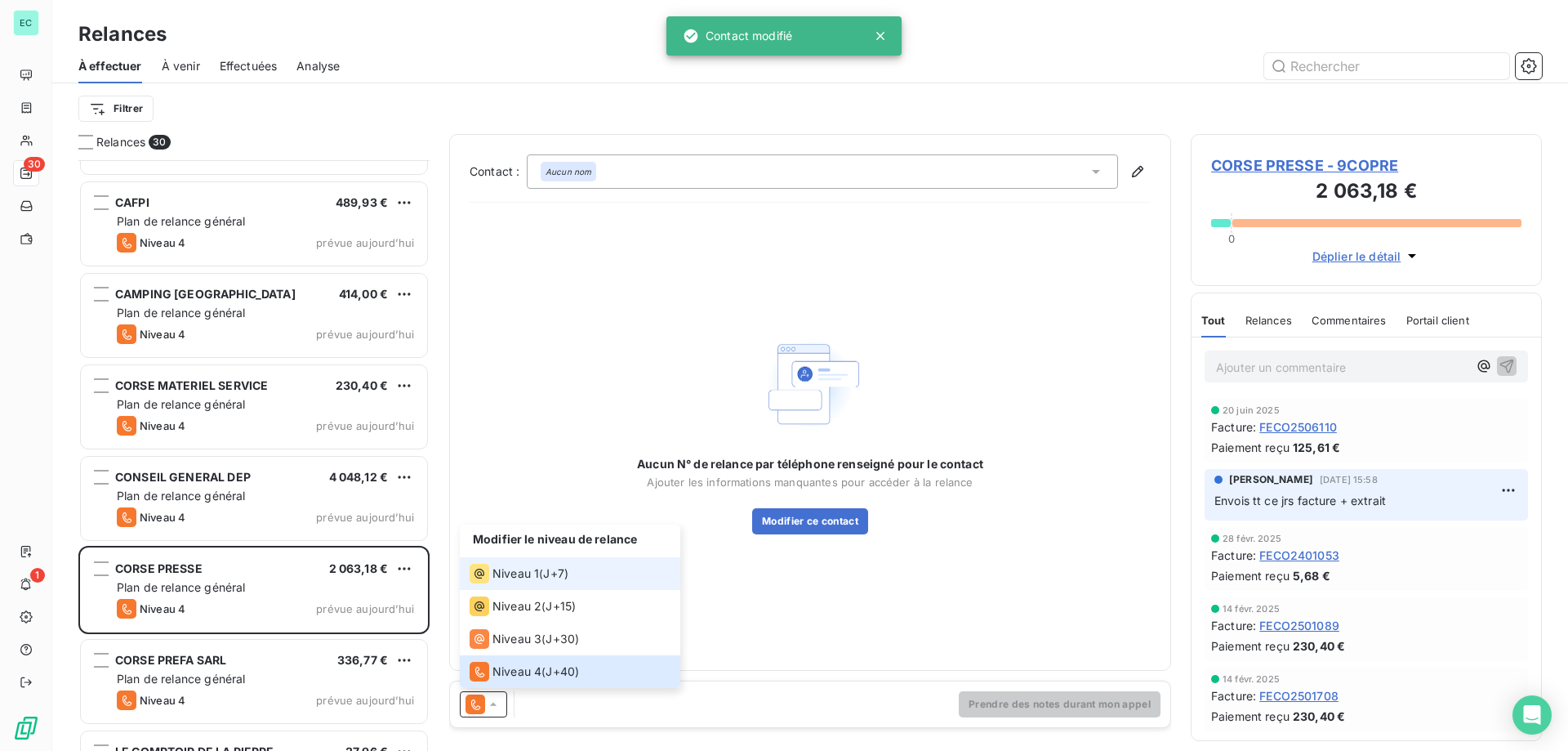
click at [496, 568] on span "Niveau 1" at bounding box center [515, 574] width 46 height 17
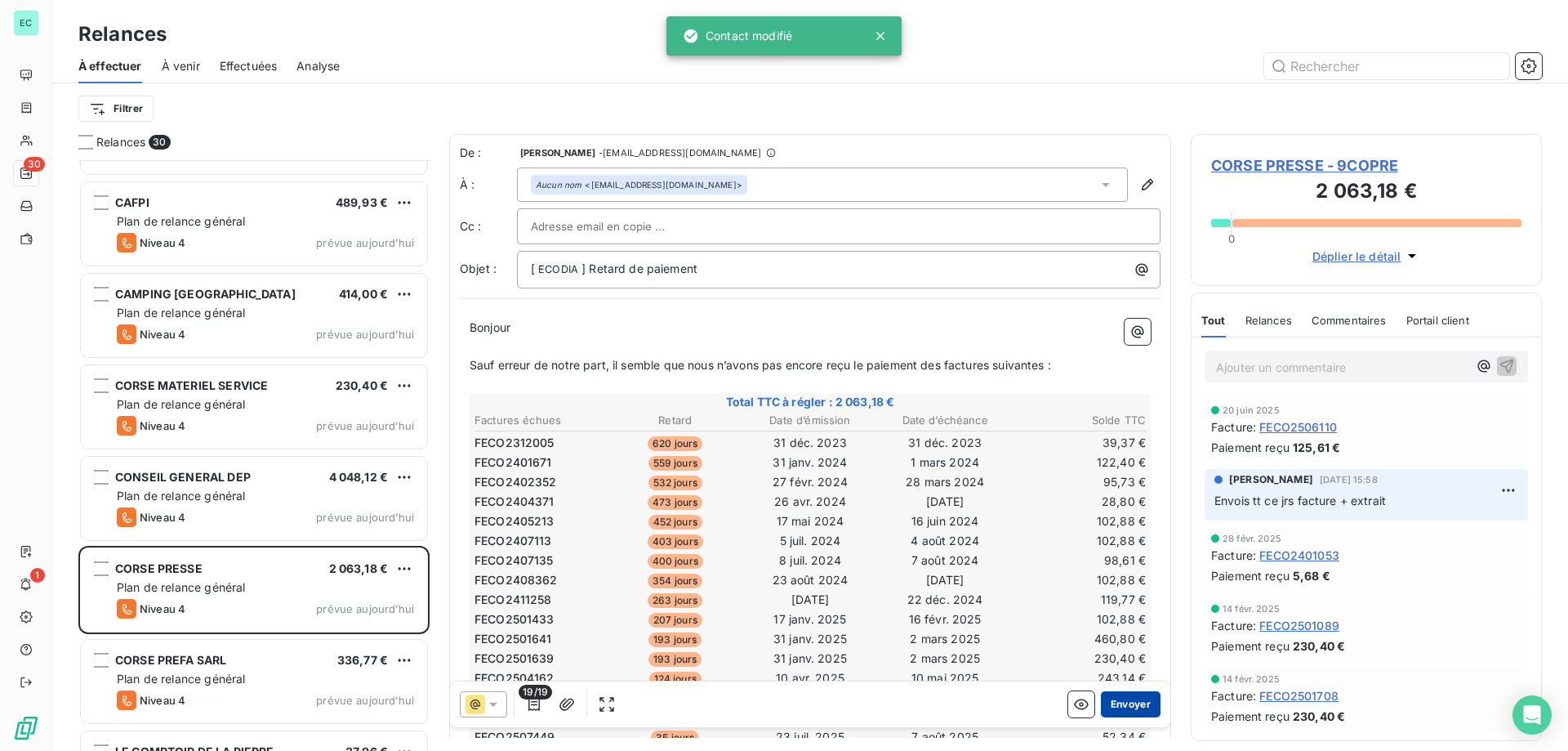
click at [1124, 706] on button "Envoyer" at bounding box center [1131, 705] width 59 height 26
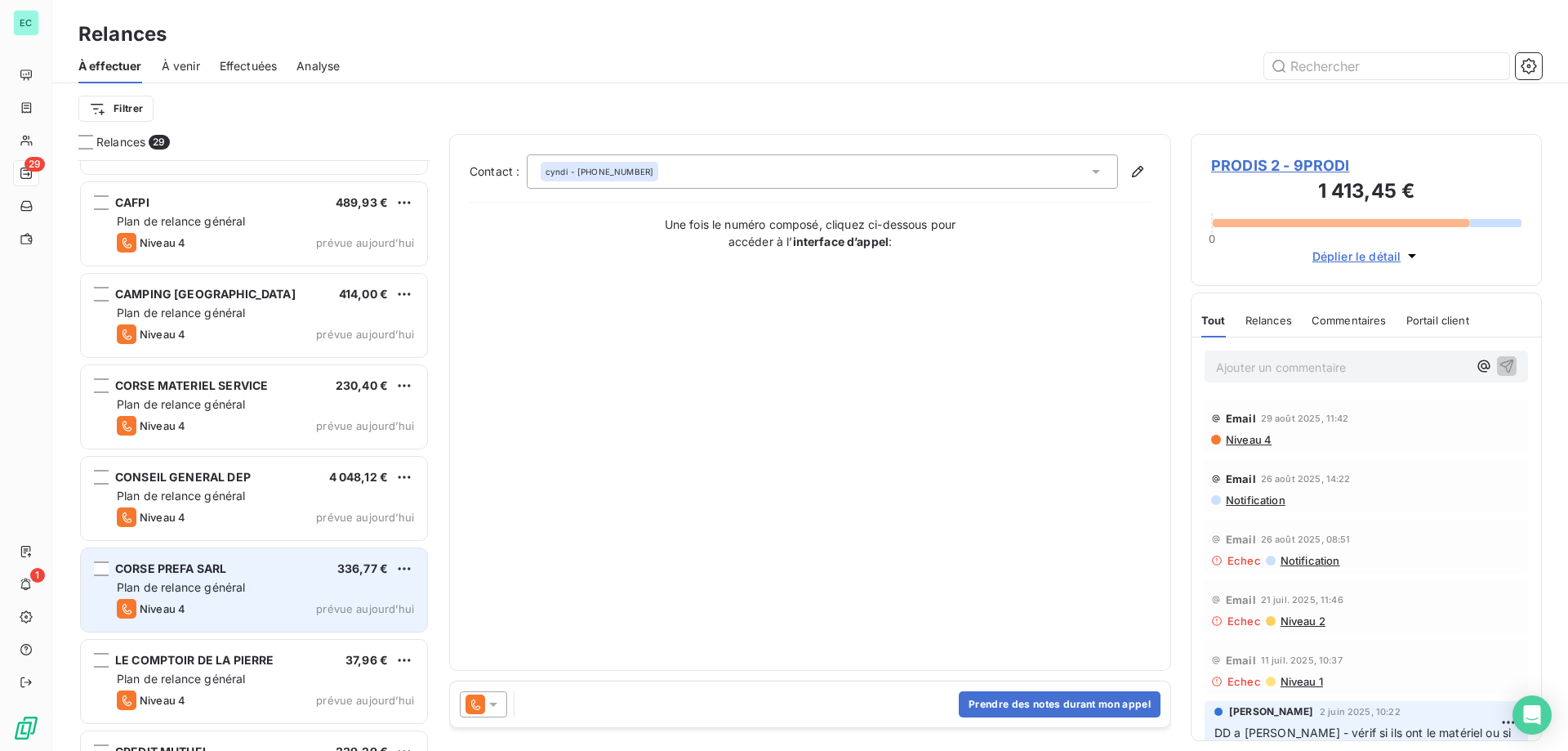
click at [223, 592] on span "Plan de relance général" at bounding box center [181, 587] width 128 height 14
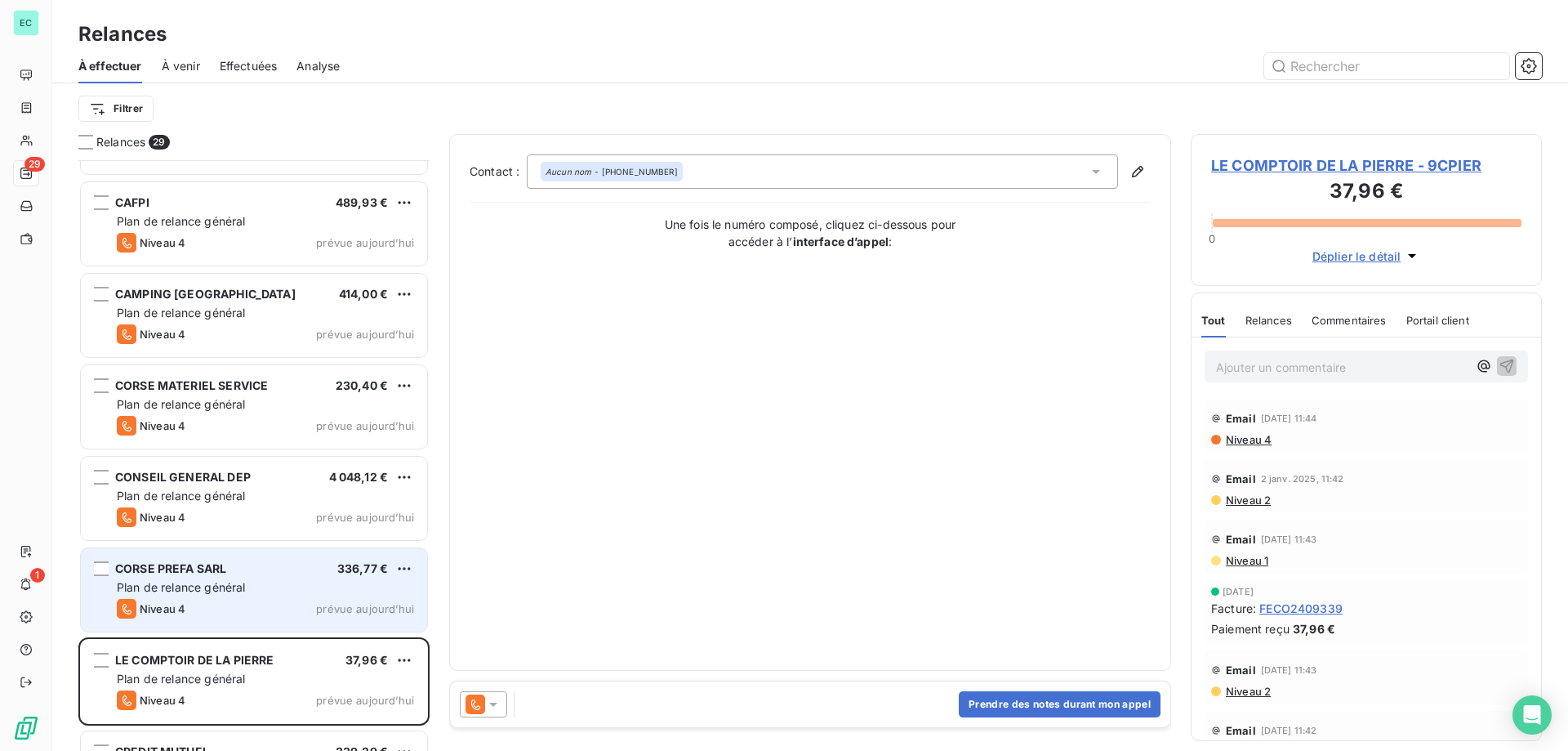
click at [357, 596] on div "CORSE PREFA SARL 336,77 € Plan de relance général [PERSON_NAME] 4 prévue [DATE]" at bounding box center [254, 590] width 347 height 83
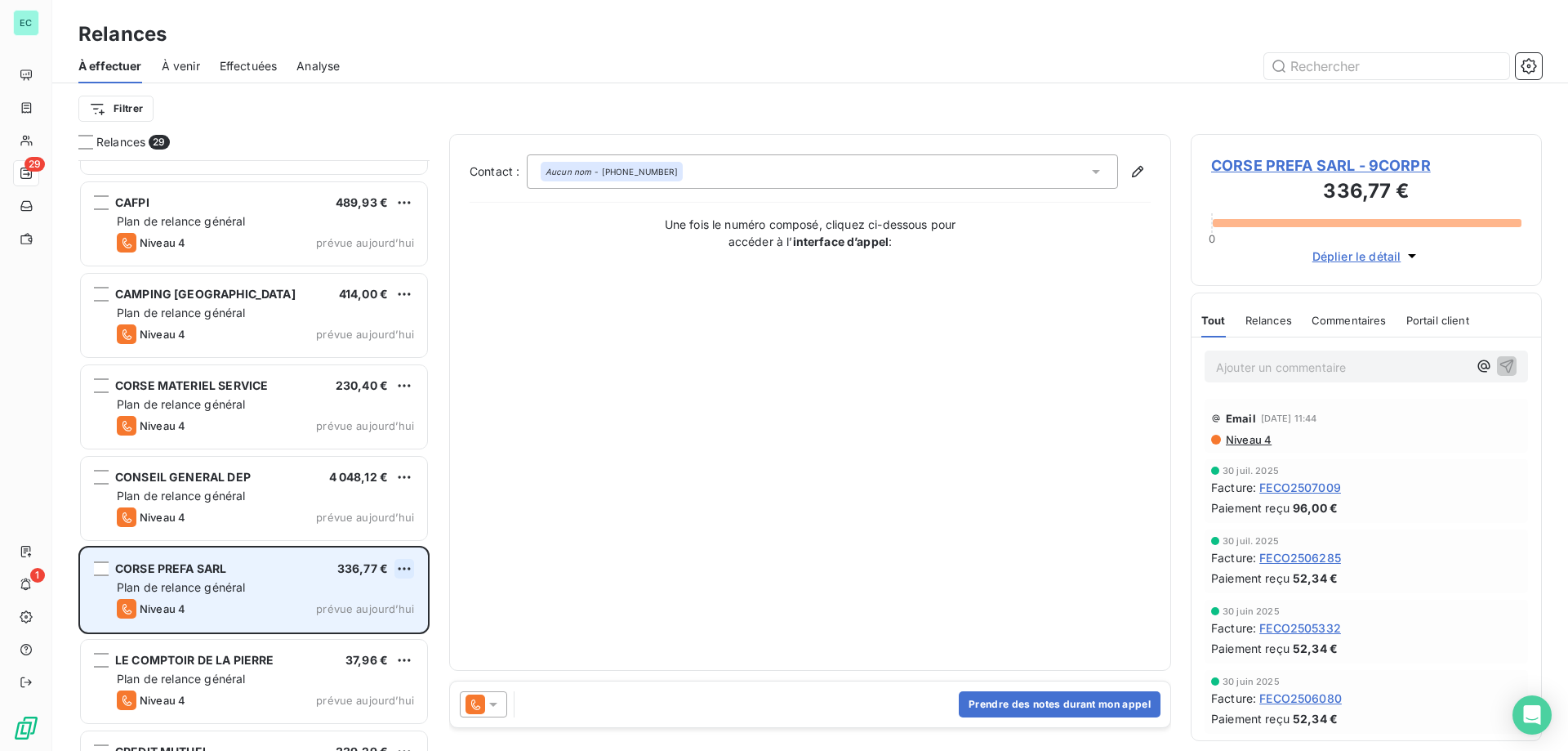
click at [406, 567] on html "EC 29 1 Relances À effectuer À venir Effectuées Analyse Filtrer Relances 29 PRO…" at bounding box center [784, 376] width 1568 height 751
click at [326, 643] on div "Passer cette action" at bounding box center [334, 630] width 146 height 26
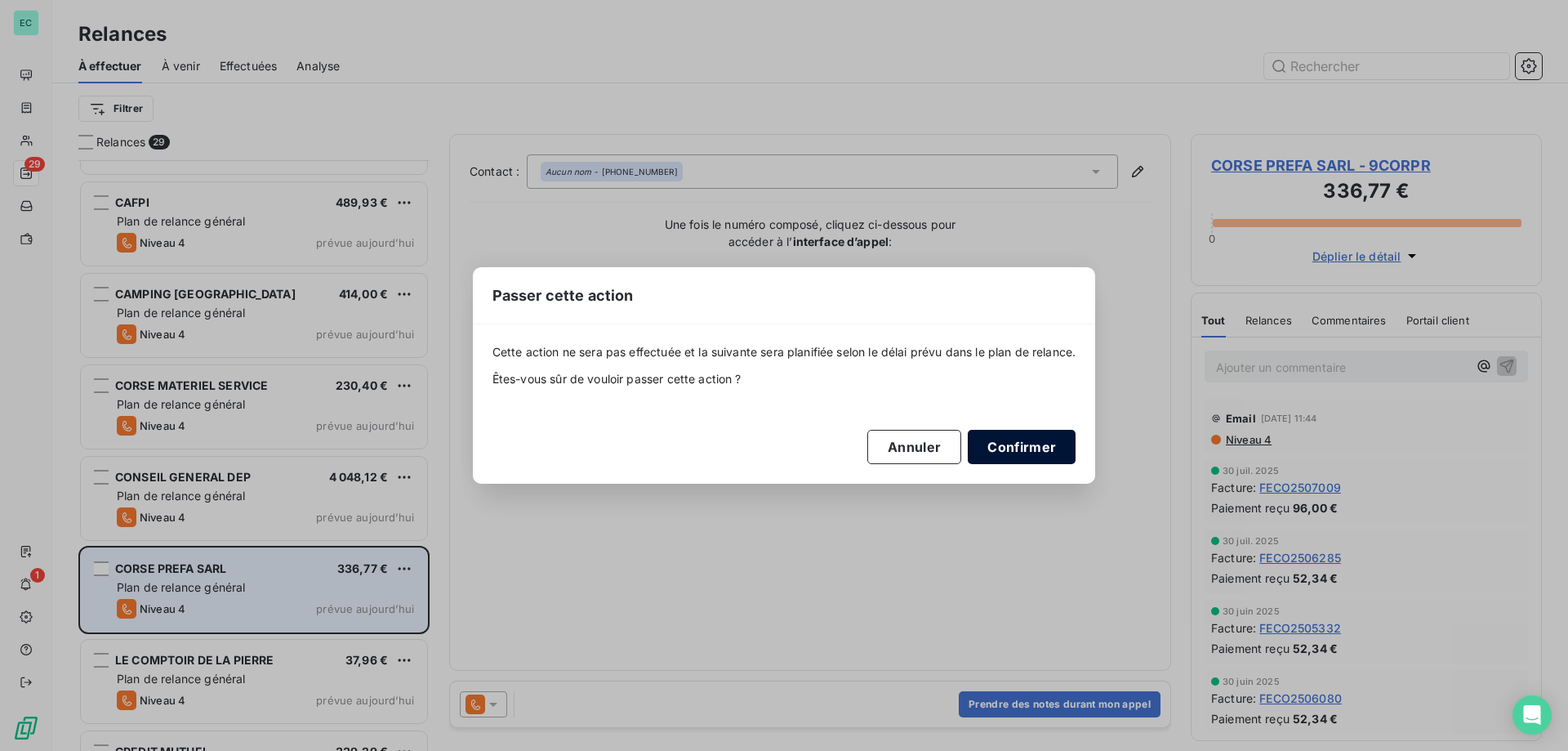
click at [1007, 445] on button "Confirmer" at bounding box center [1021, 447] width 107 height 34
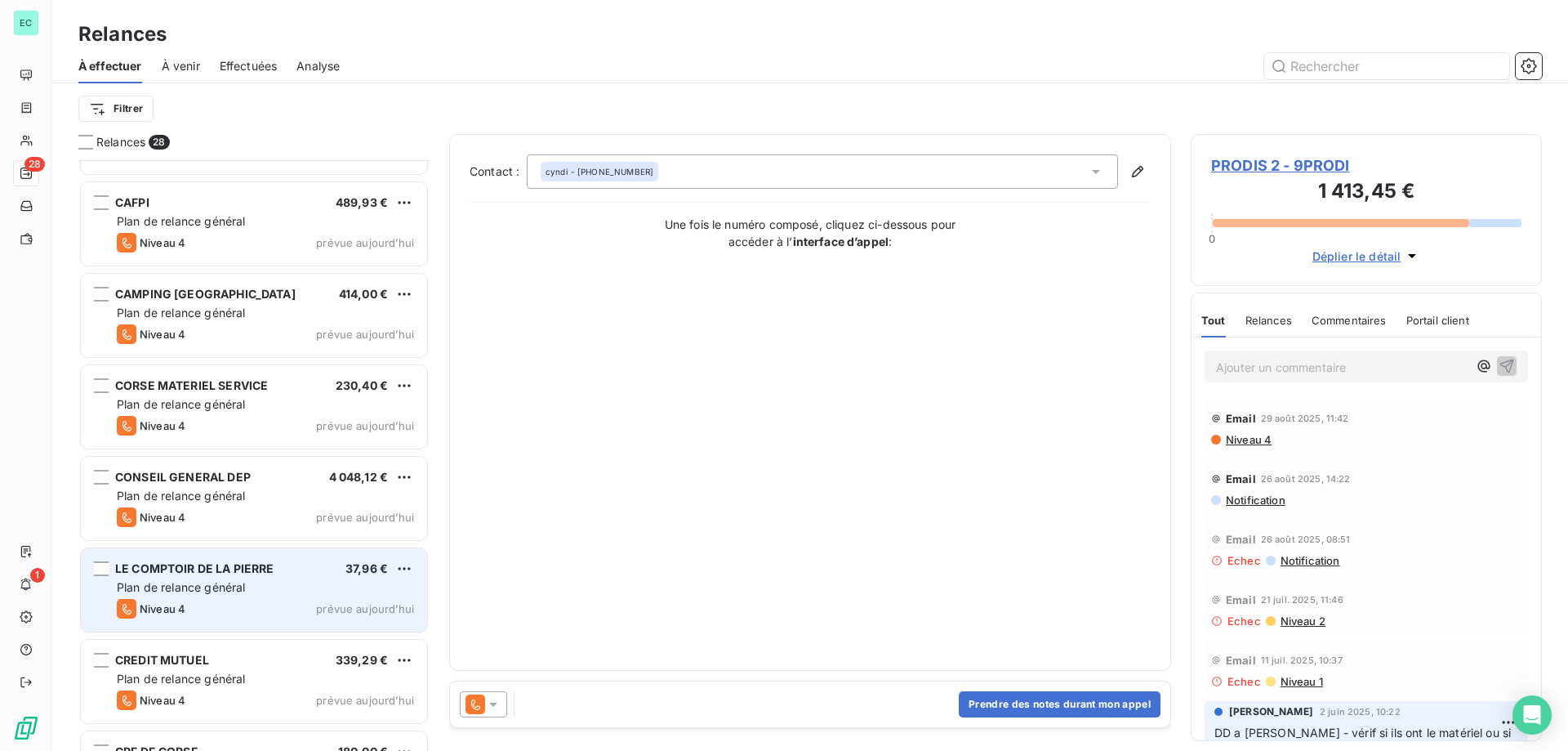
click at [242, 584] on span "Plan de relance général" at bounding box center [181, 587] width 128 height 14
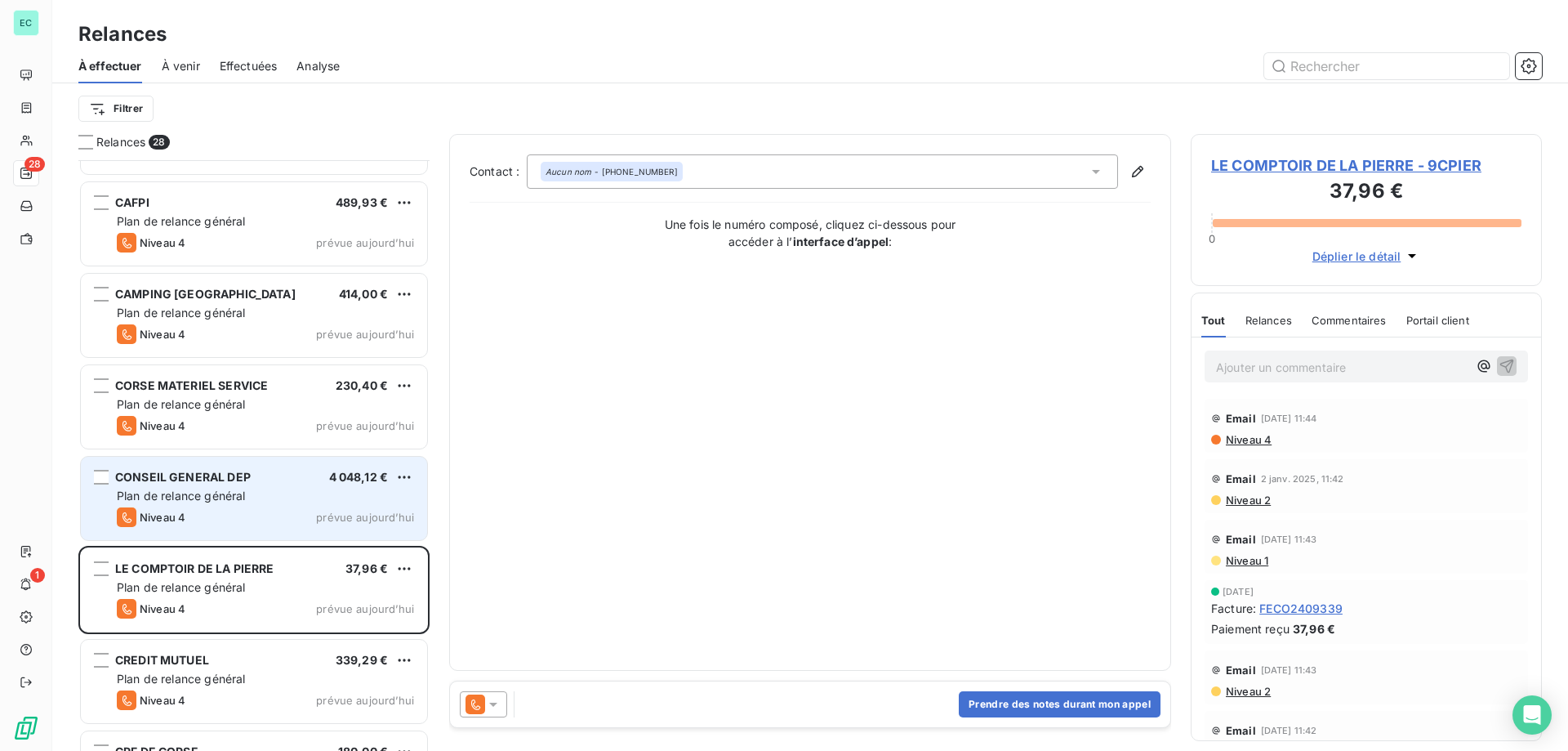
click at [266, 496] on div "Plan de relance général" at bounding box center [265, 496] width 297 height 17
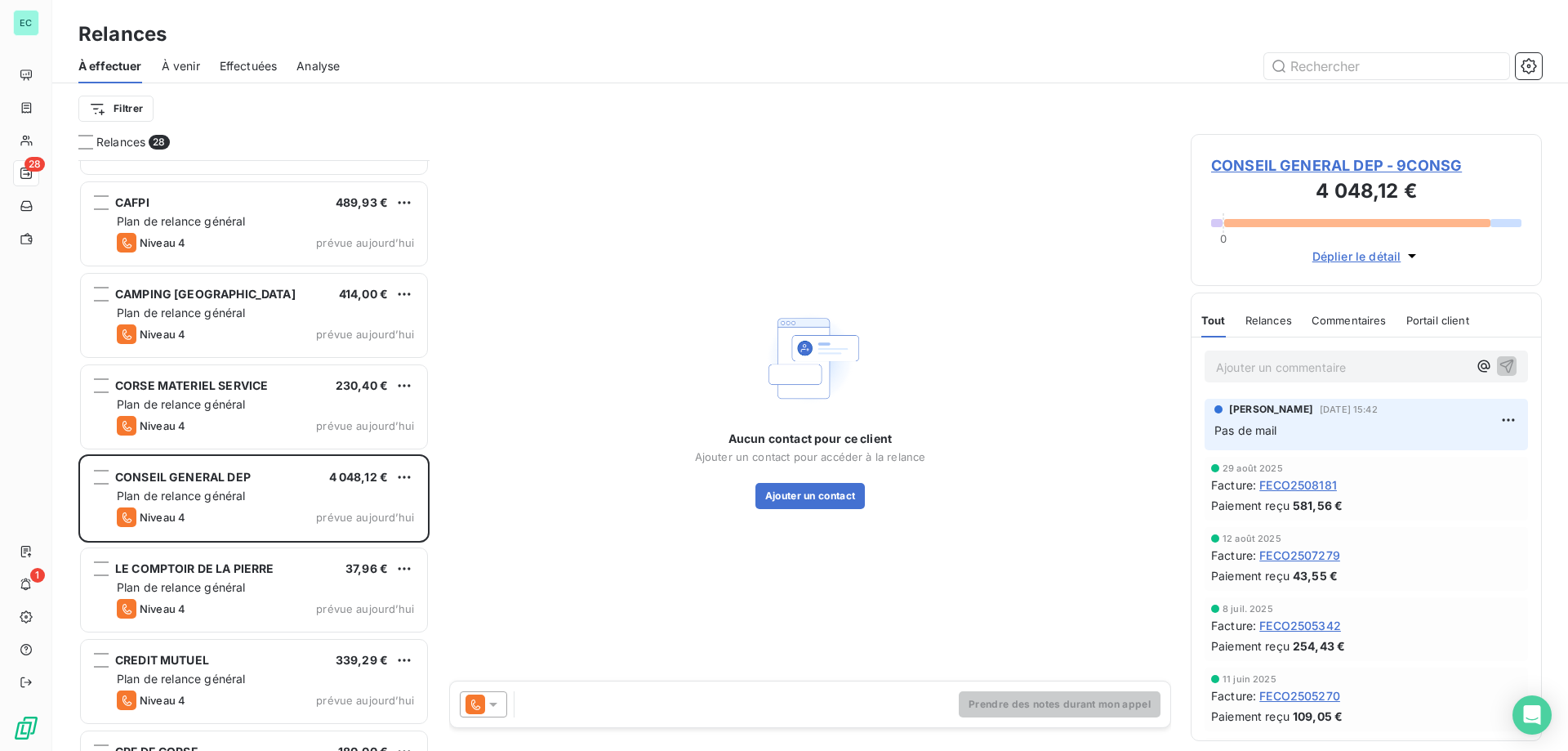
click at [1238, 357] on p "Ajouter un commentaire ﻿" at bounding box center [1341, 367] width 251 height 20
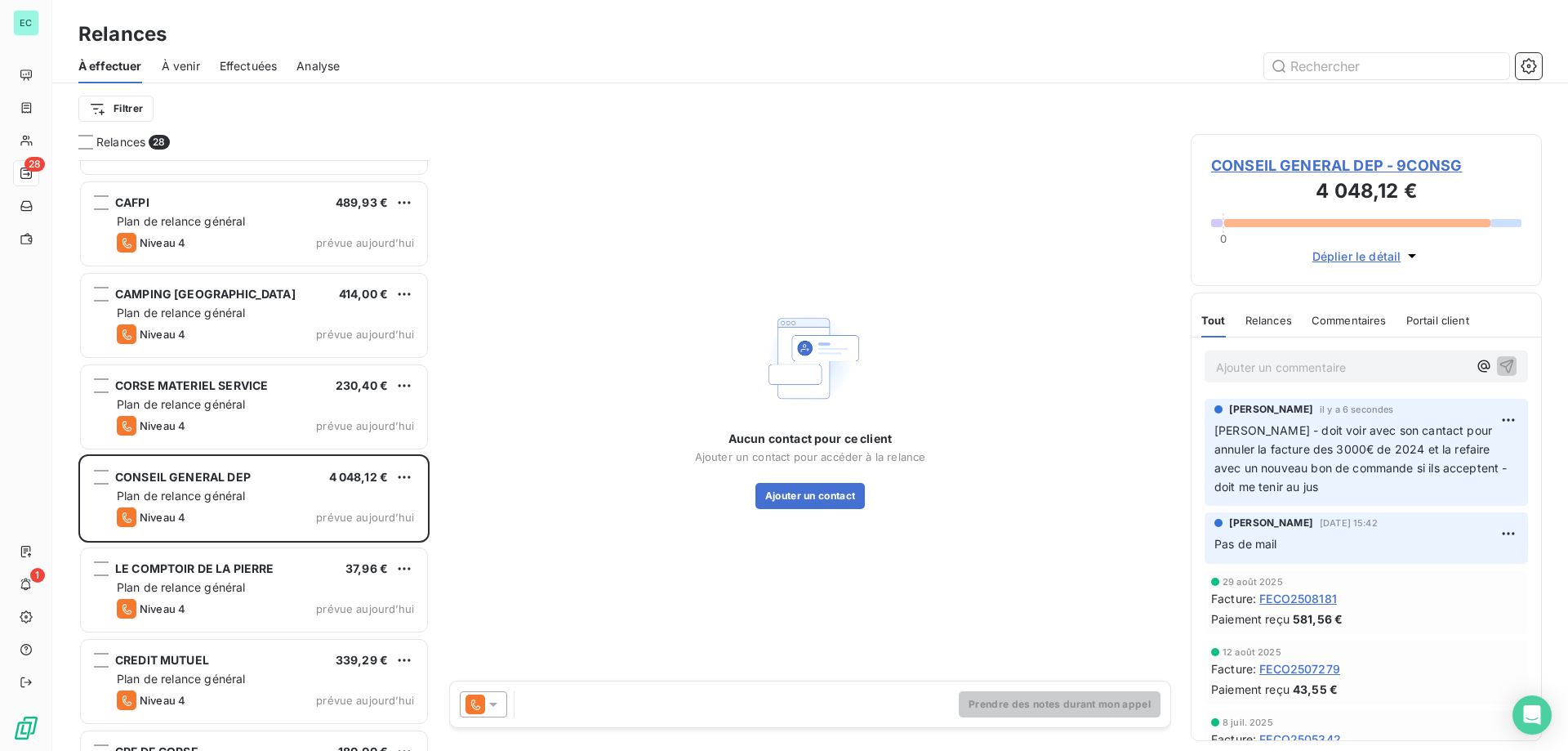
click at [241, 65] on span "Effectuées" at bounding box center [248, 67] width 58 height 17
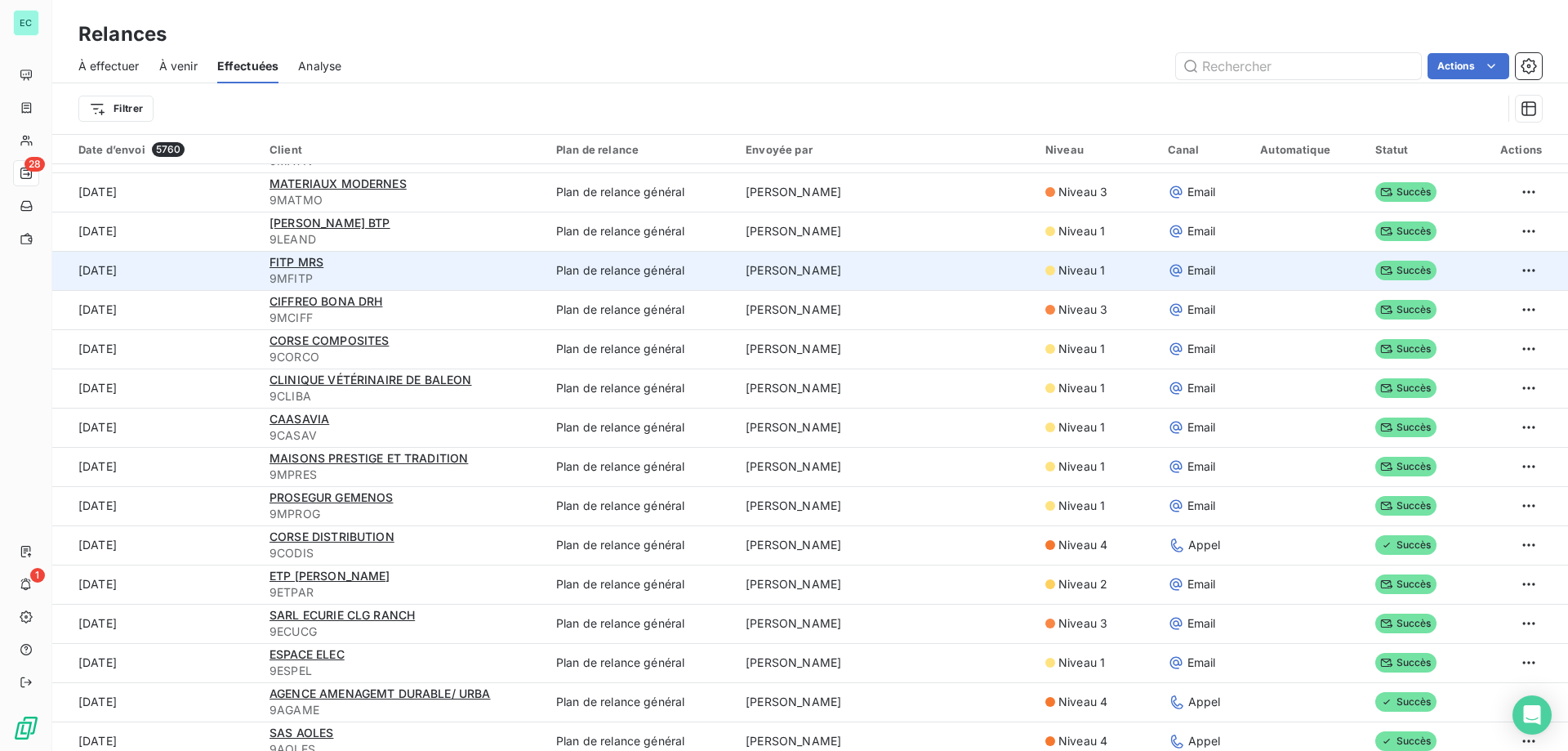
scroll to position [326, 0]
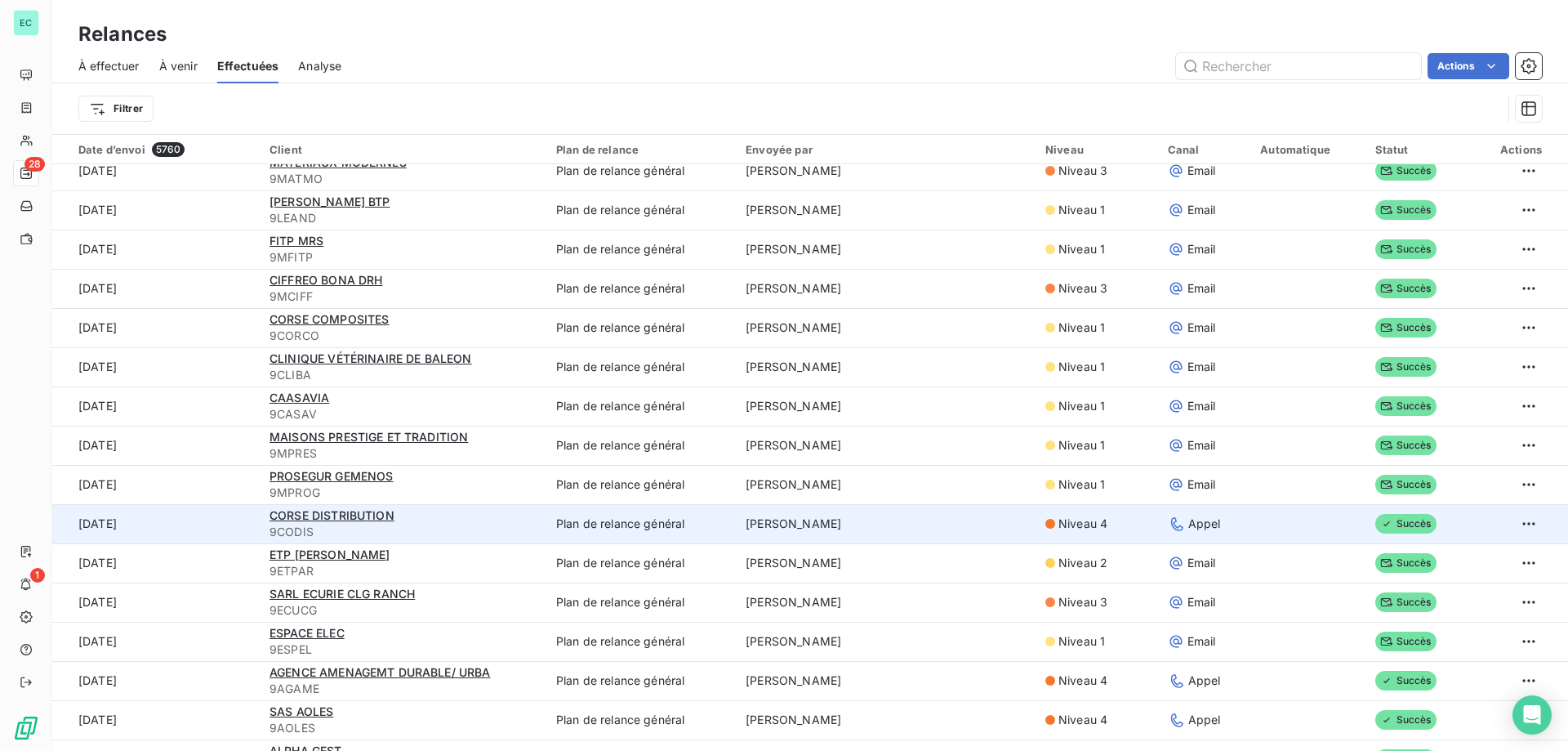
click at [842, 531] on td "[PERSON_NAME]" at bounding box center [885, 524] width 299 height 39
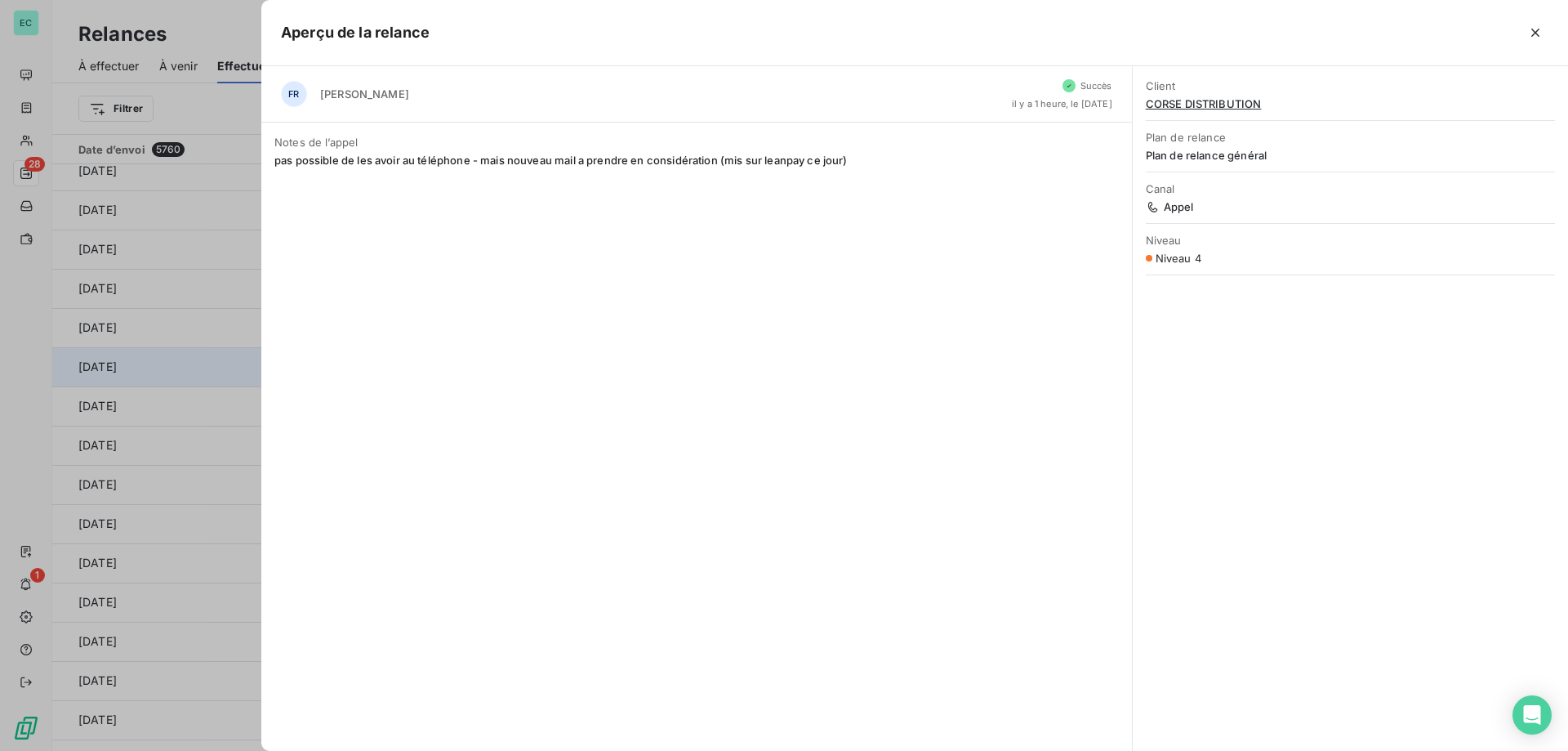
drag, startPoint x: 107, startPoint y: 364, endPoint x: 172, endPoint y: 351, distance: 66.3
click at [108, 363] on div at bounding box center [784, 376] width 1568 height 751
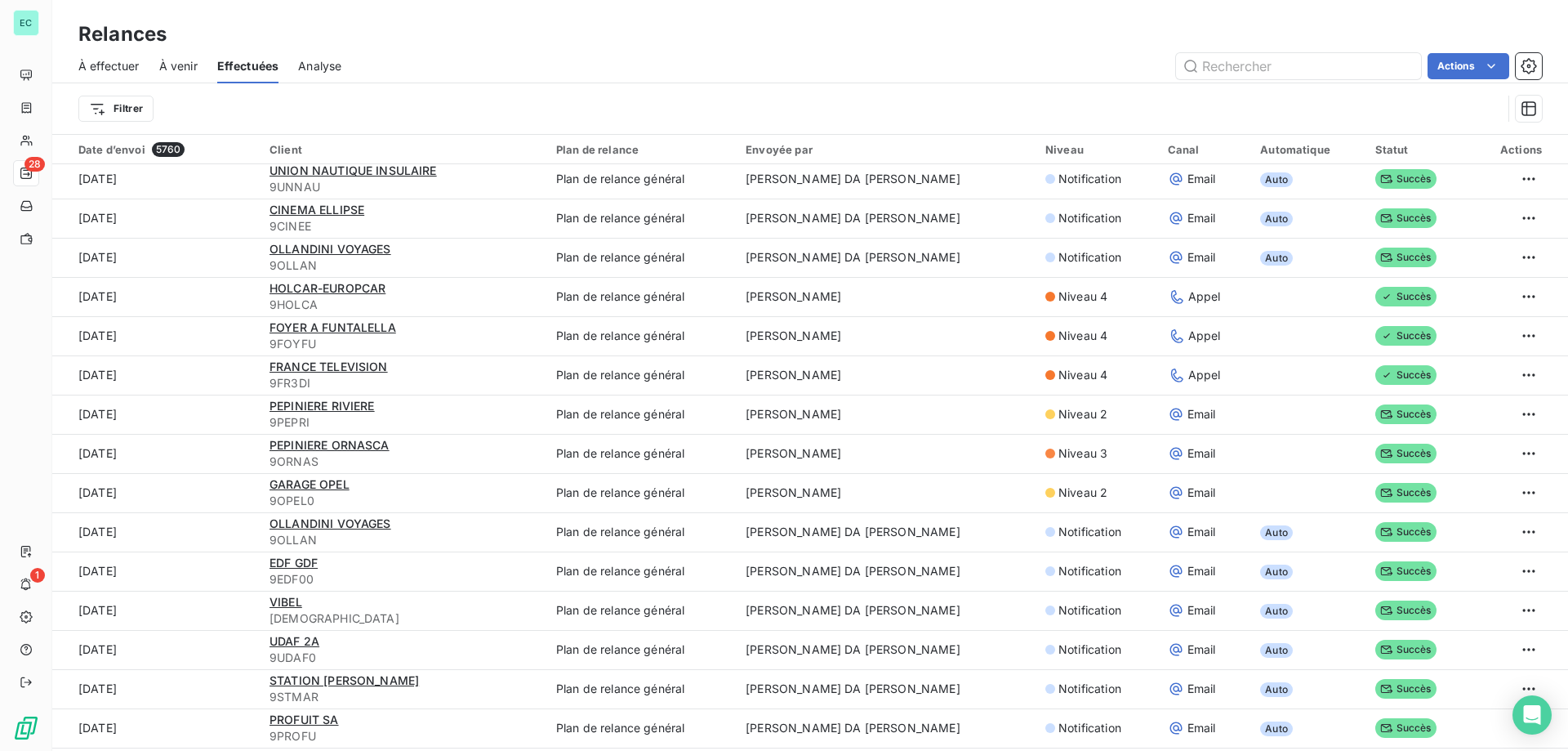
scroll to position [3091, 0]
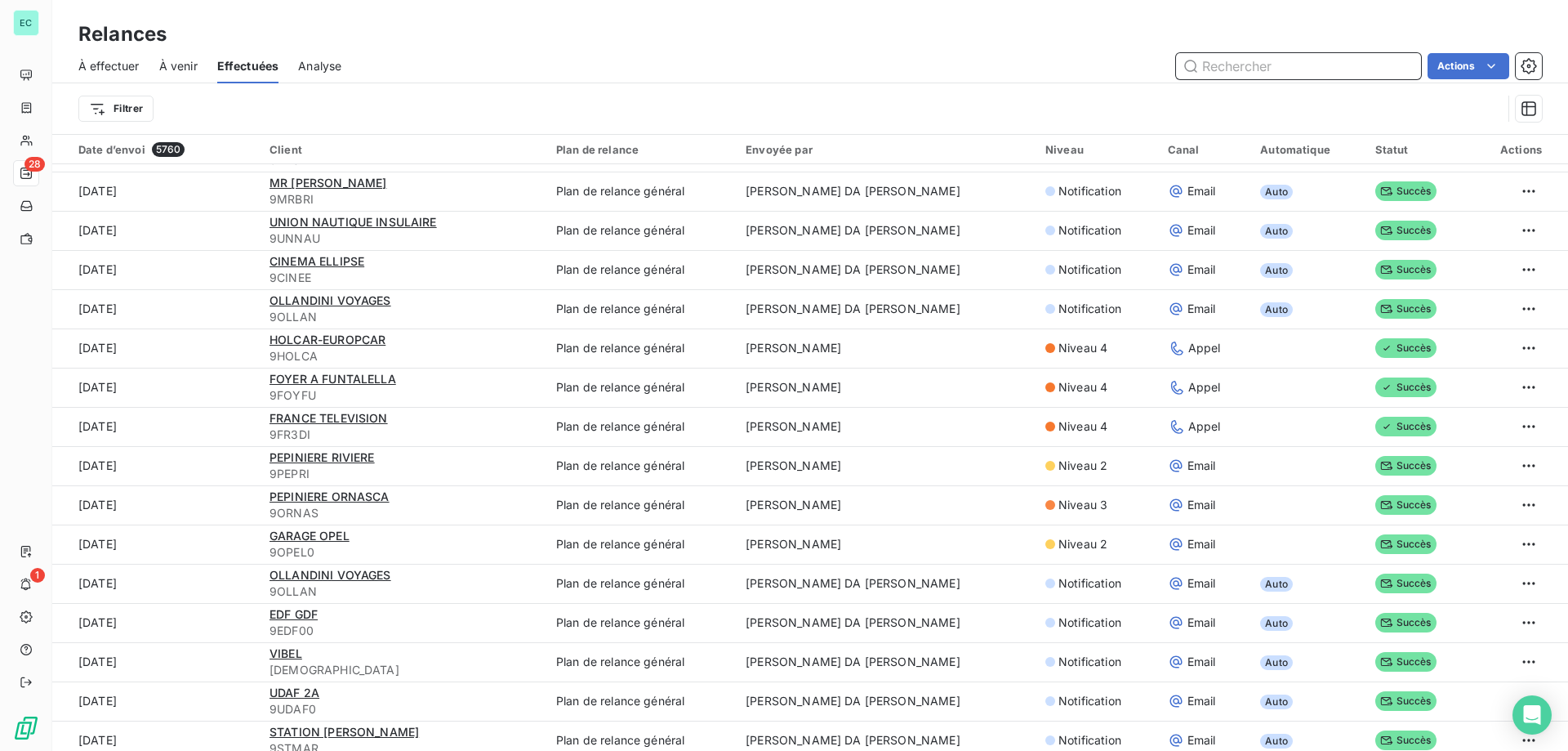
click at [1221, 68] on input "text" at bounding box center [1298, 66] width 245 height 26
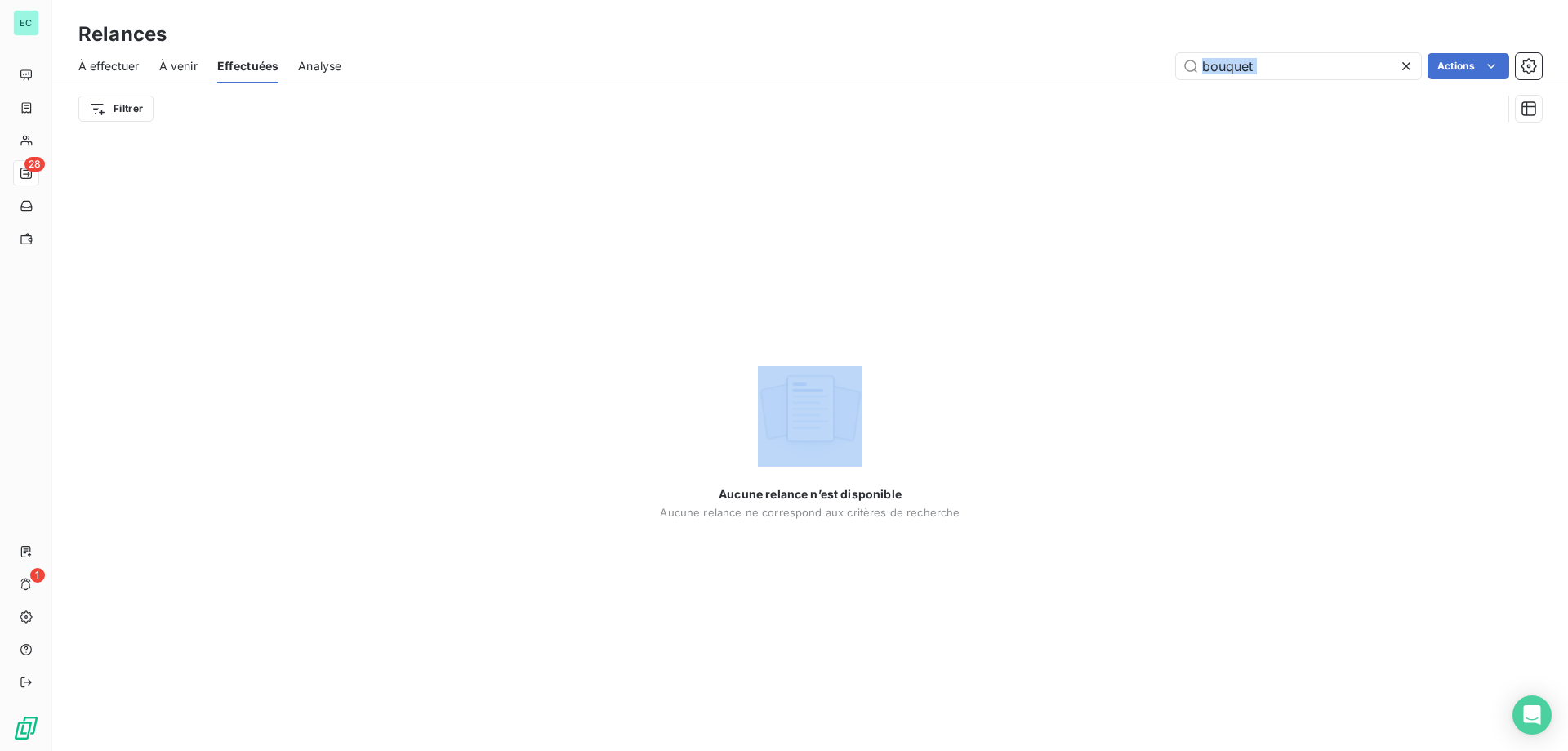
drag, startPoint x: 1276, startPoint y: 51, endPoint x: 808, endPoint y: 163, distance: 481.2
click at [793, 164] on div "Relances À effectuer À venir Effectuées Analyse bouquet Actions Filtrer Aucune …" at bounding box center [810, 376] width 1516 height 751
click at [1338, 71] on input "bouquet" at bounding box center [1298, 66] width 245 height 26
type input "b"
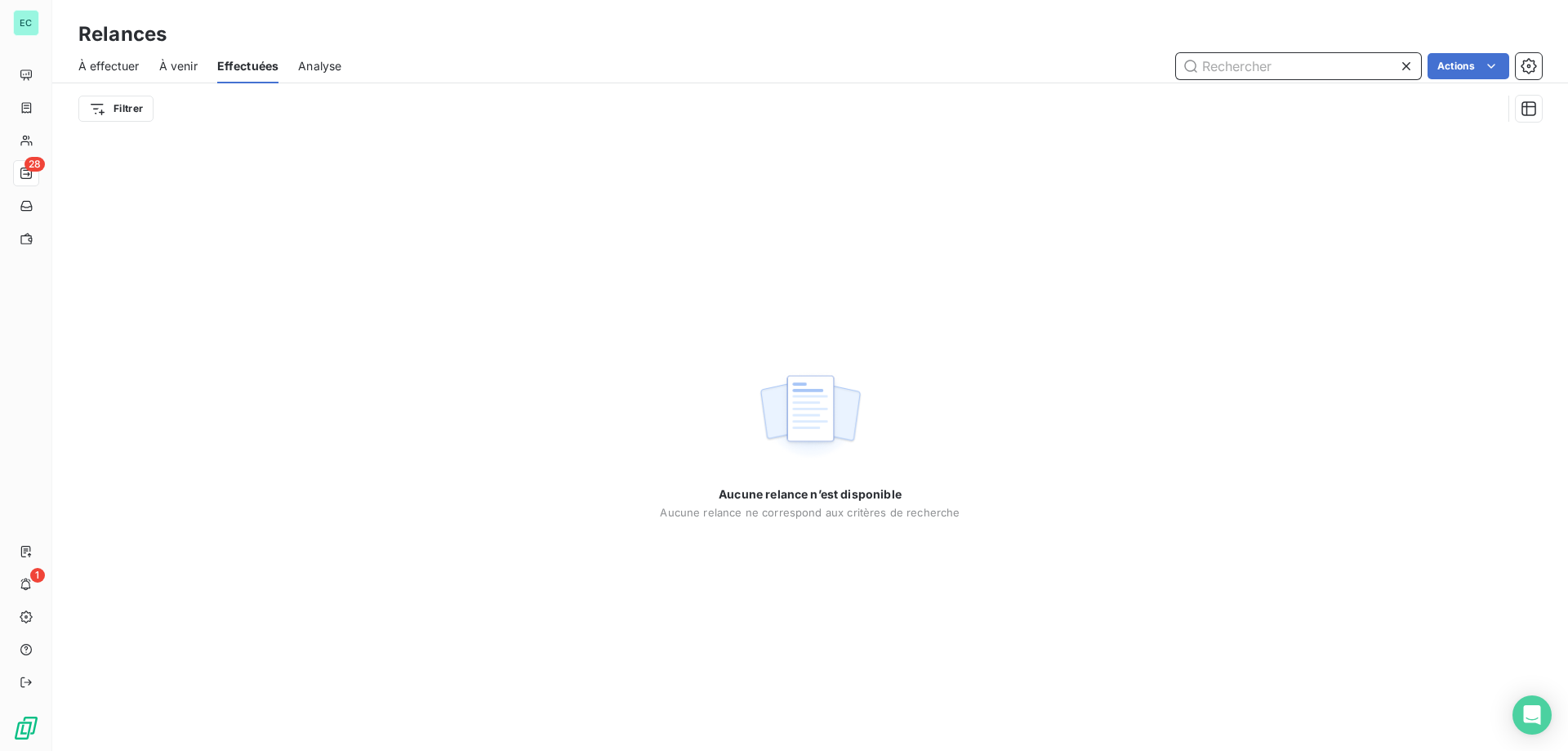
click at [1325, 72] on input "text" at bounding box center [1298, 66] width 245 height 26
click at [1286, 72] on input "text" at bounding box center [1298, 66] width 245 height 26
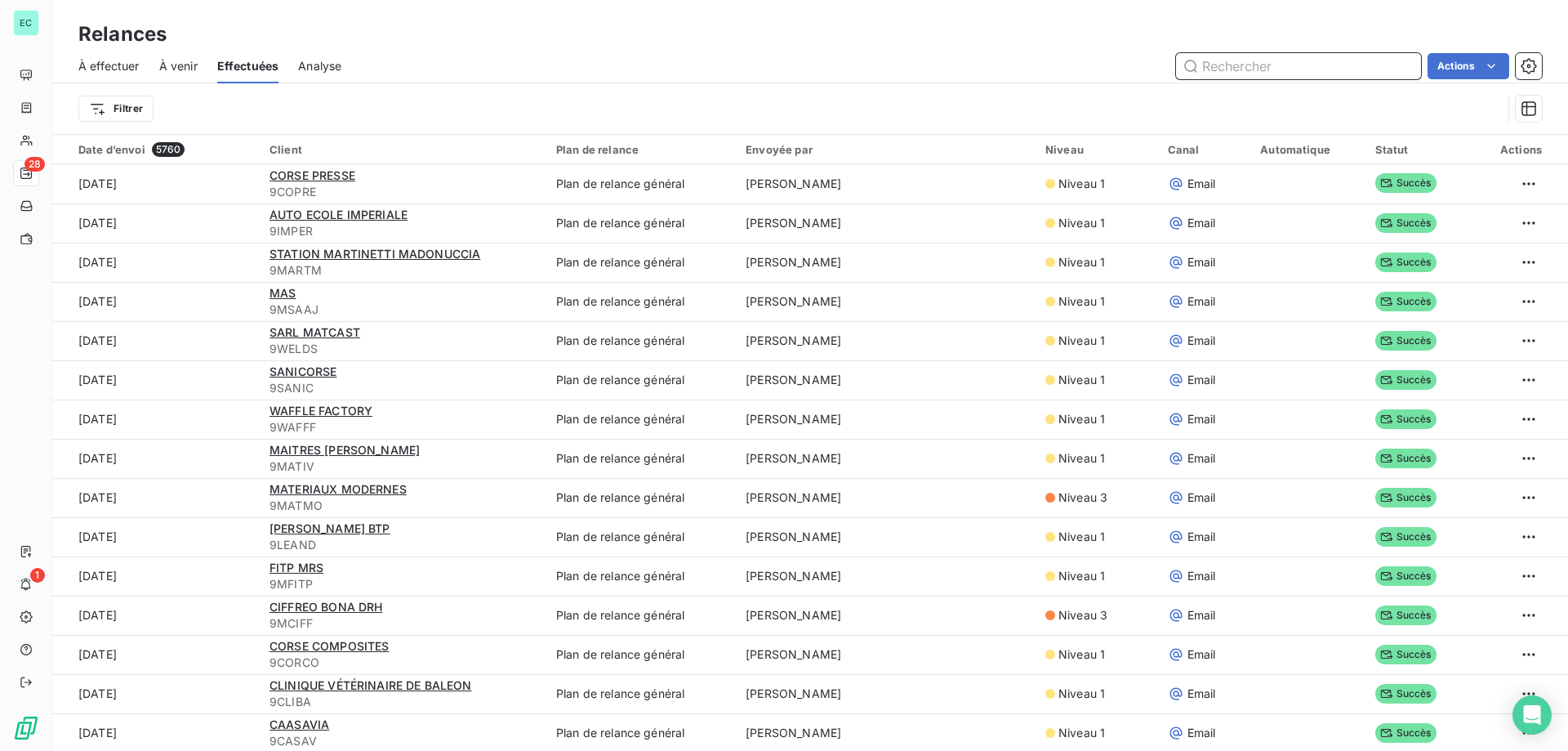
click at [1286, 72] on input "text" at bounding box center [1298, 66] width 245 height 26
click at [822, 155] on div "Envoyée par" at bounding box center [886, 149] width 280 height 13
click at [133, 108] on html "EC 28 1 Relances À effectuer À venir Effectuées Analyse Actions Filtrer Date d’…" at bounding box center [784, 376] width 1568 height 751
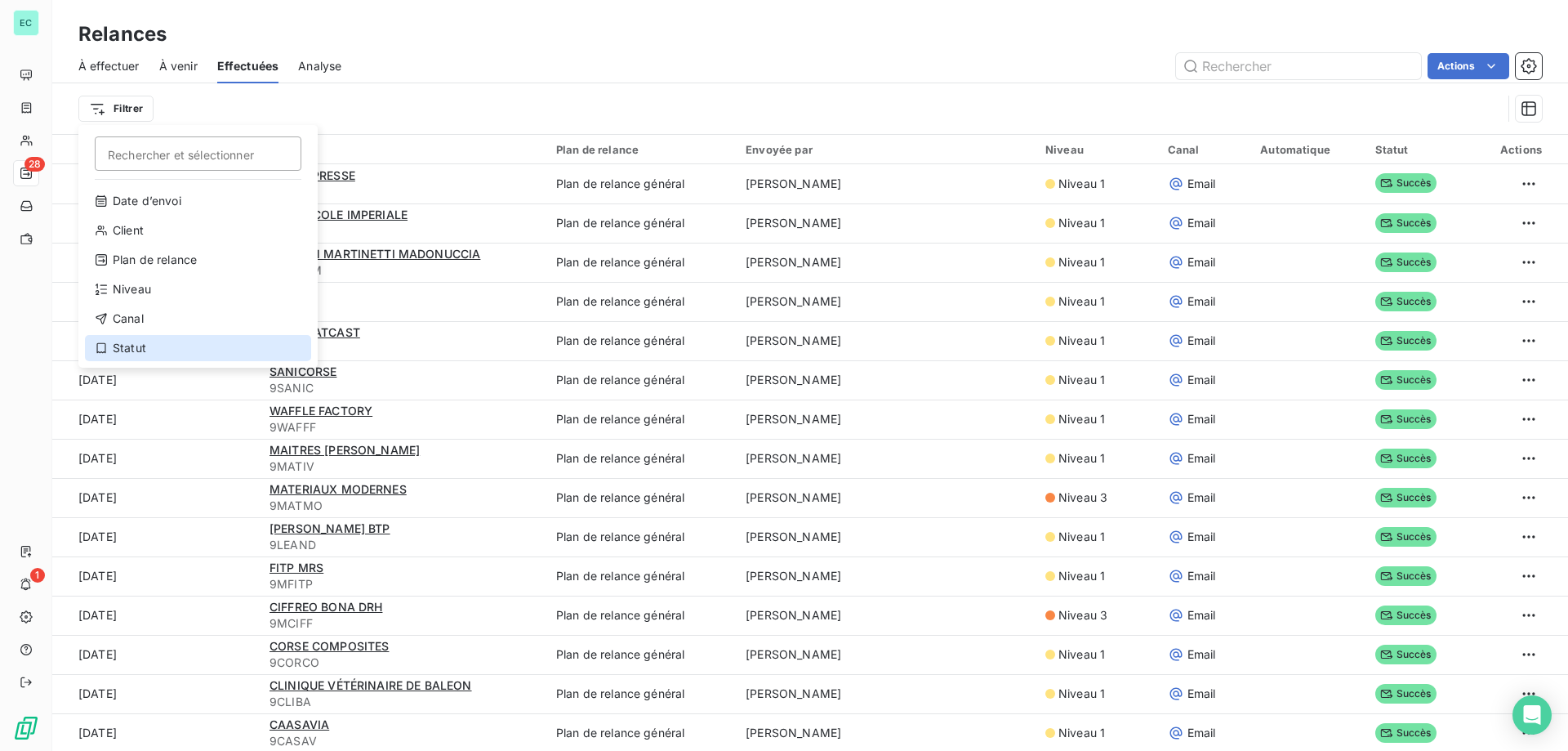
click at [135, 348] on div "Statut" at bounding box center [198, 348] width 226 height 26
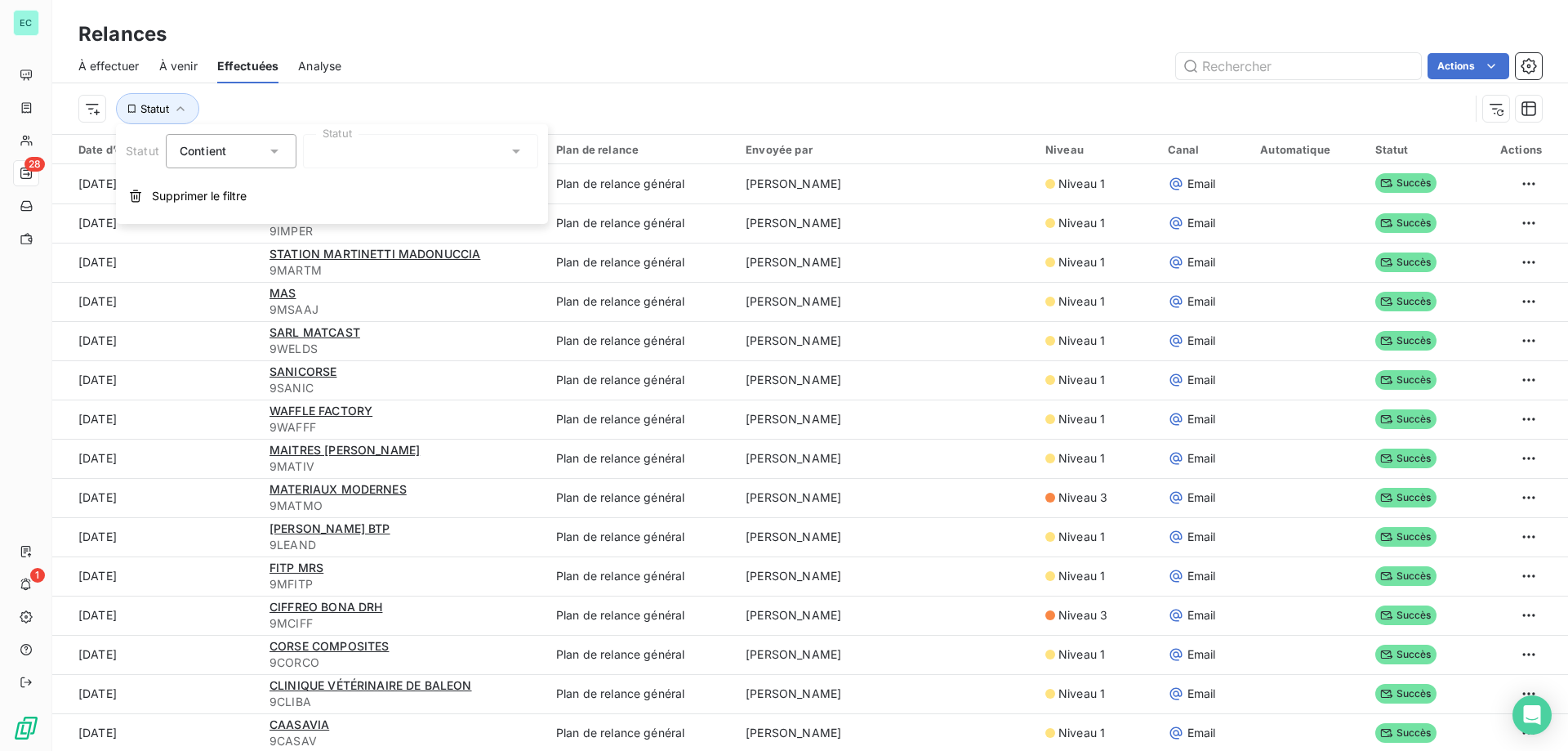
click at [382, 75] on div "Actions" at bounding box center [952, 66] width 1181 height 26
click at [791, 155] on div "Envoyée par" at bounding box center [886, 149] width 280 height 13
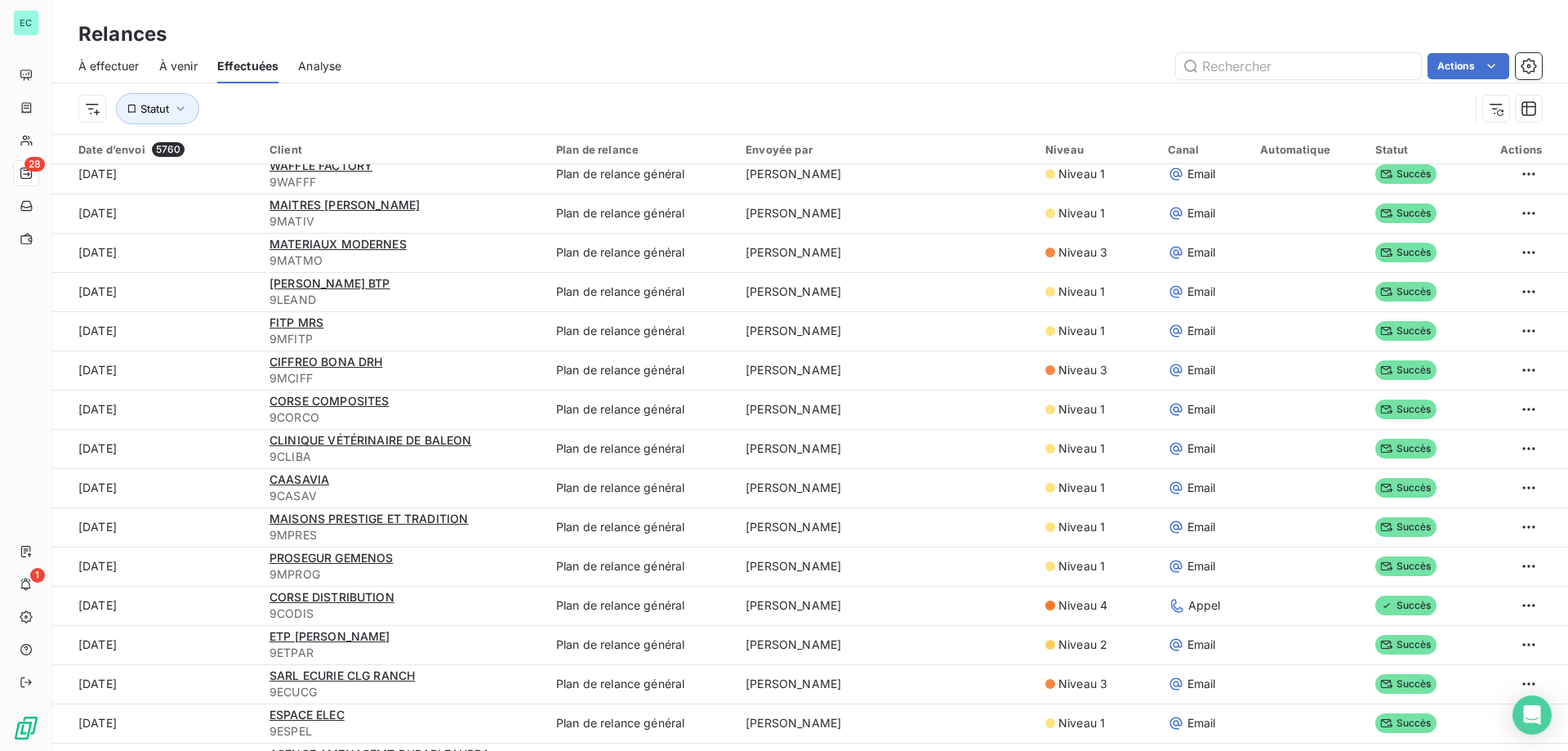
scroll to position [0, 0]
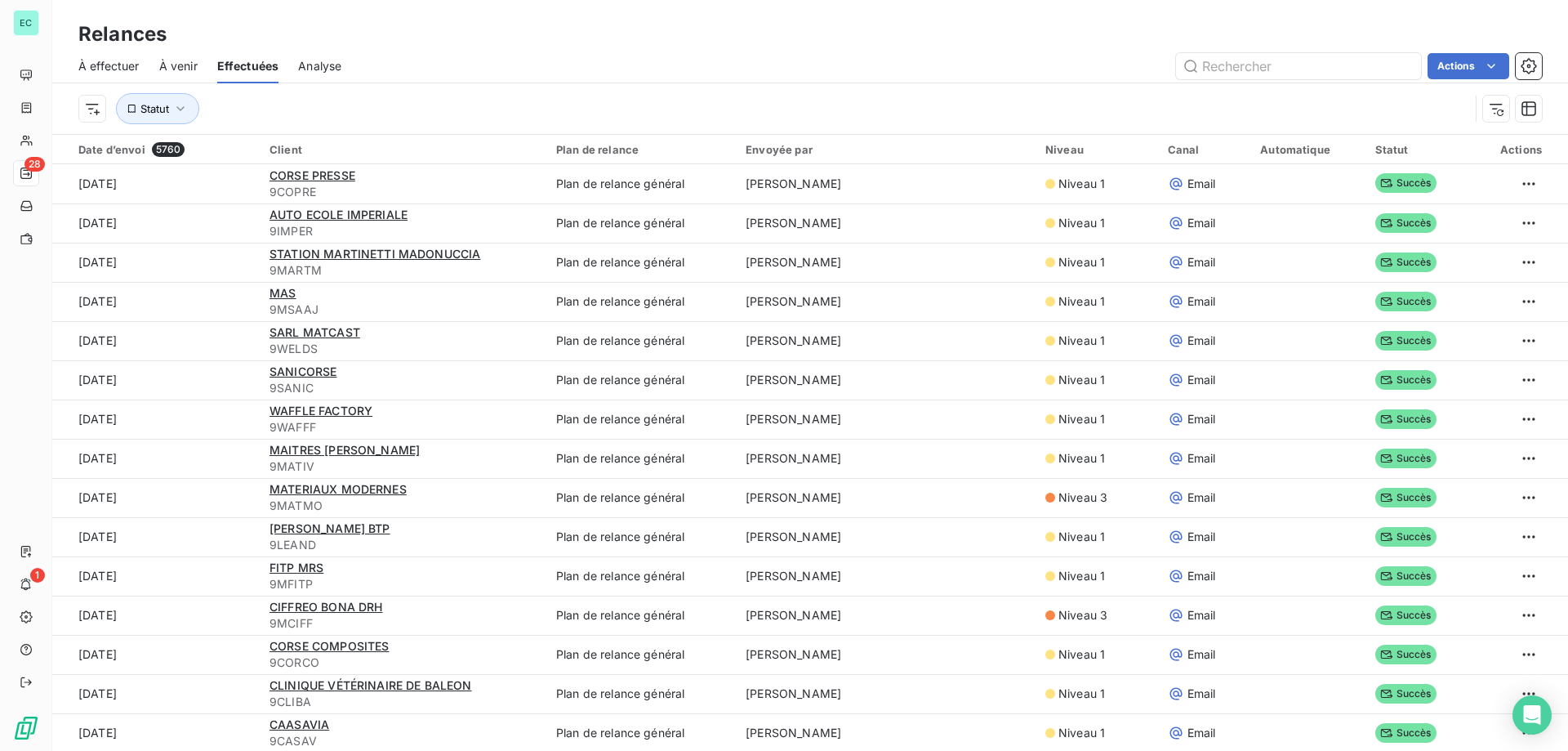
click at [819, 148] on div "Envoyée par" at bounding box center [886, 149] width 280 height 13
click at [91, 108] on html "EC 28 1 Relances À effectuer À venir Effectuées Analyse Actions Statut Date d’e…" at bounding box center [784, 376] width 1568 height 751
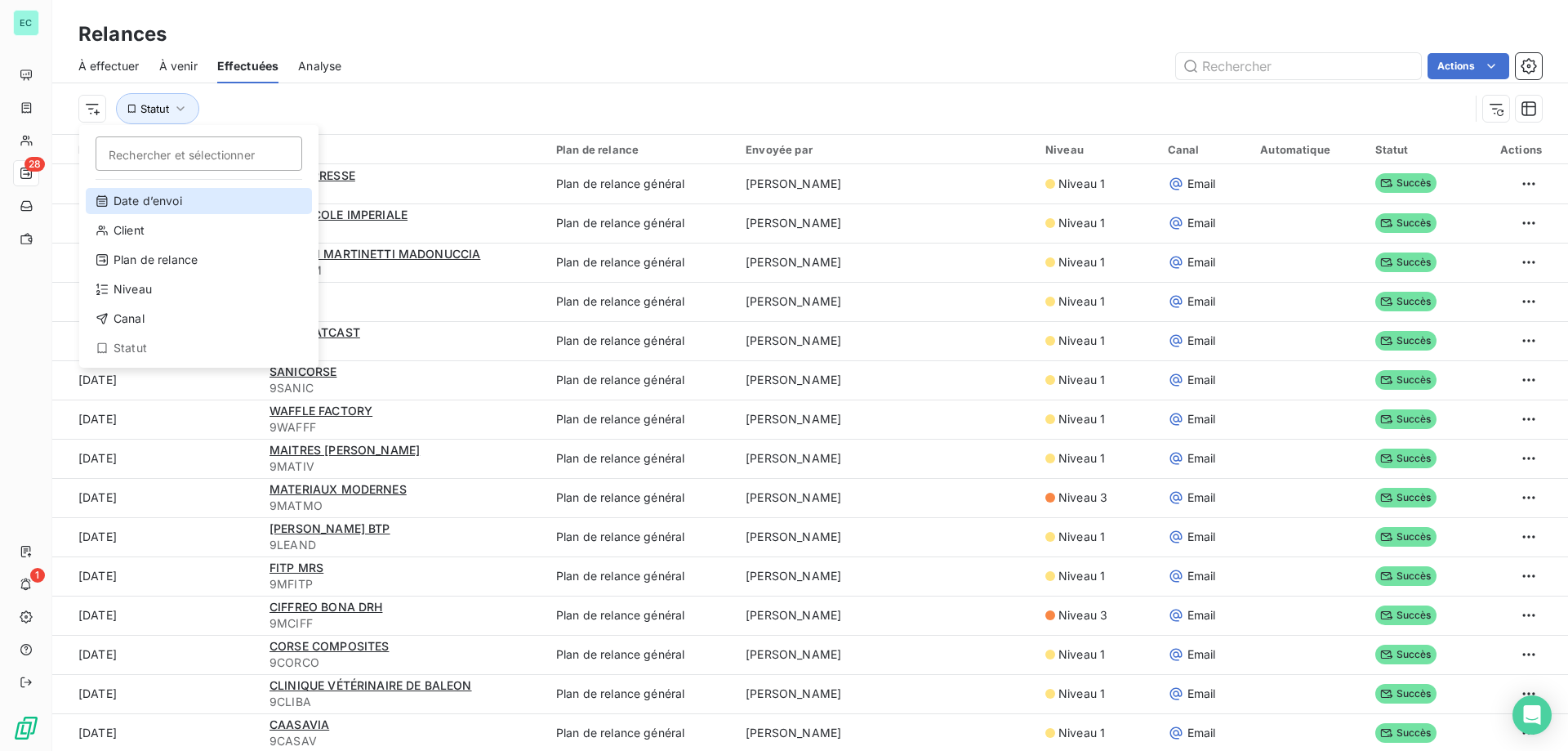
click at [179, 206] on div "Date d’envoi" at bounding box center [199, 201] width 226 height 26
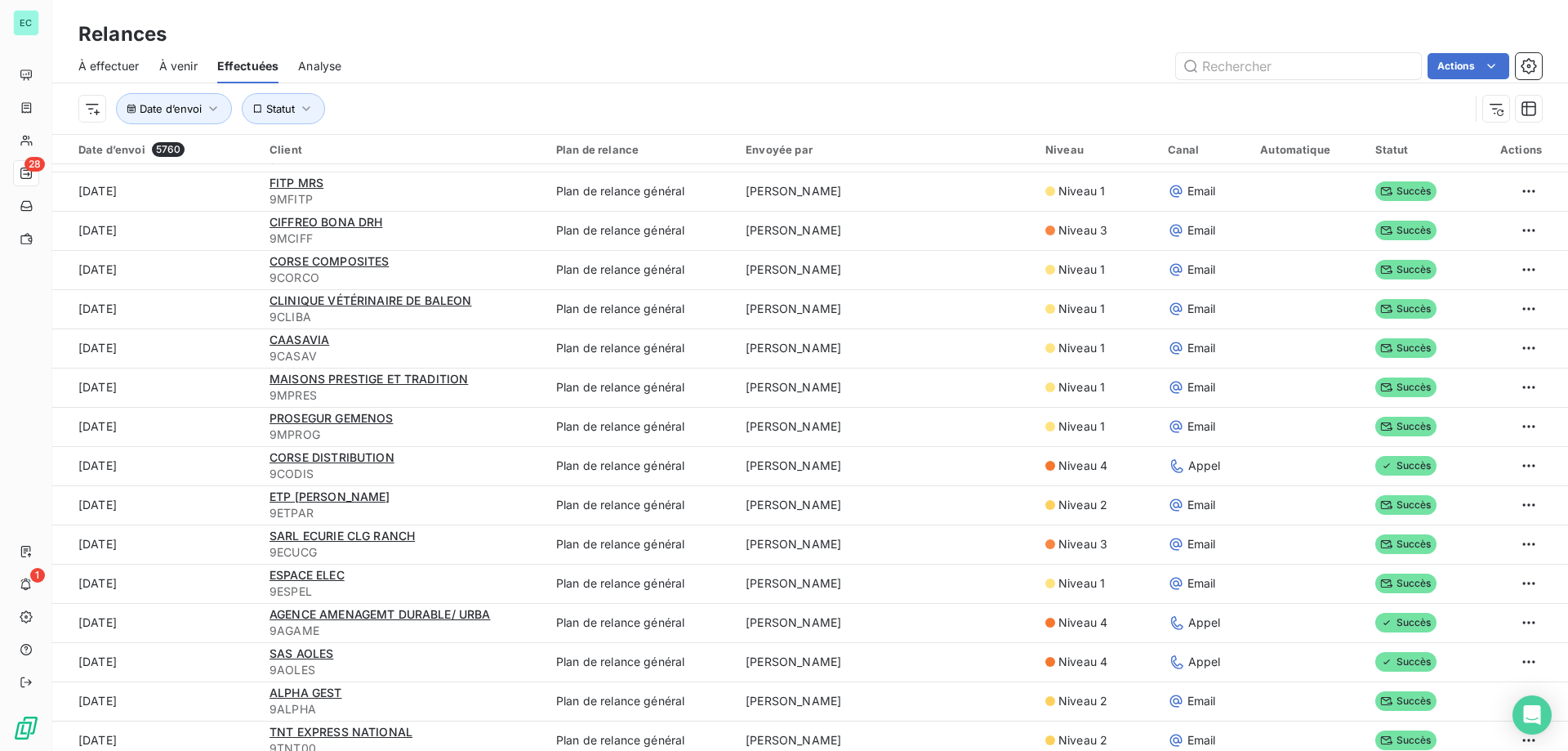
scroll to position [245, 0]
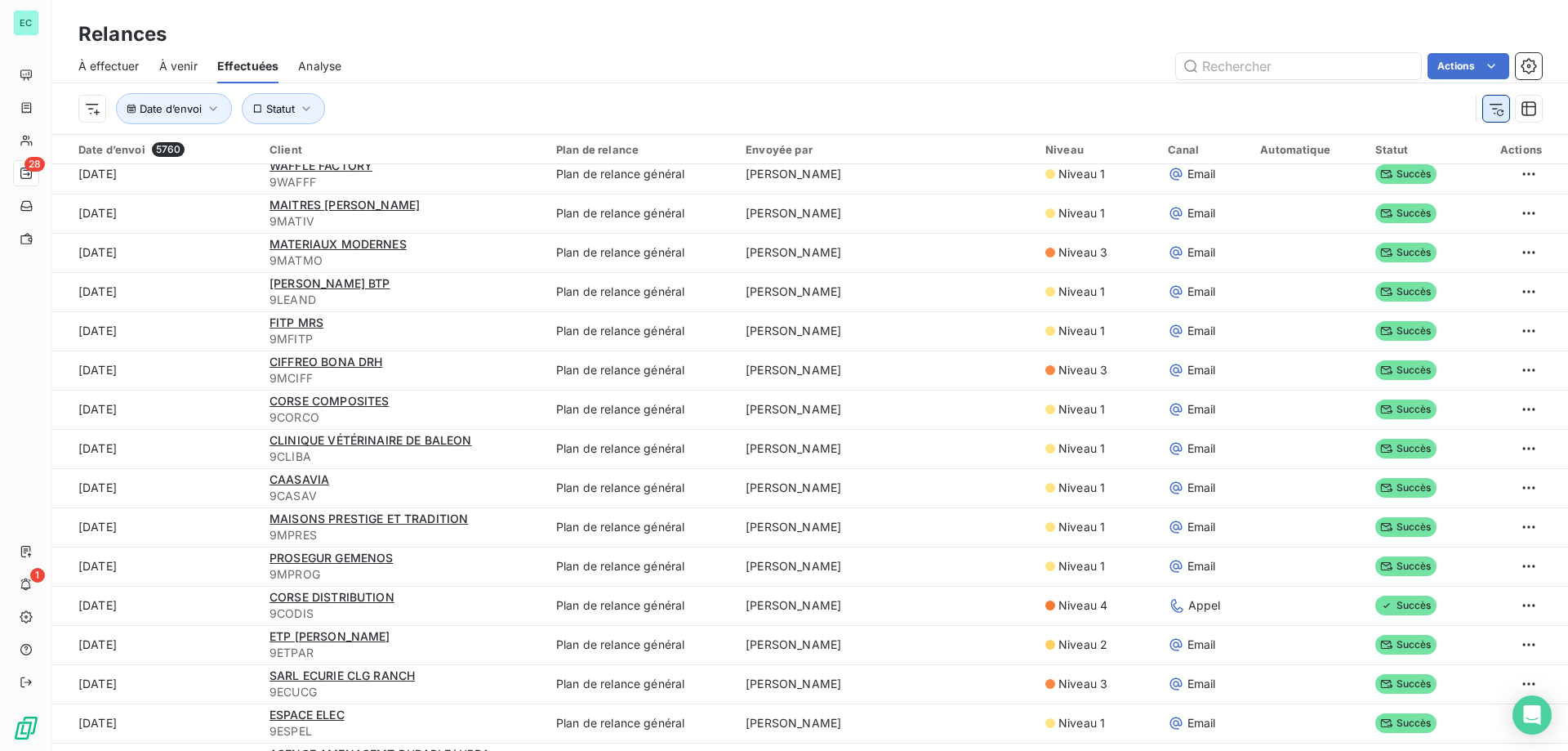
click at [1502, 113] on icon "button" at bounding box center [1497, 108] width 17 height 17
click at [1503, 107] on div "Filtrer" at bounding box center [810, 108] width 1463 height 51
click at [1530, 107] on icon "button" at bounding box center [1529, 108] width 15 height 15
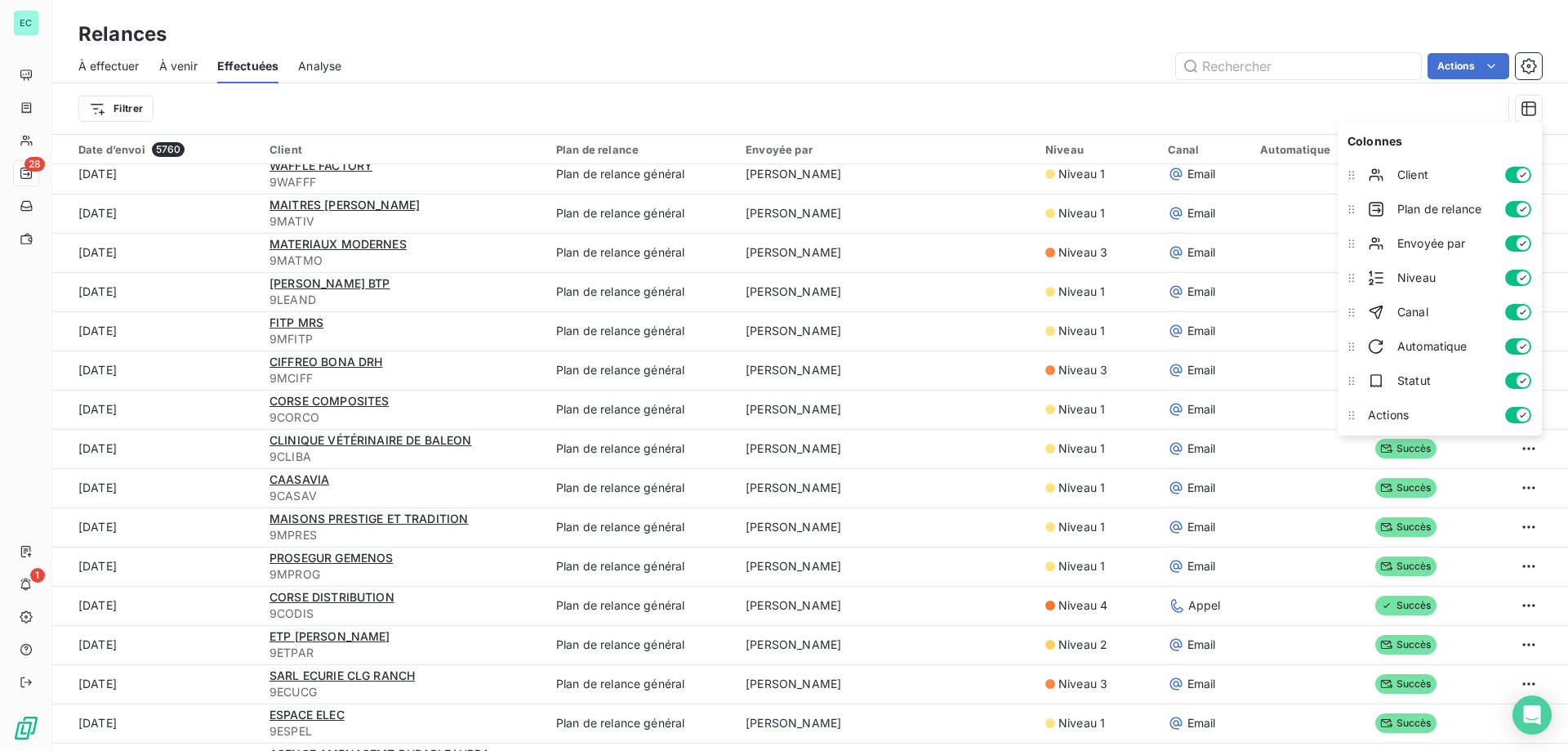
click at [1457, 239] on span "Envoyée par" at bounding box center [1445, 244] width 95 height 17
click at [1353, 252] on div at bounding box center [1351, 243] width 19 height 19
click at [1009, 103] on div "Filtrer" at bounding box center [790, 108] width 1423 height 31
